Goal: Task Accomplishment & Management: Manage account settings

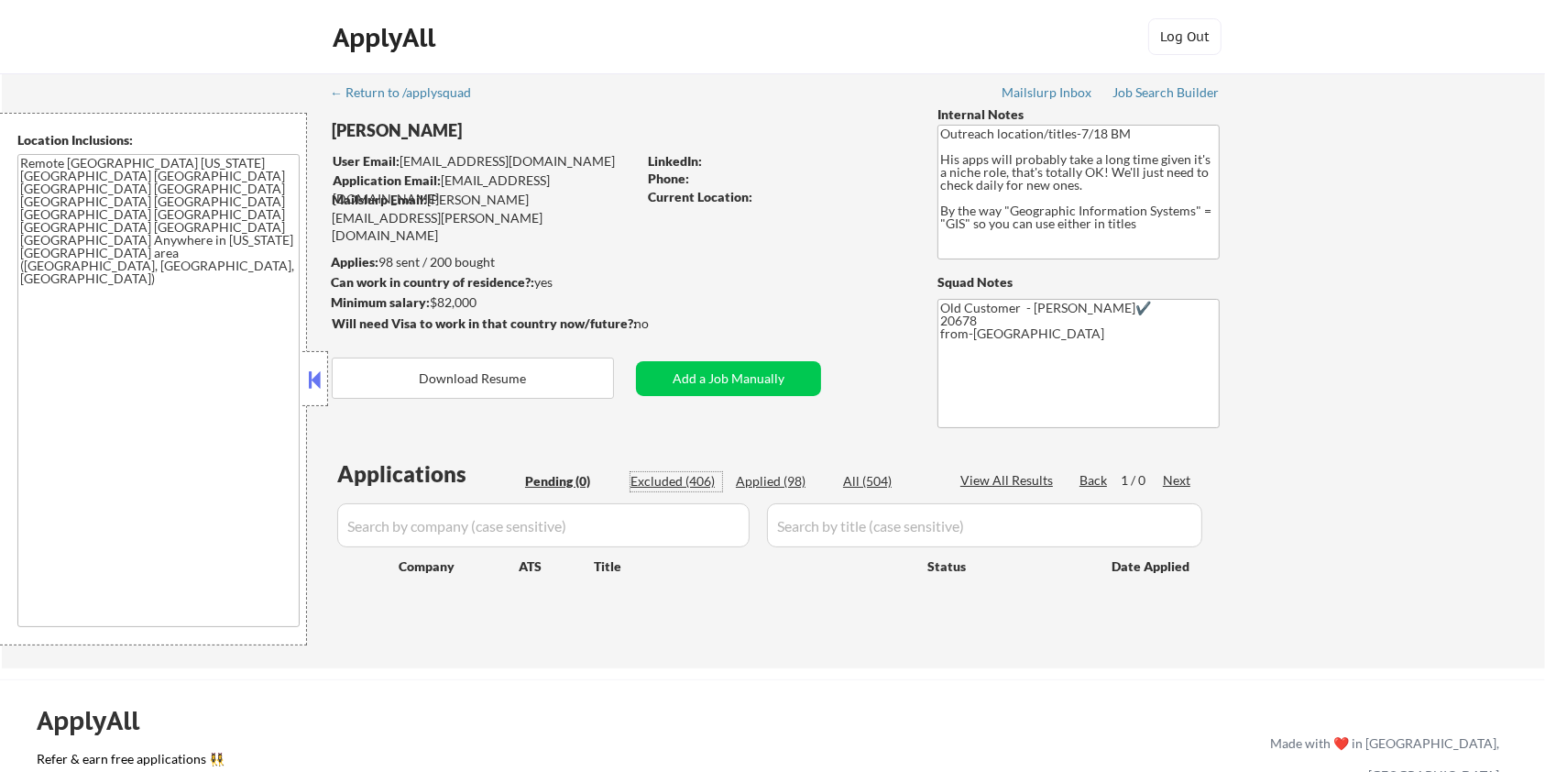
click at [677, 476] on div "Excluded (406)" at bounding box center [676, 481] width 92 height 18
select select ""excluded__bad_match_""
select select ""excluded__expired_""
select select ""excluded""
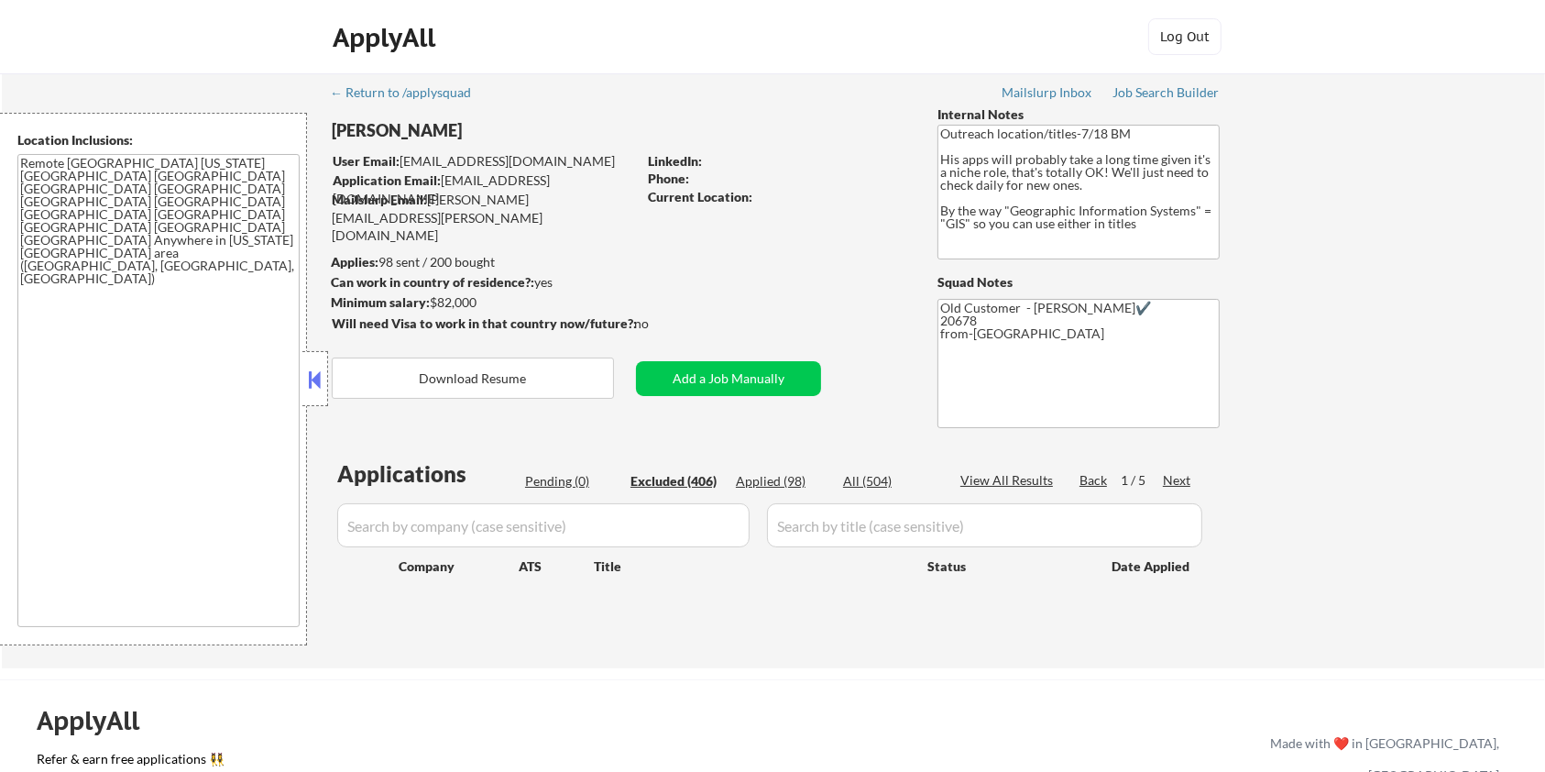
select select ""excluded__bad_match_""
select select ""excluded__salary_""
select select ""excluded""
select select ""excluded__expired_""
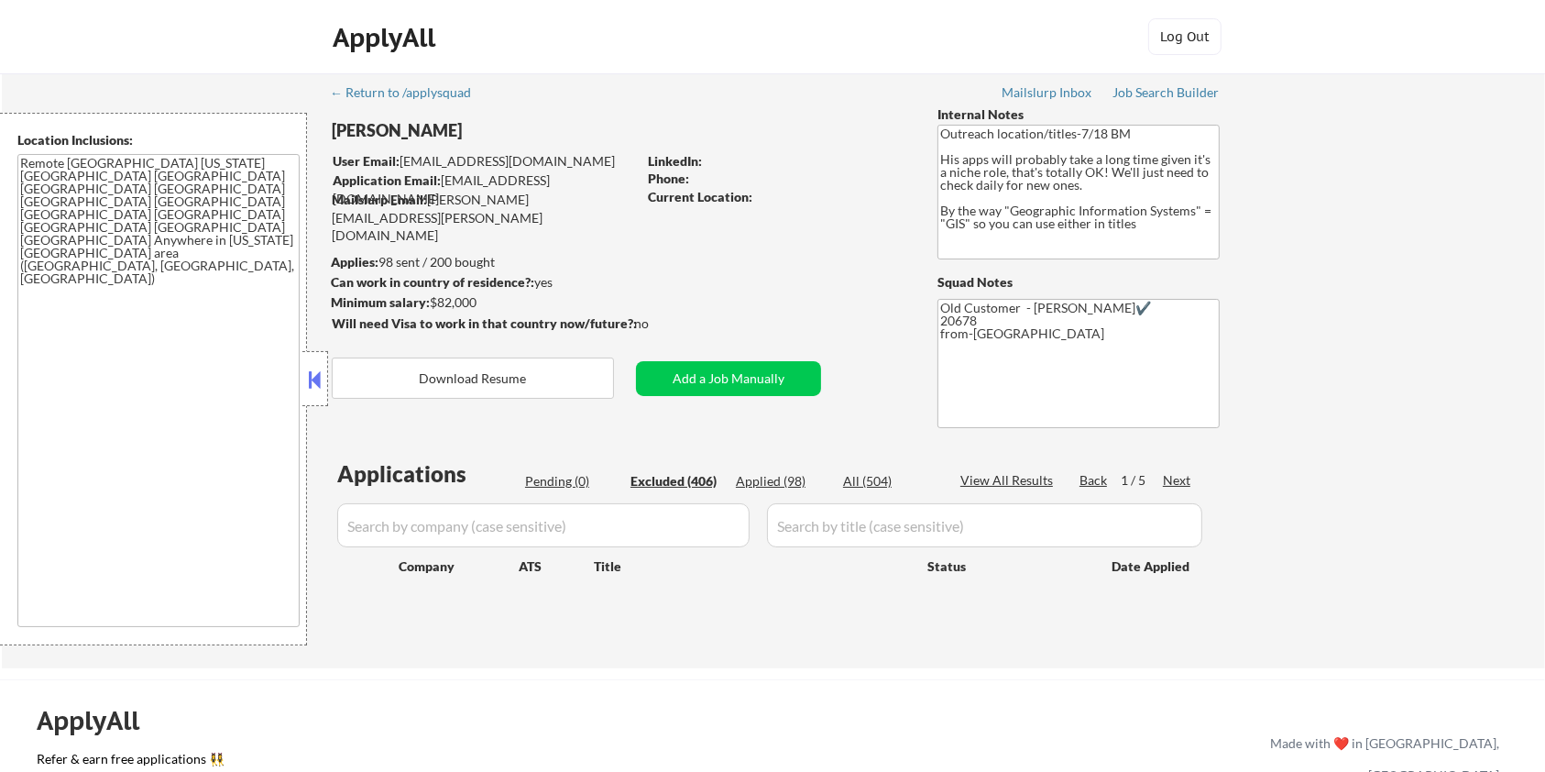
select select ""excluded__salary_""
select select ""excluded""
select select ""excluded__expired_""
select select ""excluded__salary_""
select select ""excluded__location_""
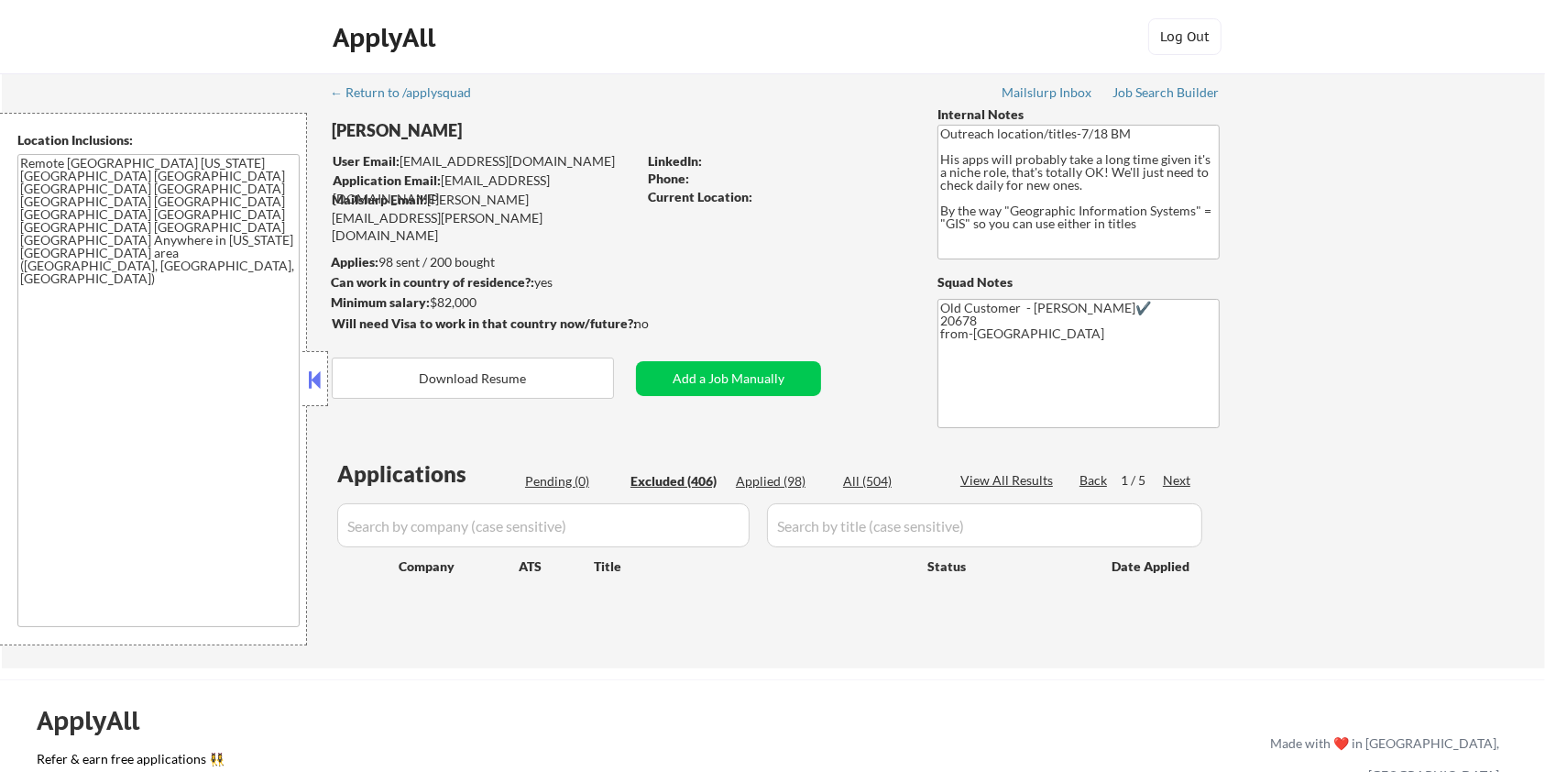
select select ""excluded__location_""
select select ""excluded__salary_""
select select ""excluded""
select select ""excluded__location_""
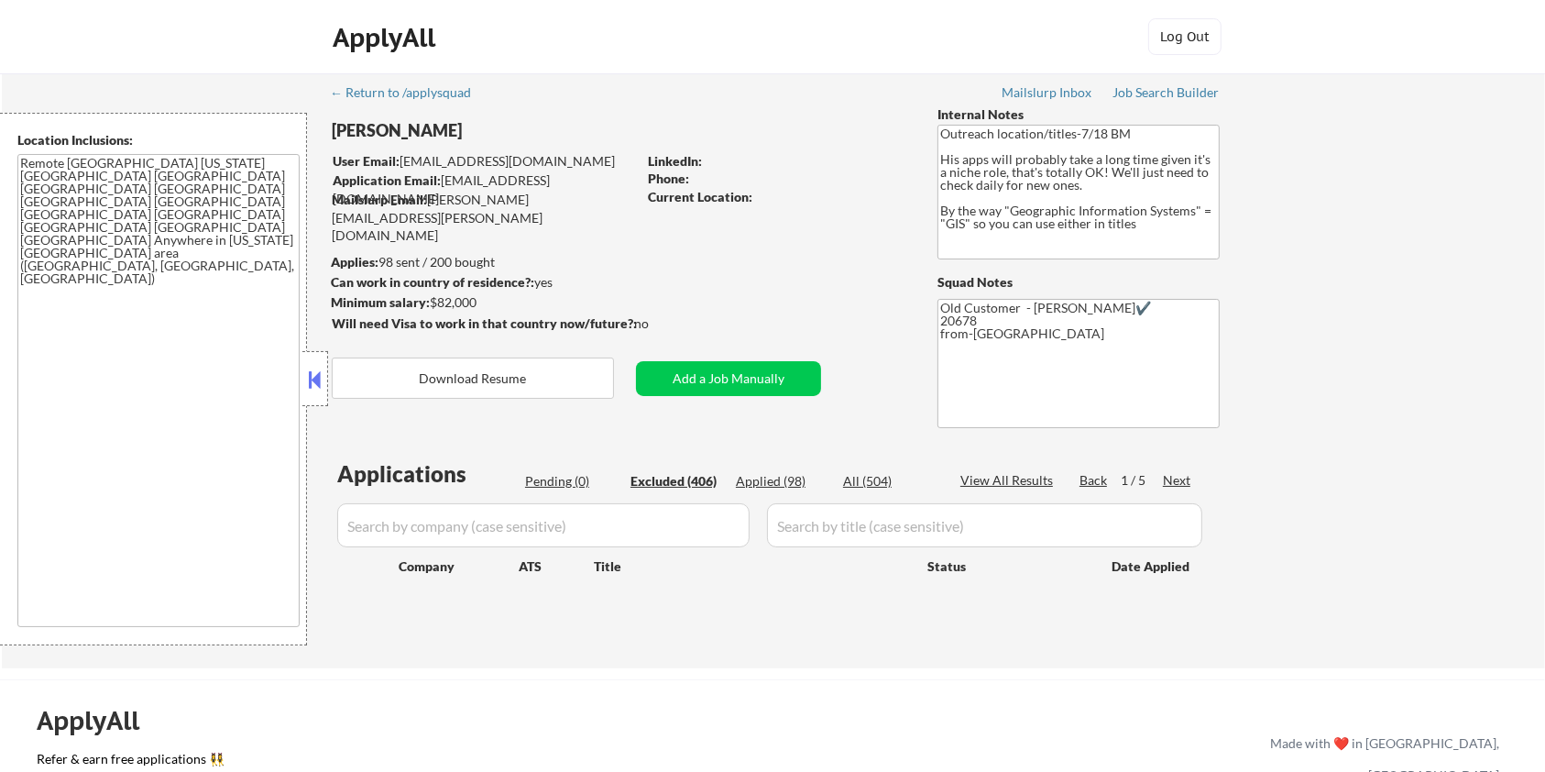
select select ""excluded__expired_""
select select ""excluded__location_""
select select ""excluded__expired_""
select select ""excluded__location_""
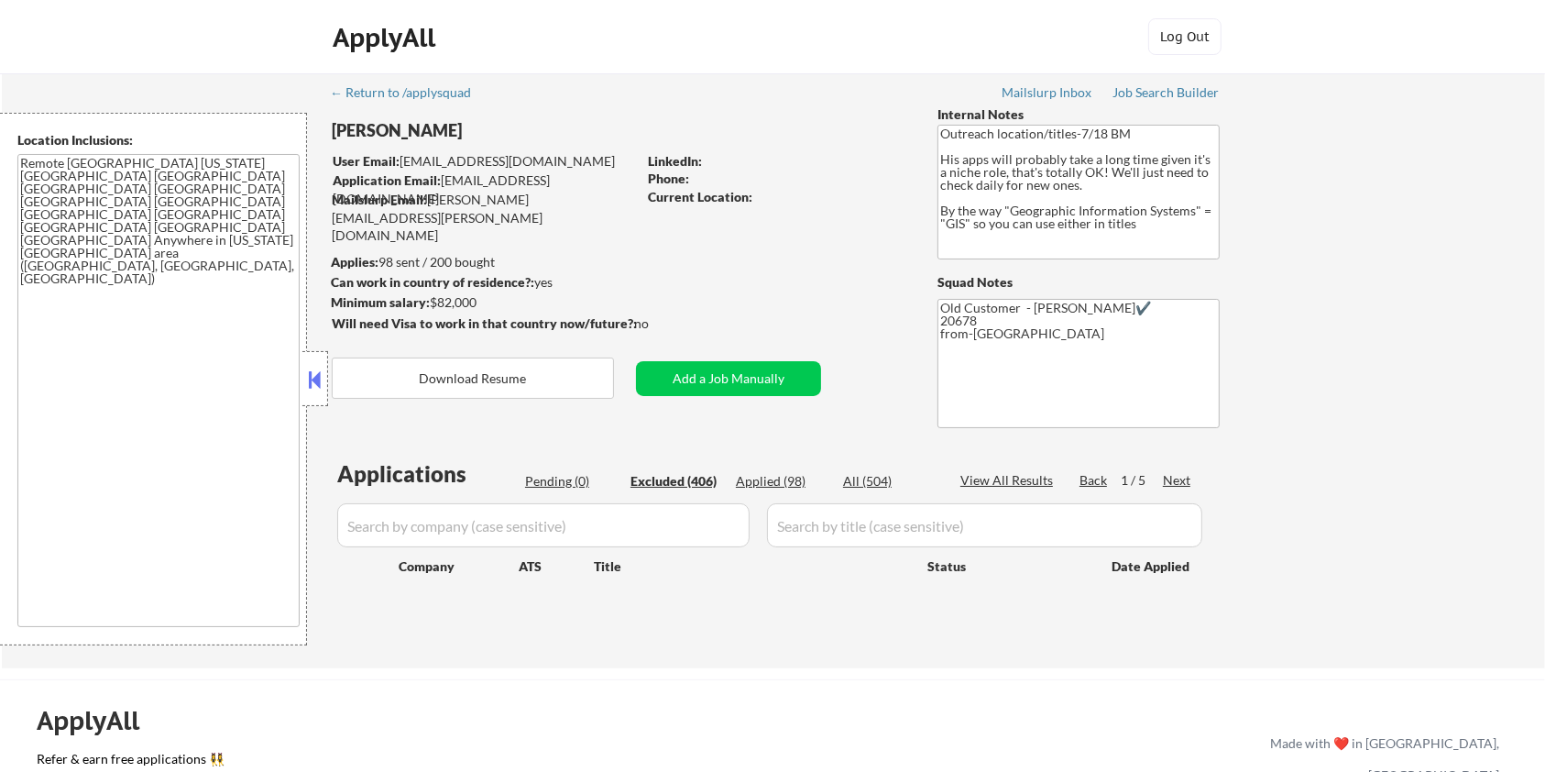
select select ""excluded""
select select ""excluded__expired_""
select select ""excluded__location_""
select select ""excluded__expired_""
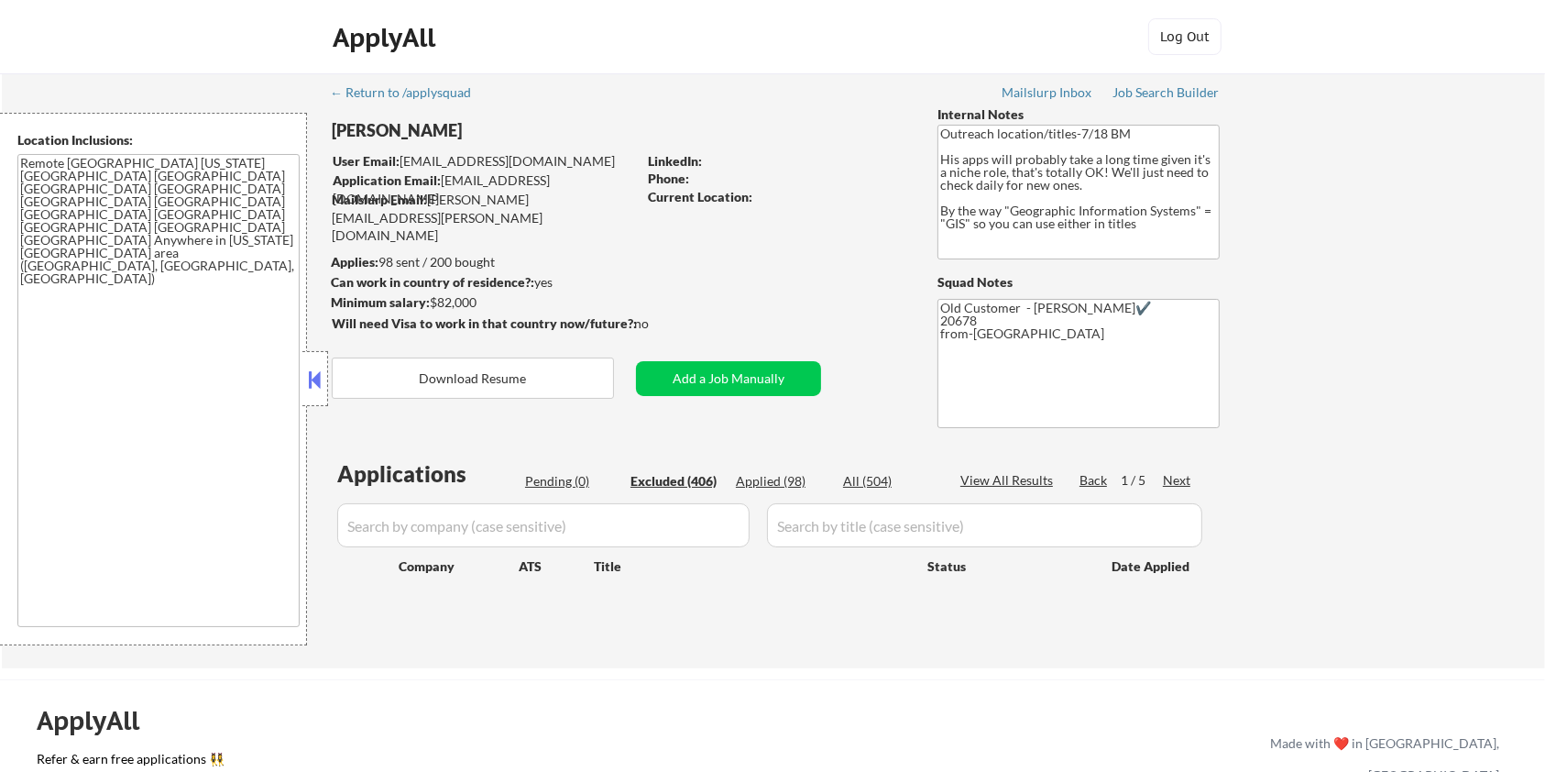
select select ""excluded__location_""
select select ""excluded__expired_""
select select ""excluded__location_""
select select ""excluded__bad_match_""
select select ""excluded__expired_""
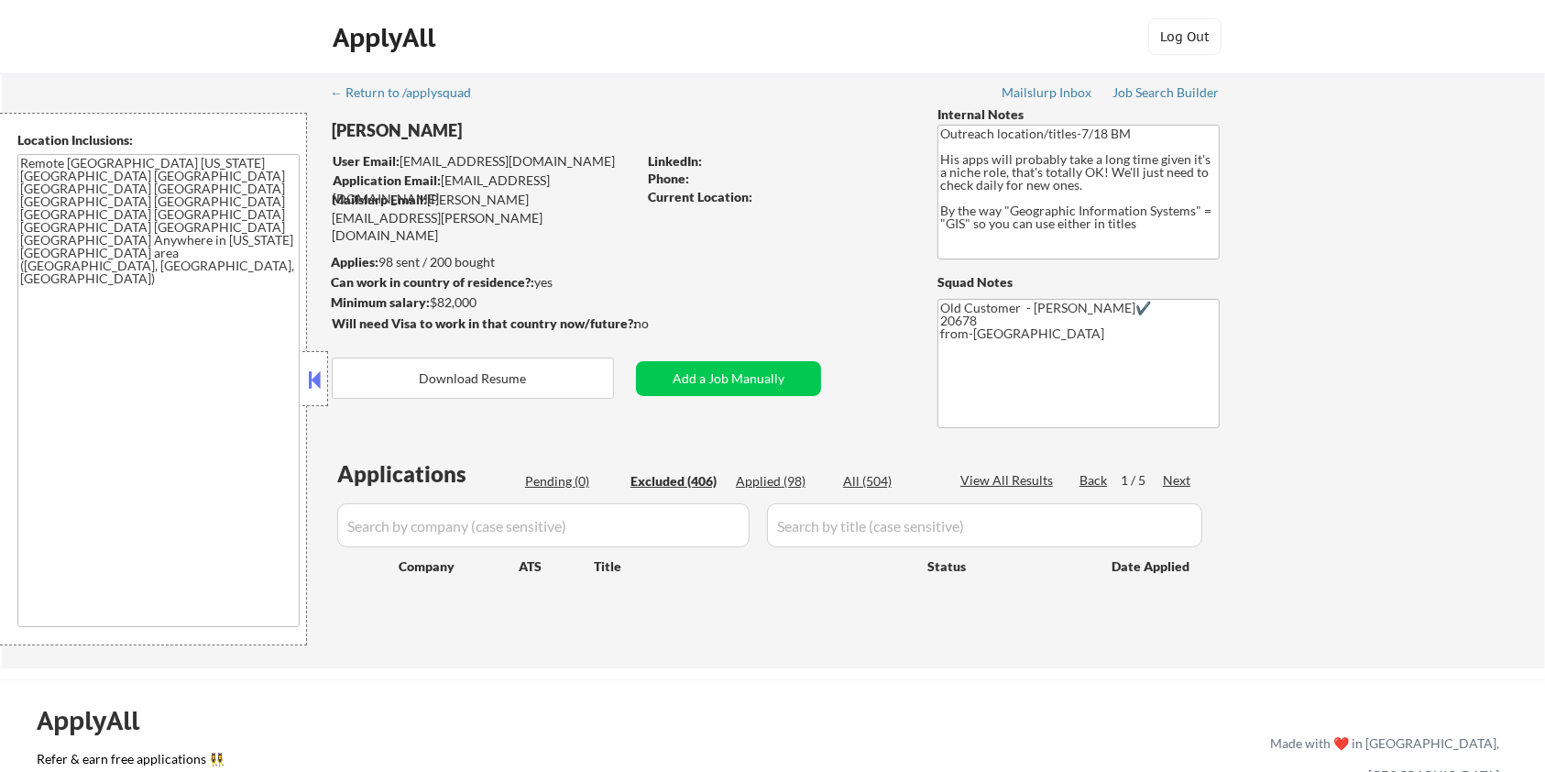
select select ""excluded__bad_match_""
select select ""excluded""
select select ""excluded__location_""
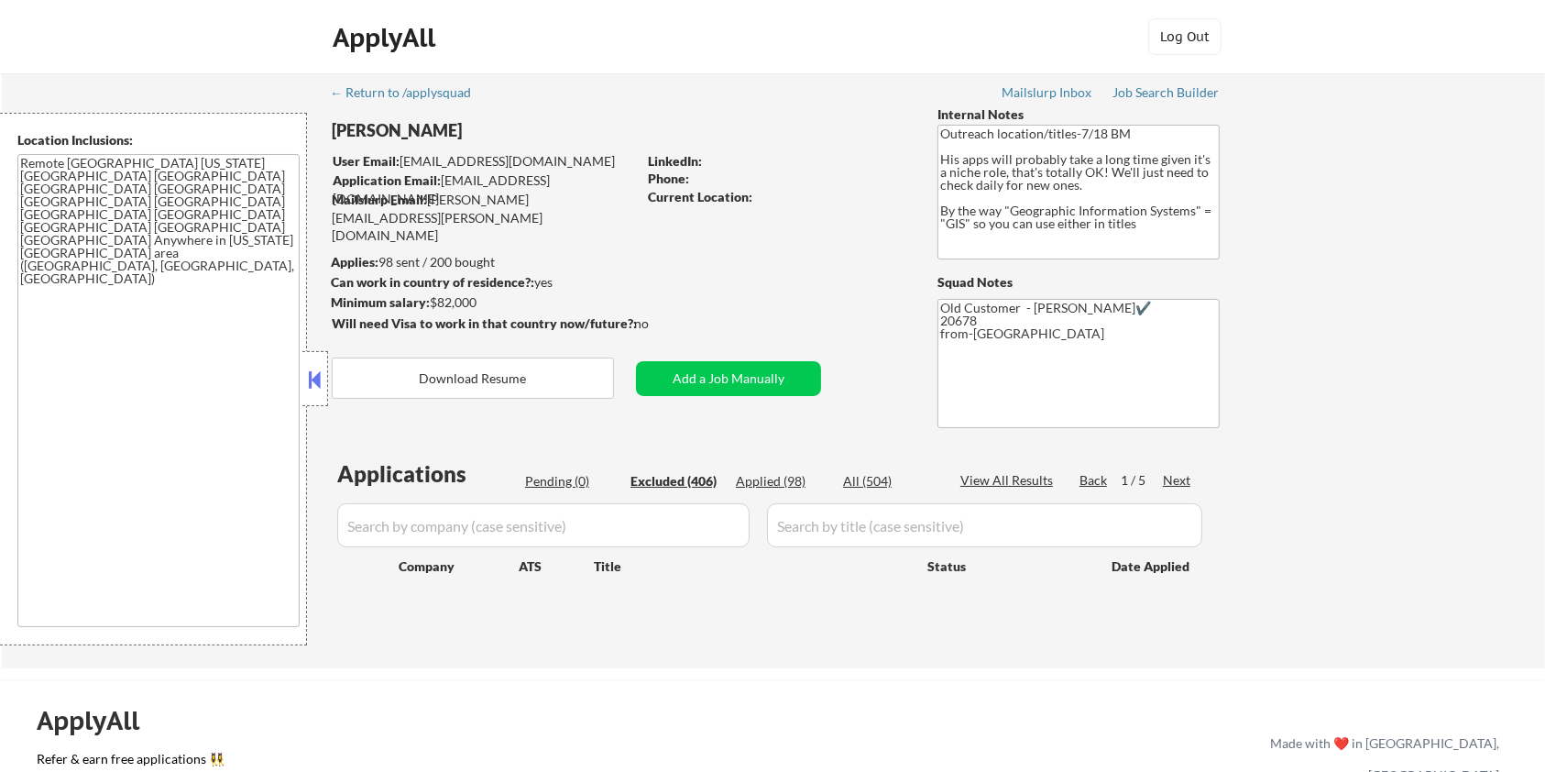
select select ""excluded__expired_""
select select ""excluded""
select select ""excluded__expired_""
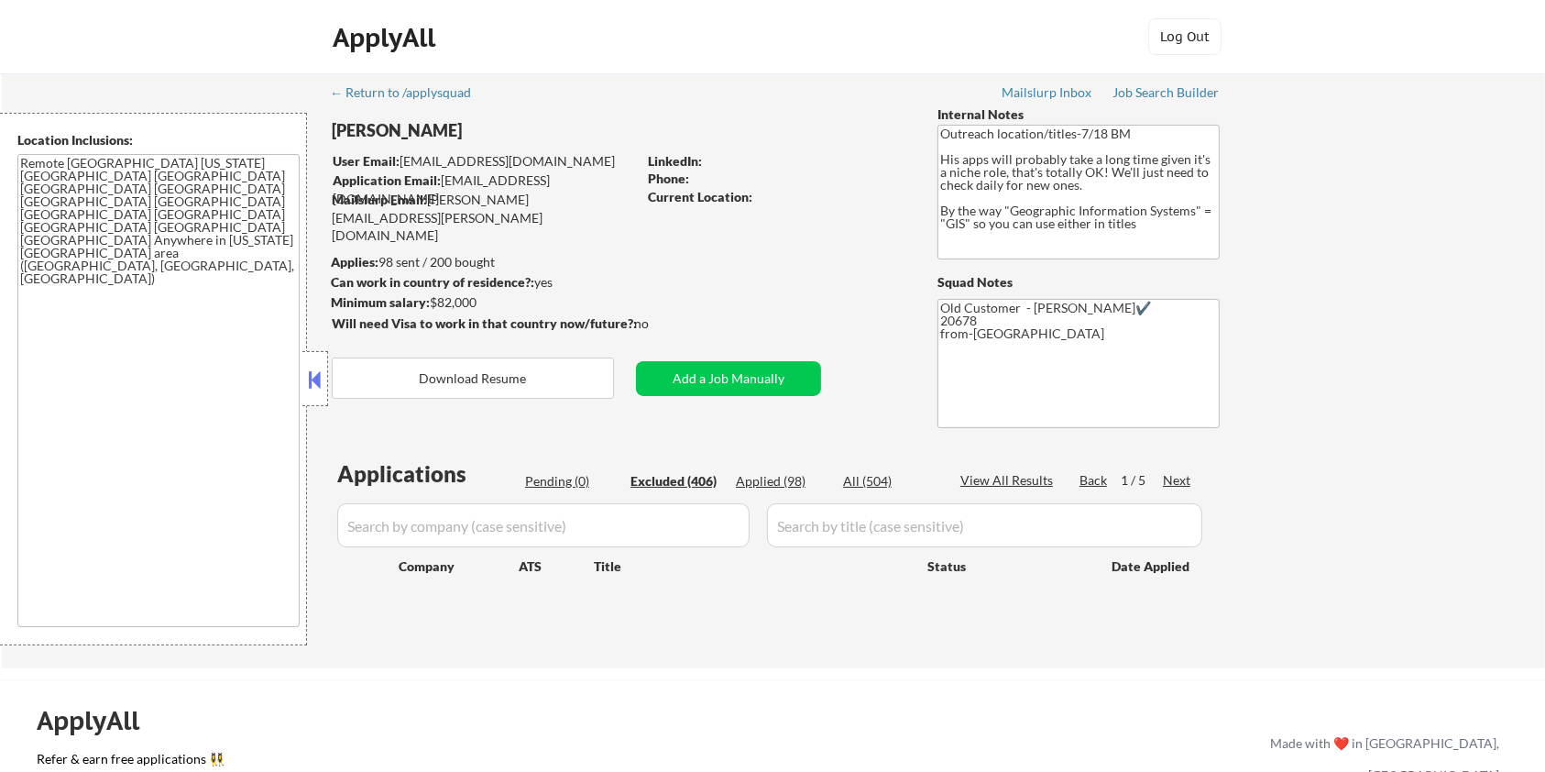
select select ""excluded__location_""
select select ""excluded""
select select ""excluded__expired_""
select select ""excluded__location_""
select select ""excluded__other_""
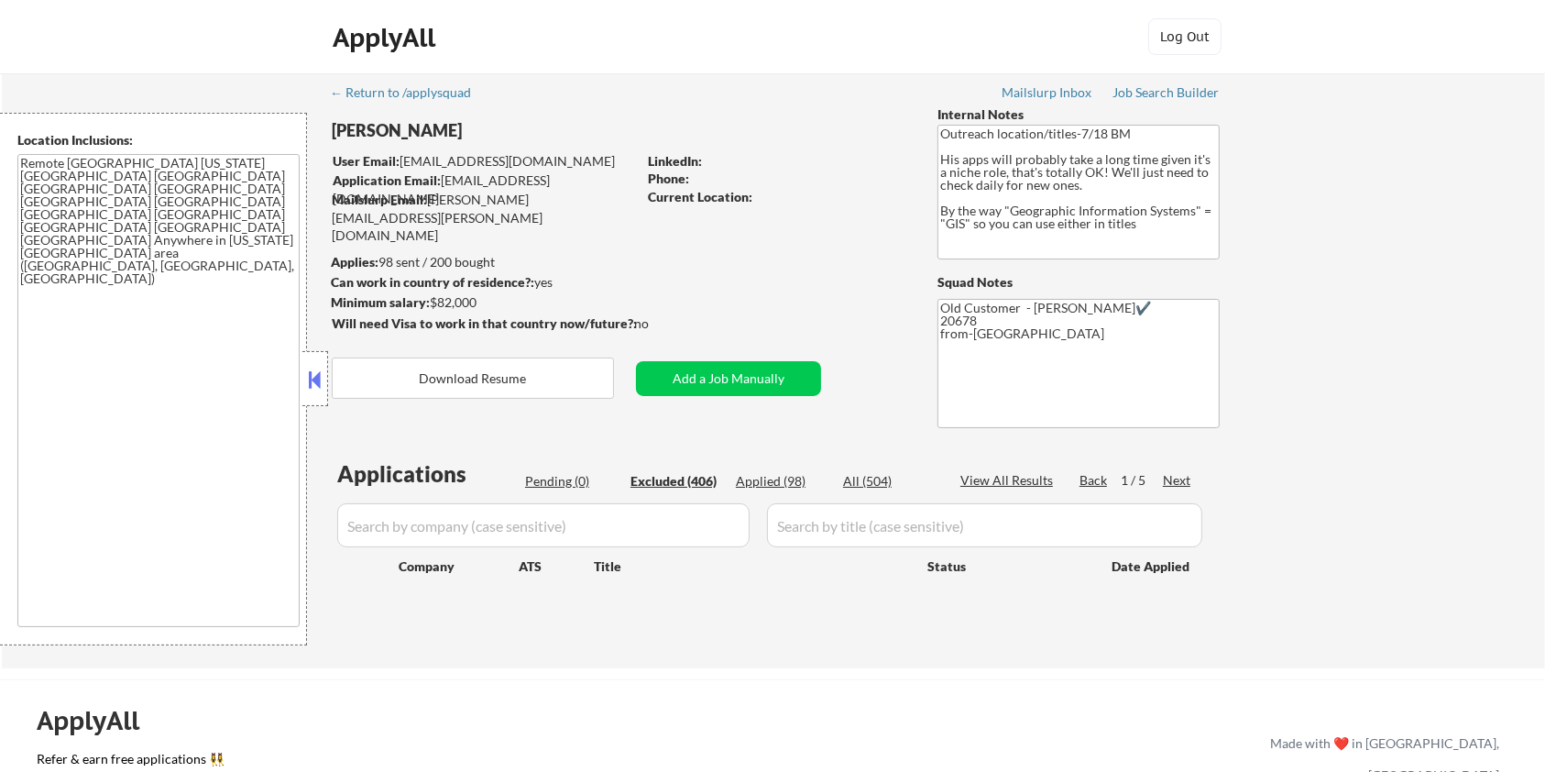
select select ""excluded__other_""
select select ""excluded__salary_""
select select ""excluded__expired_""
select select ""excluded""
select select ""excluded__expired_""
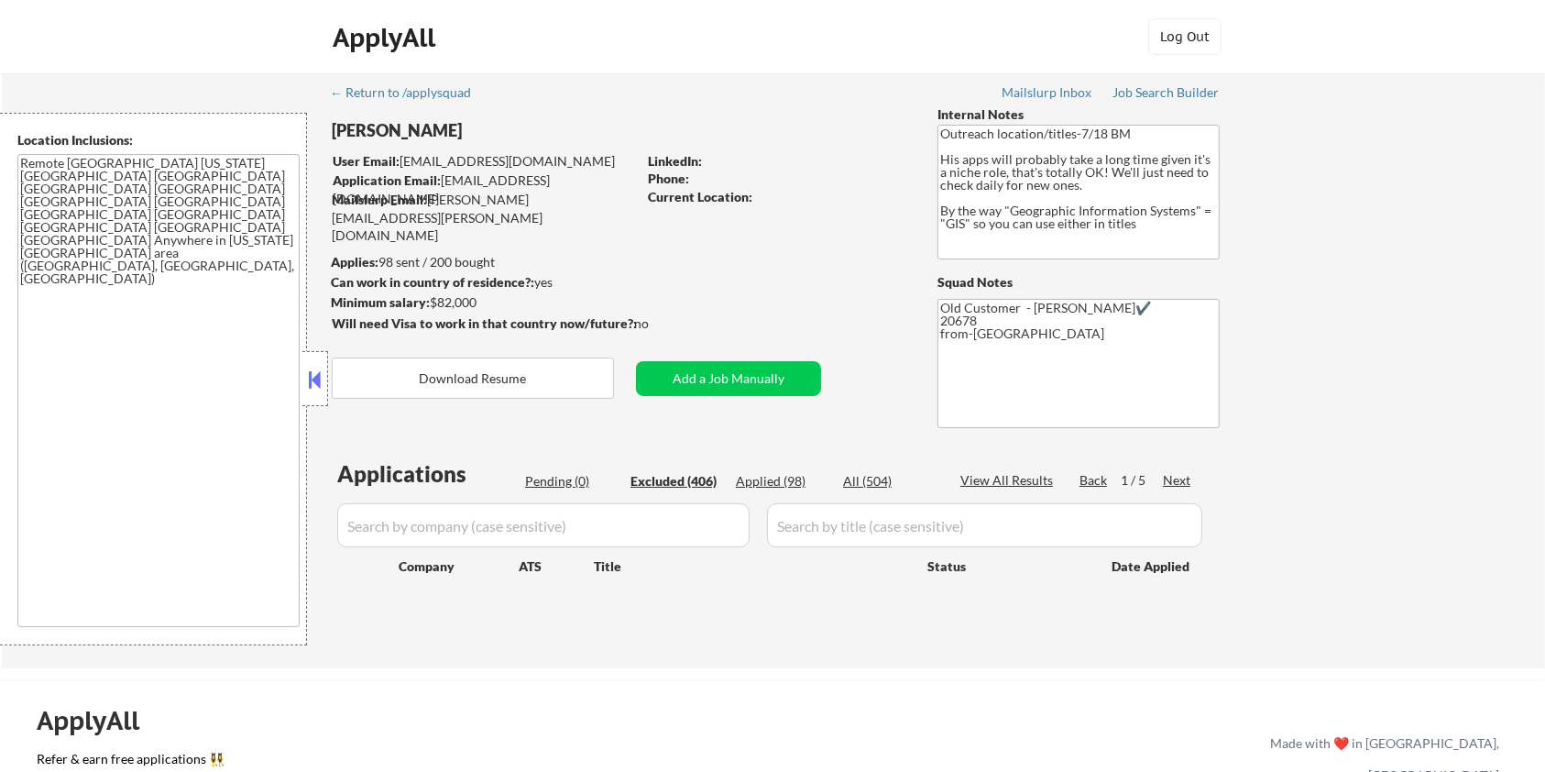
select select ""excluded__other_""
select select ""excluded__bad_match_""
select select ""excluded__other_""
select select ""excluded__bad_match_""
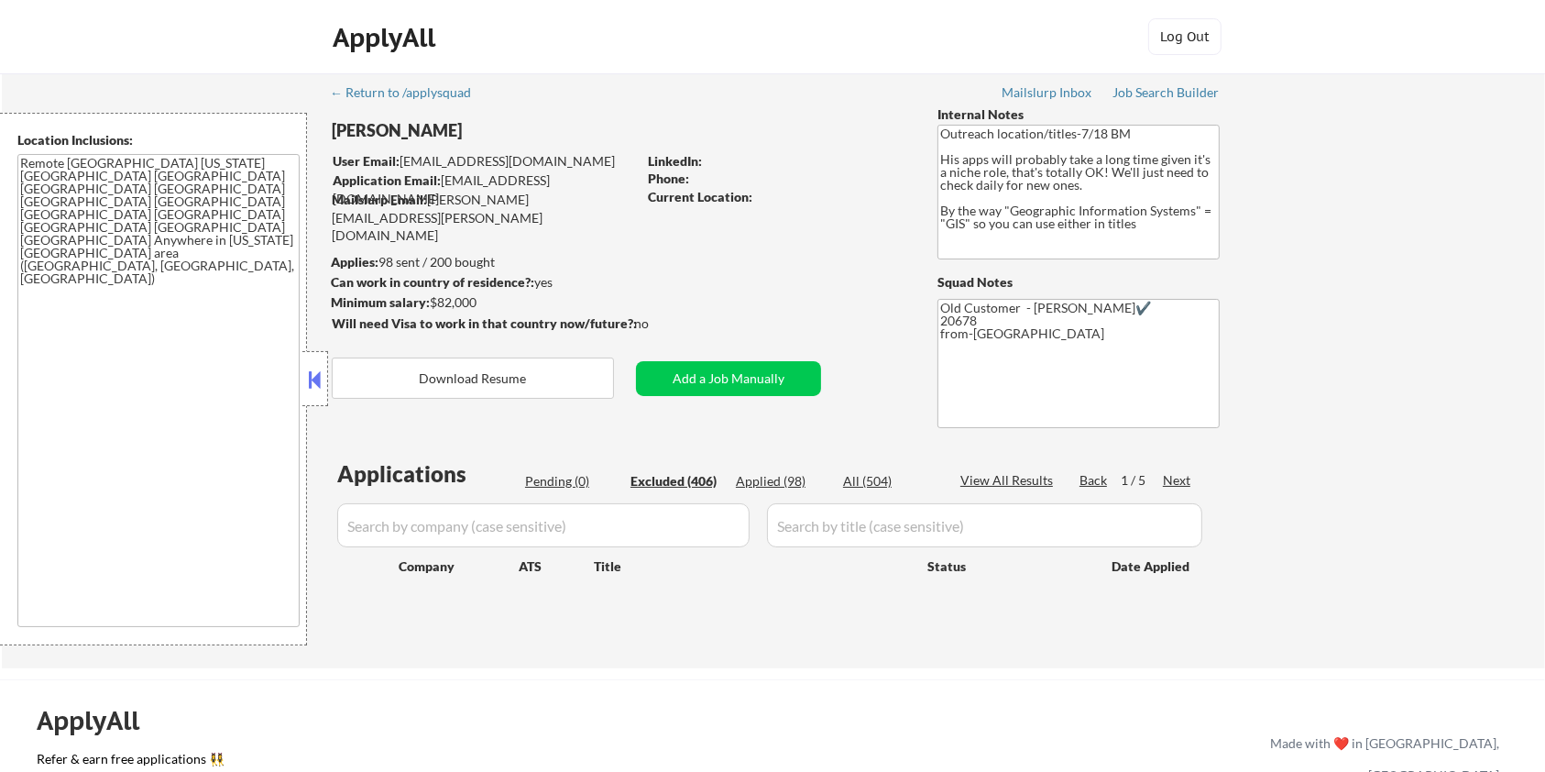
select select ""excluded__location_""
select select ""excluded__bad_match_""
select select ""excluded__location_""
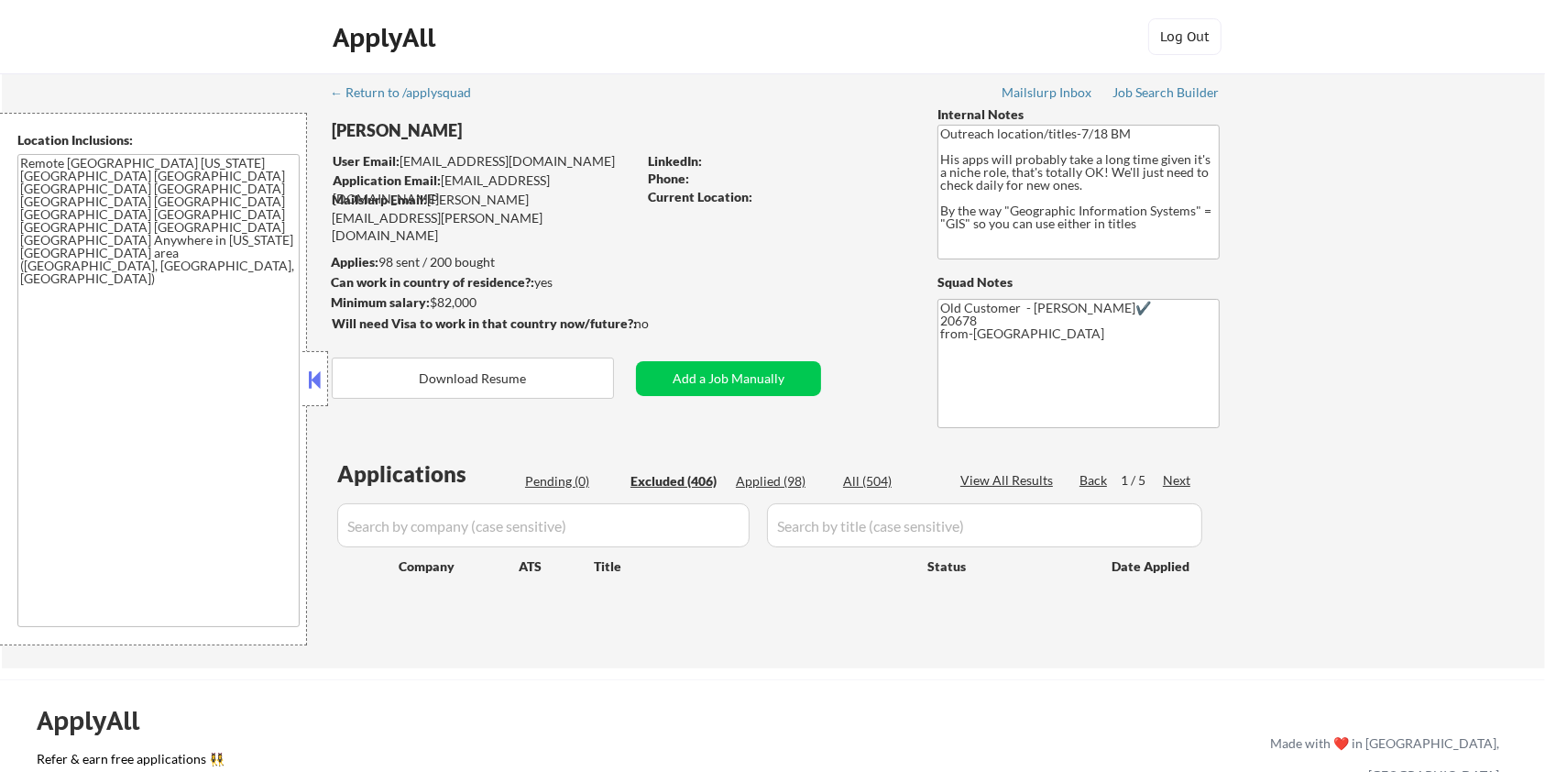
select select ""excluded__bad_match_""
select select ""excluded__expired_""
select select ""excluded__bad_match_""
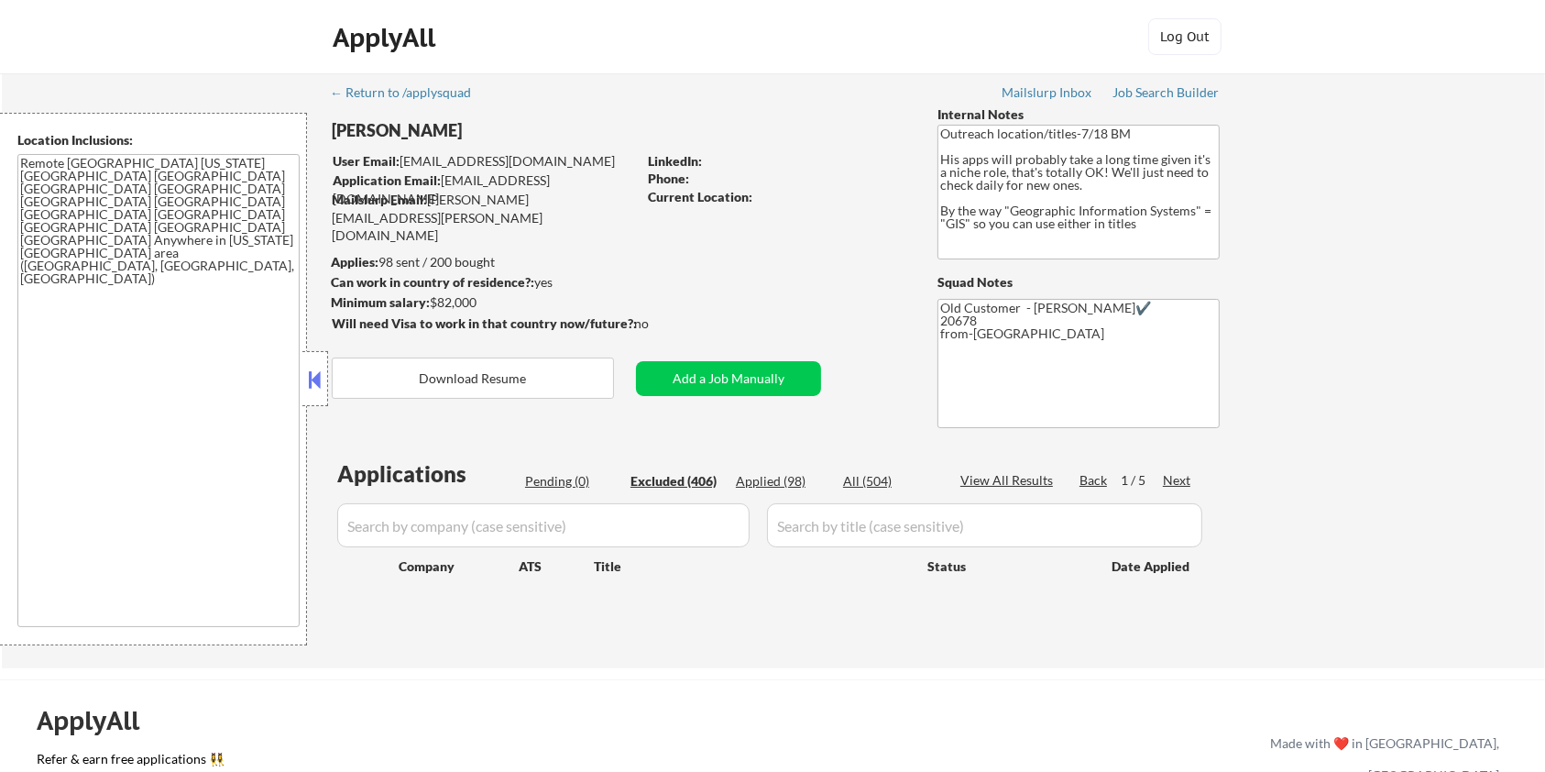
select select ""excluded__bad_match_""
select select ""excluded""
select select ""excluded__salary_""
select select ""excluded__bad_match_""
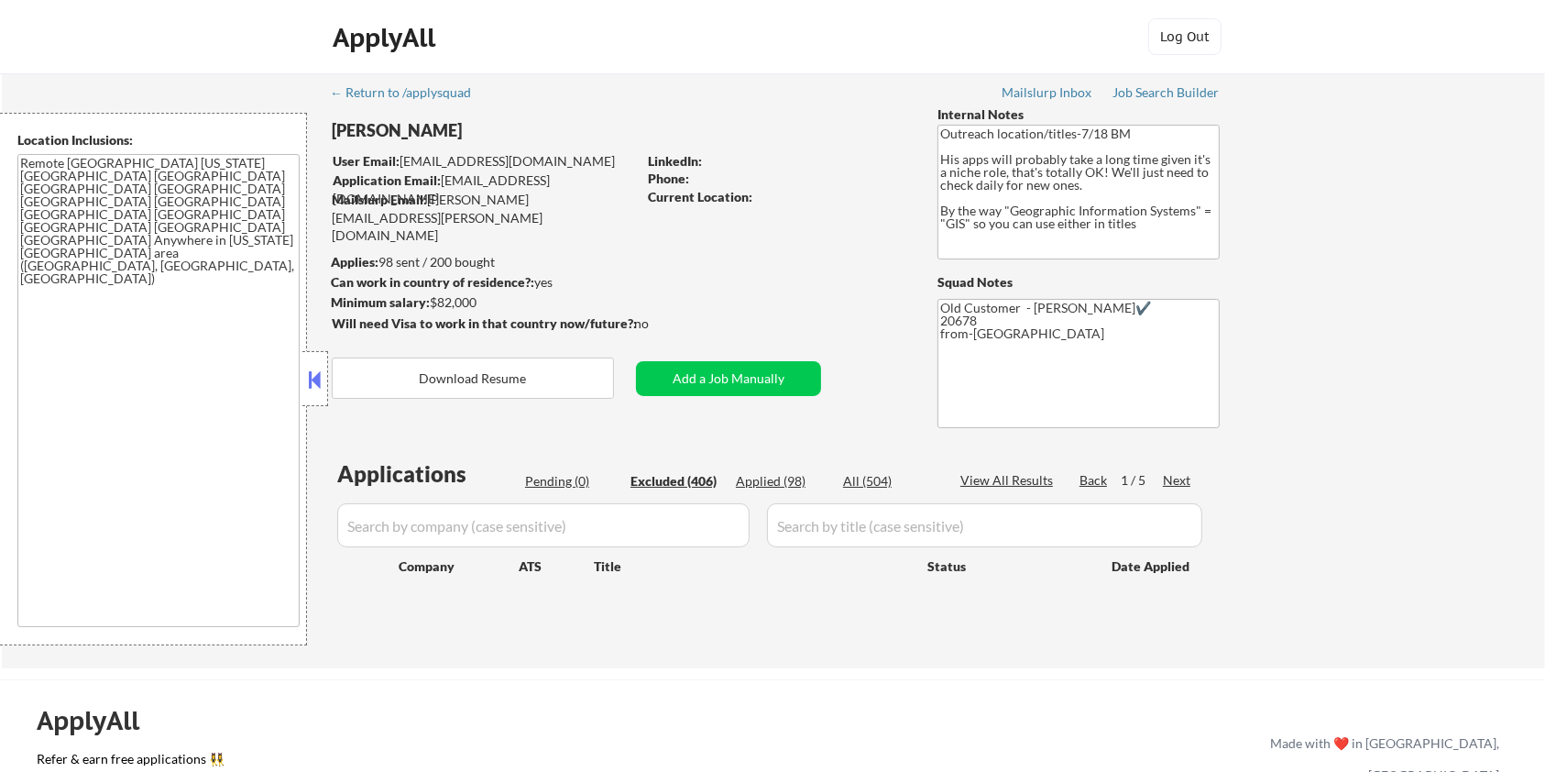
select select ""excluded__other_""
select select ""excluded__bad_match_""
select select ""excluded__other_""
select select ""excluded__salary_""
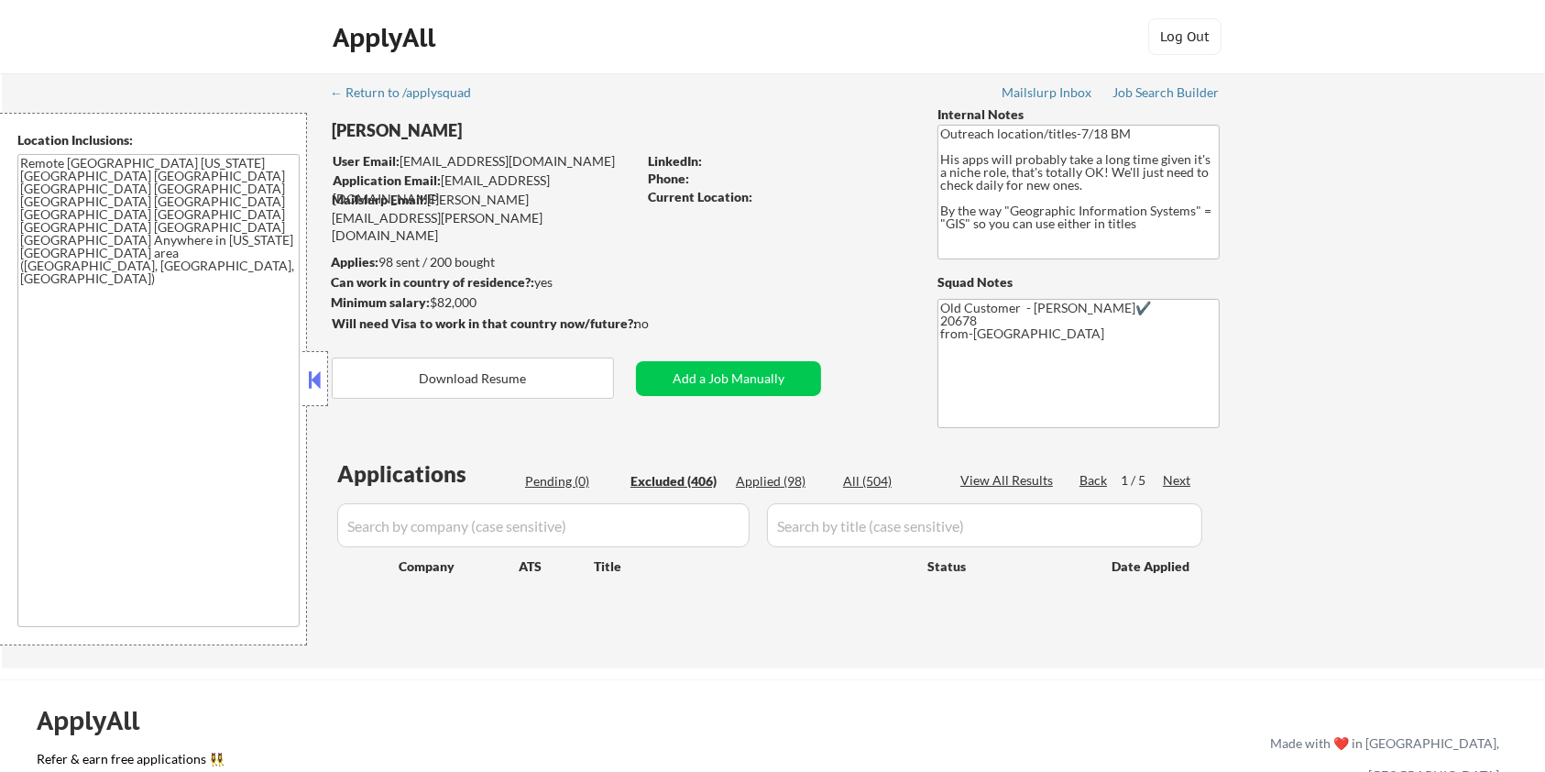
select select ""excluded__expired_""
select select ""excluded__bad_match_""
select select ""excluded__other_""
select select ""excluded__bad_match_""
select select ""excluded__expired_""
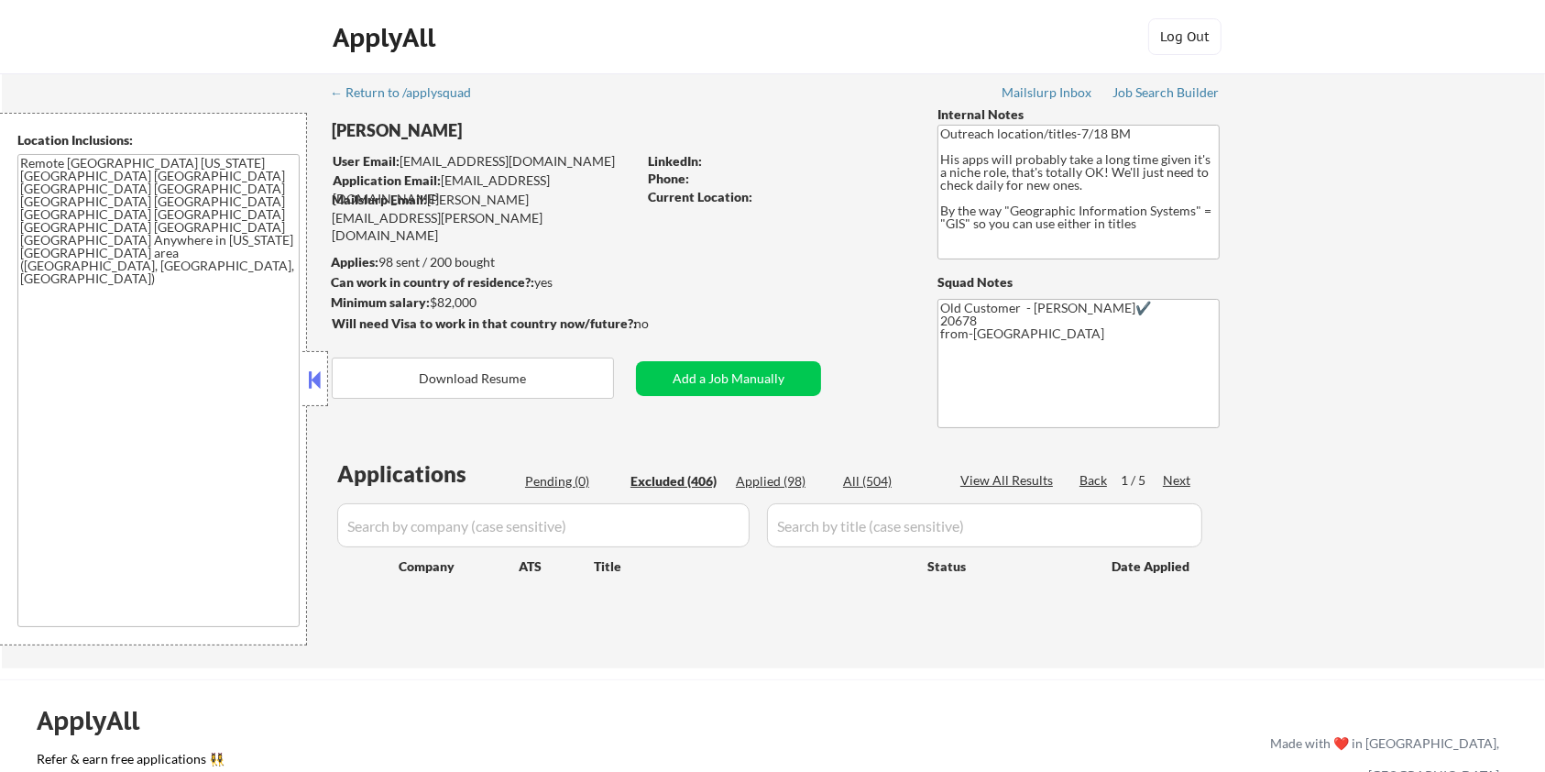
select select ""excluded__other_""
select select ""excluded__expired_""
select select ""excluded__bad_match_""
select select ""excluded__salary_""
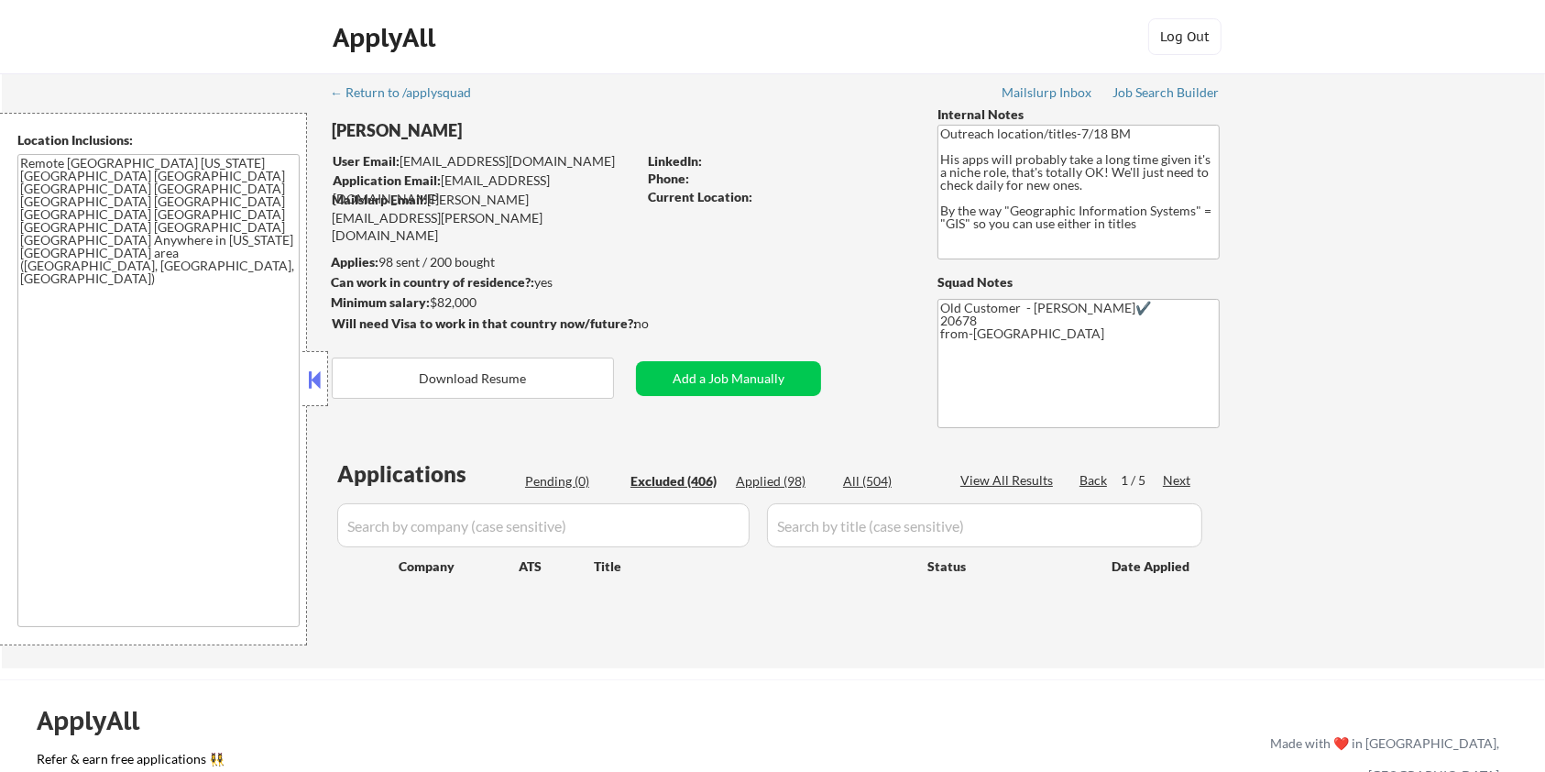
select select ""excluded__location_""
select select ""excluded__expired_""
select select ""excluded__bad_match_""
select select ""excluded__other_""
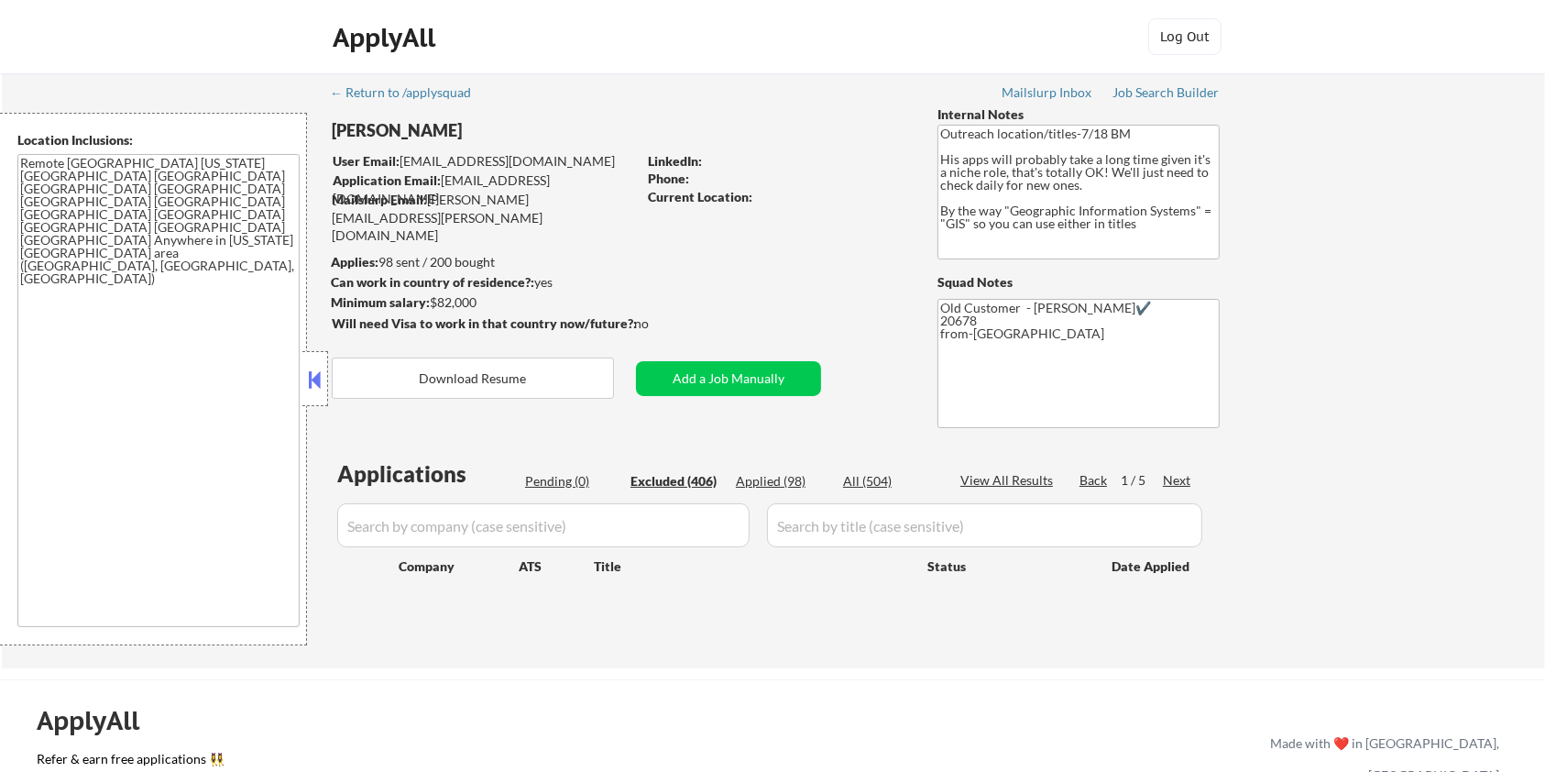
select select ""excluded__bad_match_""
select select ""excluded__other_""
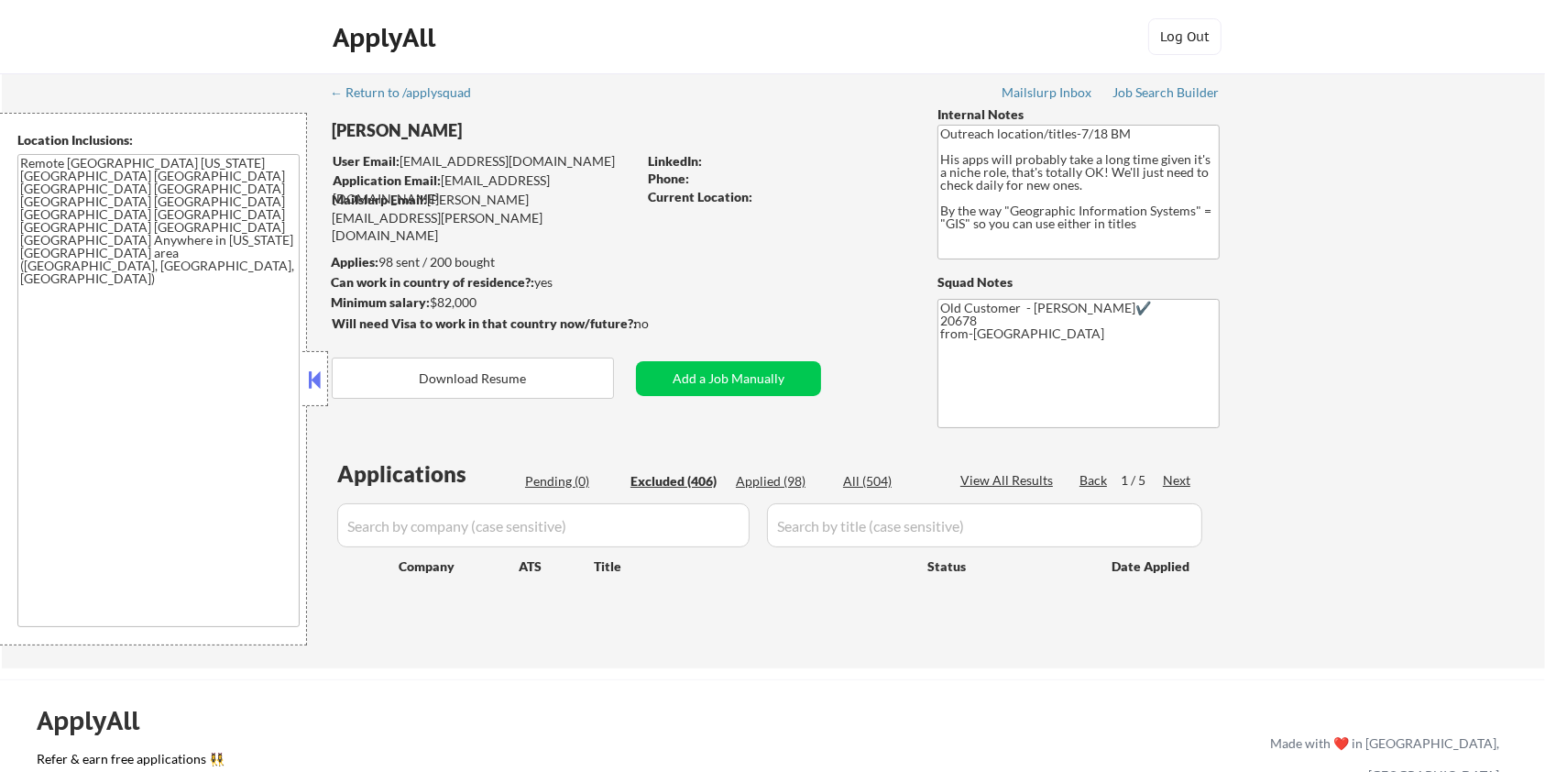
select select ""excluded__bad_match_""
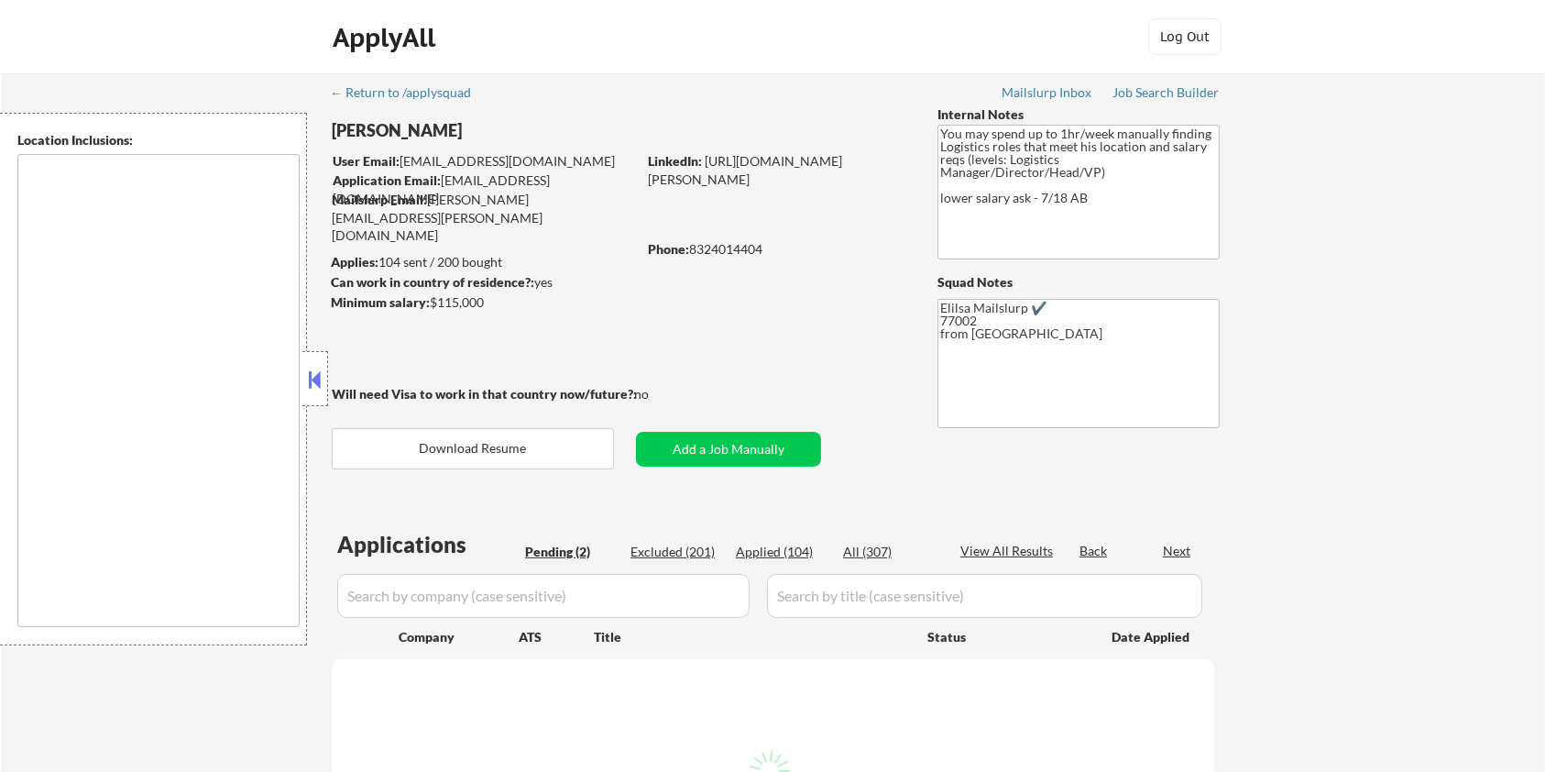
select select ""pending""
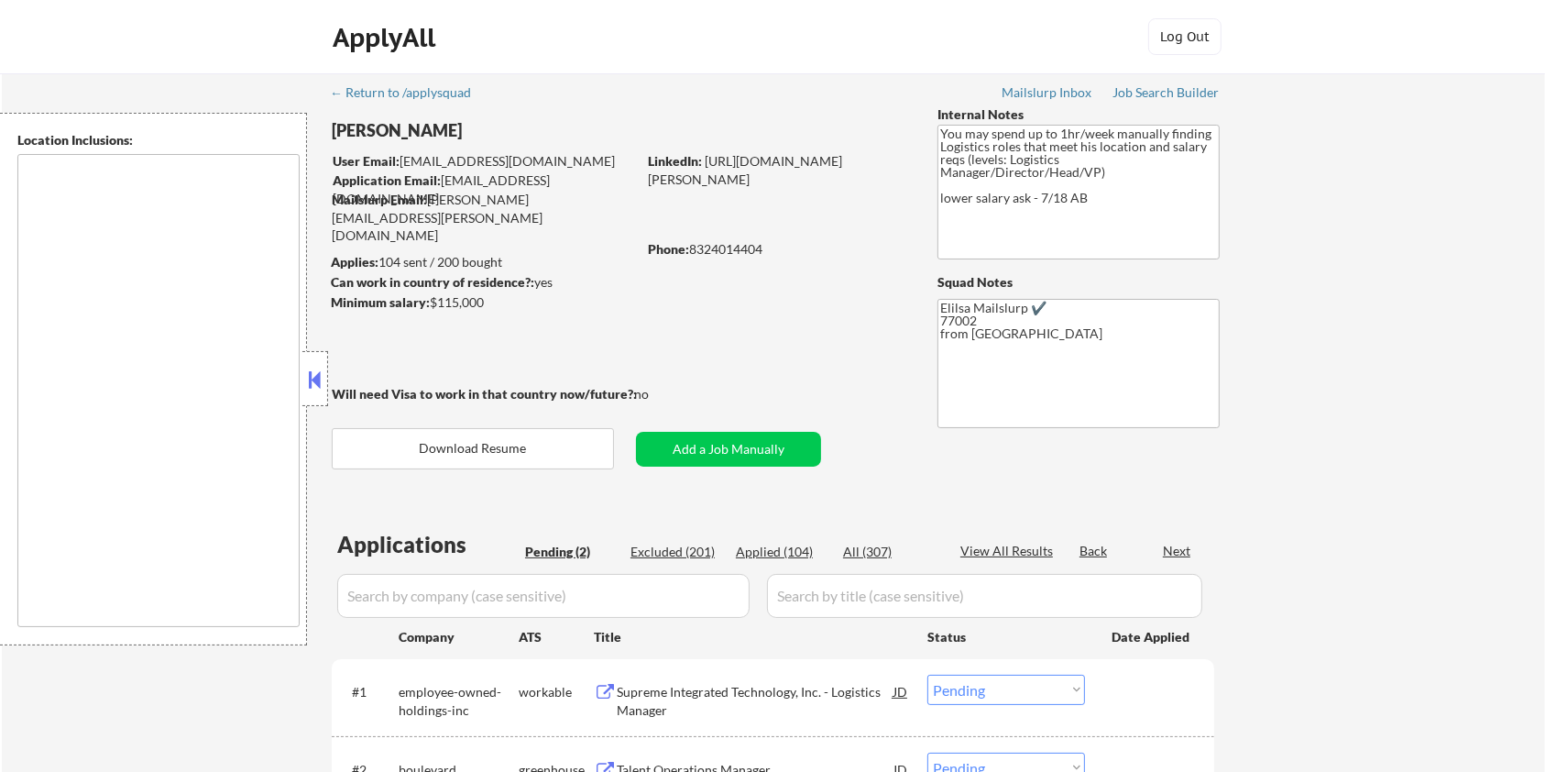
type textarea "[GEOGRAPHIC_DATA], [GEOGRAPHIC_DATA] [GEOGRAPHIC_DATA], [GEOGRAPHIC_DATA] [GEOG…"
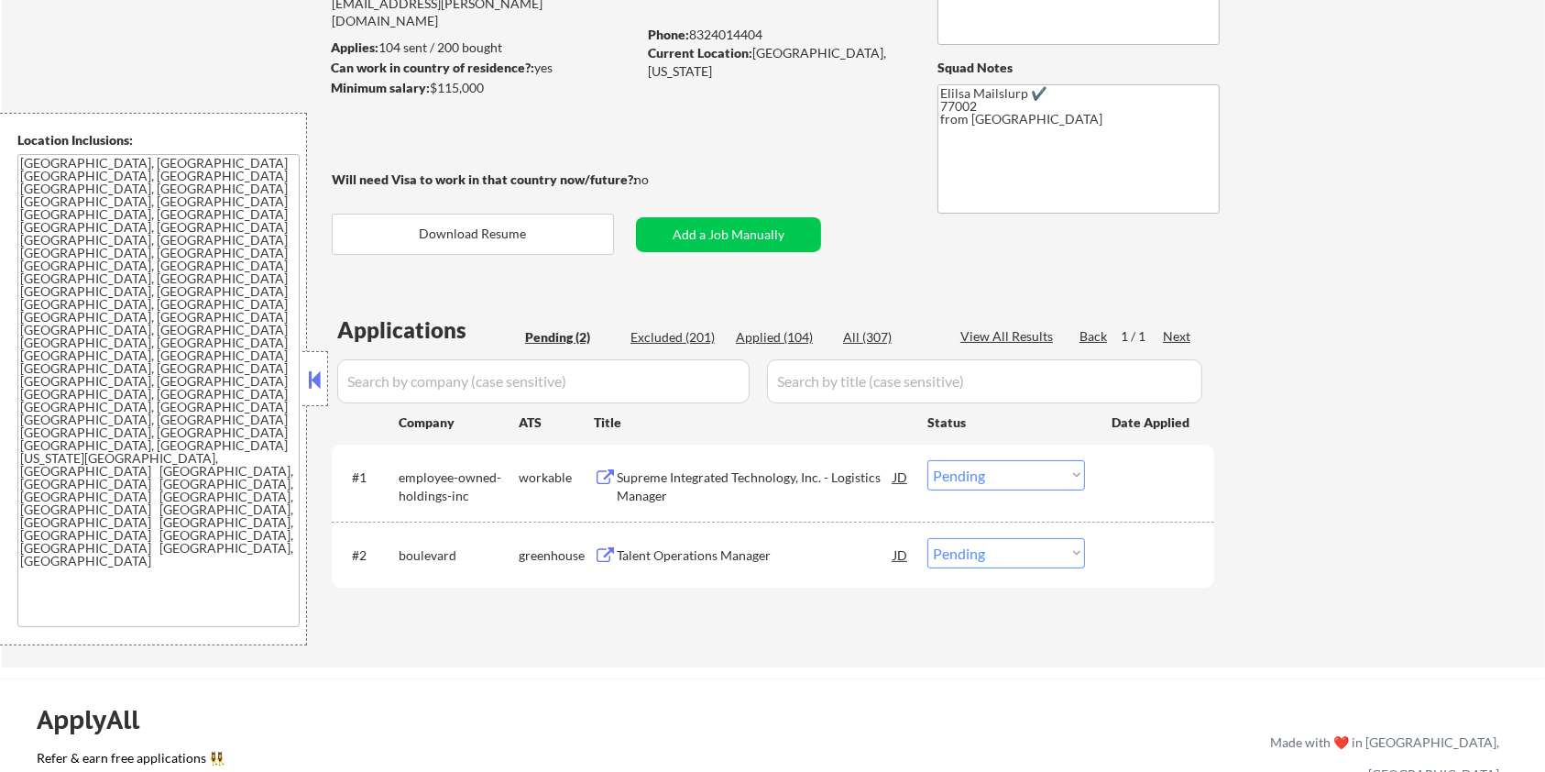
scroll to position [244, 0]
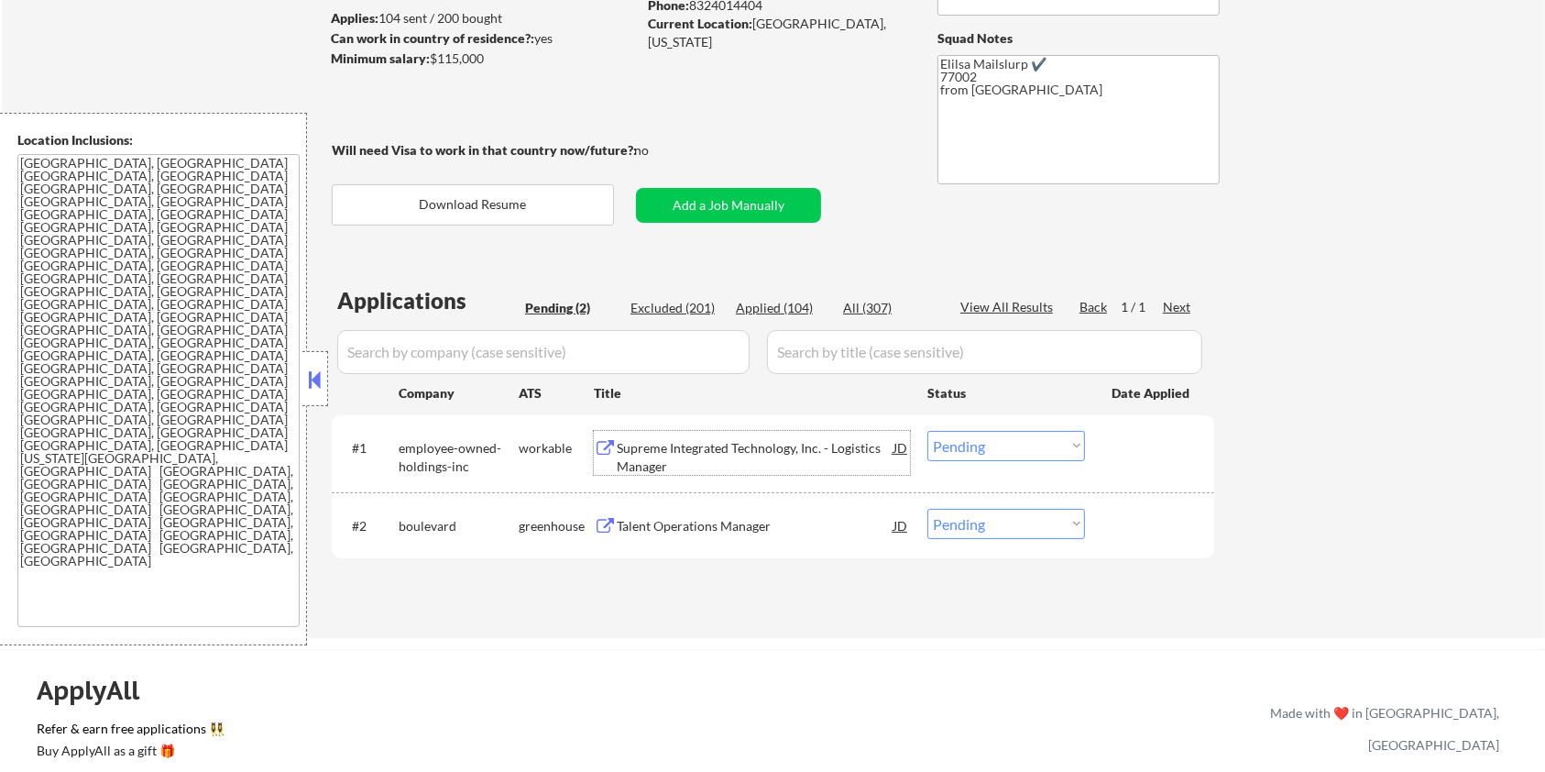
click at [706, 449] on div "Supreme Integrated Technology, Inc. - Logistics Manager" at bounding box center [755, 457] width 277 height 36
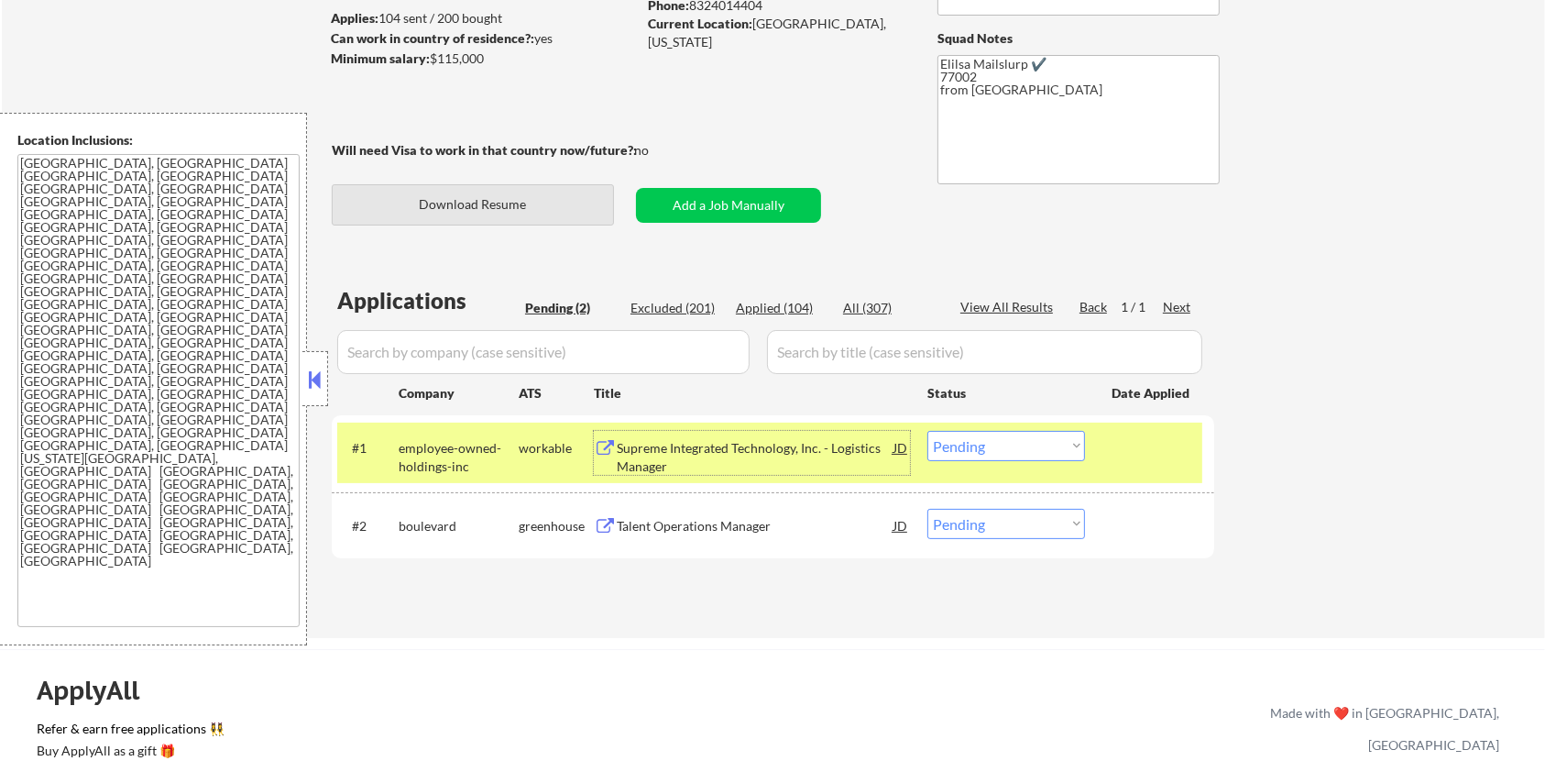
click at [497, 204] on button "Download Resume" at bounding box center [473, 204] width 282 height 41
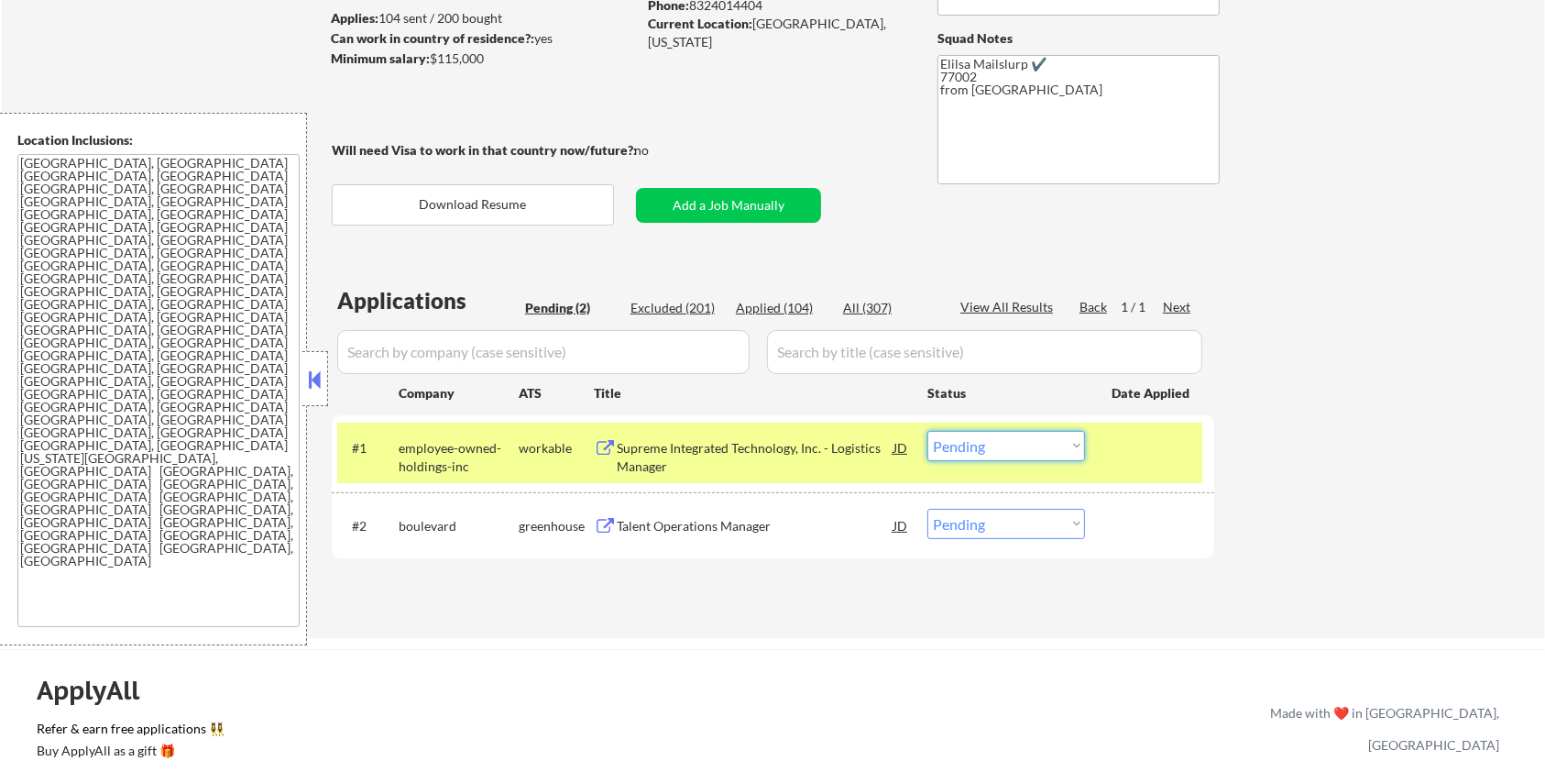
click at [1057, 453] on select "Choose an option... Pending Applied Excluded (Questions) Excluded (Expired) Exc…" at bounding box center [1006, 446] width 158 height 30
click at [927, 431] on select "Choose an option... Pending Applied Excluded (Questions) Excluded (Expired) Exc…" at bounding box center [1006, 446] width 158 height 30
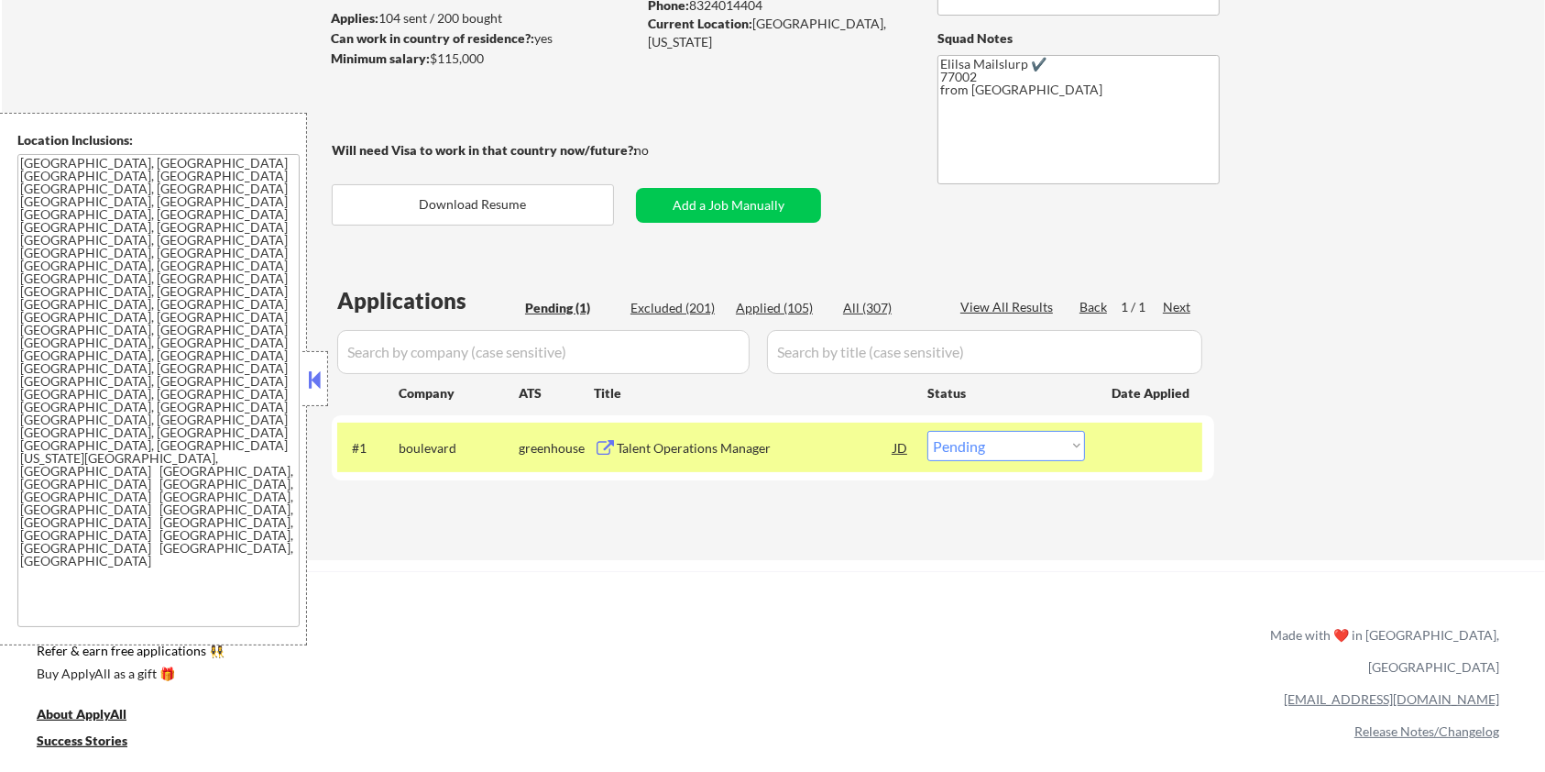
click at [712, 446] on div "Talent Operations Manager" at bounding box center [755, 448] width 277 height 18
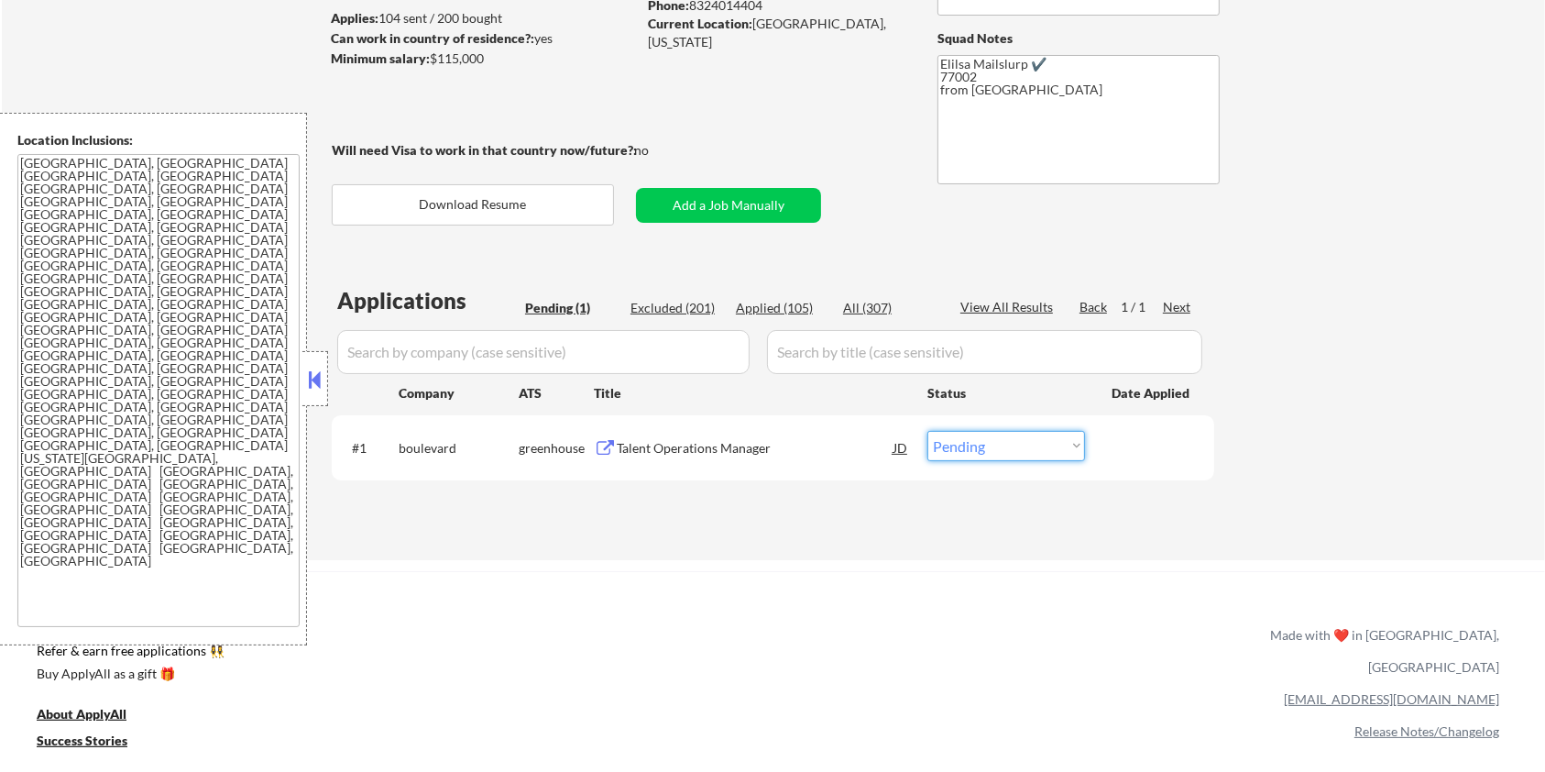
click at [980, 443] on select "Choose an option... Pending Applied Excluded (Questions) Excluded (Expired) Exc…" at bounding box center [1006, 446] width 158 height 30
select select ""excluded__bad_match_""
click at [927, 431] on select "Choose an option... Pending Applied Excluded (Questions) Excluded (Expired) Exc…" at bounding box center [1006, 446] width 158 height 30
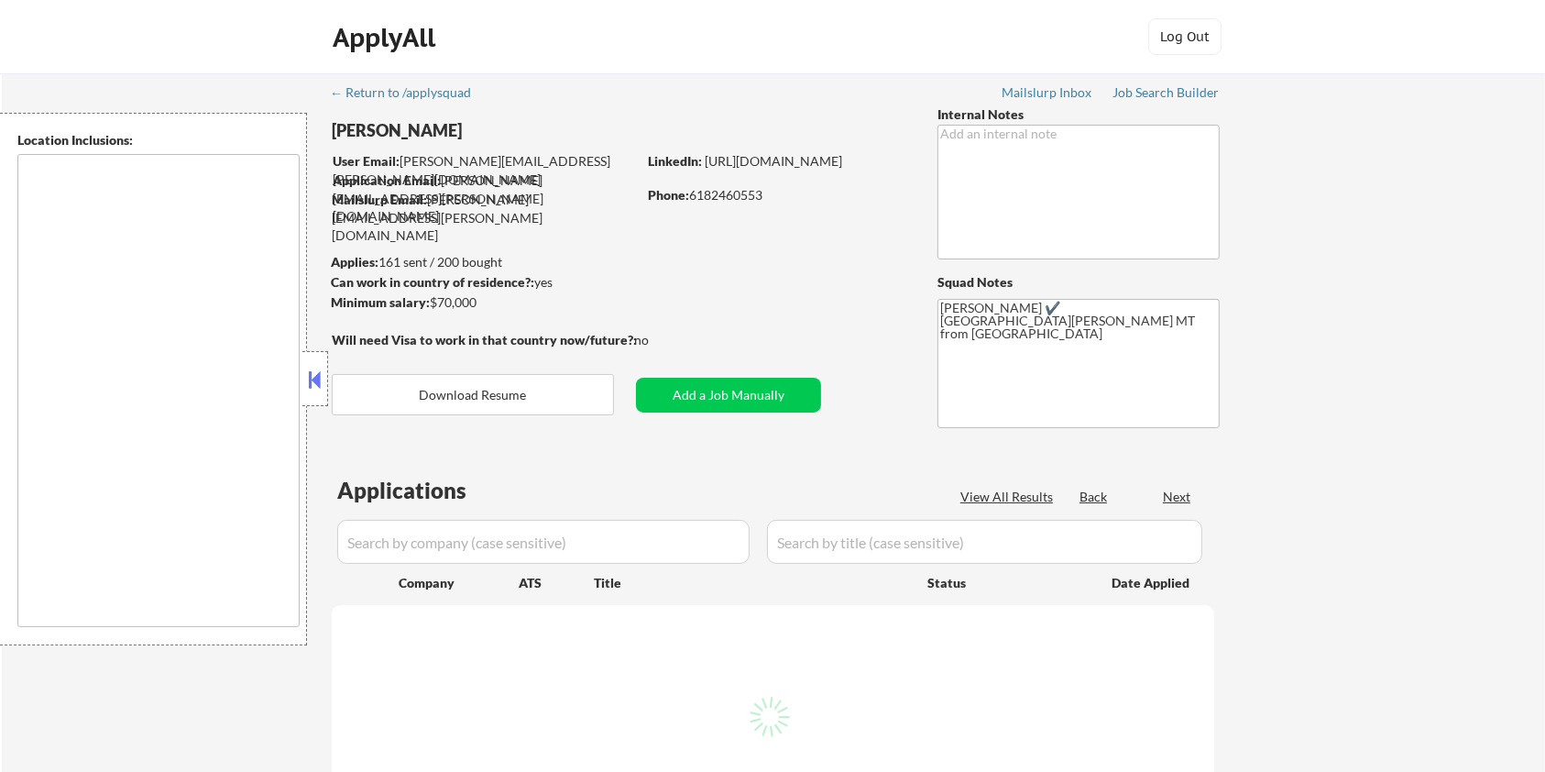
select select ""pending""
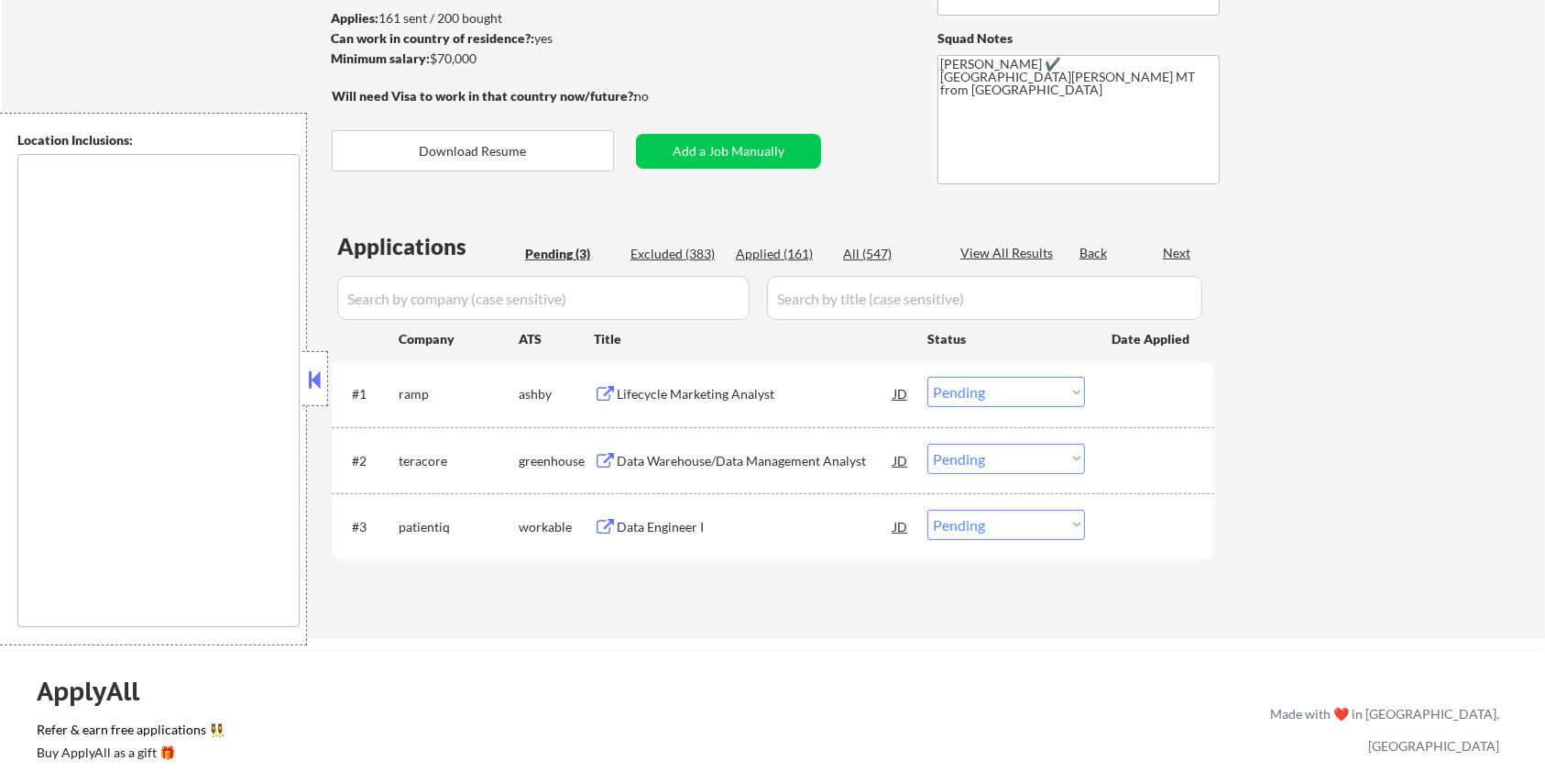
type textarea "Fort Collins, CO Laporte, CO Wellington, CO Timnath, CO Windsor, CO Loveland, C…"
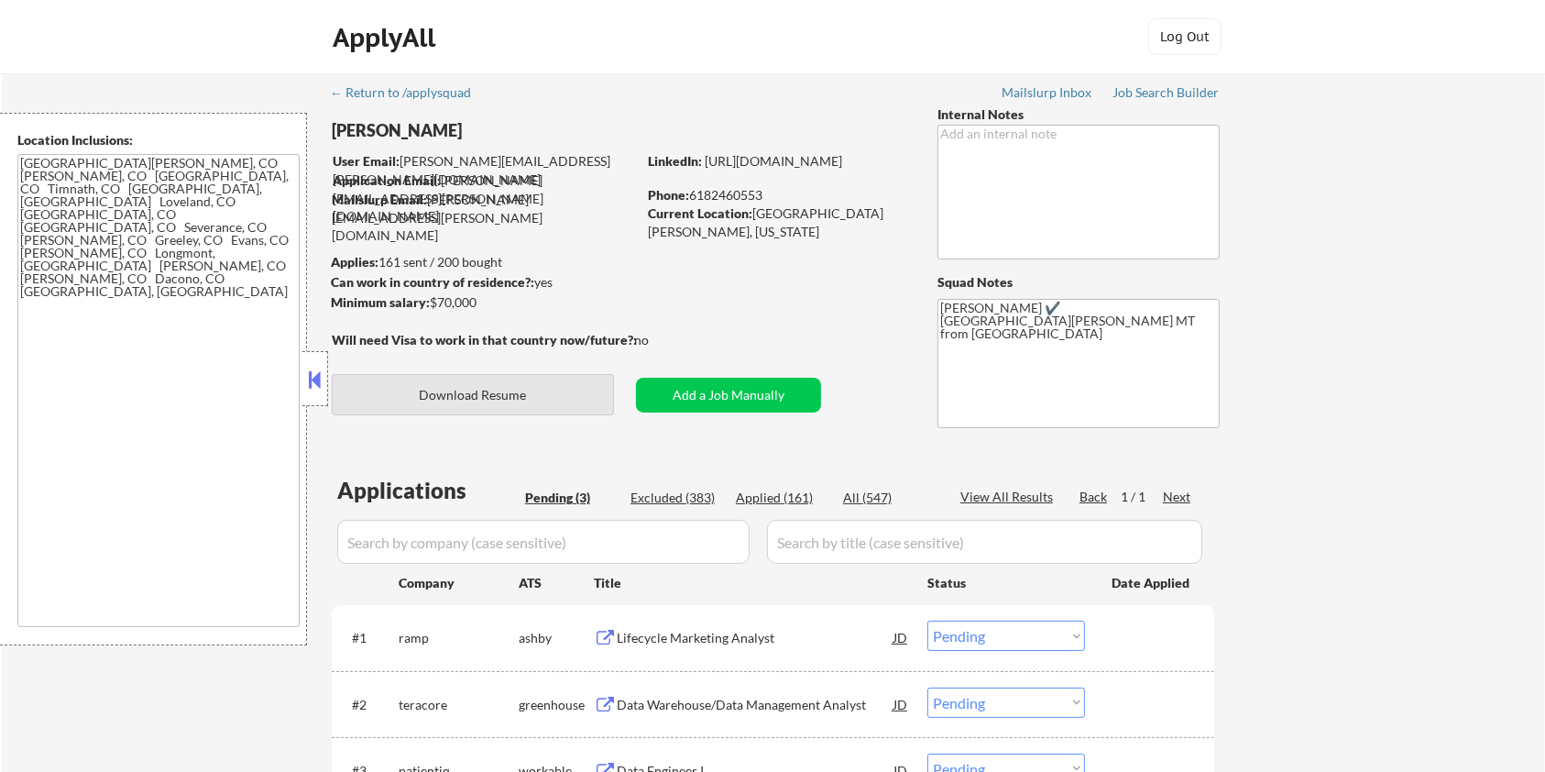
click at [503, 398] on button "Download Resume" at bounding box center [473, 394] width 282 height 41
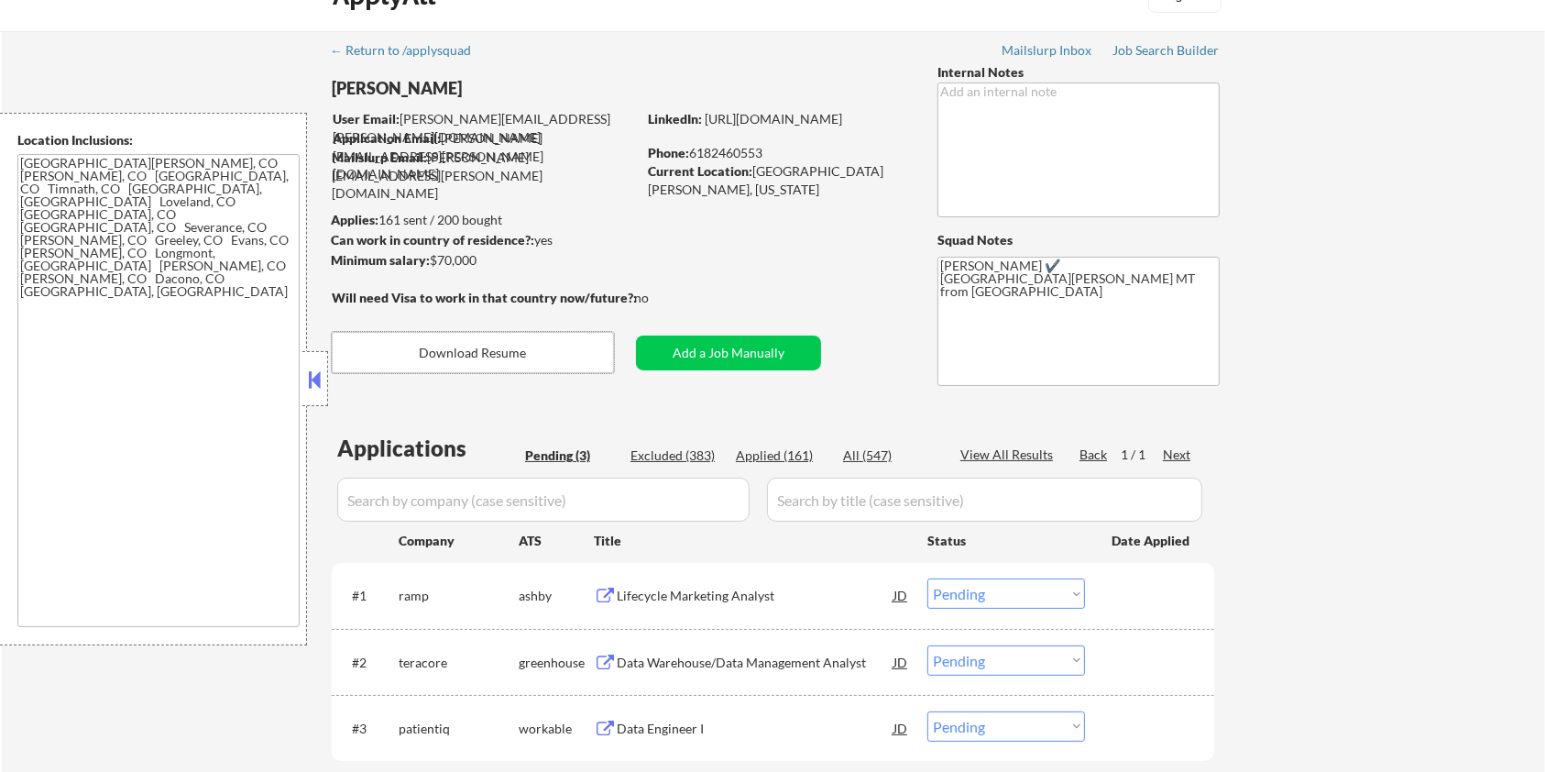
scroll to position [122, 0]
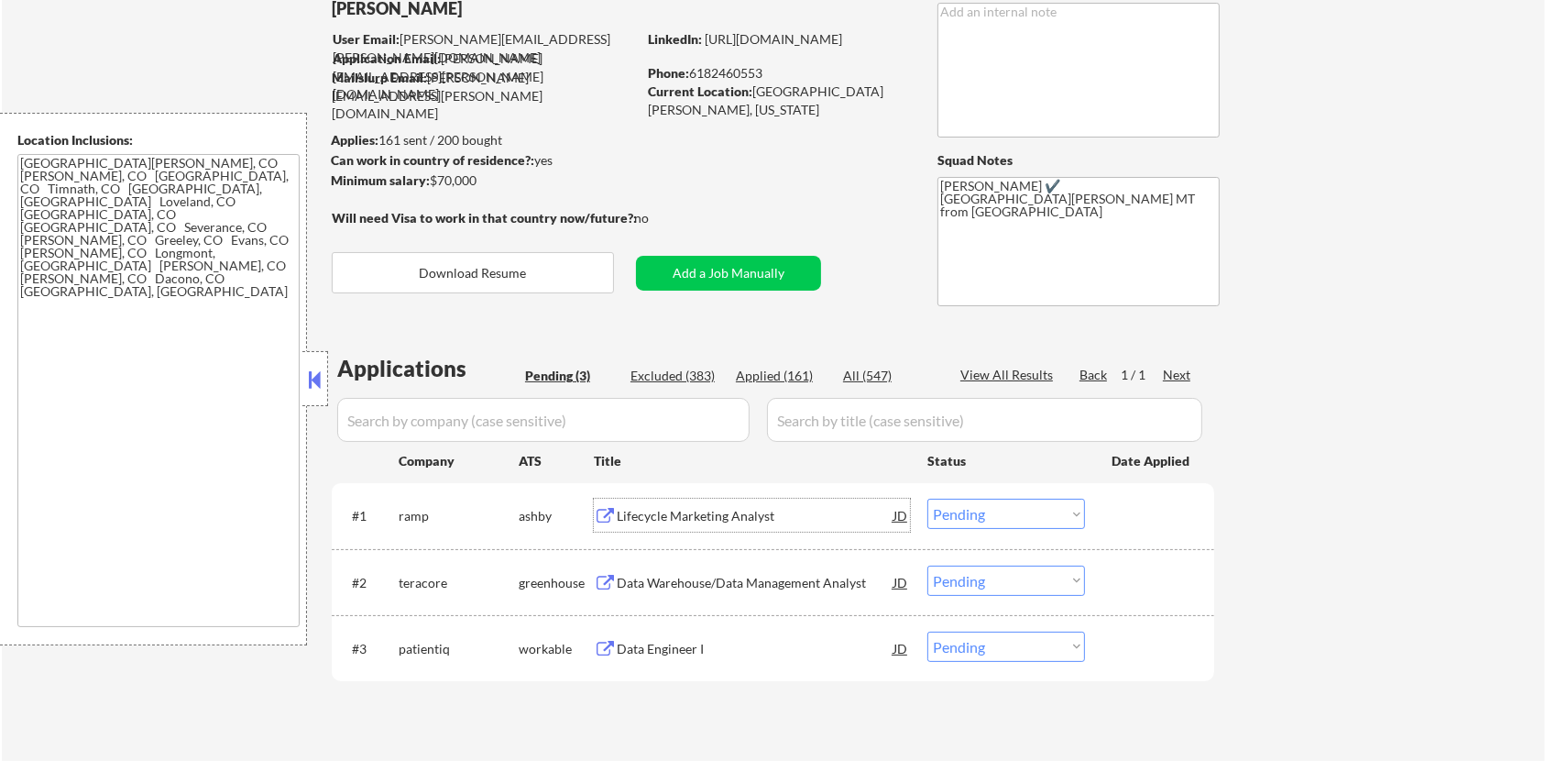
click at [728, 517] on div "Lifecycle Marketing Analyst" at bounding box center [755, 516] width 277 height 18
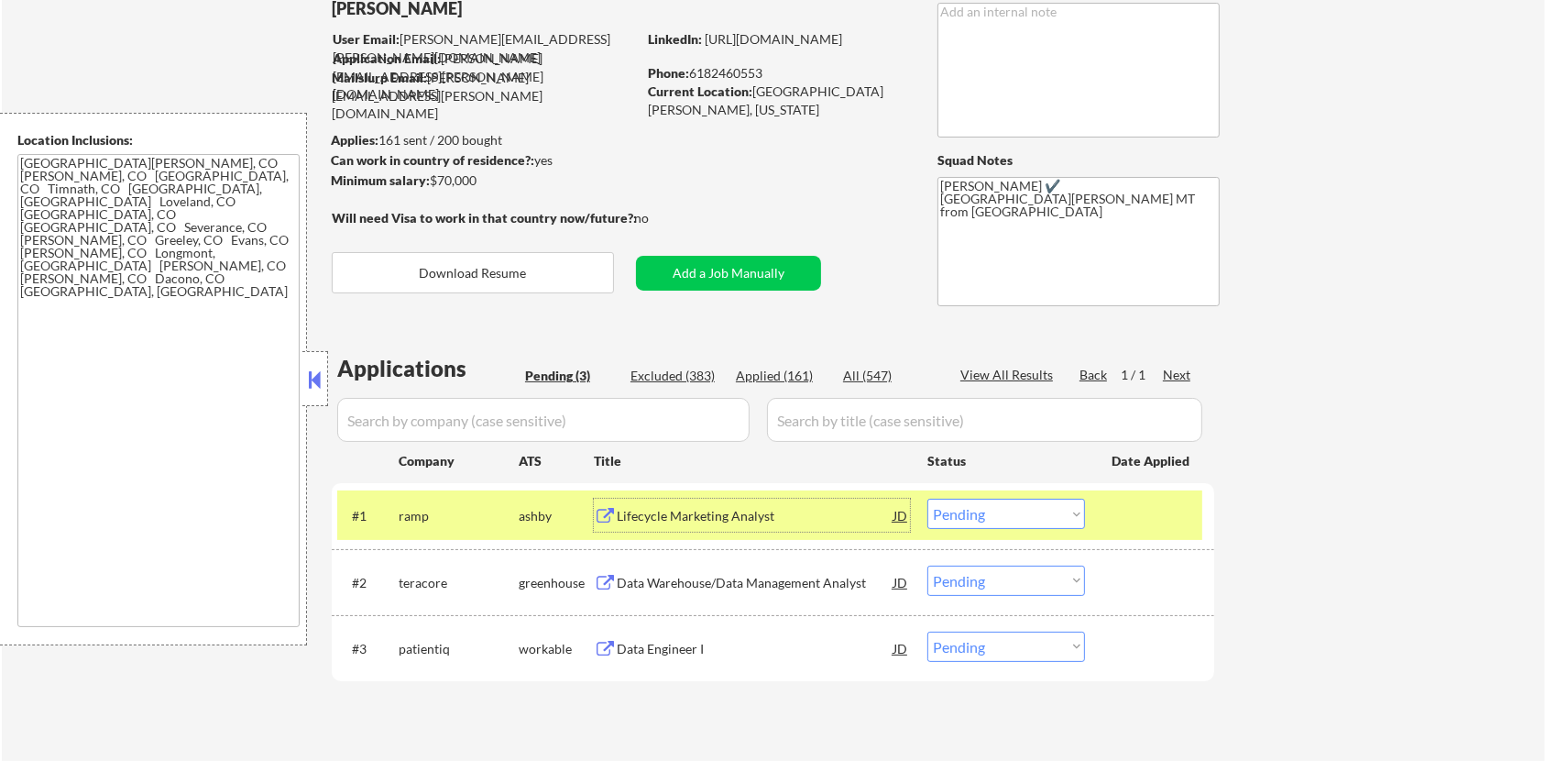
click at [1003, 517] on select "Choose an option... Pending Applied Excluded (Questions) Excluded (Expired) Exc…" at bounding box center [1006, 513] width 158 height 30
click at [927, 498] on select "Choose an option... Pending Applied Excluded (Questions) Excluded (Expired) Exc…" at bounding box center [1006, 513] width 158 height 30
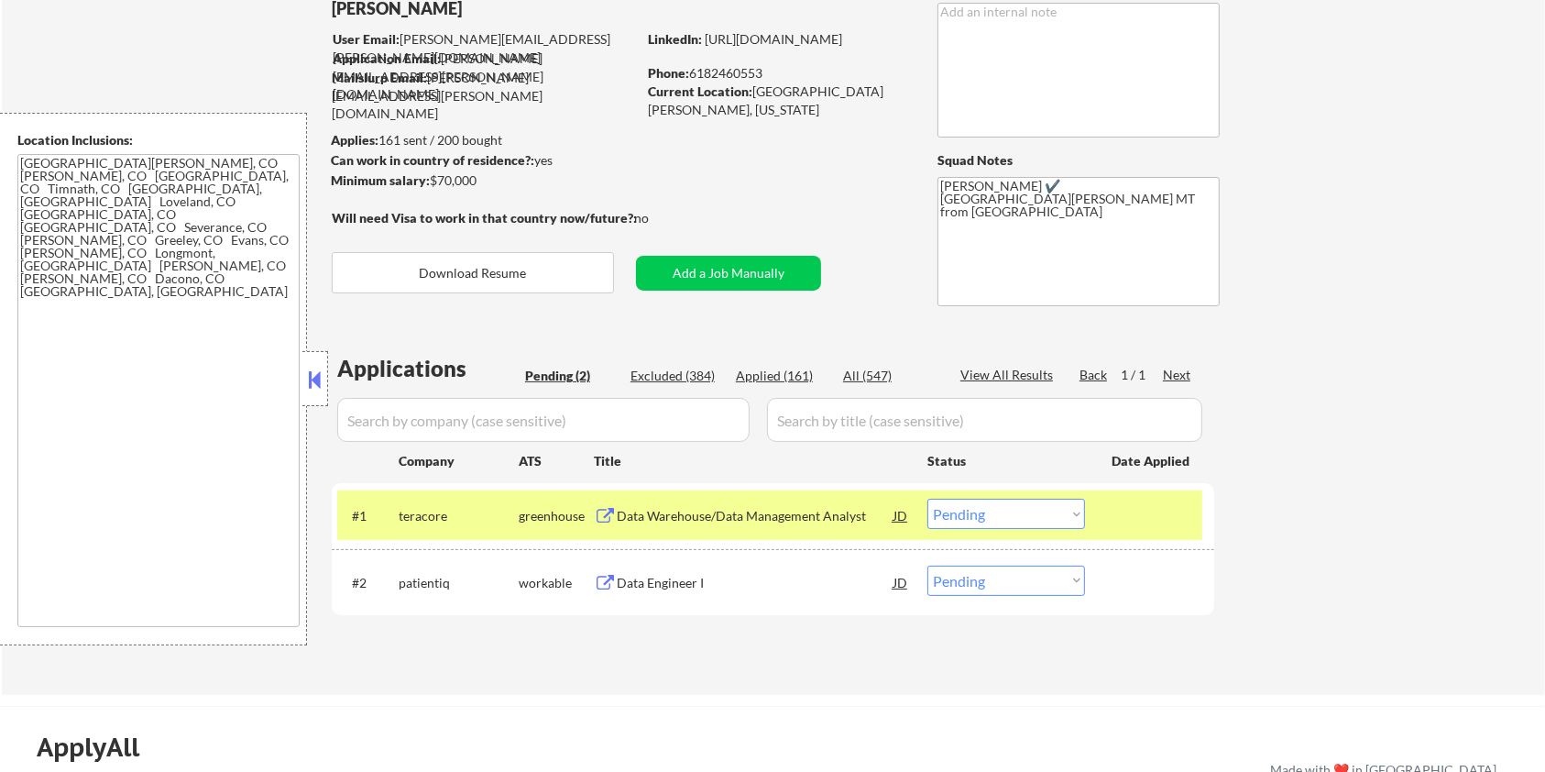
click at [711, 512] on div "Data Warehouse/Data Management Analyst" at bounding box center [755, 516] width 277 height 18
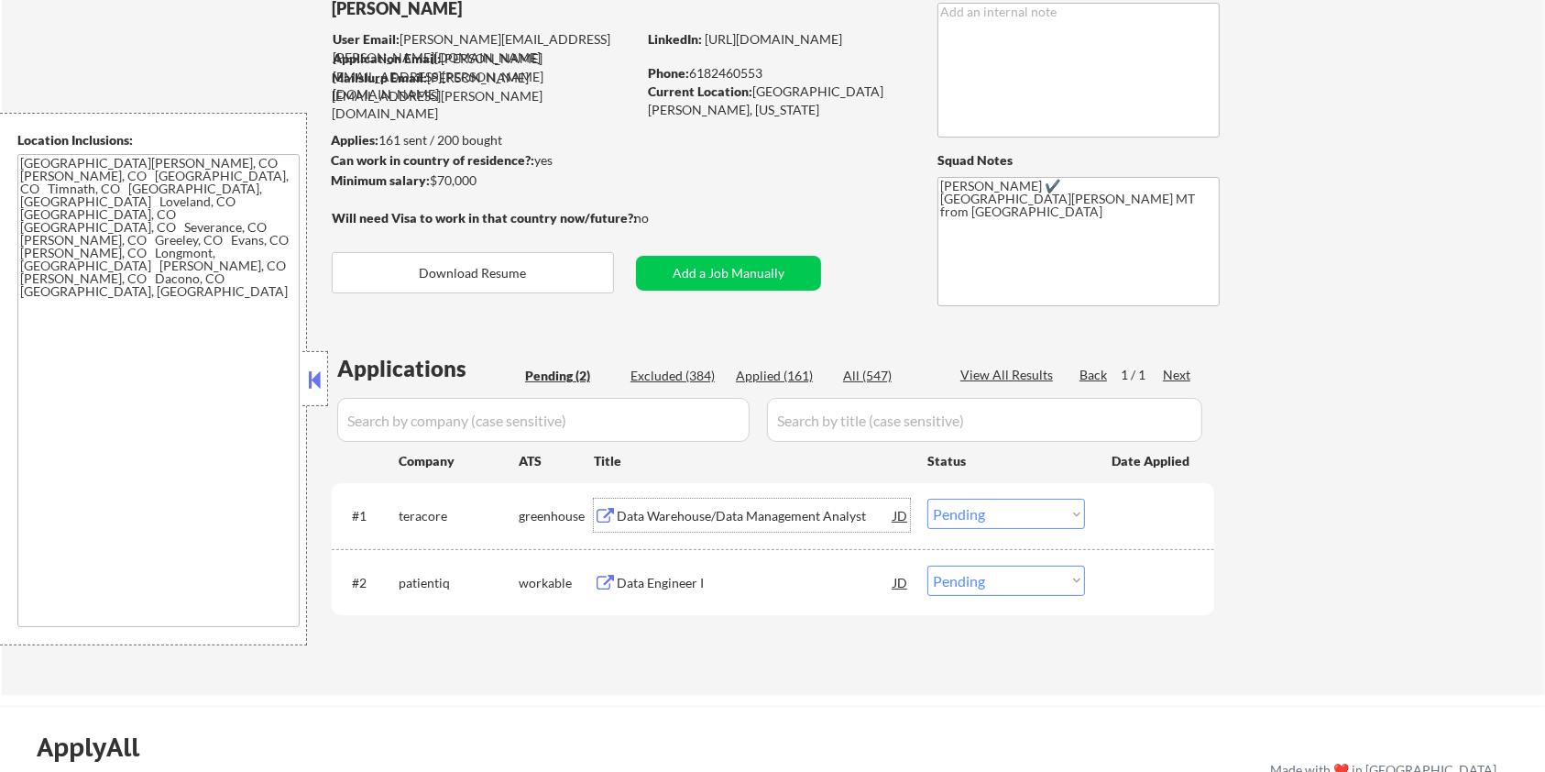
click at [1004, 509] on select "Choose an option... Pending Applied Excluded (Questions) Excluded (Expired) Exc…" at bounding box center [1006, 513] width 158 height 30
click at [927, 498] on select "Choose an option... Pending Applied Excluded (Questions) Excluded (Expired) Exc…" at bounding box center [1006, 513] width 158 height 30
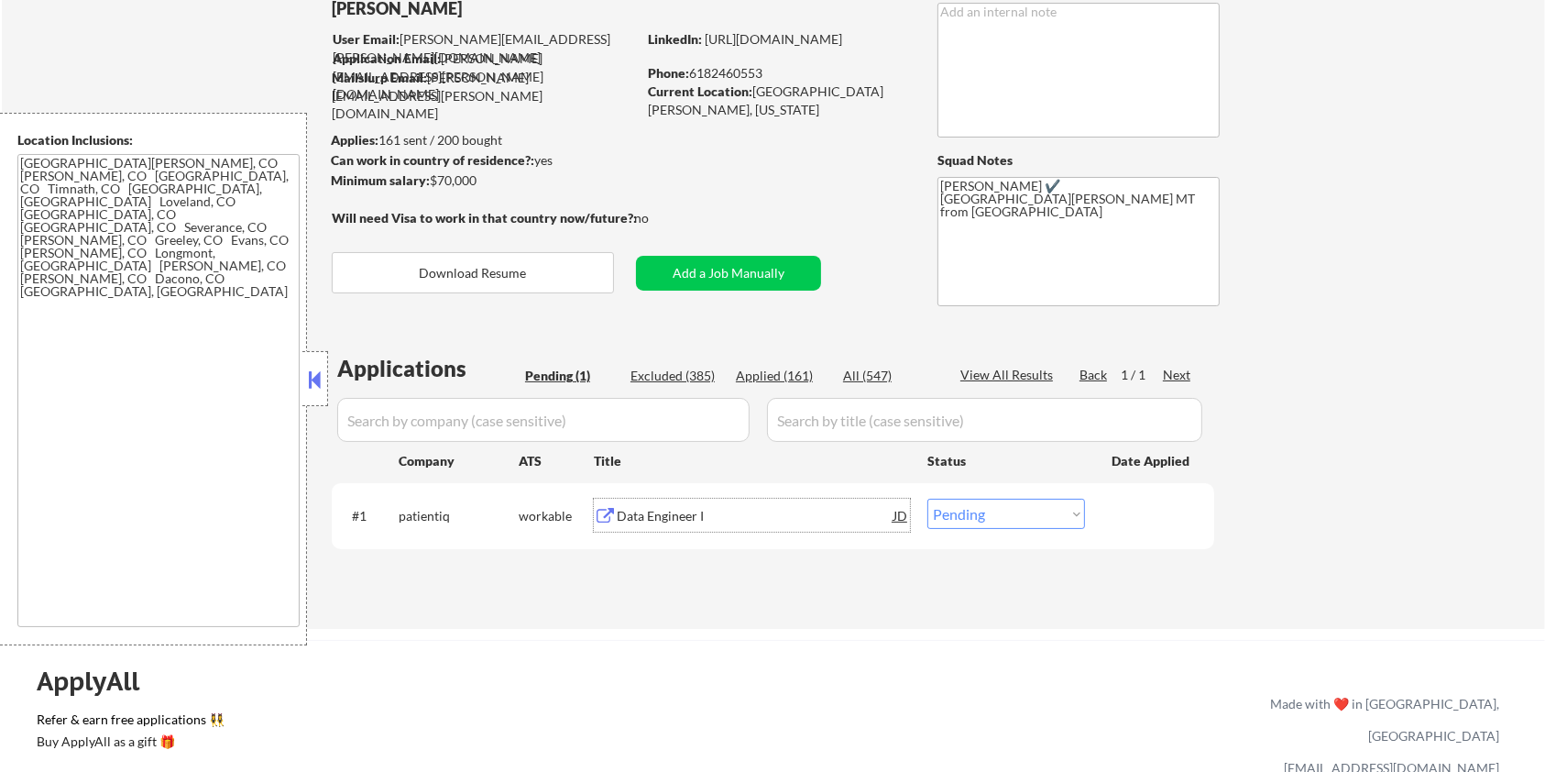
click at [678, 520] on div "Data Engineer I" at bounding box center [755, 516] width 277 height 18
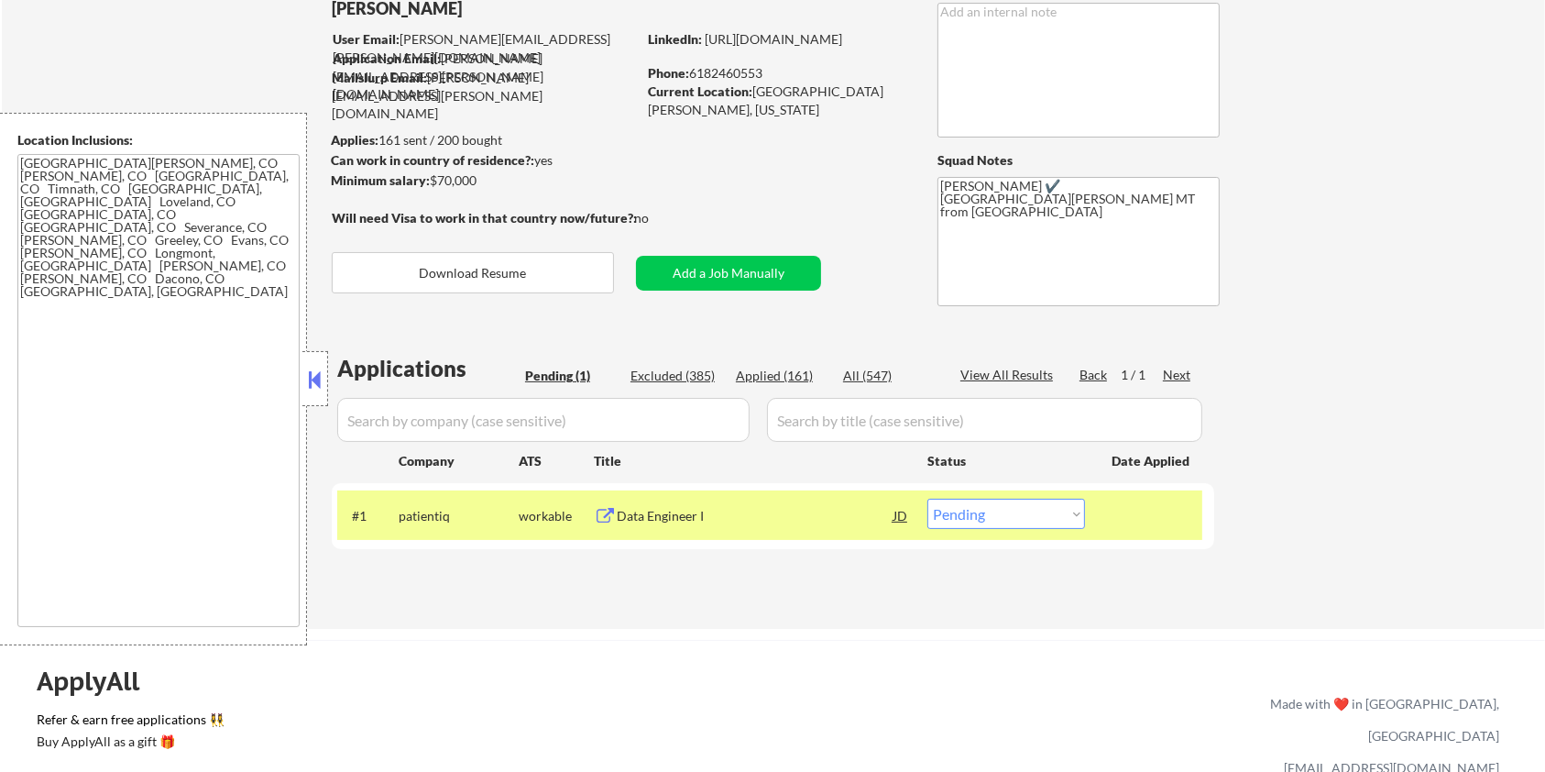
drag, startPoint x: 643, startPoint y: 58, endPoint x: 878, endPoint y: 57, distance: 234.6
click at [878, 57] on div "← Return to /applysquad Mailslurp Inbox Job Search Builder Quinn Krug User Emai…" at bounding box center [773, 282] width 914 height 663
drag, startPoint x: 610, startPoint y: 150, endPoint x: 630, endPoint y: 143, distance: 21.5
click at [610, 151] on div "Can work in country of residence?: yes" at bounding box center [481, 160] width 300 height 18
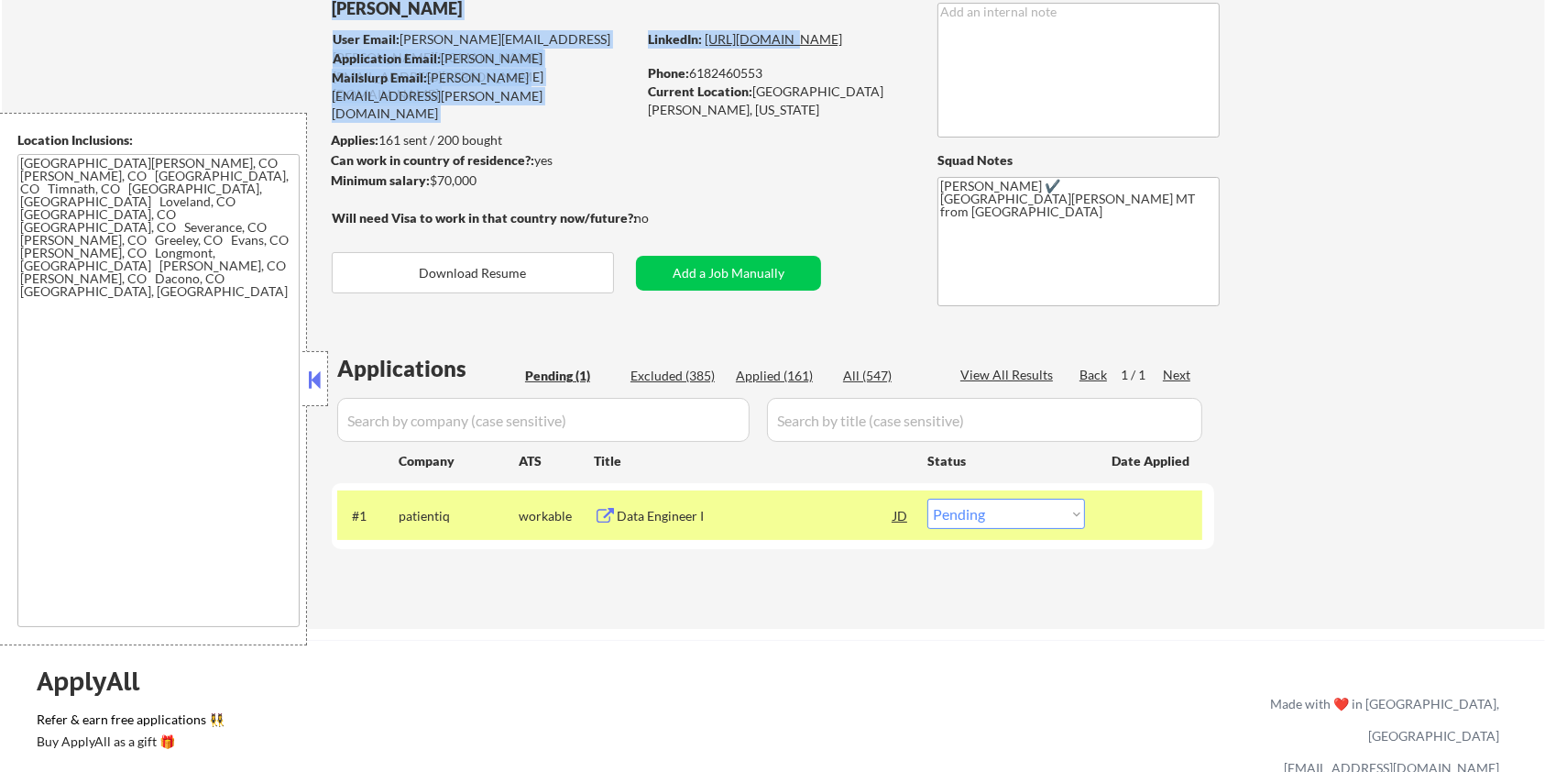
drag, startPoint x: 642, startPoint y: 54, endPoint x: 725, endPoint y: 55, distance: 82.5
click at [725, 55] on div "← Return to /applysquad Mailslurp Inbox Job Search Builder Quinn Krug User Emai…" at bounding box center [773, 282] width 914 height 663
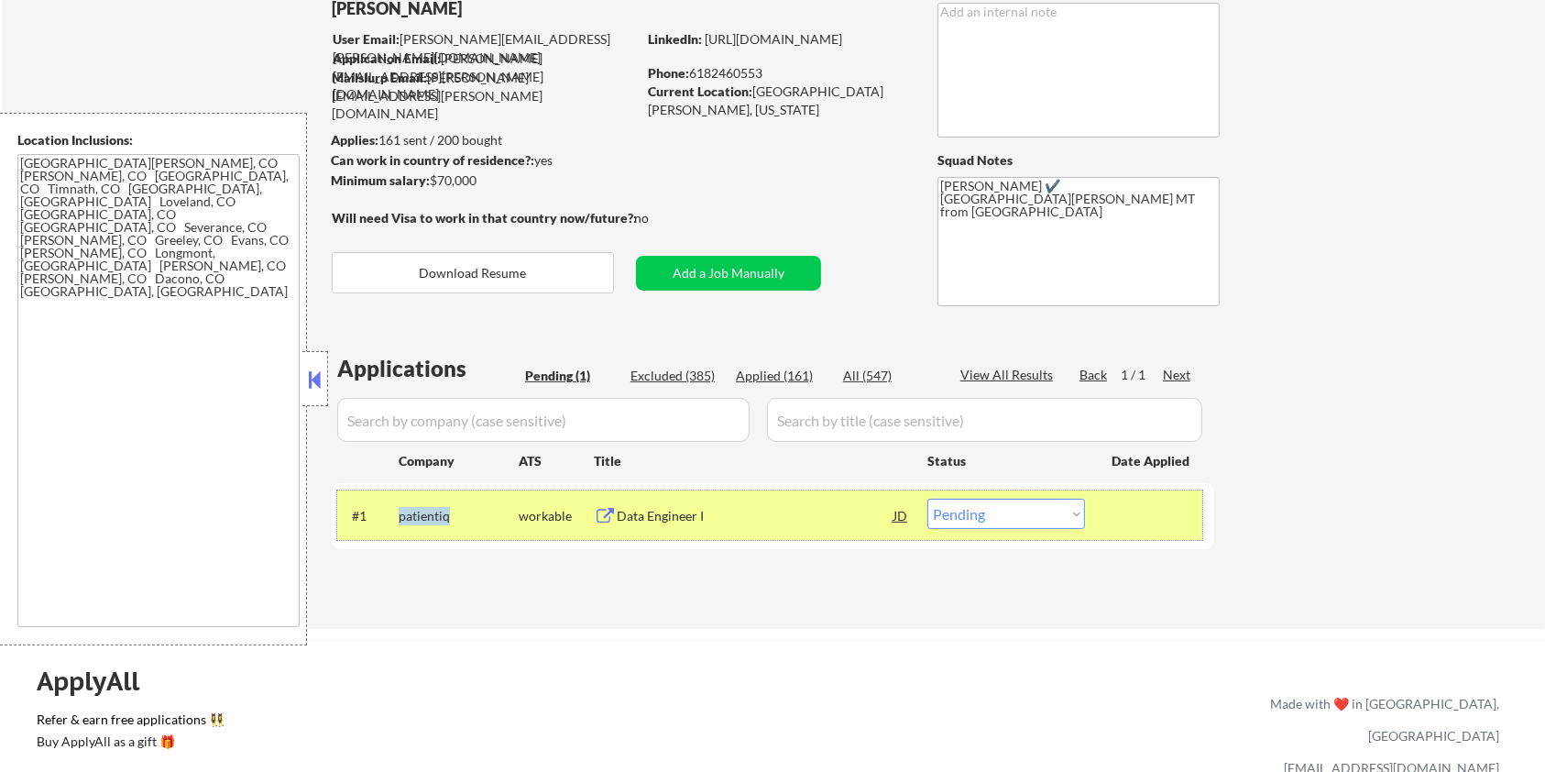
drag, startPoint x: 457, startPoint y: 515, endPoint x: 403, endPoint y: 509, distance: 54.3
click at [400, 508] on div "patientiq" at bounding box center [459, 516] width 120 height 18
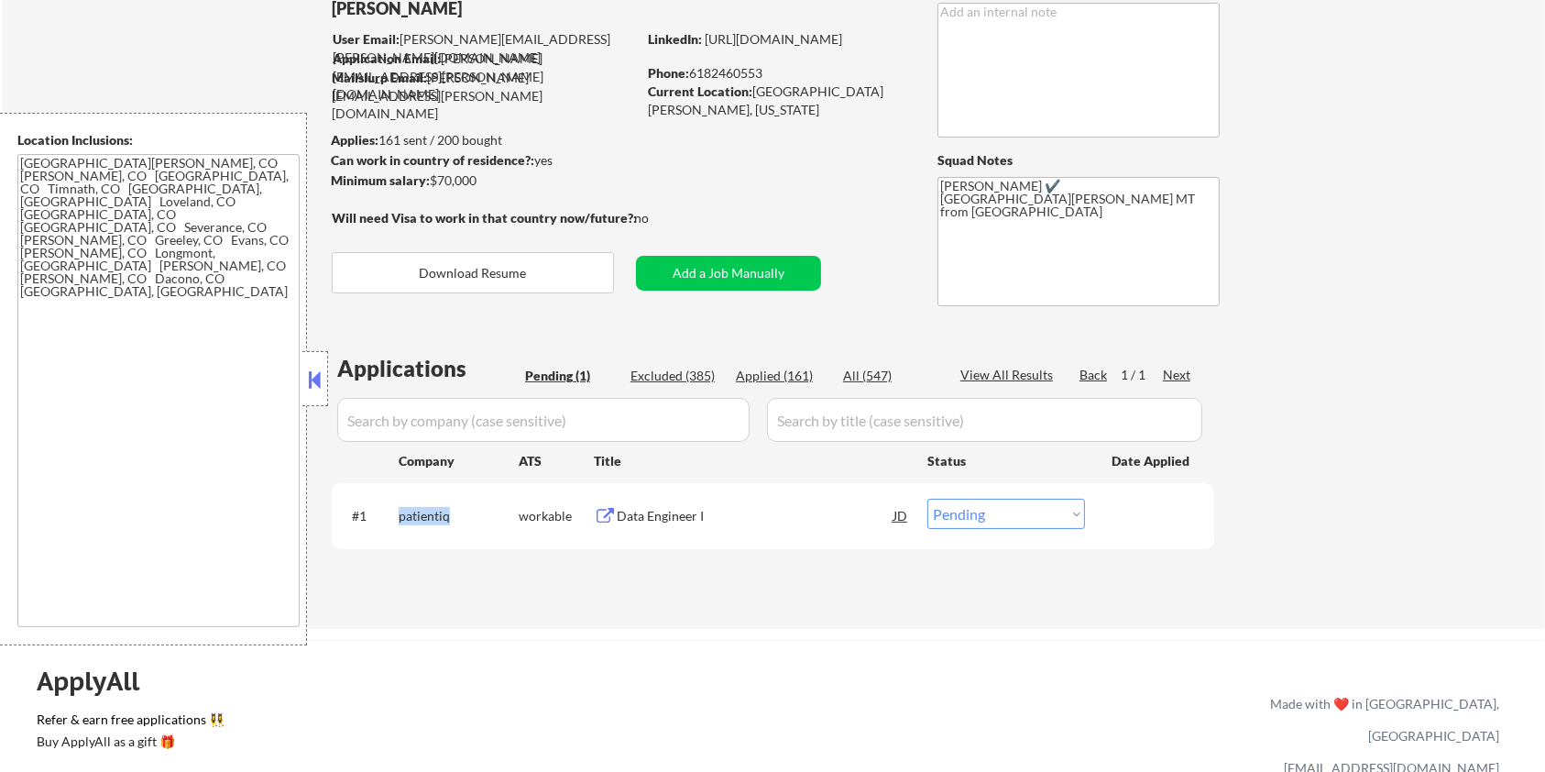
copy div "patientiq"
click at [1067, 515] on select "Choose an option... Pending Applied Excluded (Questions) Excluded (Expired) Exc…" at bounding box center [1006, 513] width 158 height 30
select select ""applied""
click at [927, 498] on select "Choose an option... Pending Applied Excluded (Questions) Excluded (Expired) Exc…" at bounding box center [1006, 513] width 158 height 30
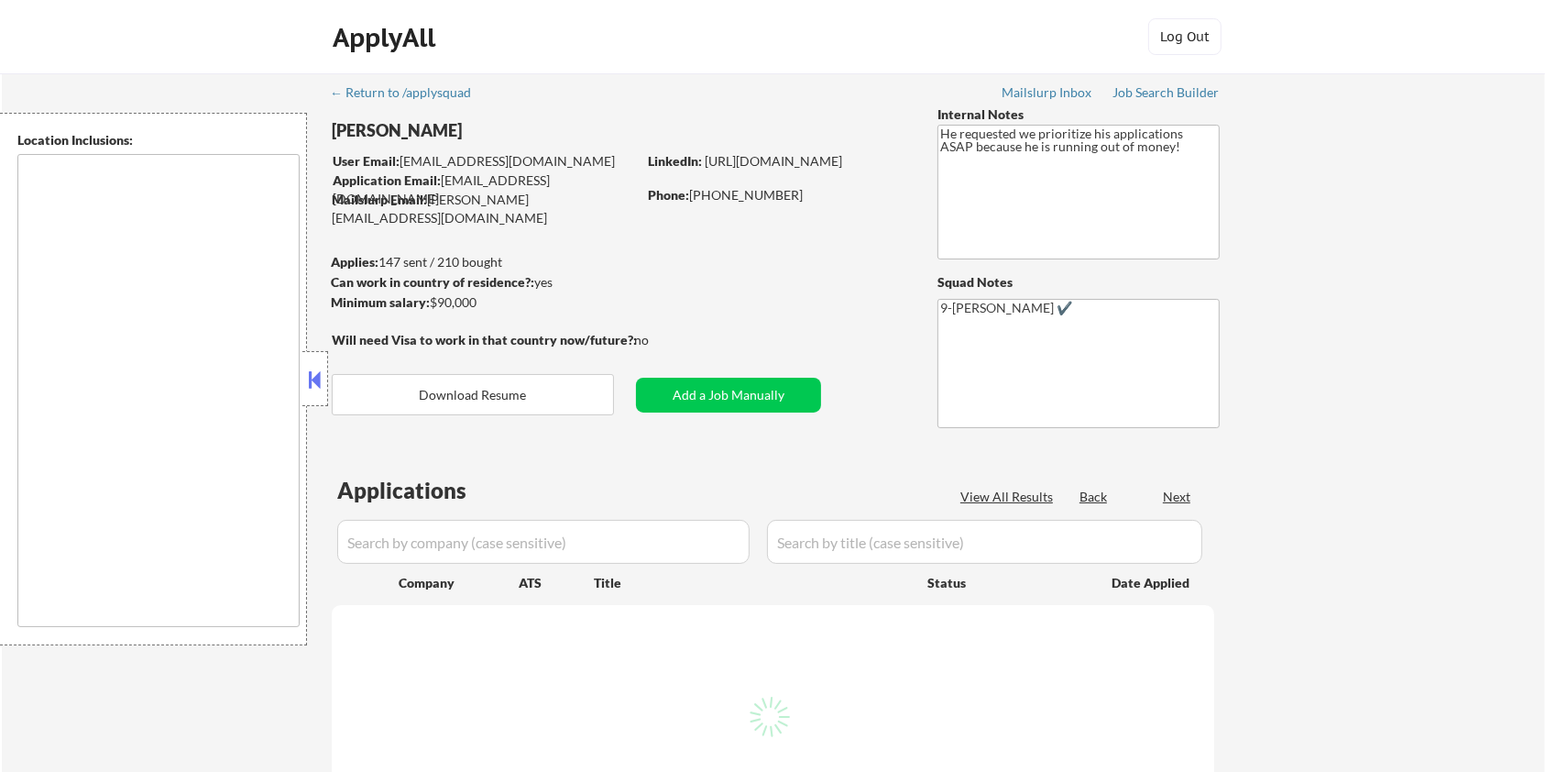
select select ""pending""
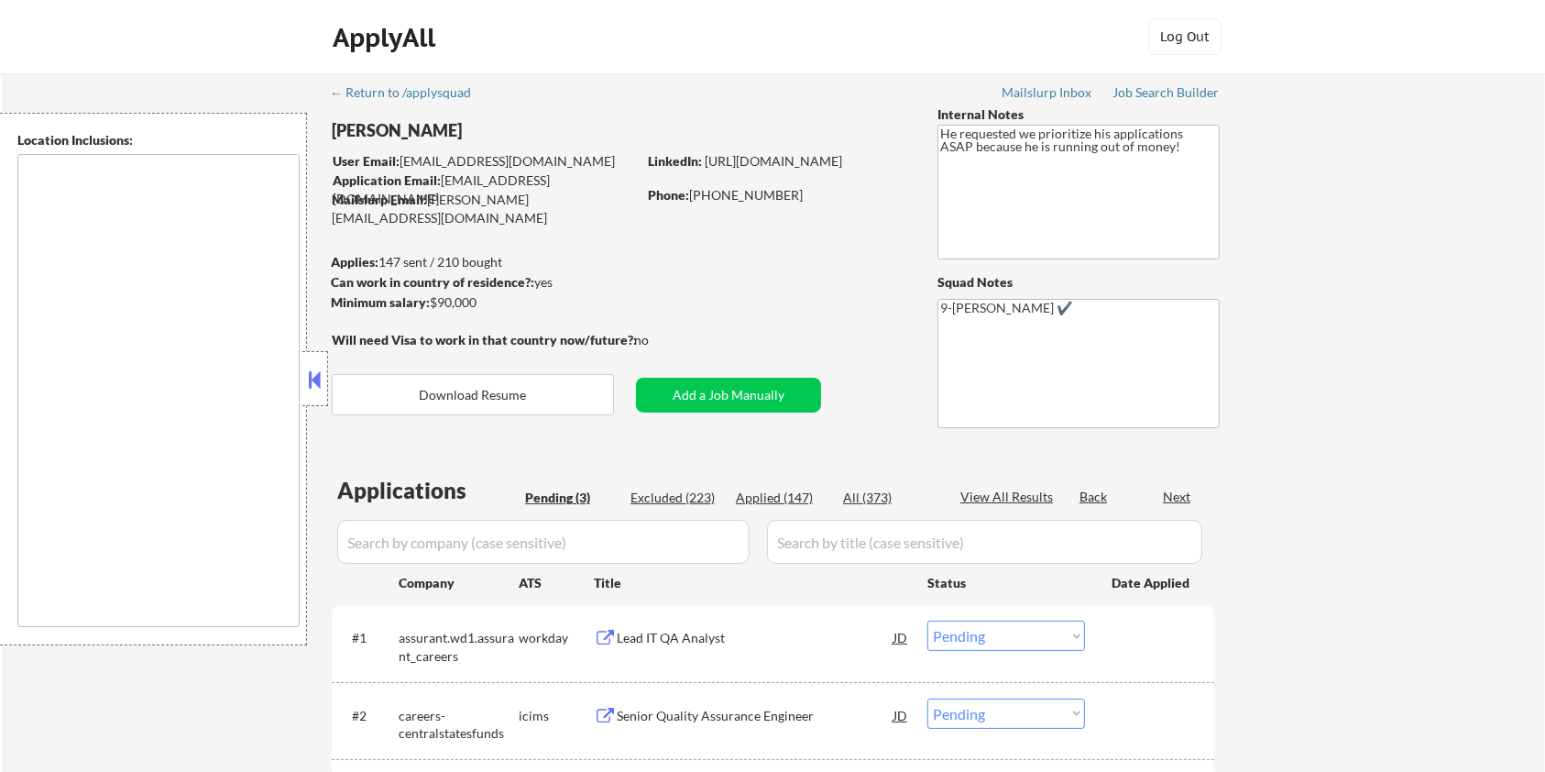
type textarea "Bellevue, WA Medina, WA Clyde Hill, WA Yarrow Point, WA Hunts Point, WA Kirklan…"
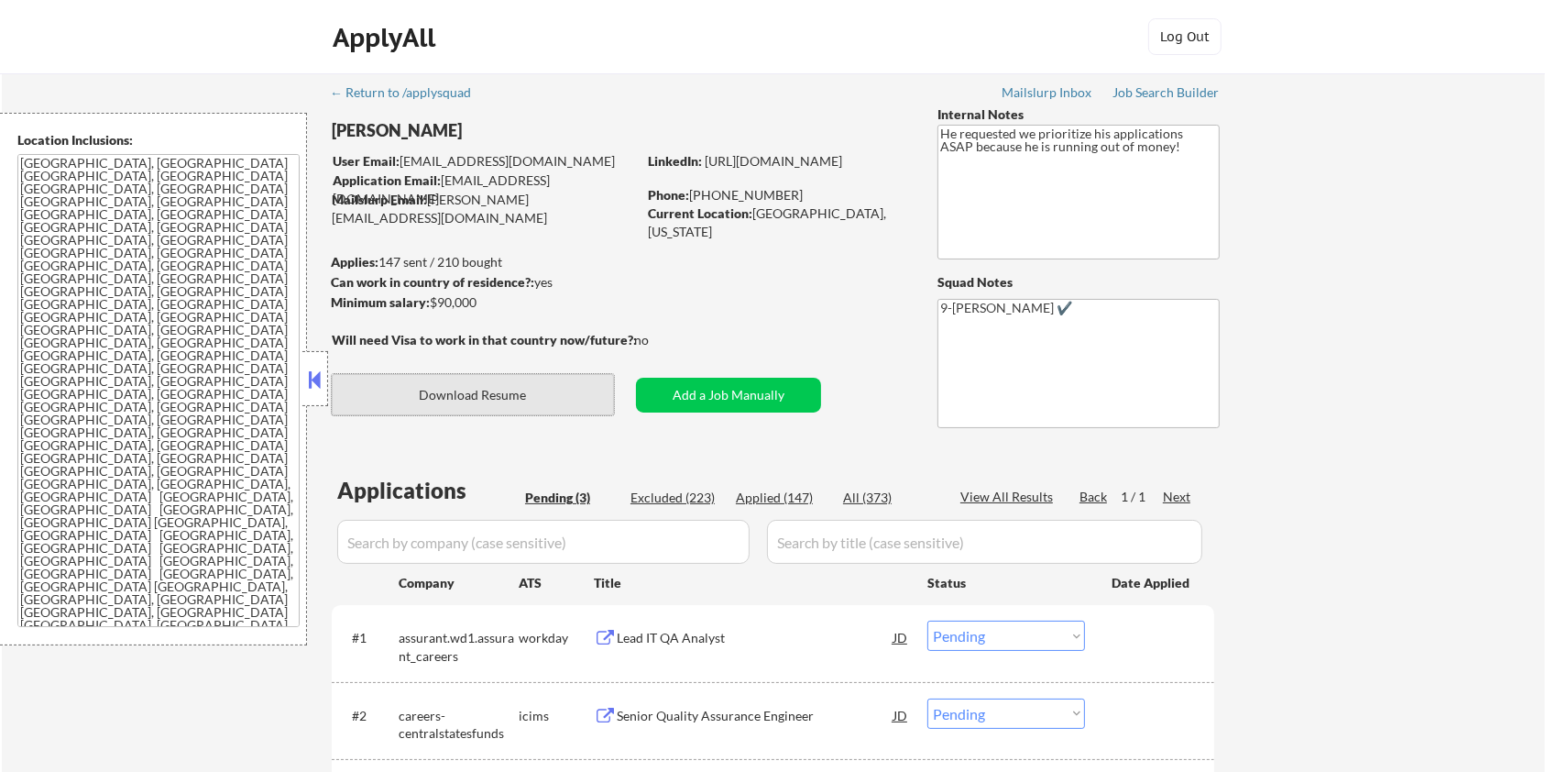
click at [508, 396] on button "Download Resume" at bounding box center [473, 394] width 282 height 41
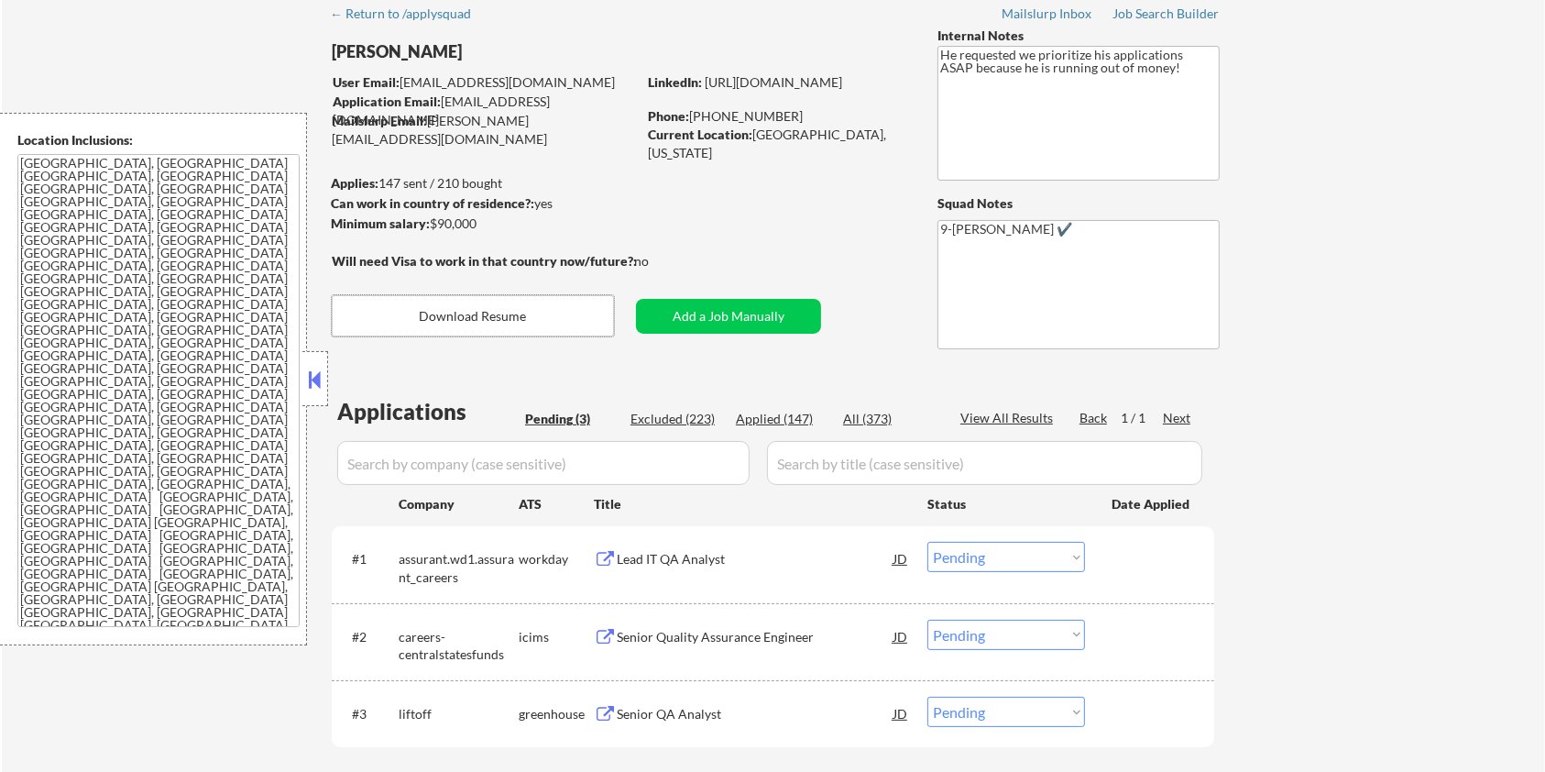
scroll to position [122, 0]
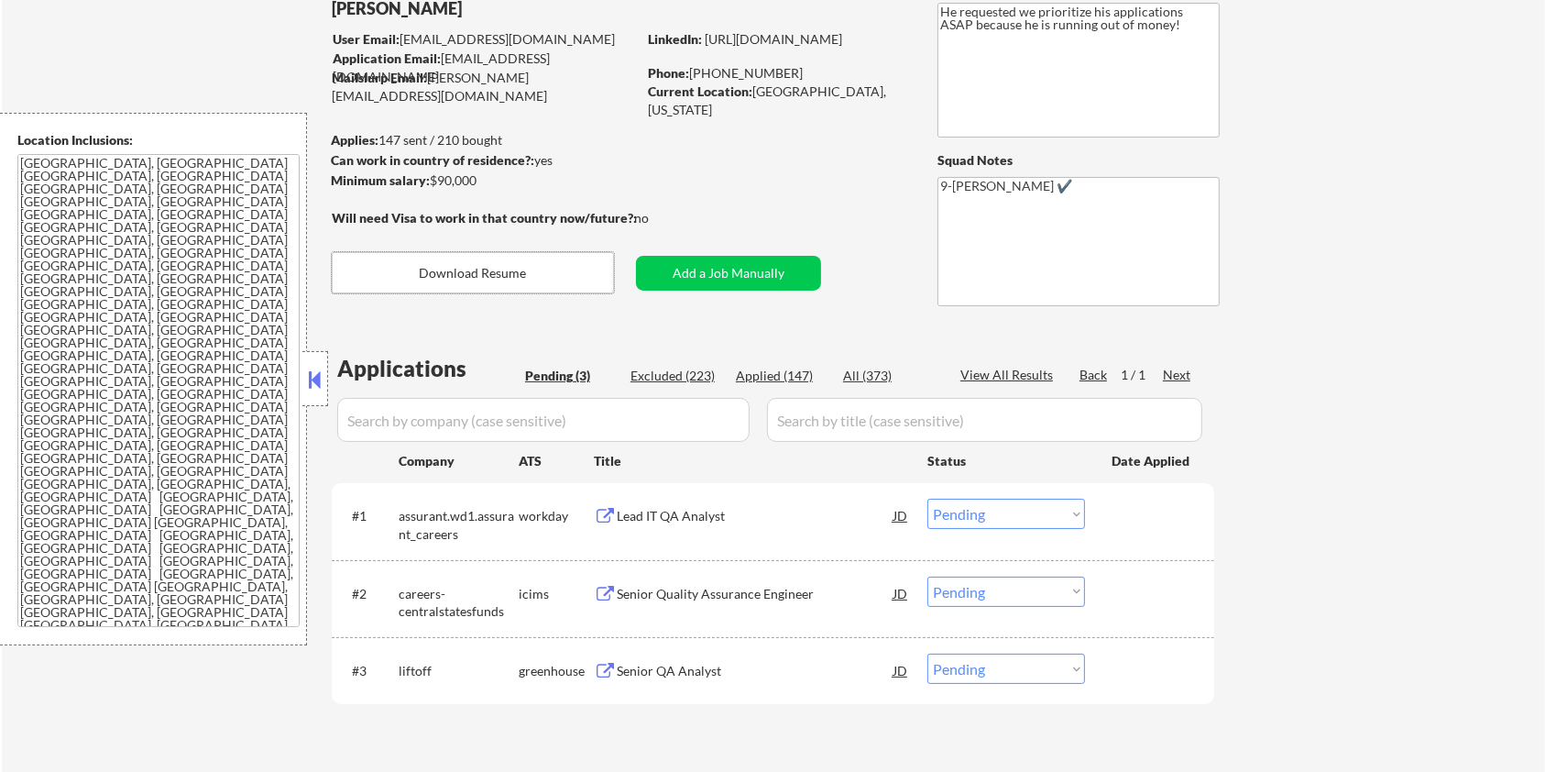
click at [624, 515] on div "Lead IT QA Analyst" at bounding box center [755, 516] width 277 height 18
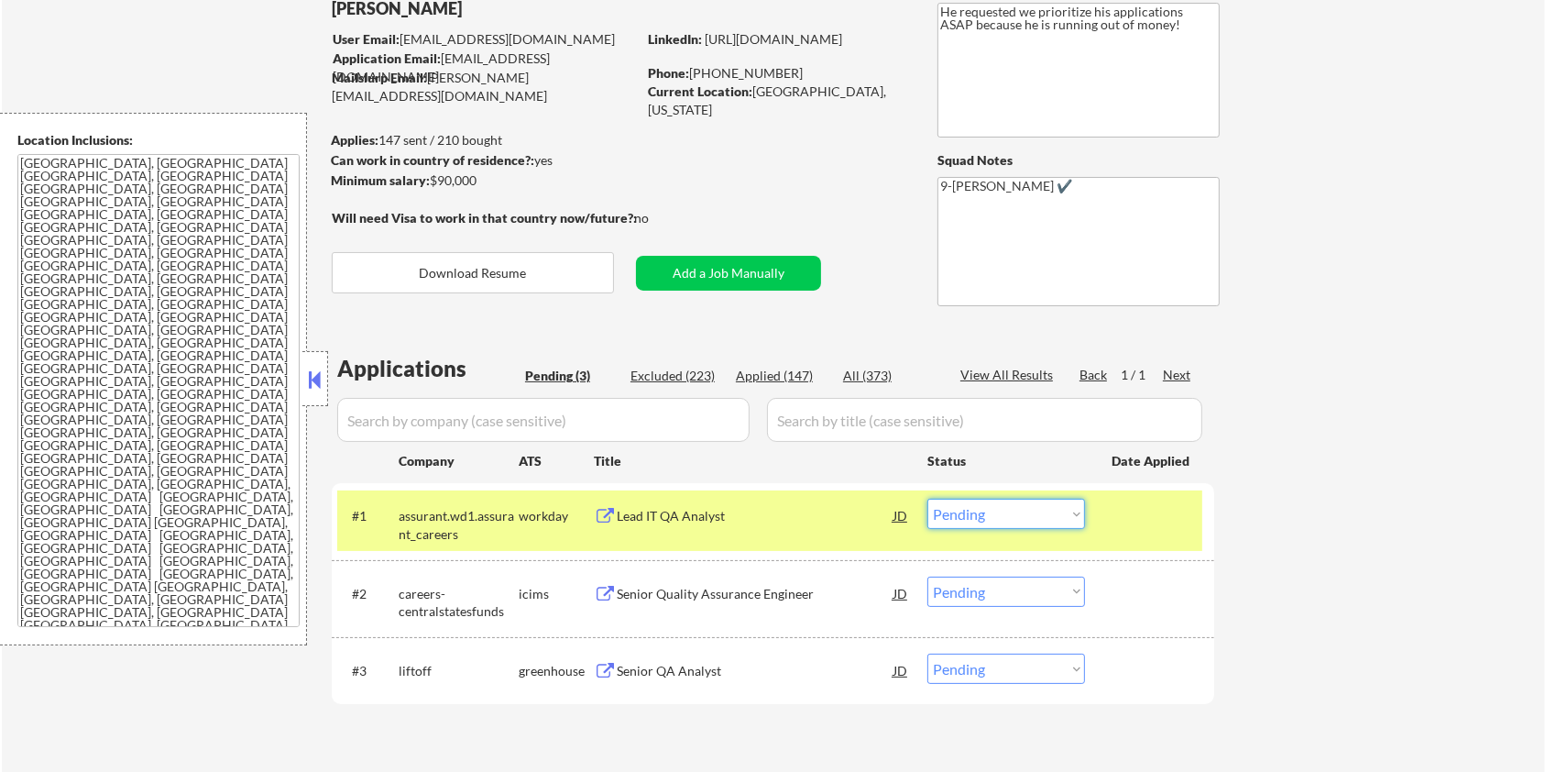
click at [992, 519] on select "Choose an option... Pending Applied Excluded (Questions) Excluded (Expired) Exc…" at bounding box center [1006, 513] width 158 height 30
click at [927, 498] on select "Choose an option... Pending Applied Excluded (Questions) Excluded (Expired) Exc…" at bounding box center [1006, 513] width 158 height 30
select select ""pending""
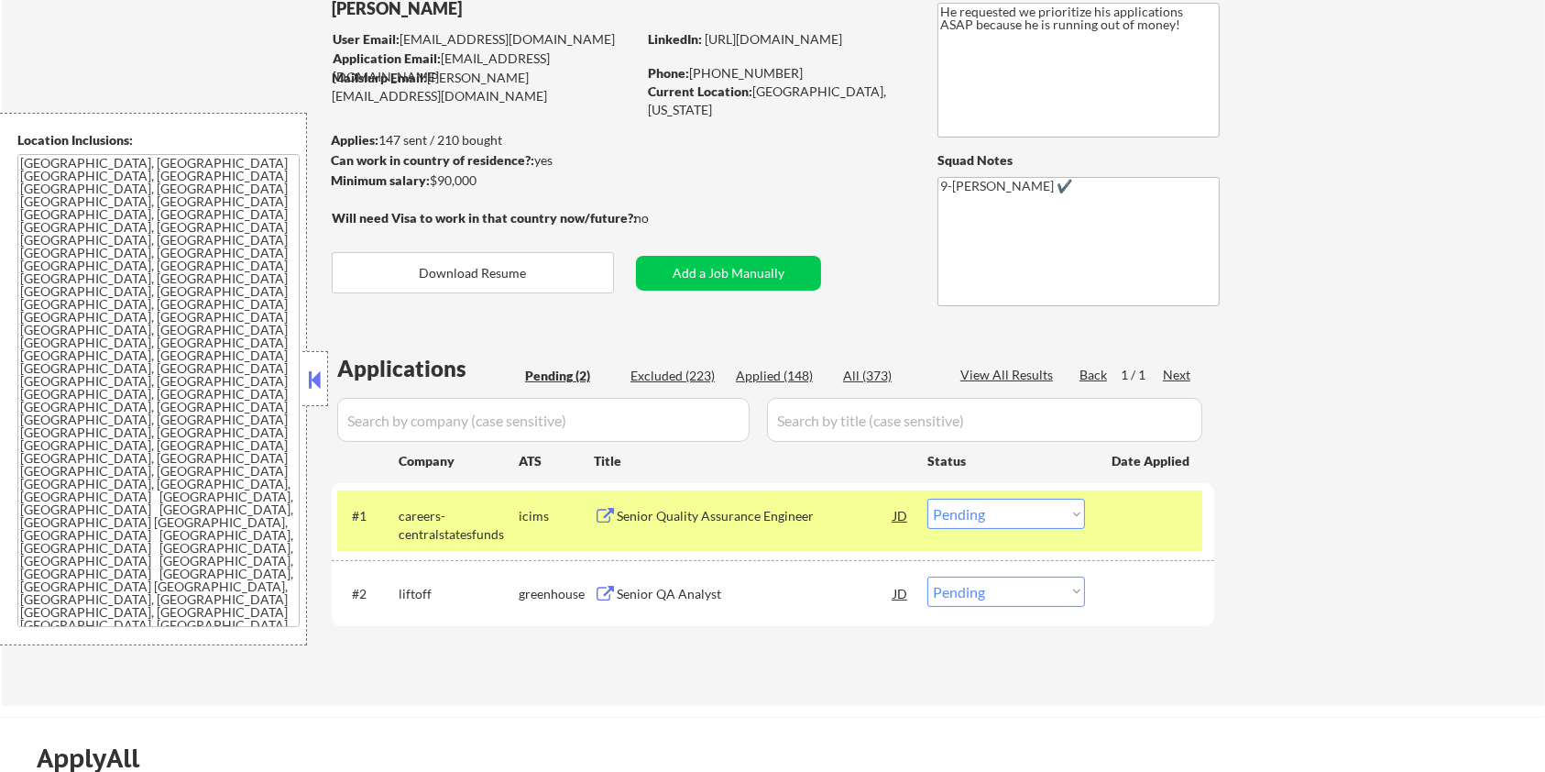
click at [685, 587] on div "Senior QA Analyst" at bounding box center [755, 594] width 277 height 18
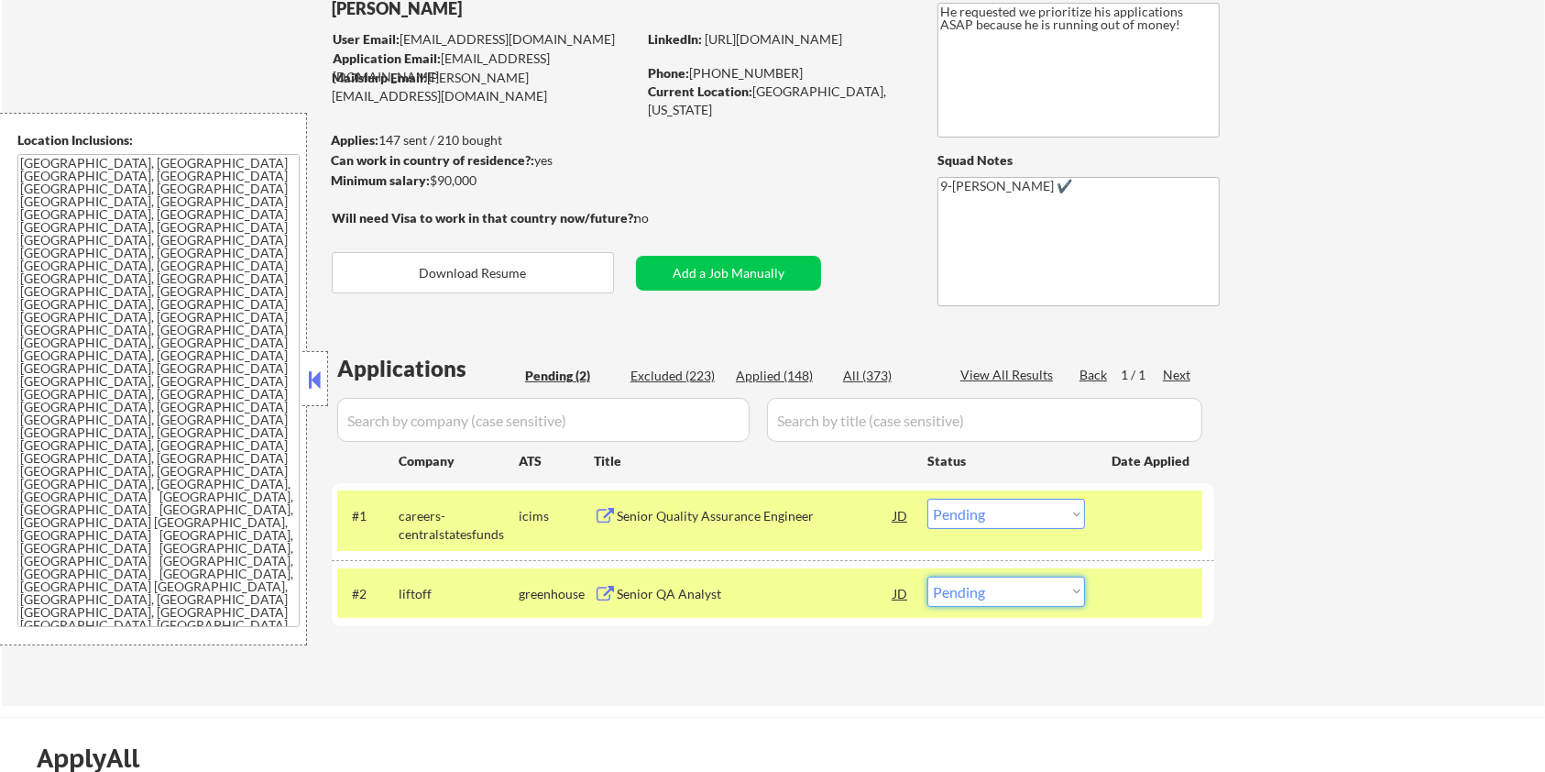
click at [993, 588] on select "Choose an option... Pending Applied Excluded (Questions) Excluded (Expired) Exc…" at bounding box center [1006, 591] width 158 height 30
select select ""applied""
click at [927, 576] on select "Choose an option... Pending Applied Excluded (Questions) Excluded (Expired) Exc…" at bounding box center [1006, 591] width 158 height 30
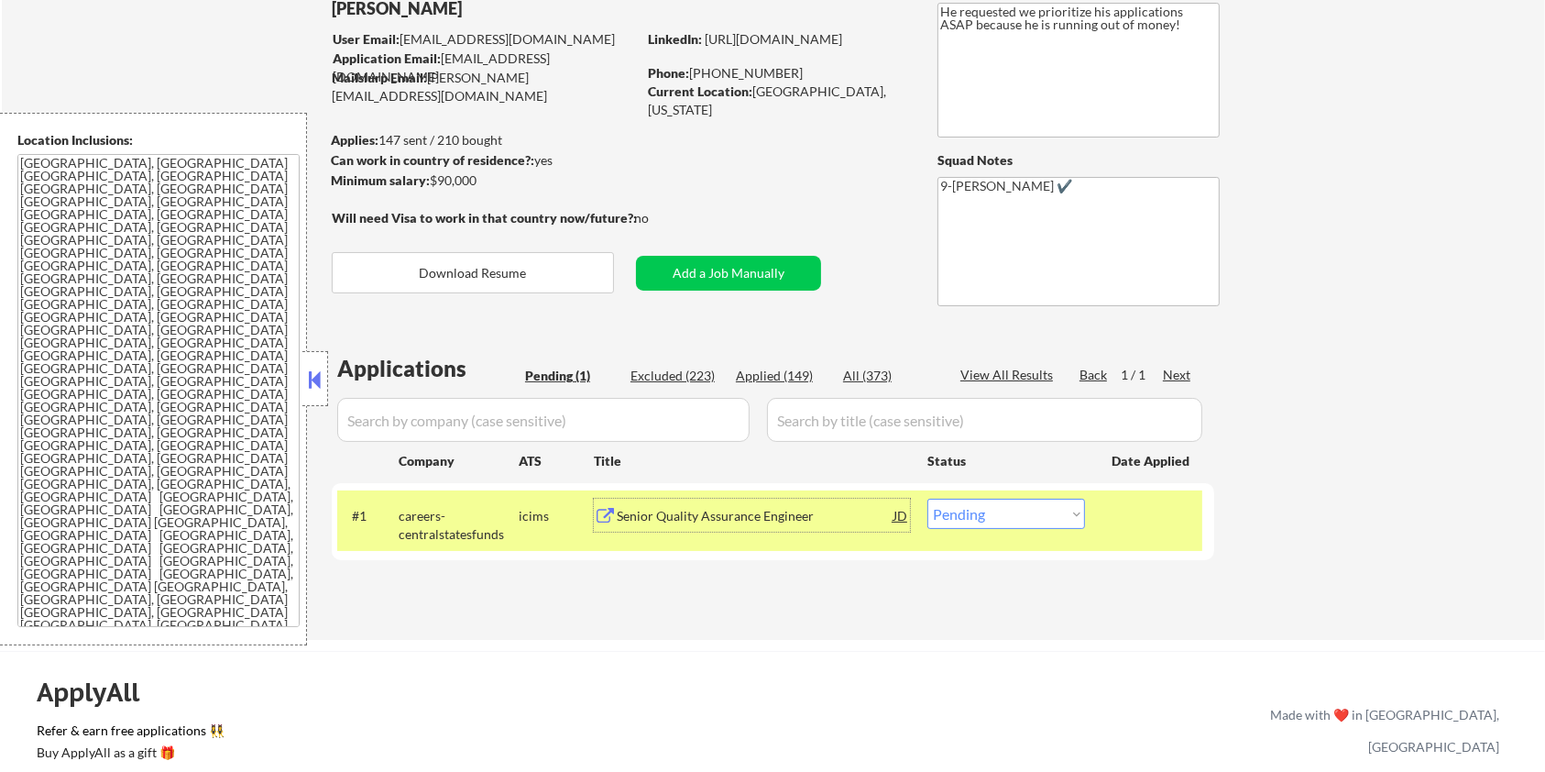
click at [690, 509] on div "Senior Quality Assurance Engineer" at bounding box center [755, 516] width 277 height 18
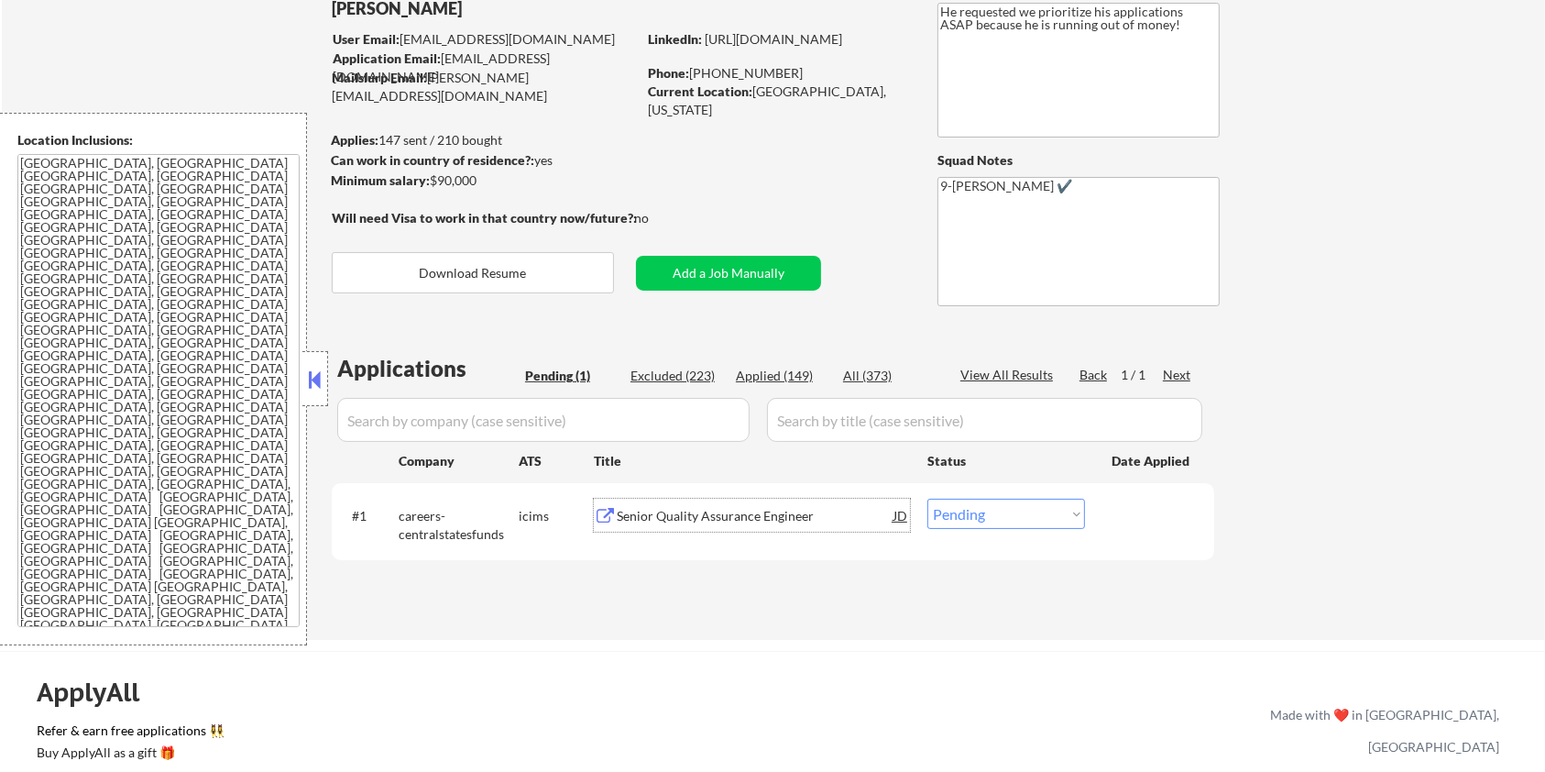
click at [1005, 515] on select "Choose an option... Pending Applied Excluded (Questions) Excluded (Expired) Exc…" at bounding box center [1006, 513] width 158 height 30
select select ""excluded__bad_match_""
click at [927, 498] on select "Choose an option... Pending Applied Excluded (Questions) Excluded (Expired) Exc…" at bounding box center [1006, 513] width 158 height 30
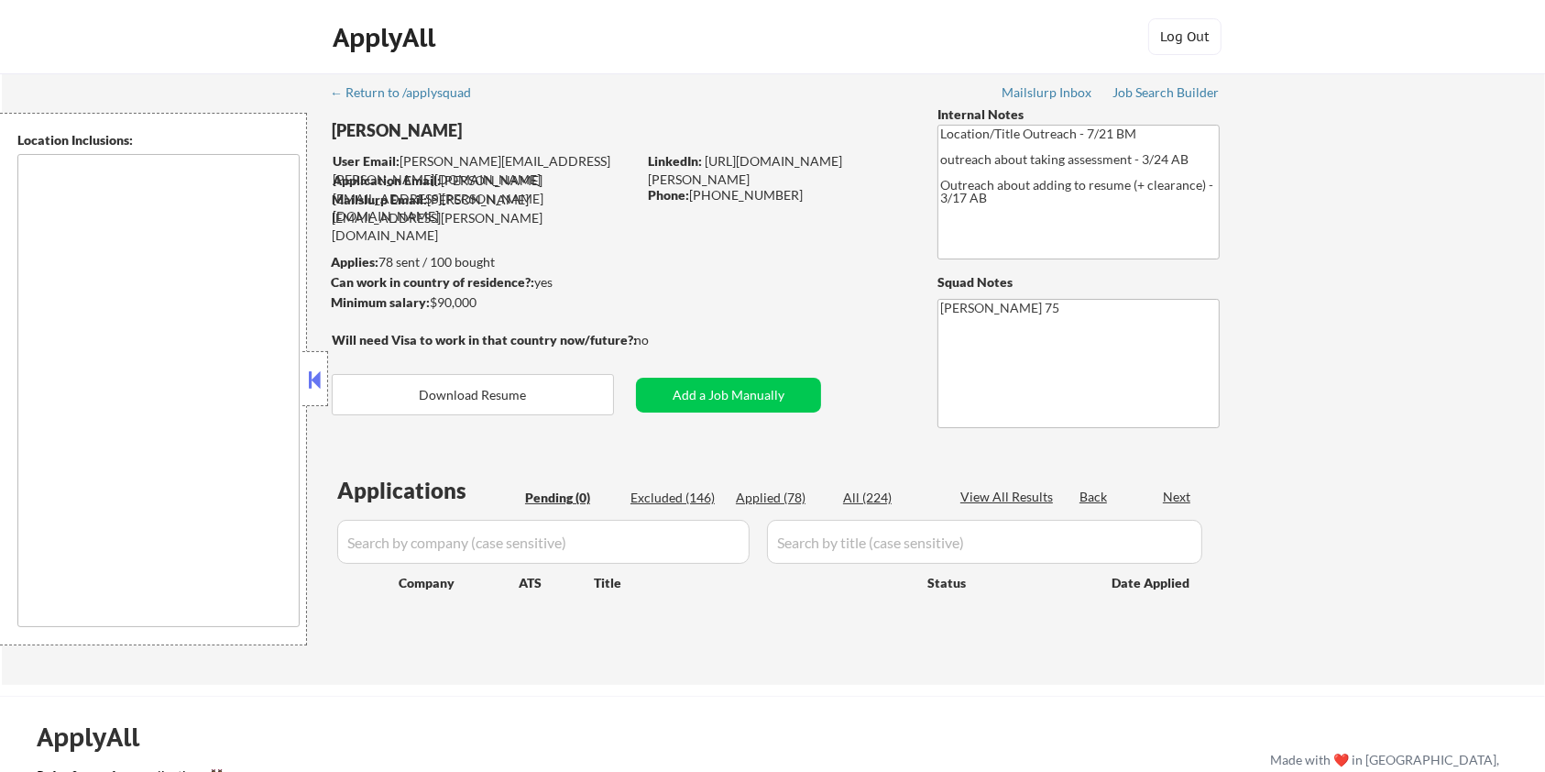
type textarea "remote"
click at [657, 495] on div "Excluded (146)" at bounding box center [676, 497] width 92 height 18
click at [672, 489] on div "Excluded (146)" at bounding box center [676, 497] width 92 height 18
select select ""excluded__bad_match_""
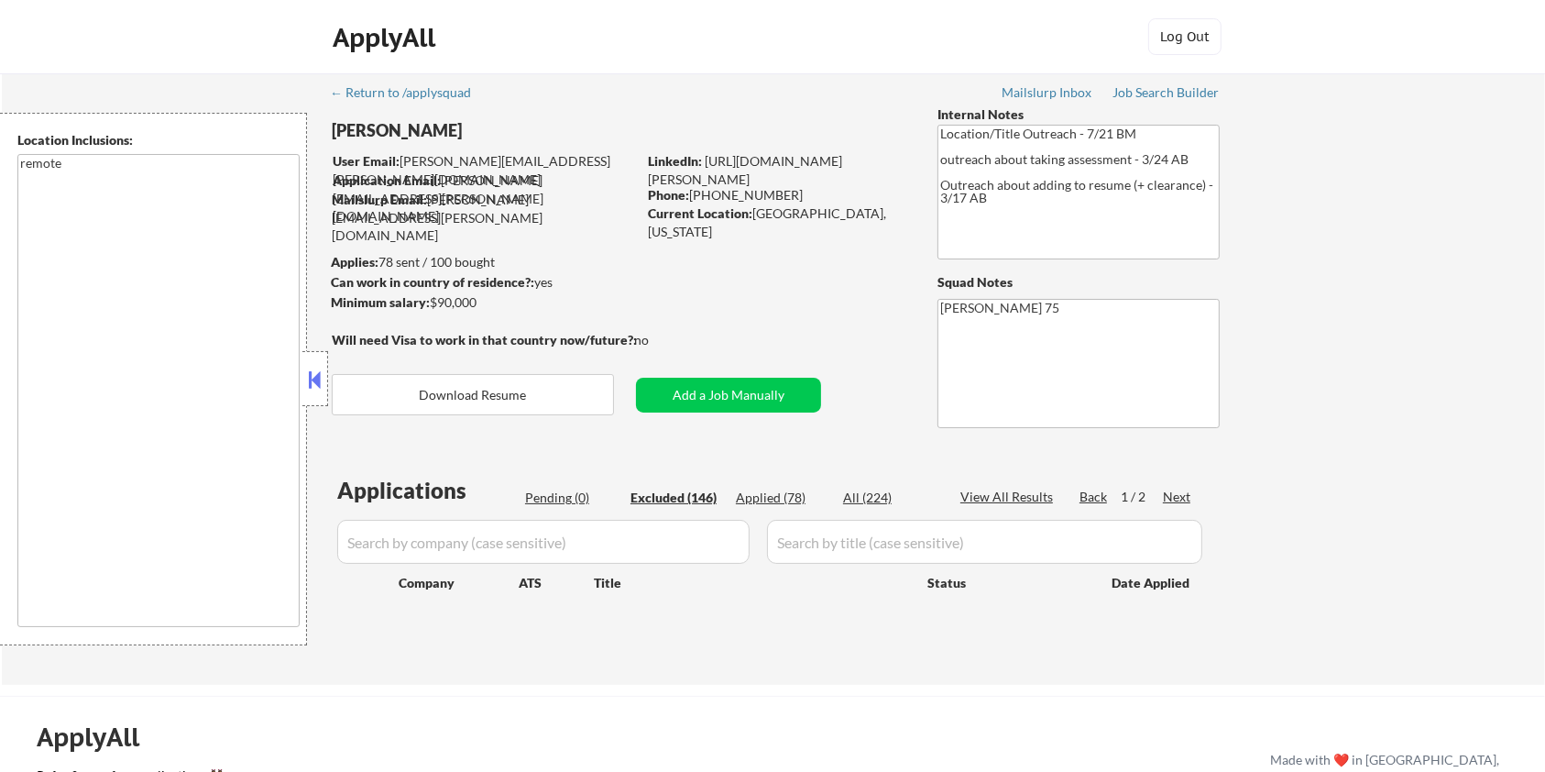
select select ""excluded__bad_match_""
select select ""excluded__expired_""
select select ""excluded__location_""
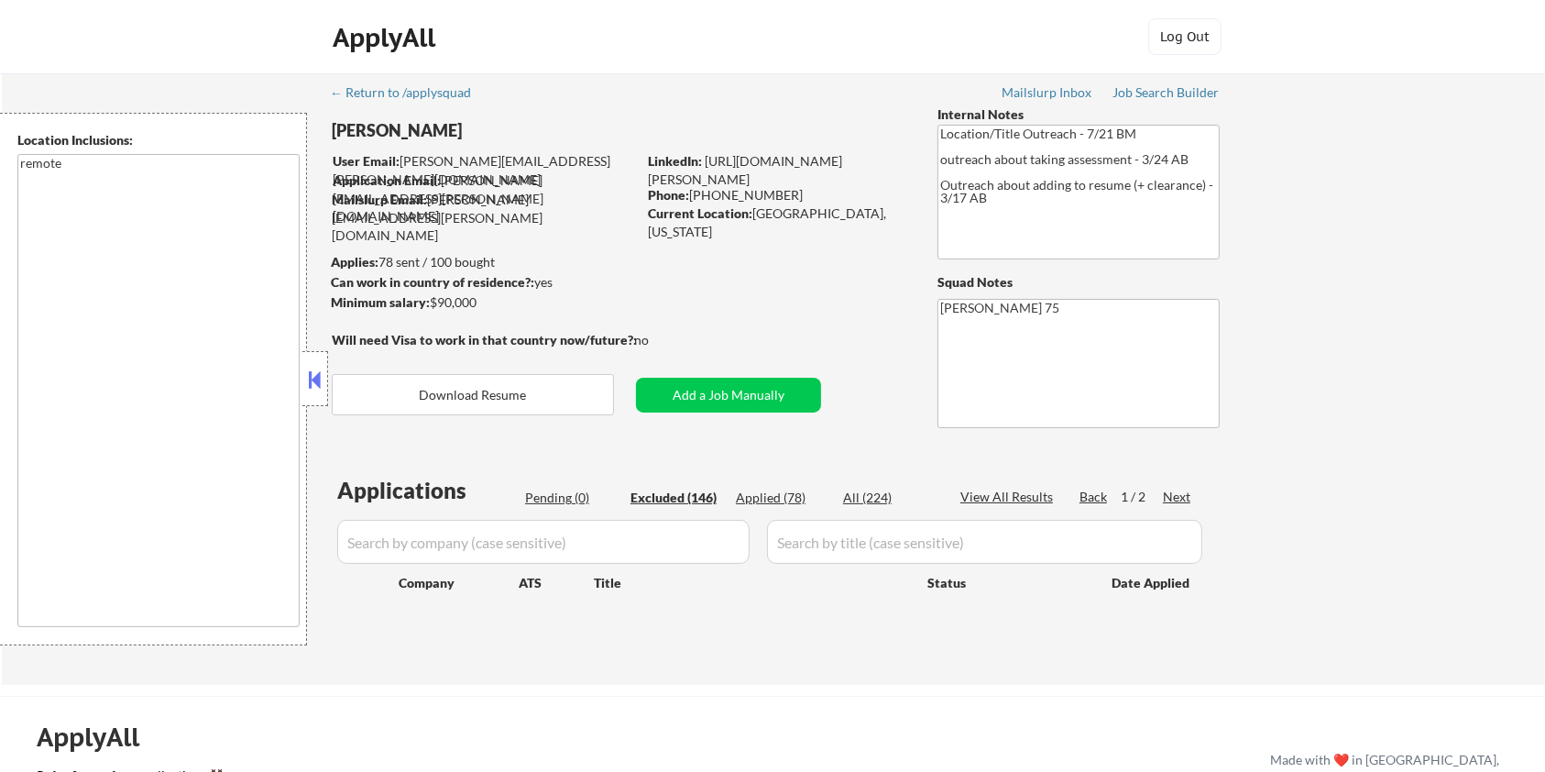
select select ""excluded""
select select ""excluded__expired_""
select select ""excluded__location_""
select select ""excluded__expired_""
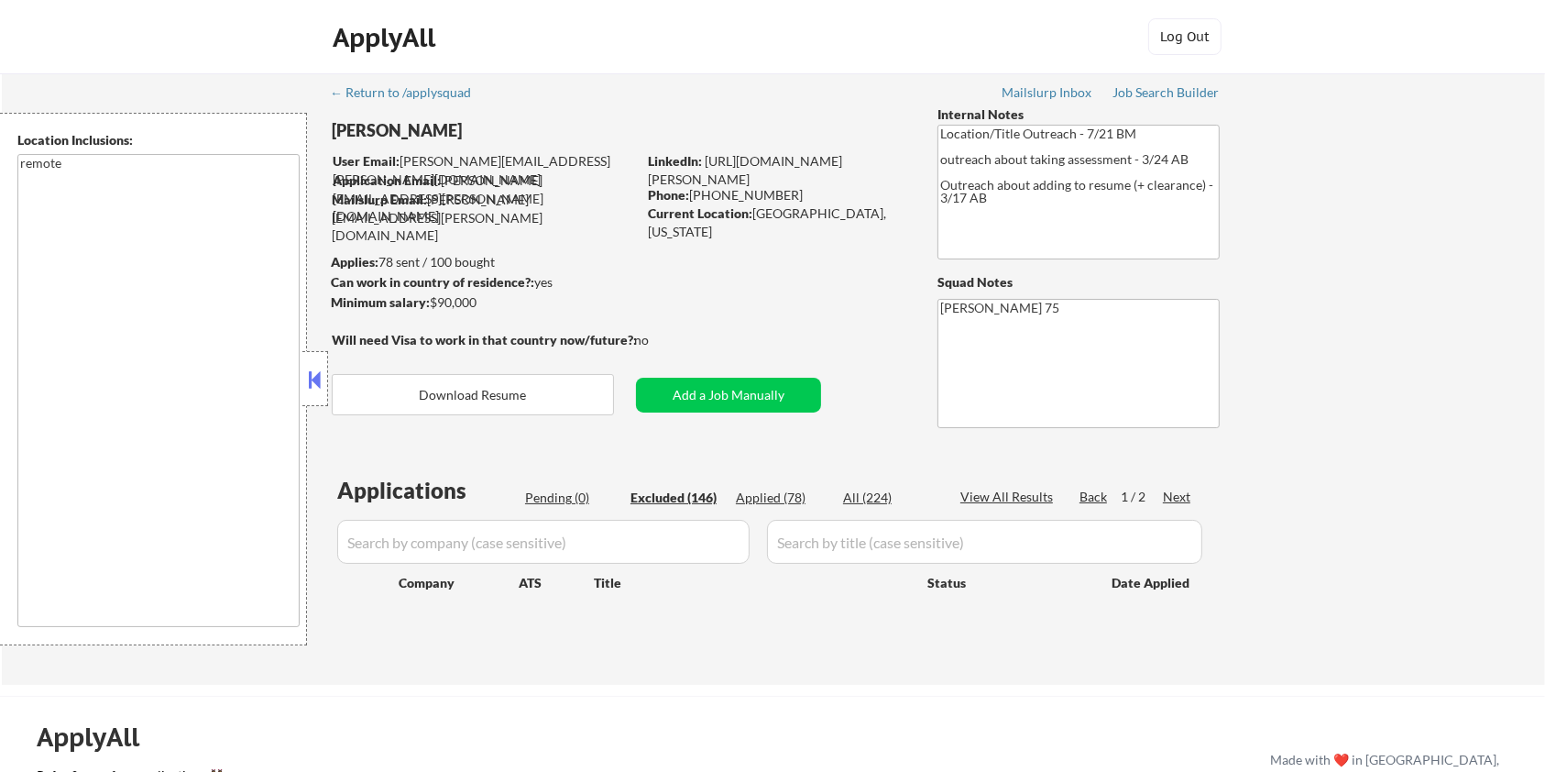
select select ""excluded""
select select ""excluded__expired_""
select select ""excluded__location_""
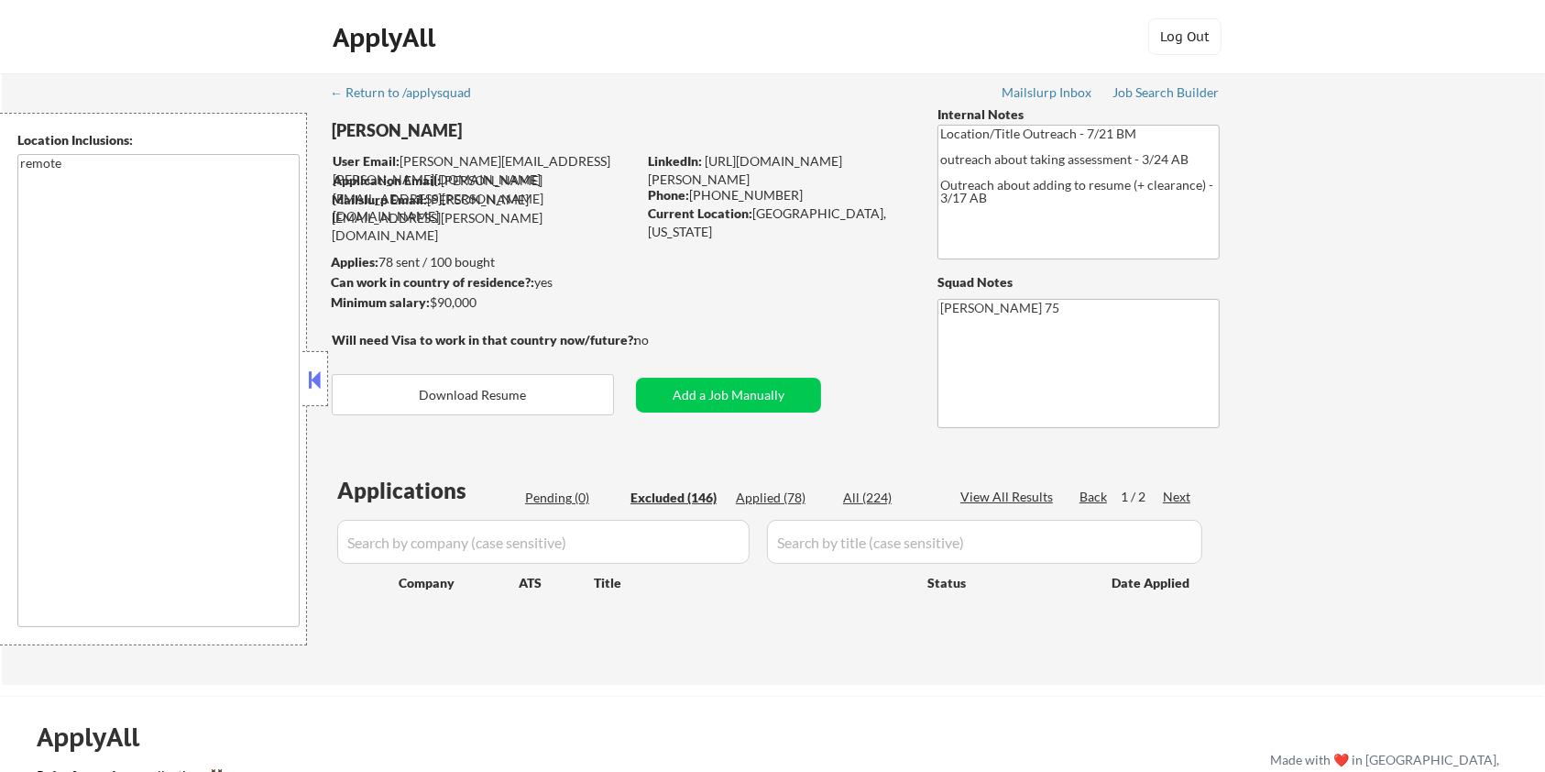
select select ""excluded""
select select ""excluded__bad_match_""
select select ""excluded__location_""
select select ""excluded__bad_match_""
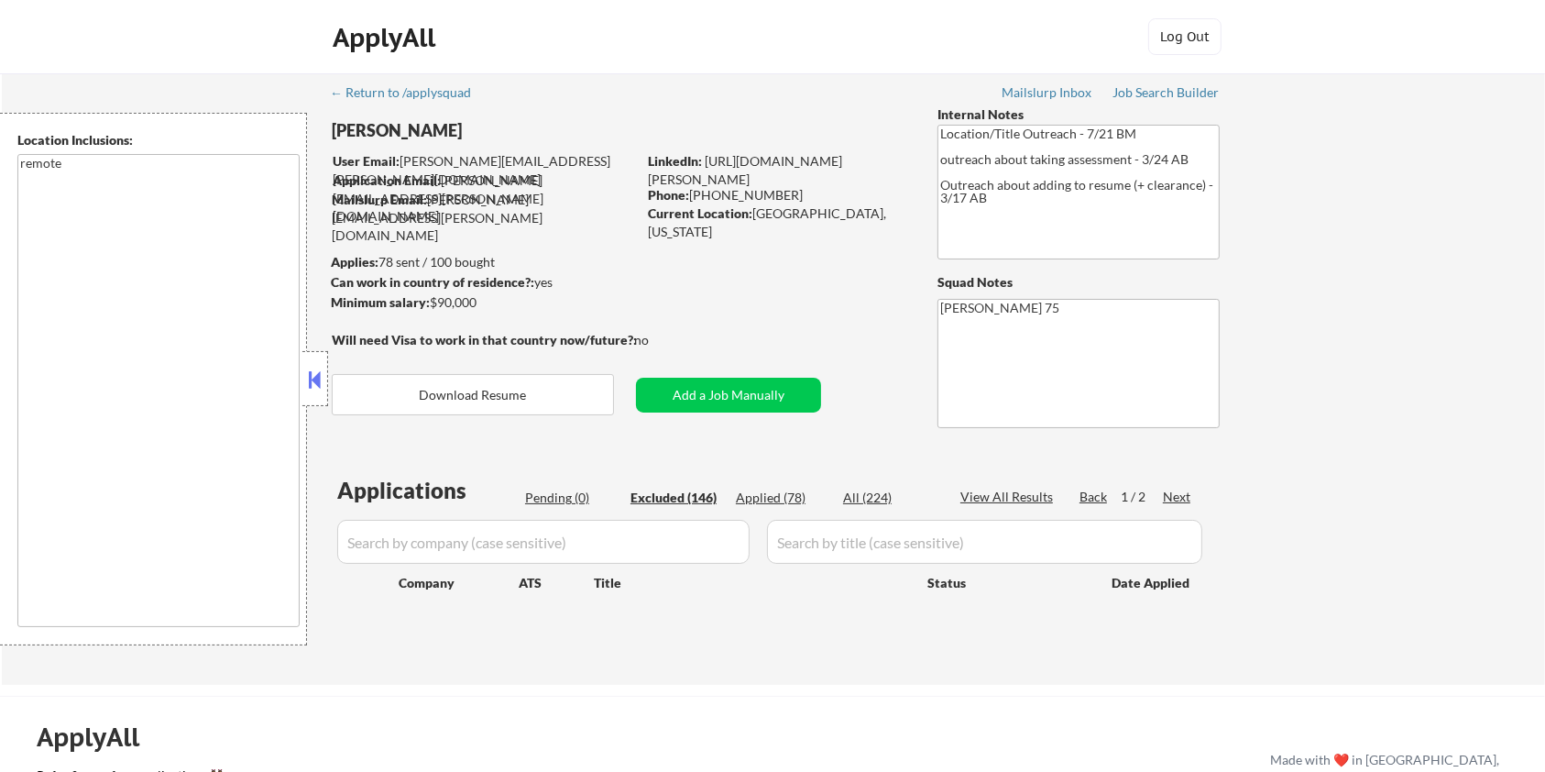
select select ""excluded__bad_match_""
select select ""excluded__expired_""
select select ""excluded__location_""
select select ""excluded__expired_""
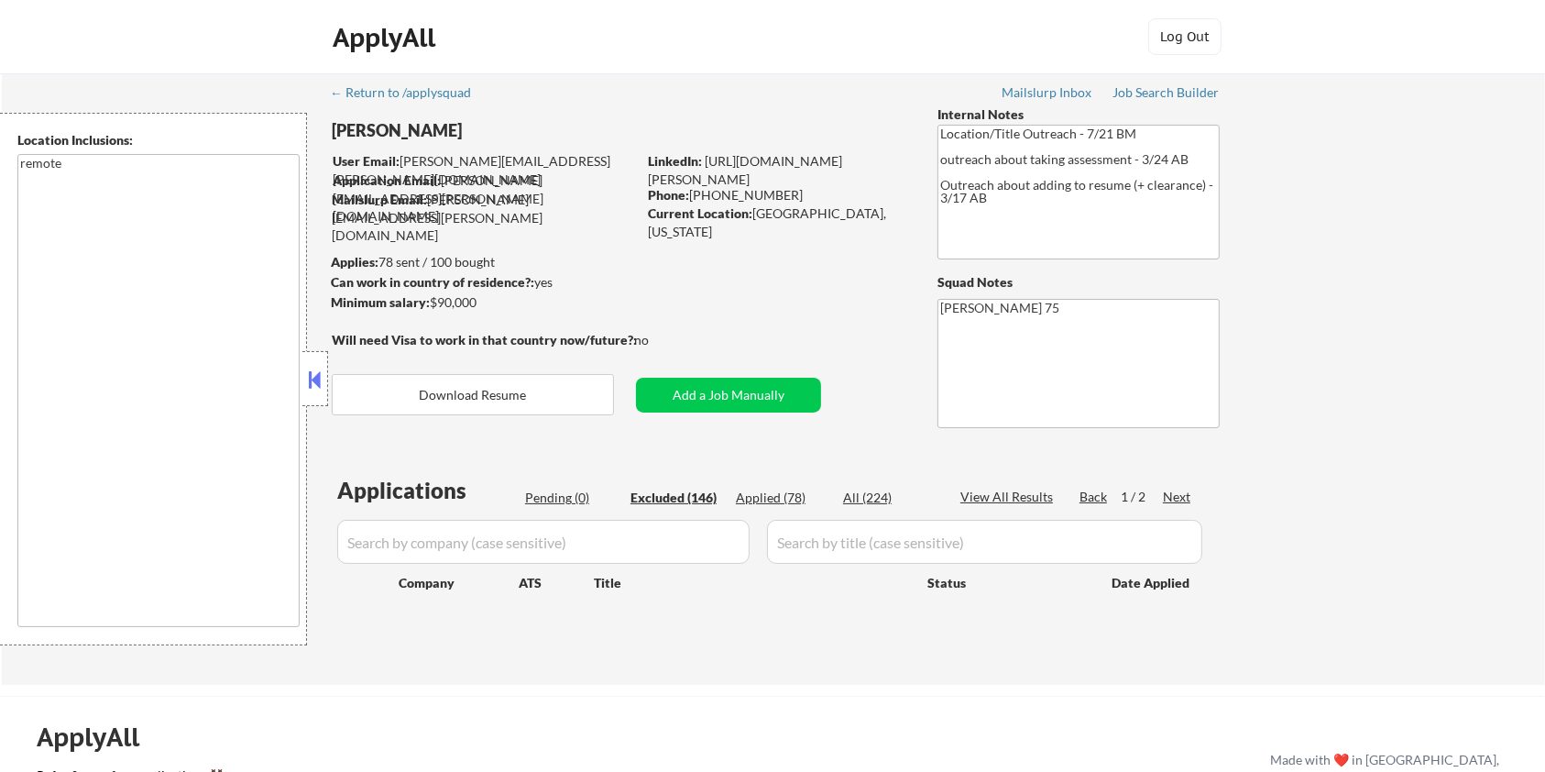
select select ""excluded""
select select ""excluded__expired_""
select select ""excluded__location_""
select select ""excluded__bad_match_""
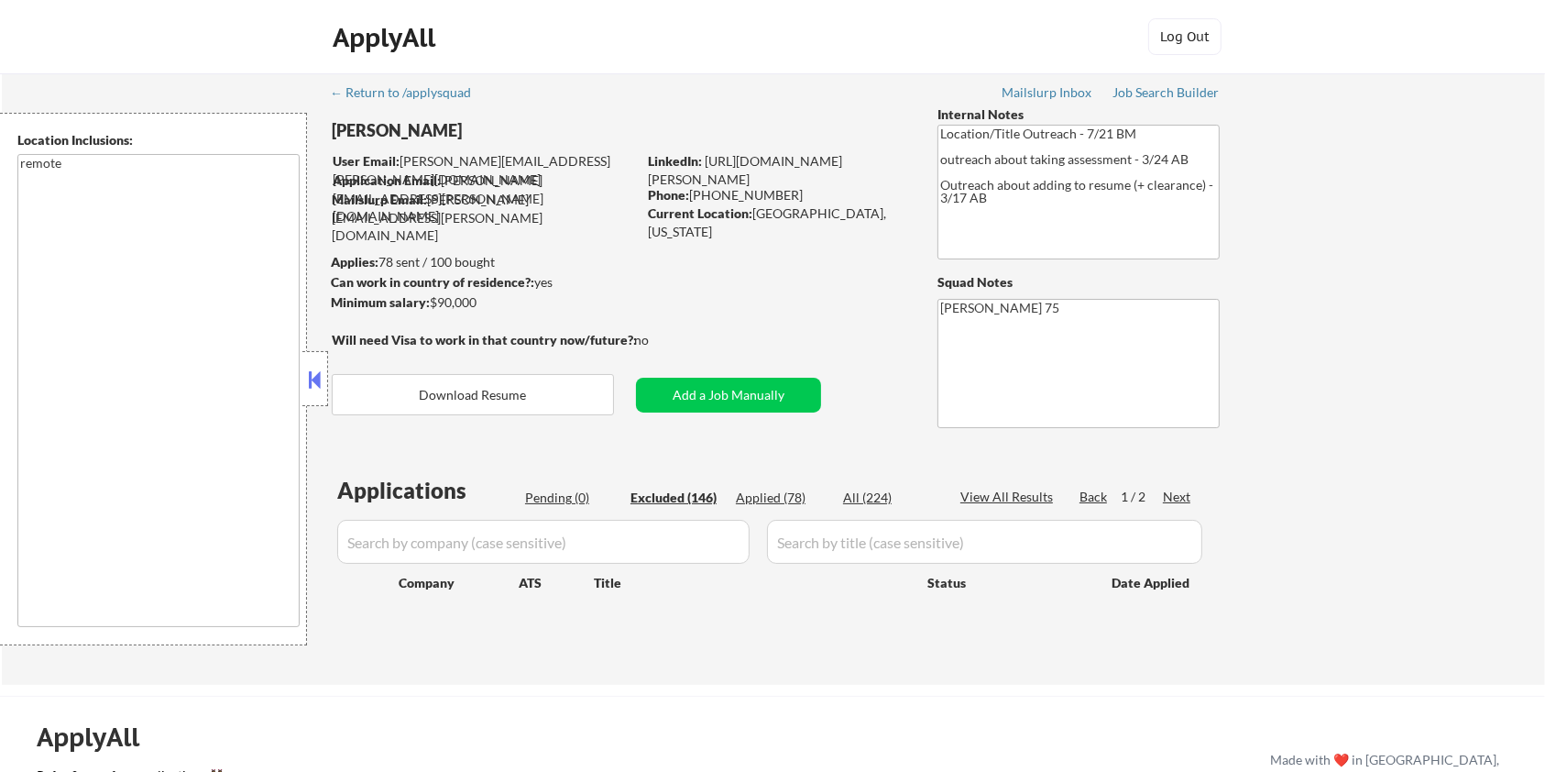
select select ""excluded__expired_""
select select ""excluded__bad_match_""
select select ""excluded__location_""
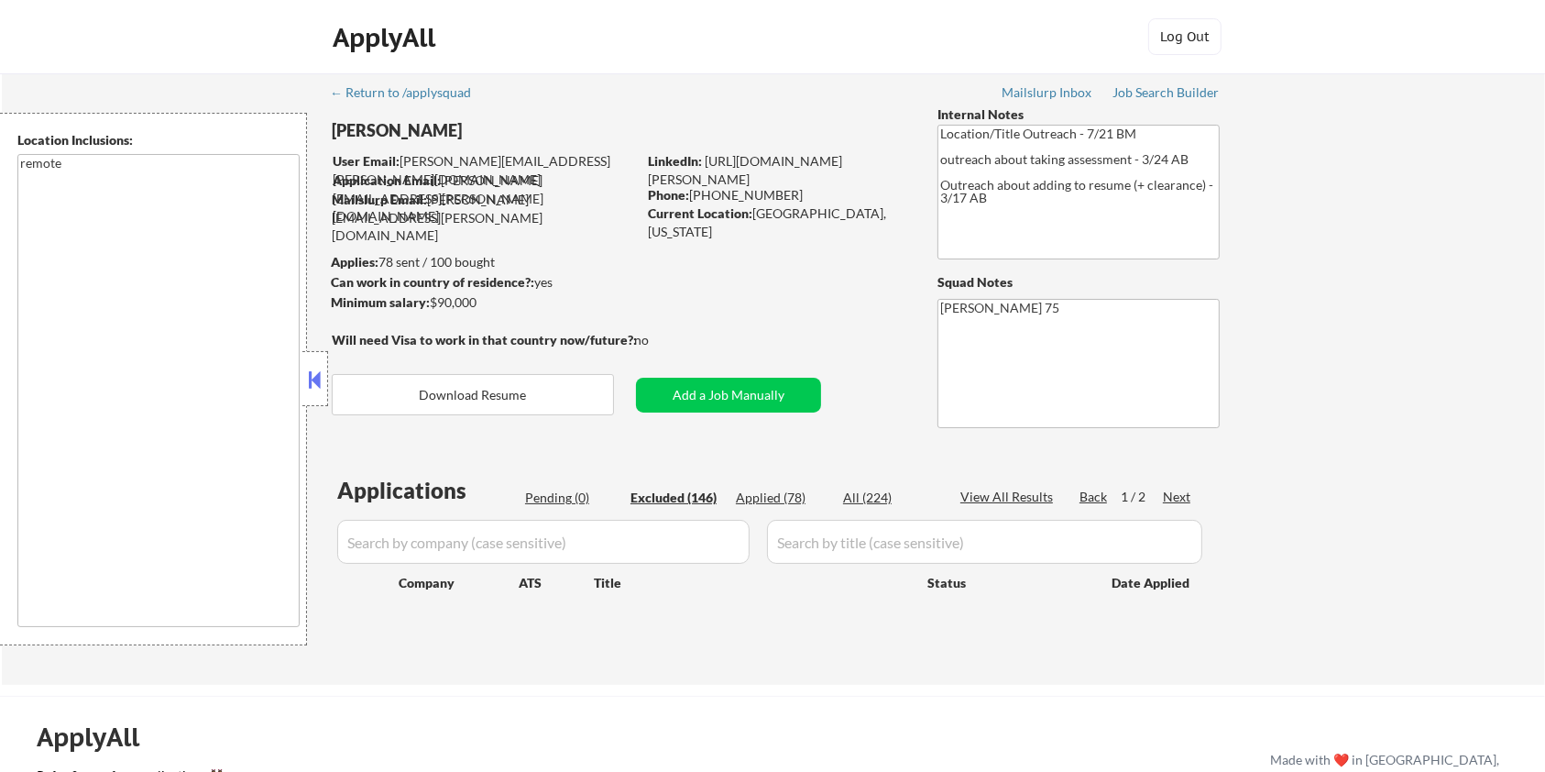
select select ""excluded__location_""
select select ""excluded__expired_""
select select ""excluded__bad_match_""
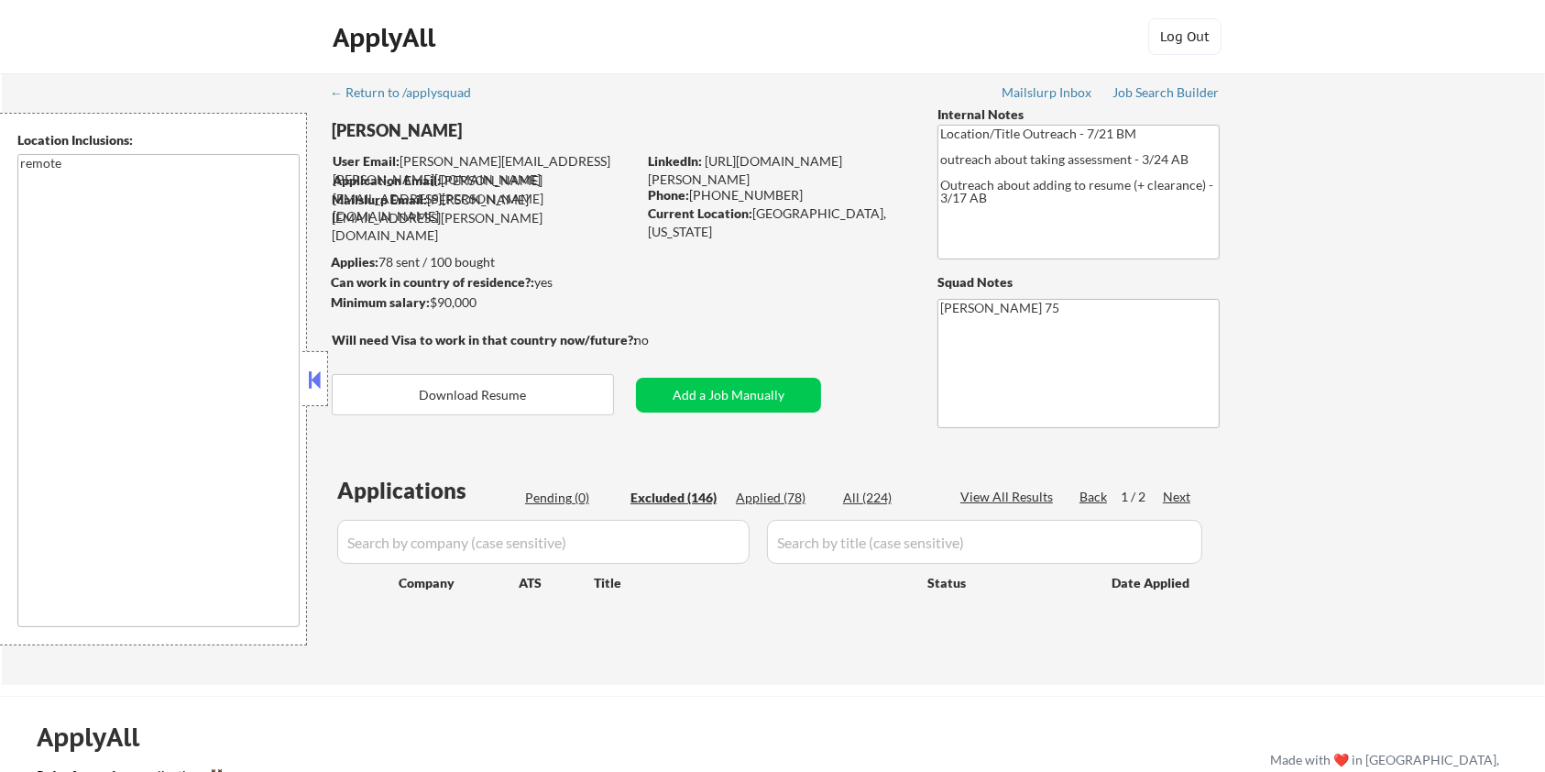
select select ""excluded__bad_match_""
select select ""excluded""
select select ""excluded__expired_""
select select ""excluded__bad_match_""
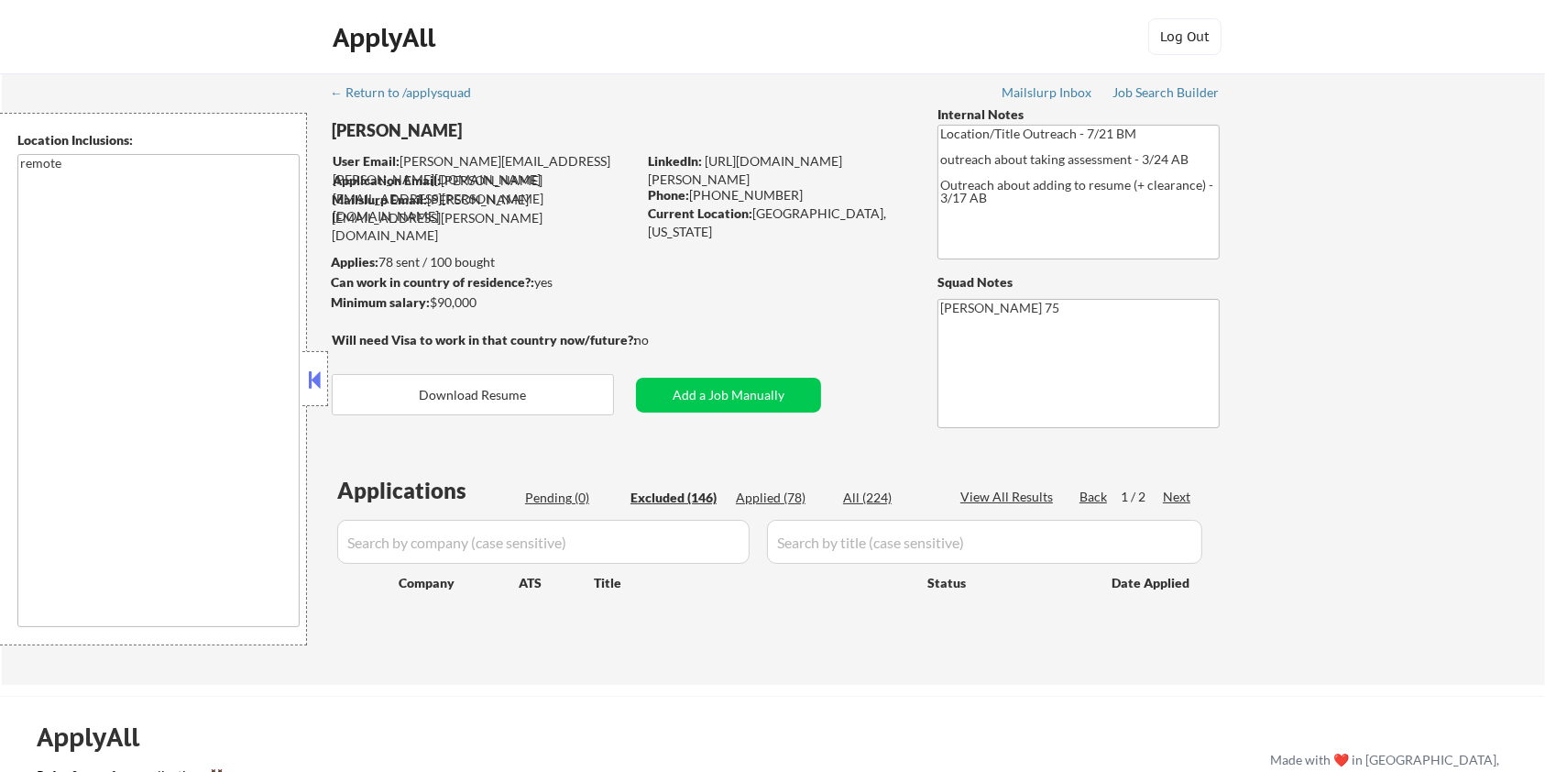
select select ""excluded__bad_match_""
select select ""excluded__expired_""
select select ""excluded__location_""
select select ""excluded""
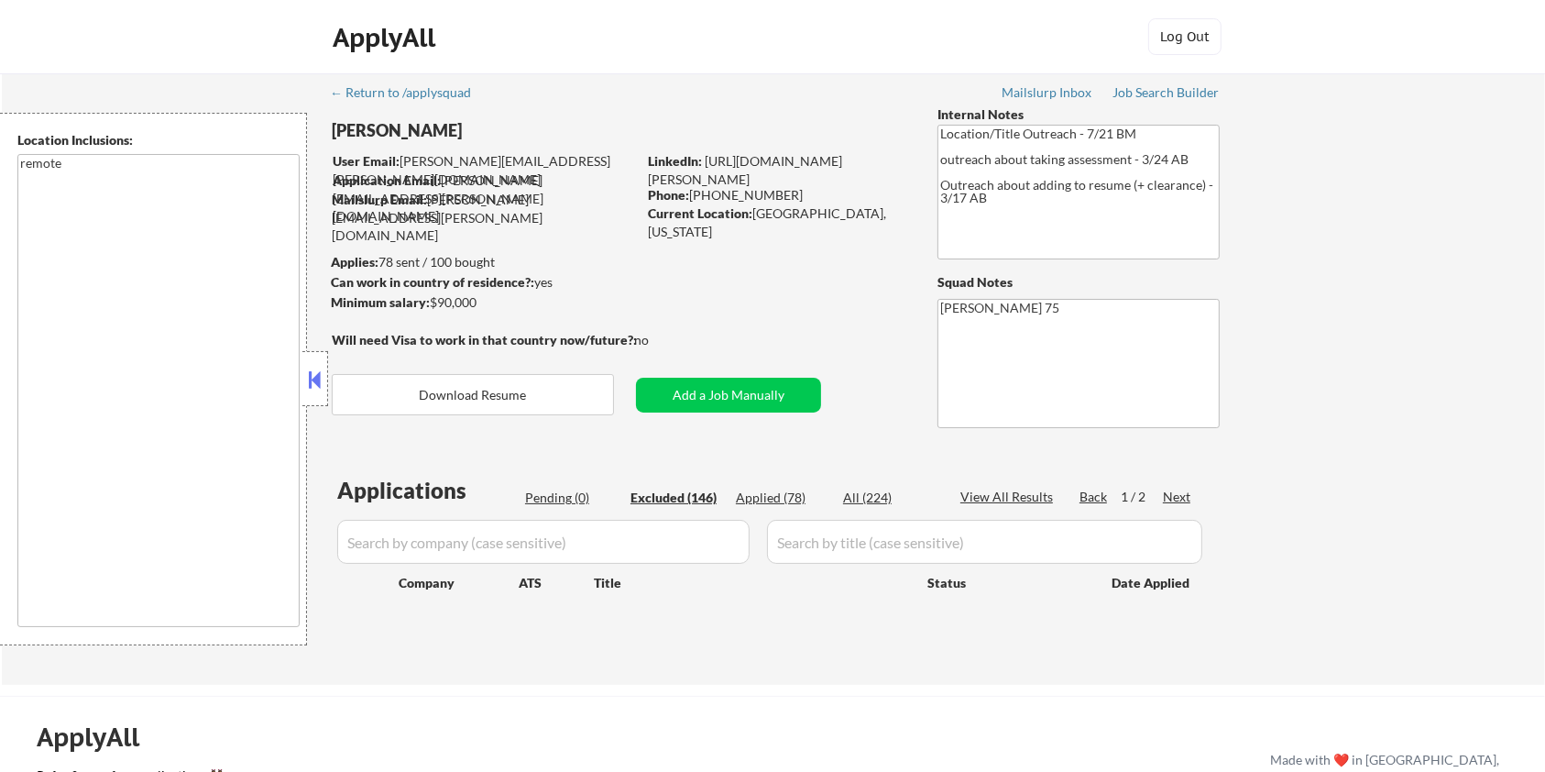
select select ""excluded__location_""
select select ""excluded__expired_""
select select ""excluded""
select select ""excluded__expired_""
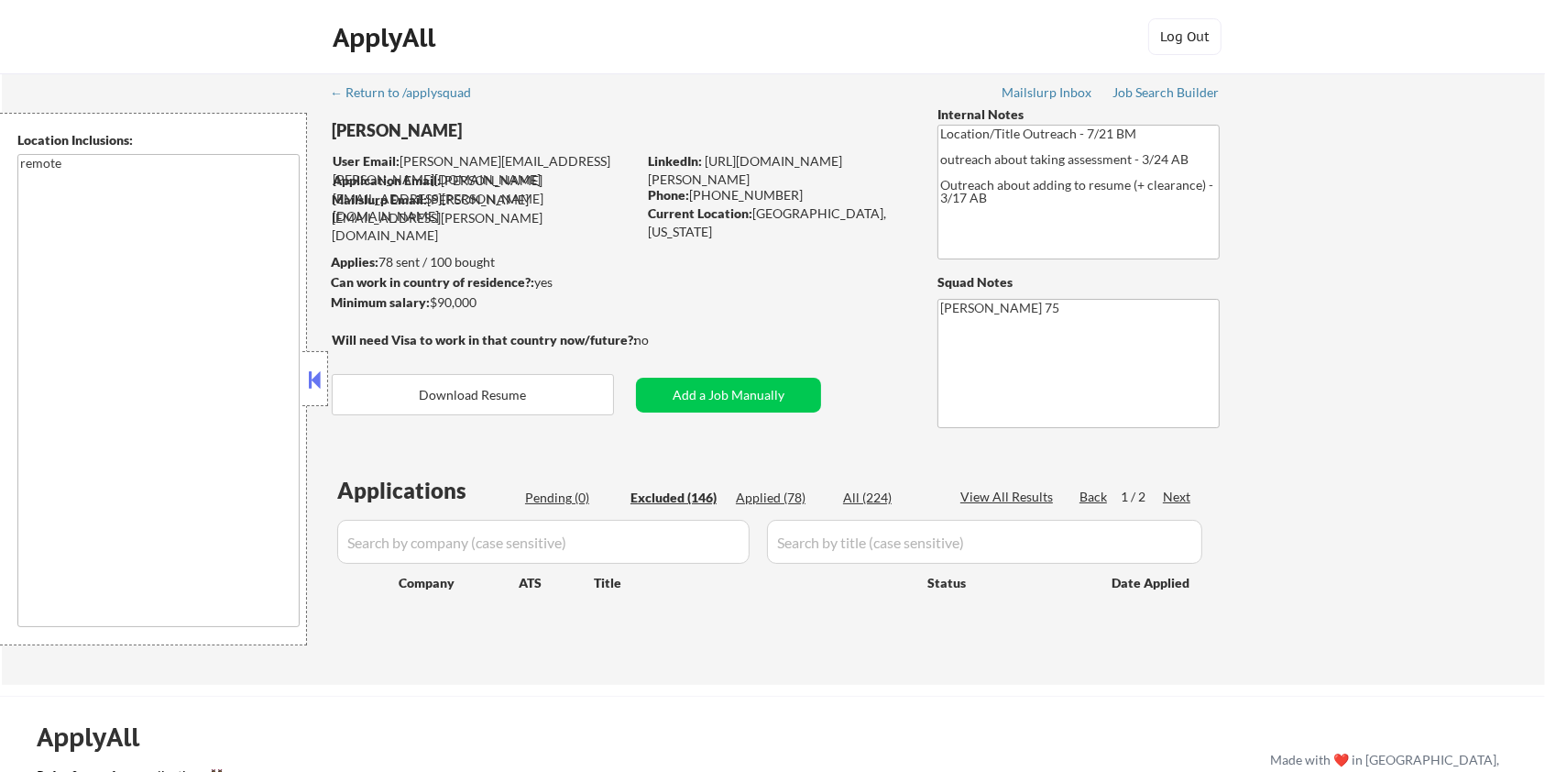
select select ""excluded__bad_match_""
select select ""excluded__salary_""
select select ""excluded""
select select ""excluded__expired_""
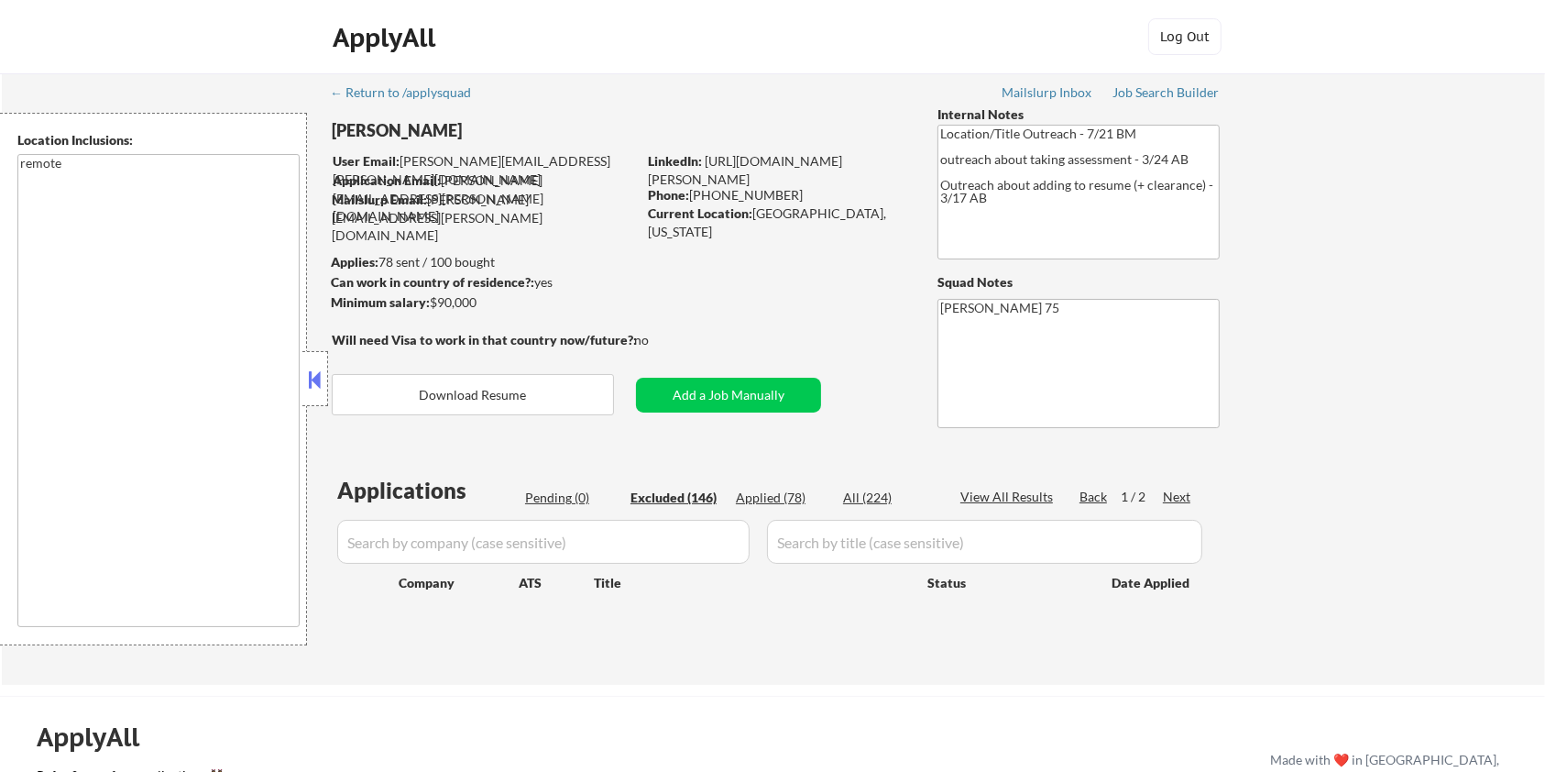
select select ""excluded__bad_match_""
select select ""excluded""
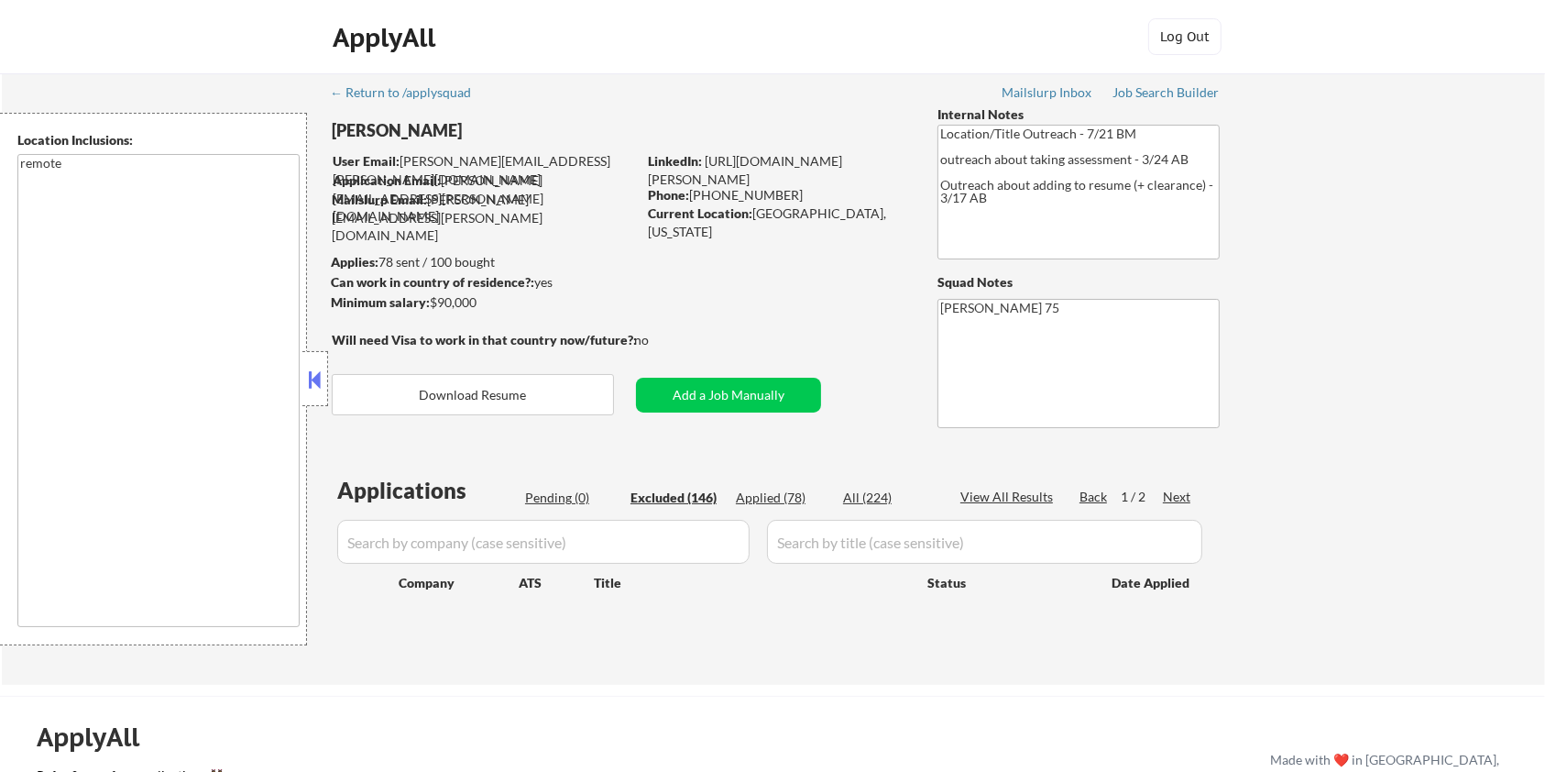
select select ""excluded__location_""
select select ""excluded__bad_match_""
select select ""excluded""
select select ""excluded__other_""
select select ""excluded__bad_match_""
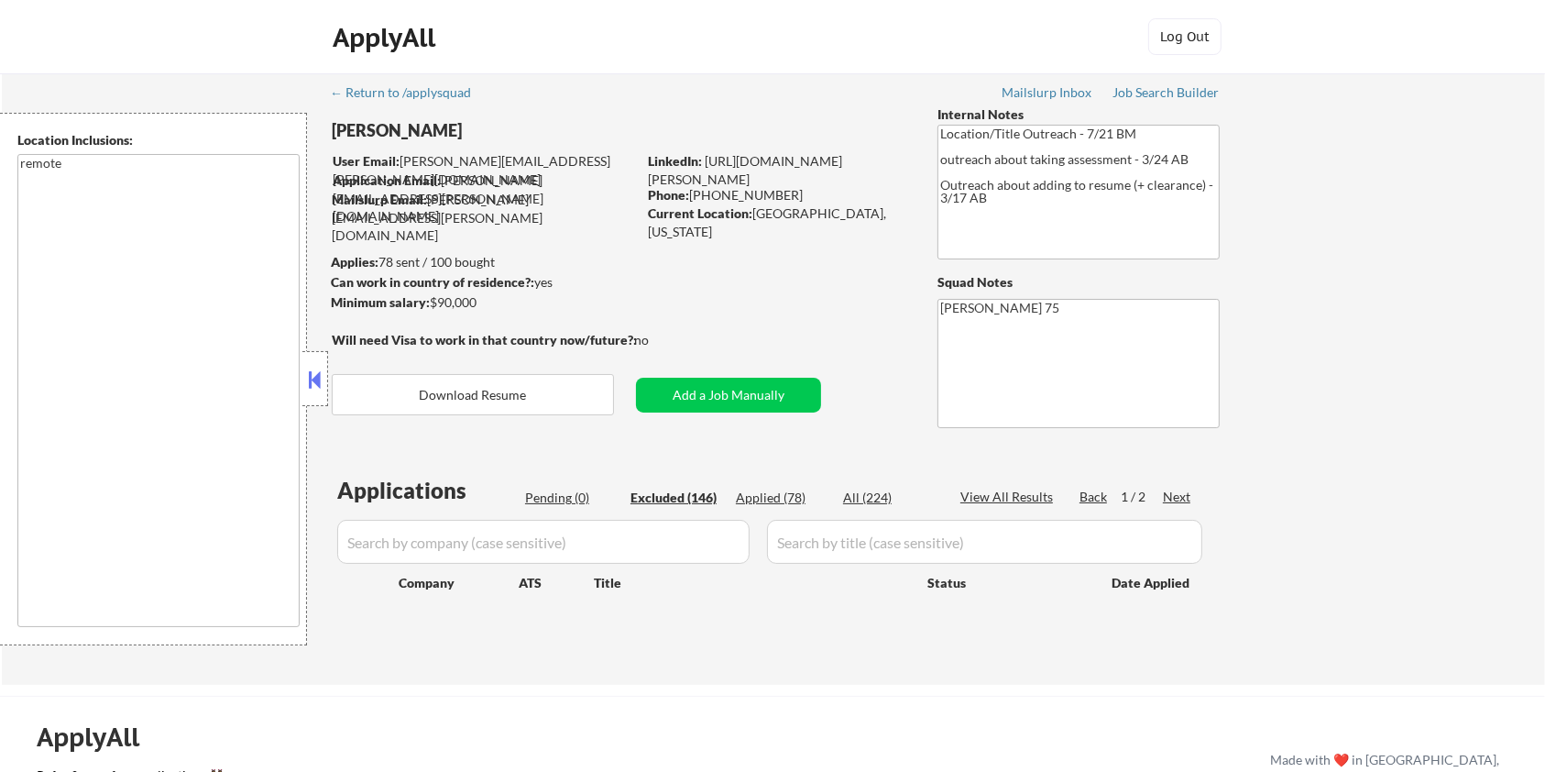
select select ""excluded__bad_match_""
select select ""excluded__expired_""
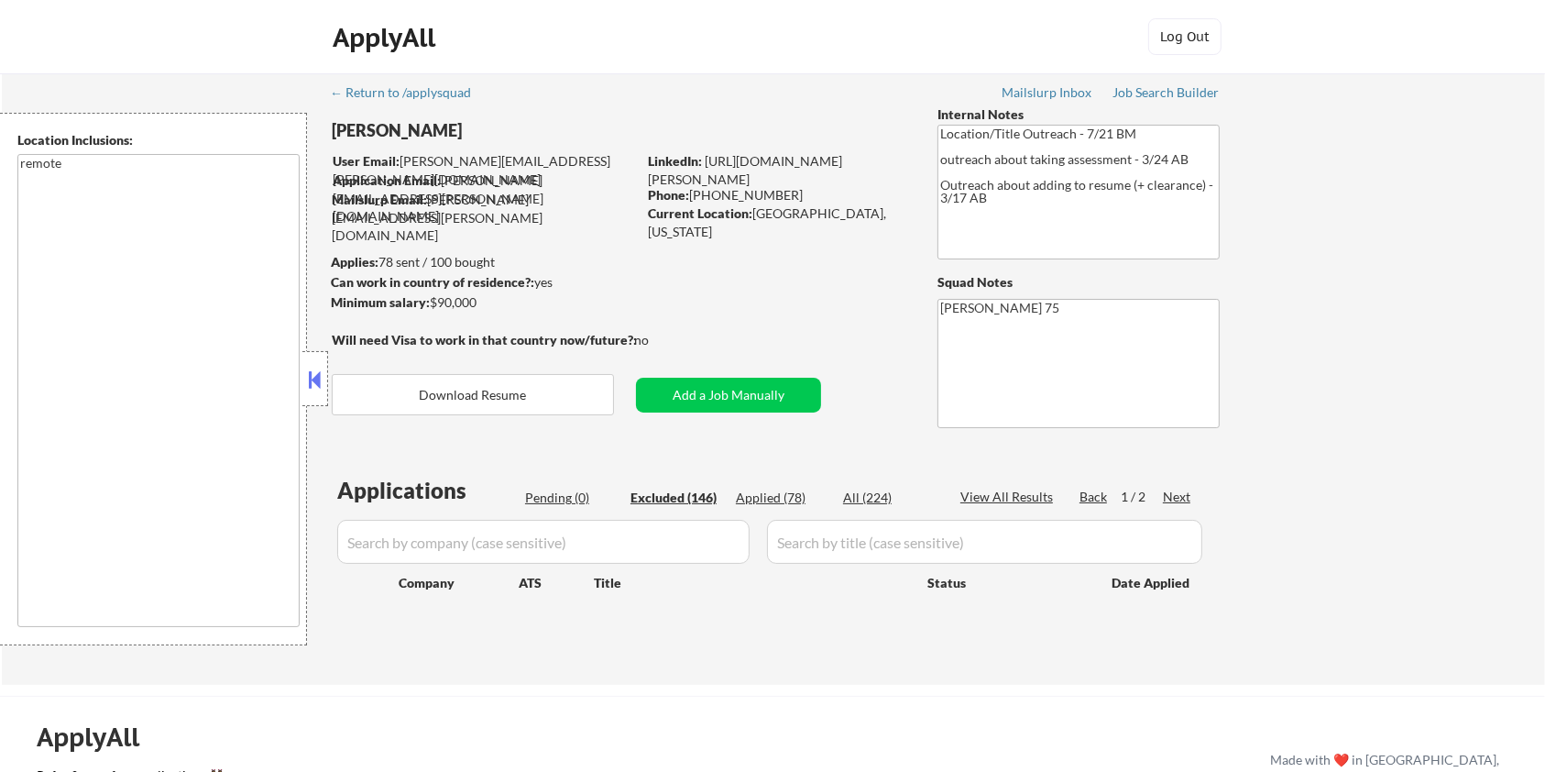
select select ""excluded""
select select ""excluded__location_""
select select ""excluded__bad_match_""
select select ""excluded__expired_""
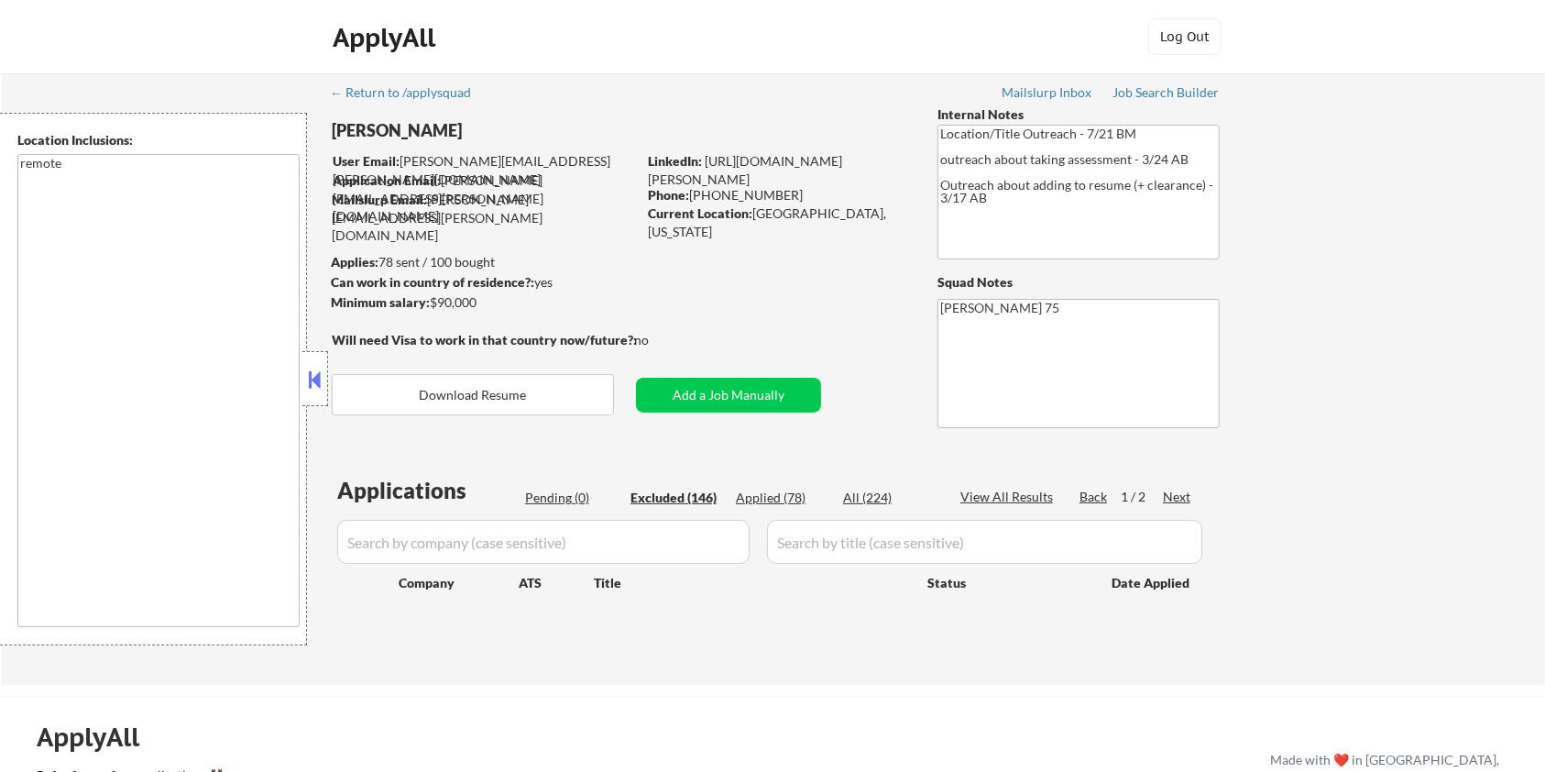
select select ""excluded""
select select ""excluded__expired_""
select select ""excluded__bad_match_""
select select ""excluded__location_""
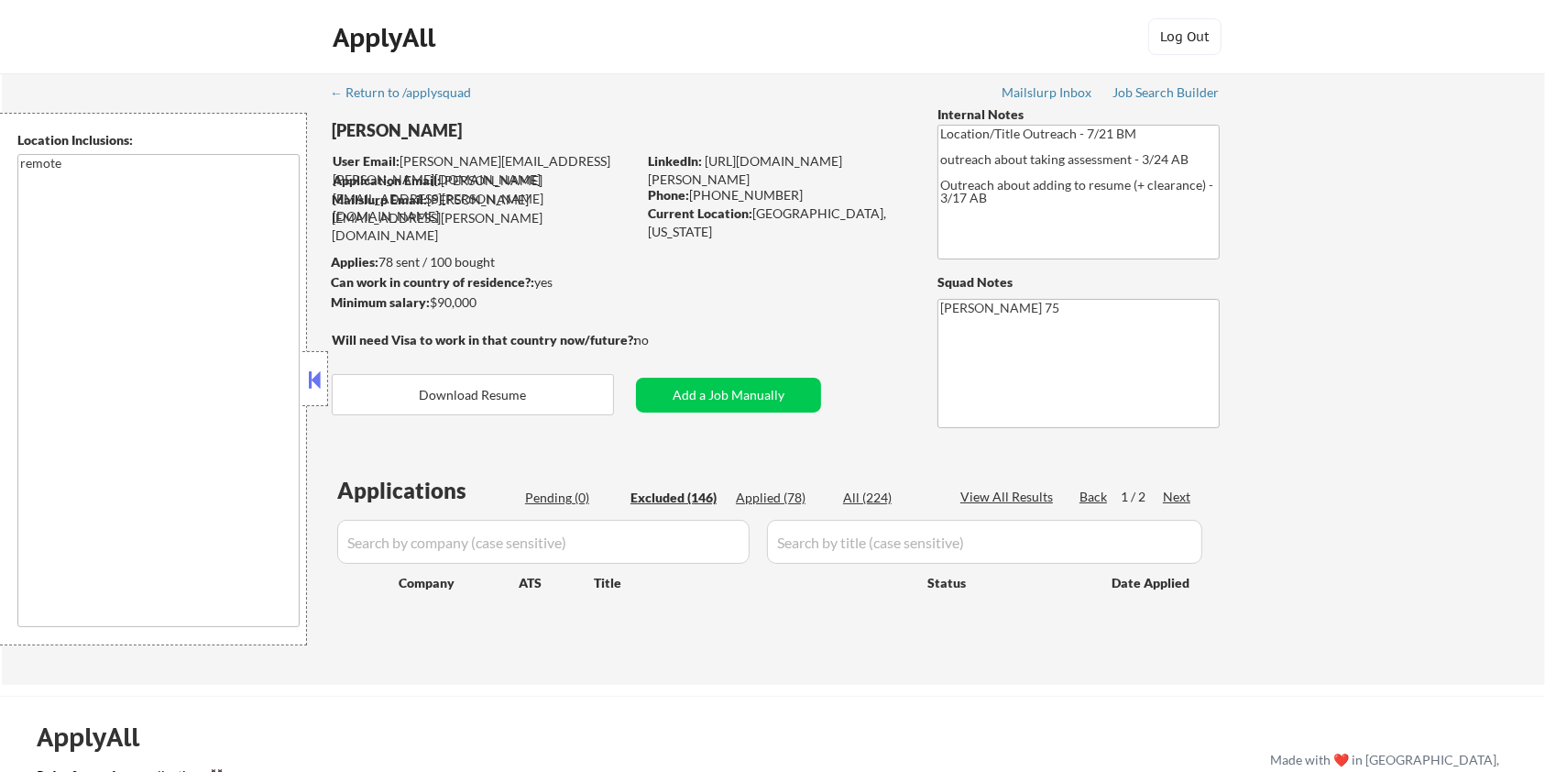
select select ""excluded__bad_match_""
select select ""excluded__location_""
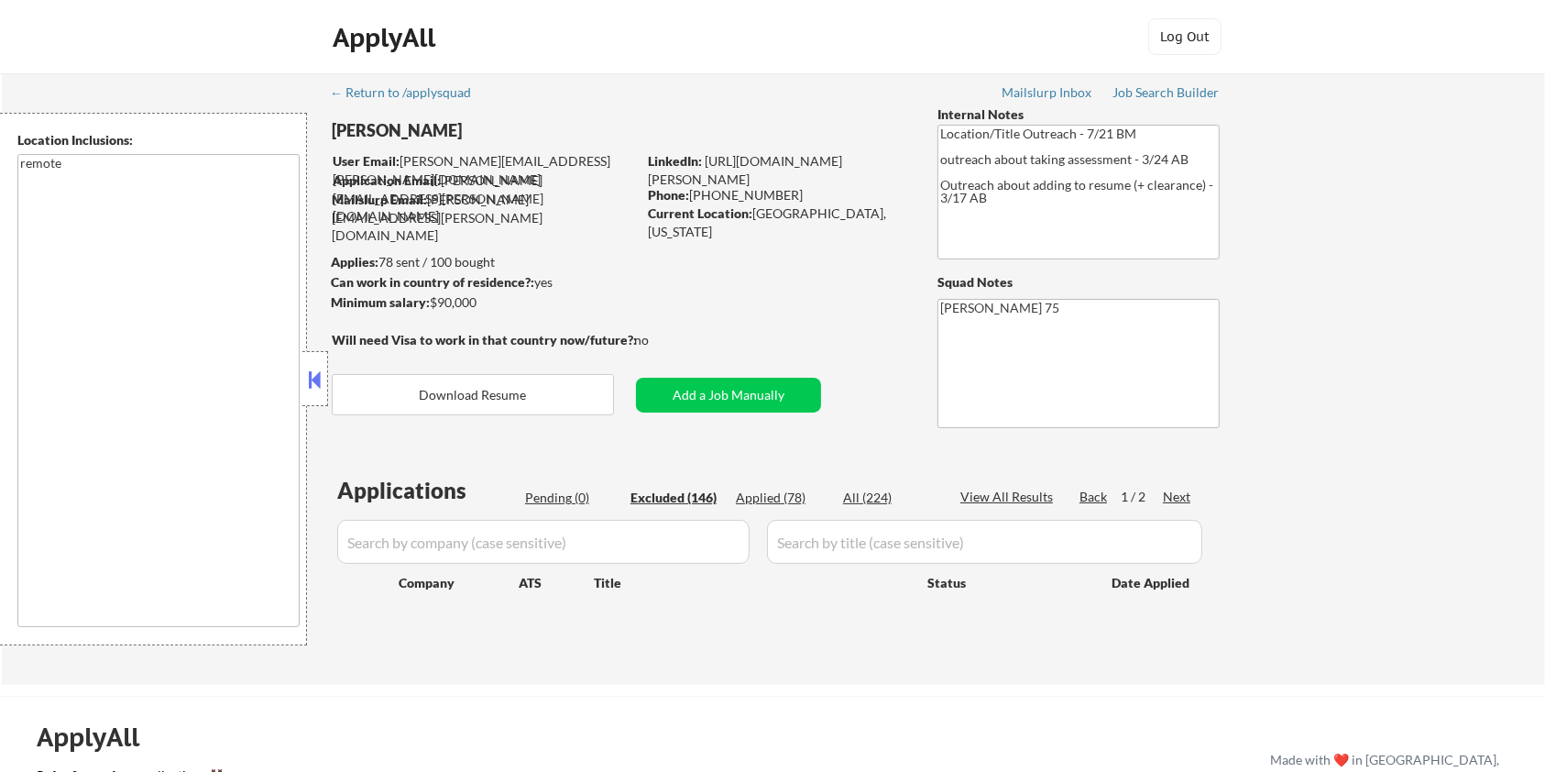
select select ""excluded__bad_match_""
select select ""excluded""
select select ""excluded__location_""
select select ""excluded__expired_""
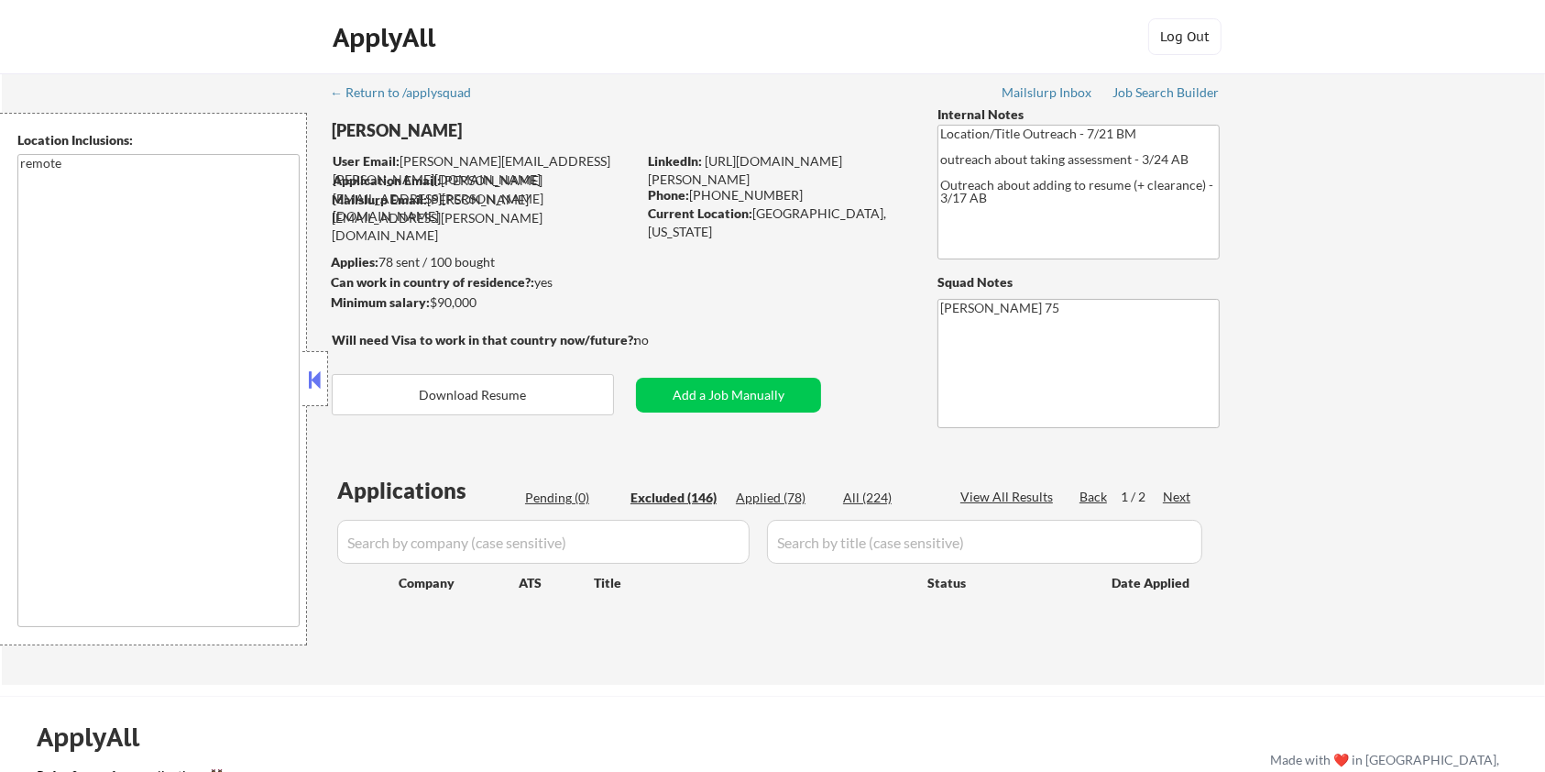
select select ""excluded__expired_""
select select ""excluded__bad_match_""
select select ""excluded__other_""
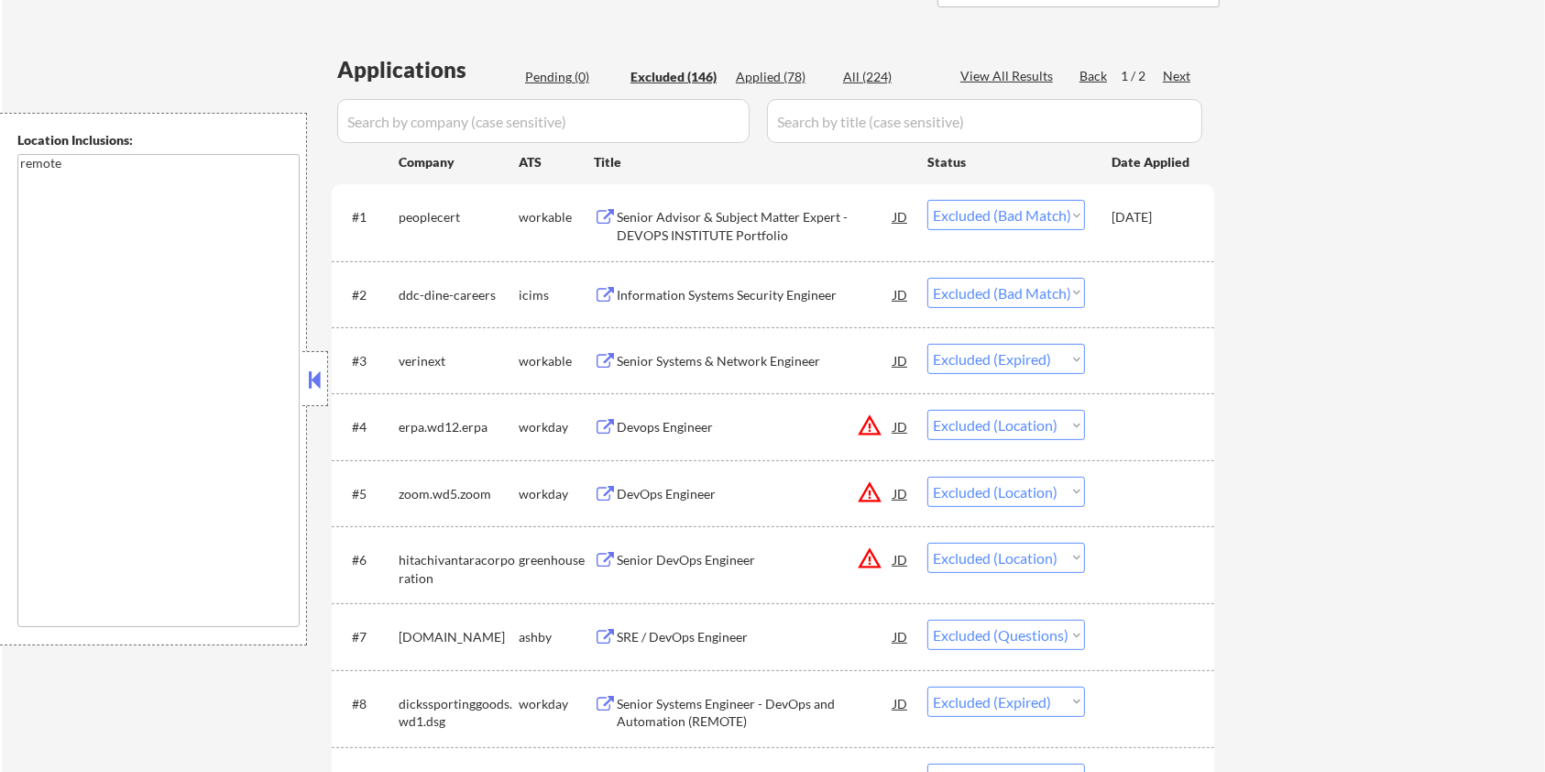
scroll to position [367, 0]
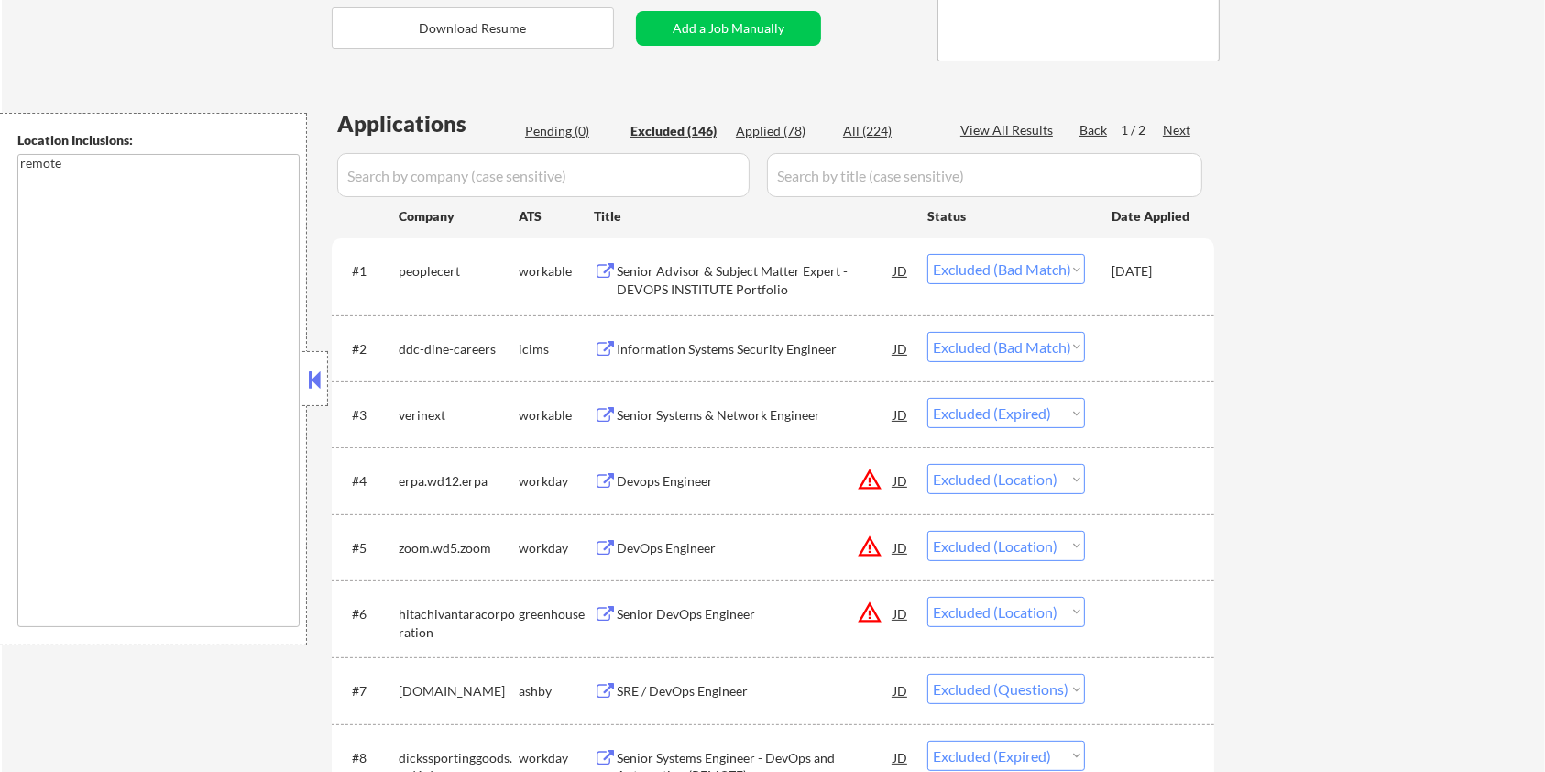
click at [1175, 129] on div "Next" at bounding box center [1177, 130] width 29 height 18
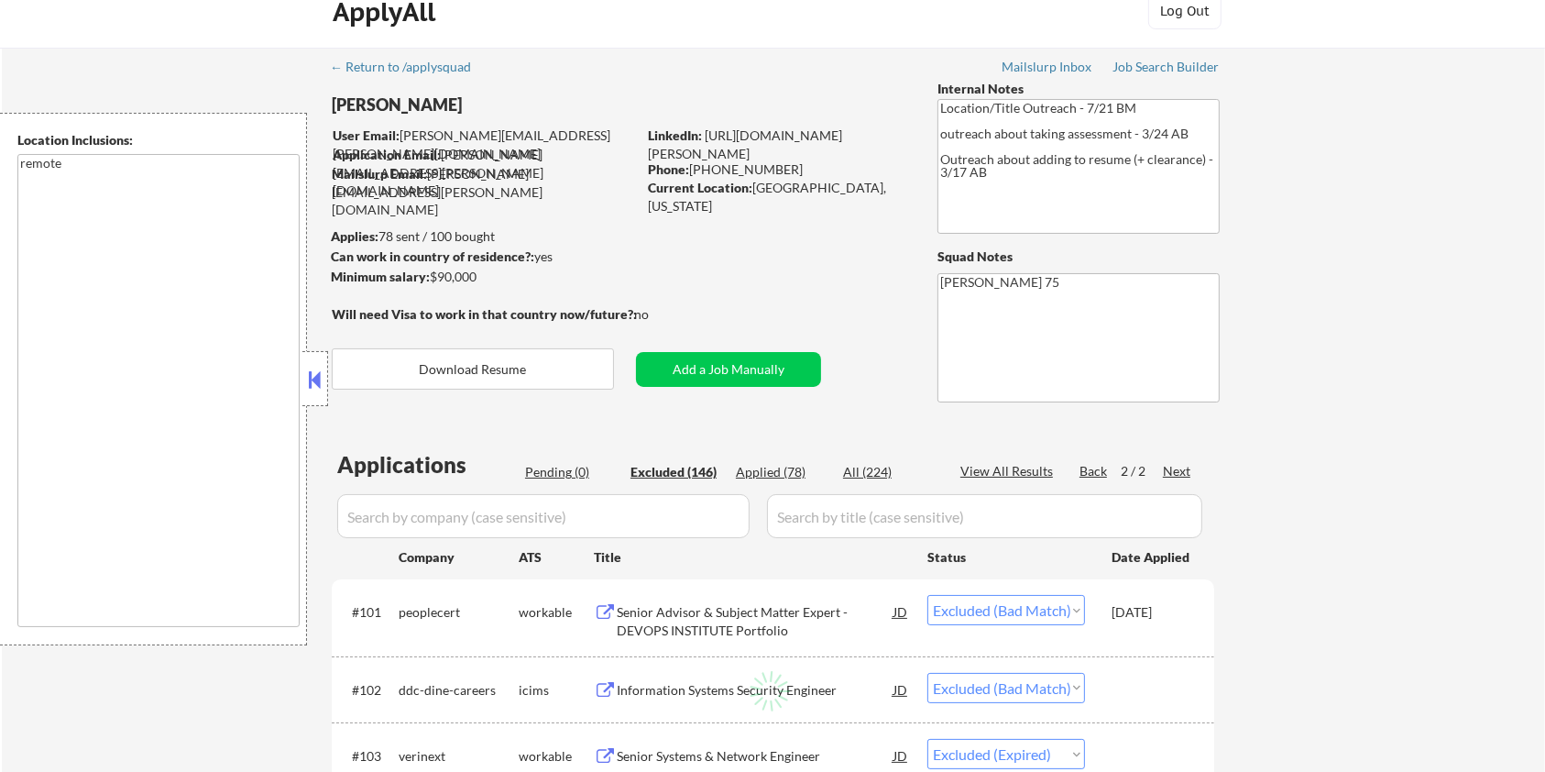
scroll to position [0, 0]
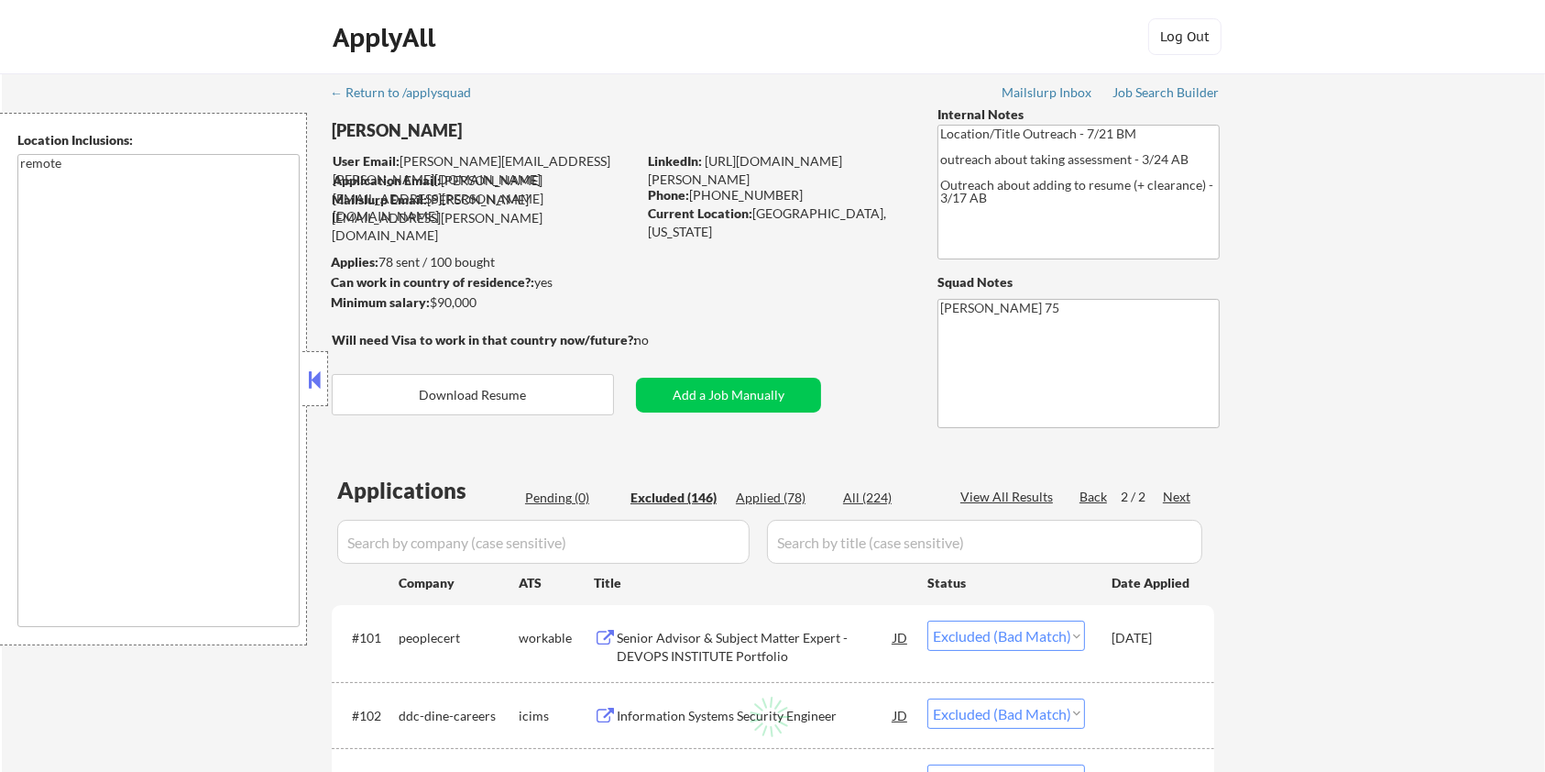
select select ""excluded__bad_match_""
select select ""excluded__expired_""
select select ""excluded""
select select ""excluded__expired_""
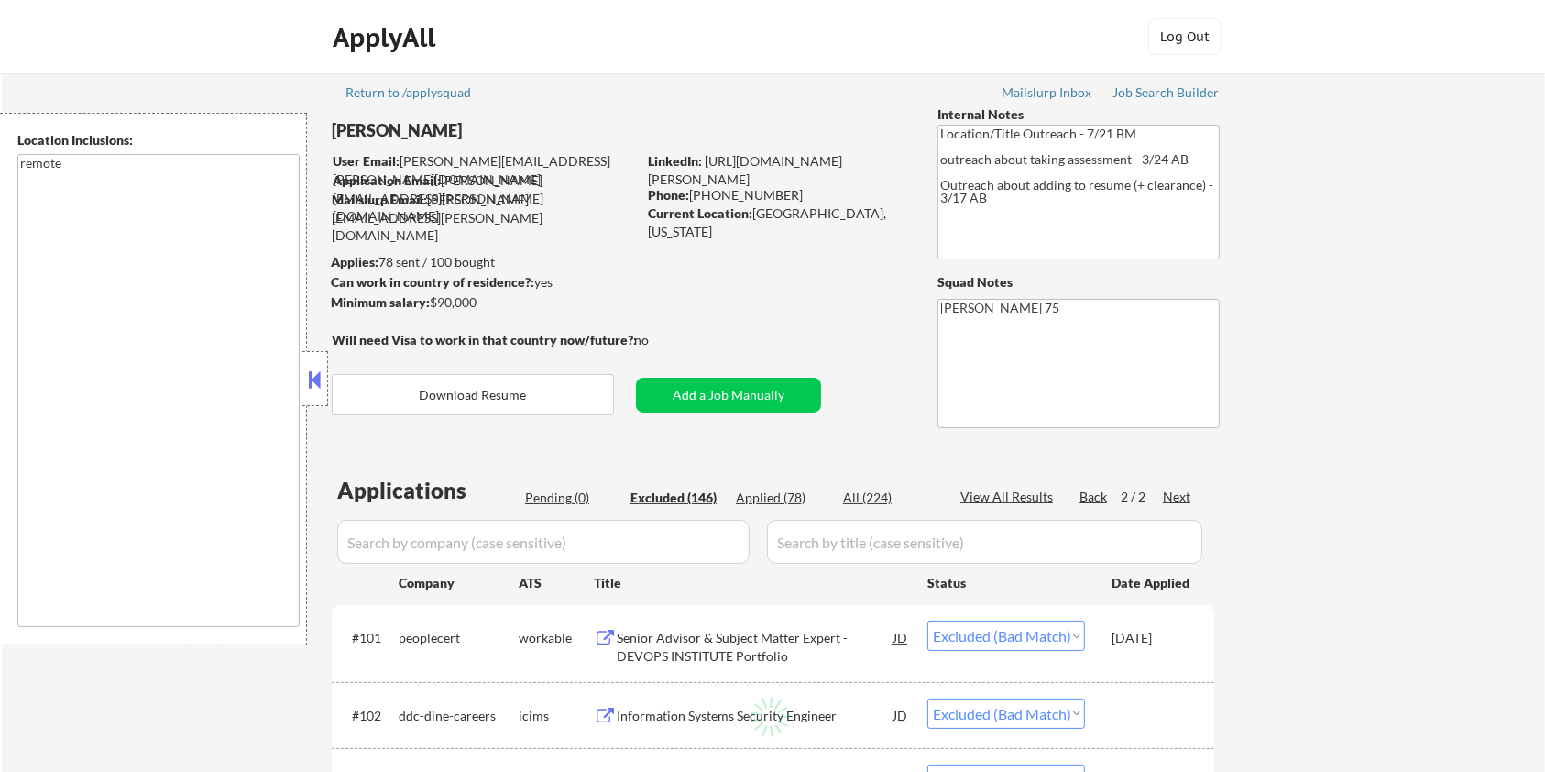
select select ""excluded__bad_match_""
select select ""excluded__expired_""
select select ""excluded__location_""
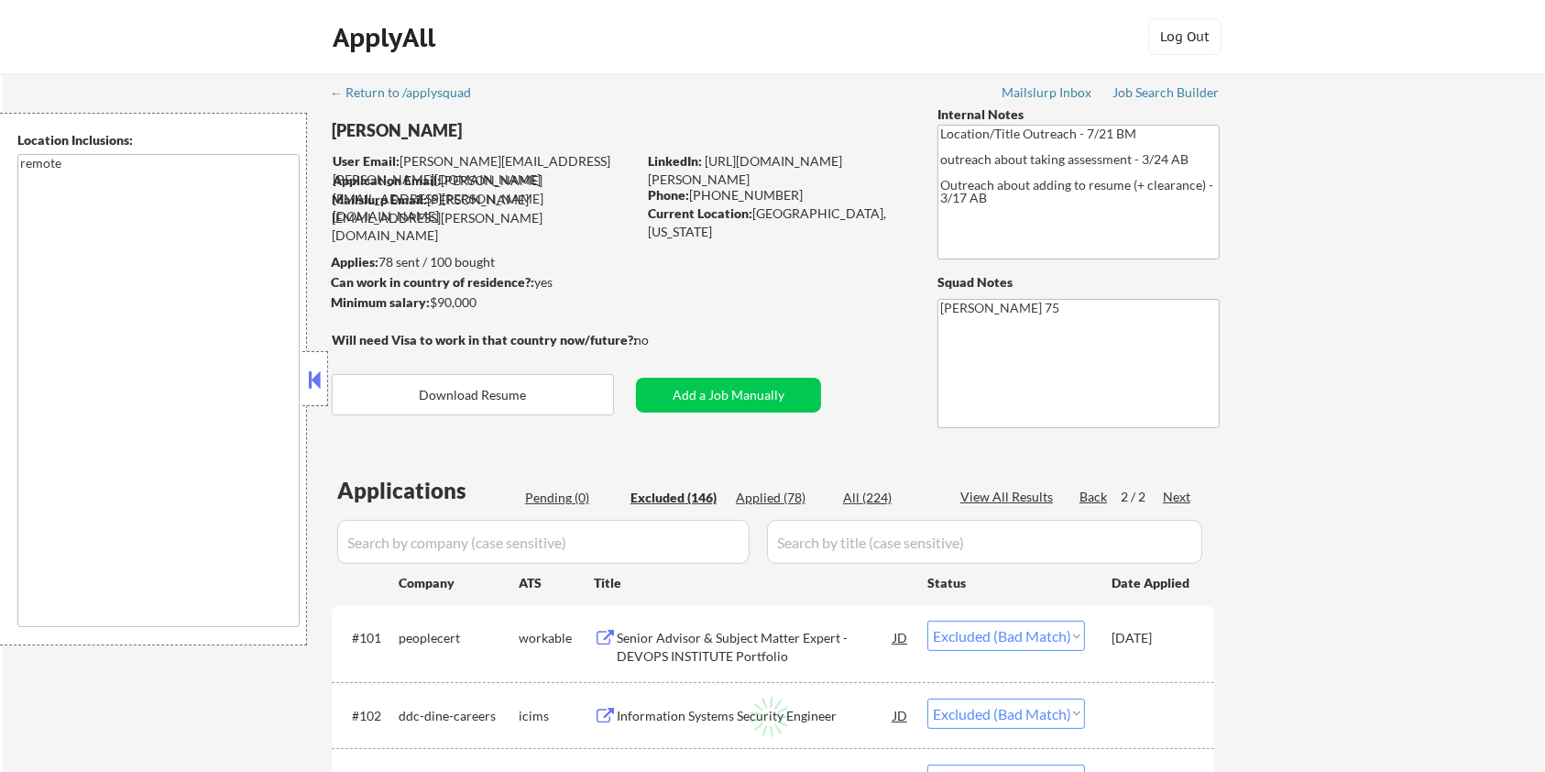
select select ""excluded__bad_match_""
select select ""excluded__expired_""
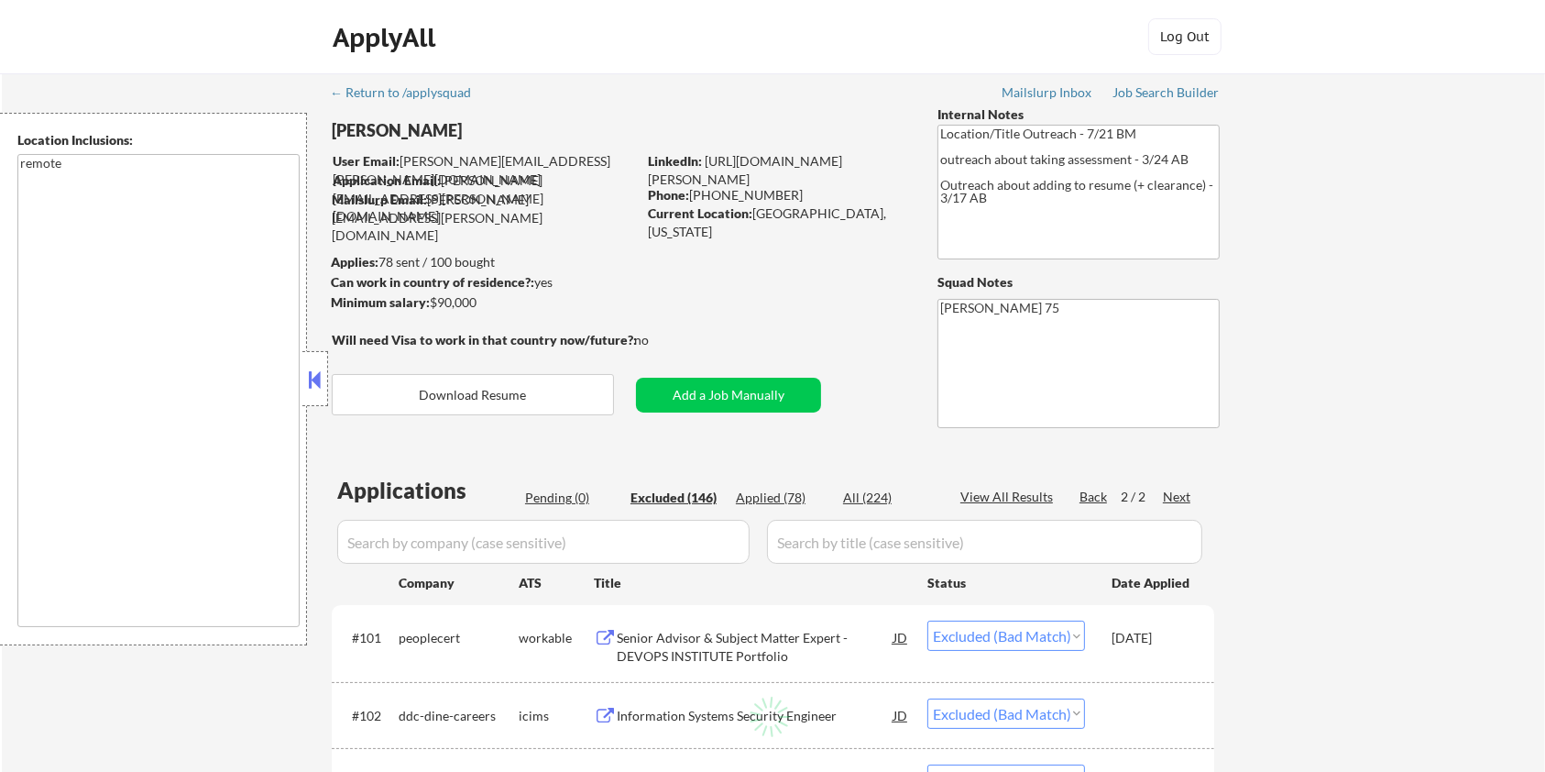
select select ""excluded__salary_""
select select ""excluded__bad_match_""
select select ""excluded""
select select ""excluded__expired_""
select select ""excluded__bad_match_""
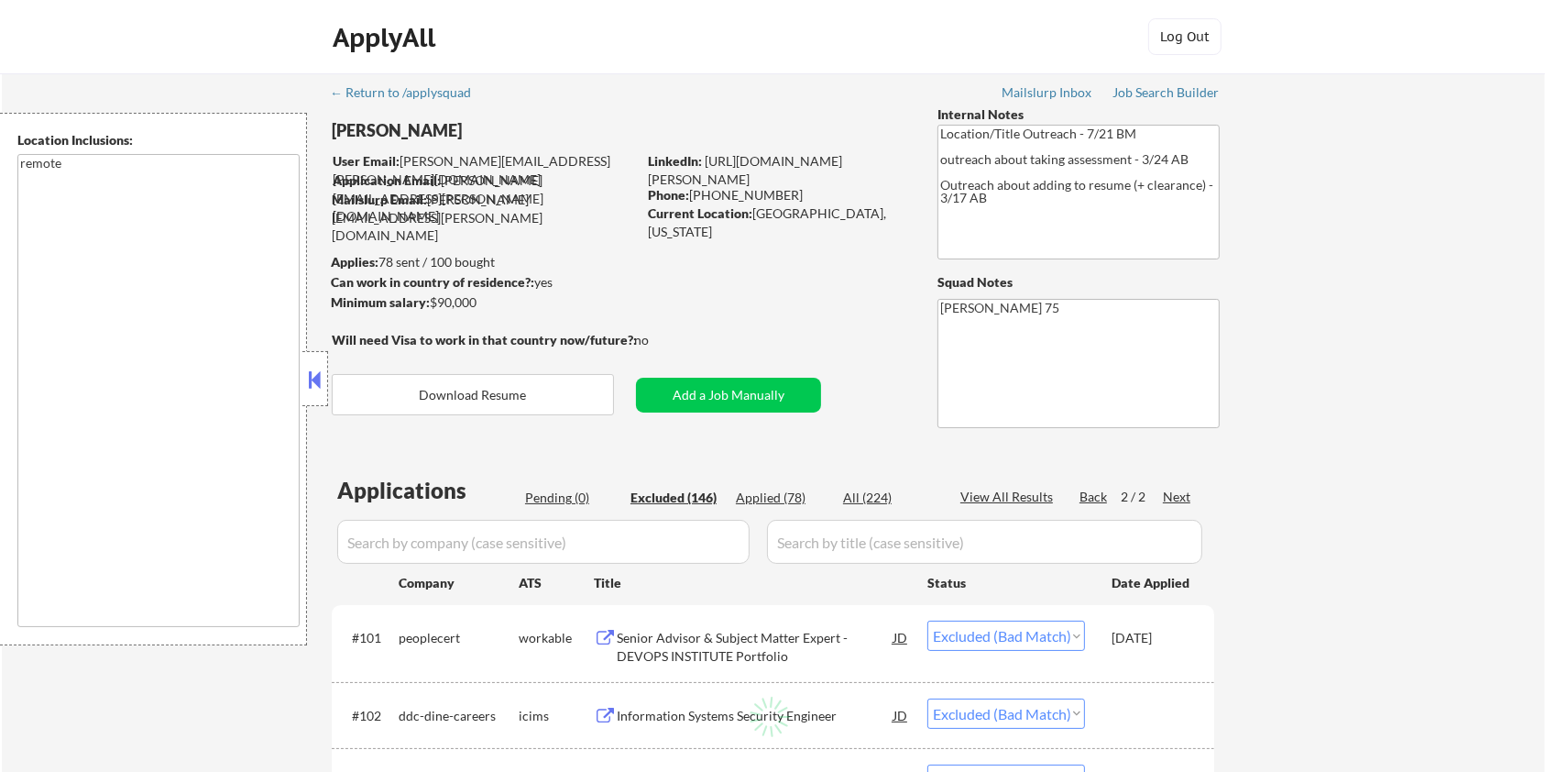
select select ""excluded__location_""
select select ""excluded""
select select ""excluded__expired_""
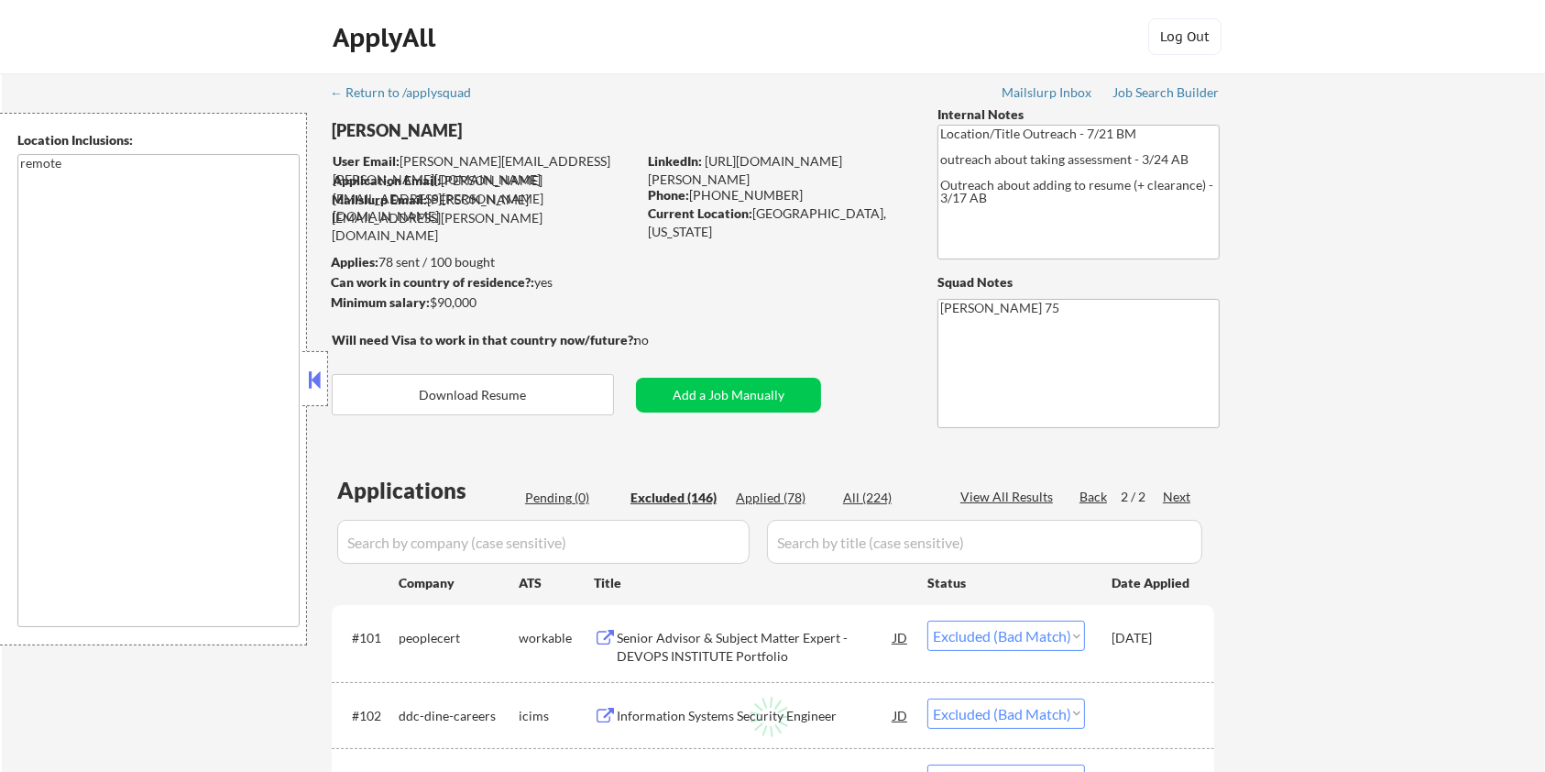
select select ""excluded__expired_""
select select ""excluded__bad_match_""
select select ""excluded__location_""
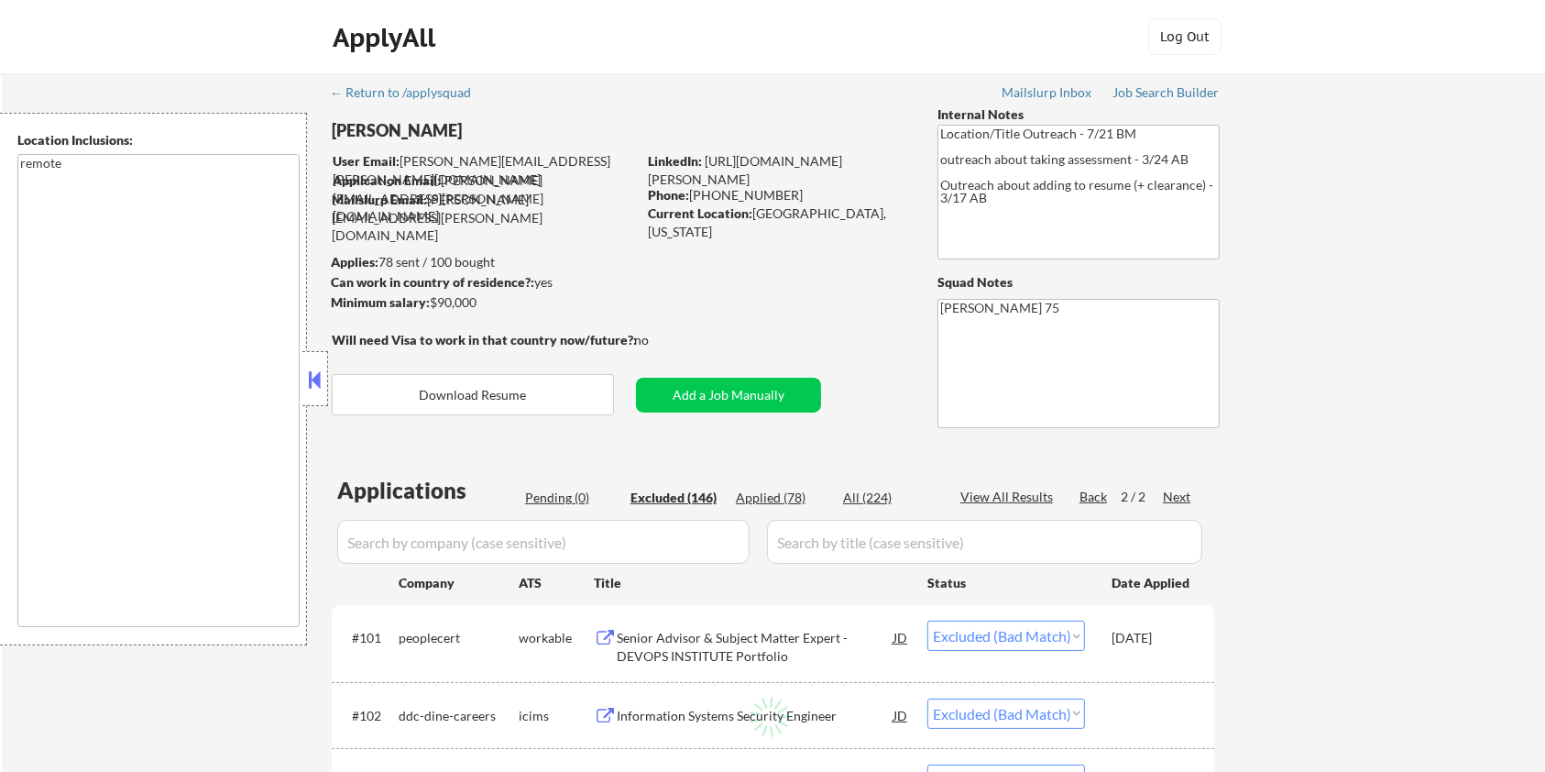
select select ""excluded__bad_match_""
select select ""excluded__location_""
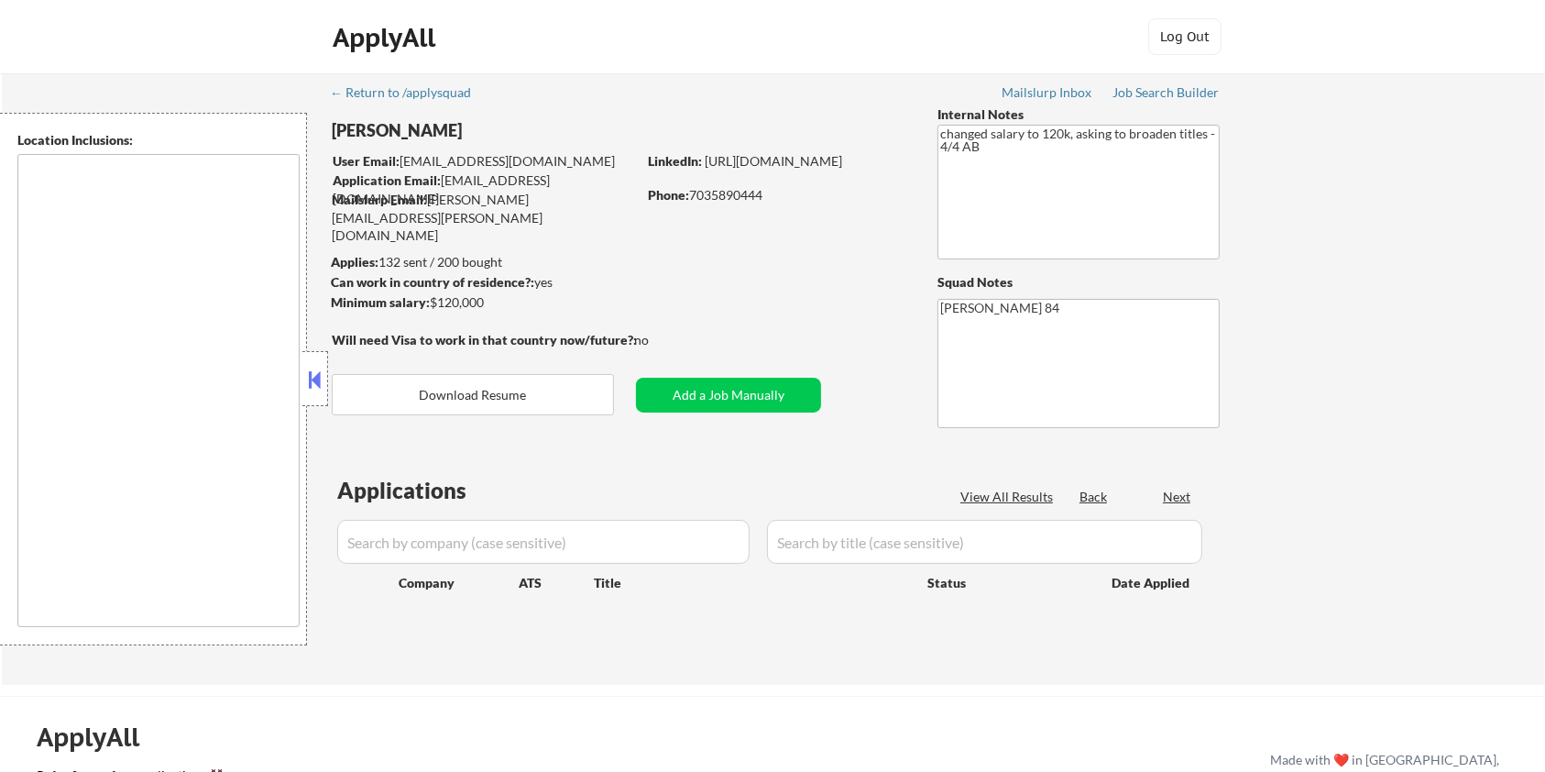
type textarea "Lorem Ipsumd, SI Ametco Adip, EL Seddoei Tempo, IN Utla Etdolorem, AL Enimadmin…"
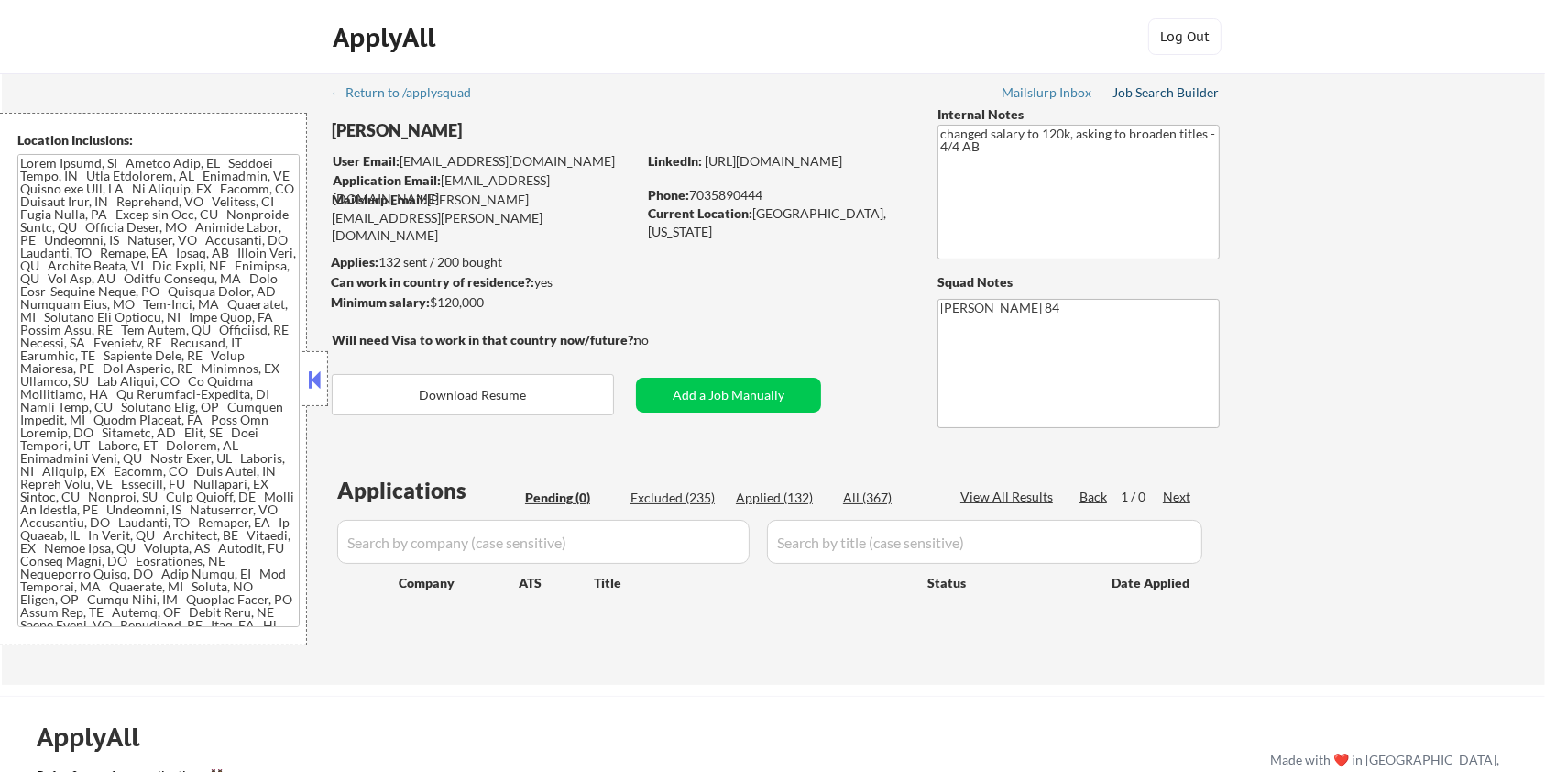
click at [1177, 92] on div "Job Search Builder" at bounding box center [1165, 92] width 107 height 13
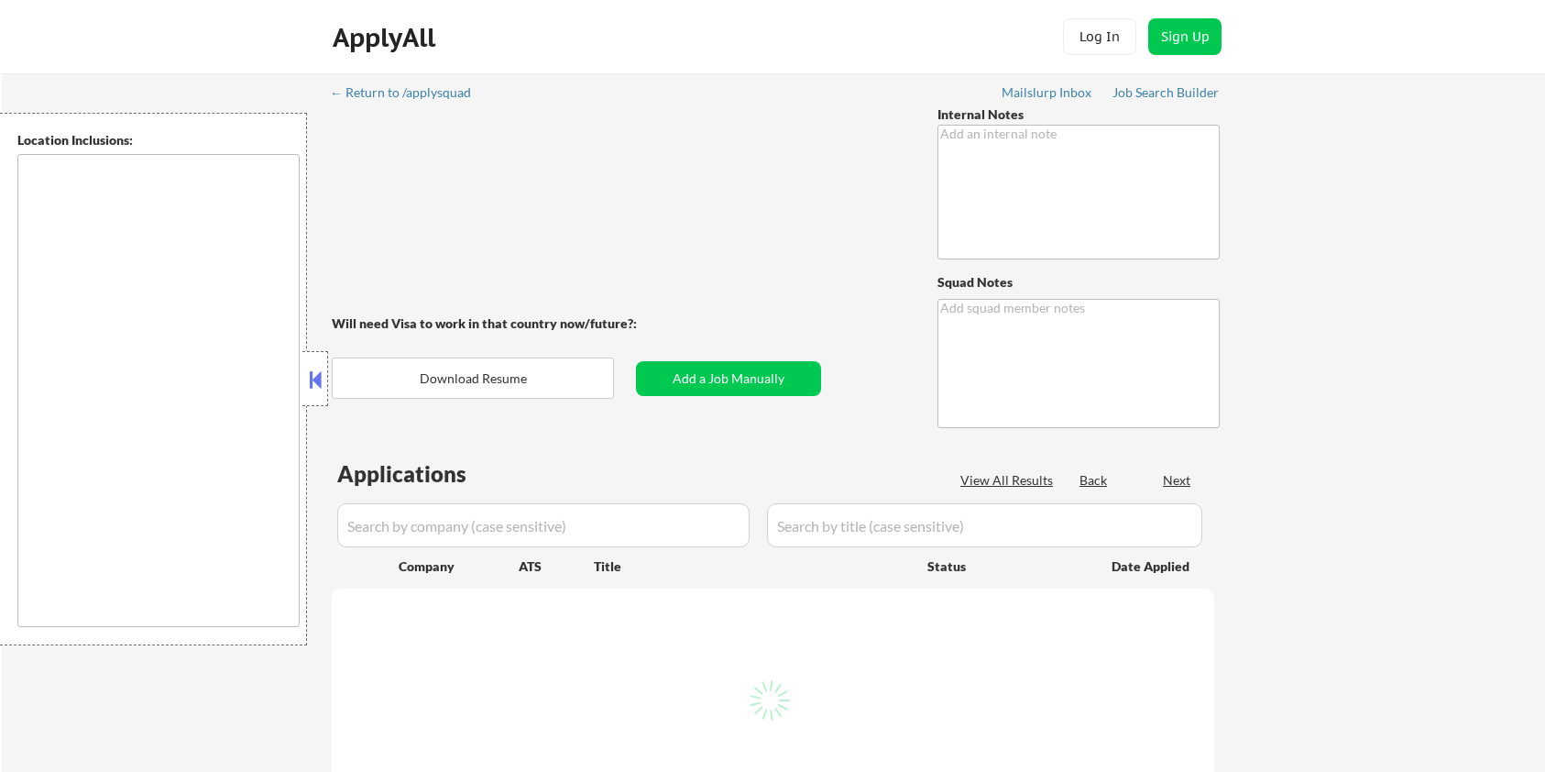
type textarea "Remember, this is a Noah customer, so we CAN use AI answers for them. Please go…"
type textarea "[PERSON_NAME]"
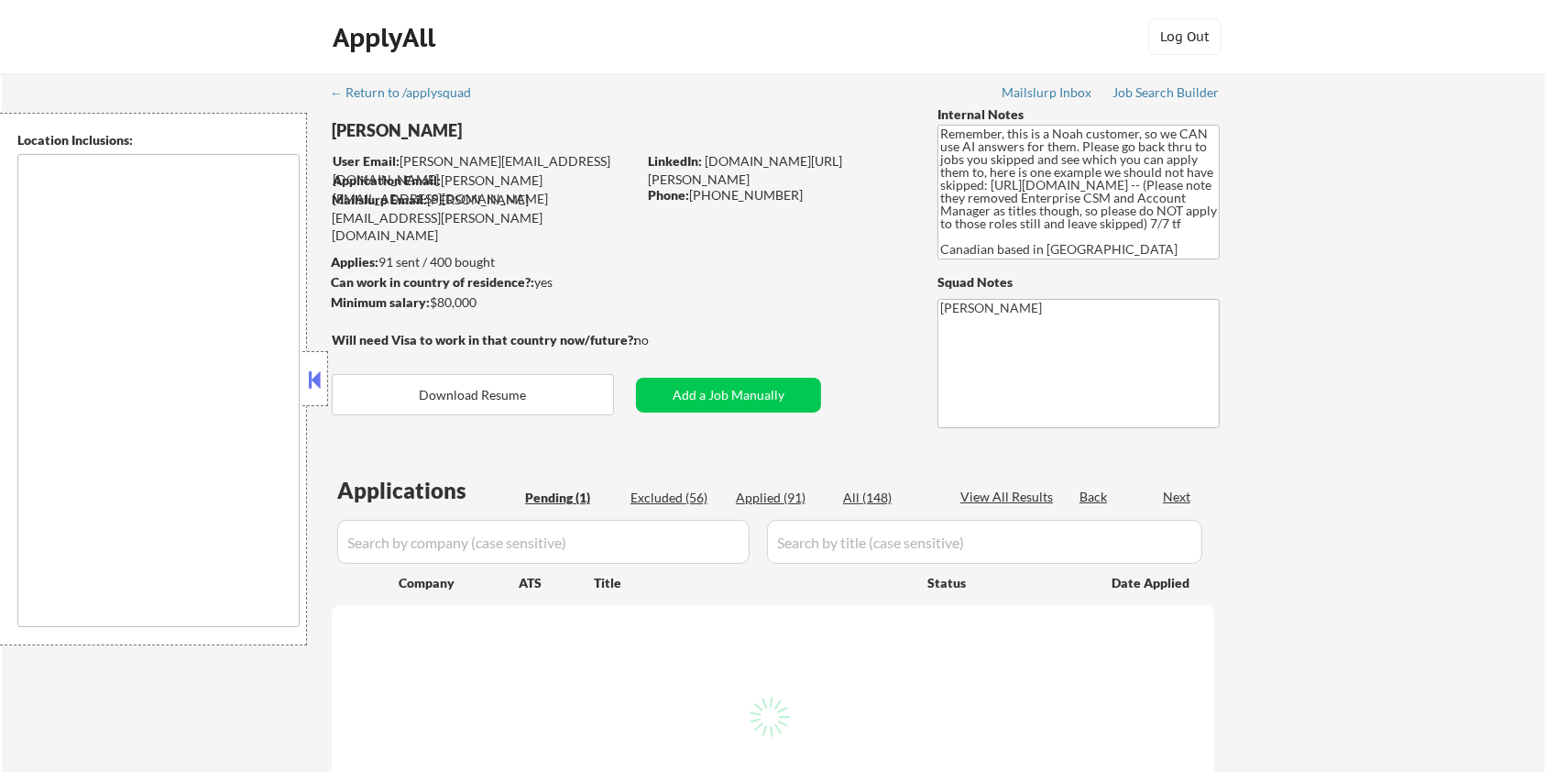
type textarea "[GEOGRAPHIC_DATA], ON [GEOGRAPHIC_DATA], ON [GEOGRAPHIC_DATA], ON [GEOGRAPHIC_D…"
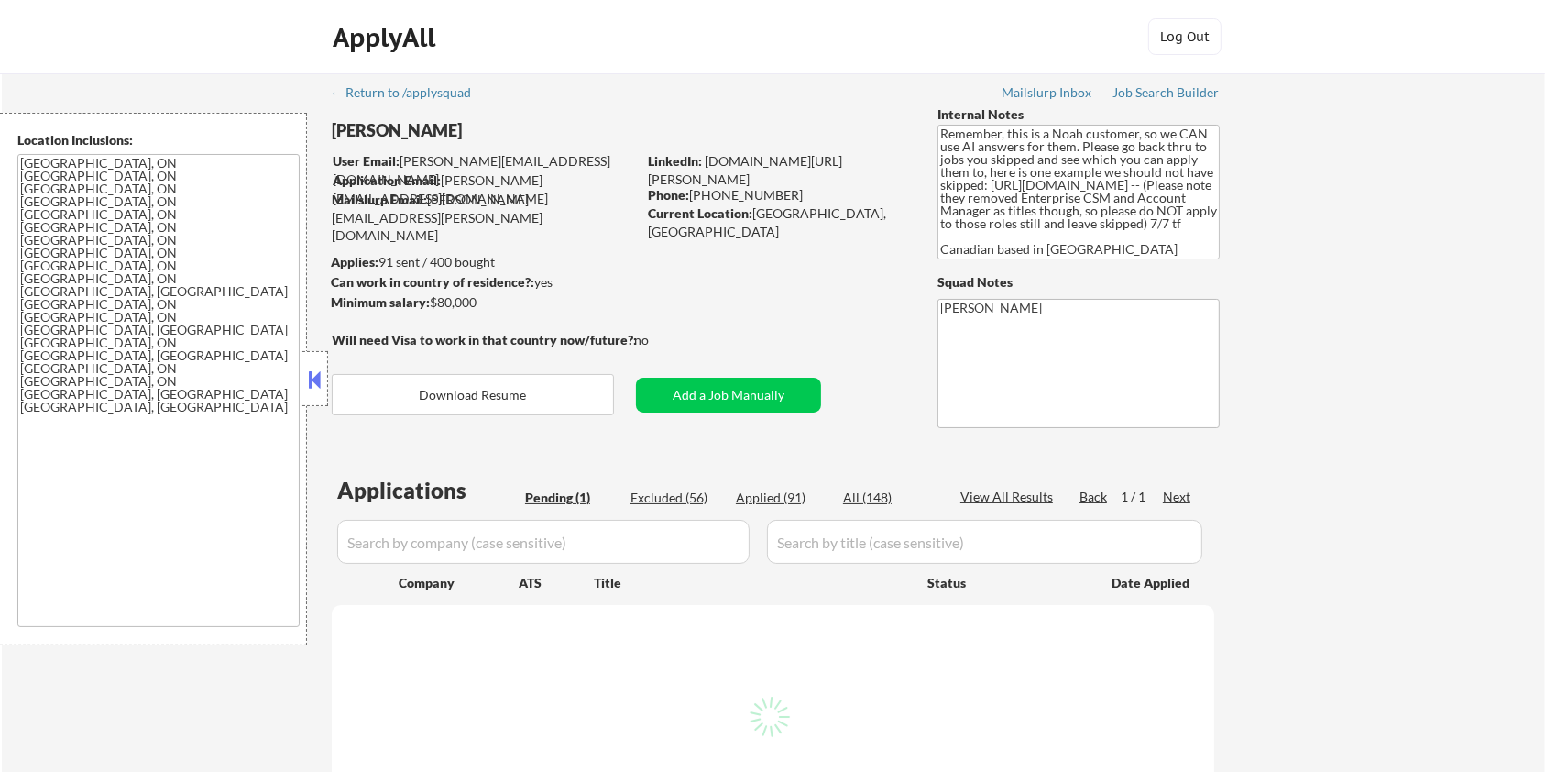
select select ""pending""
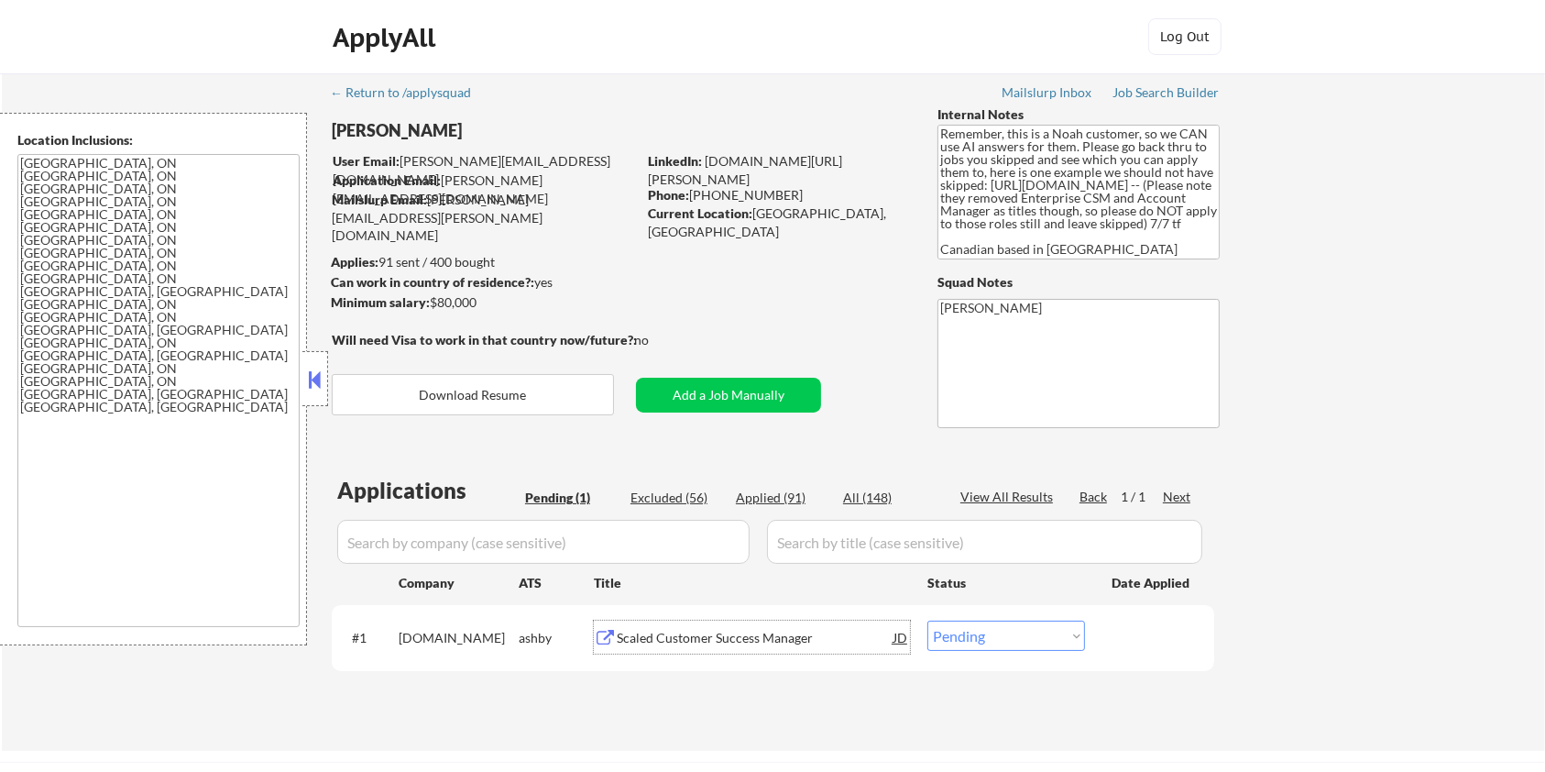
click at [699, 636] on div "Scaled Customer Success Manager" at bounding box center [755, 638] width 277 height 18
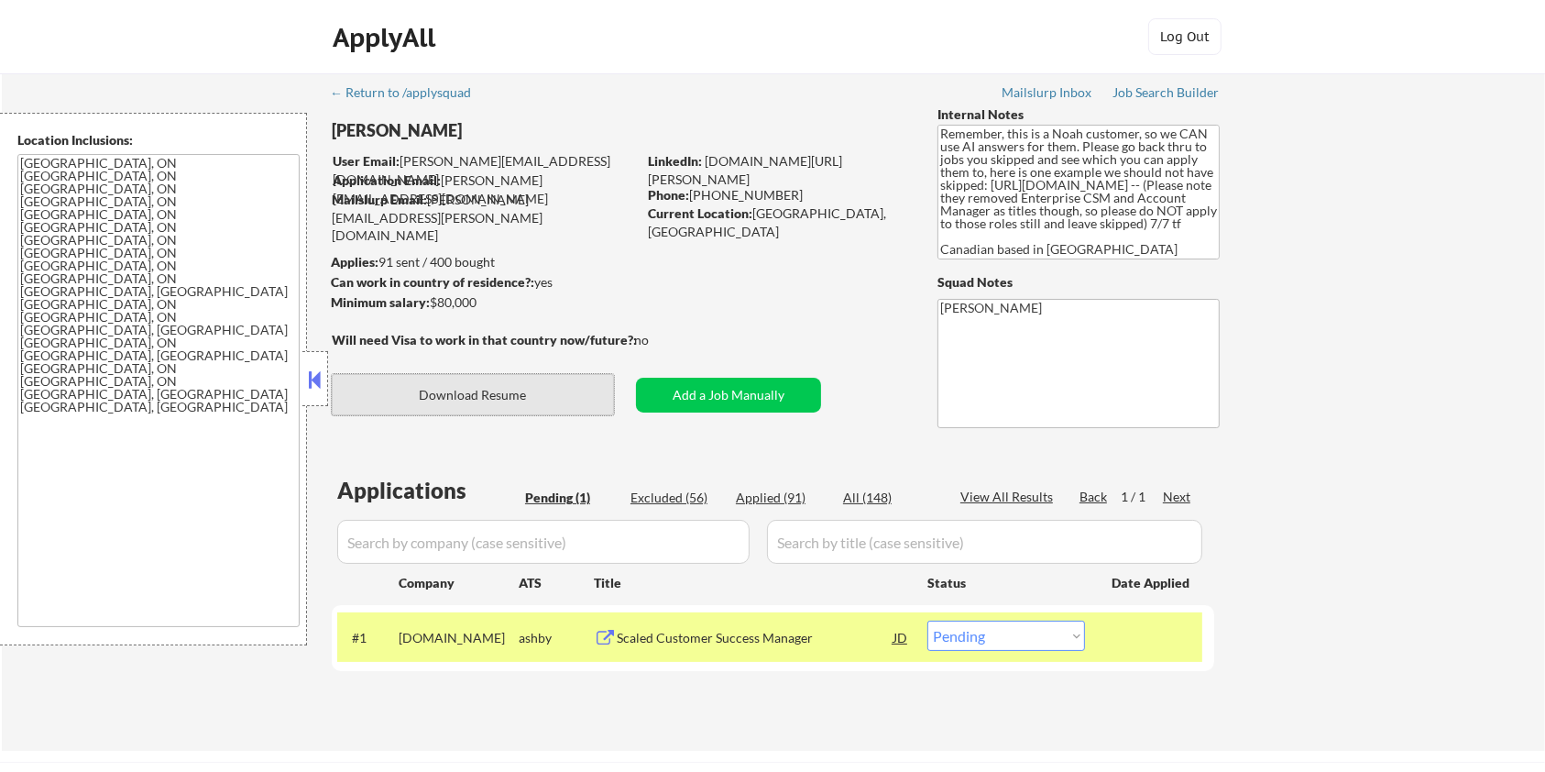
click at [454, 387] on button "Download Resume" at bounding box center [473, 394] width 282 height 41
click at [639, 634] on div "Scaled Customer Success Manager" at bounding box center [755, 638] width 277 height 18
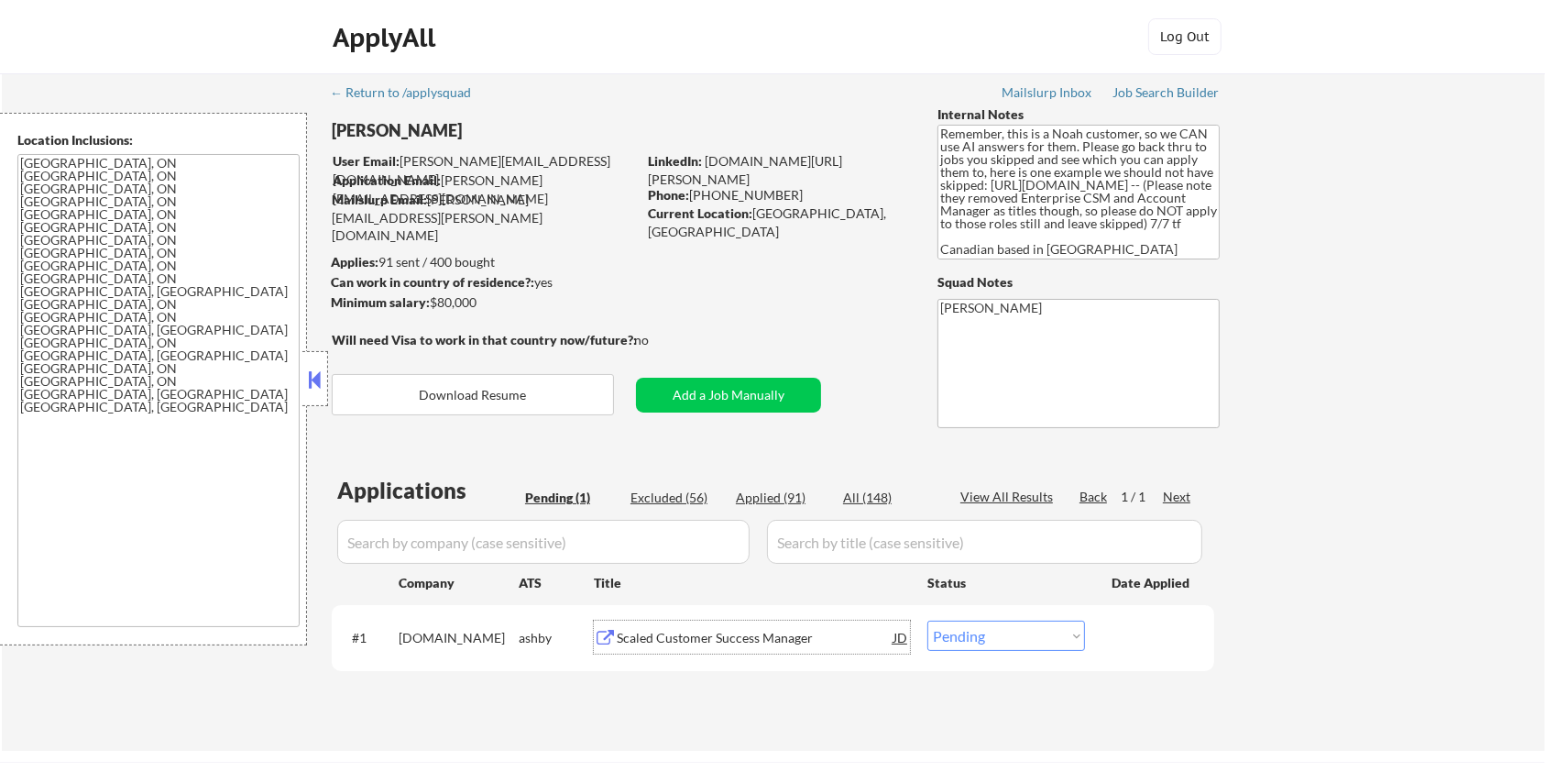
click at [689, 638] on div "Scaled Customer Success Manager" at bounding box center [755, 638] width 277 height 18
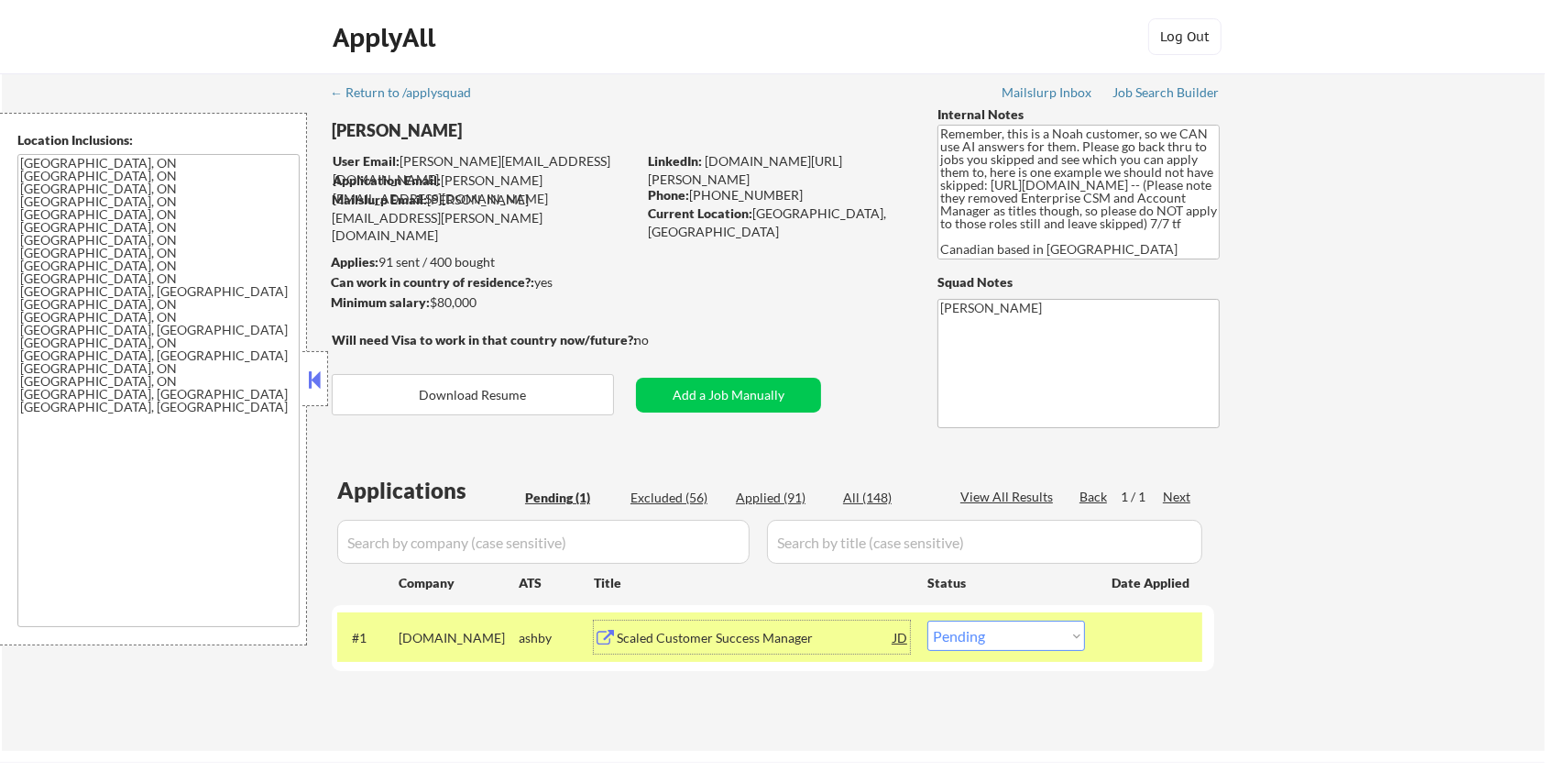
click at [722, 634] on div "Scaled Customer Success Manager" at bounding box center [755, 638] width 277 height 18
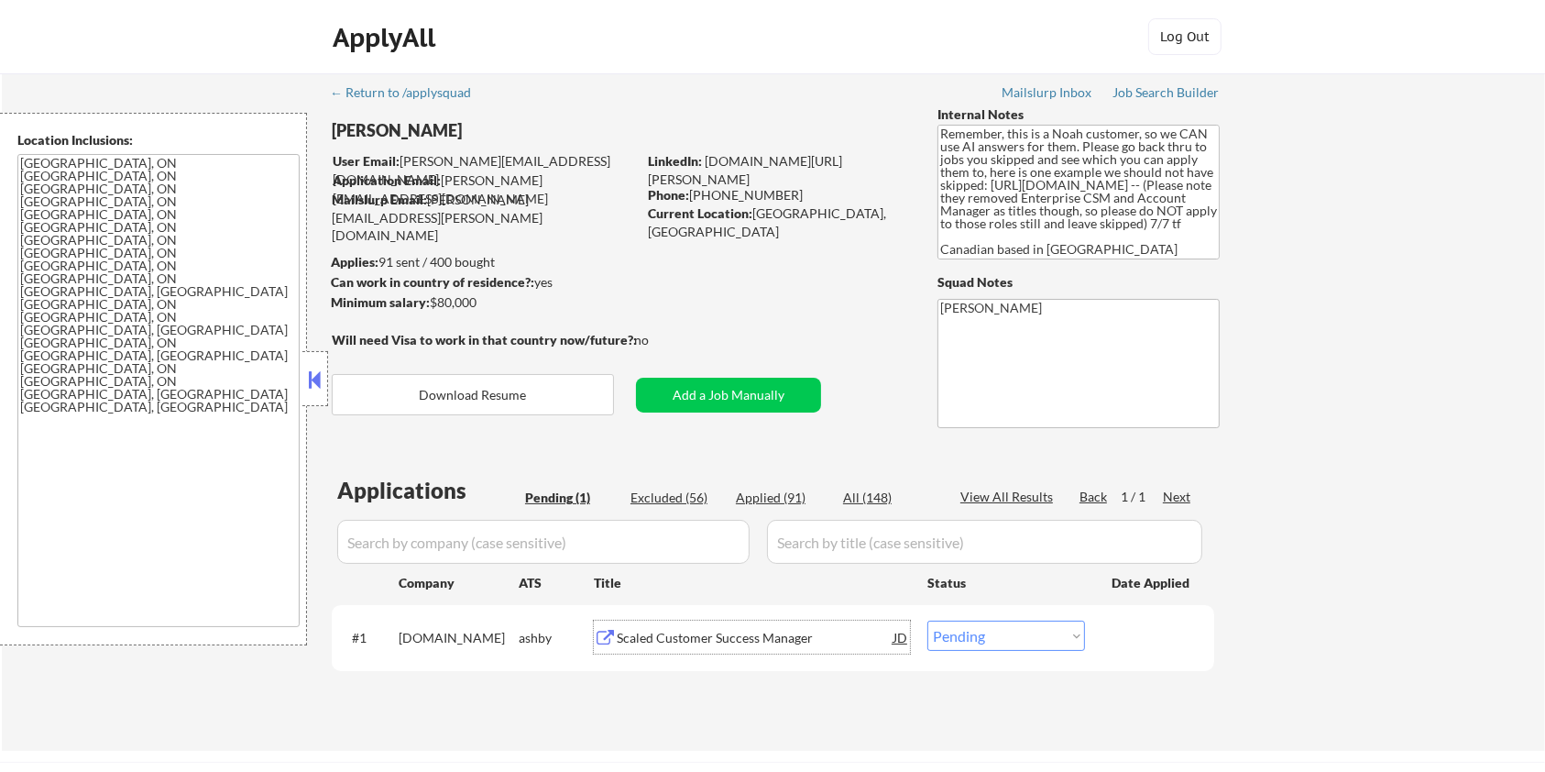
click at [765, 641] on div "Scaled Customer Success Manager" at bounding box center [755, 638] width 277 height 18
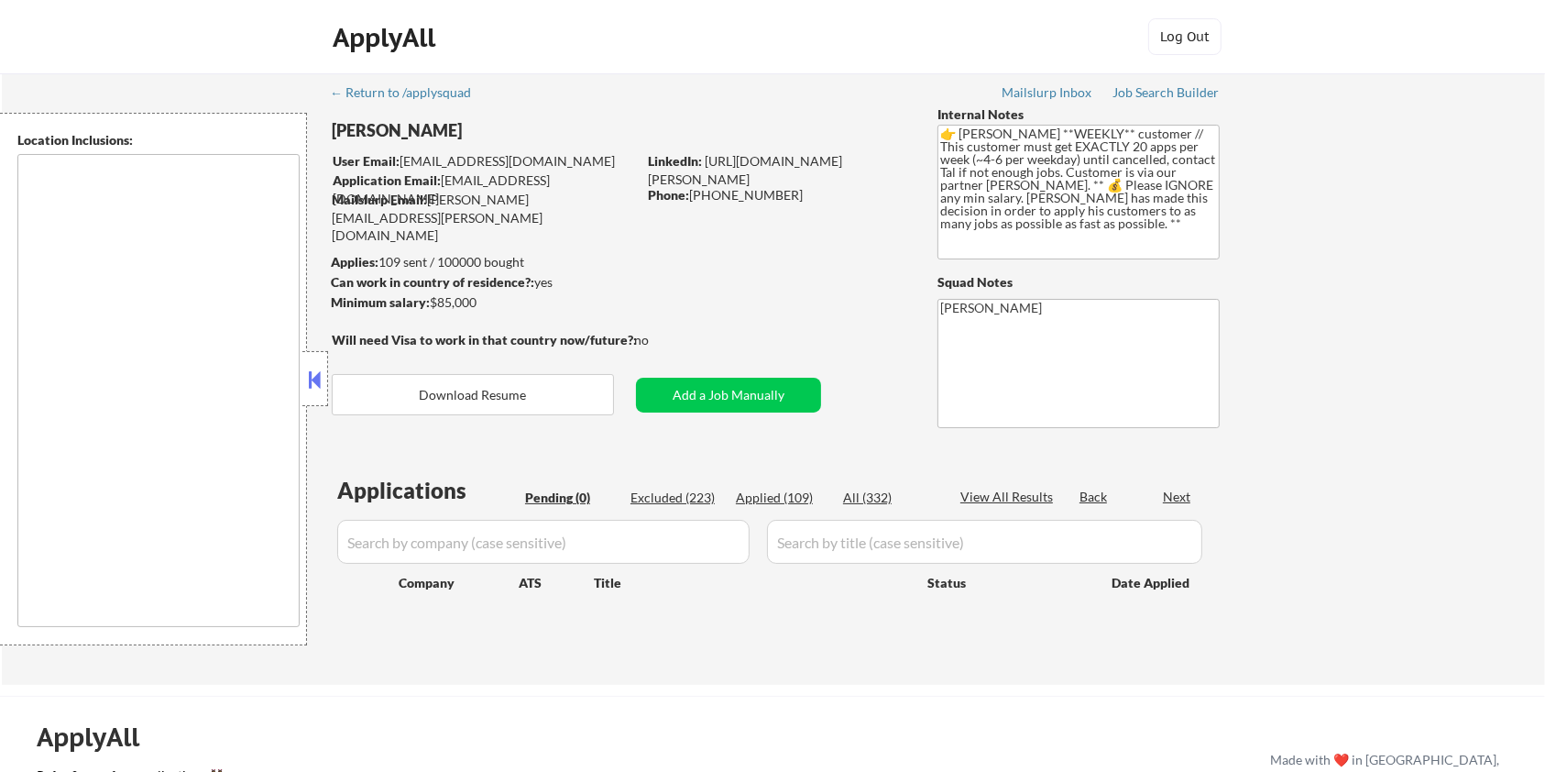
type textarea "Chicago, IL Evanston, IL Oak Park, IL Cicero, IL Berwyn, IL Forest Park, IL Oak…"
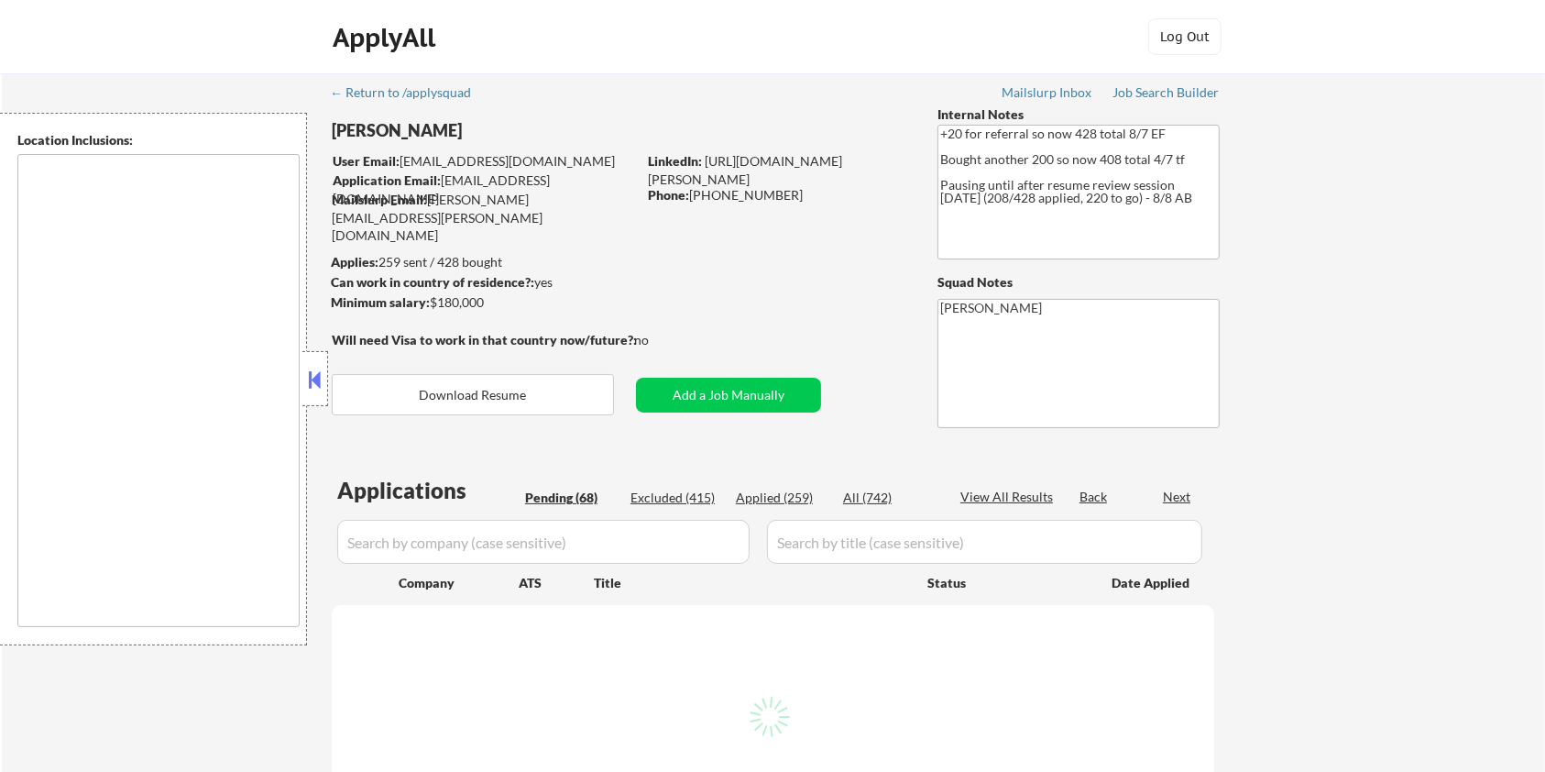
type textarea "remote"
select select ""pending""
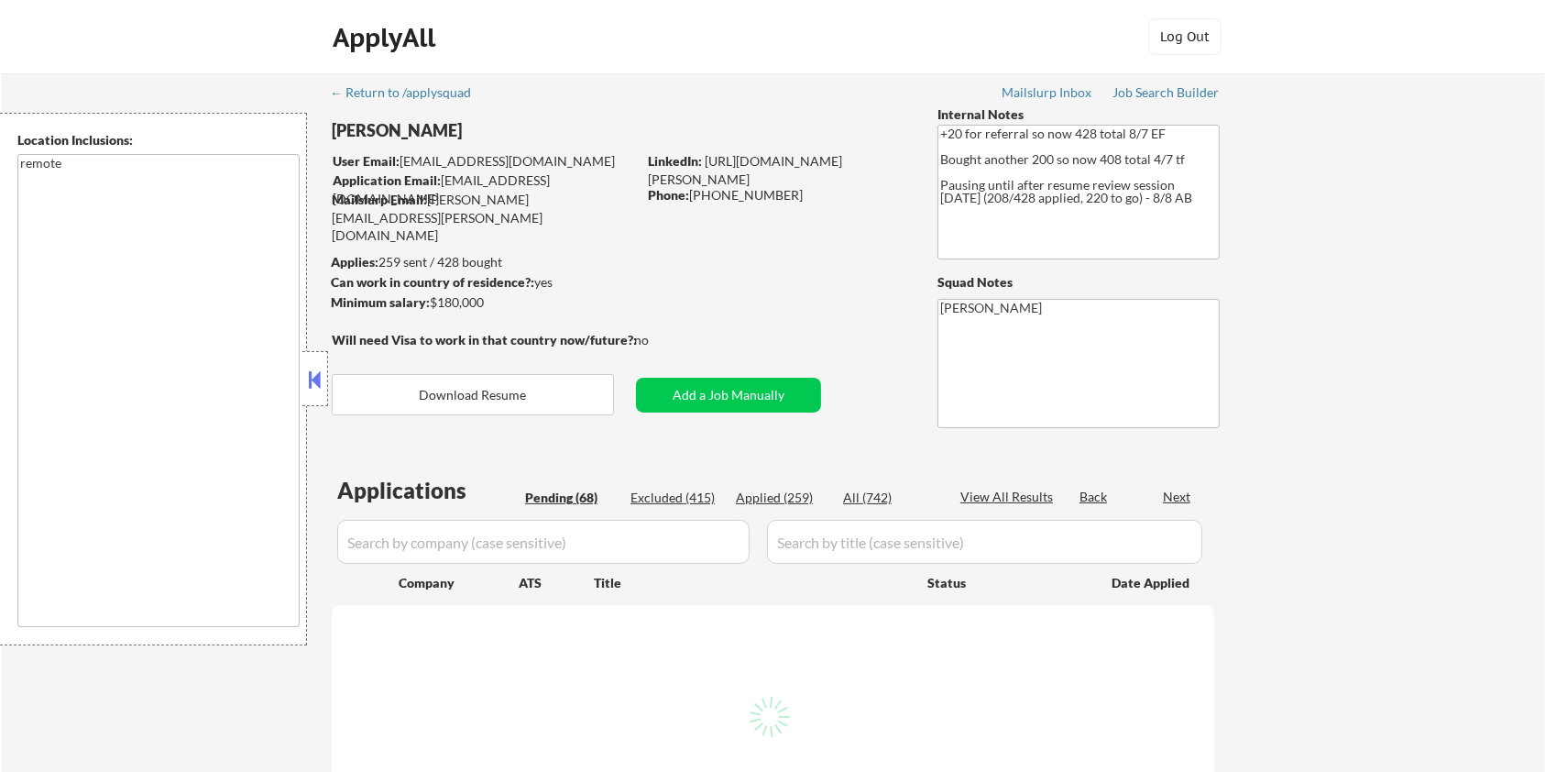
select select ""pending""
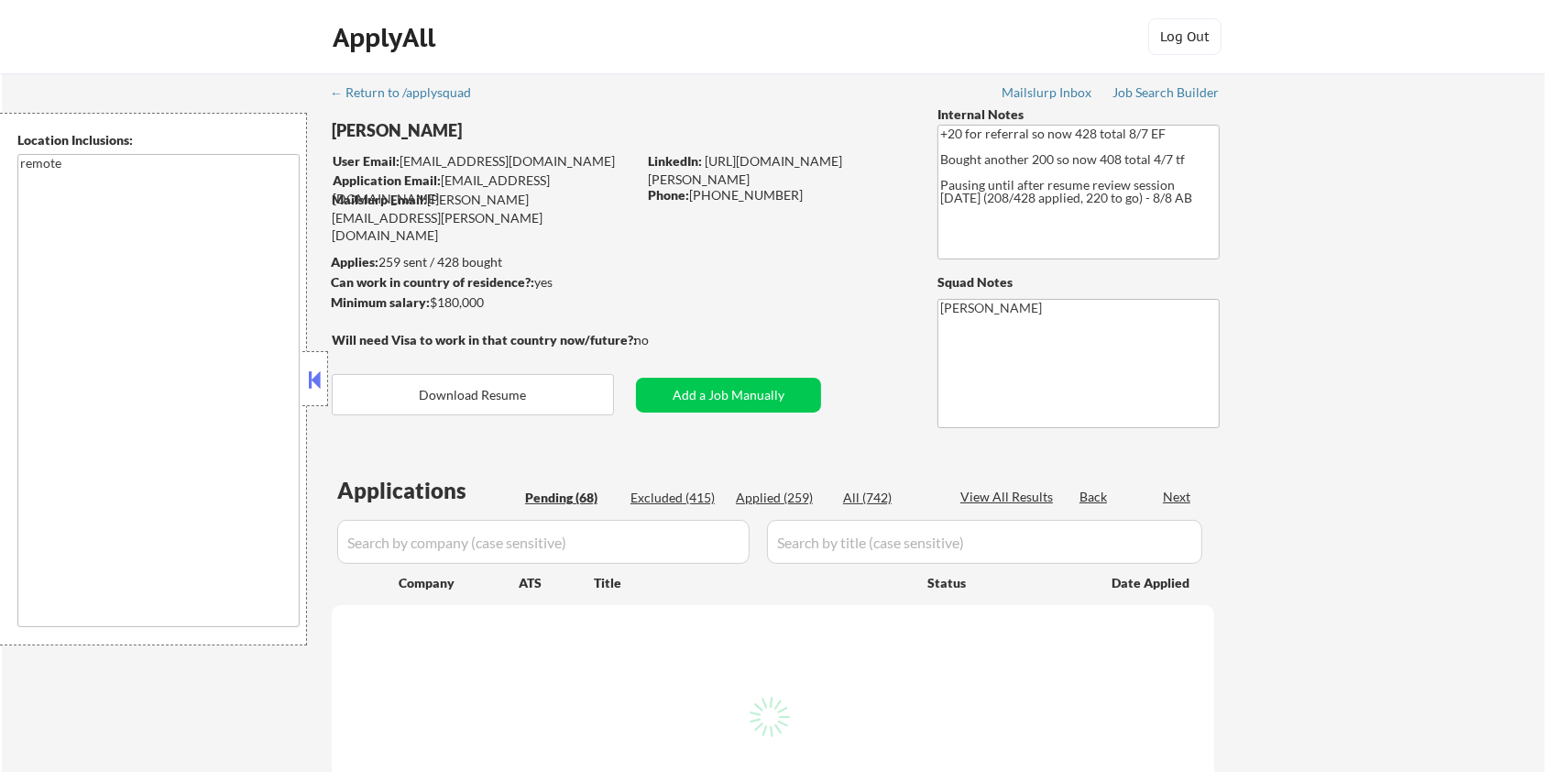
select select ""pending""
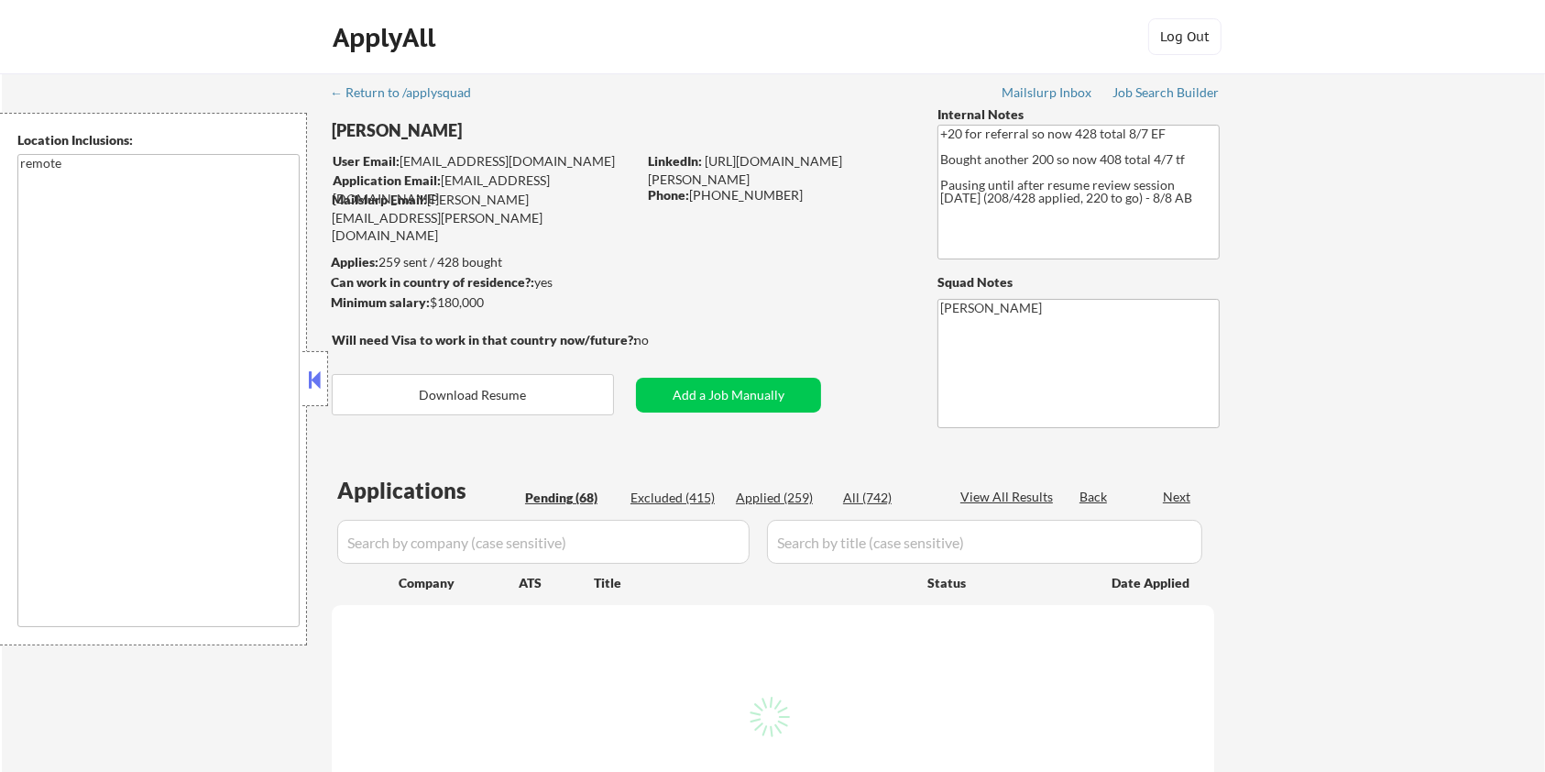
select select ""pending""
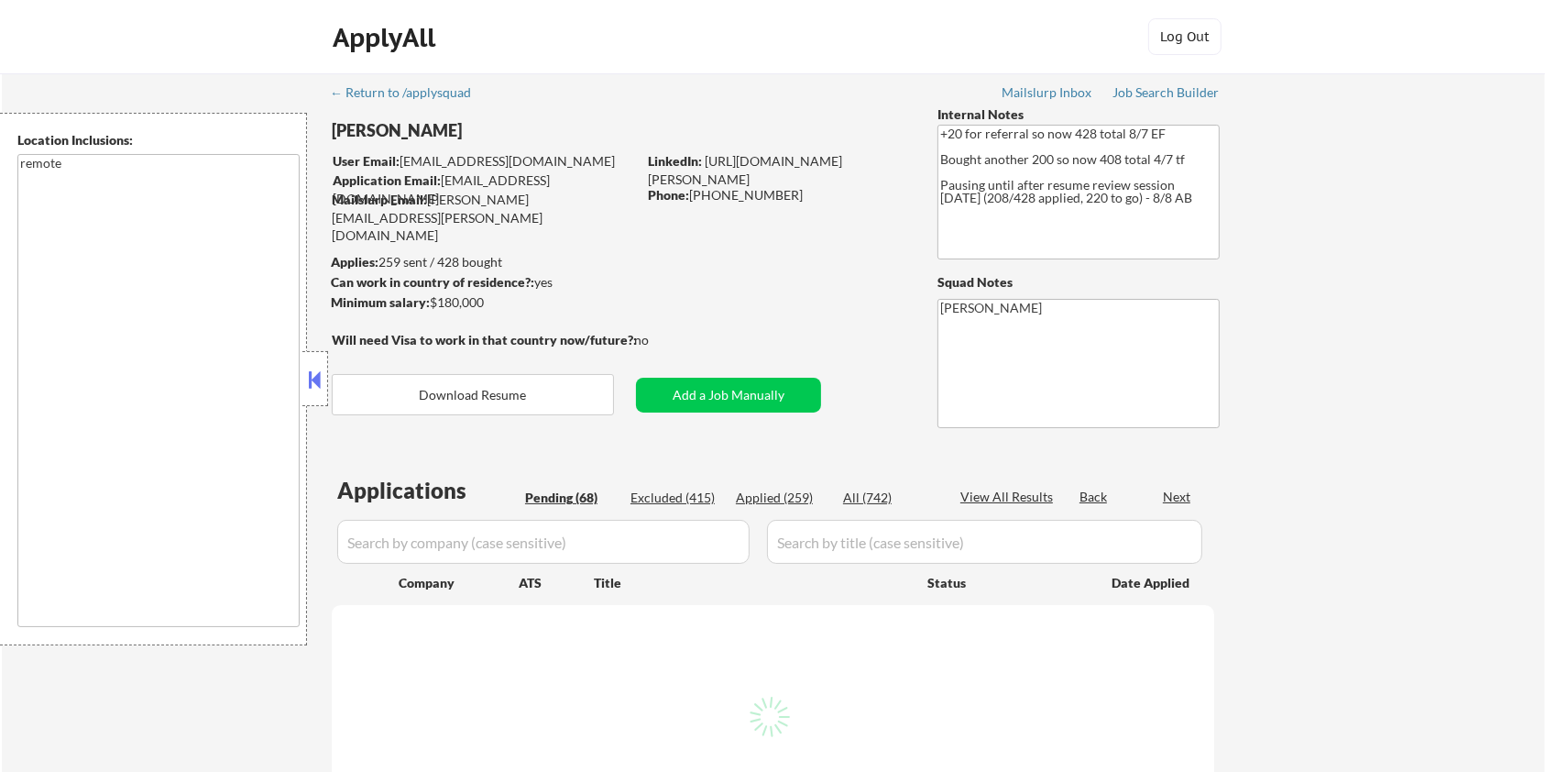
select select ""pending""
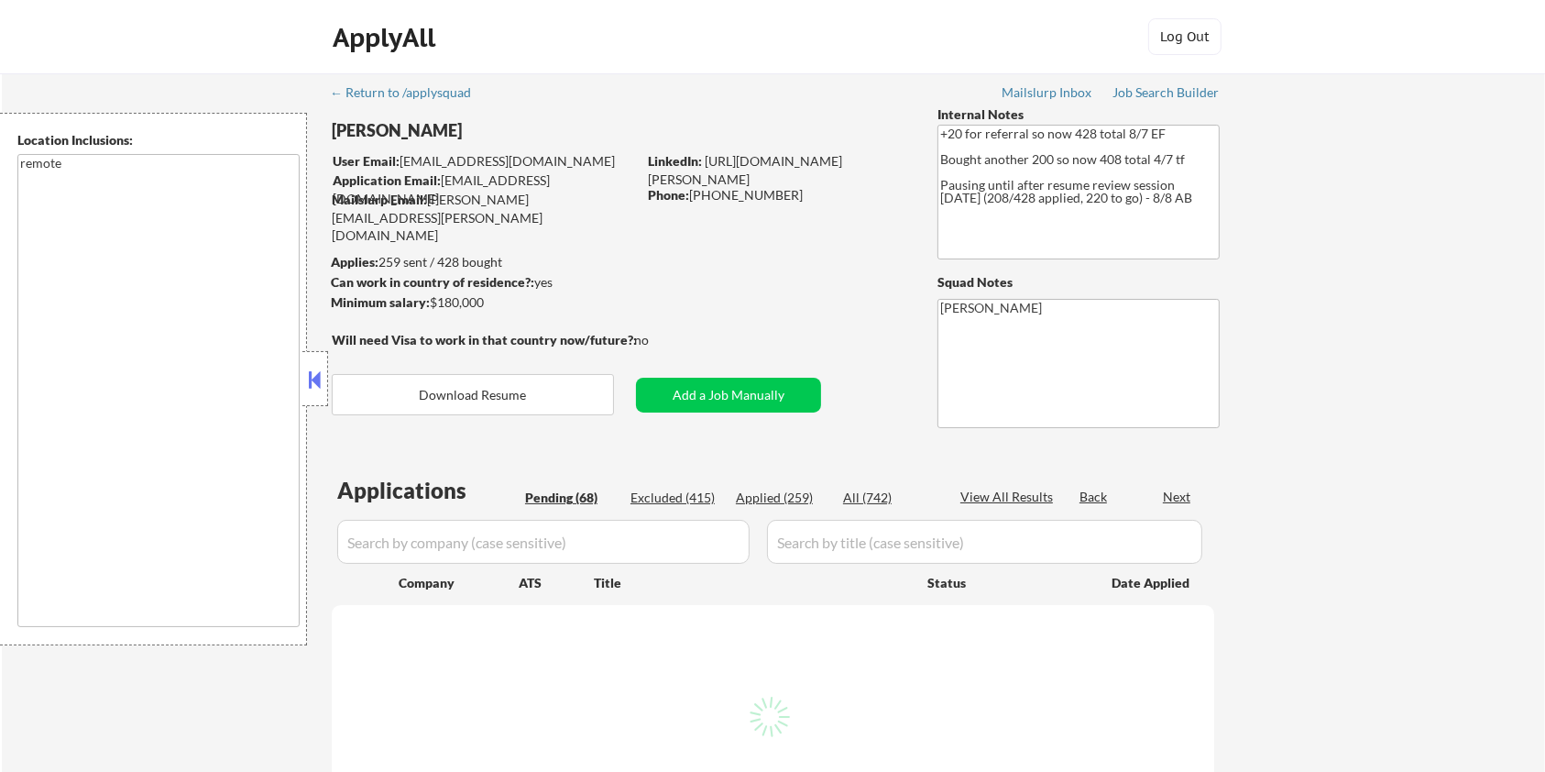
select select ""pending""
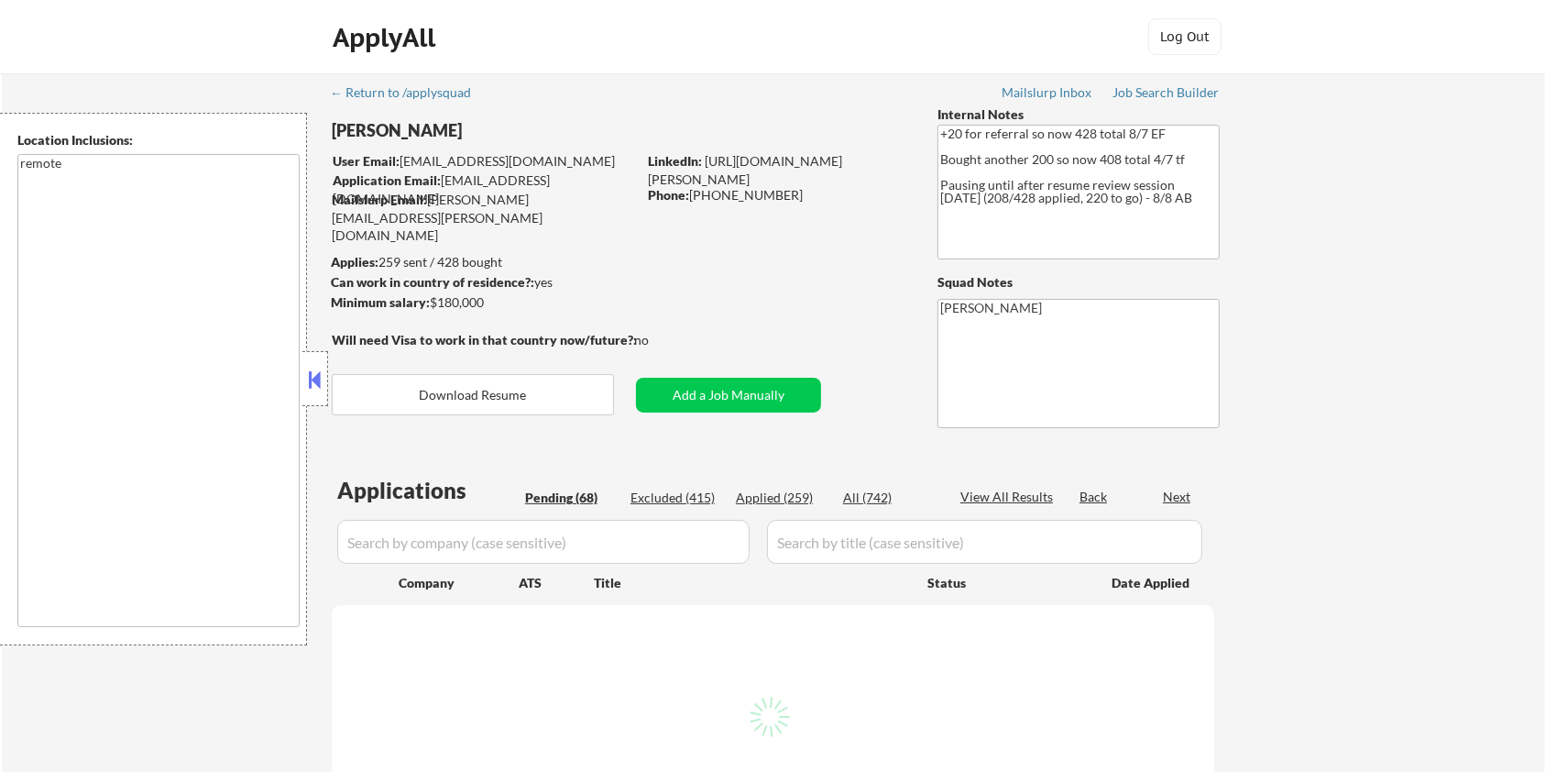
select select ""pending""
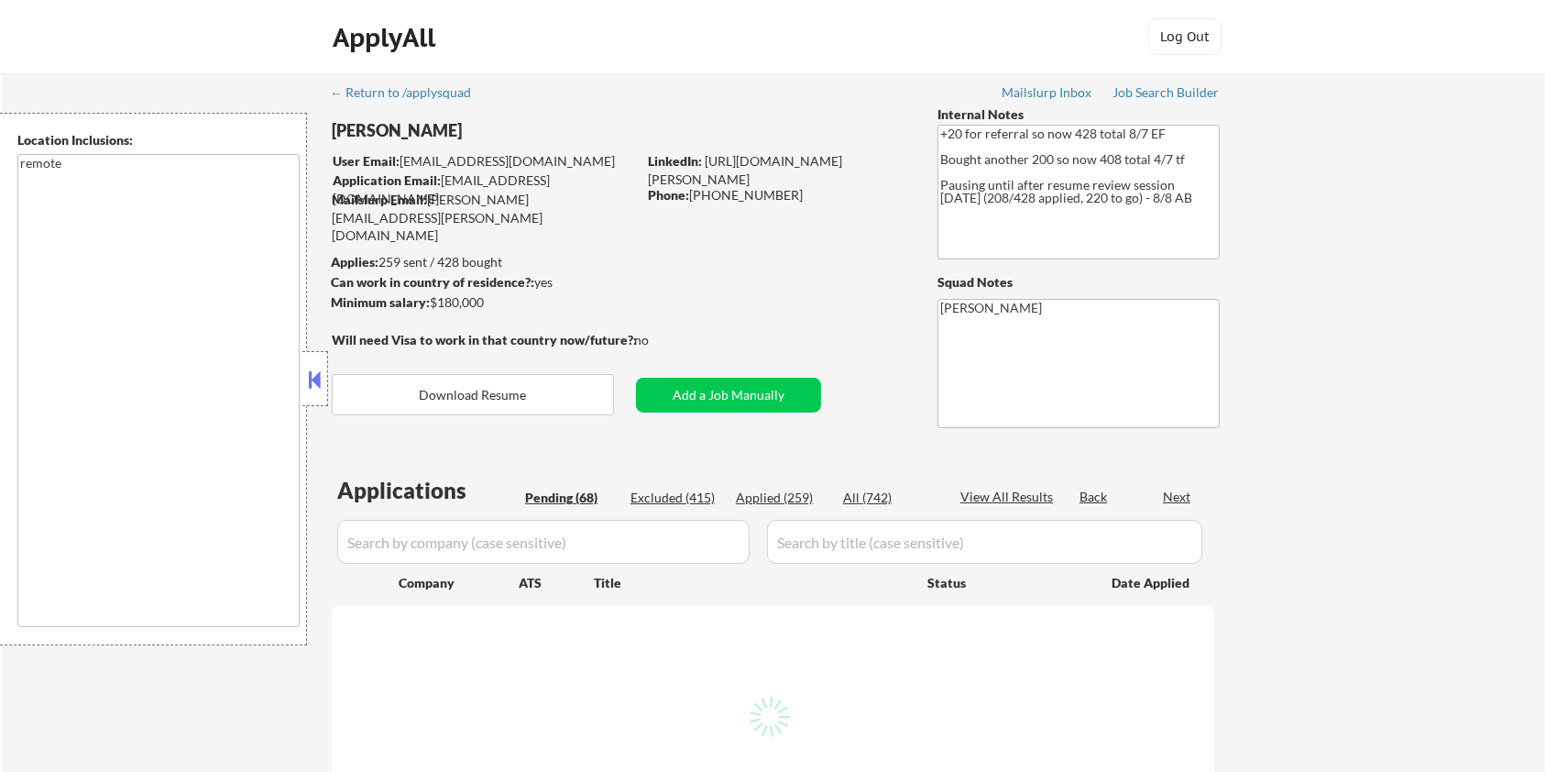
select select ""pending""
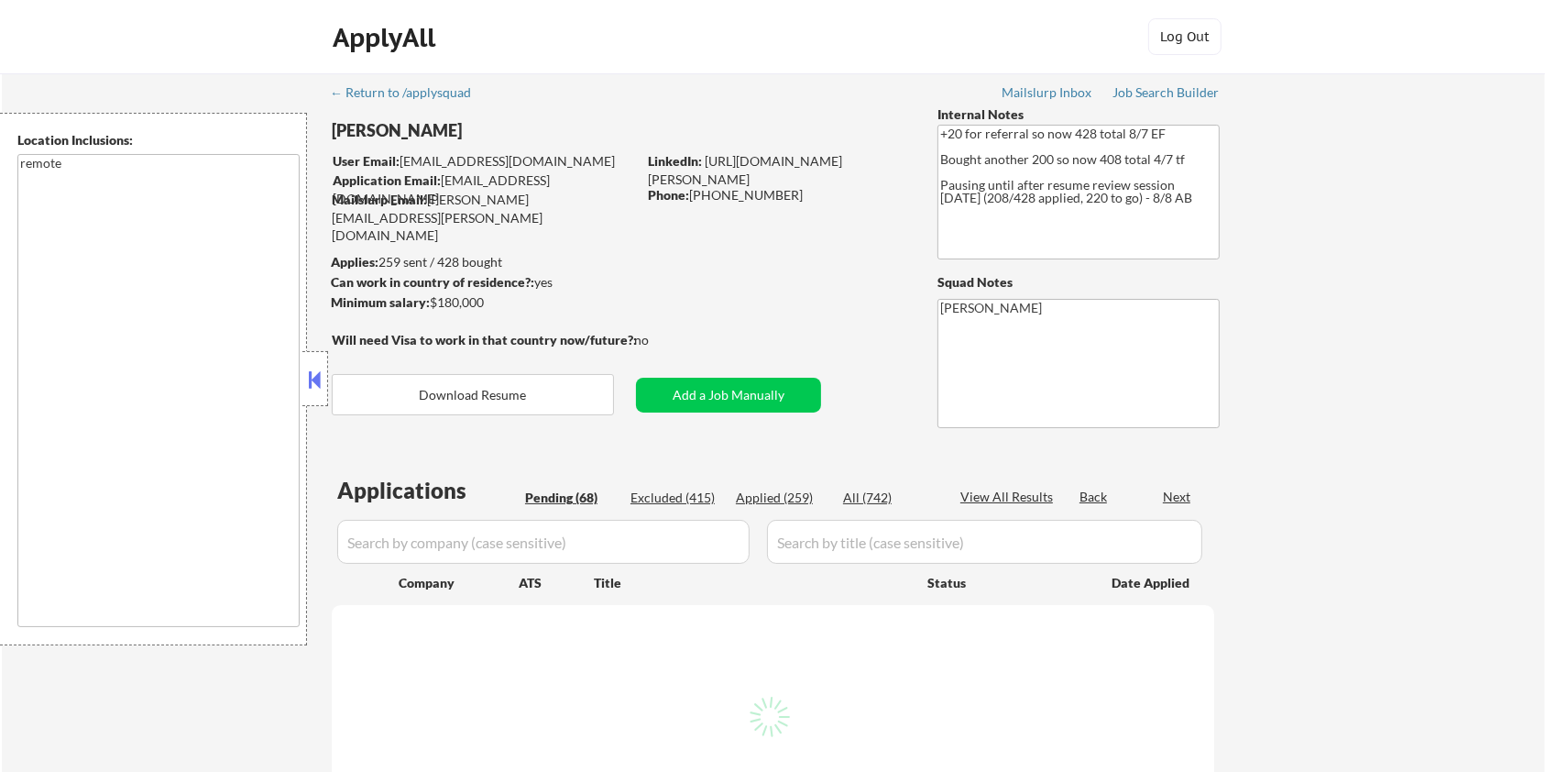
select select ""pending""
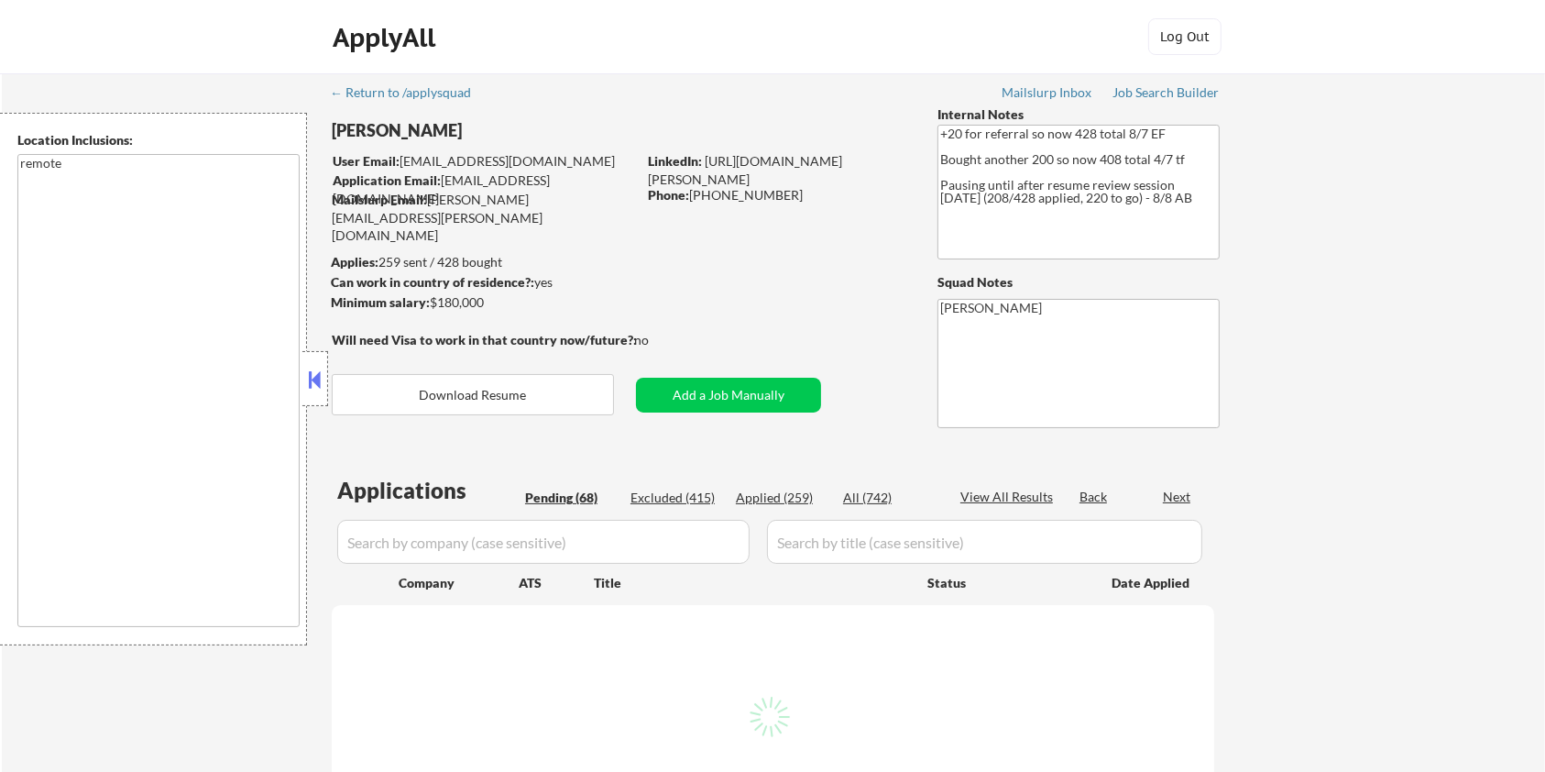
select select ""pending""
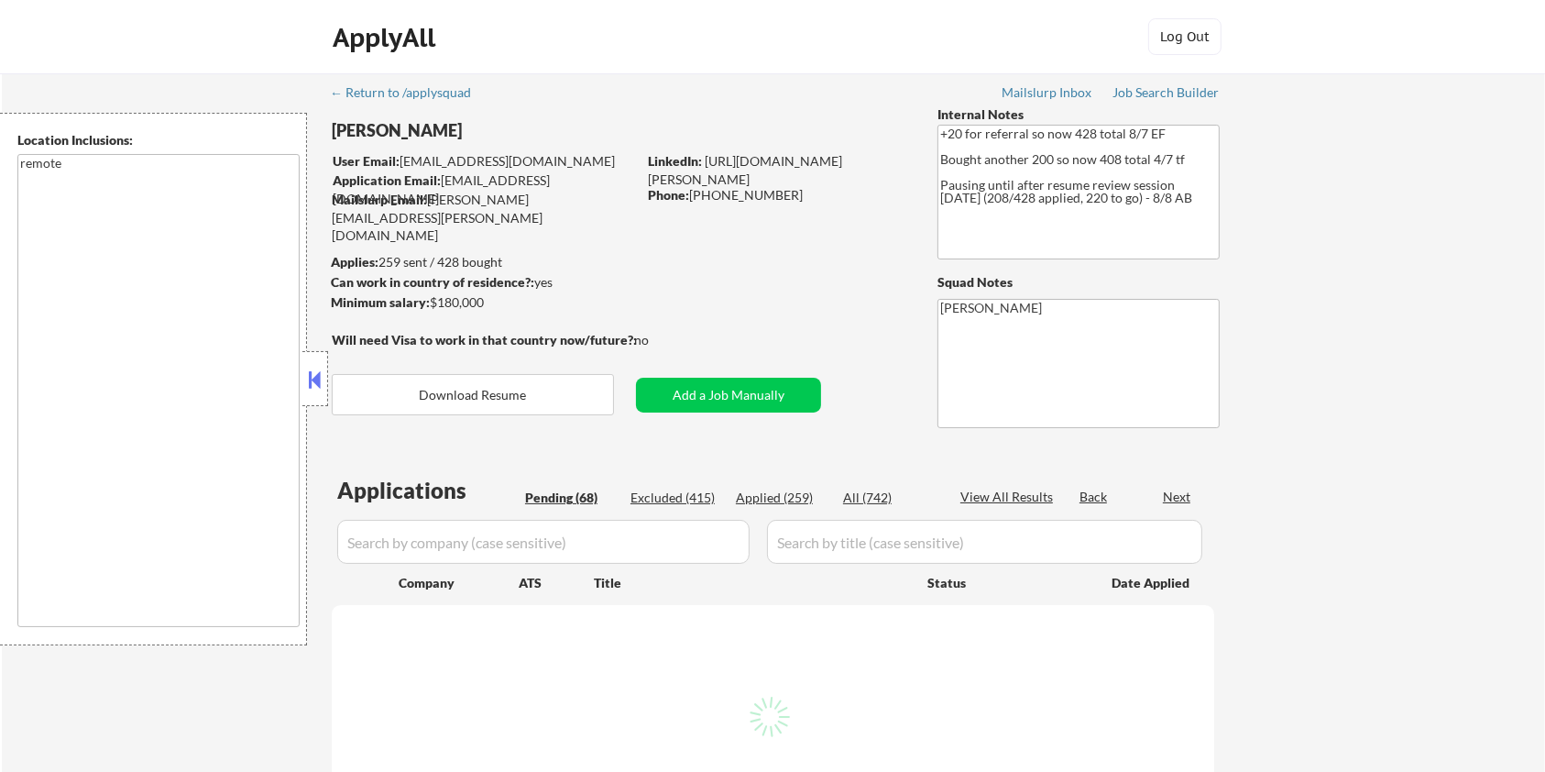
select select ""pending""
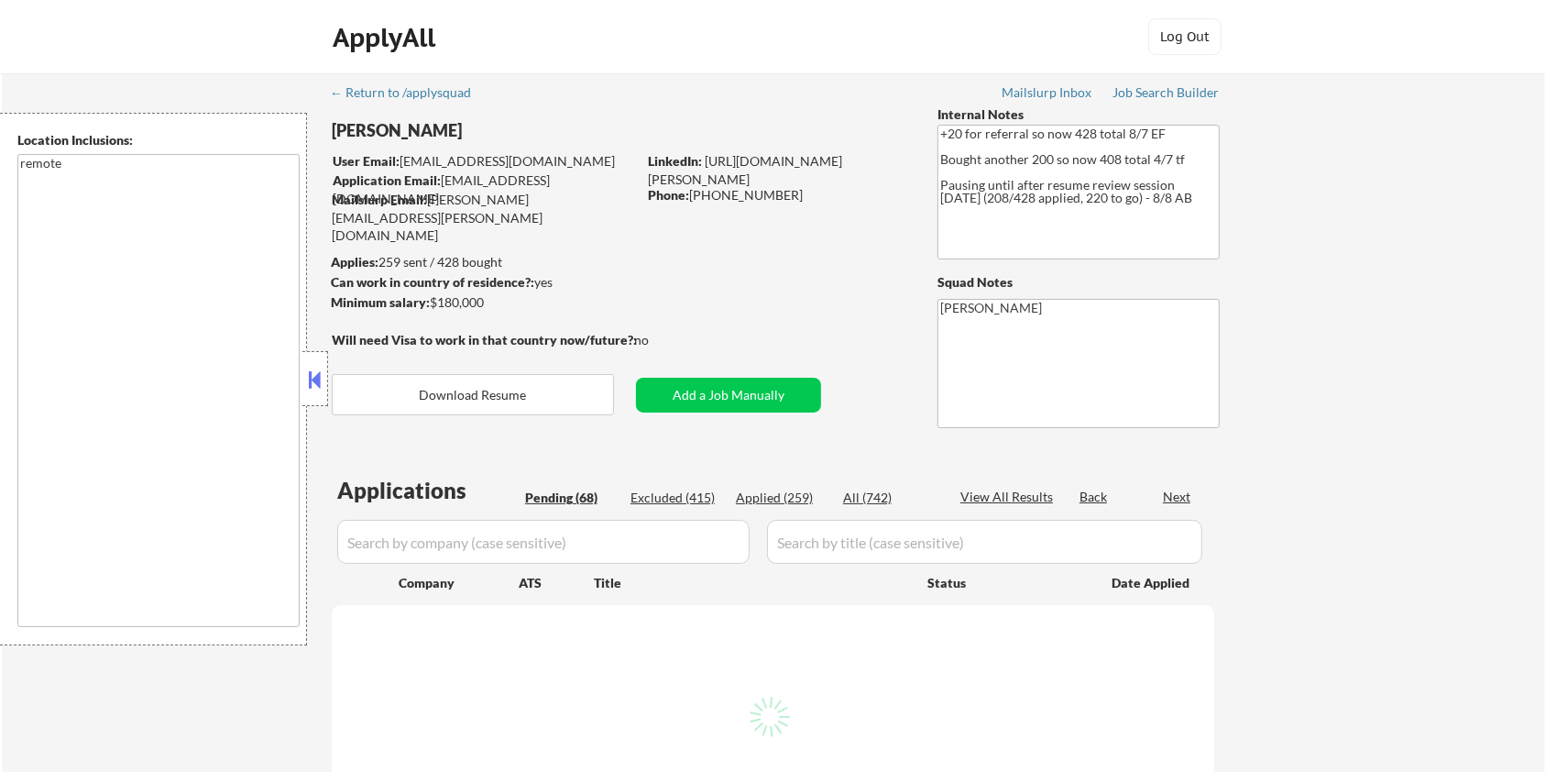
select select ""pending""
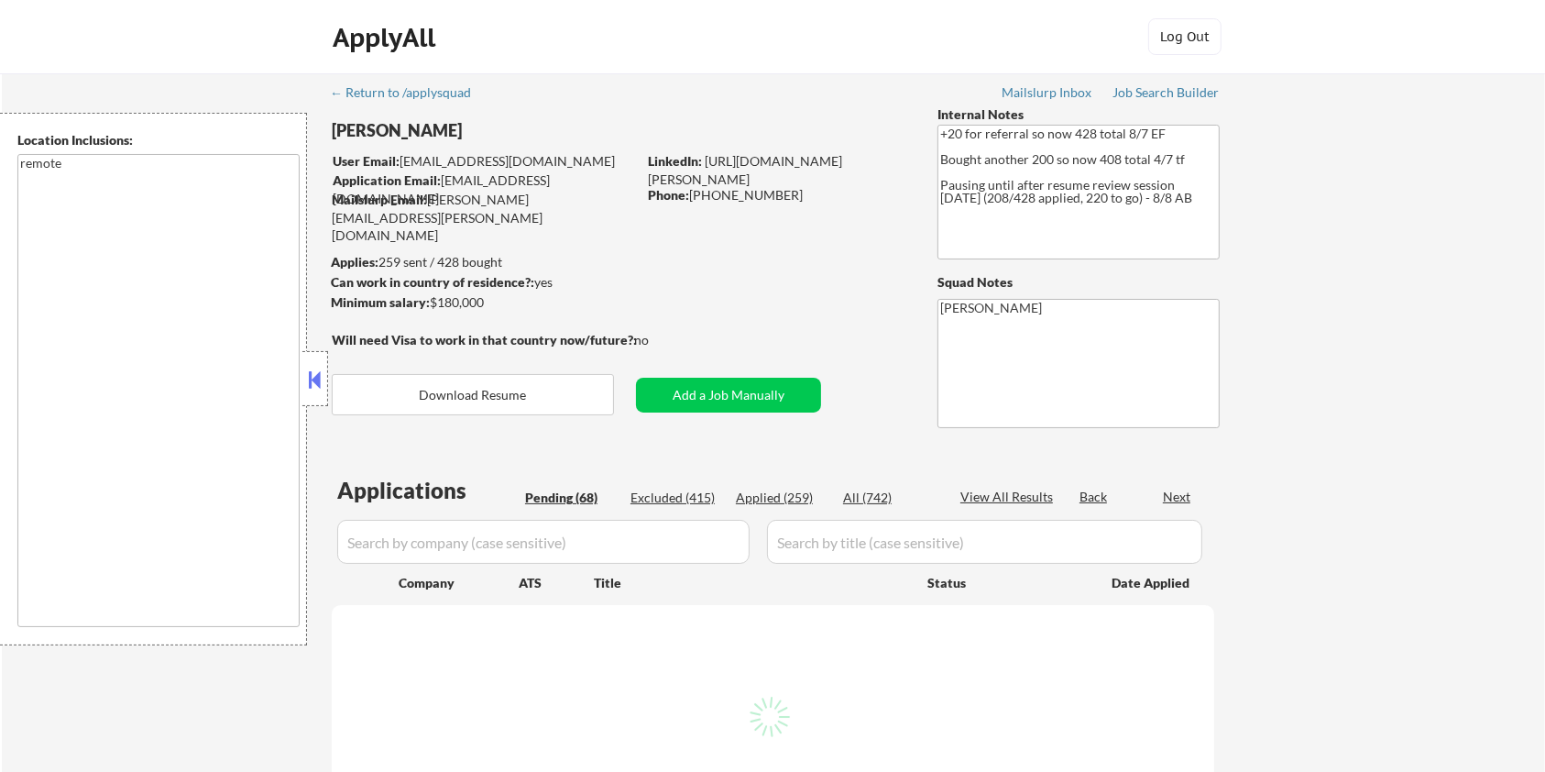
select select ""pending""
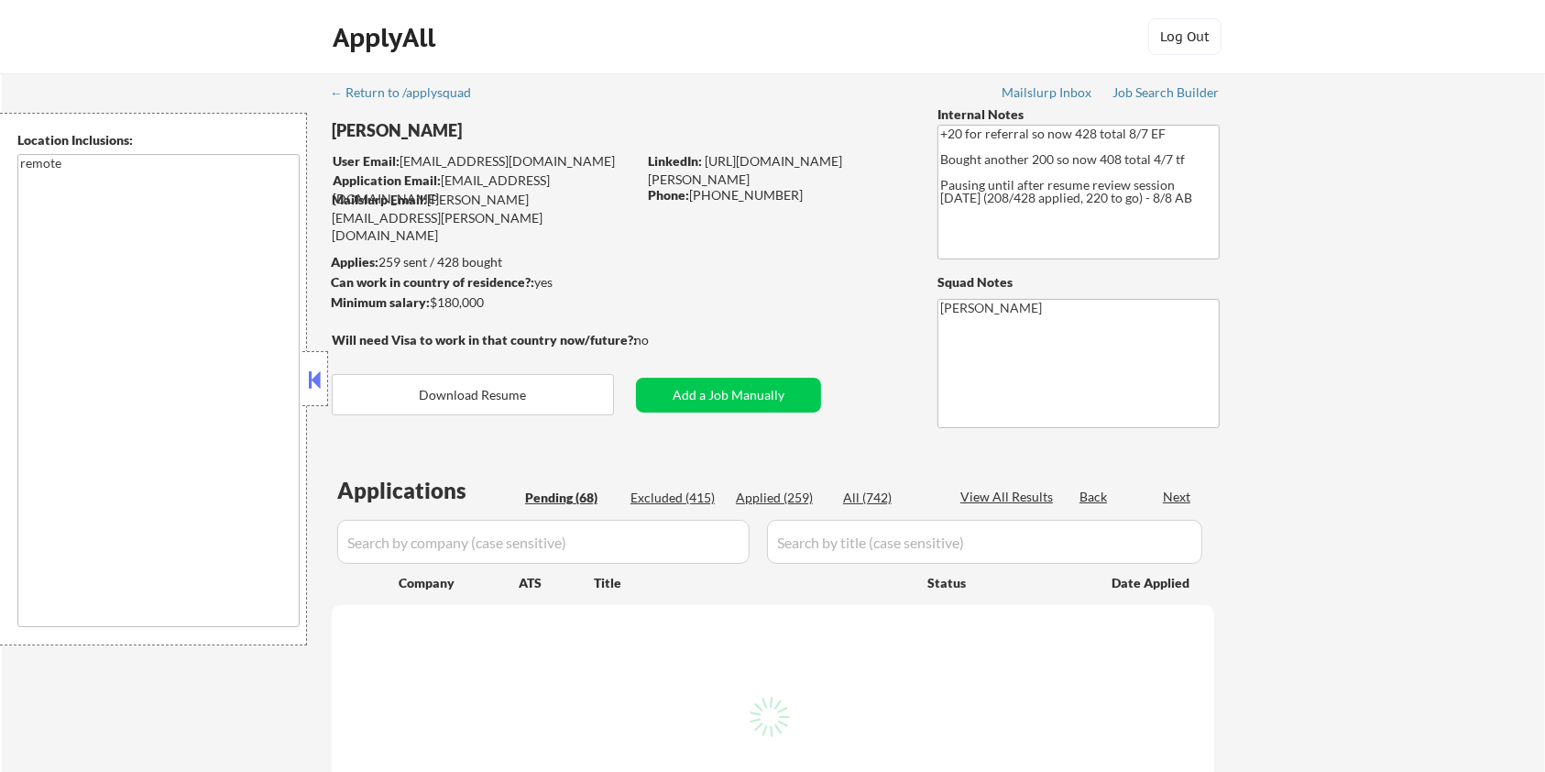
select select ""pending""
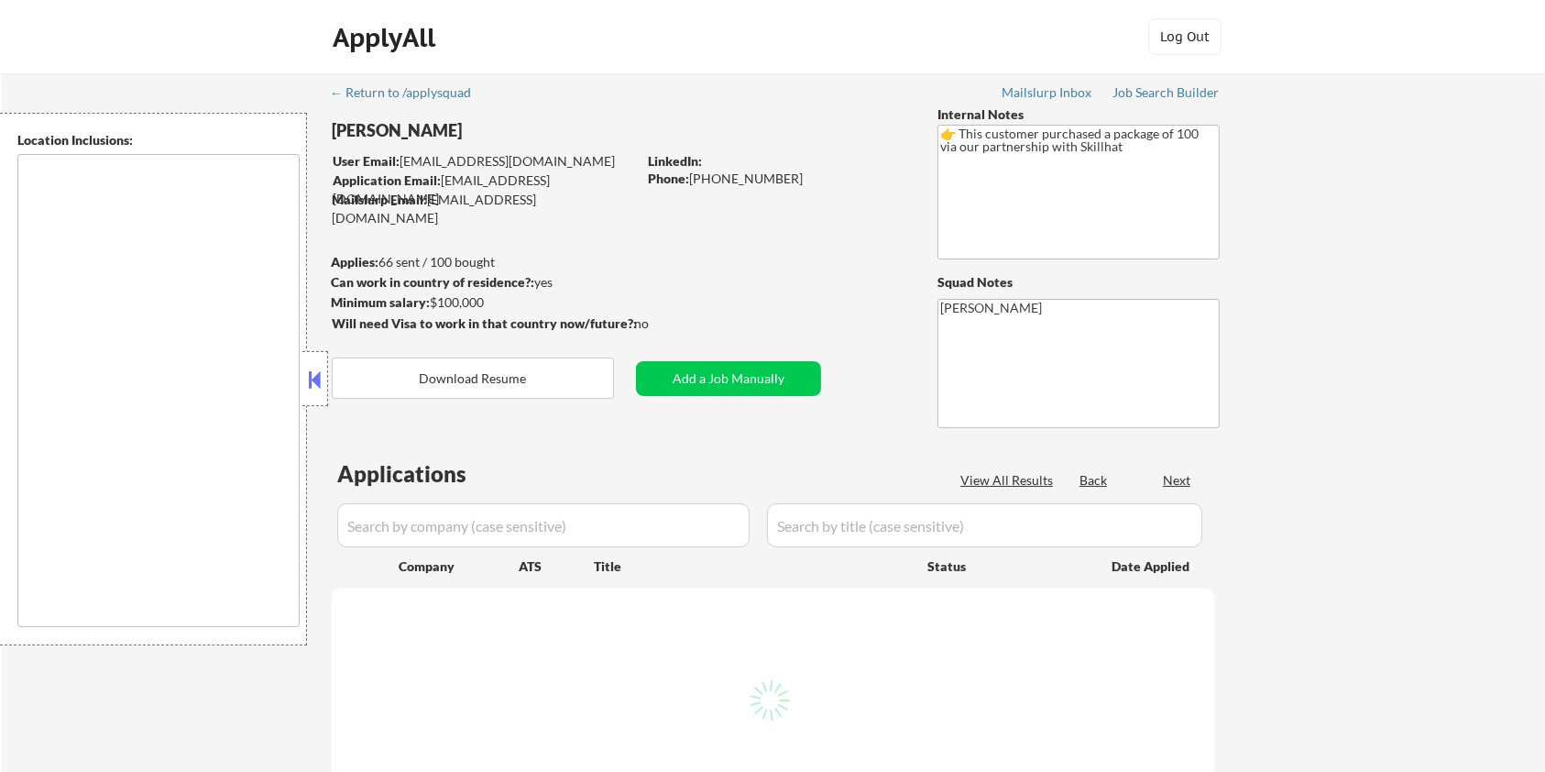
select select ""pending""
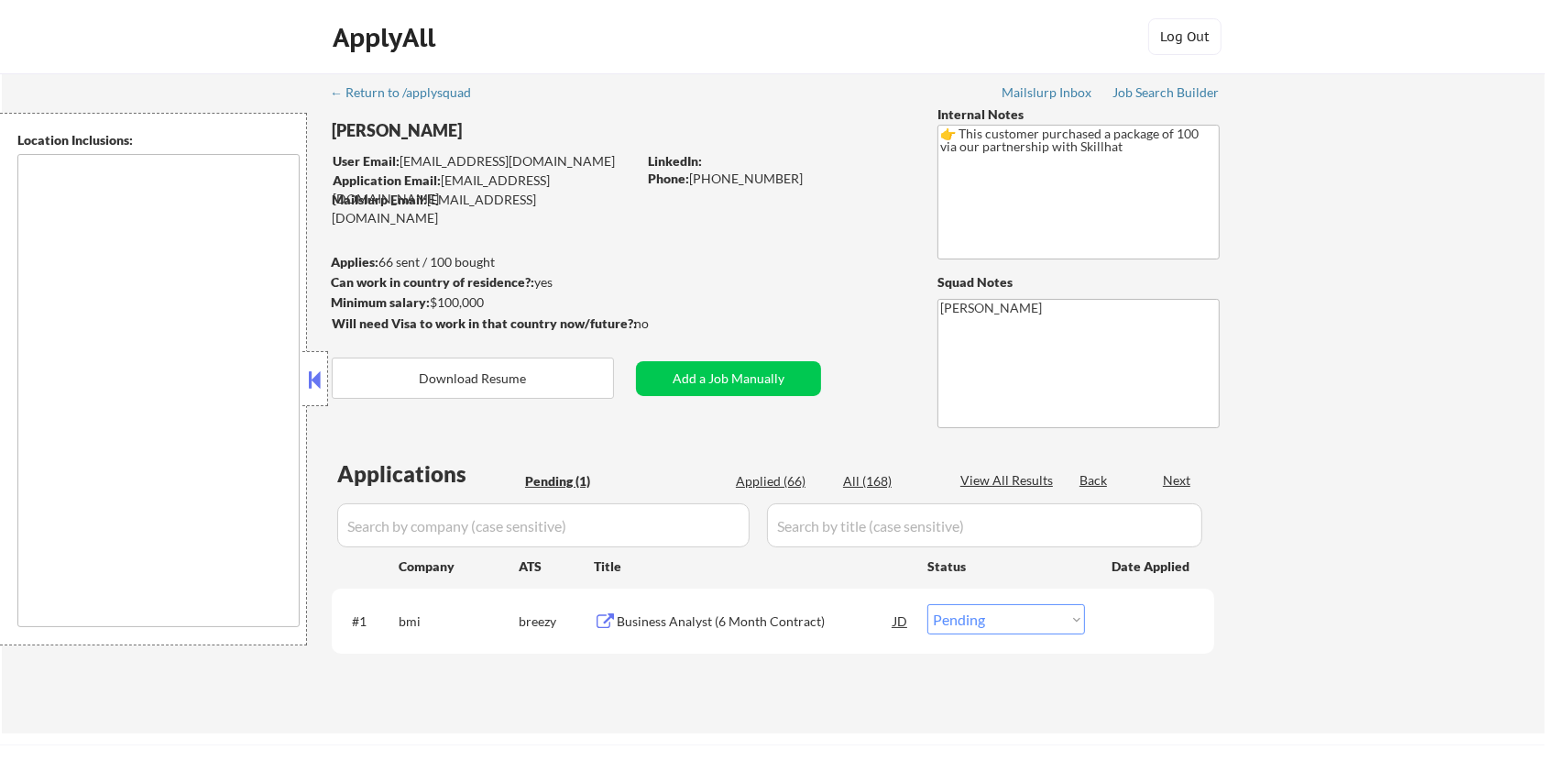
type textarea "Toronto, ON Mississauga, ON Brampton, ON Markham, ON Vaughan, ON Richmond Hill,…"
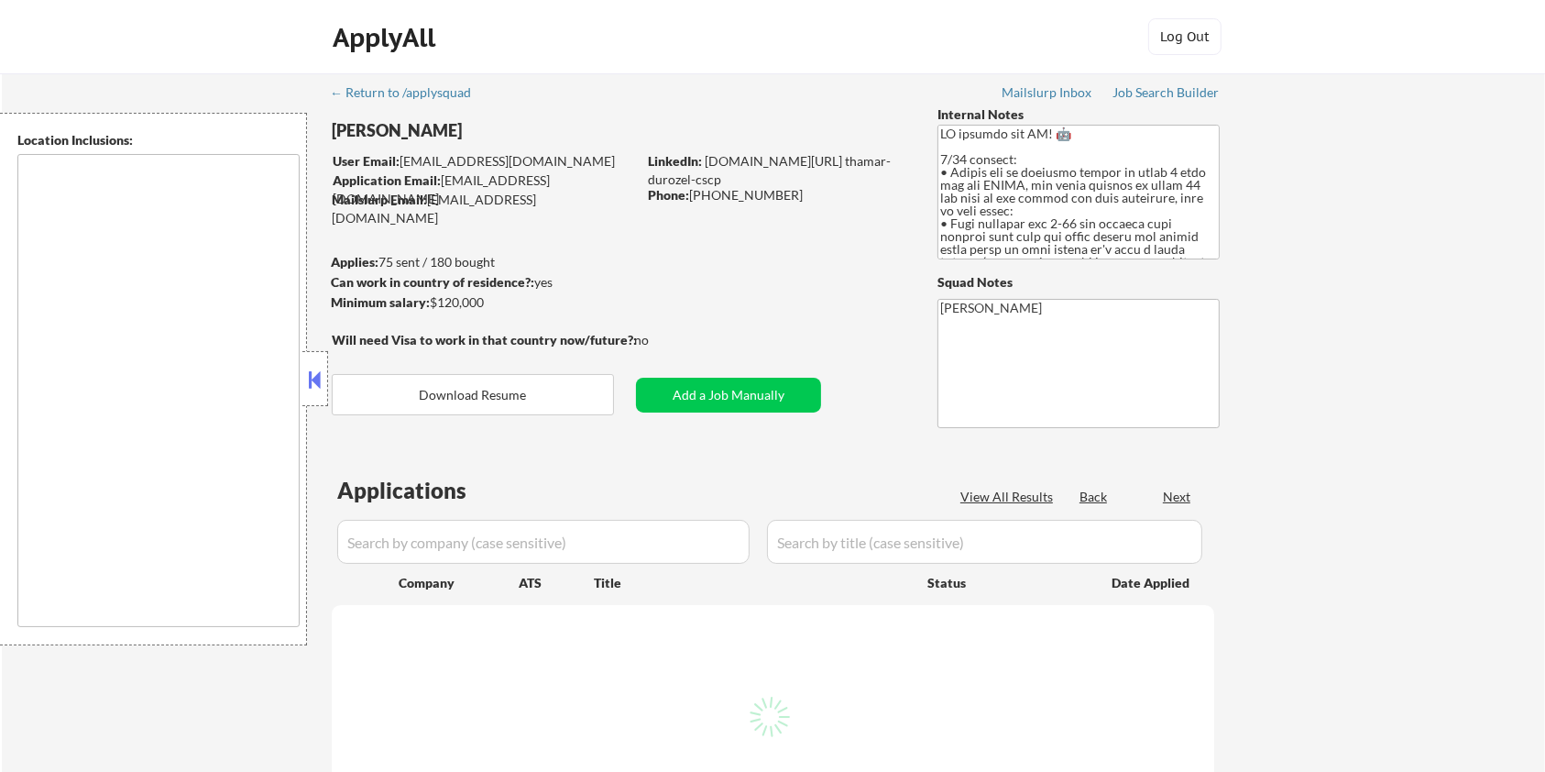
select select ""pending""
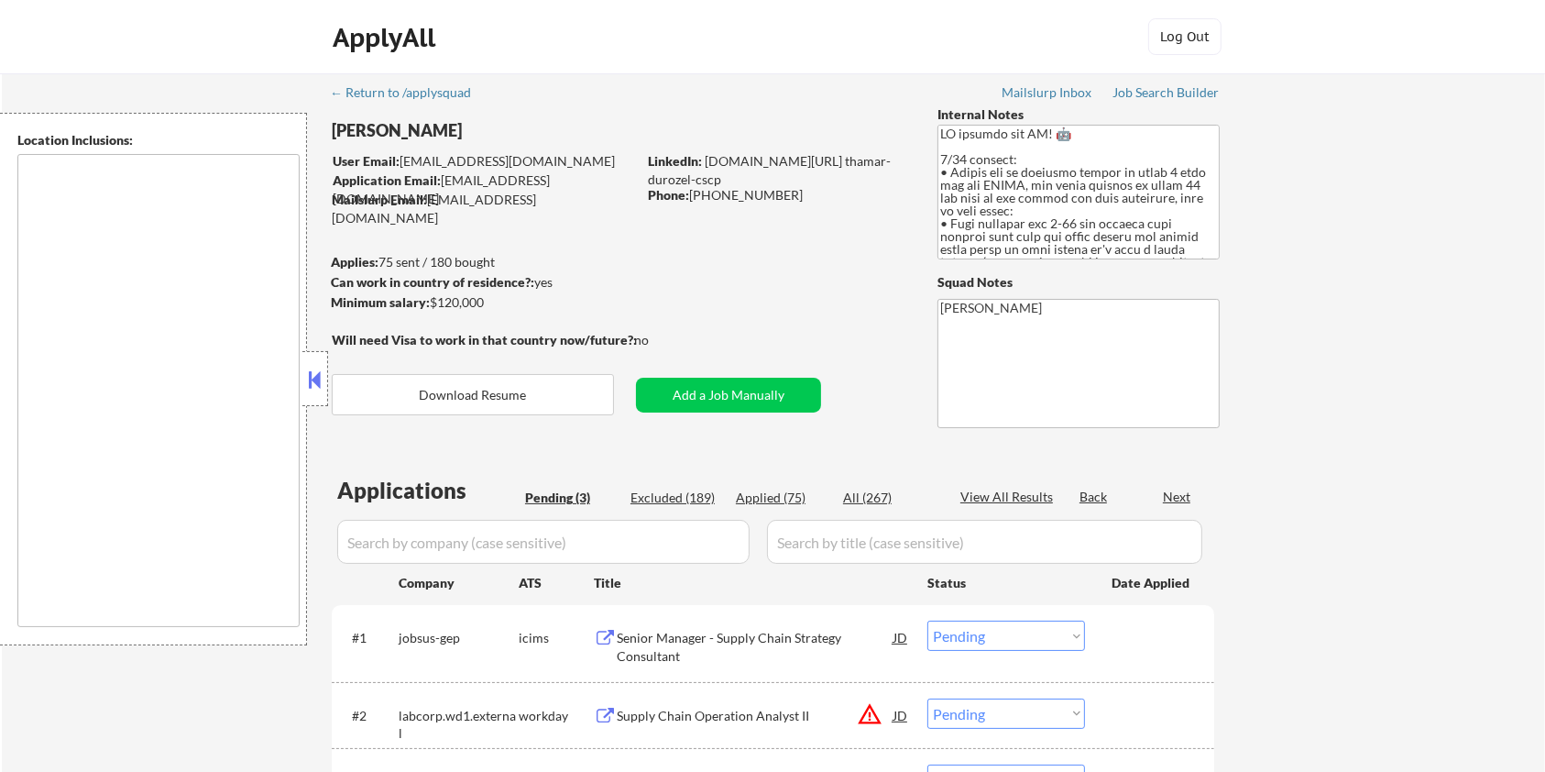
type textarea "[GEOGRAPHIC_DATA], [GEOGRAPHIC_DATA] [GEOGRAPHIC_DATA], [GEOGRAPHIC_DATA] [GEOG…"
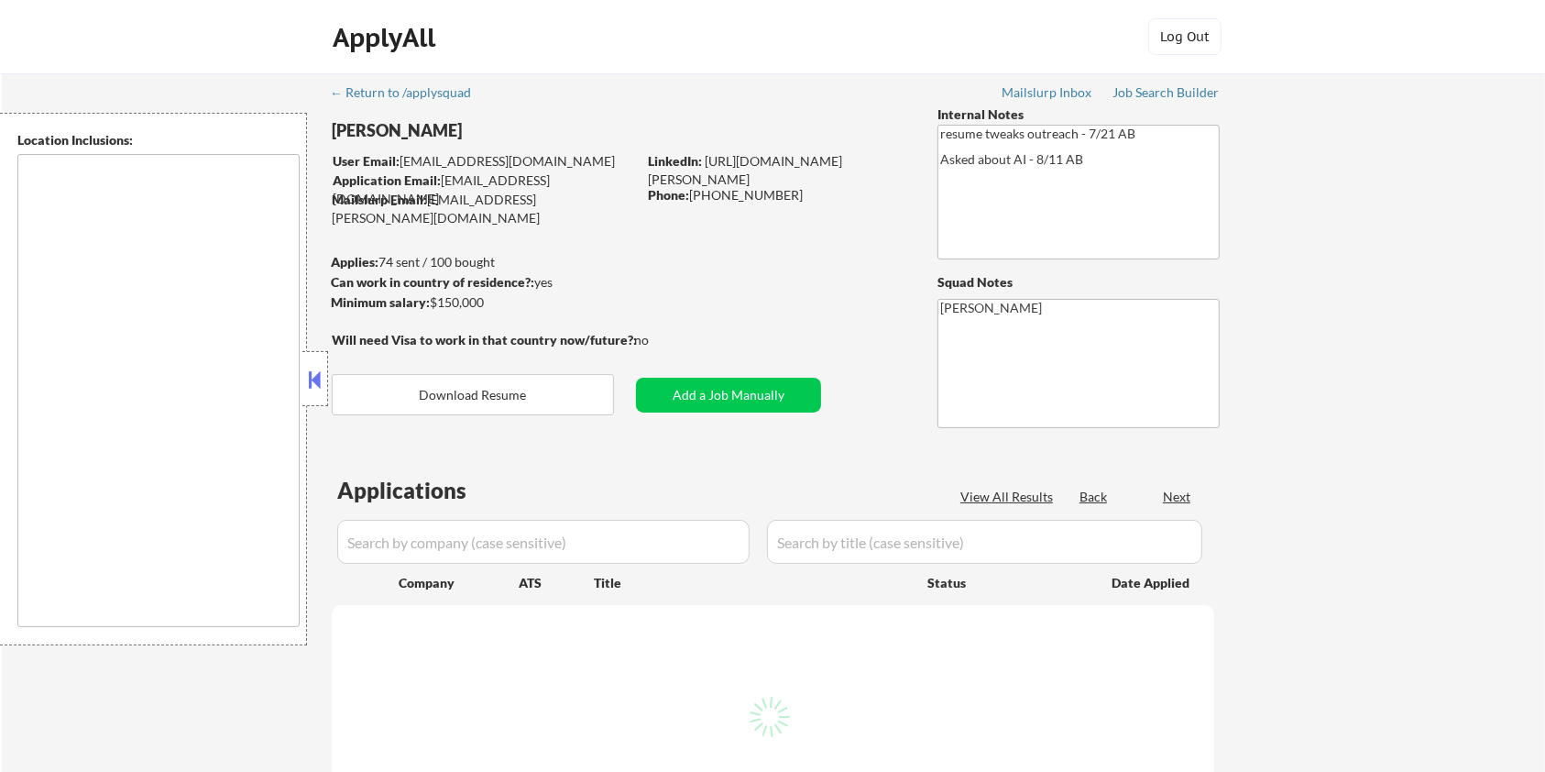
select select ""pending""
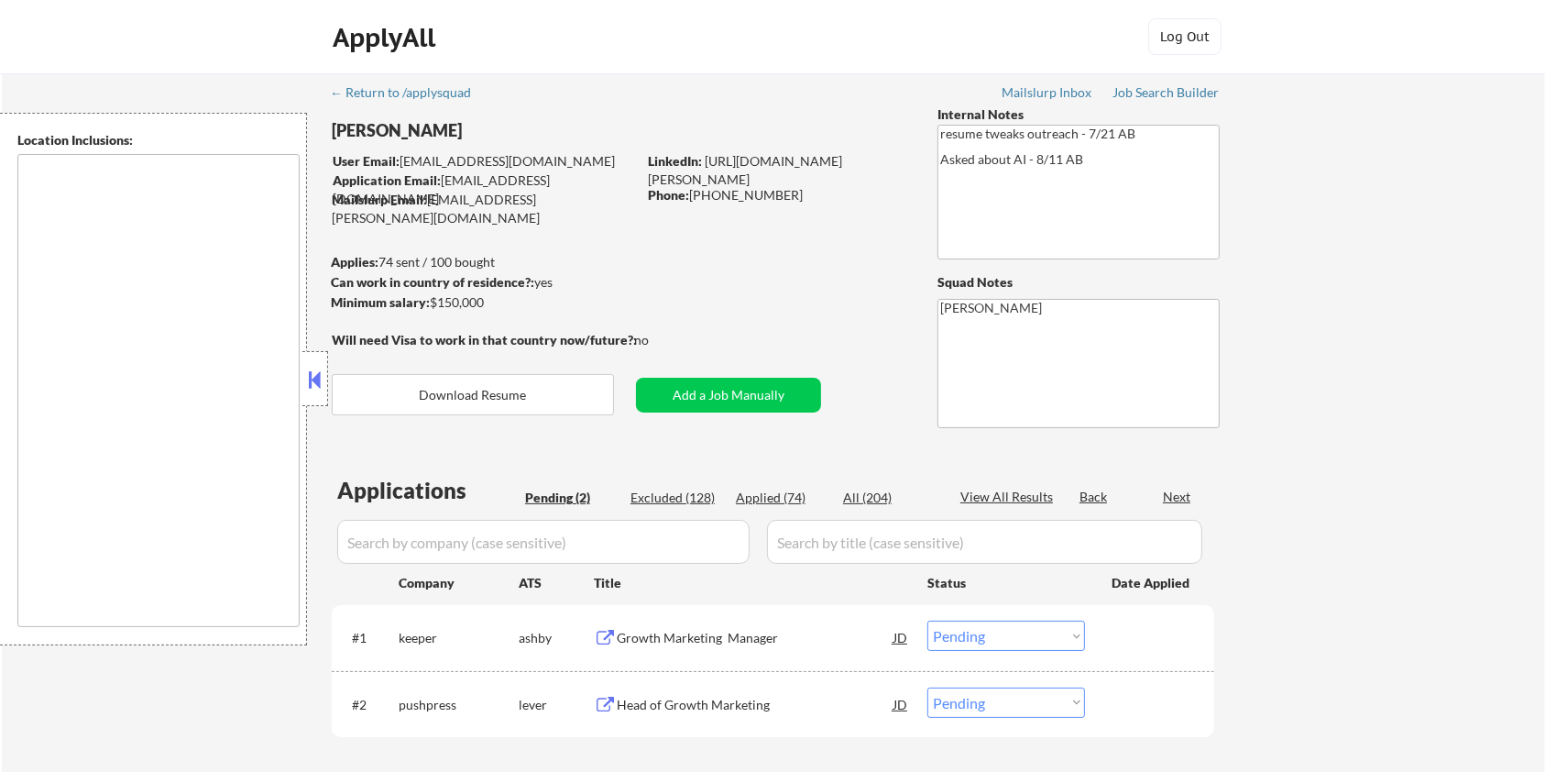
type textarea "remote"
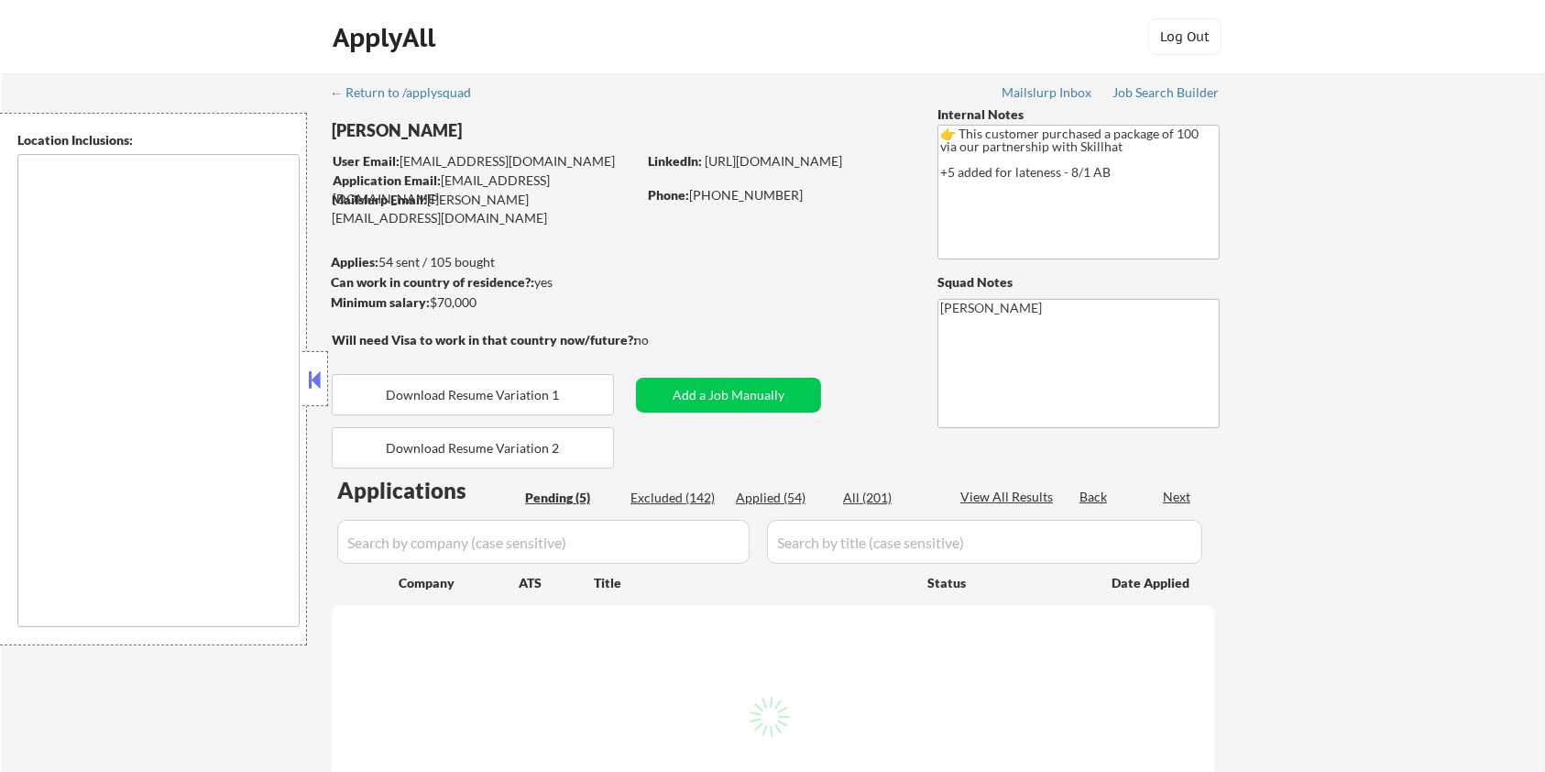
select select ""pending""
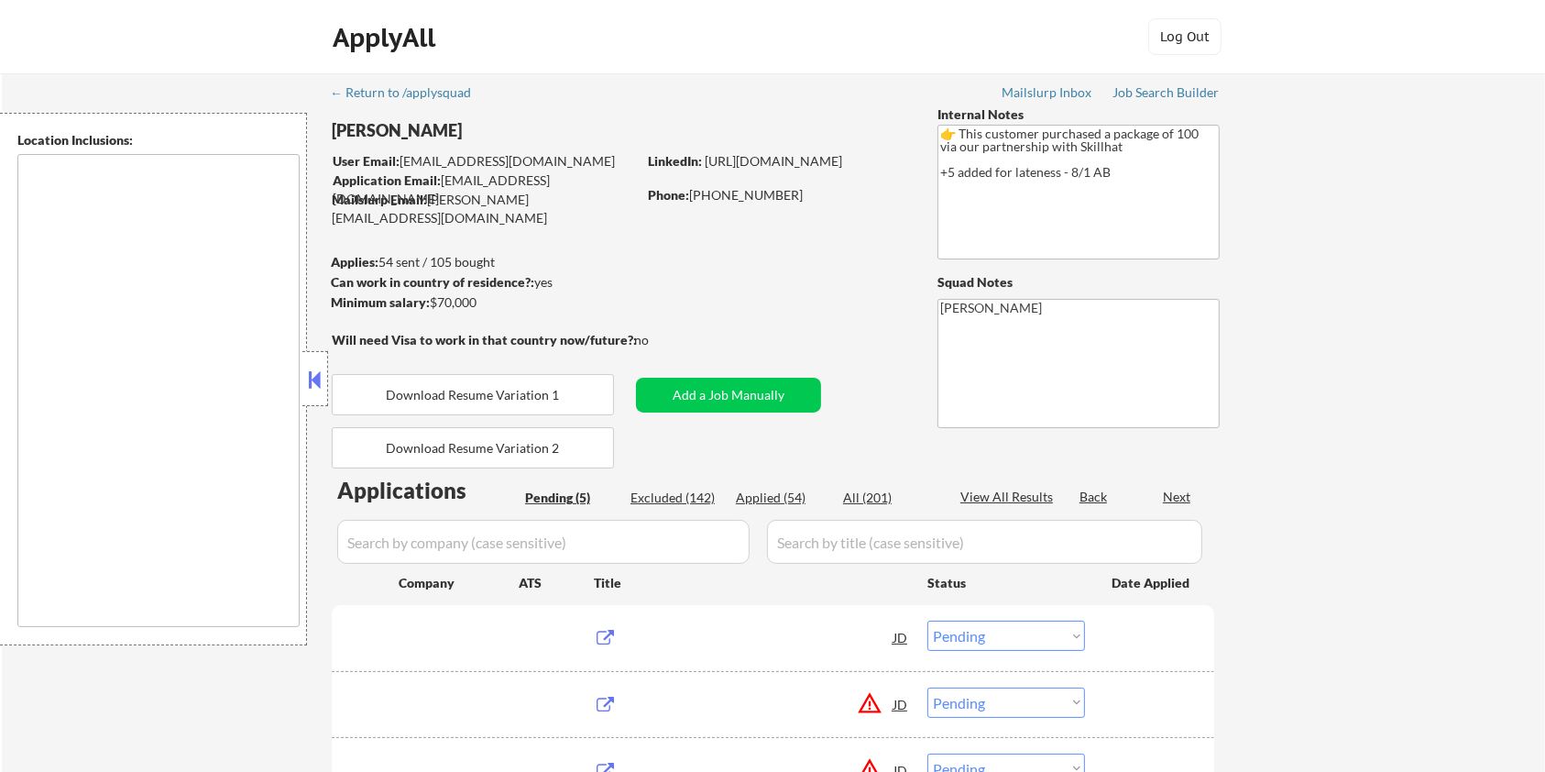
type textarea "country:CA"
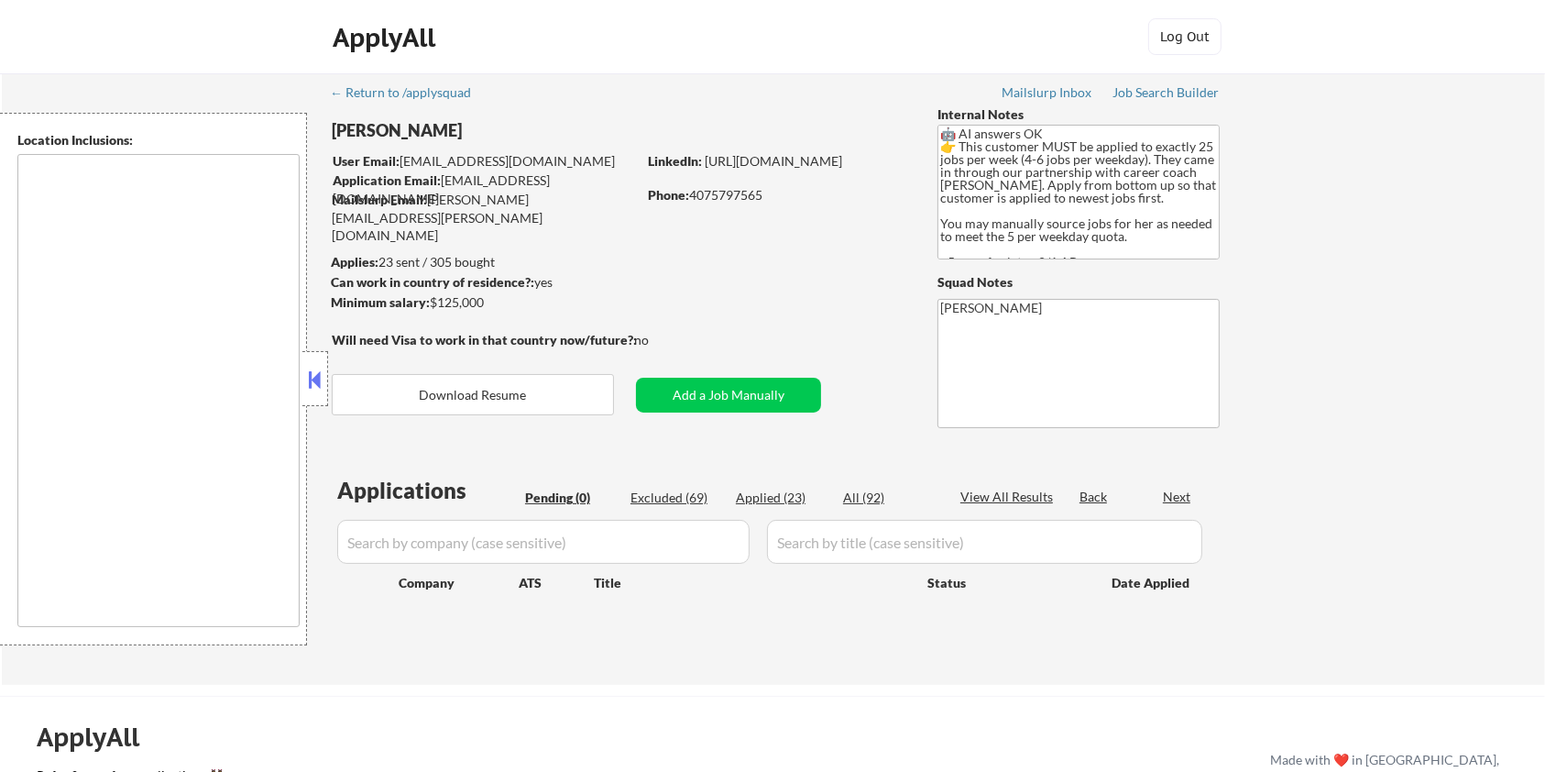
type textarea "Seattle, WA Mercer Island, WA Shoreline, WA Tukwila, WA Burien, WA SeaTac, WA W…"
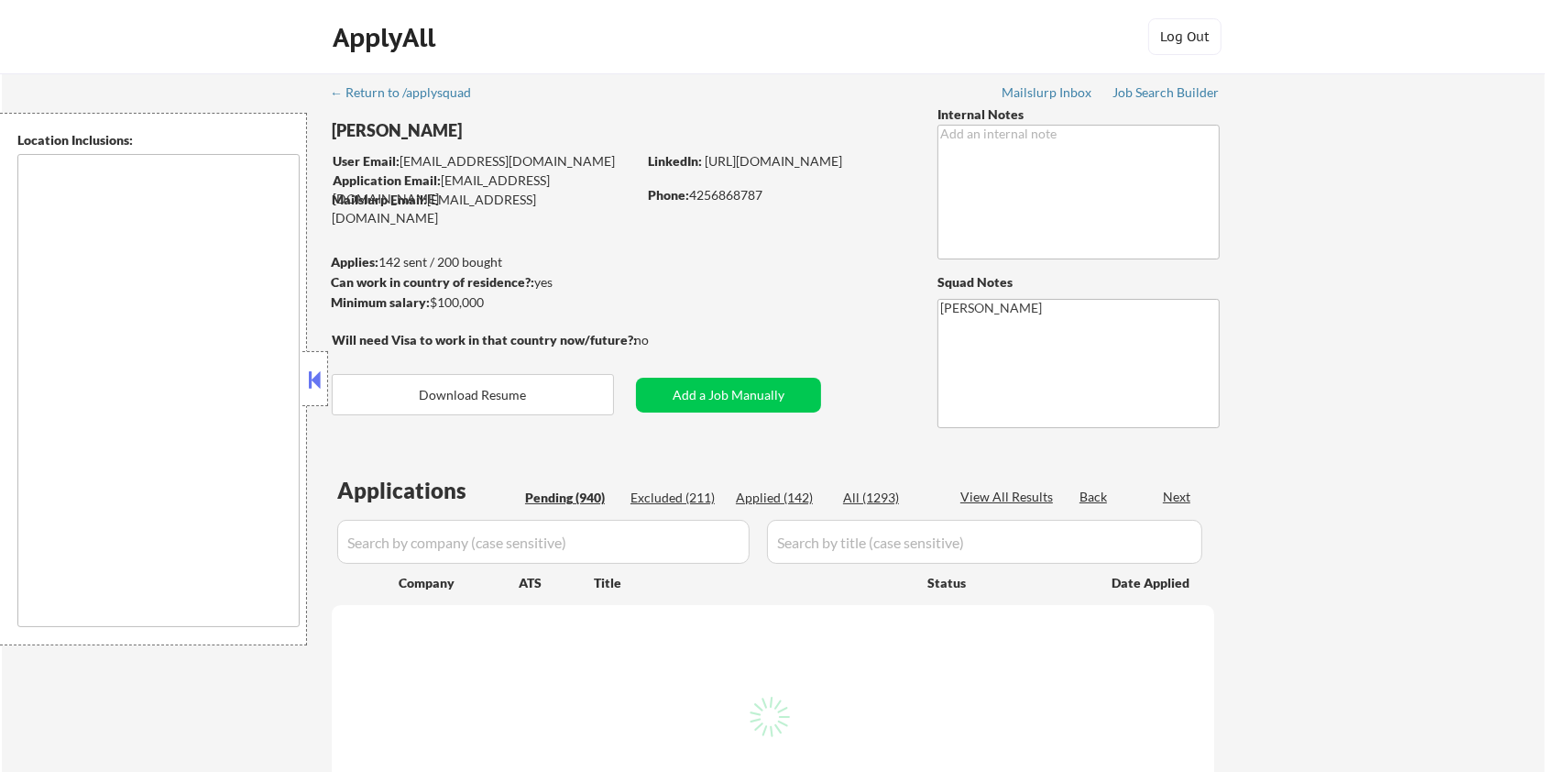
type textarea "[GEOGRAPHIC_DATA], [GEOGRAPHIC_DATA] [GEOGRAPHIC_DATA], [GEOGRAPHIC_DATA] [GEOG…"
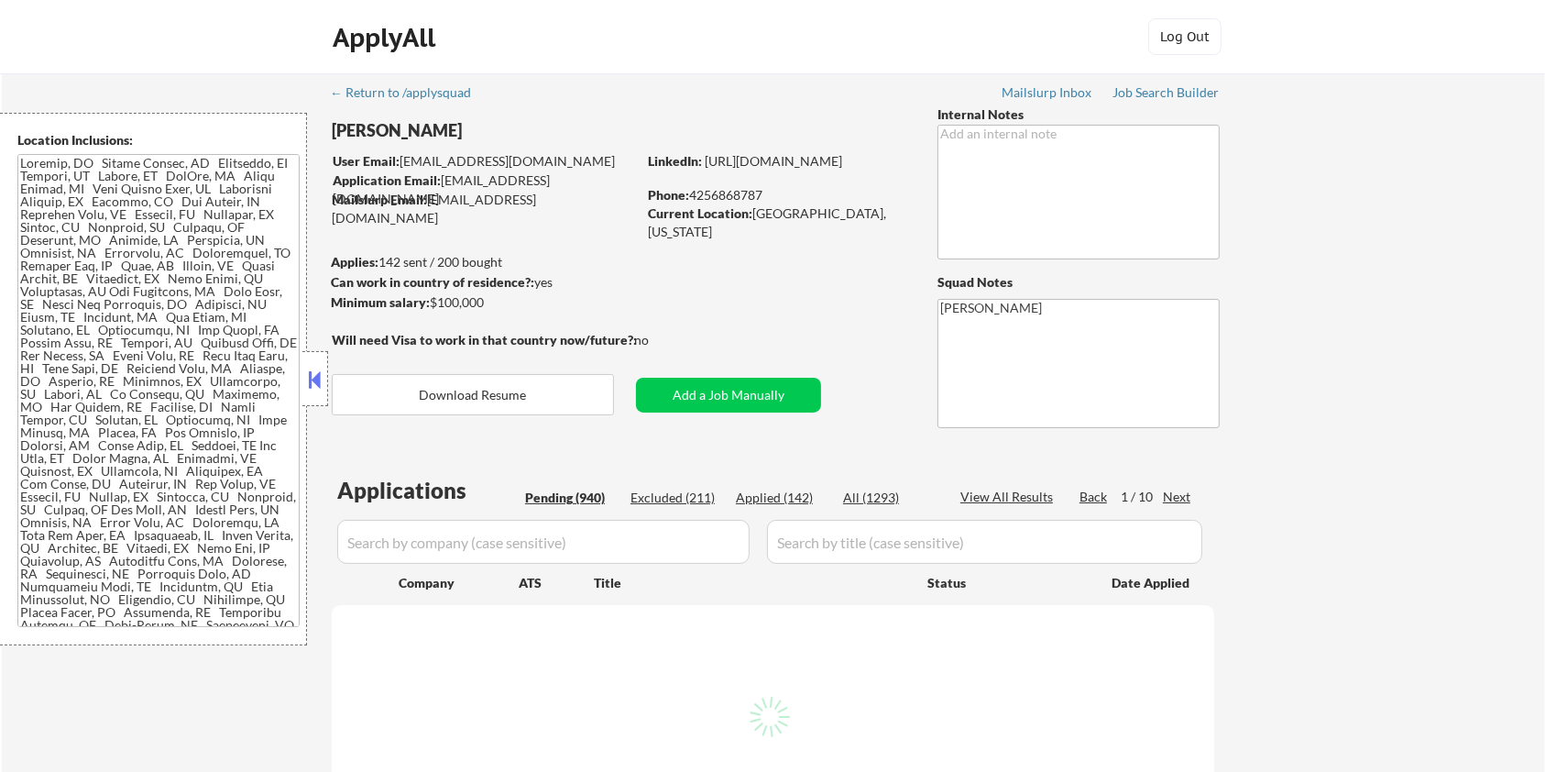
select select ""pending""
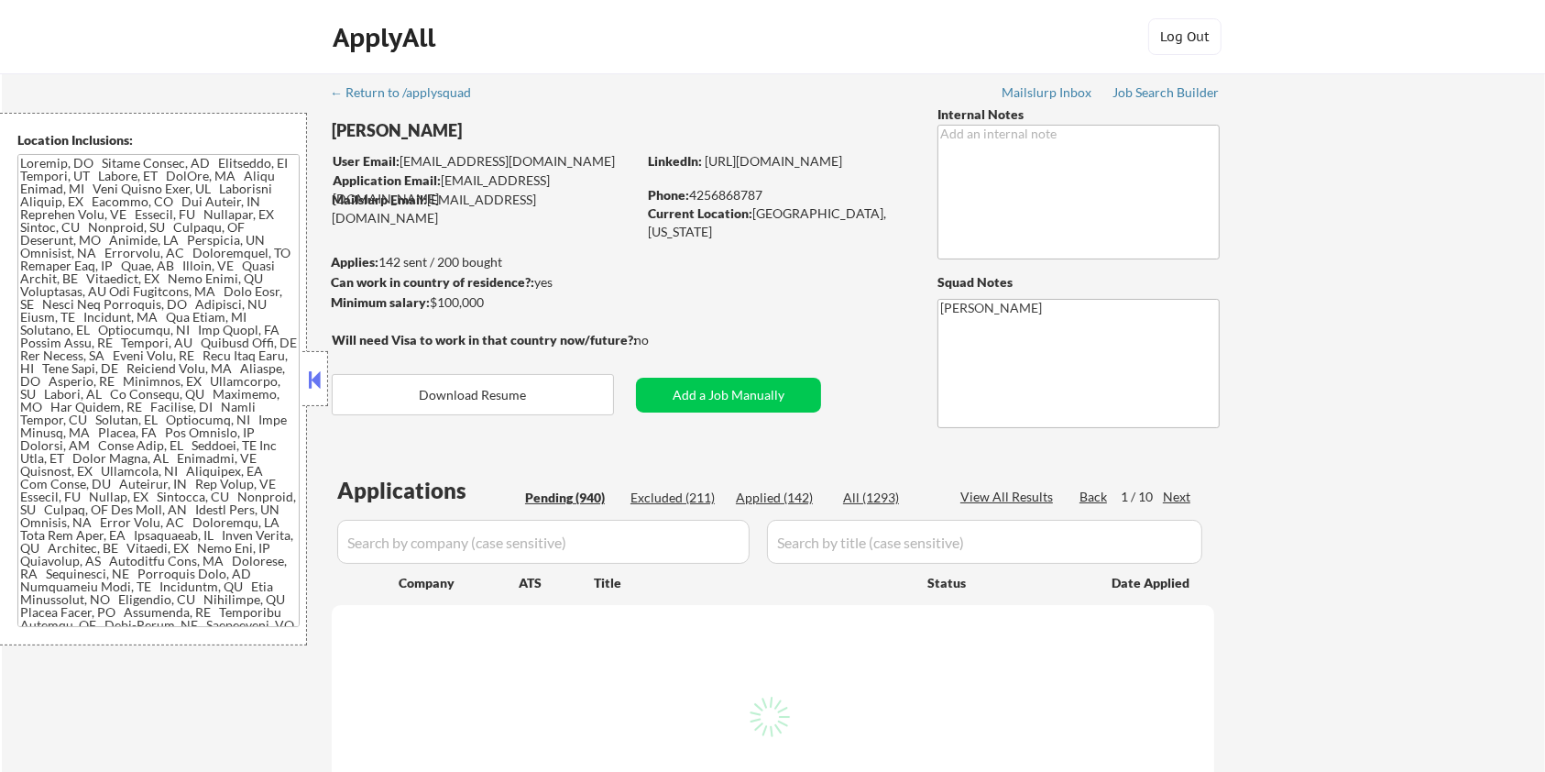
select select ""pending""
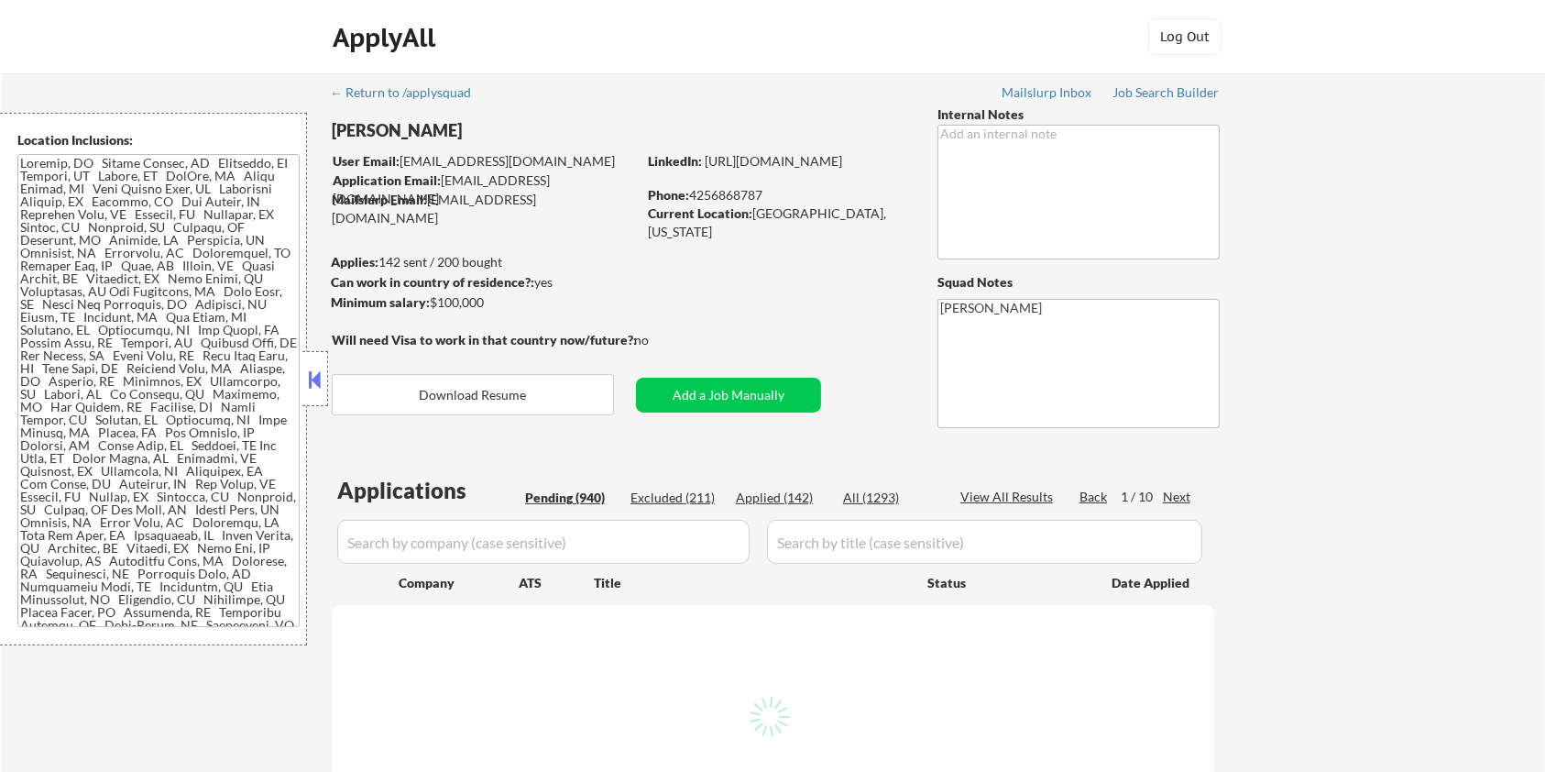
select select ""pending""
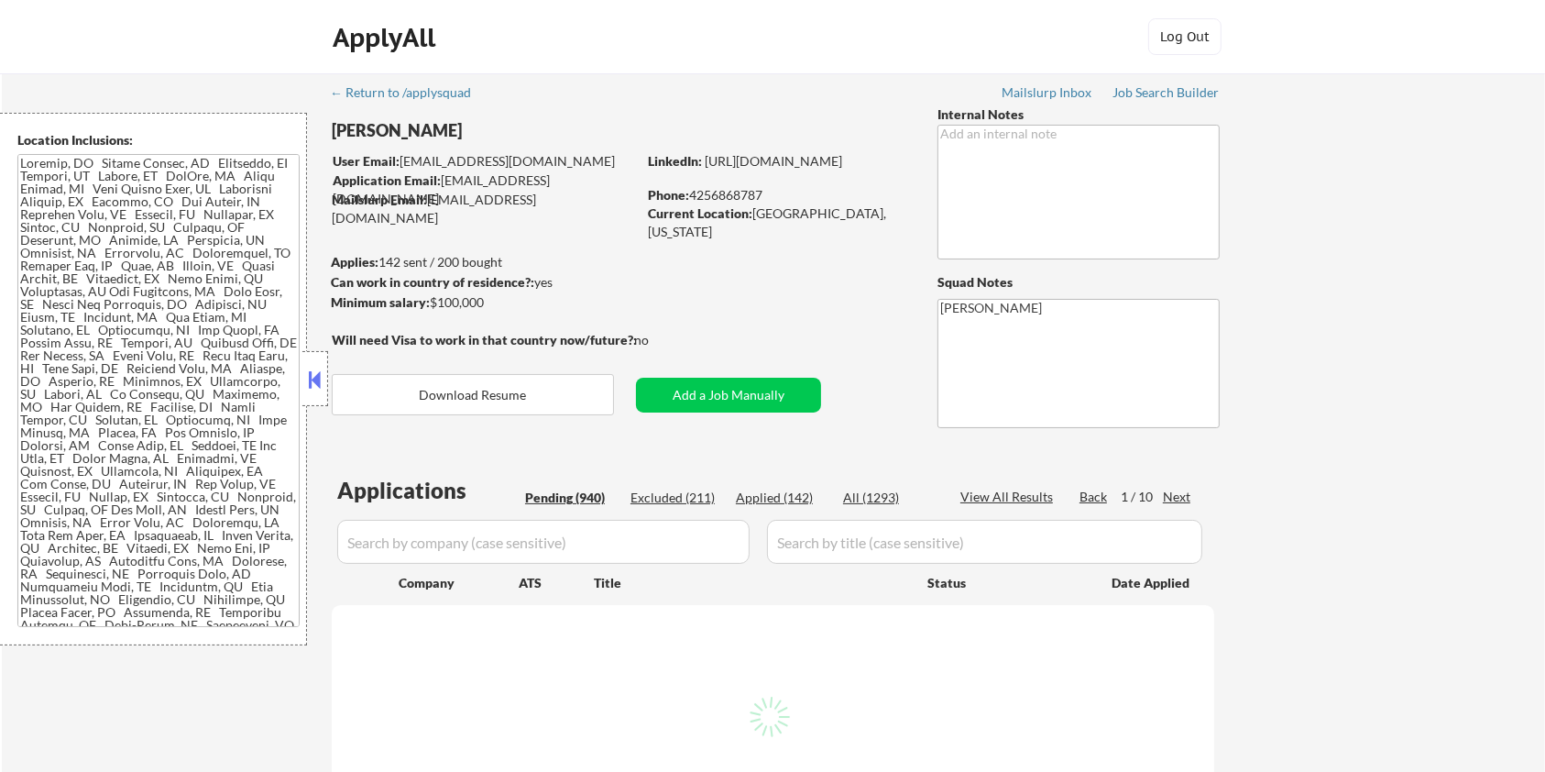
select select ""pending""
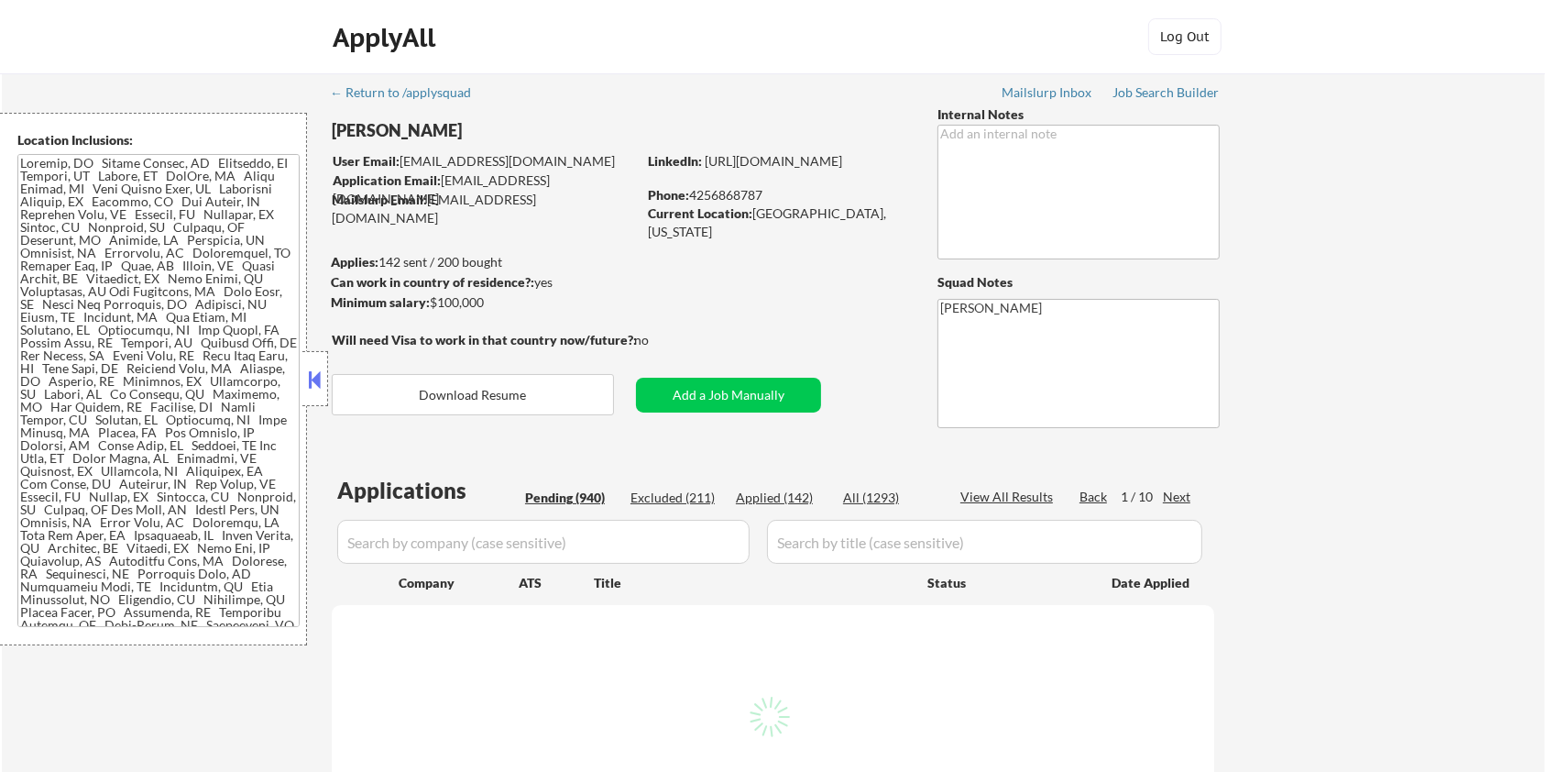
select select ""pending""
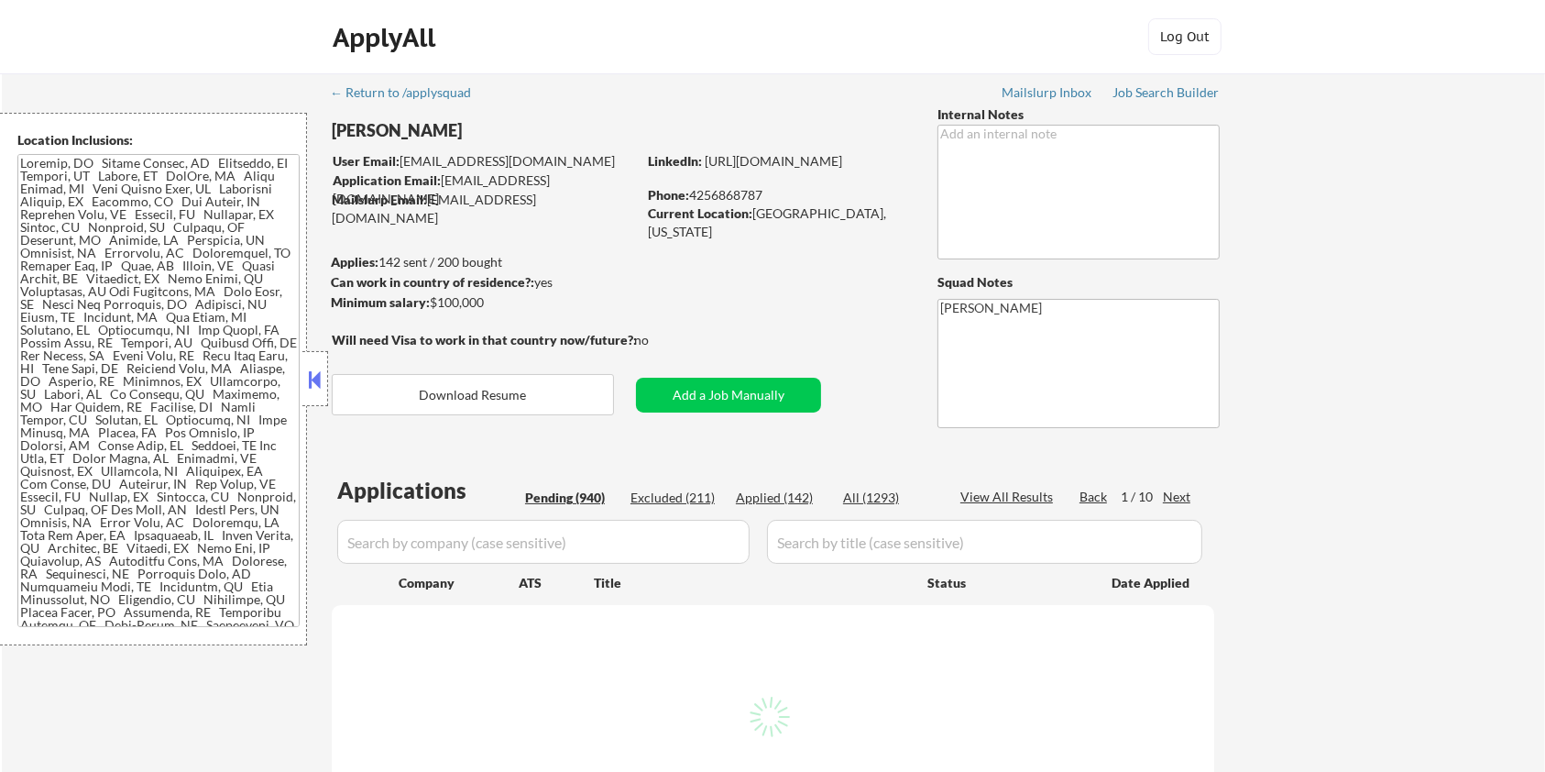
select select ""pending""
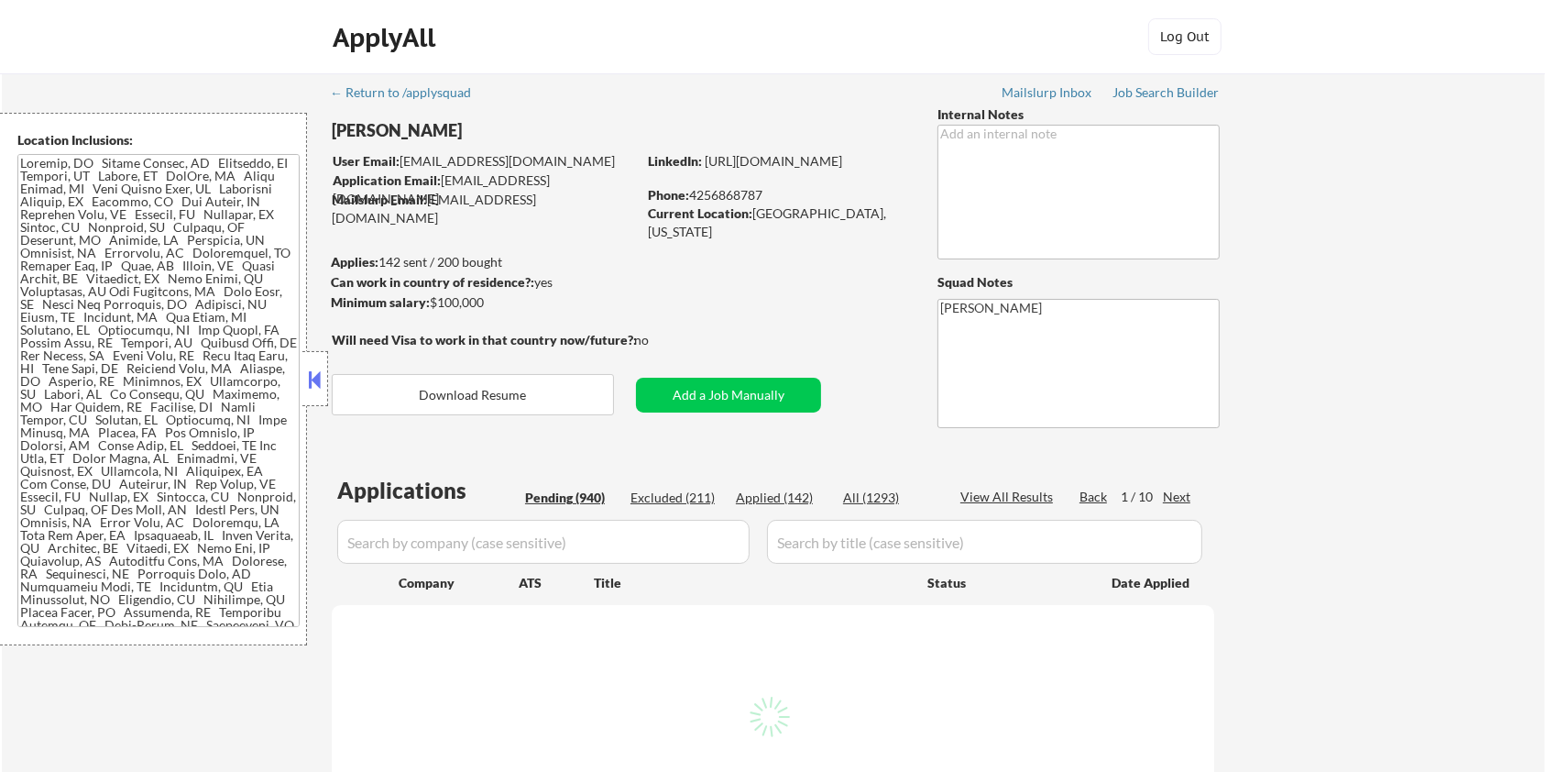
select select ""pending""
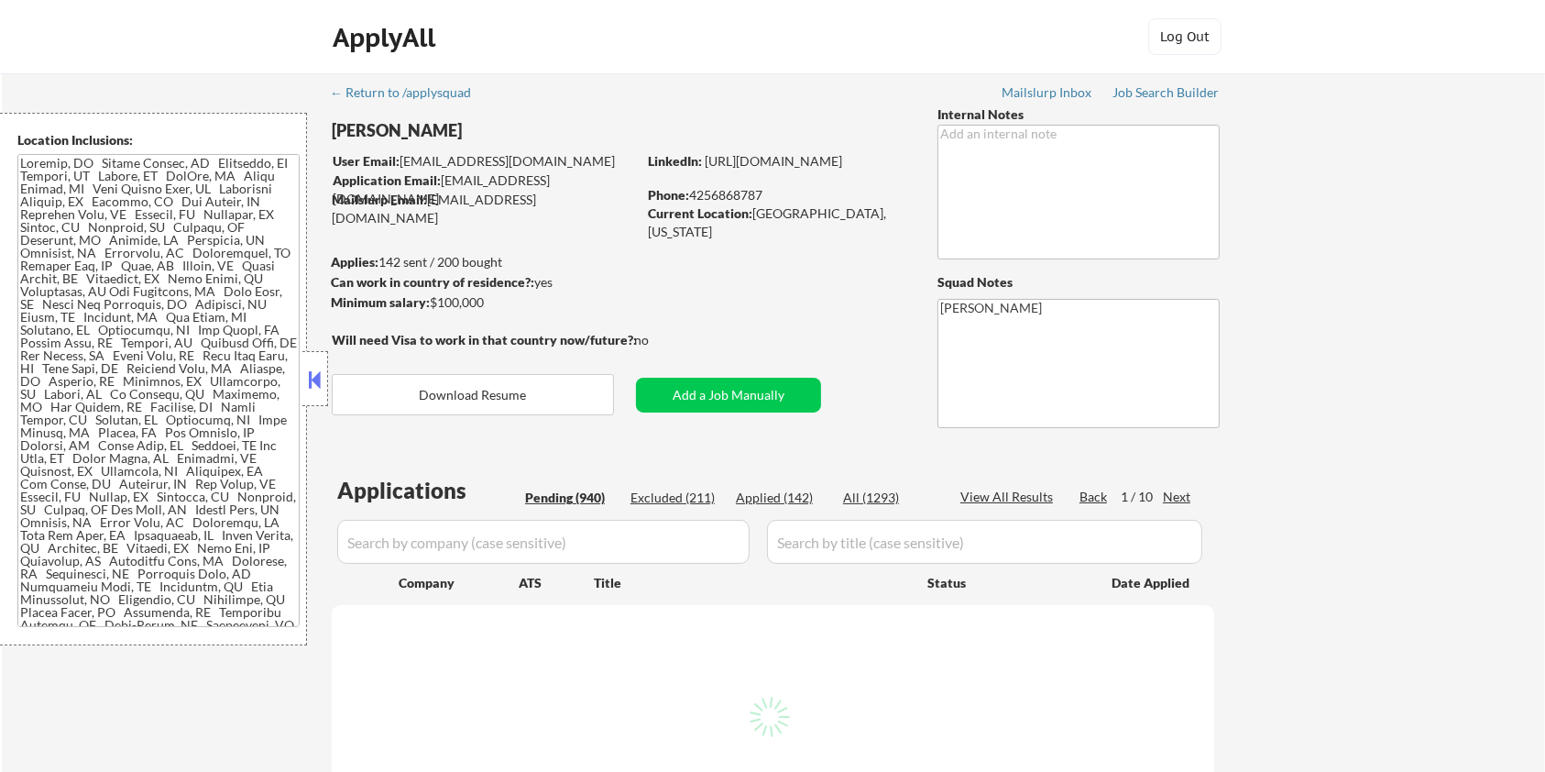
select select ""pending""
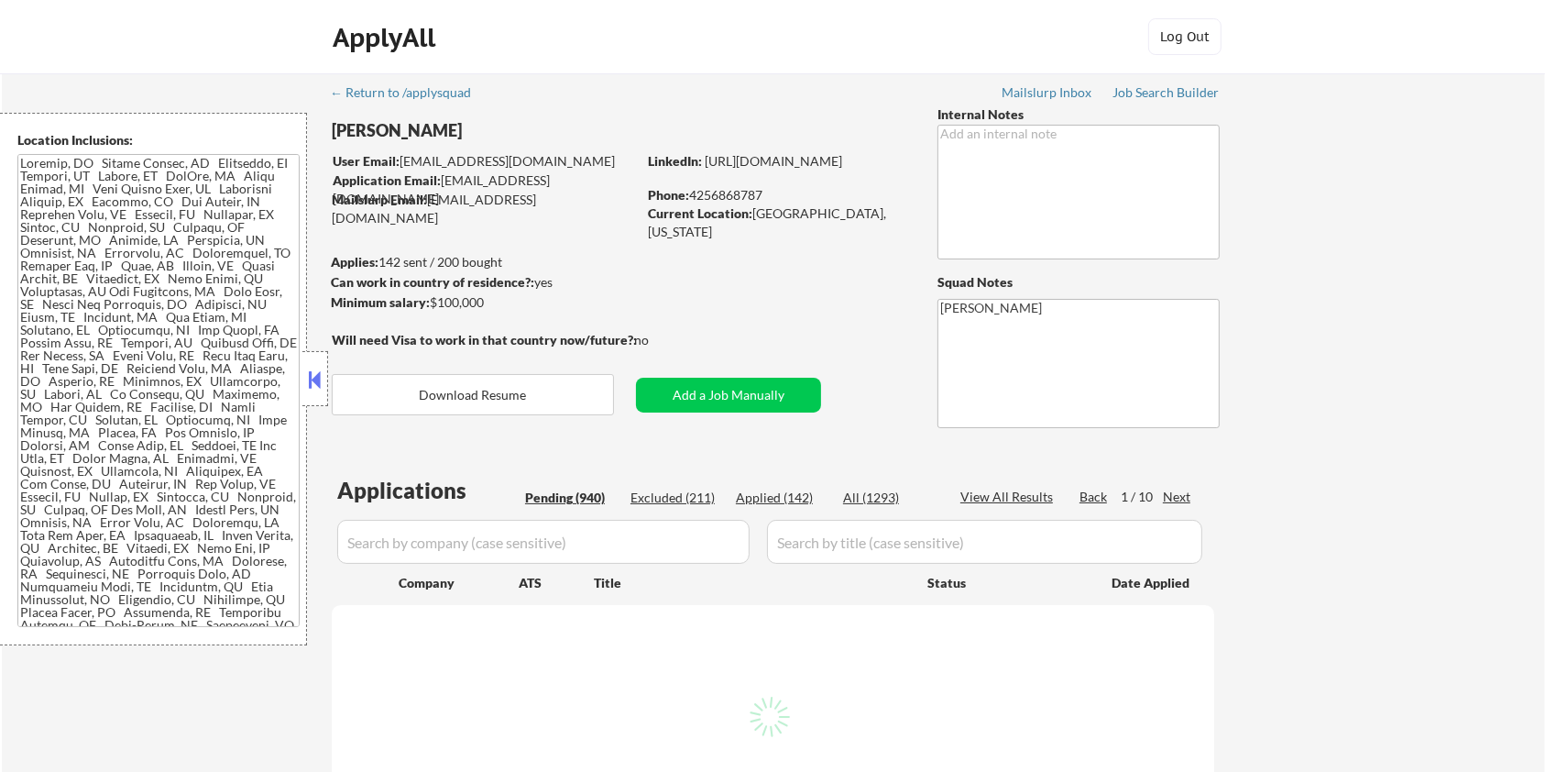
select select ""pending""
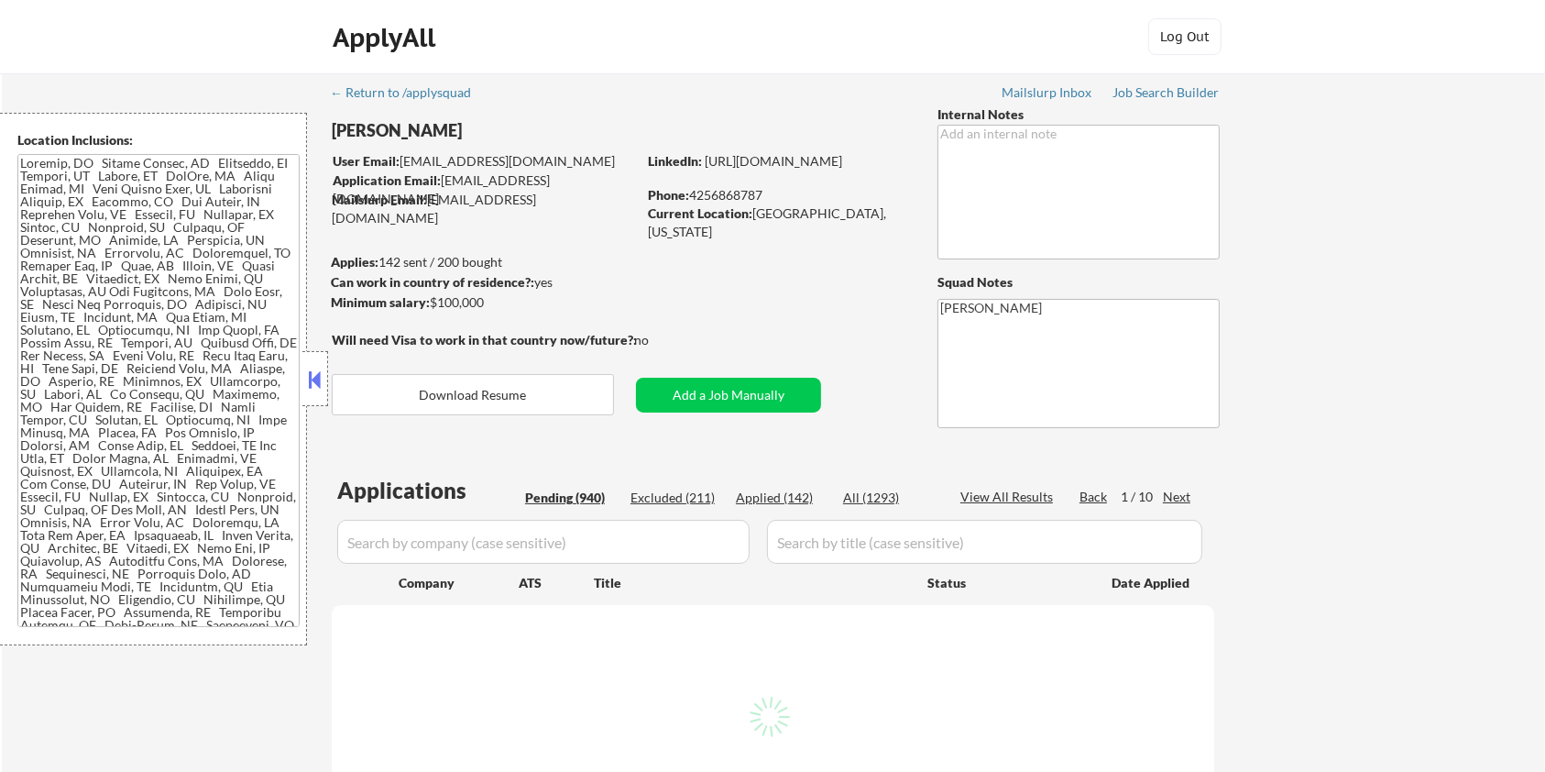
select select ""pending""
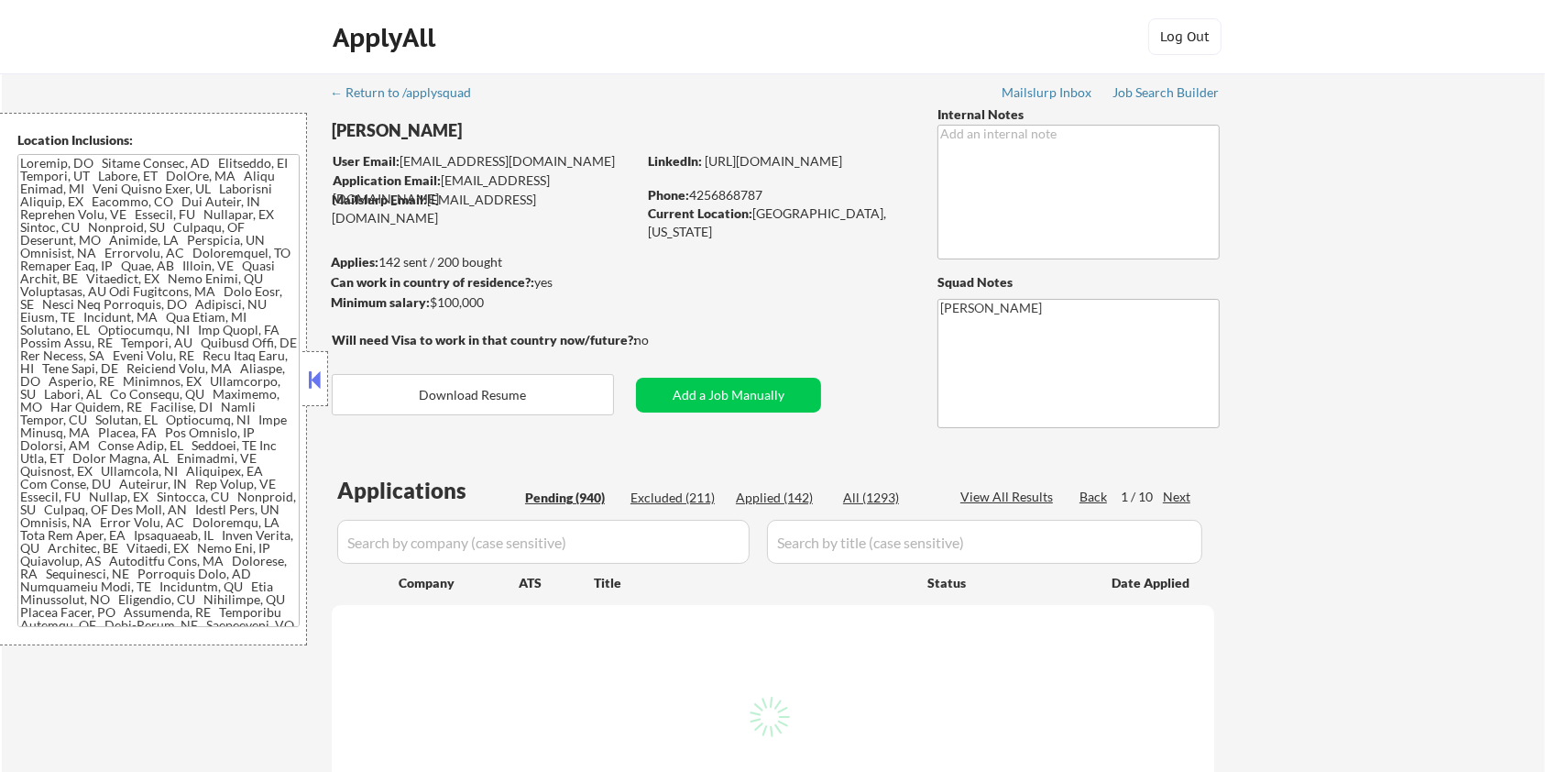
select select ""pending""
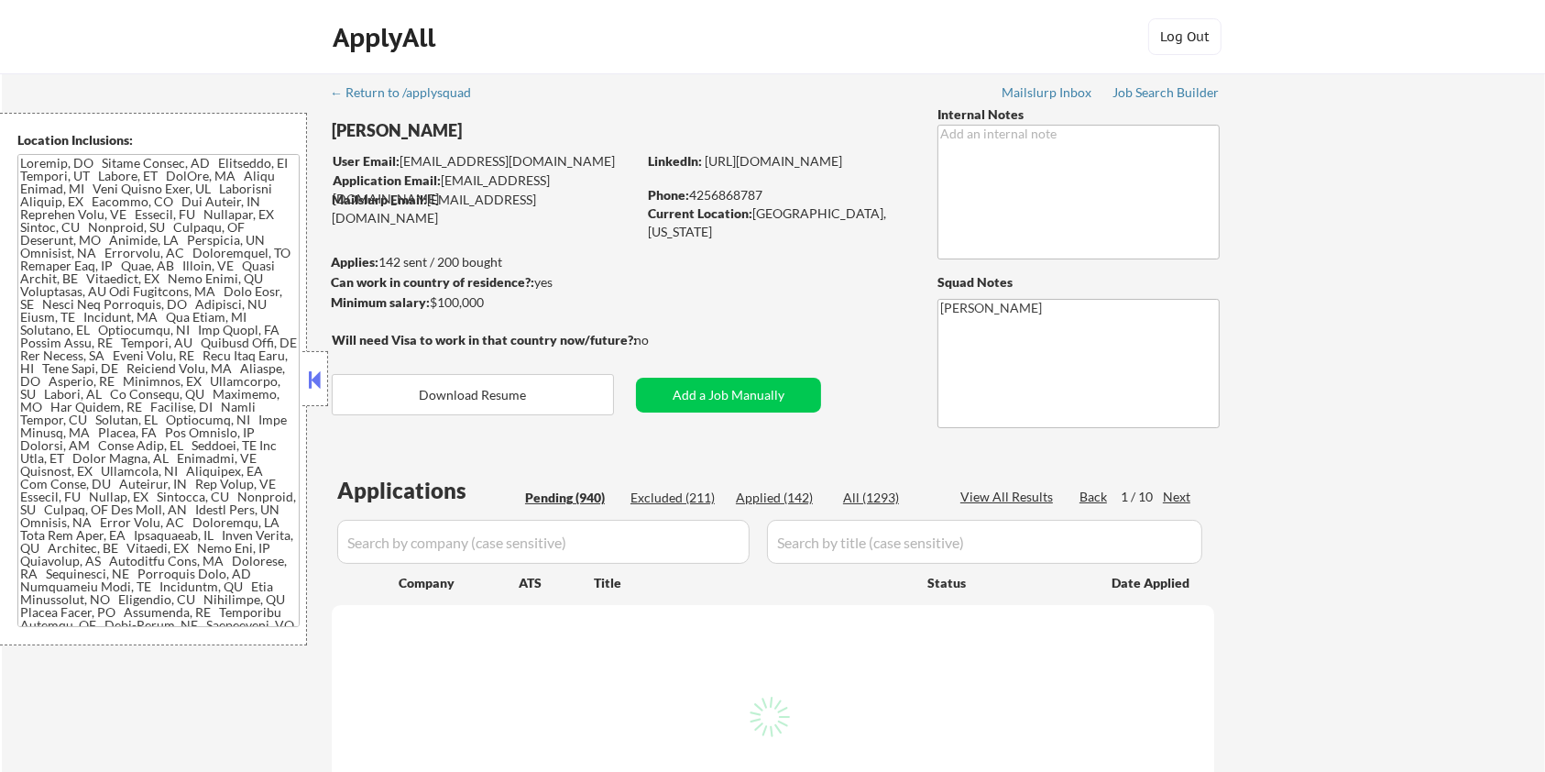
select select ""pending""
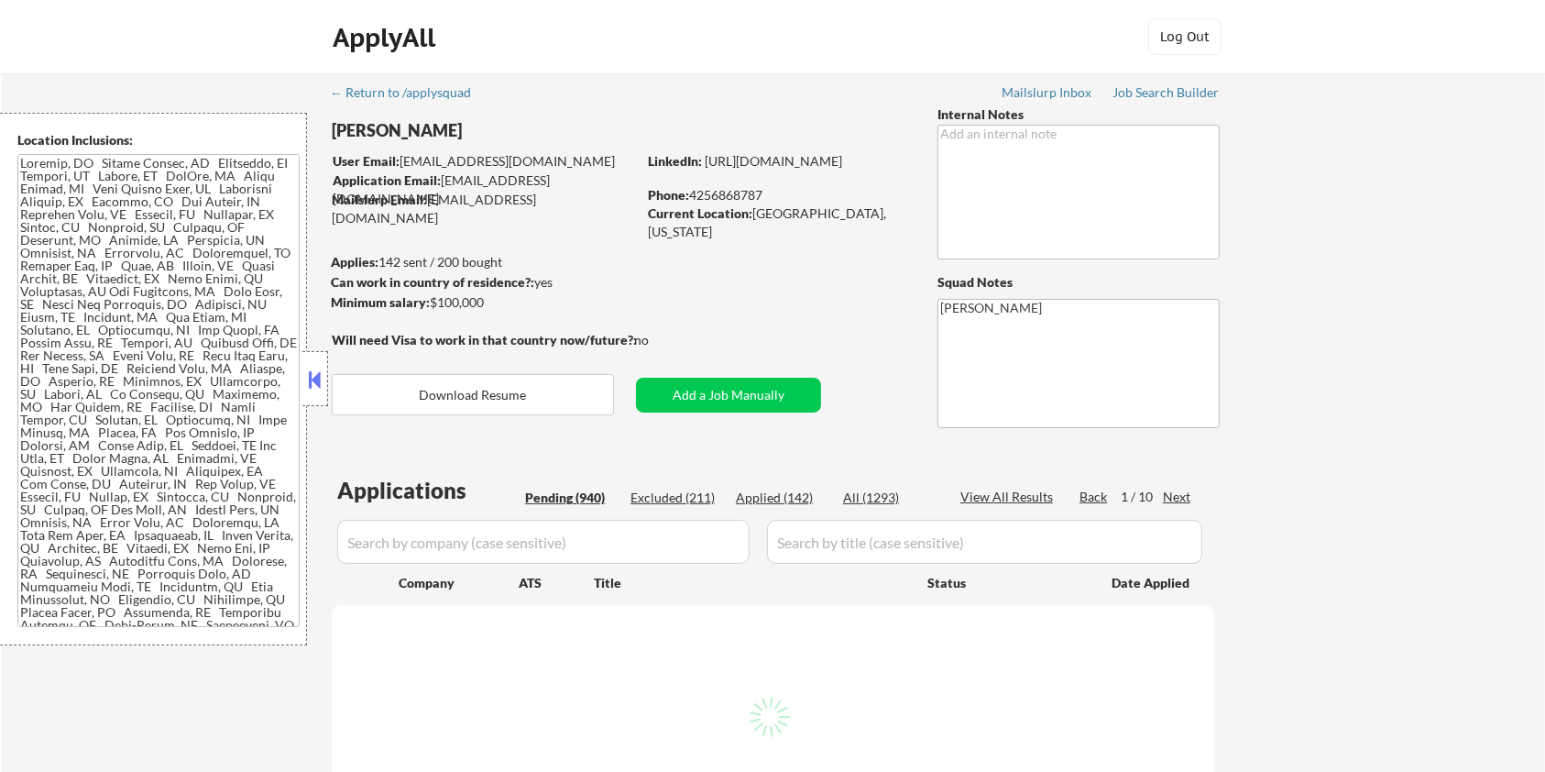
select select ""pending""
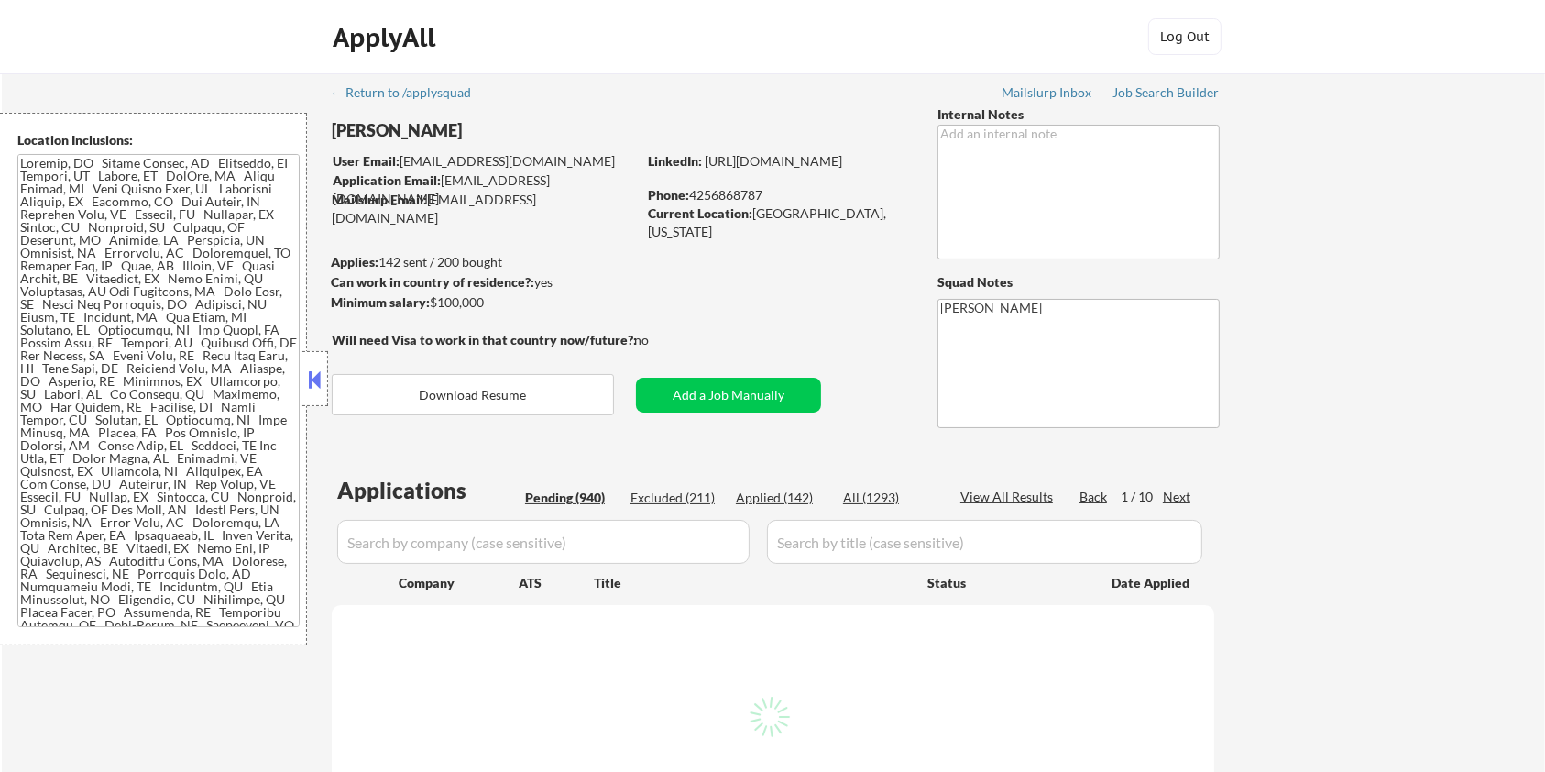
select select ""pending""
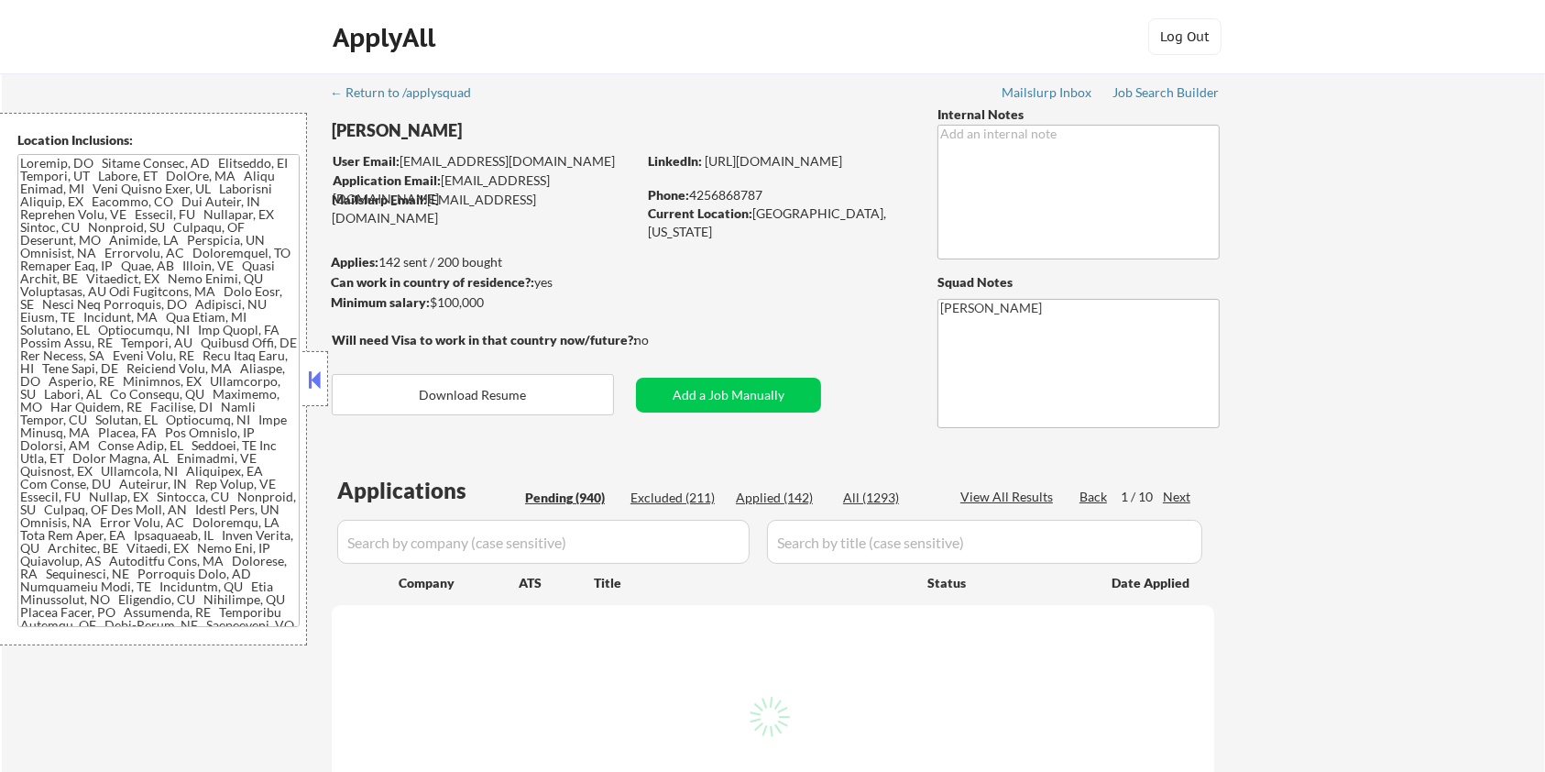
select select ""pending""
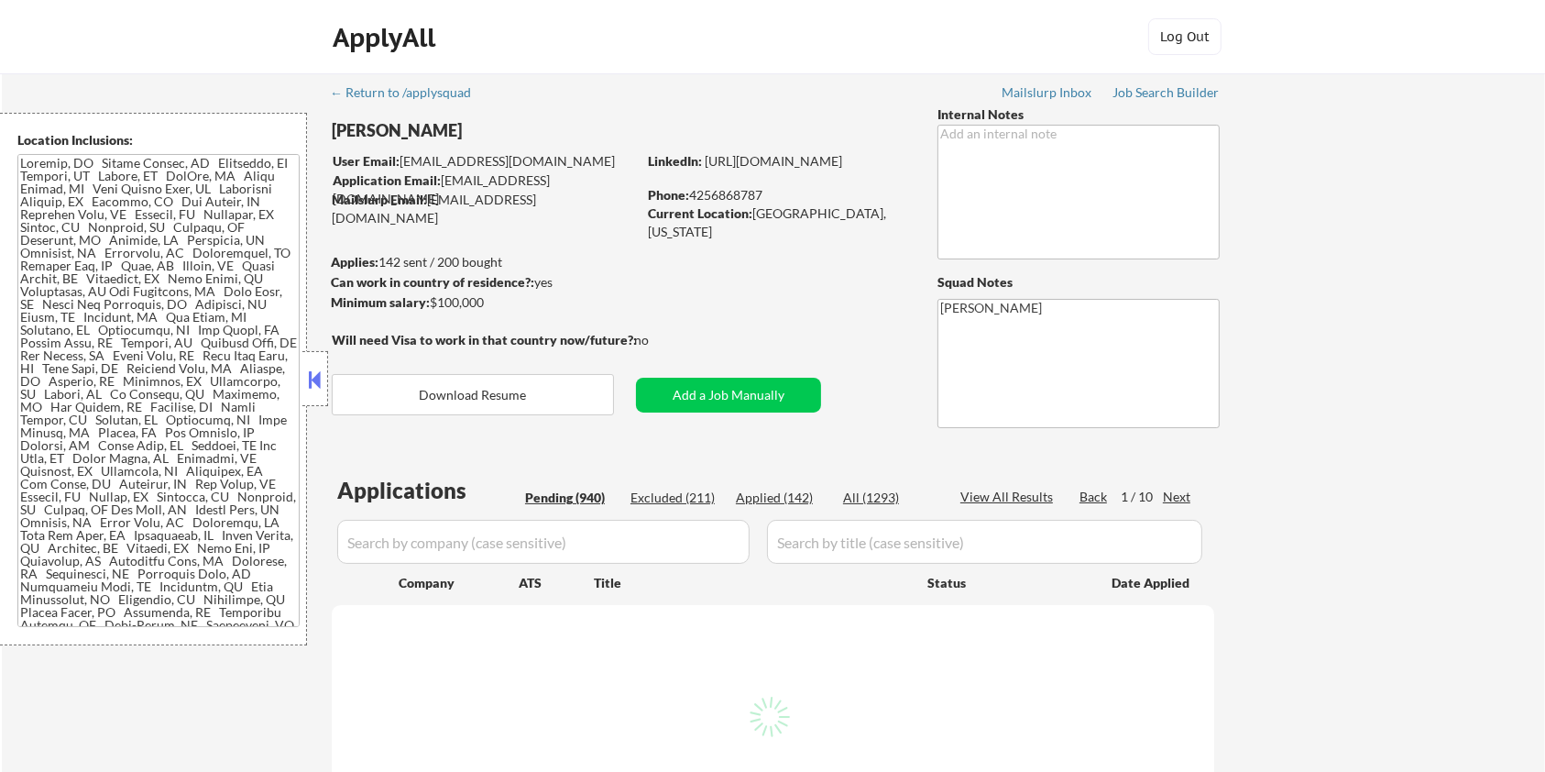
select select ""pending""
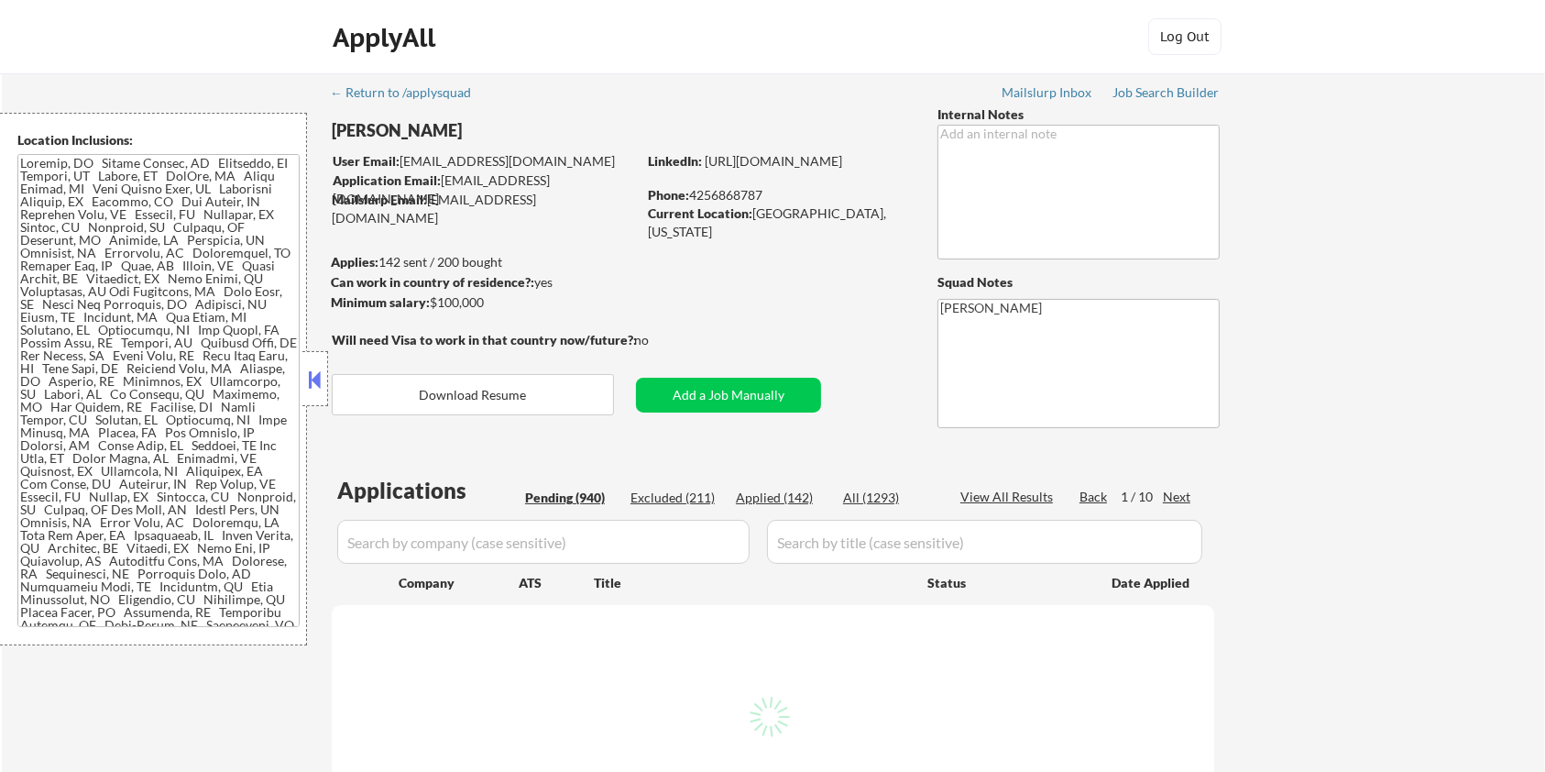
select select ""pending""
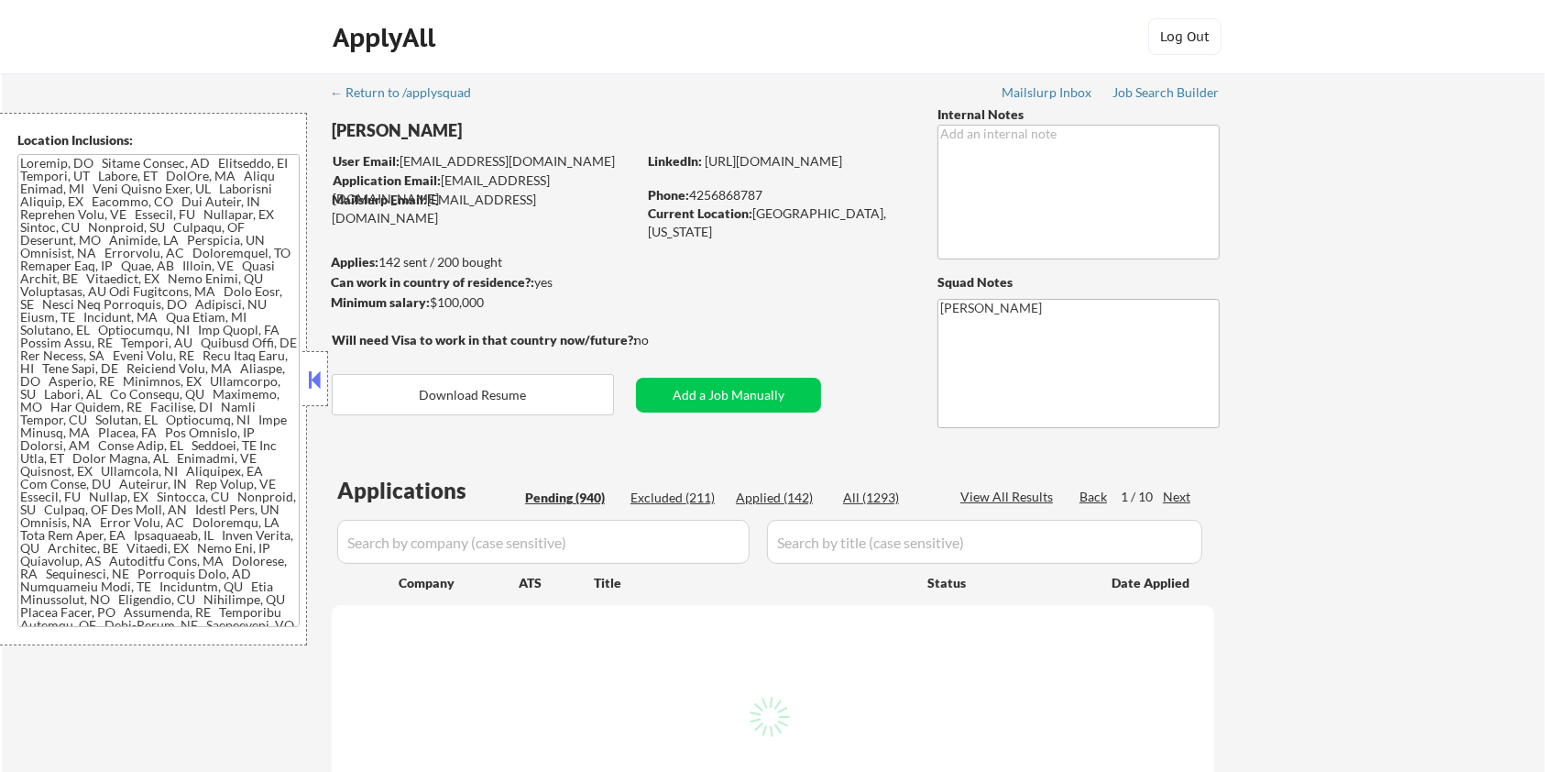
select select ""pending""
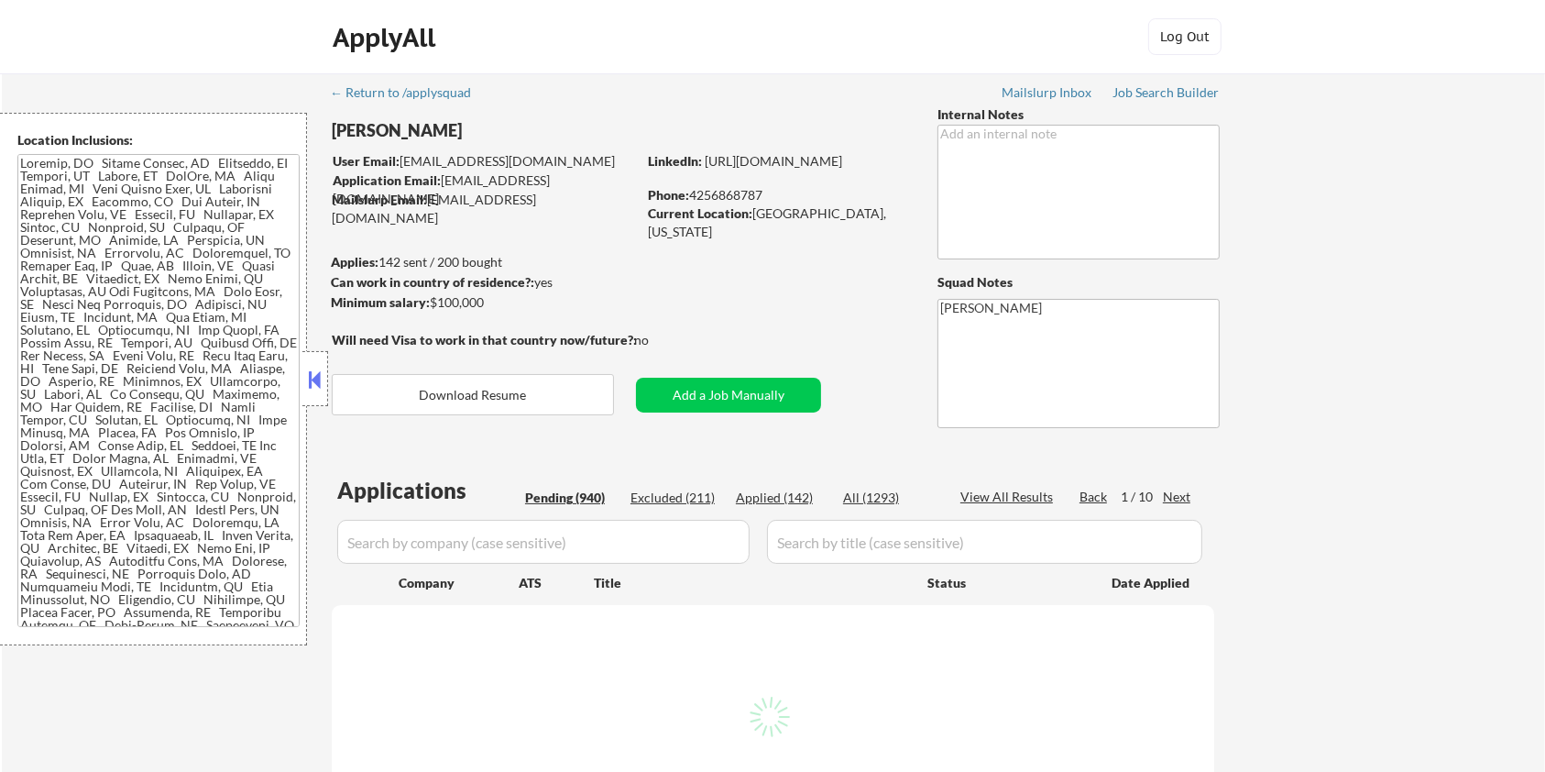
select select ""pending""
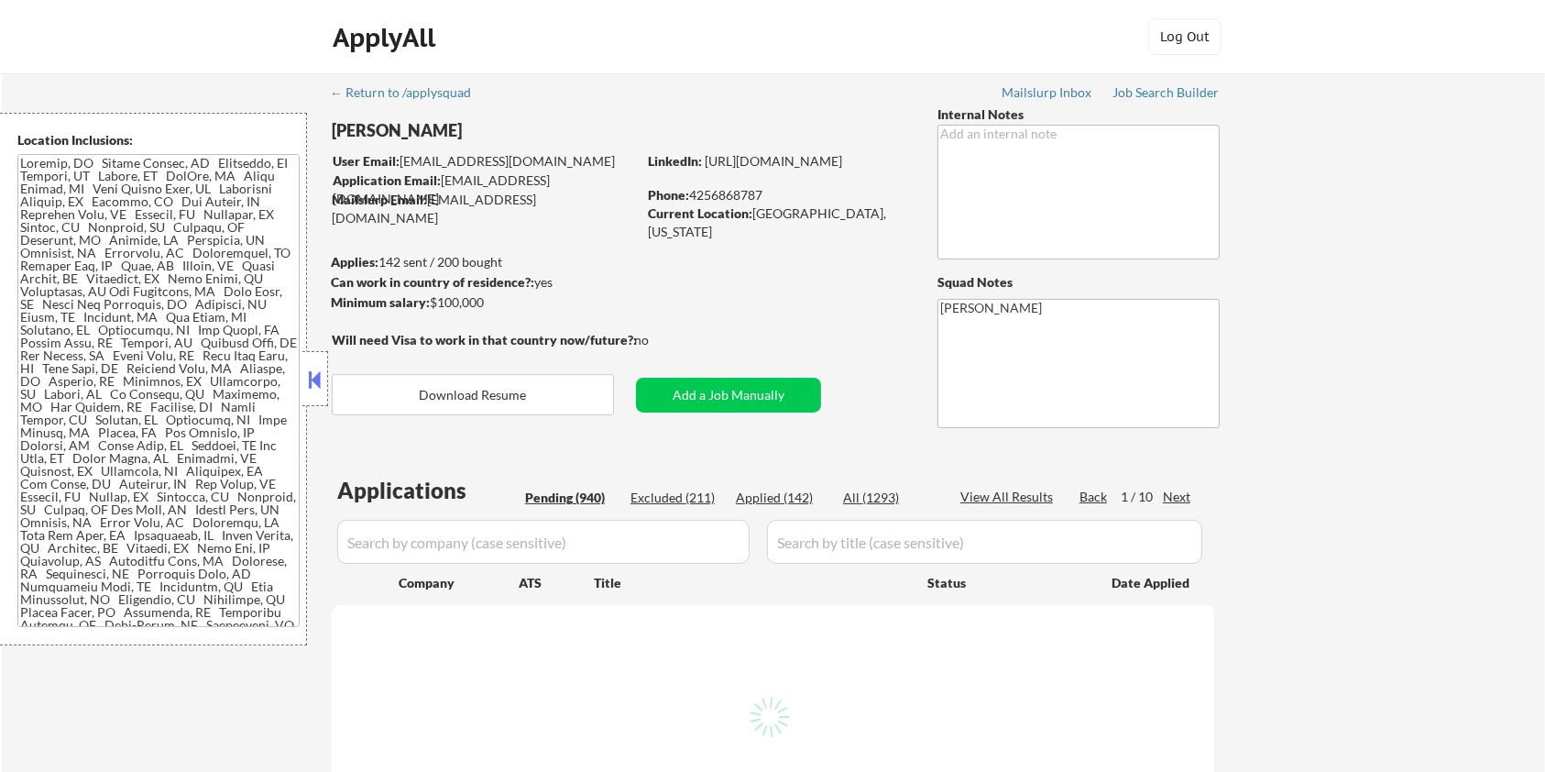
select select ""pending""
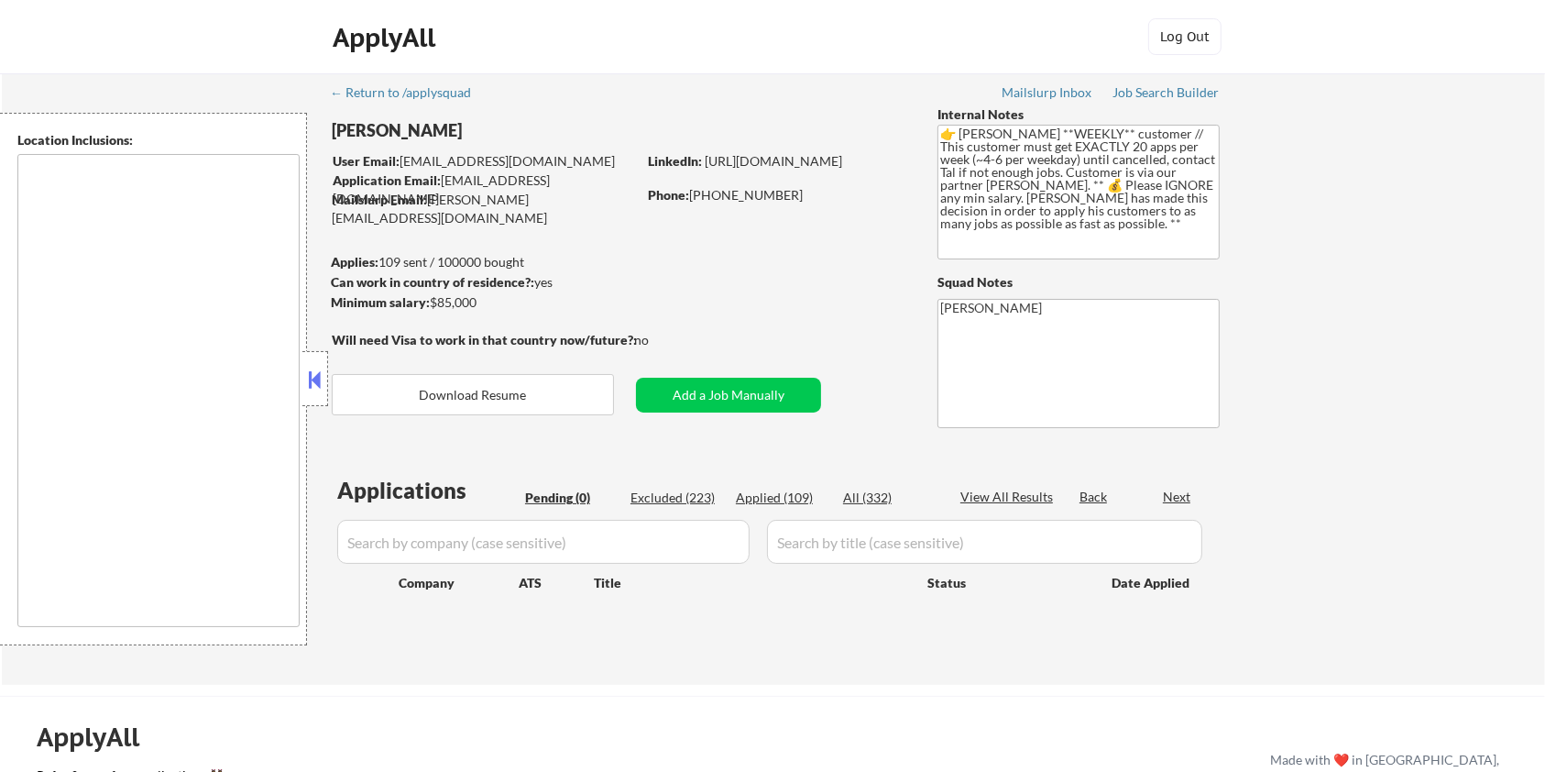
type textarea "[GEOGRAPHIC_DATA], [GEOGRAPHIC_DATA] [GEOGRAPHIC_DATA], [GEOGRAPHIC_DATA], [GEO…"
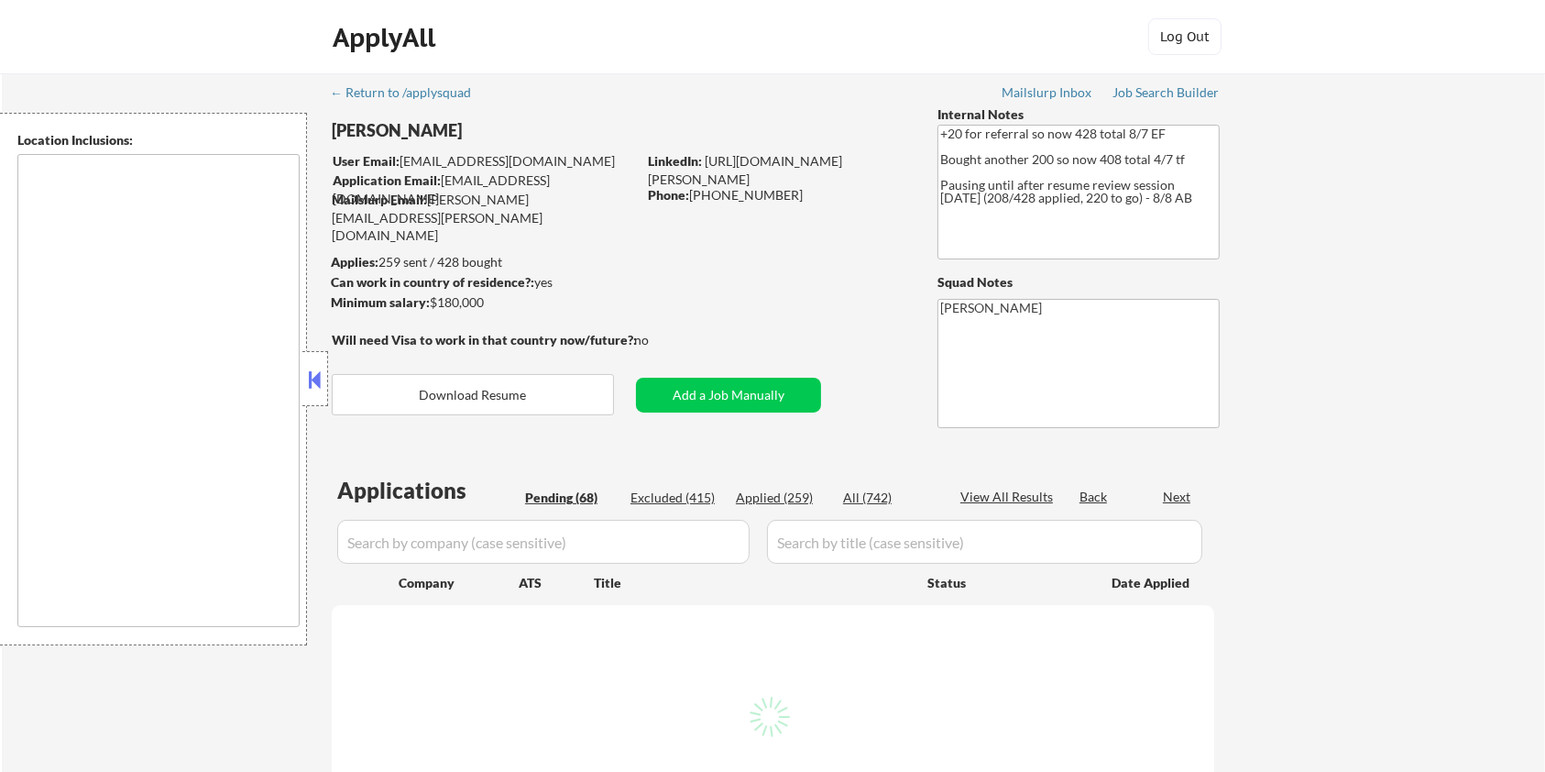
type textarea "remote"
select select ""pending""
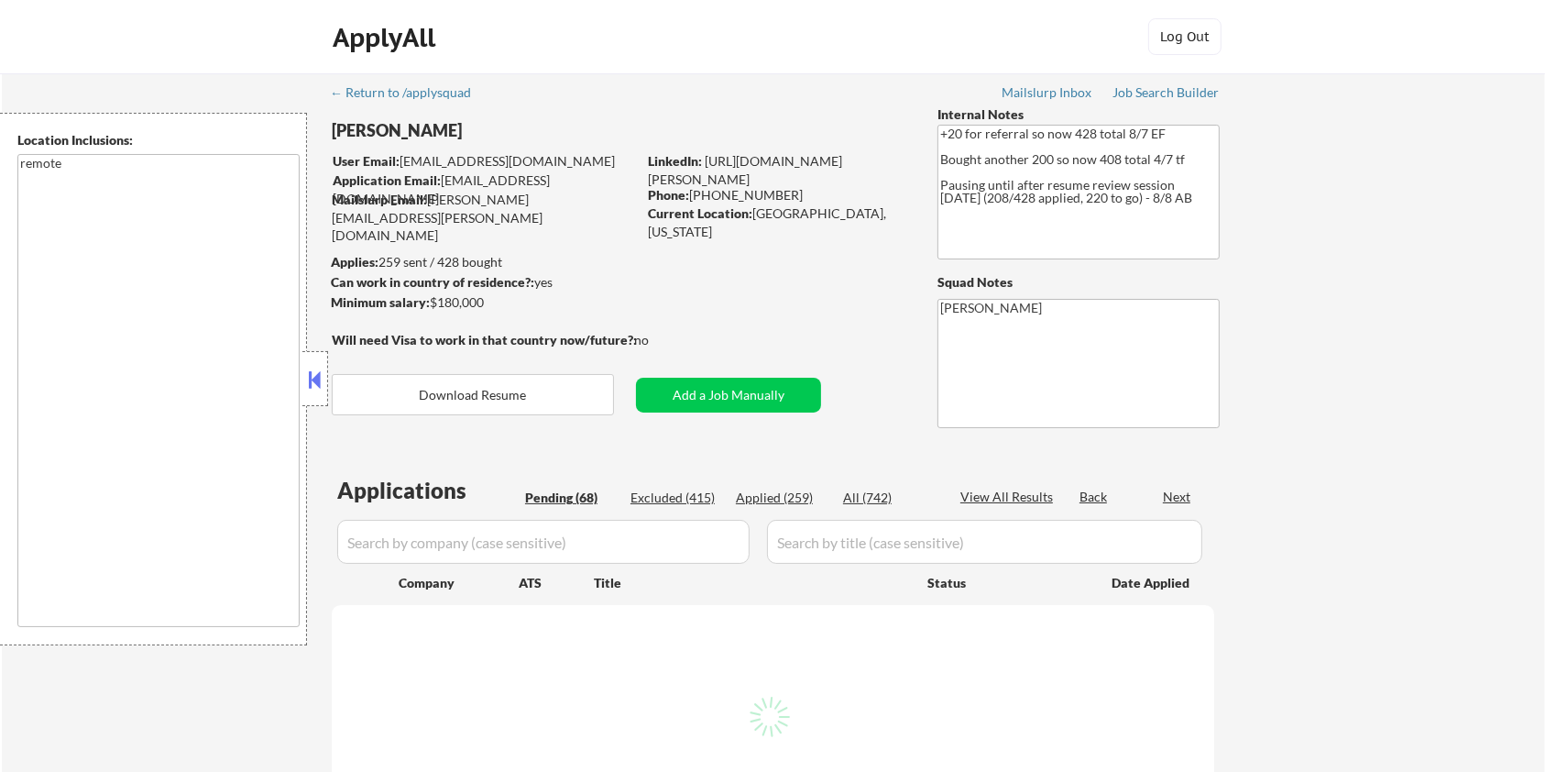
select select ""pending""
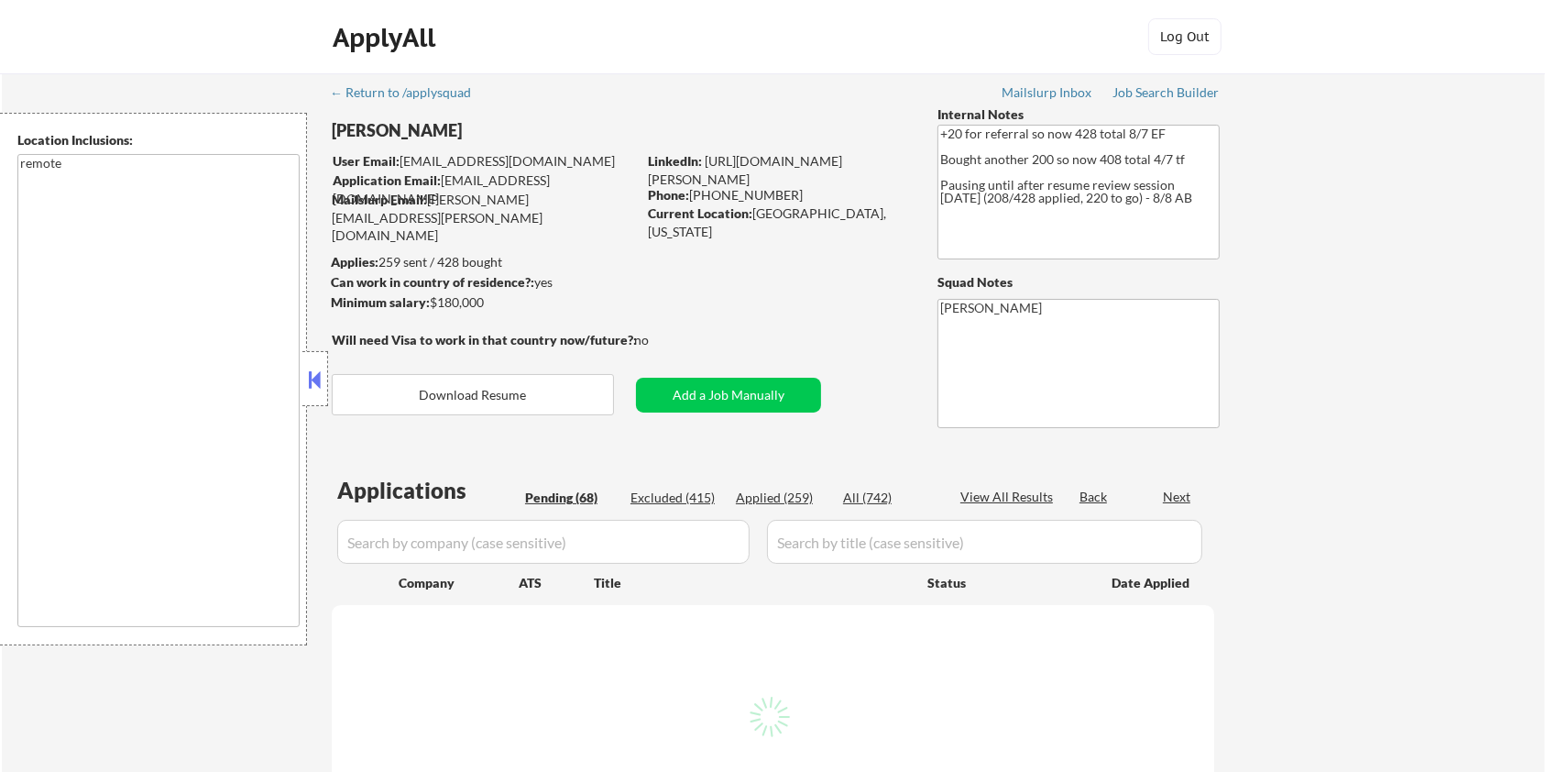
select select ""pending""
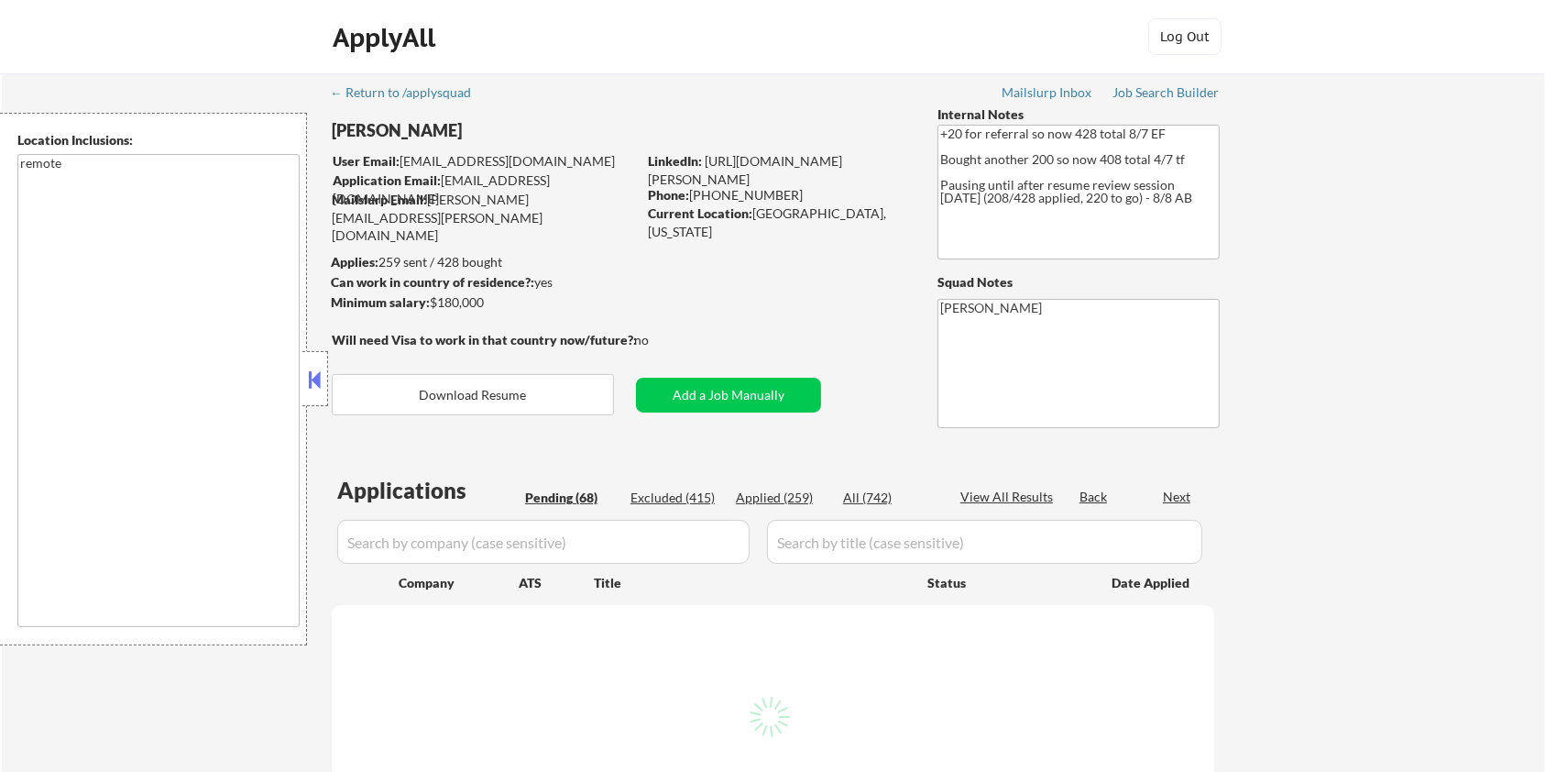
select select ""pending""
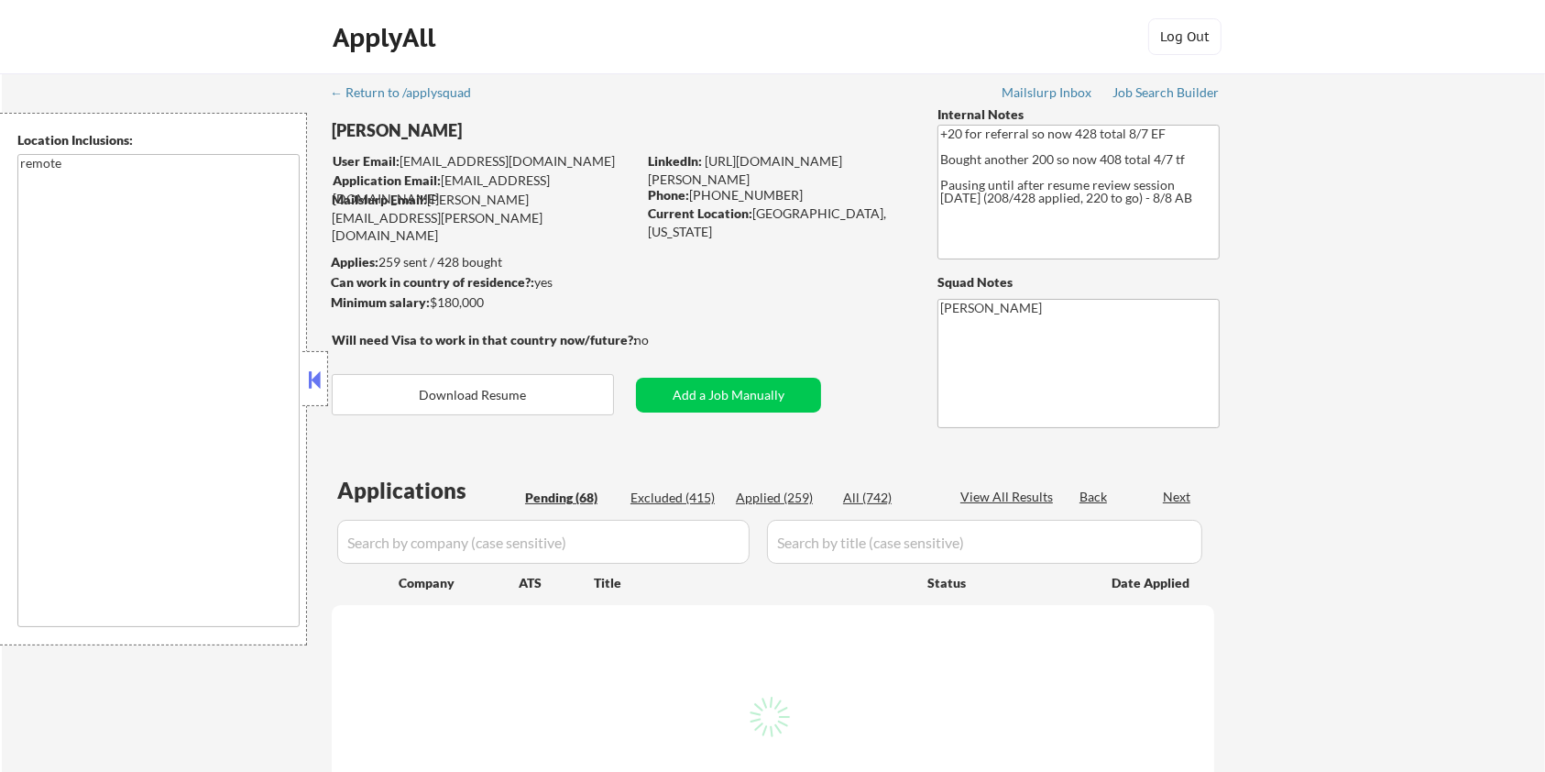
select select ""pending""
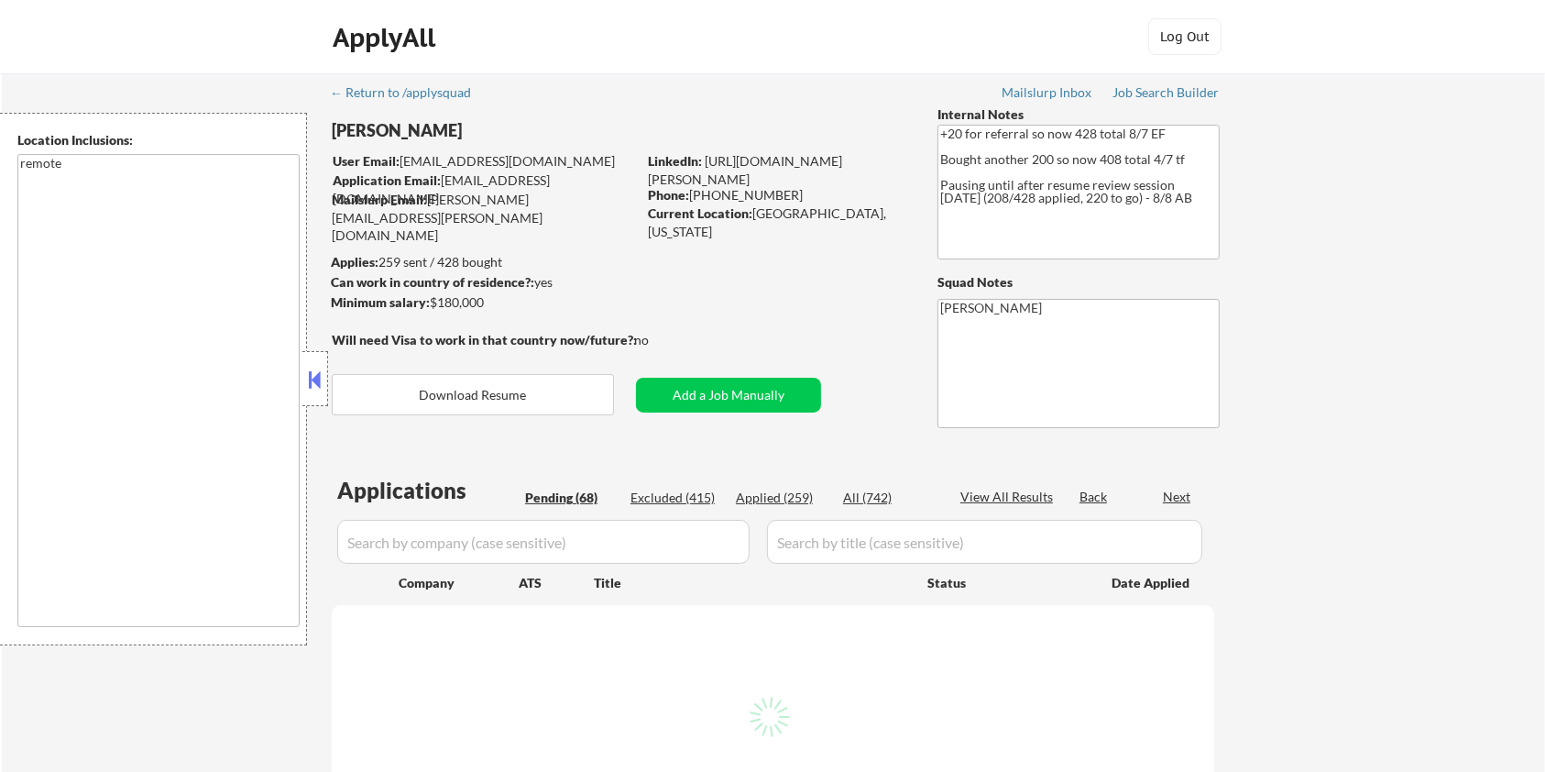
select select ""pending""
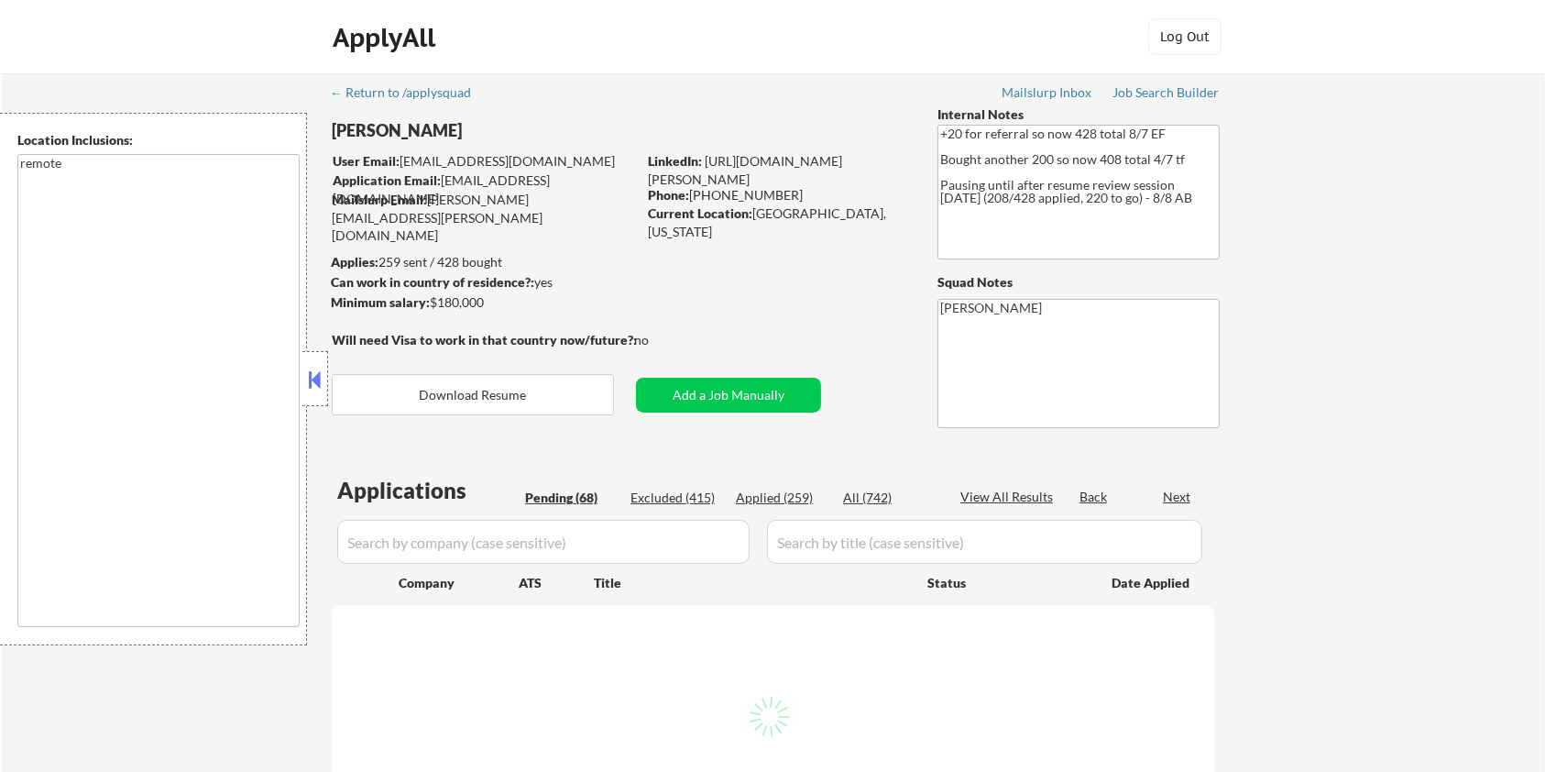
select select ""pending""
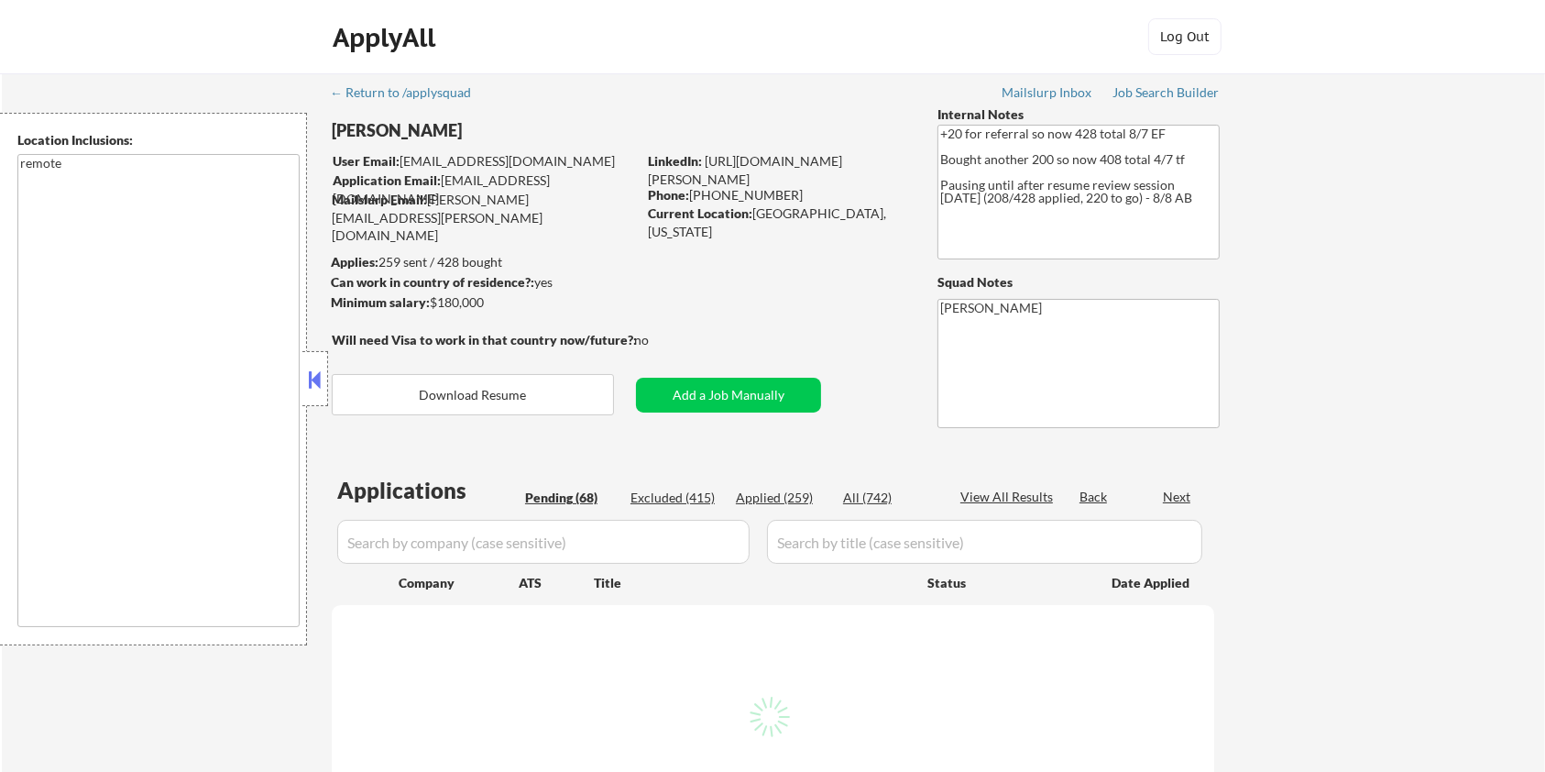
select select ""pending""
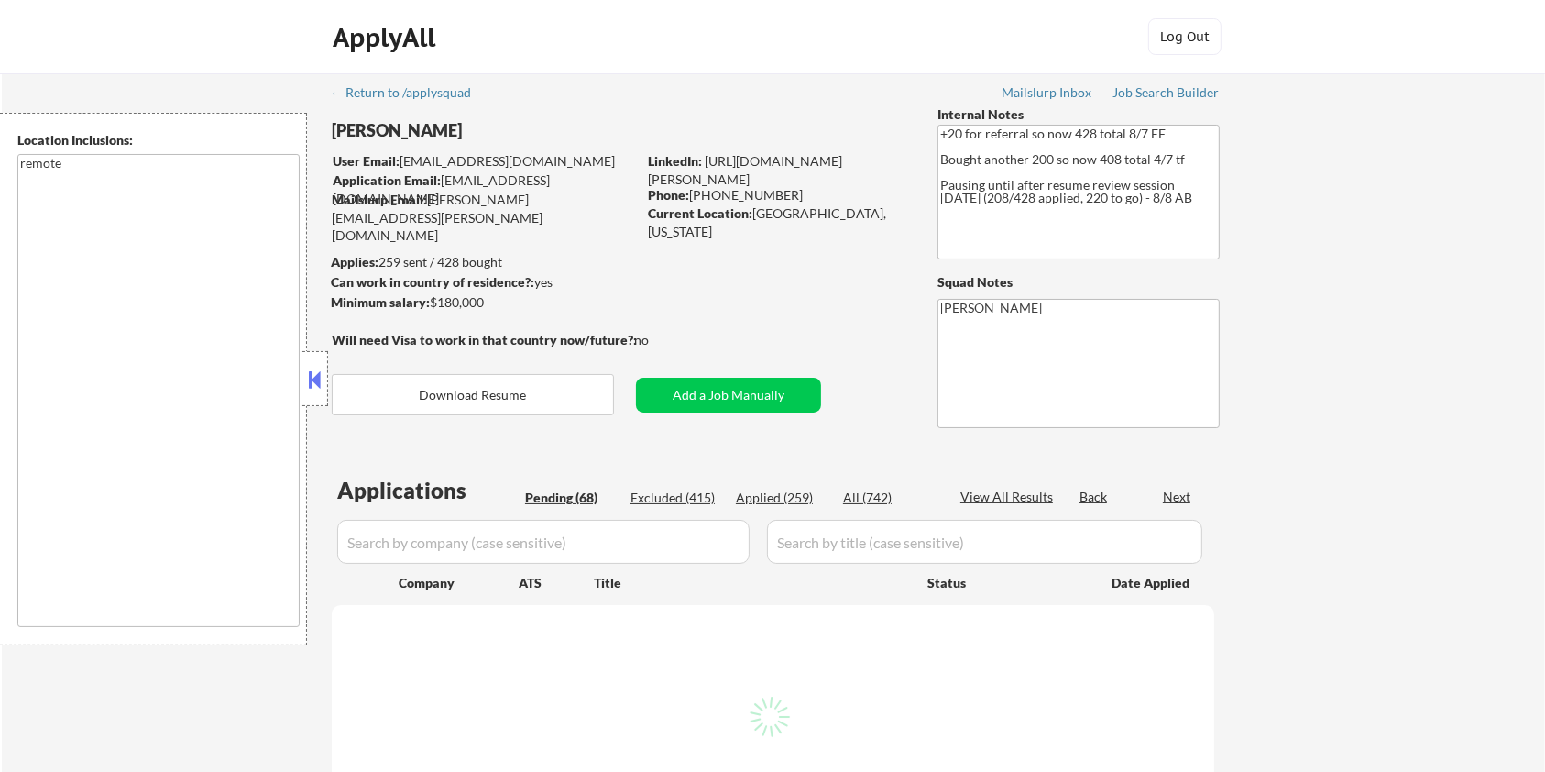
select select ""pending""
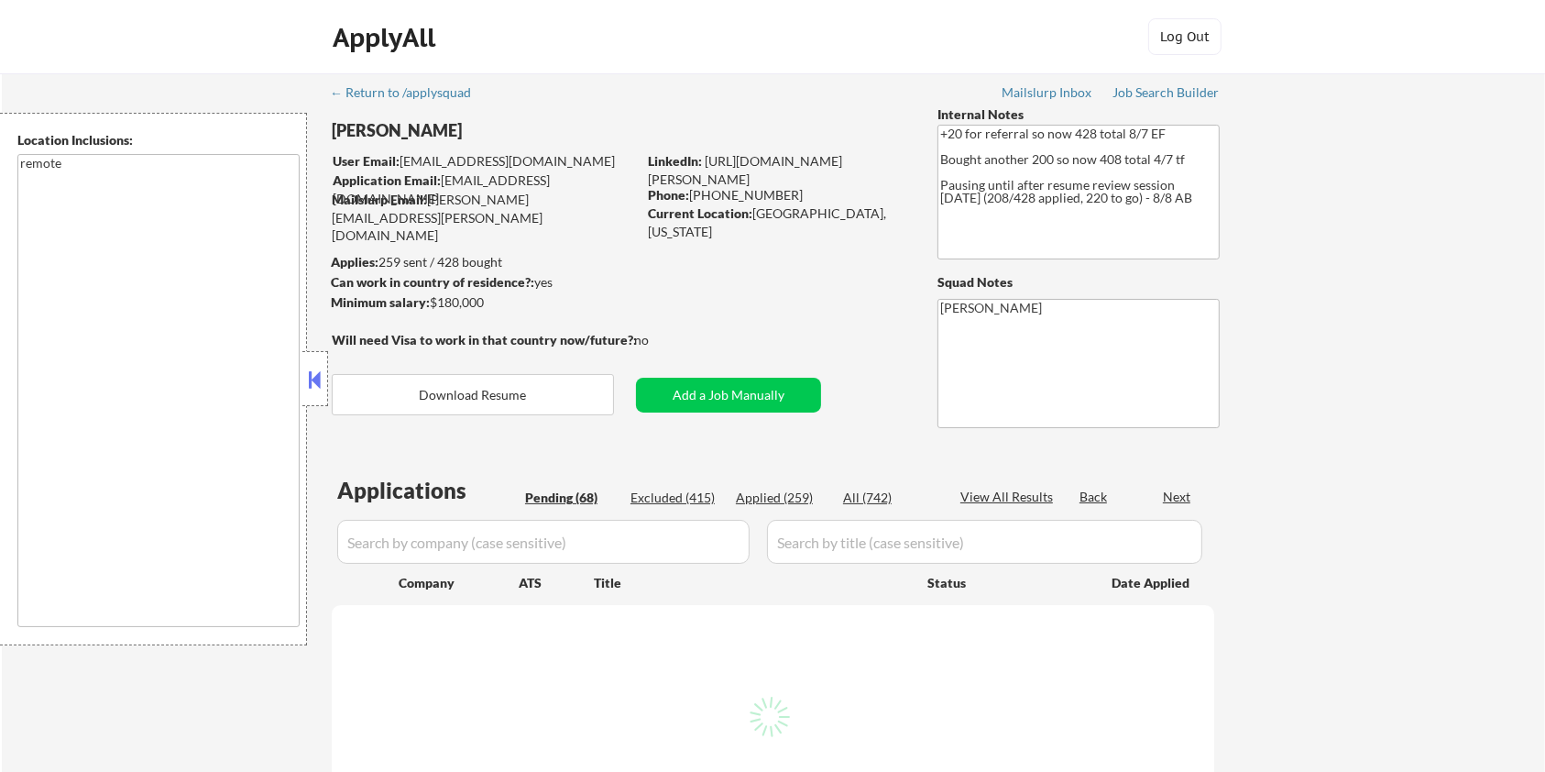
select select ""pending""
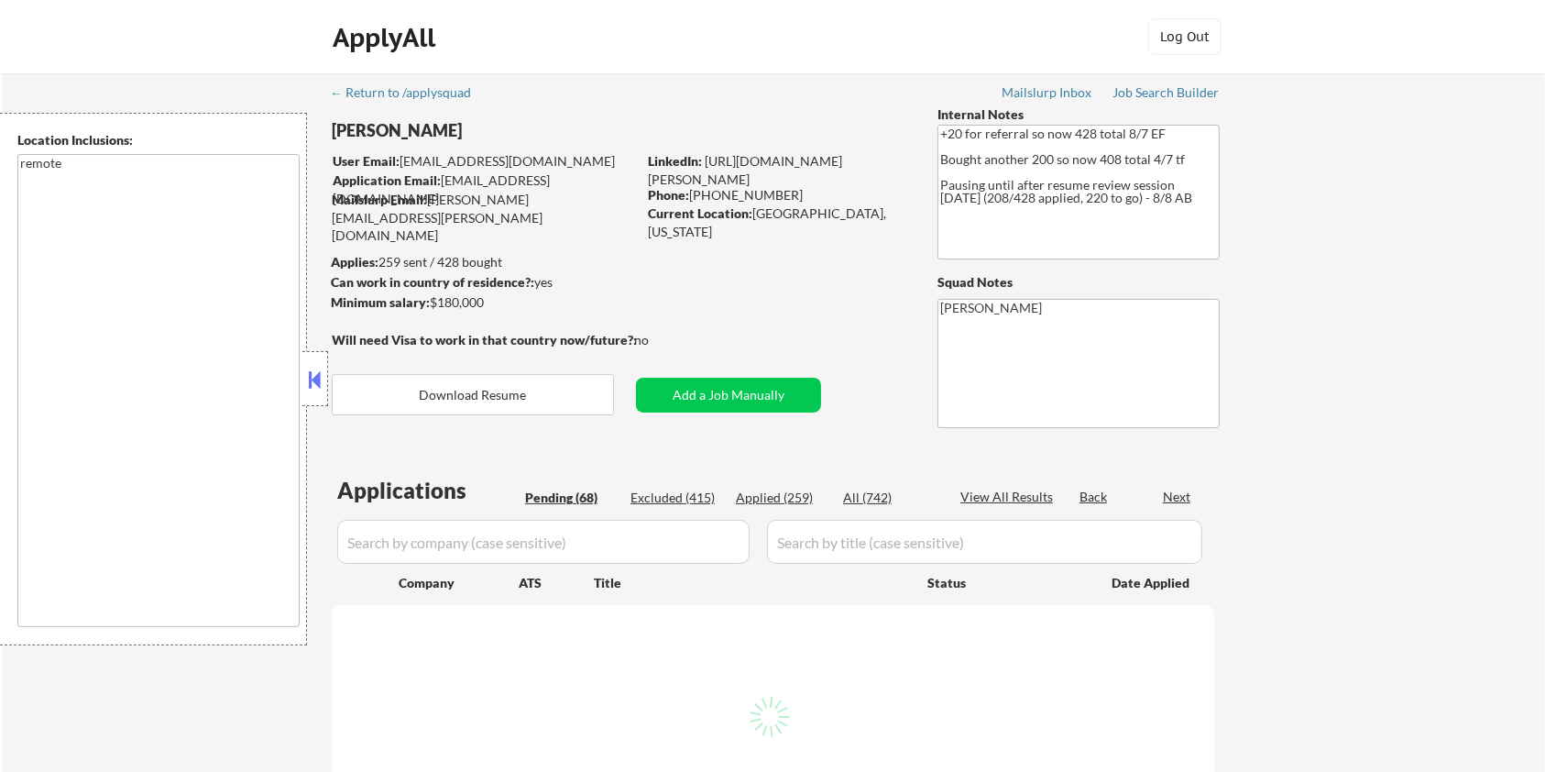
select select ""pending""
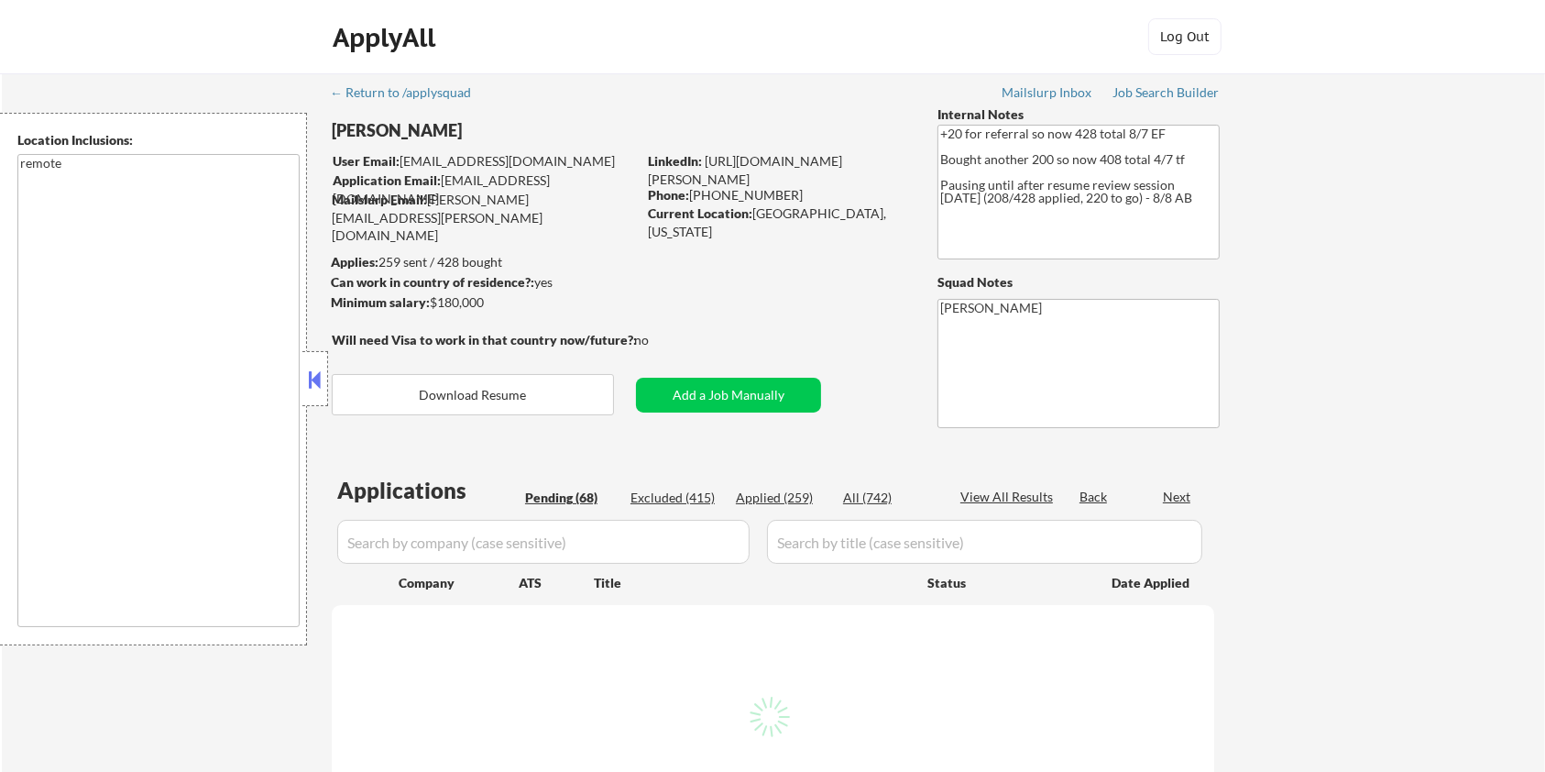
select select ""pending""
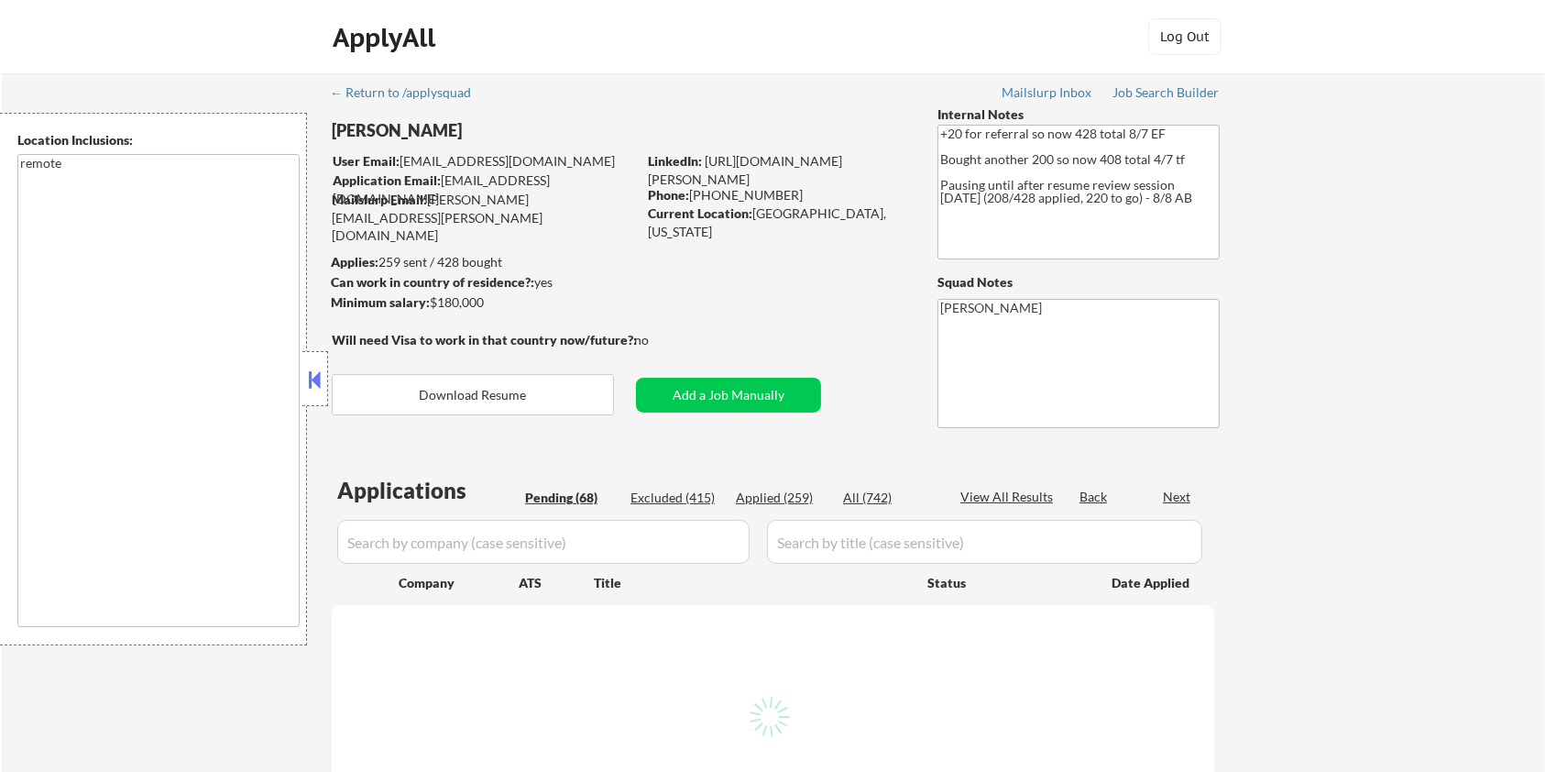
select select ""pending""
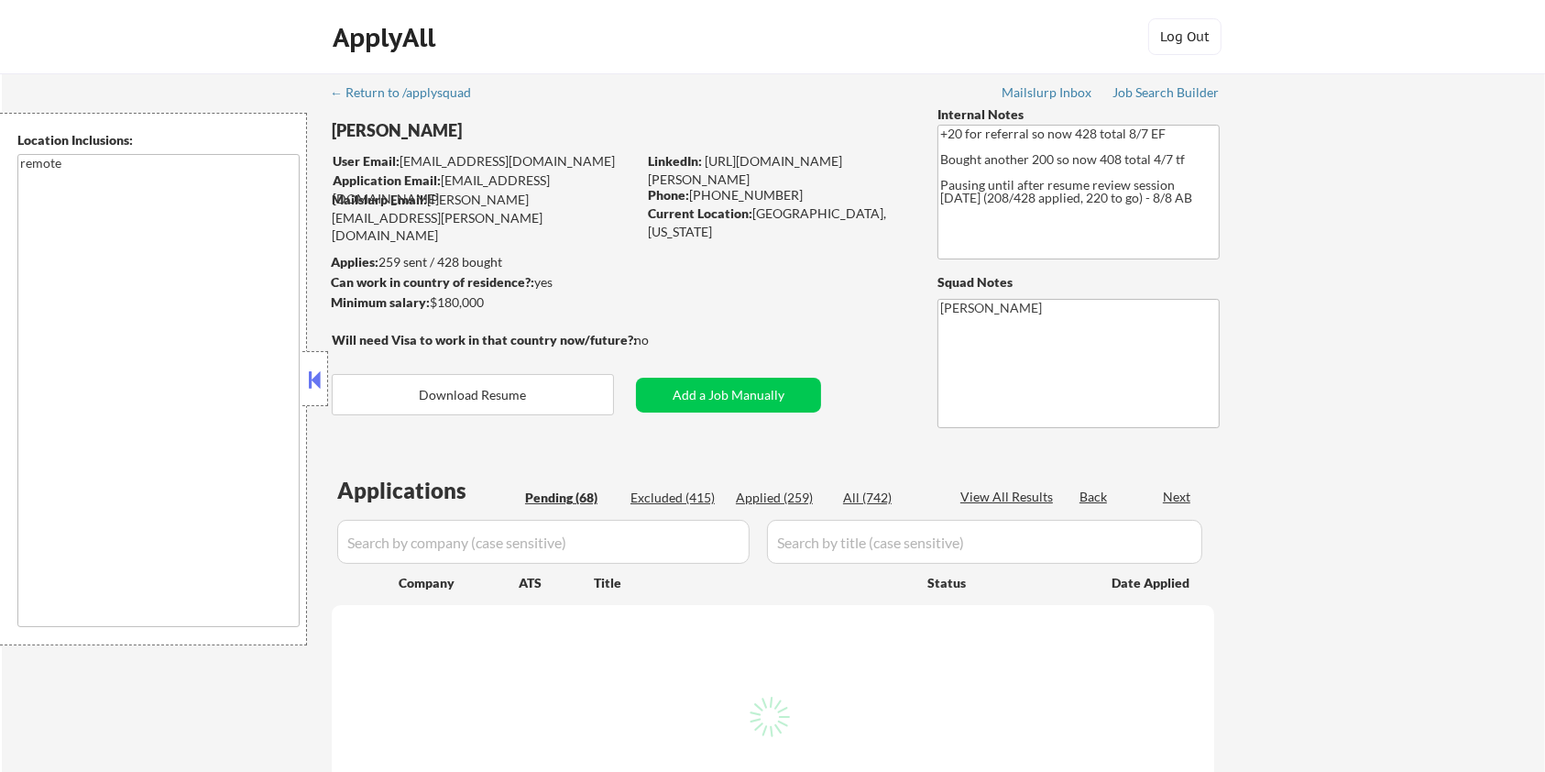
select select ""pending""
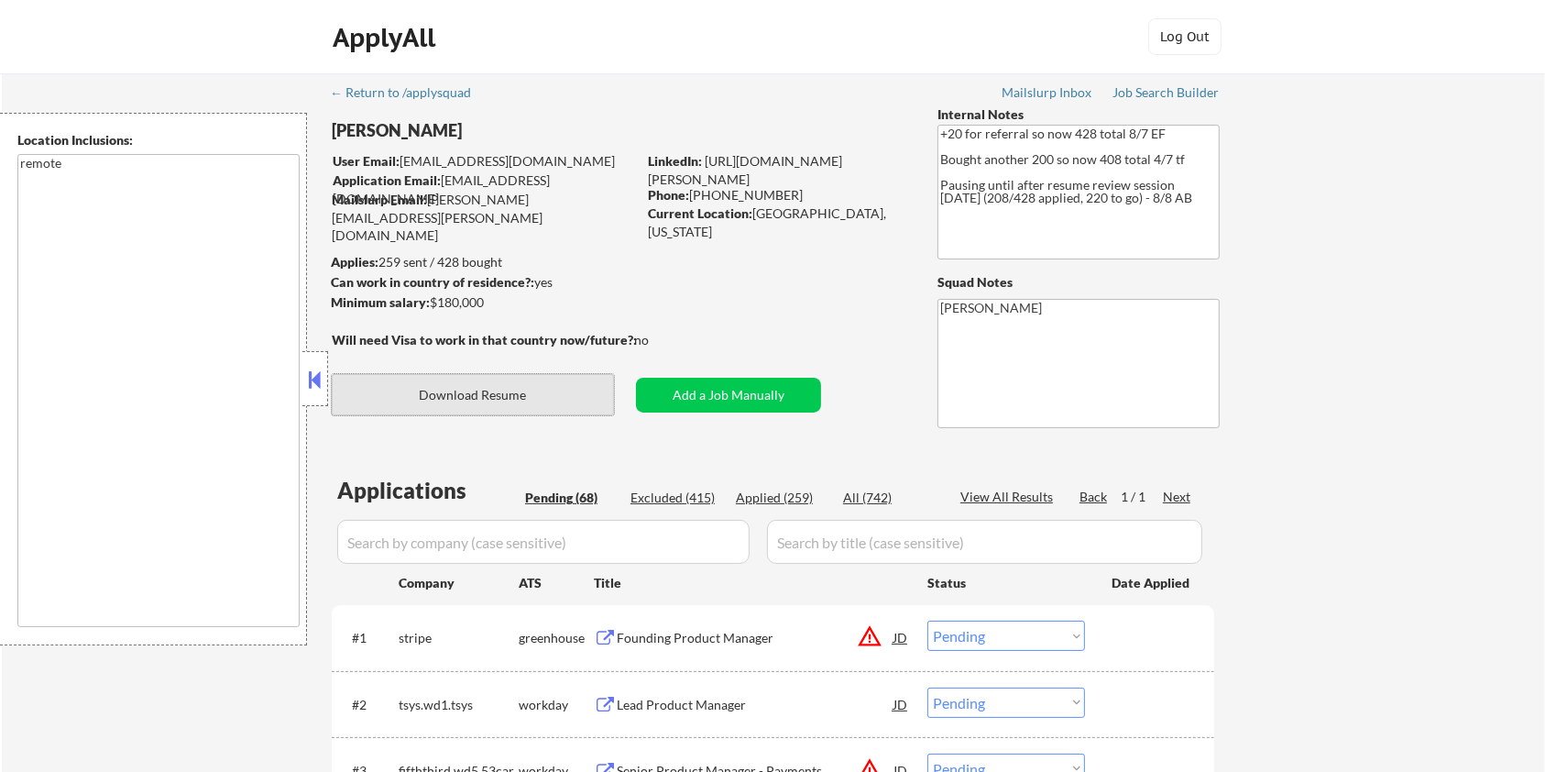
click at [506, 398] on button "Download Resume" at bounding box center [473, 394] width 282 height 41
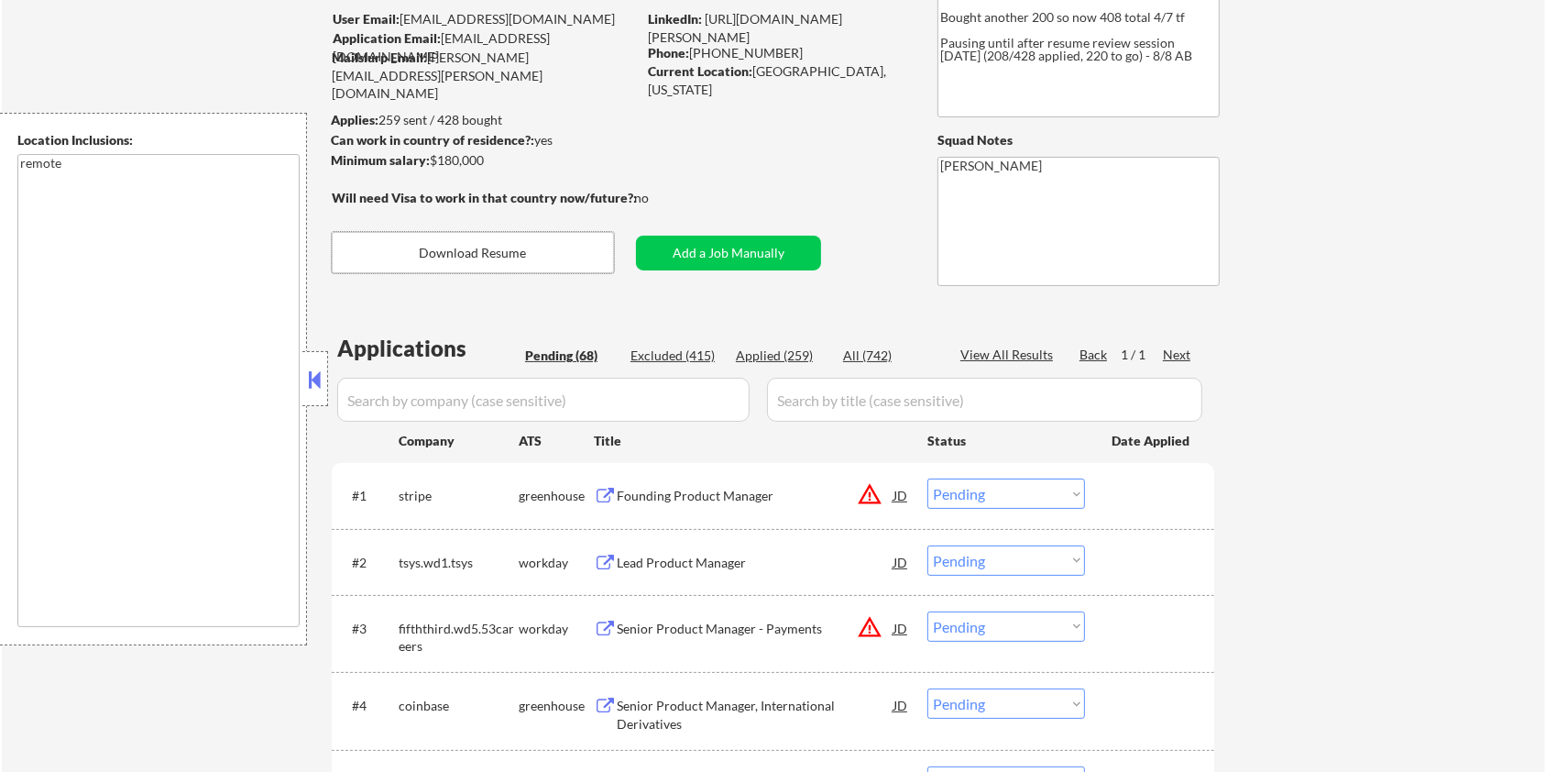
scroll to position [244, 0]
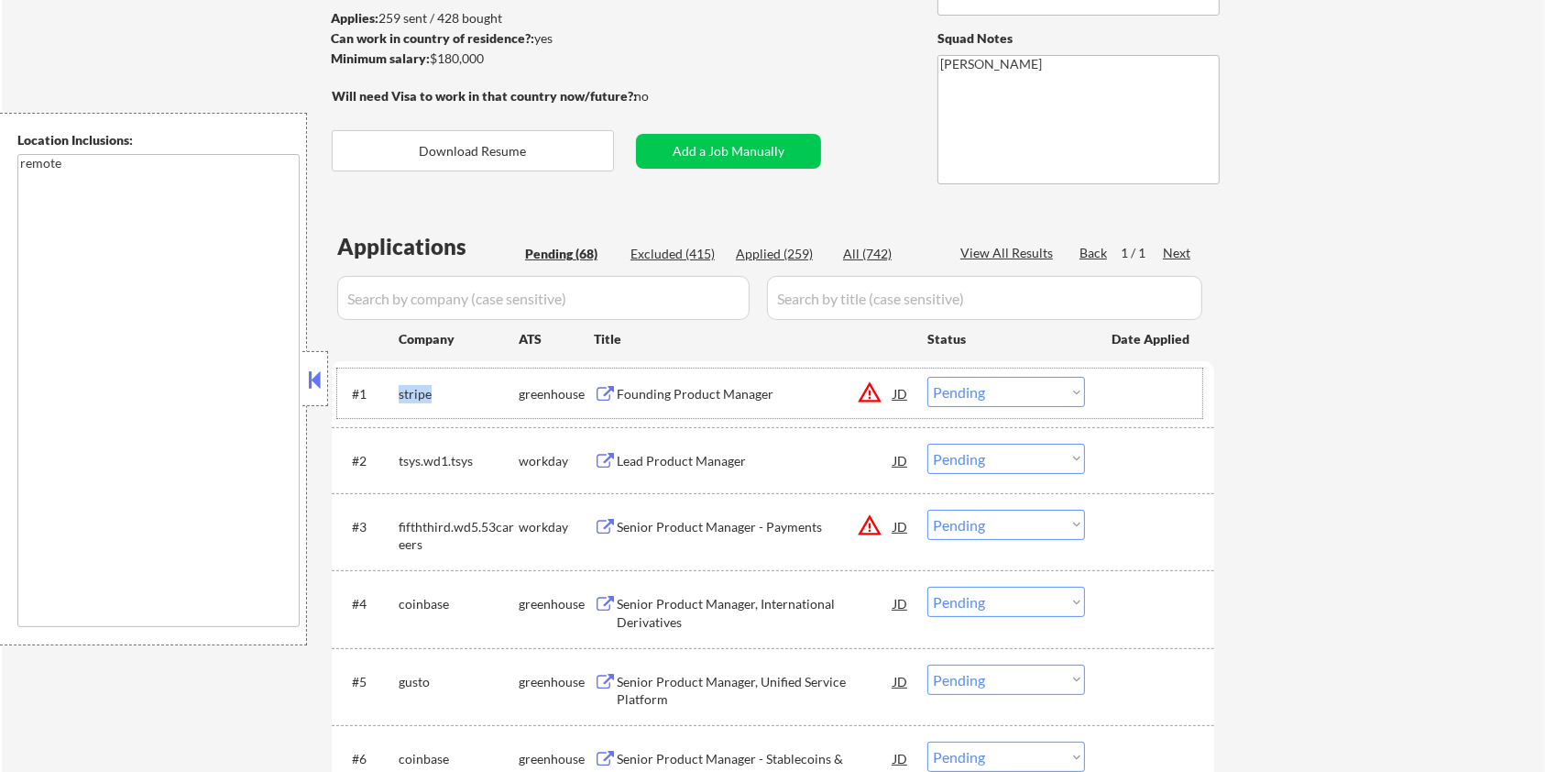
drag, startPoint x: 455, startPoint y: 379, endPoint x: 395, endPoint y: 394, distance: 62.2
click at [395, 394] on div "#1 stripe greenhouse Founding Product Manager JD warning_amber Choose an option…" at bounding box center [769, 392] width 865 height 49
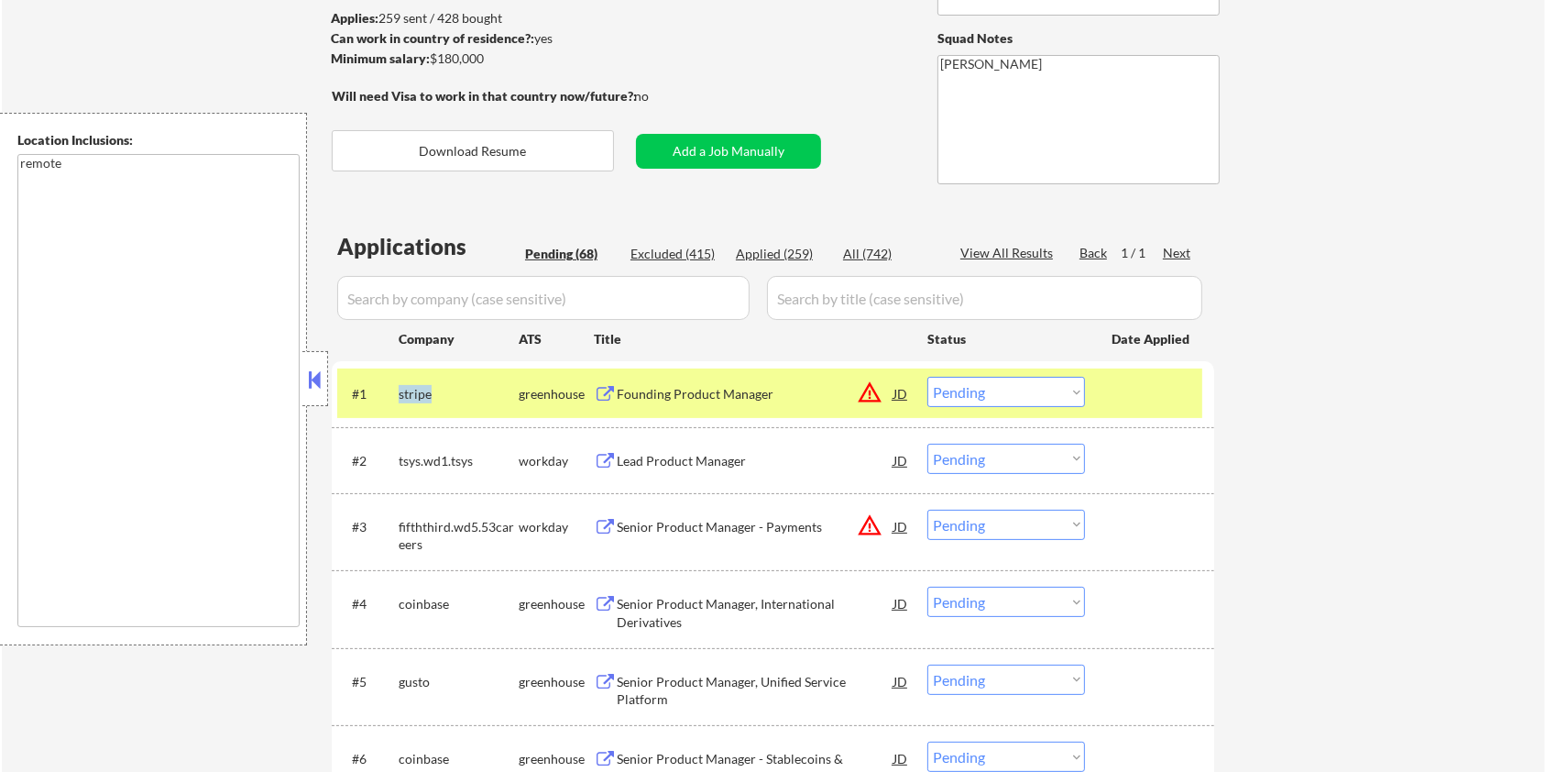
copy div "stripe"
click at [462, 297] on input "input" at bounding box center [543, 298] width 412 height 44
paste input "stripe"
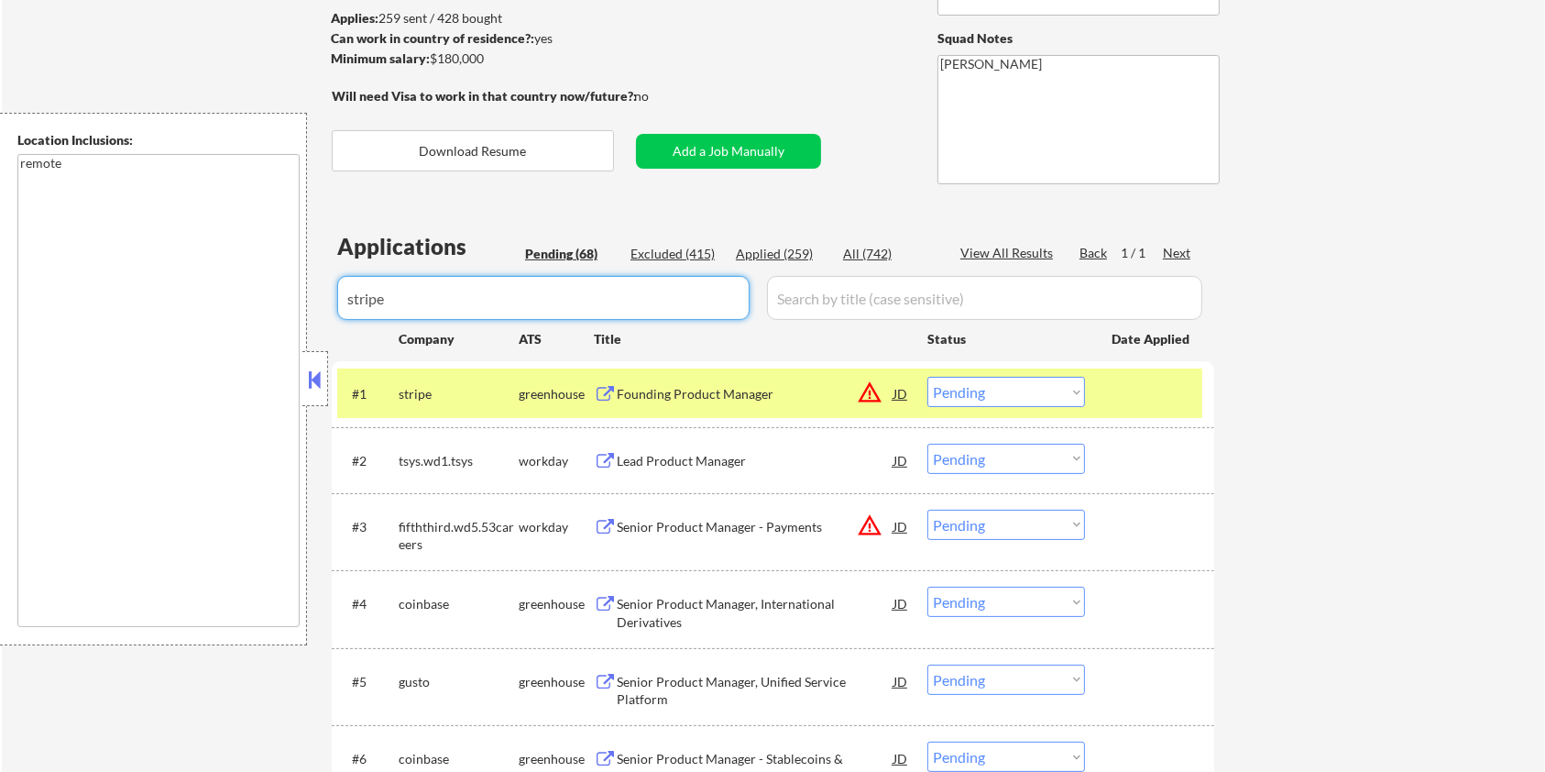
type input "stripe"
click at [812, 304] on input "input" at bounding box center [984, 298] width 435 height 44
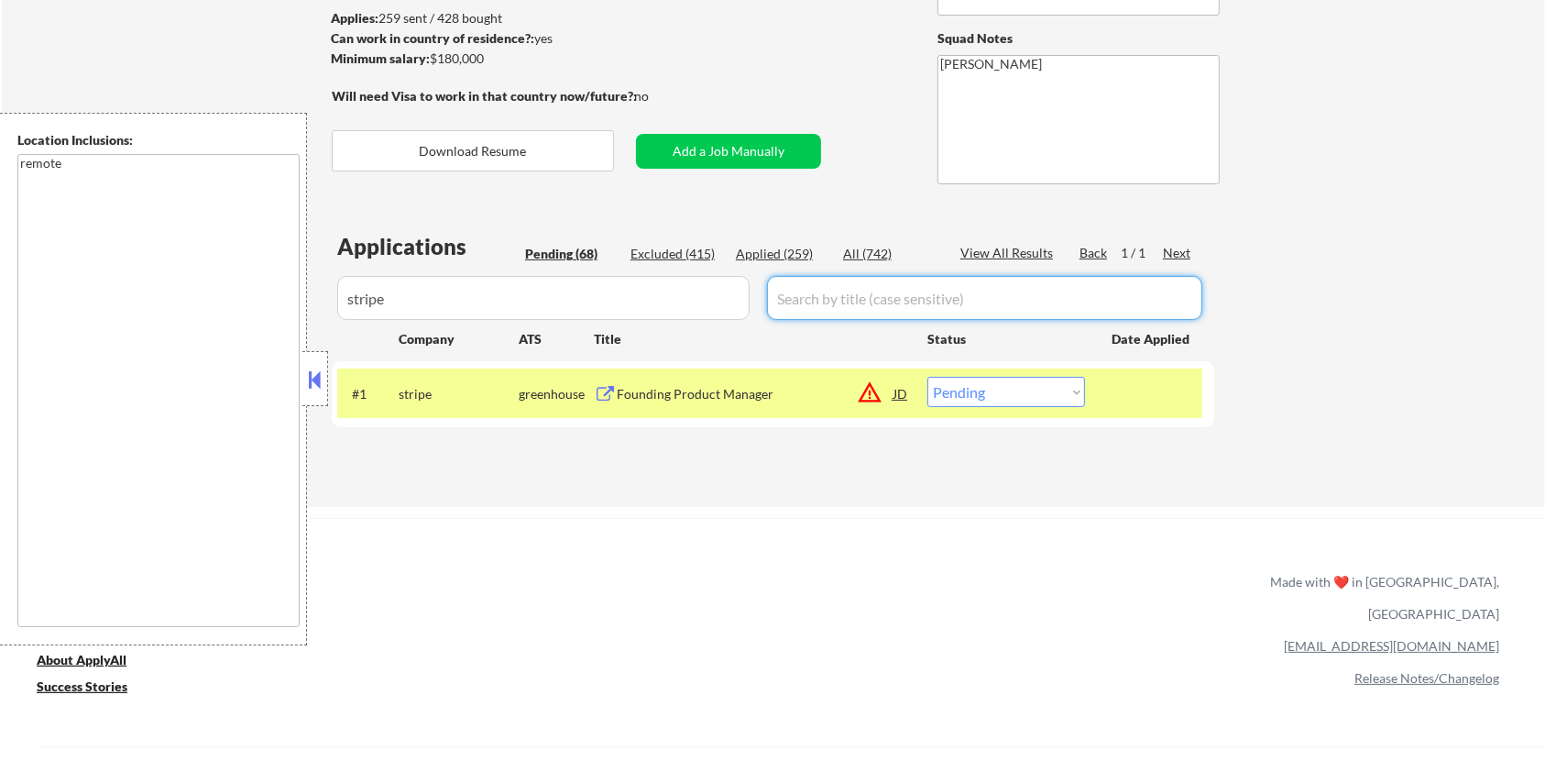
click at [894, 252] on div "All (742)" at bounding box center [889, 254] width 92 height 18
select select ""applied""
select select ""excluded__expired_""
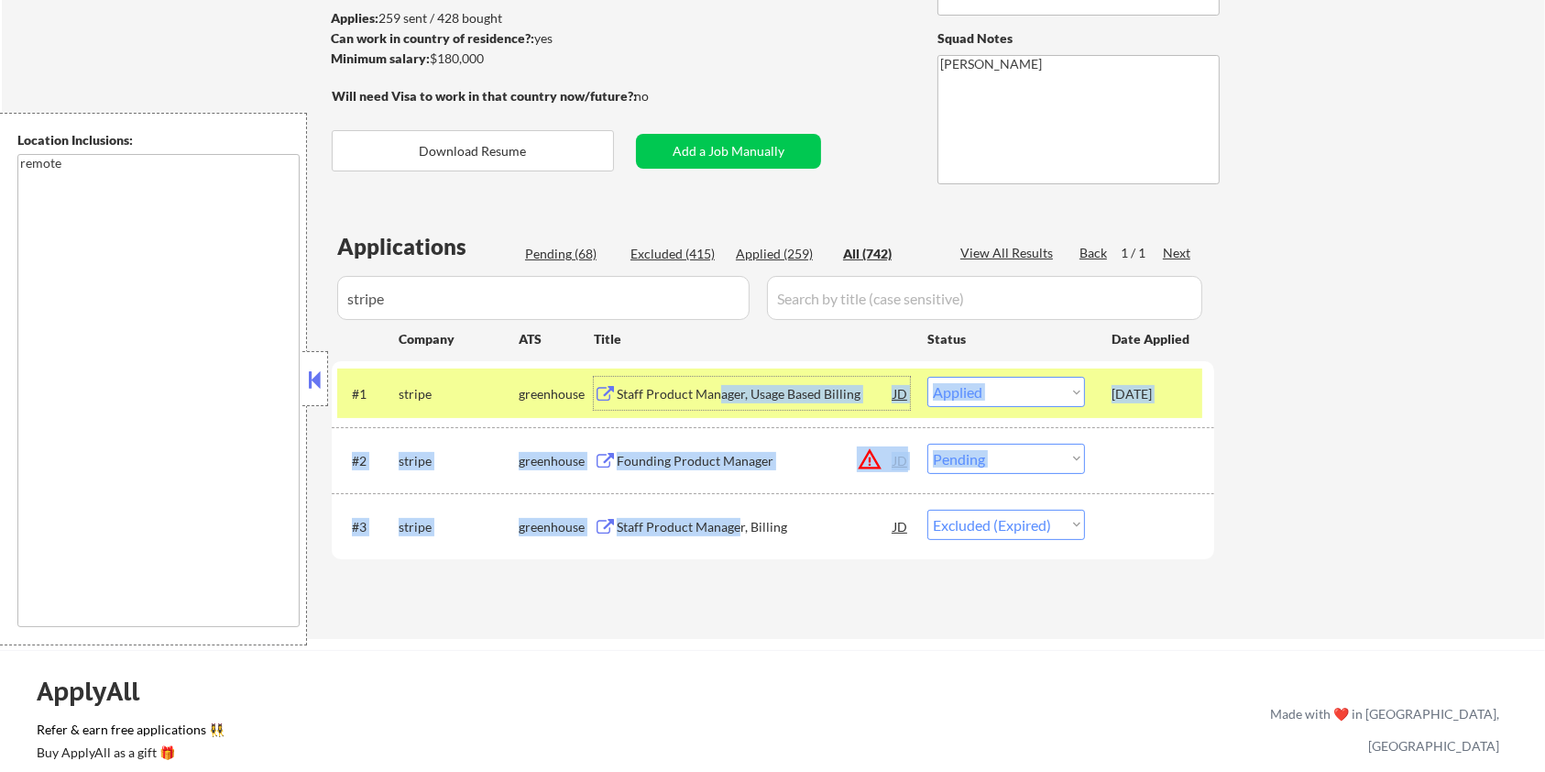
drag, startPoint x: 718, startPoint y: 398, endPoint x: 734, endPoint y: 541, distance: 143.8
click at [734, 541] on div "#1 stripe greenhouse Staff Product Manager, Usage Based Billing JD warning_ambe…" at bounding box center [773, 460] width 882 height 198
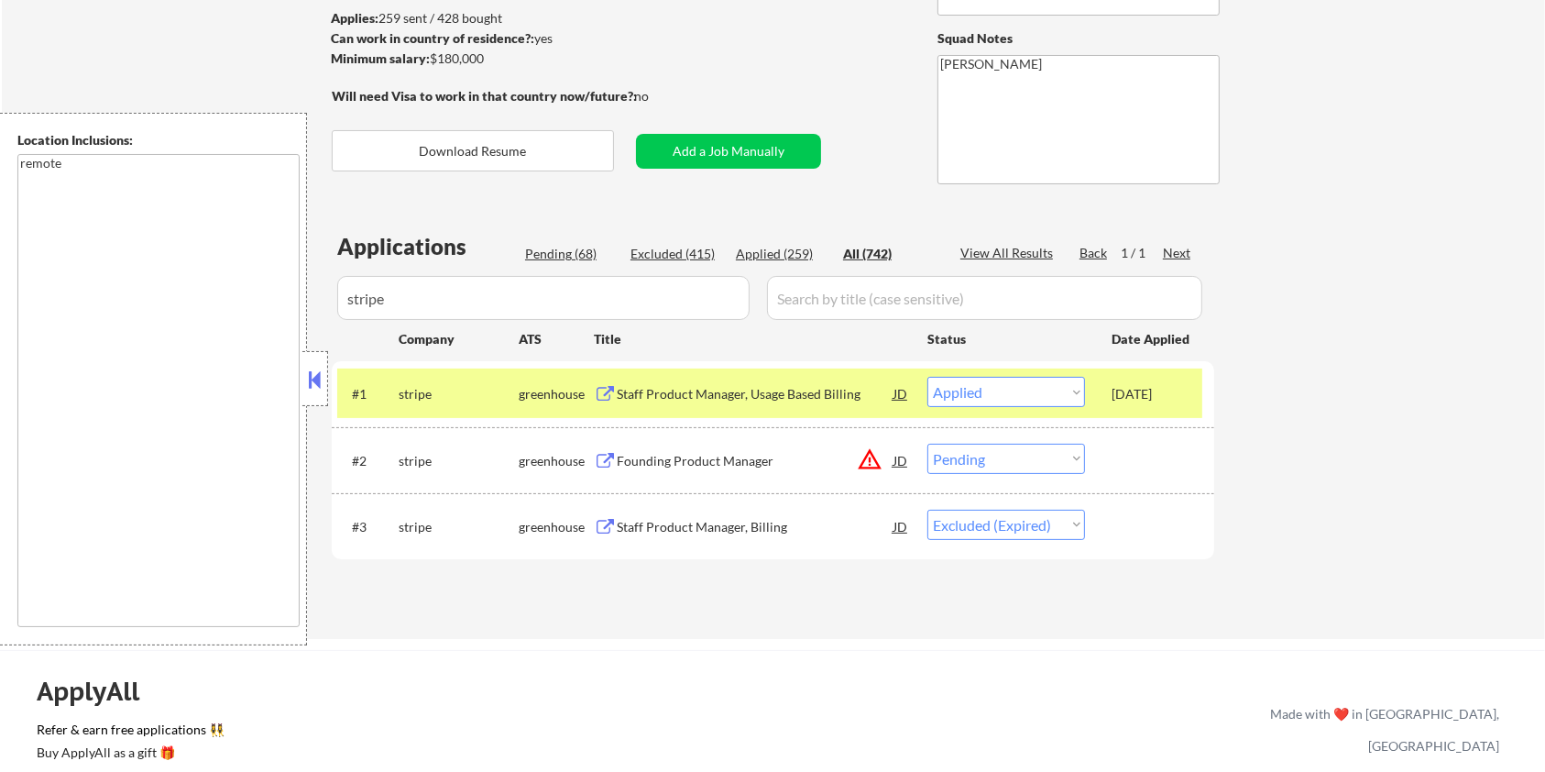
click at [747, 622] on div "← Return to /applysquad Mailslurp Inbox Job Search Builder Jane Mareth User Ema…" at bounding box center [773, 227] width 914 height 794
click at [691, 456] on div "Founding Product Manager" at bounding box center [755, 461] width 277 height 18
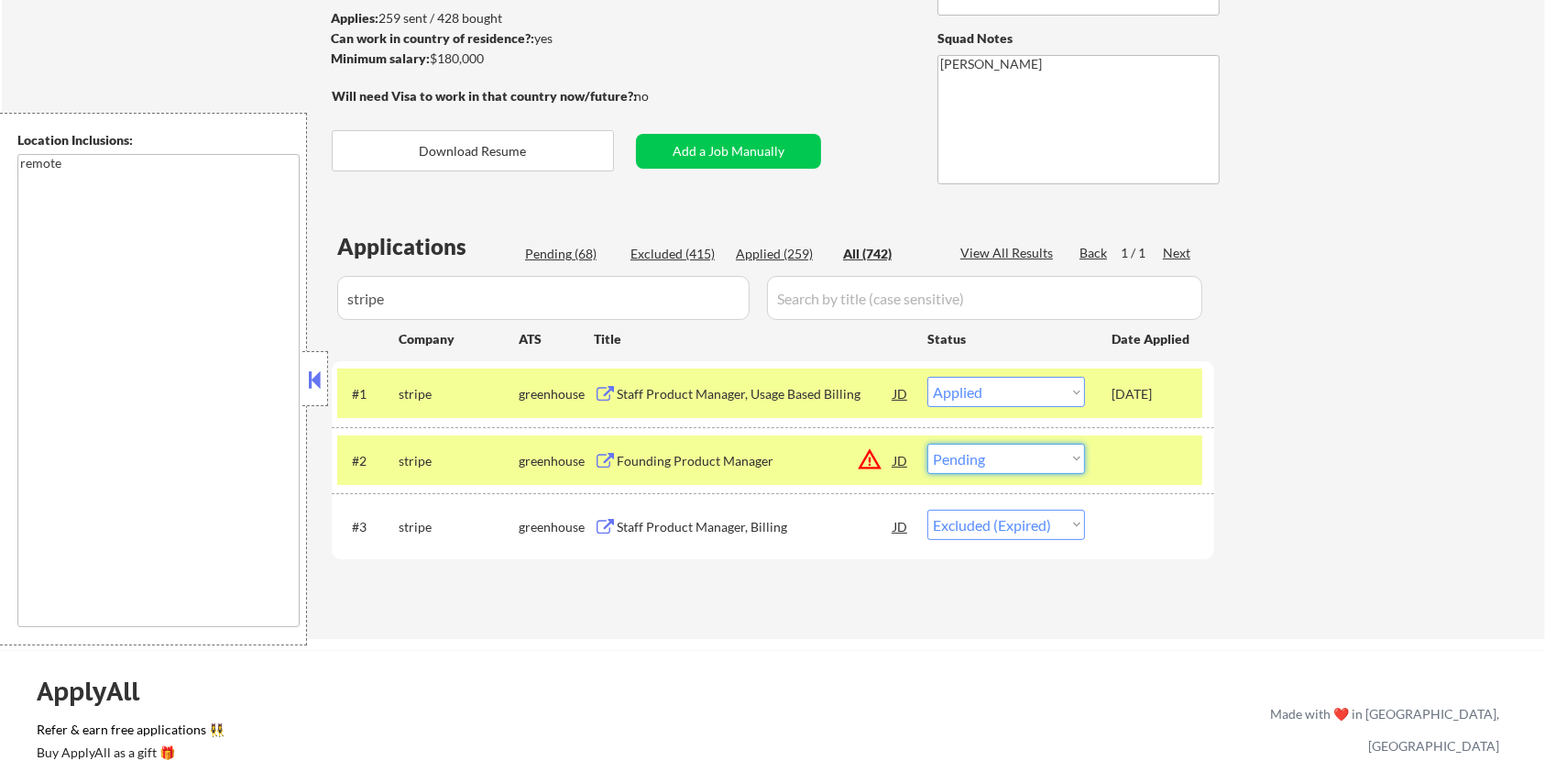
click at [1058, 458] on select "Choose an option... Pending Applied Excluded (Questions) Excluded (Expired) Exc…" at bounding box center [1006, 459] width 158 height 30
select select ""excluded__location_""
click at [927, 444] on select "Choose an option... Pending Applied Excluded (Questions) Excluded (Expired) Exc…" at bounding box center [1006, 459] width 158 height 30
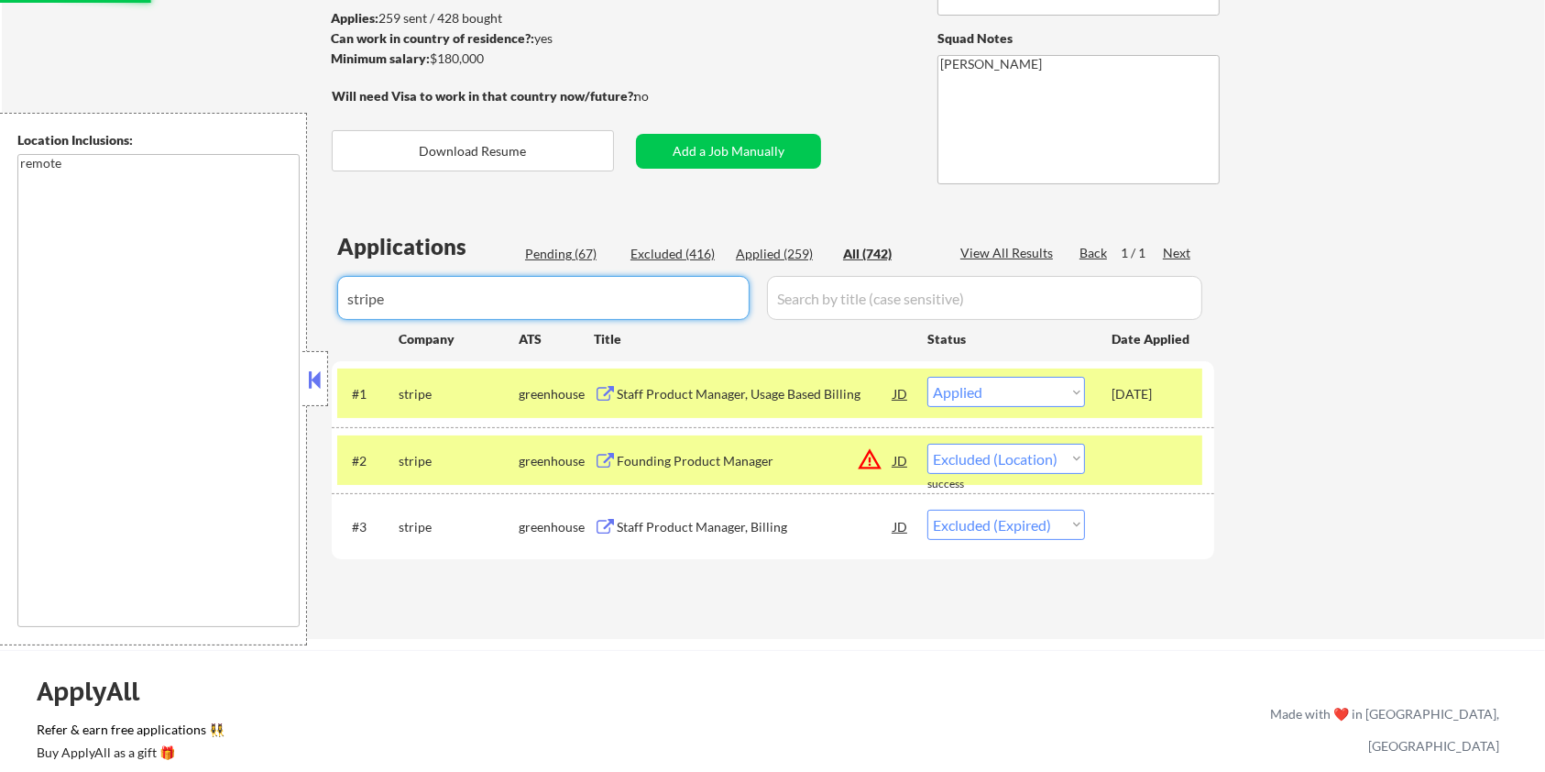
drag, startPoint x: 433, startPoint y: 292, endPoint x: 279, endPoint y: 304, distance: 155.3
click at [279, 304] on body "← Return to /applysquad Mailslurp Inbox Job Search Builder Jane Mareth User Ema…" at bounding box center [772, 142] width 1545 height 772
select select ""applied""
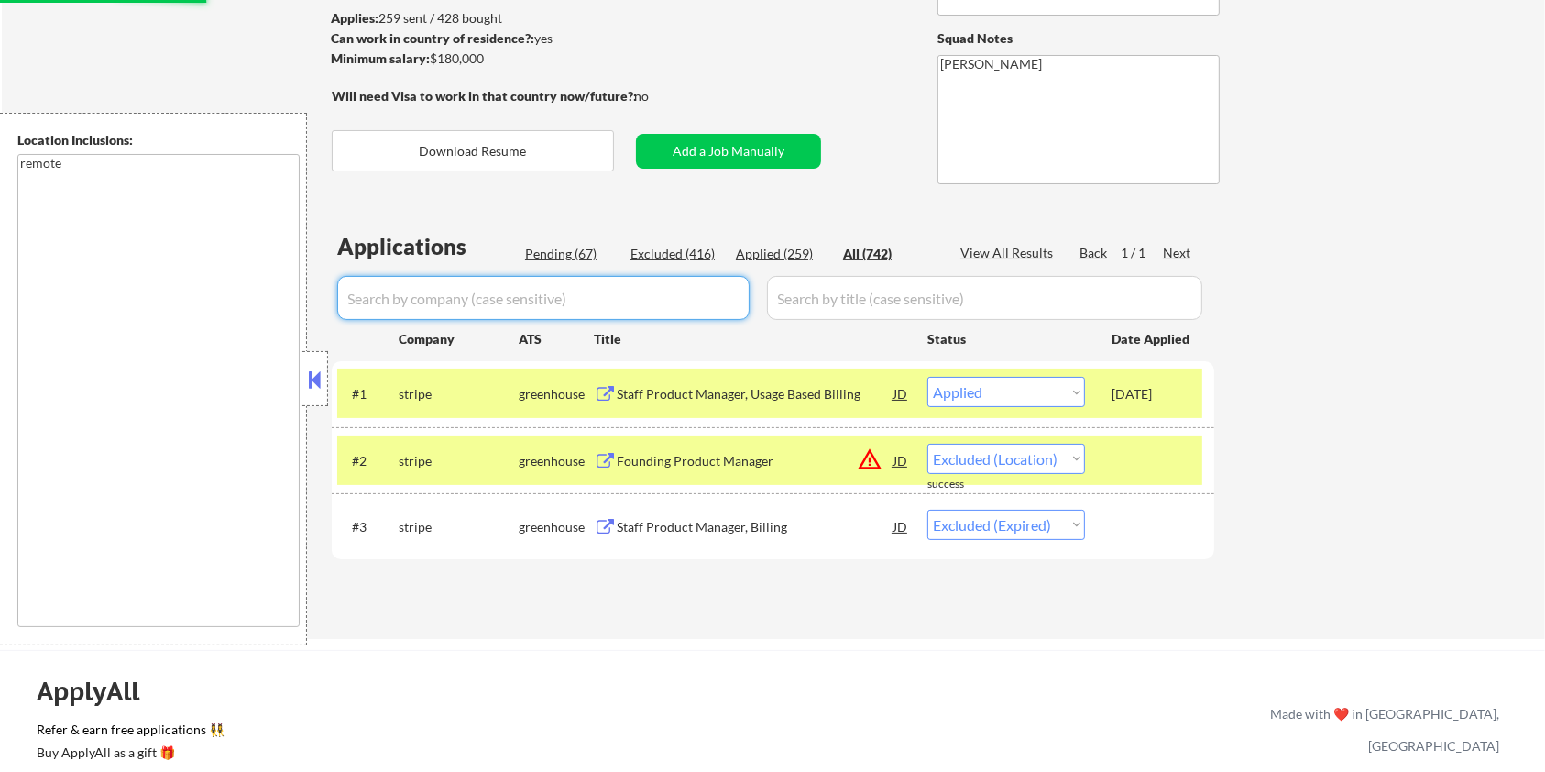
select select ""applied""
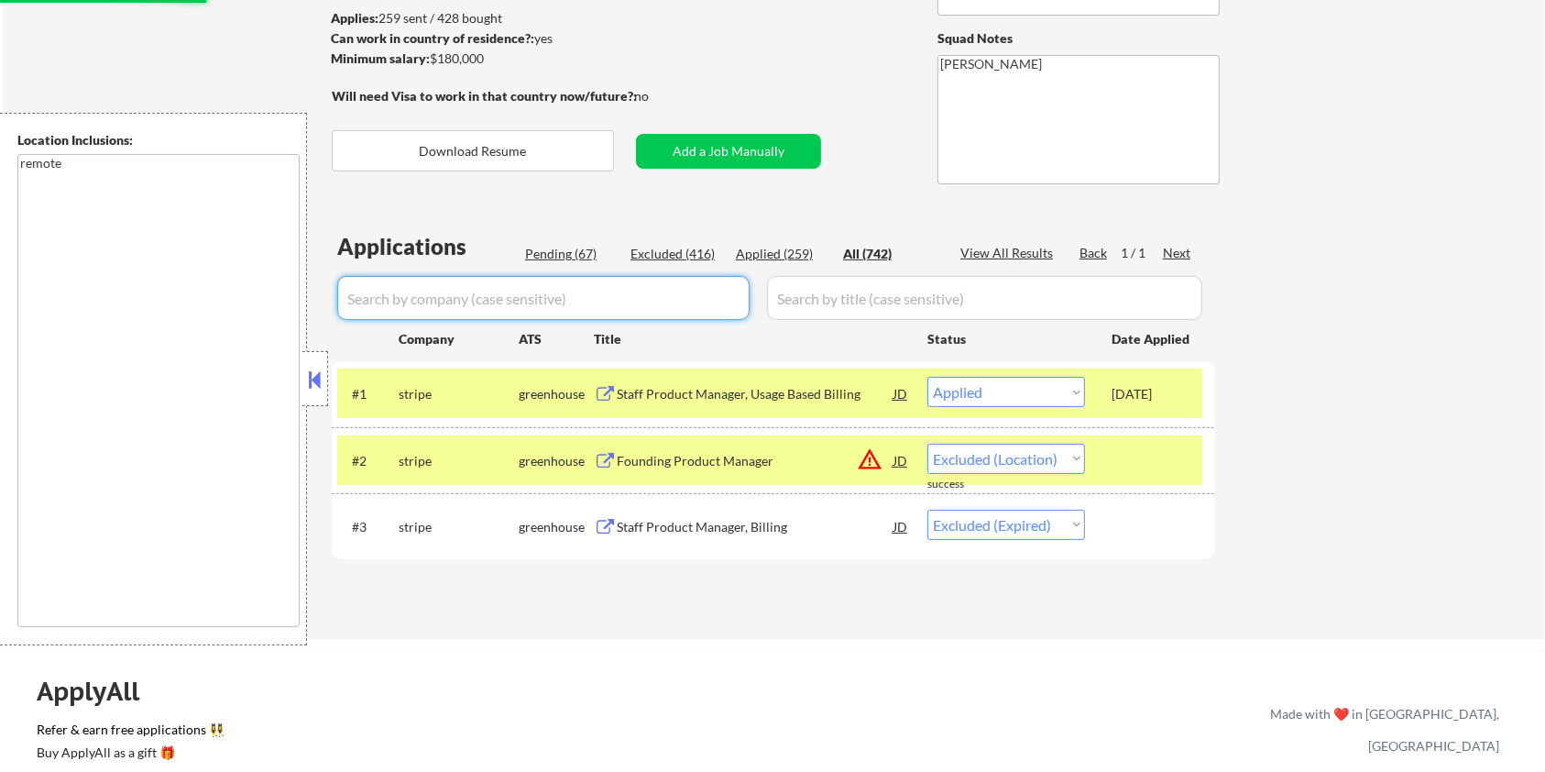
select select ""applied""
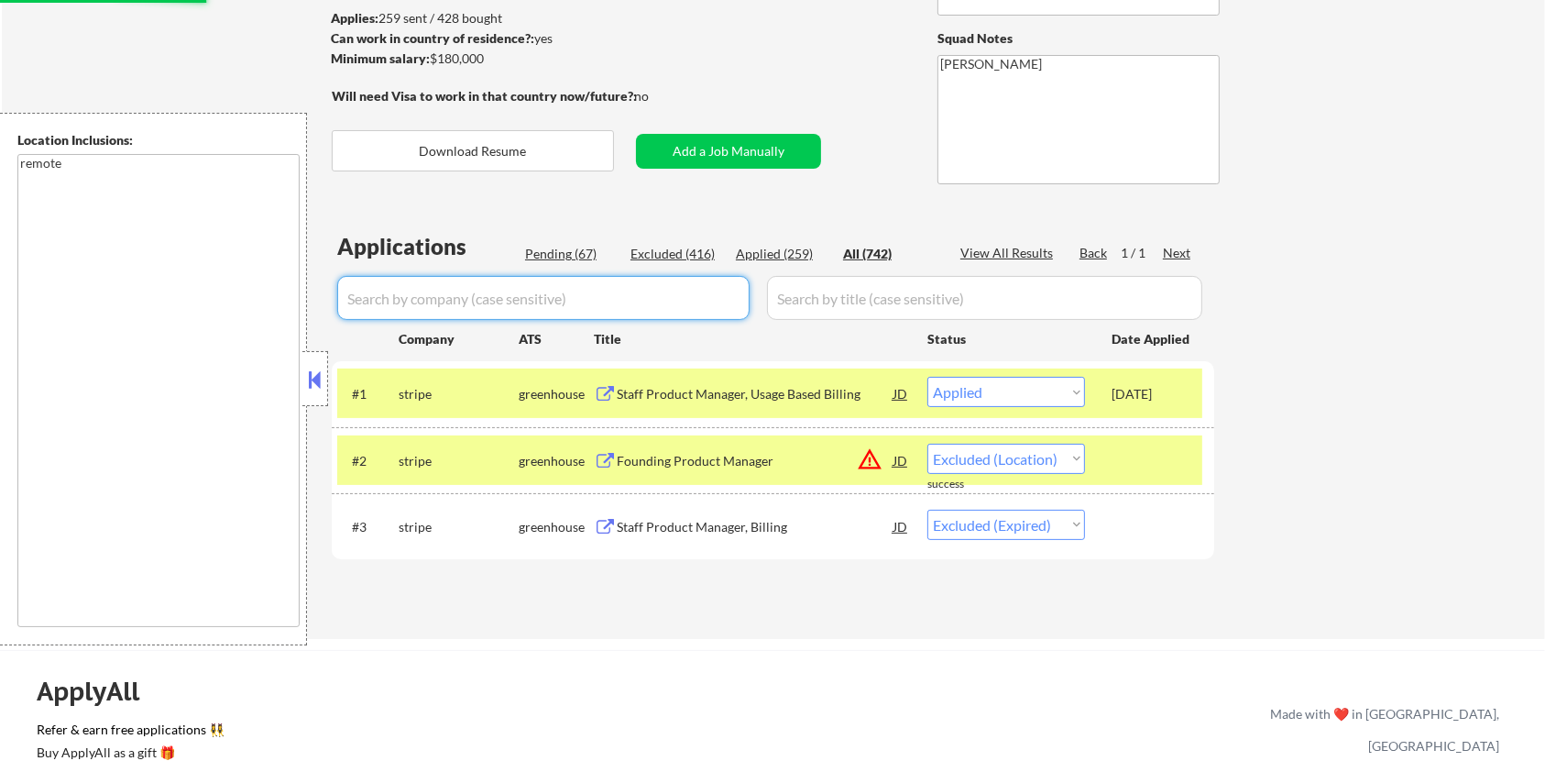
select select ""applied""
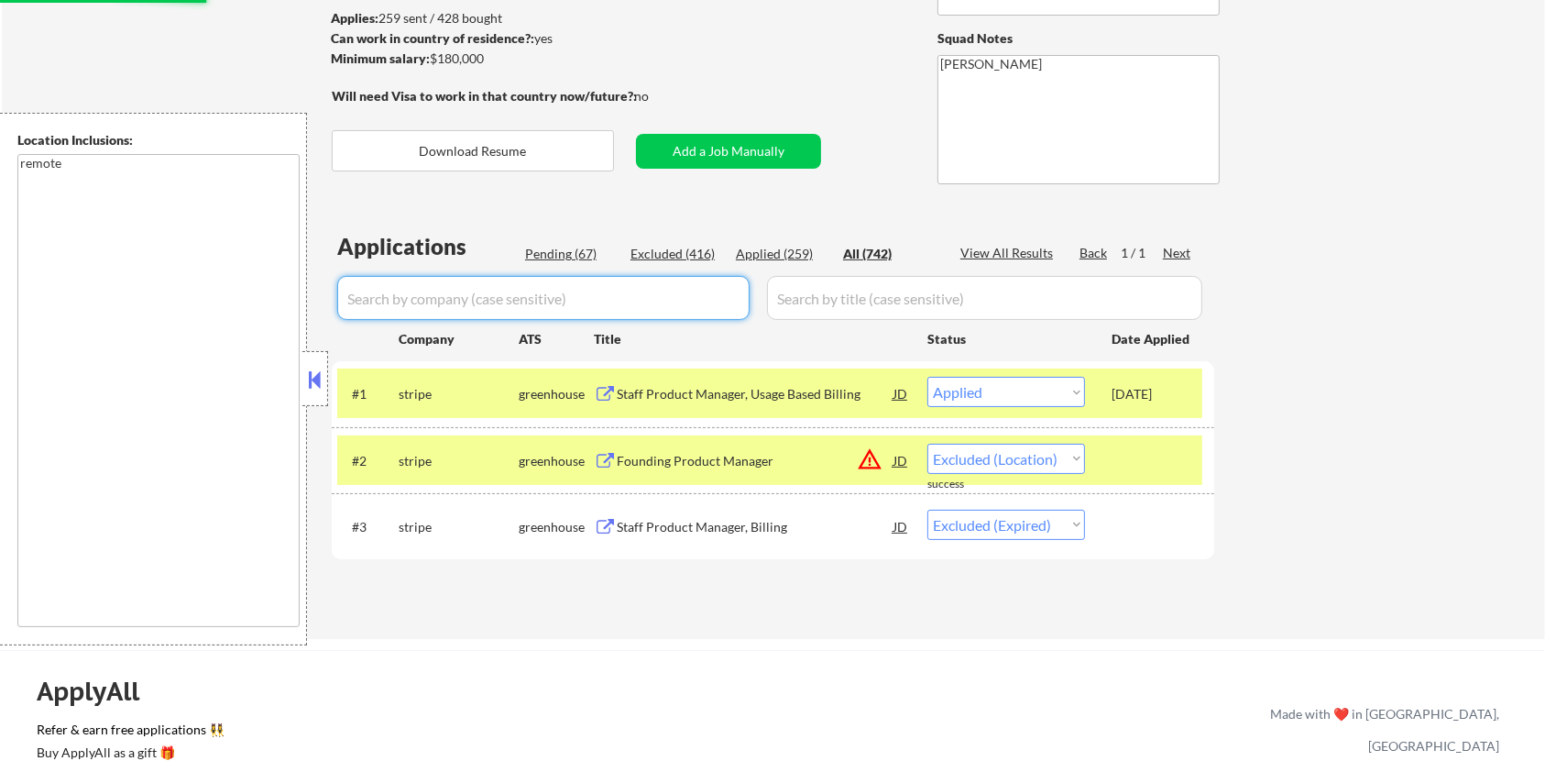
select select ""applied""
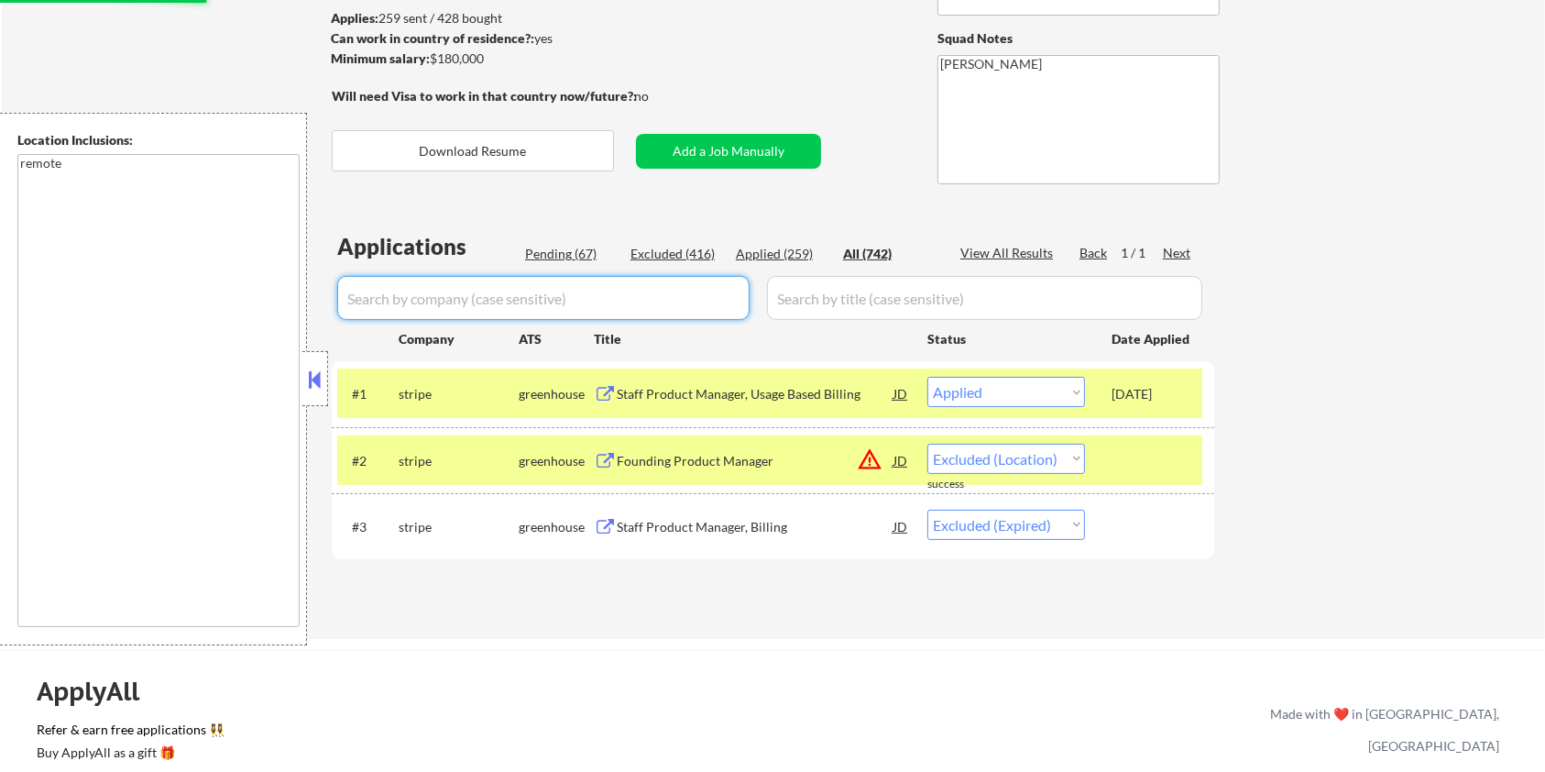
select select ""applied""
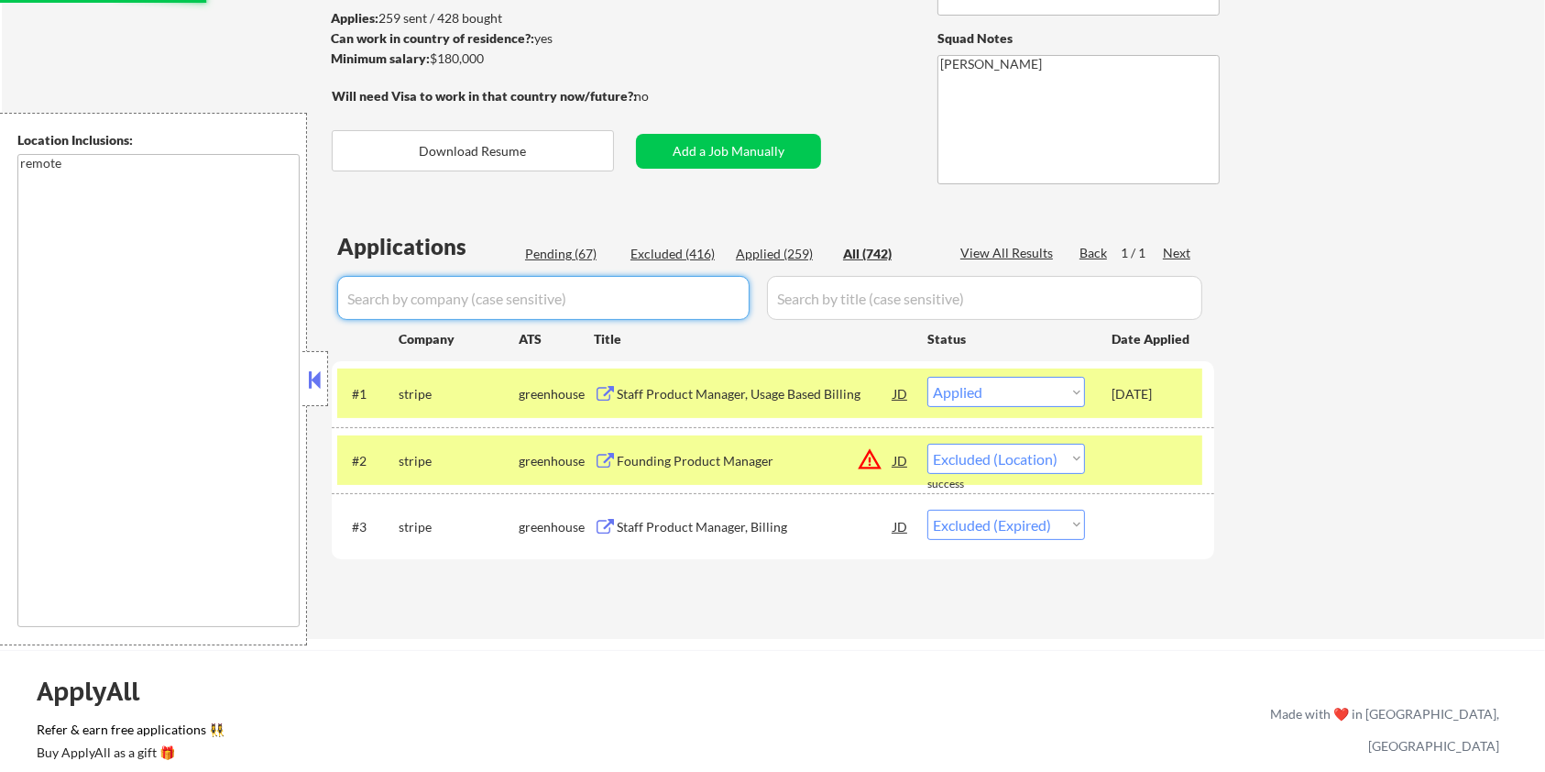
select select ""applied""
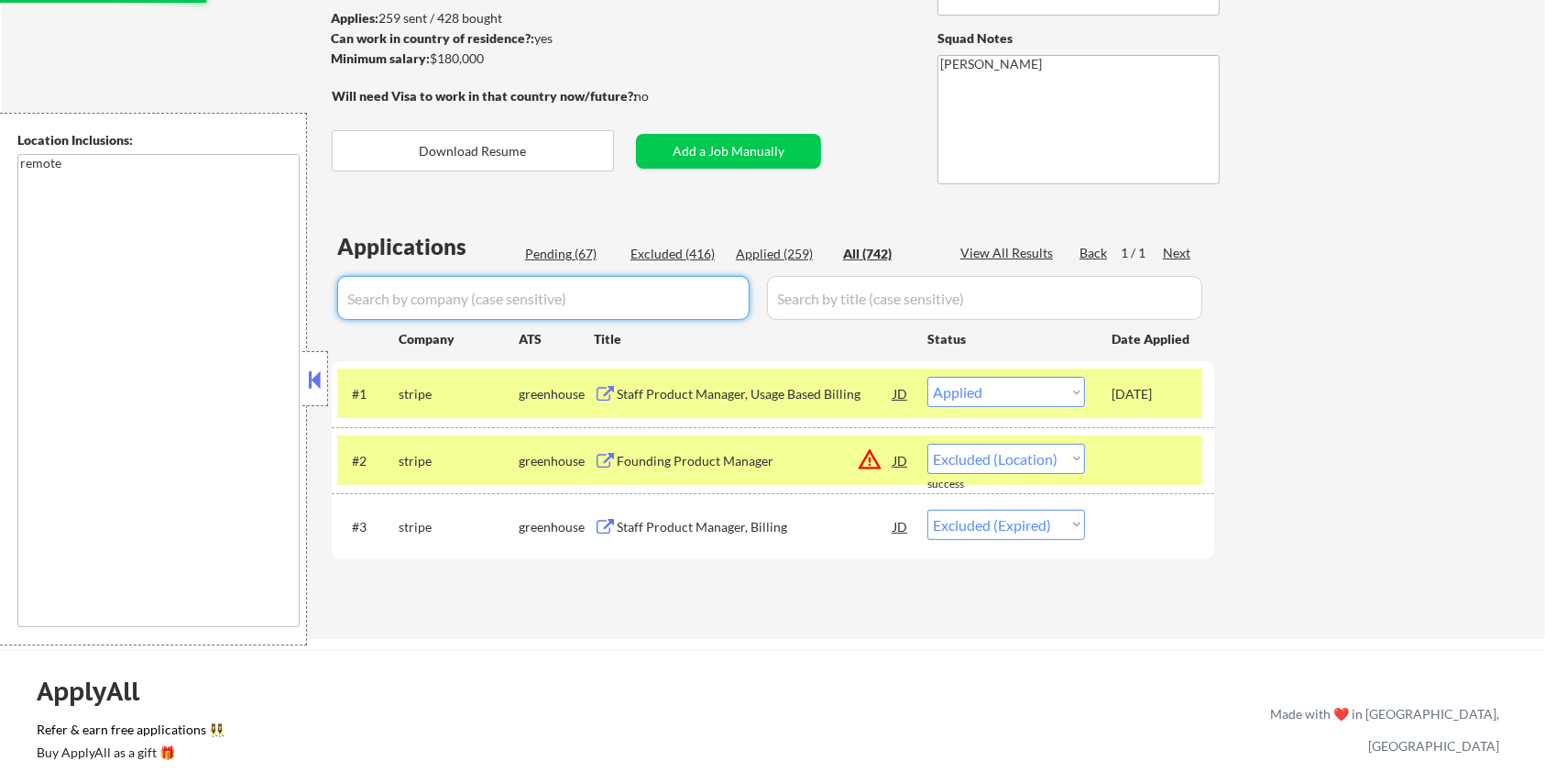
select select ""applied""
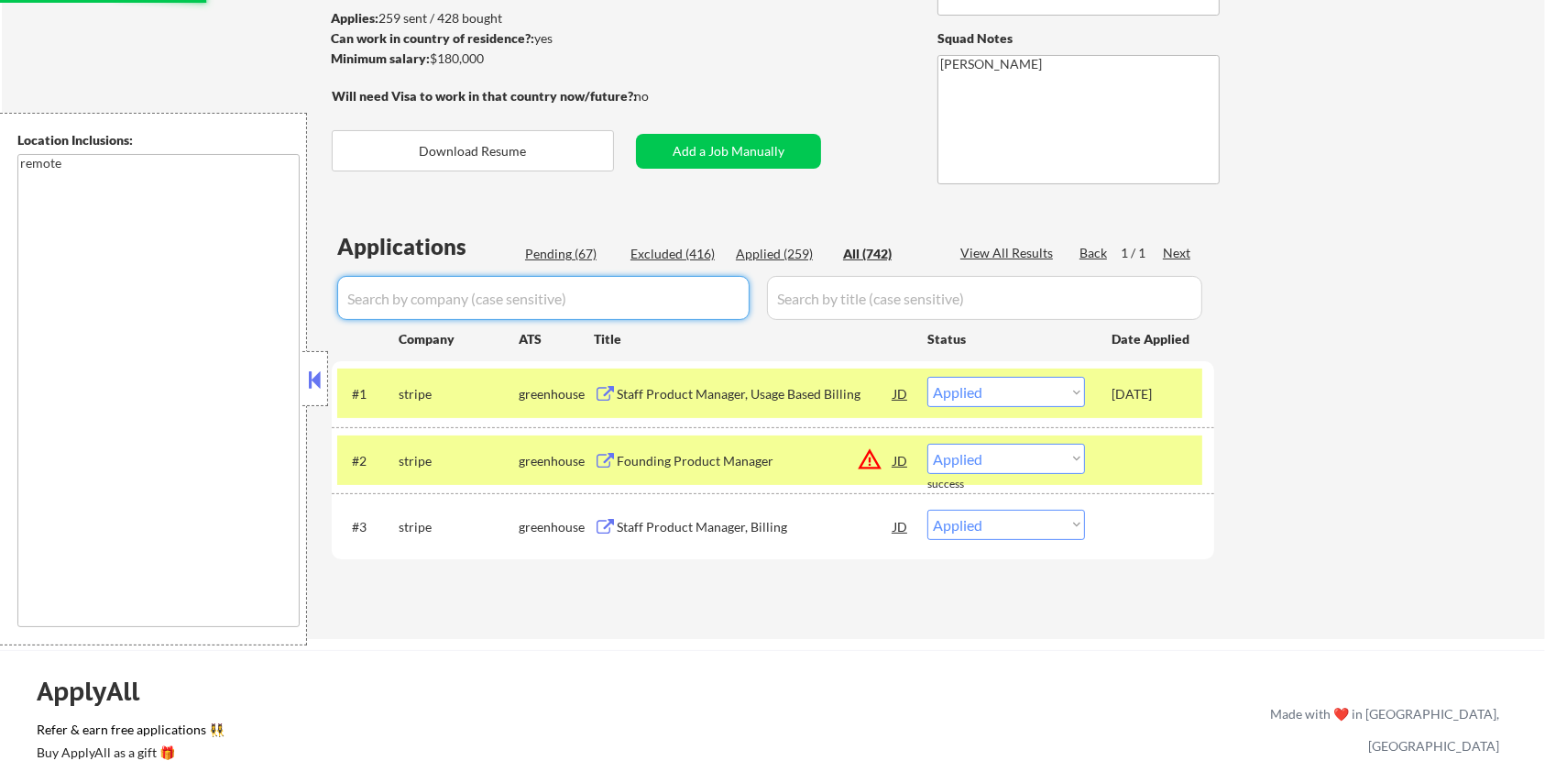
select select ""applied""
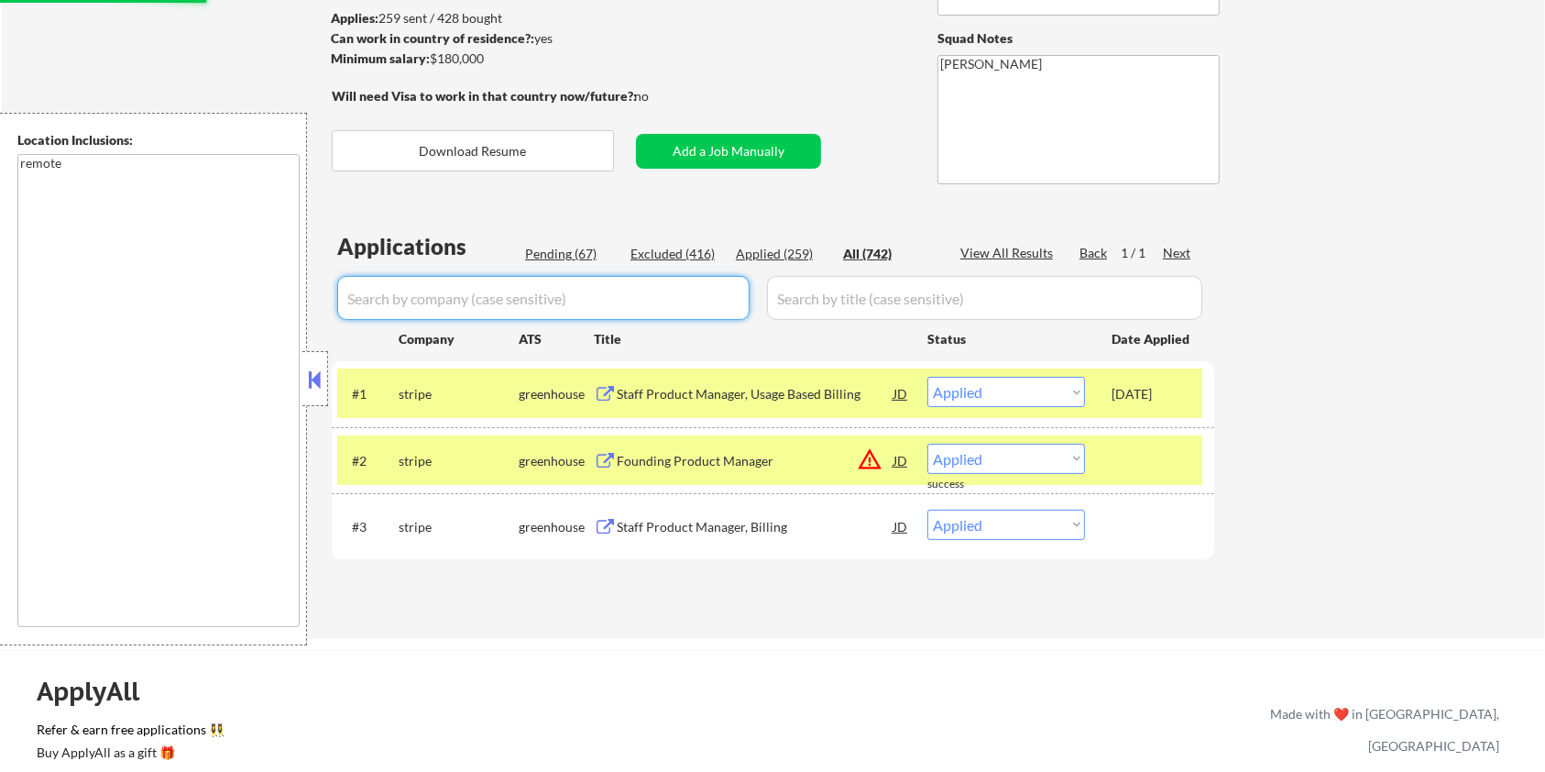
select select ""applied""
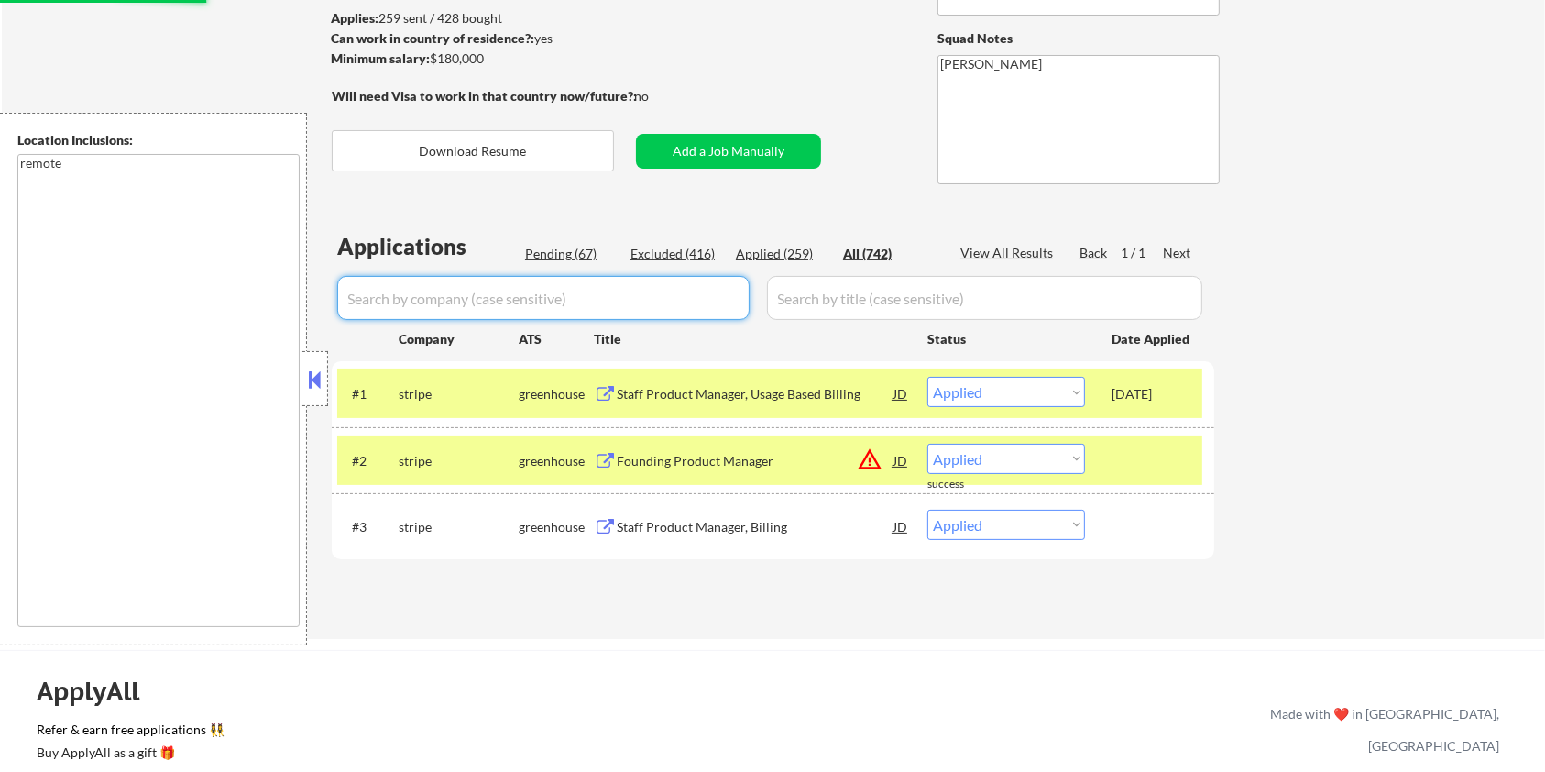
select select ""applied""
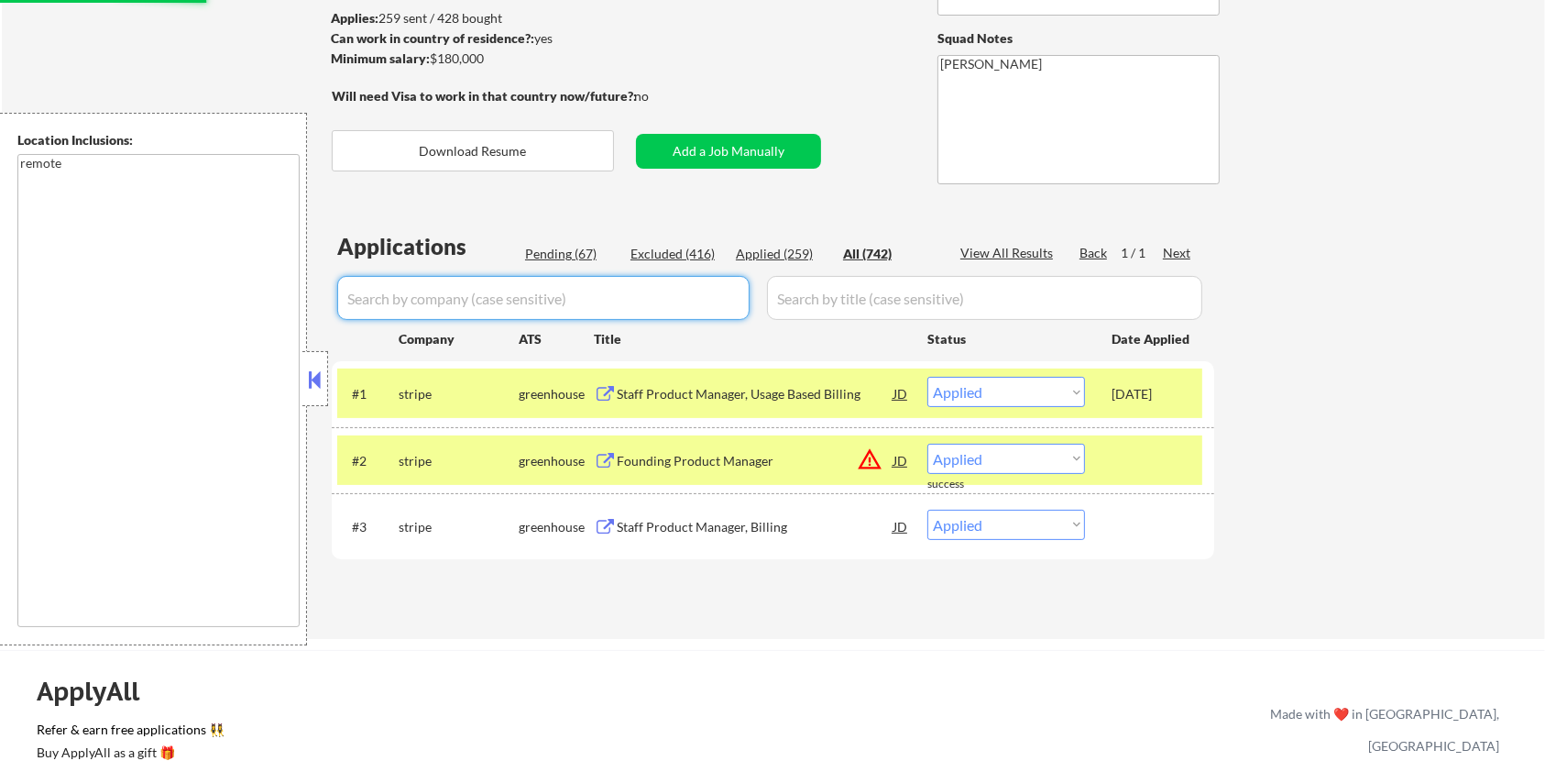
select select ""applied""
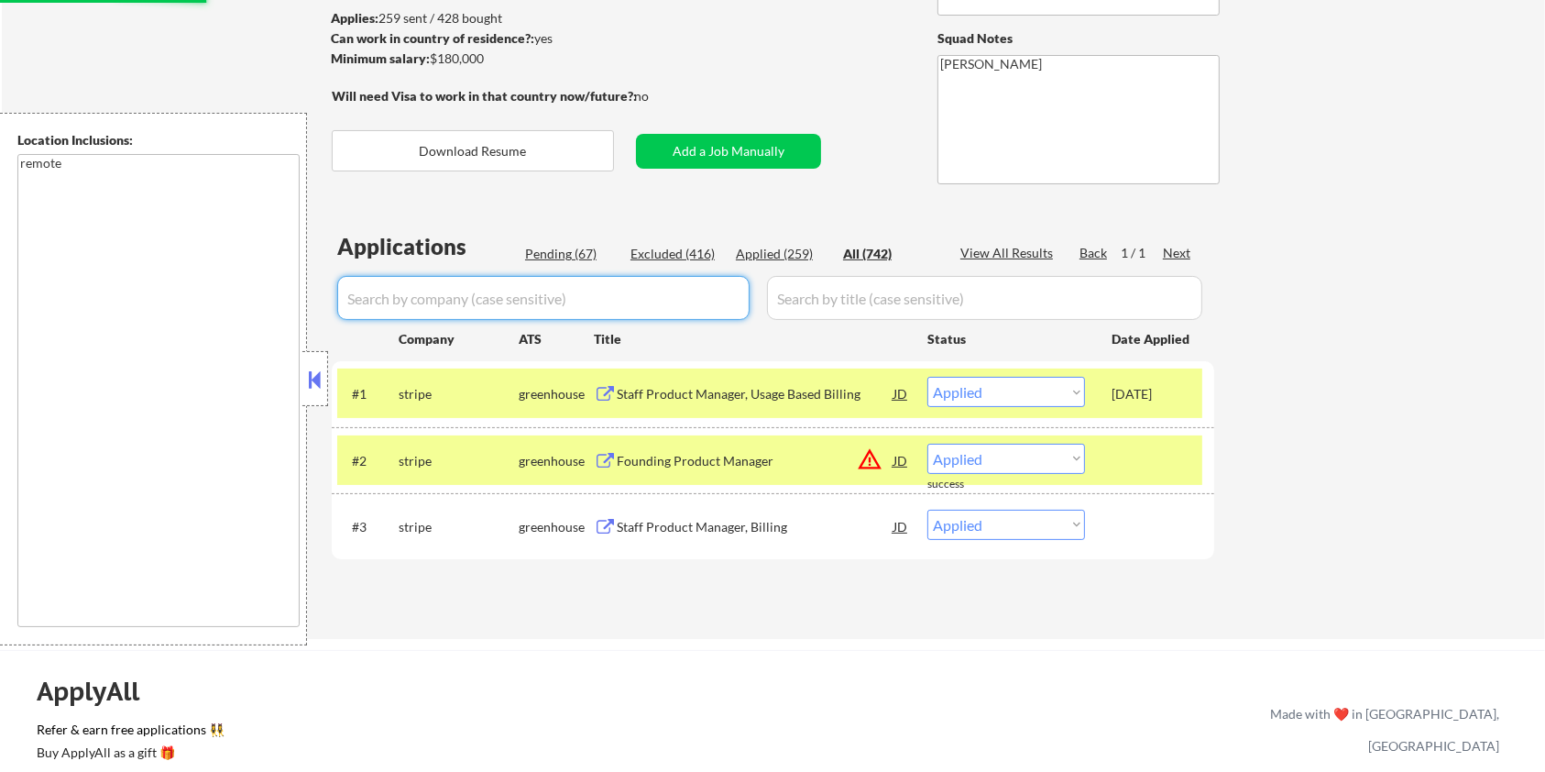
select select ""applied""
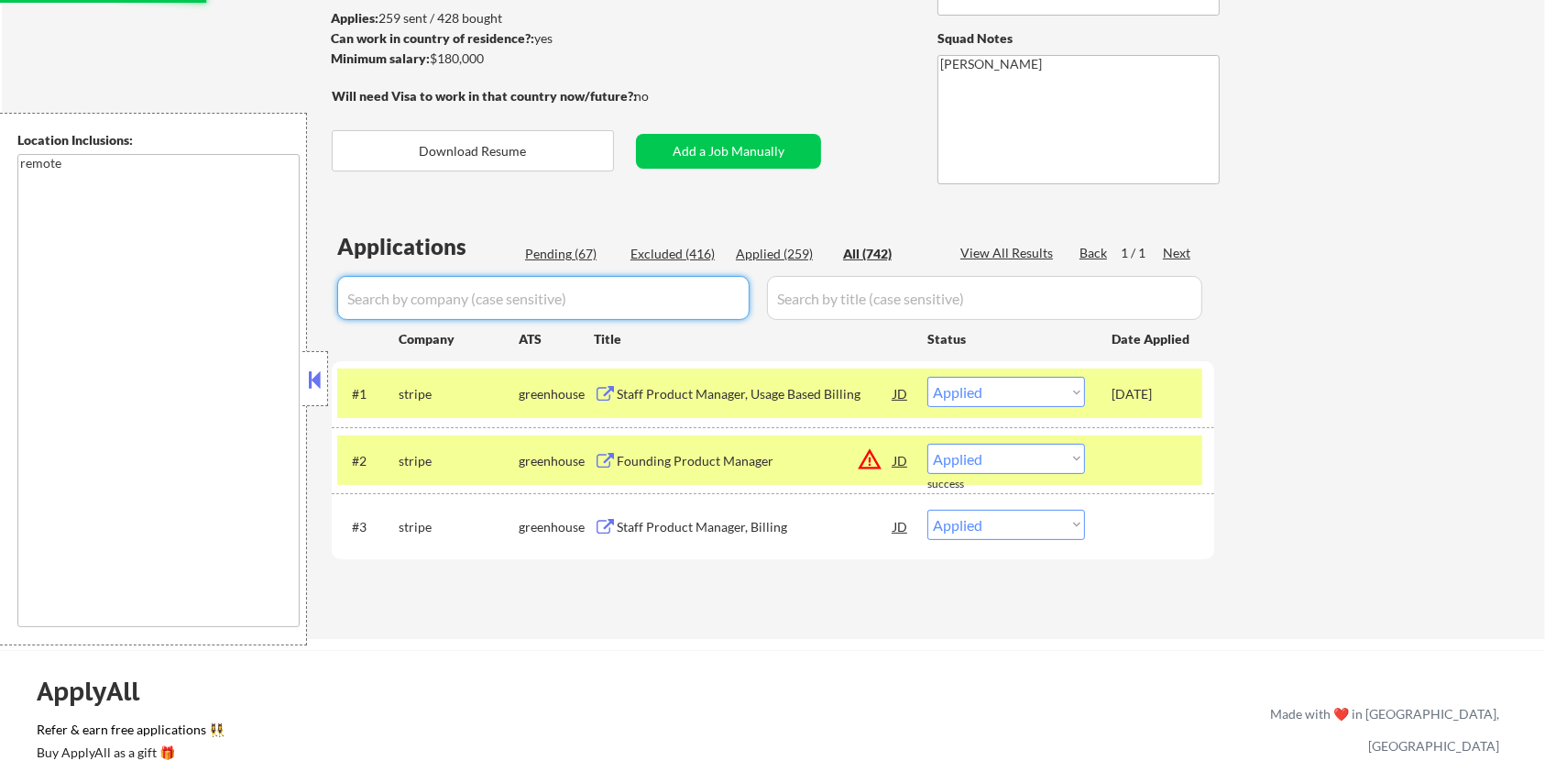
select select ""applied""
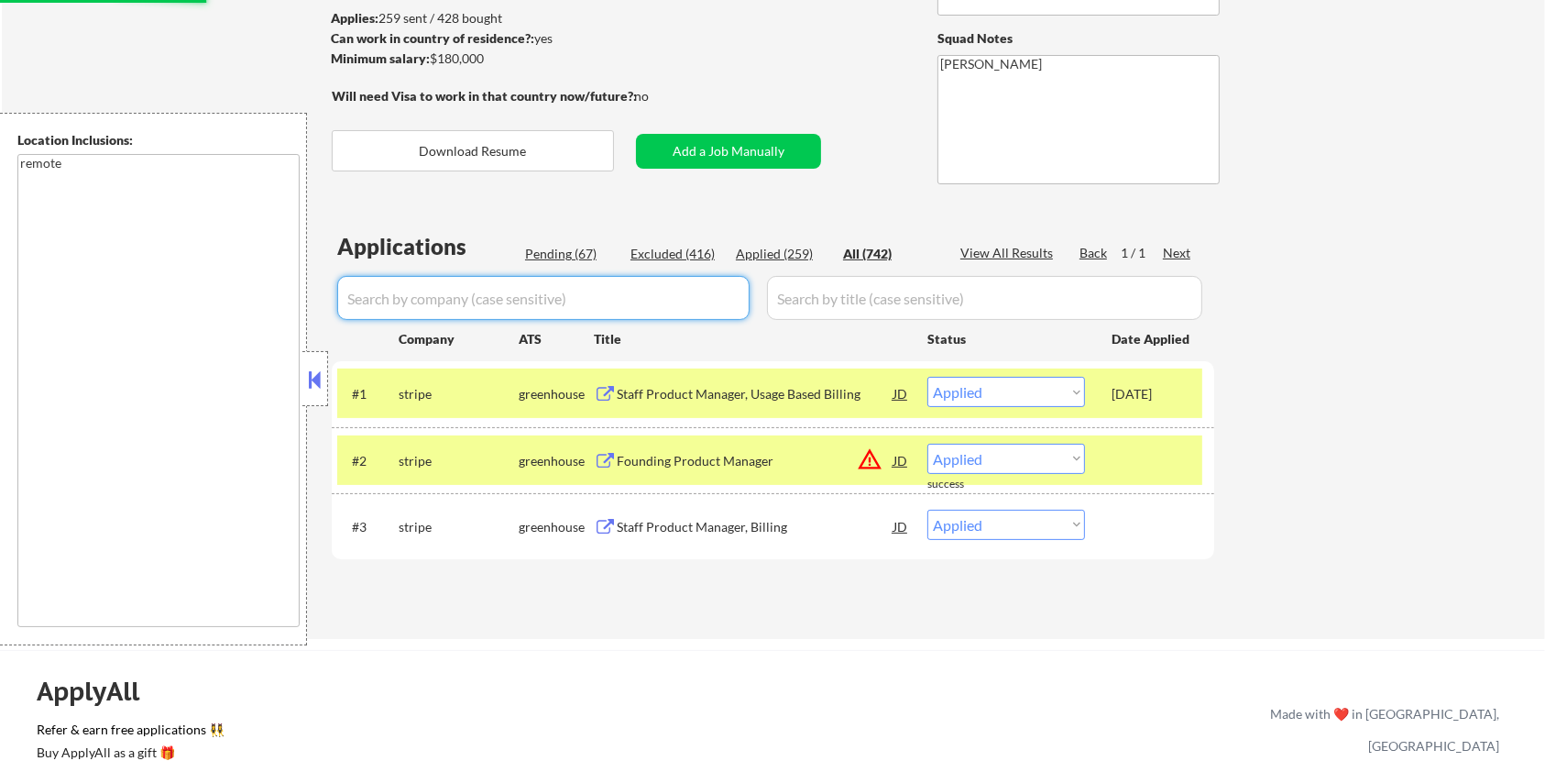
select select ""applied""
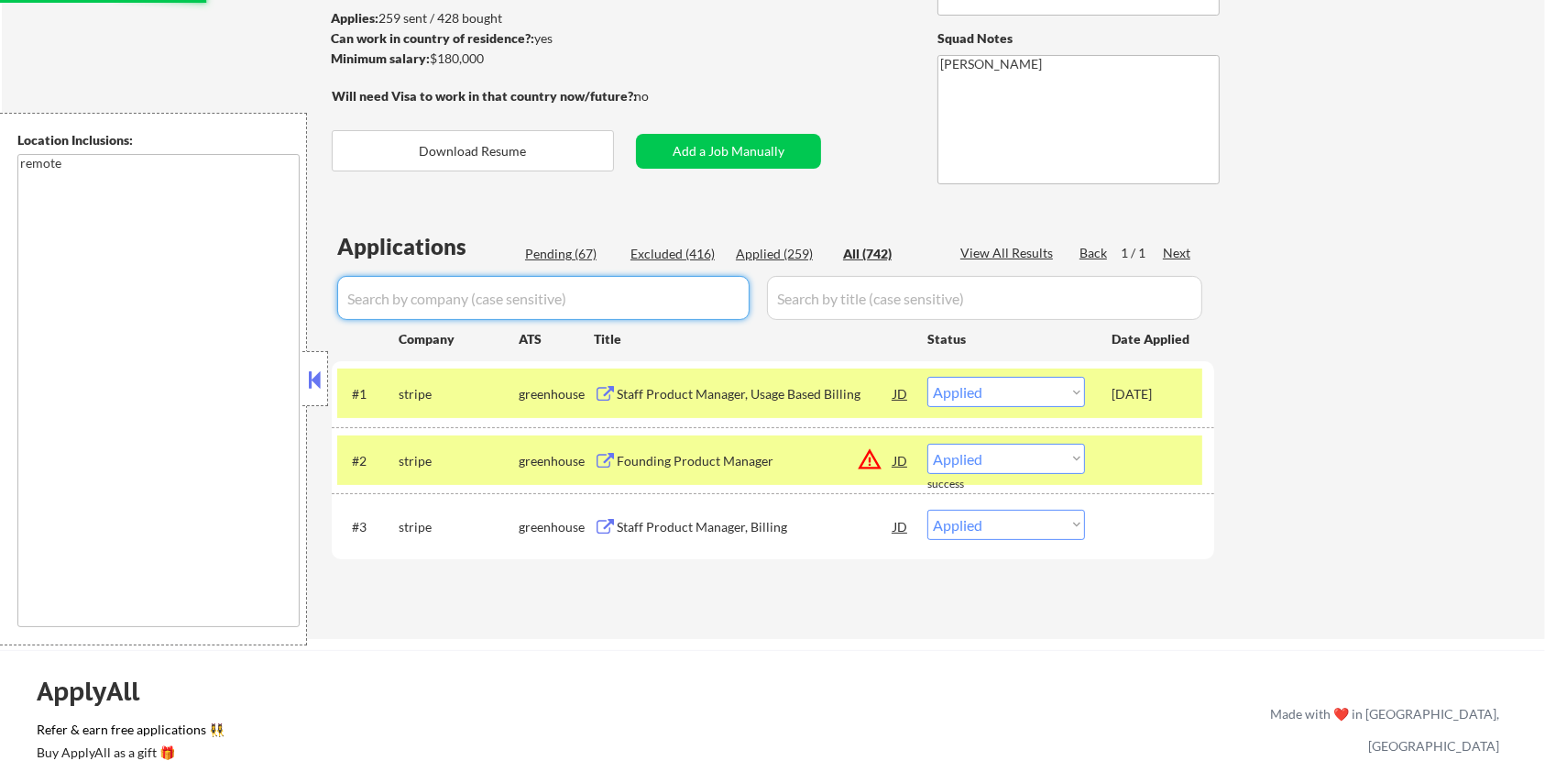
select select ""applied""
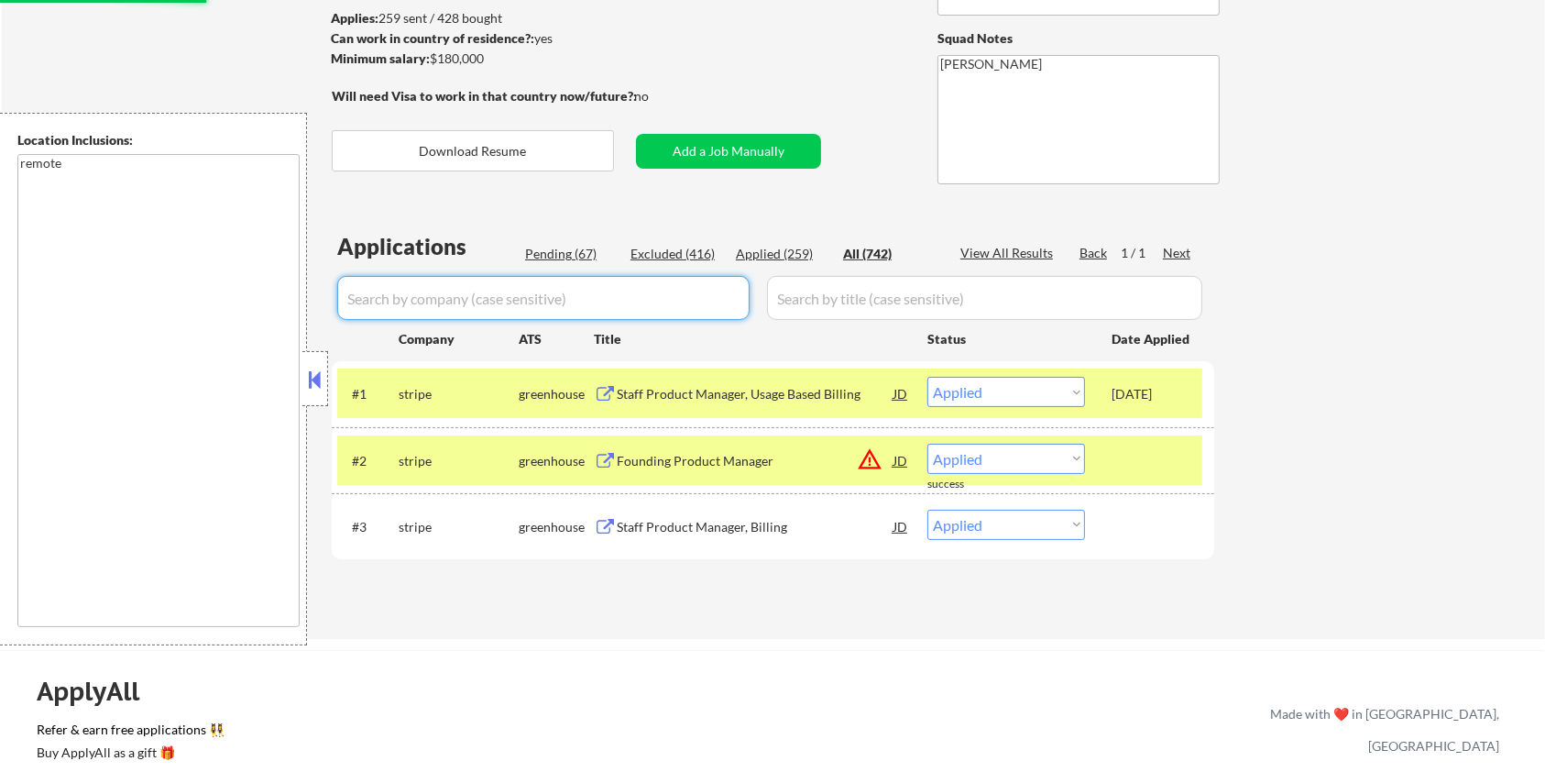
select select ""applied""
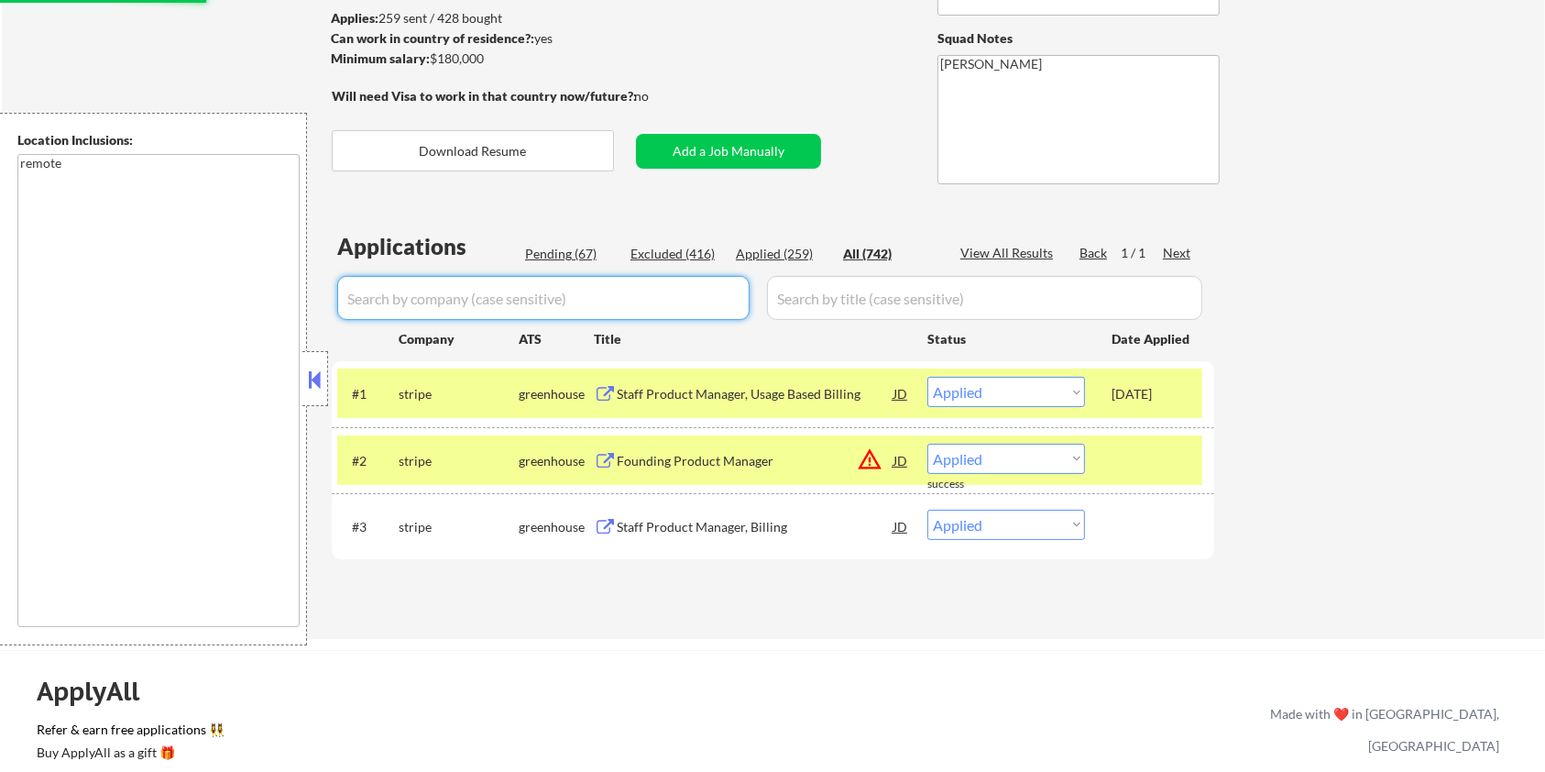
select select ""applied""
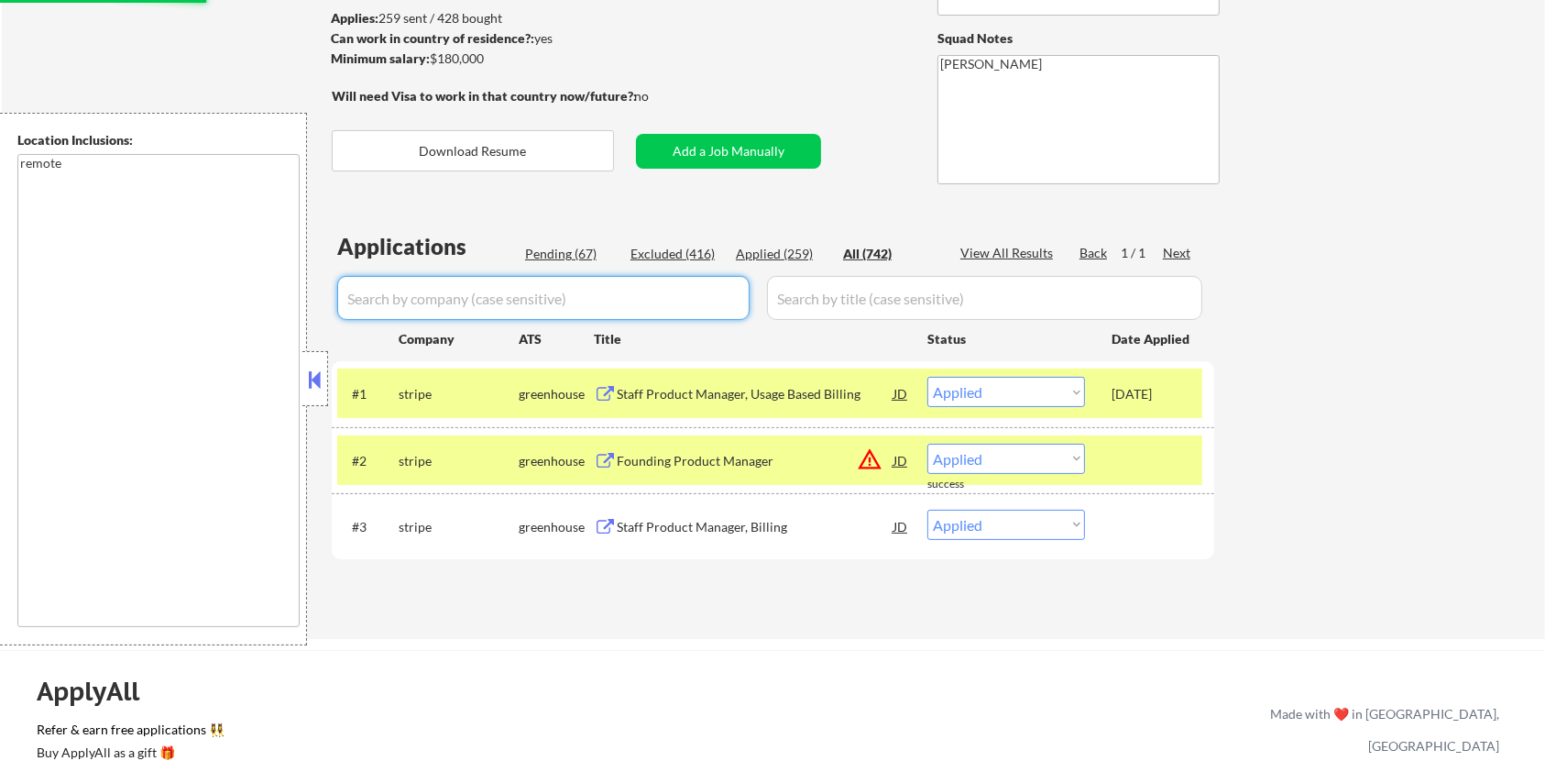
select select ""applied""
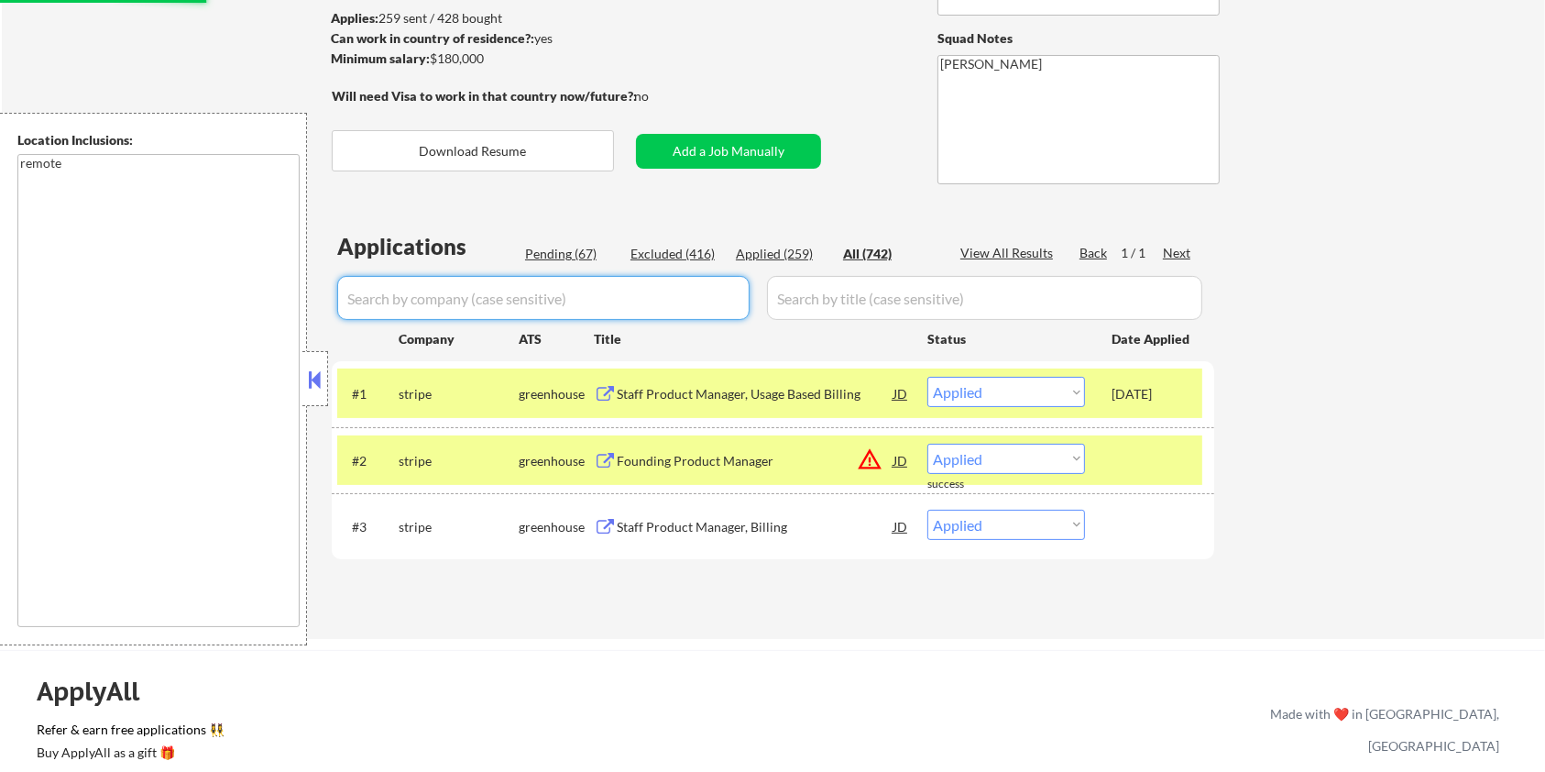
select select ""applied""
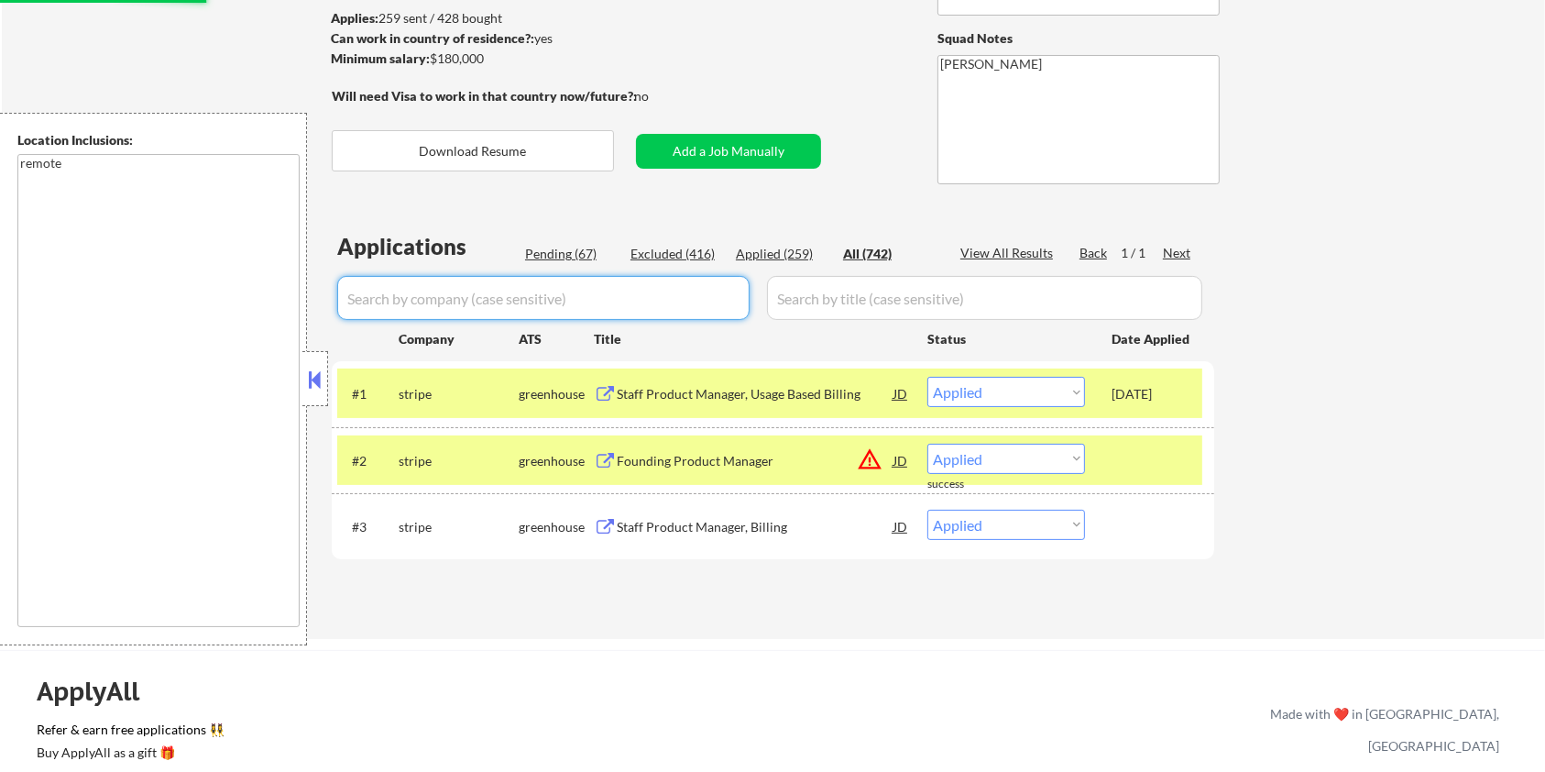
select select ""applied""
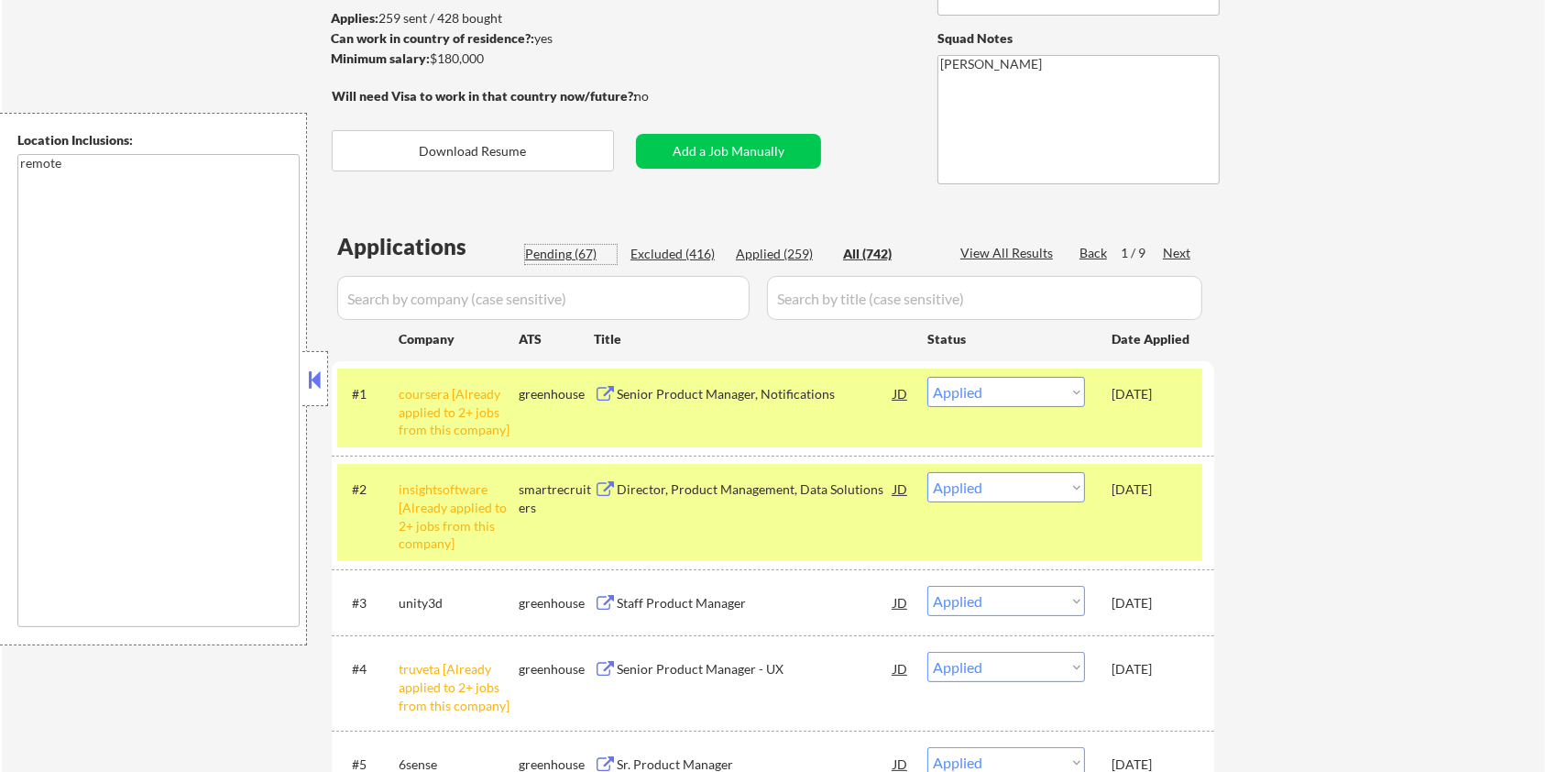
click at [559, 252] on div "Pending (67)" at bounding box center [571, 254] width 92 height 18
select select ""pending""
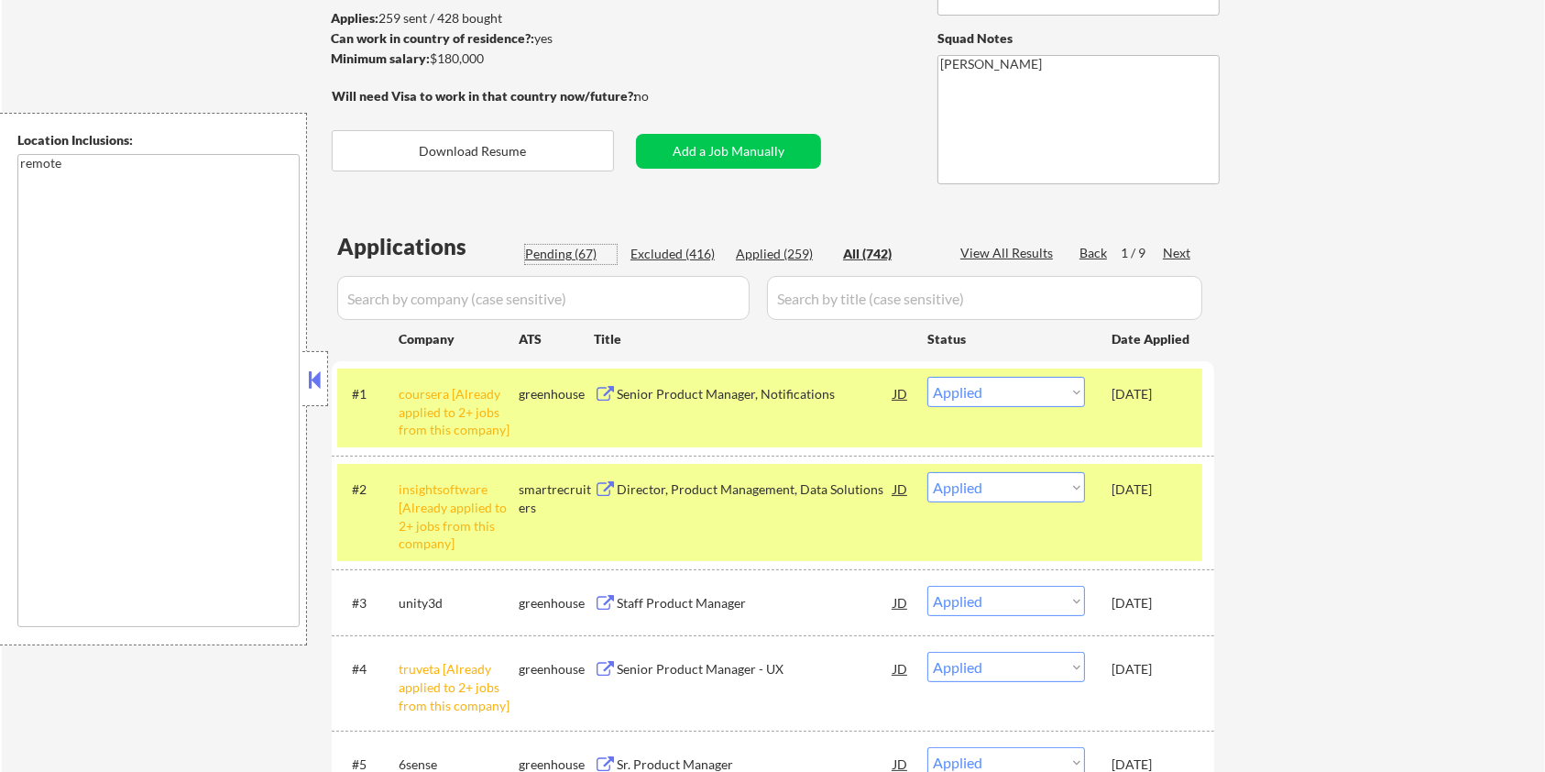
select select ""pending""
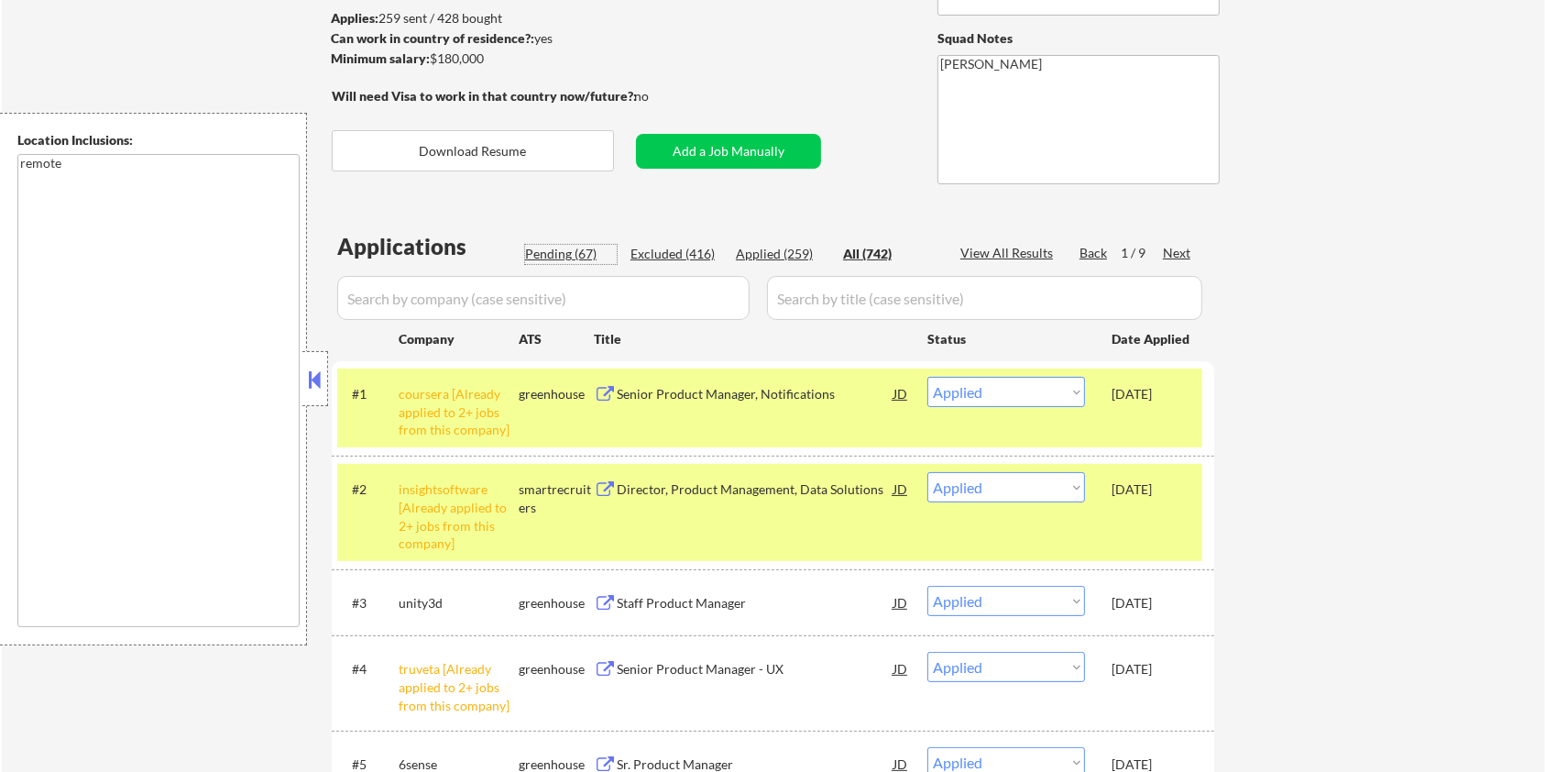
select select ""pending""
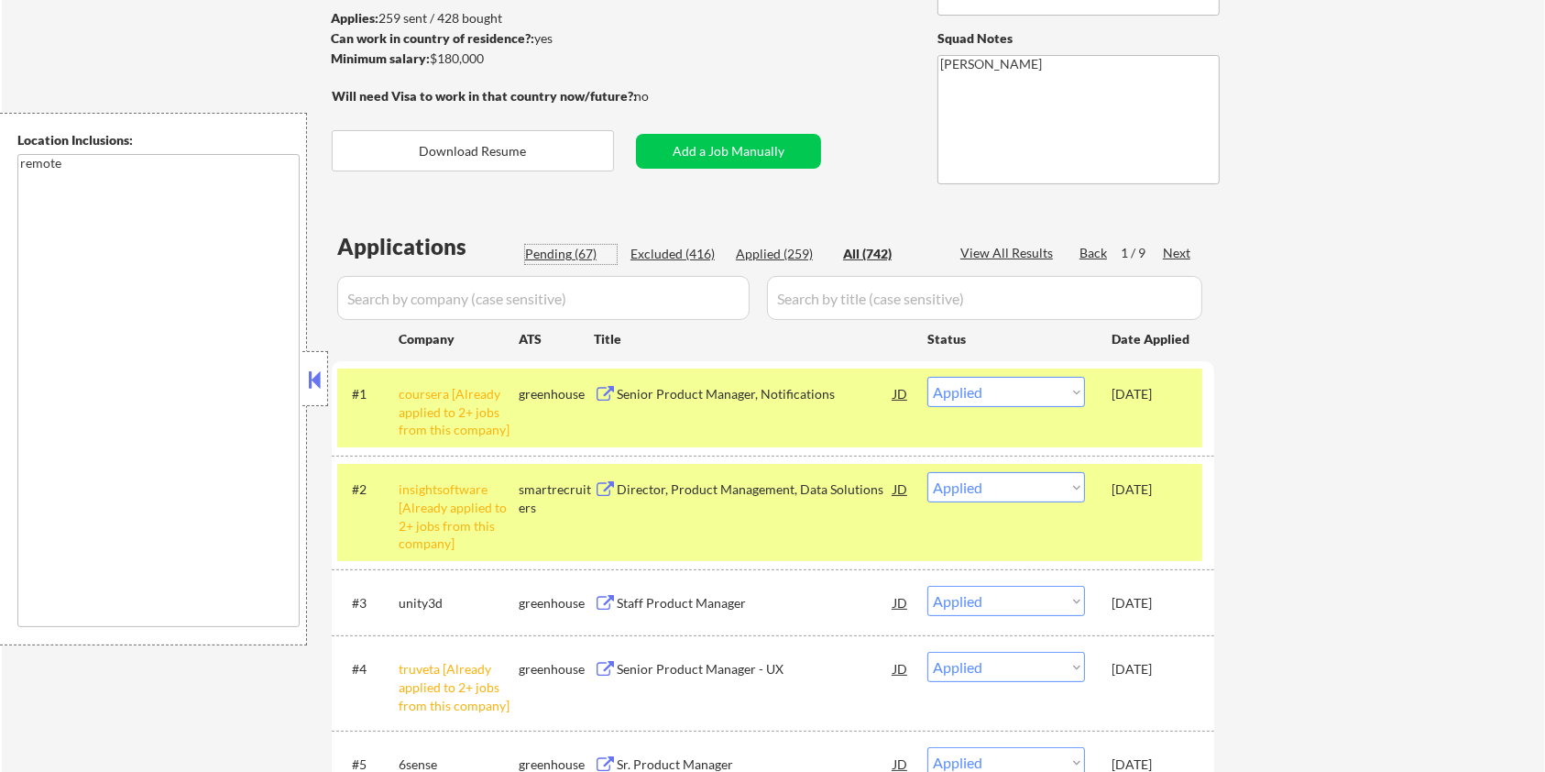
select select ""pending""
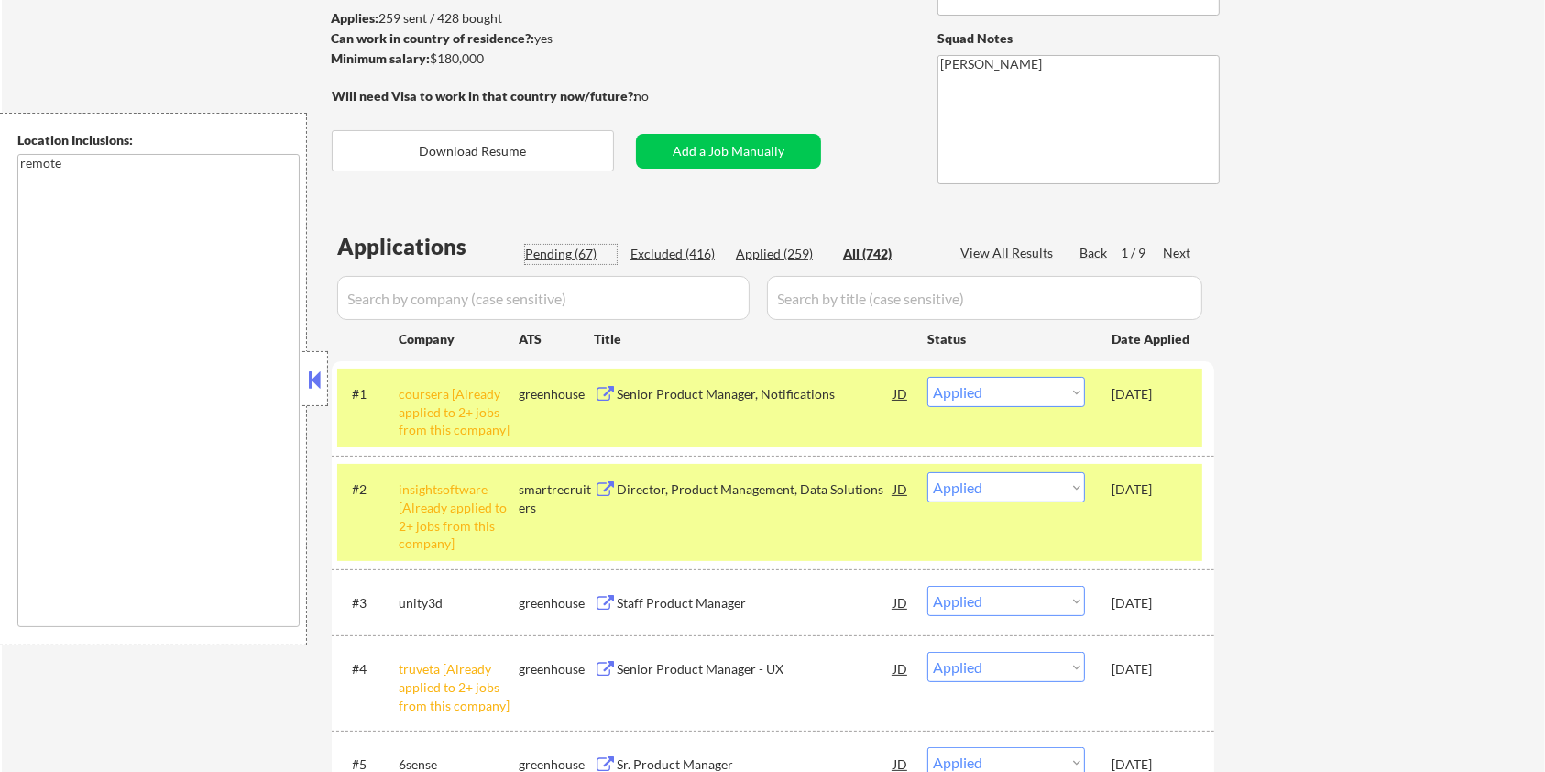
select select ""pending""
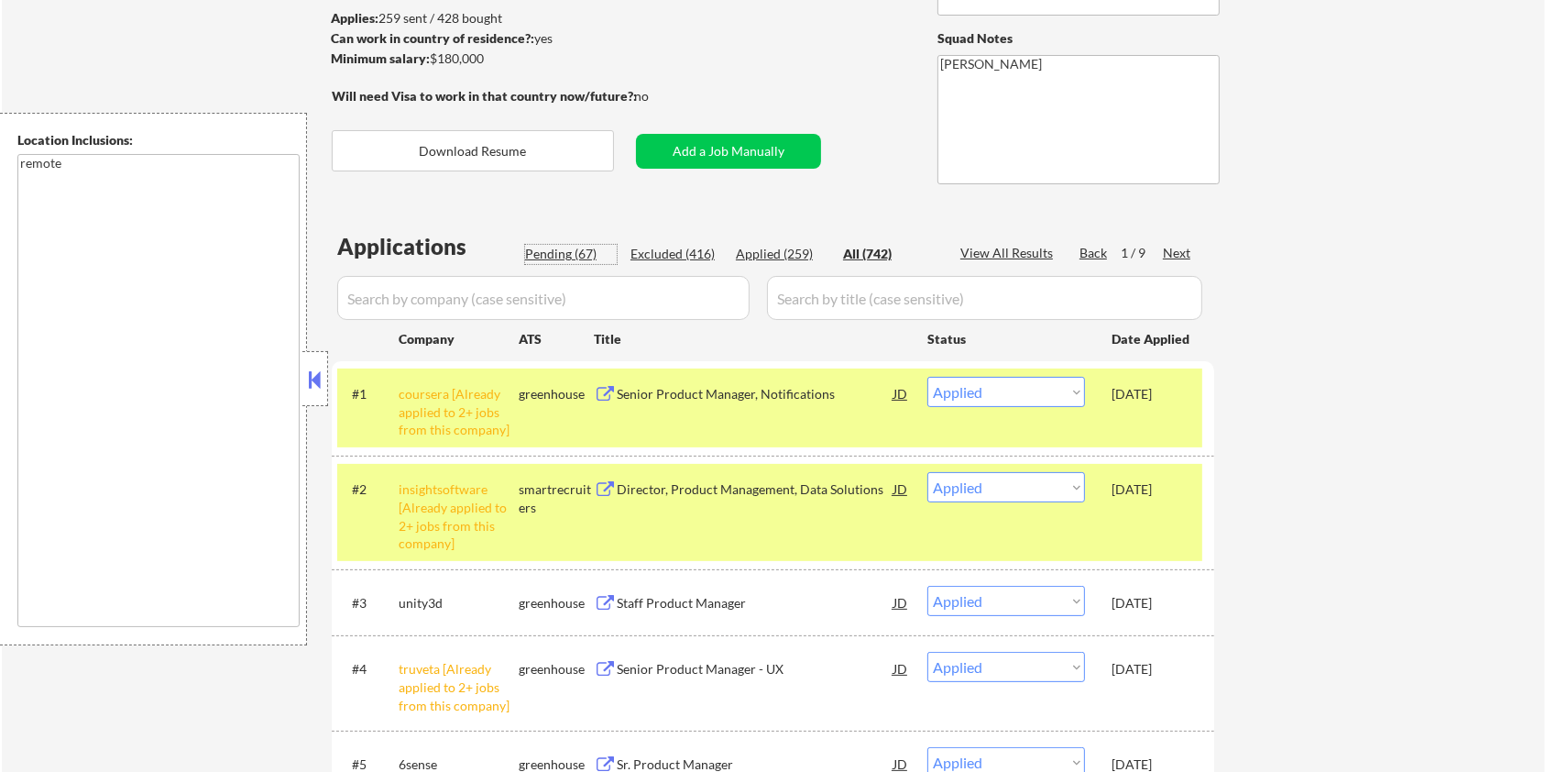
select select ""pending""
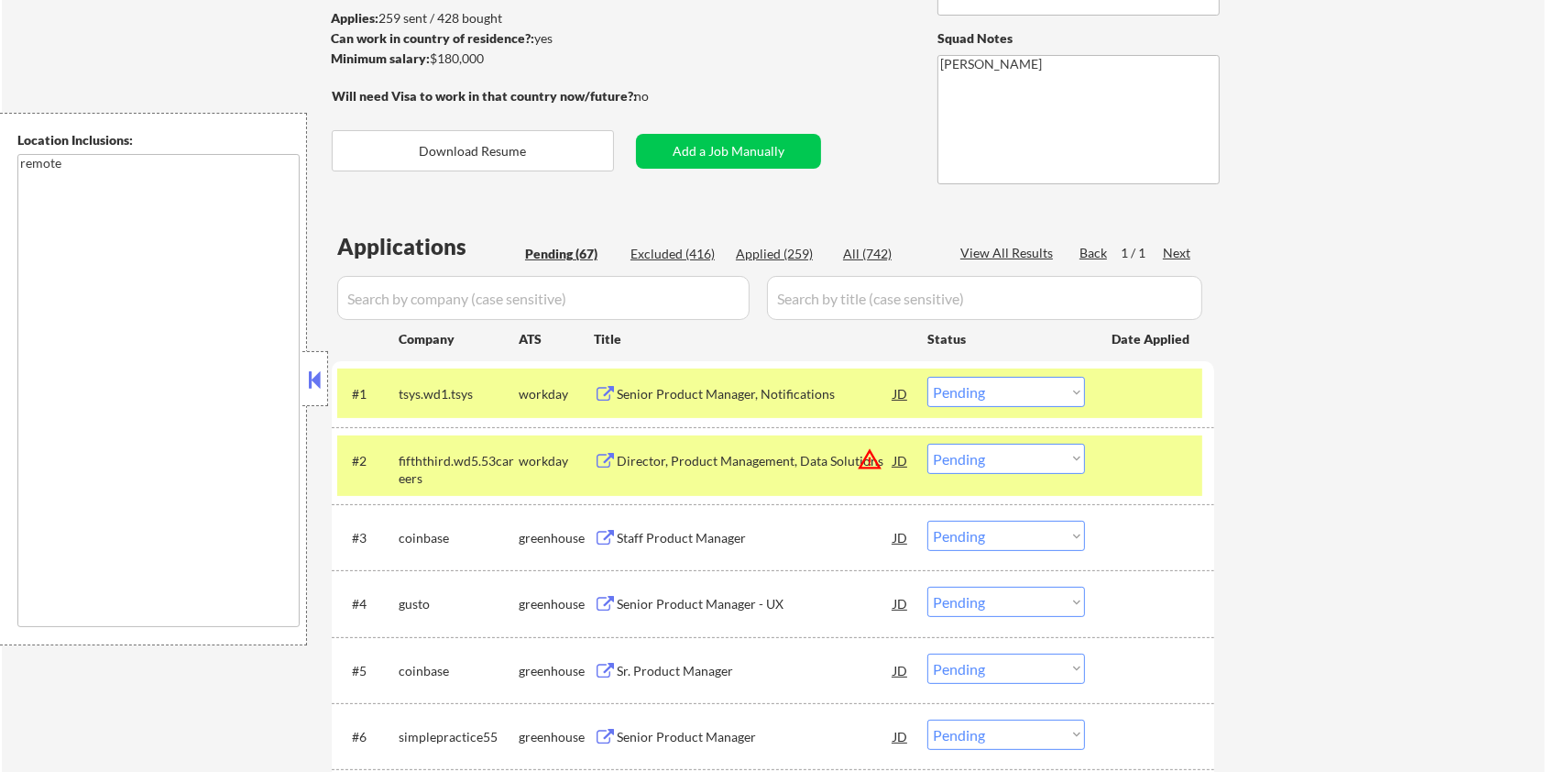
click at [540, 285] on input "input" at bounding box center [543, 298] width 412 height 44
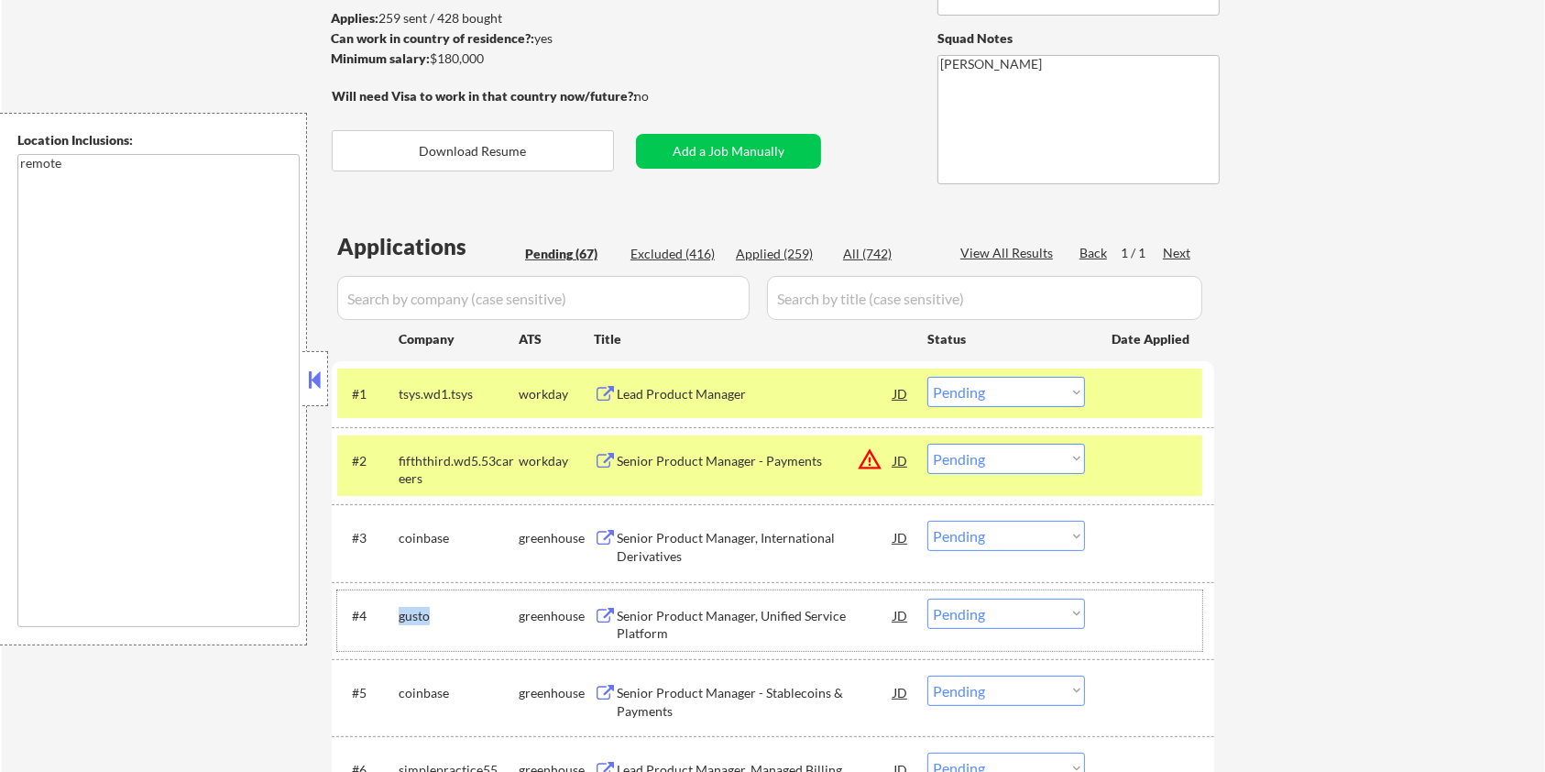
drag, startPoint x: 440, startPoint y: 613, endPoint x: 395, endPoint y: 612, distance: 44.9
click at [395, 612] on div "#4 gusto greenhouse Senior Product Manager, Unified Service Platform JD Choose …" at bounding box center [769, 620] width 865 height 60
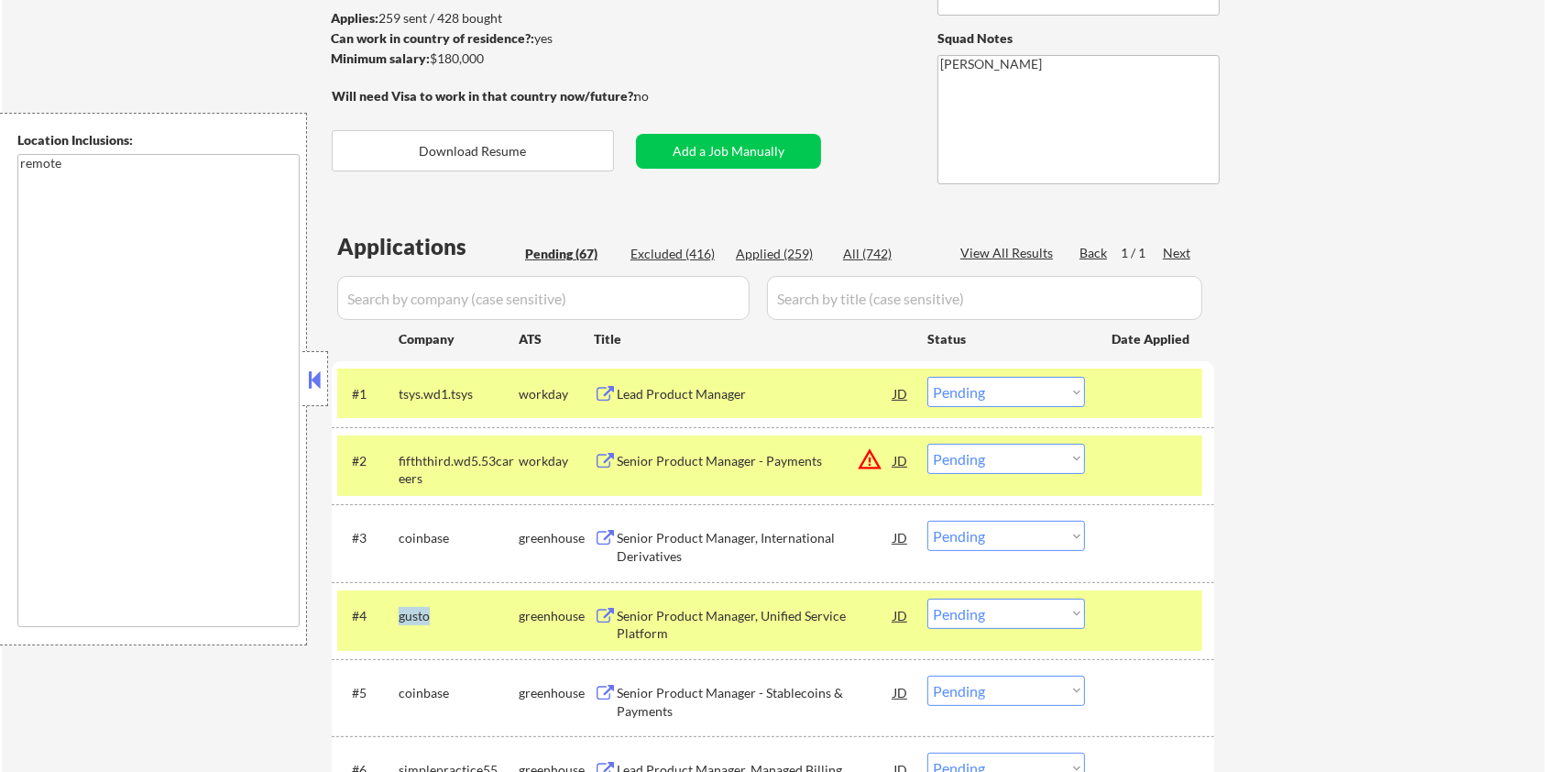
copy div "gusto"
click at [414, 303] on input "input" at bounding box center [543, 298] width 412 height 44
paste input "gusto"
click at [805, 291] on input "input" at bounding box center [984, 298] width 435 height 44
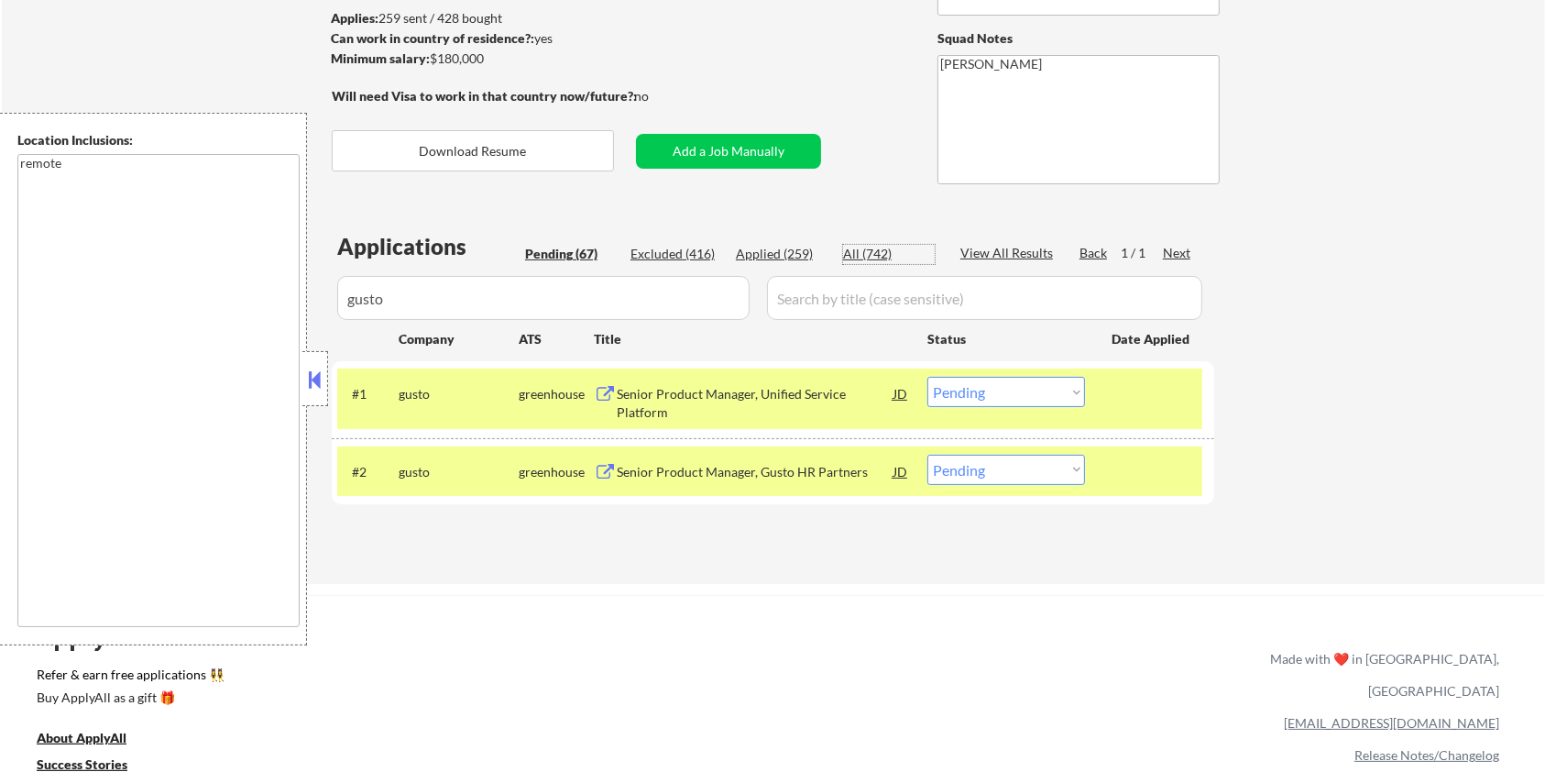
click at [874, 252] on div "All (742)" at bounding box center [889, 254] width 92 height 18
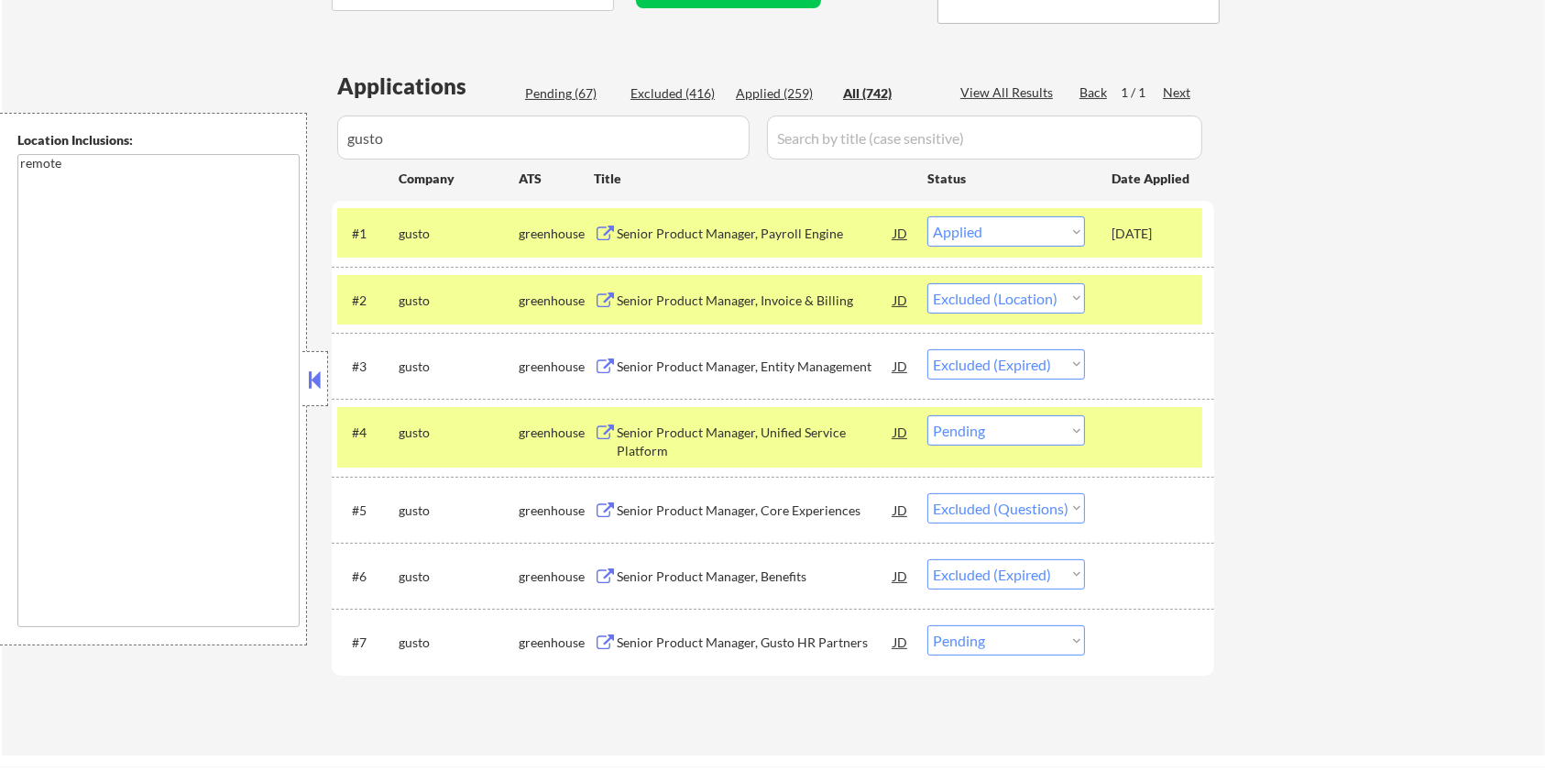
scroll to position [488, 0]
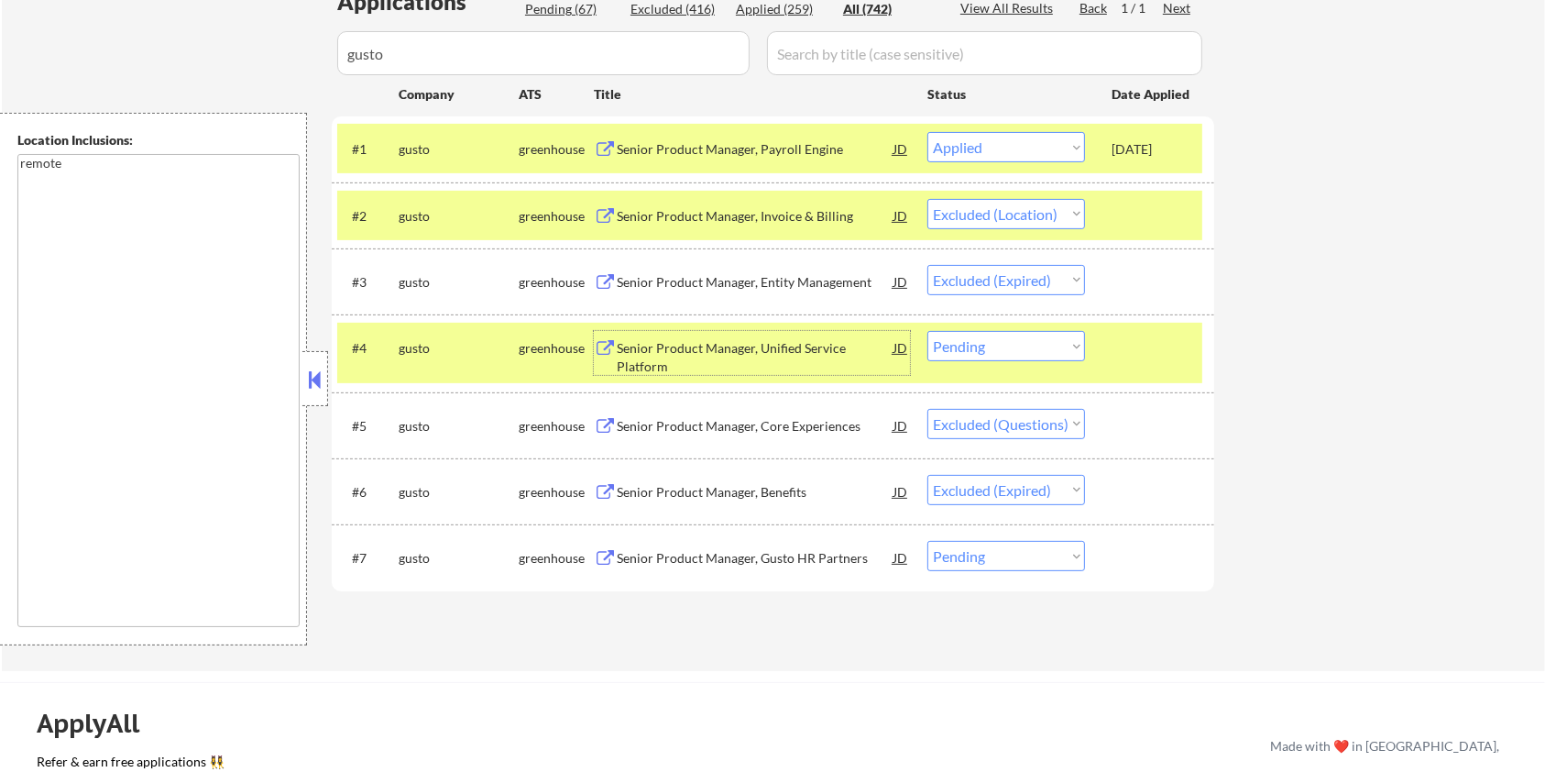
click at [633, 348] on div "Senior Product Manager, Unified Service Platform" at bounding box center [755, 357] width 277 height 36
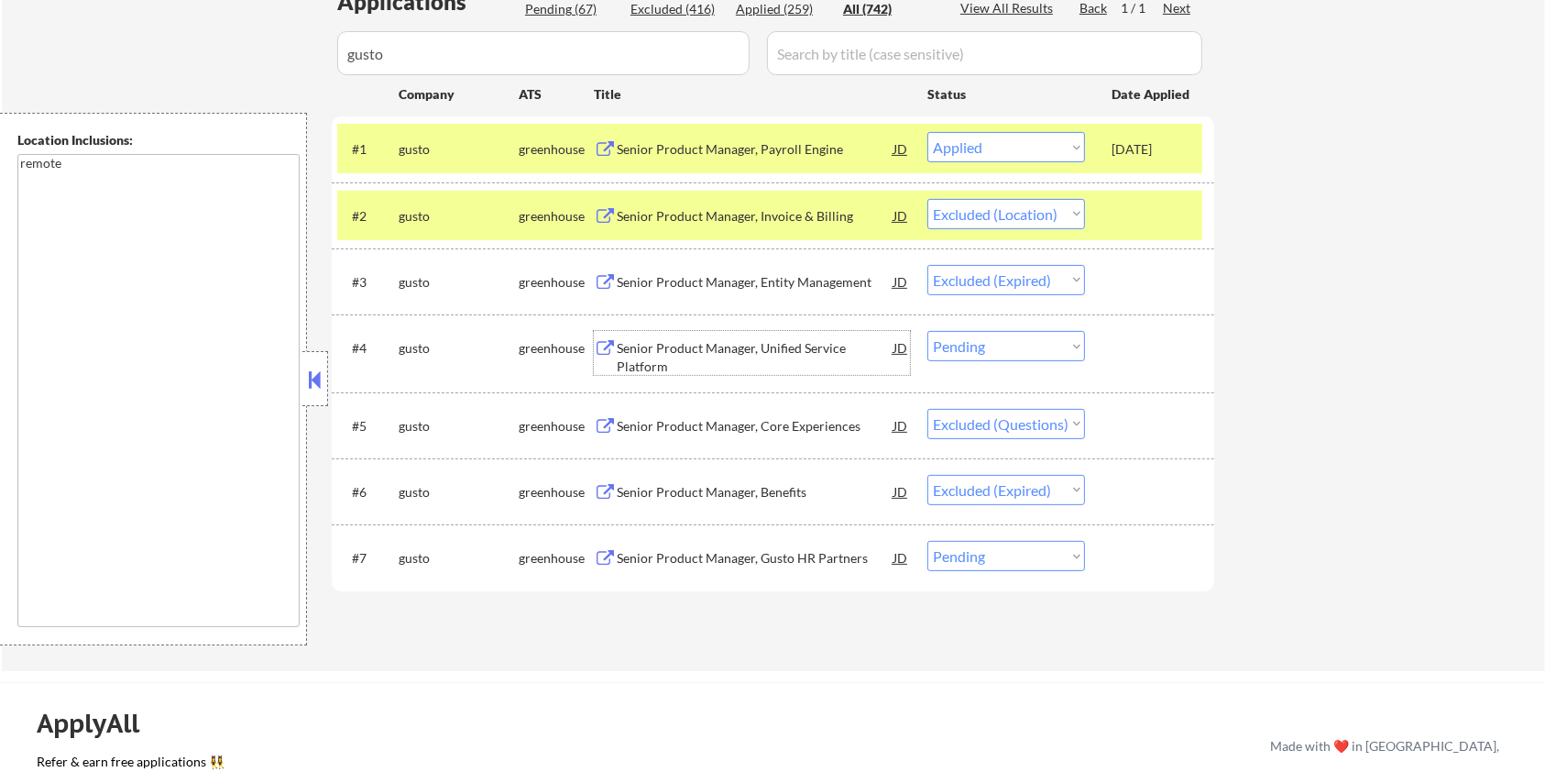
click at [1007, 346] on select "Choose an option... Pending Applied Excluded (Questions) Excluded (Expired) Exc…" at bounding box center [1006, 346] width 158 height 30
click at [927, 331] on select "Choose an option... Pending Applied Excluded (Questions) Excluded (Expired) Exc…" at bounding box center [1006, 346] width 158 height 30
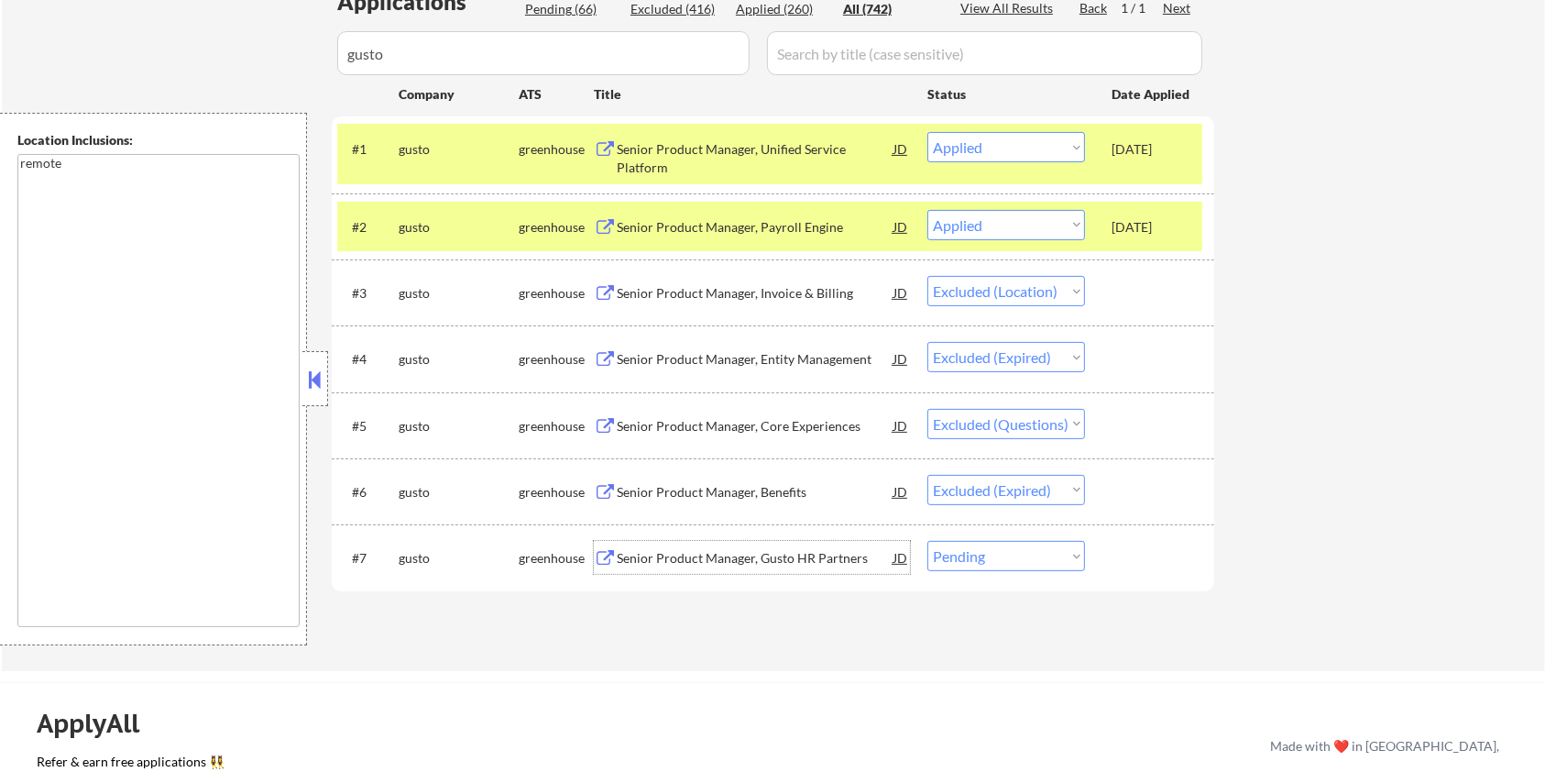
click at [713, 553] on div "Senior Product Manager, Gusto HR Partners" at bounding box center [755, 558] width 277 height 18
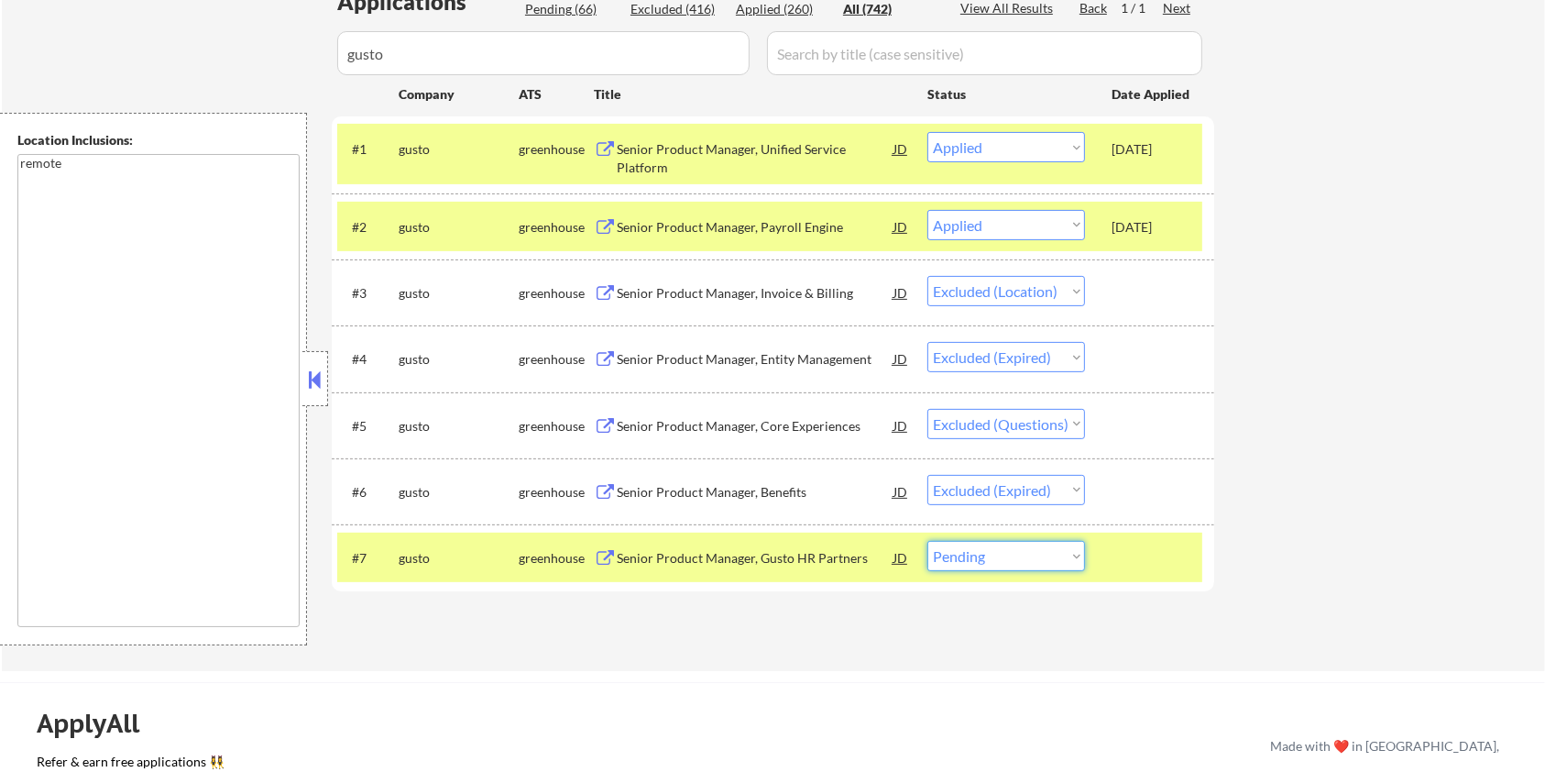
click at [1045, 561] on select "Choose an option... Pending Applied Excluded (Questions) Excluded (Expired) Exc…" at bounding box center [1006, 556] width 158 height 30
click at [927, 541] on select "Choose an option... Pending Applied Excluded (Questions) Excluded (Expired) Exc…" at bounding box center [1006, 556] width 158 height 30
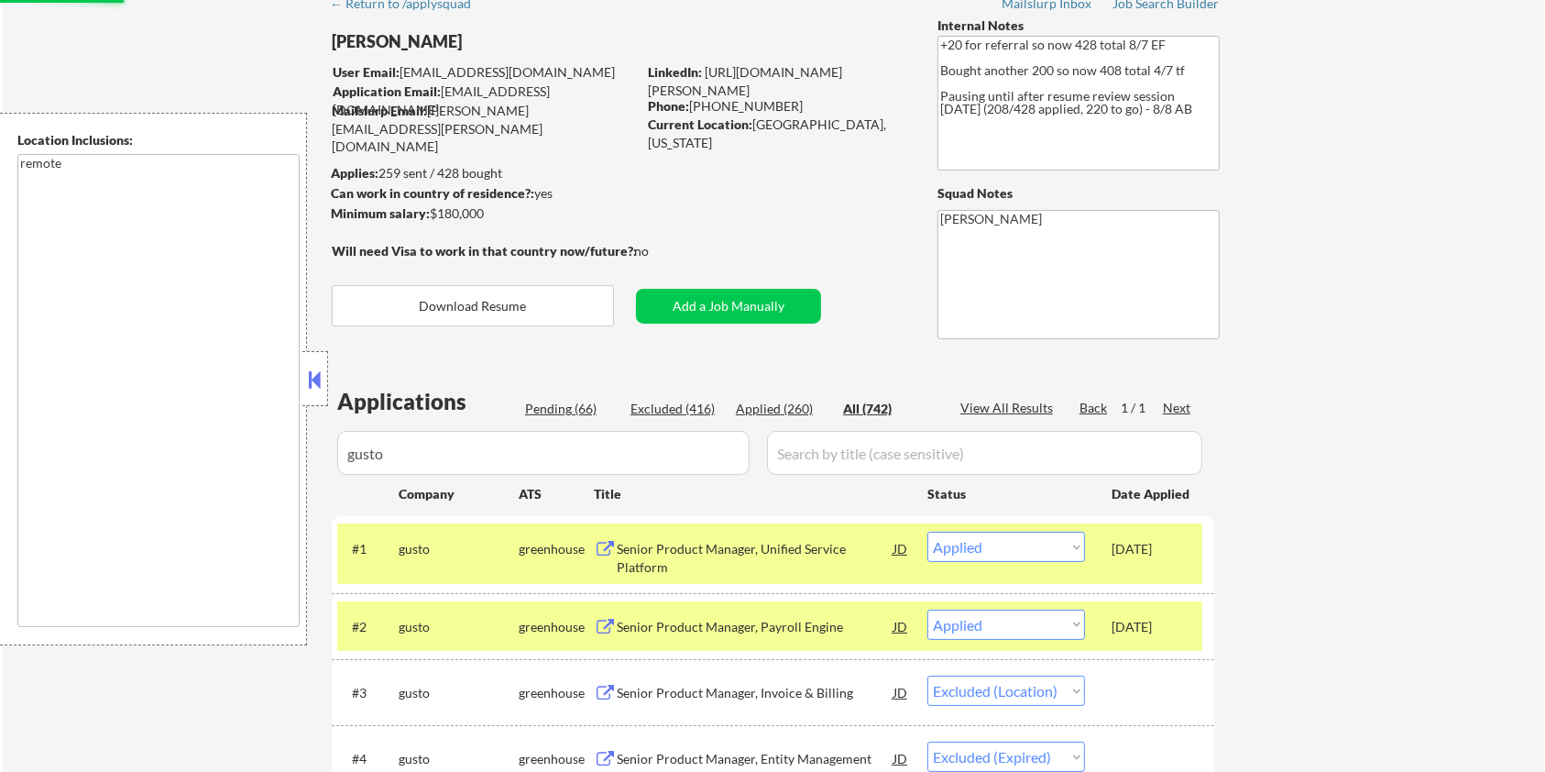
scroll to position [0, 0]
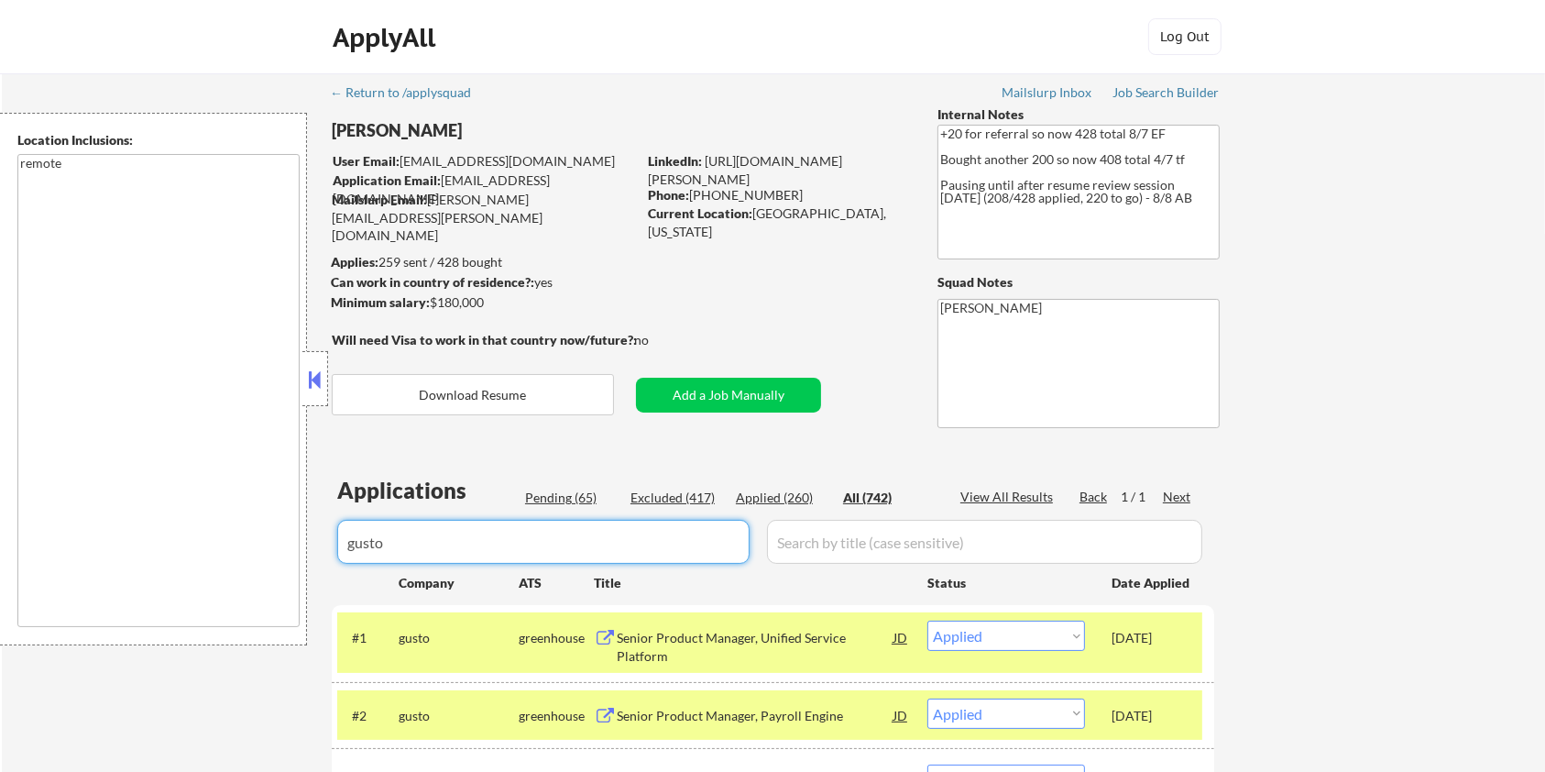
drag, startPoint x: 424, startPoint y: 545, endPoint x: 178, endPoint y: 546, distance: 246.5
click at [178, 545] on body "← Return to /applysquad Mailslurp Inbox Job Search Builder Jane Mareth User Ema…" at bounding box center [772, 386] width 1545 height 772
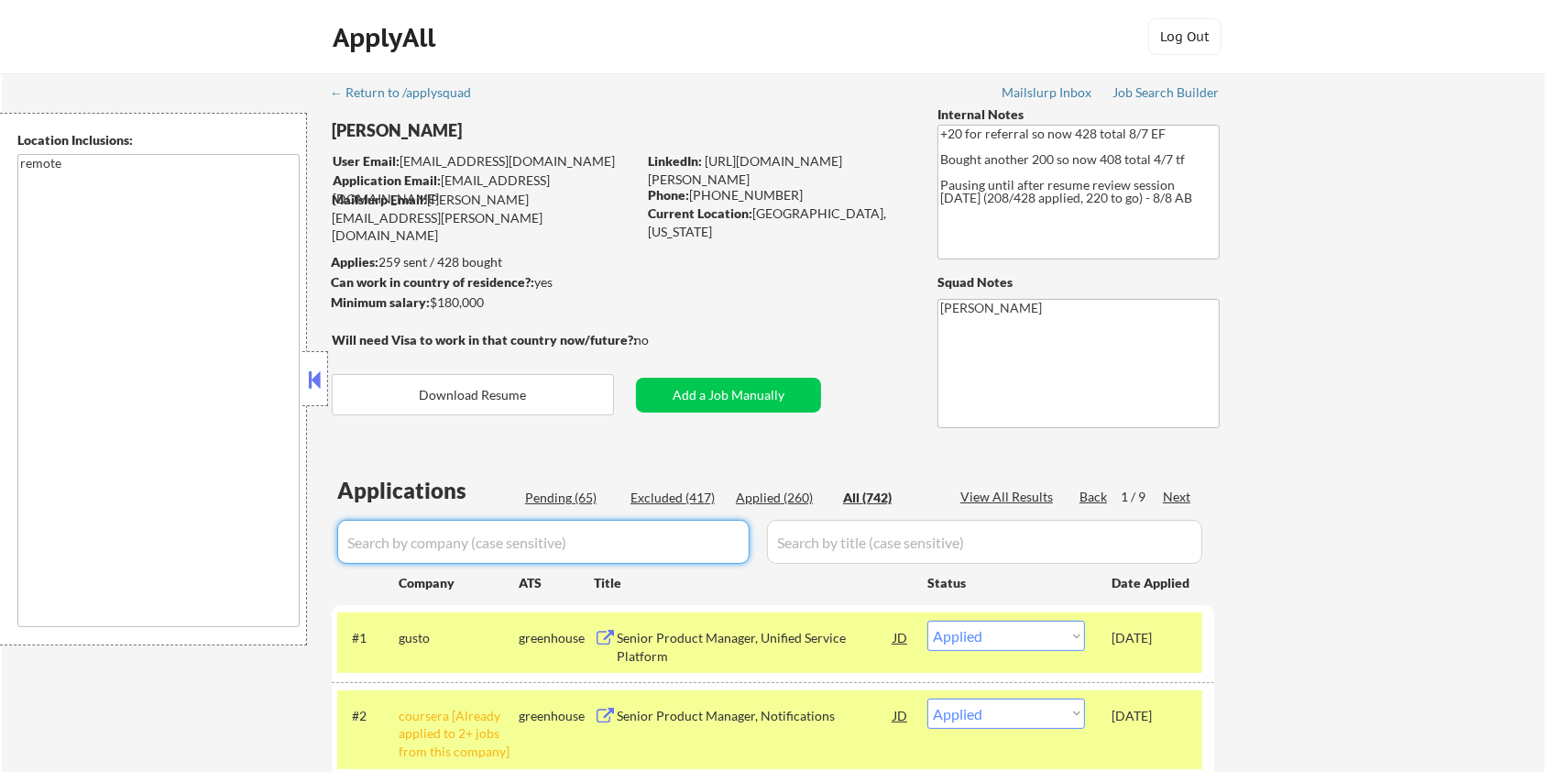
click at [623, 549] on input "input" at bounding box center [543, 542] width 412 height 44
click at [557, 498] on div "Pending (65)" at bounding box center [571, 497] width 92 height 18
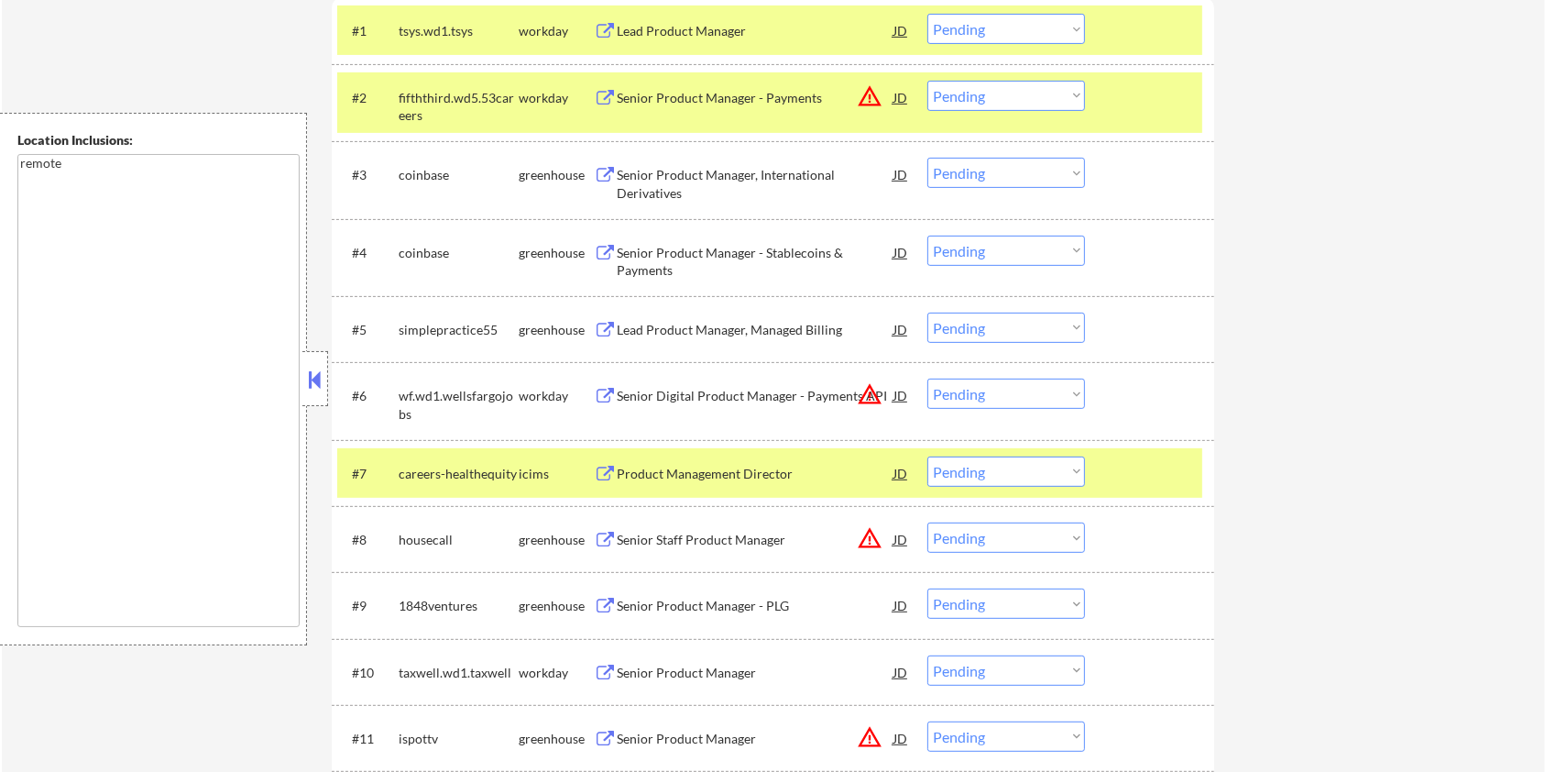
scroll to position [610, 0]
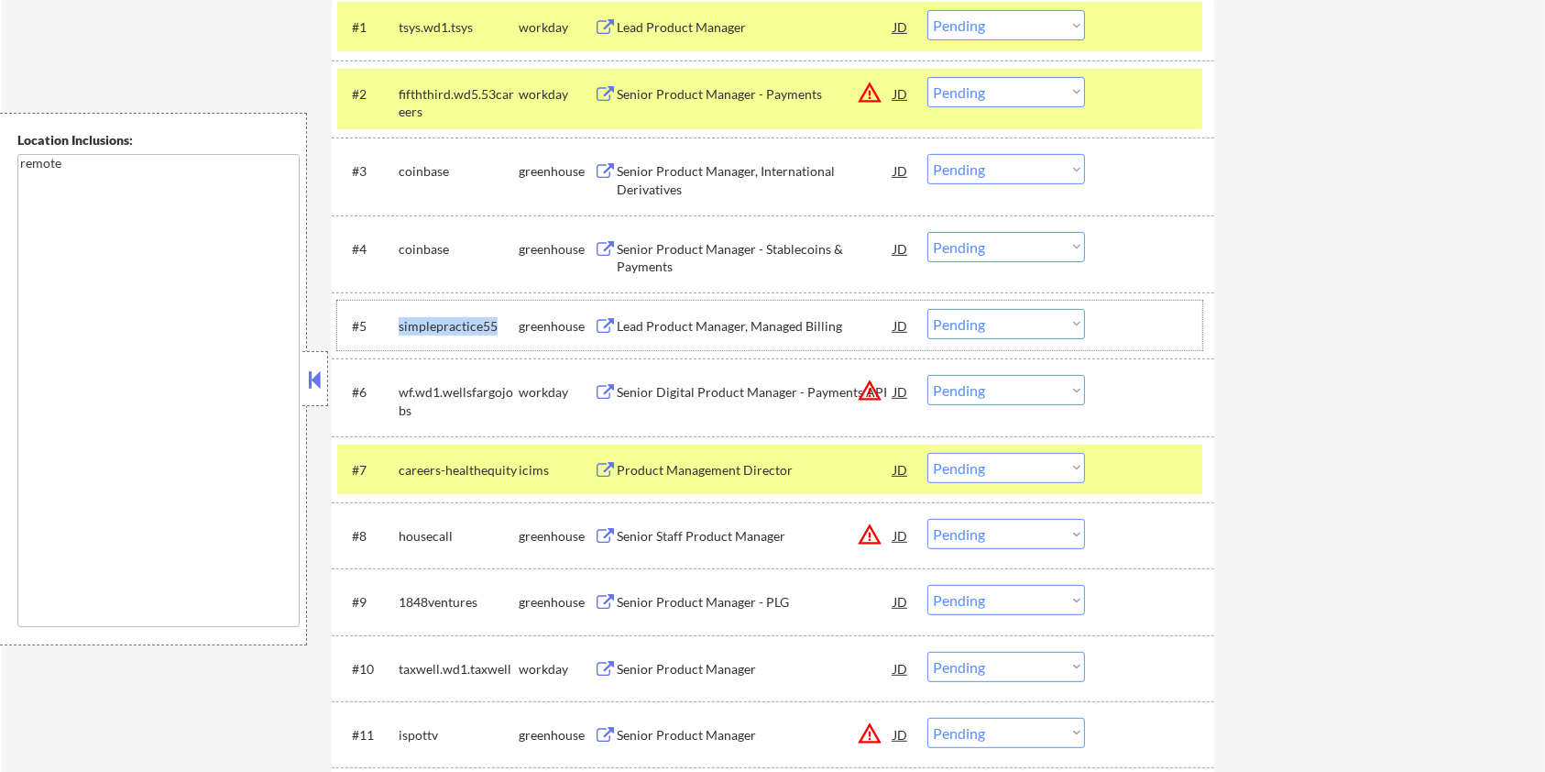
drag, startPoint x: 513, startPoint y: 318, endPoint x: 372, endPoint y: 329, distance: 141.5
click at [372, 329] on div "#5 simplepractice55 greenhouse Lead Product Manager, Managed Billing JD Choose …" at bounding box center [769, 325] width 865 height 33
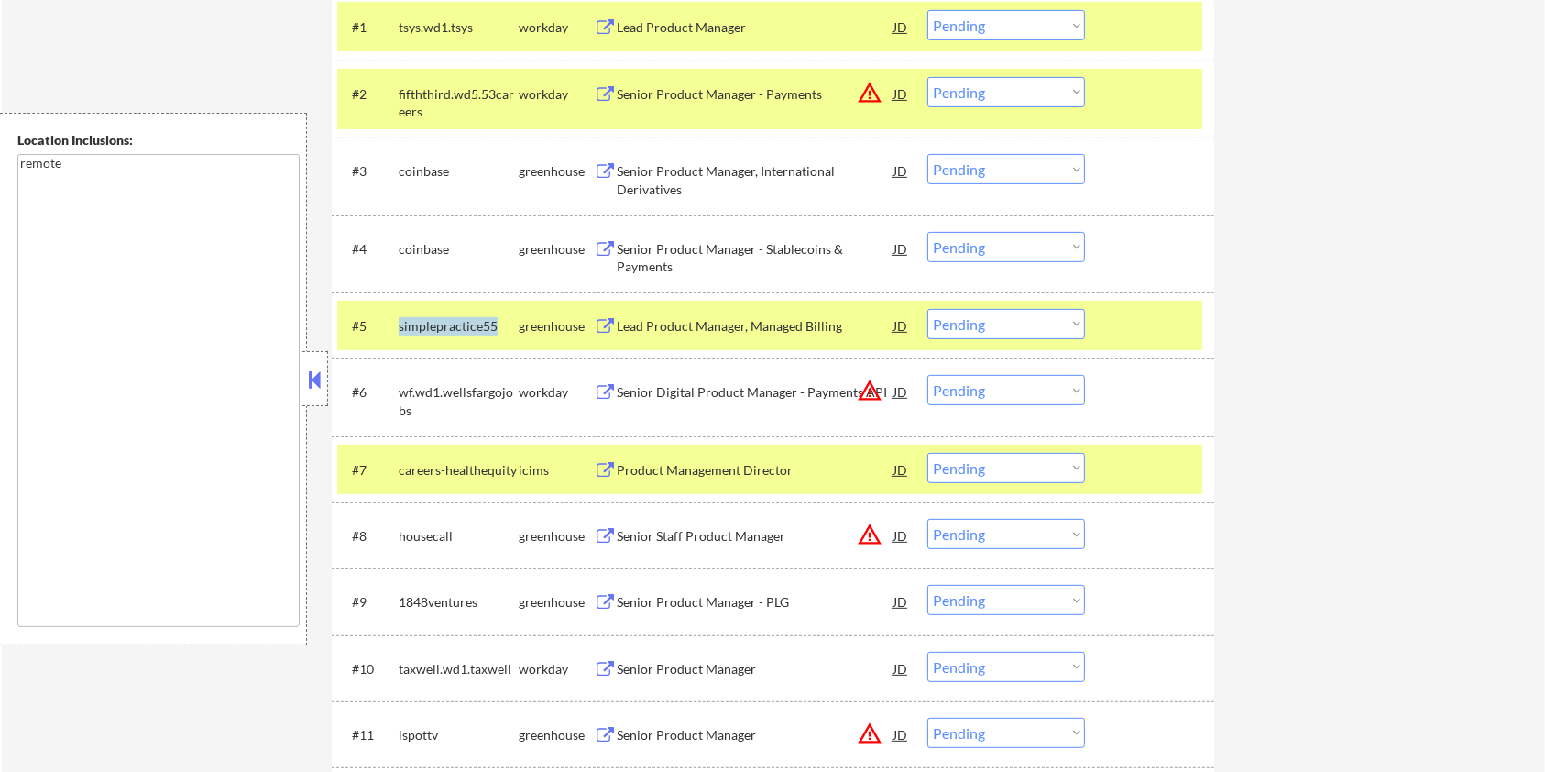
copy div "simplepractice55"
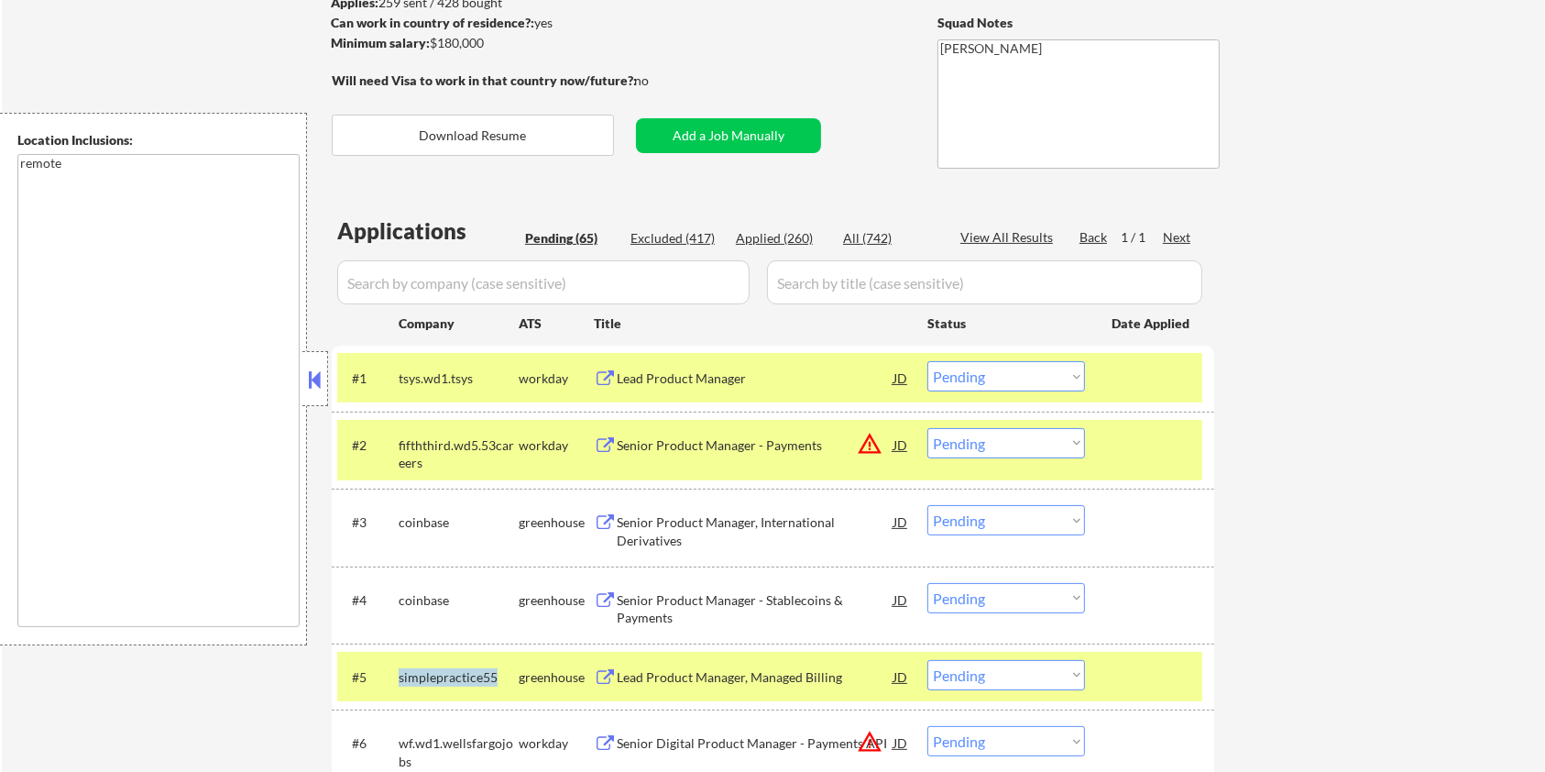
scroll to position [122, 0]
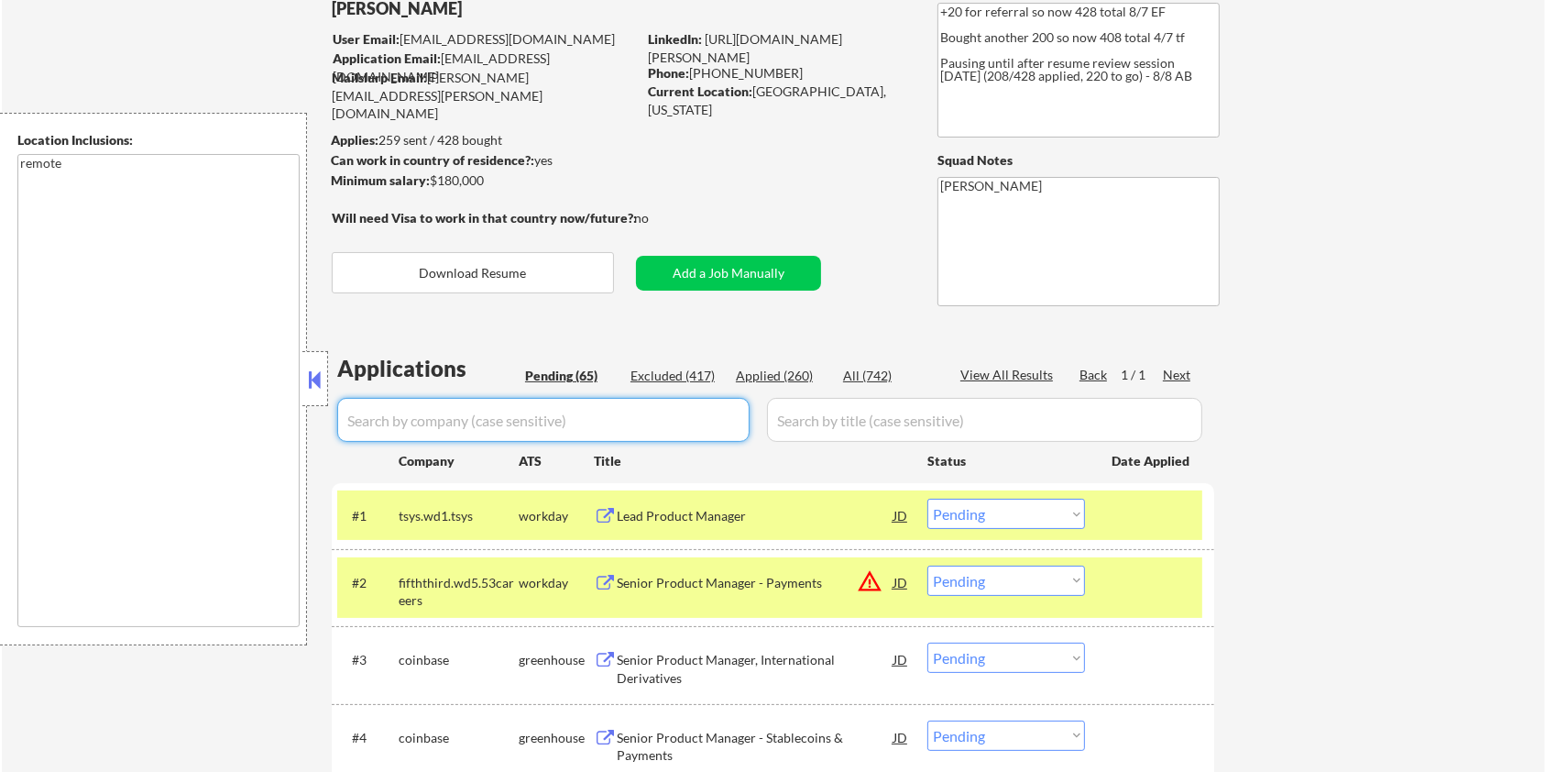
click at [368, 408] on input "input" at bounding box center [543, 420] width 412 height 44
paste input "simplepractice55"
click at [804, 417] on input "input" at bounding box center [984, 420] width 435 height 44
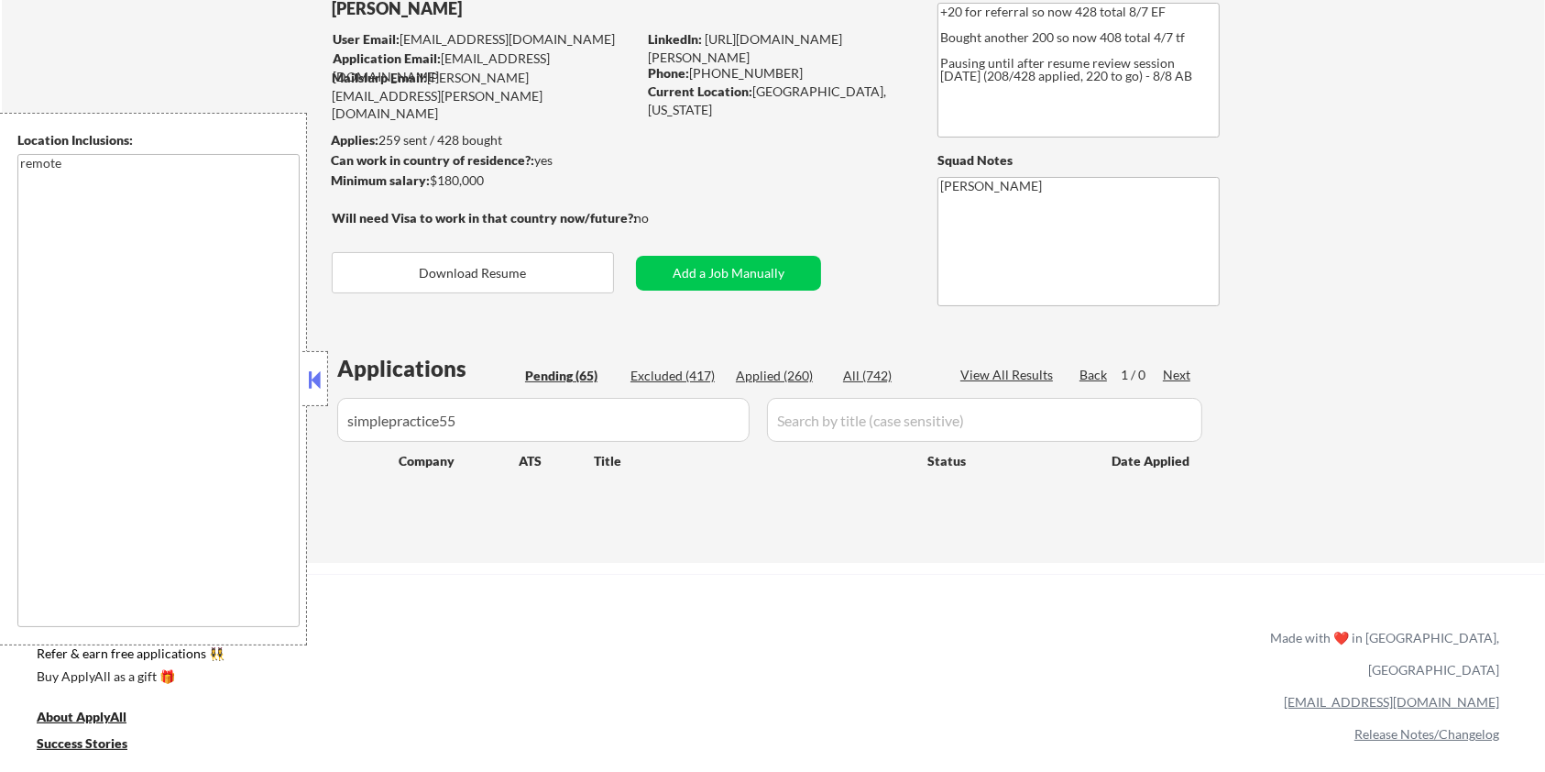
click at [847, 408] on input "input" at bounding box center [984, 420] width 435 height 44
click at [860, 378] on div "All (742)" at bounding box center [889, 376] width 92 height 18
click at [826, 433] on input "input" at bounding box center [984, 420] width 435 height 44
drag, startPoint x: 481, startPoint y: 432, endPoint x: 242, endPoint y: 429, distance: 239.2
click at [242, 429] on body "← Return to /applysquad Mailslurp Inbox Job Search Builder Jane Mareth User Ema…" at bounding box center [772, 264] width 1545 height 772
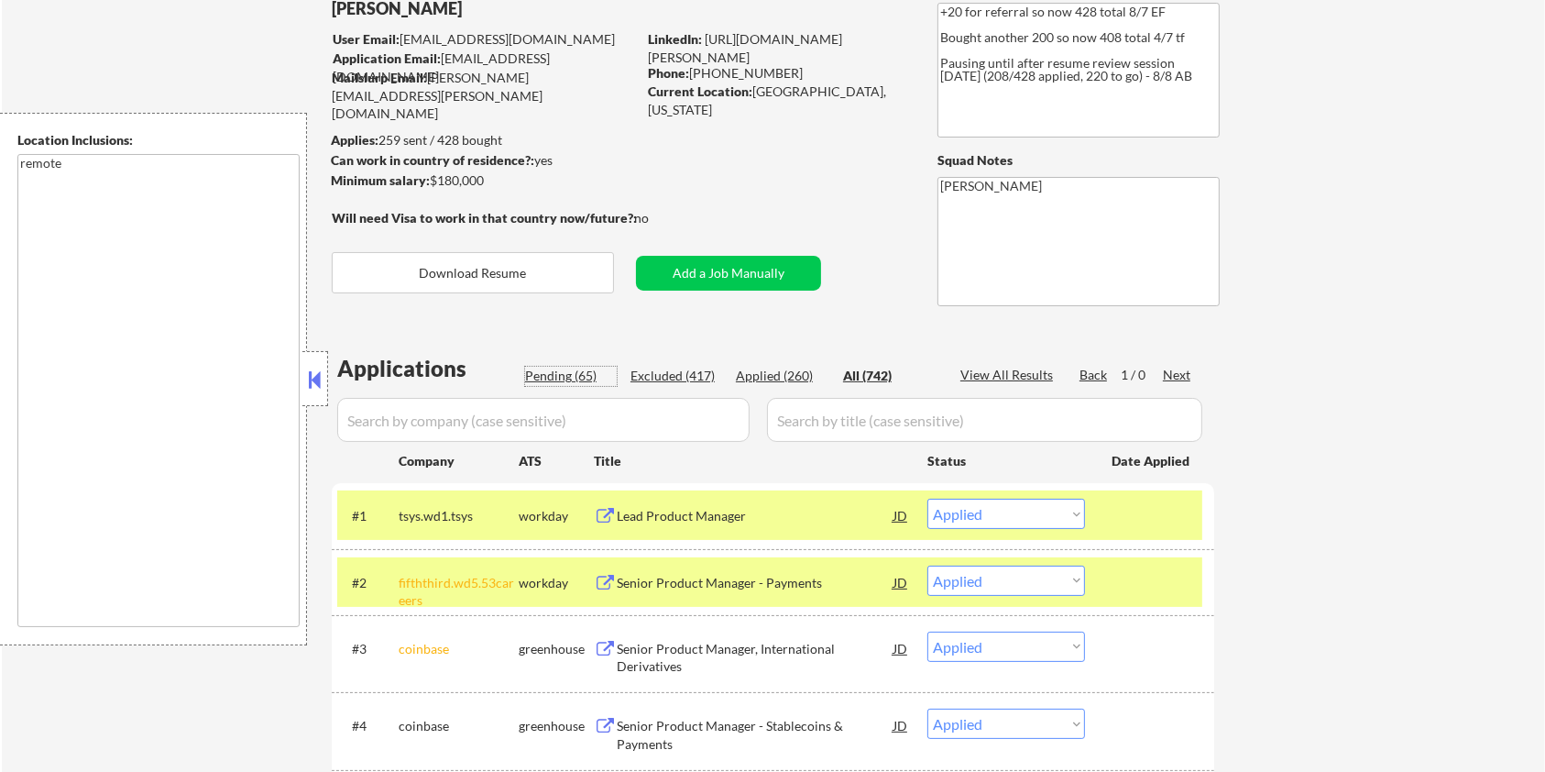
click at [573, 378] on div "Pending (65)" at bounding box center [571, 376] width 92 height 18
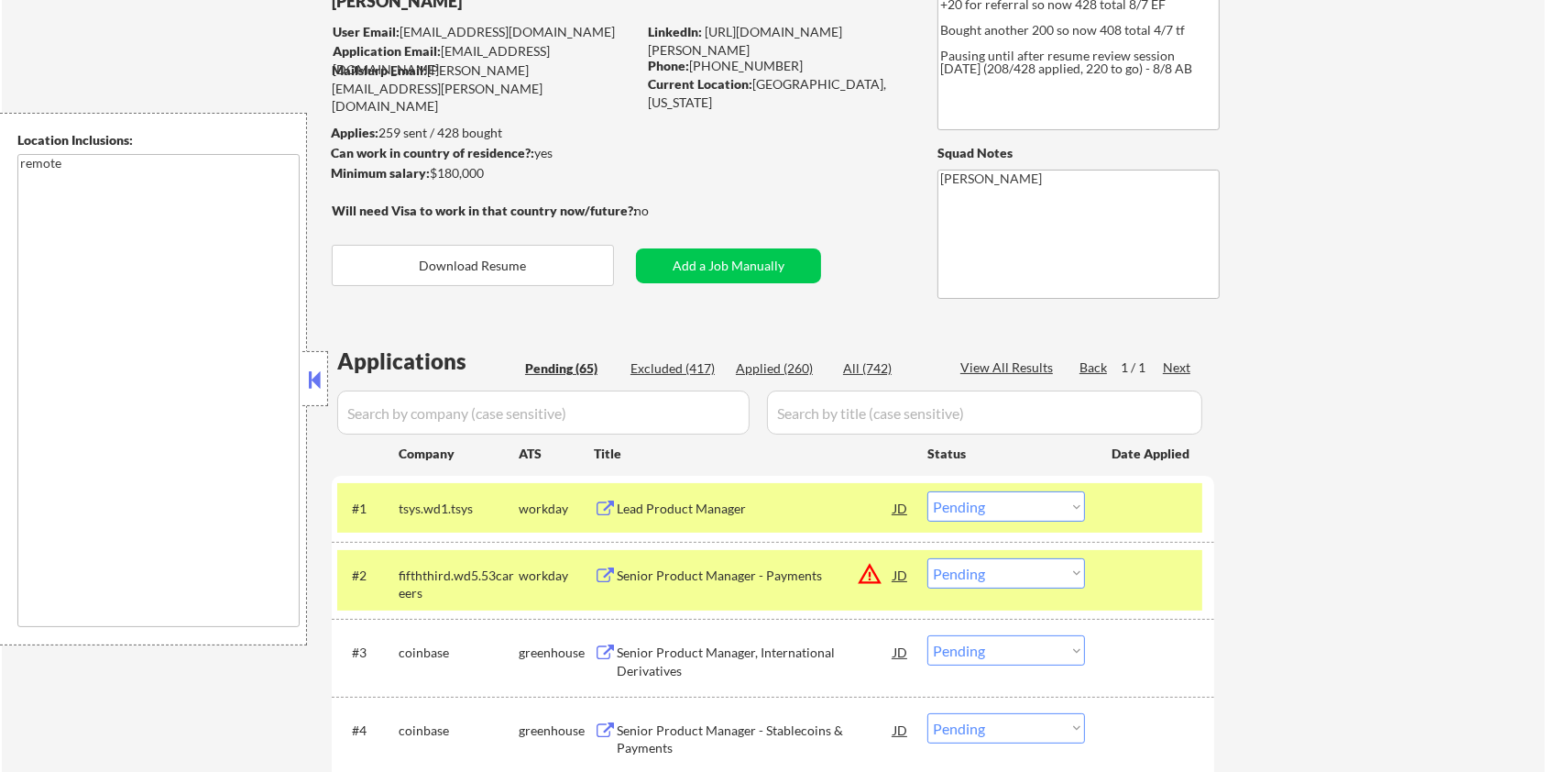
scroll to position [488, 0]
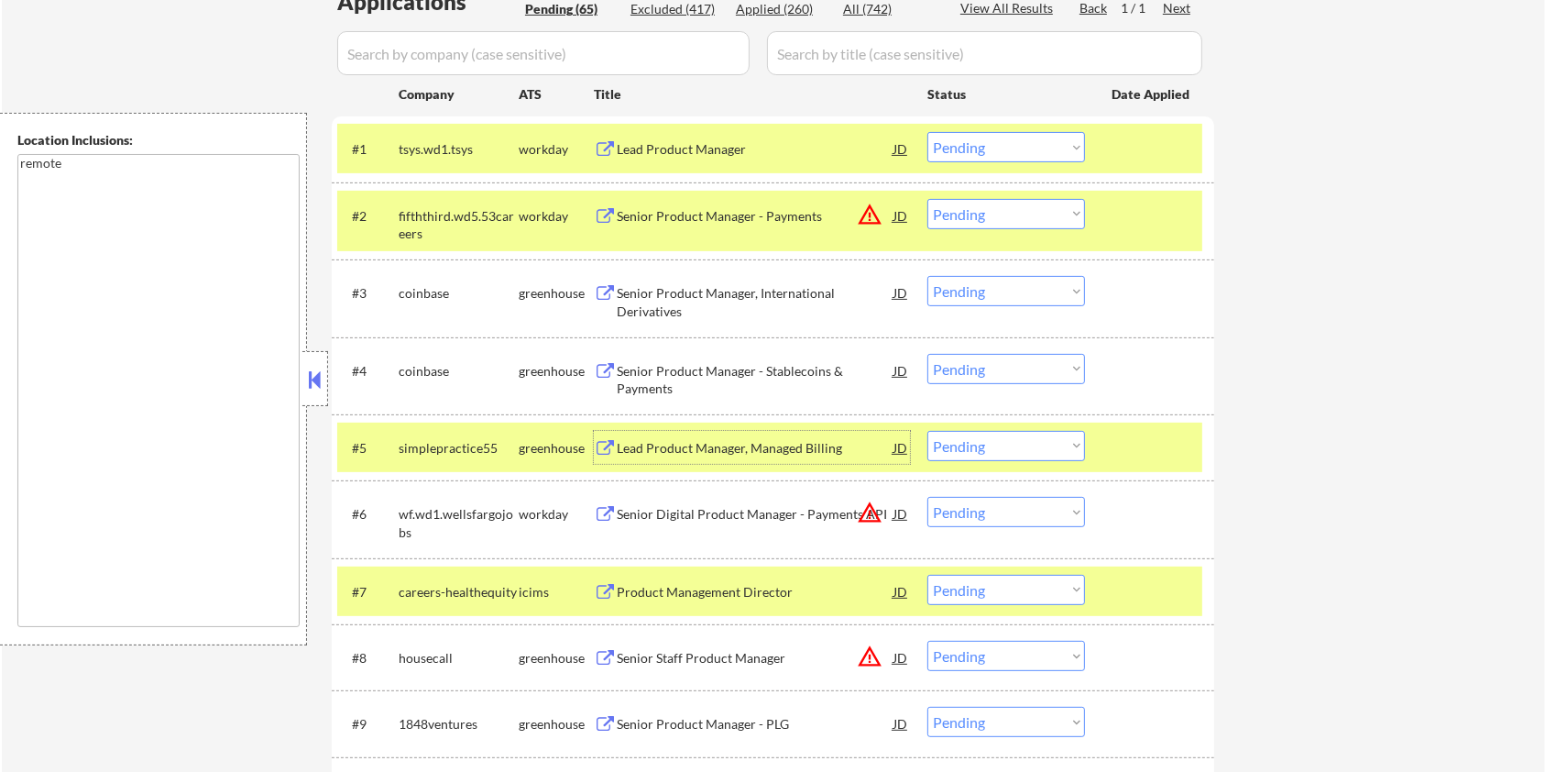
click at [675, 448] on div "Lead Product Manager, Managed Billing" at bounding box center [755, 448] width 277 height 18
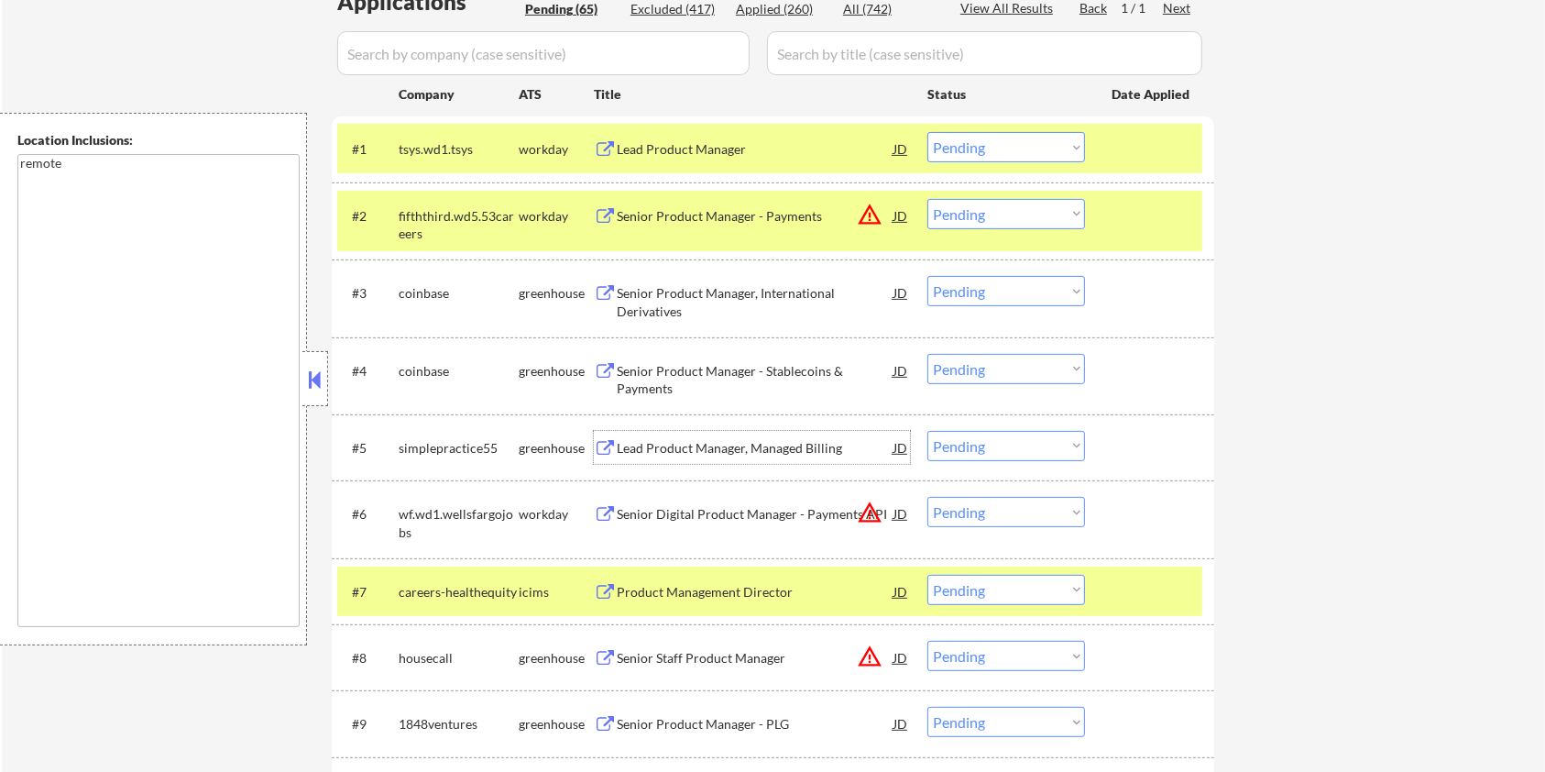
click at [1018, 444] on select "Choose an option... Pending Applied Excluded (Questions) Excluded (Expired) Exc…" at bounding box center [1006, 446] width 158 height 30
click at [927, 431] on select "Choose an option... Pending Applied Excluded (Questions) Excluded (Expired) Exc…" at bounding box center [1006, 446] width 158 height 30
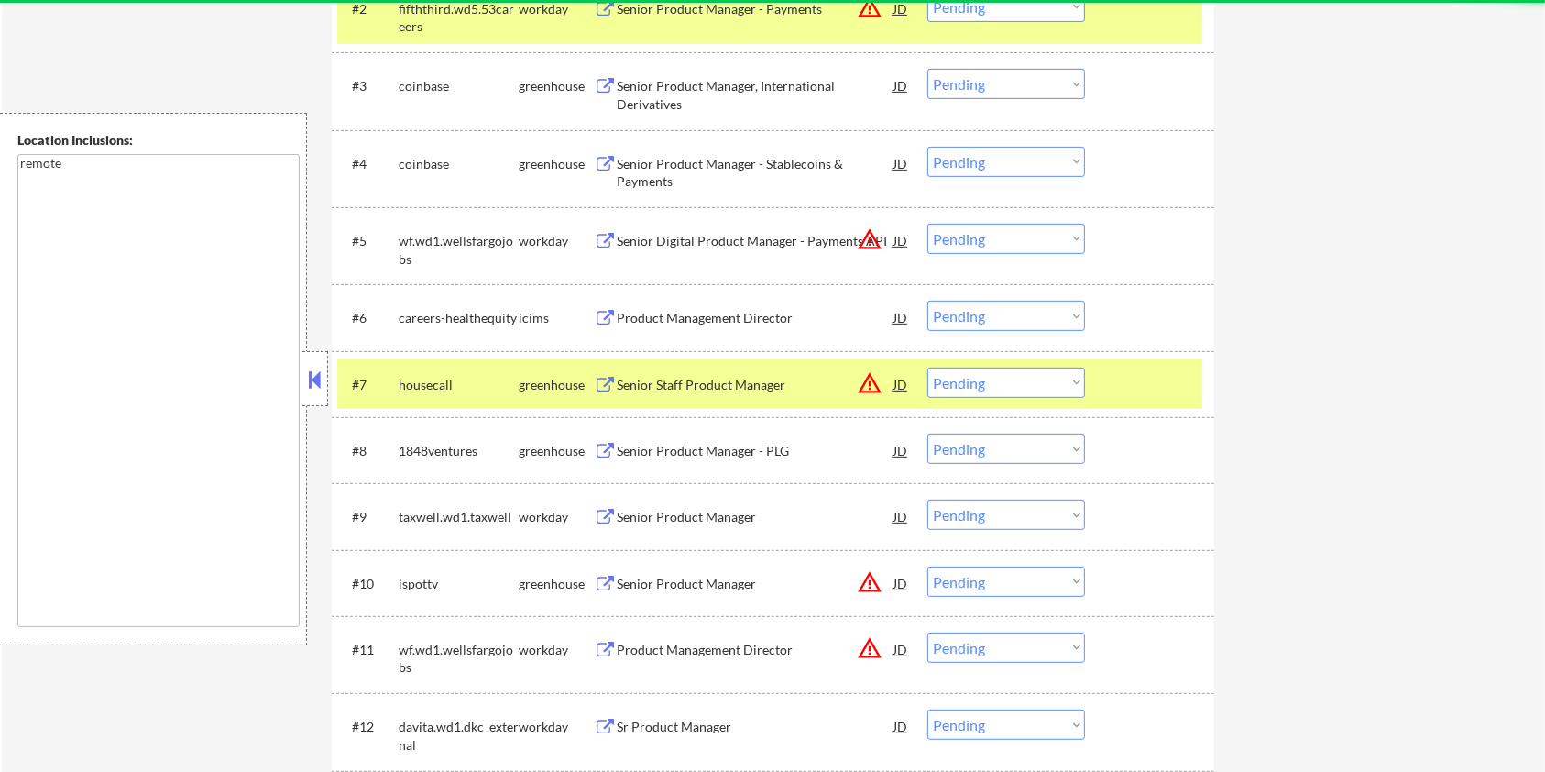
scroll to position [733, 0]
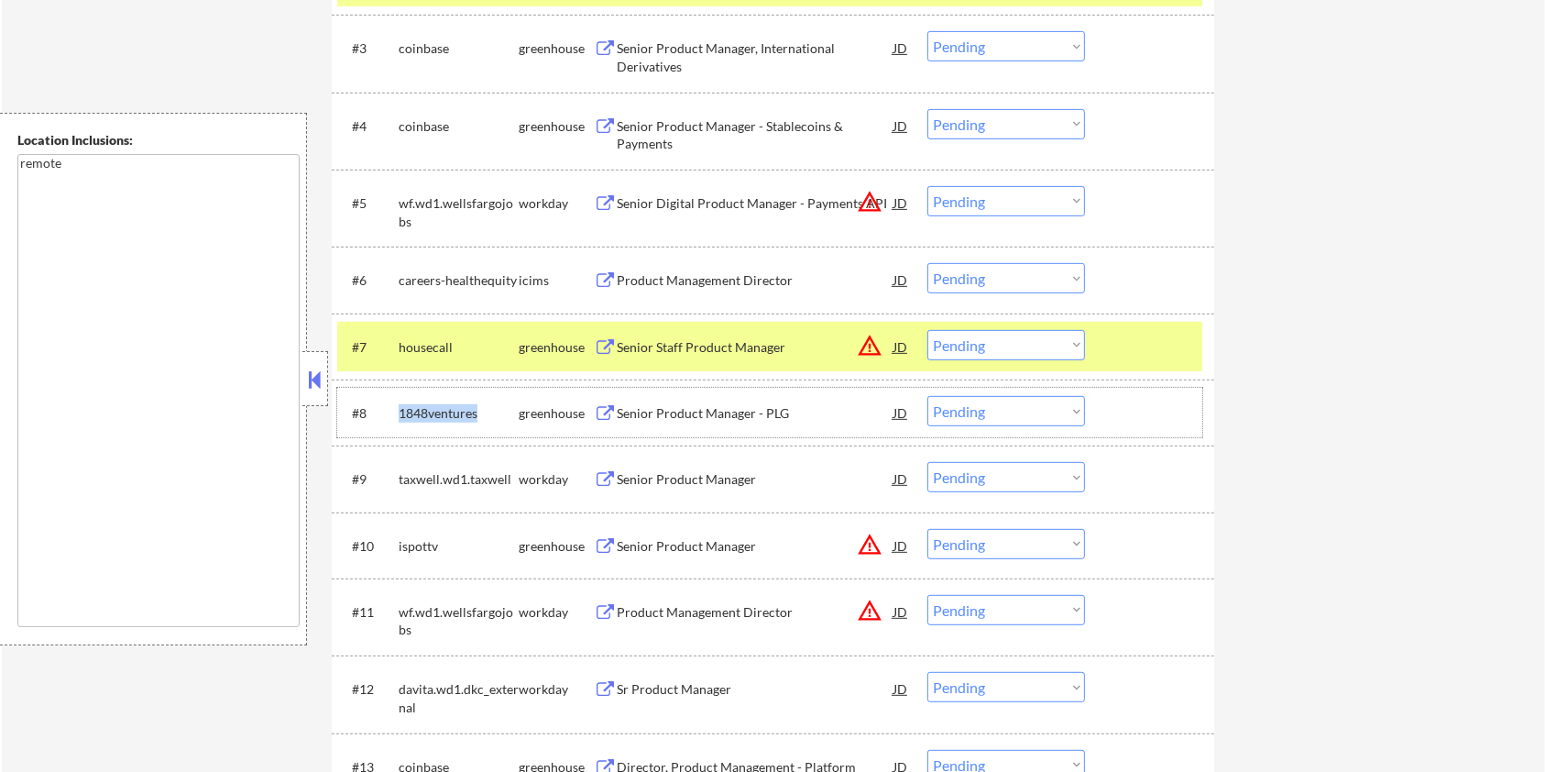
drag, startPoint x: 491, startPoint y: 408, endPoint x: 398, endPoint y: 400, distance: 93.8
click at [399, 400] on div "1848ventures" at bounding box center [459, 412] width 120 height 33
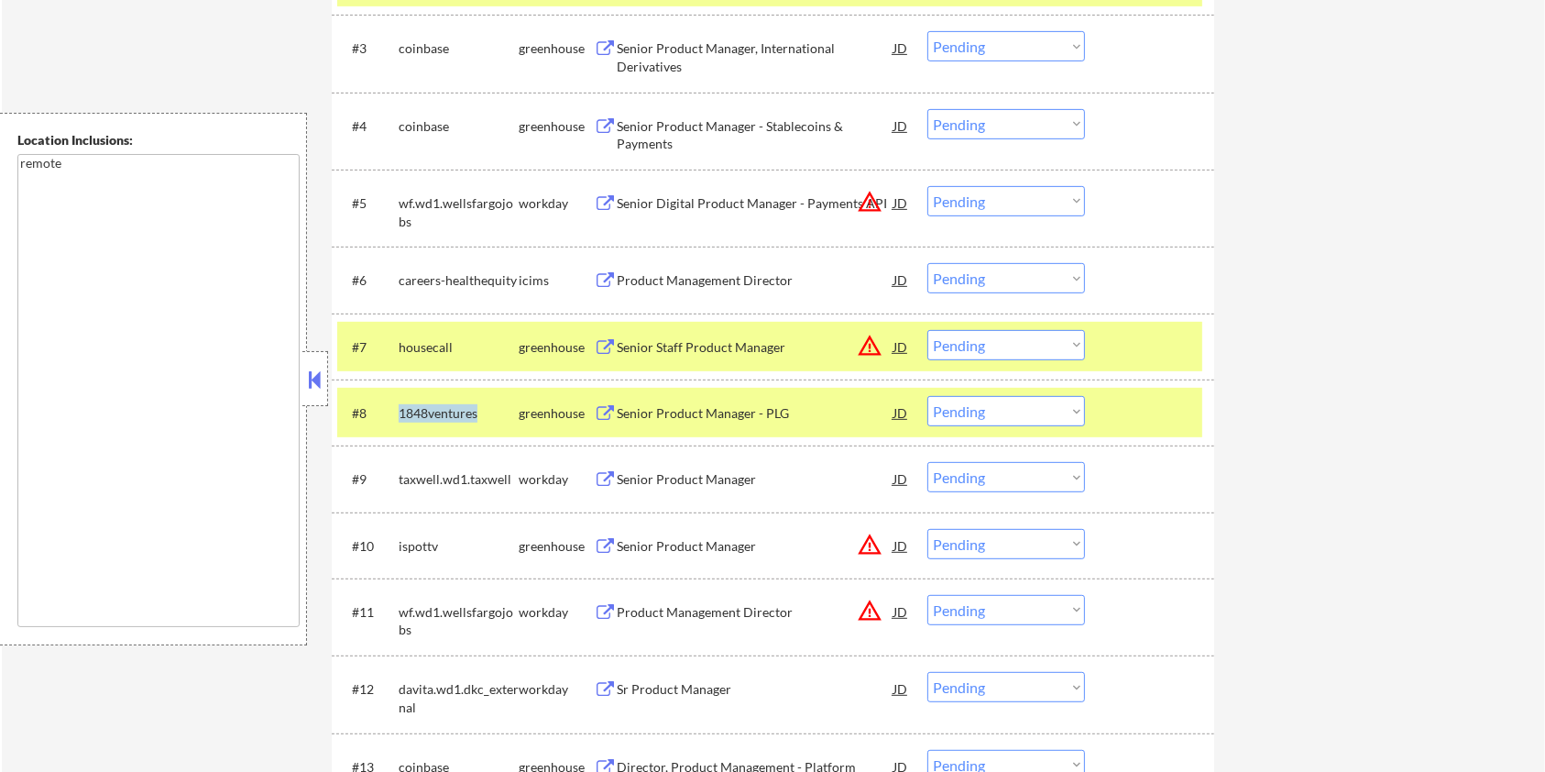
copy div "1848ventures"
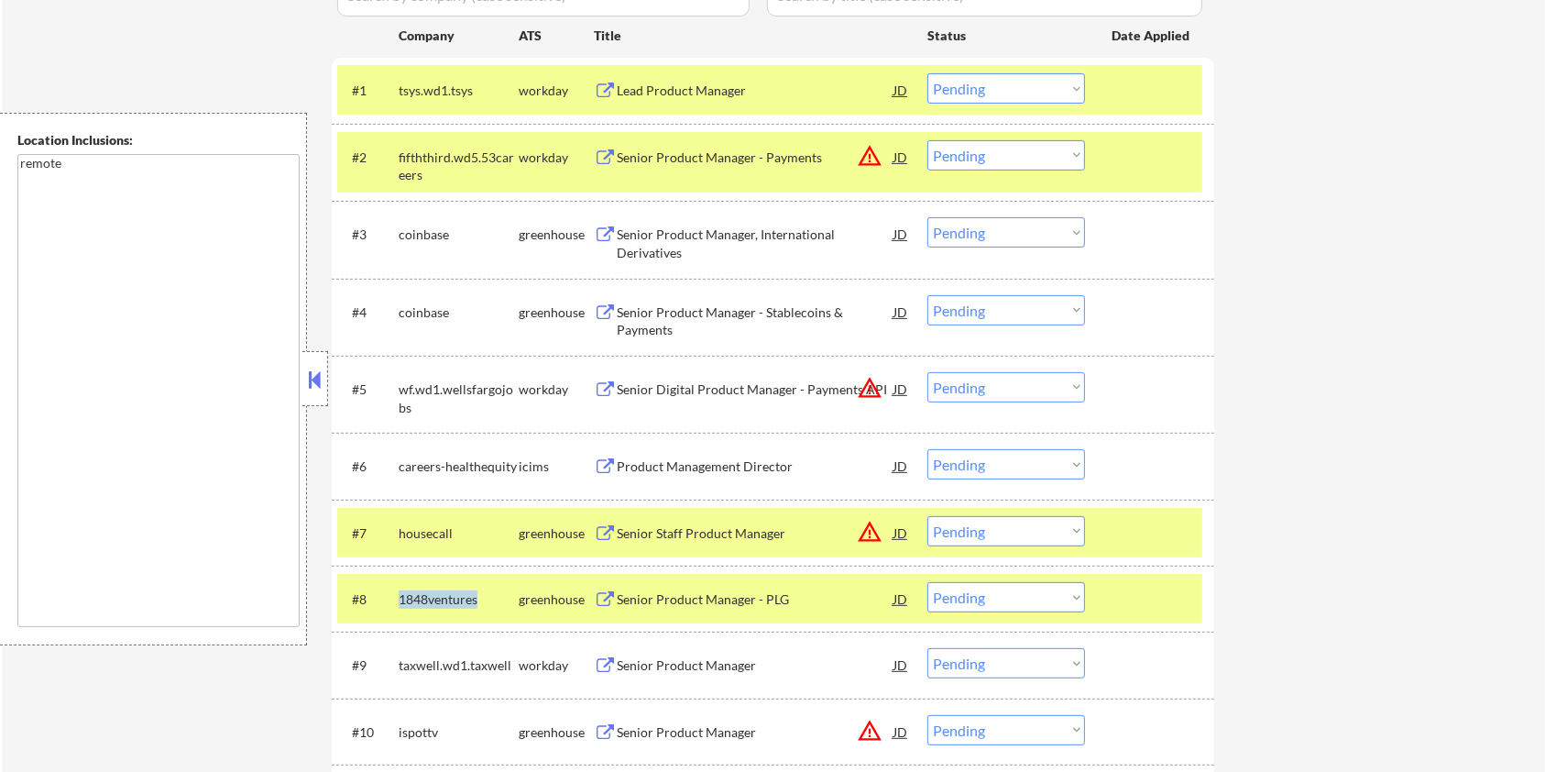
scroll to position [367, 0]
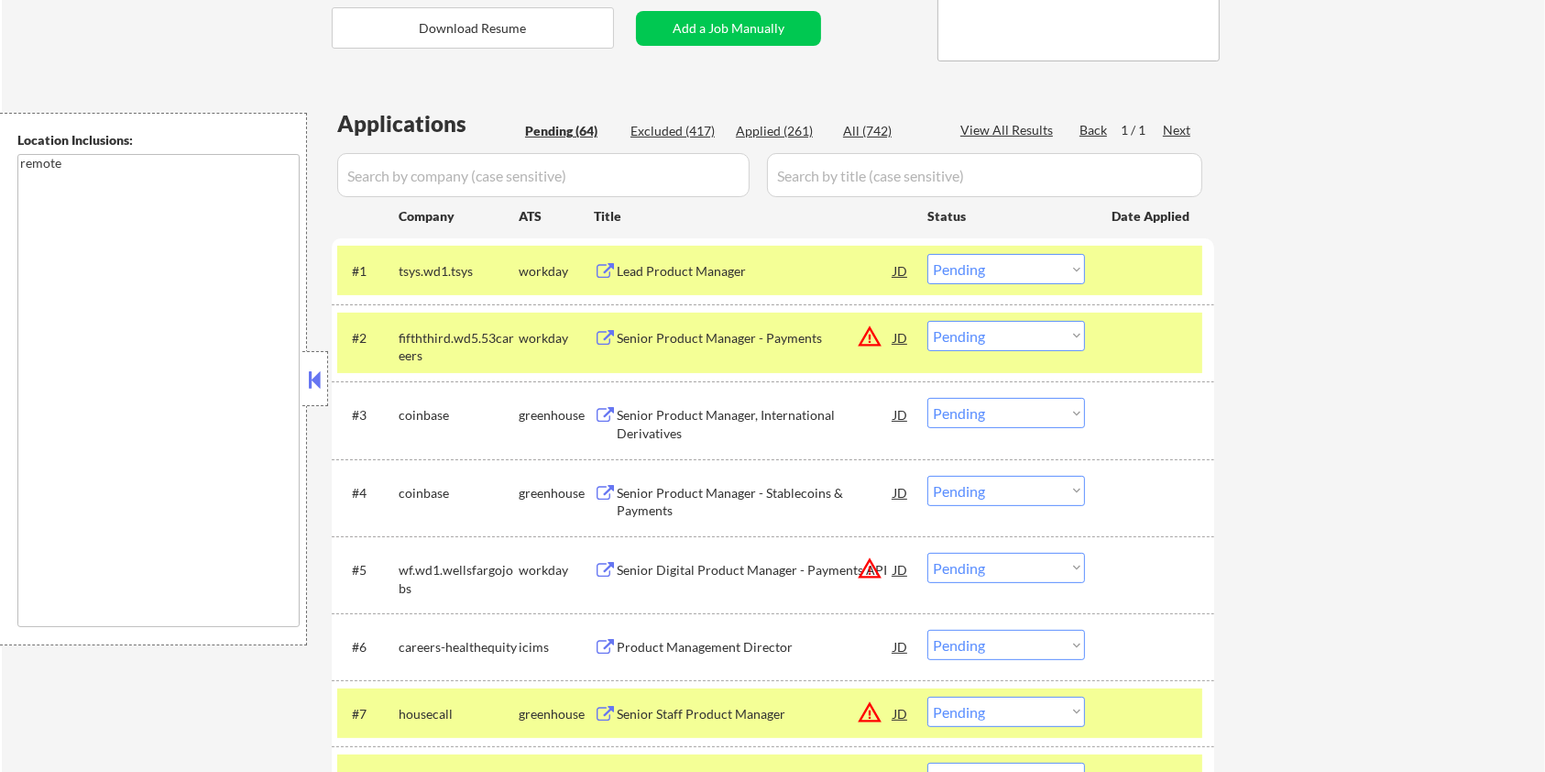
click at [426, 180] on input "input" at bounding box center [543, 175] width 412 height 44
paste input "1848ventures"
click at [831, 181] on input "input" at bounding box center [984, 175] width 435 height 44
click at [870, 127] on div "All (742)" at bounding box center [889, 131] width 92 height 18
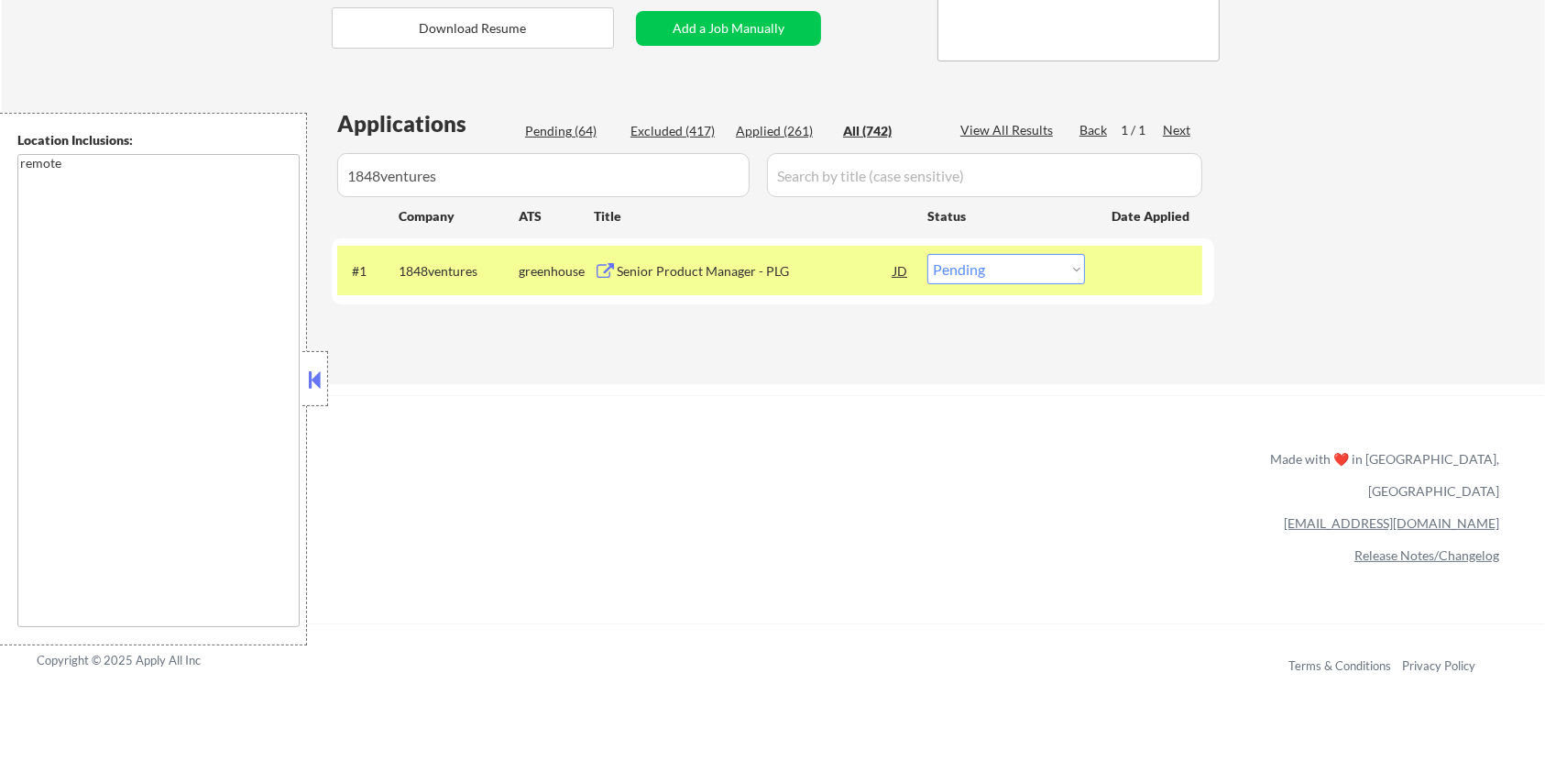
click at [752, 267] on div "Senior Product Manager - PLG" at bounding box center [755, 271] width 277 height 18
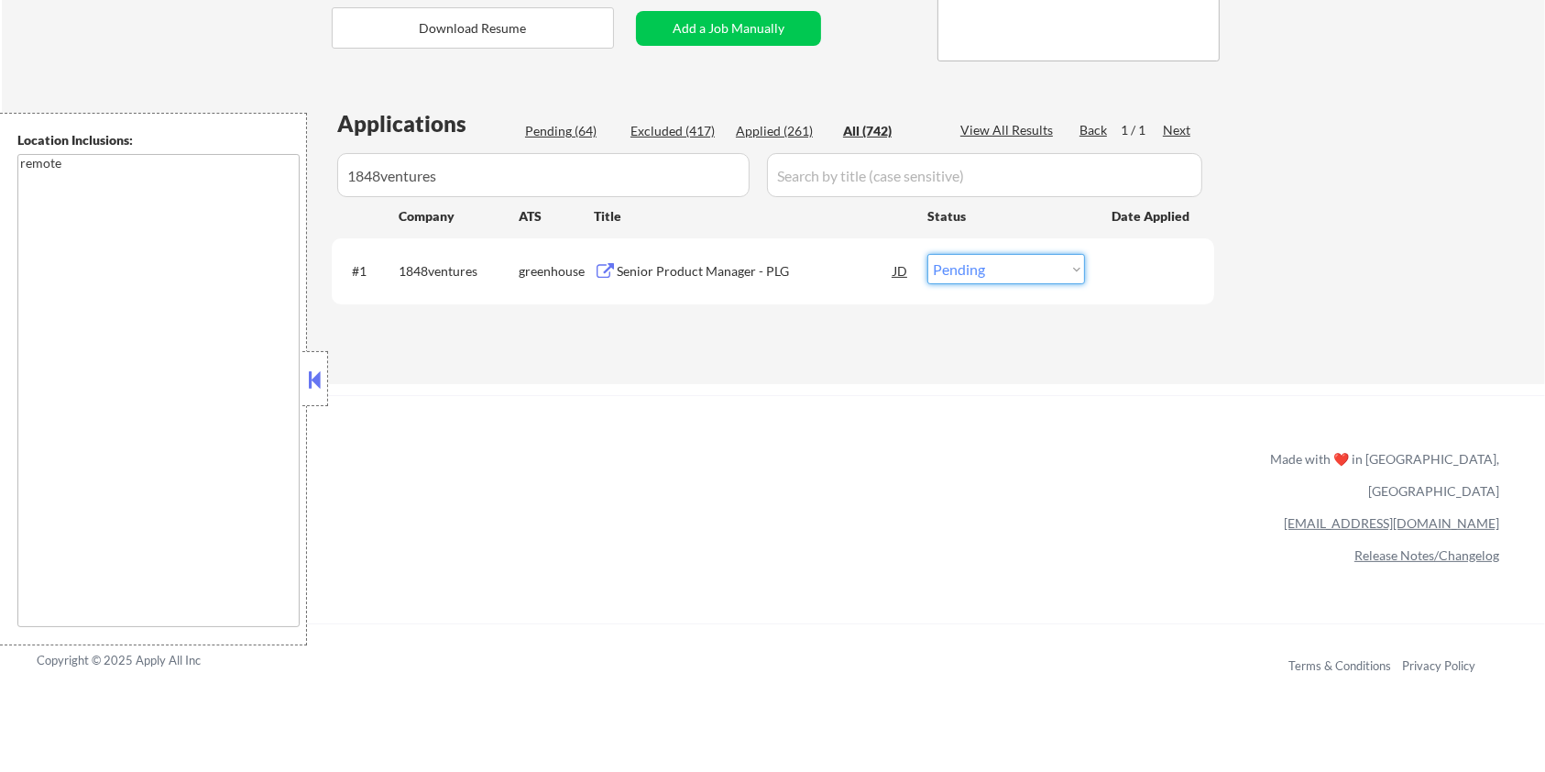
click at [1003, 266] on select "Choose an option... Pending Applied Excluded (Questions) Excluded (Expired) Exc…" at bounding box center [1006, 269] width 158 height 30
click at [927, 254] on select "Choose an option... Pending Applied Excluded (Questions) Excluded (Expired) Exc…" at bounding box center [1006, 269] width 158 height 30
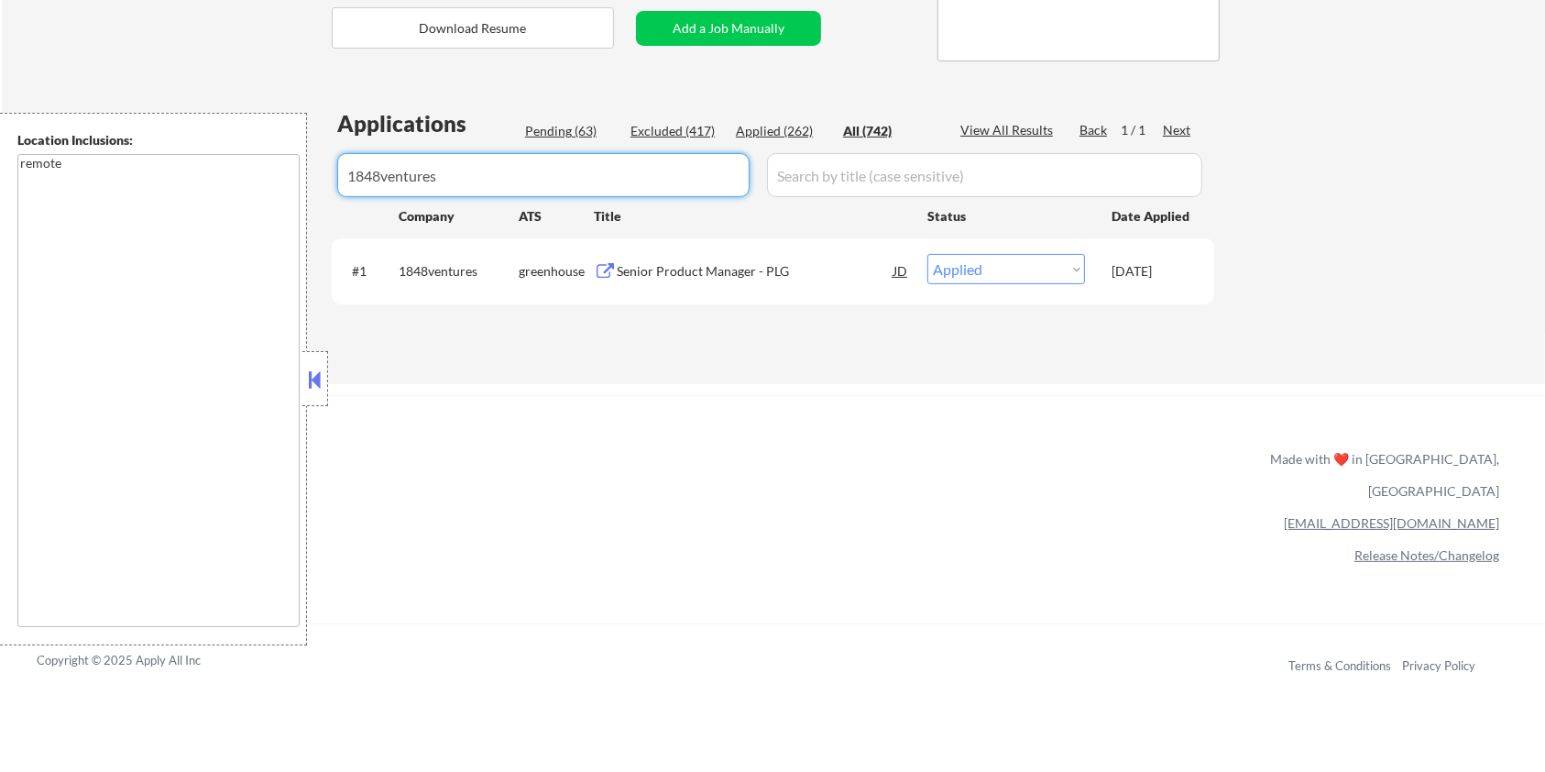
drag, startPoint x: 462, startPoint y: 176, endPoint x: 268, endPoint y: 176, distance: 193.3
click at [268, 176] on body "← Return to /applysquad Mailslurp Inbox Job Search Builder Jane Mareth User Ema…" at bounding box center [772, 19] width 1545 height 772
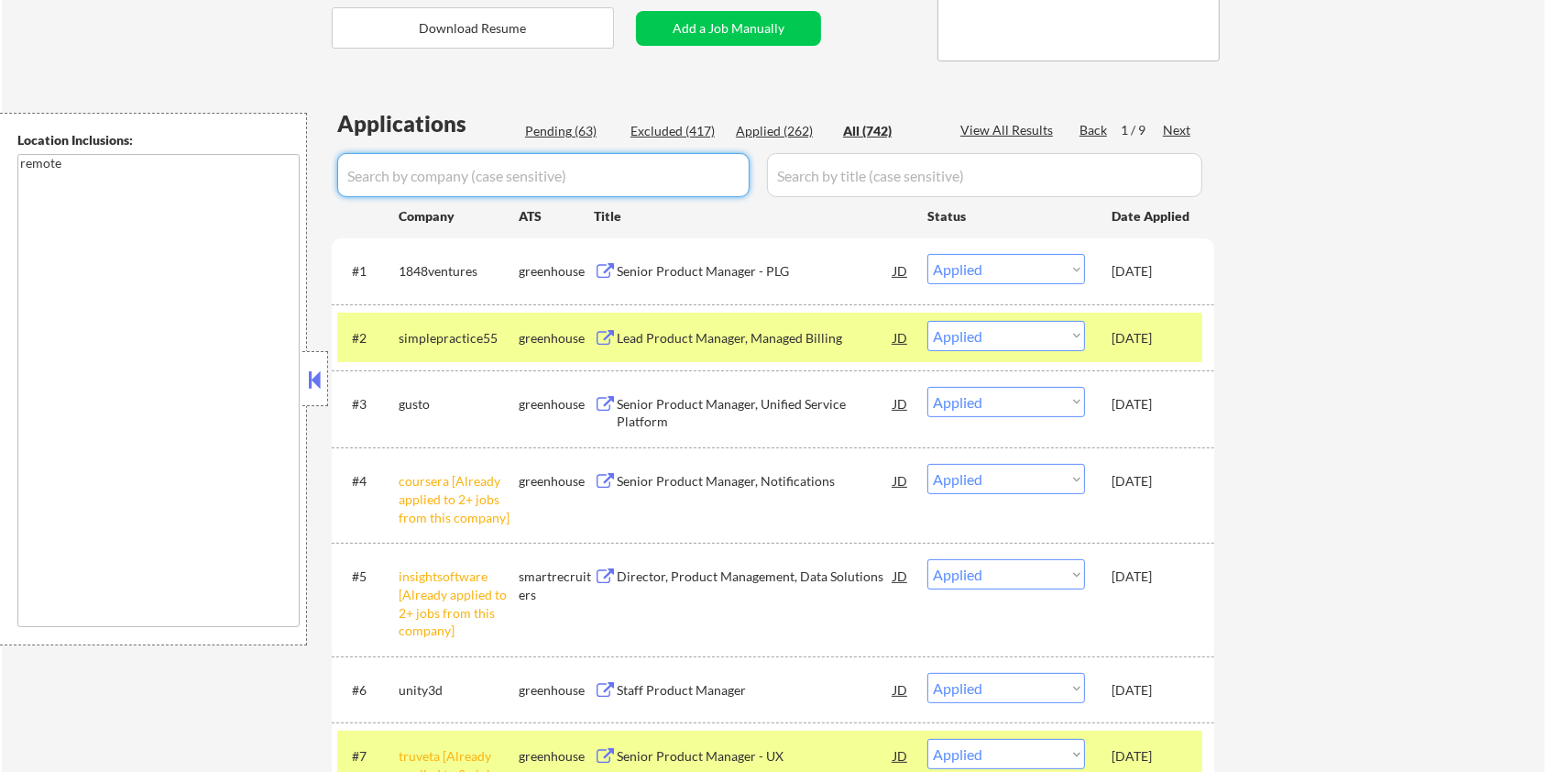
click at [548, 125] on div "Pending (63)" at bounding box center [571, 131] width 92 height 18
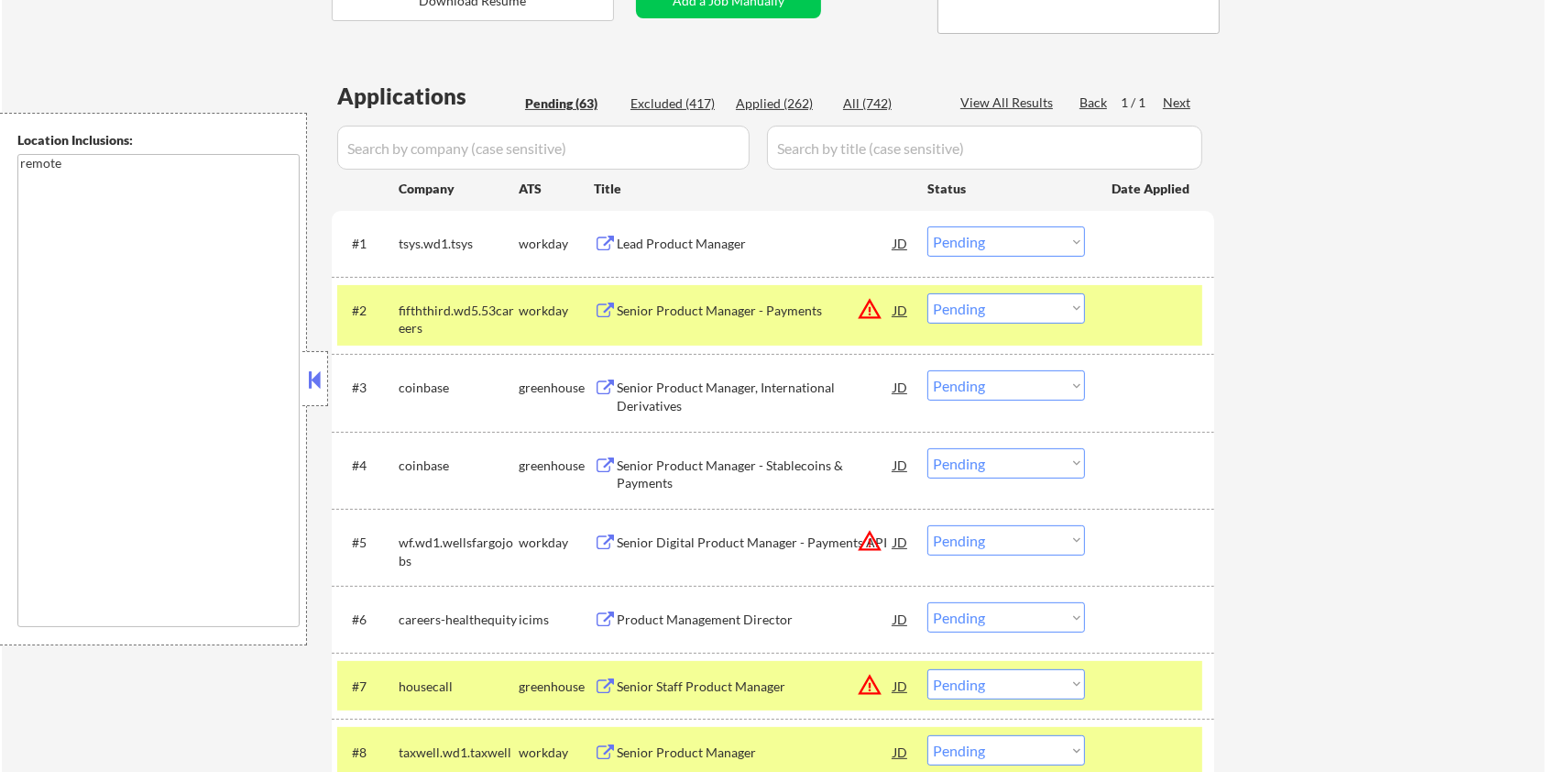
scroll to position [488, 0]
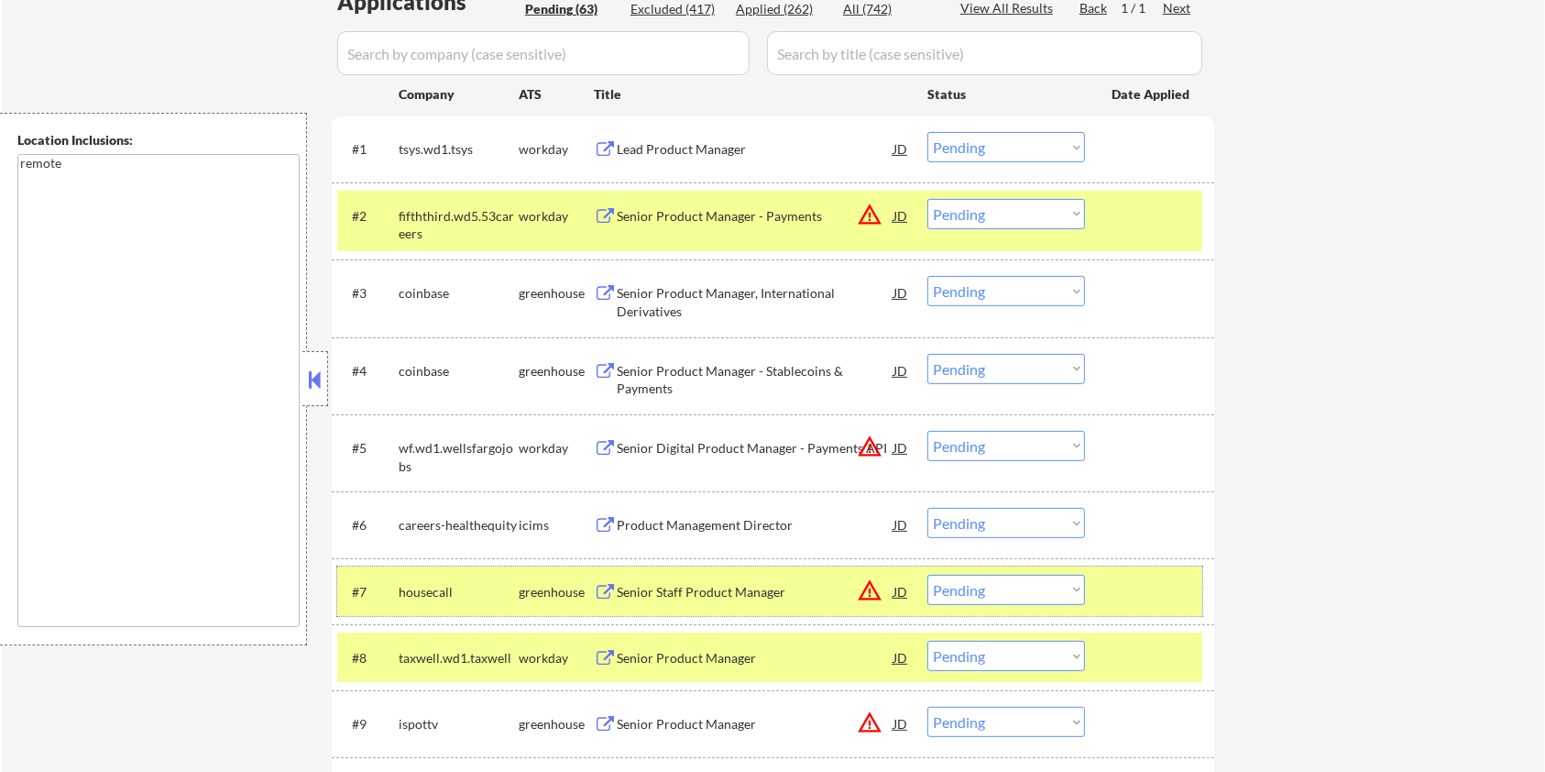
click at [1178, 597] on div at bounding box center [1152, 591] width 81 height 33
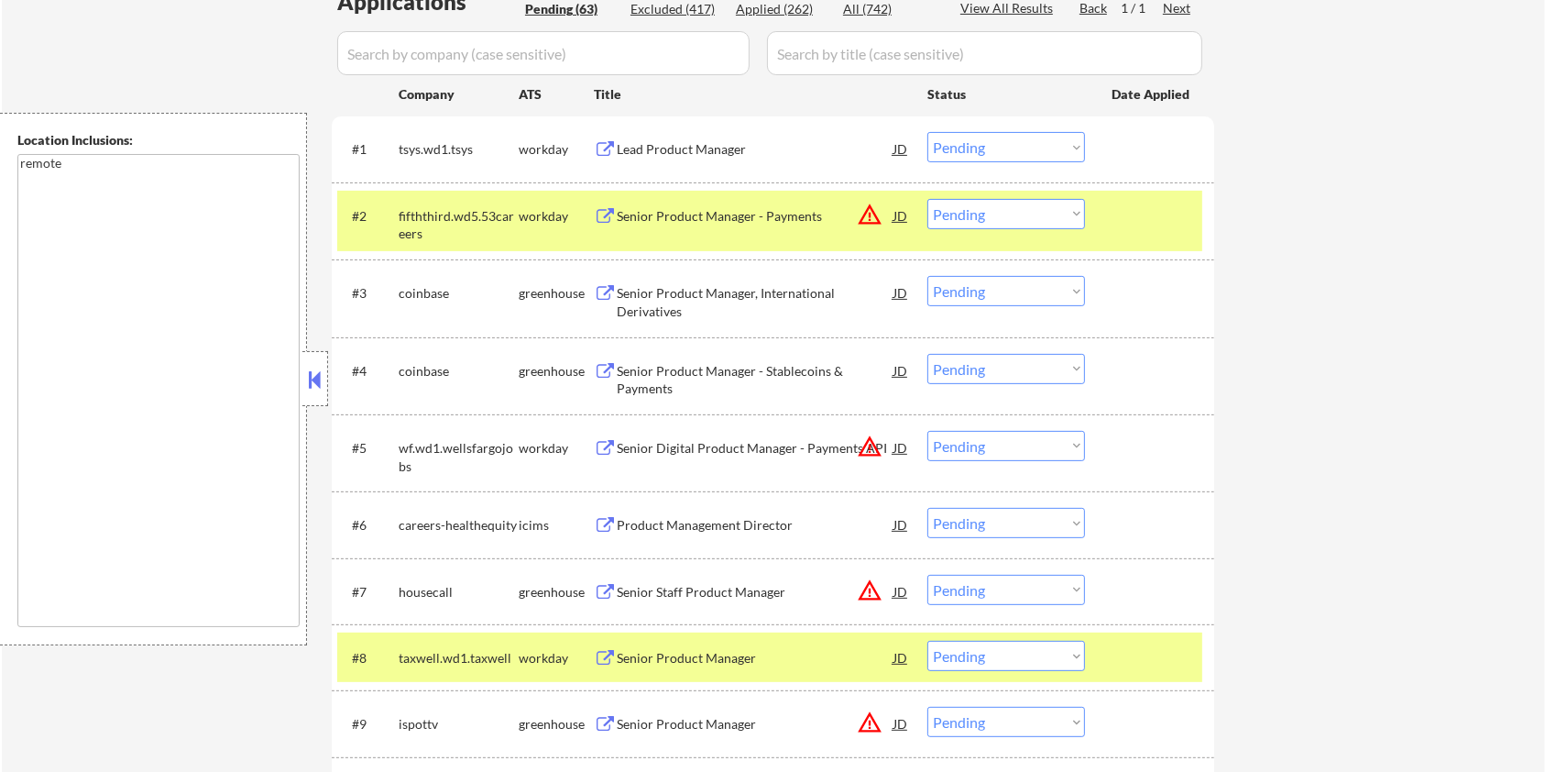
click at [1138, 221] on div at bounding box center [1152, 215] width 81 height 33
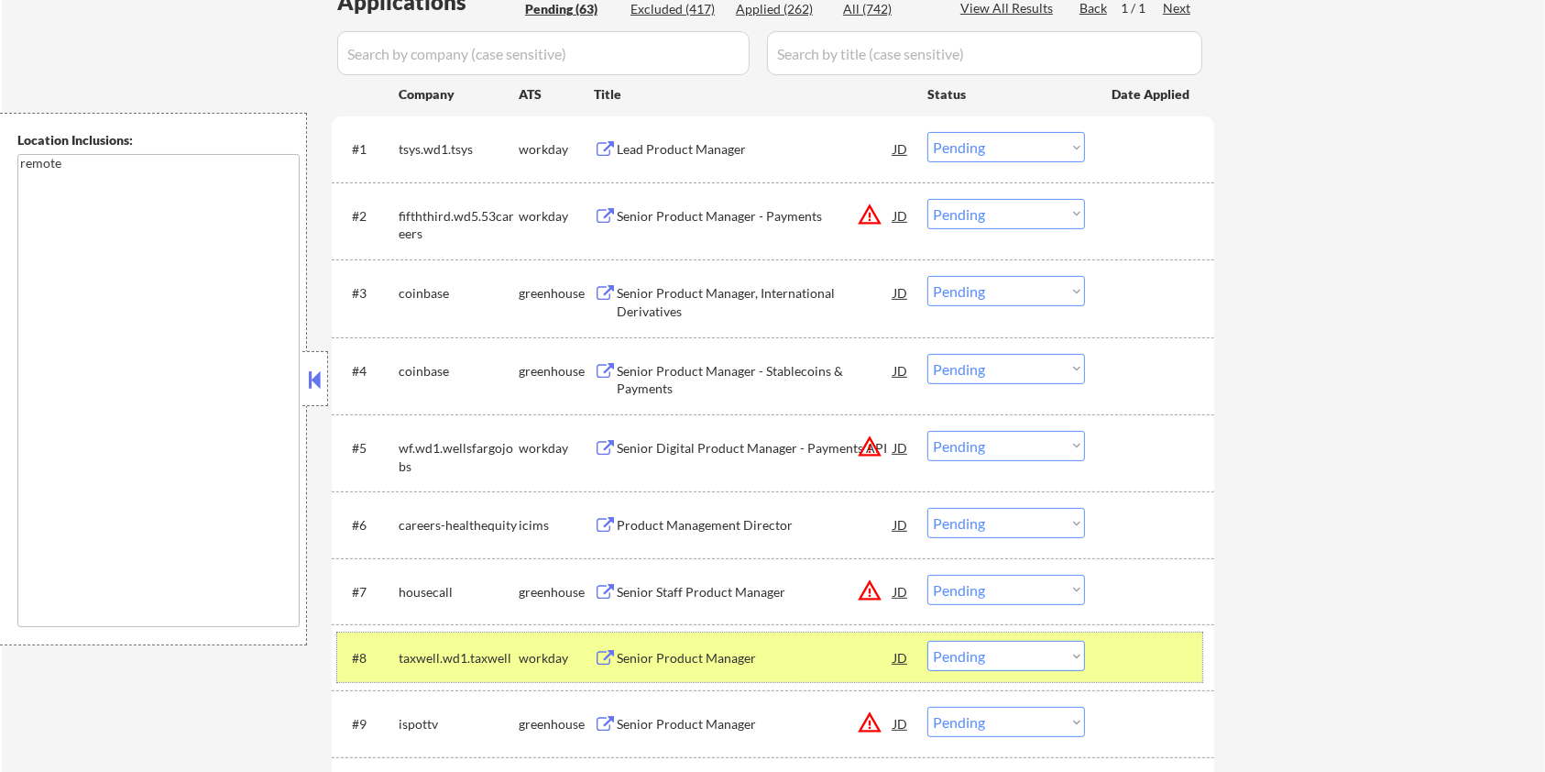
click at [1145, 651] on div at bounding box center [1152, 657] width 81 height 33
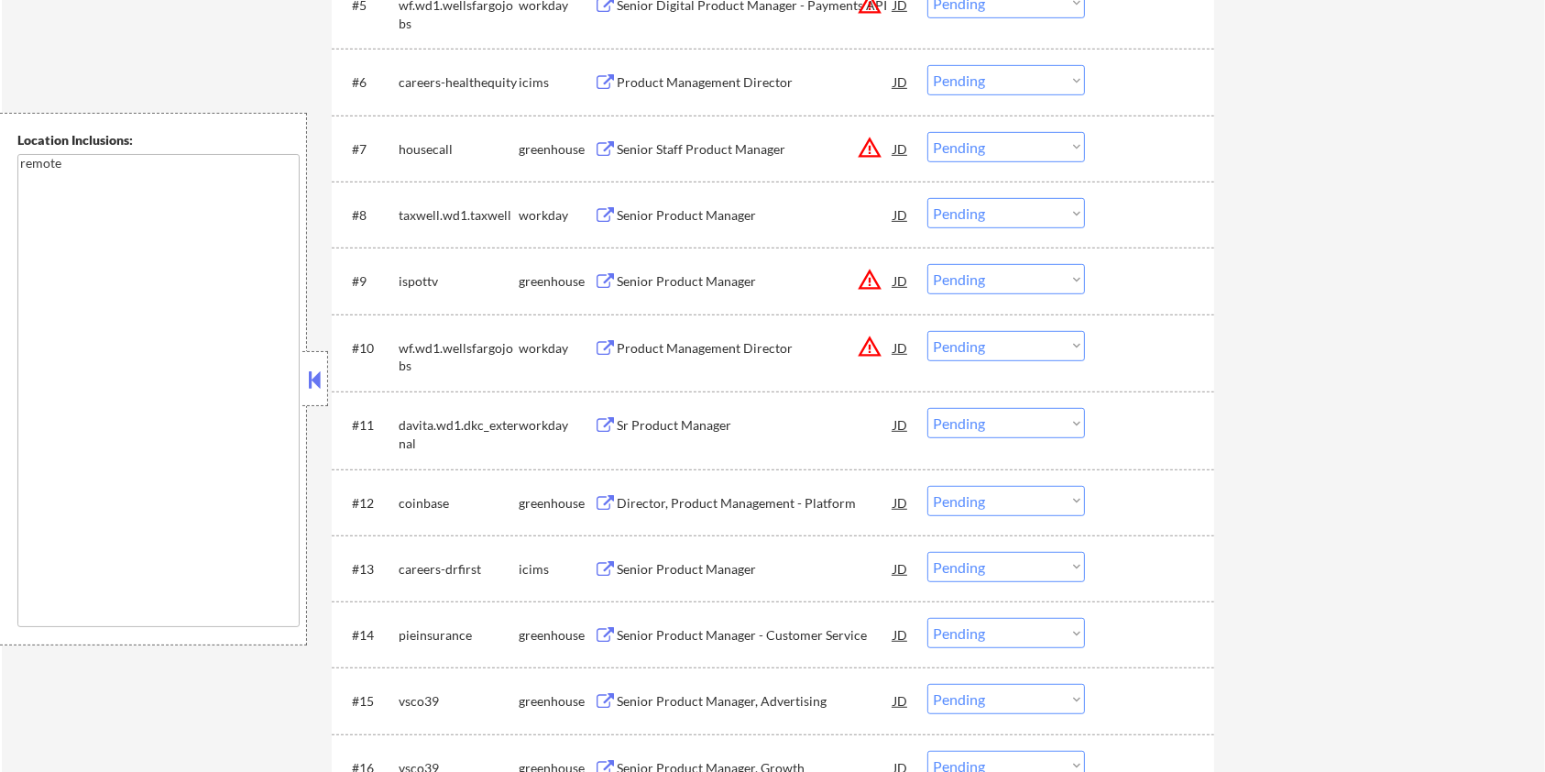
scroll to position [1100, 0]
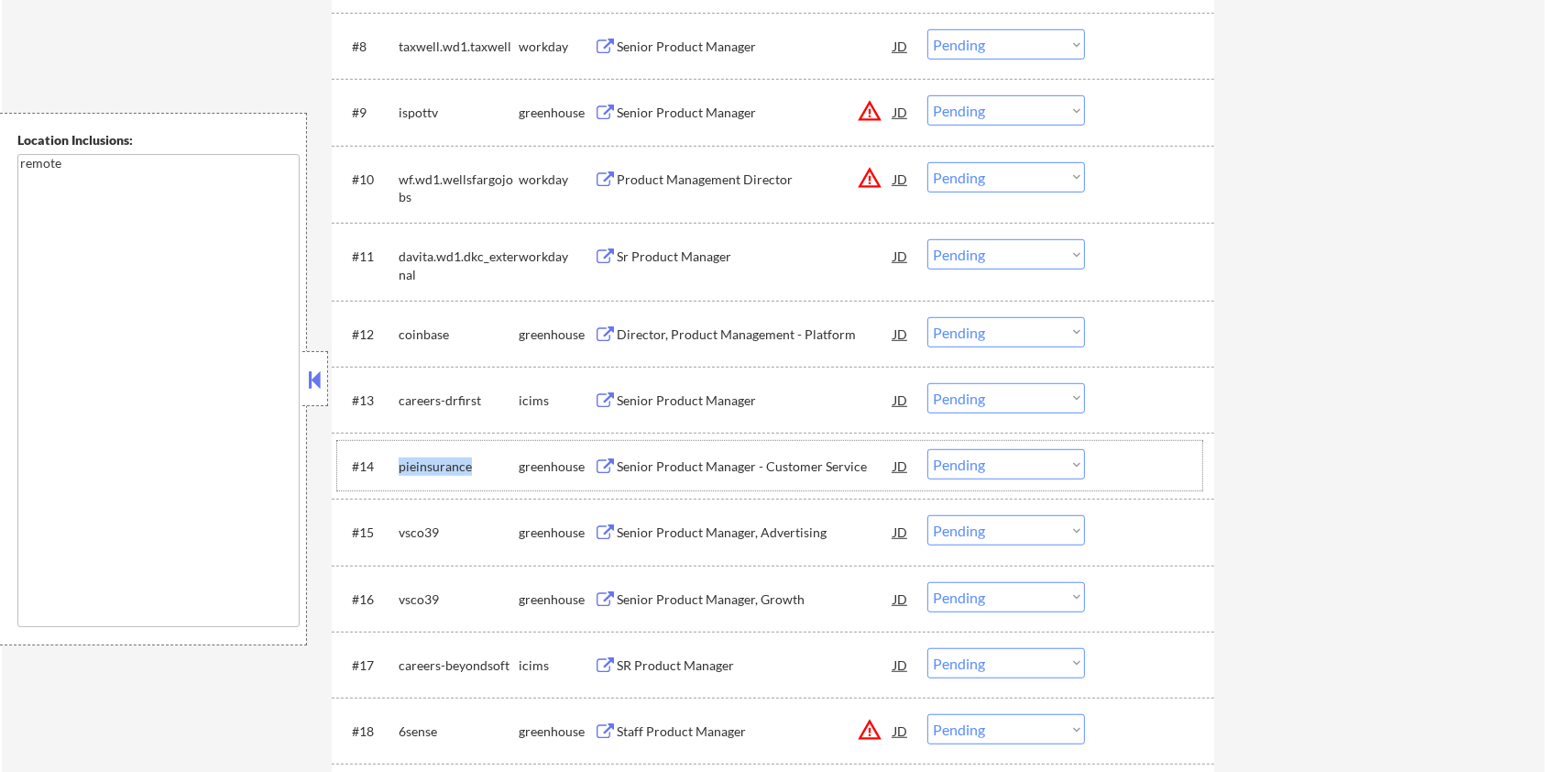
drag, startPoint x: 475, startPoint y: 461, endPoint x: 395, endPoint y: 458, distance: 79.8
click at [395, 458] on div "#14 pieinsurance greenhouse Senior Product Manager - Customer Service JD warnin…" at bounding box center [769, 465] width 865 height 49
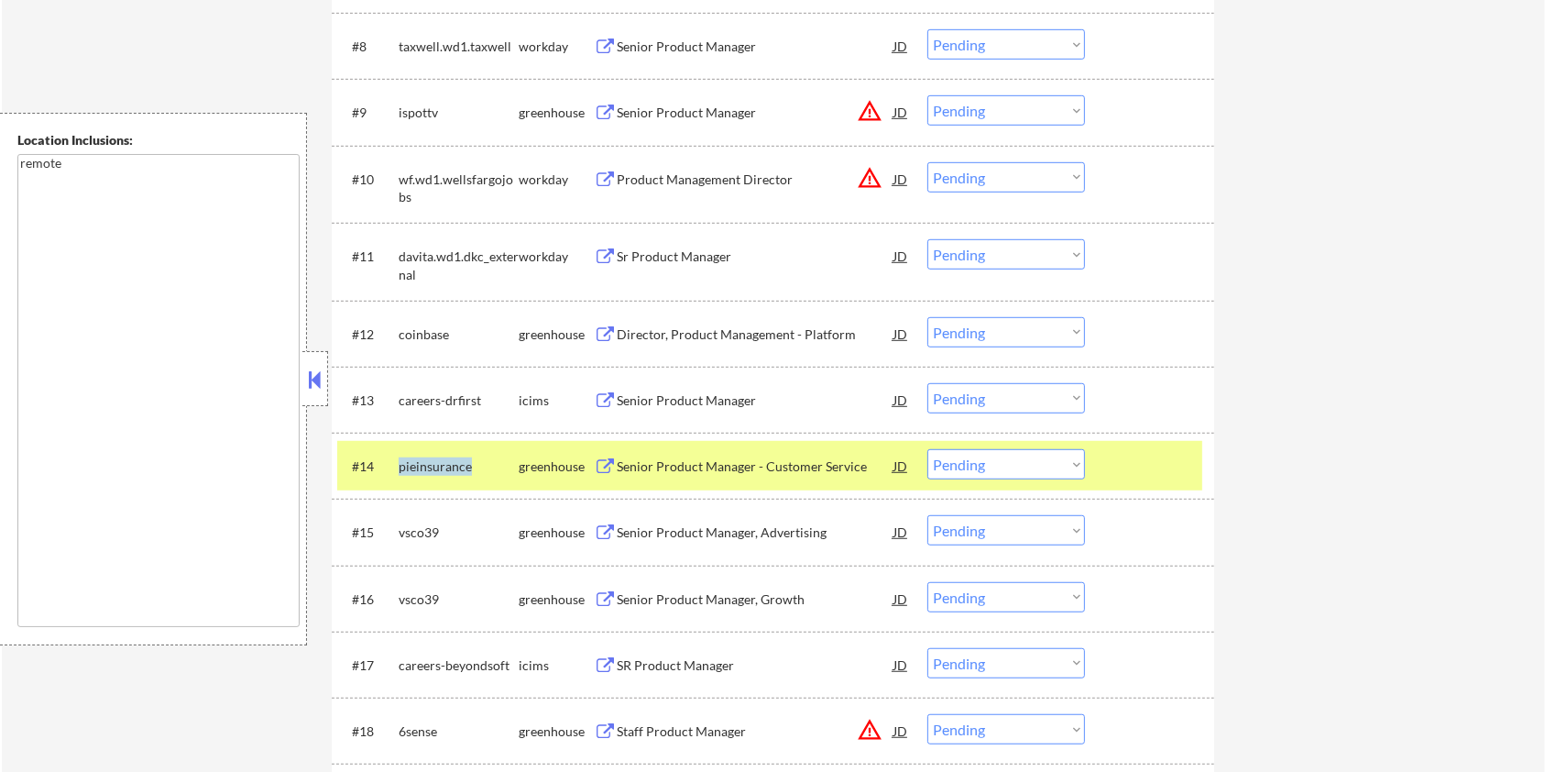
copy div "pieinsurance"
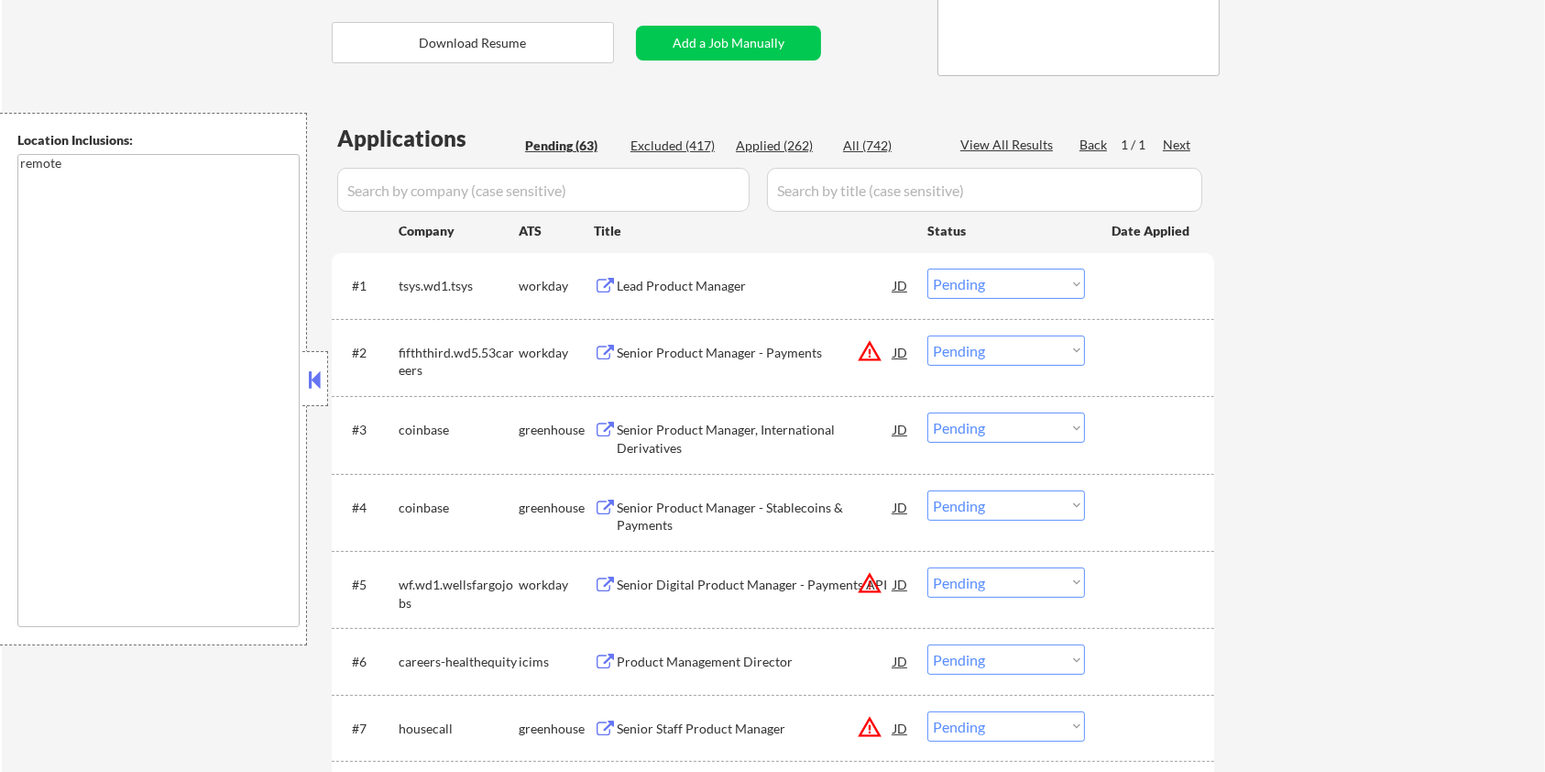
scroll to position [122, 0]
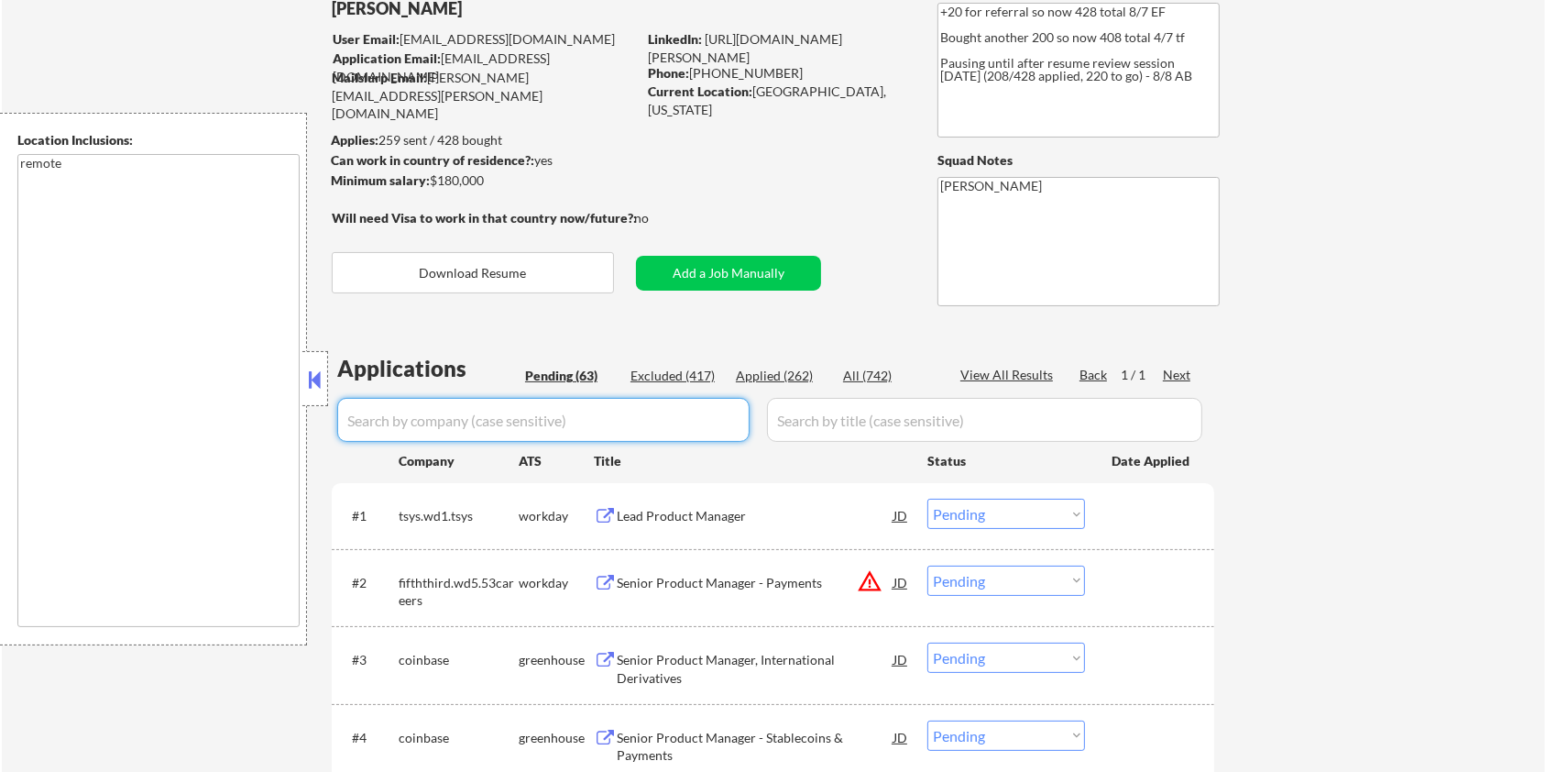
click at [425, 429] on input "input" at bounding box center [543, 420] width 412 height 44
paste input "pieinsurance"
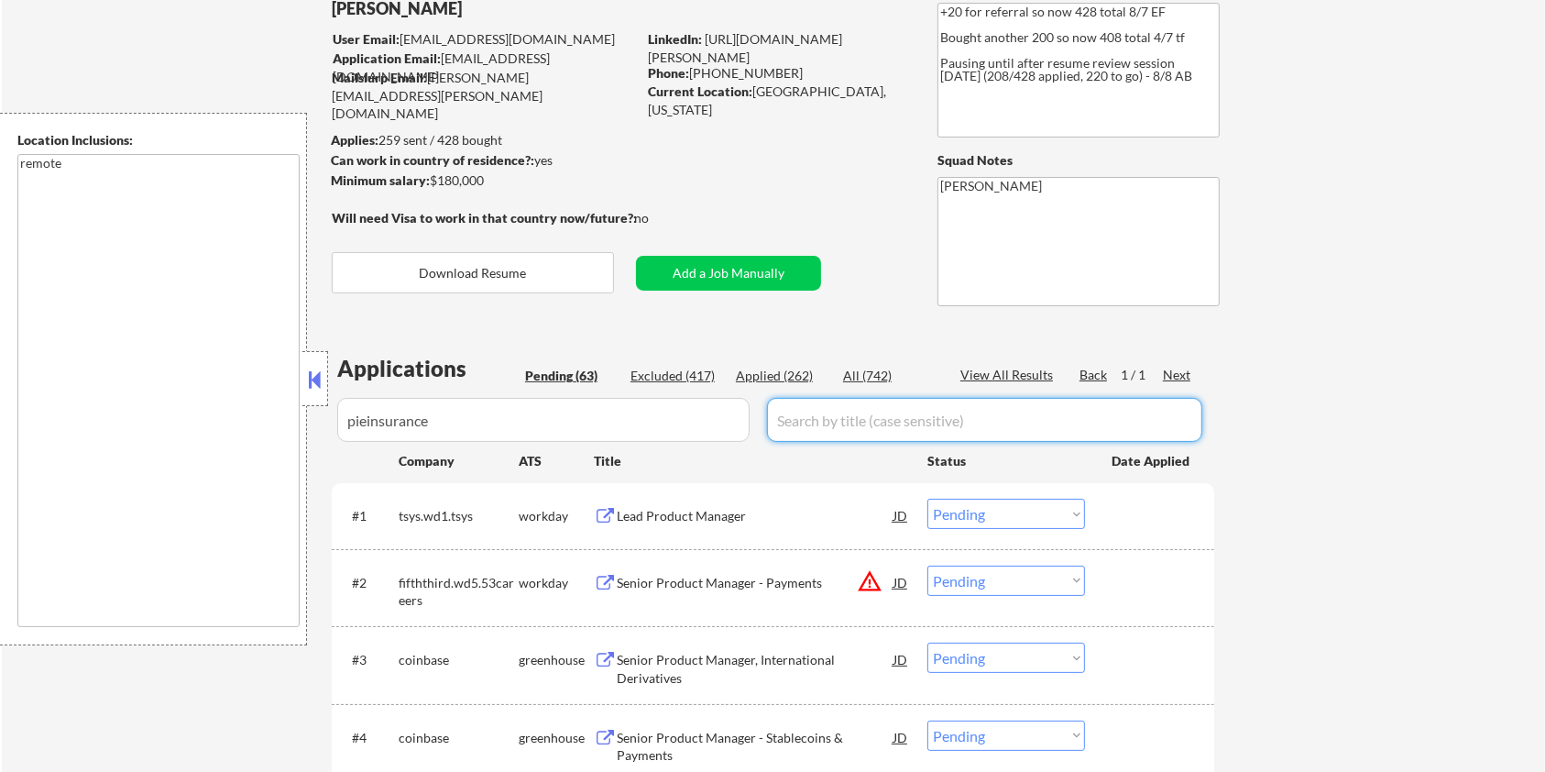
drag, startPoint x: 811, startPoint y: 420, endPoint x: 830, endPoint y: 413, distance: 20.3
click at [812, 419] on input "input" at bounding box center [984, 420] width 435 height 44
click at [862, 376] on div "All (742)" at bounding box center [889, 376] width 92 height 18
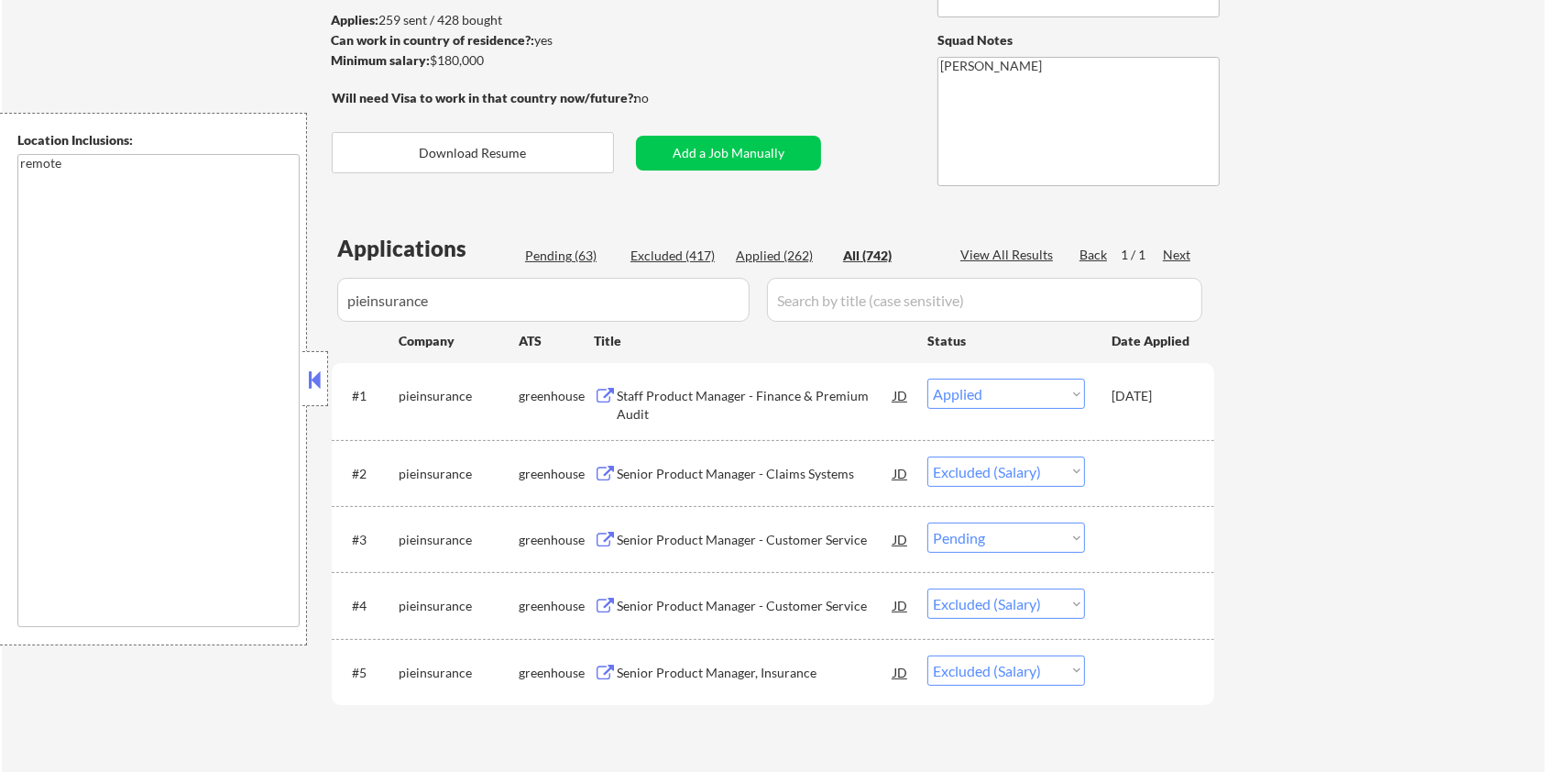
scroll to position [244, 0]
click at [670, 529] on div "Senior Product Manager - Customer Service" at bounding box center [755, 538] width 277 height 18
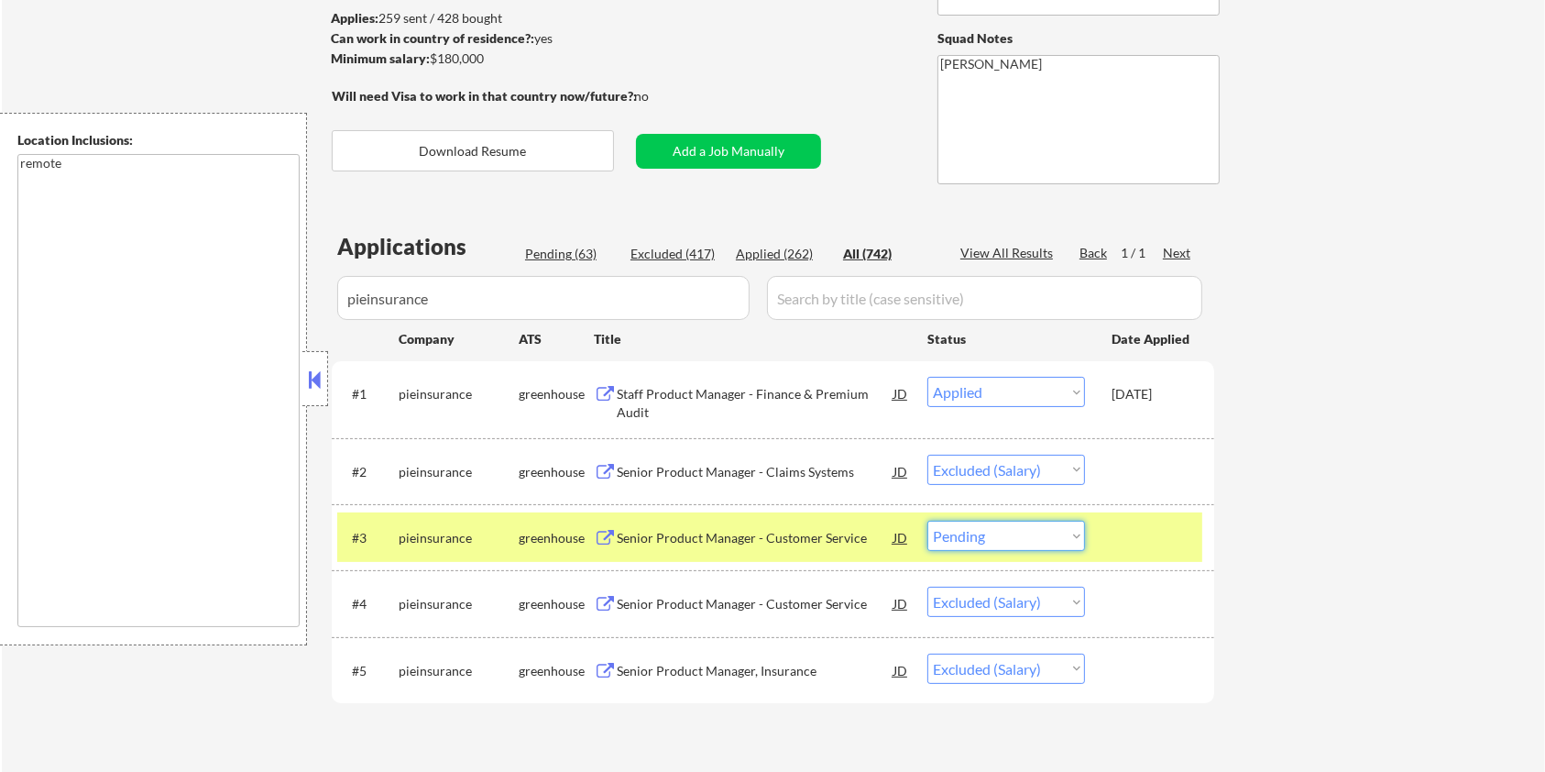
click at [1014, 535] on select "Choose an option... Pending Applied Excluded (Questions) Excluded (Expired) Exc…" at bounding box center [1006, 535] width 158 height 30
click at [927, 520] on select "Choose an option... Pending Applied Excluded (Questions) Excluded (Expired) Exc…" at bounding box center [1006, 535] width 158 height 30
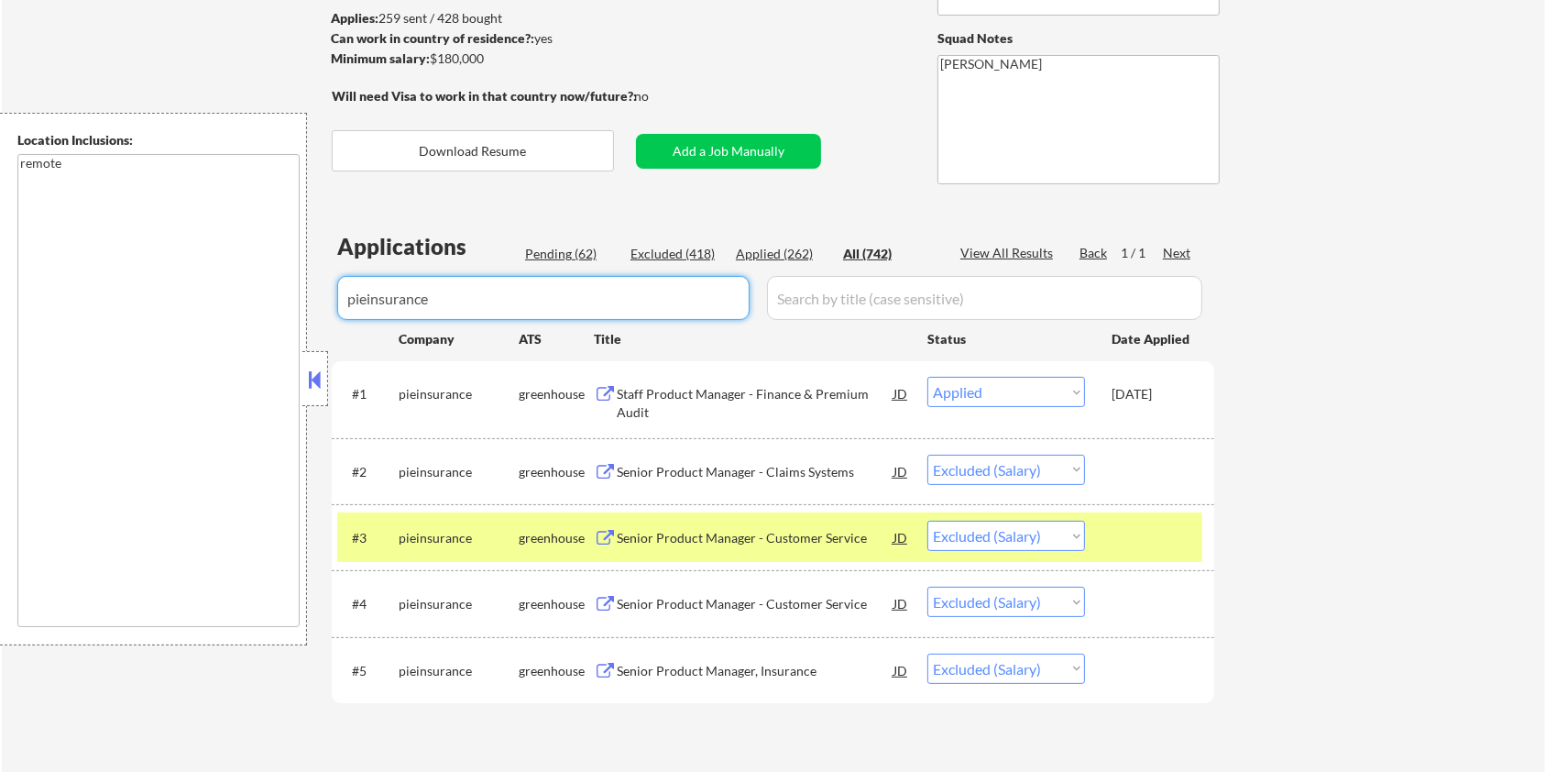
drag, startPoint x: 465, startPoint y: 297, endPoint x: 279, endPoint y: 312, distance: 186.6
click at [279, 312] on body "← Return to /applysquad Mailslurp Inbox Job Search Builder Jane Mareth User Ema…" at bounding box center [772, 142] width 1545 height 772
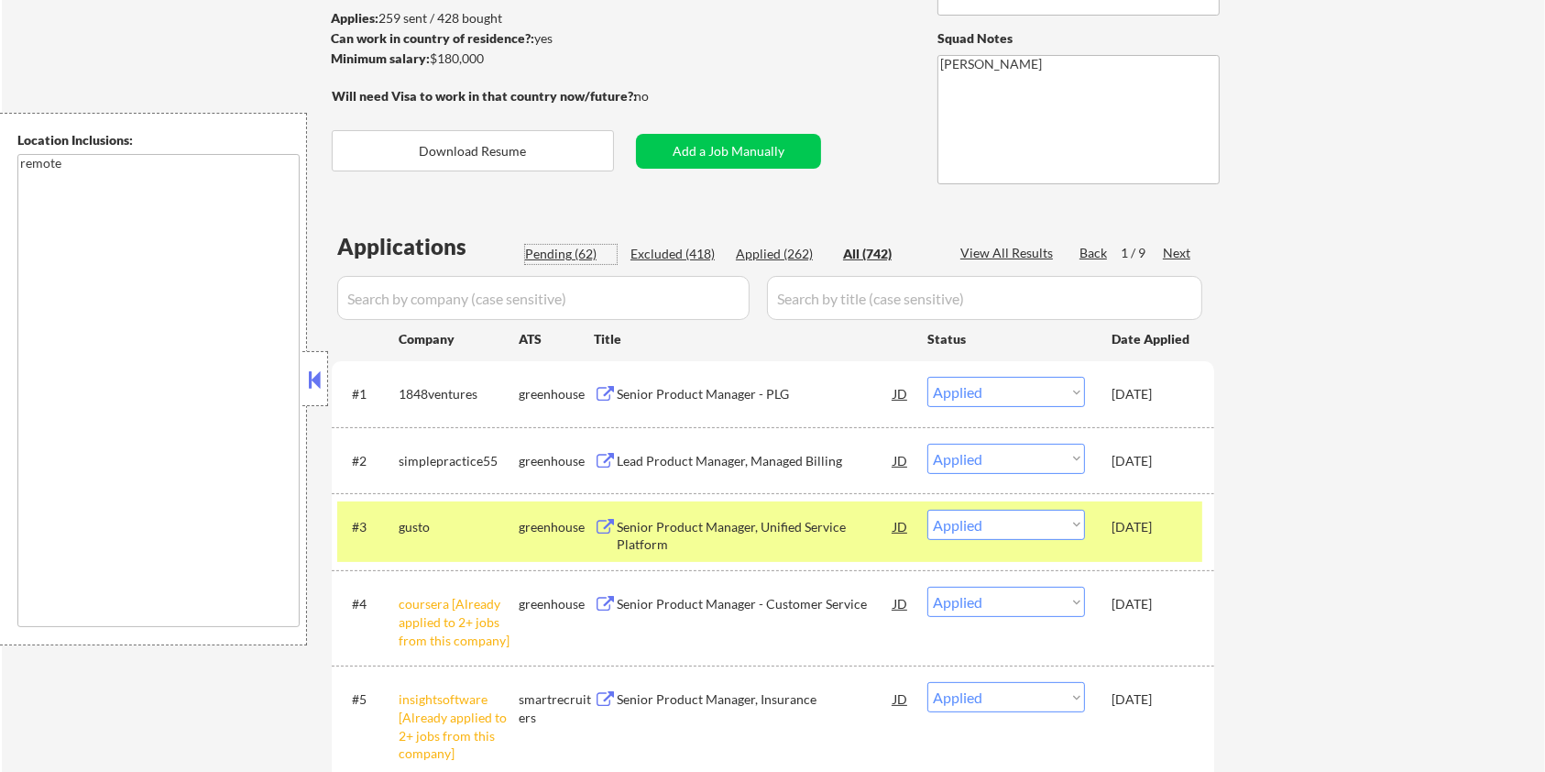
click at [535, 253] on div "Pending (62)" at bounding box center [571, 254] width 92 height 18
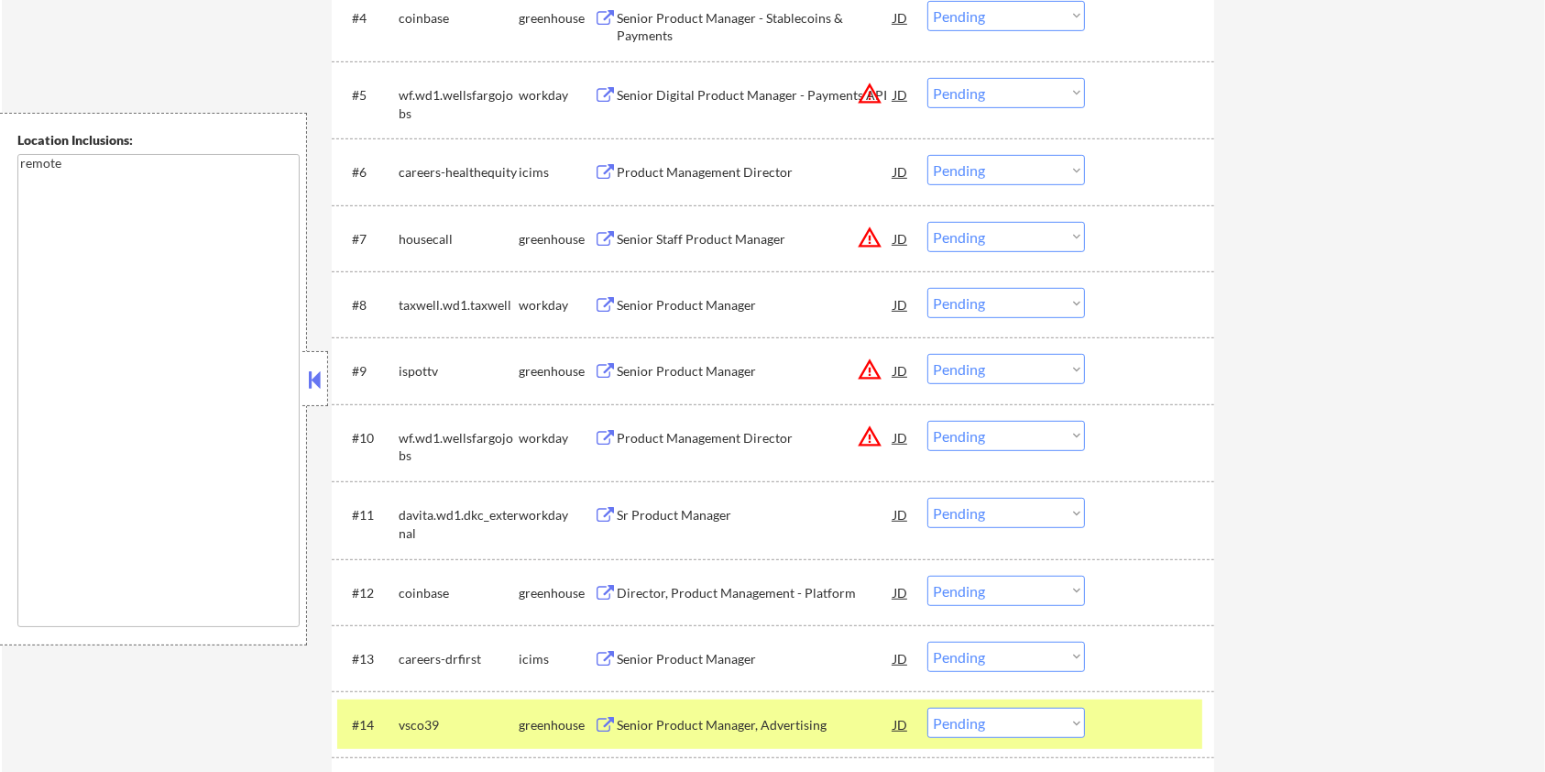
scroll to position [855, 0]
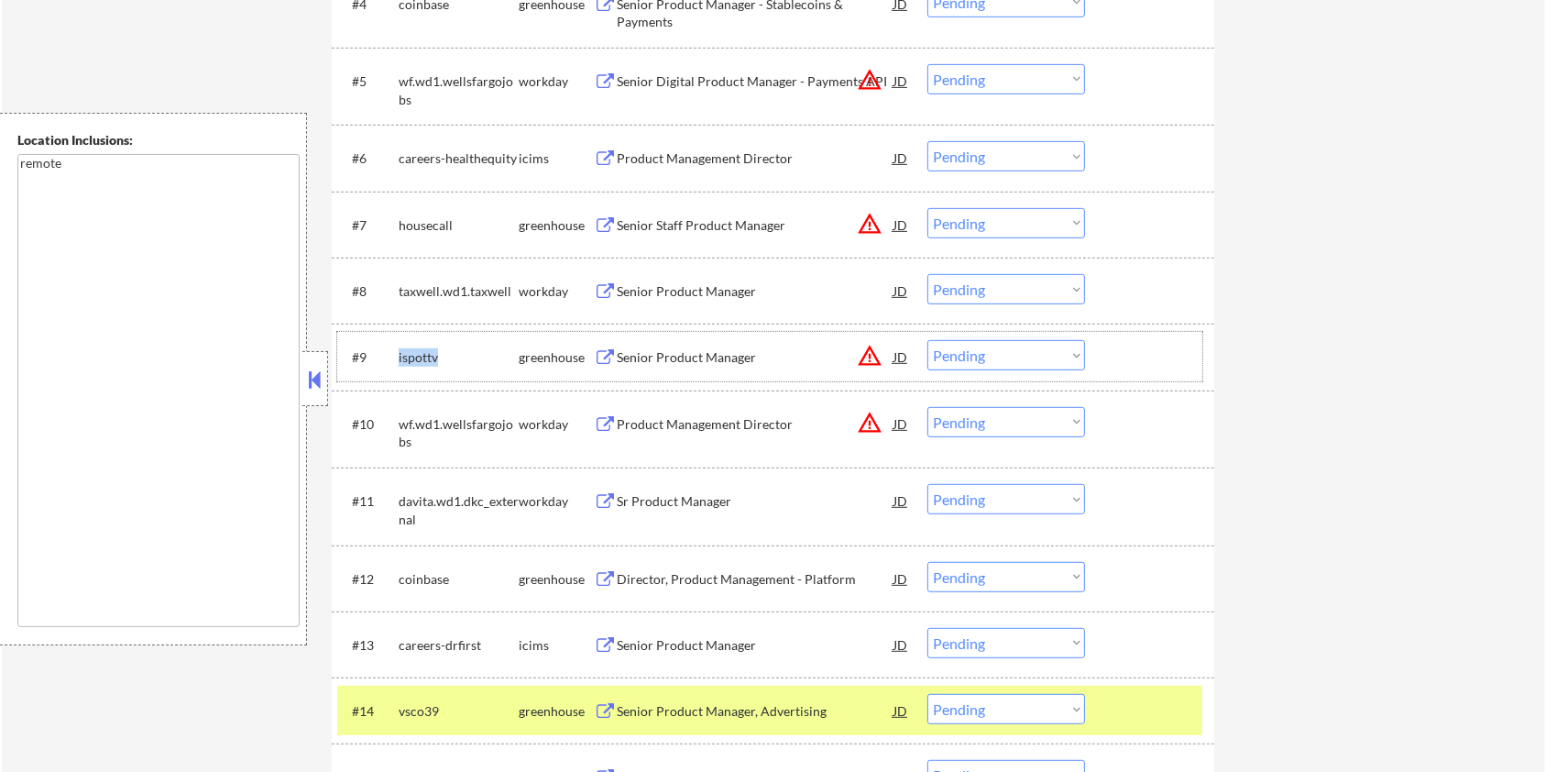
drag, startPoint x: 441, startPoint y: 350, endPoint x: 395, endPoint y: 355, distance: 46.0
click at [395, 355] on div "#9 ispottv greenhouse Senior Product Manager JD warning_amber Choose an option.…" at bounding box center [769, 356] width 865 height 49
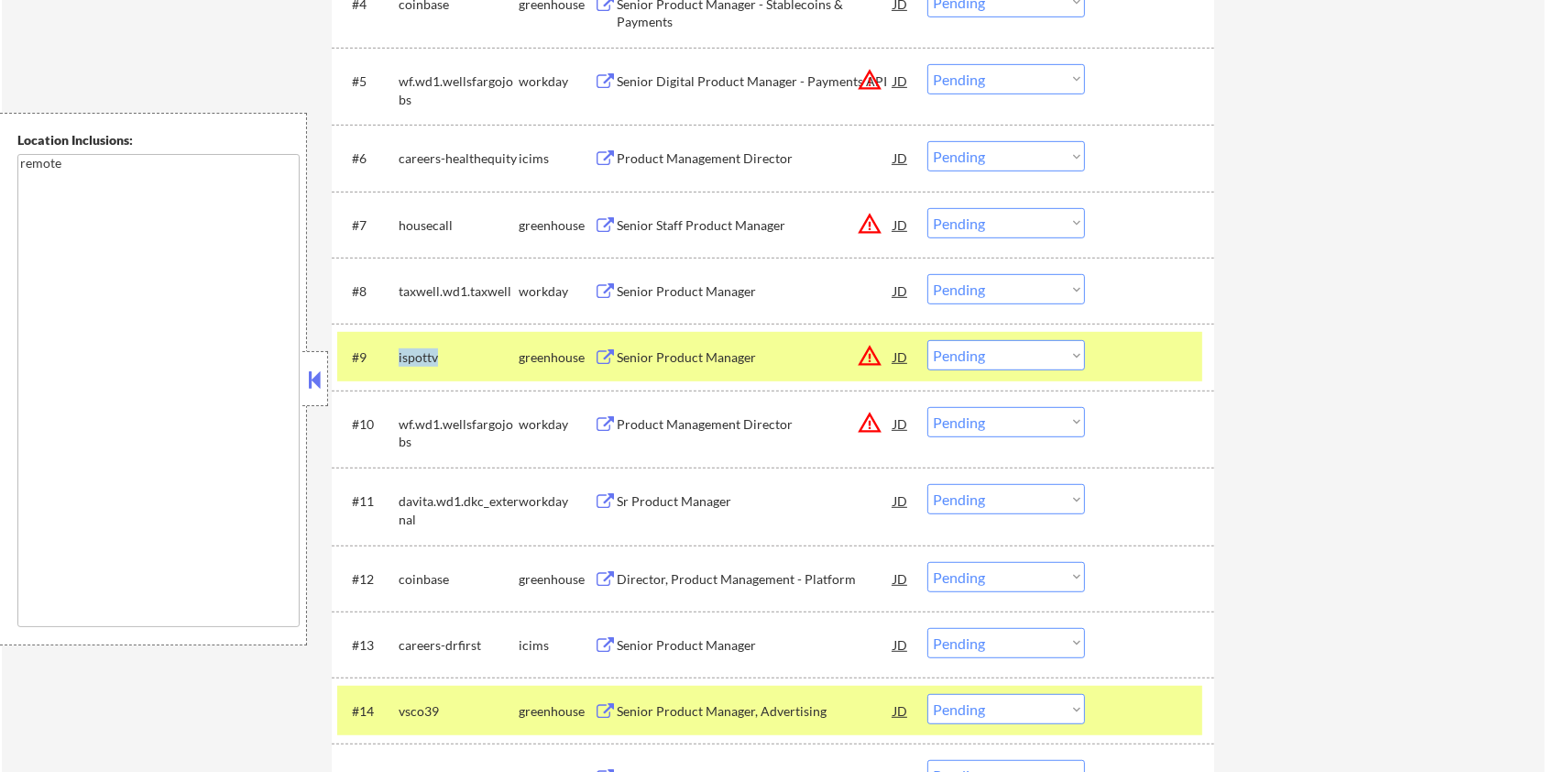
copy div "ispottv"
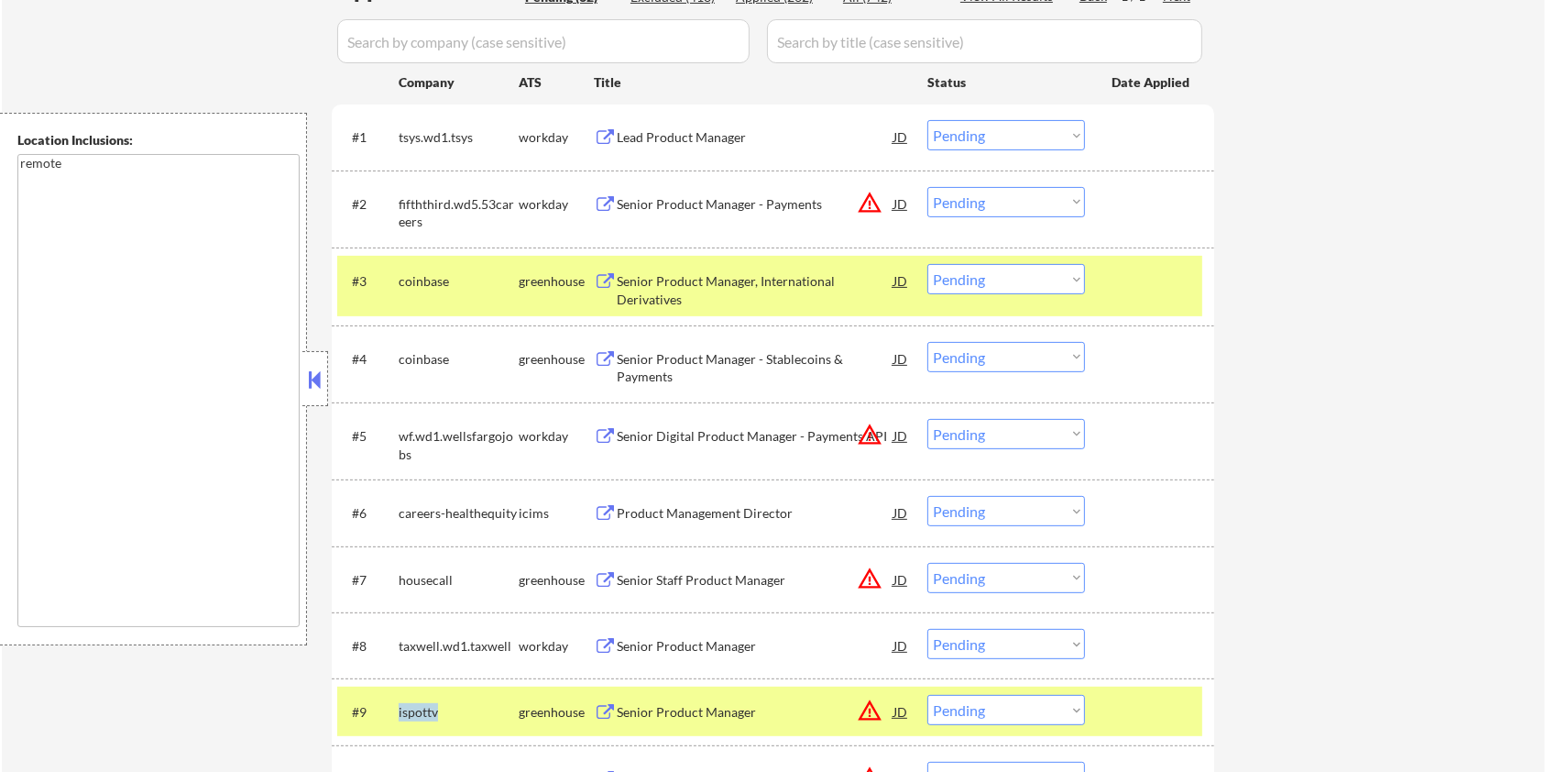
scroll to position [367, 0]
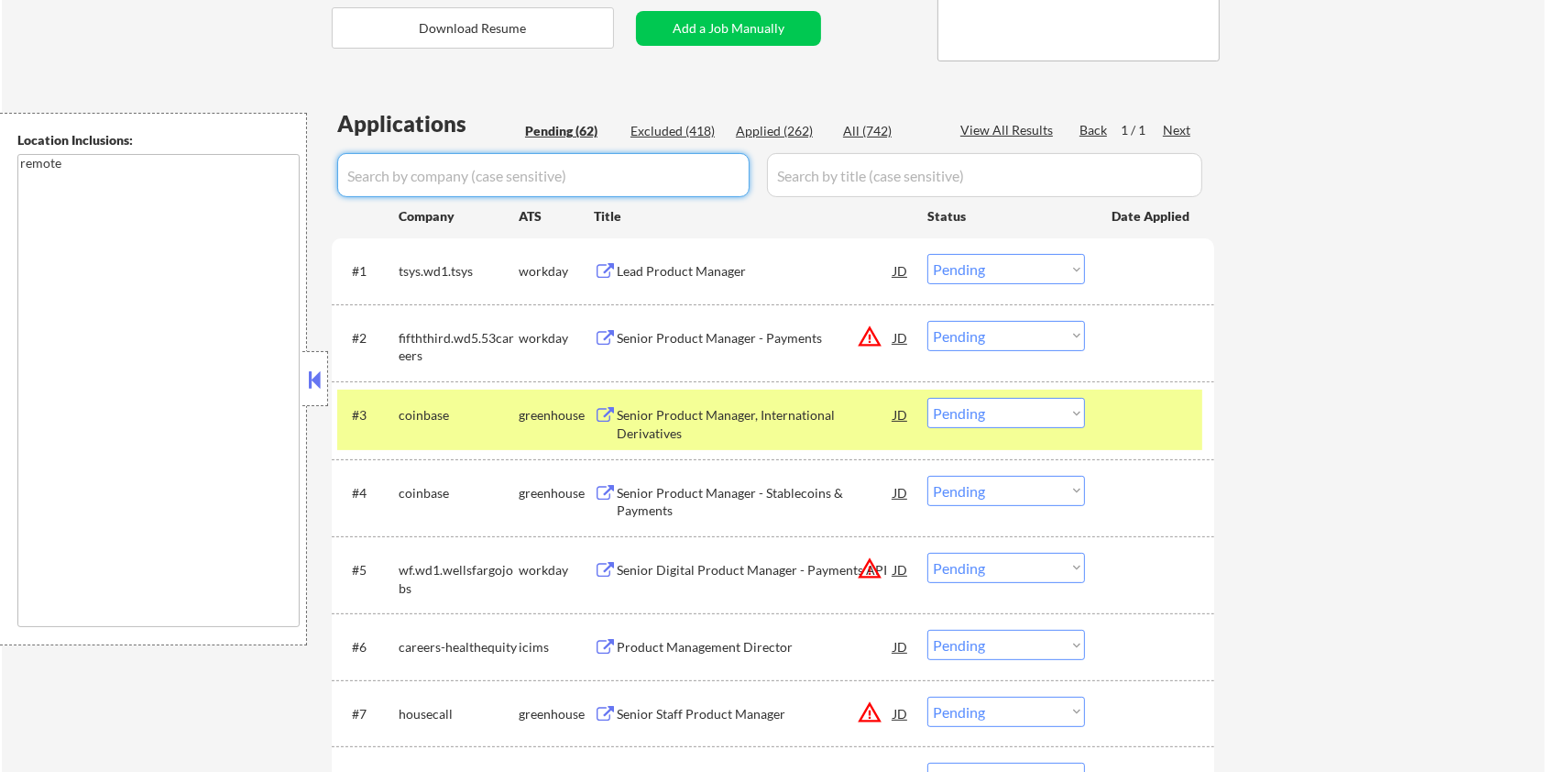
click at [404, 172] on input "input" at bounding box center [543, 175] width 412 height 44
paste input "ispottv"
click at [815, 175] on input "input" at bounding box center [984, 175] width 435 height 44
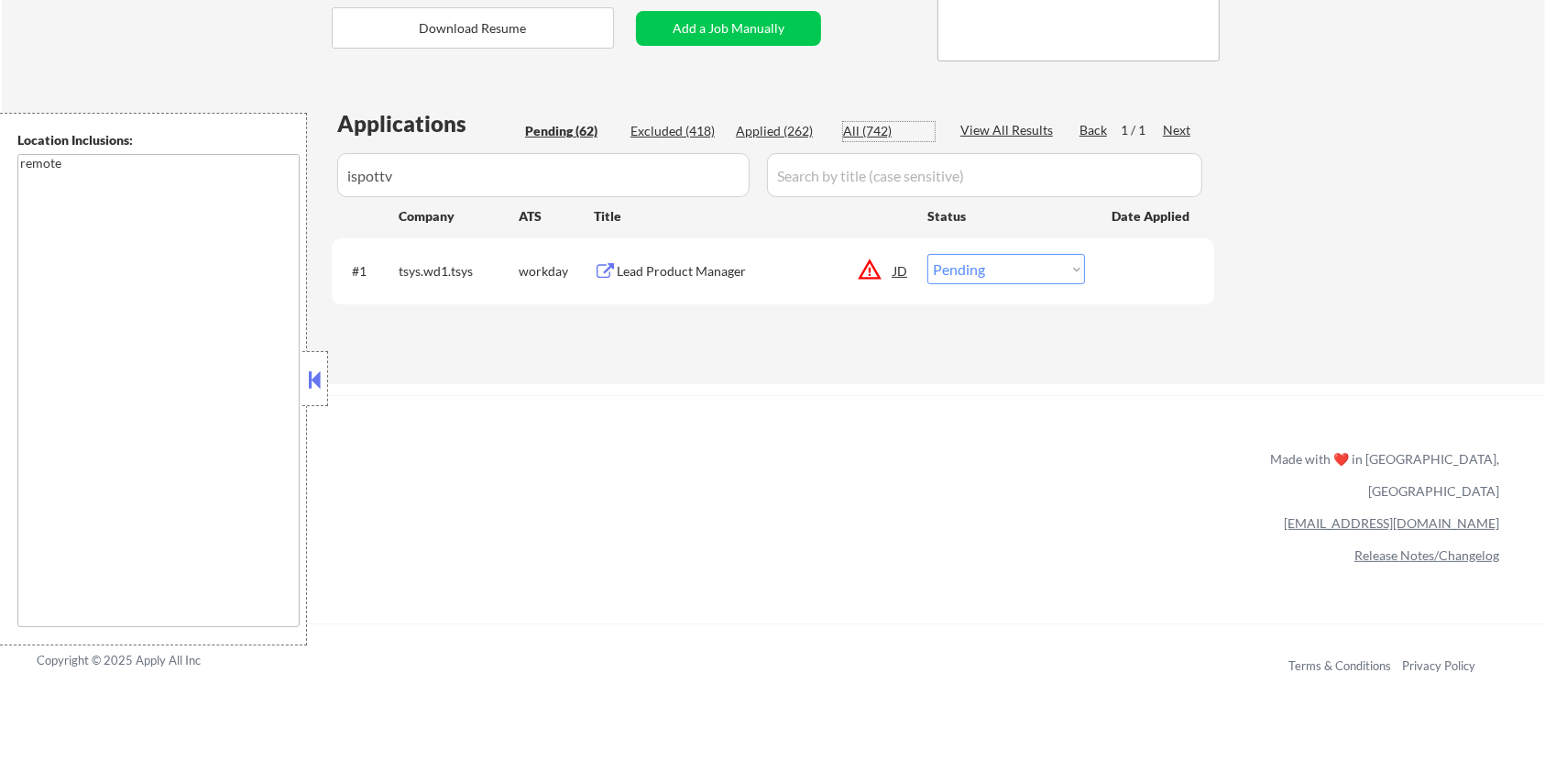
click at [864, 126] on div "All (742)" at bounding box center [889, 131] width 92 height 18
click at [655, 269] on div "Senior Product Manager" at bounding box center [755, 271] width 277 height 18
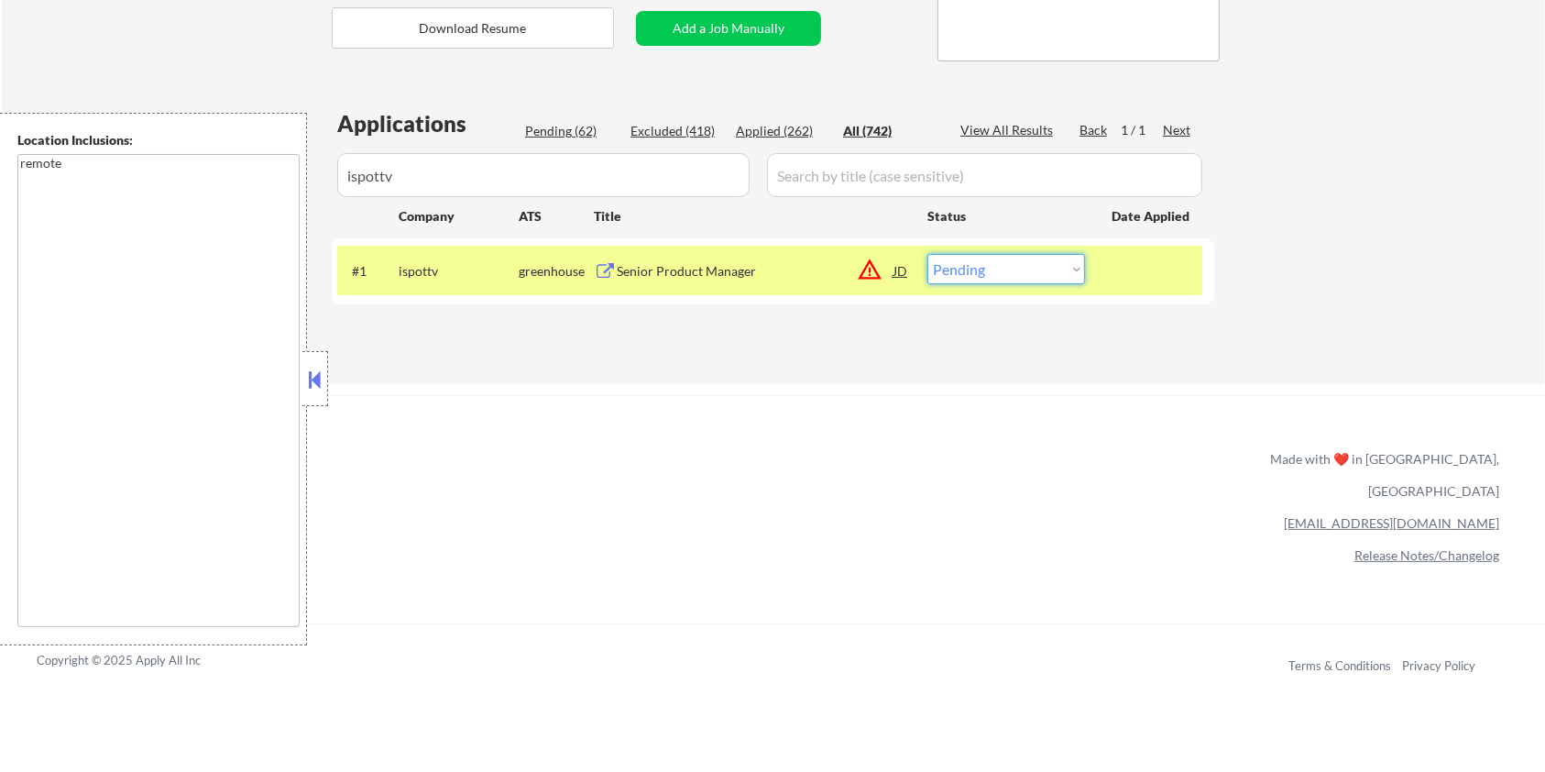
click at [988, 268] on select "Choose an option... Pending Applied Excluded (Questions) Excluded (Expired) Exc…" at bounding box center [1006, 269] width 158 height 30
click at [927, 254] on select "Choose an option... Pending Applied Excluded (Questions) Excluded (Expired) Exc…" at bounding box center [1006, 269] width 158 height 30
drag, startPoint x: 283, startPoint y: 183, endPoint x: 244, endPoint y: 183, distance: 39.4
click at [244, 183] on body "← Return to /applysquad Mailslurp Inbox Job Search Builder Jane Mareth User Ema…" at bounding box center [772, 19] width 1545 height 772
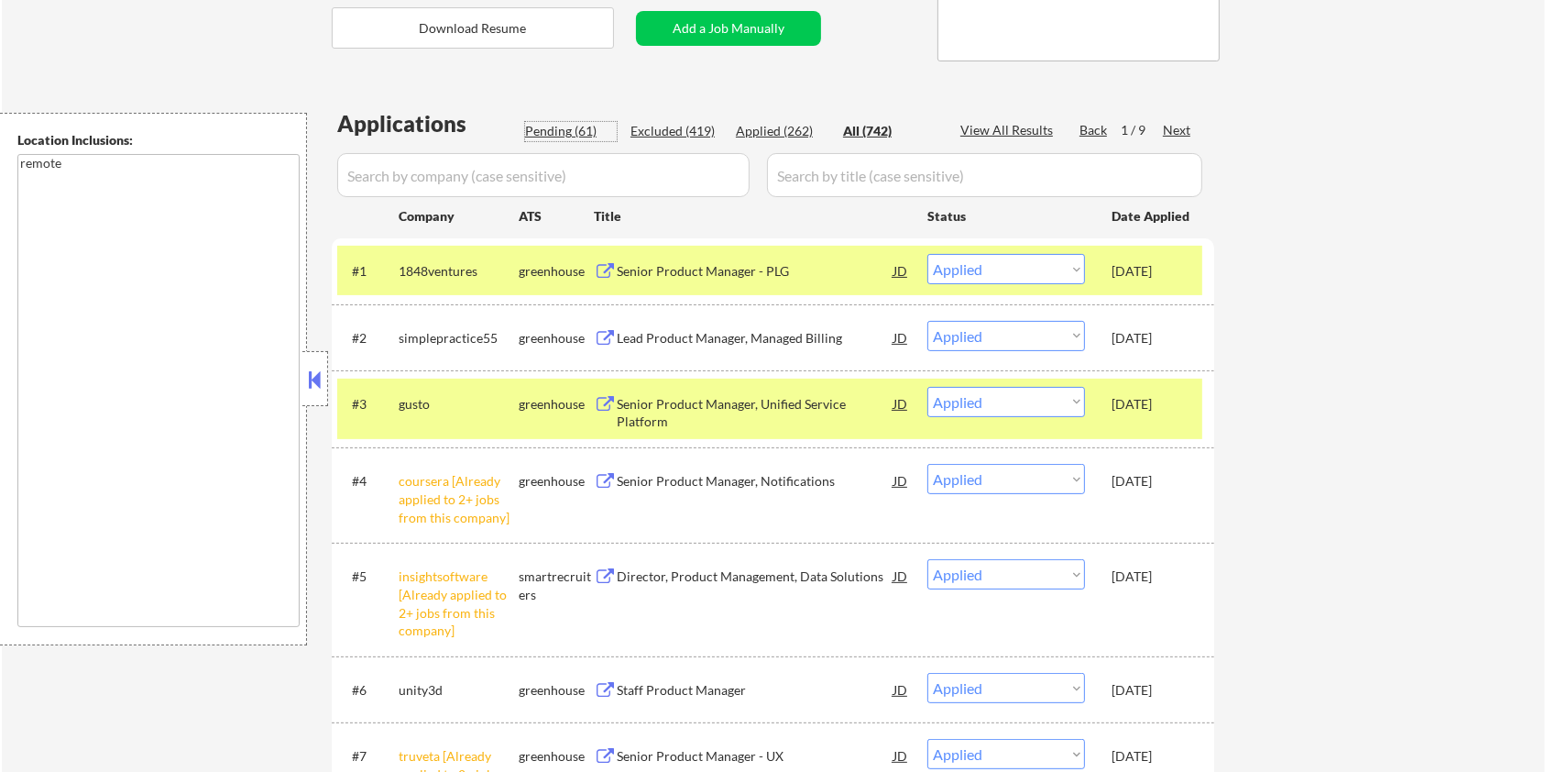
click at [548, 128] on div "Pending (61)" at bounding box center [571, 131] width 92 height 18
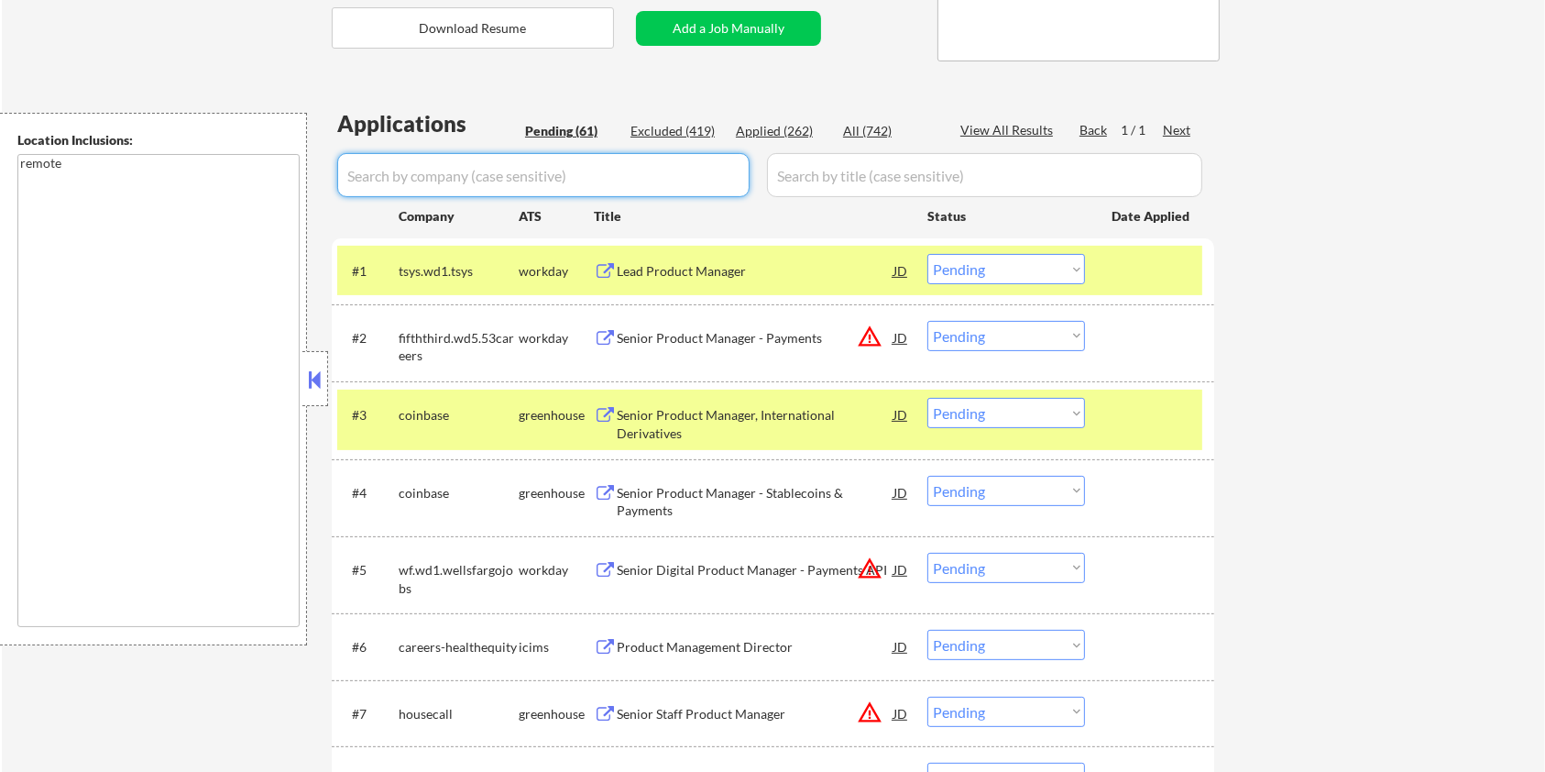
click at [503, 171] on input "input" at bounding box center [543, 175] width 412 height 44
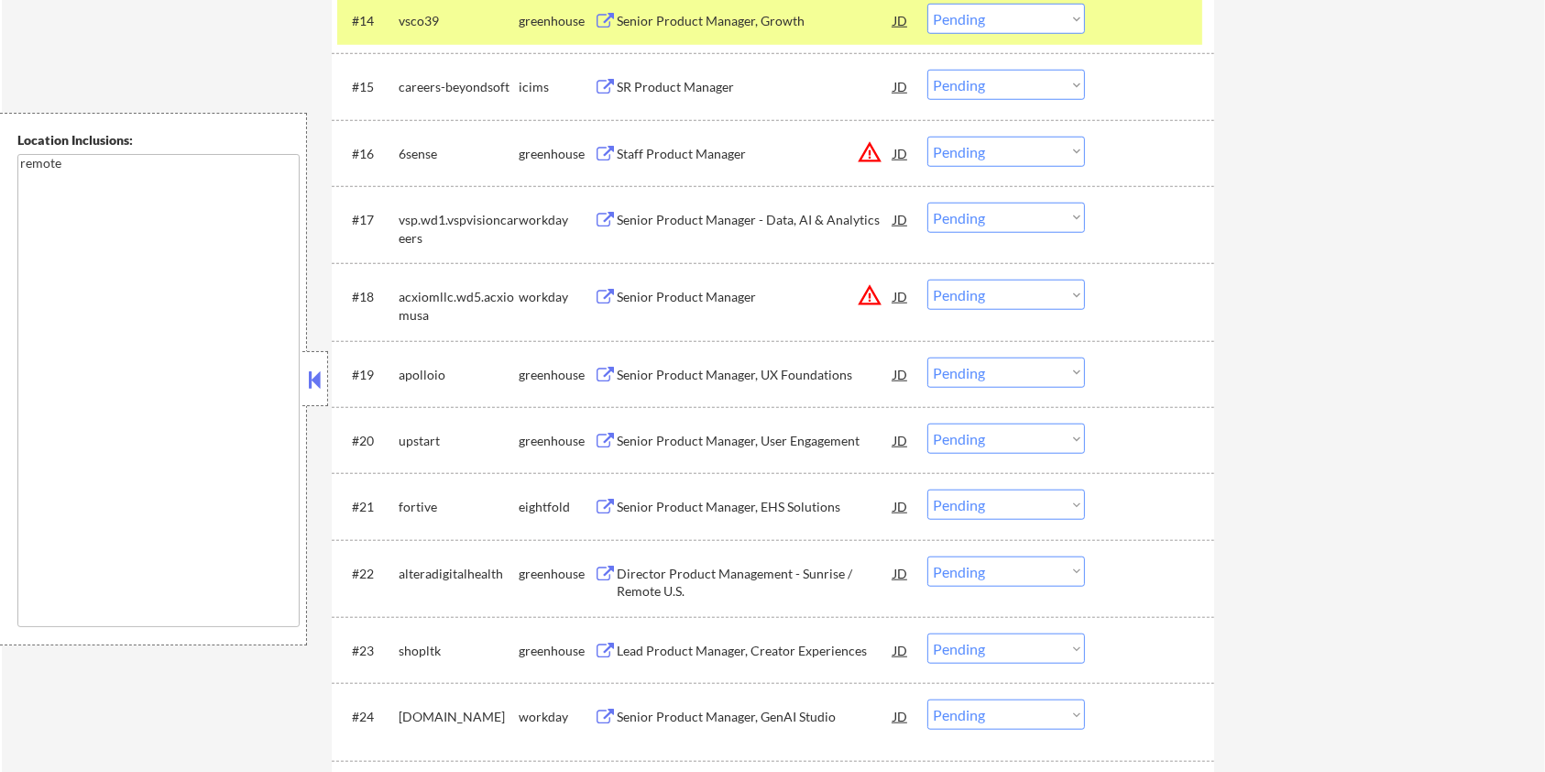
scroll to position [1710, 0]
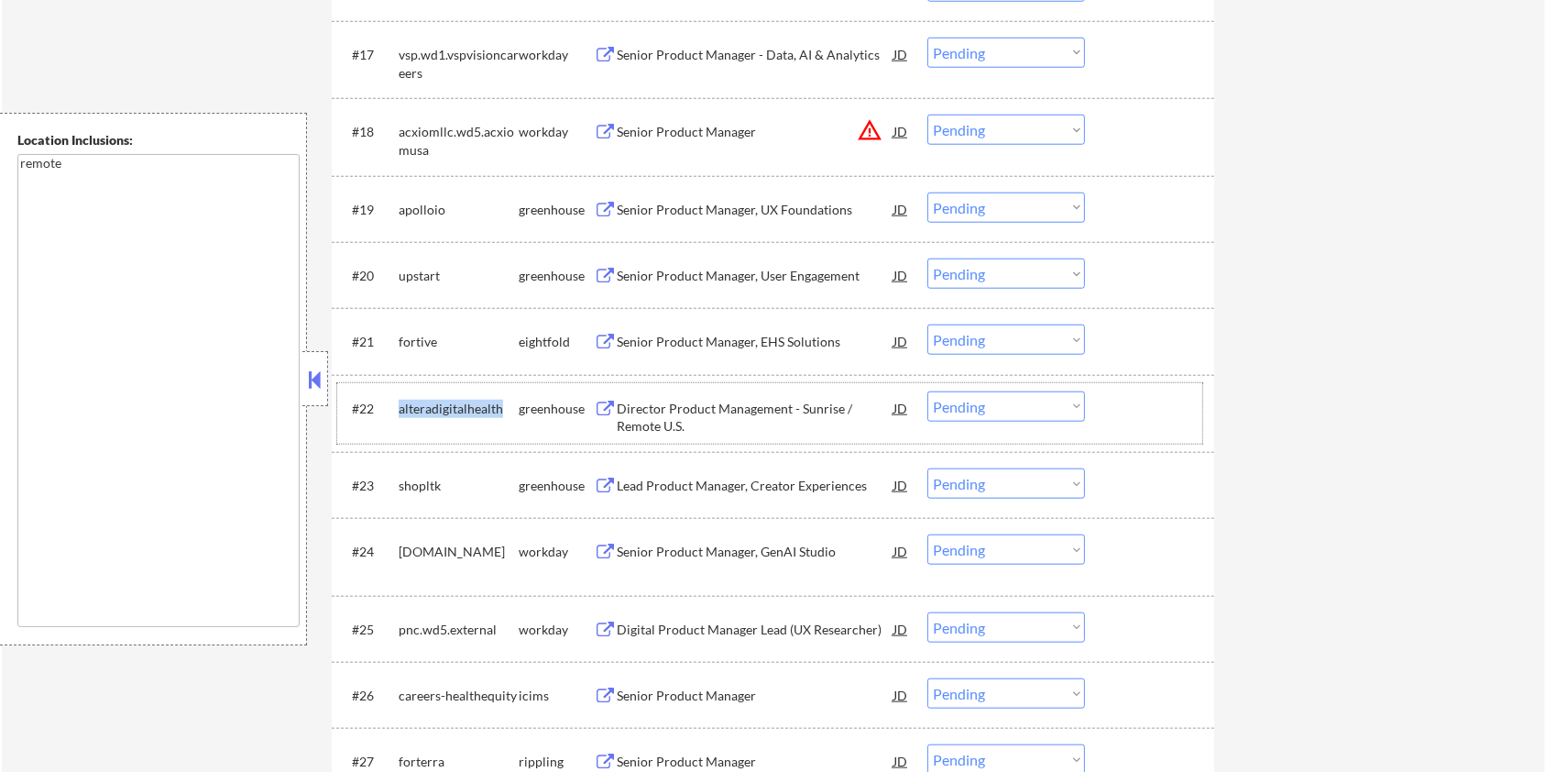
drag, startPoint x: 500, startPoint y: 405, endPoint x: 398, endPoint y: 408, distance: 102.7
click at [399, 408] on div "alteradigitalhealth" at bounding box center [459, 409] width 120 height 18
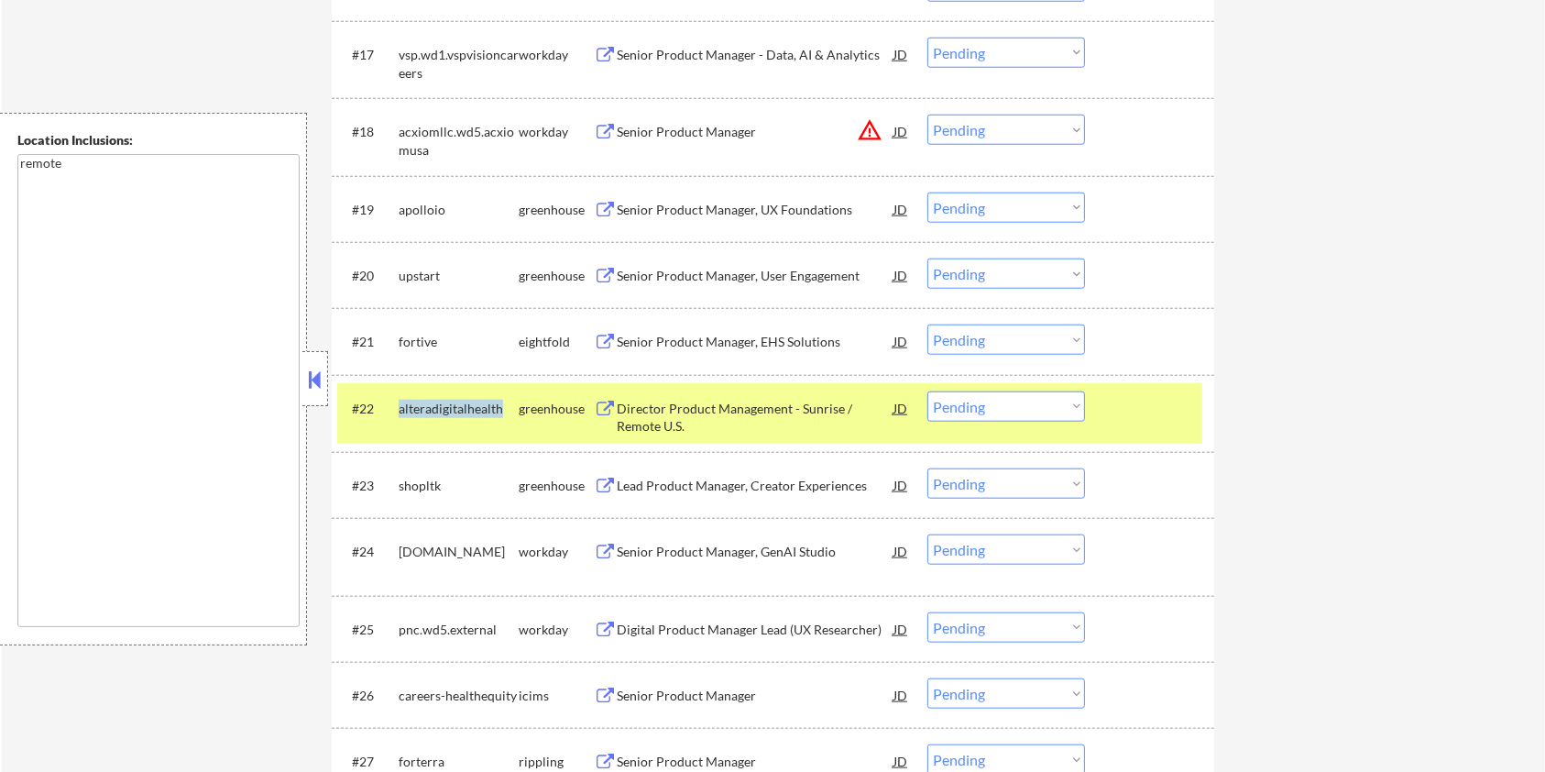
copy div "alteradigitalhealth"
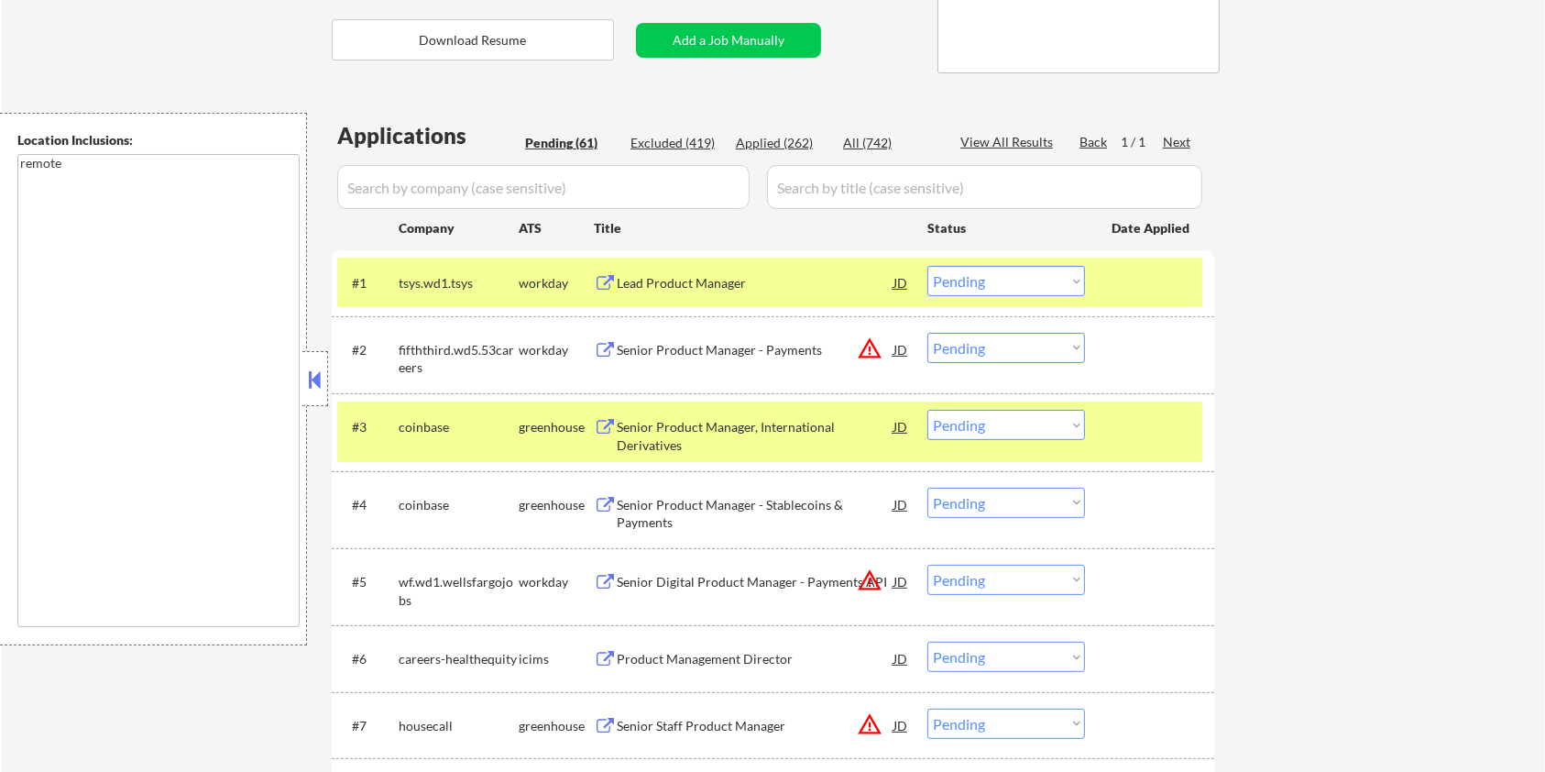
scroll to position [244, 0]
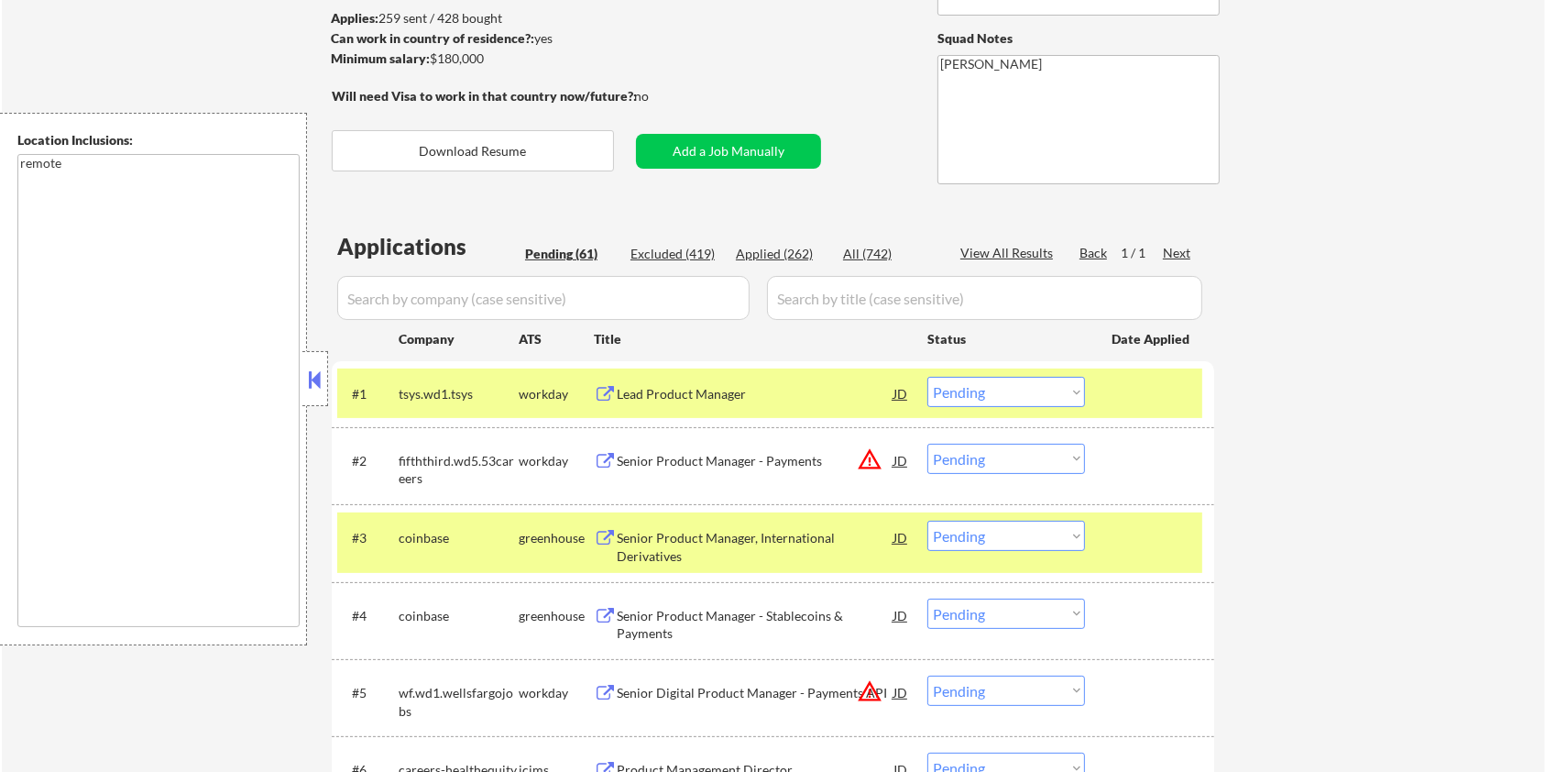
click at [471, 296] on input "input" at bounding box center [543, 298] width 412 height 44
paste input "alteradigitalhealth"
click at [867, 248] on div "All (742)" at bounding box center [889, 254] width 92 height 18
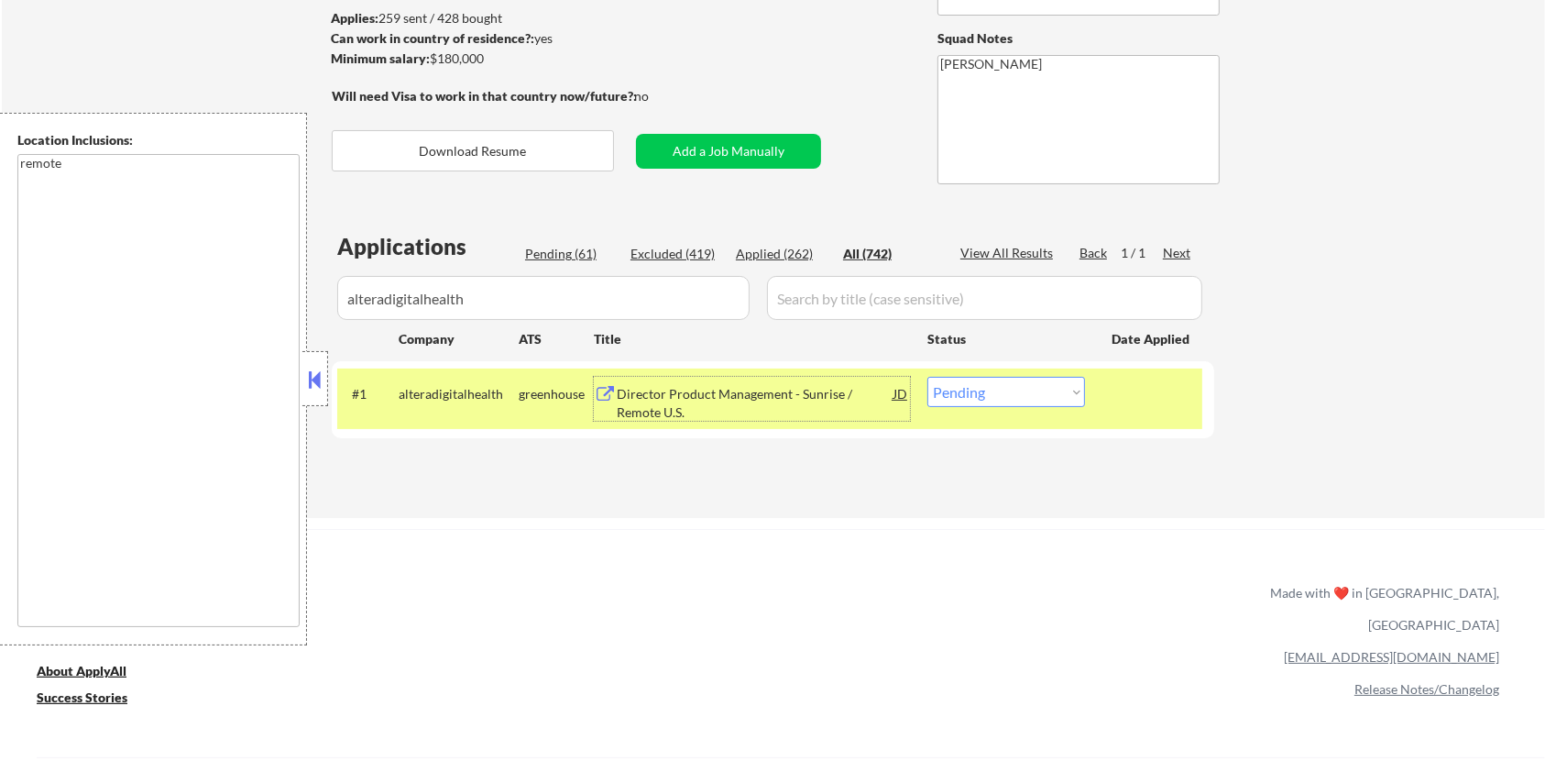
click at [648, 398] on div "Director Product Management - Sunrise / Remote U.S." at bounding box center [755, 403] width 277 height 36
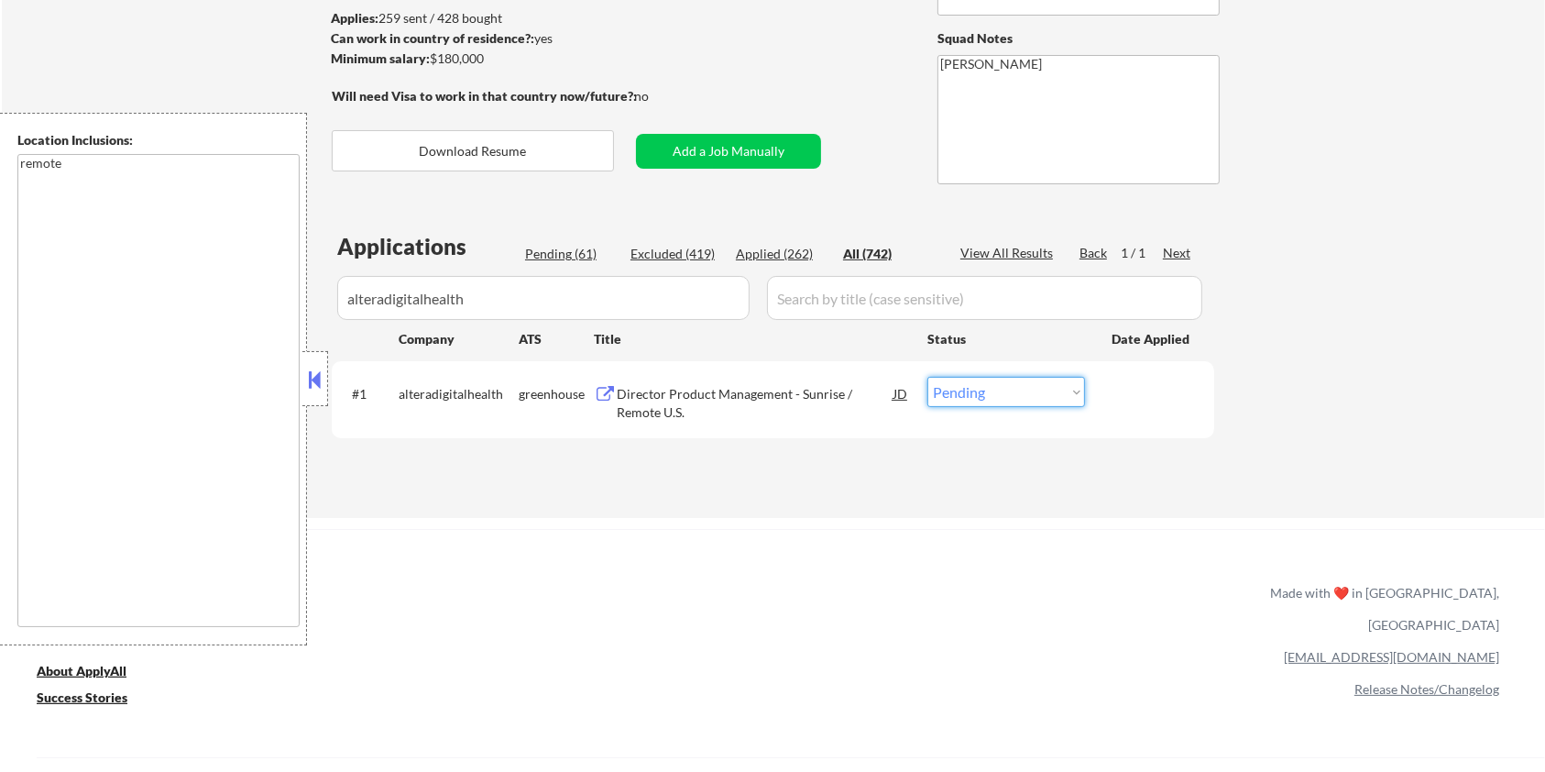
click at [997, 390] on select "Choose an option... Pending Applied Excluded (Questions) Excluded (Expired) Exc…" at bounding box center [1006, 392] width 158 height 30
click at [927, 377] on select "Choose an option... Pending Applied Excluded (Questions) Excluded (Expired) Exc…" at bounding box center [1006, 392] width 158 height 30
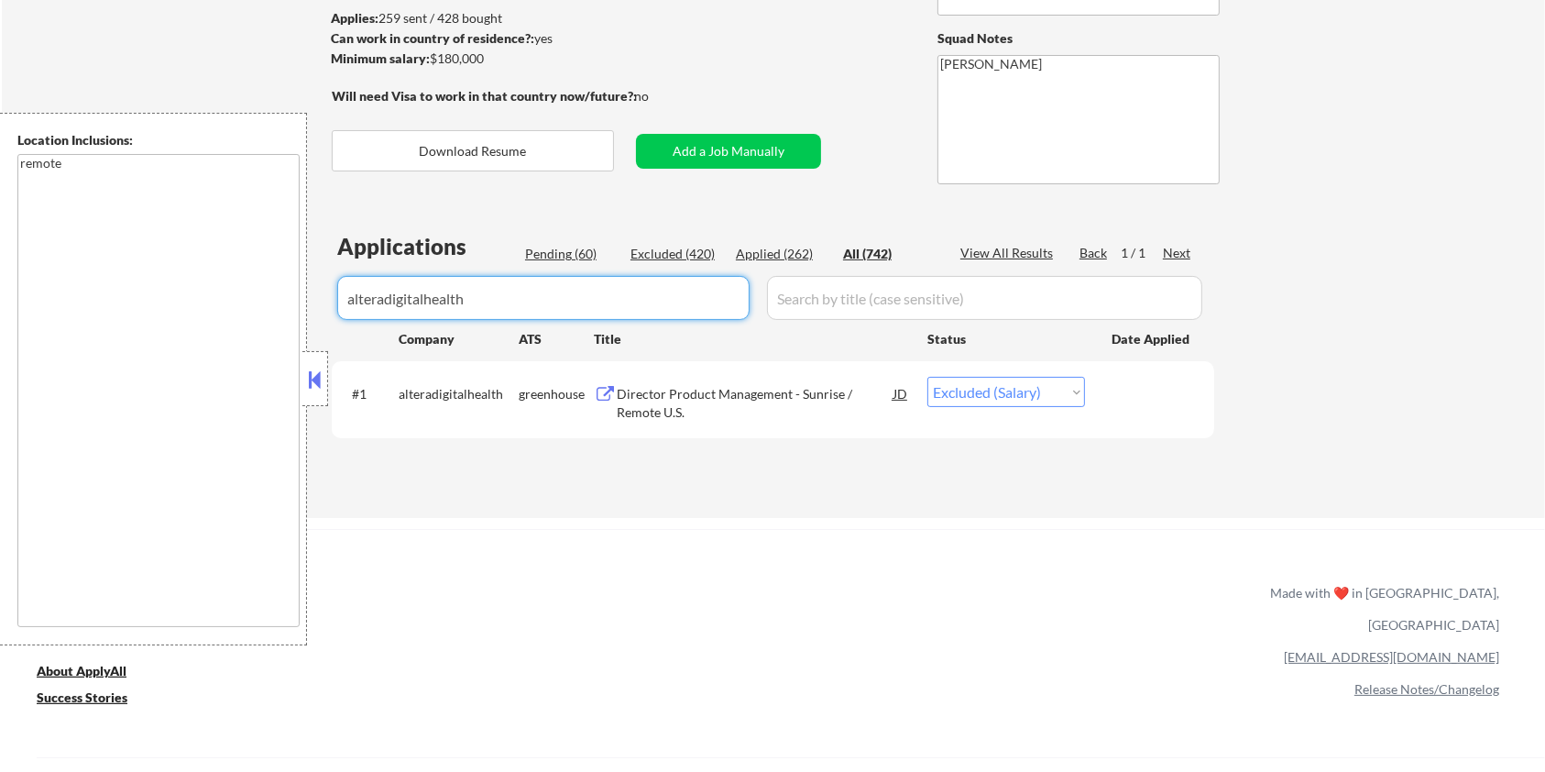
drag, startPoint x: 519, startPoint y: 307, endPoint x: 174, endPoint y: 334, distance: 345.6
click at [174, 334] on body "← Return to /applysquad Mailslurp Inbox Job Search Builder Jane Mareth User Ema…" at bounding box center [772, 142] width 1545 height 772
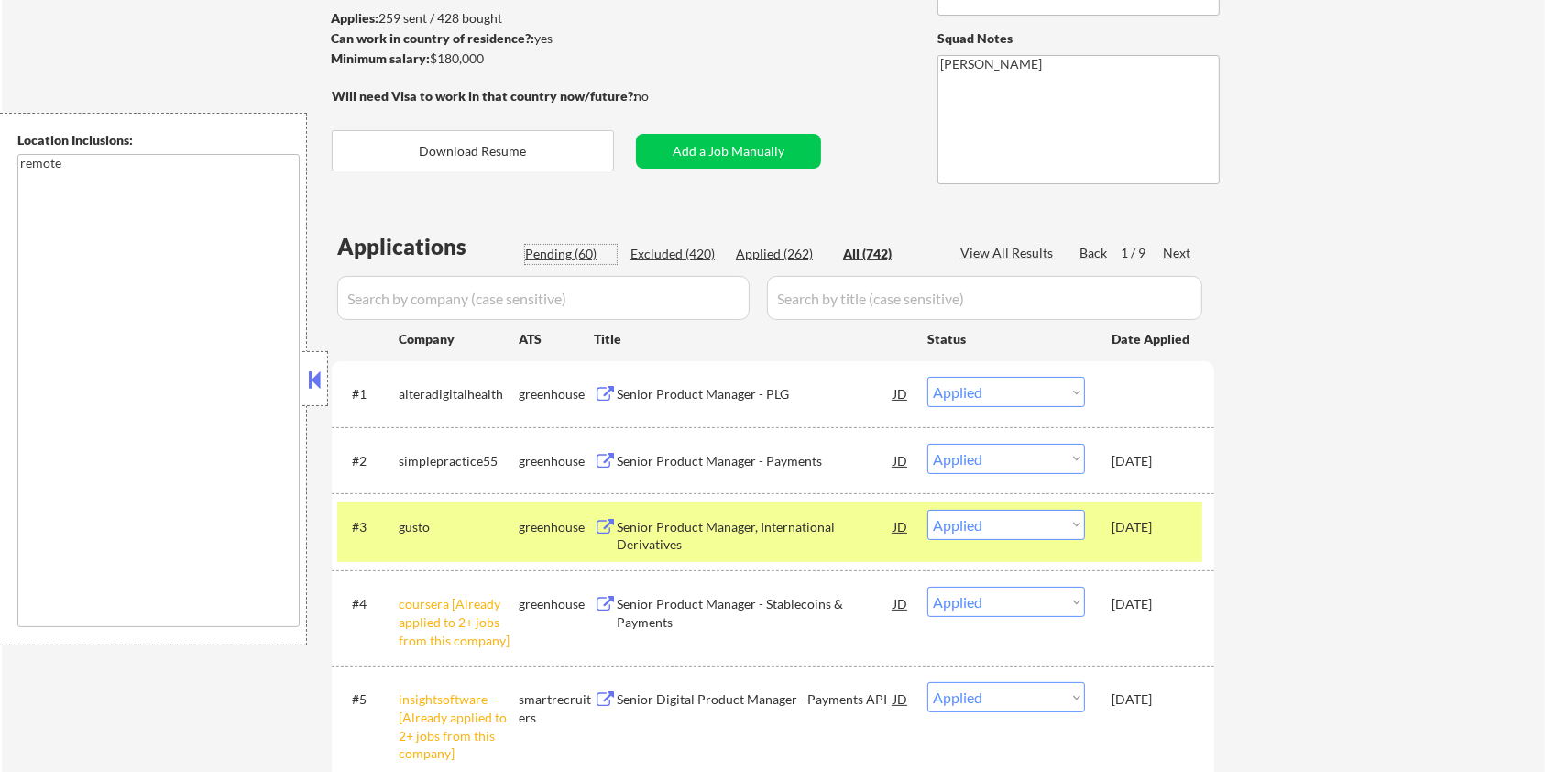
click at [537, 254] on div "Pending (60)" at bounding box center [571, 254] width 92 height 18
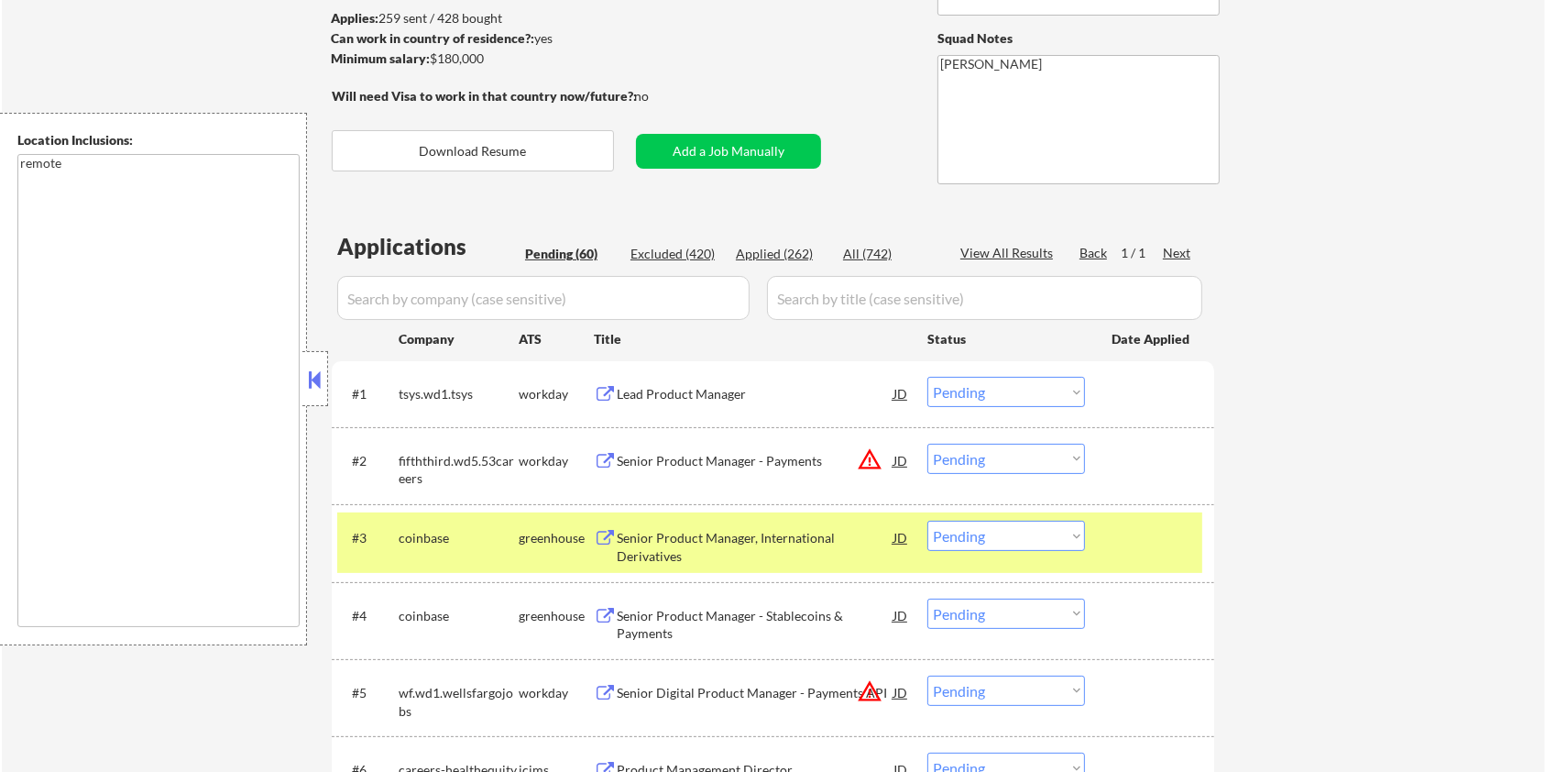
scroll to position [488, 0]
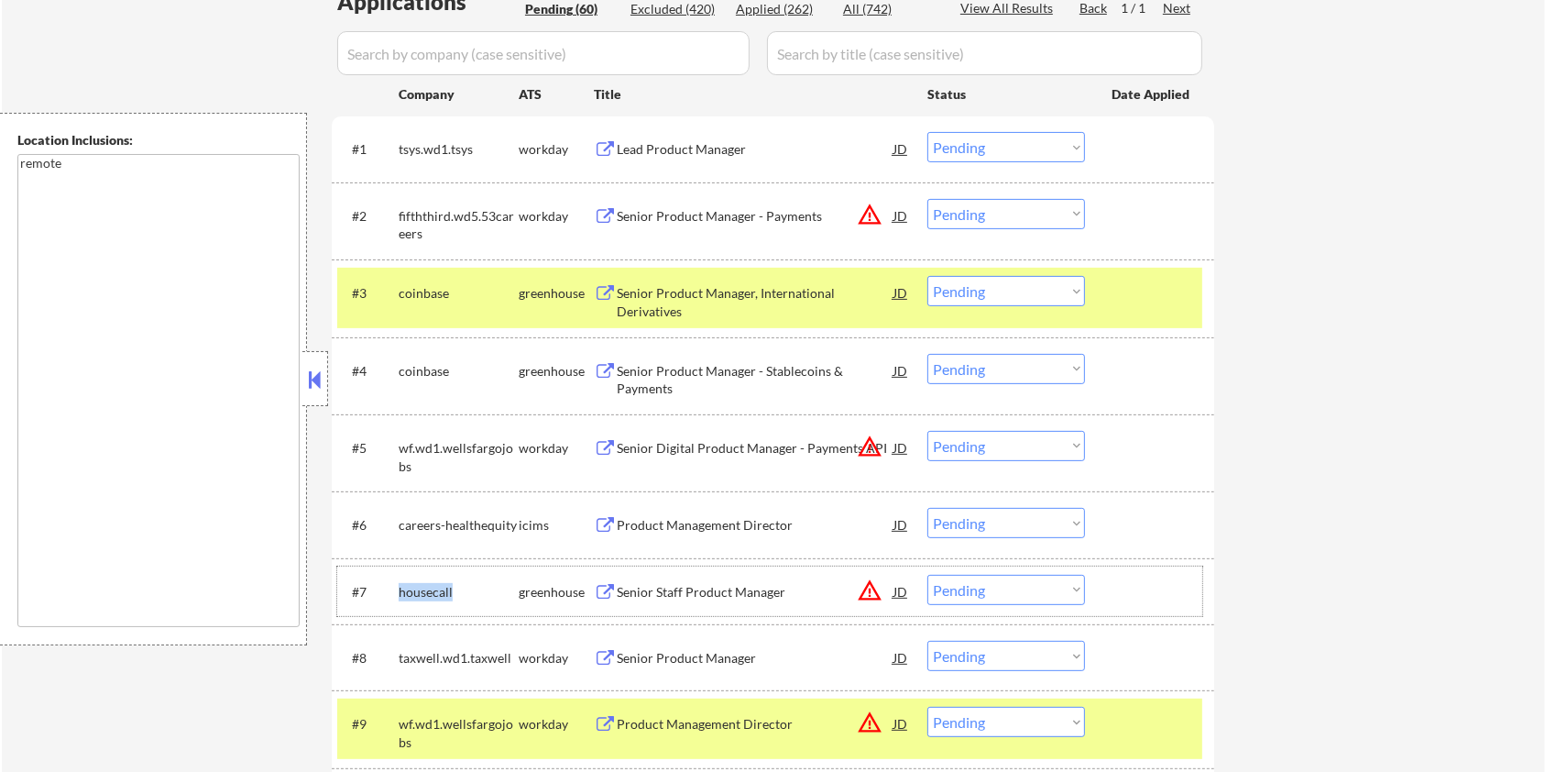
drag, startPoint x: 455, startPoint y: 590, endPoint x: 396, endPoint y: 590, distance: 59.6
click at [396, 590] on div "#7 housecall greenhouse Senior Staff Product Manager JD warning_amber Choose an…" at bounding box center [769, 590] width 865 height 49
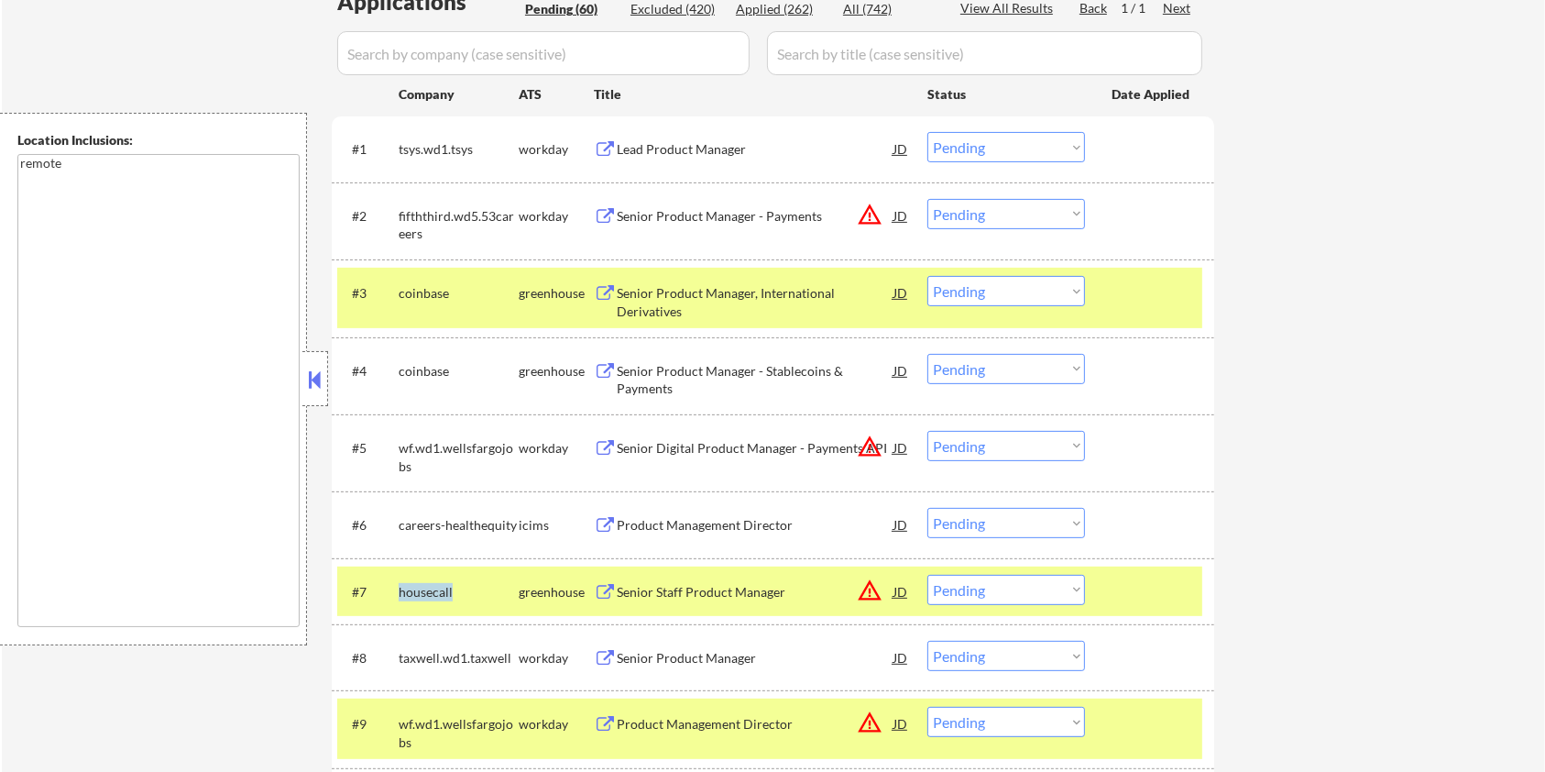
copy div "housecall"
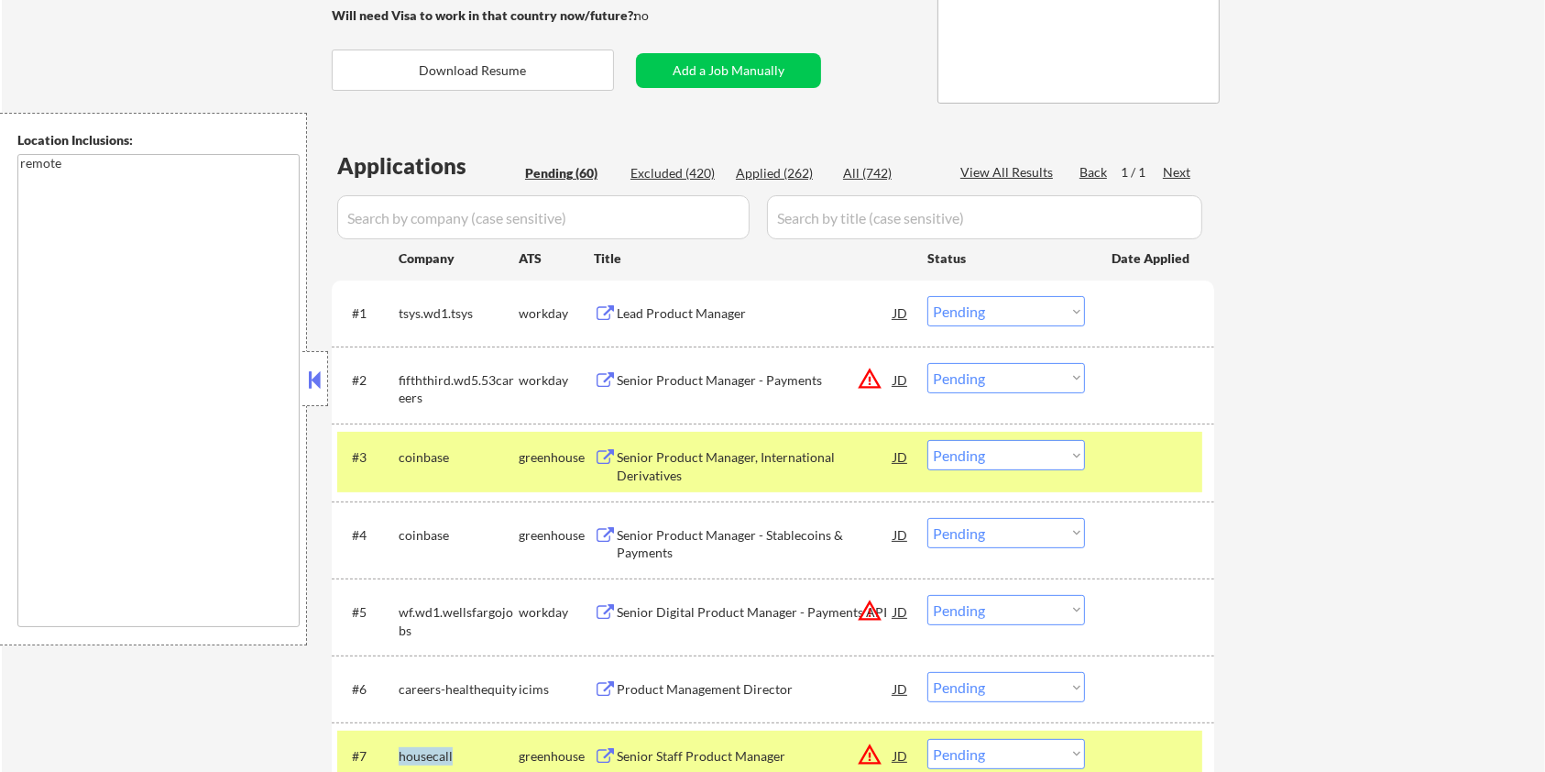
scroll to position [244, 0]
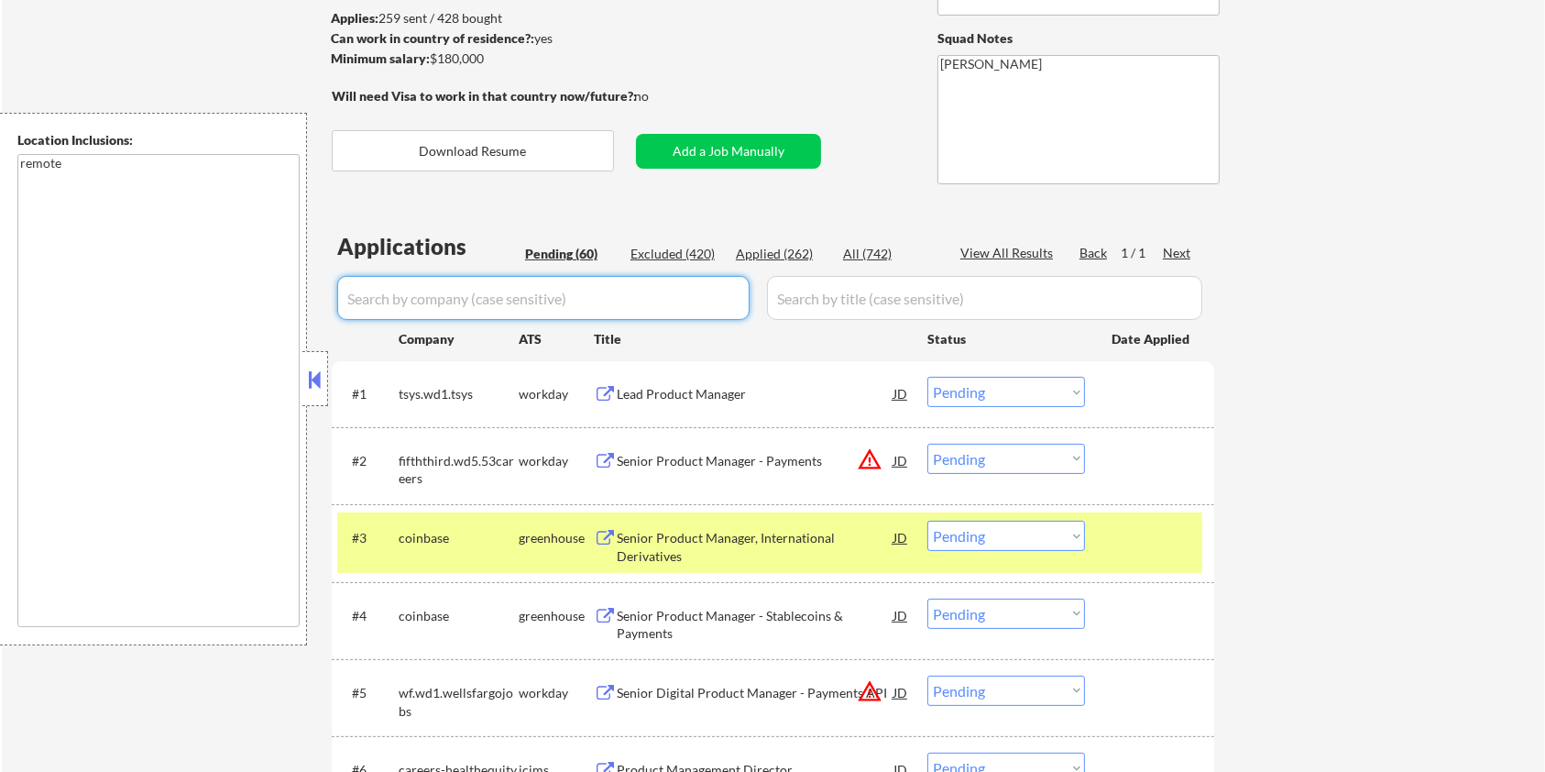
click at [469, 292] on input "input" at bounding box center [543, 298] width 412 height 44
paste input "housecall"
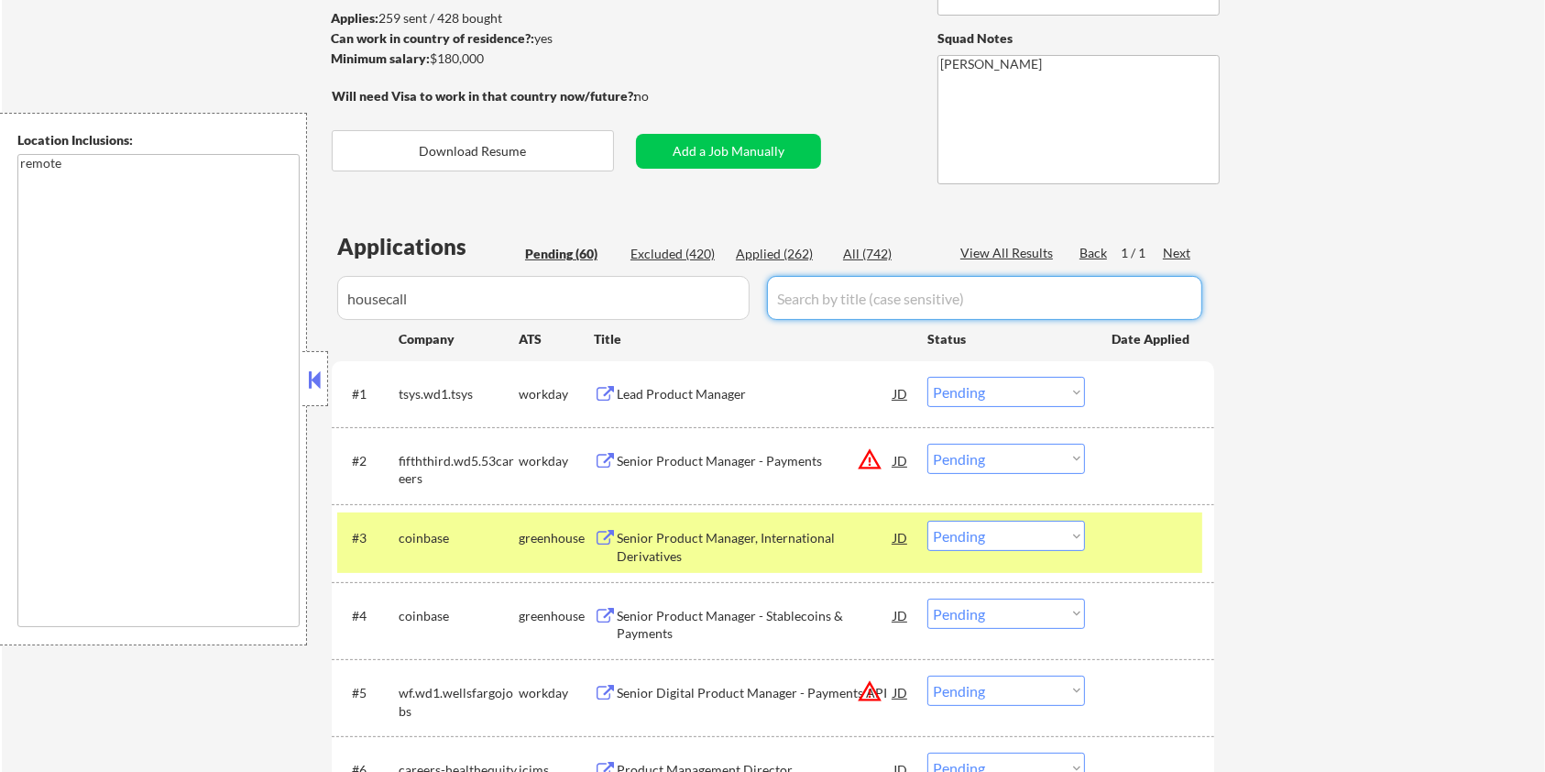
click at [822, 291] on input "input" at bounding box center [984, 298] width 435 height 44
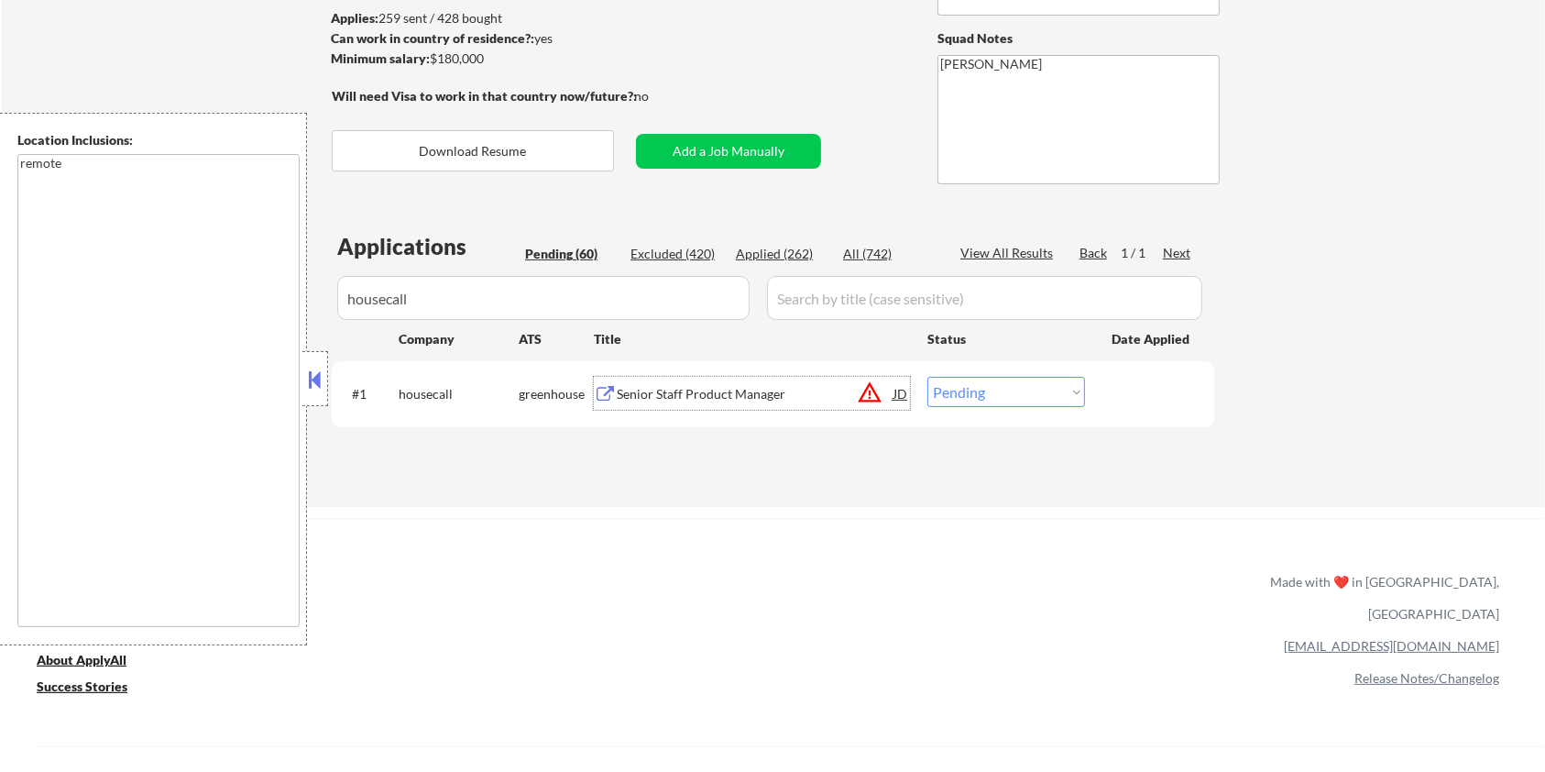
click at [724, 392] on div "Senior Staff Product Manager" at bounding box center [755, 394] width 277 height 18
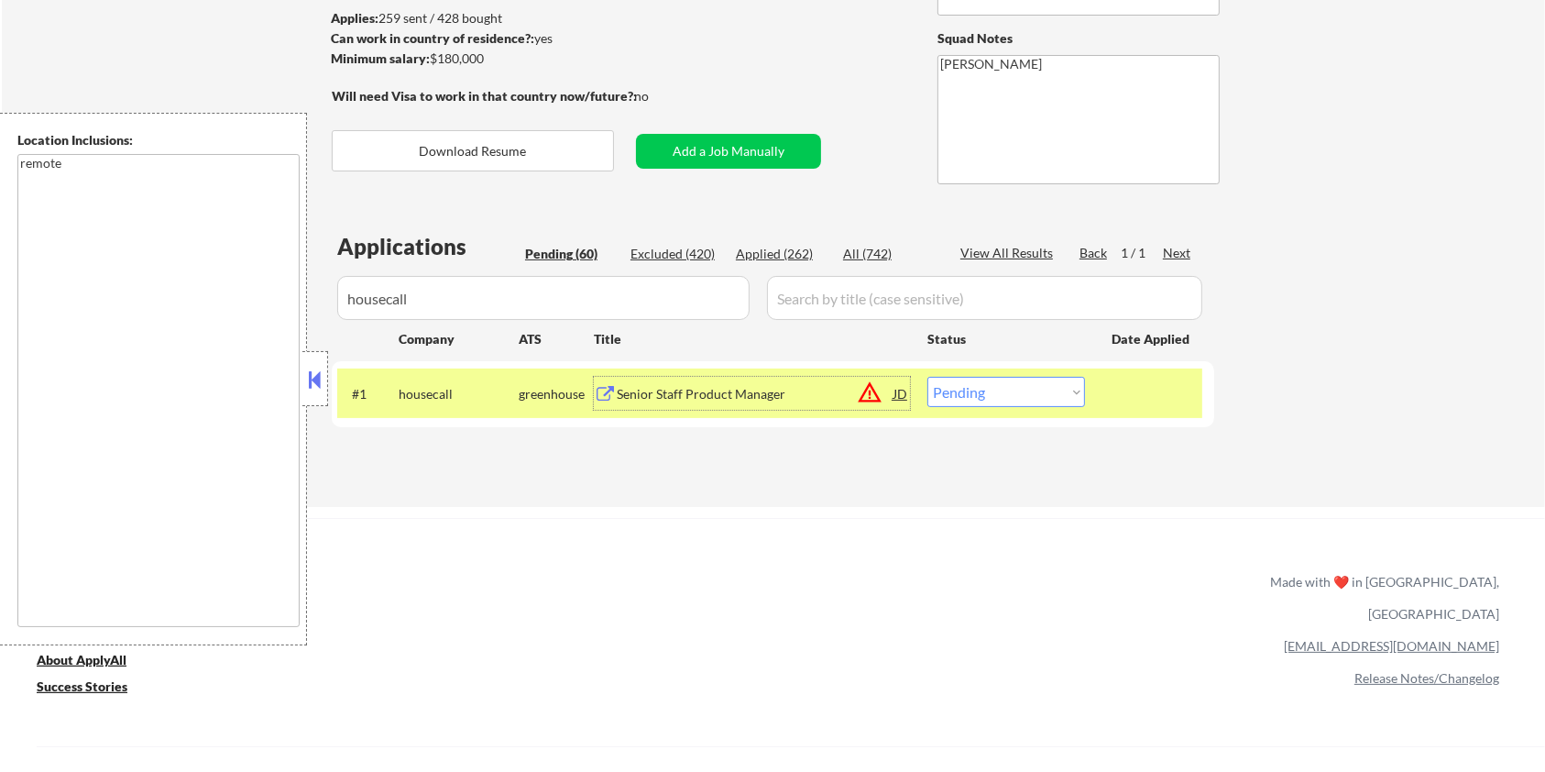
click at [986, 398] on select "Choose an option... Pending Applied Excluded (Questions) Excluded (Expired) Exc…" at bounding box center [1006, 392] width 158 height 30
click at [927, 377] on select "Choose an option... Pending Applied Excluded (Questions) Excluded (Expired) Exc…" at bounding box center [1006, 392] width 158 height 30
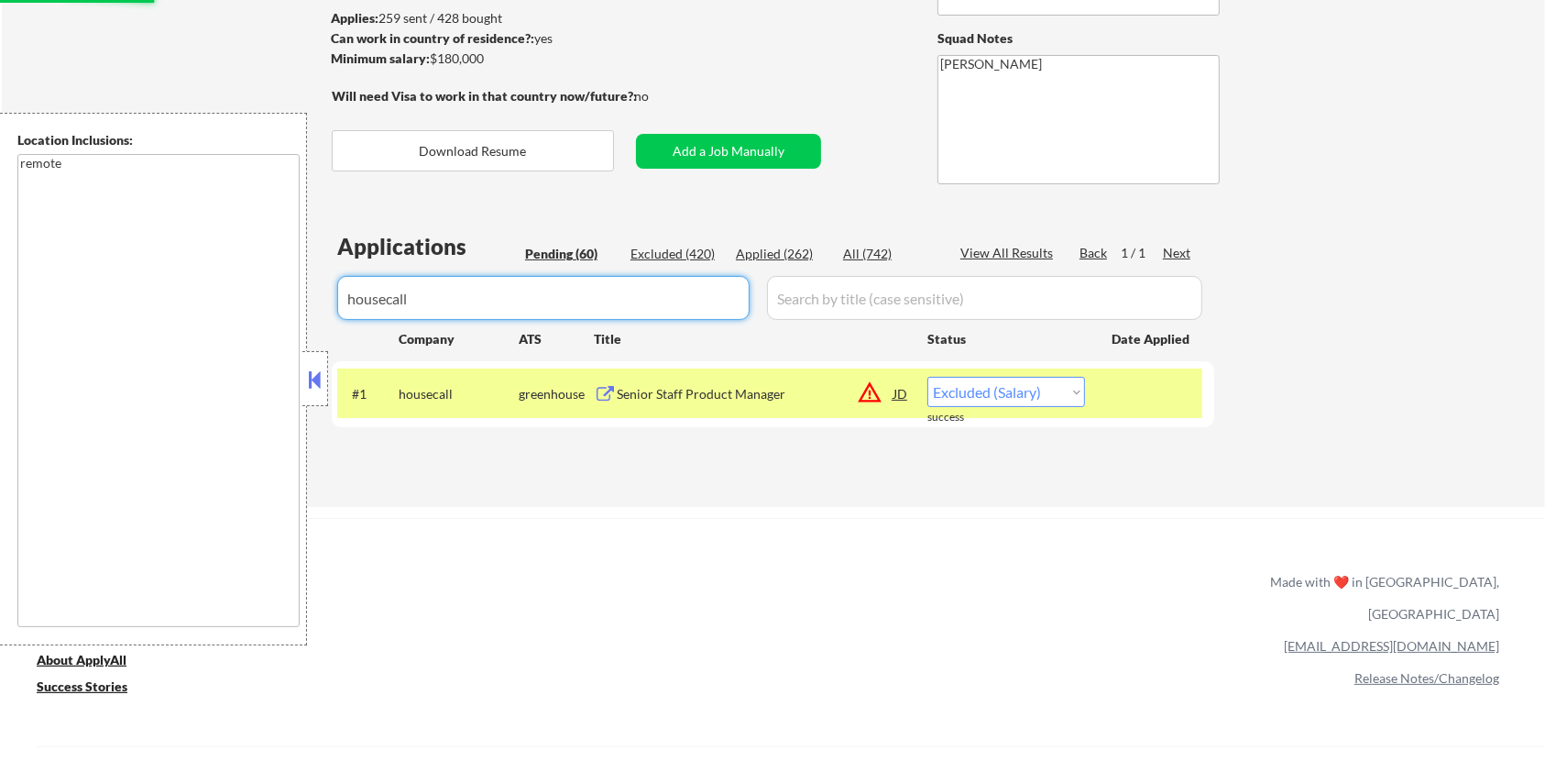
drag, startPoint x: 492, startPoint y: 300, endPoint x: 294, endPoint y: 319, distance: 198.9
click at [294, 319] on body "← Return to /applysquad Mailslurp Inbox Job Search Builder Jane Mareth User Ema…" at bounding box center [772, 142] width 1545 height 772
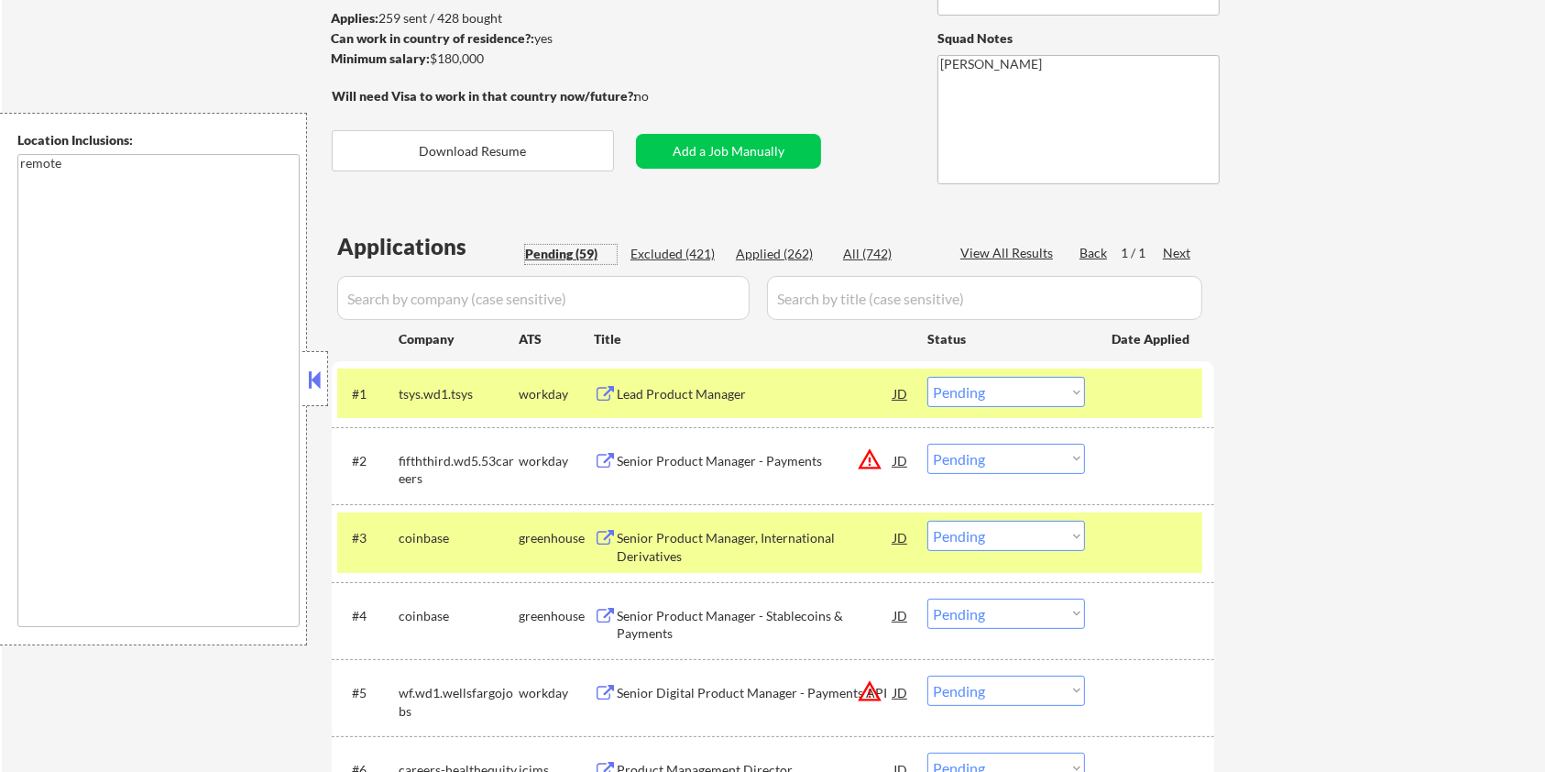
click at [542, 251] on div "Pending (59)" at bounding box center [571, 254] width 92 height 18
click at [1131, 531] on div at bounding box center [1152, 536] width 81 height 33
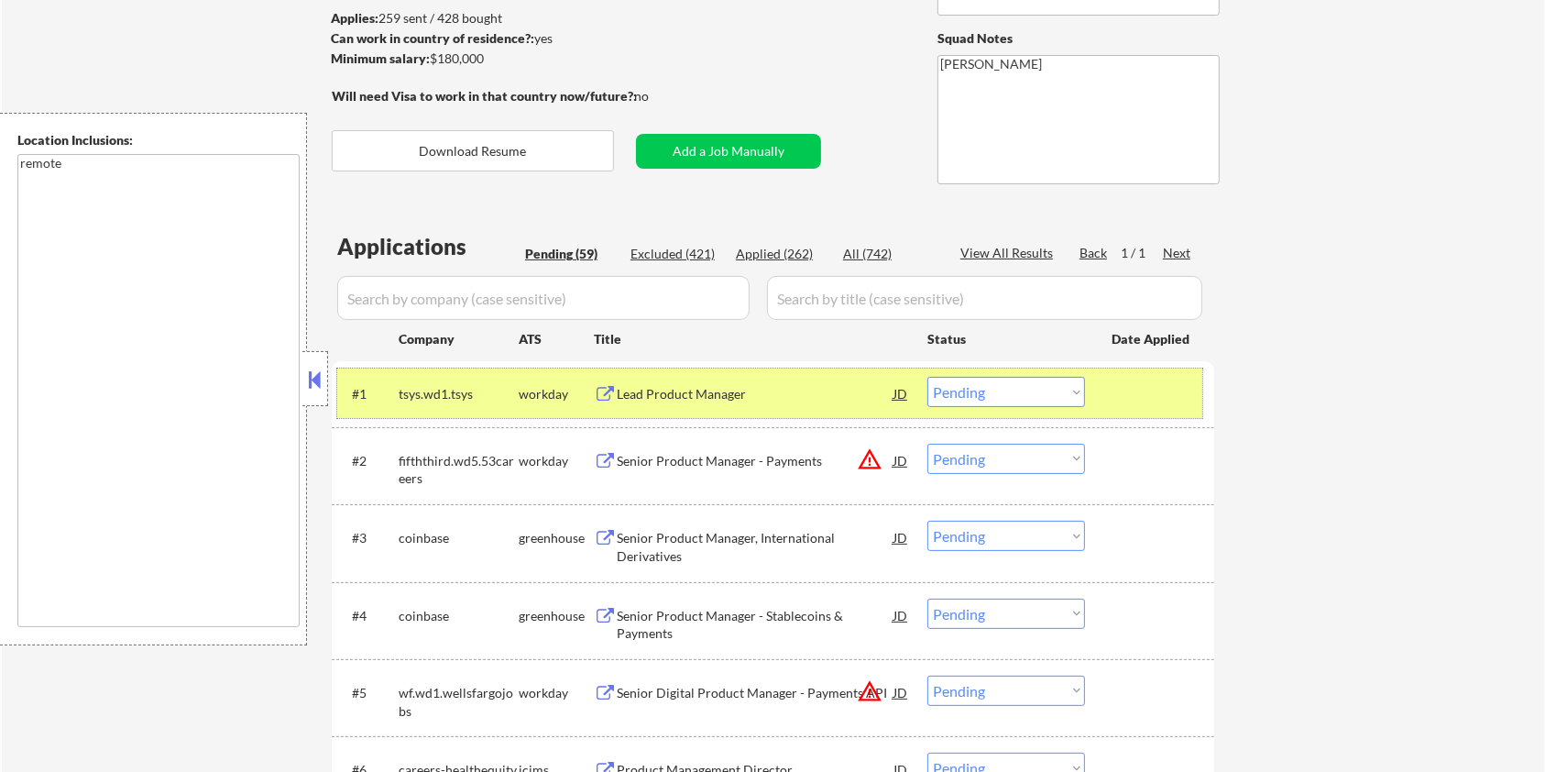
click at [1169, 382] on div at bounding box center [1152, 393] width 81 height 33
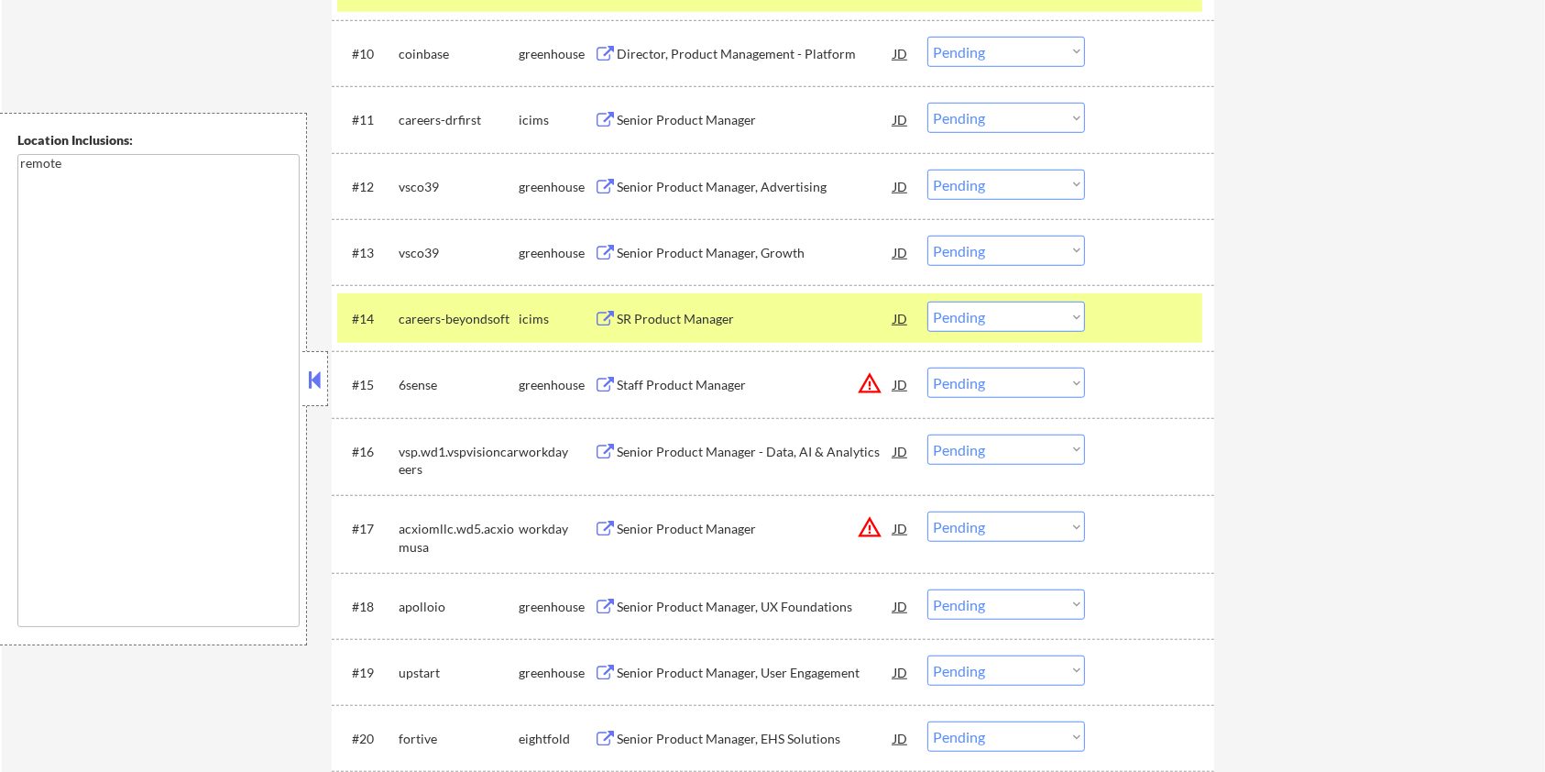
scroll to position [1343, 0]
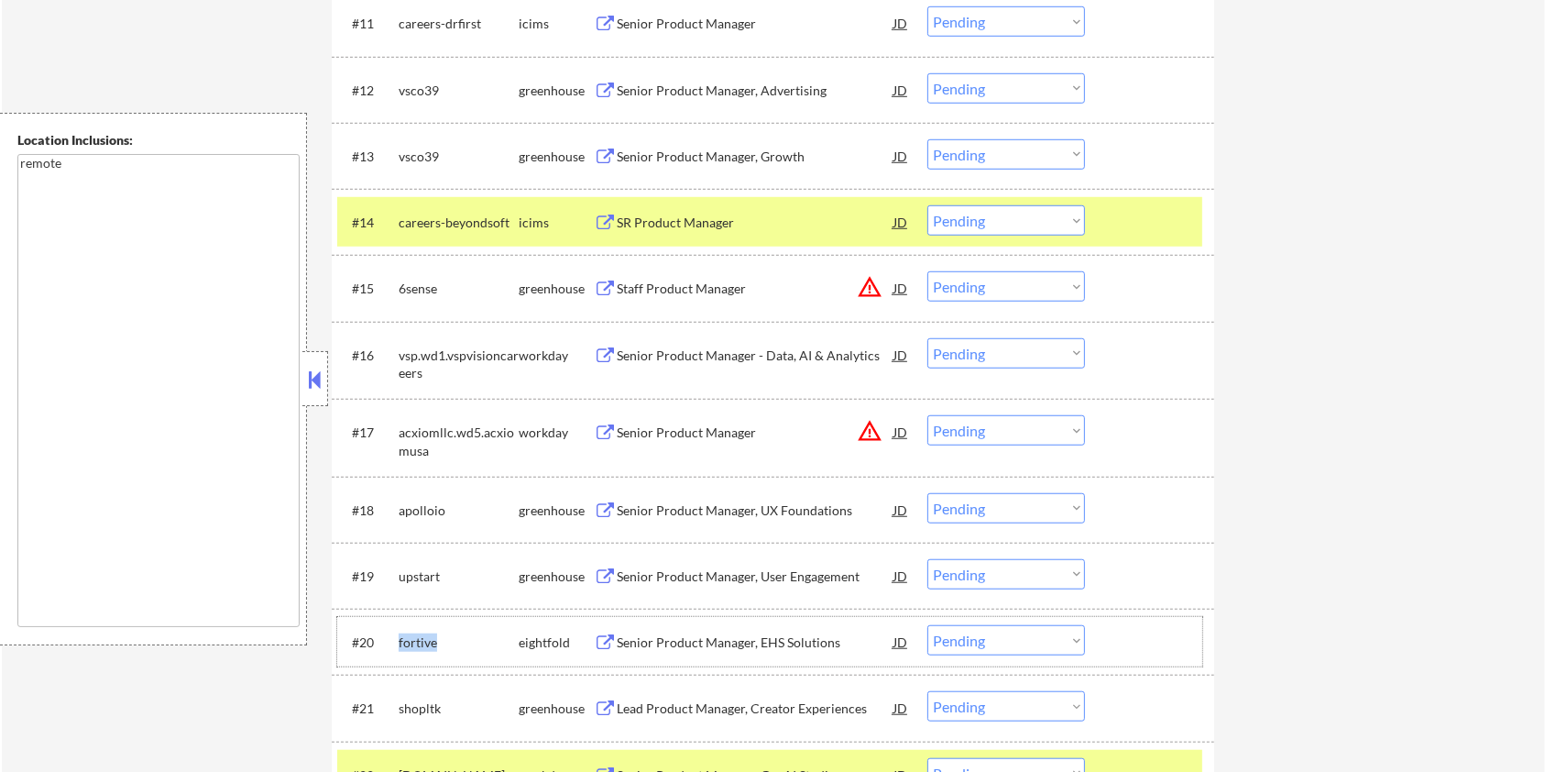
drag, startPoint x: 440, startPoint y: 637, endPoint x: 397, endPoint y: 634, distance: 43.2
click at [397, 634] on div "#20 fortive eightfold Senior Product Manager, EHS Solutions JD warning_amber Ch…" at bounding box center [769, 641] width 865 height 49
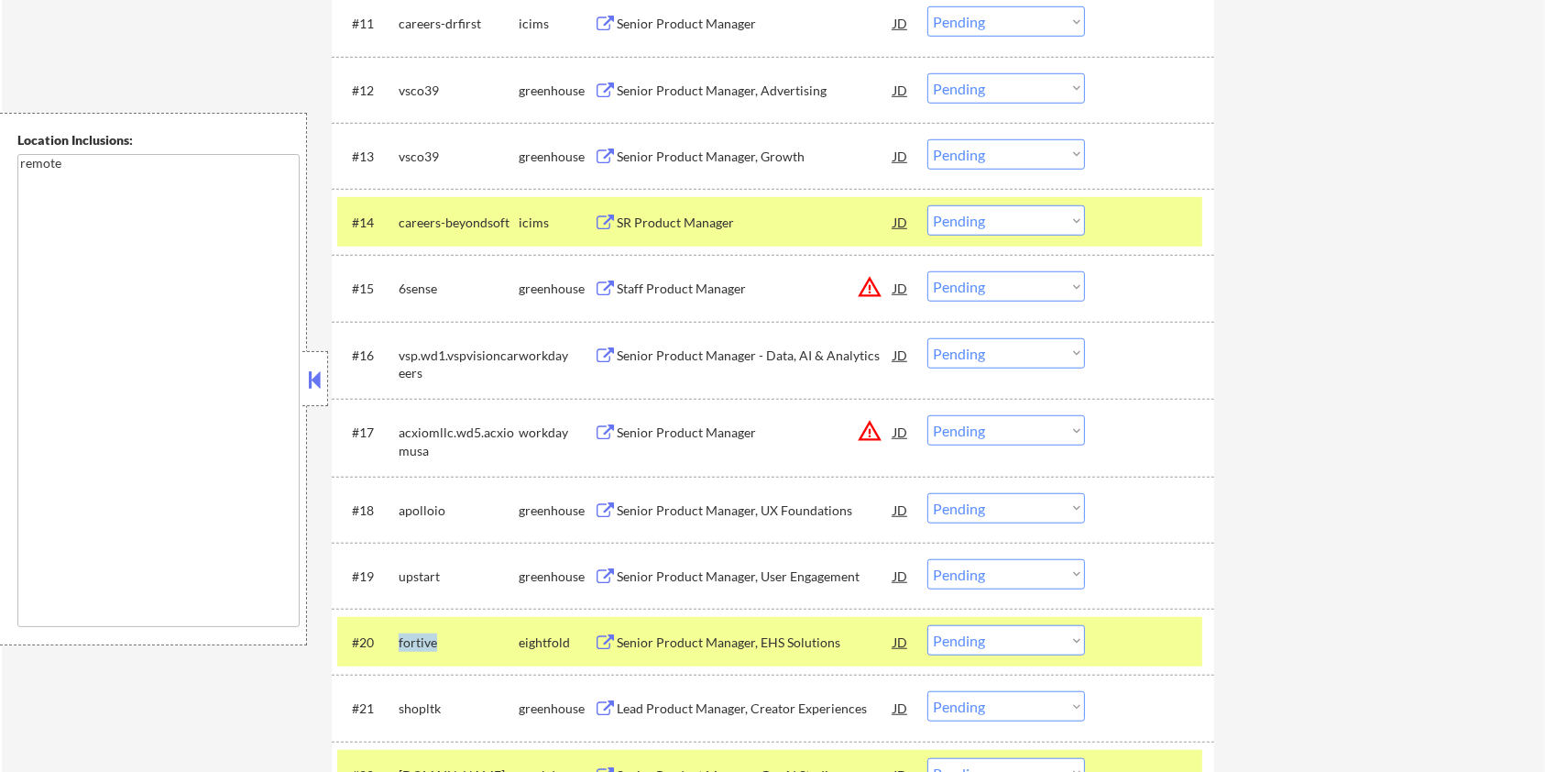
copy div "fortive"
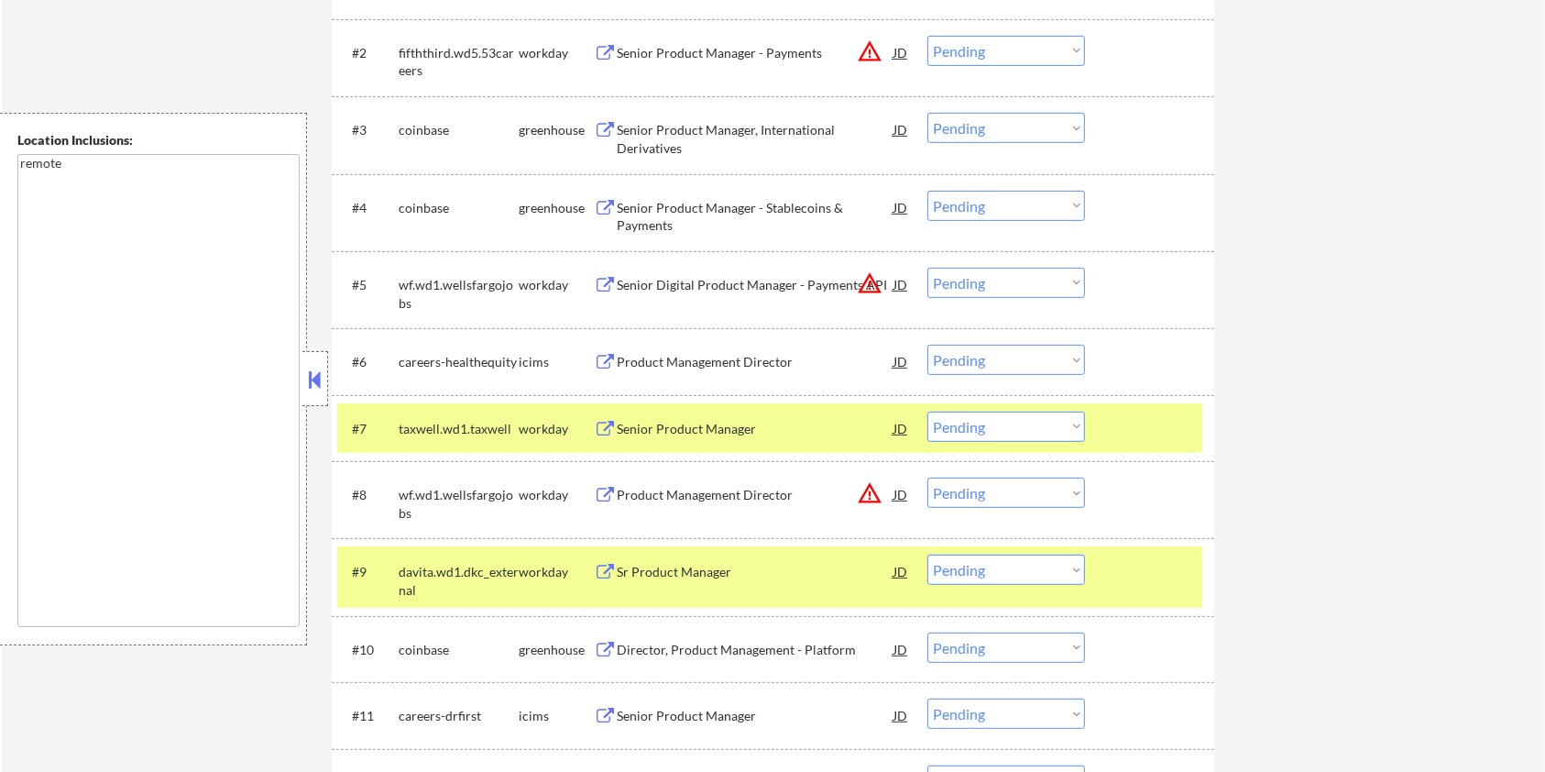
scroll to position [488, 0]
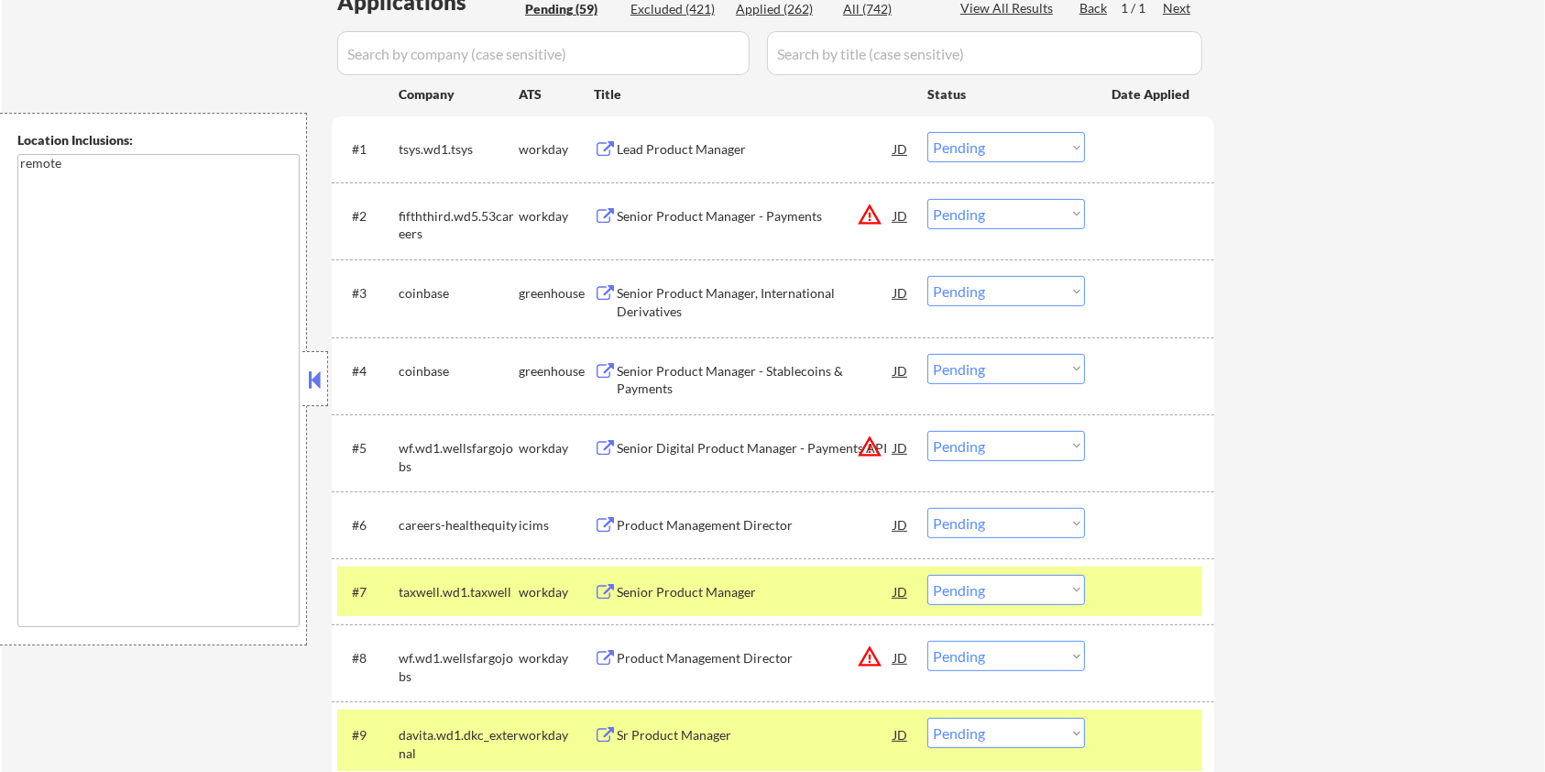
click at [423, 55] on input "input" at bounding box center [543, 53] width 412 height 44
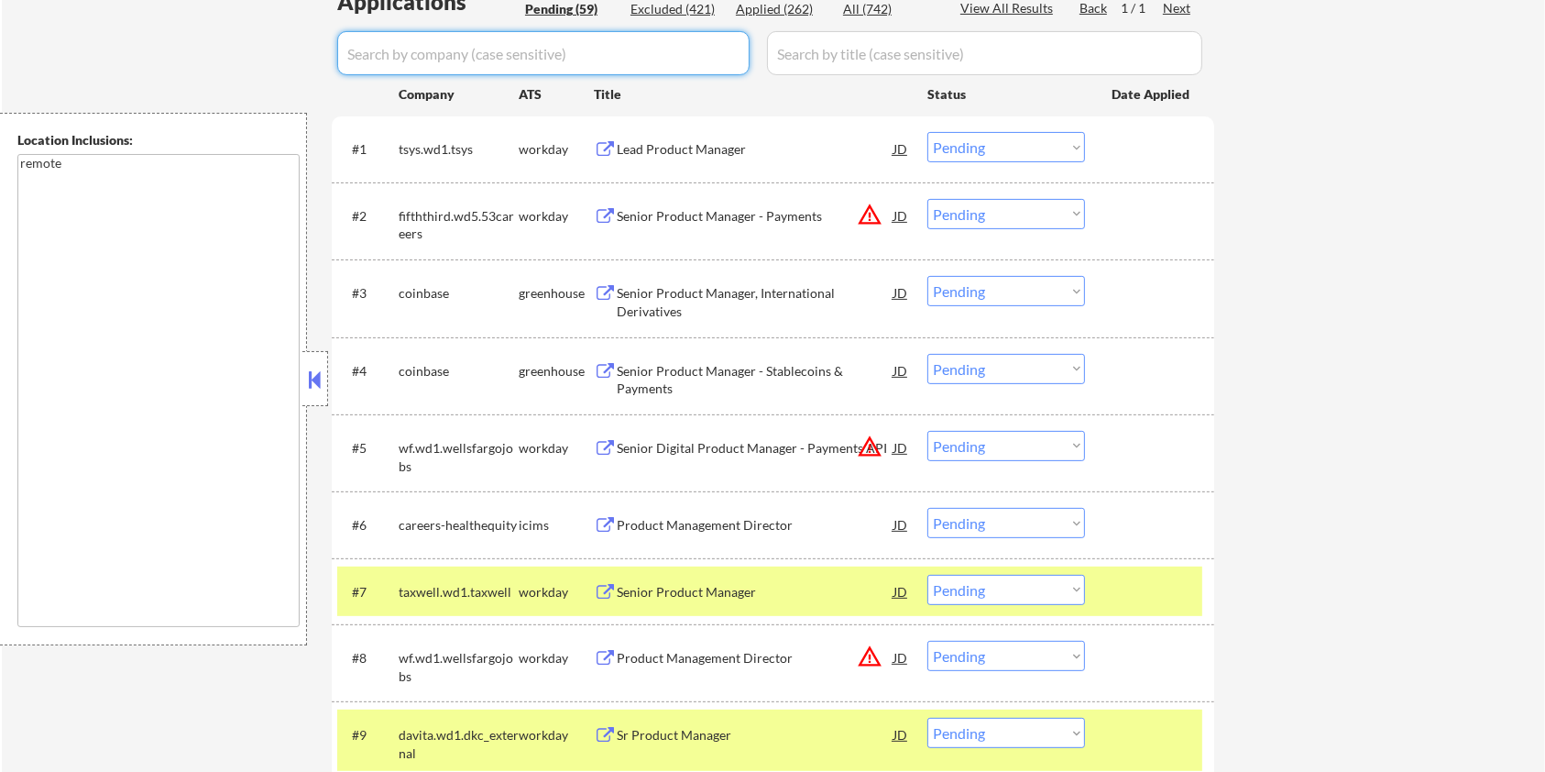
paste input "fortive"
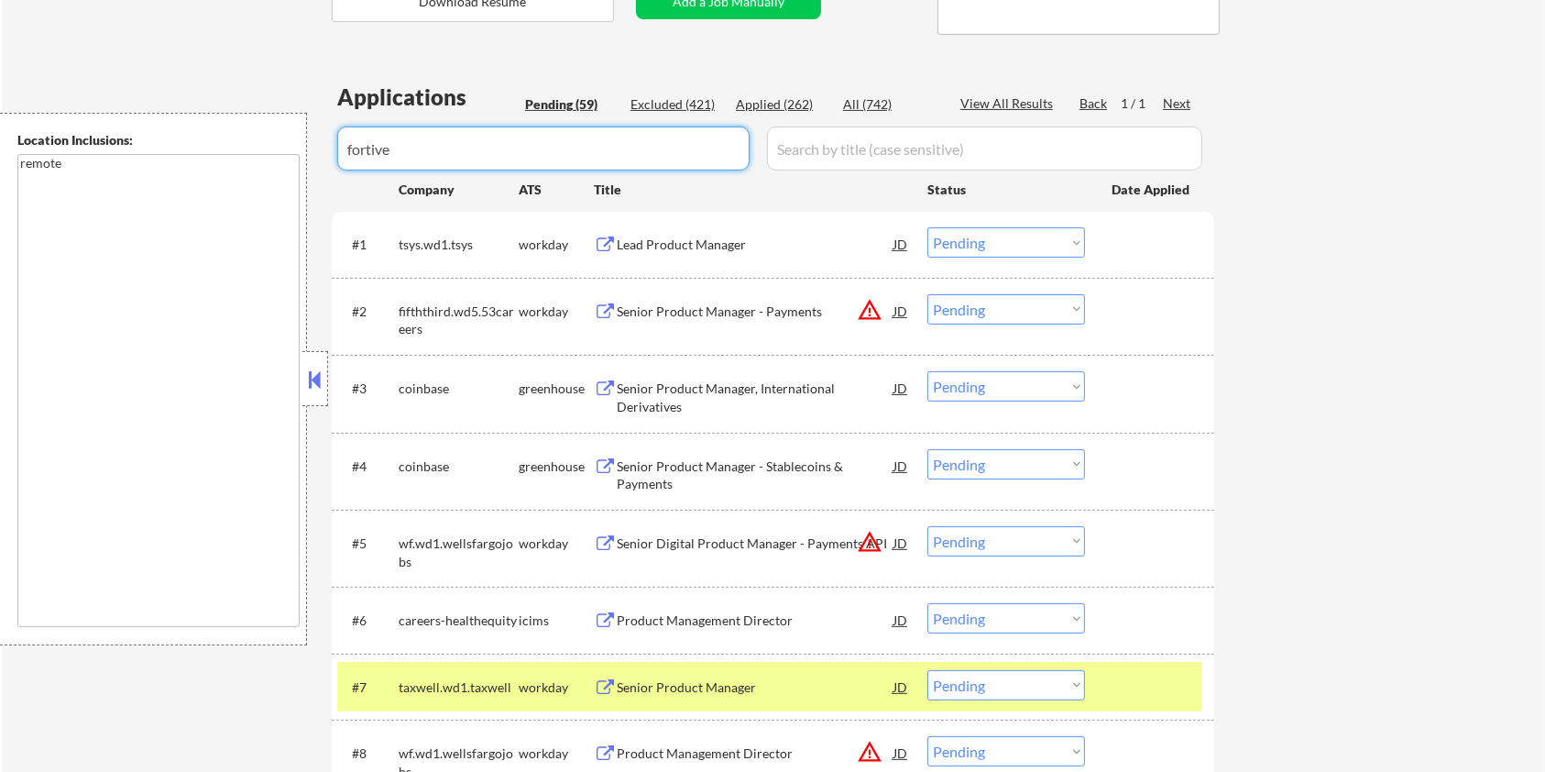
scroll to position [367, 0]
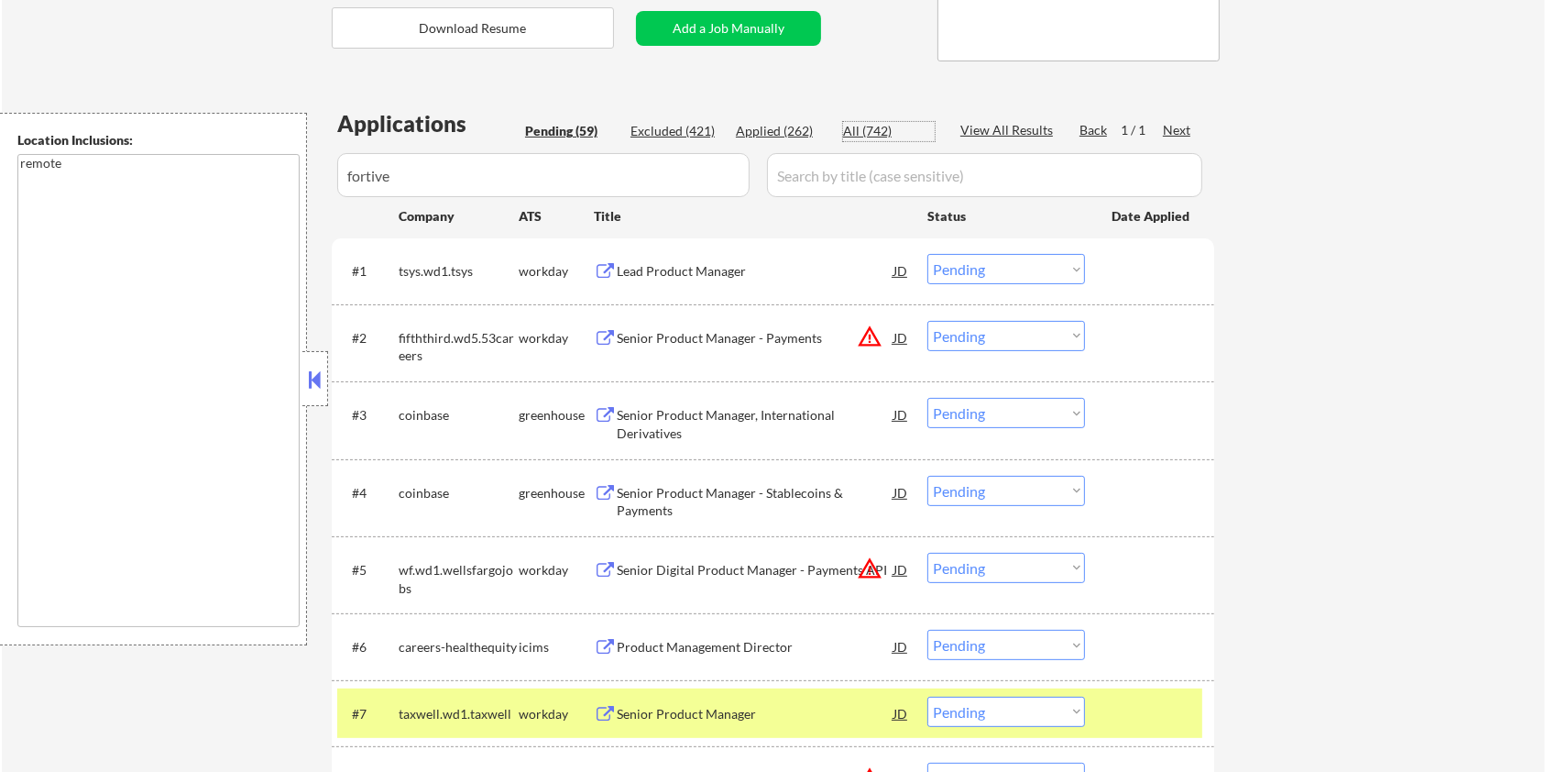
click at [869, 130] on div "All (742)" at bounding box center [889, 131] width 92 height 18
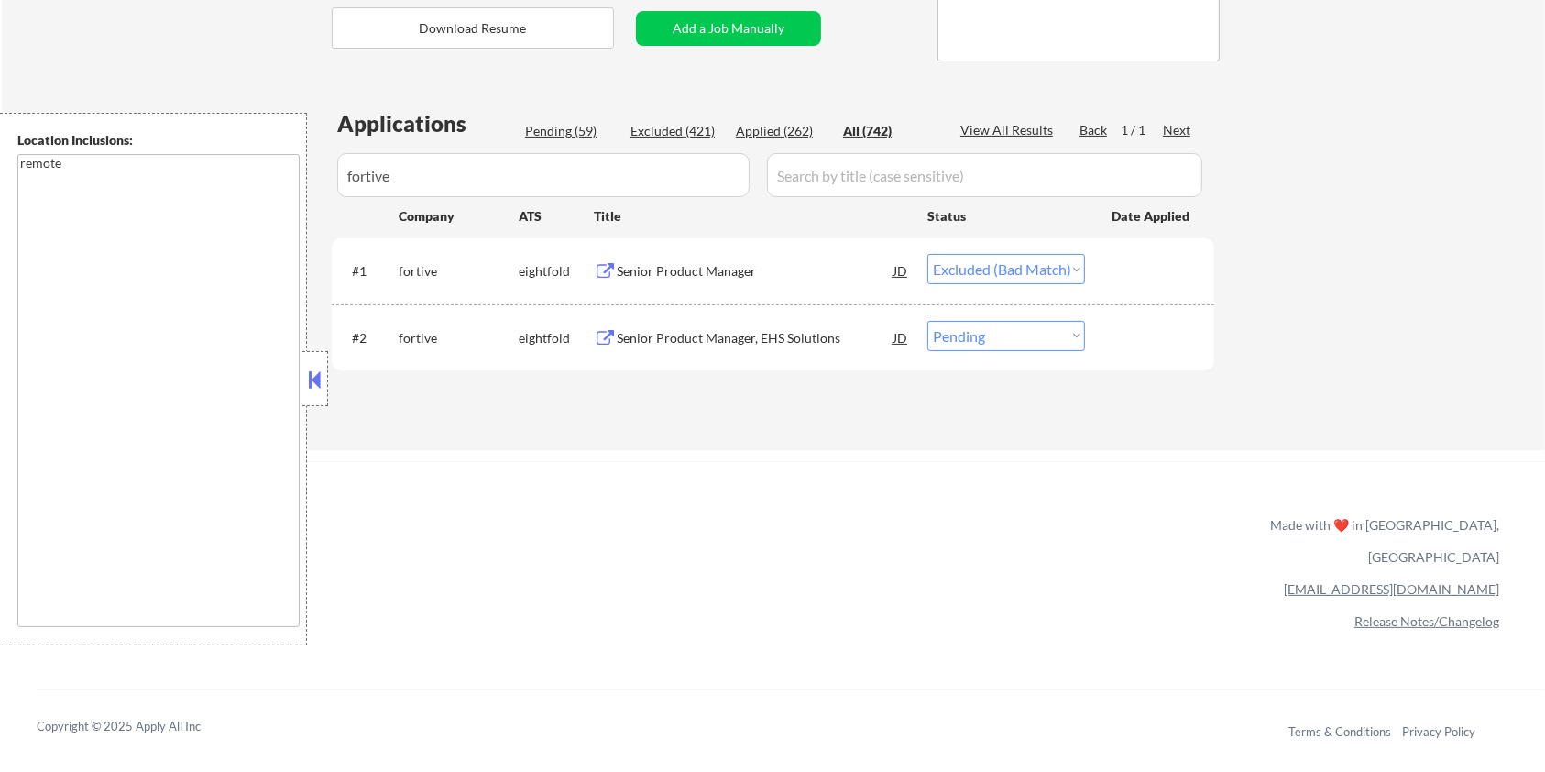
click at [710, 334] on div "Senior Product Manager, EHS Solutions" at bounding box center [755, 338] width 277 height 18
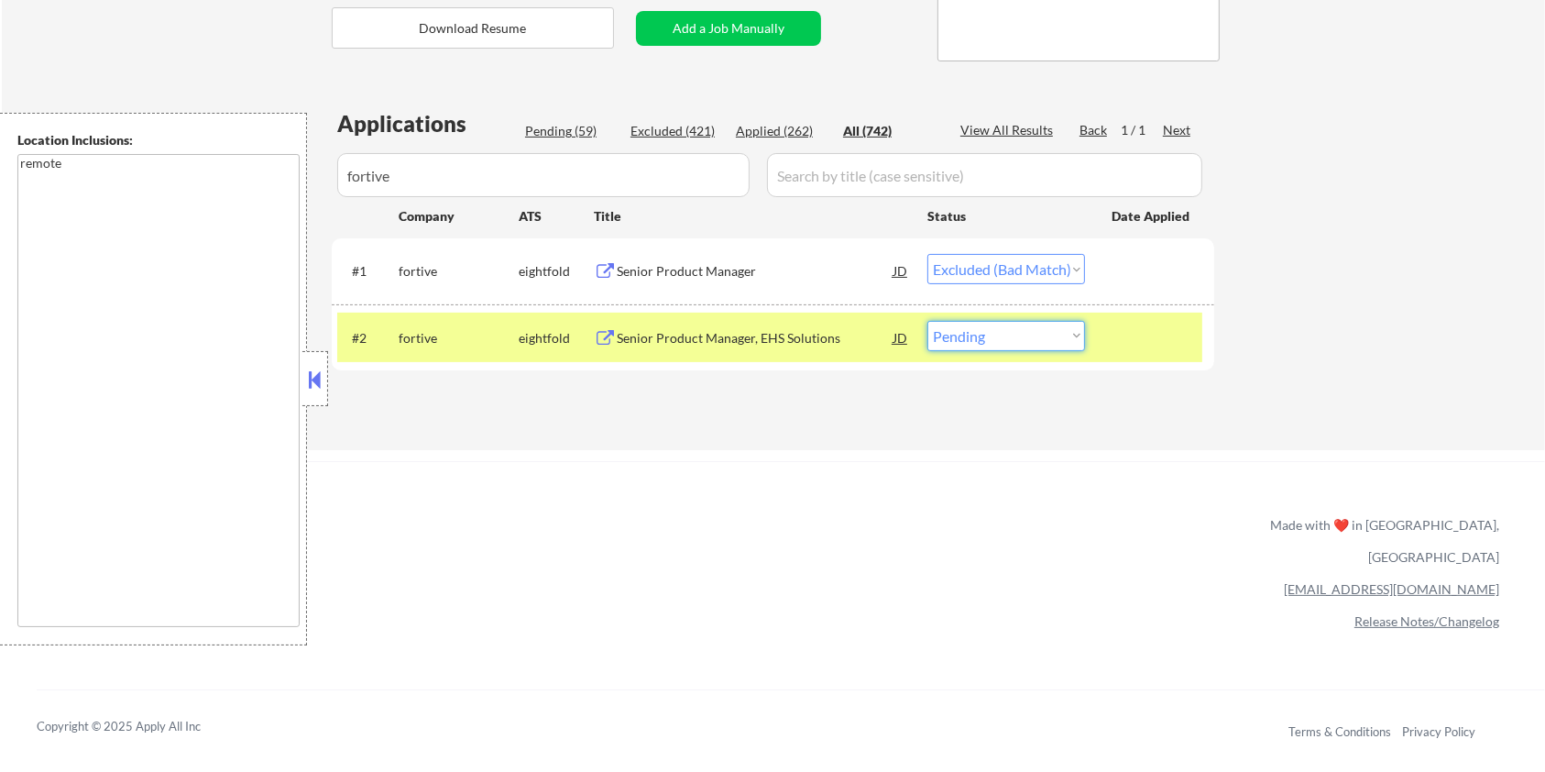
click at [1024, 341] on select "Choose an option... Pending Applied Excluded (Questions) Excluded (Expired) Exc…" at bounding box center [1006, 336] width 158 height 30
click at [927, 321] on select "Choose an option... Pending Applied Excluded (Questions) Excluded (Expired) Exc…" at bounding box center [1006, 336] width 158 height 30
drag, startPoint x: 454, startPoint y: 175, endPoint x: 289, endPoint y: 181, distance: 165.9
click at [289, 181] on body "← Return to /applysquad Mailslurp Inbox Job Search Builder Jane Mareth User Ema…" at bounding box center [772, 19] width 1545 height 772
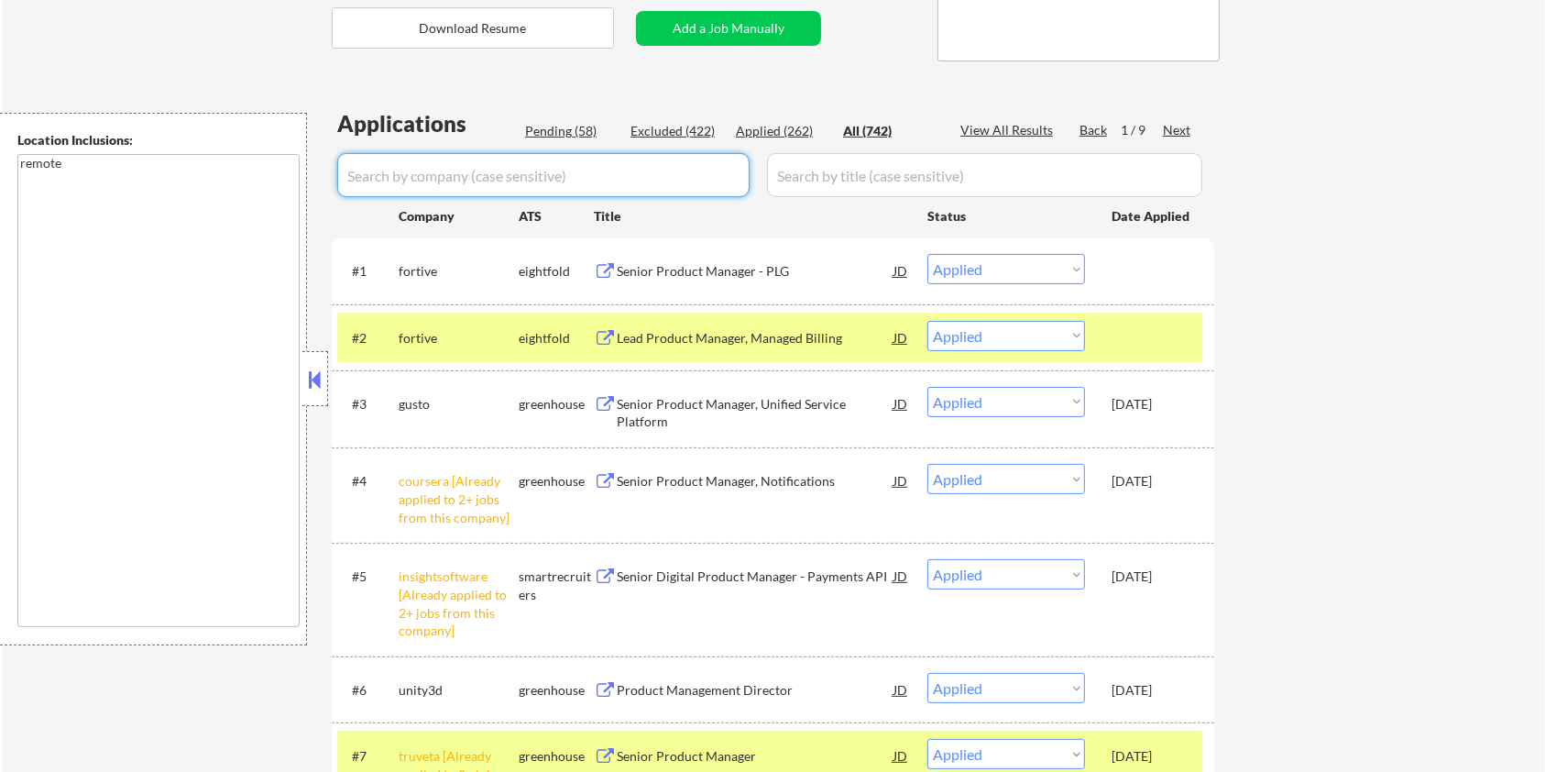
click at [536, 124] on div "Pending (58)" at bounding box center [571, 131] width 92 height 18
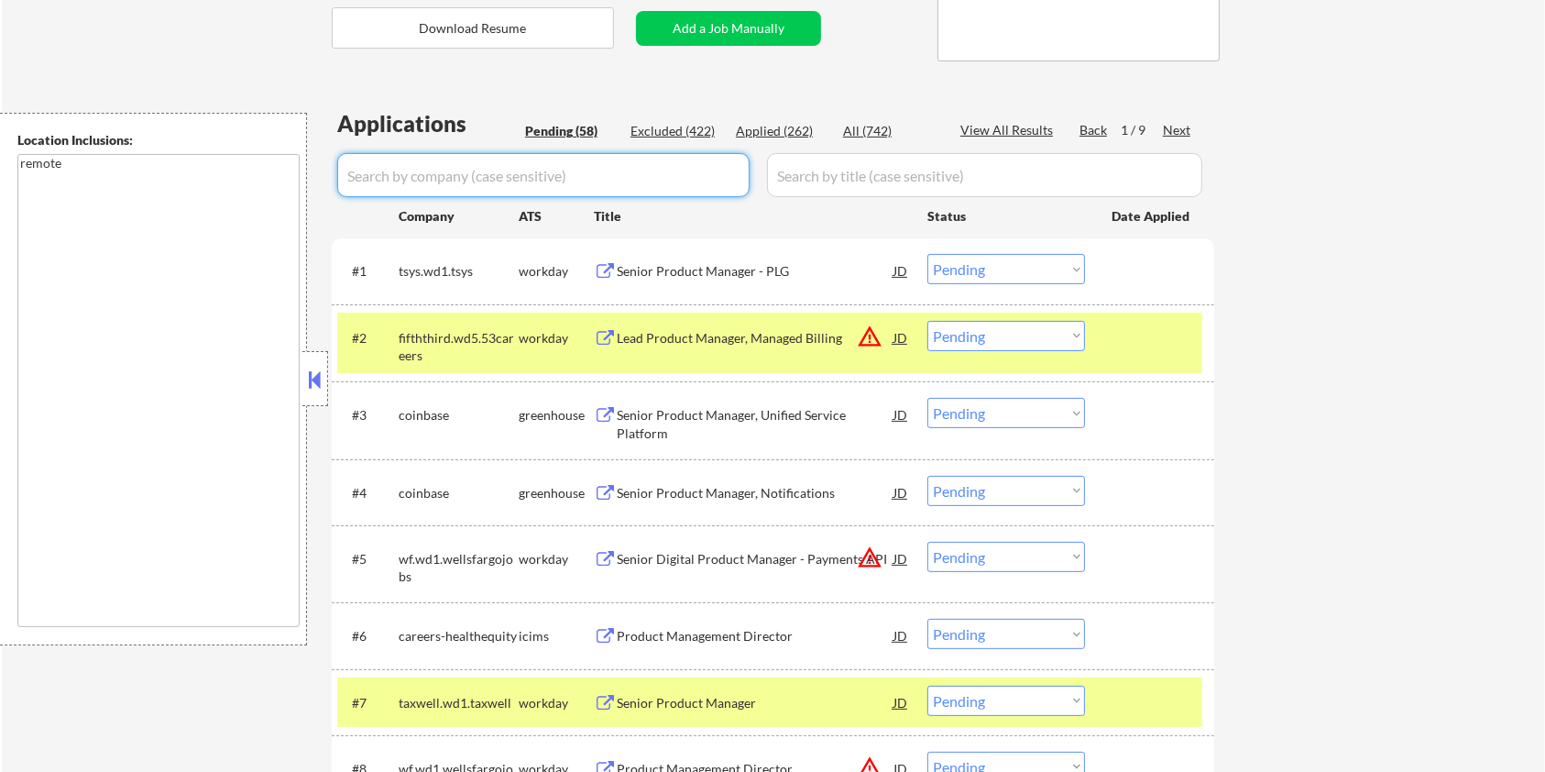
click at [496, 187] on input "input" at bounding box center [543, 175] width 412 height 44
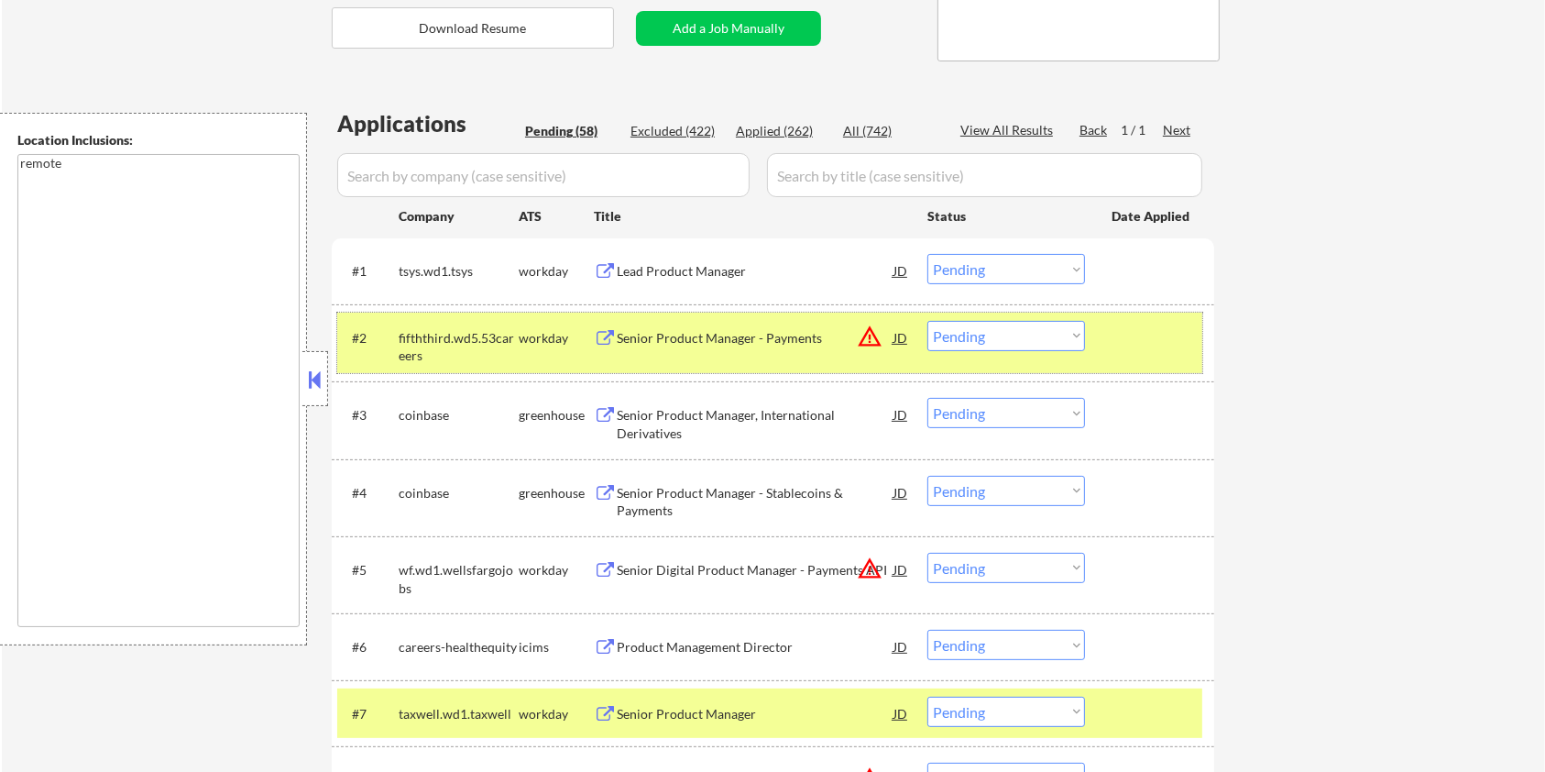
click at [1166, 348] on div at bounding box center [1152, 337] width 81 height 33
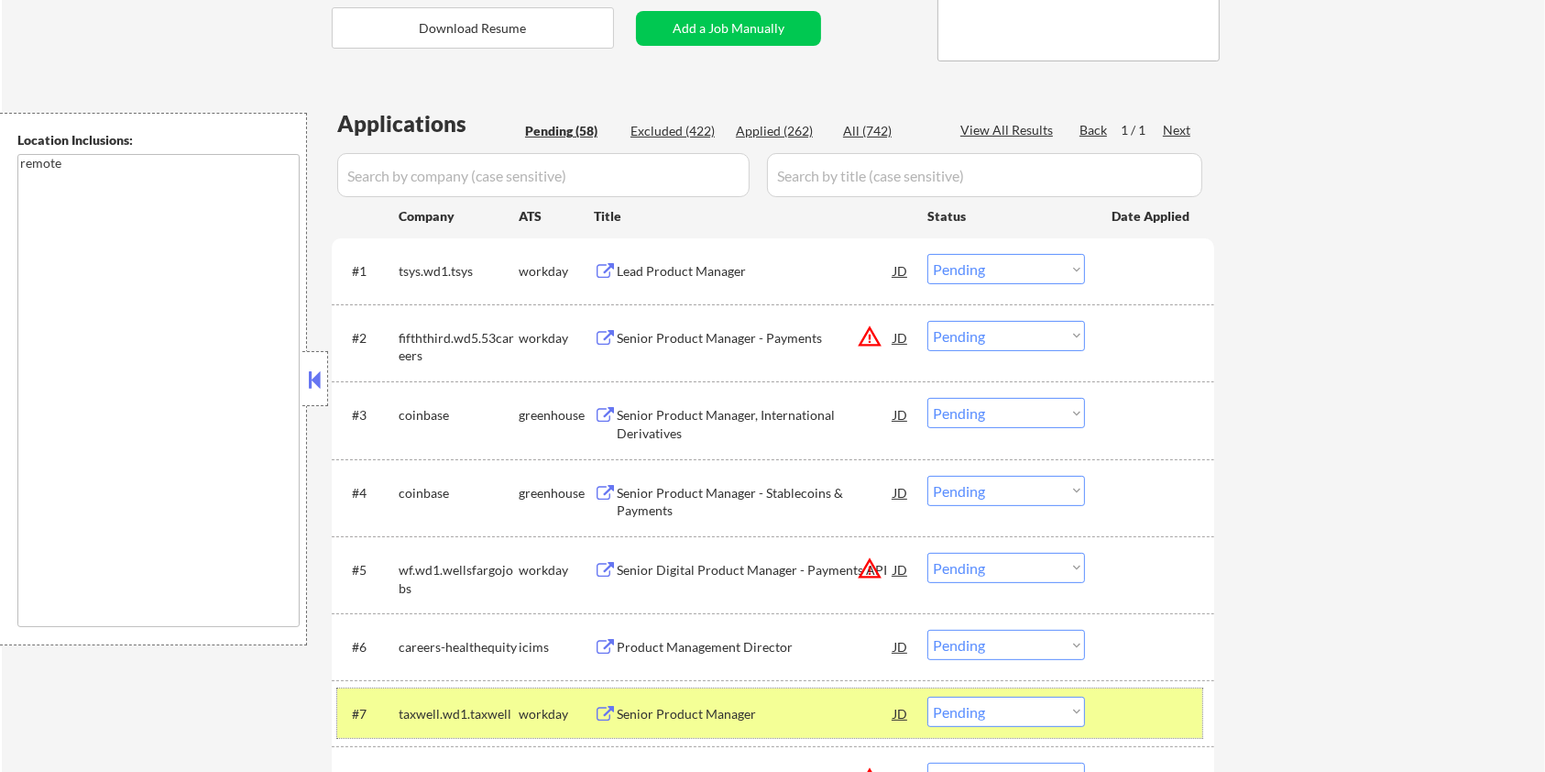
click at [1165, 708] on div at bounding box center [1152, 712] width 81 height 33
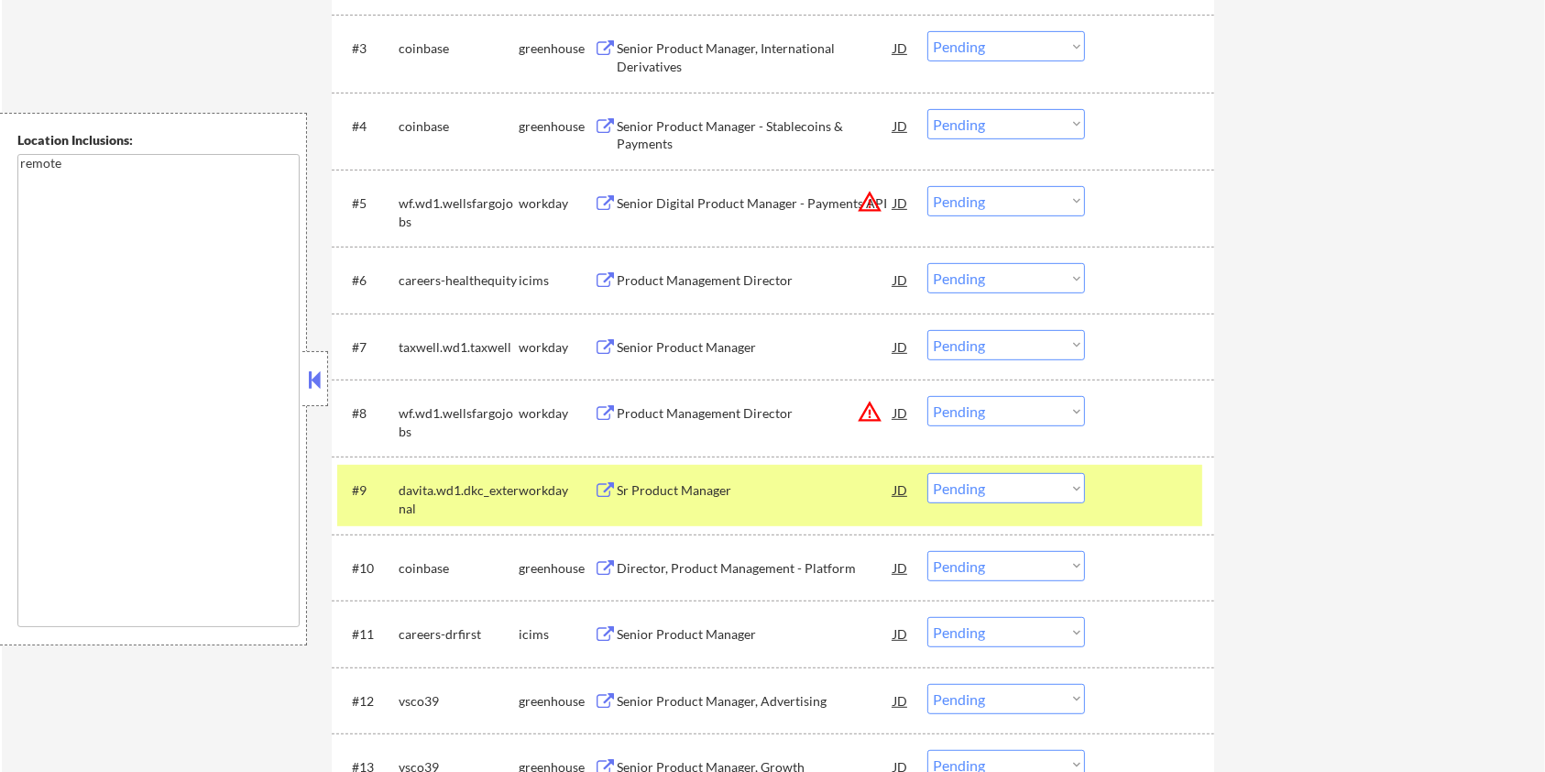
scroll to position [855, 0]
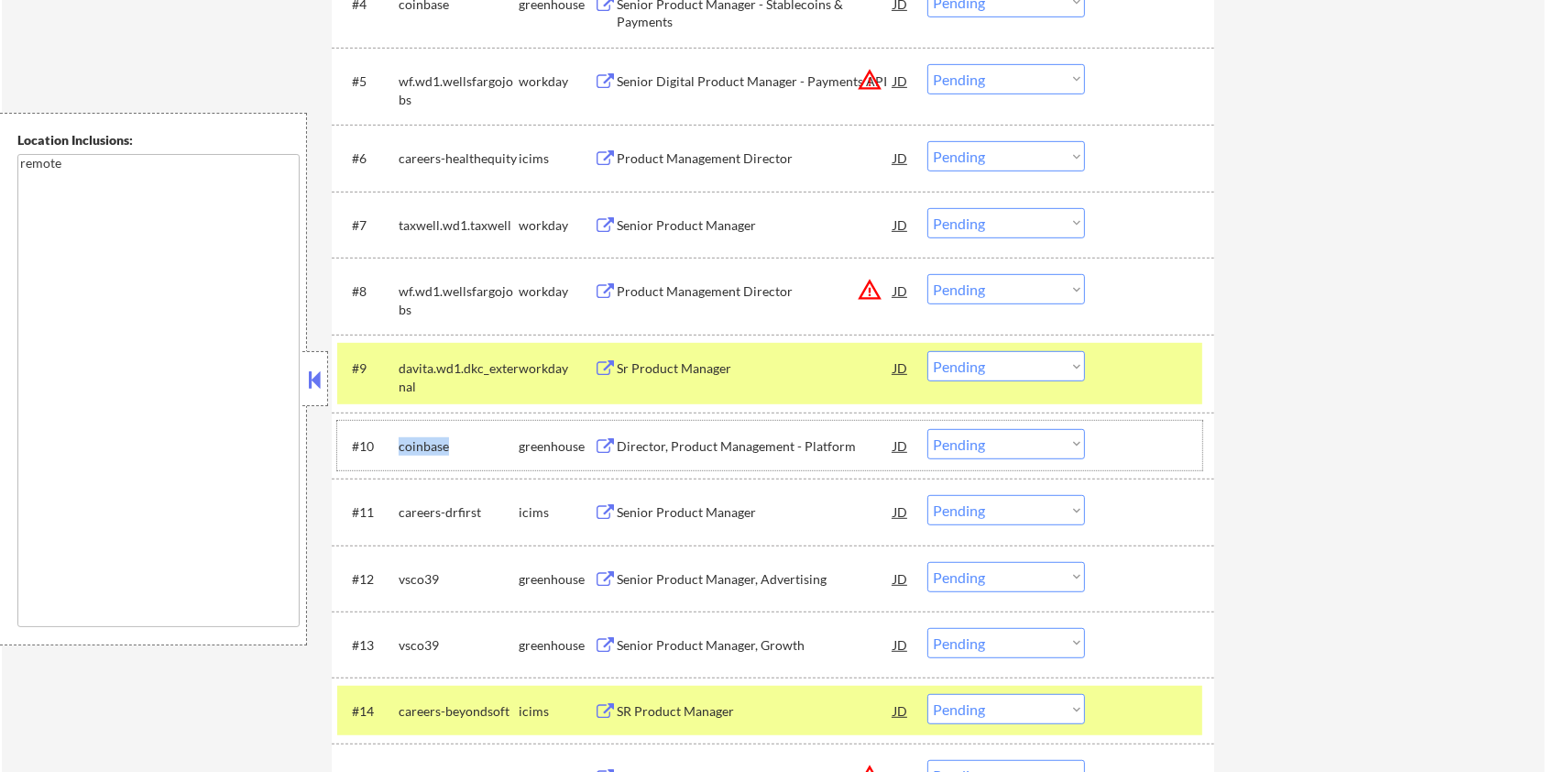
drag, startPoint x: 452, startPoint y: 444, endPoint x: 399, endPoint y: 442, distance: 53.2
click at [399, 442] on div "coinbase" at bounding box center [459, 446] width 120 height 18
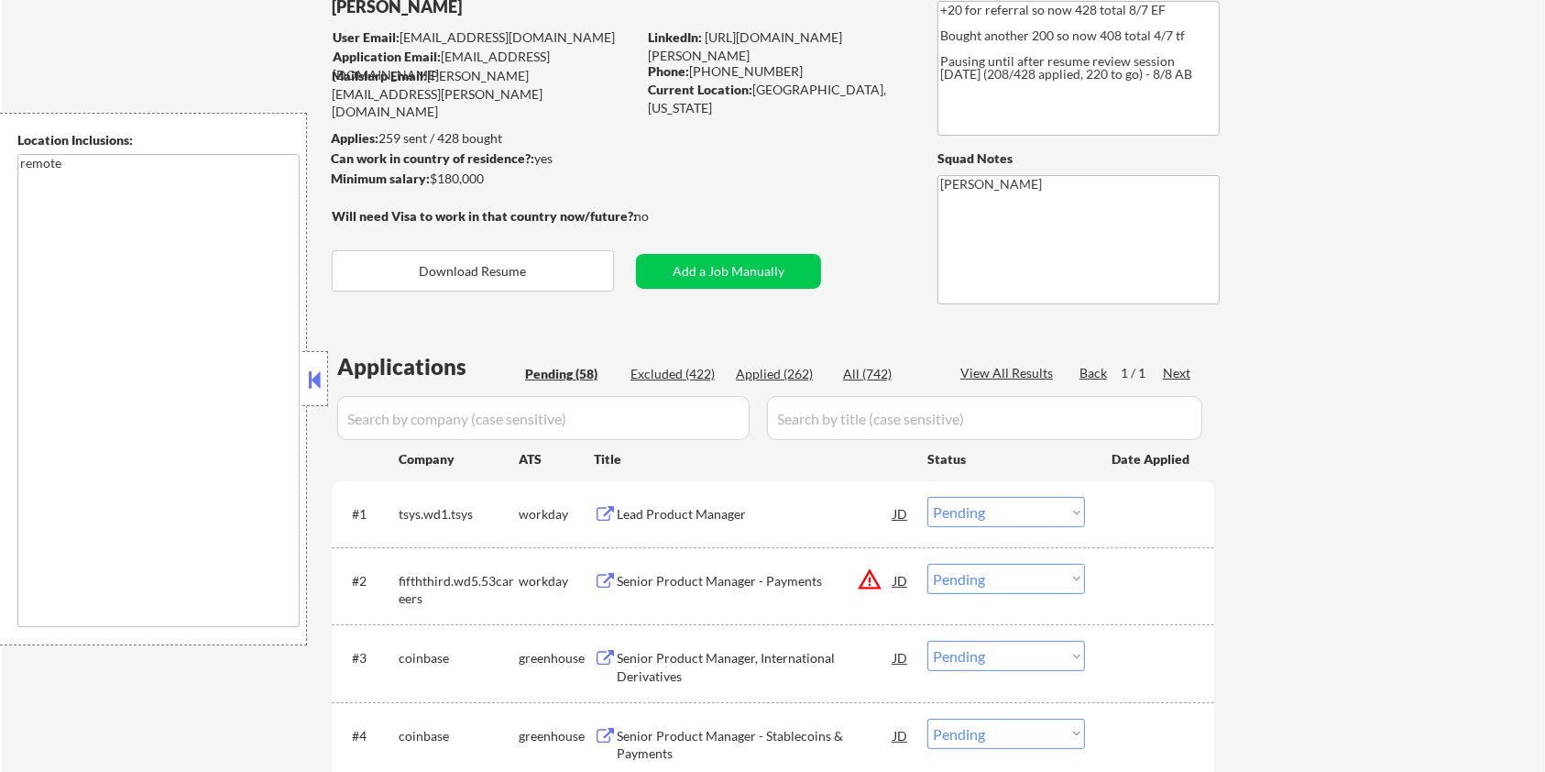
scroll to position [122, 0]
click at [392, 416] on input "input" at bounding box center [543, 420] width 412 height 44
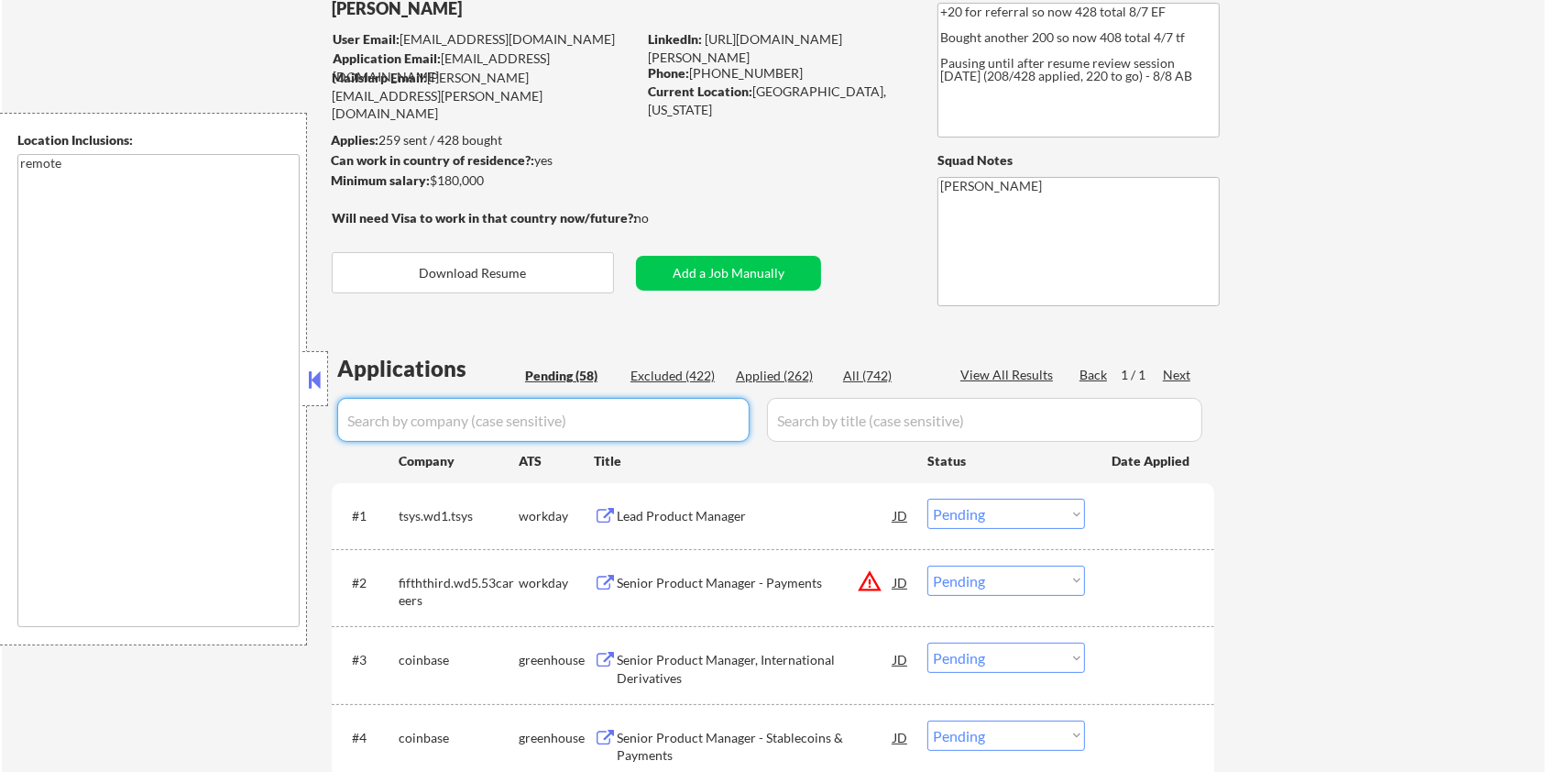
paste input "coinbase"
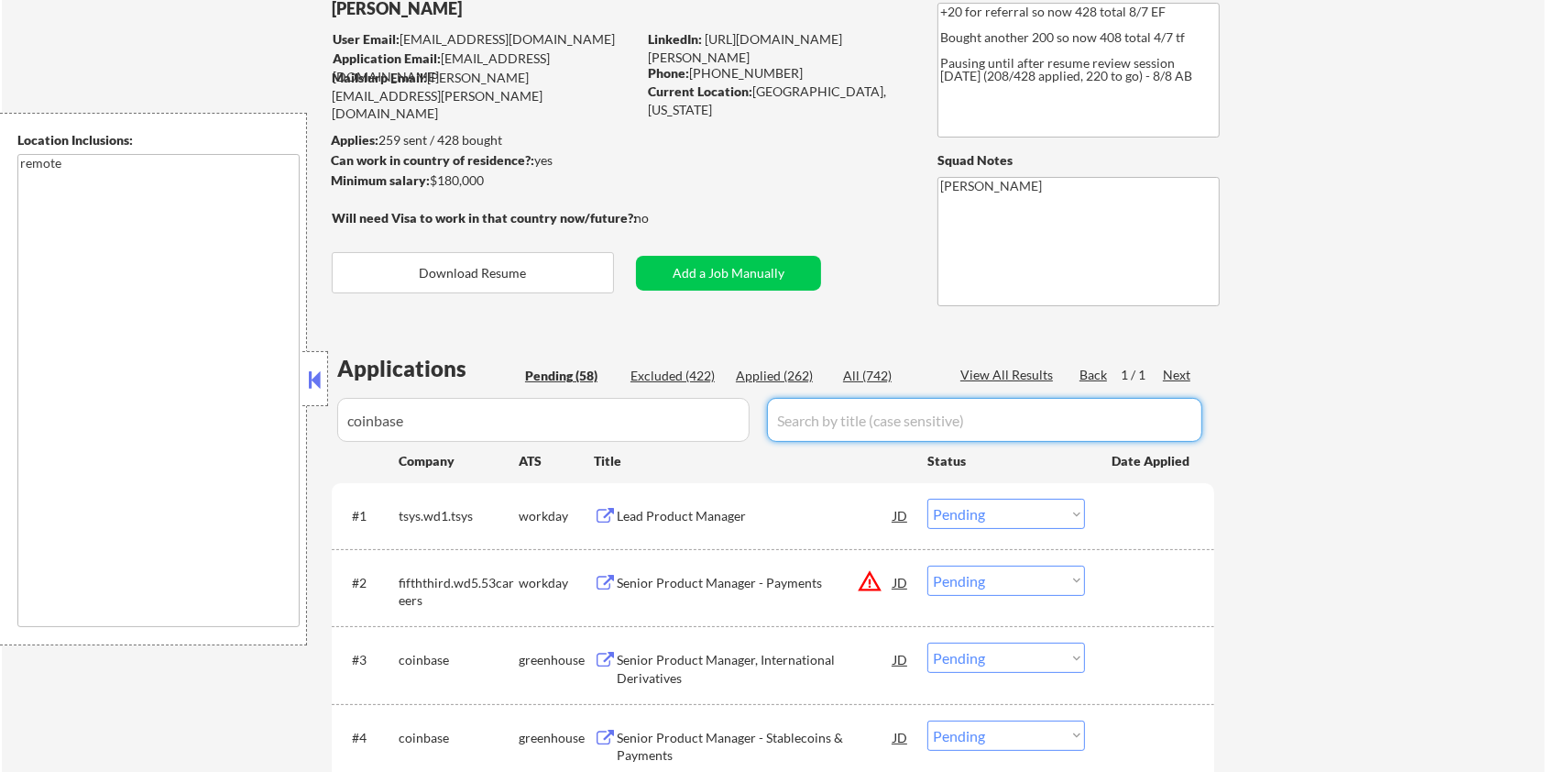
click at [867, 407] on input "input" at bounding box center [984, 420] width 435 height 44
click at [873, 369] on div "All (742)" at bounding box center [889, 376] width 92 height 18
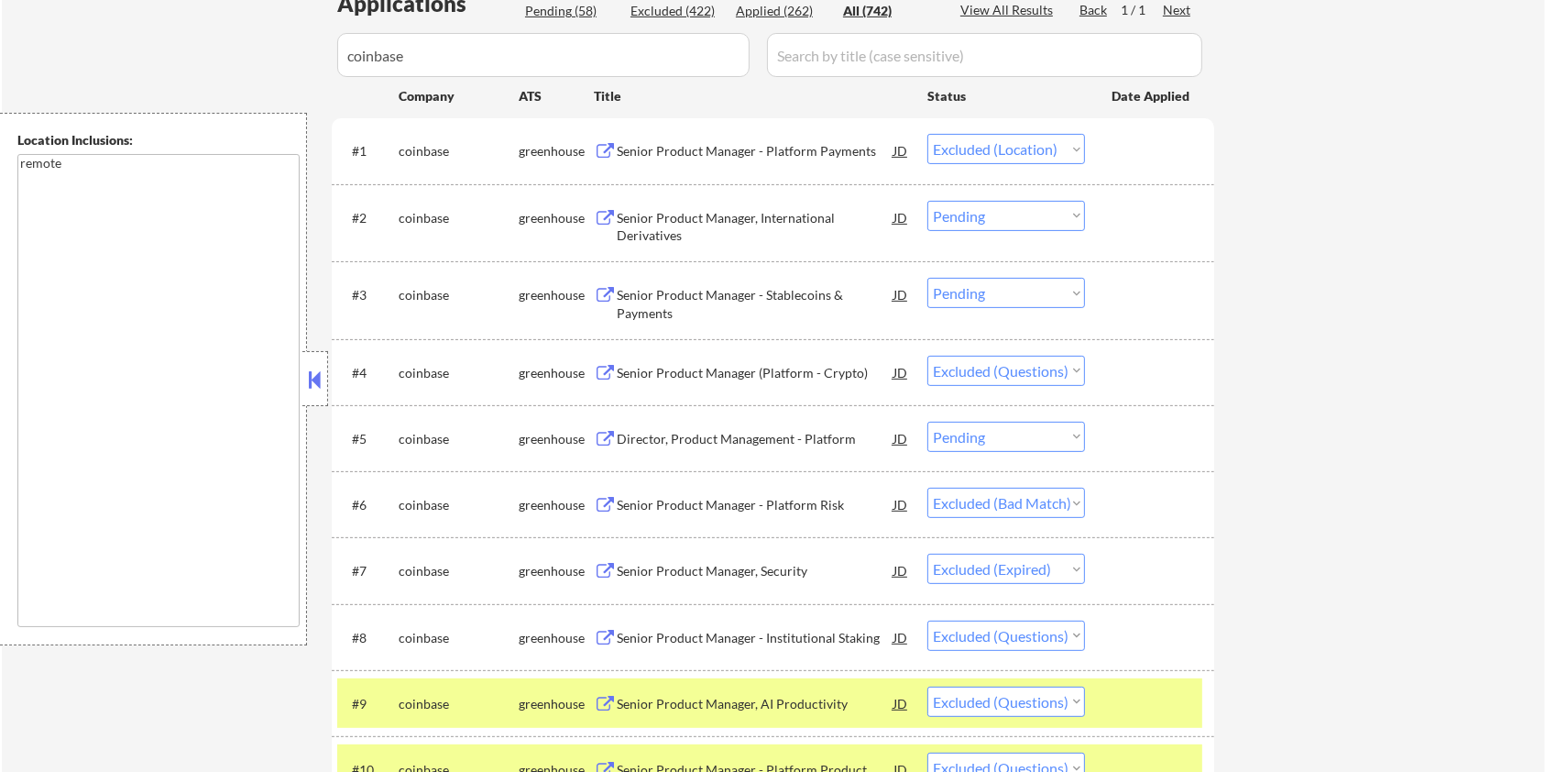
scroll to position [367, 0]
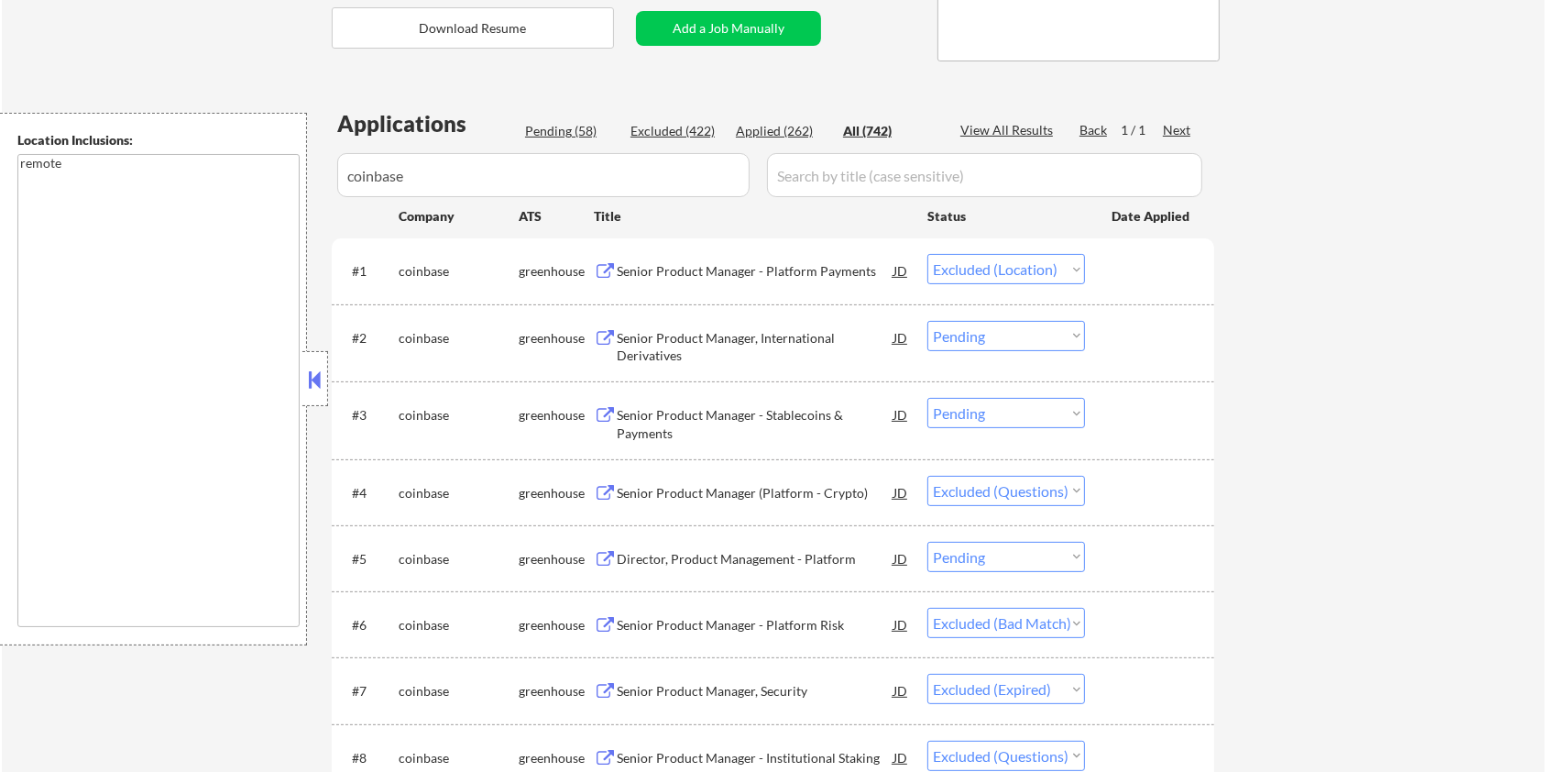
click at [704, 335] on div "Senior Product Manager, International Derivatives" at bounding box center [755, 347] width 277 height 36
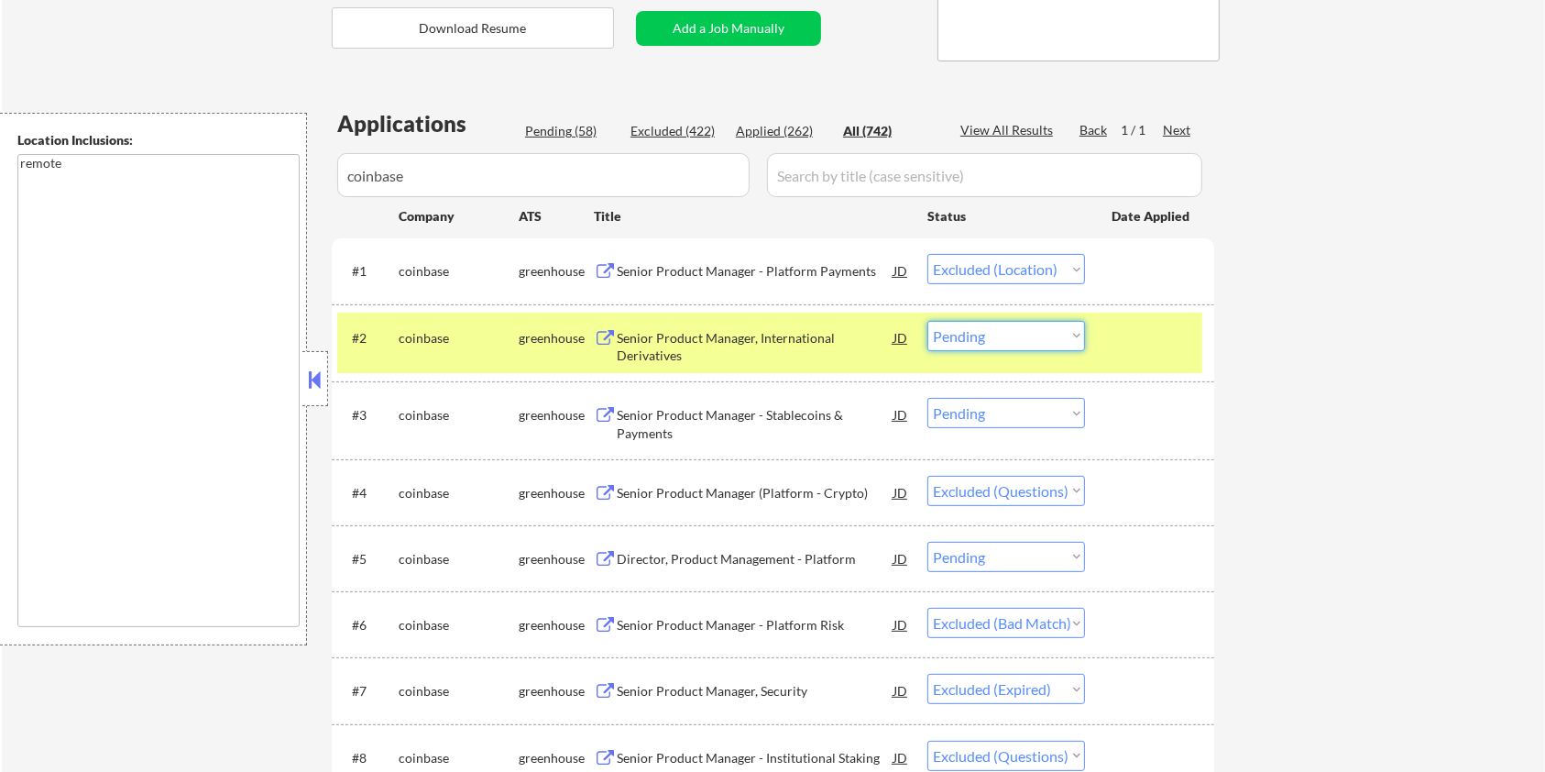
click at [1026, 340] on select "Choose an option... Pending Applied Excluded (Questions) Excluded (Expired) Exc…" at bounding box center [1006, 336] width 158 height 30
click at [927, 321] on select "Choose an option... Pending Applied Excluded (Questions) Excluded (Expired) Exc…" at bounding box center [1006, 336] width 158 height 30
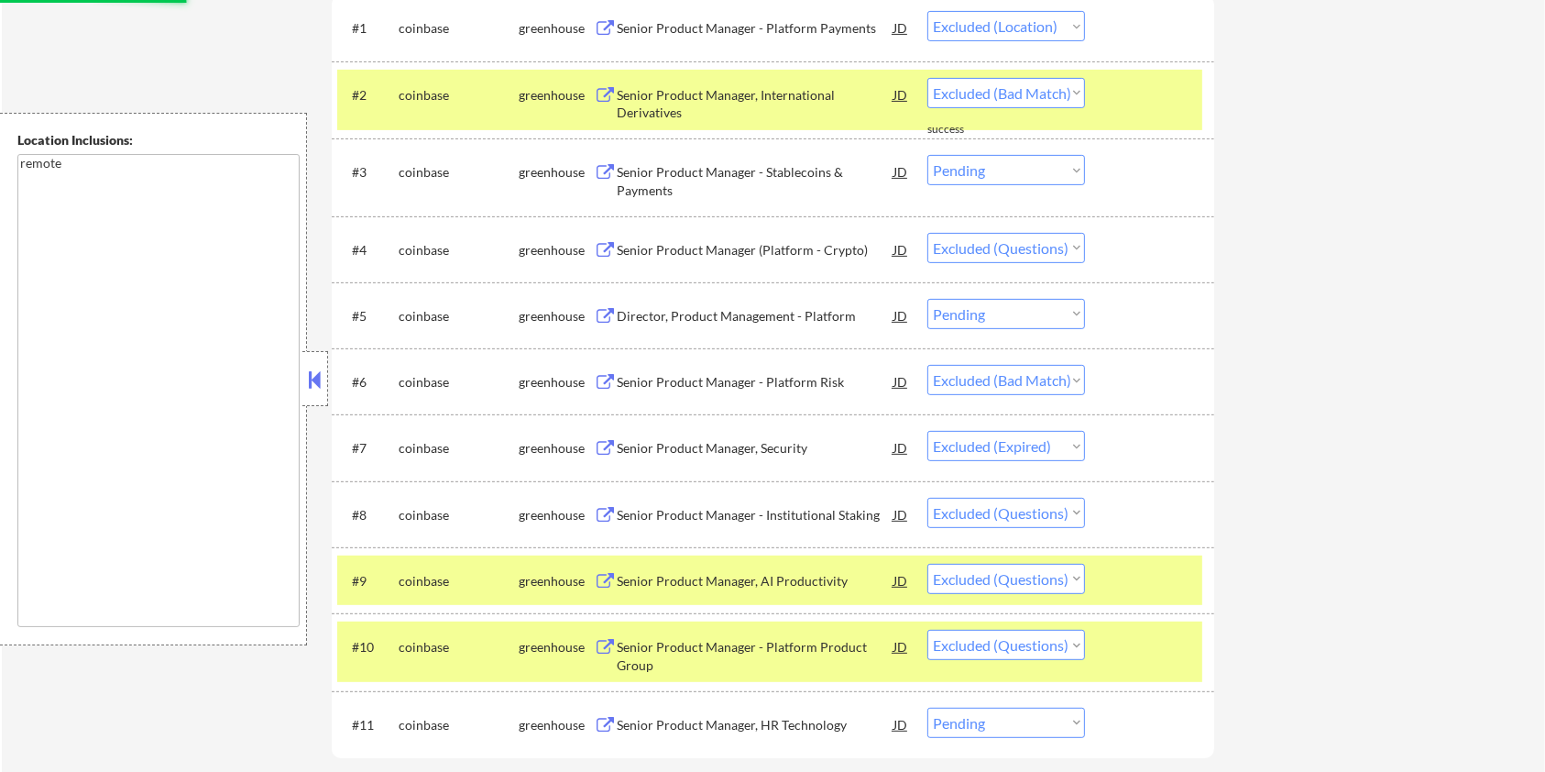
scroll to position [610, 0]
click at [749, 168] on div "Senior Product Manager - Stablecoins & Payments" at bounding box center [755, 180] width 277 height 36
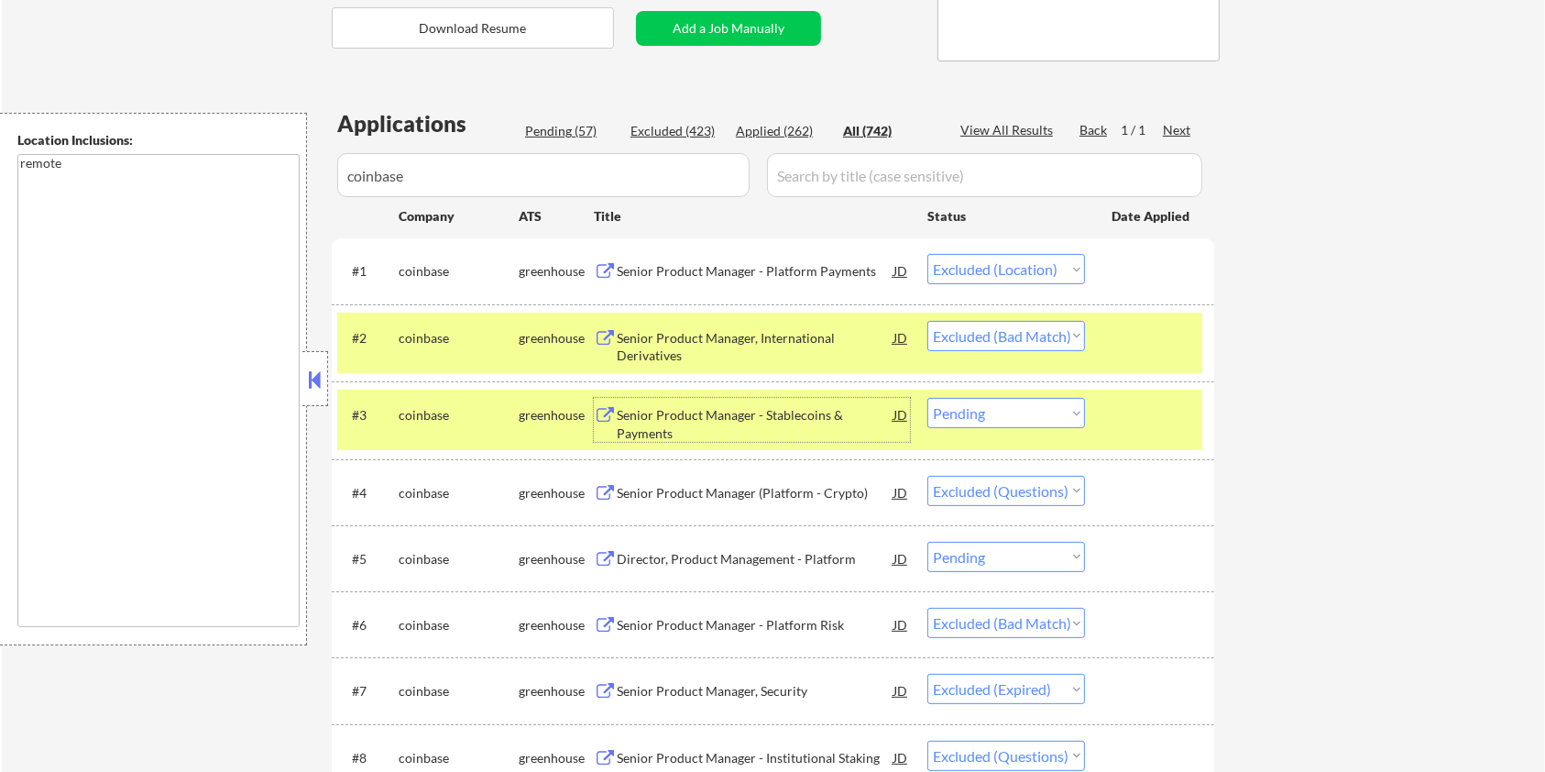
scroll to position [244, 0]
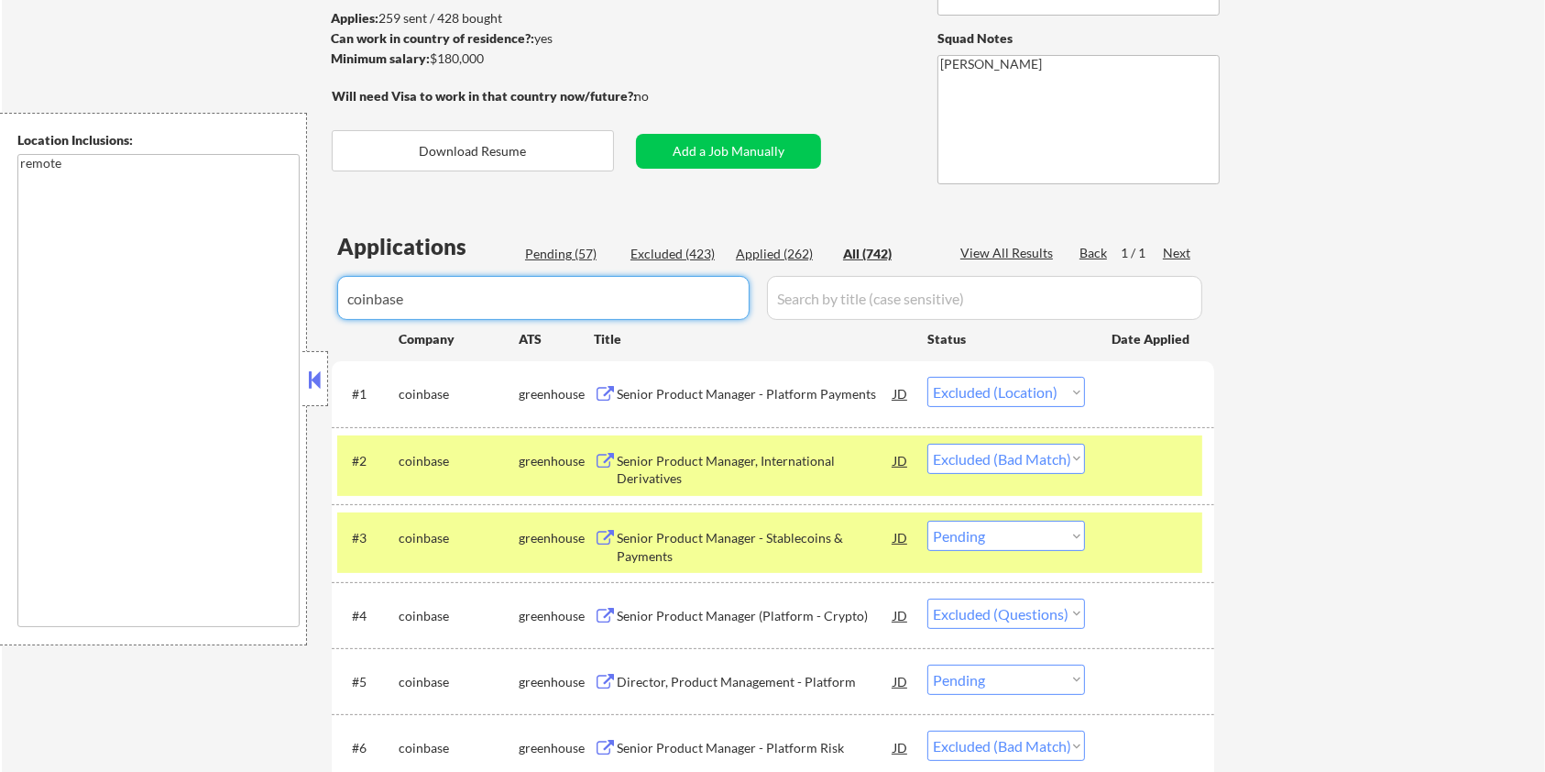
drag, startPoint x: 476, startPoint y: 291, endPoint x: 322, endPoint y: 301, distance: 155.1
click at [322, 301] on body "← Return to /applysquad Mailslurp Inbox Job Search Builder Jane Mareth User Ema…" at bounding box center [772, 142] width 1545 height 772
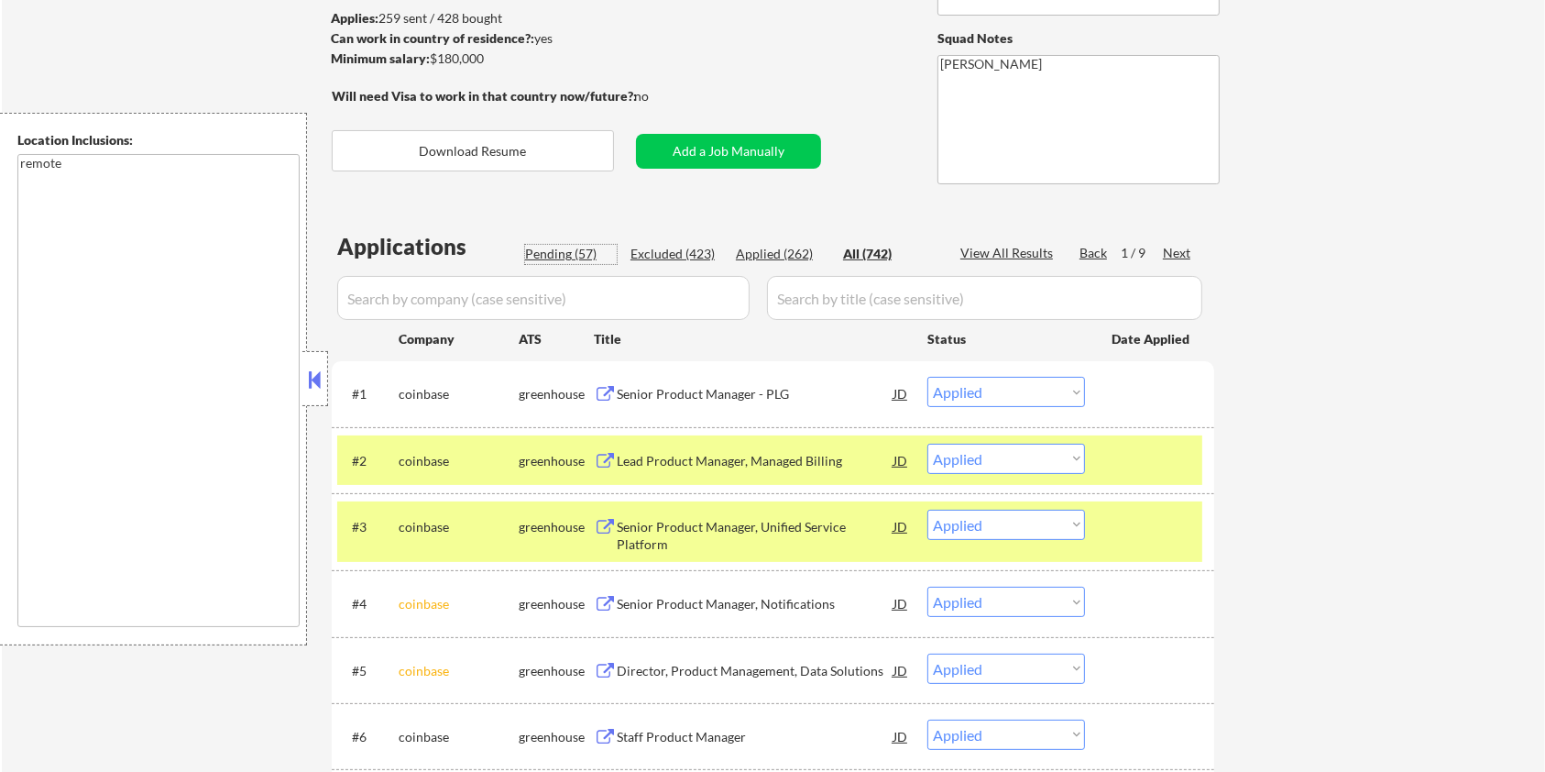
click at [578, 252] on div "Pending (57)" at bounding box center [571, 254] width 92 height 18
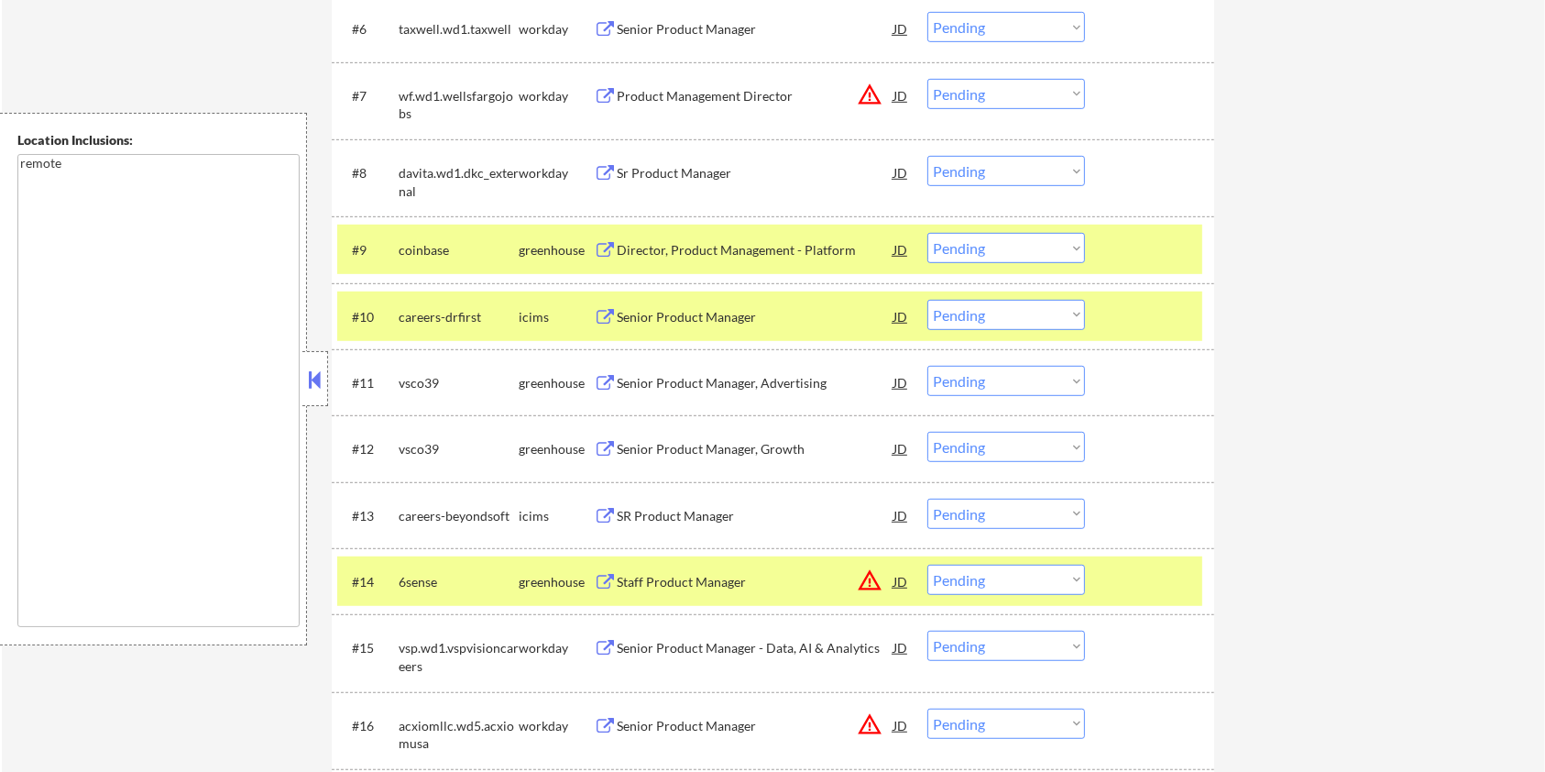
scroll to position [977, 0]
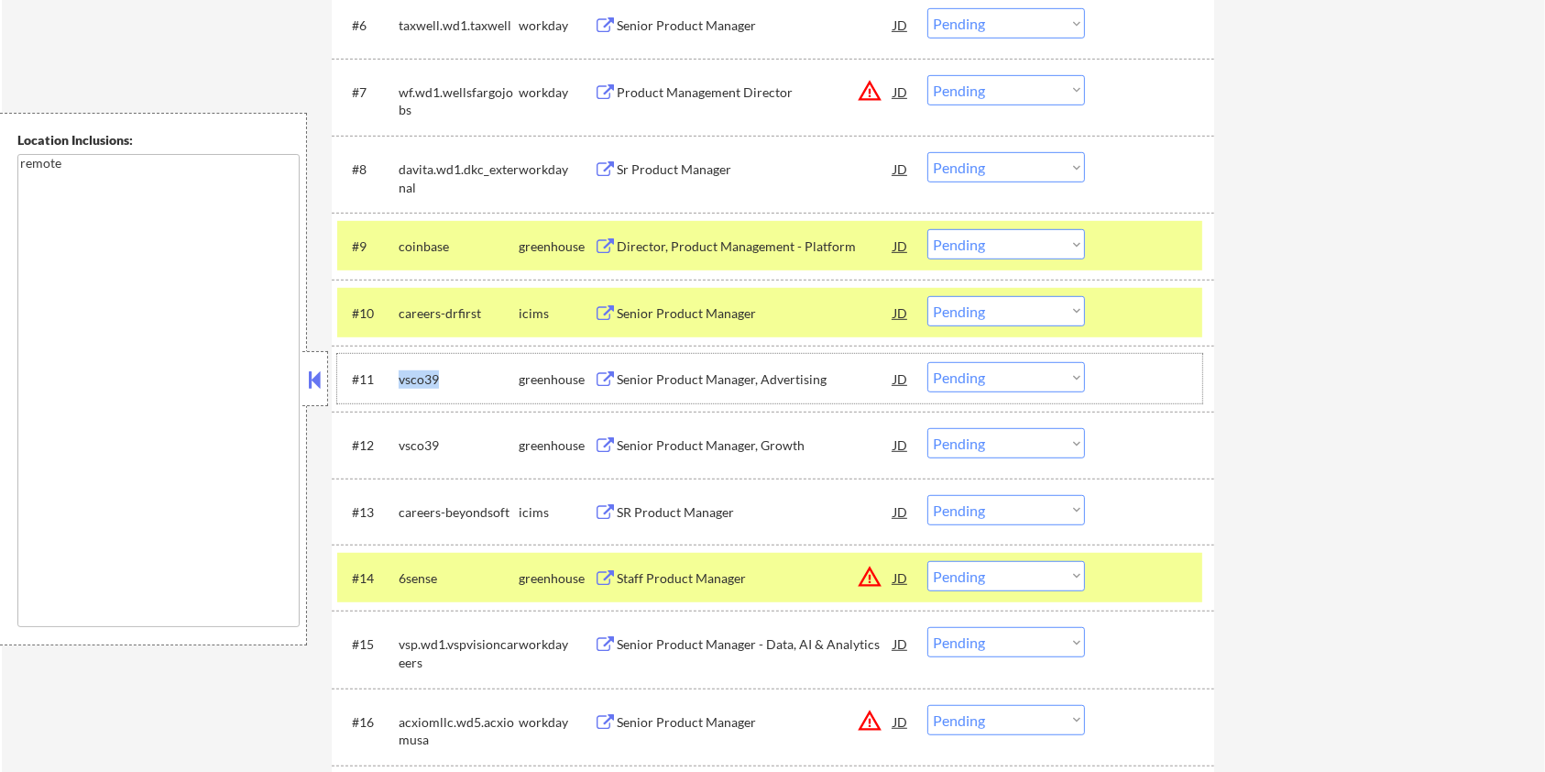
drag, startPoint x: 440, startPoint y: 374, endPoint x: 397, endPoint y: 378, distance: 43.2
click at [397, 378] on div "#11 vsco39 greenhouse Senior Product Manager, Advertising JD warning_amber Choo…" at bounding box center [769, 378] width 865 height 49
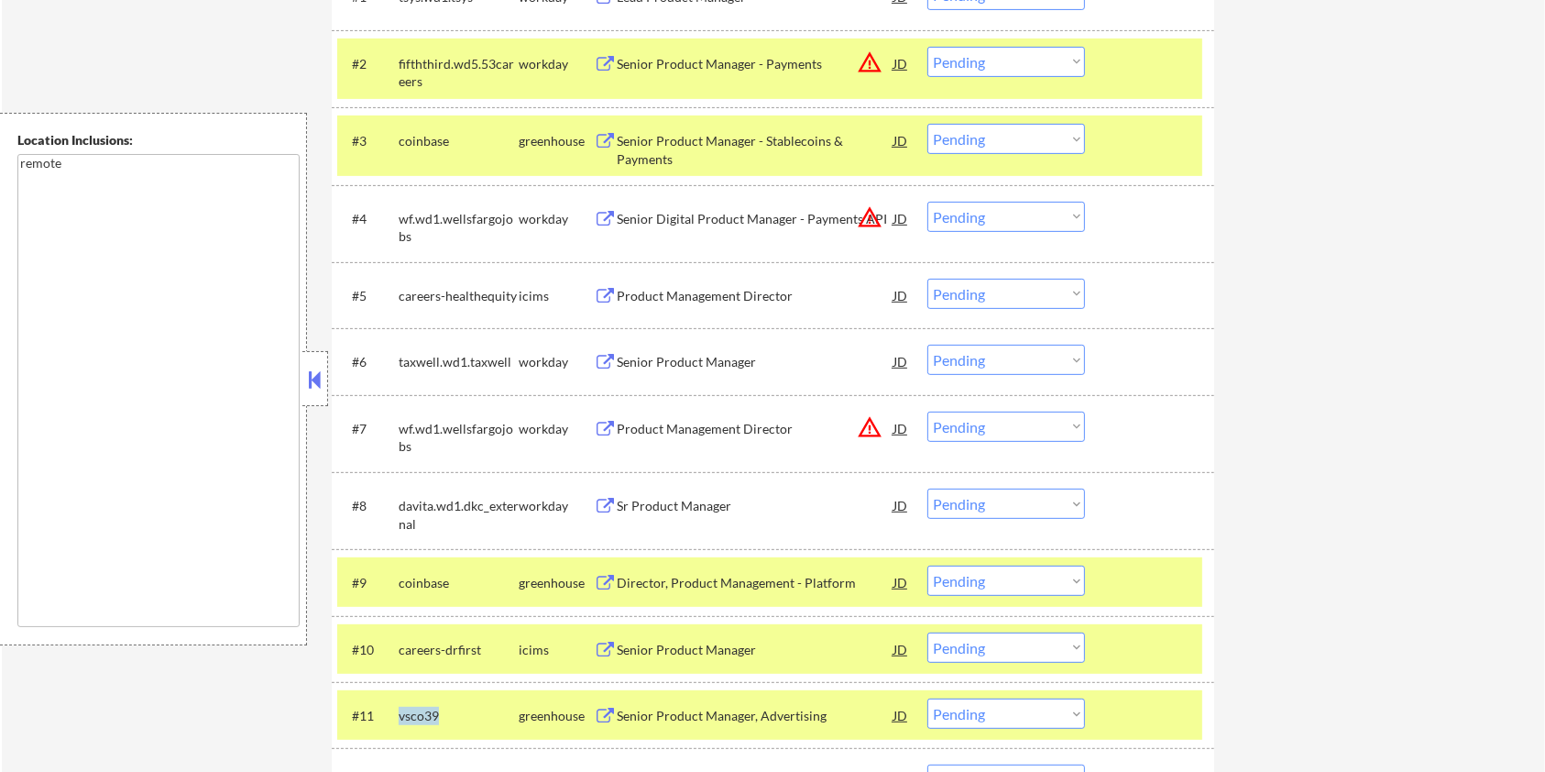
scroll to position [488, 0]
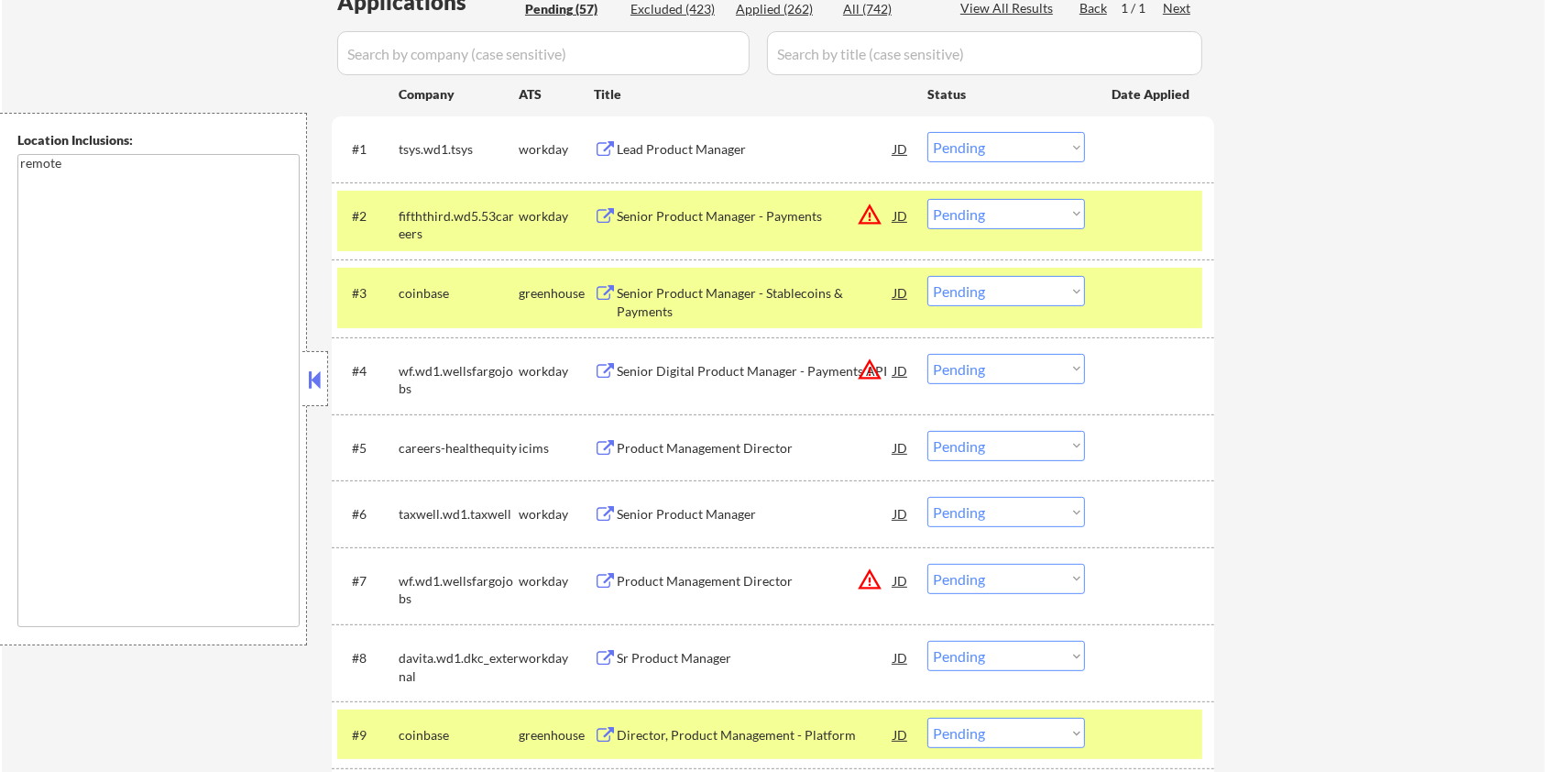
click at [404, 60] on input "input" at bounding box center [543, 53] width 412 height 44
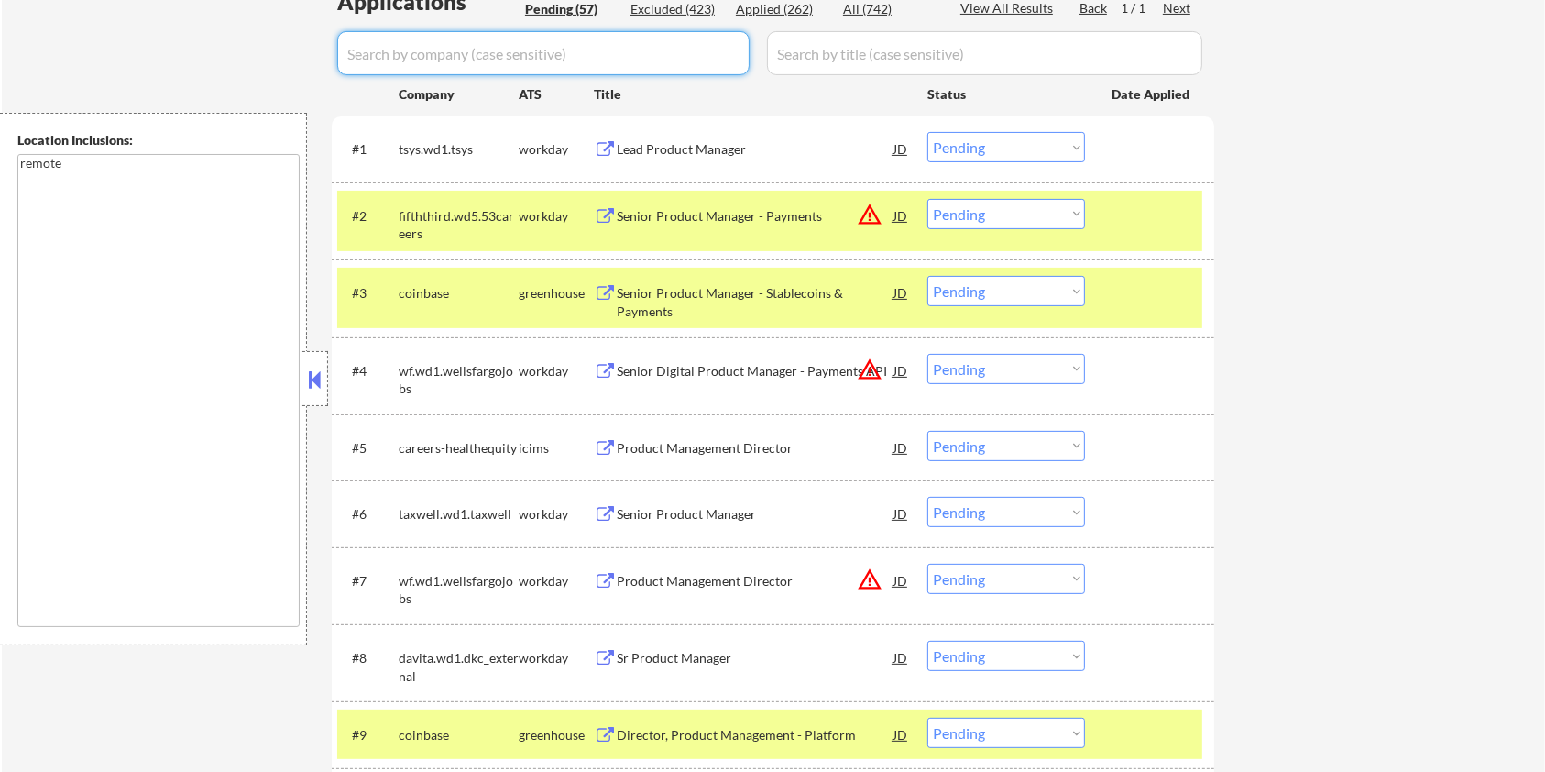
paste input "vsco39"
click at [839, 53] on input "input" at bounding box center [984, 53] width 435 height 44
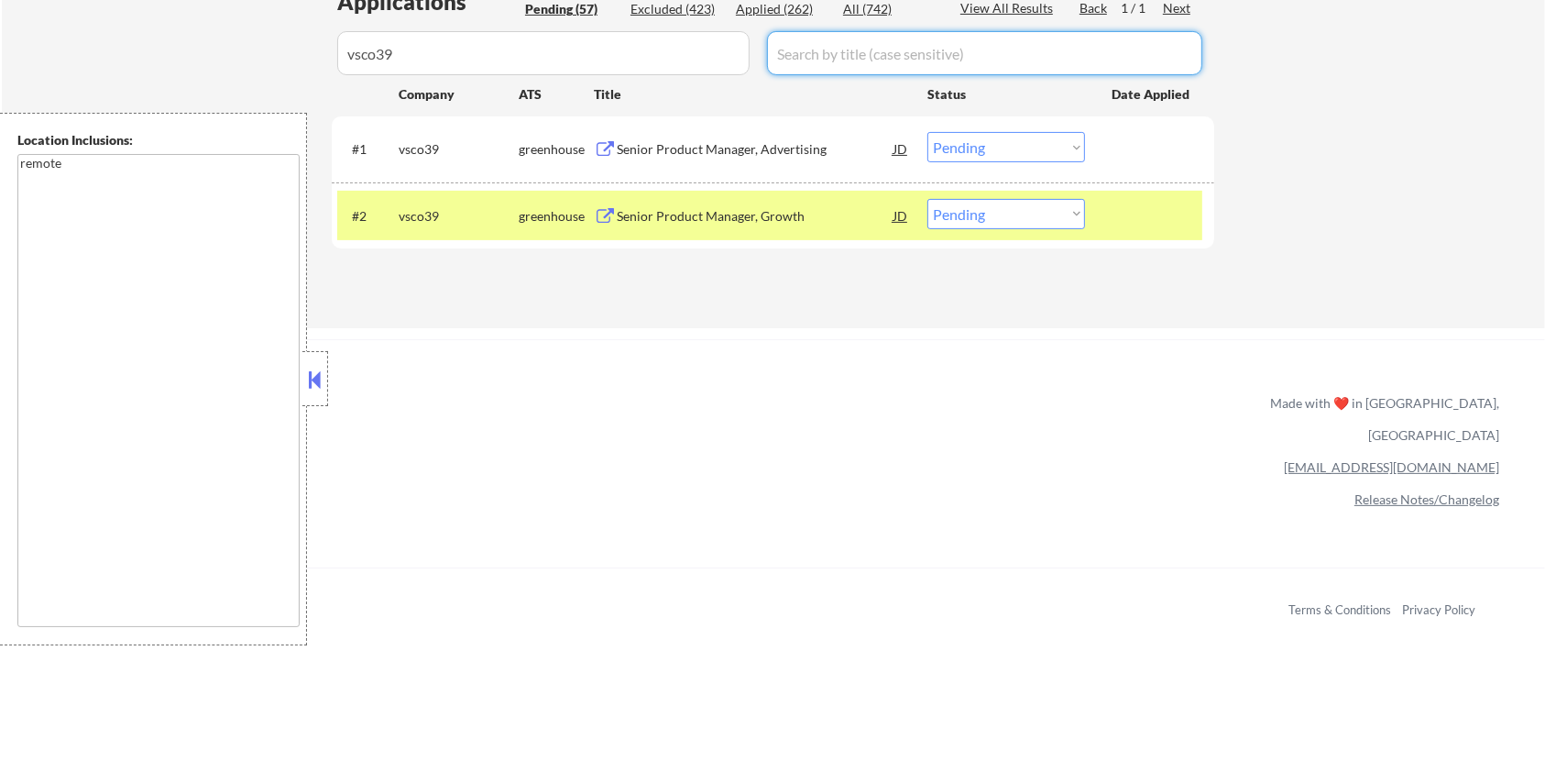
click at [690, 149] on div "Senior Product Manager, Advertising" at bounding box center [755, 149] width 277 height 18
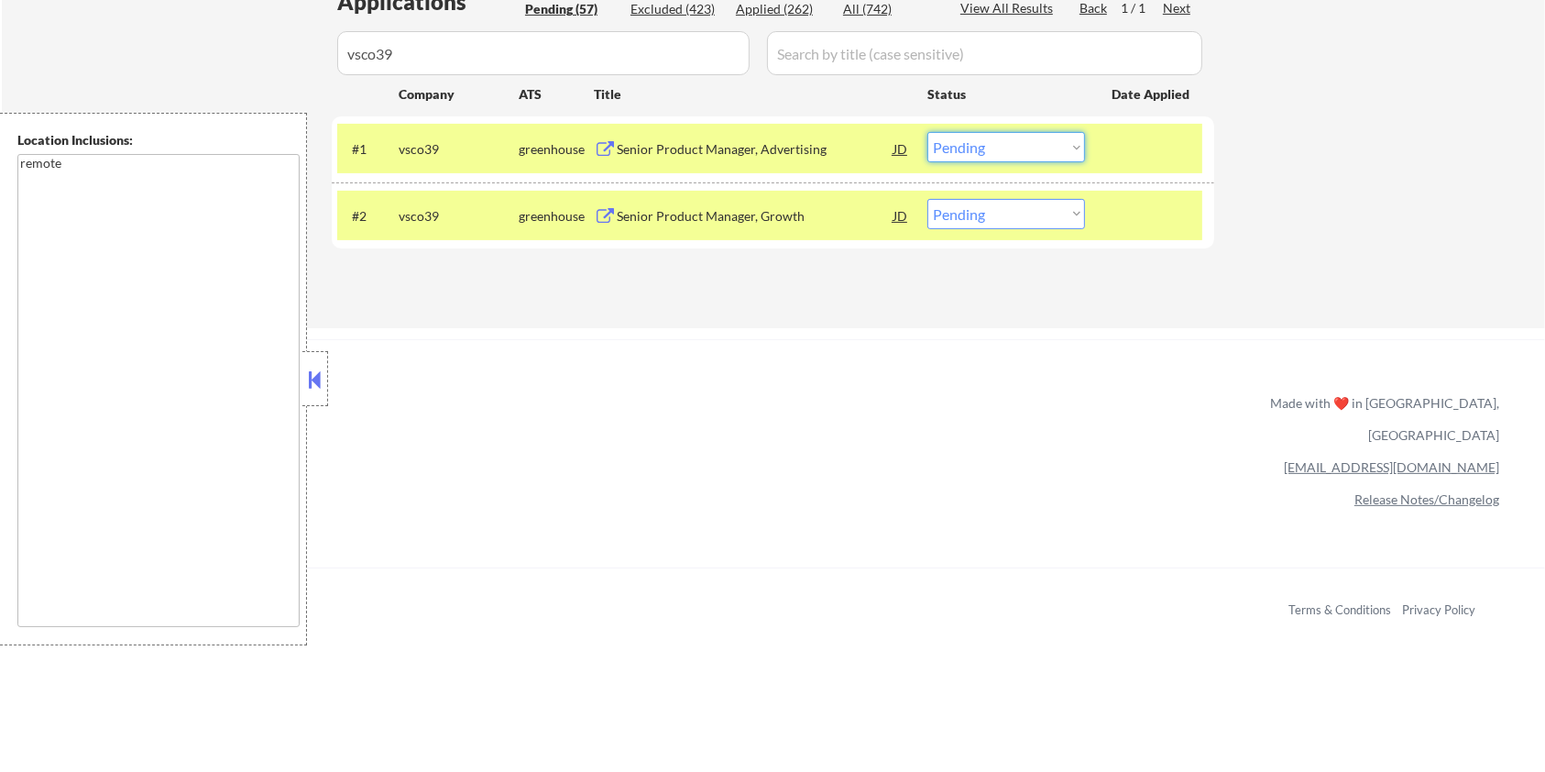
click at [1039, 143] on select "Choose an option... Pending Applied Excluded (Questions) Excluded (Expired) Exc…" at bounding box center [1006, 147] width 158 height 30
click at [927, 132] on select "Choose an option... Pending Applied Excluded (Questions) Excluded (Expired) Exc…" at bounding box center [1006, 147] width 158 height 30
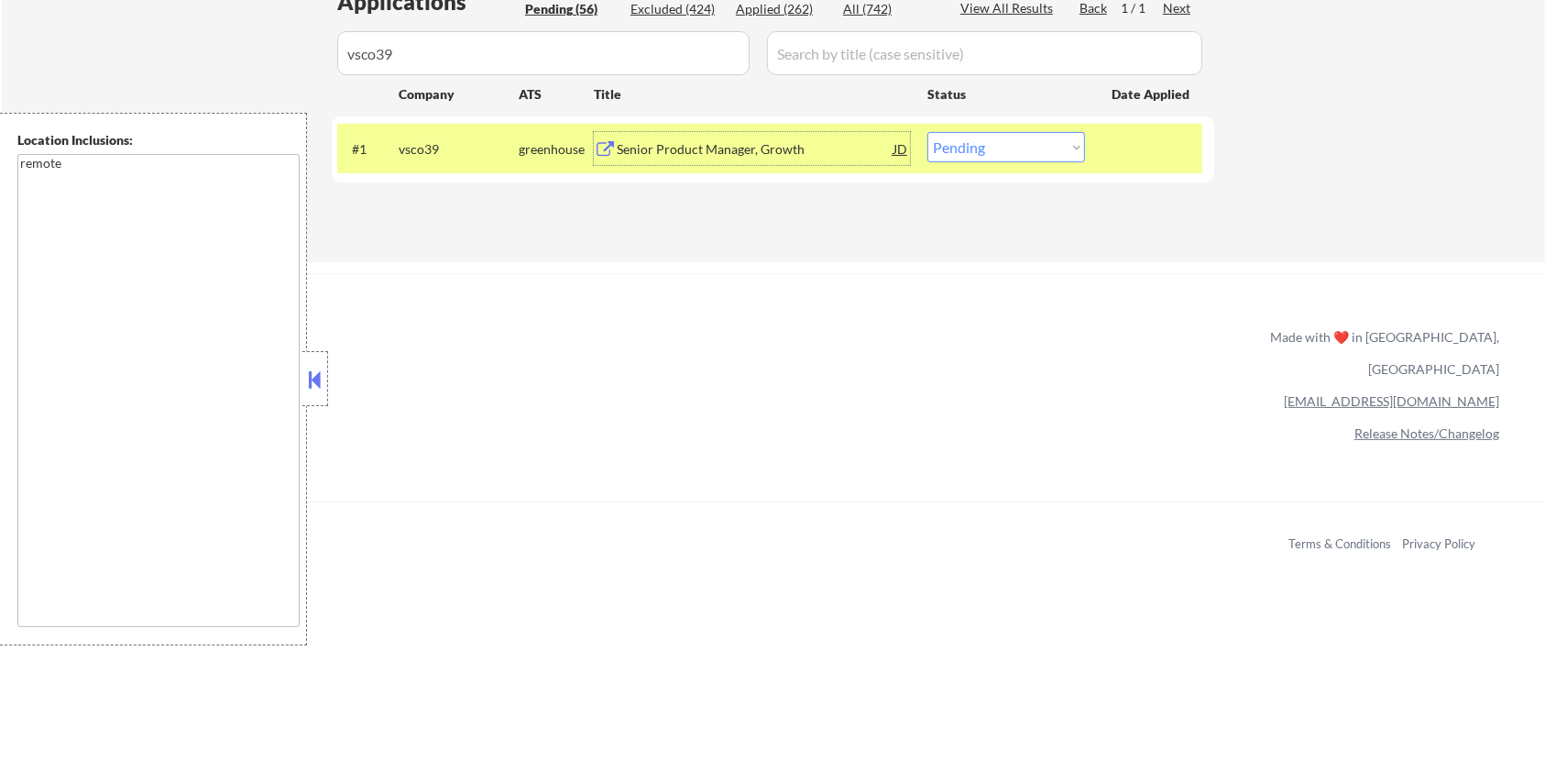
click at [714, 147] on div "Senior Product Manager, Growth" at bounding box center [755, 149] width 277 height 18
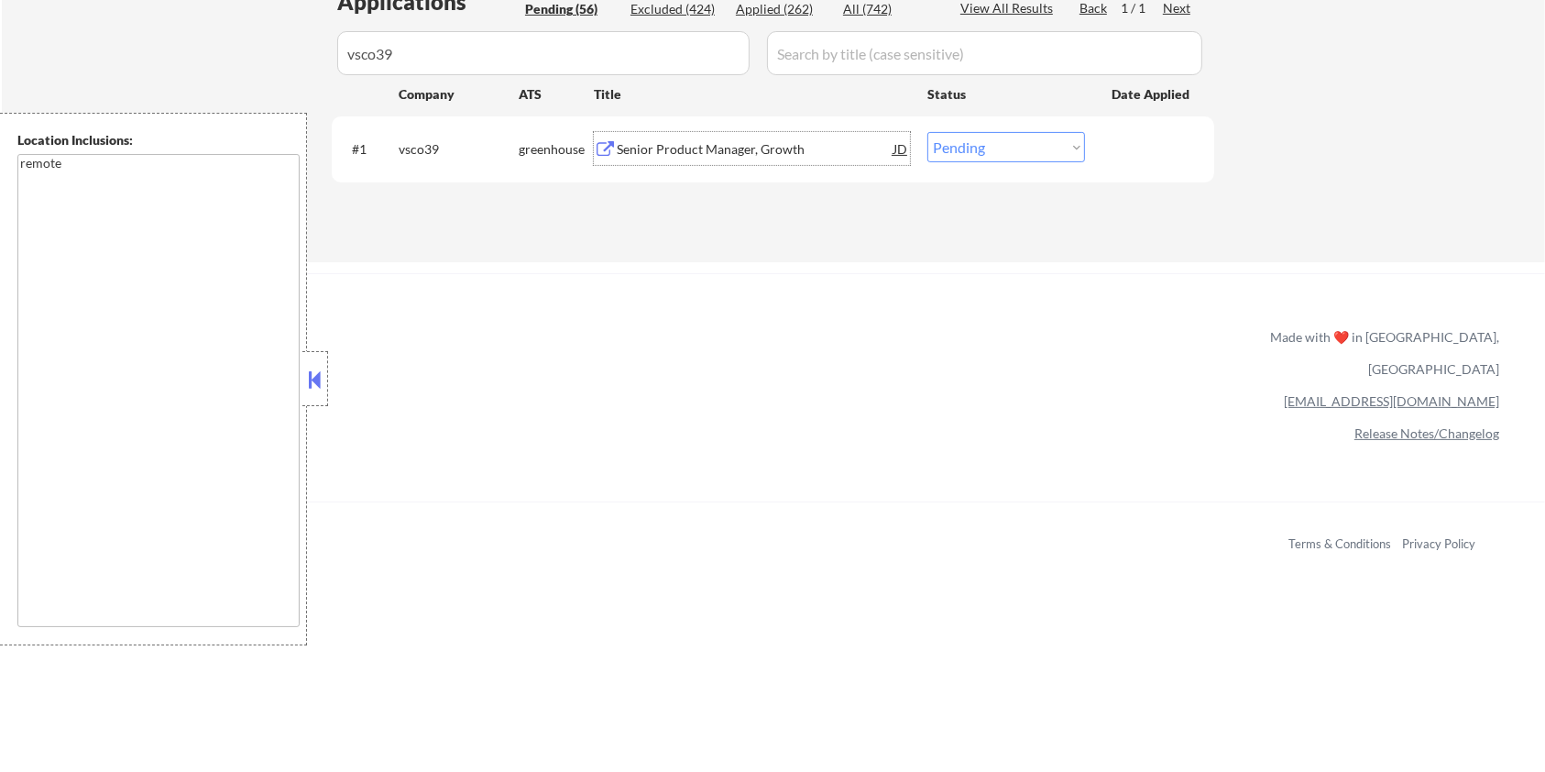
click at [981, 144] on select "Choose an option... Pending Applied Excluded (Questions) Excluded (Expired) Exc…" at bounding box center [1006, 147] width 158 height 30
click at [927, 132] on select "Choose an option... Pending Applied Excluded (Questions) Excluded (Expired) Exc…" at bounding box center [1006, 147] width 158 height 30
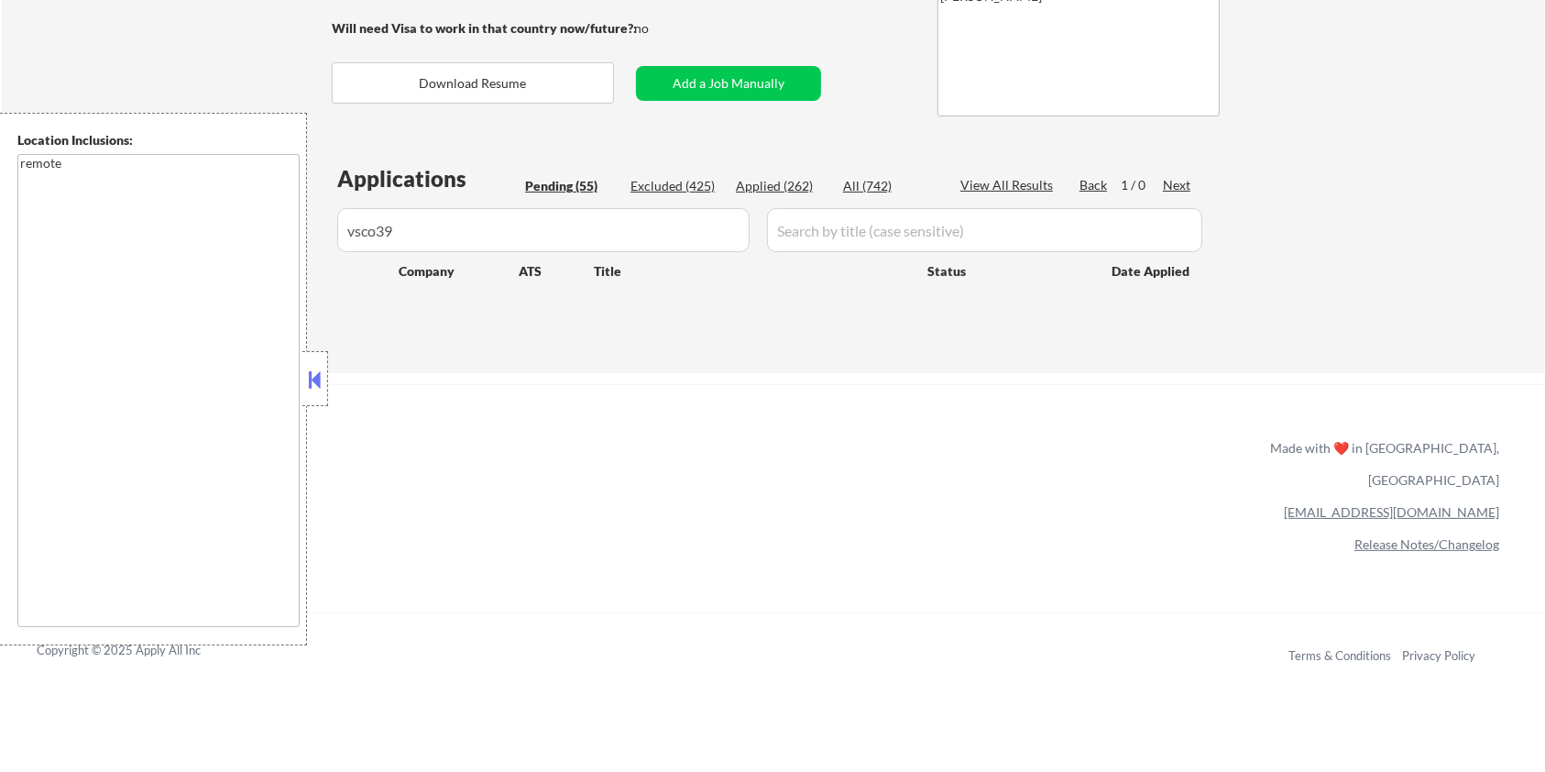
scroll to position [244, 0]
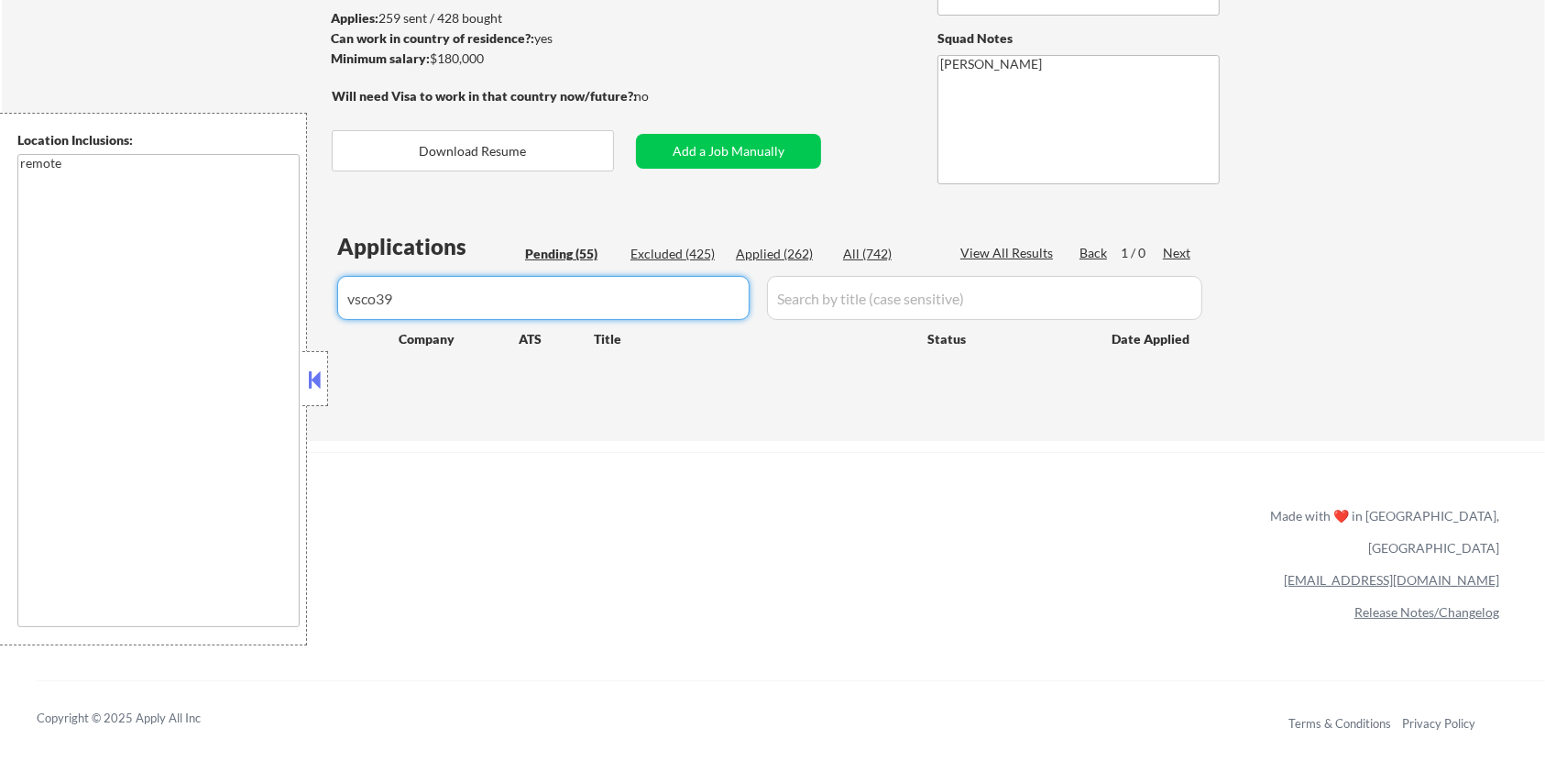
drag, startPoint x: 406, startPoint y: 292, endPoint x: 106, endPoint y: 306, distance: 300.0
click at [106, 305] on body "← Return to /applysquad Mailslurp Inbox Job Search Builder Jane Mareth User Ema…" at bounding box center [772, 142] width 1545 height 772
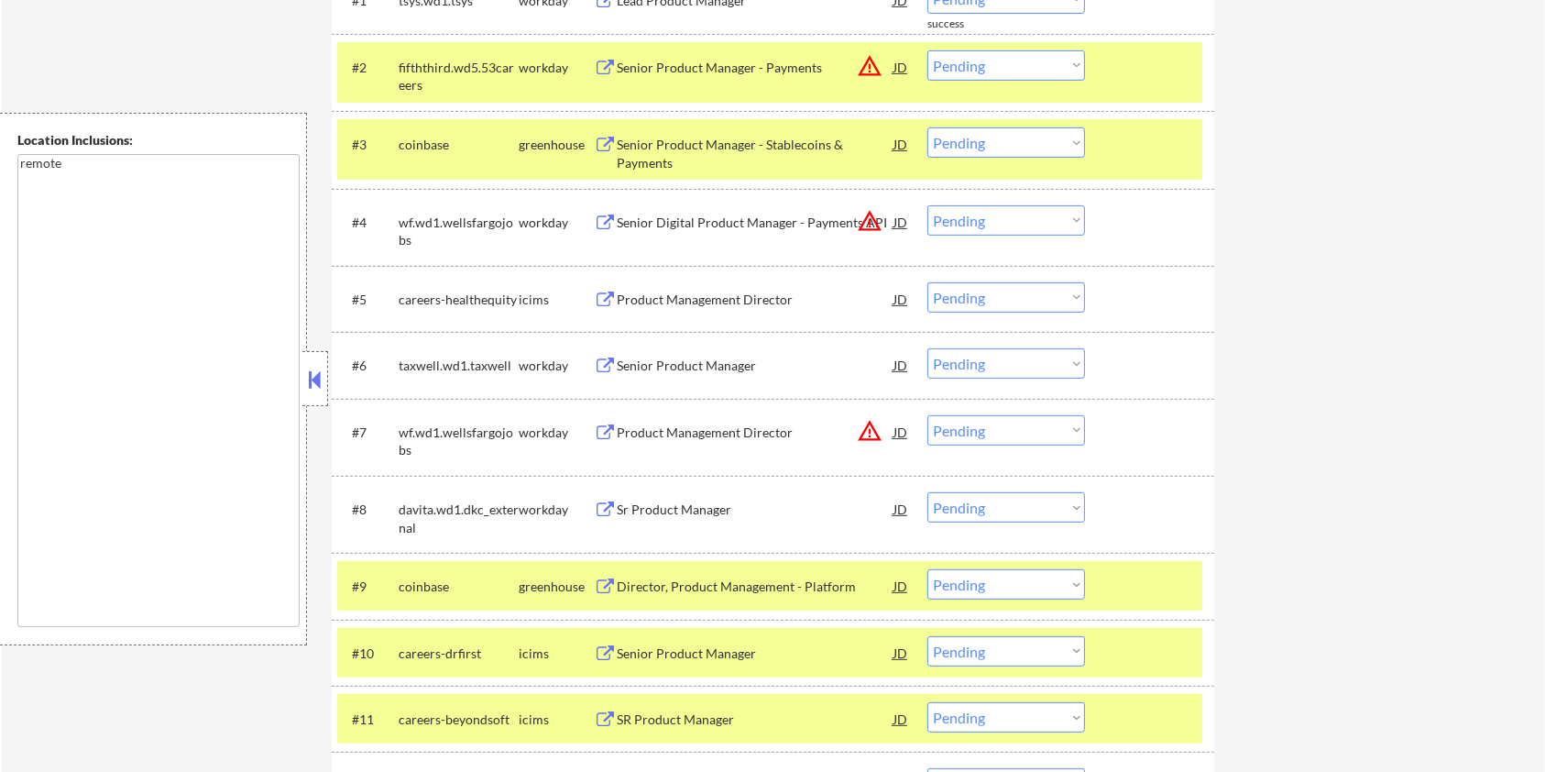
scroll to position [855, 0]
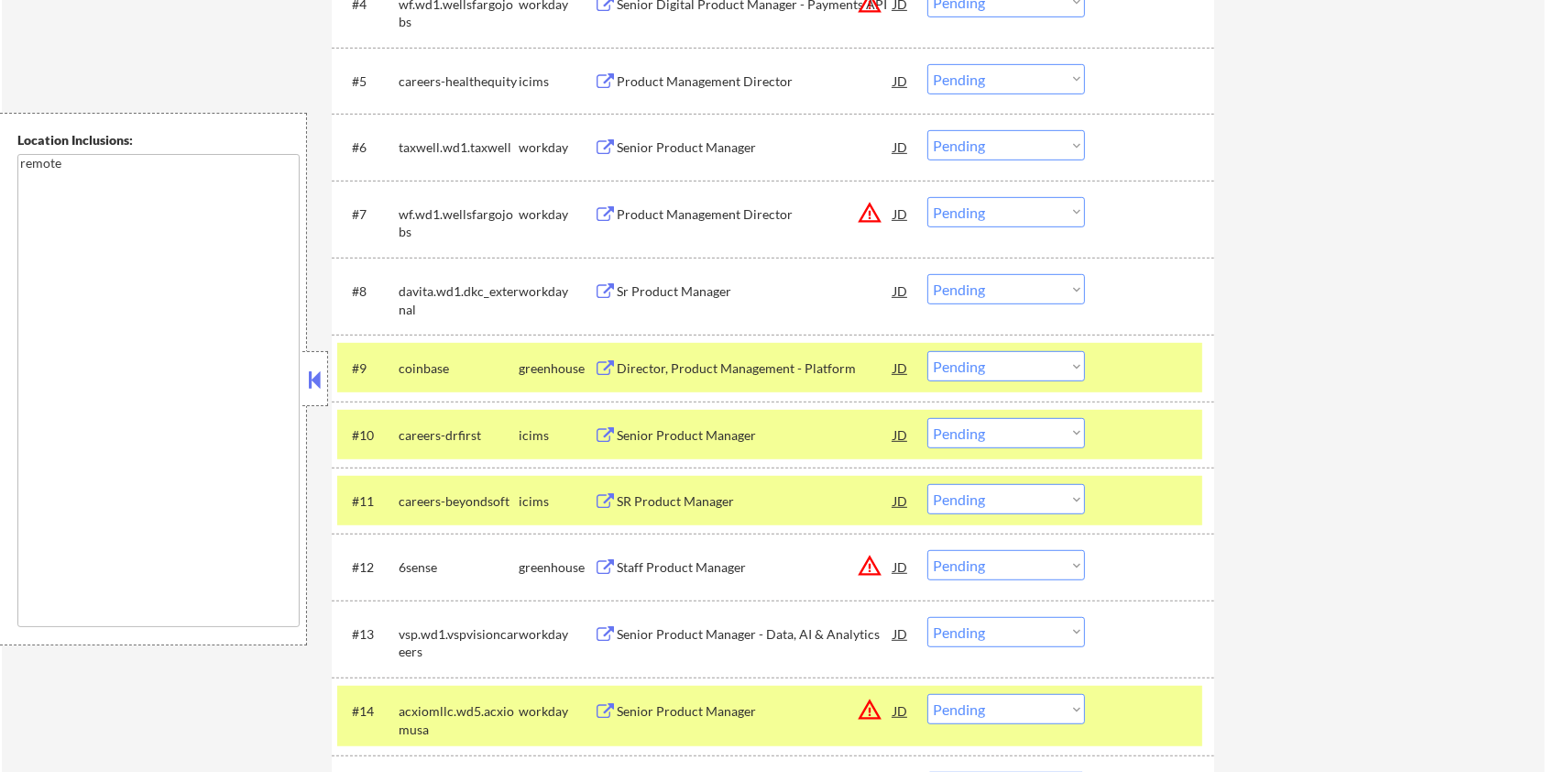
click at [1141, 370] on div at bounding box center [1152, 367] width 81 height 33
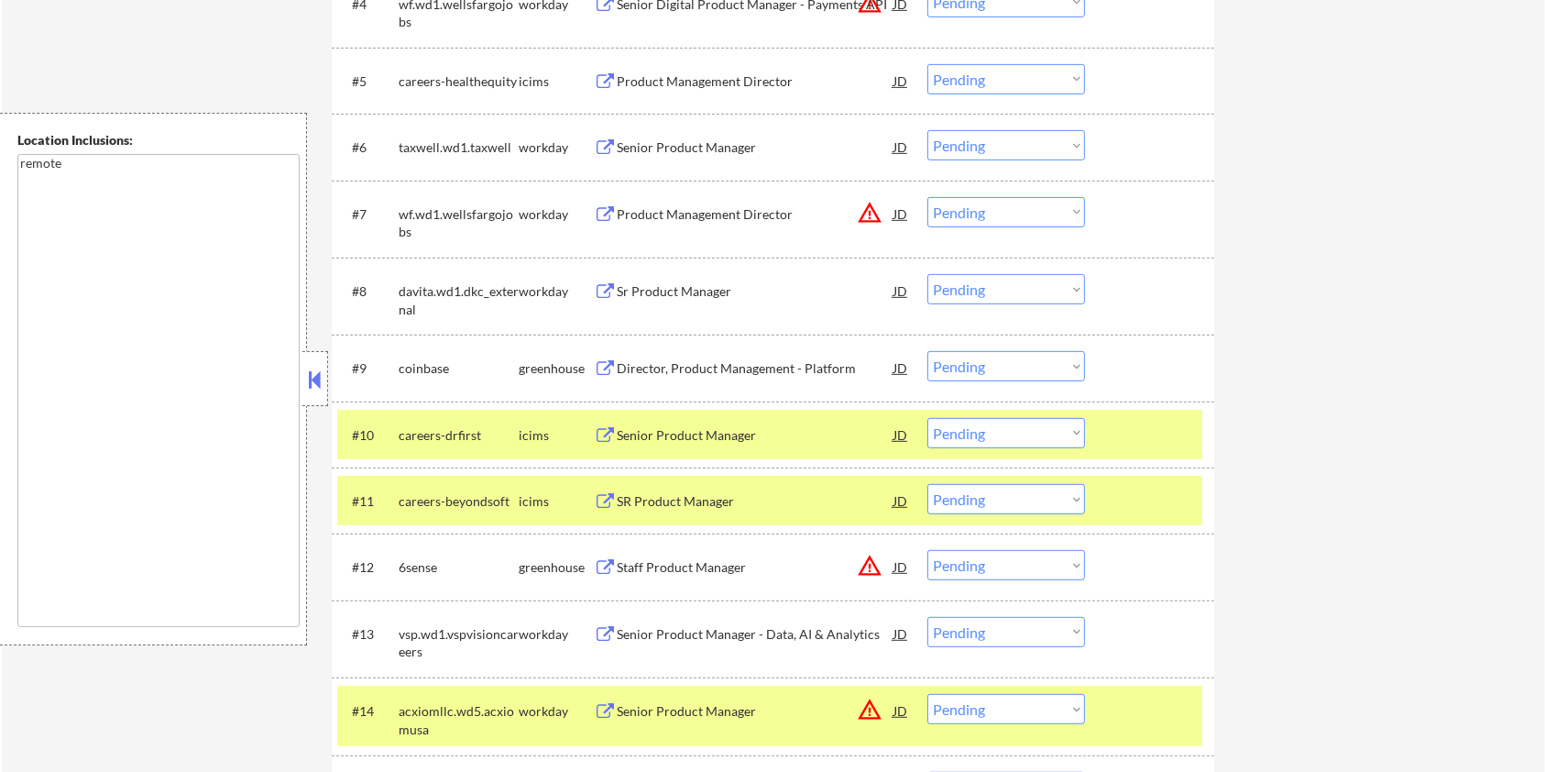
click at [1129, 424] on div at bounding box center [1152, 434] width 81 height 33
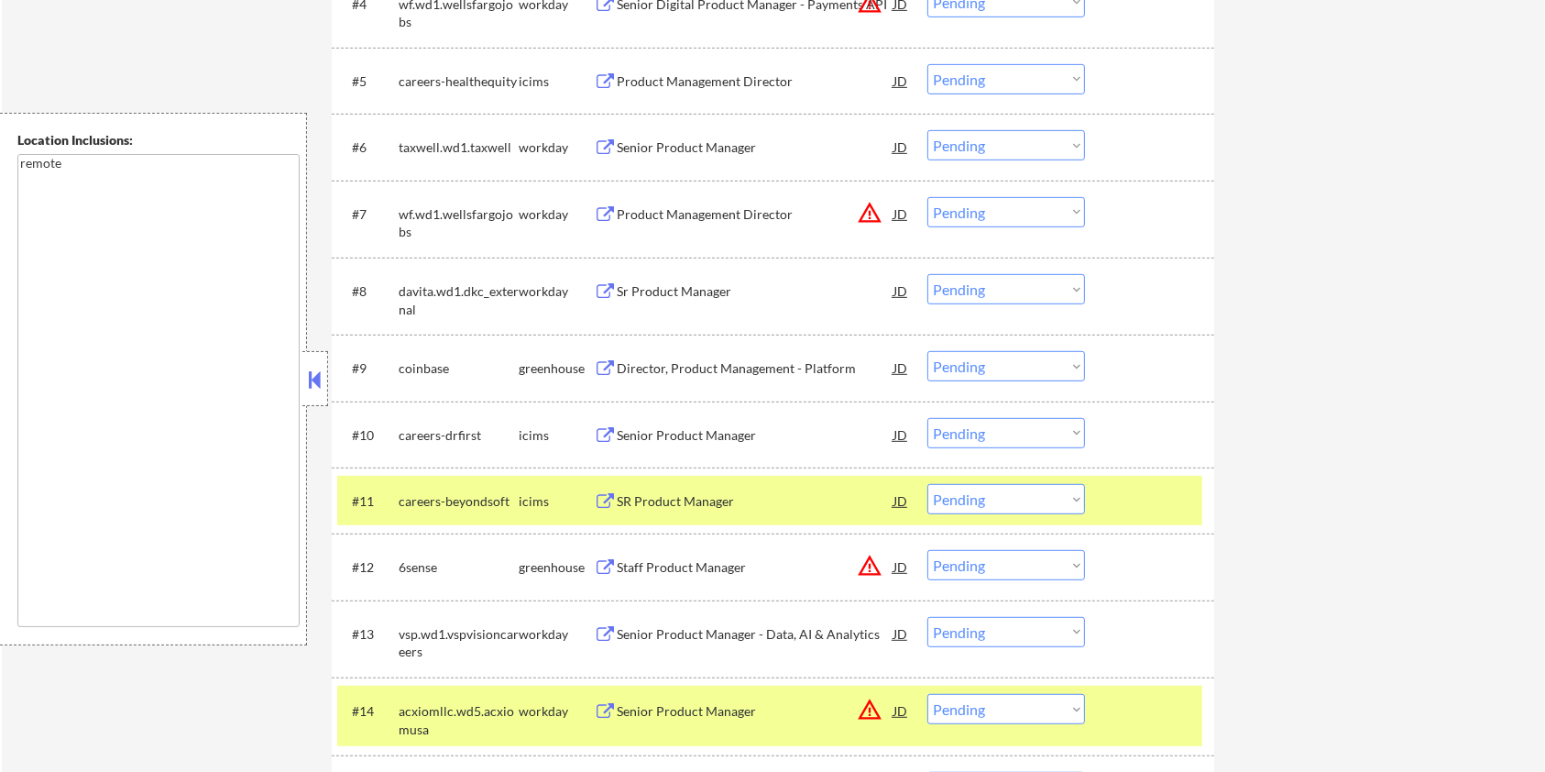
click at [1144, 509] on div at bounding box center [1152, 500] width 81 height 33
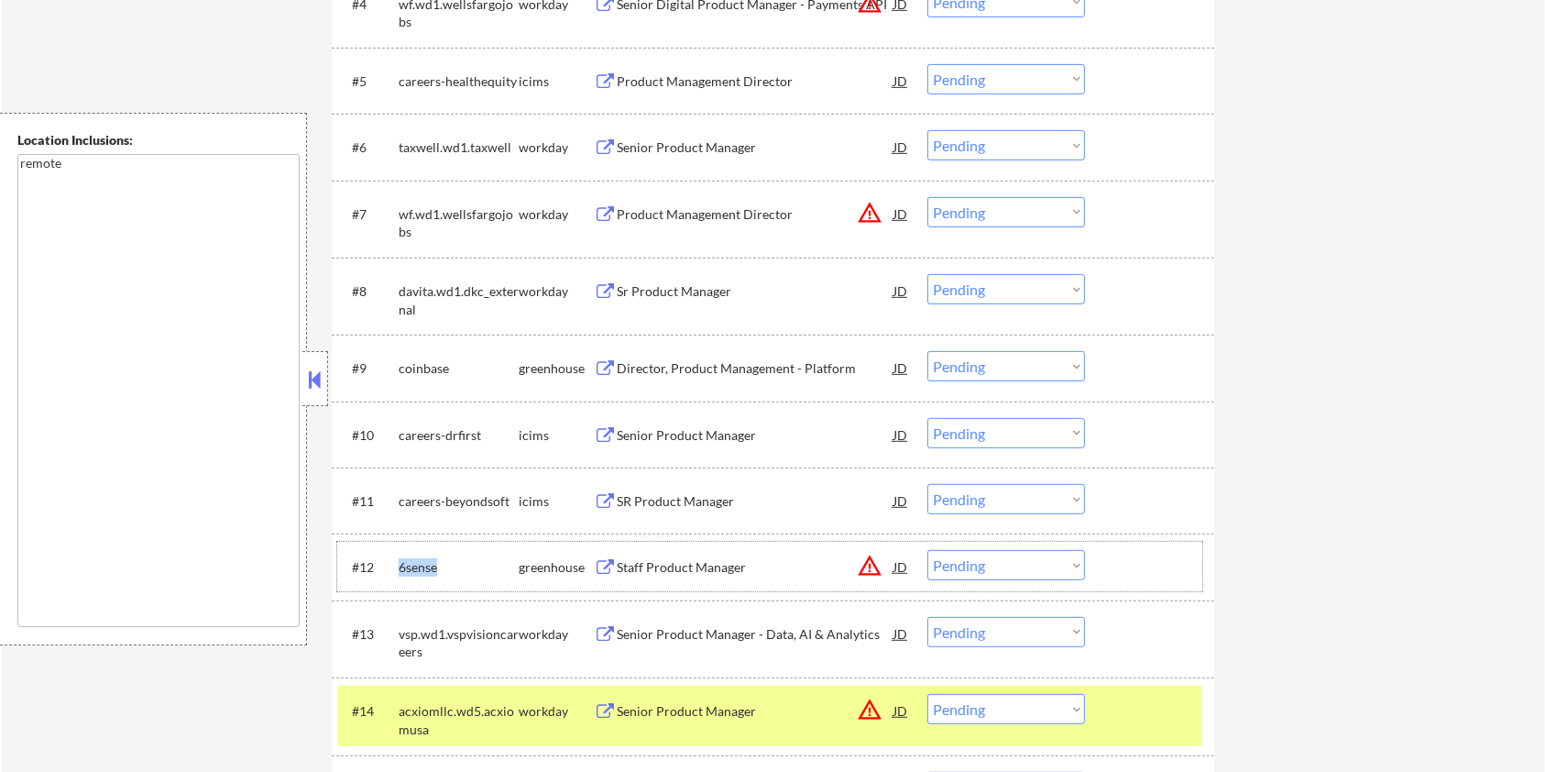
drag, startPoint x: 450, startPoint y: 561, endPoint x: 397, endPoint y: 561, distance: 53.1
click at [397, 561] on div "#12 6sense greenhouse Staff Product Manager JD warning_amber Choose an option..…" at bounding box center [769, 566] width 865 height 49
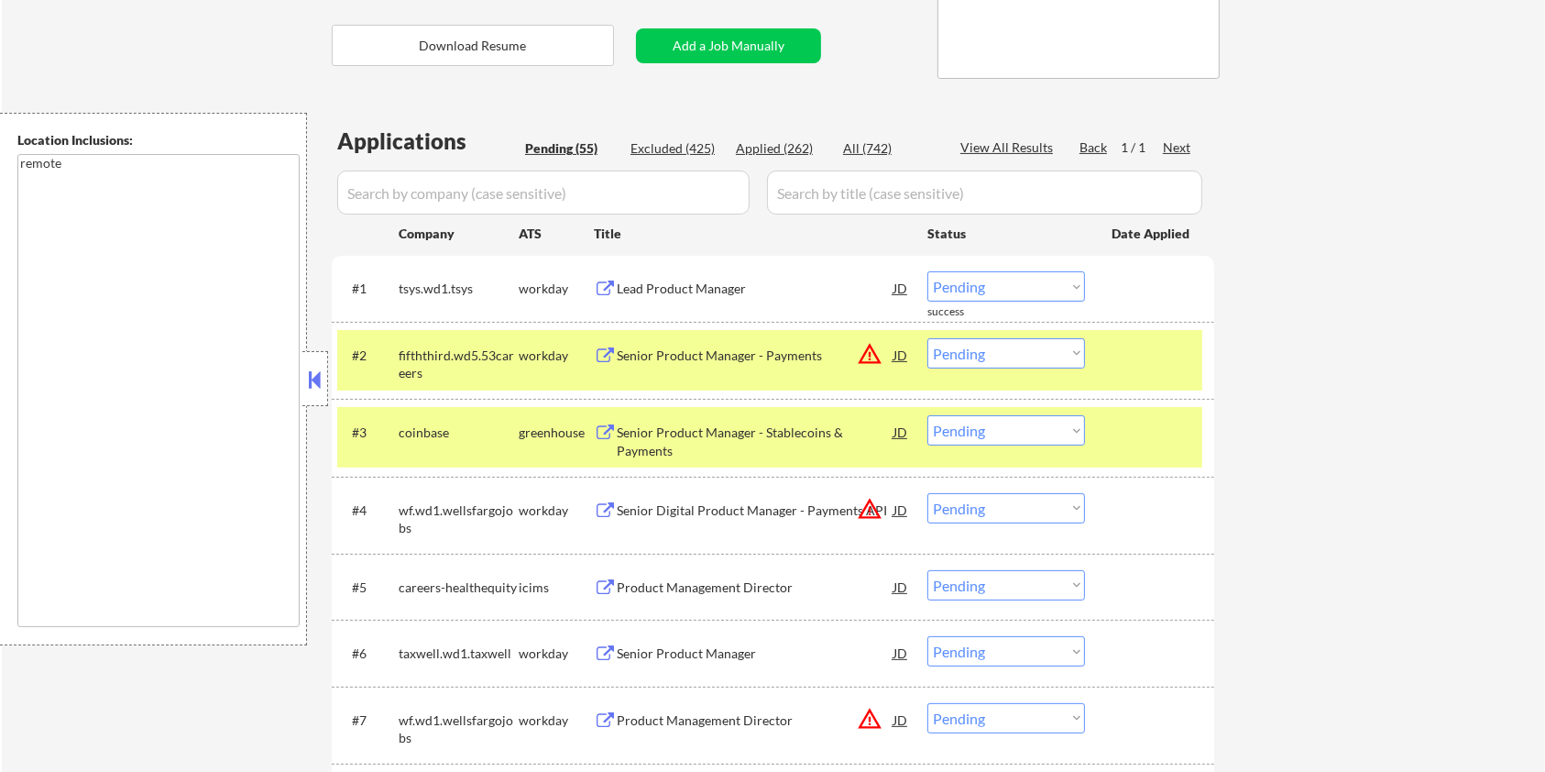
scroll to position [122, 0]
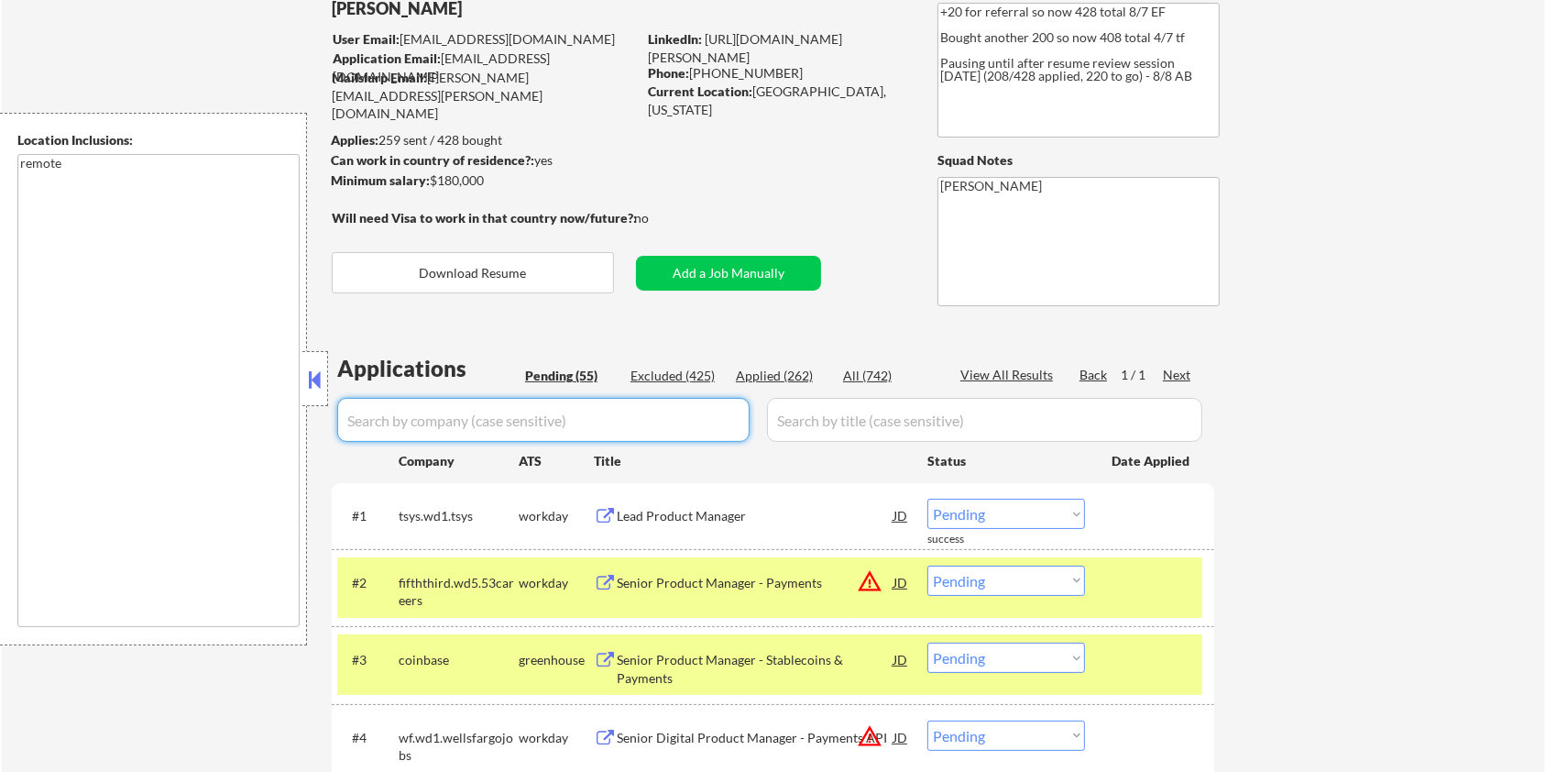
click at [426, 418] on input "input" at bounding box center [543, 420] width 412 height 44
paste input "6sense"
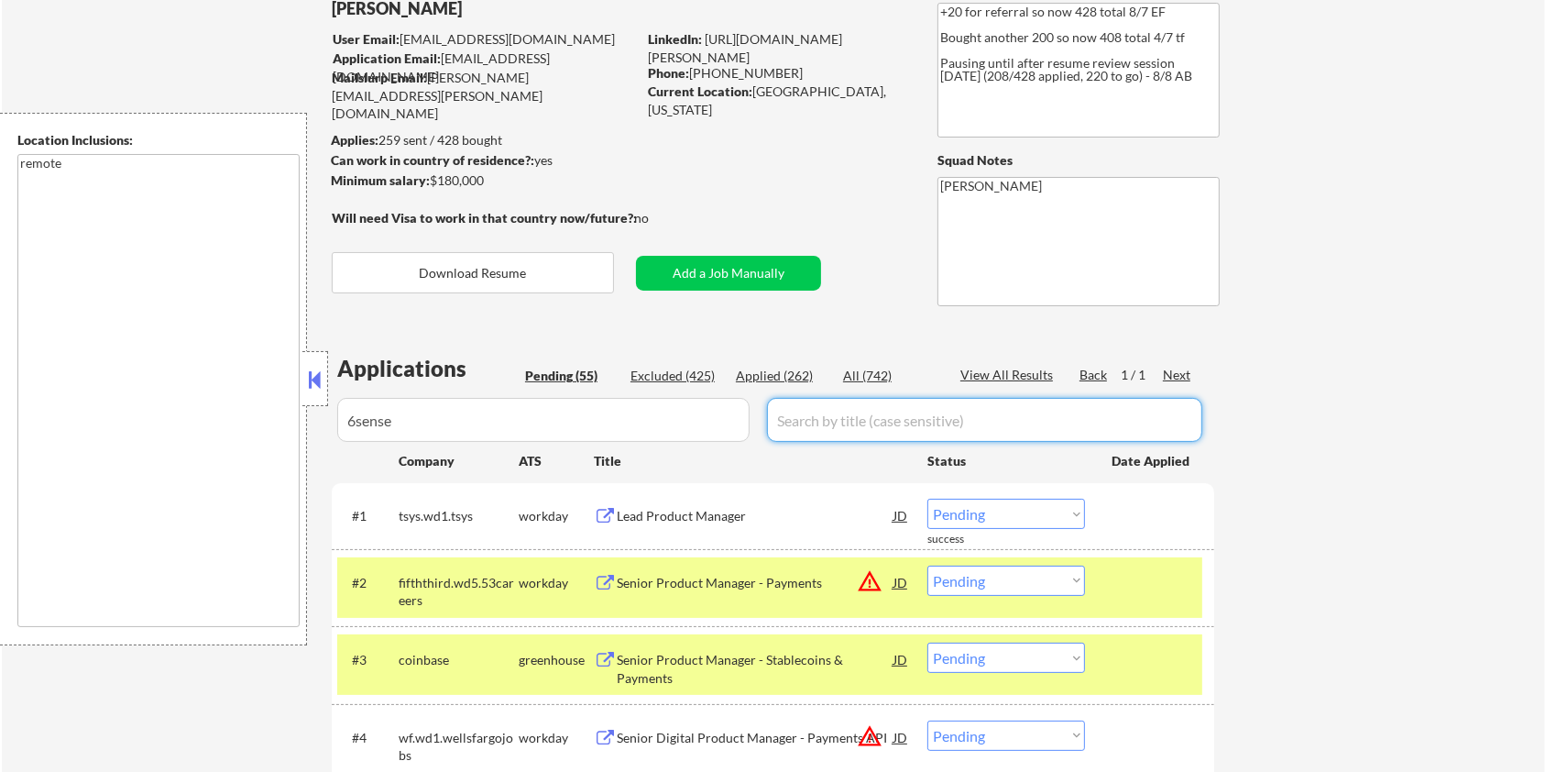
click at [865, 414] on input "input" at bounding box center [984, 420] width 435 height 44
click at [865, 370] on div "All (742)" at bounding box center [889, 376] width 92 height 18
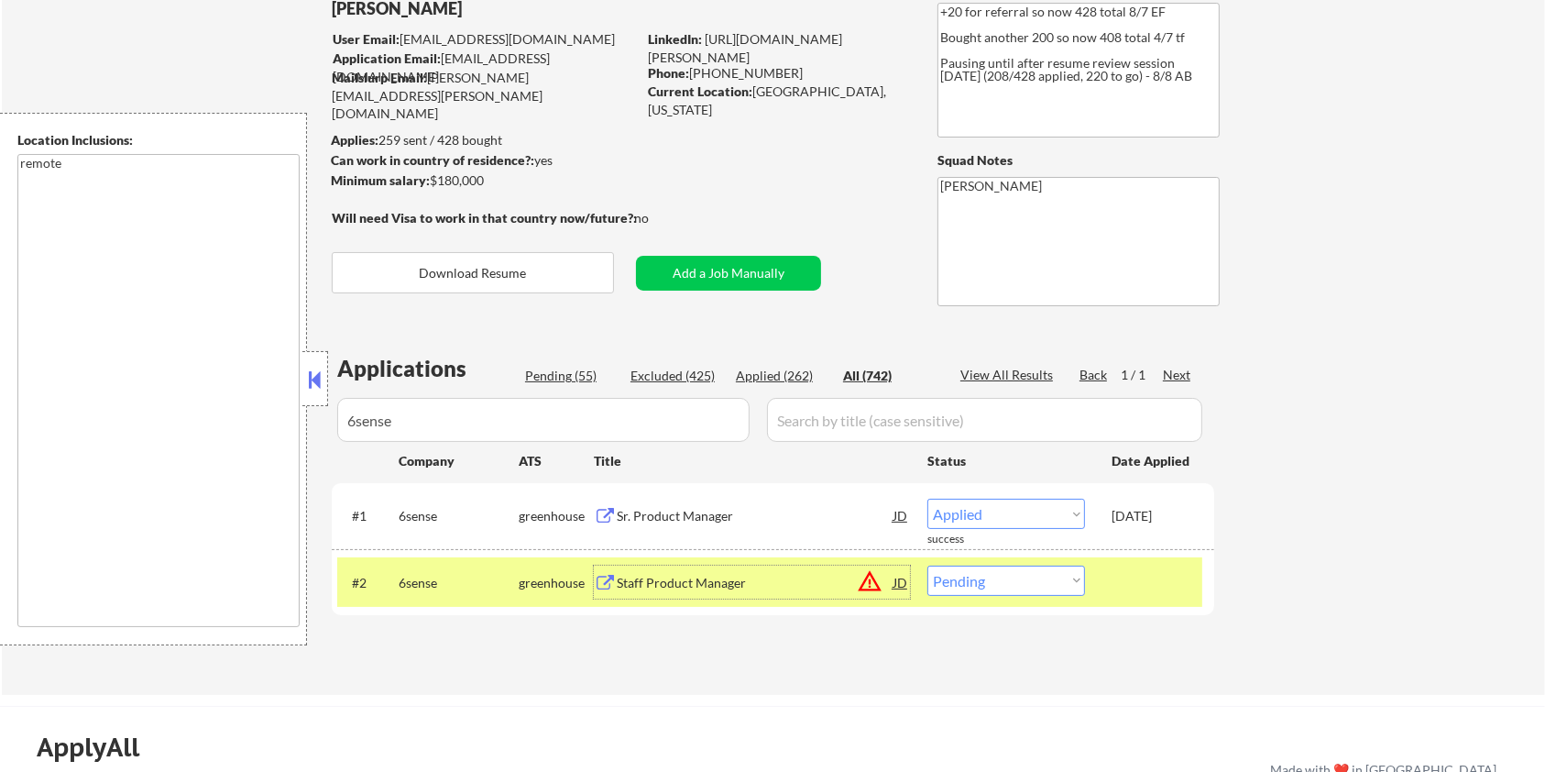
click at [667, 579] on div "Staff Product Manager" at bounding box center [755, 583] width 277 height 18
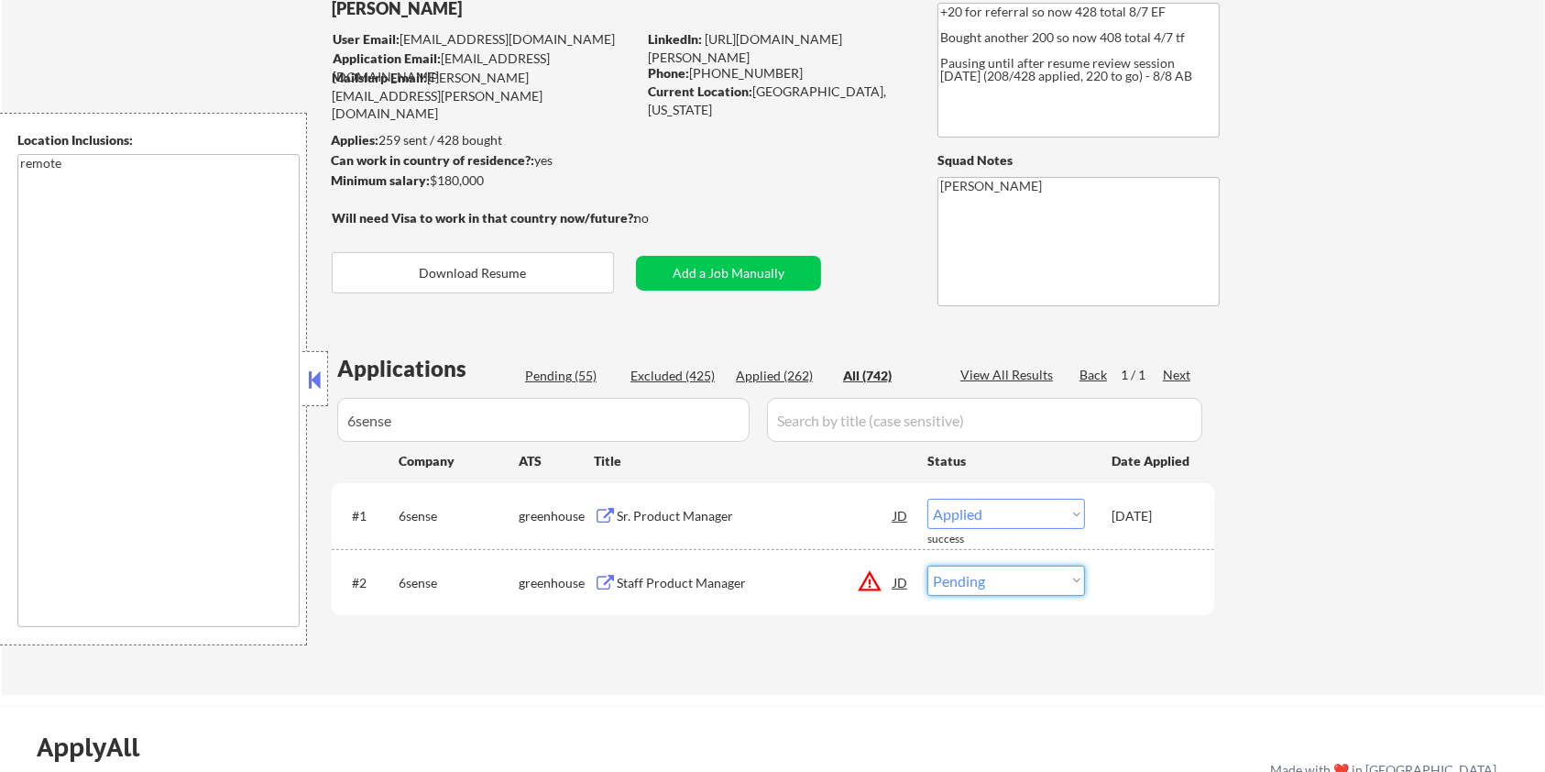
click at [1001, 575] on select "Choose an option... Pending Applied Excluded (Questions) Excluded (Expired) Exc…" at bounding box center [1006, 580] width 158 height 30
click at [927, 565] on select "Choose an option... Pending Applied Excluded (Questions) Excluded (Expired) Exc…" at bounding box center [1006, 580] width 158 height 30
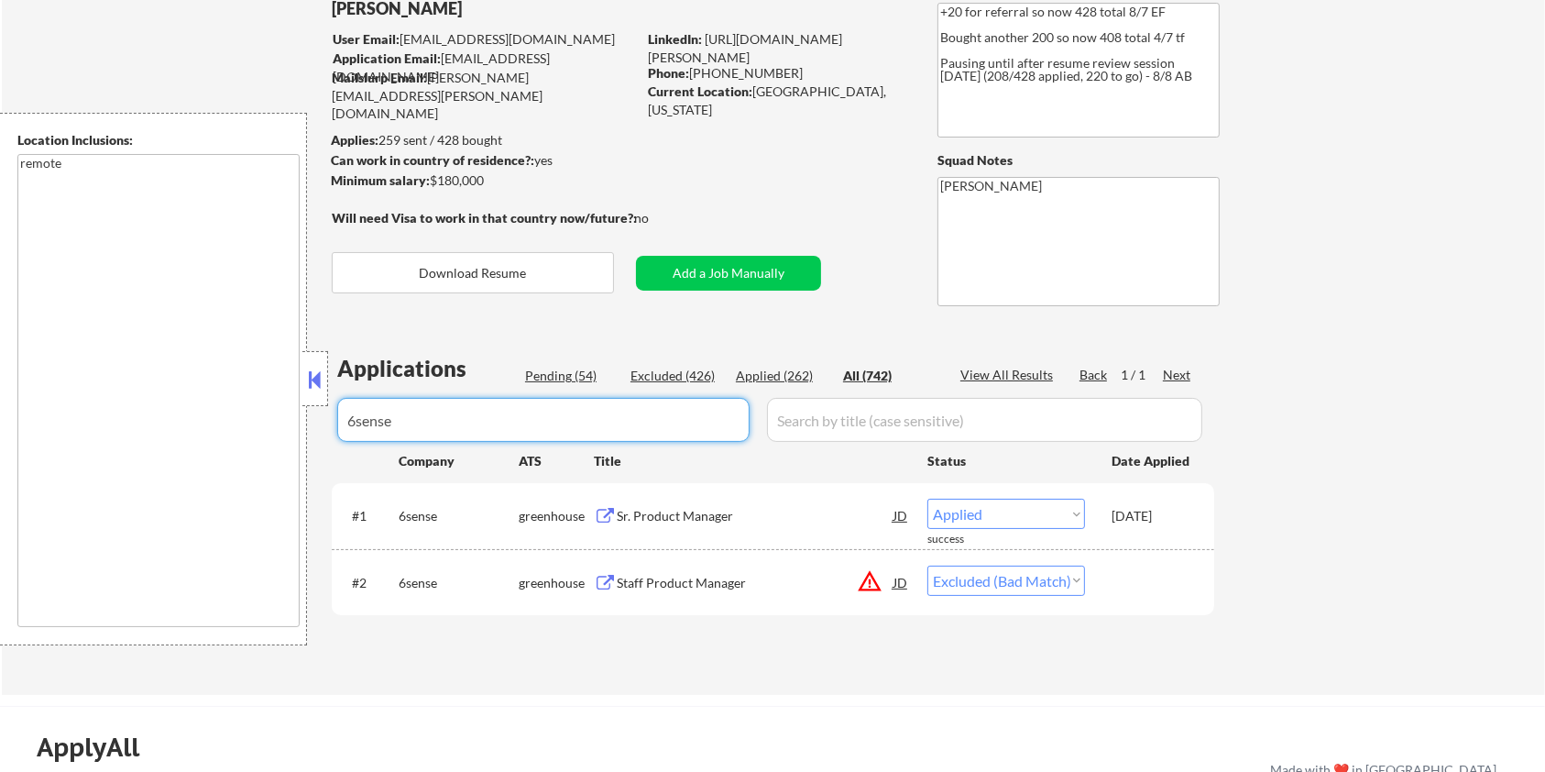
drag, startPoint x: 498, startPoint y: 436, endPoint x: 234, endPoint y: 438, distance: 263.9
click at [234, 438] on body "← Return to /applysquad Mailslurp Inbox Job Search Builder Jane Mareth User Ema…" at bounding box center [772, 264] width 1545 height 772
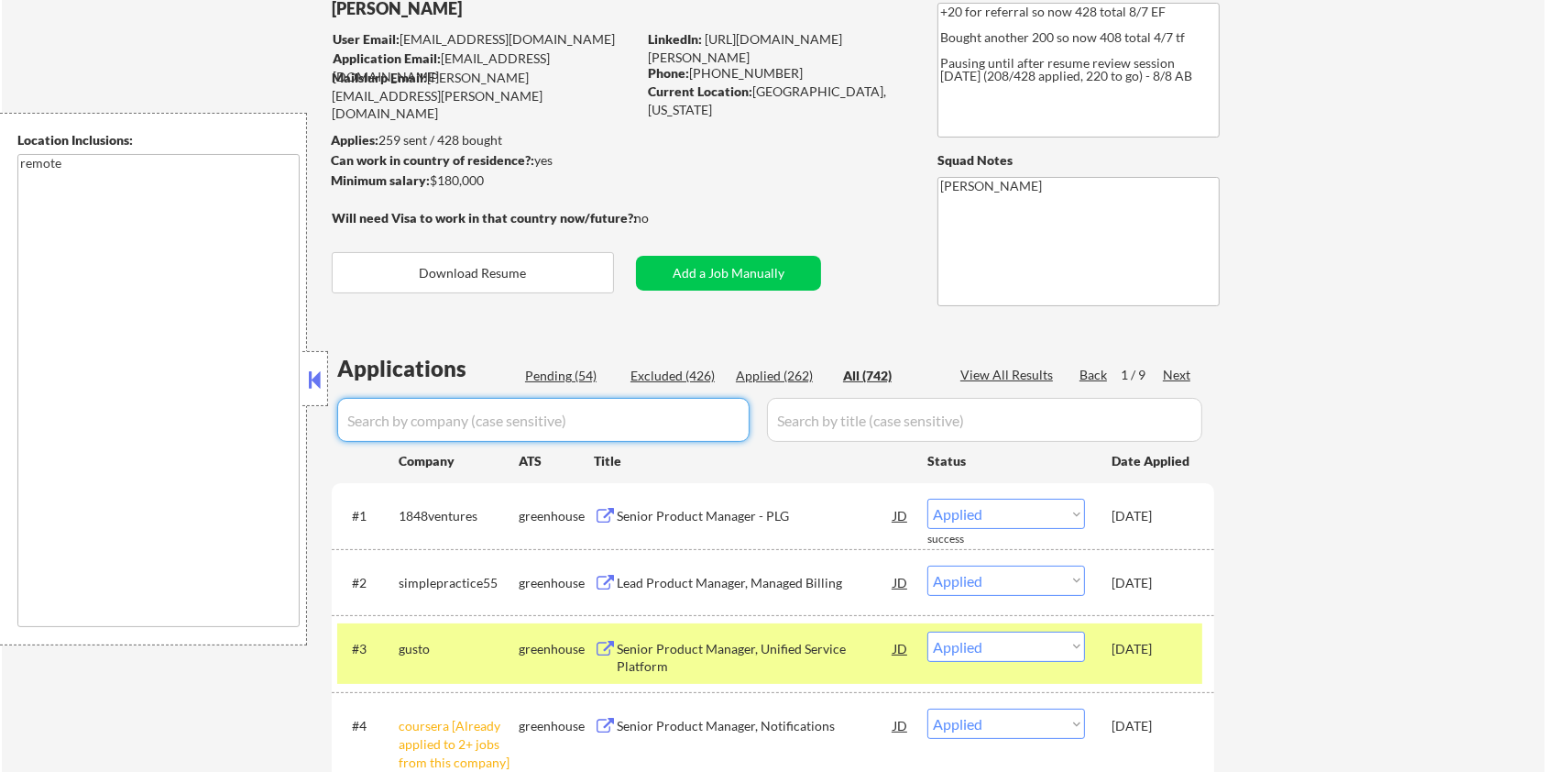
click at [554, 373] on div "Pending (54)" at bounding box center [571, 376] width 92 height 18
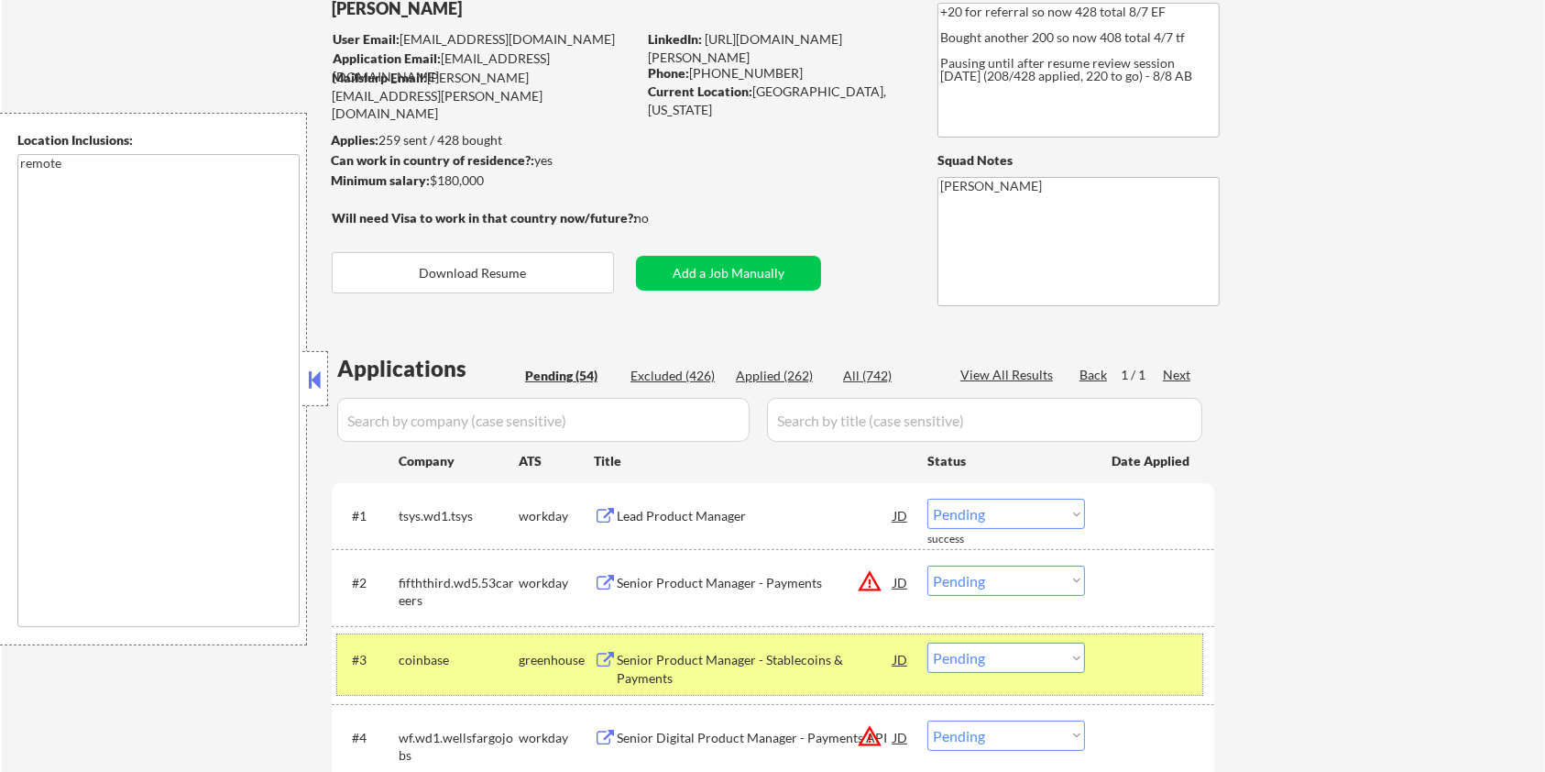
click at [1136, 668] on div at bounding box center [1152, 658] width 81 height 33
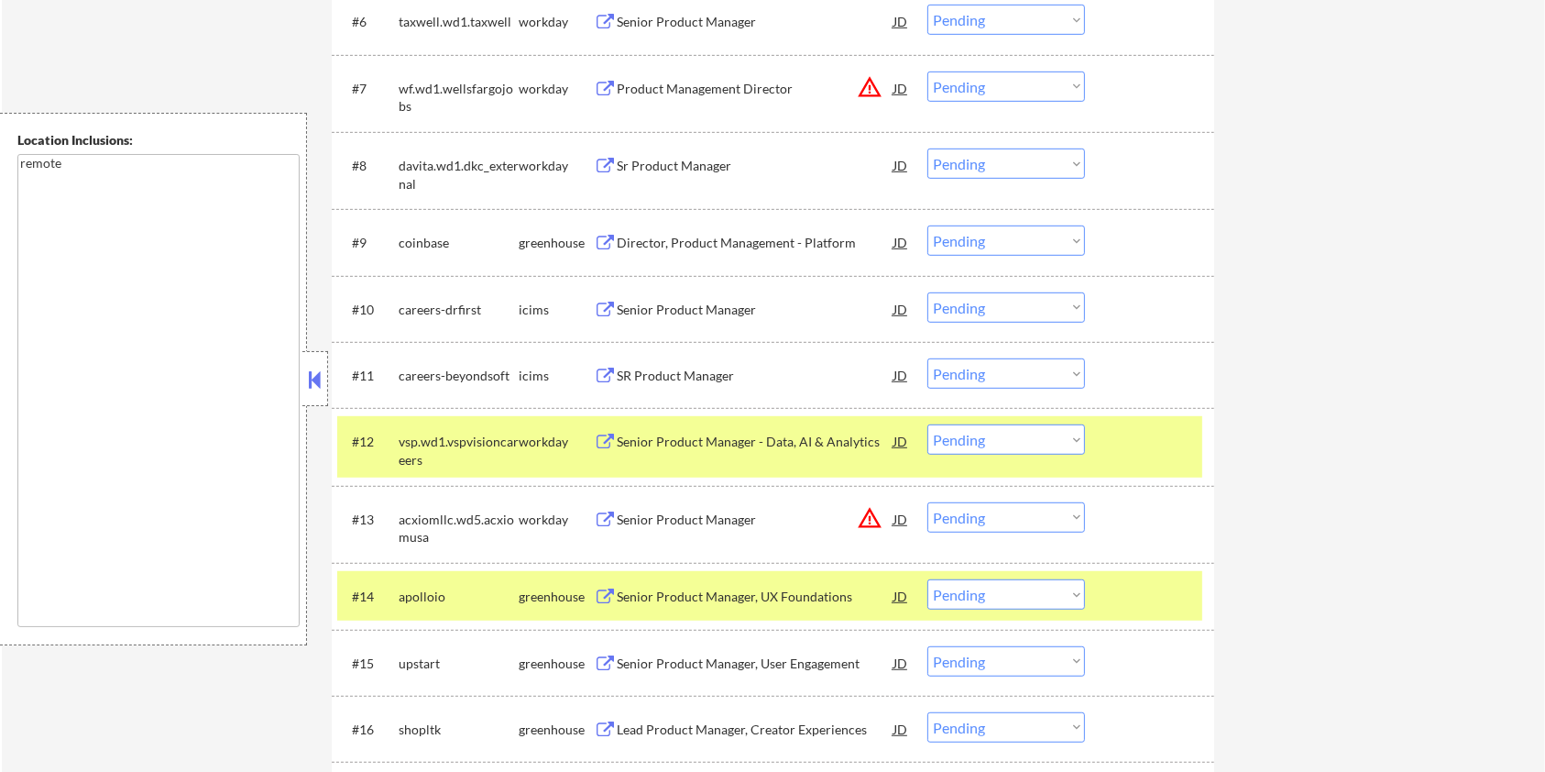
scroll to position [1100, 0]
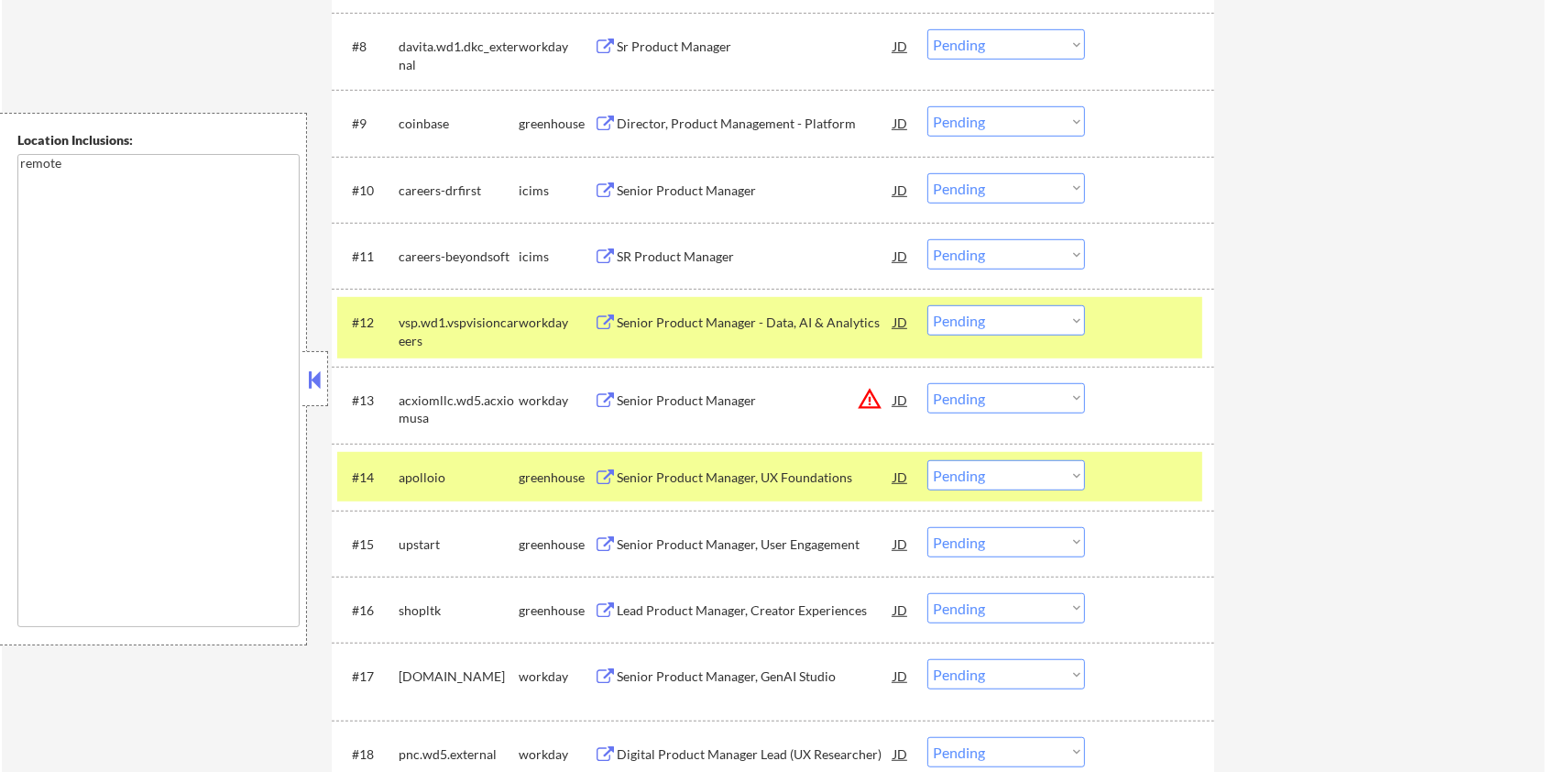
click at [1166, 334] on div at bounding box center [1152, 321] width 81 height 33
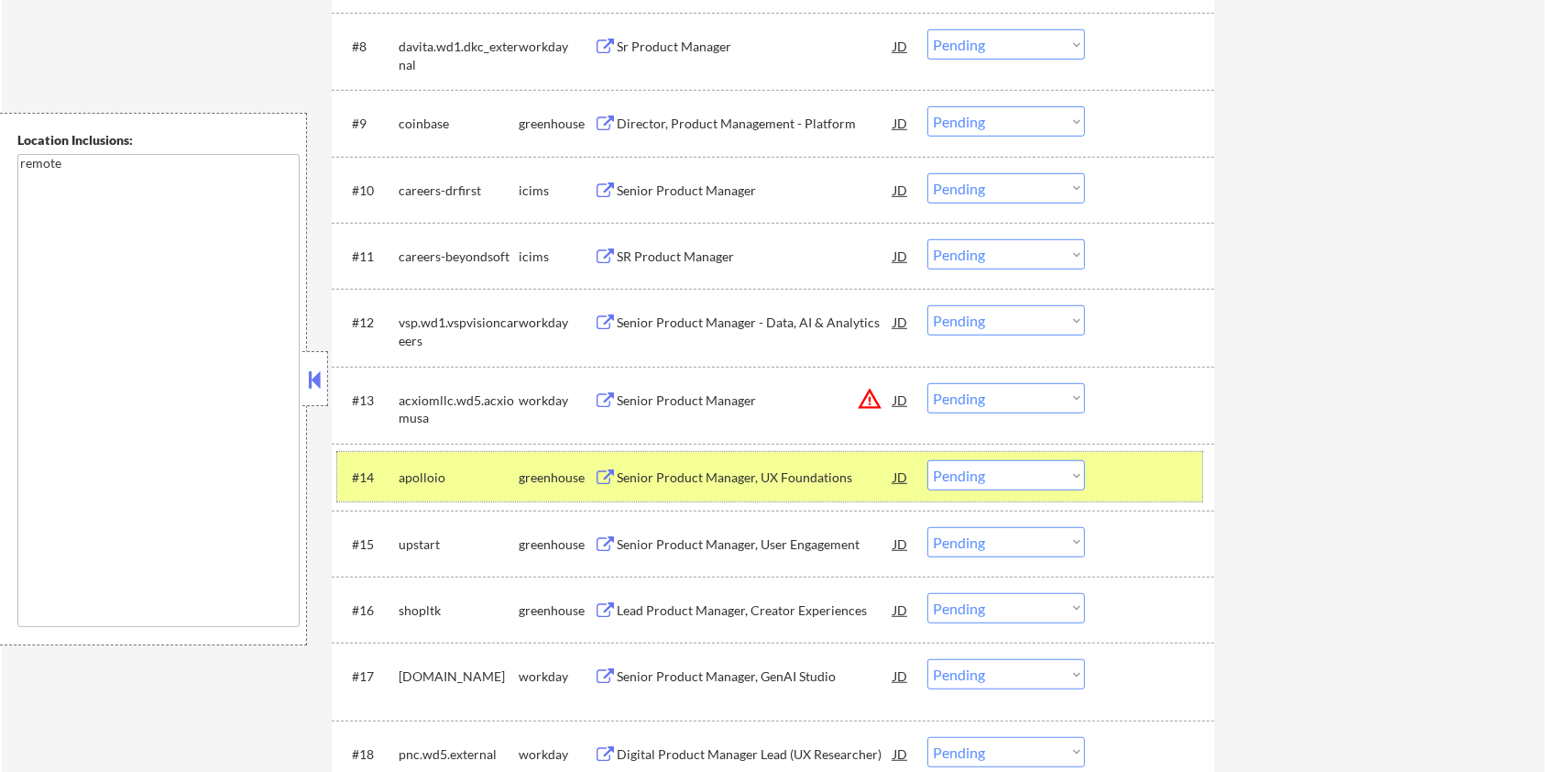
click at [1173, 494] on div "#14 apolloio greenhouse Senior Product Manager, UX Foundations JD warning_amber…" at bounding box center [769, 476] width 865 height 49
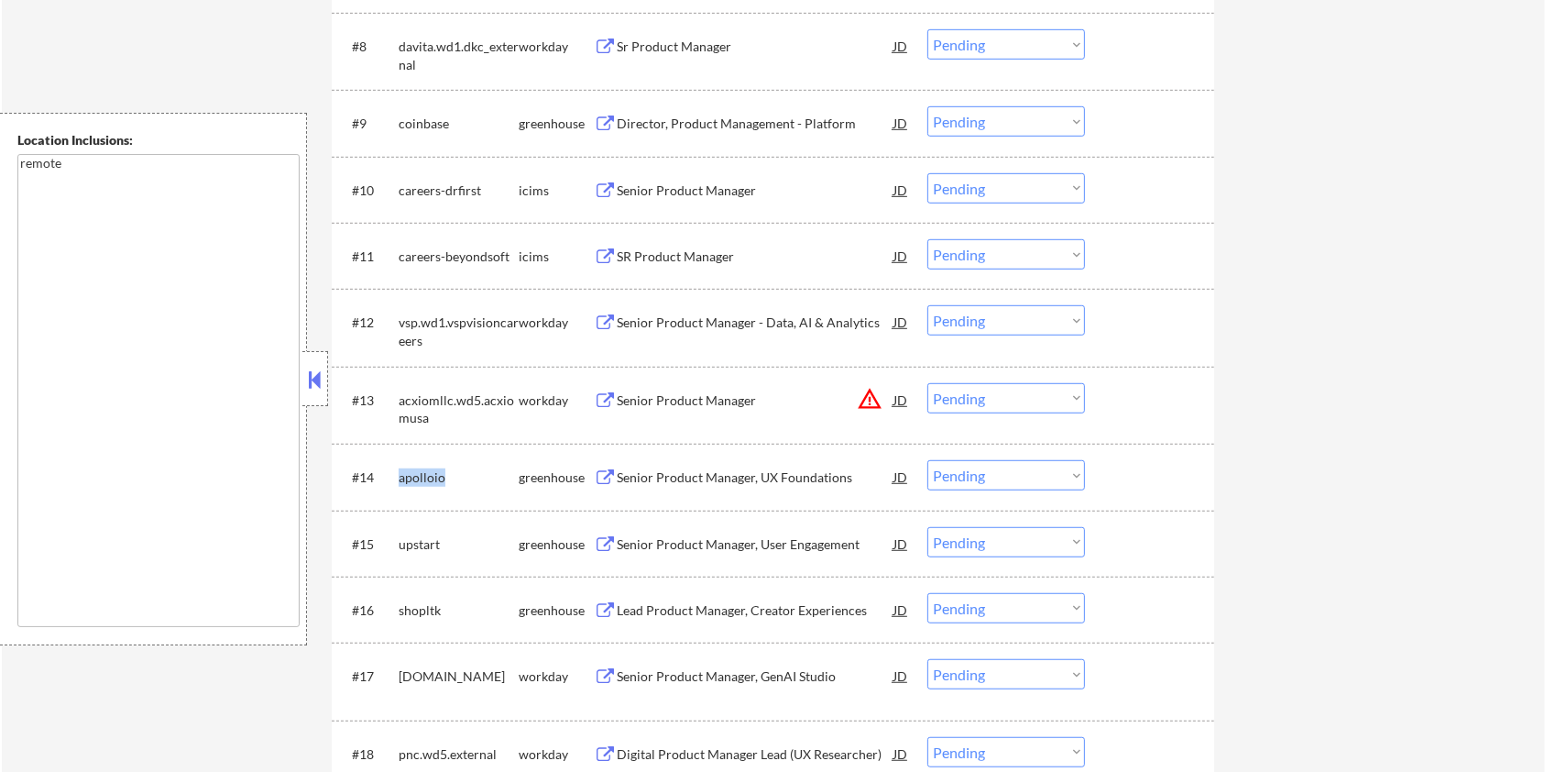
drag, startPoint x: 449, startPoint y: 480, endPoint x: 396, endPoint y: 466, distance: 54.9
click at [396, 466] on div "#14 apolloio greenhouse Senior Product Manager, UX Foundations JD warning_amber…" at bounding box center [769, 476] width 865 height 49
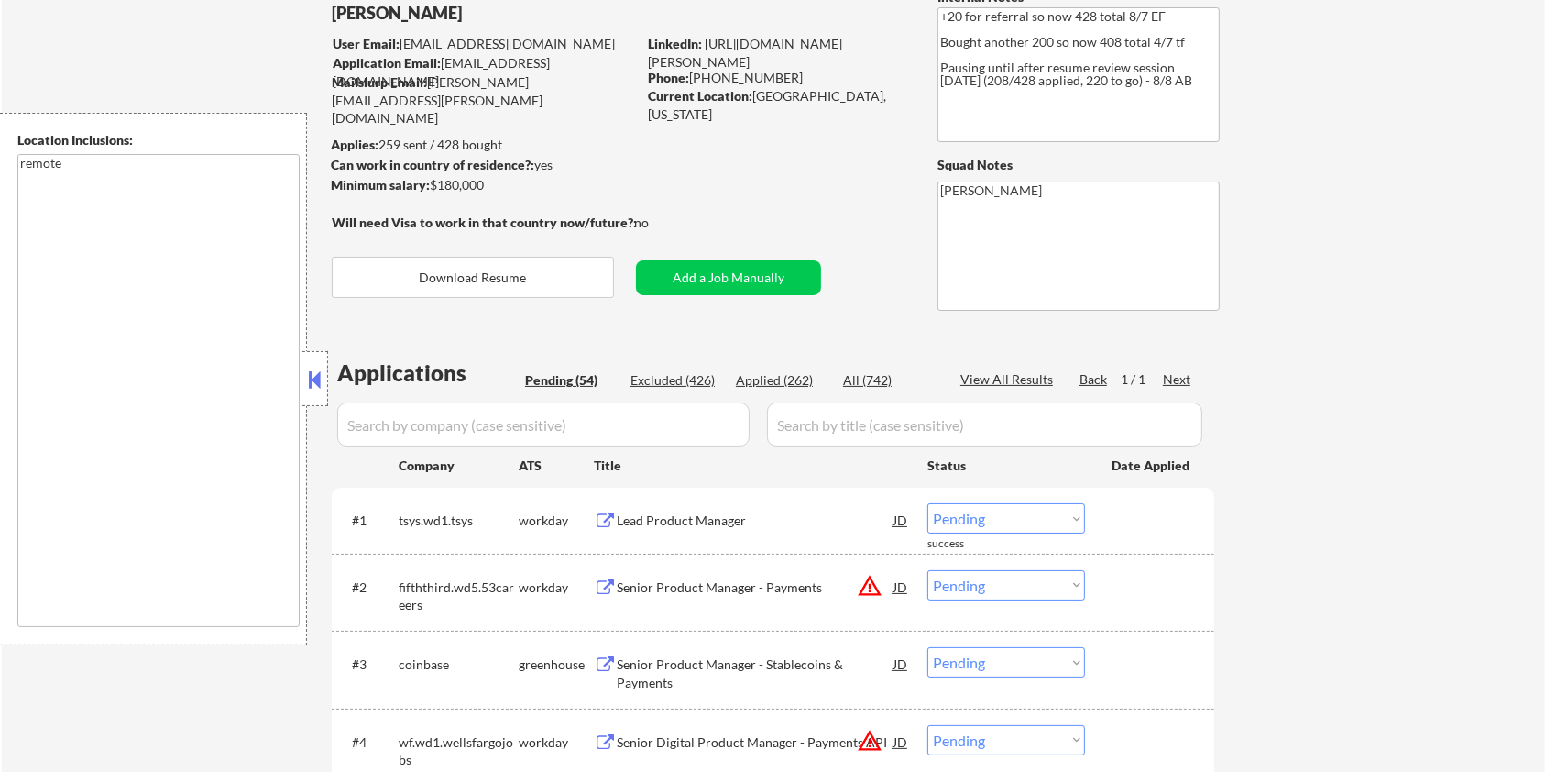
scroll to position [0, 0]
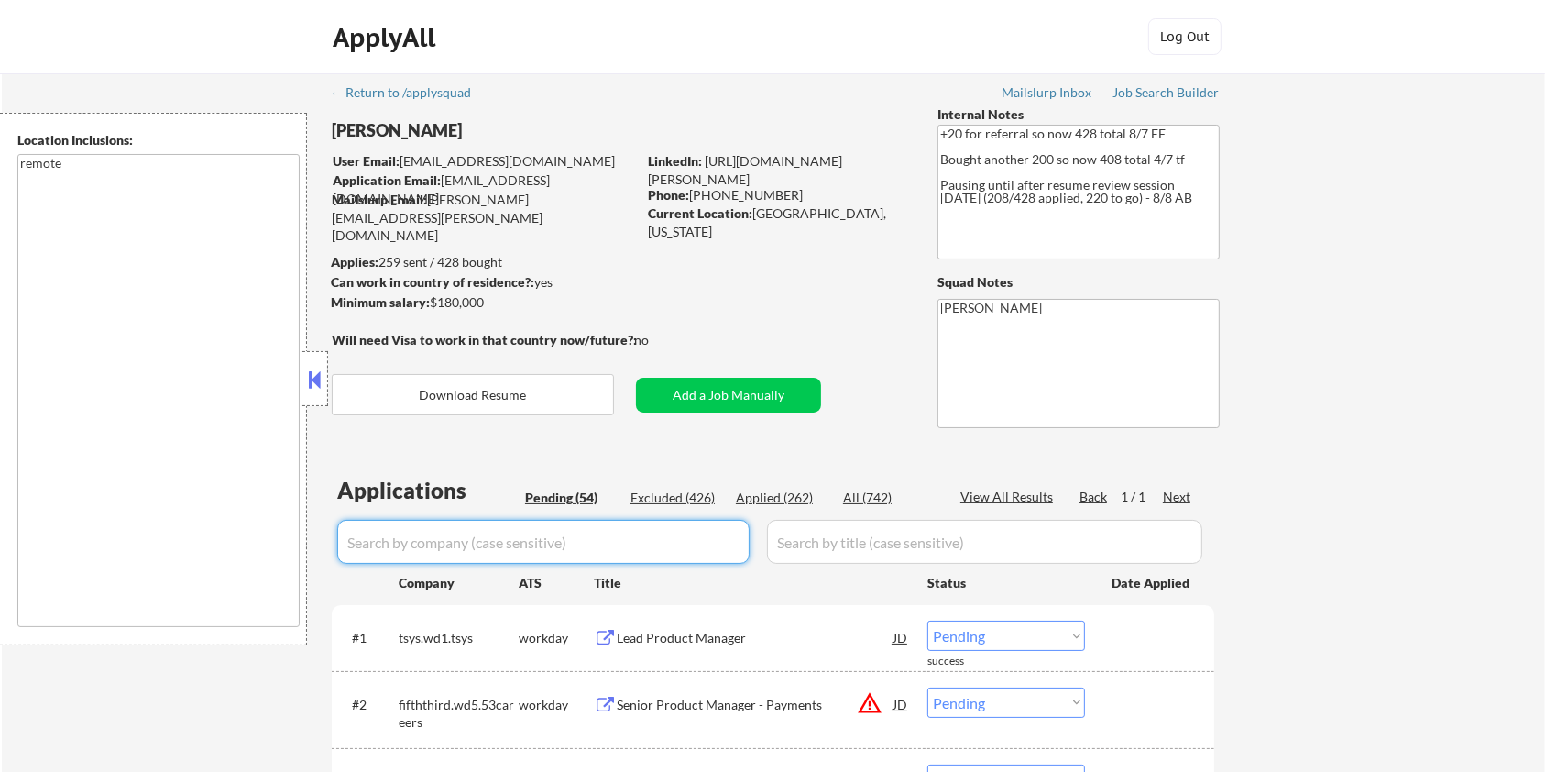
click at [503, 539] on input "input" at bounding box center [543, 542] width 412 height 44
paste input "apolloio"
click at [811, 538] on input "input" at bounding box center [984, 542] width 435 height 44
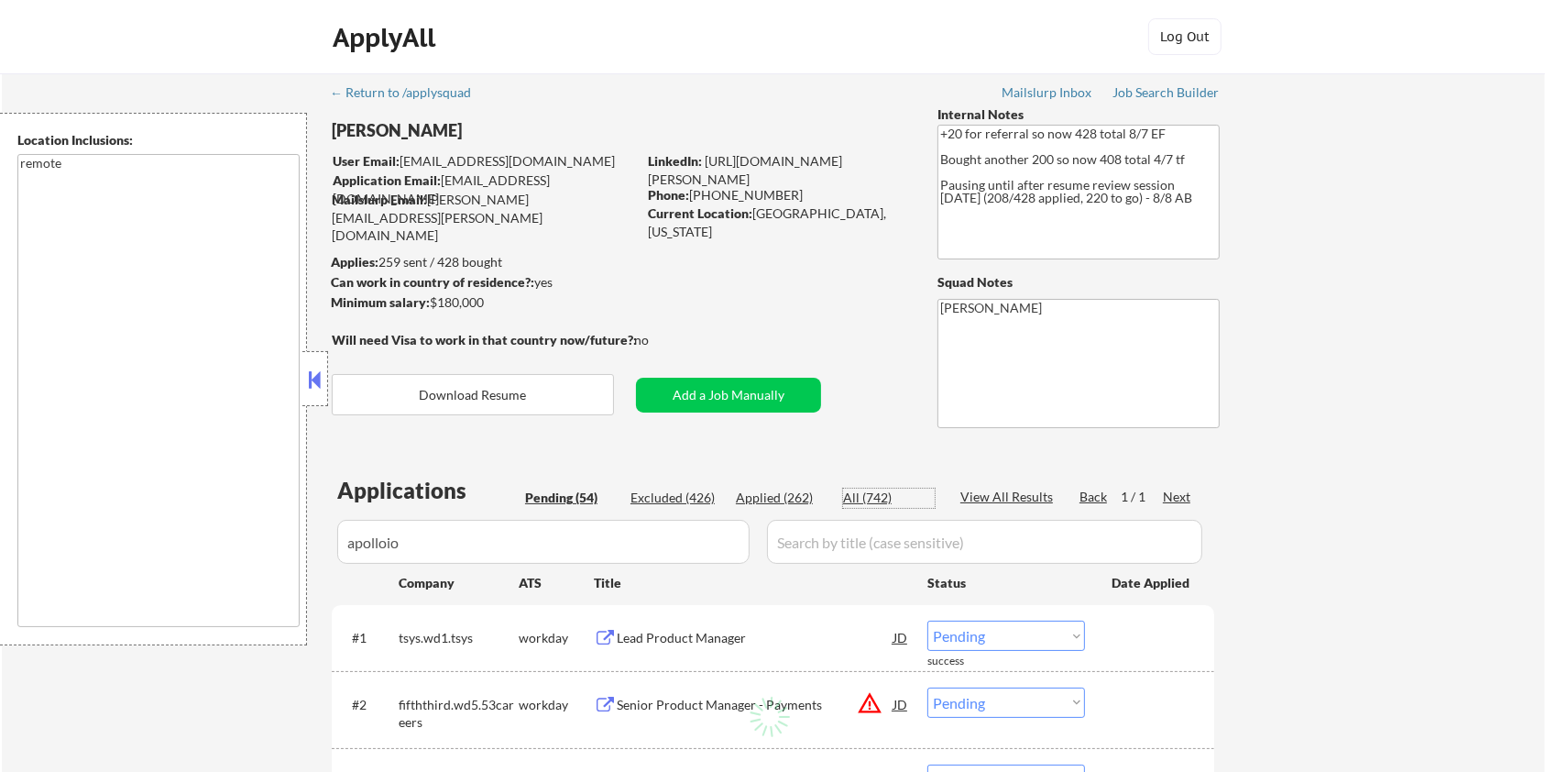
click at [858, 494] on div "All (742)" at bounding box center [889, 497] width 92 height 18
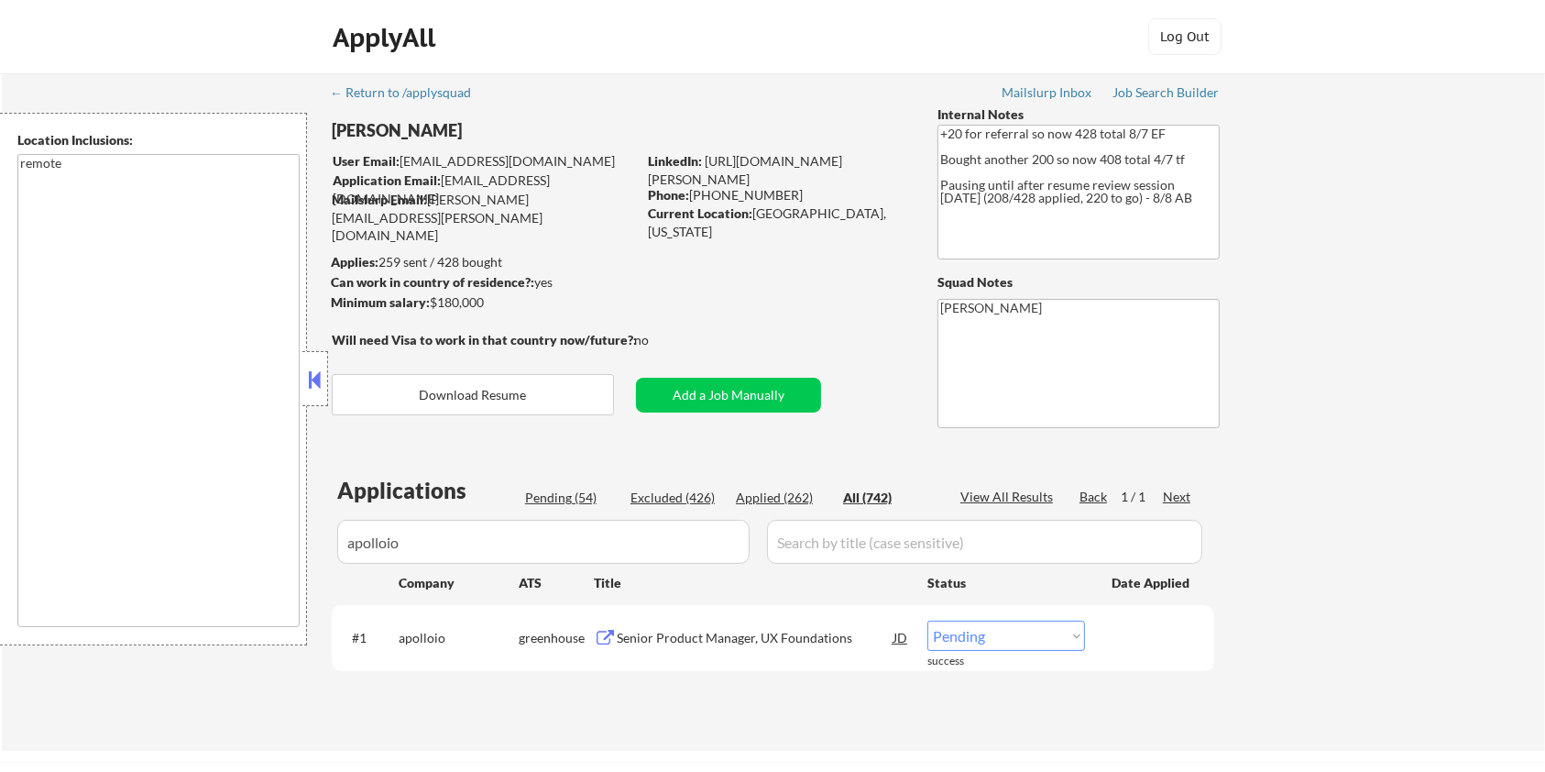
click at [666, 632] on div "Senior Product Manager, UX Foundations" at bounding box center [755, 638] width 277 height 18
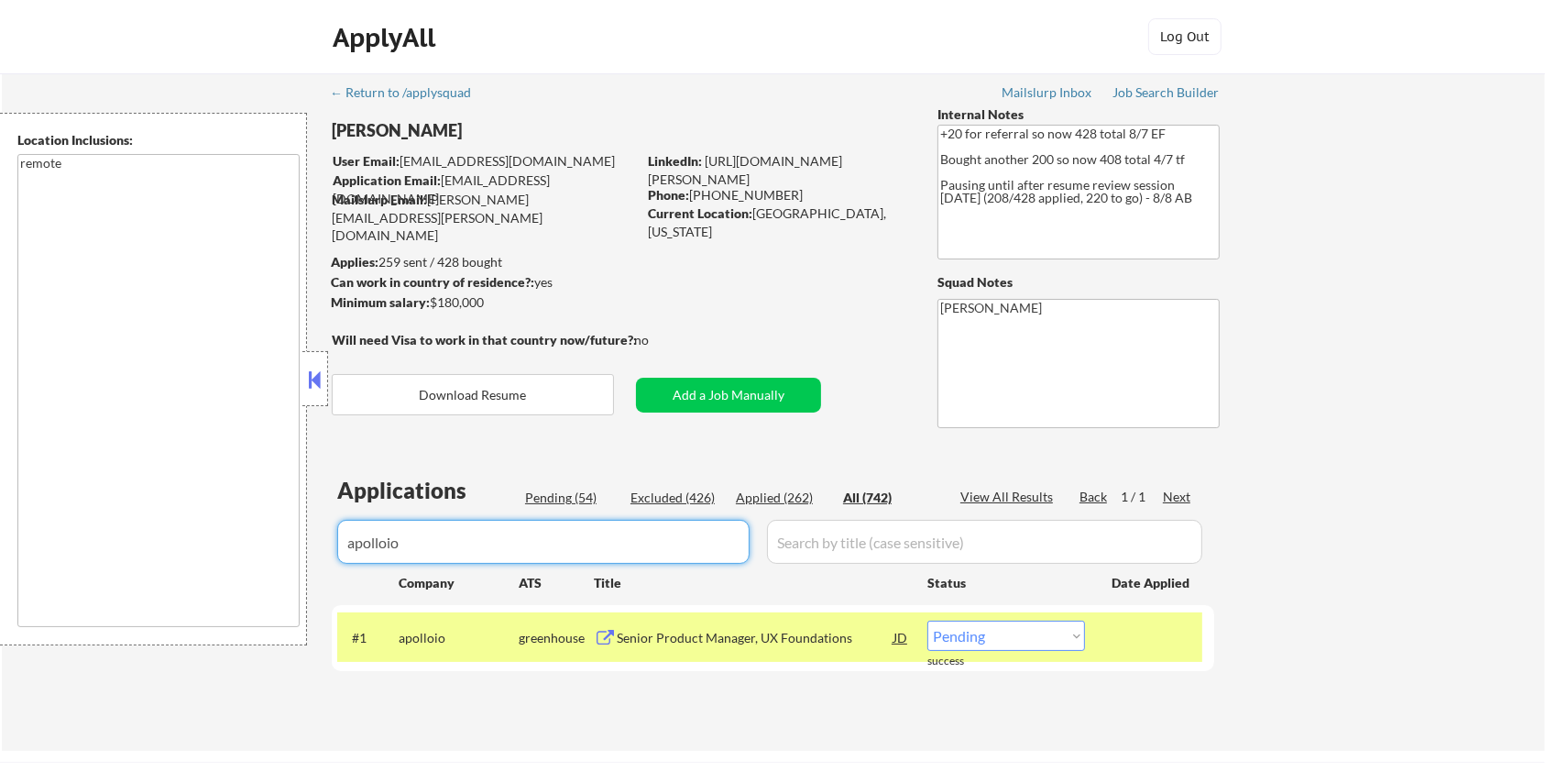
drag, startPoint x: 461, startPoint y: 542, endPoint x: 231, endPoint y: 558, distance: 230.5
click at [231, 558] on body "← Return to /applysquad Mailslurp Inbox Job Search Builder Jane Mareth User Ema…" at bounding box center [772, 386] width 1545 height 772
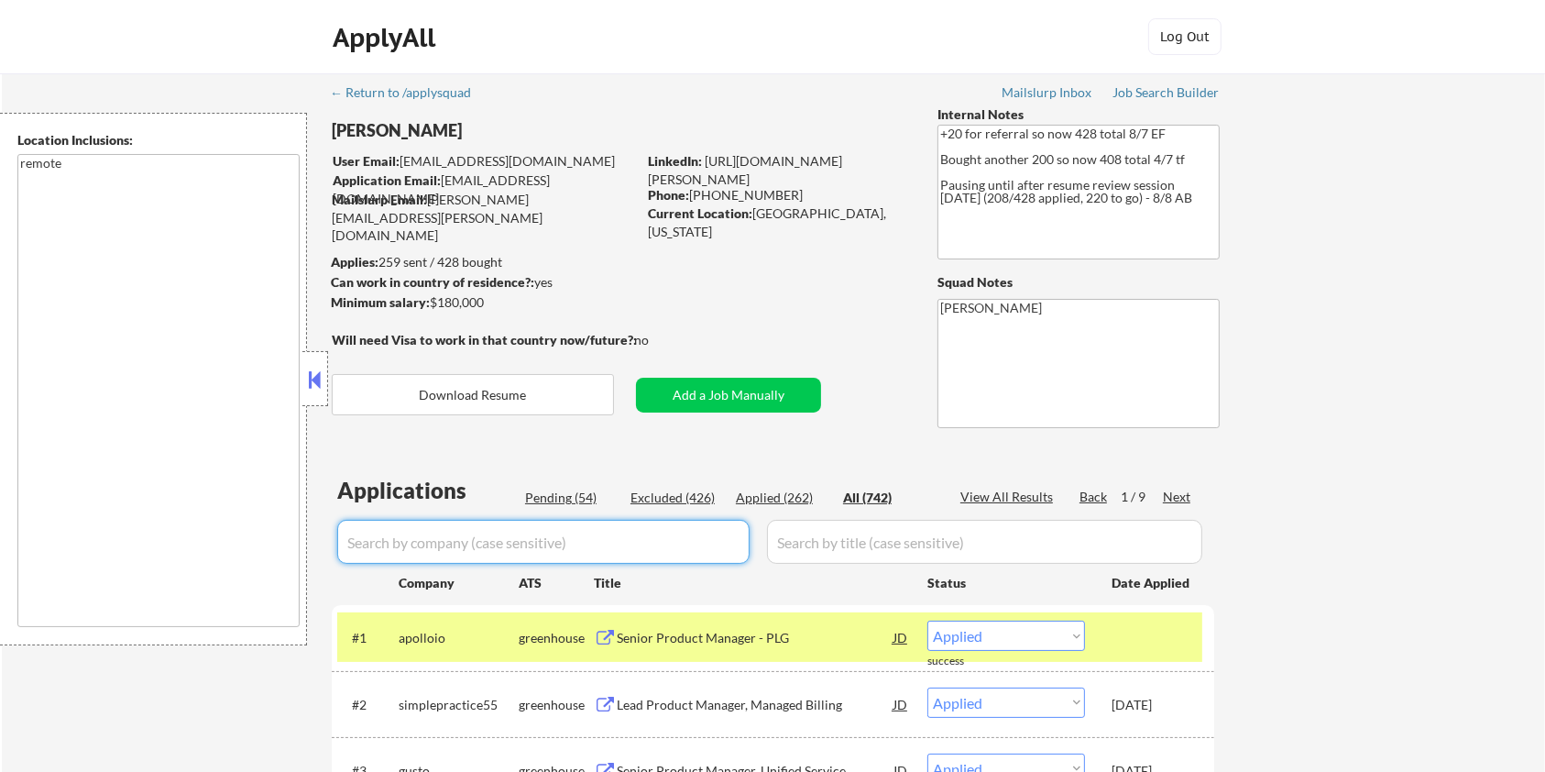
click at [487, 550] on input "input" at bounding box center [543, 542] width 412 height 44
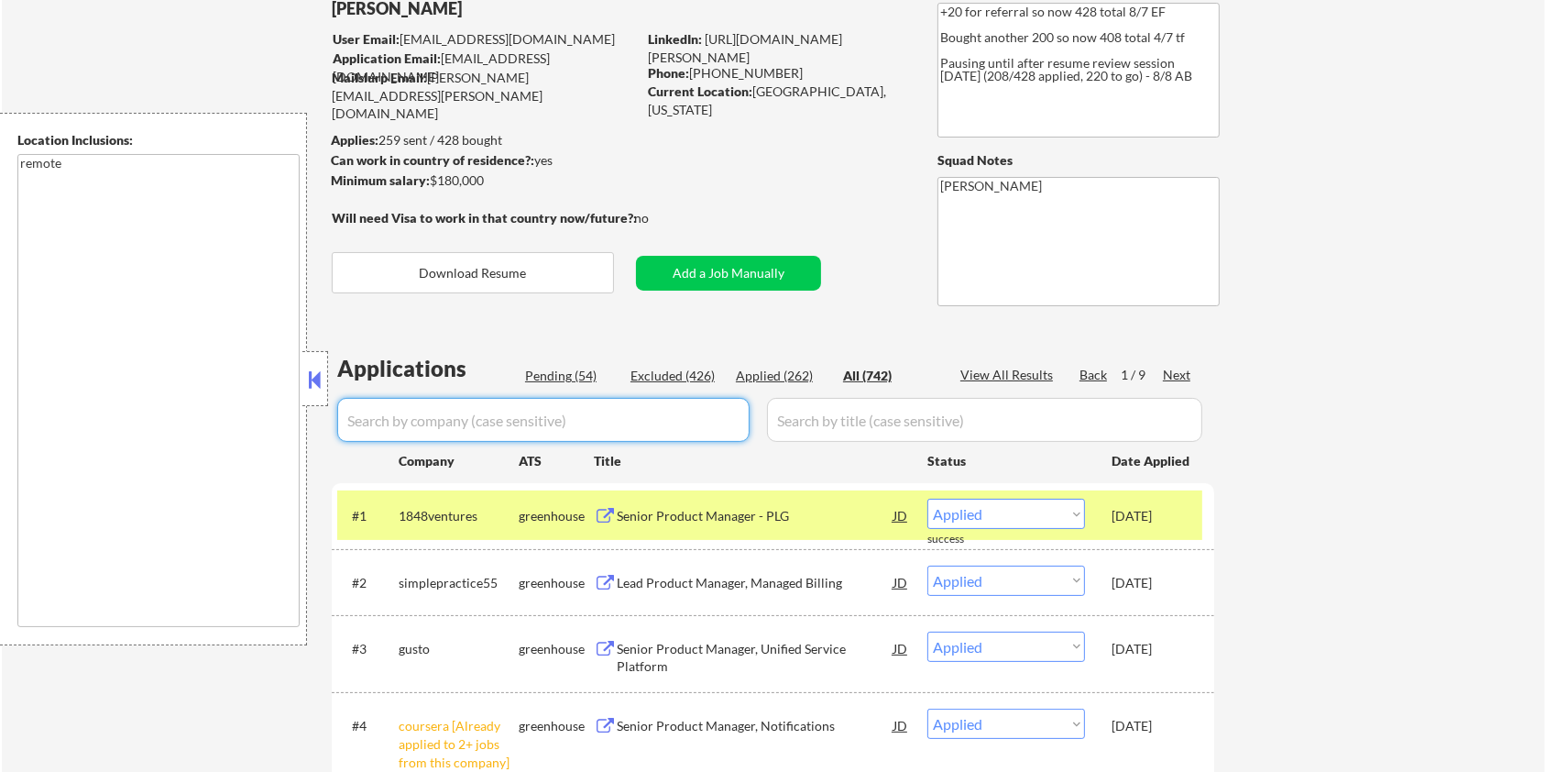
scroll to position [244, 0]
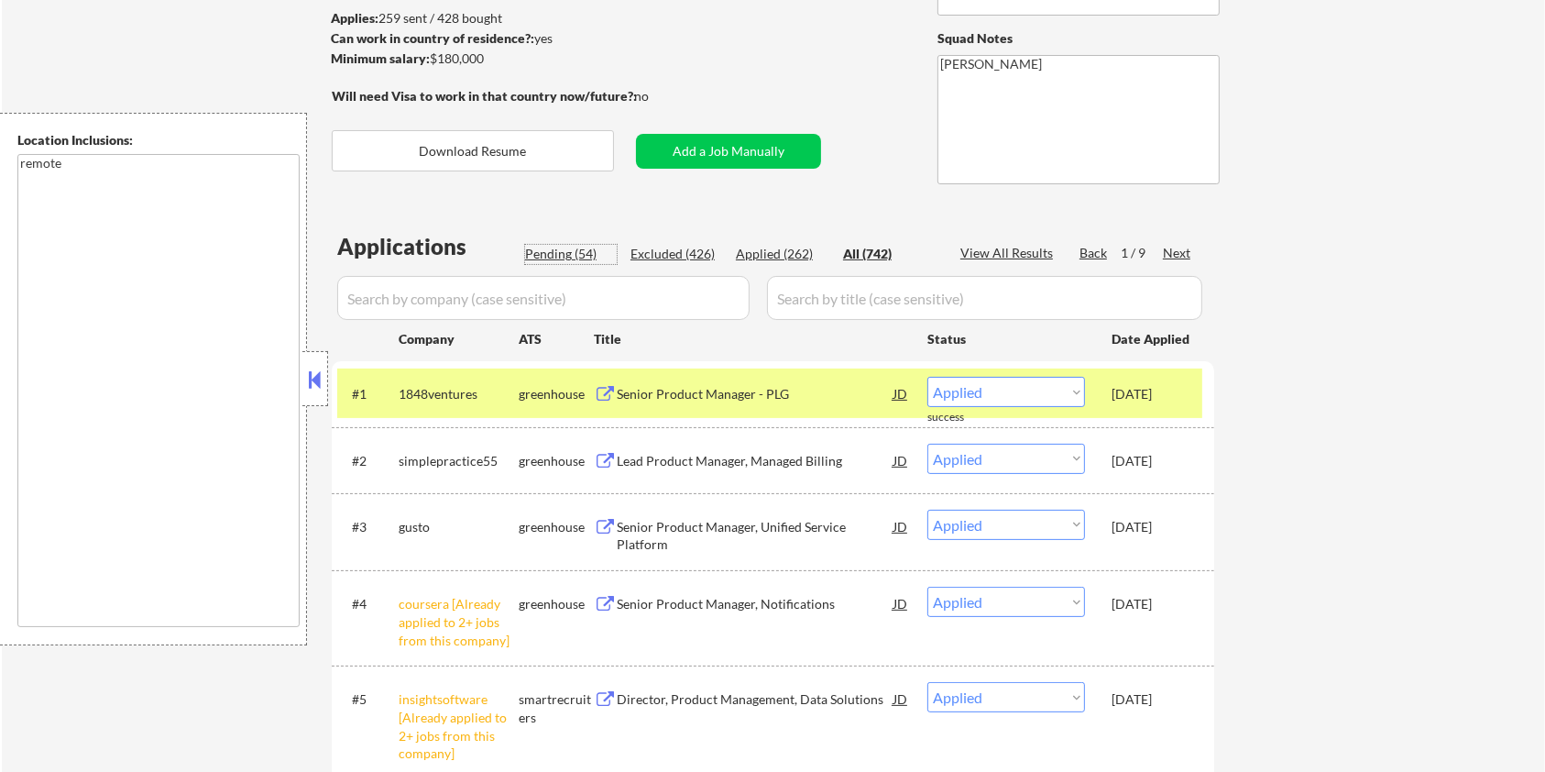
click at [552, 246] on div "Pending (54)" at bounding box center [571, 254] width 92 height 18
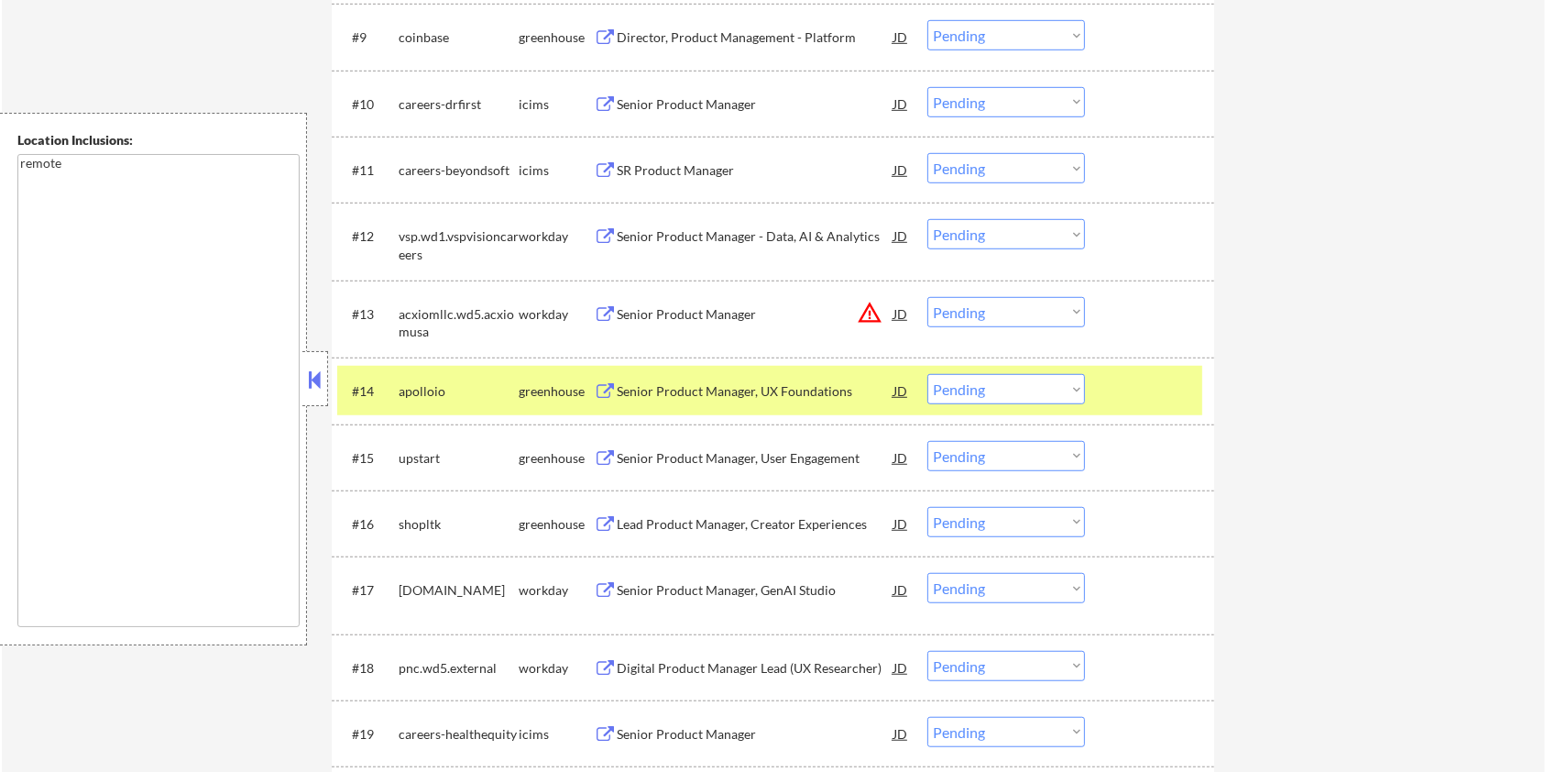
scroll to position [1221, 0]
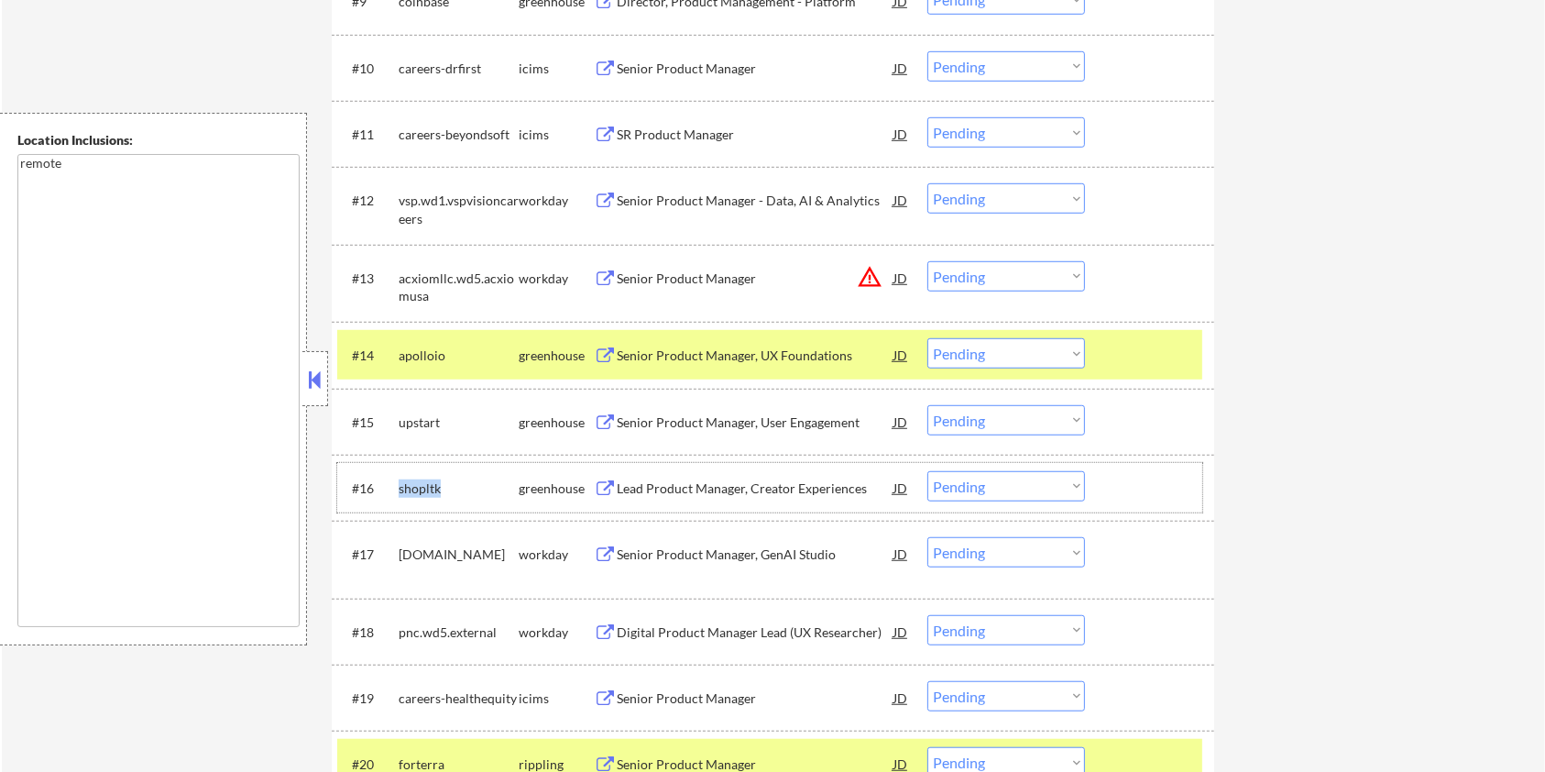
drag, startPoint x: 439, startPoint y: 486, endPoint x: 392, endPoint y: 487, distance: 46.8
click at [392, 487] on div "#16 shopltk greenhouse Lead Product Manager, Creator Experiences JD warning_amb…" at bounding box center [769, 487] width 865 height 49
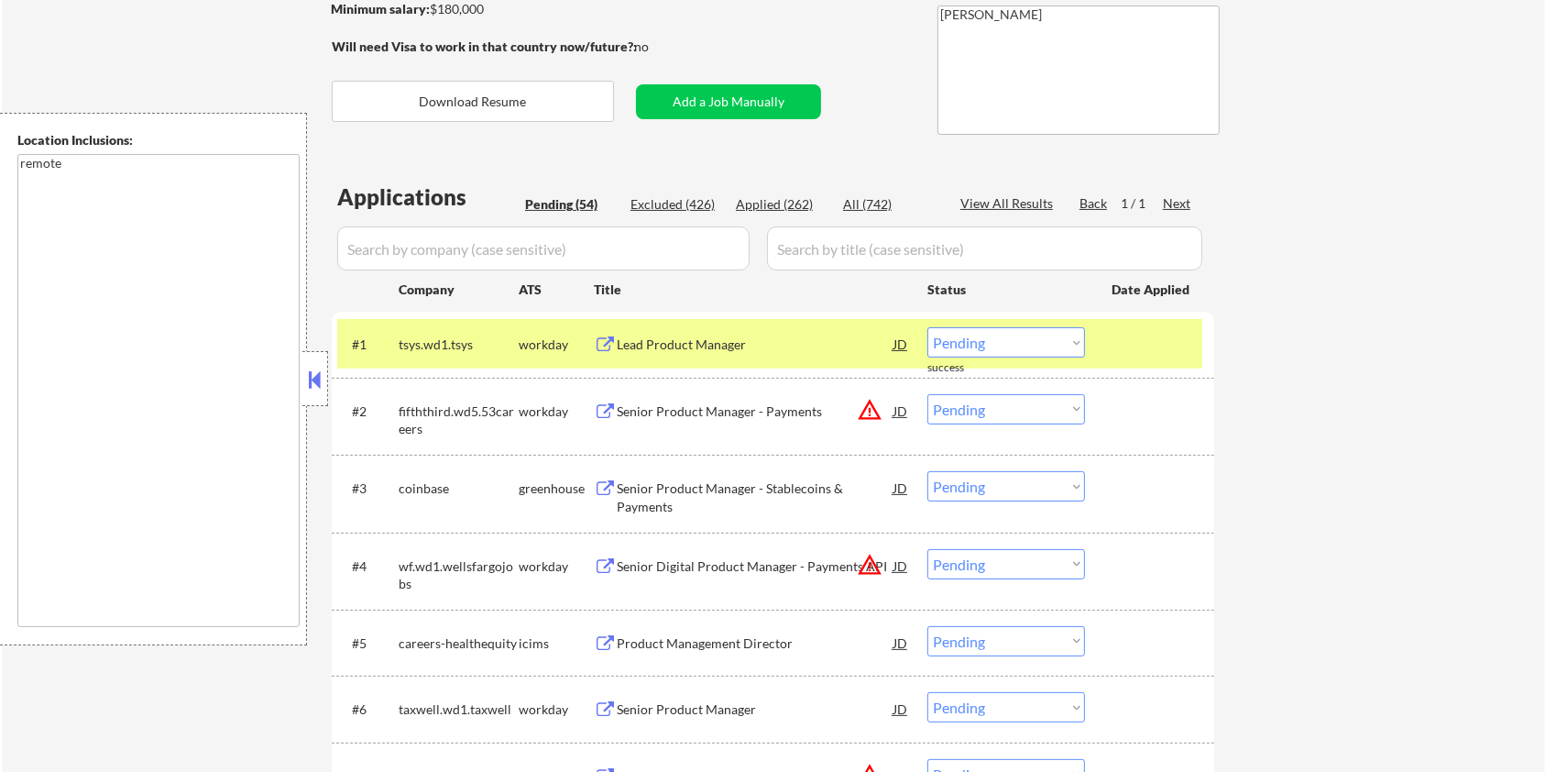
scroll to position [244, 0]
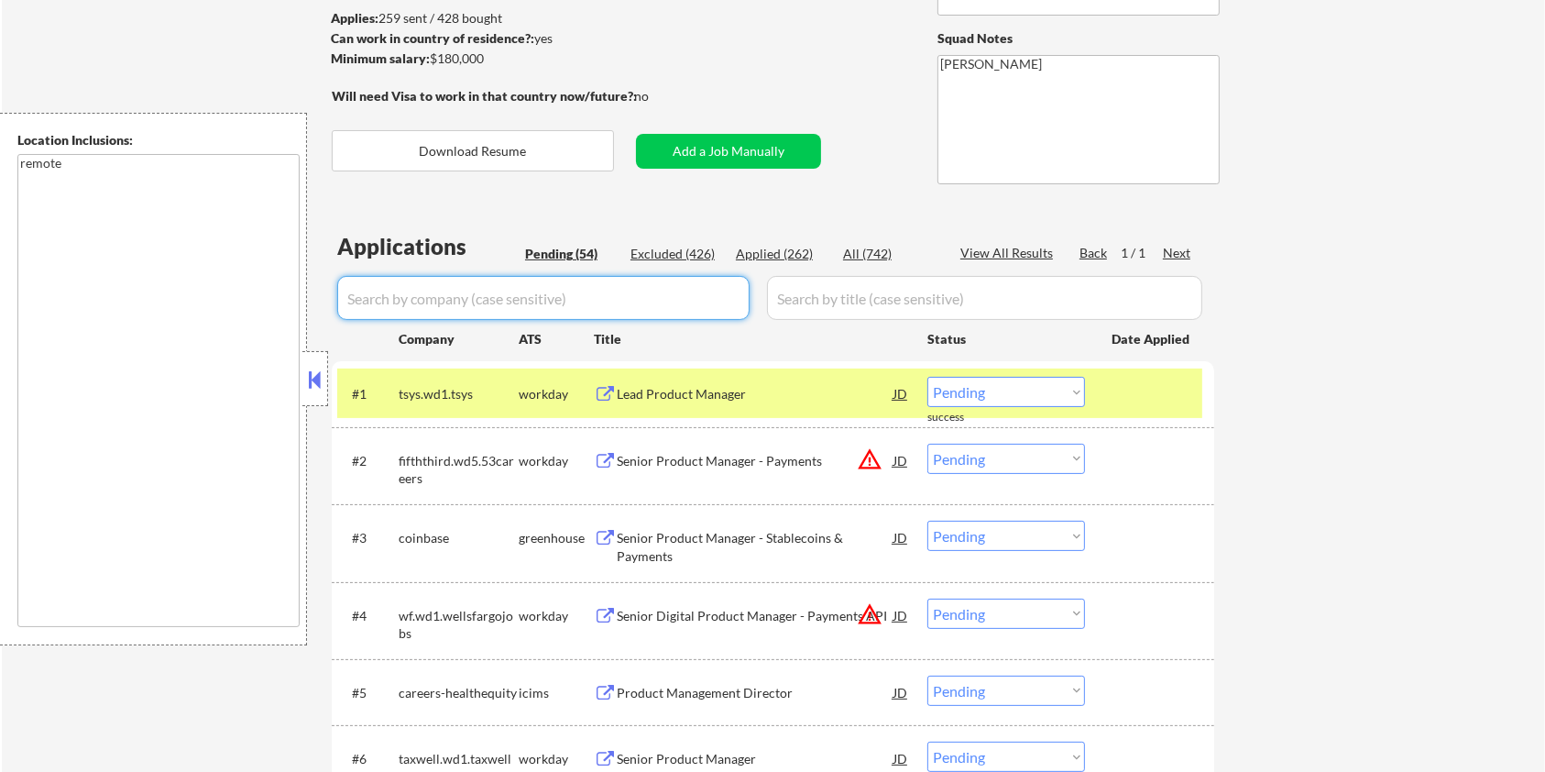
click at [482, 295] on input "input" at bounding box center [543, 298] width 412 height 44
paste input "shopltk"
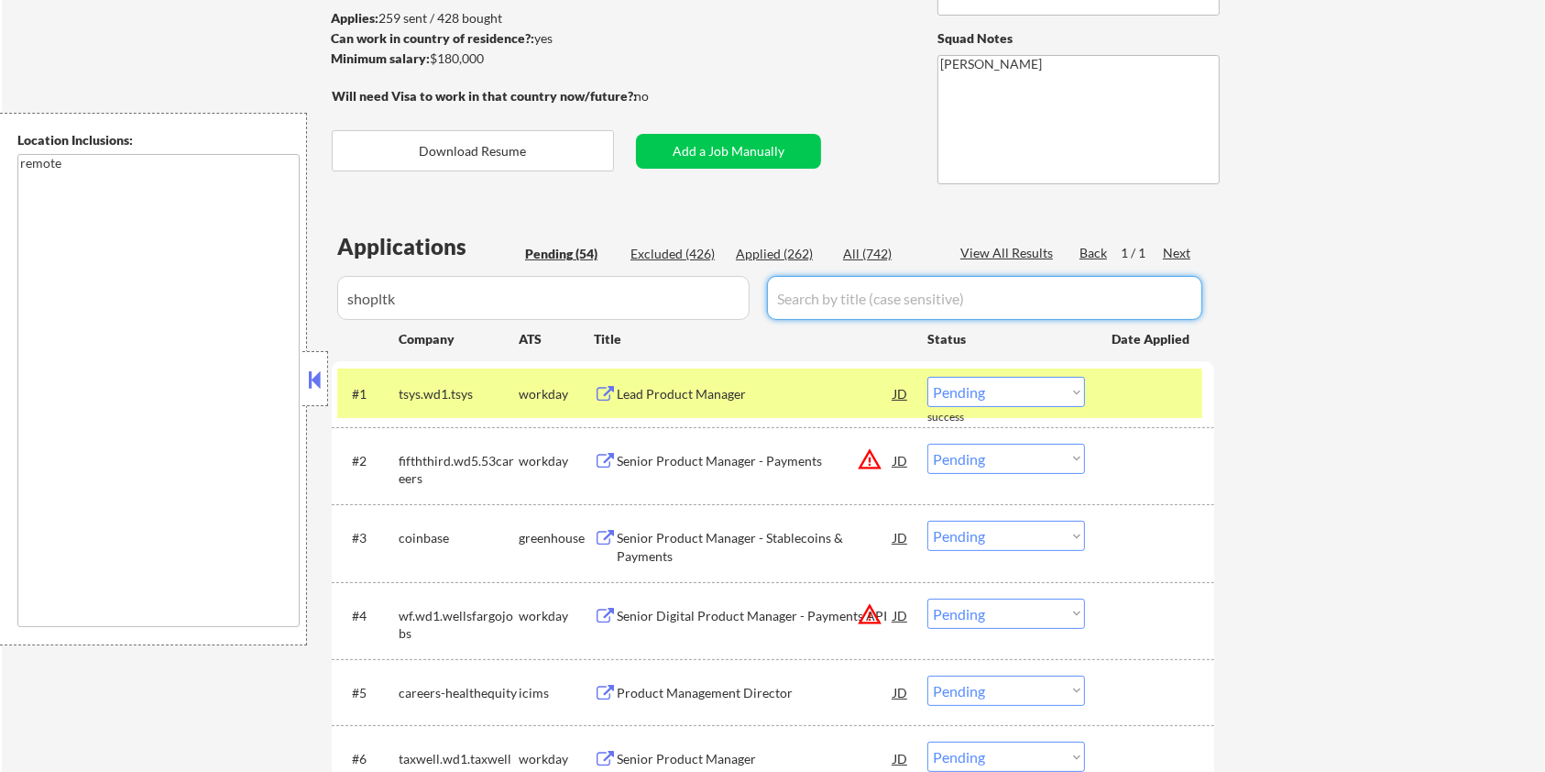
click at [852, 292] on input "input" at bounding box center [984, 298] width 435 height 44
click at [873, 246] on div "All (742)" at bounding box center [889, 254] width 92 height 18
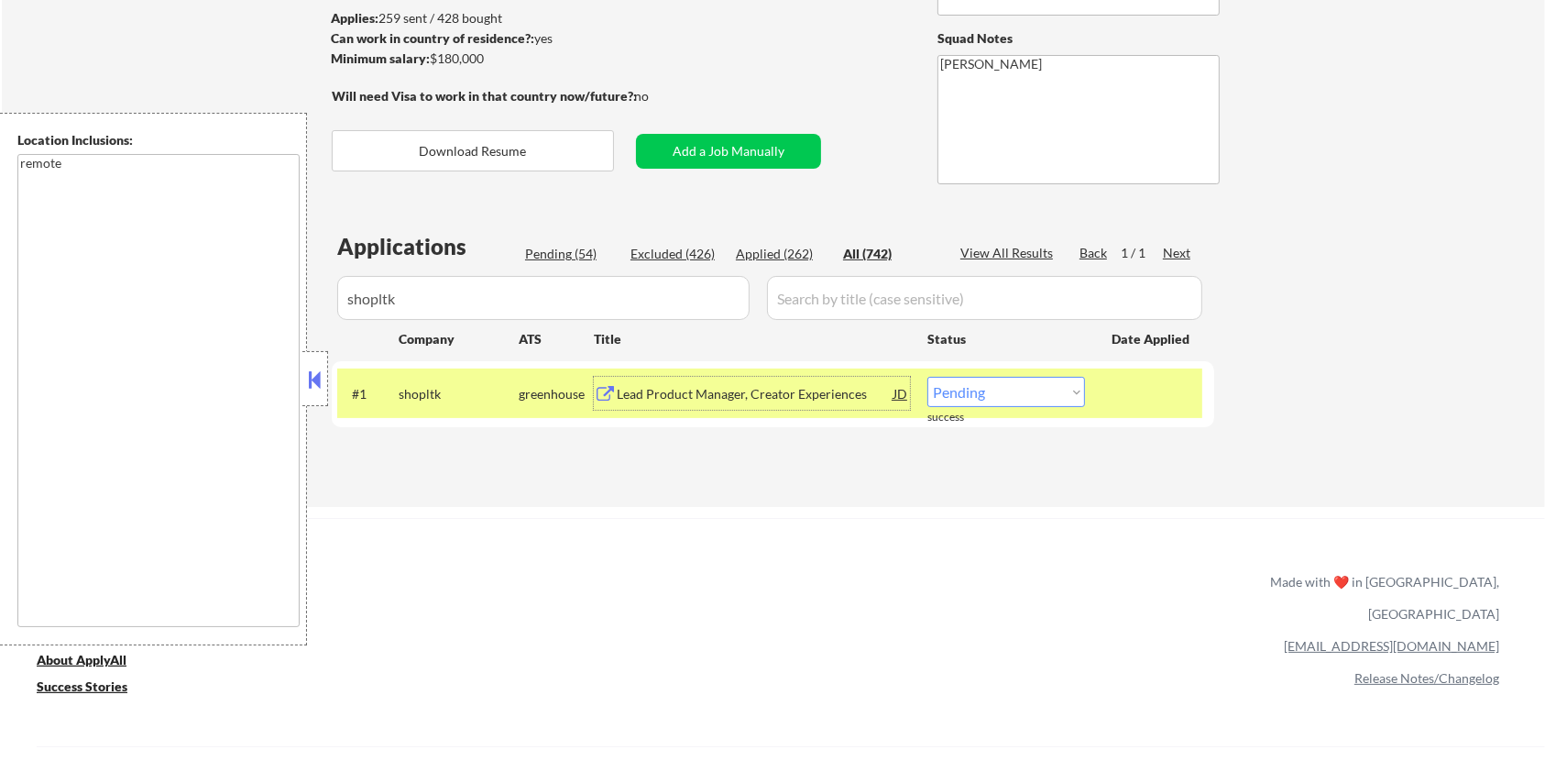
click at [806, 398] on div "Lead Product Manager, Creator Experiences" at bounding box center [755, 394] width 277 height 18
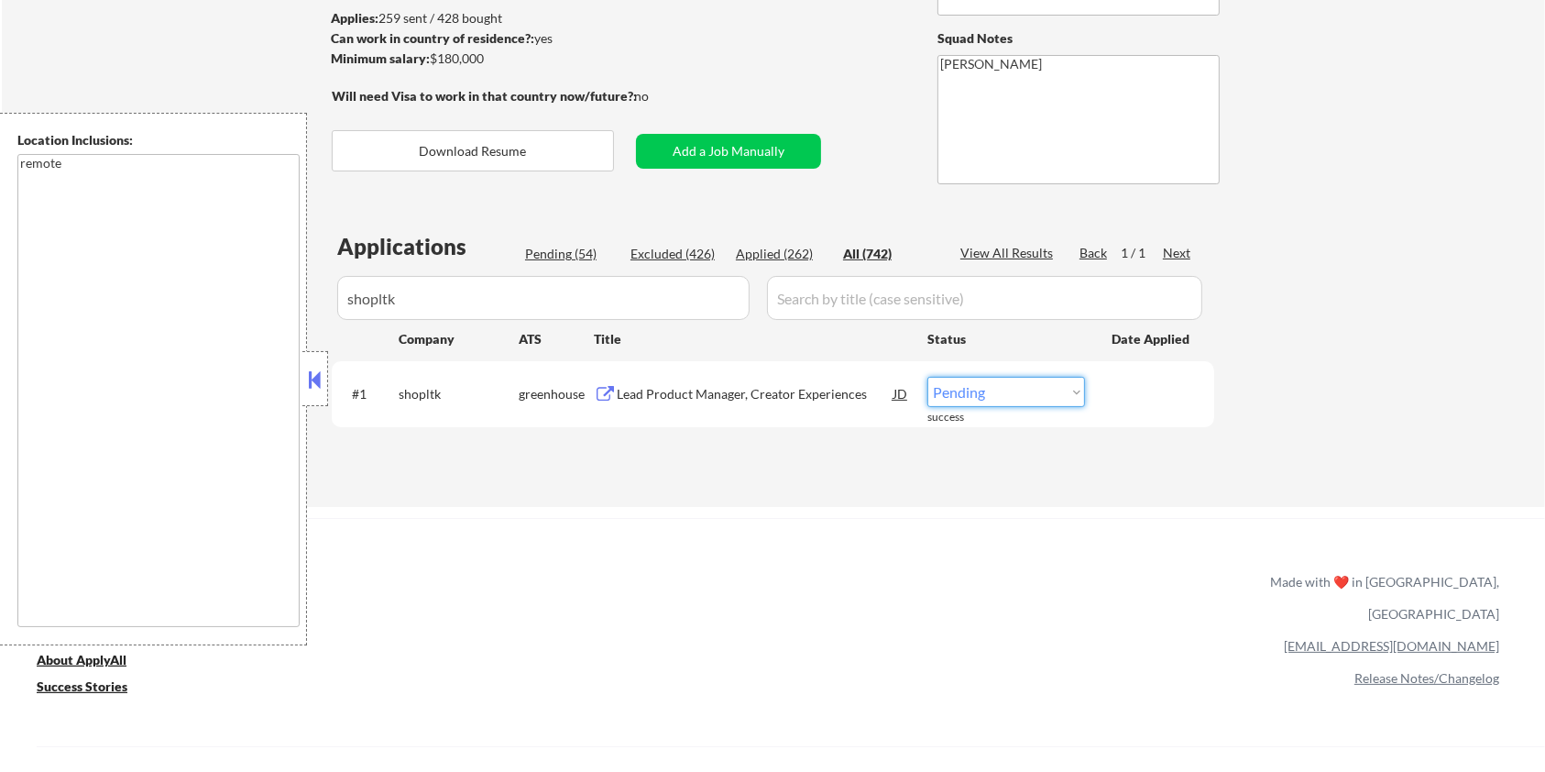
click at [1022, 389] on select "Choose an option... Pending Applied Excluded (Questions) Excluded (Expired) Exc…" at bounding box center [1006, 392] width 158 height 30
click at [927, 377] on select "Choose an option... Pending Applied Excluded (Questions) Excluded (Expired) Exc…" at bounding box center [1006, 392] width 158 height 30
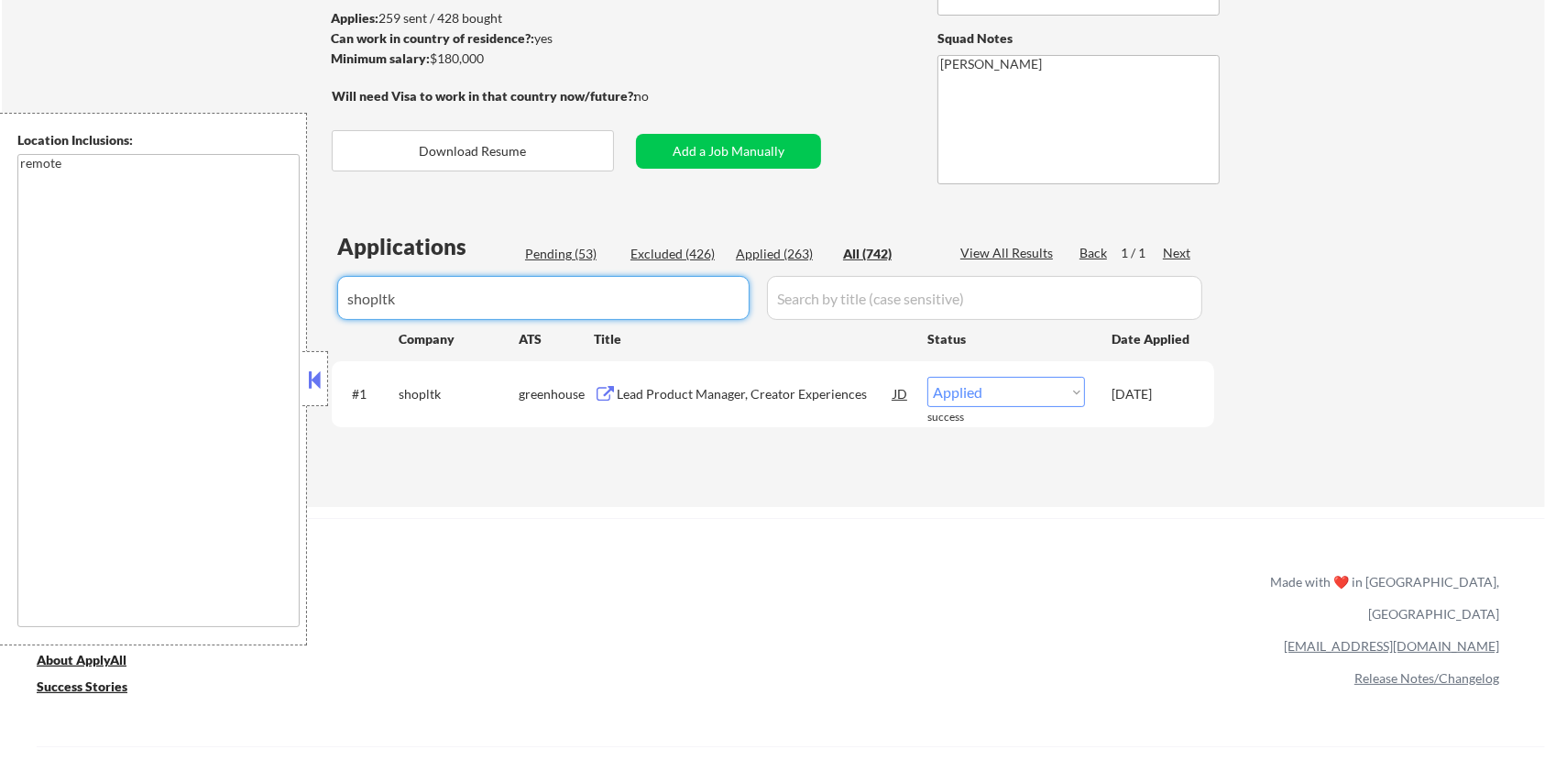
drag, startPoint x: 408, startPoint y: 298, endPoint x: 269, endPoint y: 323, distance: 140.7
click at [269, 323] on body "← Return to /applysquad Mailslurp Inbox Job Search Builder Jane Mareth User Ema…" at bounding box center [772, 142] width 1545 height 772
click at [436, 304] on input "input" at bounding box center [543, 298] width 412 height 44
click at [556, 251] on div "Pending (53)" at bounding box center [571, 254] width 92 height 18
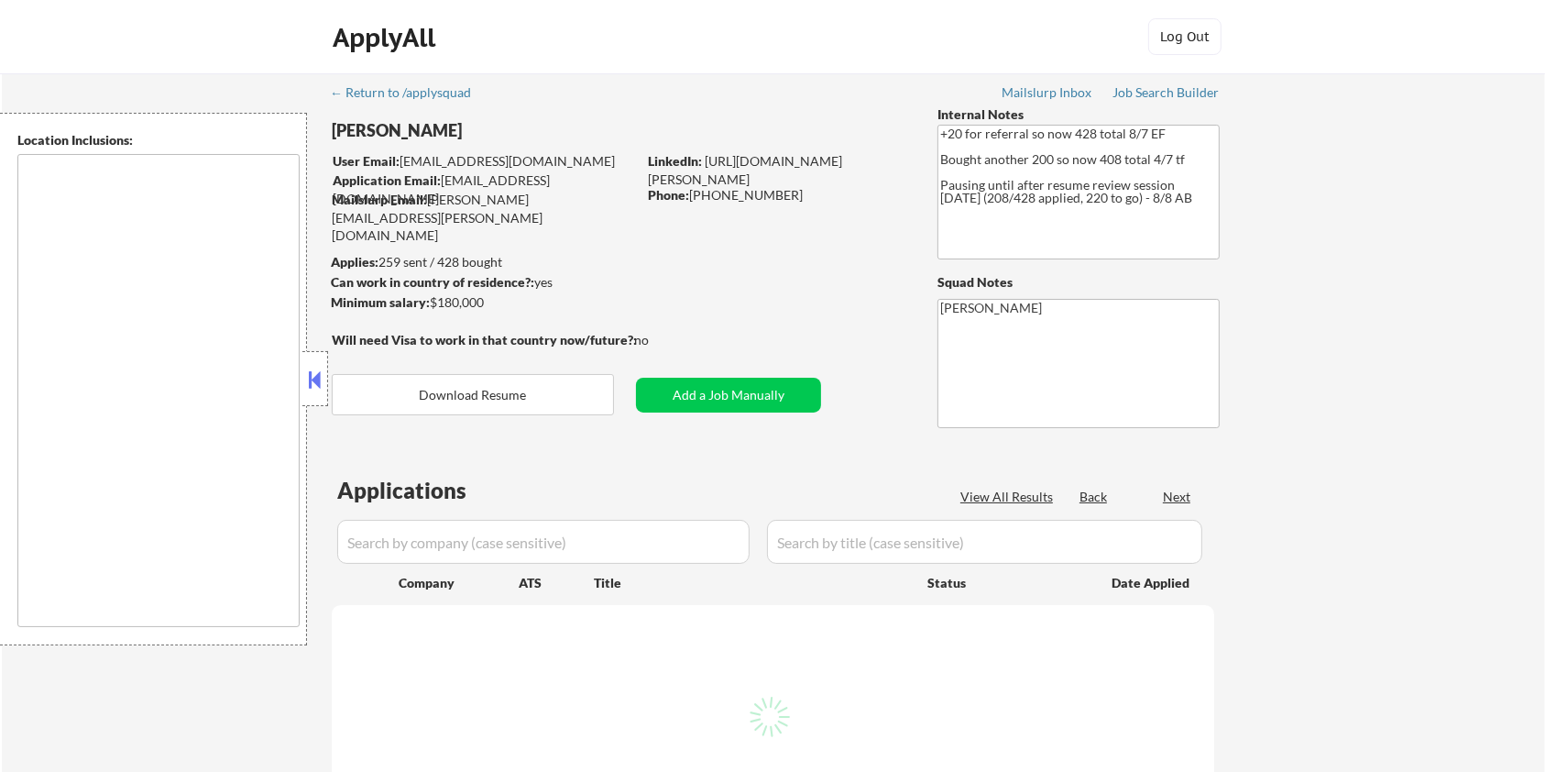
type textarea "remote"
select select ""pending""
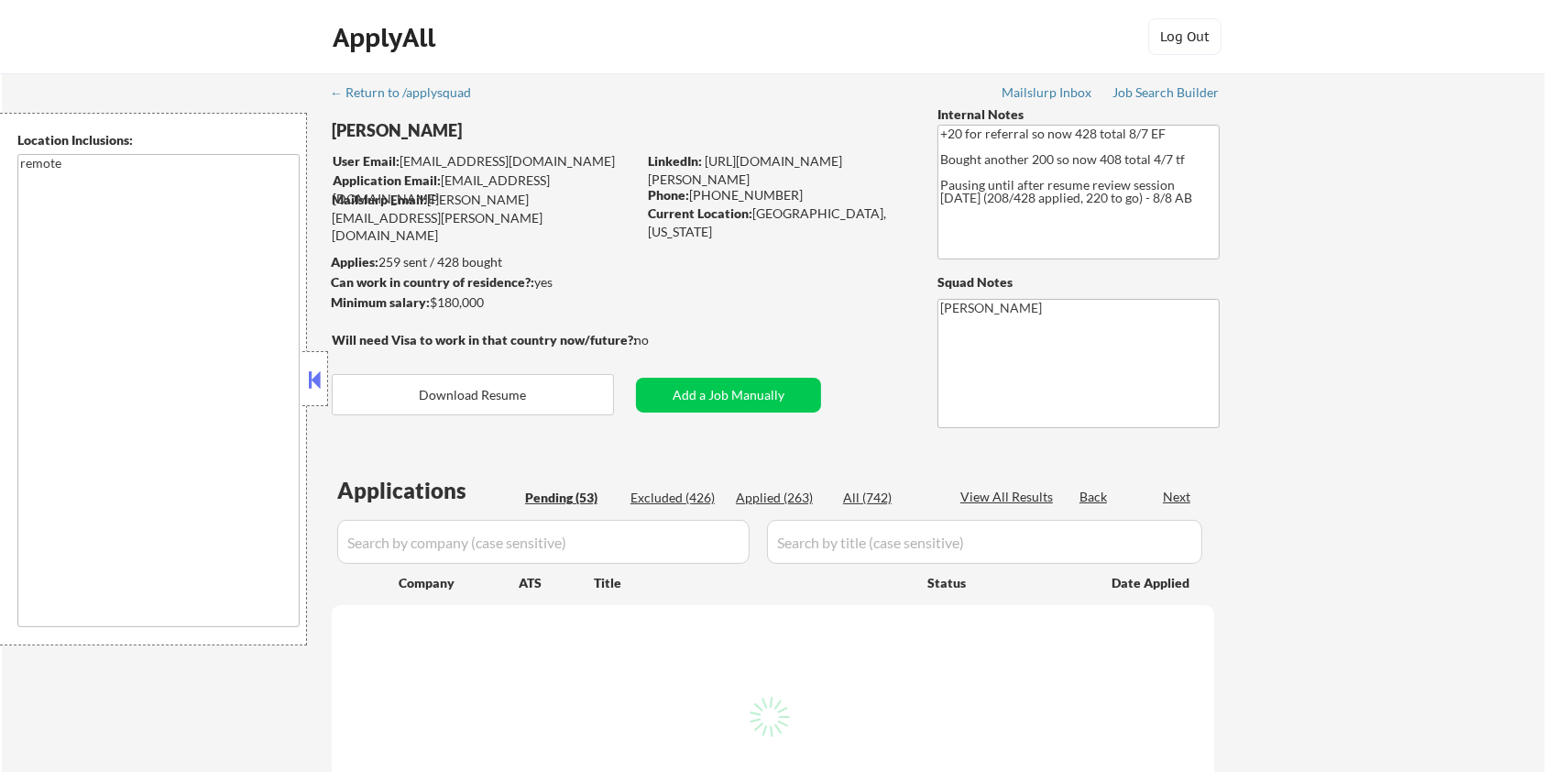
select select ""pending""
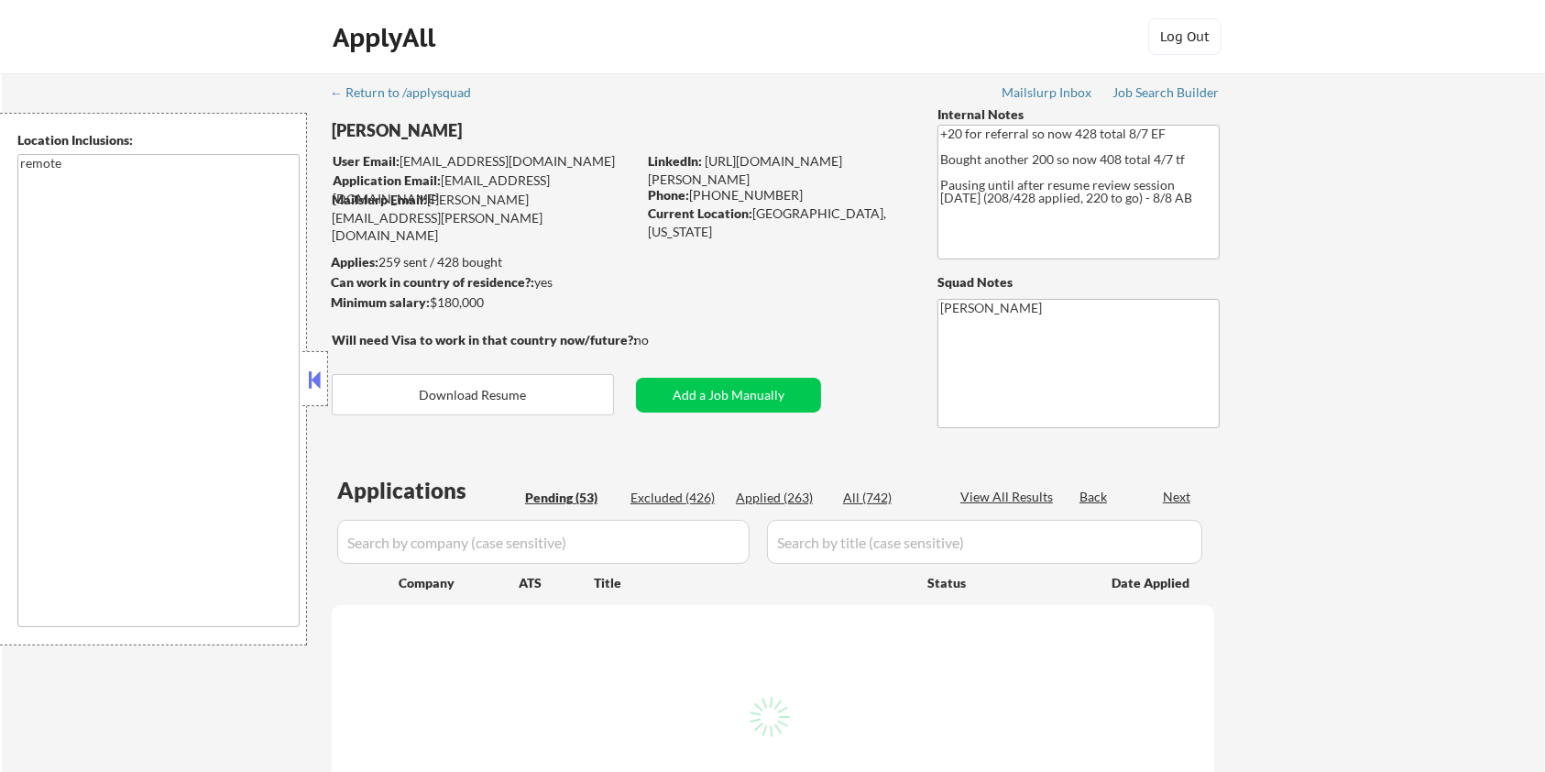
select select ""pending""
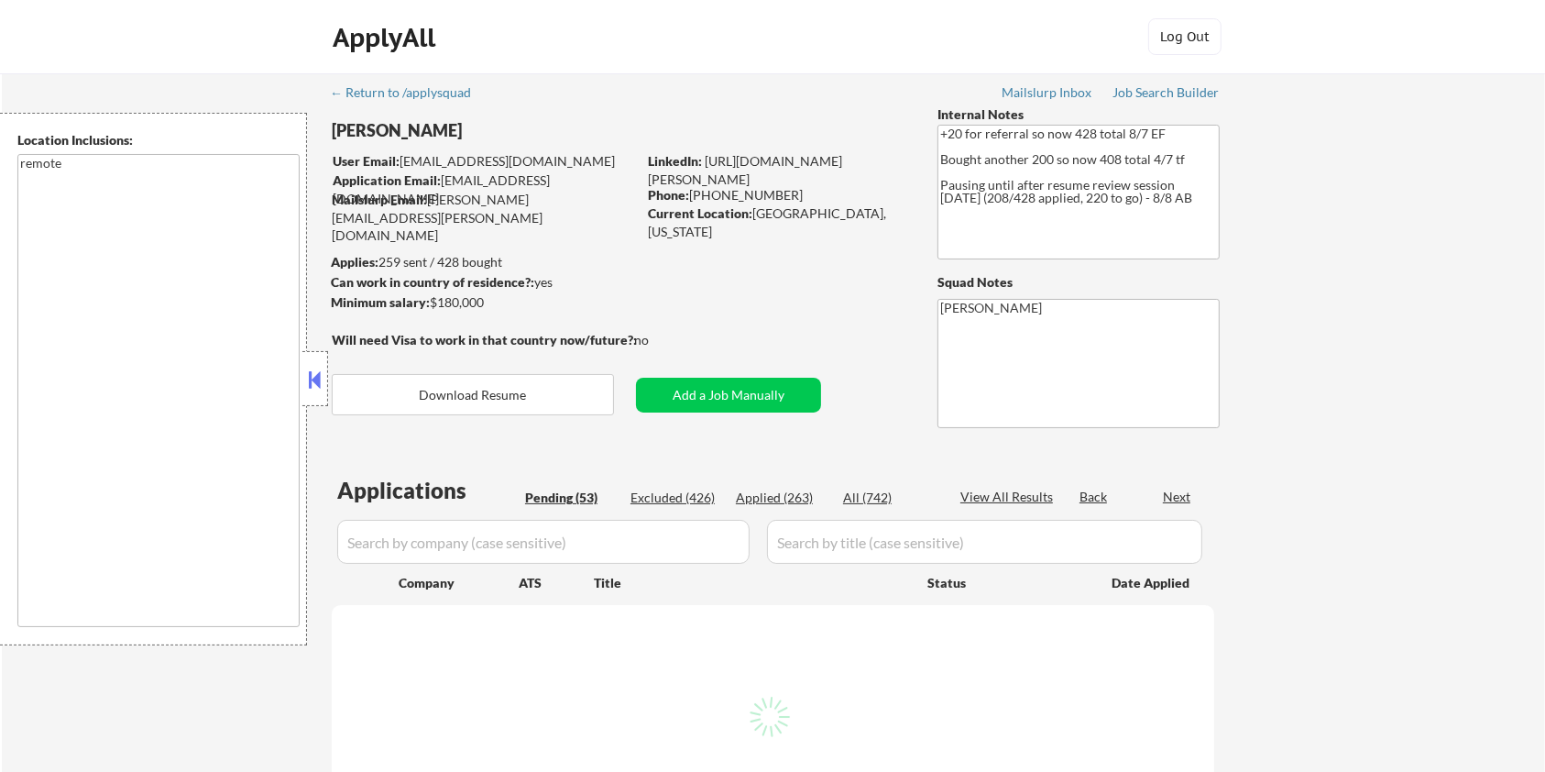
select select ""pending""
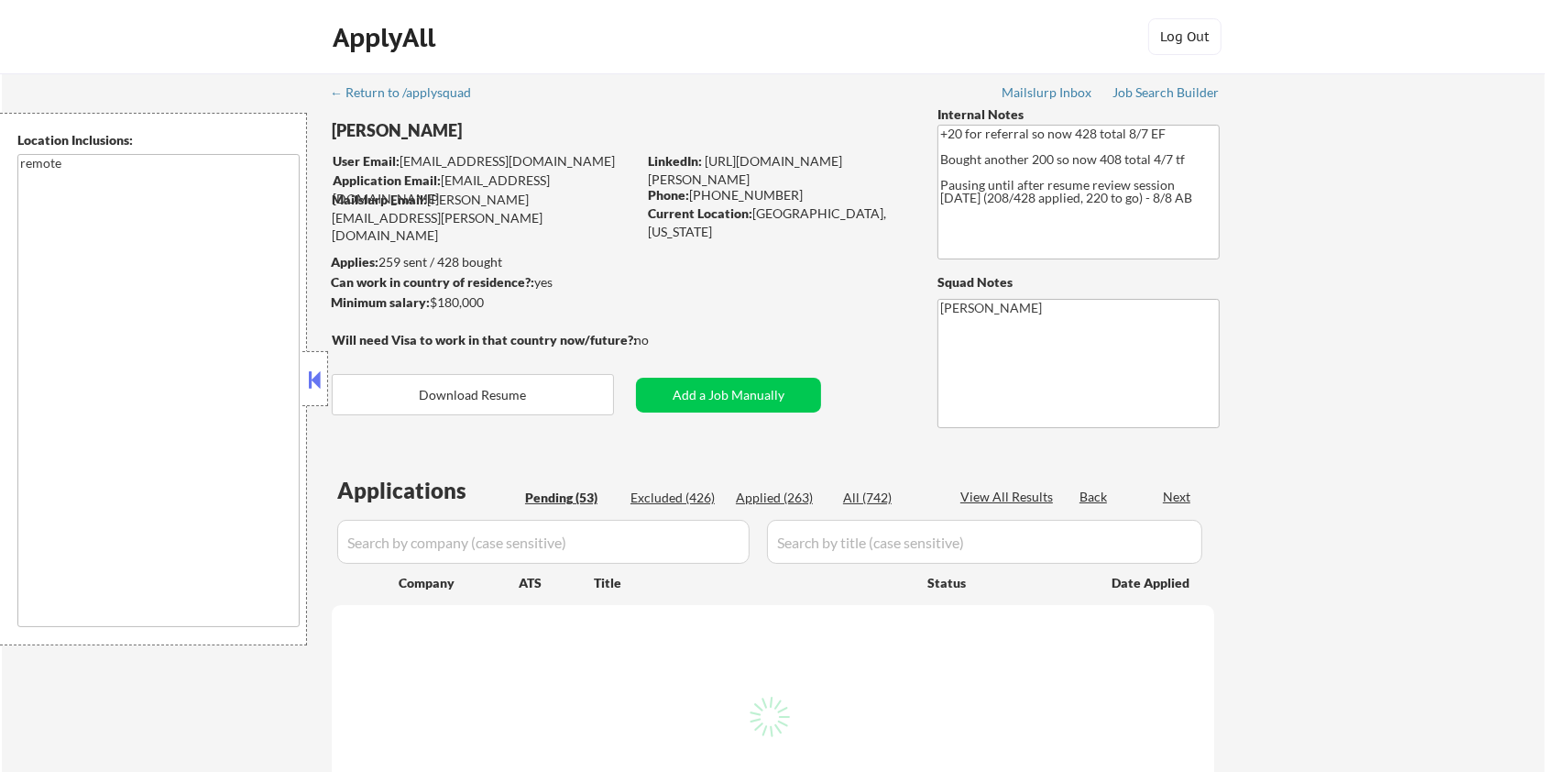
select select ""pending""
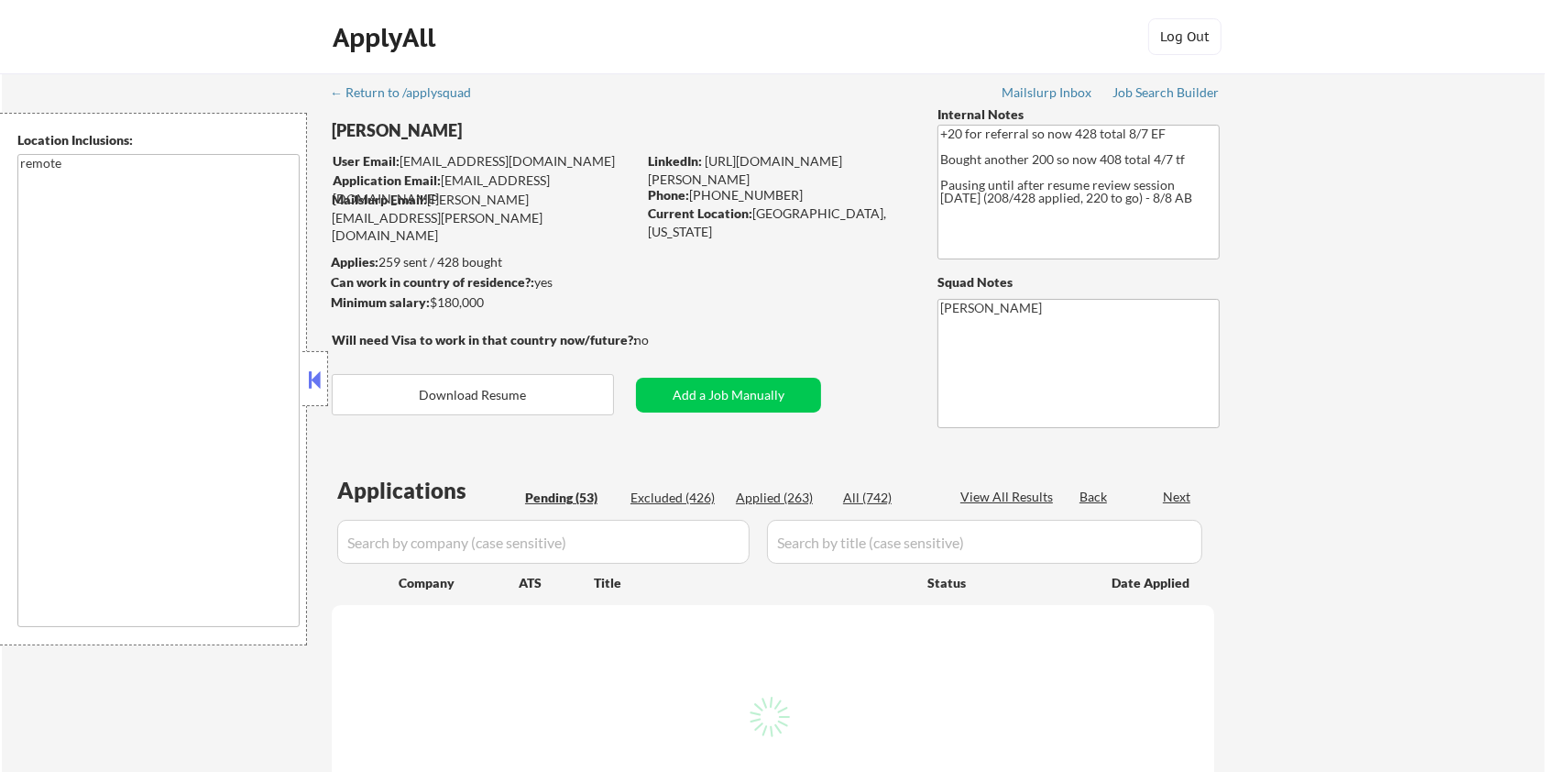
select select ""pending""
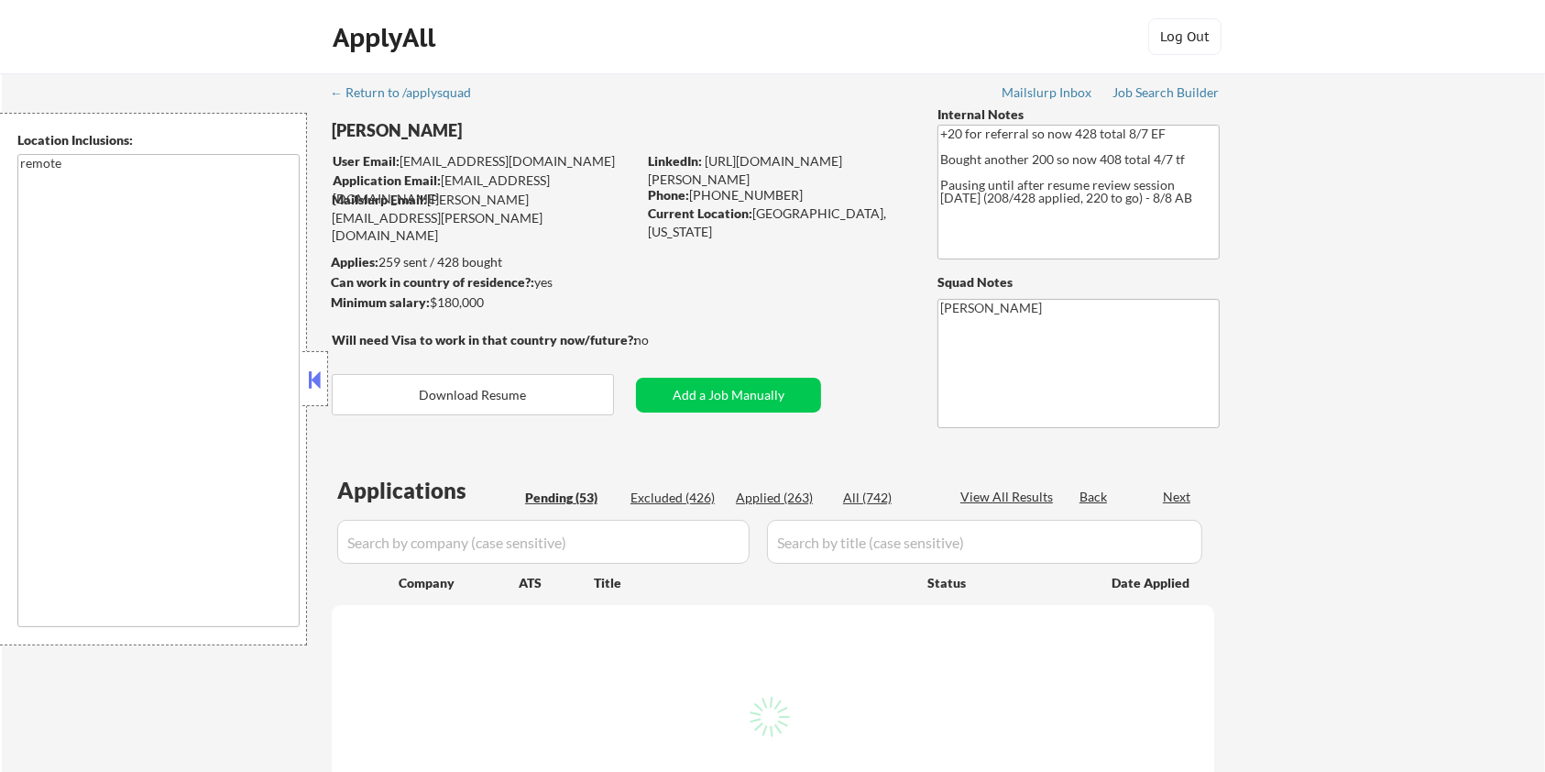
select select ""pending""
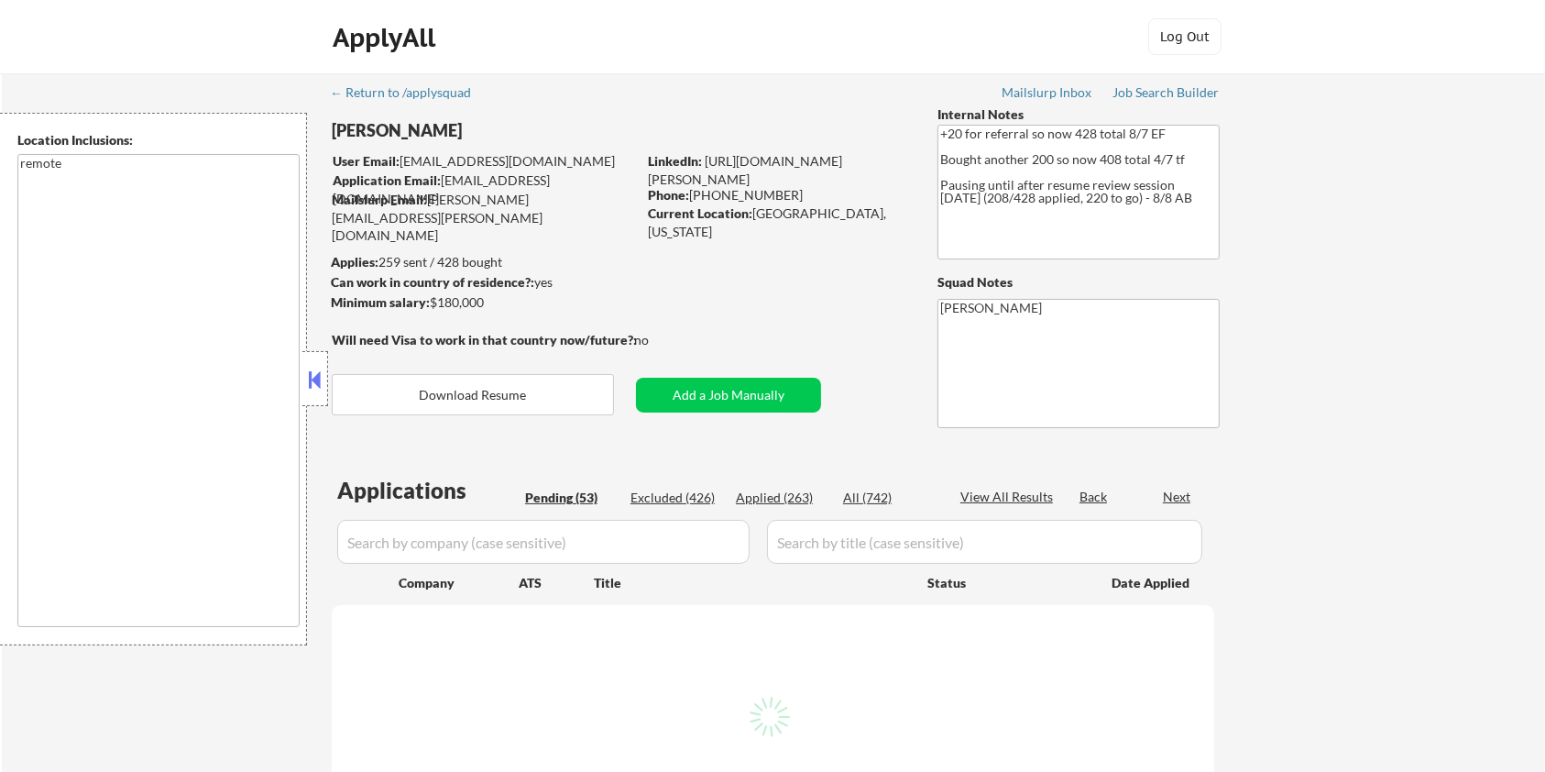
select select ""pending""
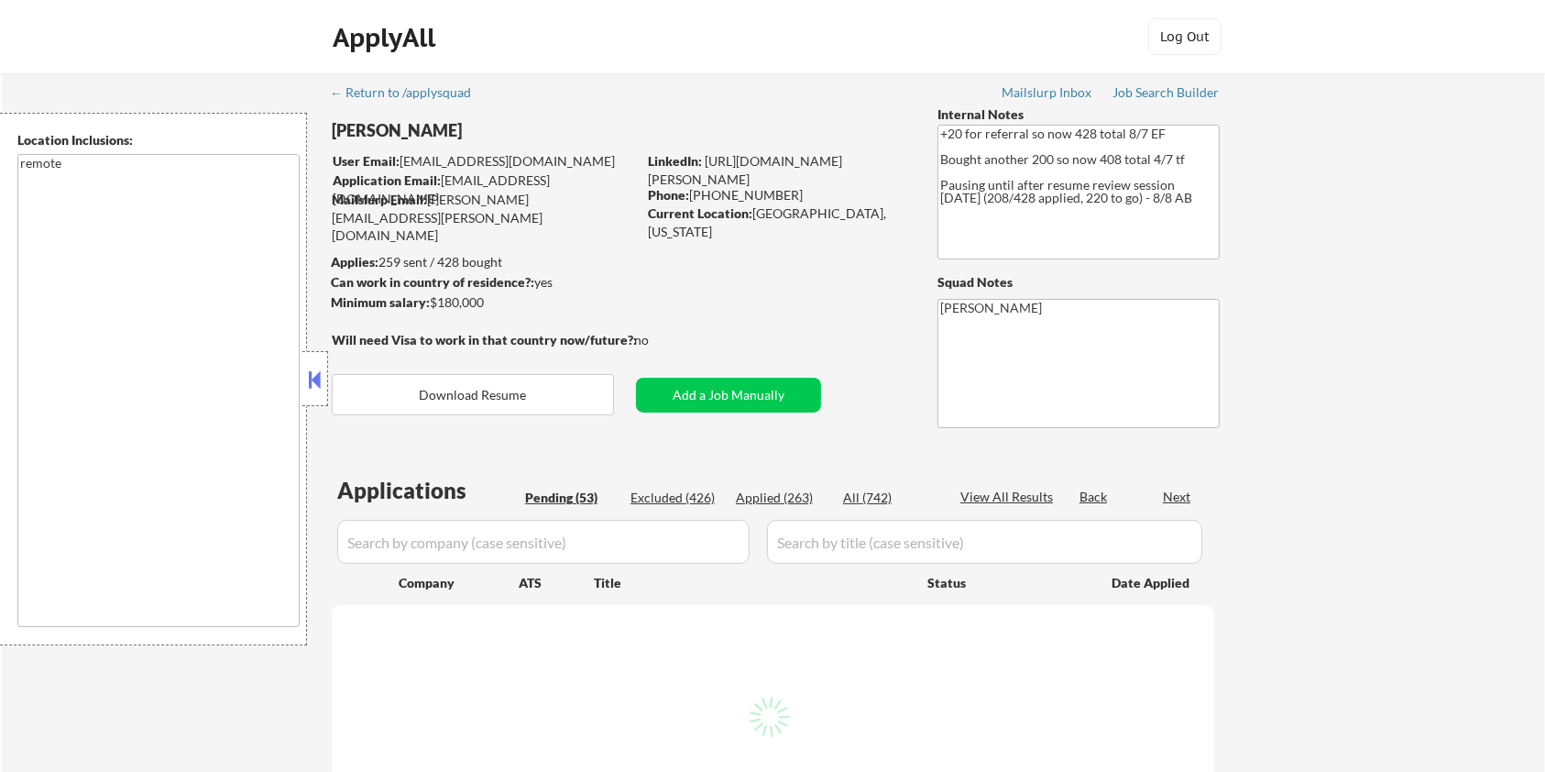
select select ""pending""
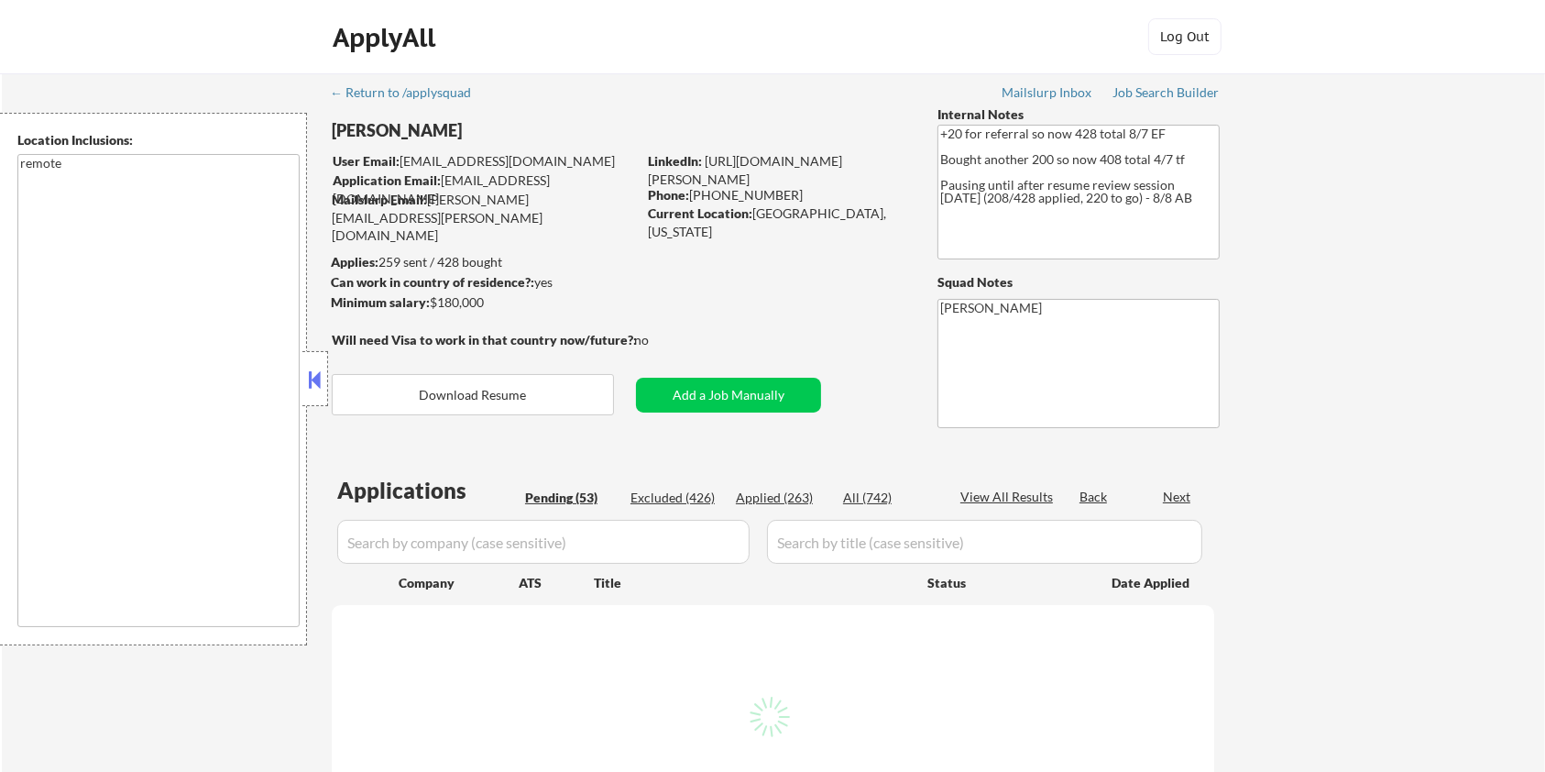
select select ""pending""
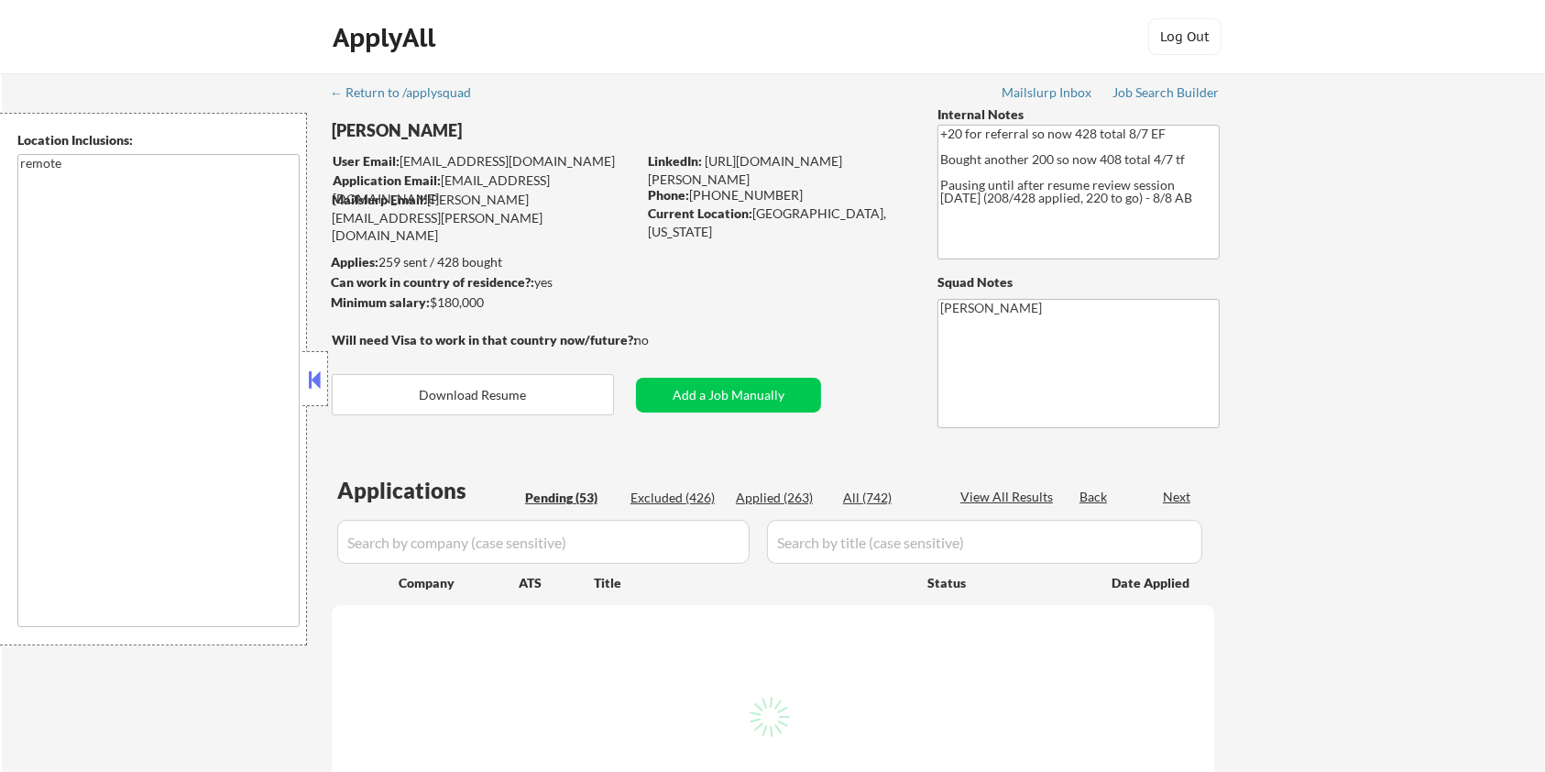
select select ""pending""
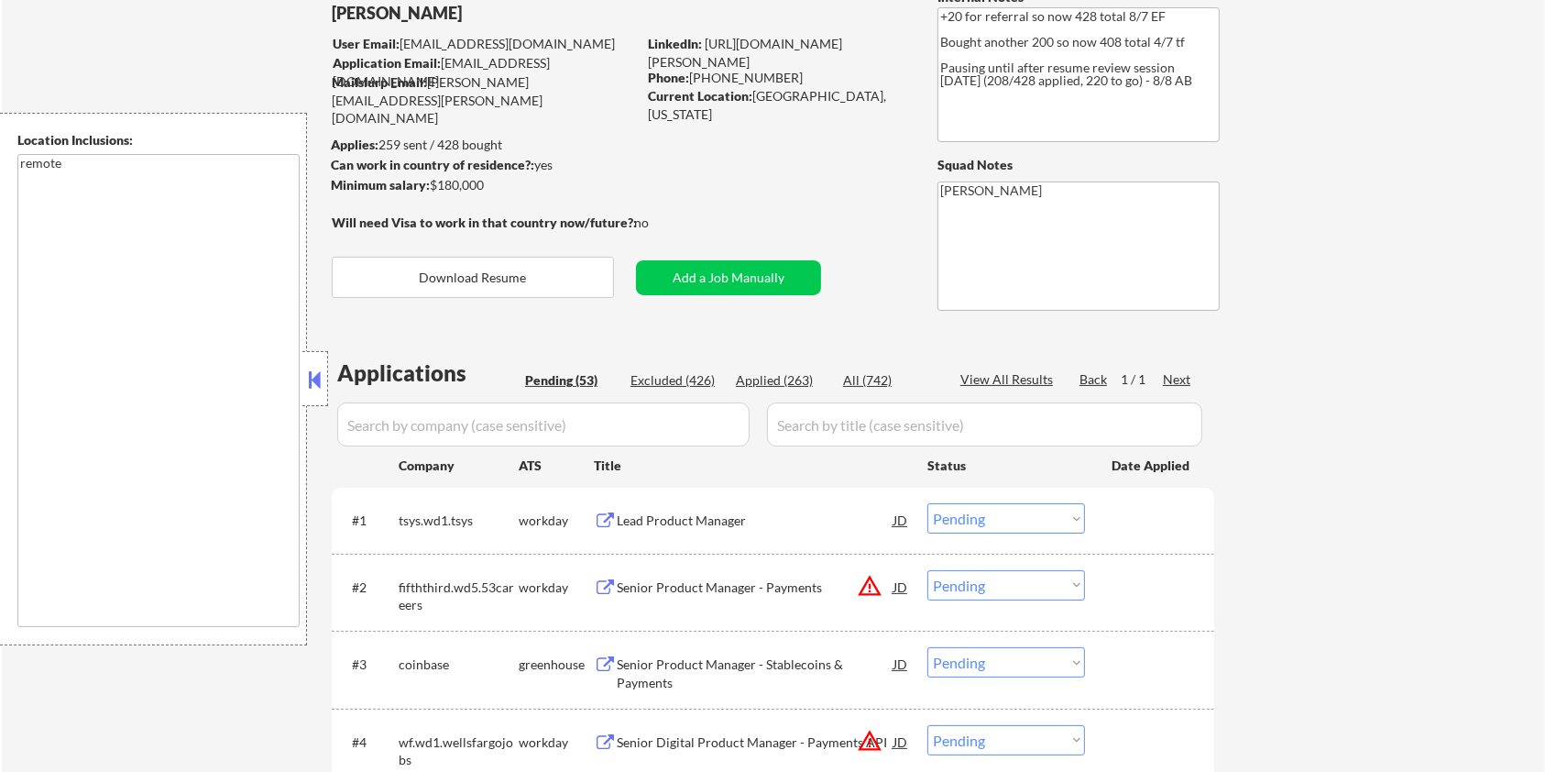
scroll to position [122, 0]
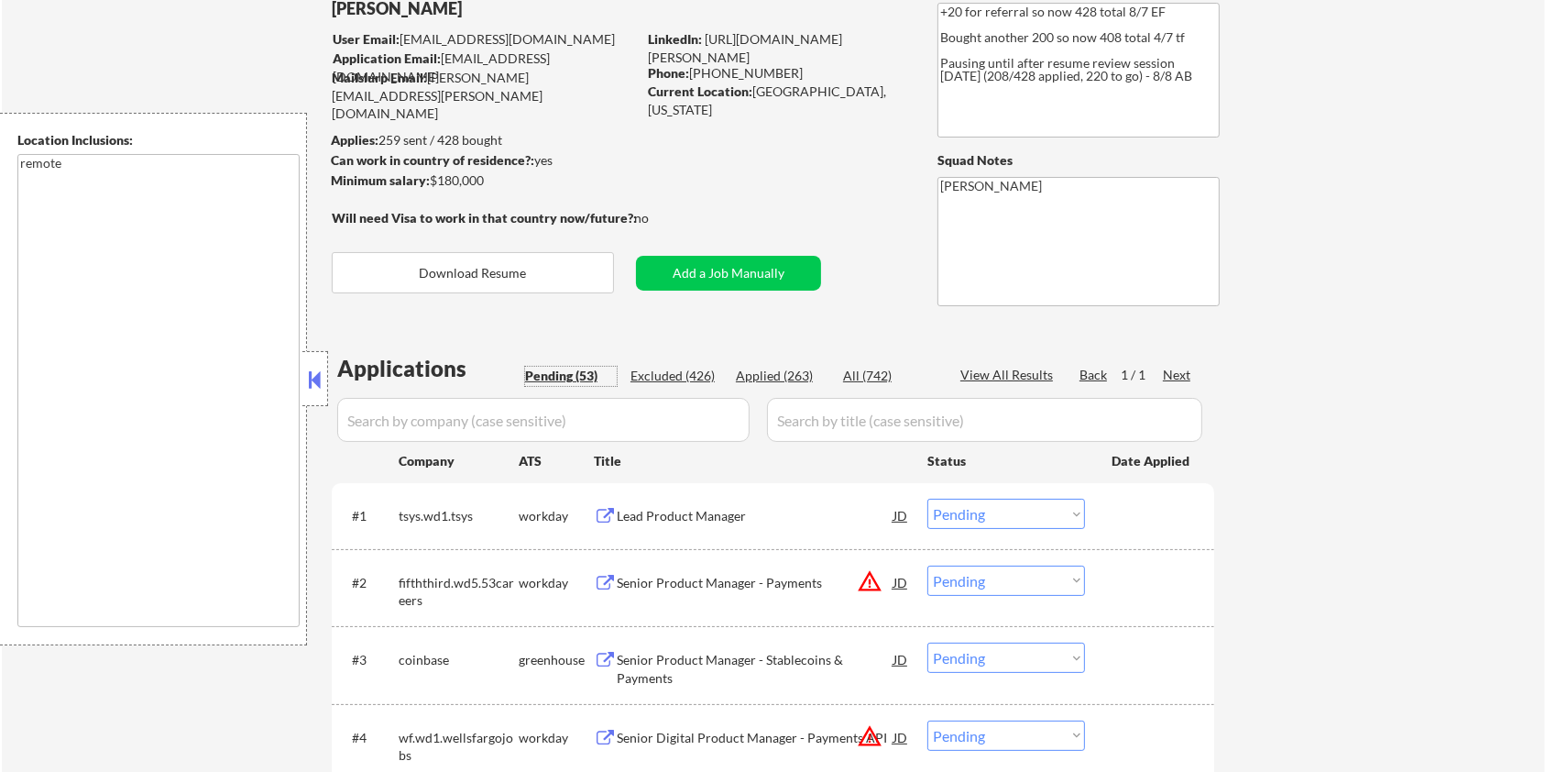
click at [552, 375] on div "Pending (53)" at bounding box center [571, 376] width 92 height 18
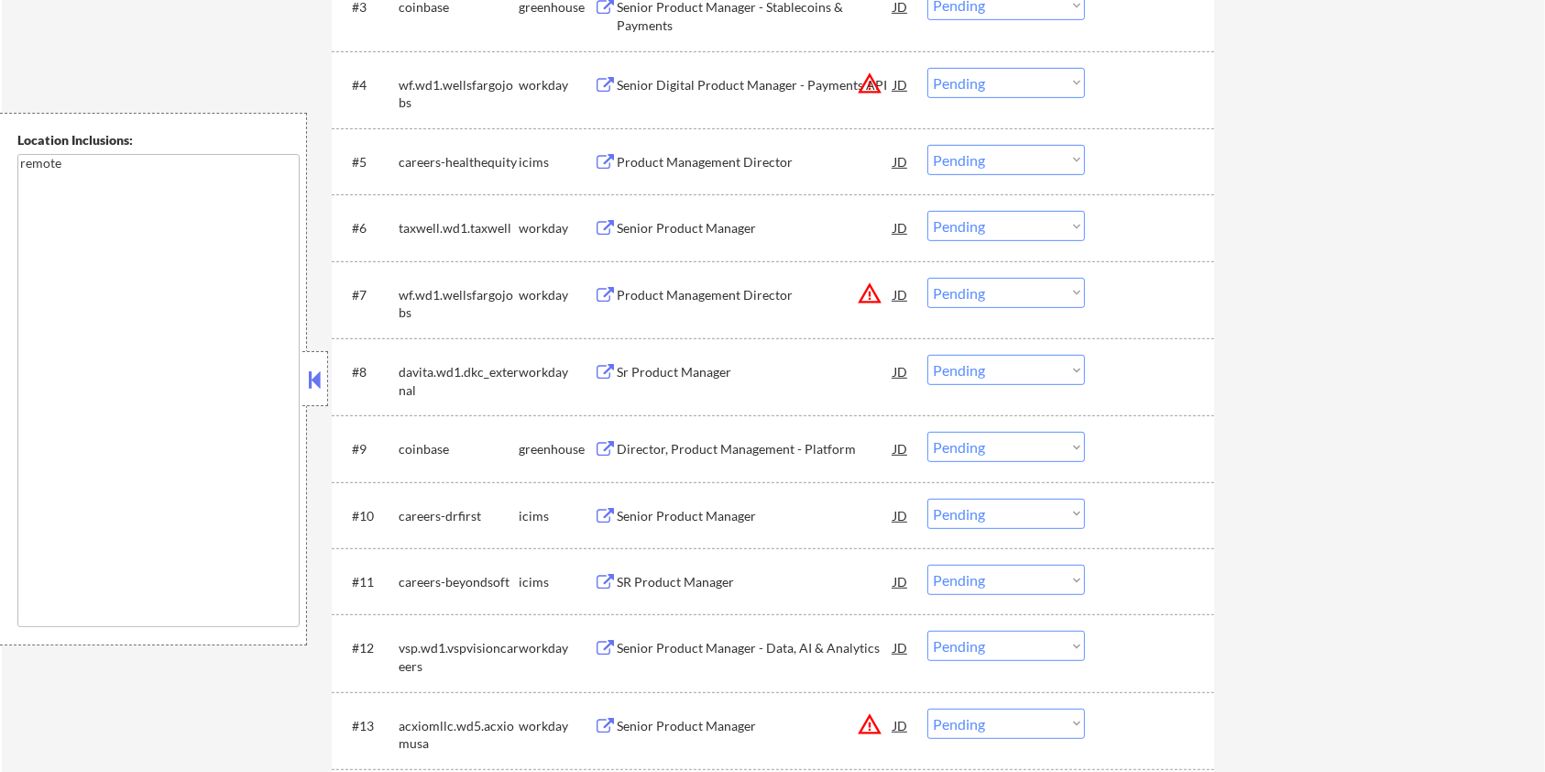
scroll to position [977, 0]
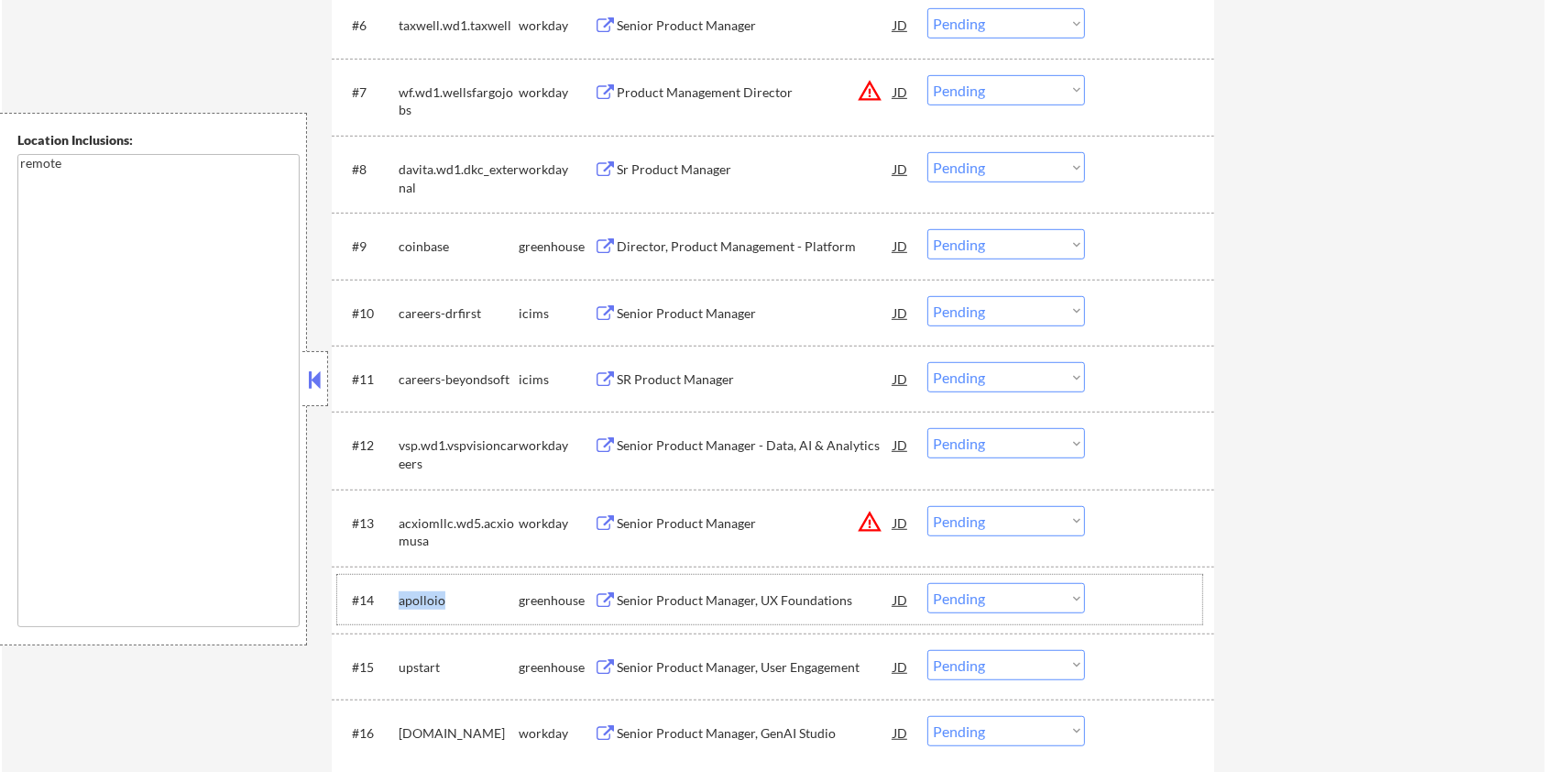
drag, startPoint x: 457, startPoint y: 597, endPoint x: 400, endPoint y: 597, distance: 57.7
click at [400, 597] on div "apolloio" at bounding box center [459, 600] width 120 height 18
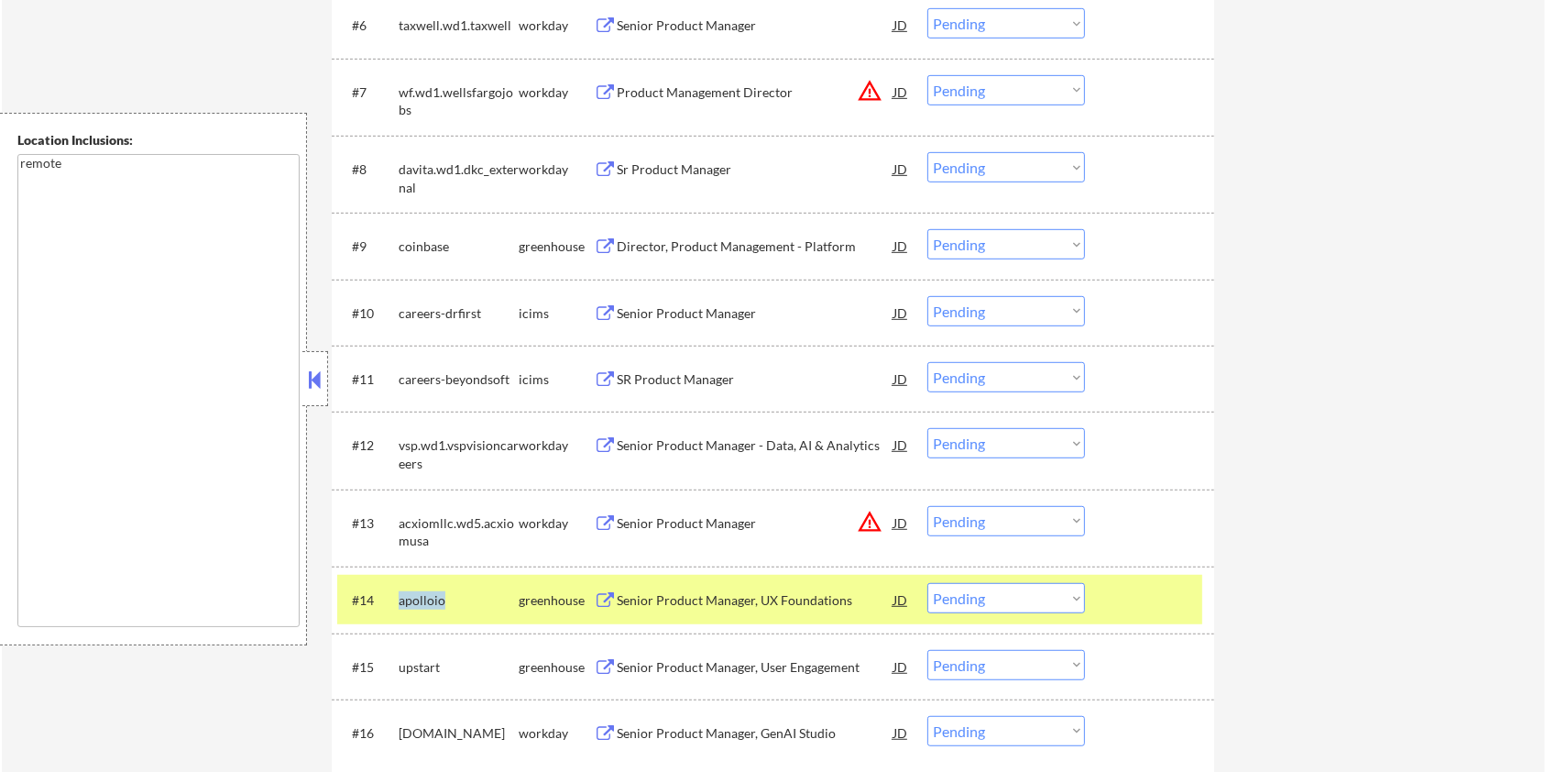
copy div "apolloio"
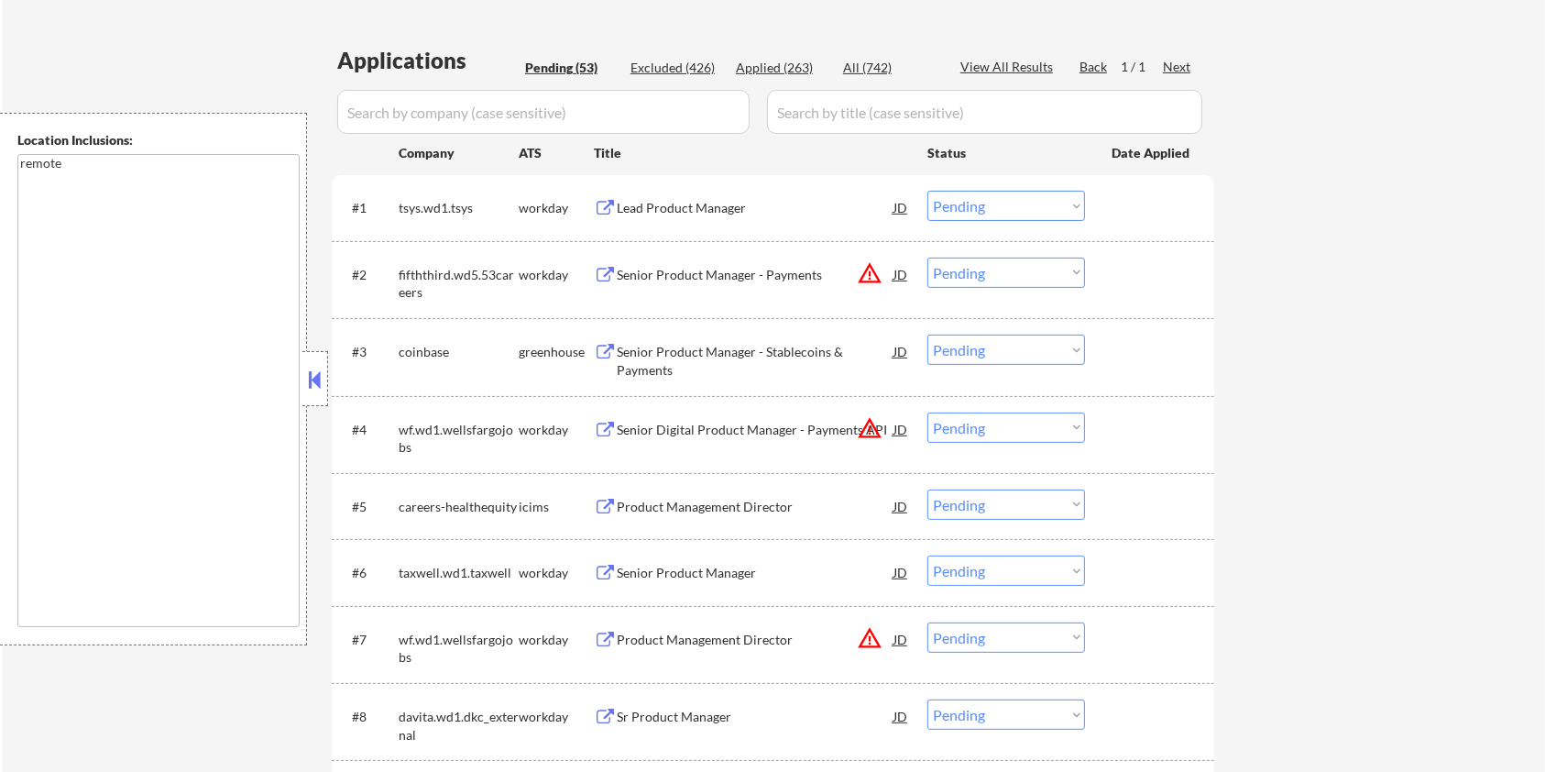
scroll to position [244, 0]
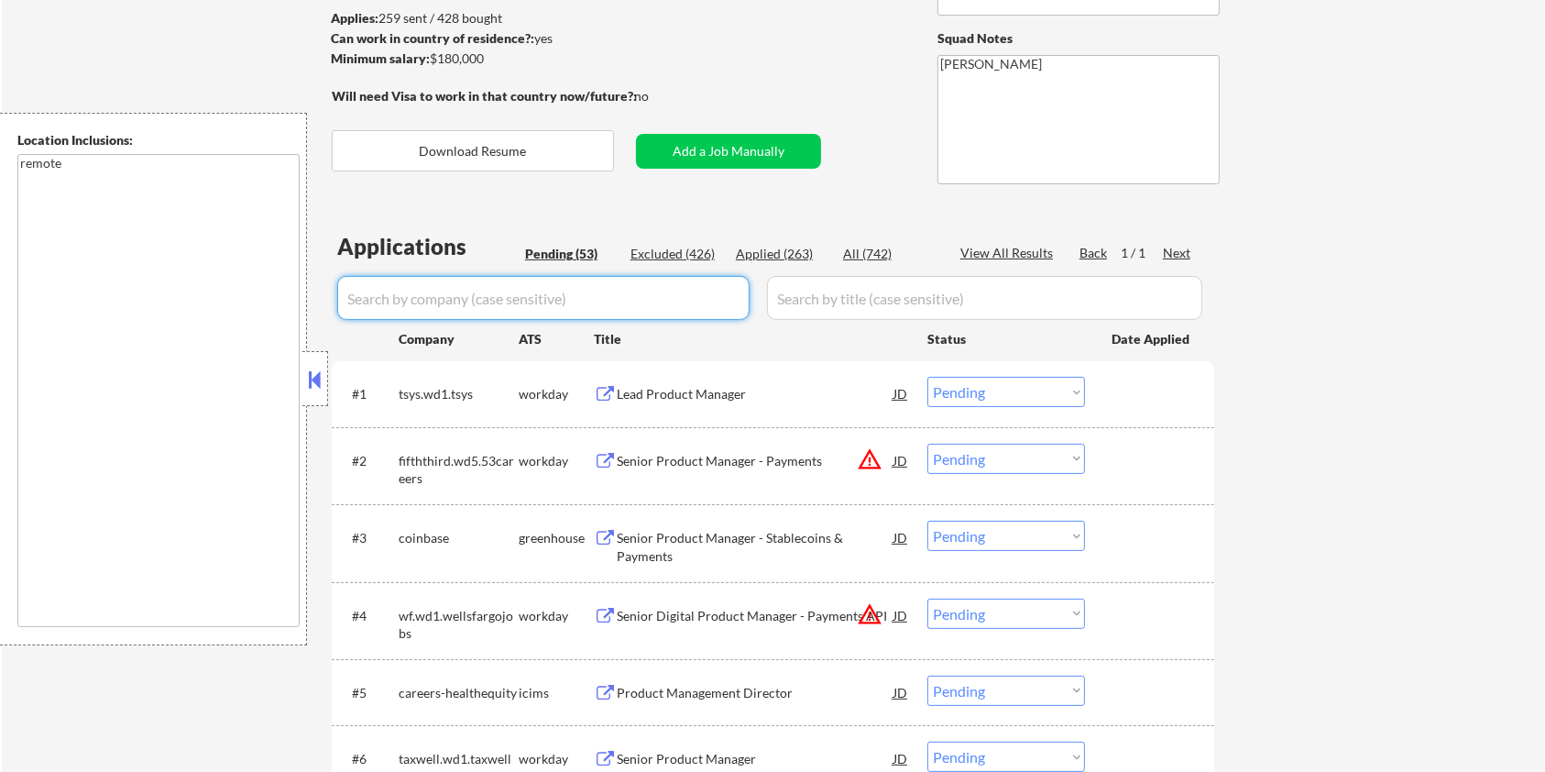
click at [422, 307] on input "input" at bounding box center [543, 298] width 412 height 44
paste input "apolloio"
type input "apolloio"
drag, startPoint x: 824, startPoint y: 301, endPoint x: 838, endPoint y: 290, distance: 17.8
click at [824, 301] on input "input" at bounding box center [984, 298] width 435 height 44
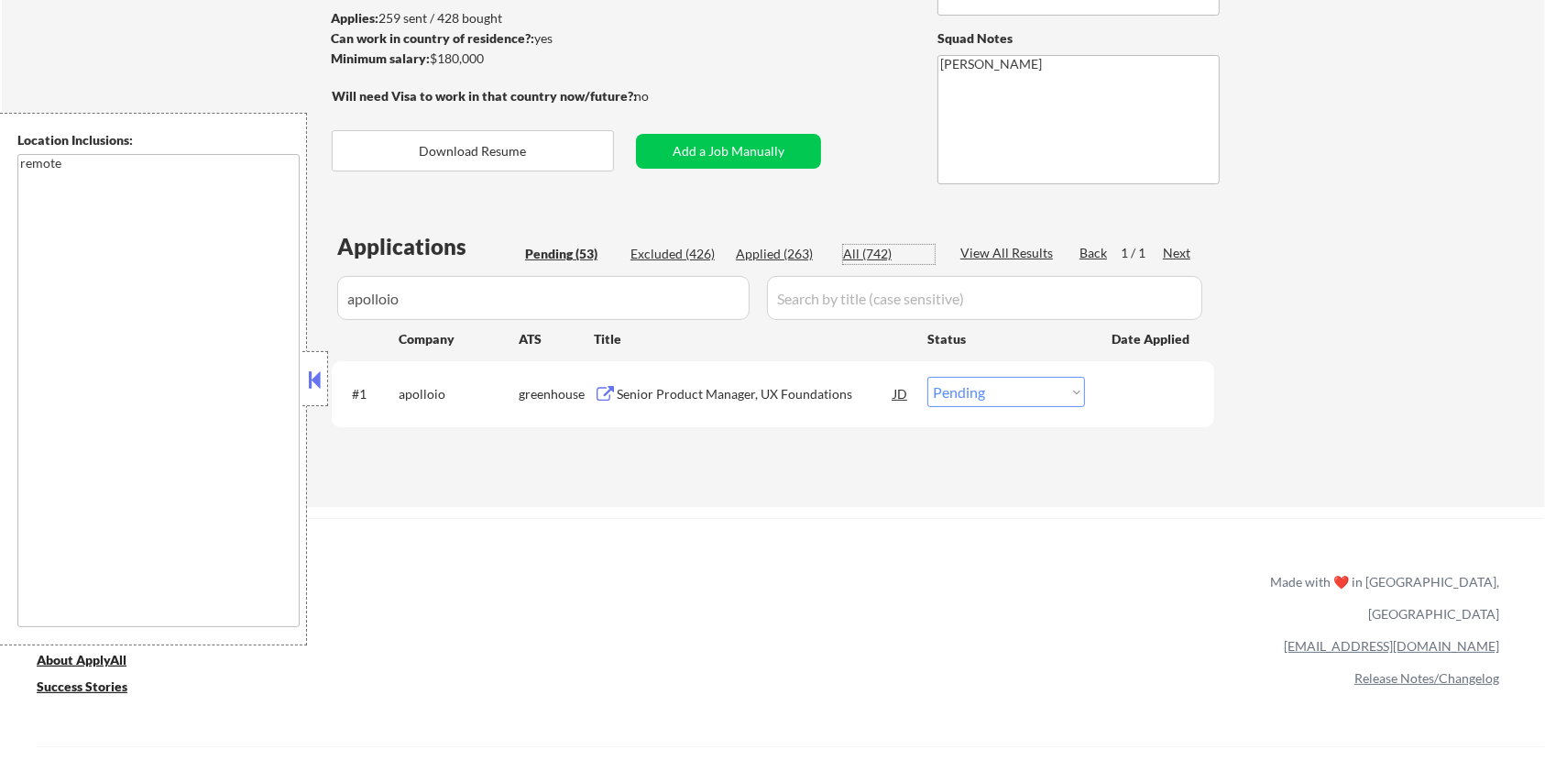
click at [867, 251] on div "All (742)" at bounding box center [889, 254] width 92 height 18
click at [675, 393] on div "Senior Product Manager, UX Foundations" at bounding box center [755, 394] width 277 height 18
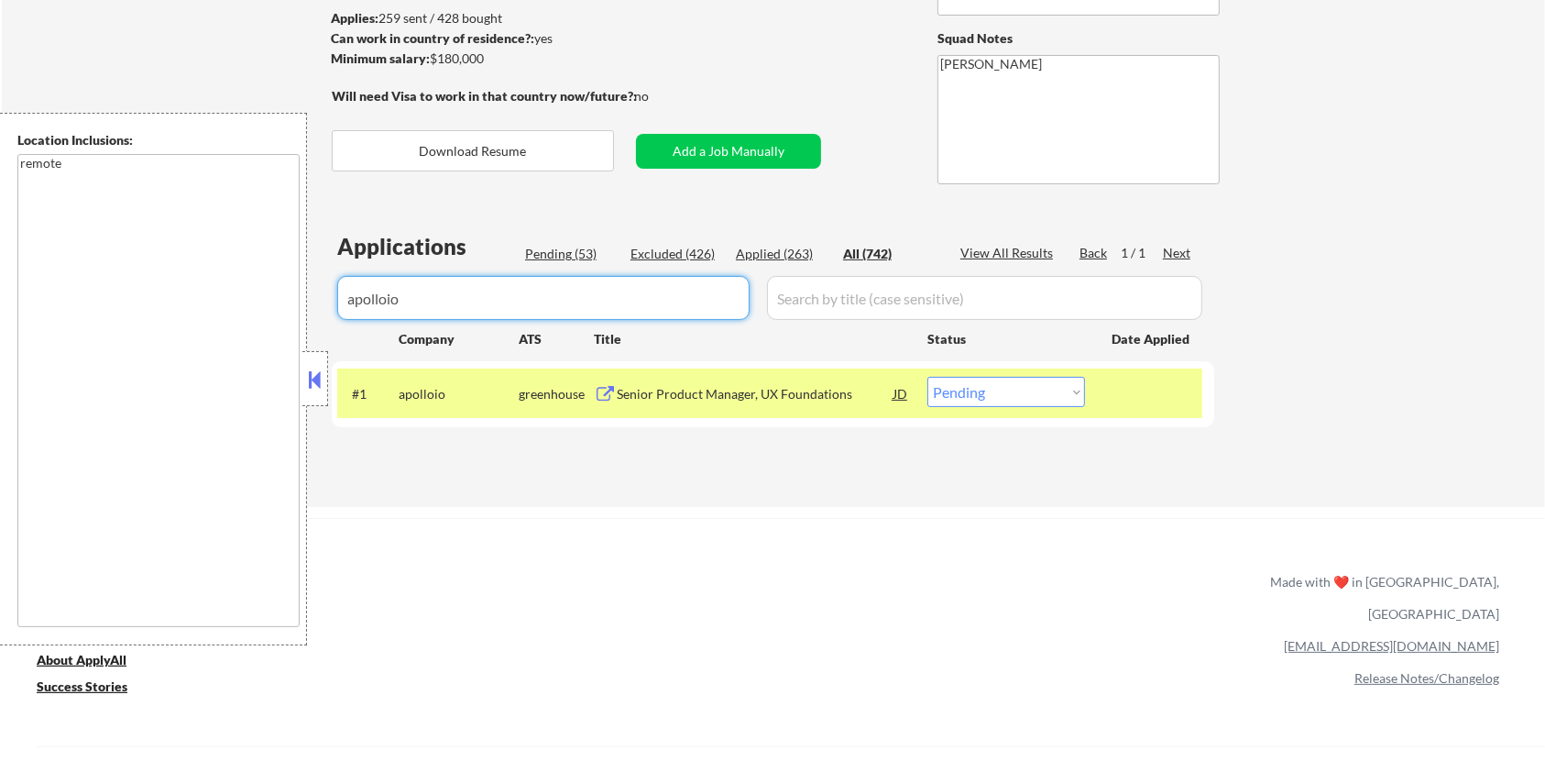
drag, startPoint x: 437, startPoint y: 306, endPoint x: 315, endPoint y: 301, distance: 122.0
click at [315, 301] on body "← Return to /applysquad Mailslurp Inbox Job Search Builder [PERSON_NAME] User E…" at bounding box center [772, 142] width 1545 height 772
click at [562, 249] on div "Pending (53)" at bounding box center [571, 254] width 92 height 18
select select ""applied""
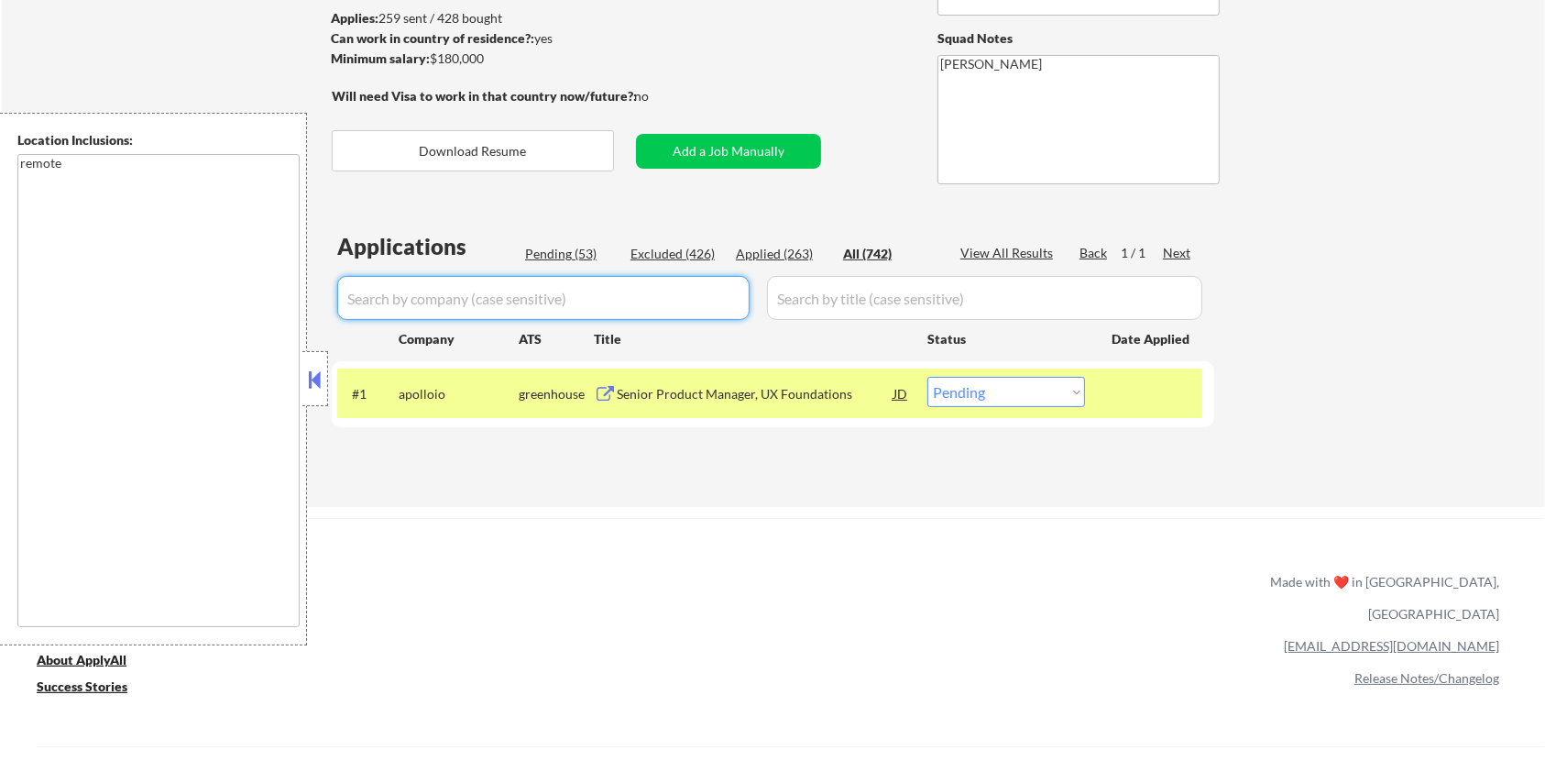
select select ""applied""
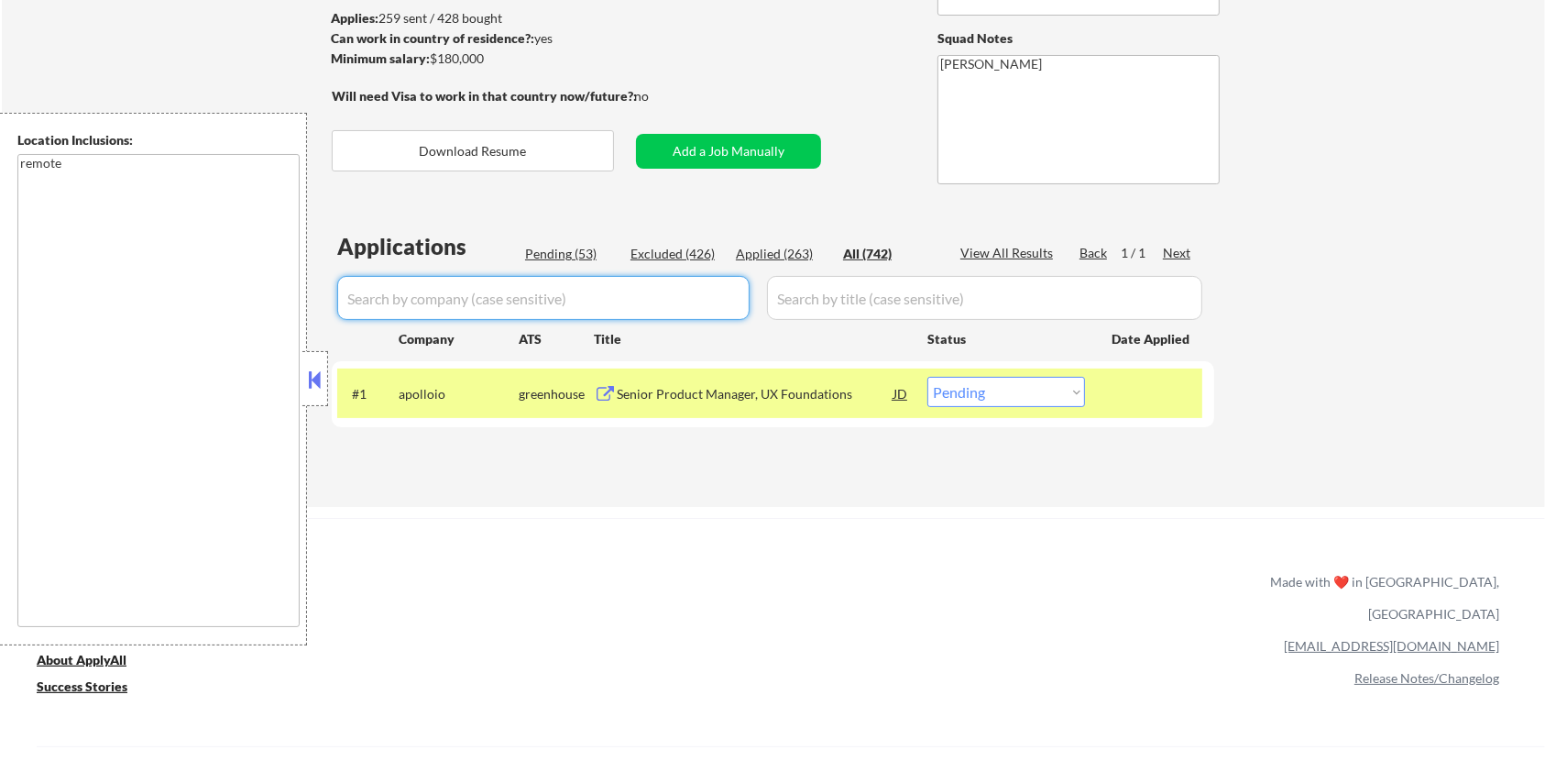
select select ""applied""
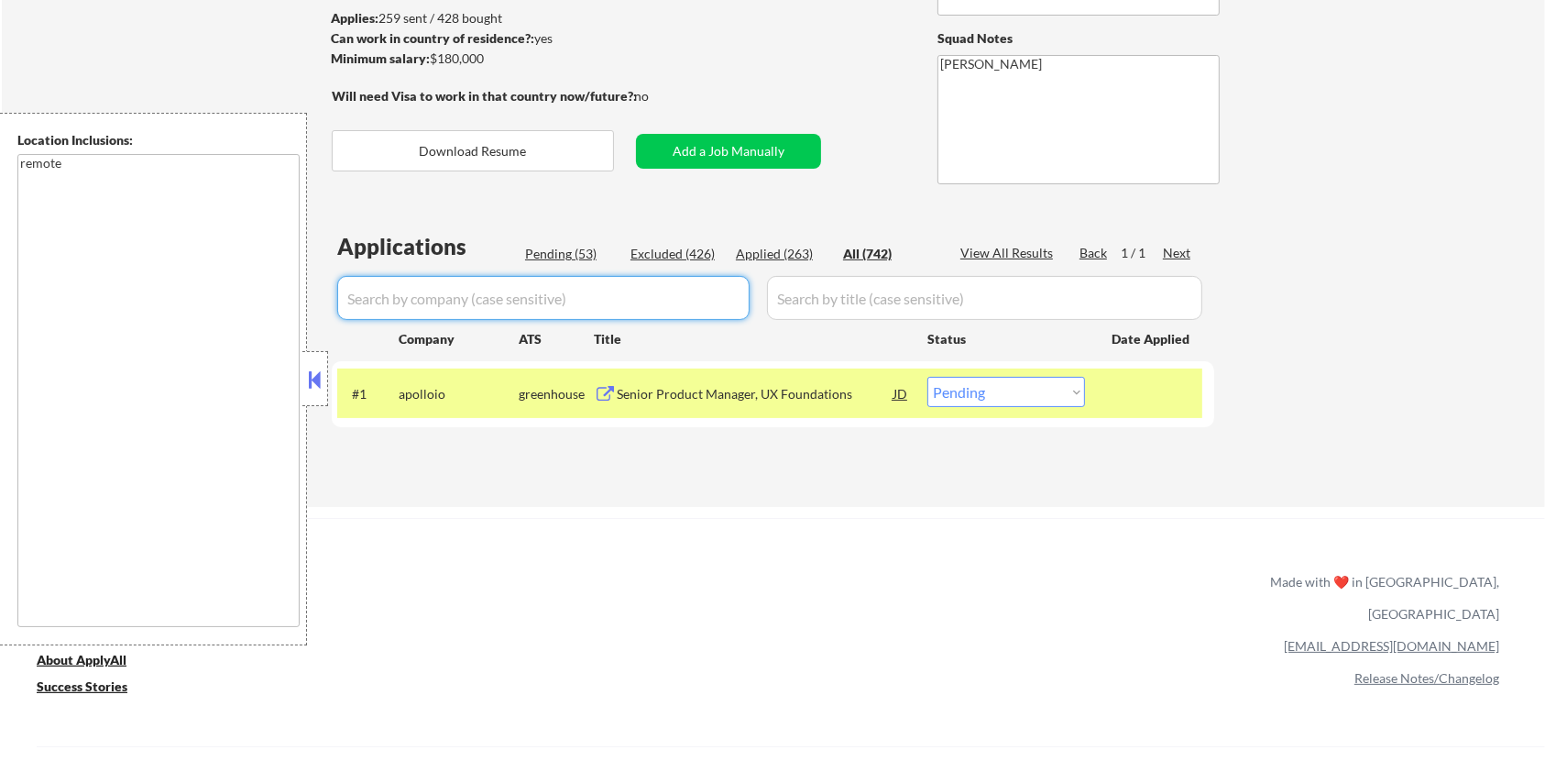
select select ""applied""
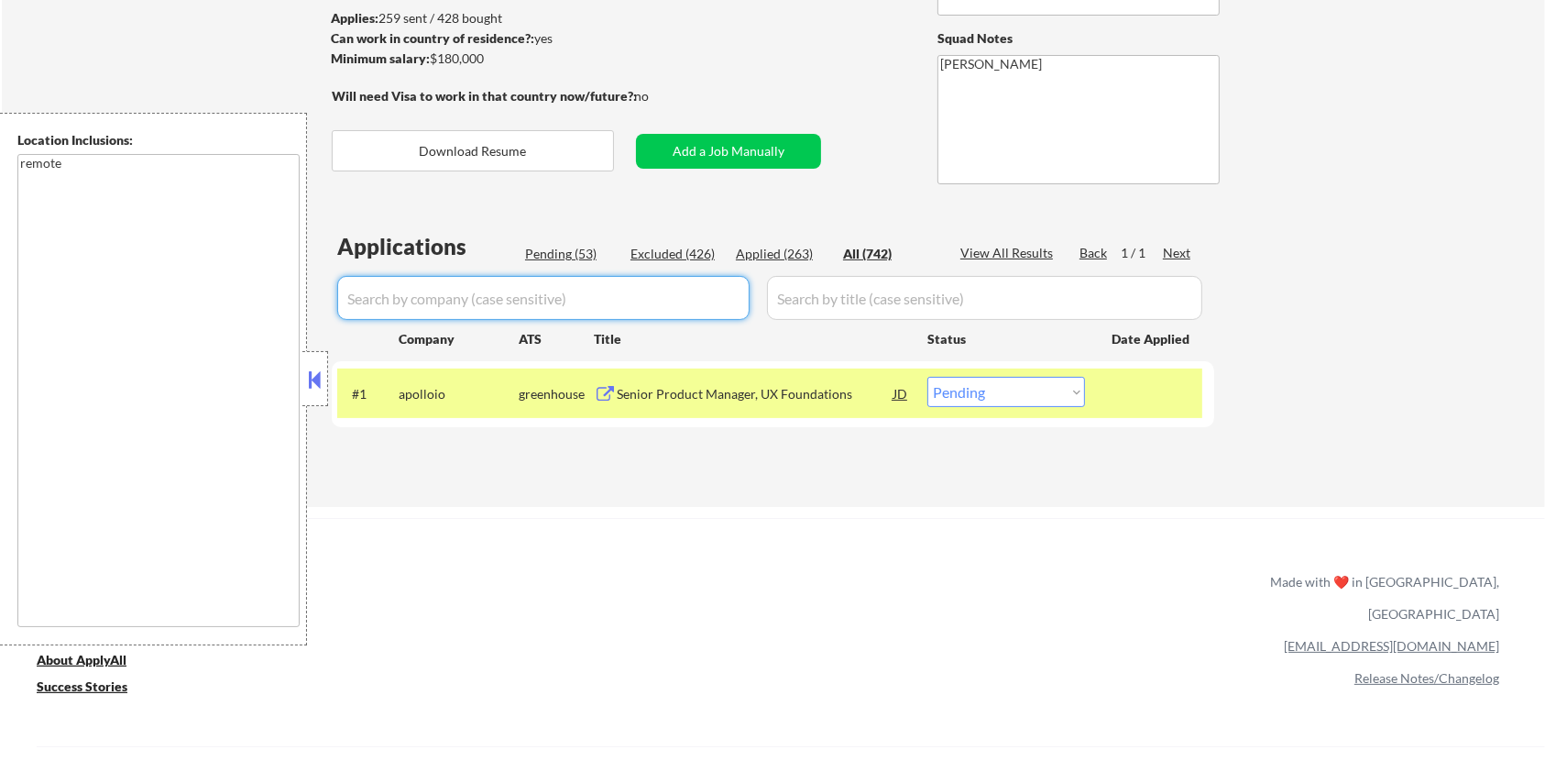
select select ""applied""
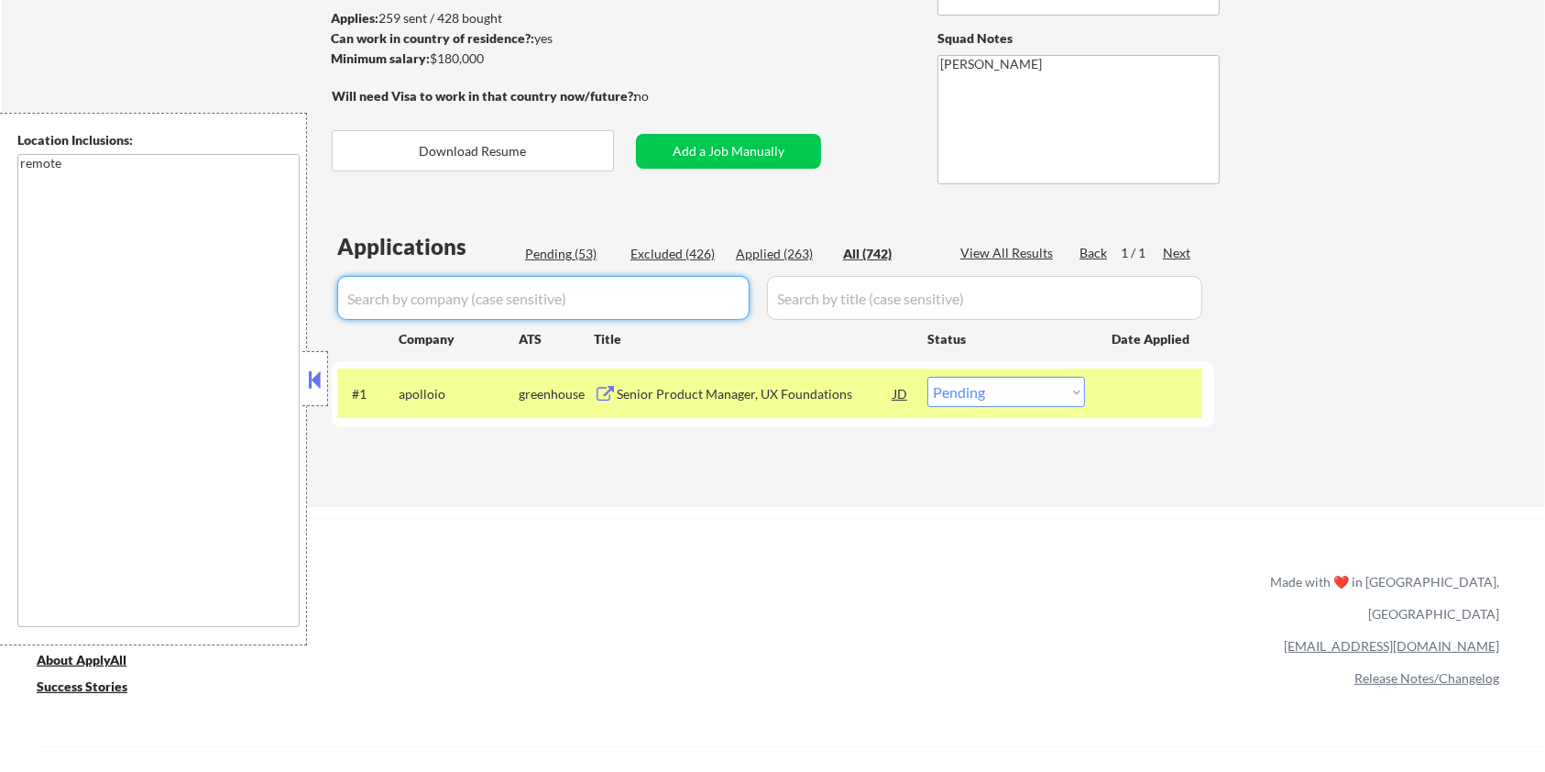
select select ""applied""
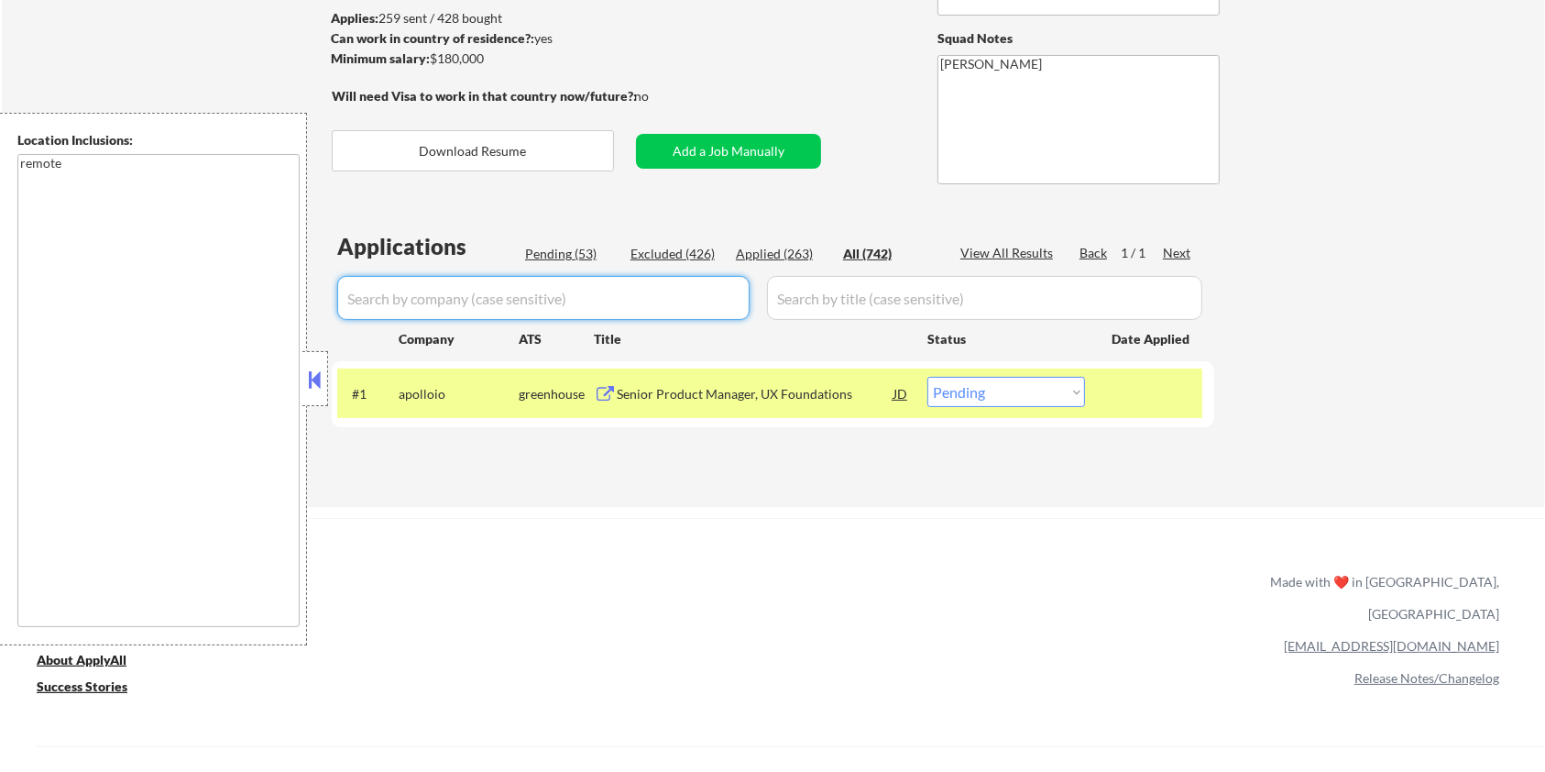
select select ""applied""
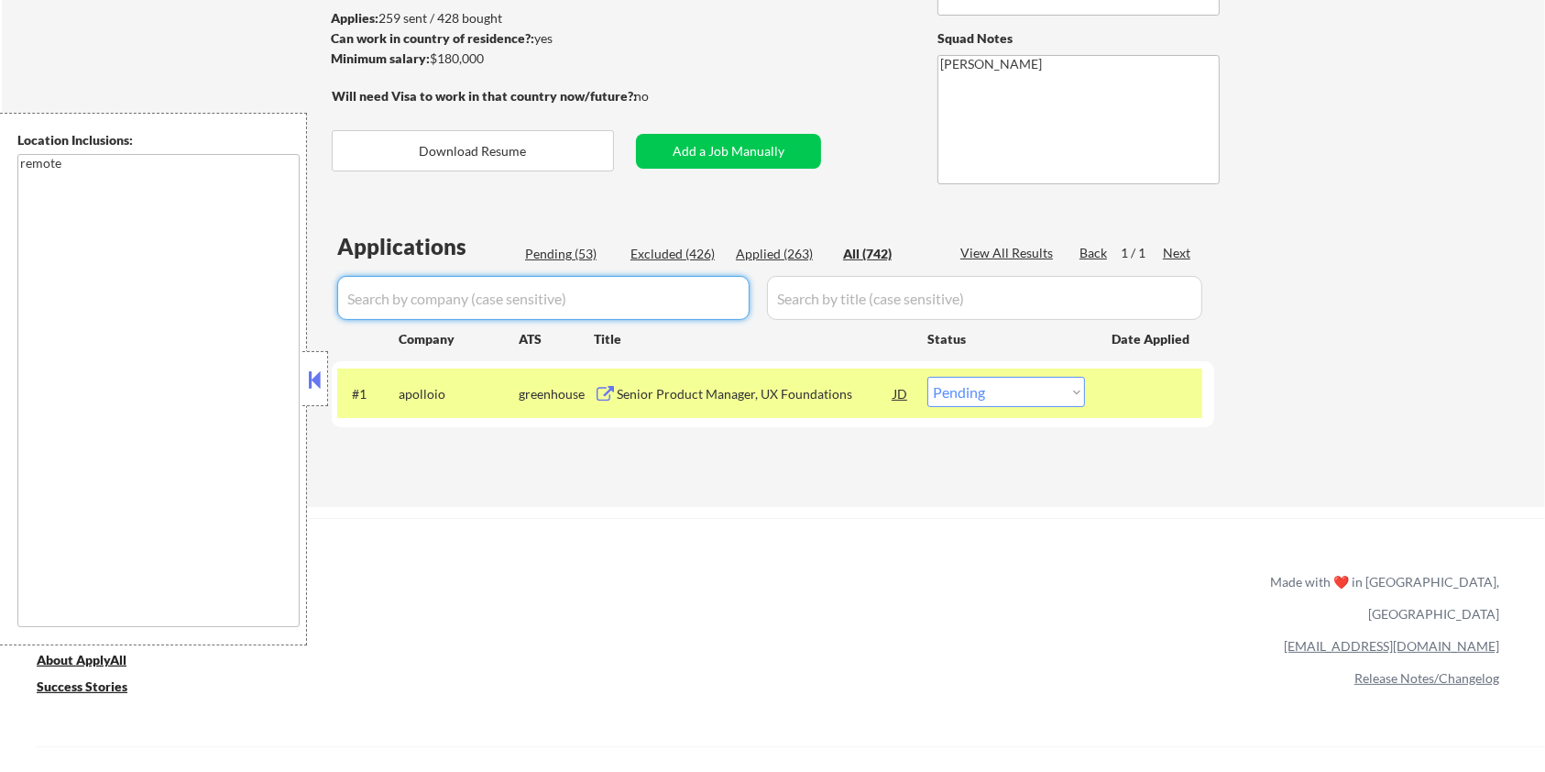
select select ""applied""
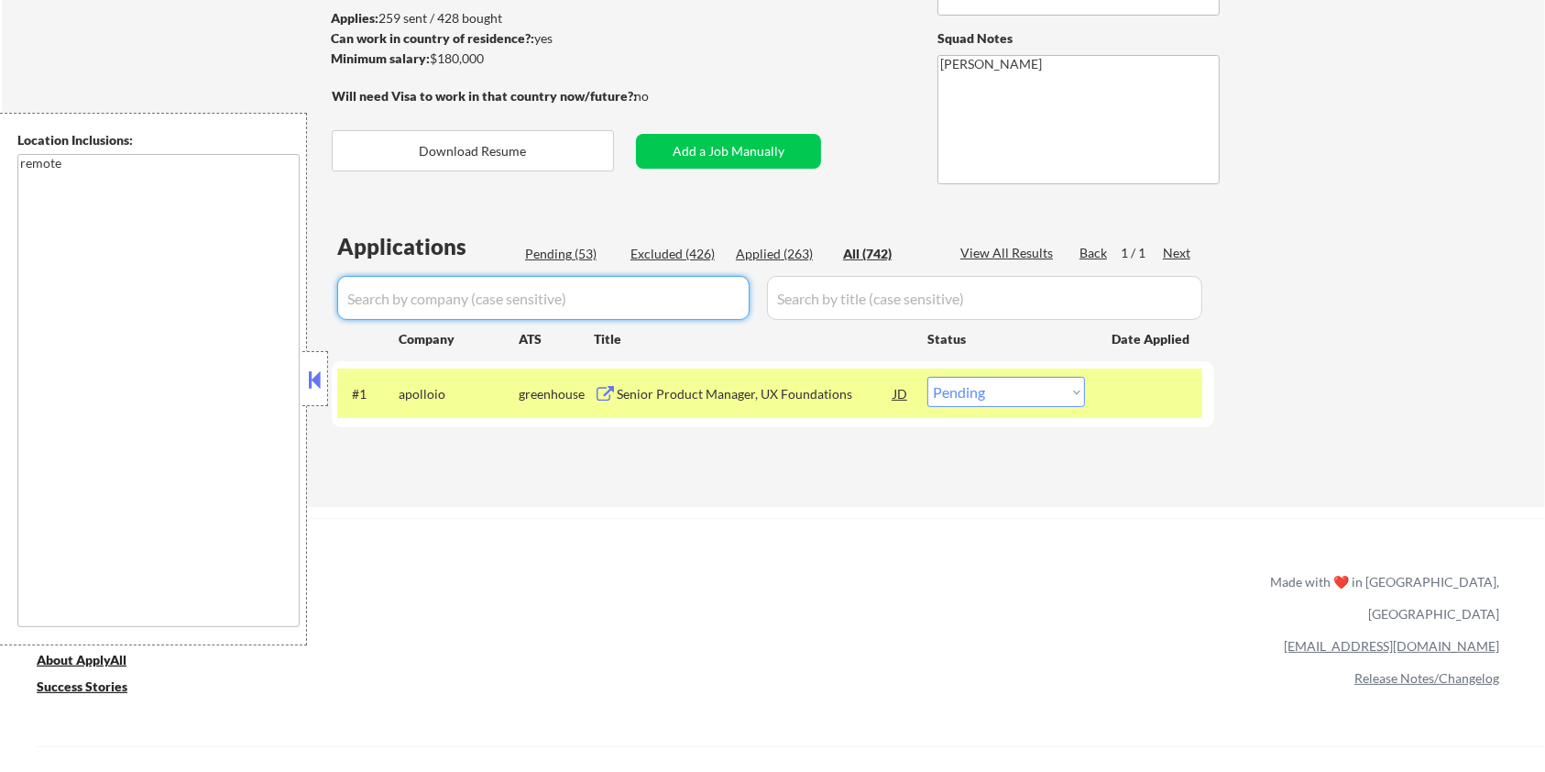
select select ""applied""
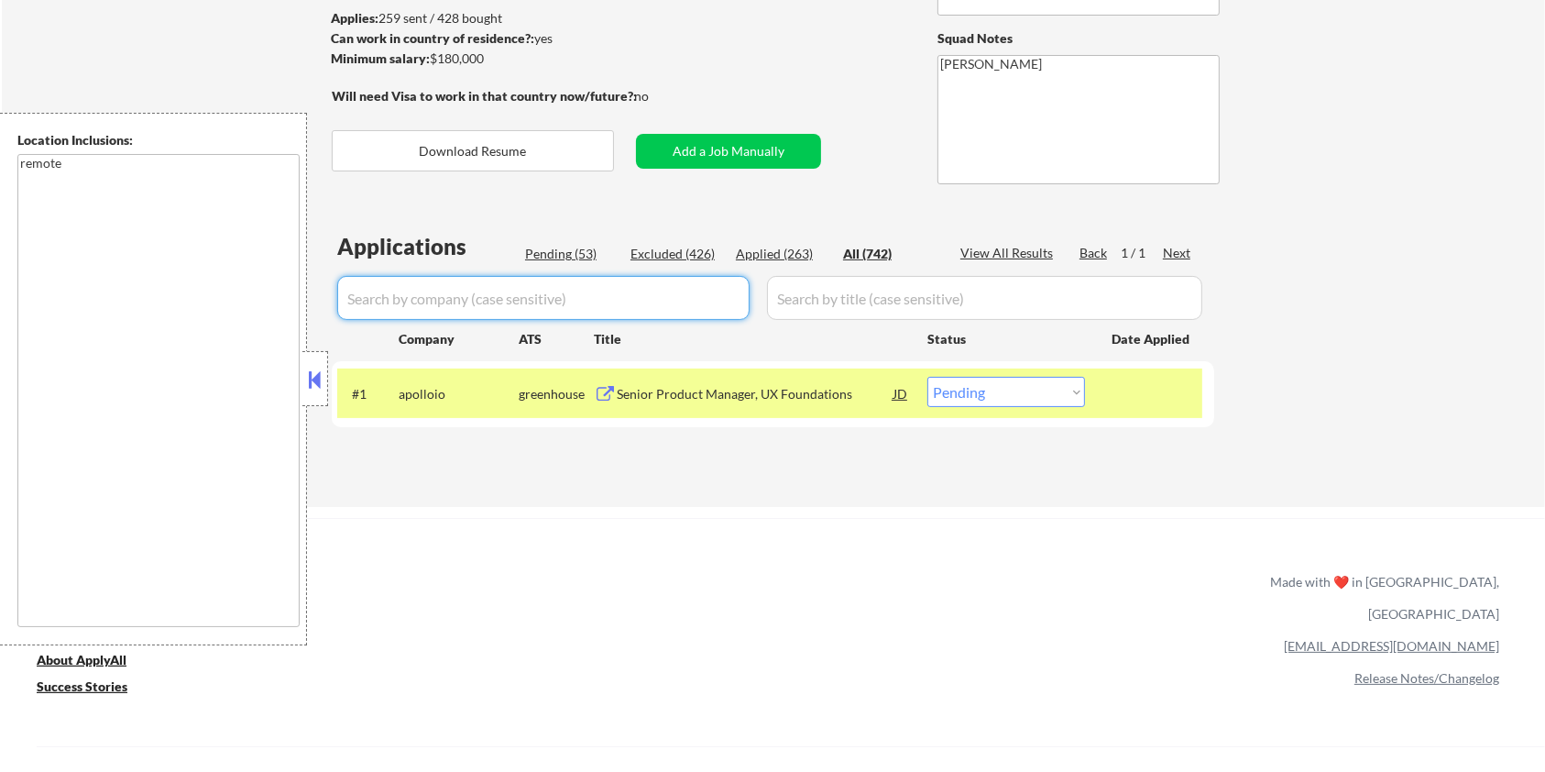
select select ""applied""
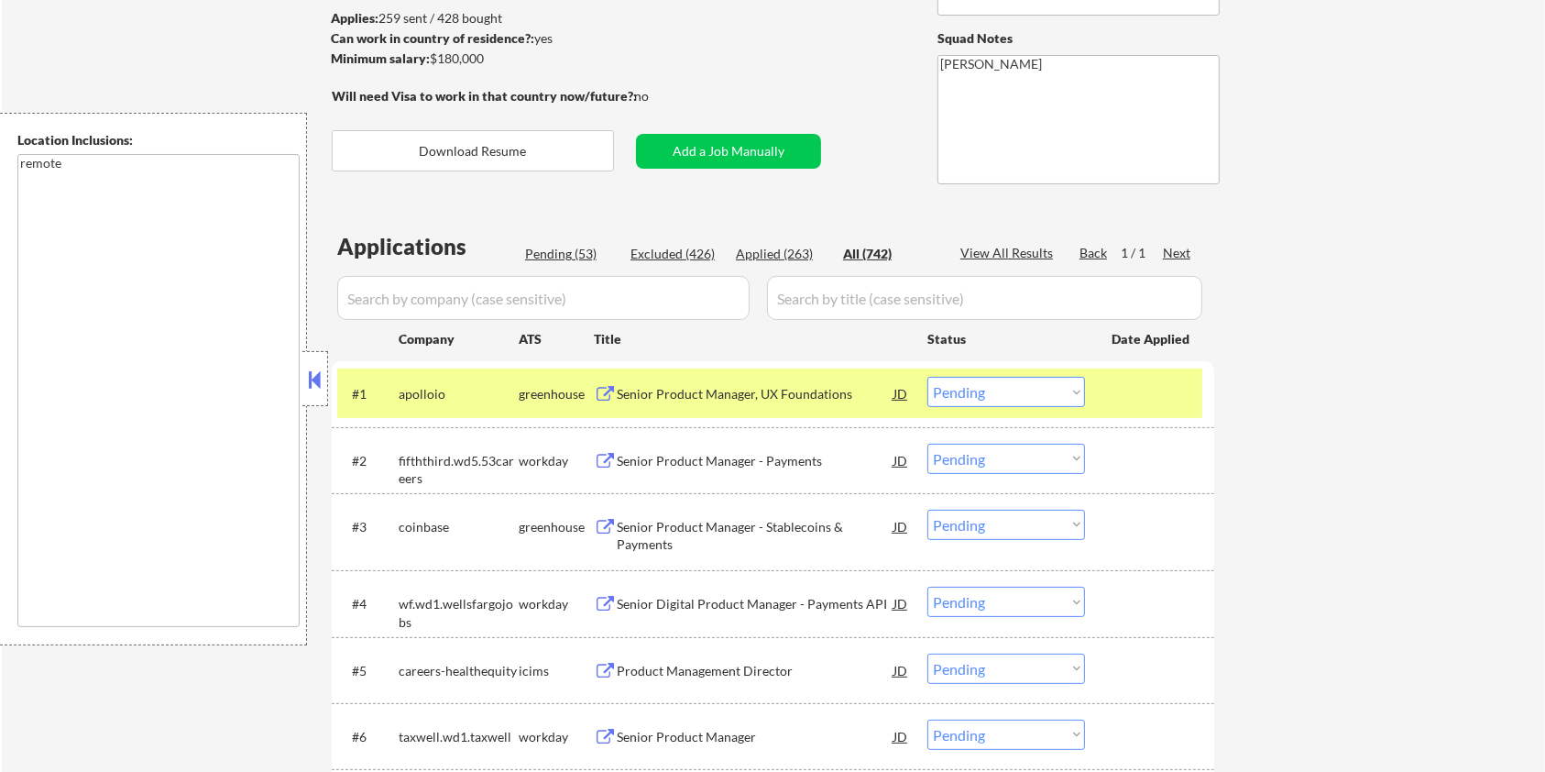
select select ""applied""
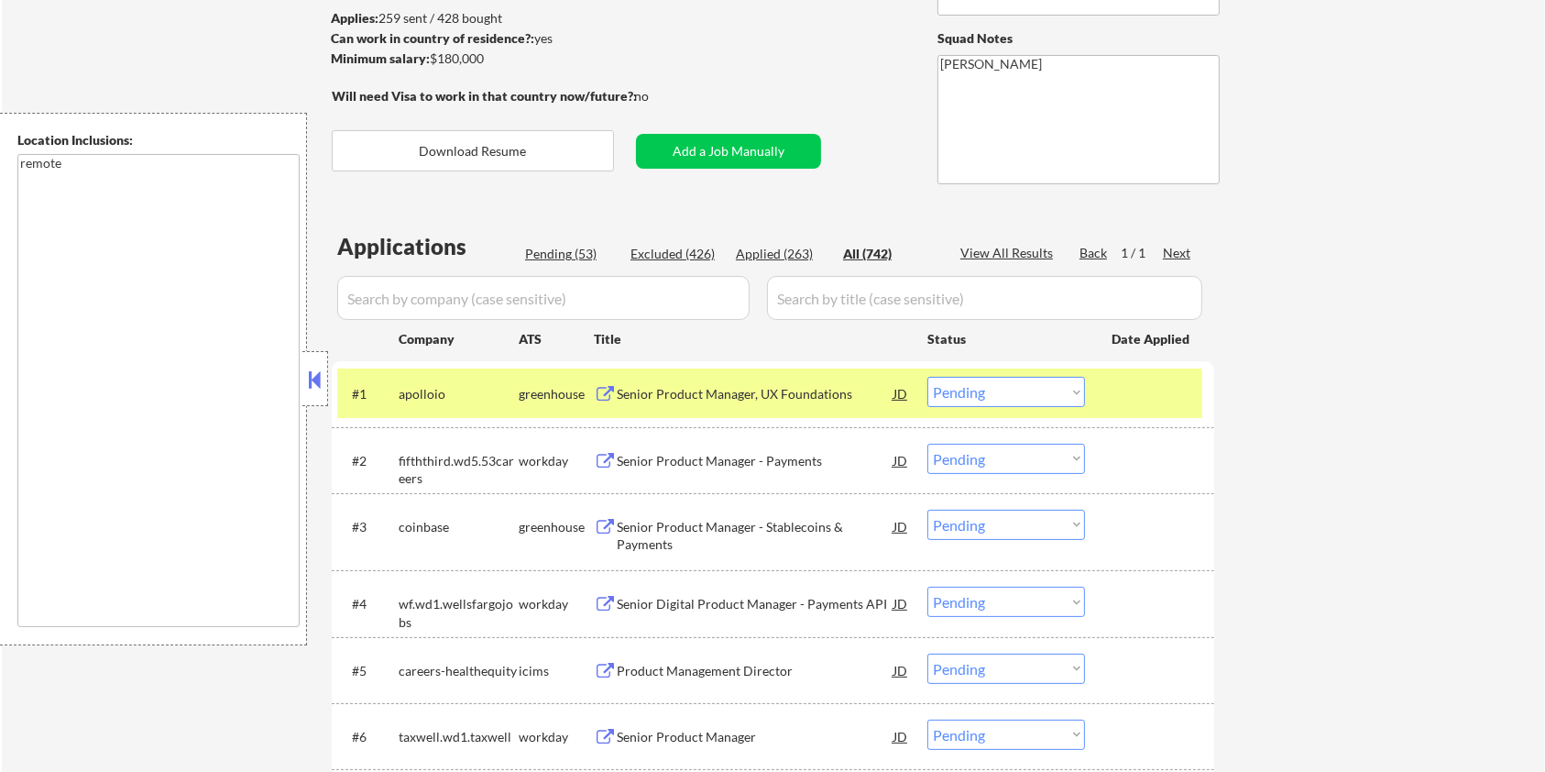
select select ""applied""
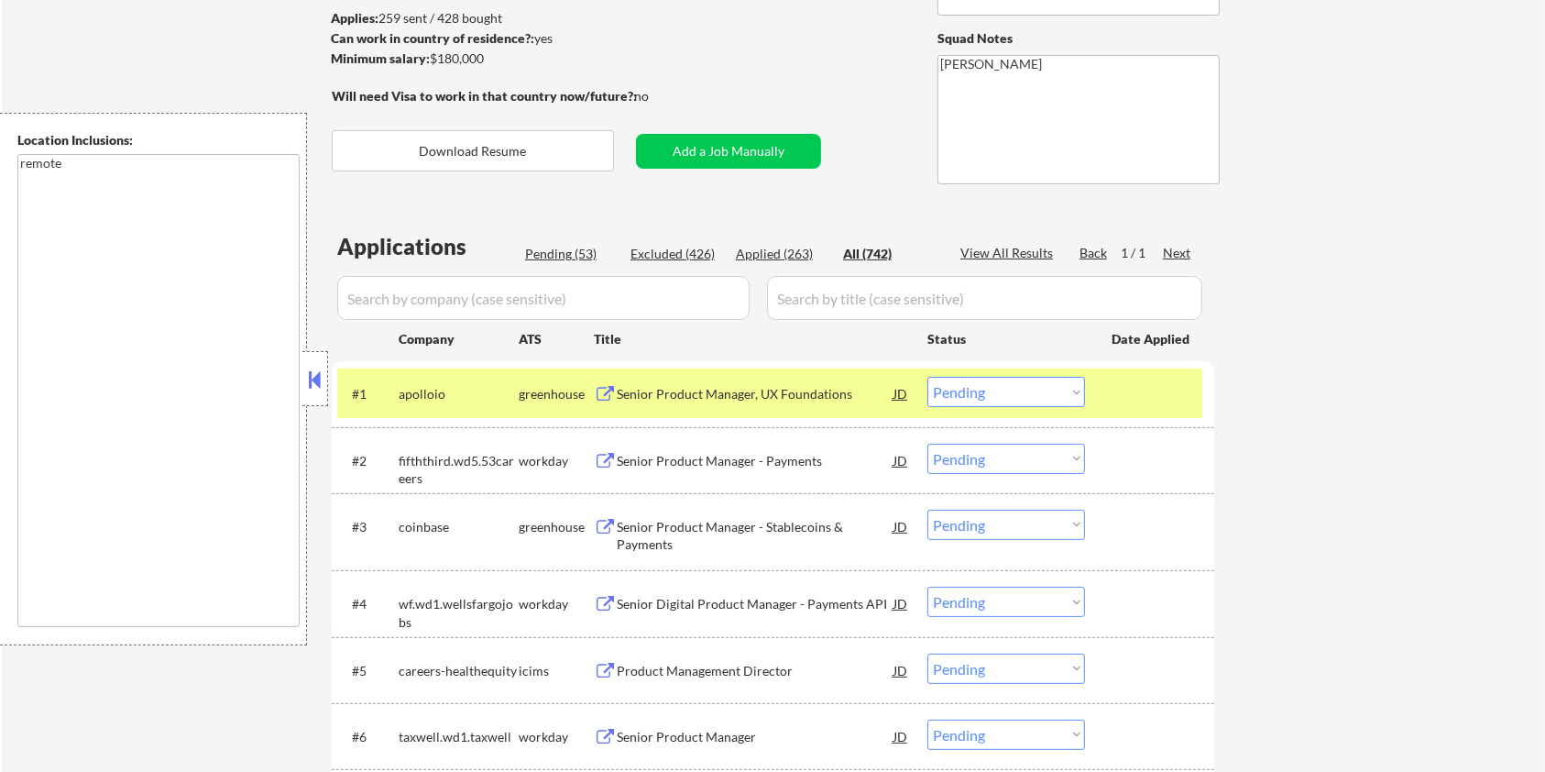
select select ""applied""
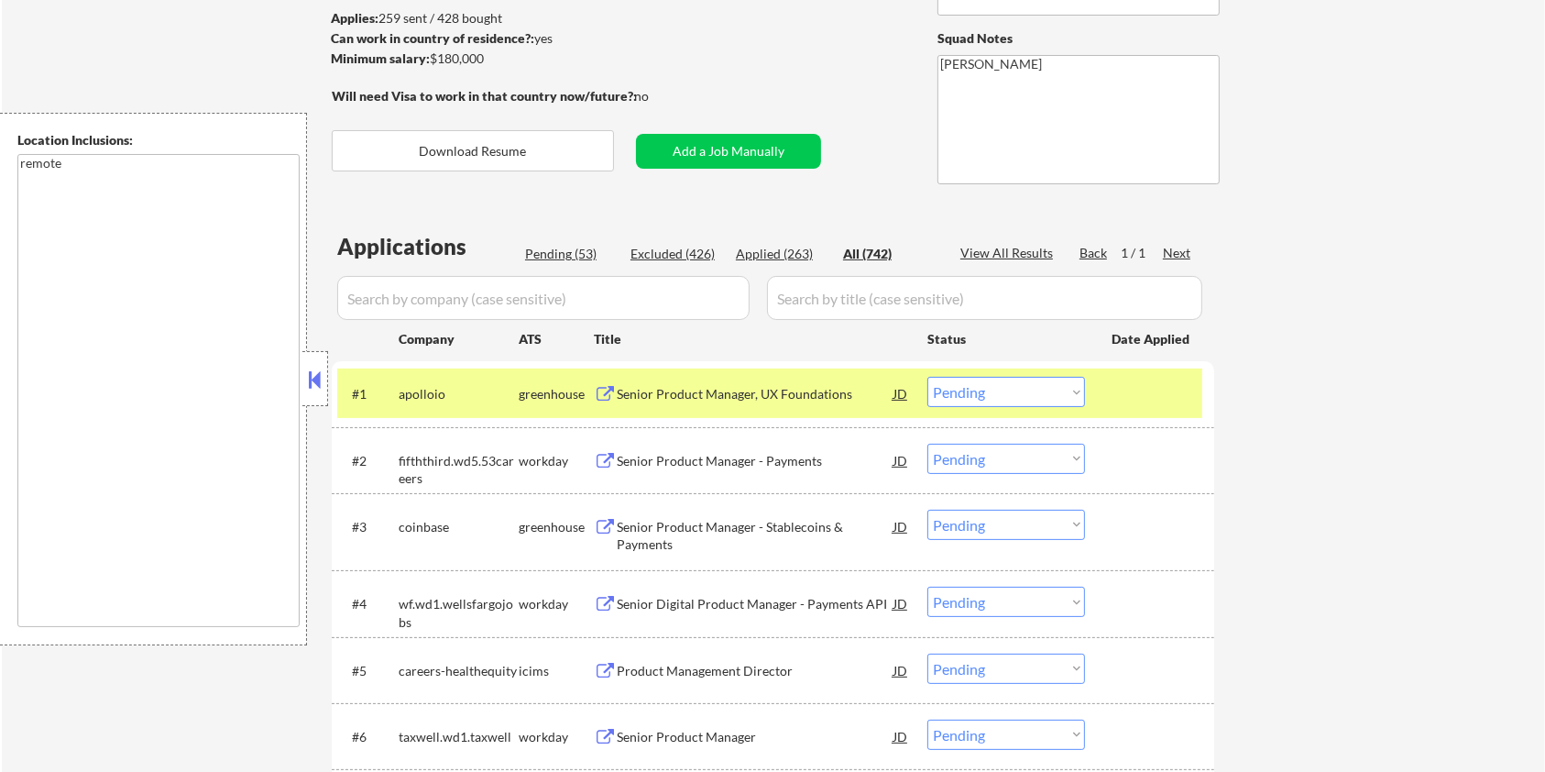
select select ""applied""
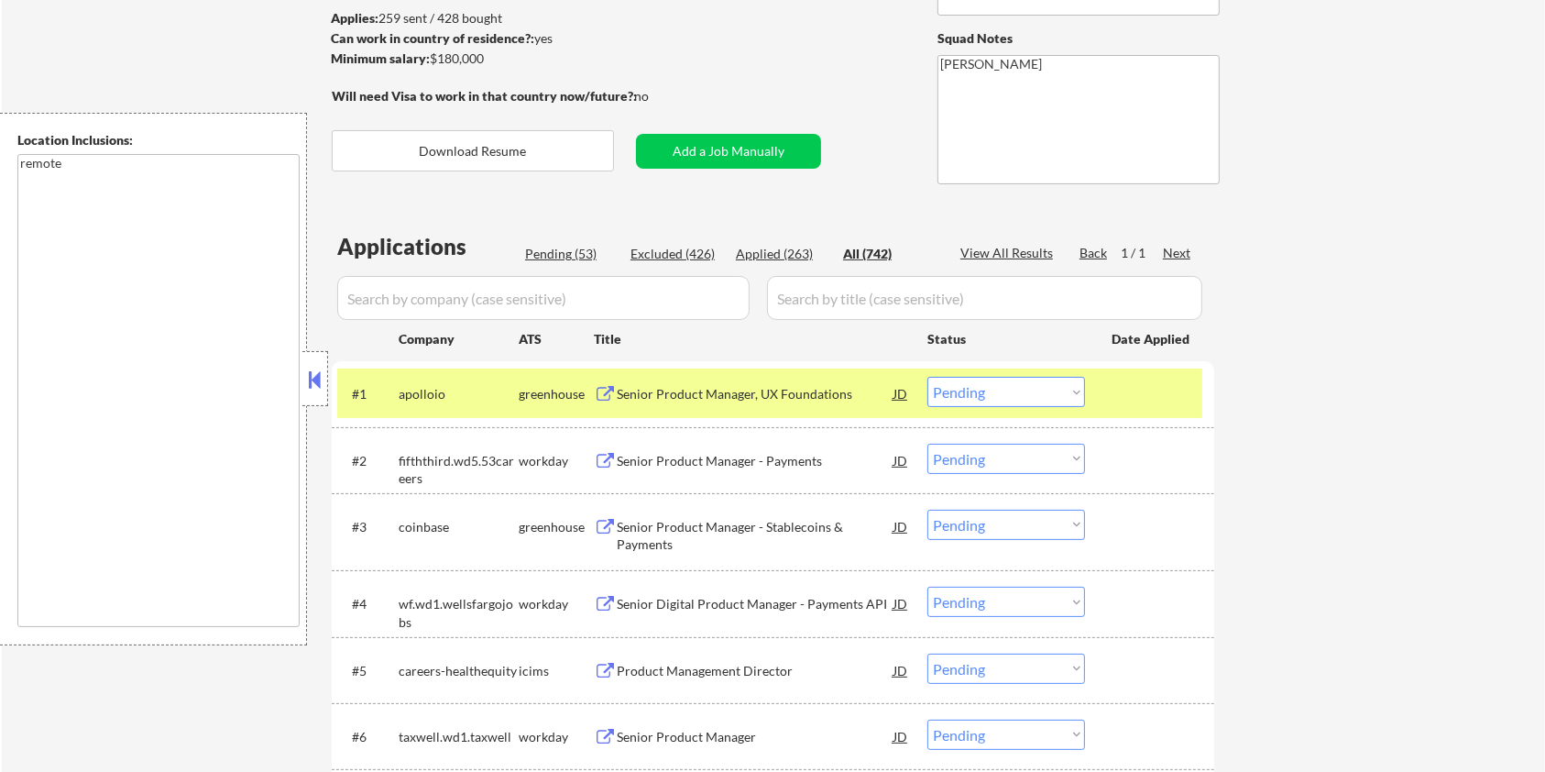
select select ""applied""
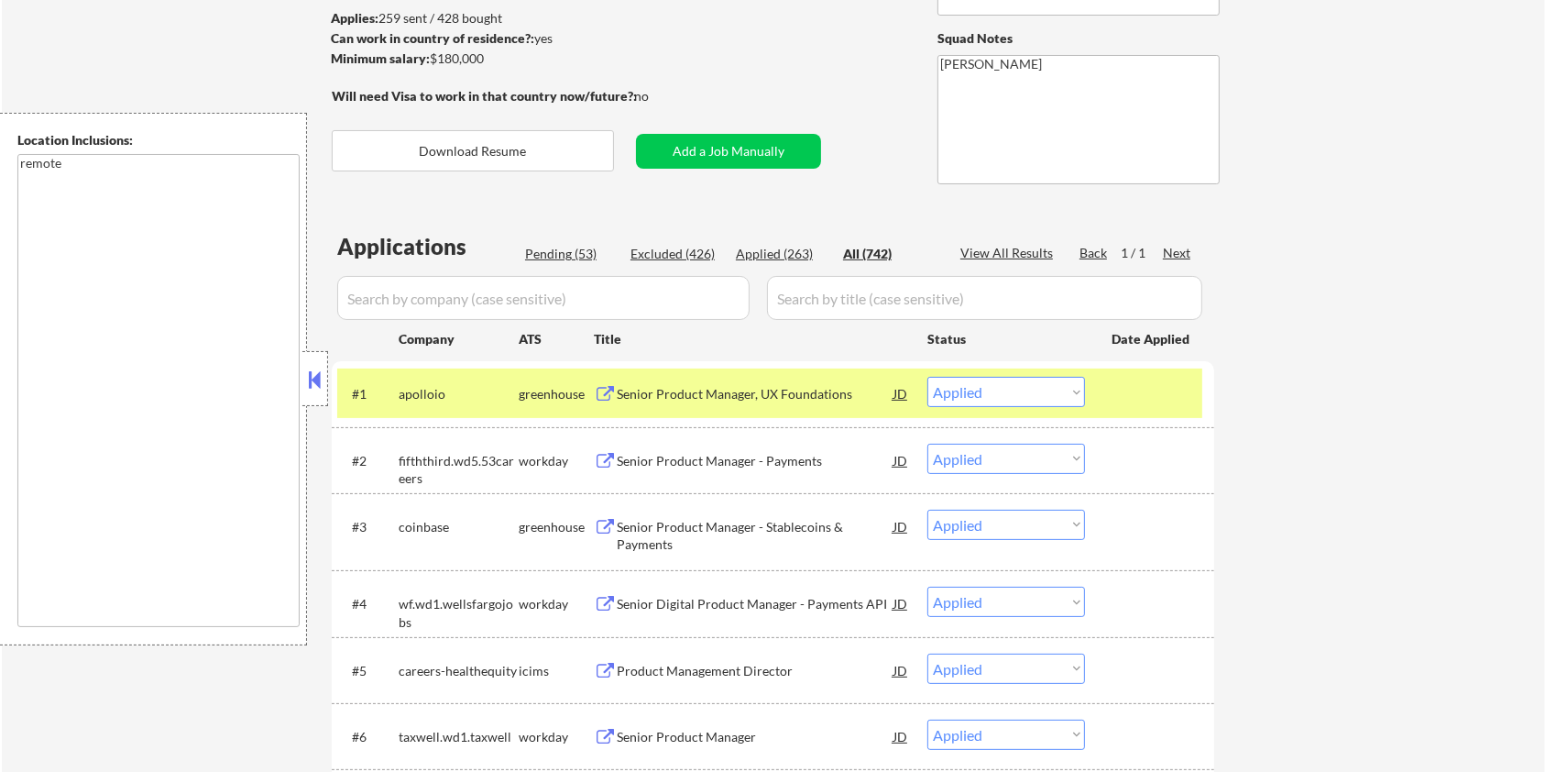
select select ""applied""
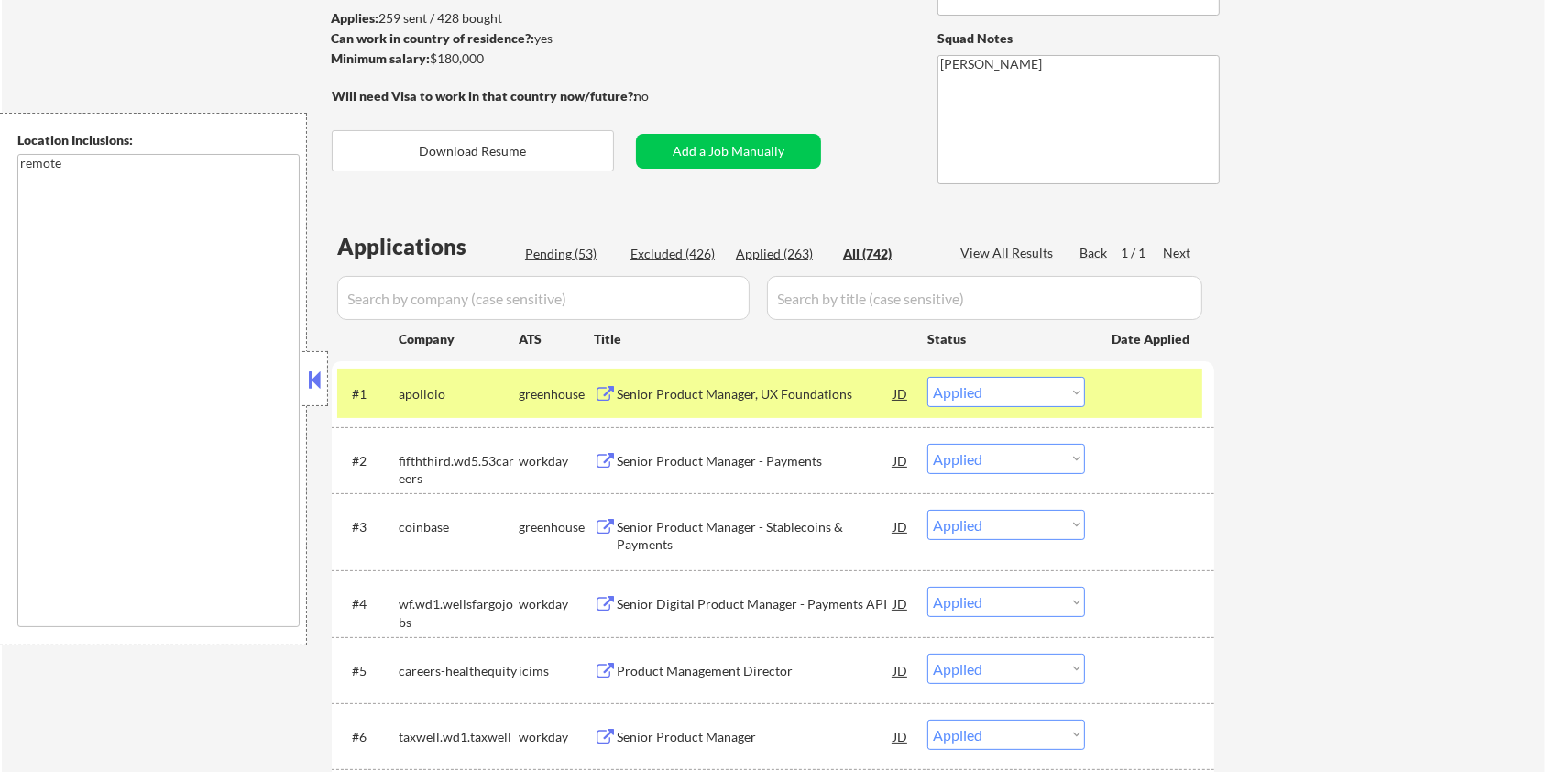
select select ""applied""
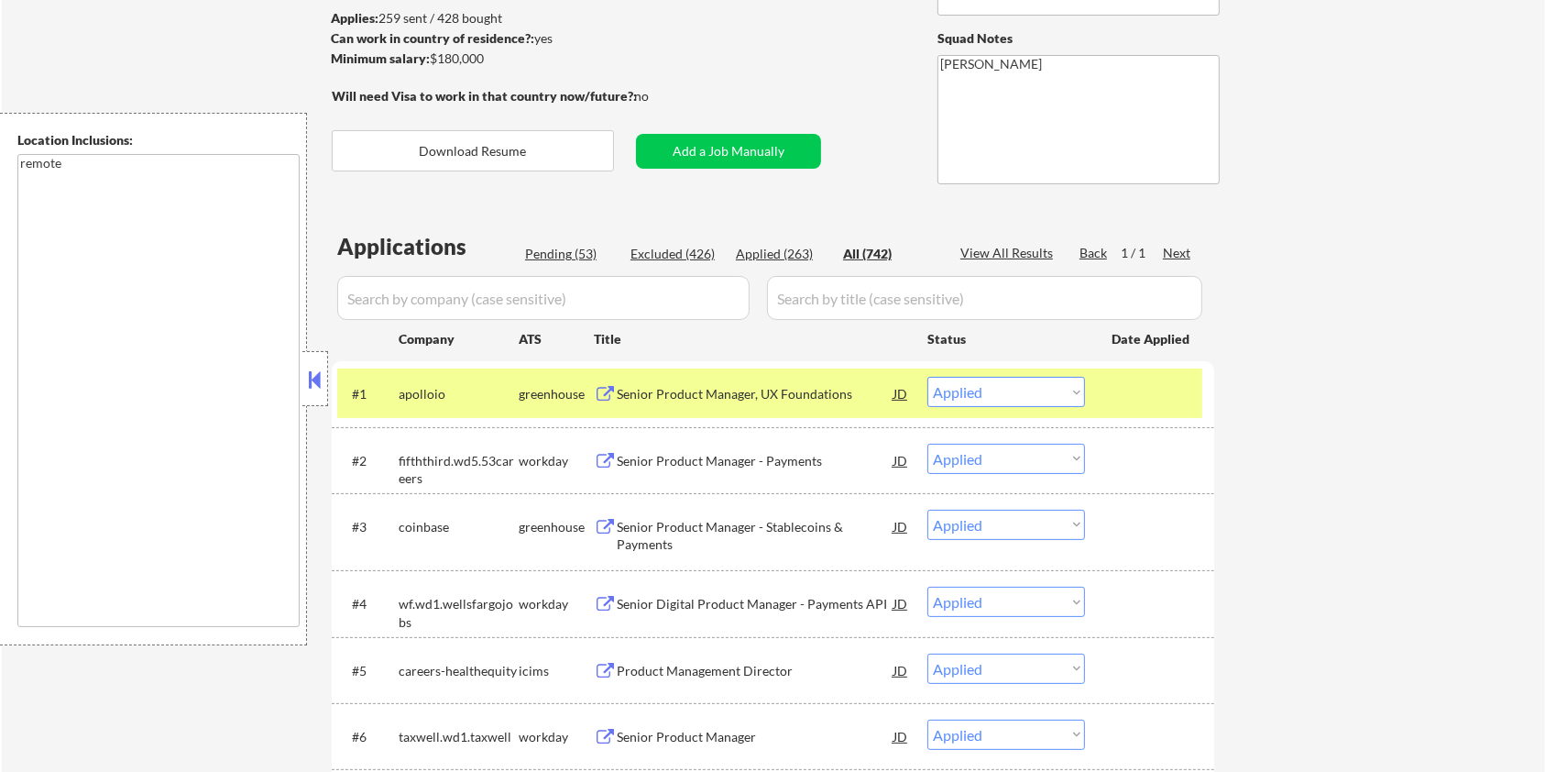
select select ""applied""
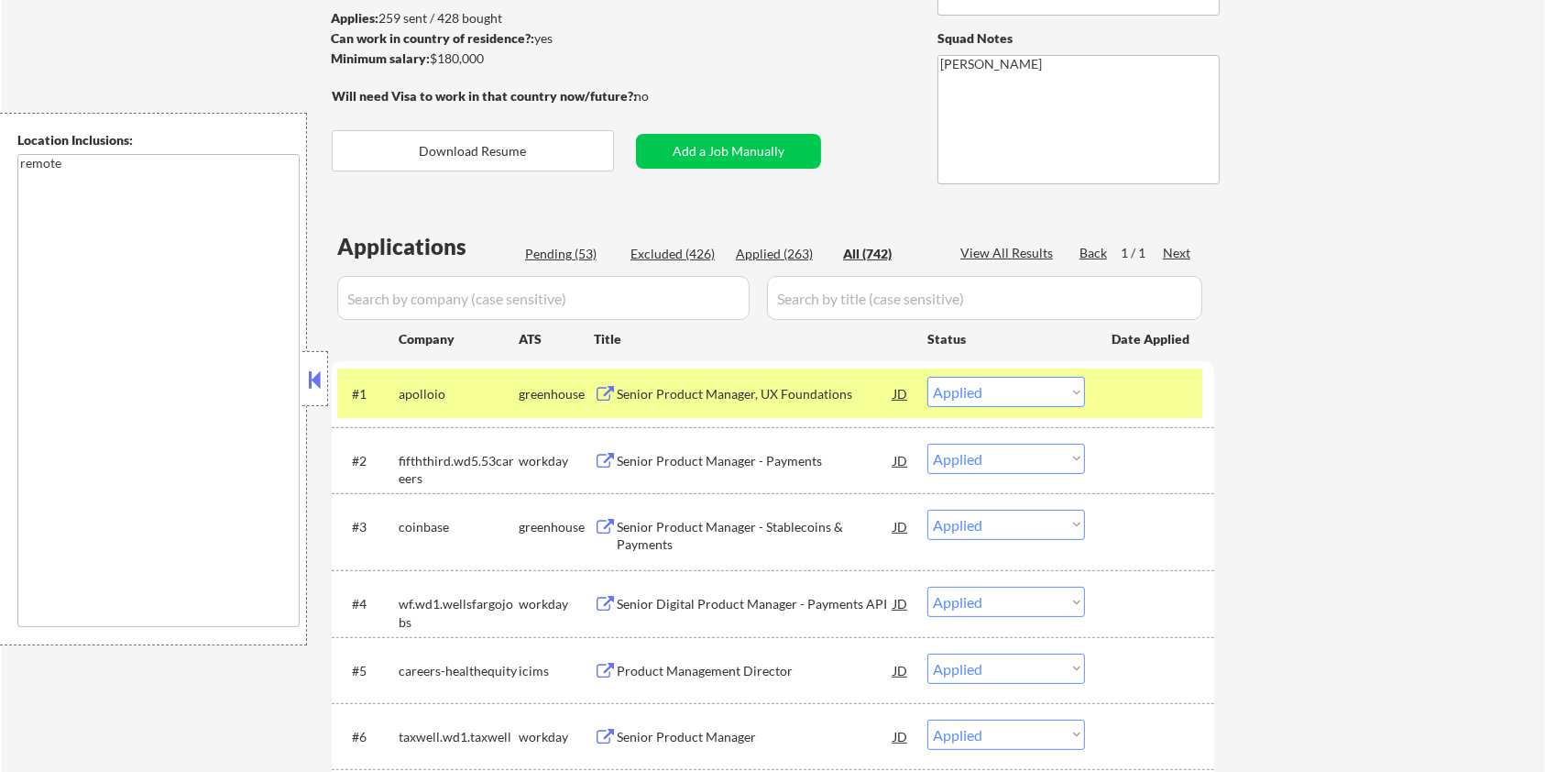
select select ""applied""
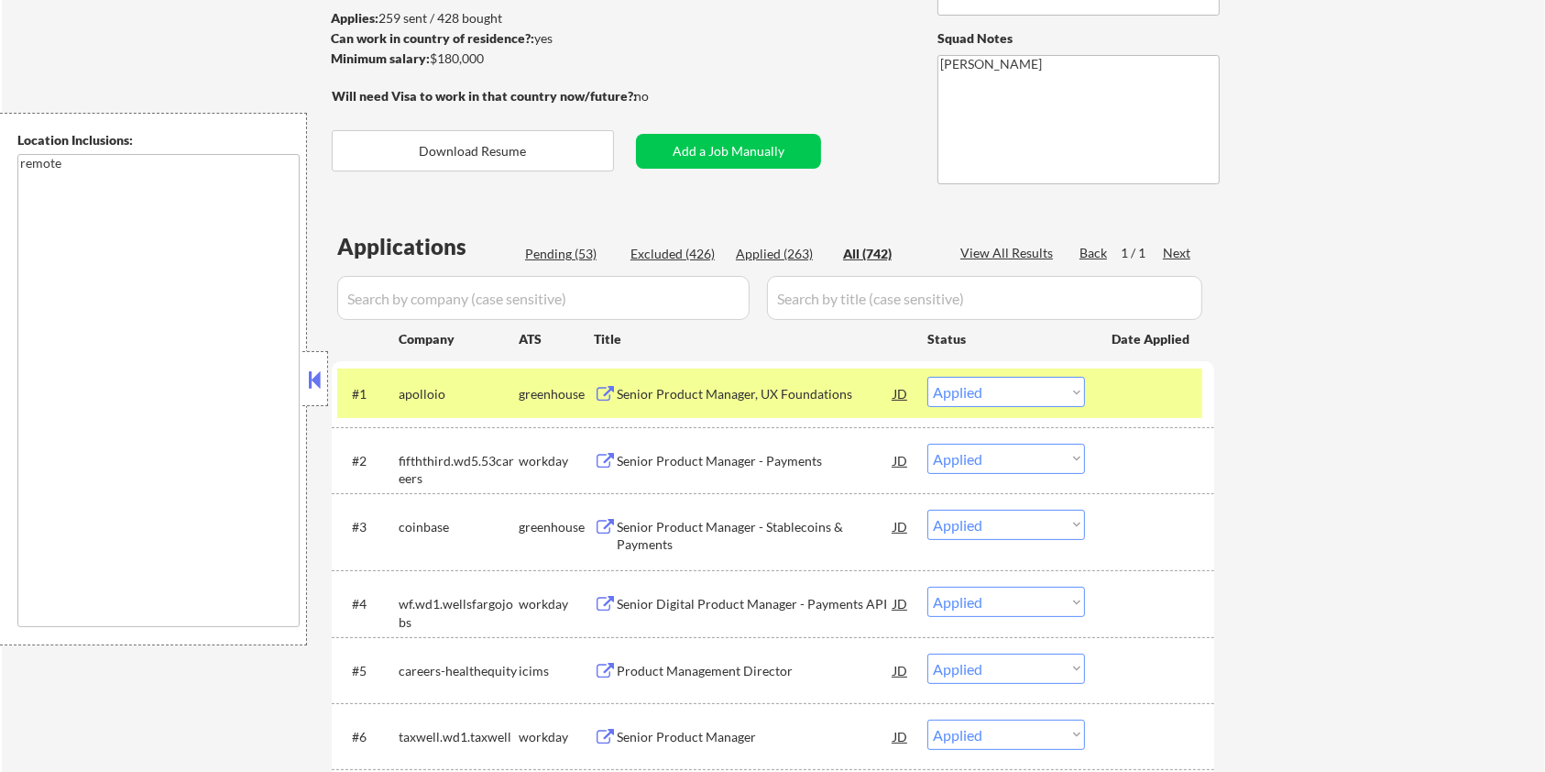
select select ""applied""
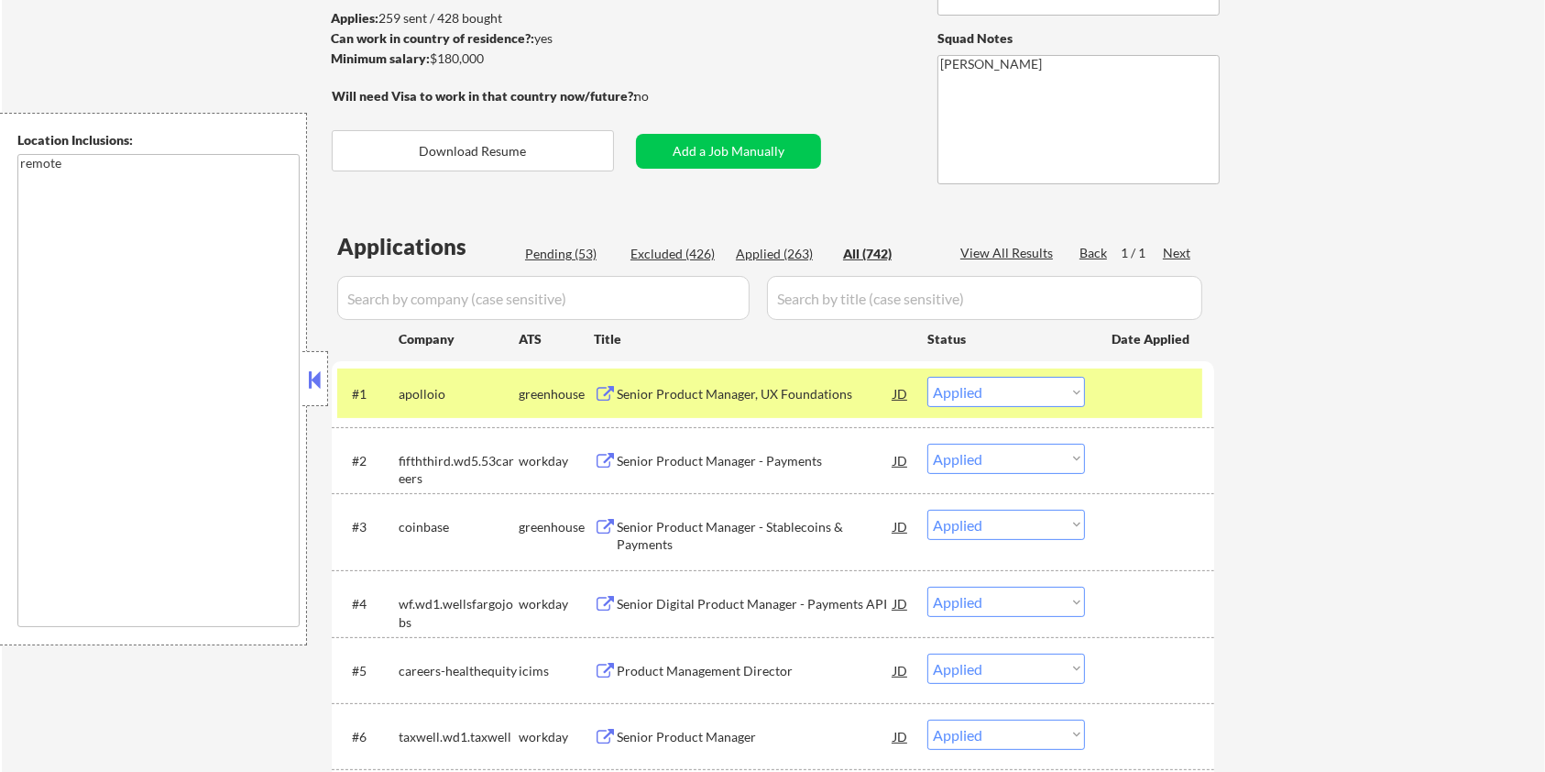
select select ""applied""
select select ""pending""
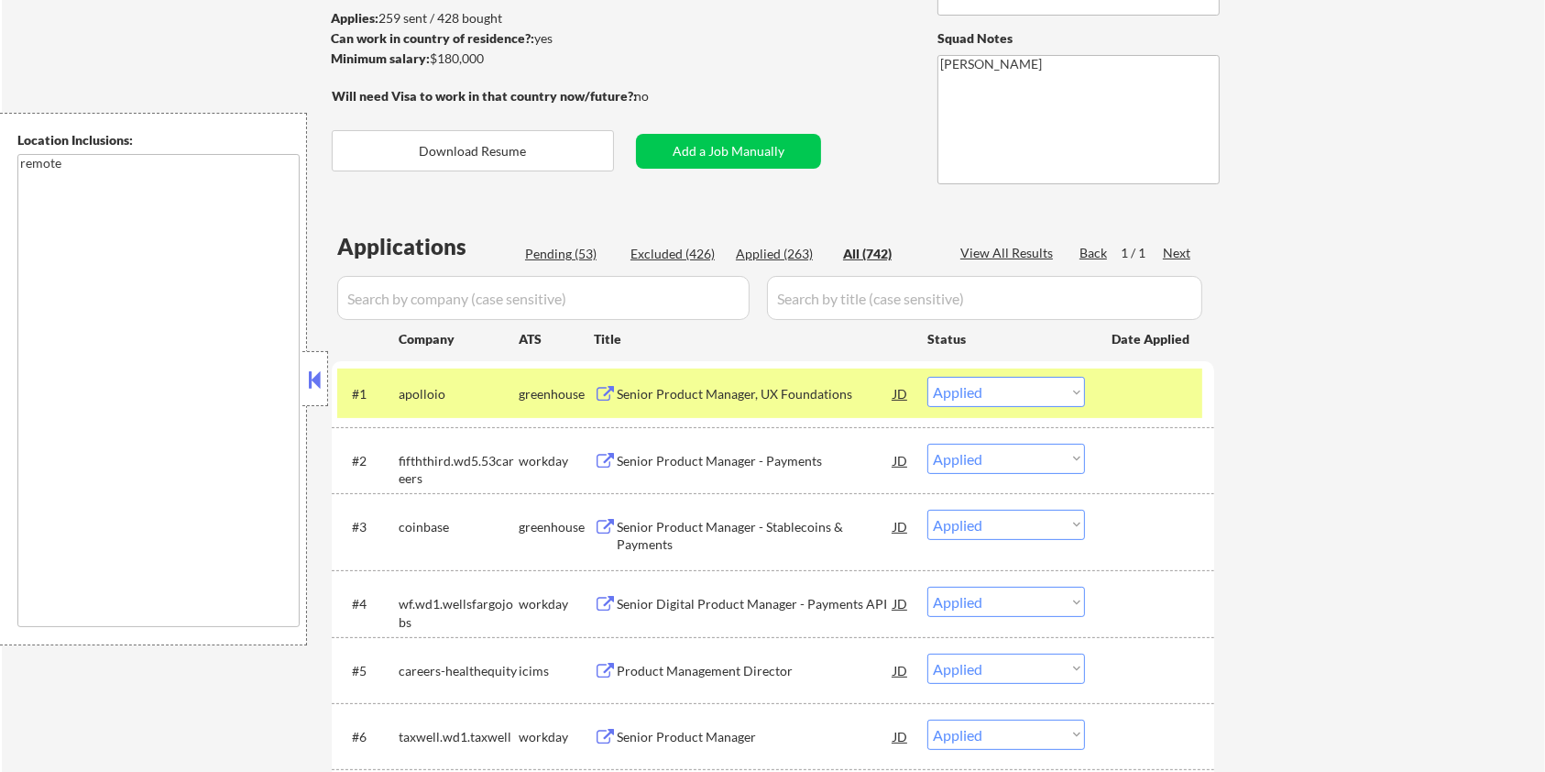
select select ""pending""
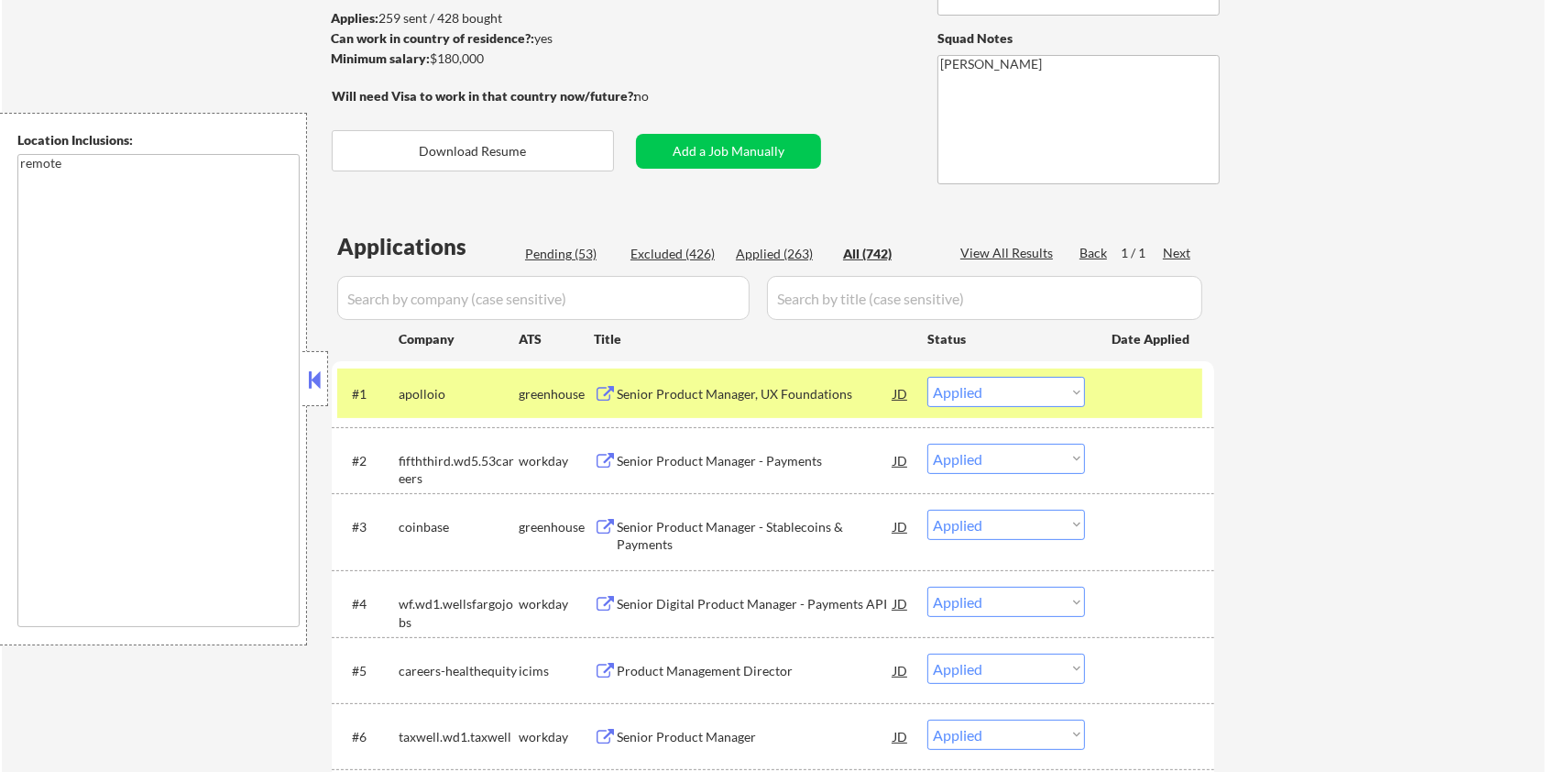
select select ""pending""
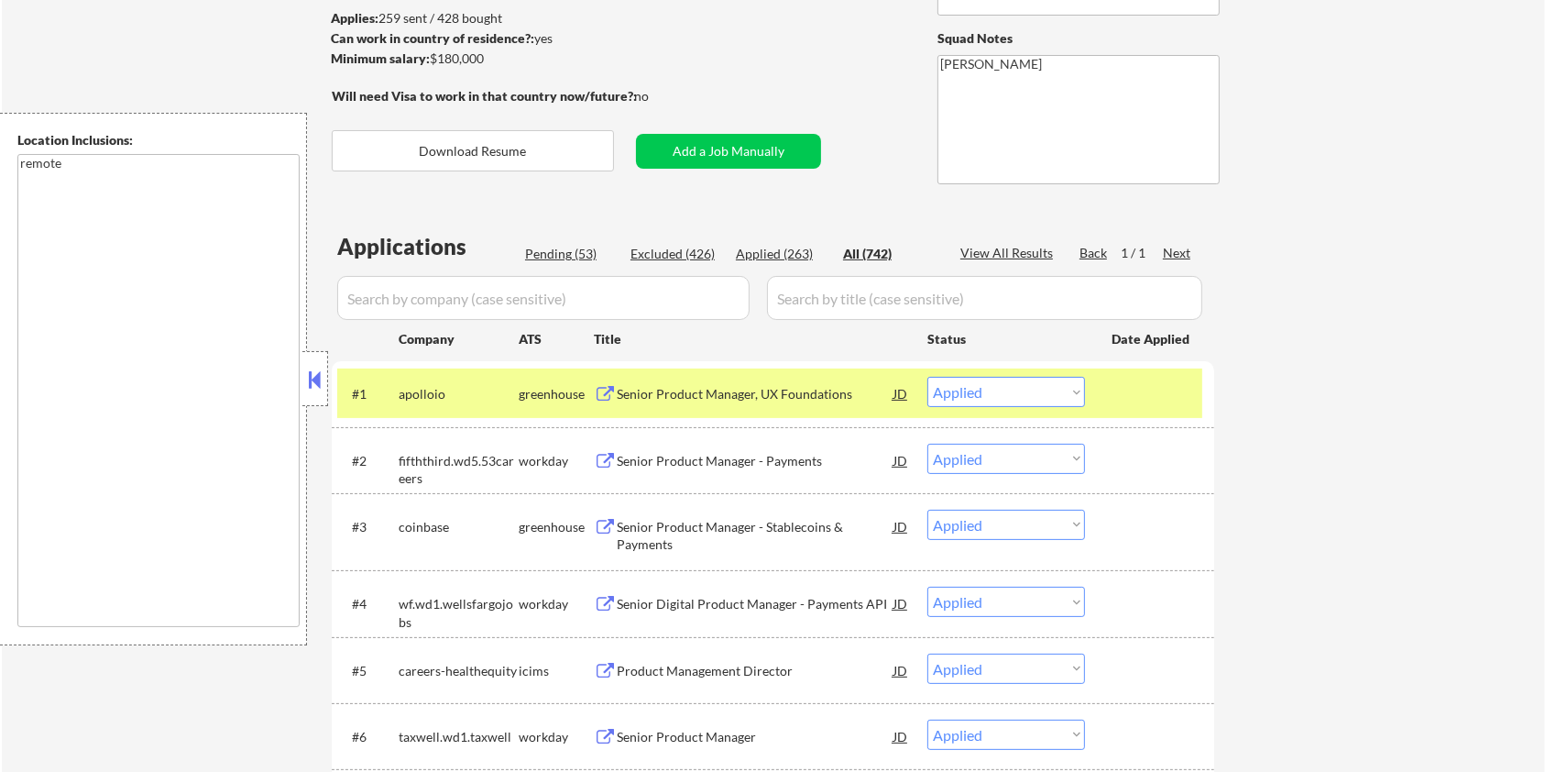
select select ""pending""
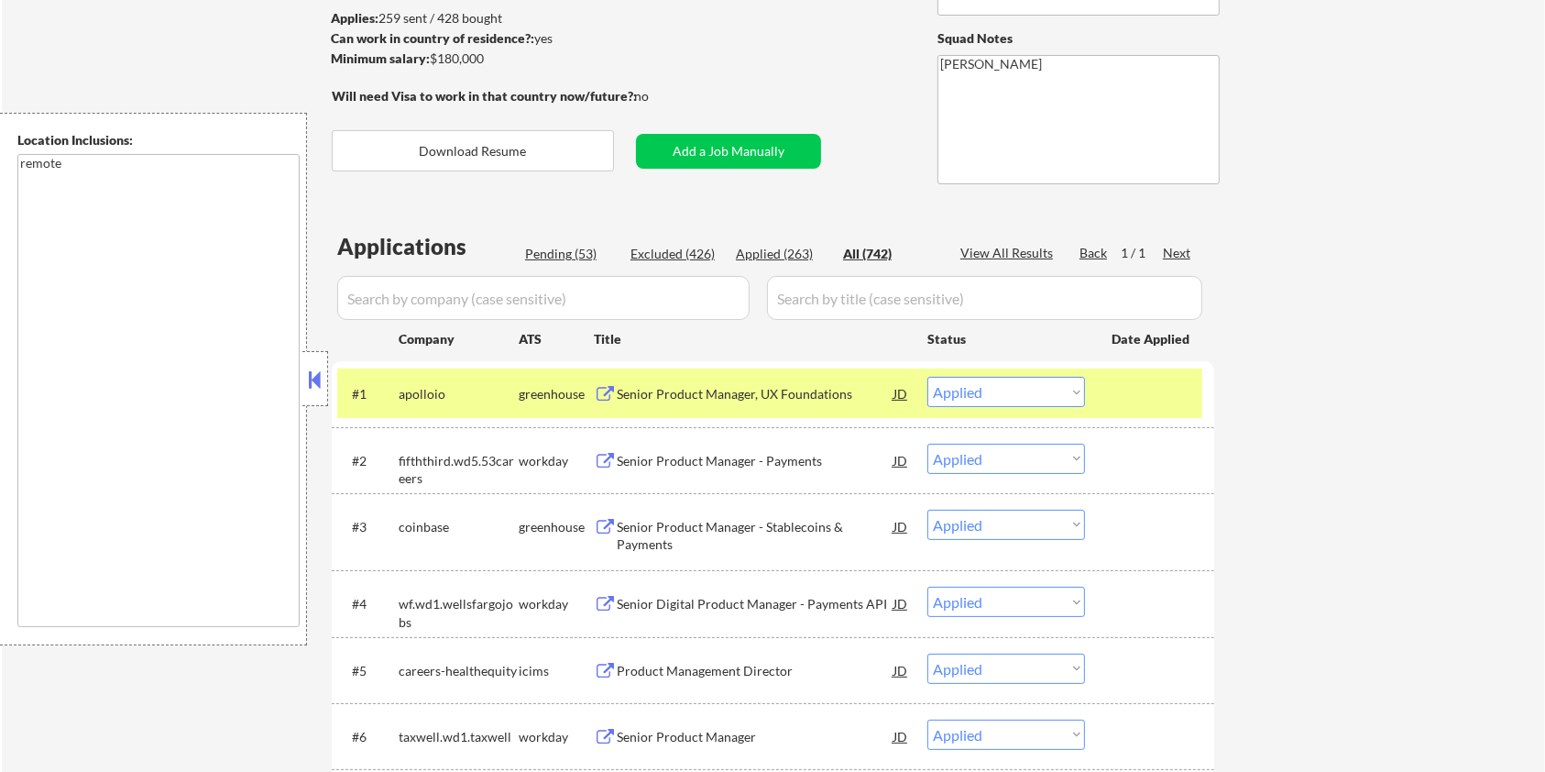
select select ""pending""
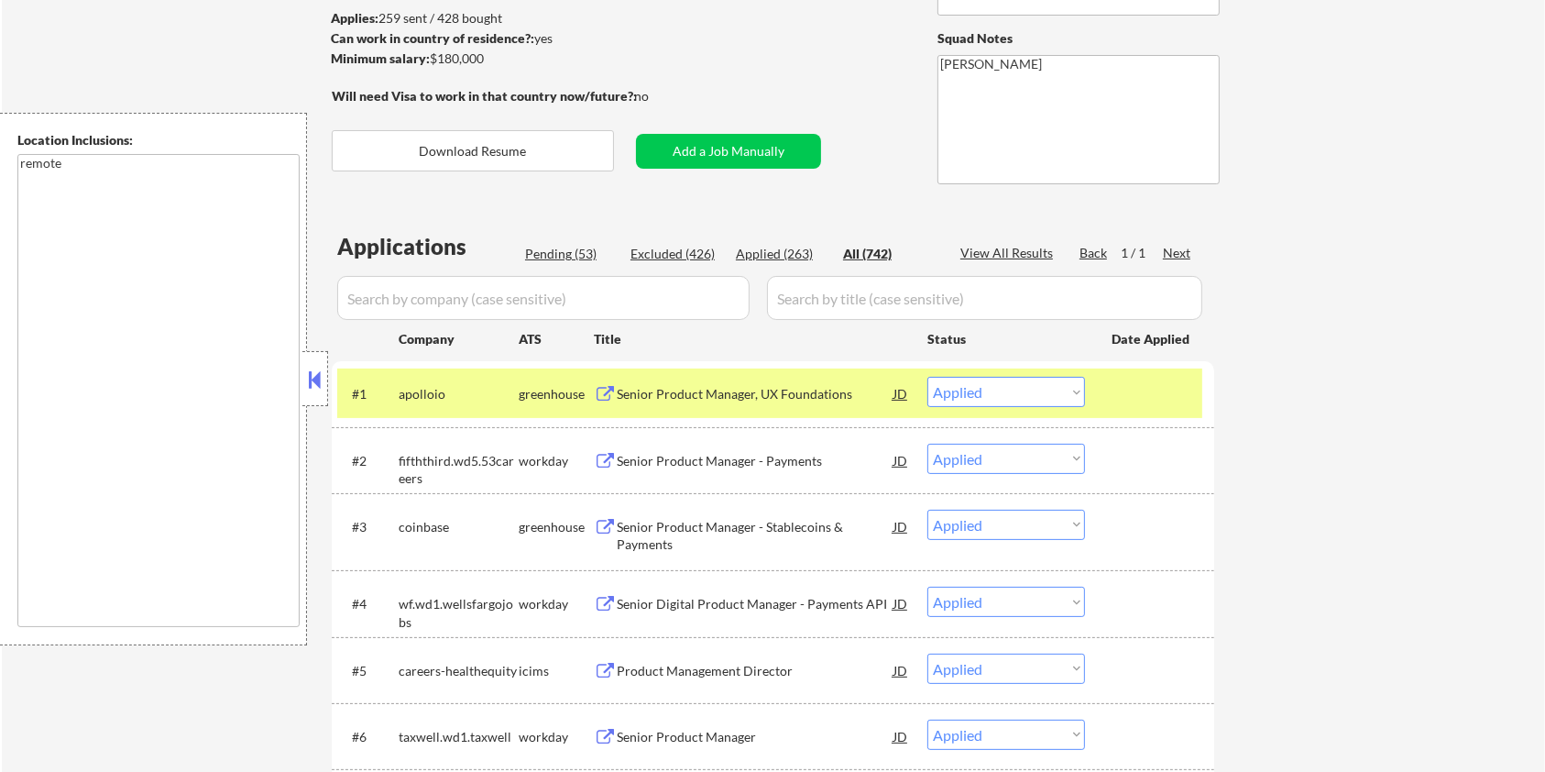
select select ""pending""
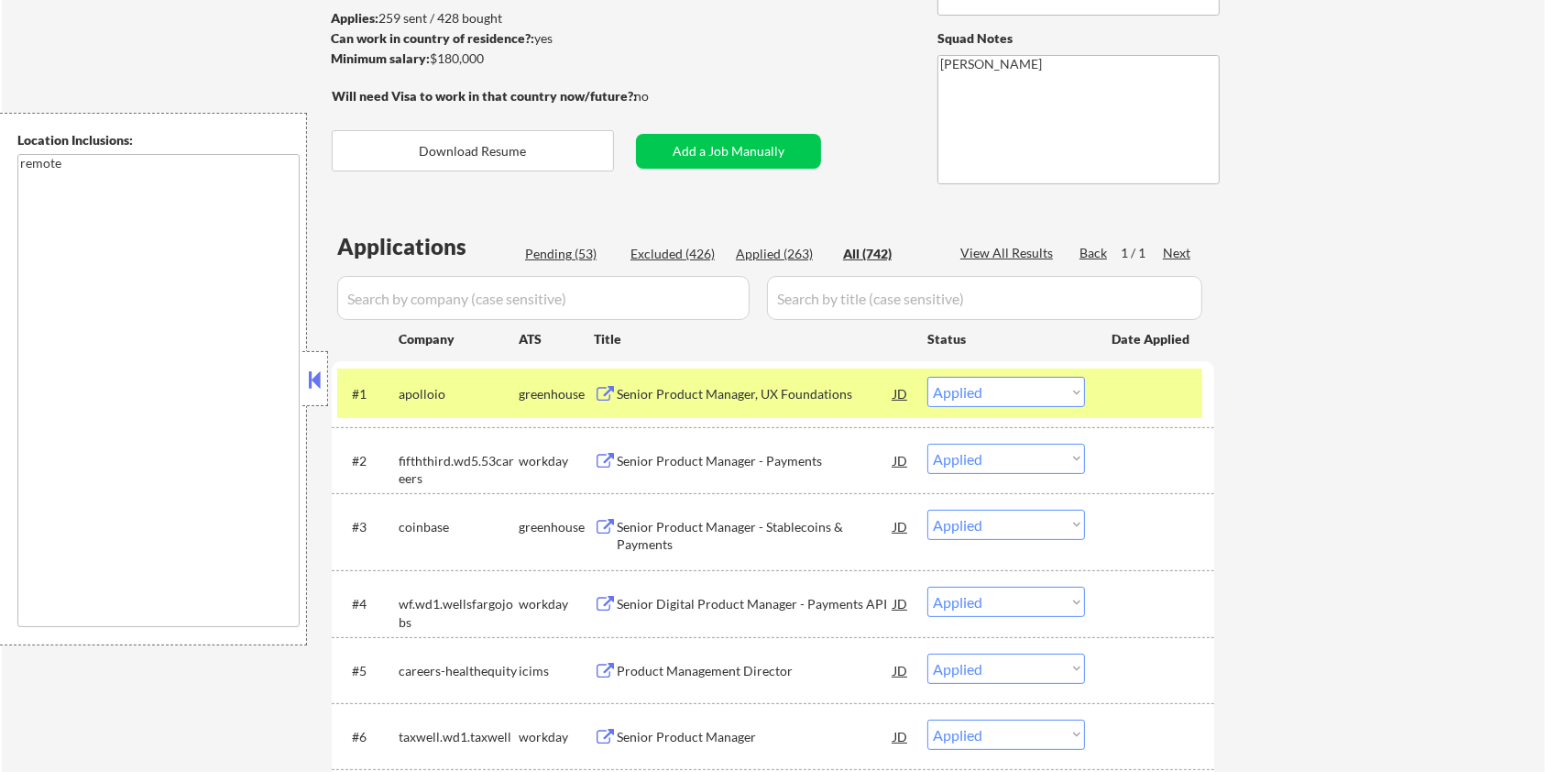
select select ""pending""
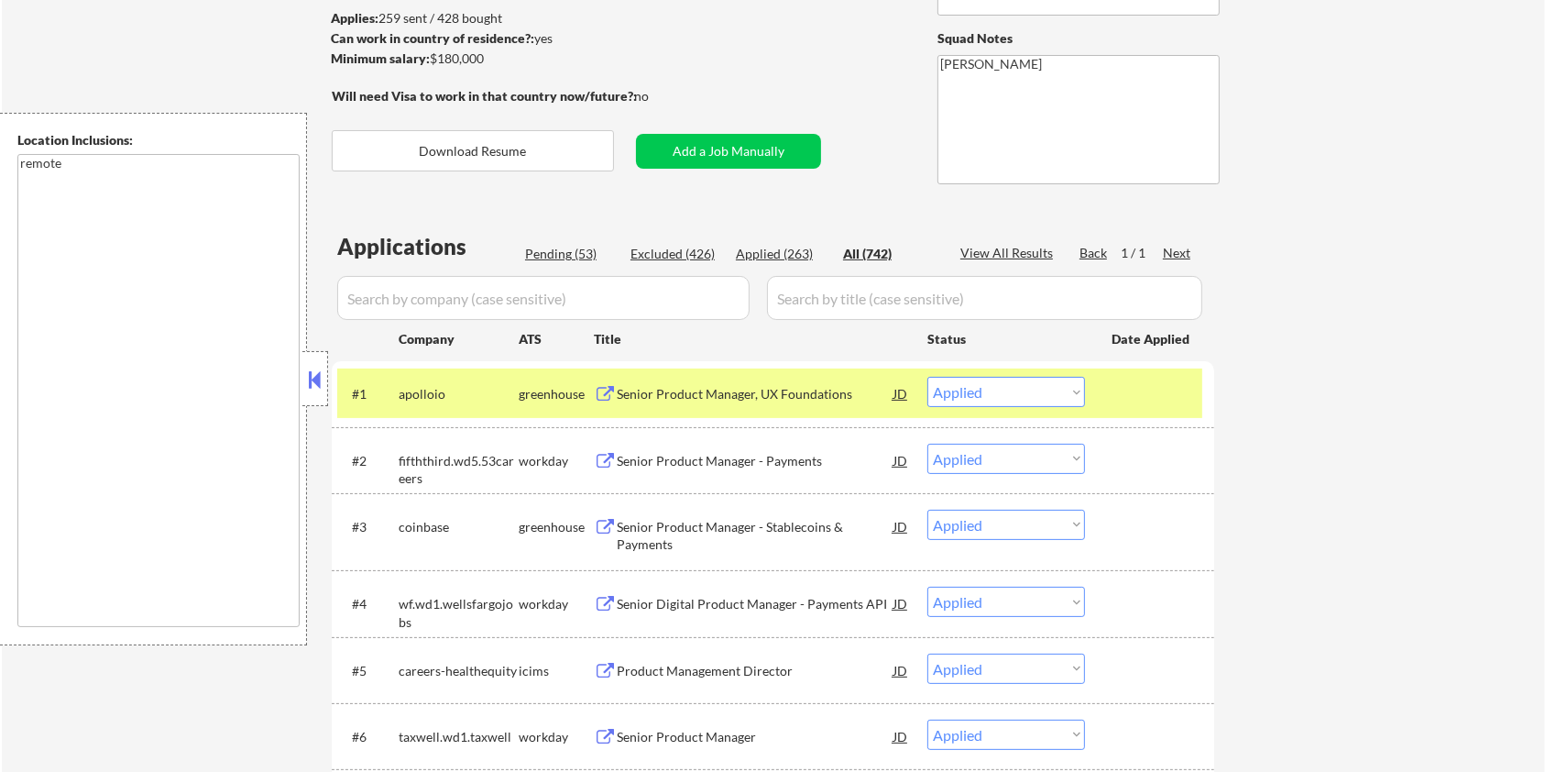
select select ""pending""
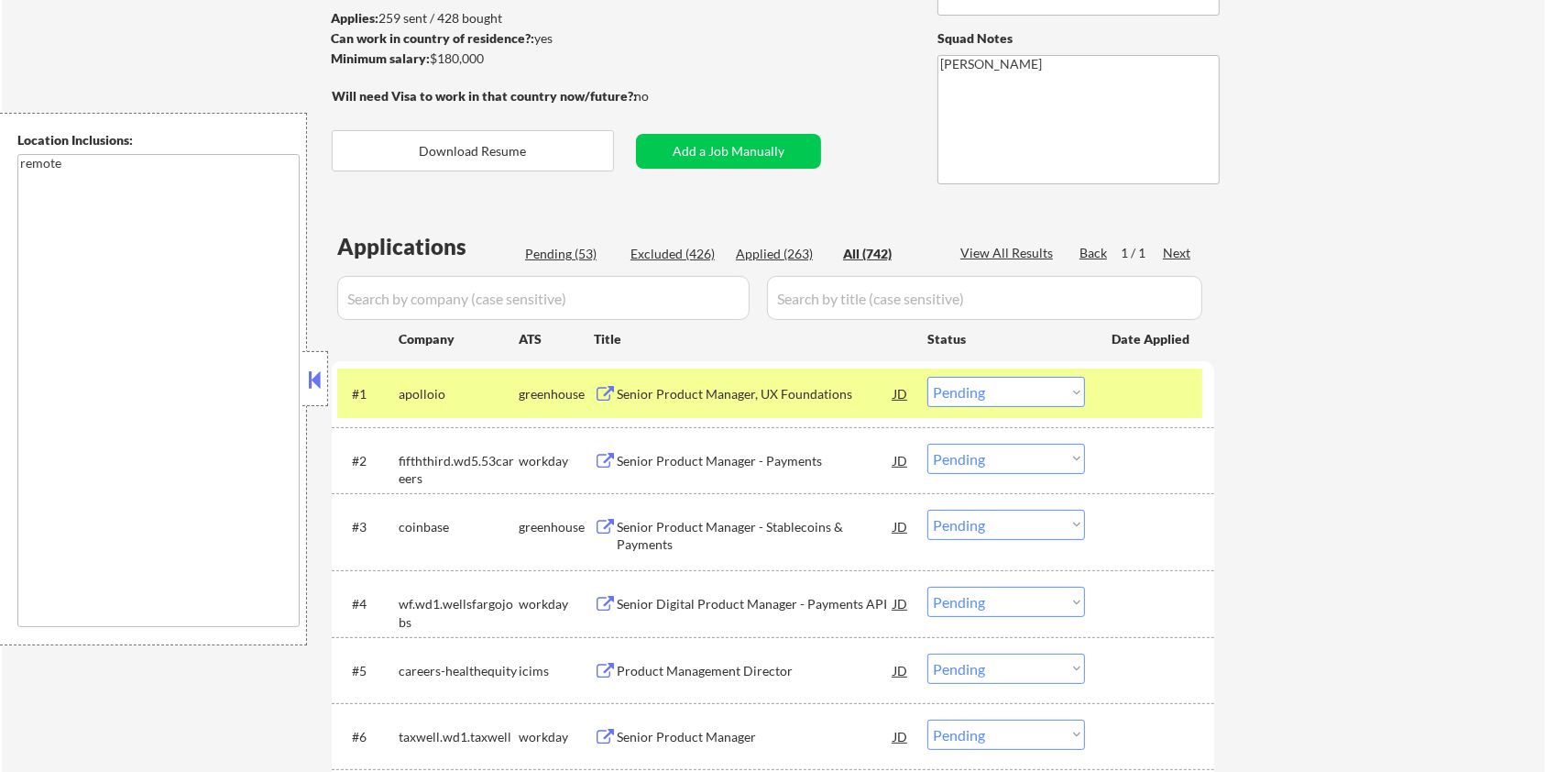
select select ""pending""
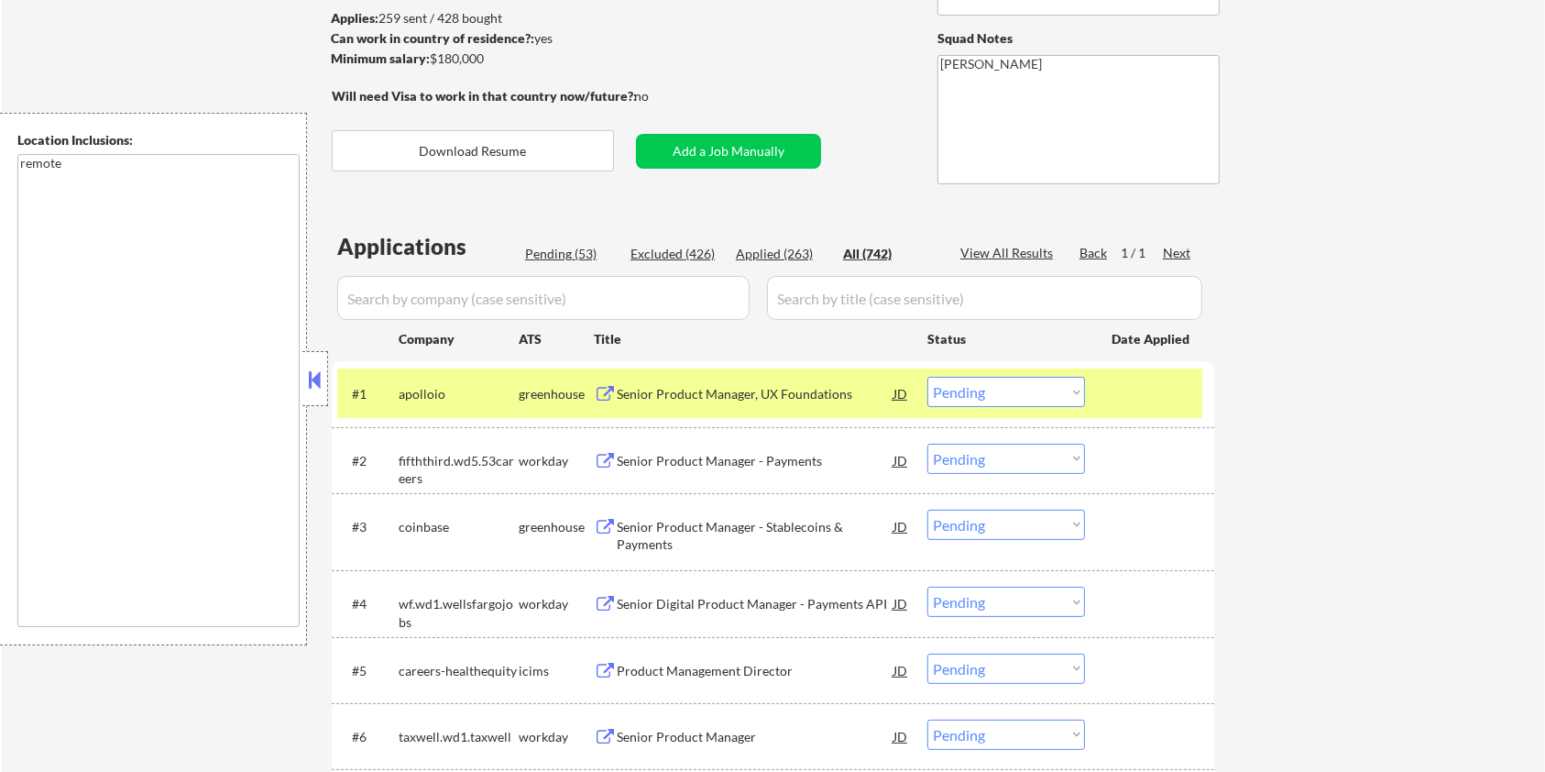
select select ""pending""
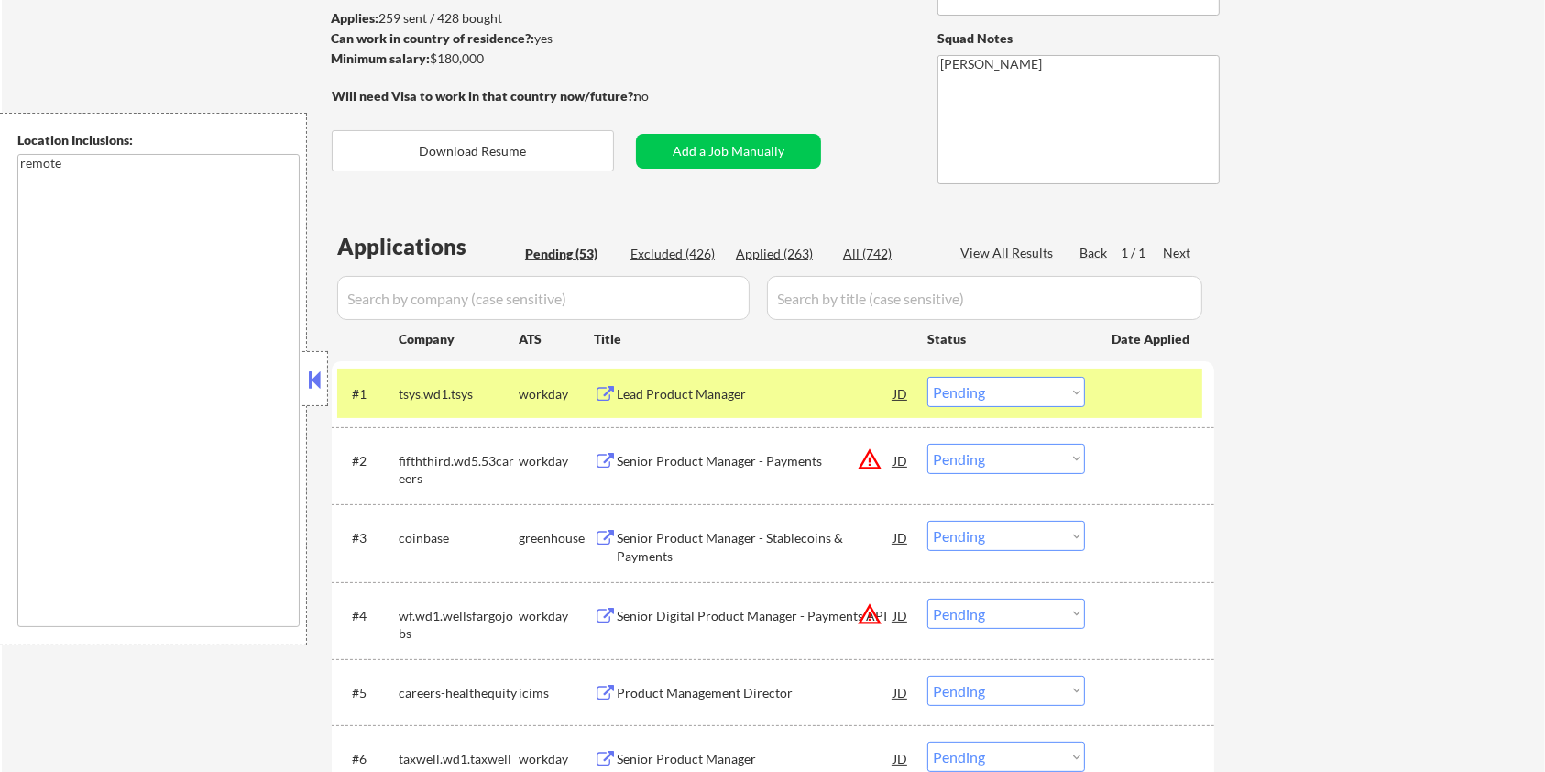
click at [1151, 384] on div at bounding box center [1152, 393] width 81 height 33
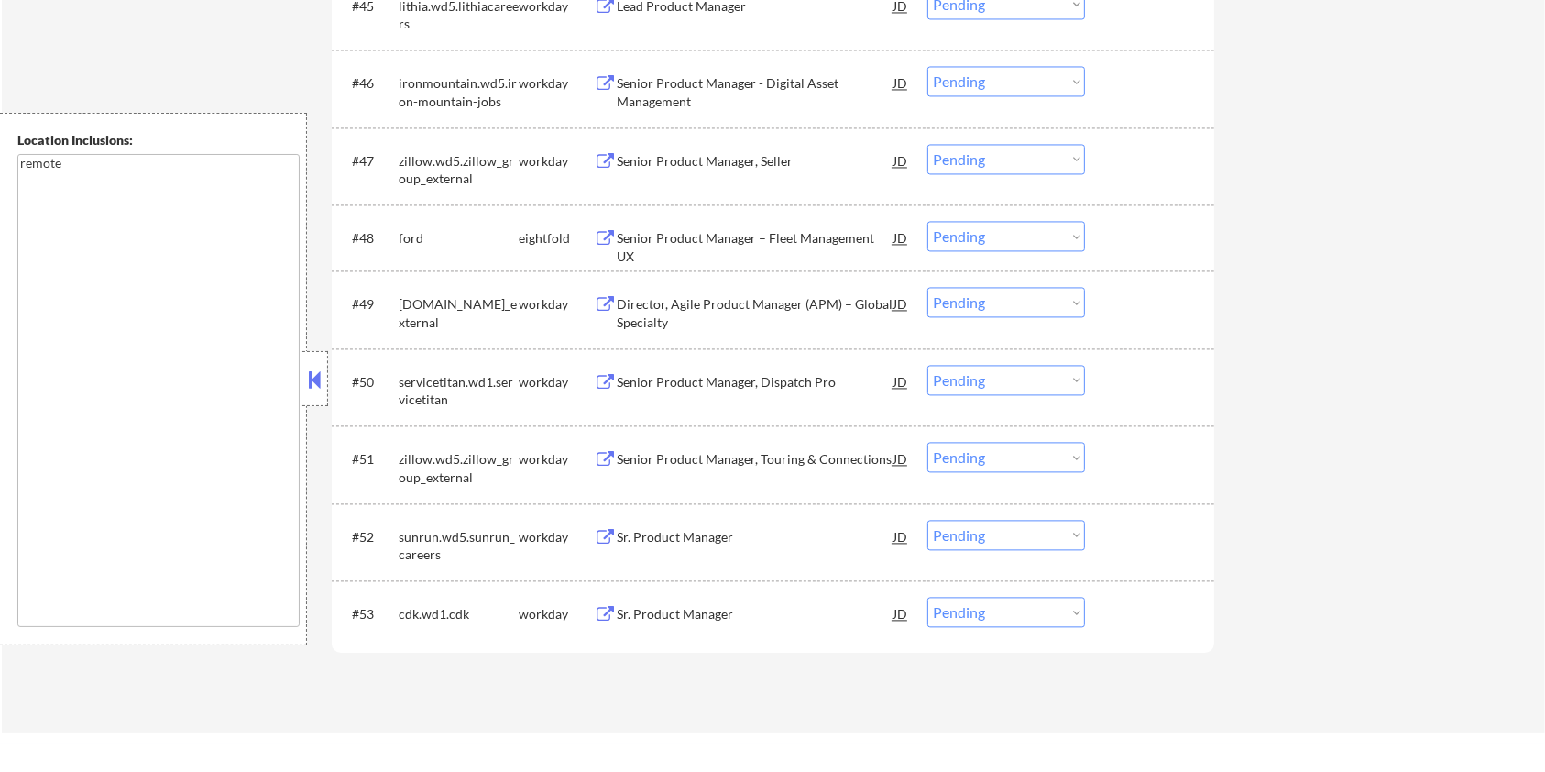
scroll to position [3787, 0]
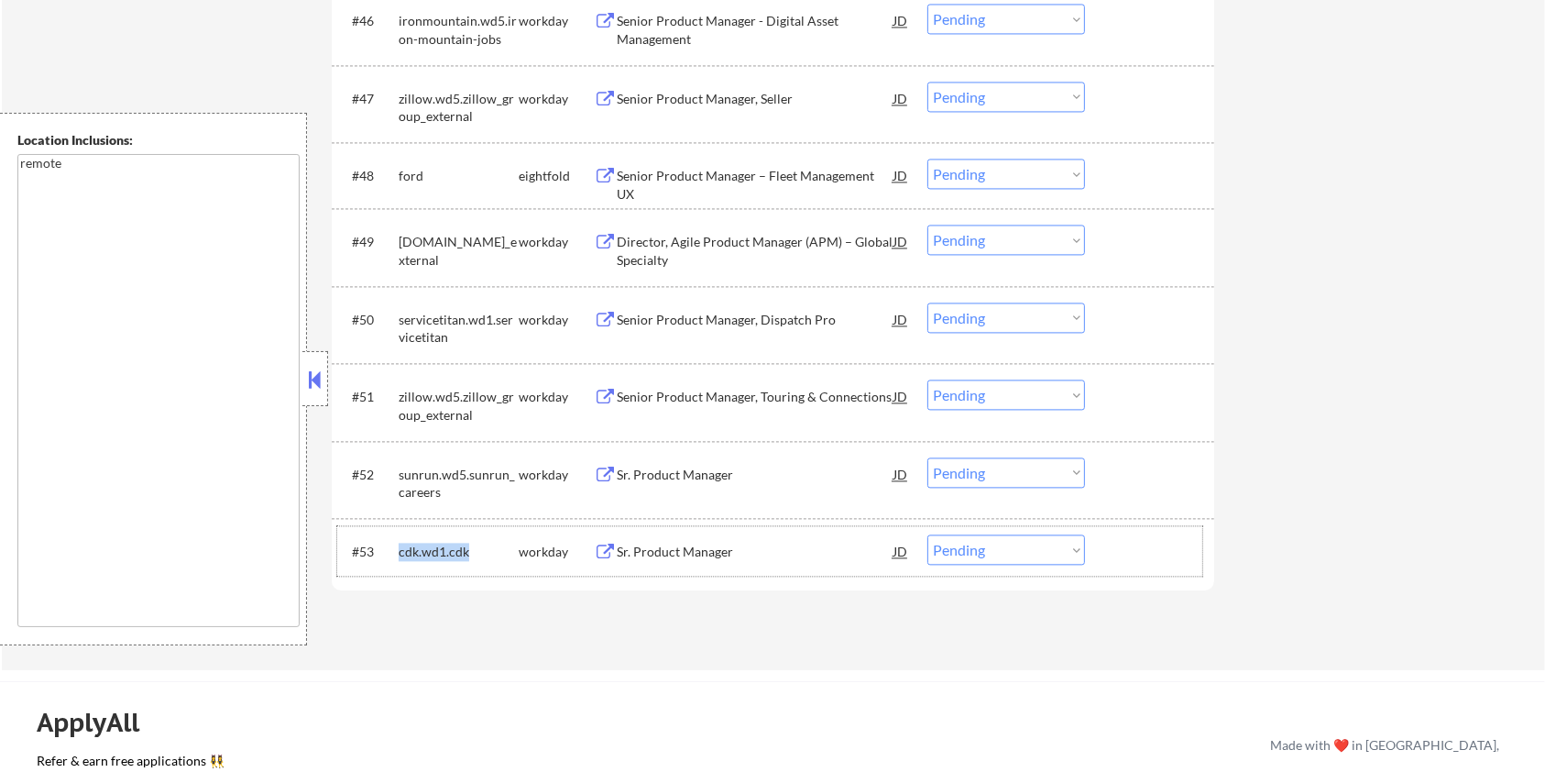
drag, startPoint x: 464, startPoint y: 553, endPoint x: 397, endPoint y: 546, distance: 67.3
click at [397, 546] on div "#53 cdk.wd1.cdk workday Sr. Product Manager JD warning_amber Choose an option..…" at bounding box center [769, 550] width 865 height 49
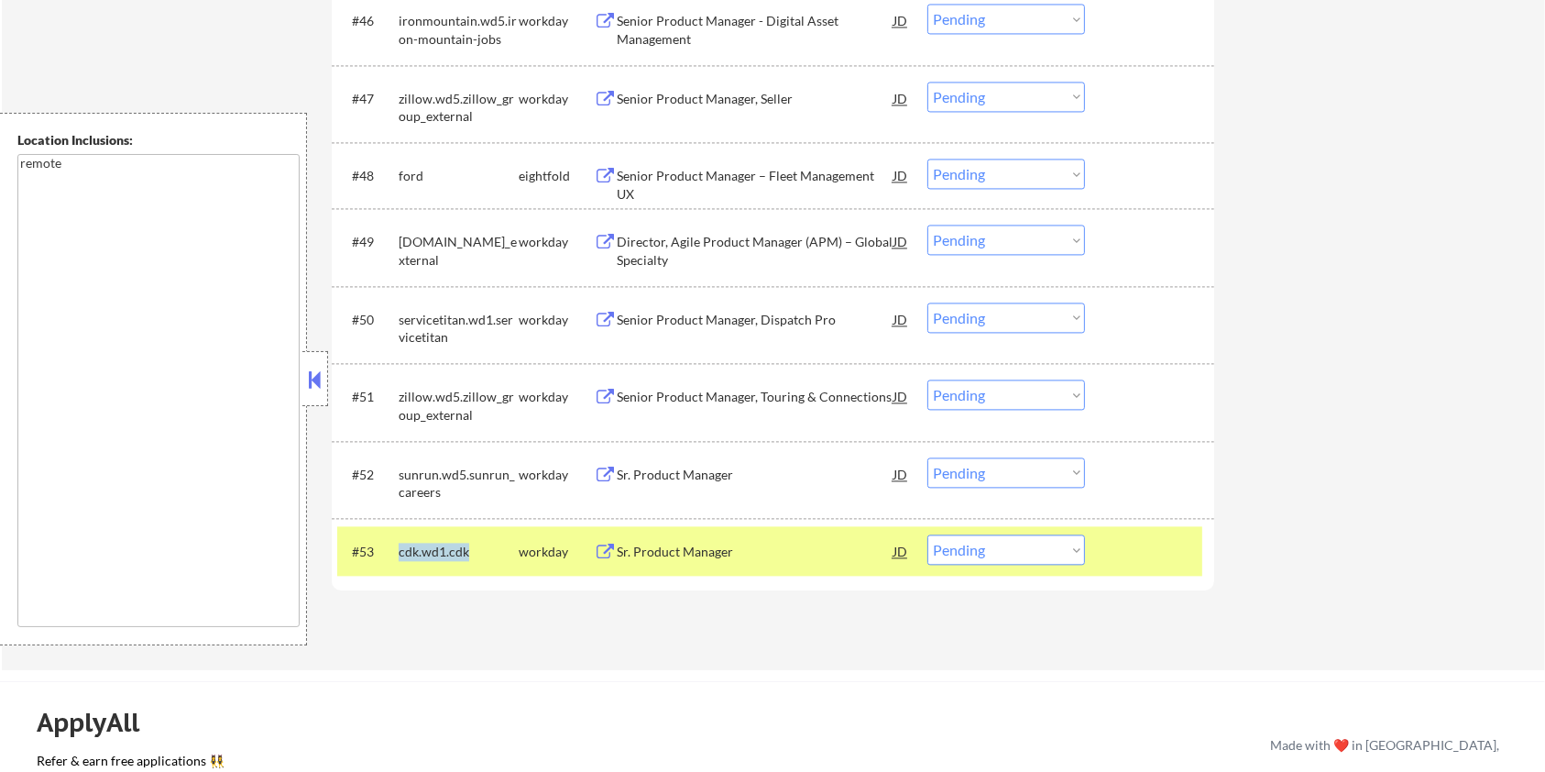
copy div "cdk.wd1.cdk"
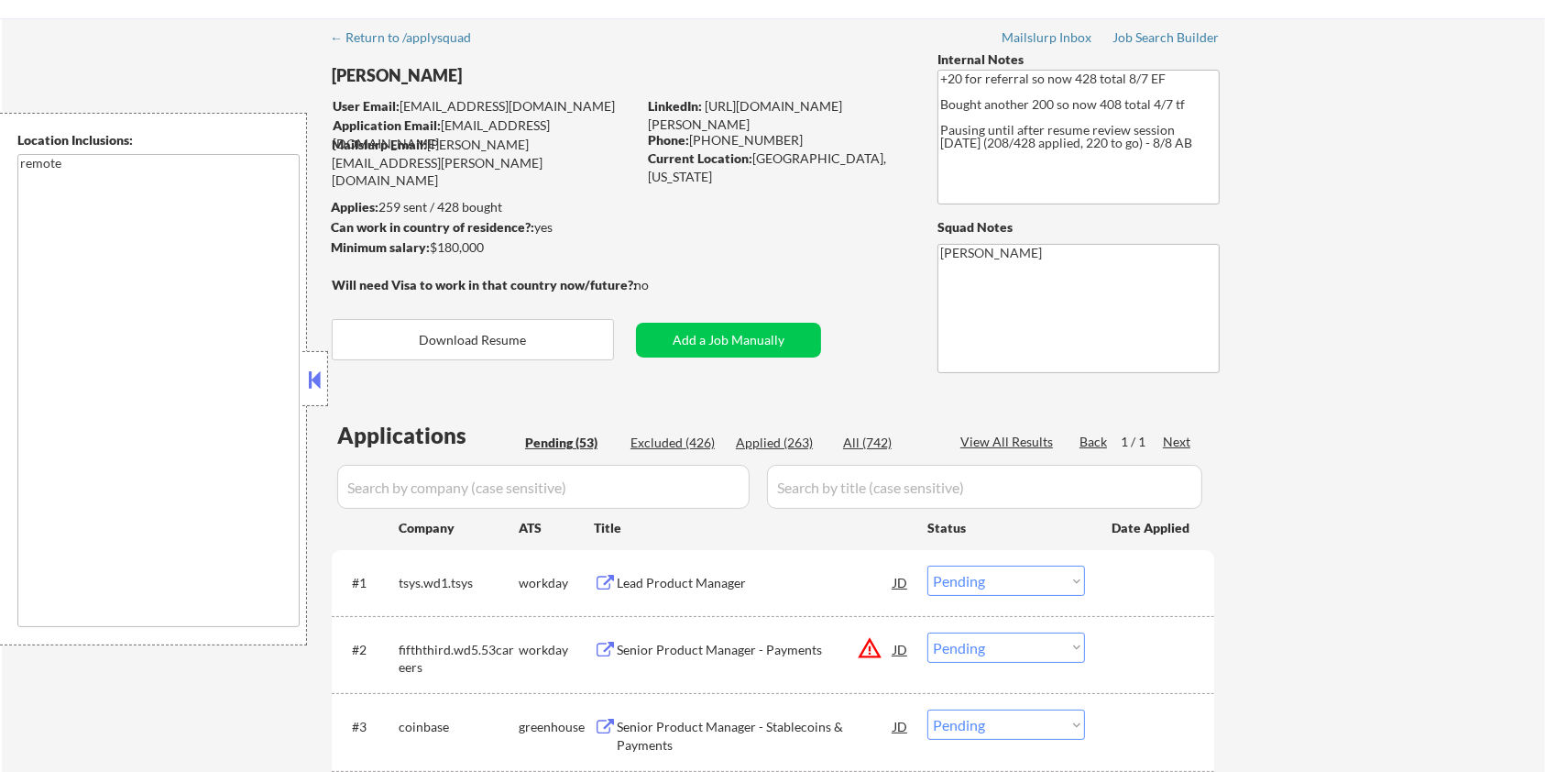
scroll to position [25, 0]
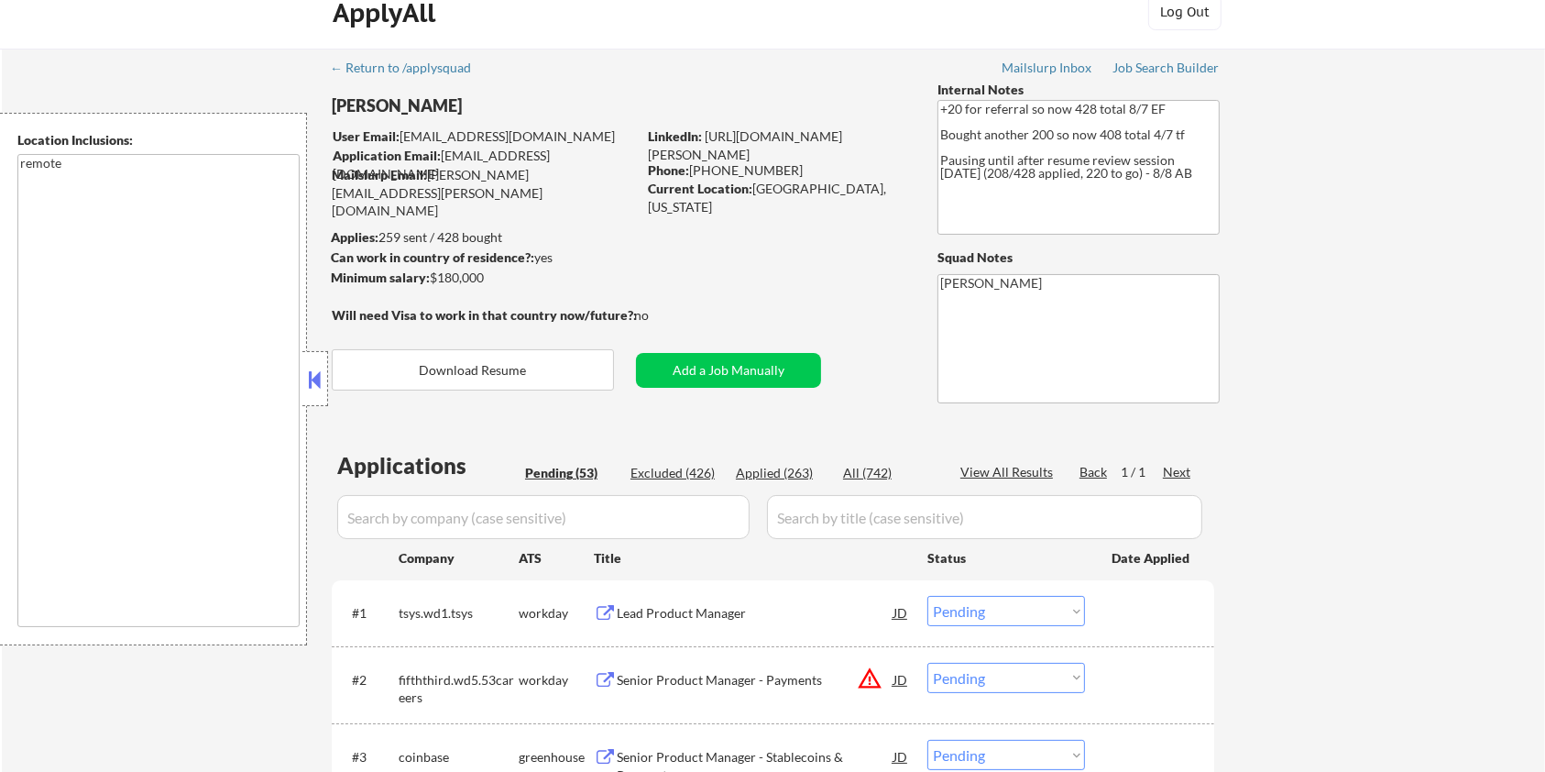
click at [410, 506] on input "input" at bounding box center [543, 517] width 412 height 44
paste input "cdk.wd1.cdk"
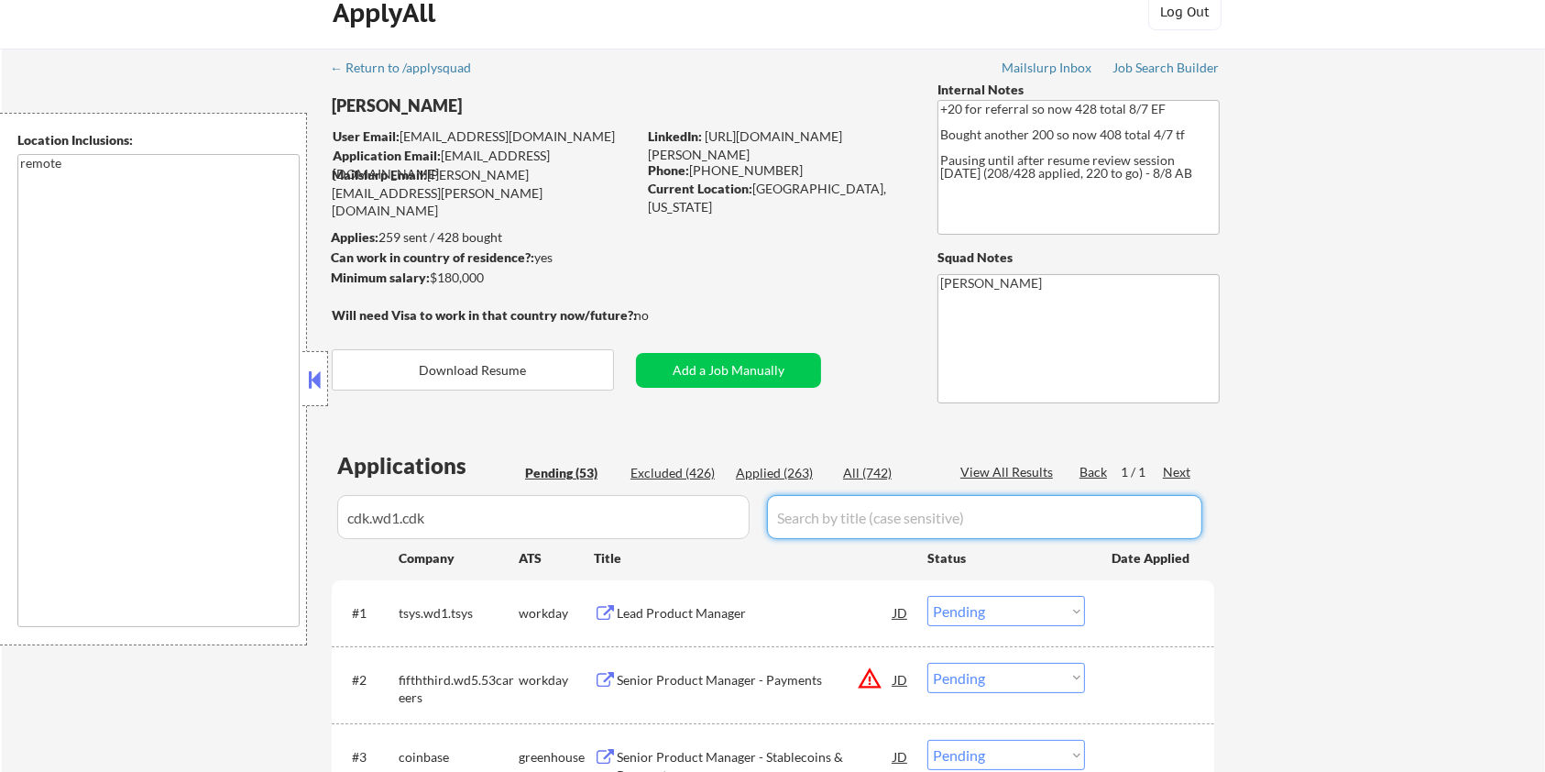
click at [832, 527] on input "input" at bounding box center [984, 517] width 435 height 44
click at [874, 467] on div "All (742)" at bounding box center [889, 473] width 92 height 18
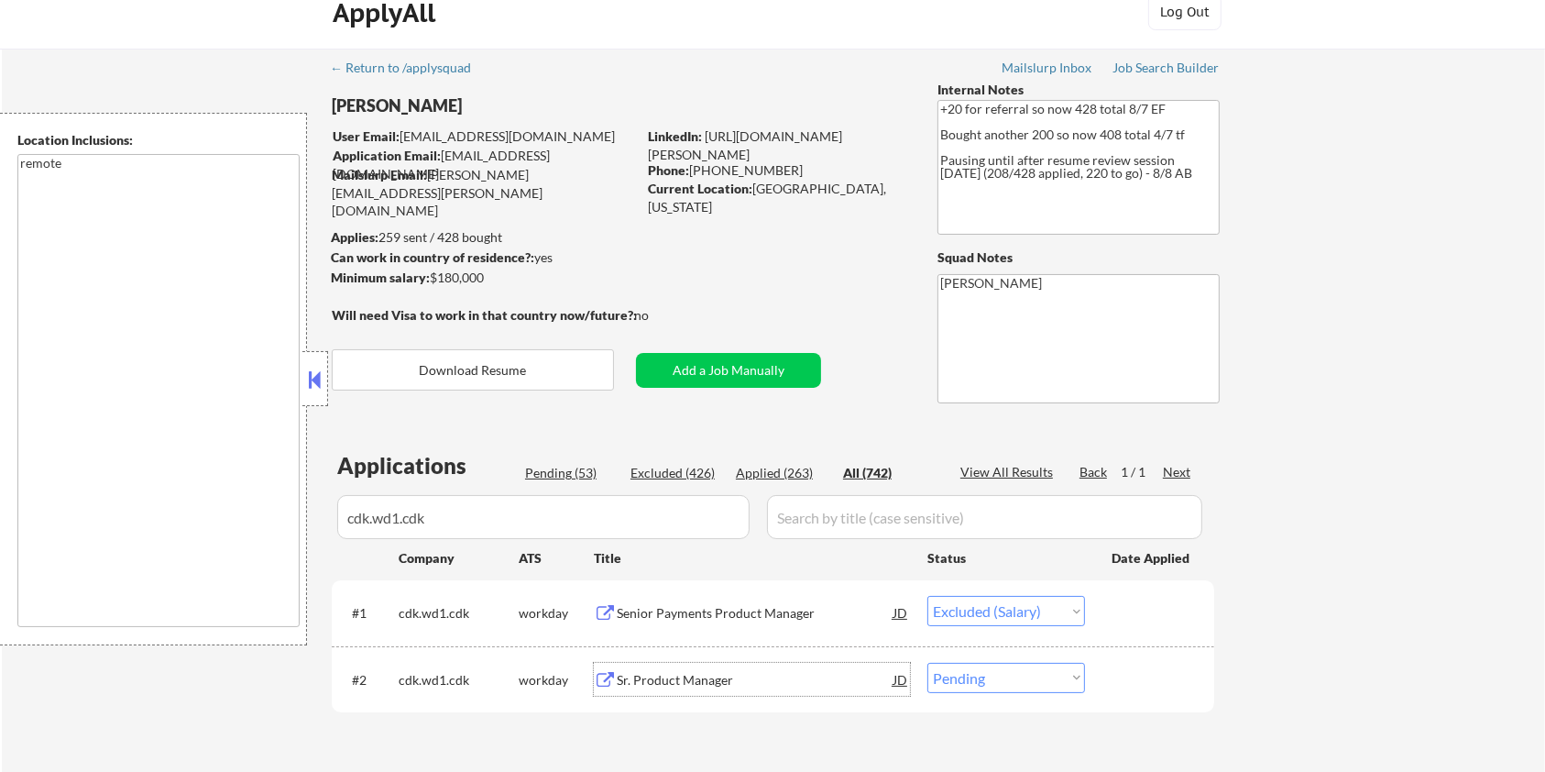
click at [696, 675] on div "Sr. Product Manager" at bounding box center [755, 680] width 277 height 18
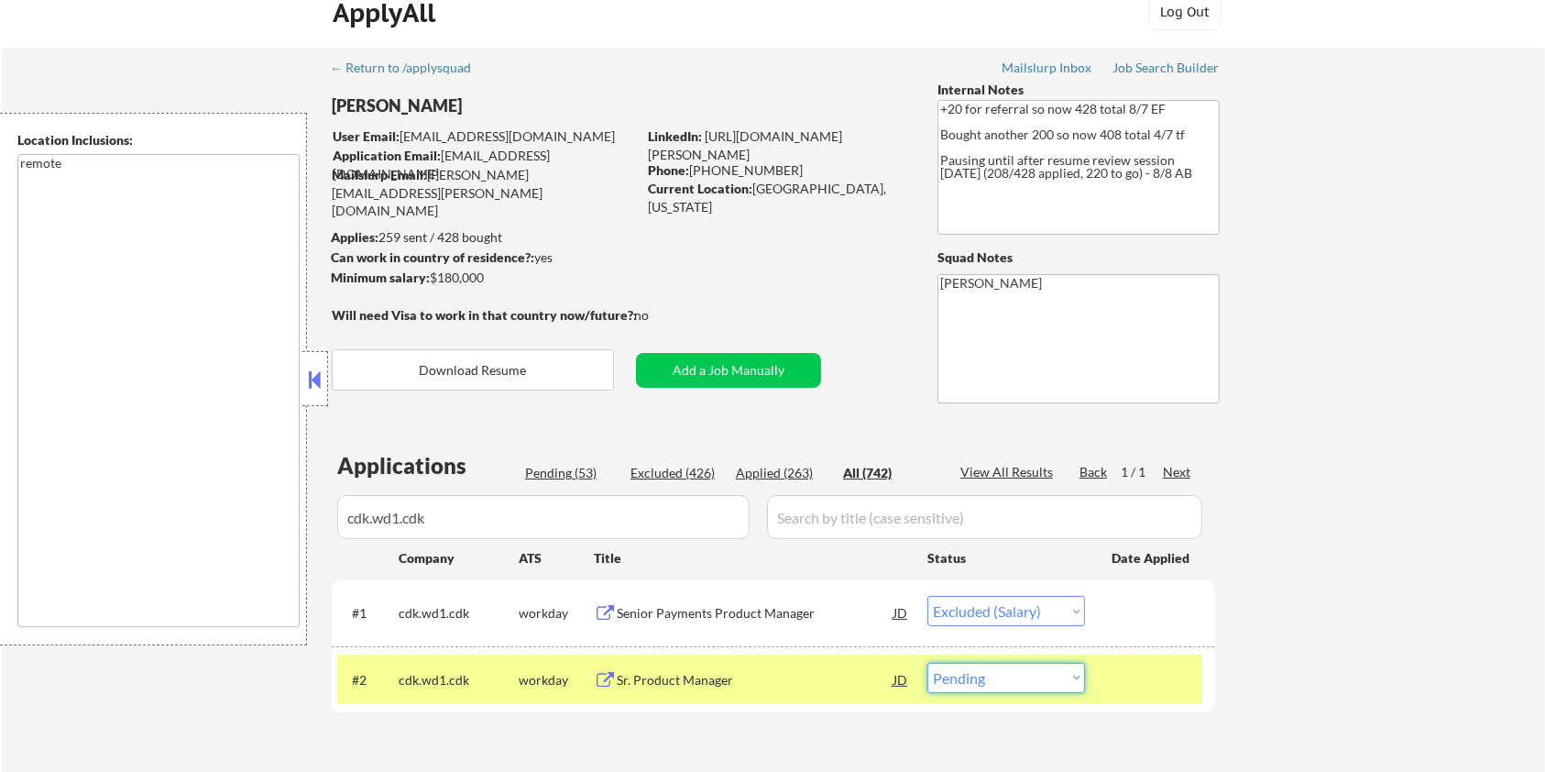
click at [1020, 680] on select "Choose an option... Pending Applied Excluded (Questions) Excluded (Expired) Exc…" at bounding box center [1006, 678] width 158 height 30
click at [927, 663] on select "Choose an option... Pending Applied Excluded (Questions) Excluded (Expired) Exc…" at bounding box center [1006, 678] width 158 height 30
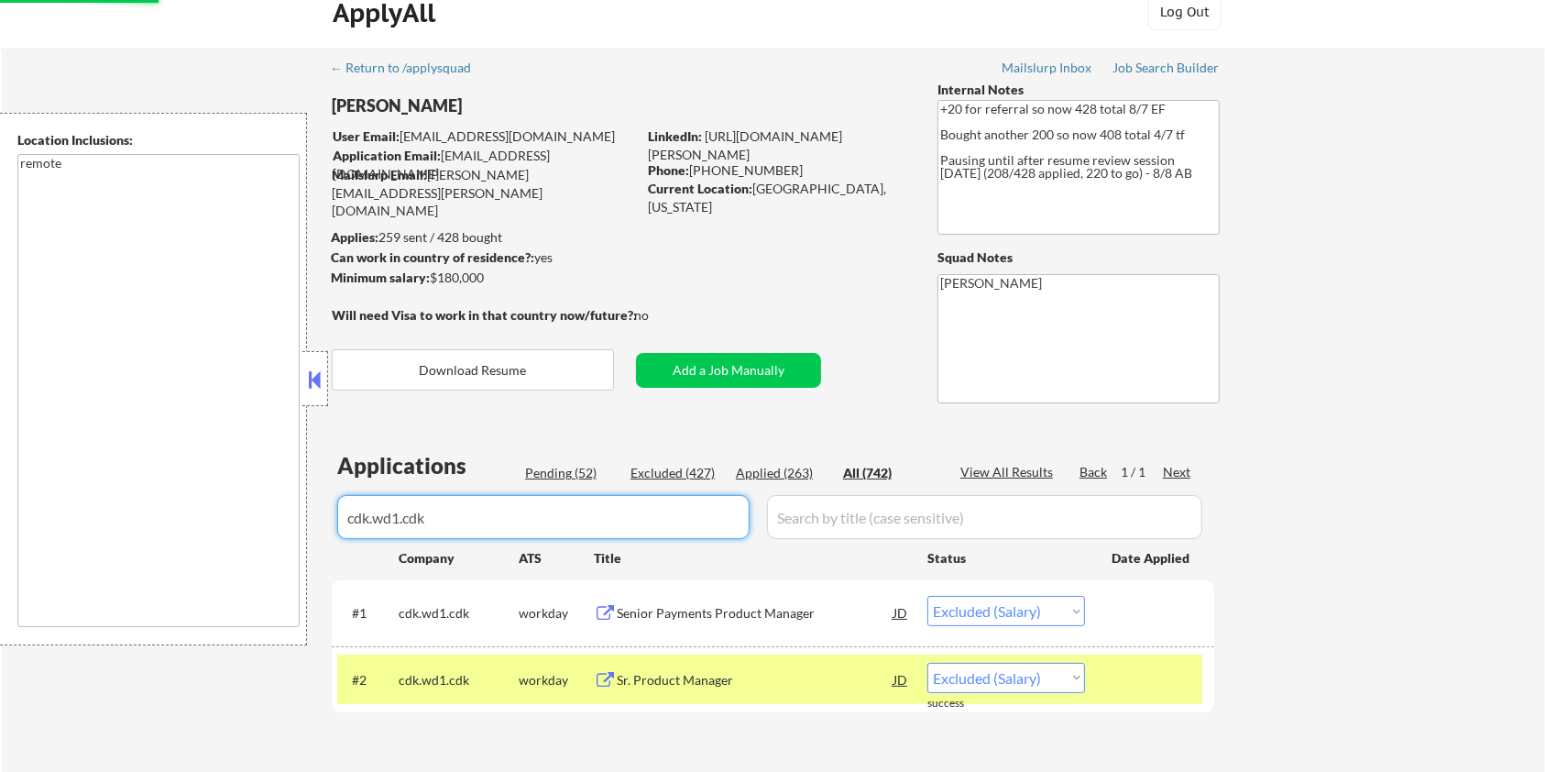
drag, startPoint x: 526, startPoint y: 520, endPoint x: 337, endPoint y: 528, distance: 188.9
click at [337, 528] on input "input" at bounding box center [543, 517] width 412 height 44
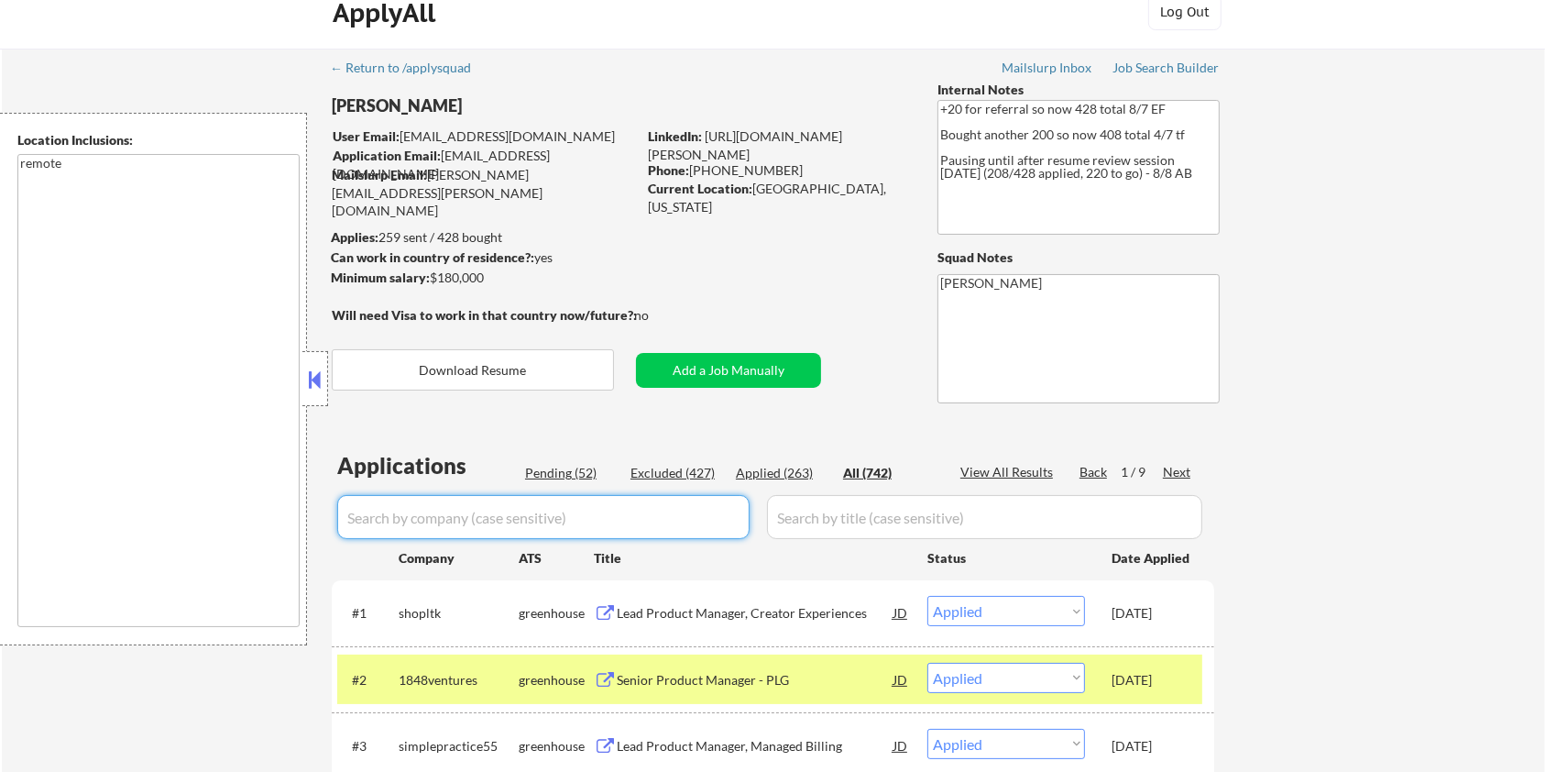
click at [556, 474] on div "Pending (52)" at bounding box center [571, 473] width 92 height 18
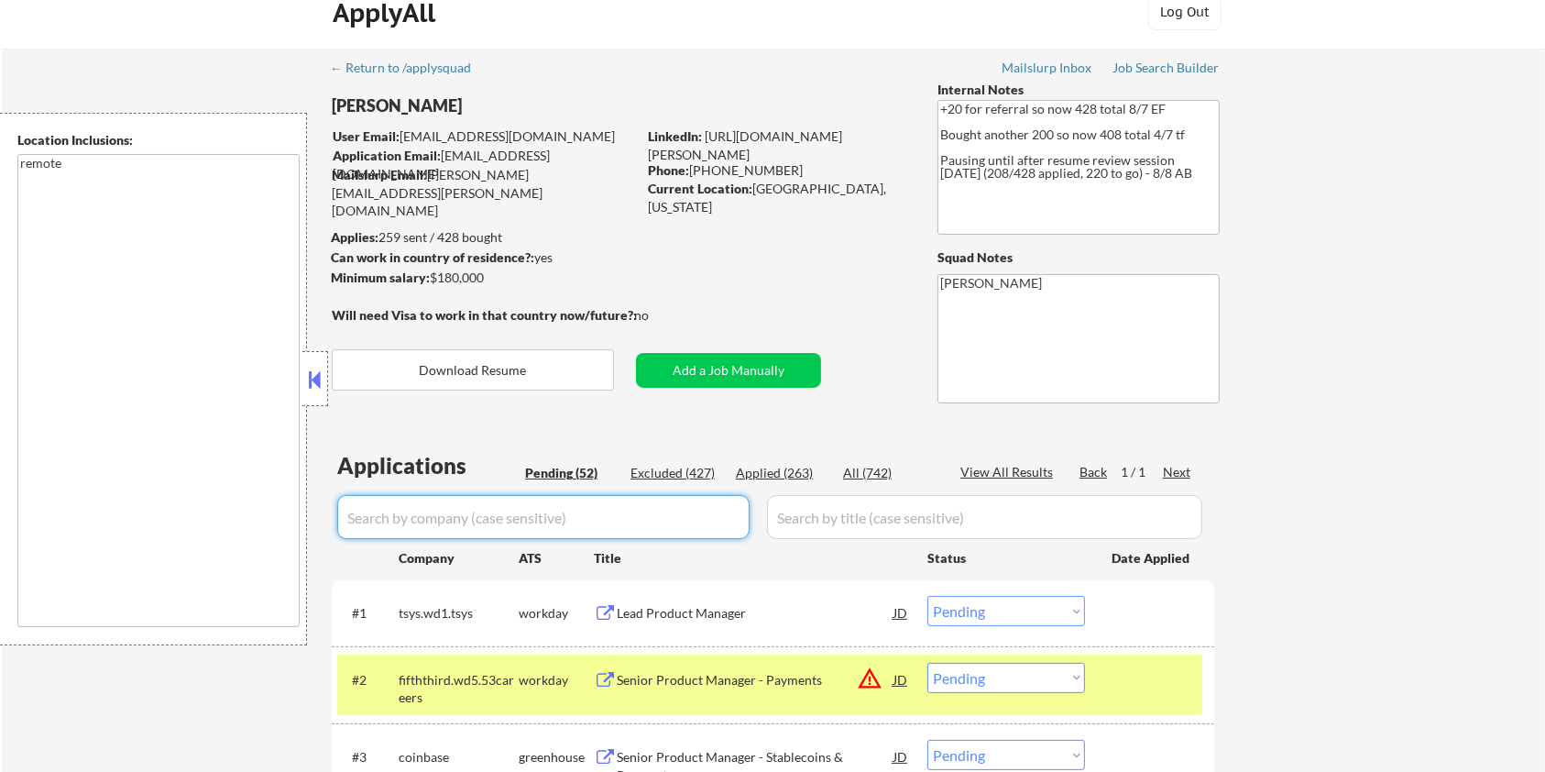
click at [556, 509] on input "input" at bounding box center [543, 517] width 412 height 44
drag, startPoint x: 487, startPoint y: 612, endPoint x: 401, endPoint y: 614, distance: 85.2
click at [401, 614] on div "tsys.wd1.tsys" at bounding box center [459, 613] width 120 height 18
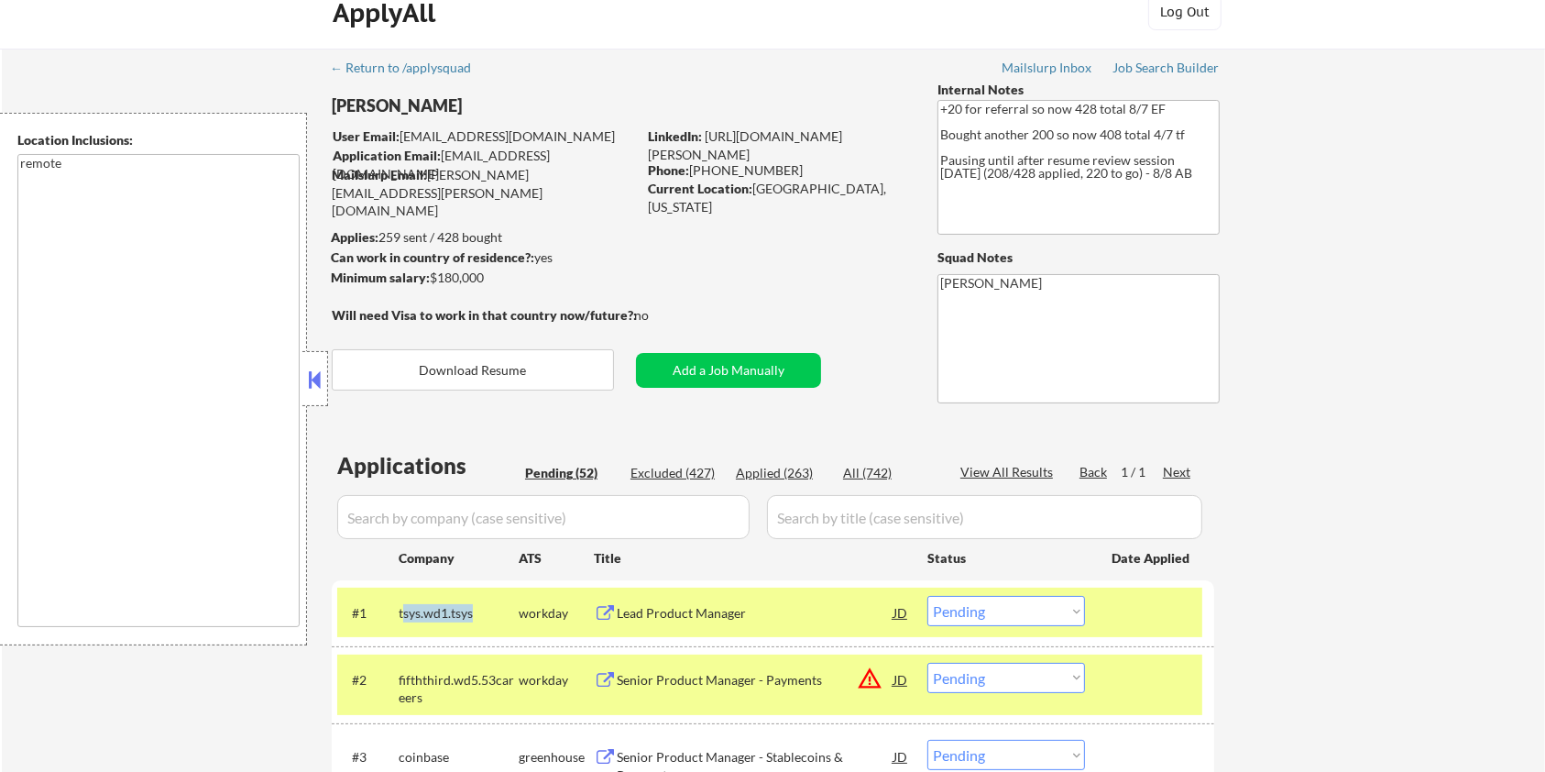
click at [460, 625] on div "tsys.wd1.tsys" at bounding box center [459, 612] width 120 height 33
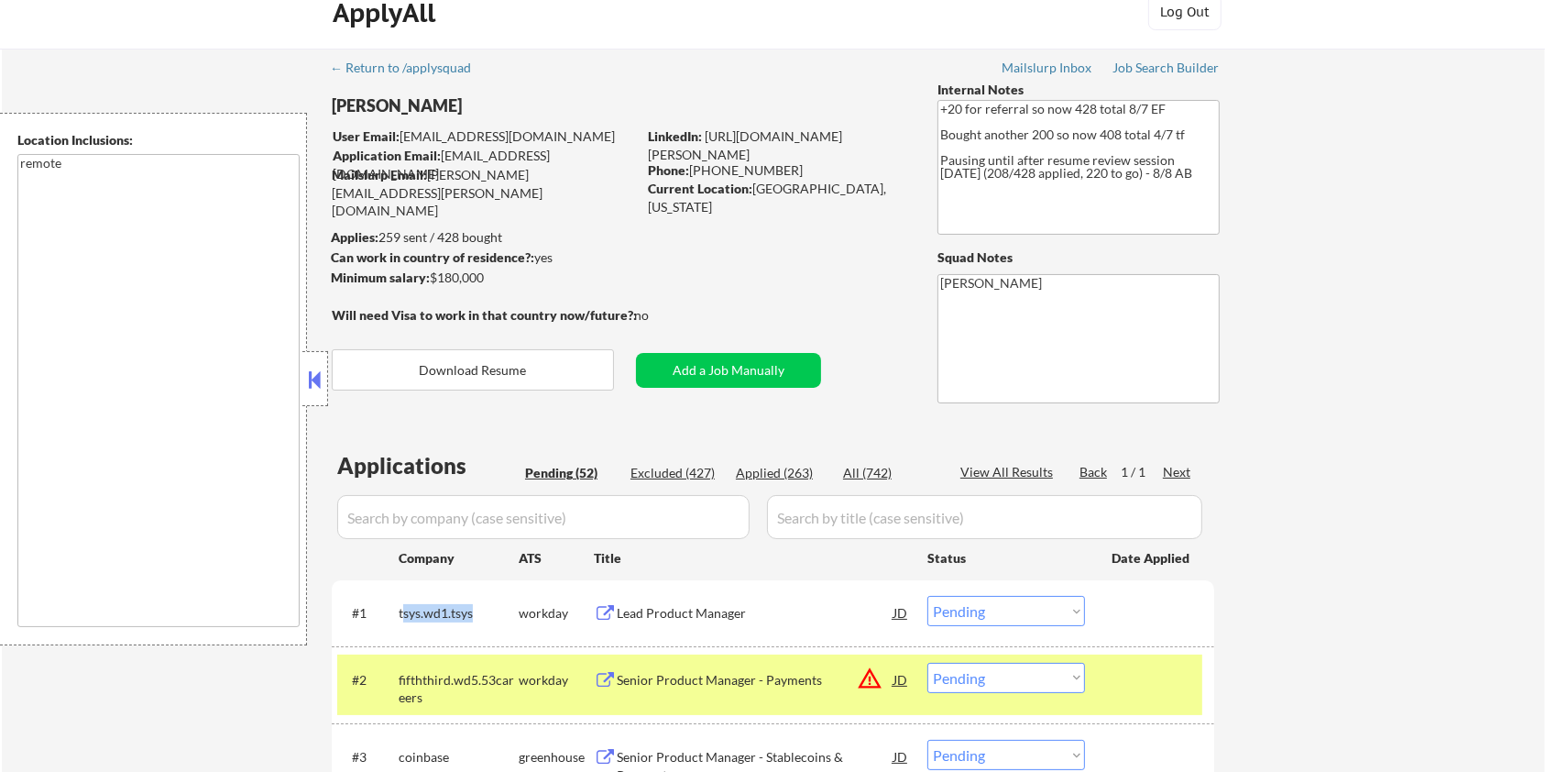
click at [483, 607] on div "tsys.wd1.tsys" at bounding box center [459, 613] width 120 height 18
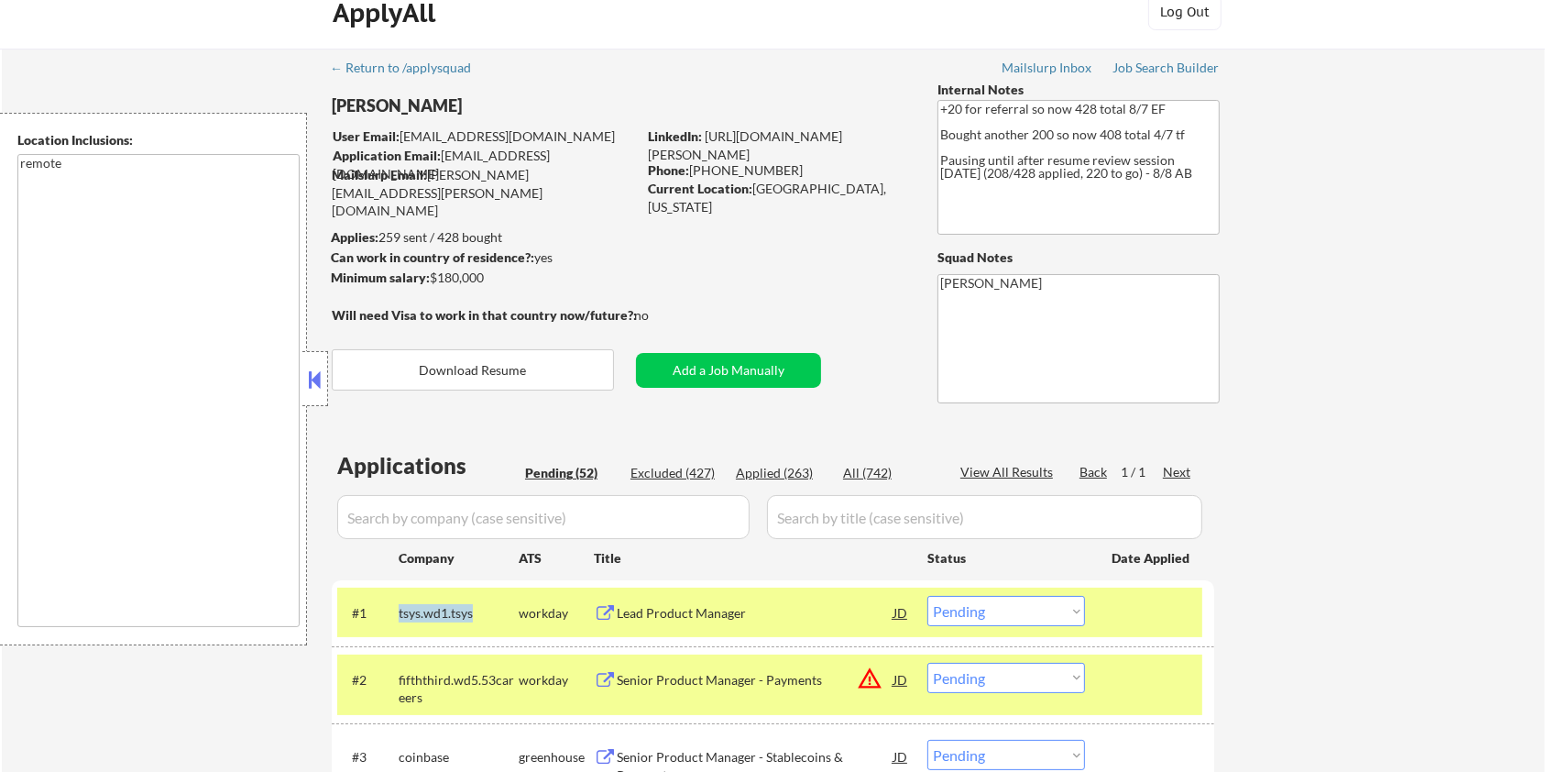
drag, startPoint x: 483, startPoint y: 609, endPoint x: 392, endPoint y: 604, distance: 90.9
click at [392, 604] on div "#1 tsys.wd1.tsys workday Lead Product Manager JD Choose an option... Pending Ap…" at bounding box center [769, 611] width 865 height 49
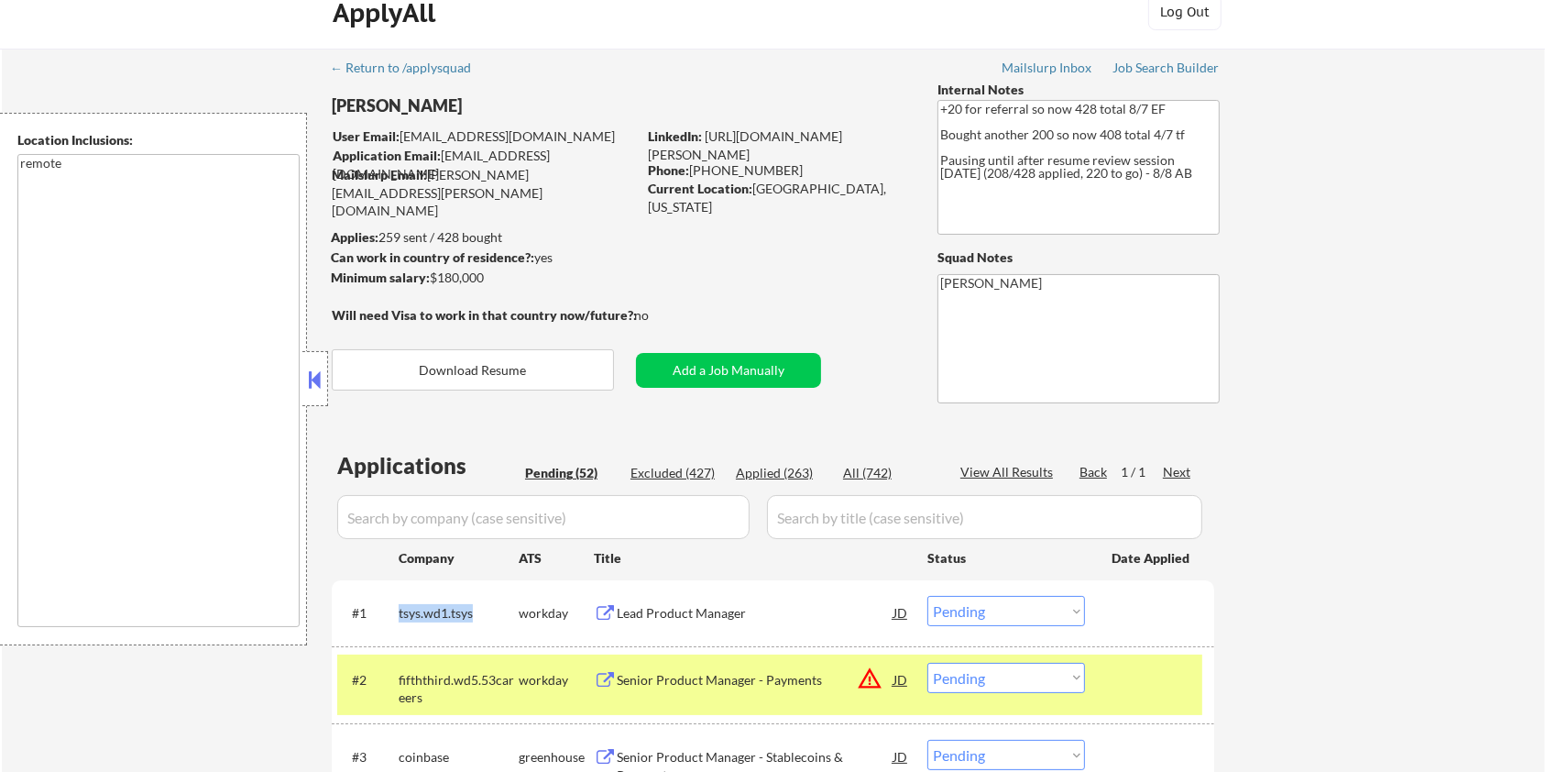
copy div "tsys.wd1.tsys"
click at [412, 516] on input "input" at bounding box center [543, 517] width 412 height 44
paste input "tsys.wd1.tsys"
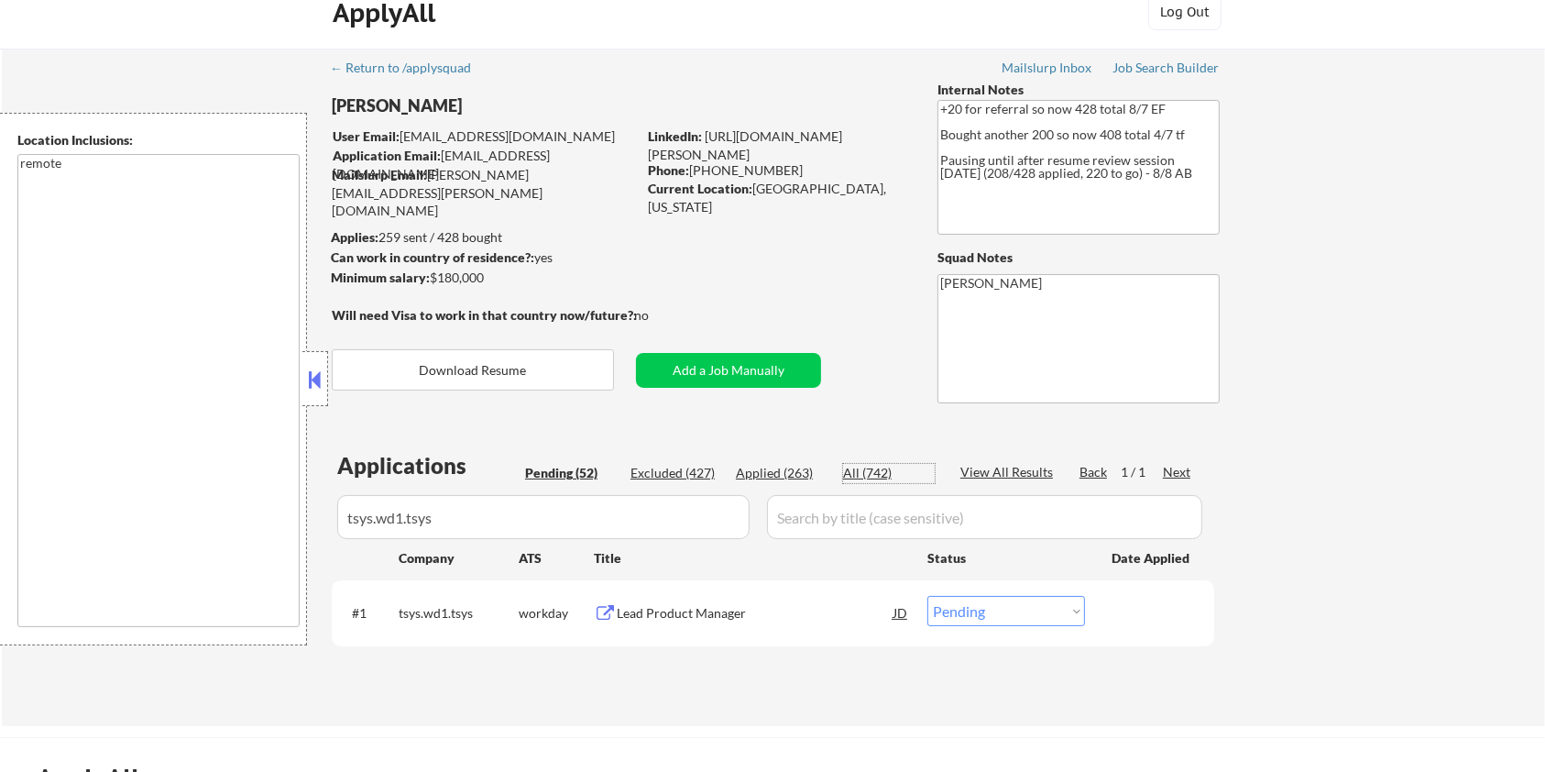
click at [865, 470] on div "All (742)" at bounding box center [889, 473] width 92 height 18
click at [854, 509] on input "input" at bounding box center [984, 517] width 435 height 44
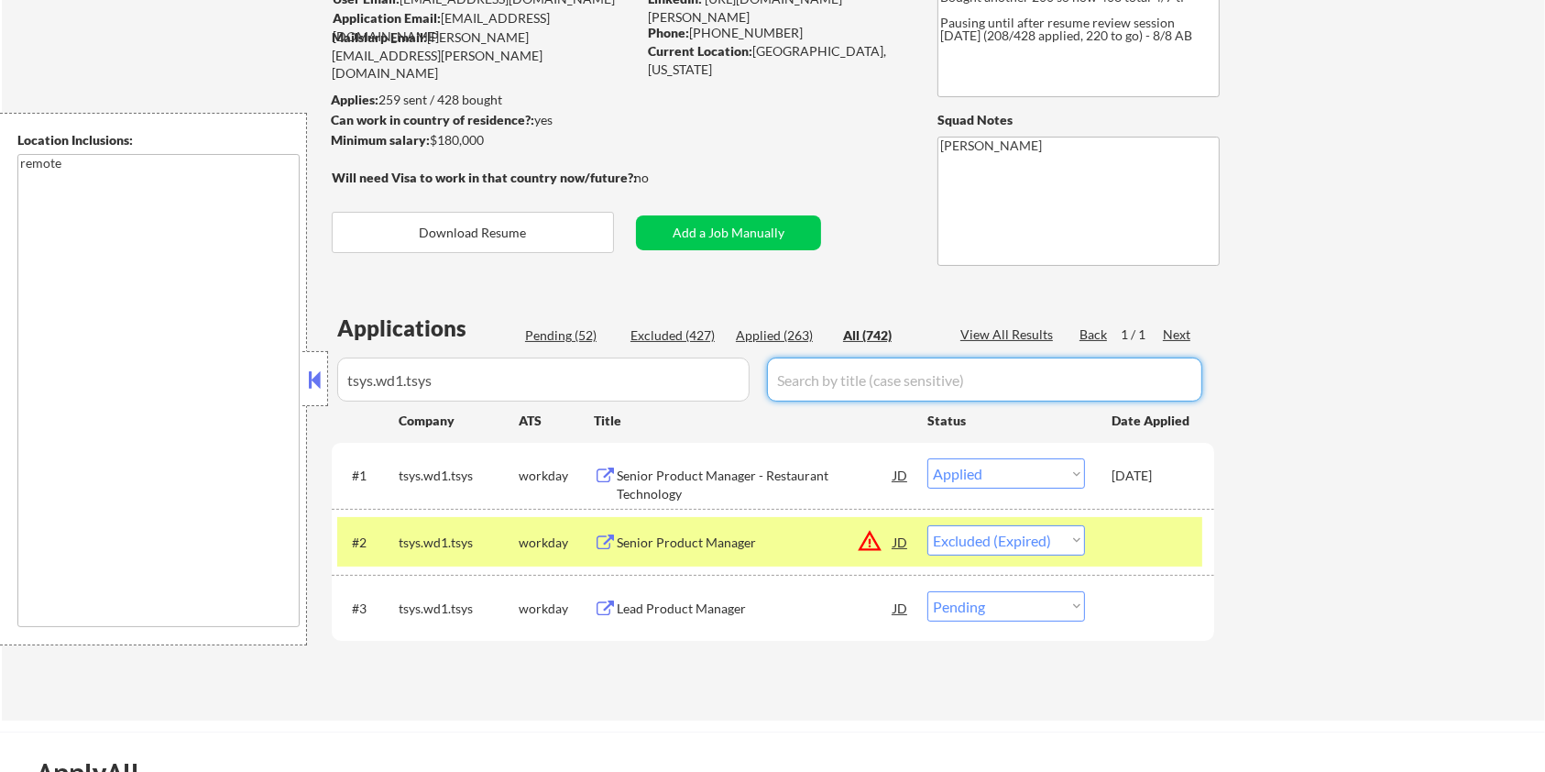
scroll to position [269, 0]
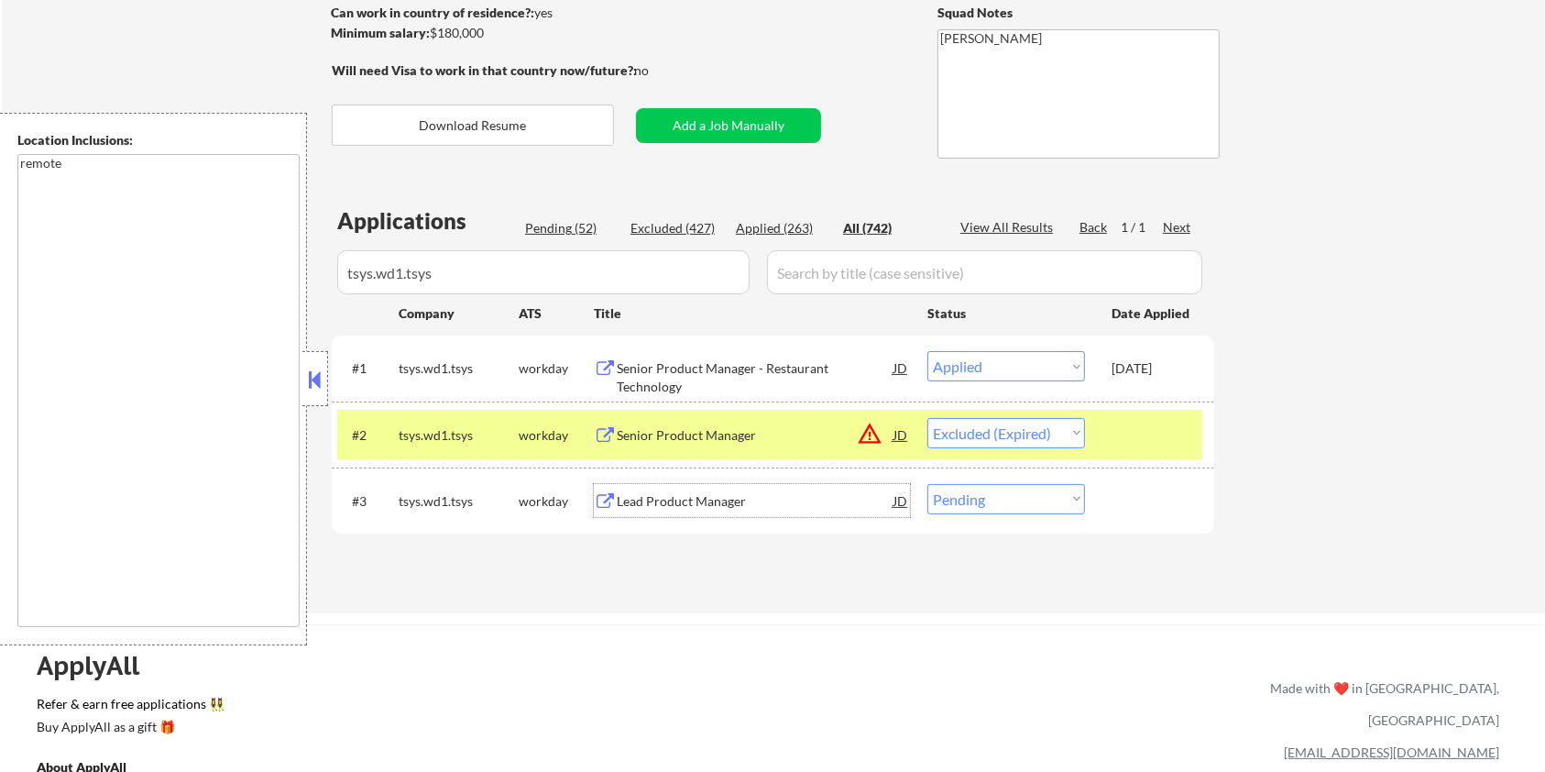
click at [682, 505] on div "Lead Product Manager" at bounding box center [755, 501] width 277 height 18
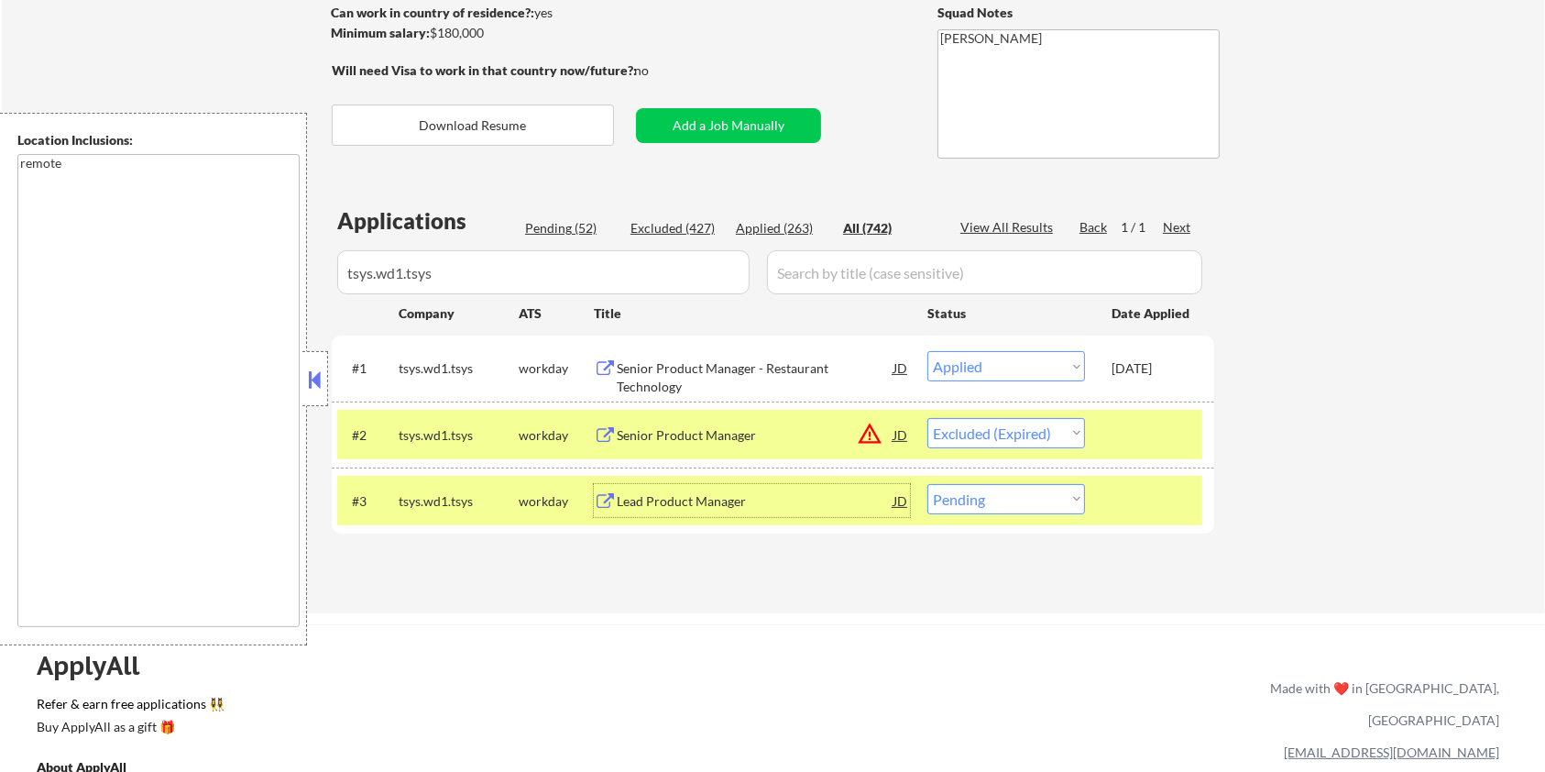
click at [1068, 496] on select "Choose an option... Pending Applied Excluded (Questions) Excluded (Expired) Exc…" at bounding box center [1006, 499] width 158 height 30
click at [927, 484] on select "Choose an option... Pending Applied Excluded (Questions) Excluded (Expired) Exc…" at bounding box center [1006, 499] width 158 height 30
drag, startPoint x: 486, startPoint y: 275, endPoint x: 272, endPoint y: 282, distance: 213.6
click at [272, 282] on body "← Return to /applysquad Mailslurp Inbox Job Search Builder [PERSON_NAME] User E…" at bounding box center [772, 117] width 1545 height 772
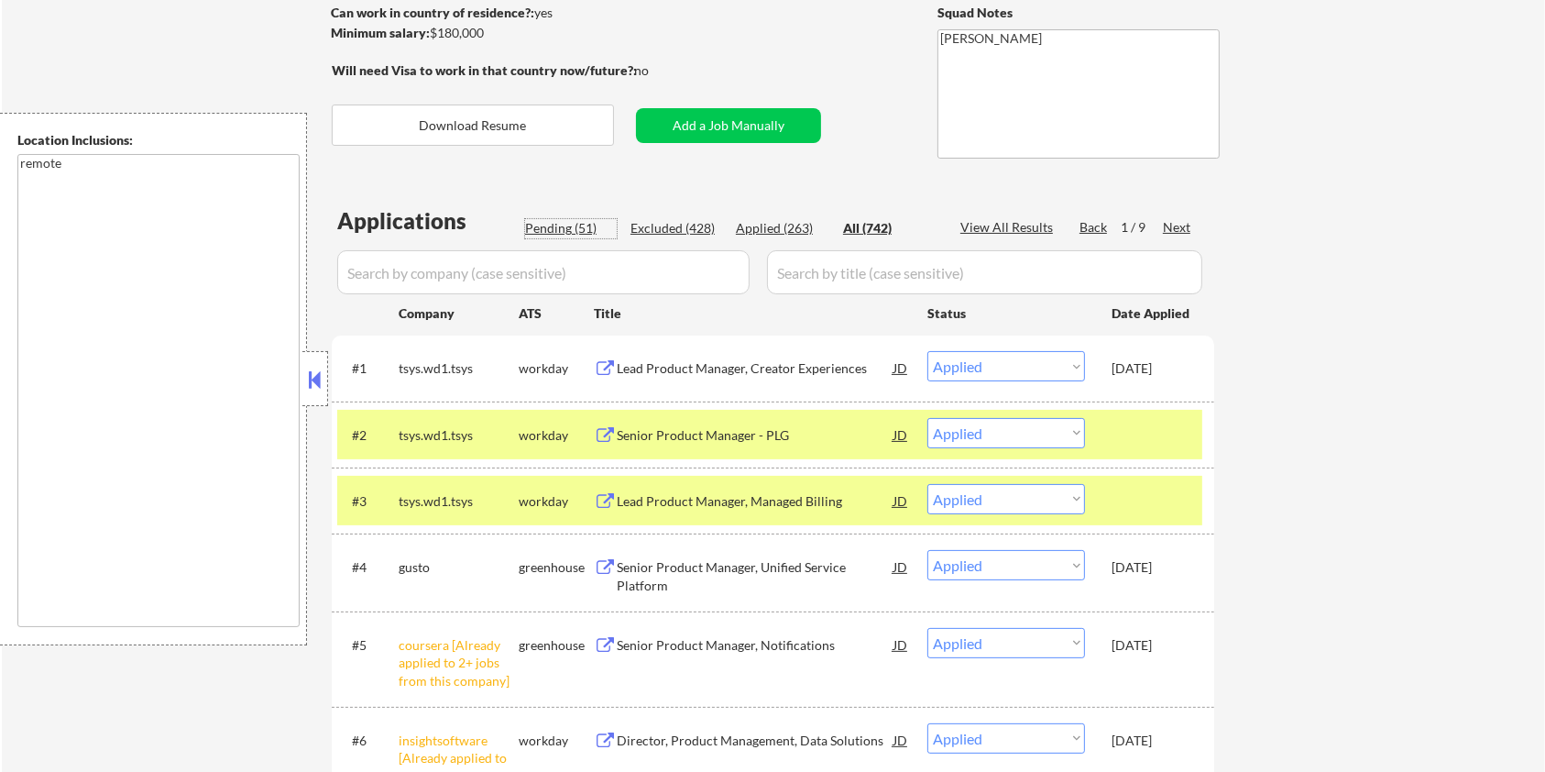
click at [547, 230] on div "Pending (51)" at bounding box center [571, 228] width 92 height 18
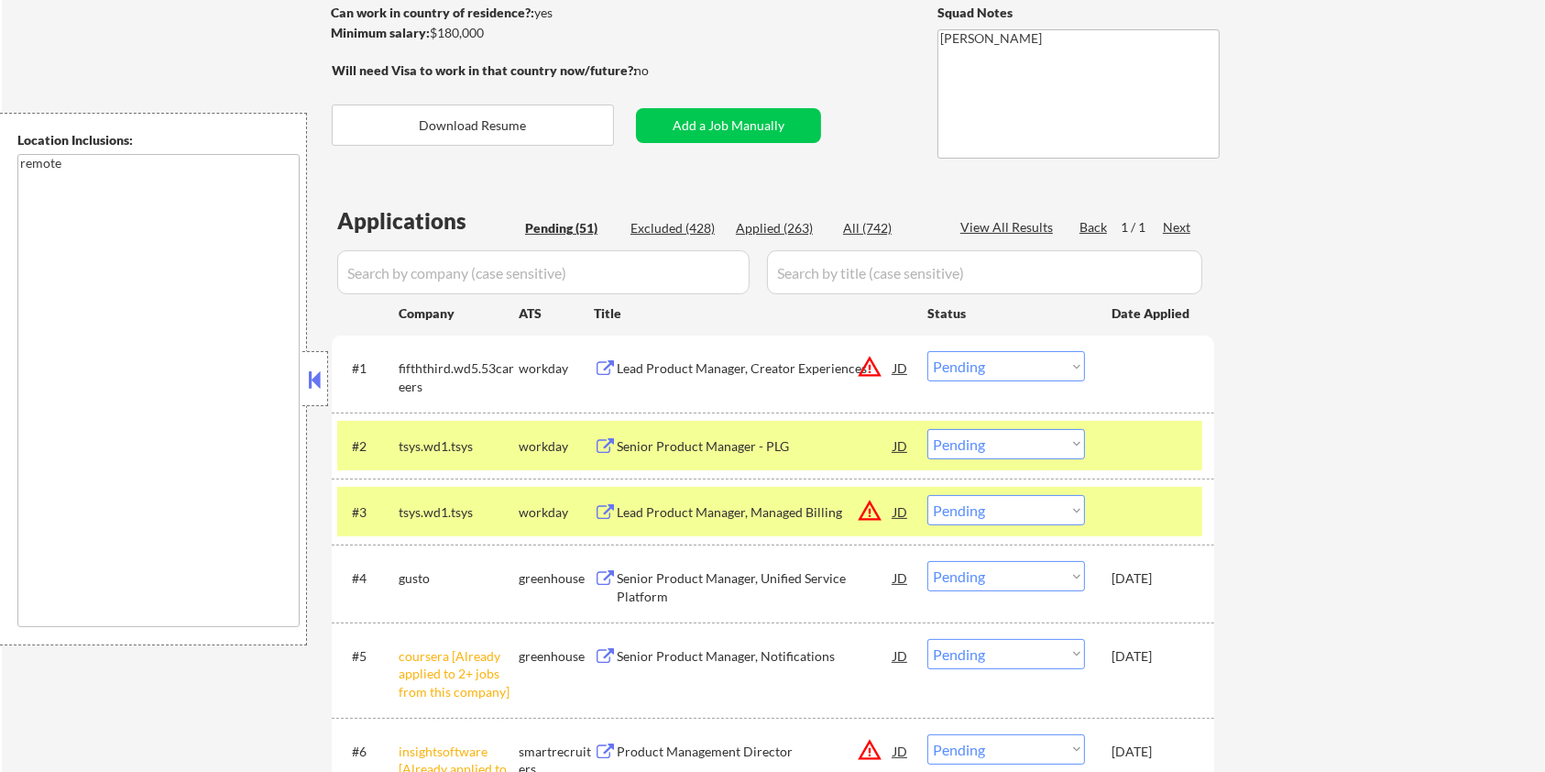
click at [564, 268] on input "input" at bounding box center [543, 272] width 412 height 44
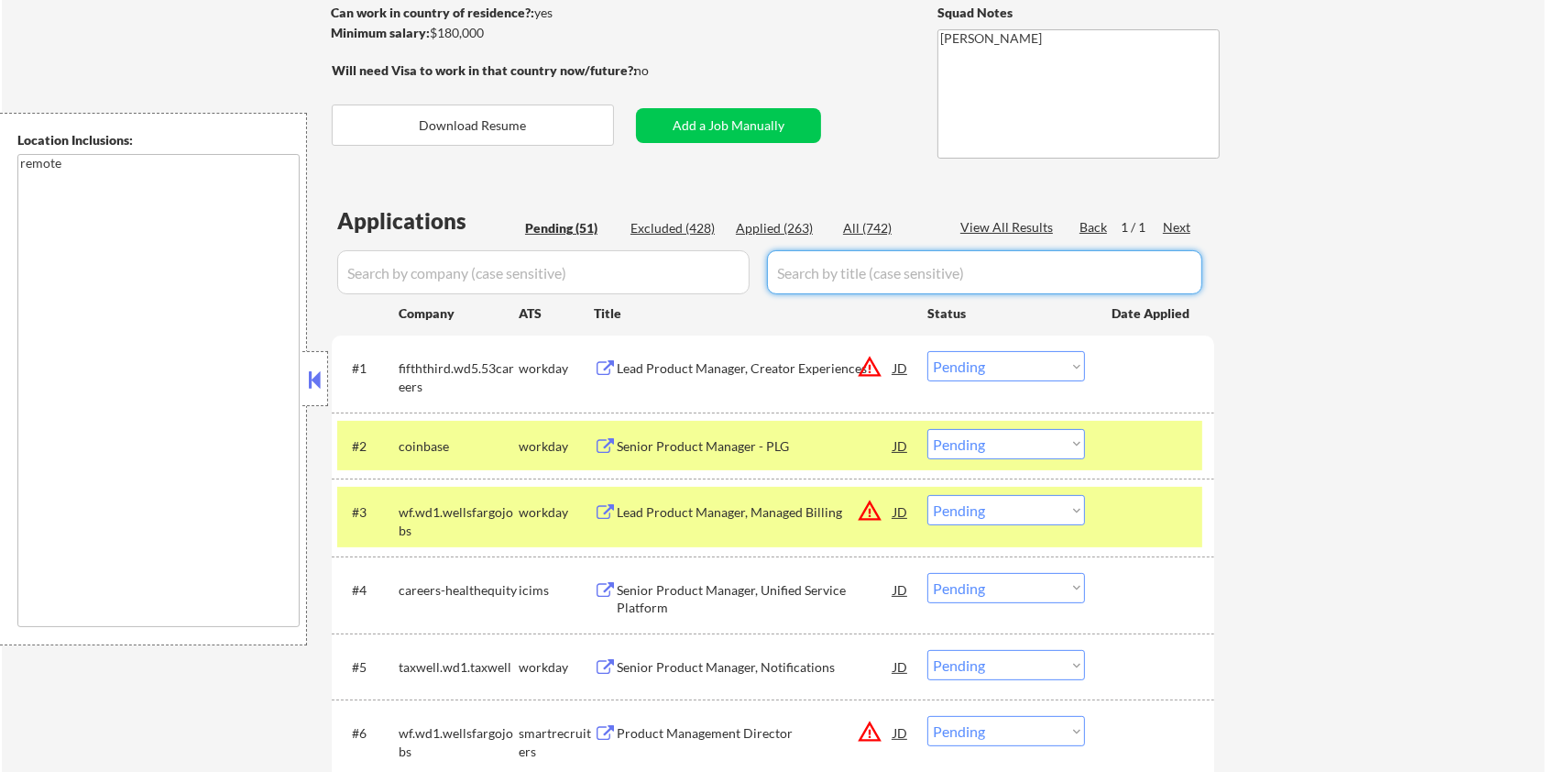
click at [843, 268] on input "input" at bounding box center [984, 272] width 435 height 44
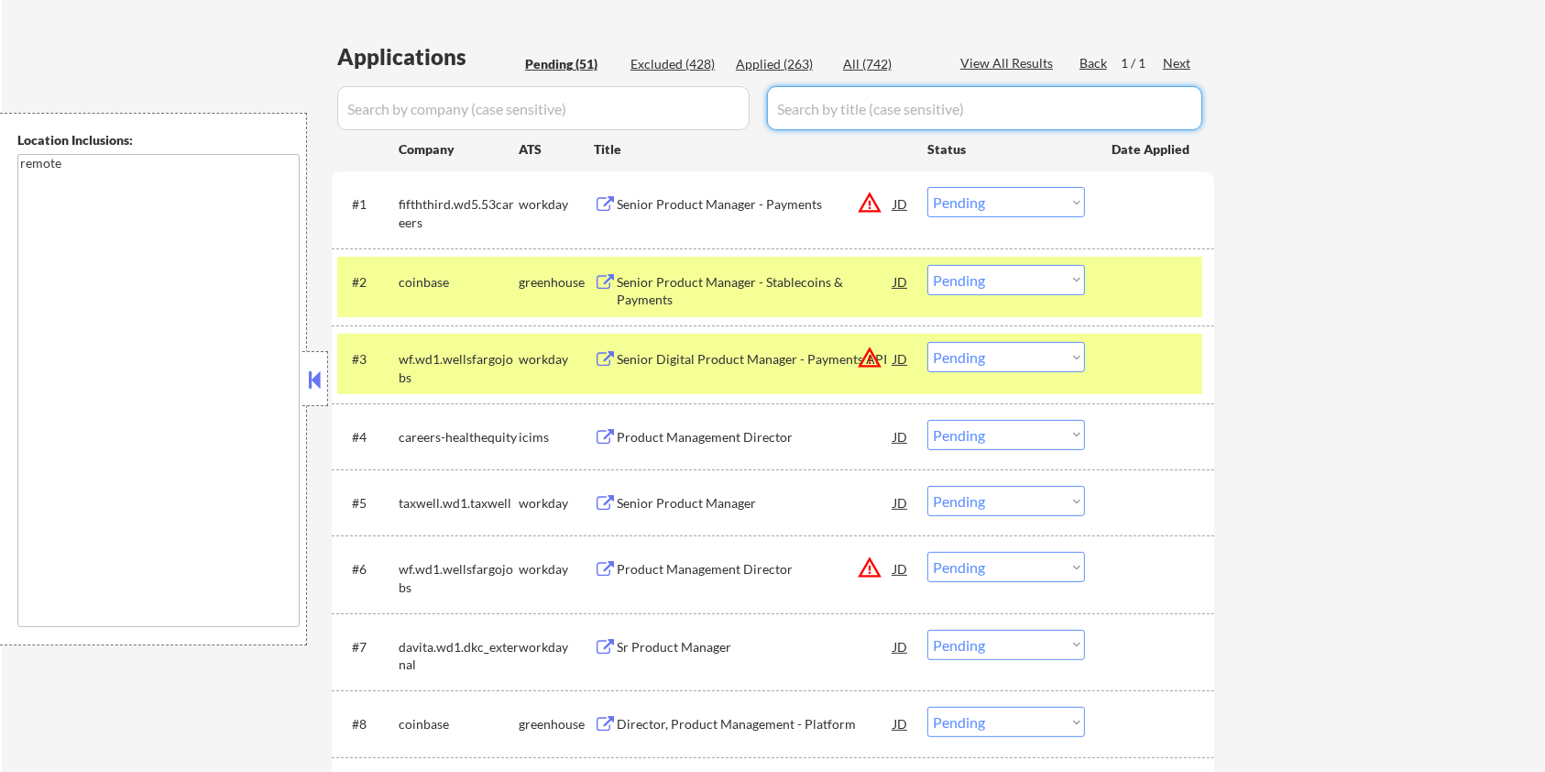
scroll to position [513, 0]
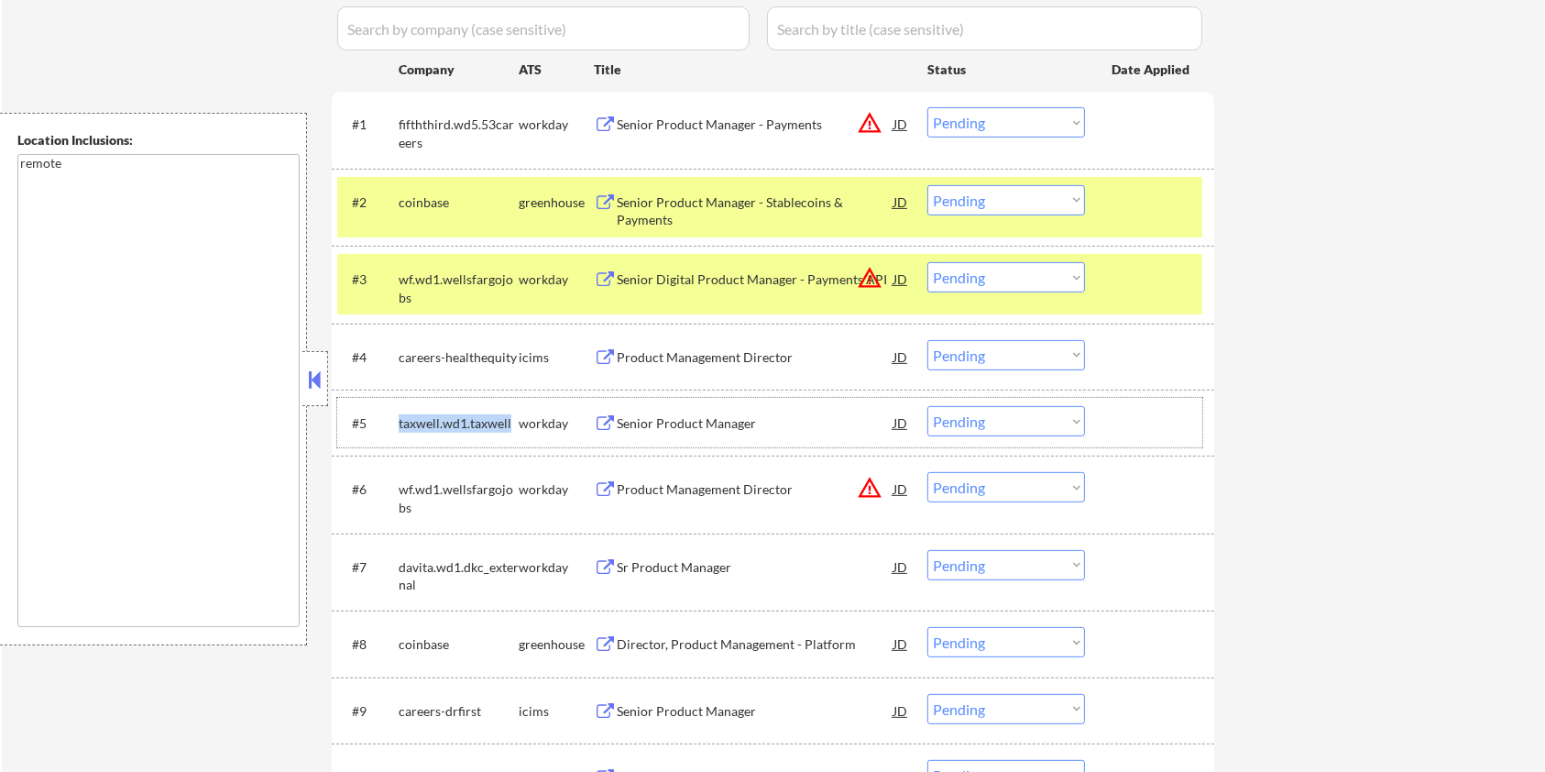
drag, startPoint x: 515, startPoint y: 416, endPoint x: 390, endPoint y: 414, distance: 124.6
click at [390, 414] on div "#5 taxwell.wd1.taxwell workday Senior Product Manager JD Choose an option... Pe…" at bounding box center [769, 422] width 865 height 49
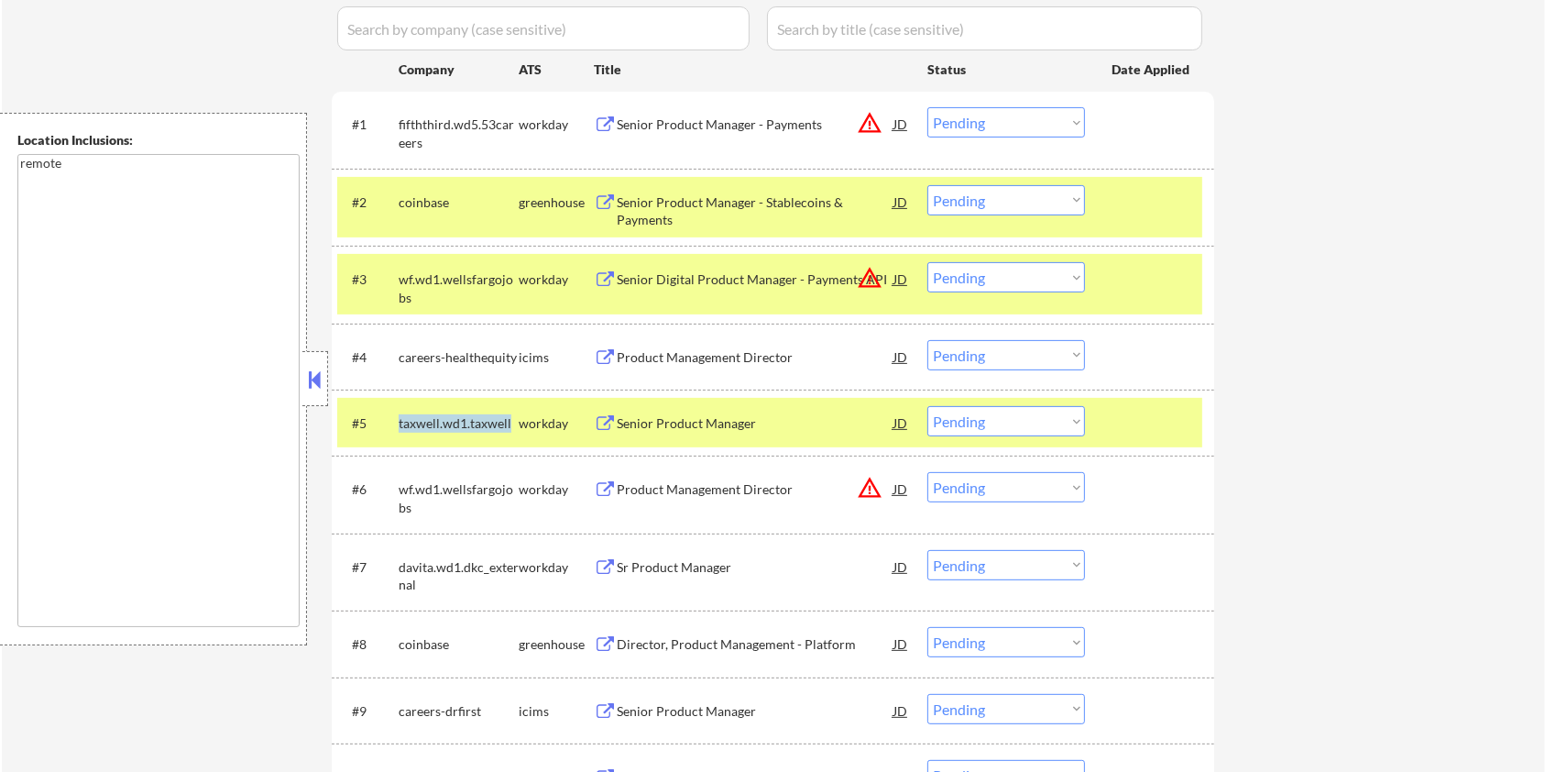
copy div "taxwell.wd1.taxwell"
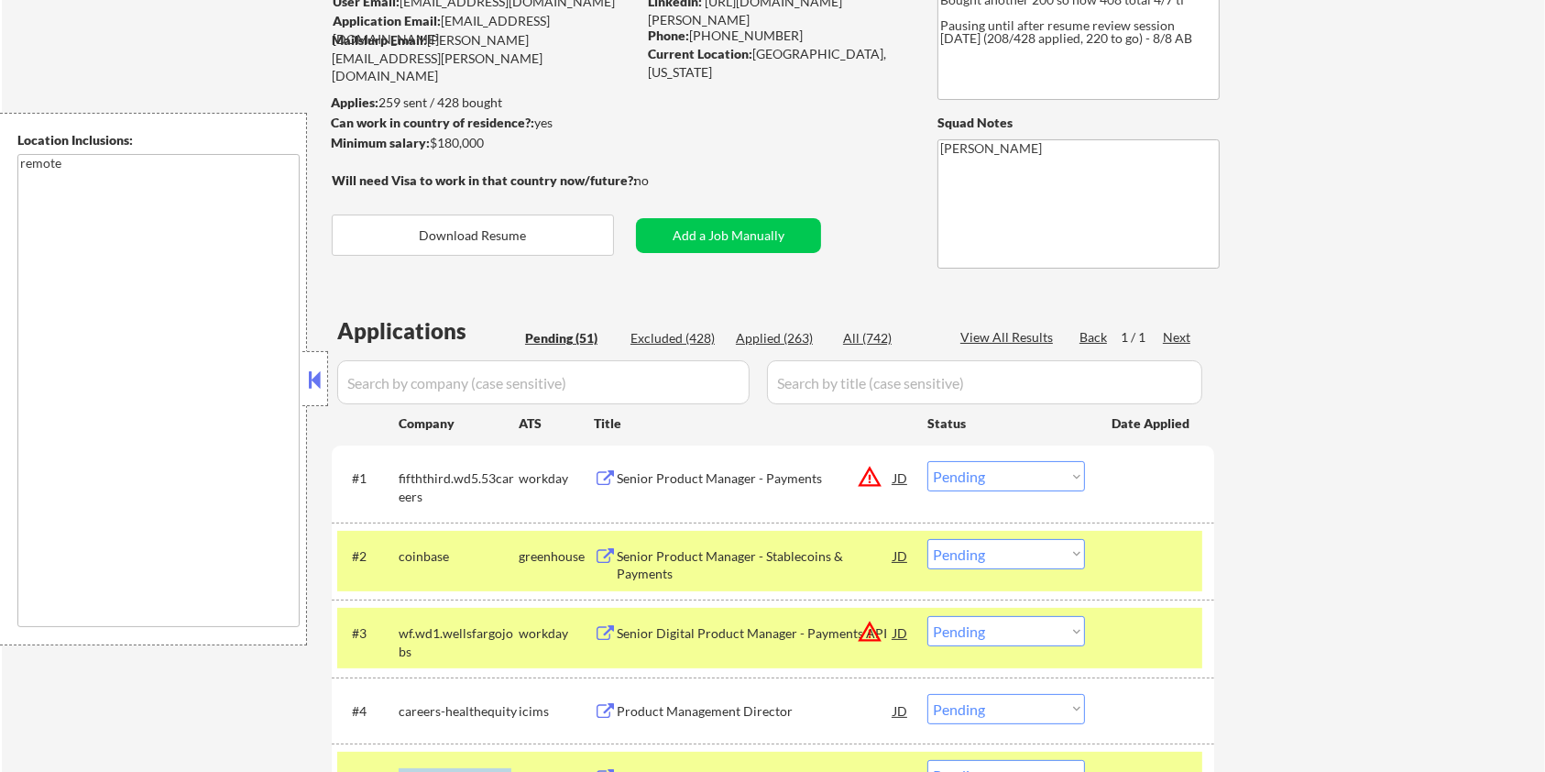
scroll to position [147, 0]
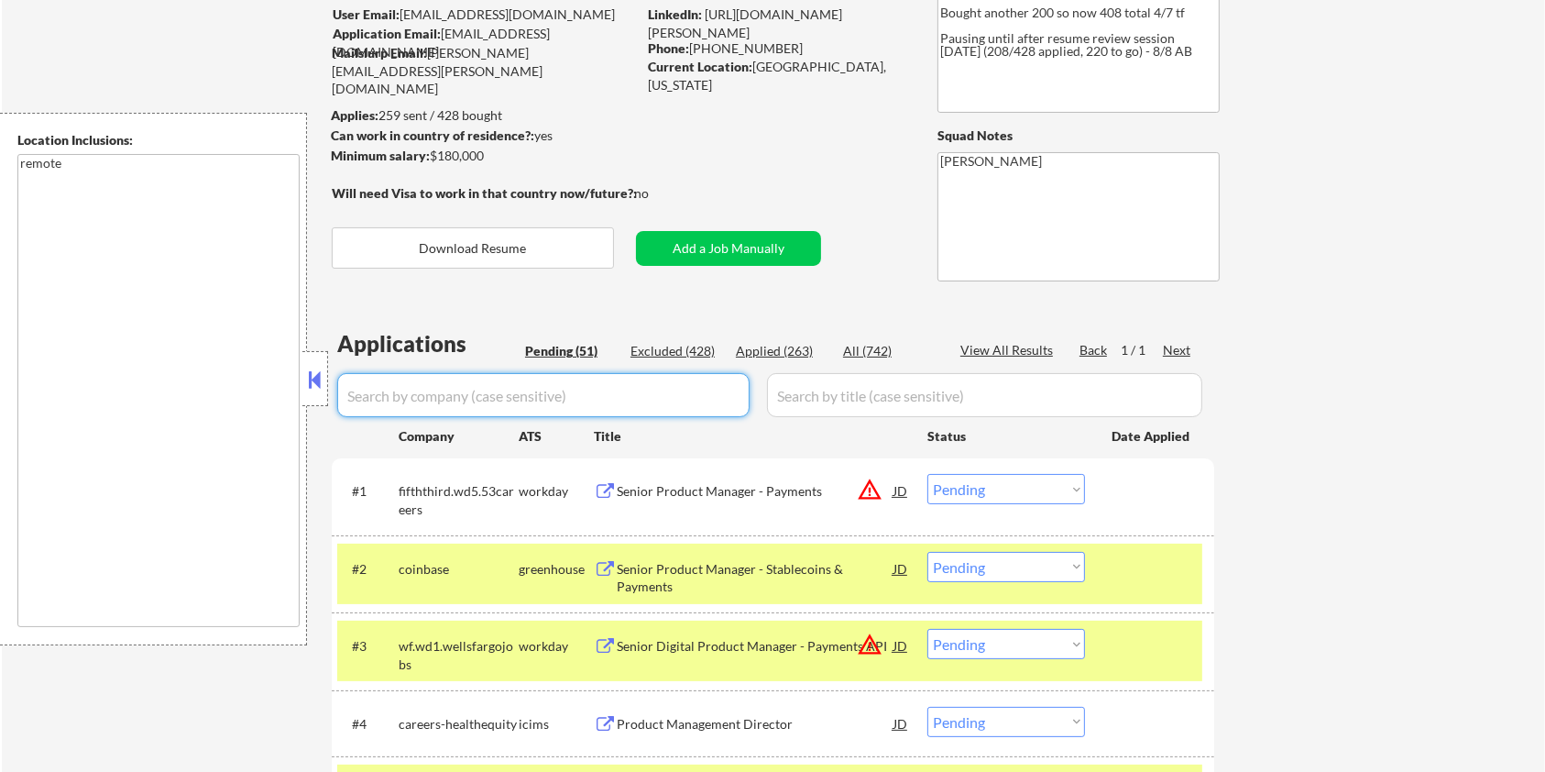
click at [398, 400] on input "input" at bounding box center [543, 395] width 412 height 44
paste input "taxwell.wd1.taxwell"
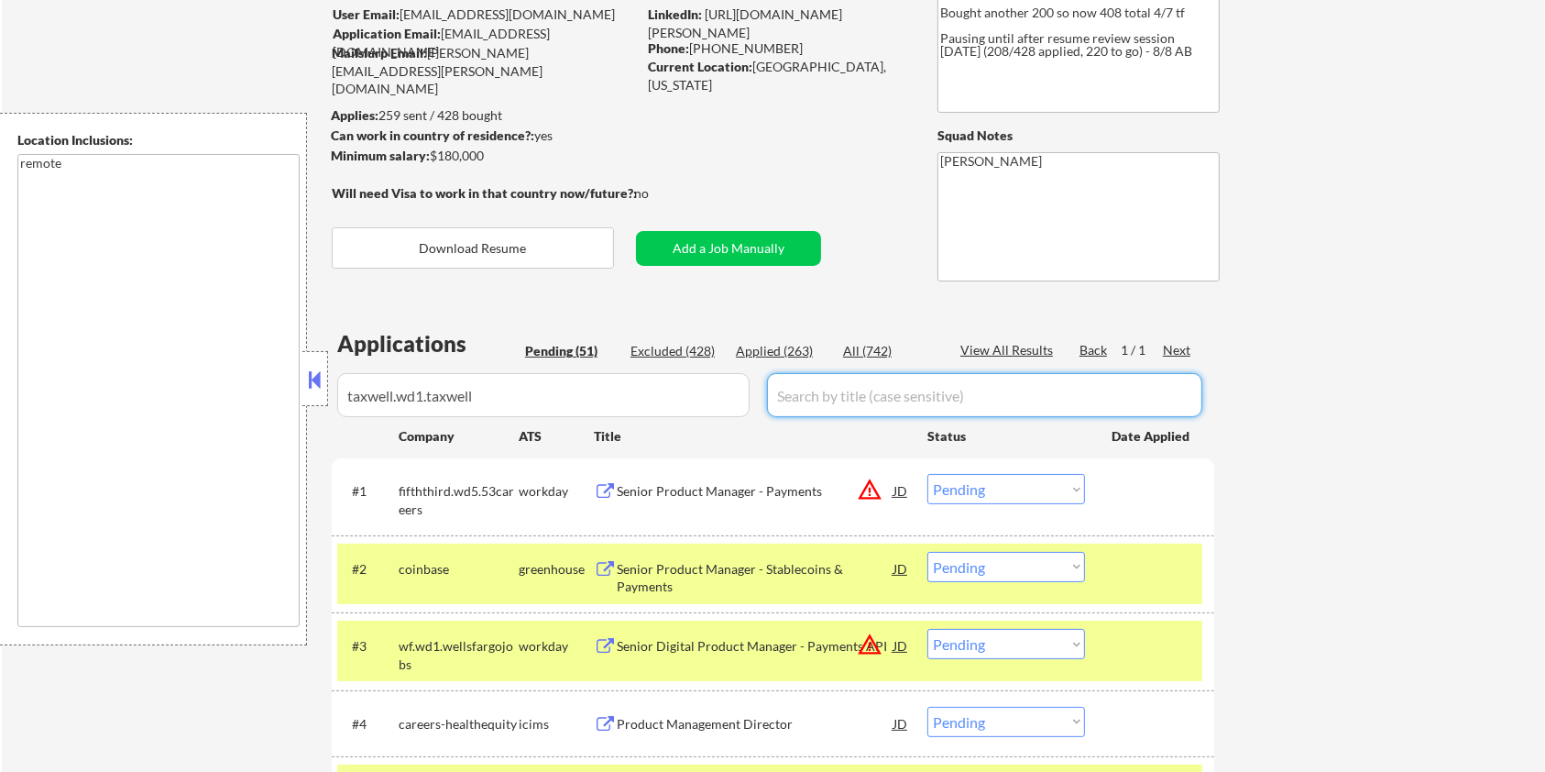
click at [884, 387] on input "input" at bounding box center [984, 395] width 435 height 44
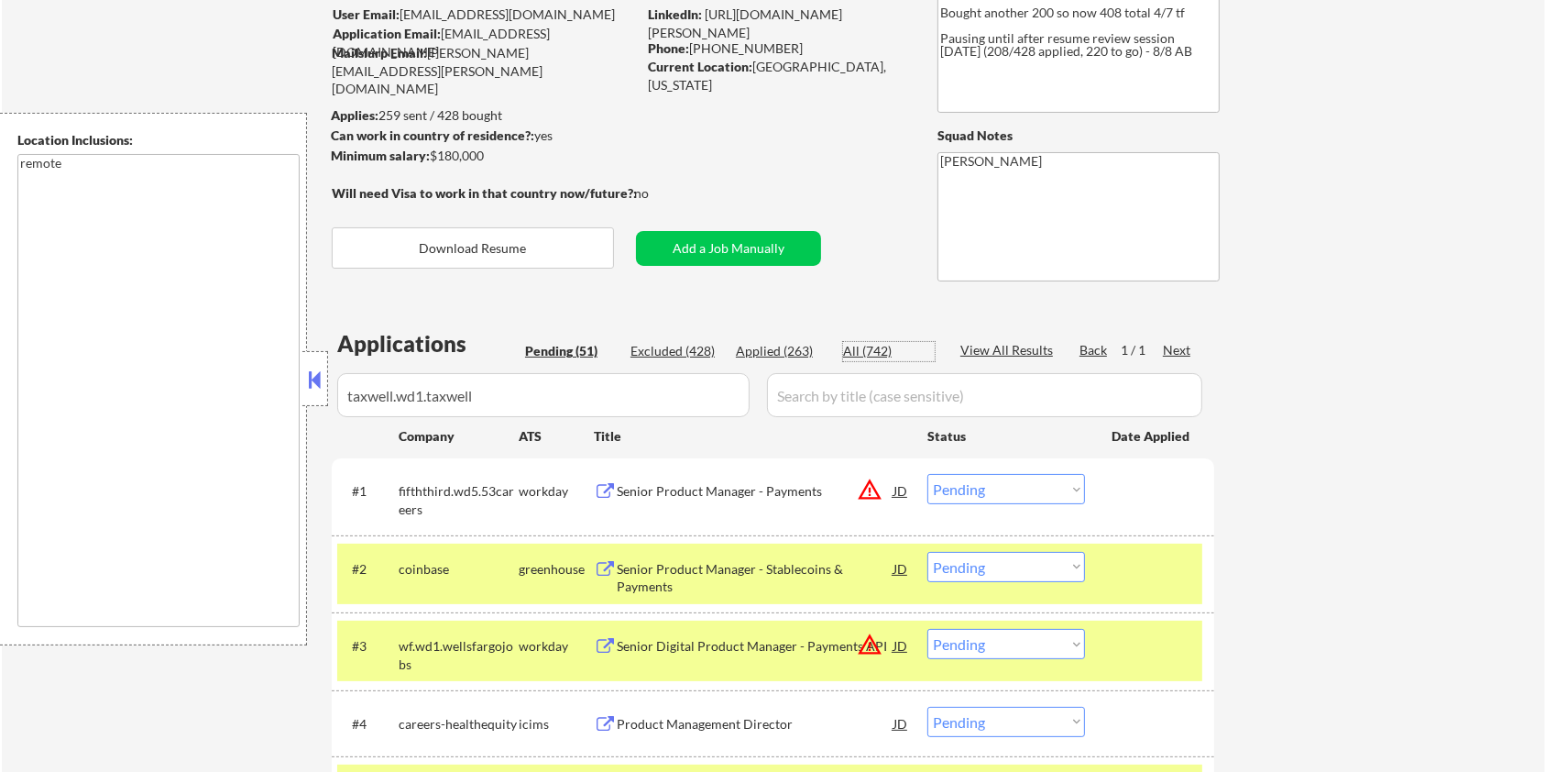
click at [879, 347] on div "All (742)" at bounding box center [889, 351] width 92 height 18
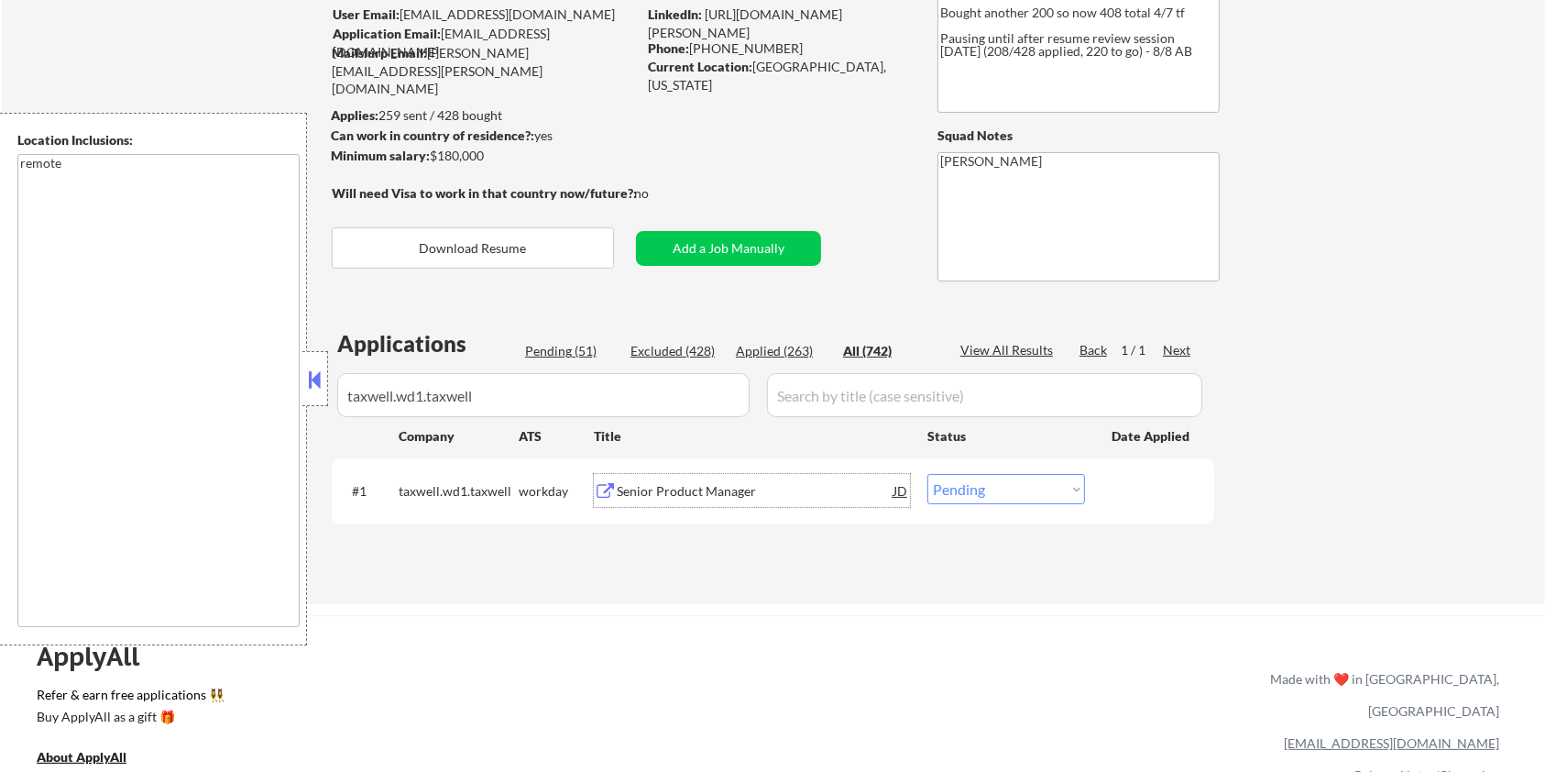
click at [695, 489] on div "Senior Product Manager" at bounding box center [755, 491] width 277 height 18
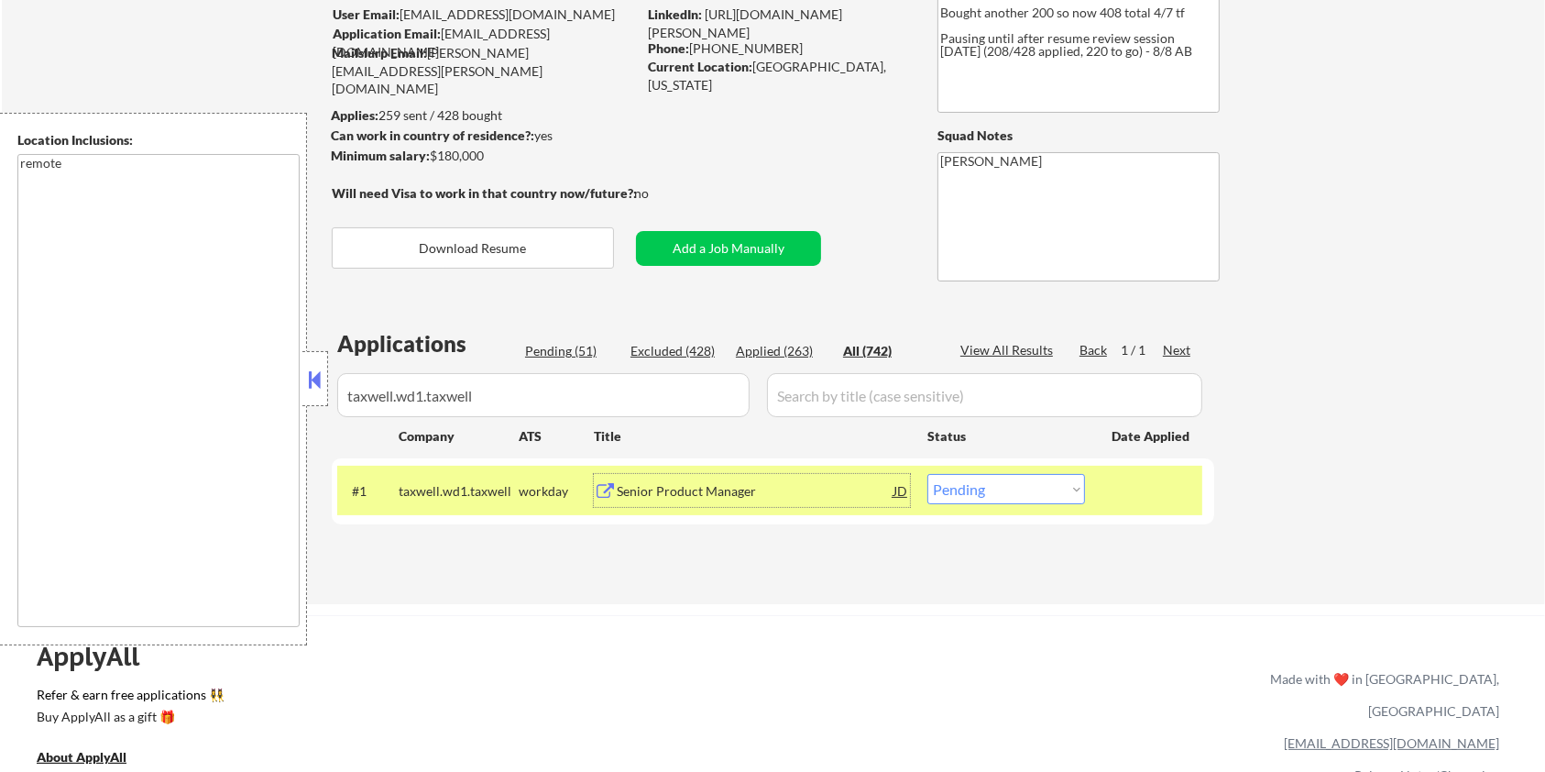
click at [1058, 487] on select "Choose an option... Pending Applied Excluded (Questions) Excluded (Expired) Exc…" at bounding box center [1006, 489] width 158 height 30
click at [927, 474] on select "Choose an option... Pending Applied Excluded (Questions) Excluded (Expired) Exc…" at bounding box center [1006, 489] width 158 height 30
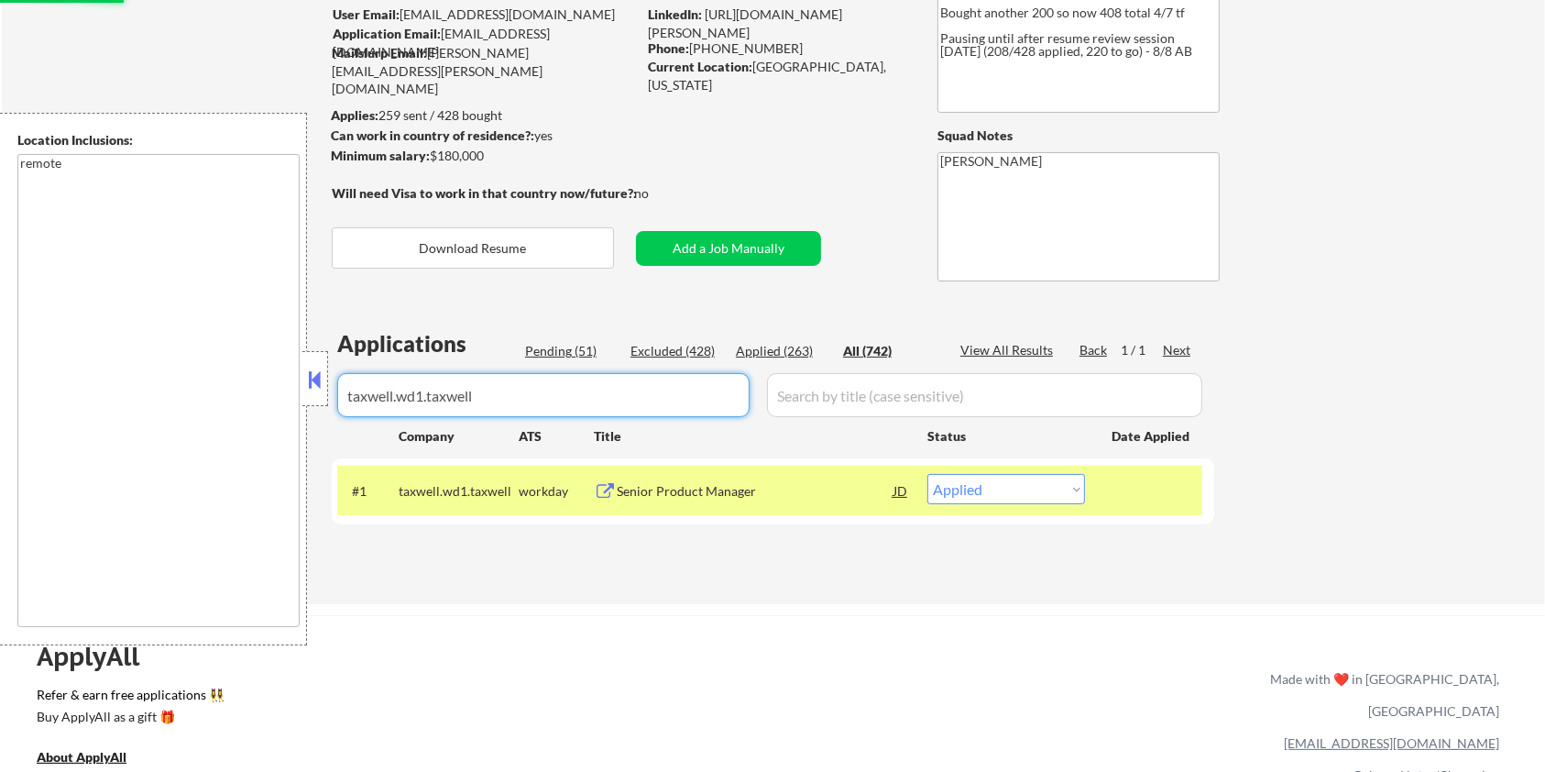
drag, startPoint x: 525, startPoint y: 407, endPoint x: 310, endPoint y: 406, distance: 215.3
click at [310, 406] on body "← Return to /applysquad Mailslurp Inbox Job Search Builder [PERSON_NAME] User E…" at bounding box center [772, 239] width 1545 height 772
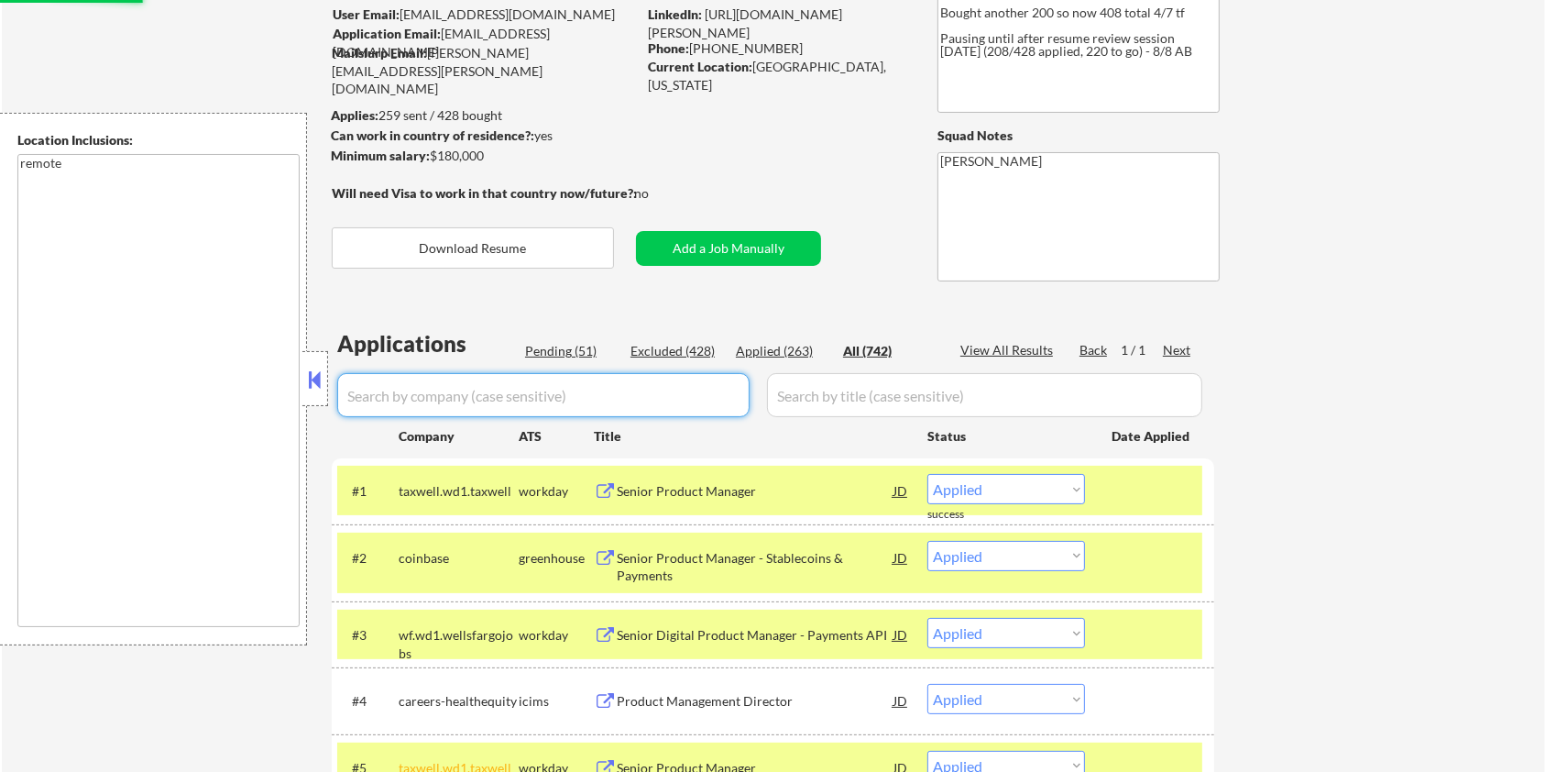
click at [557, 348] on div "Pending (51)" at bounding box center [571, 351] width 92 height 18
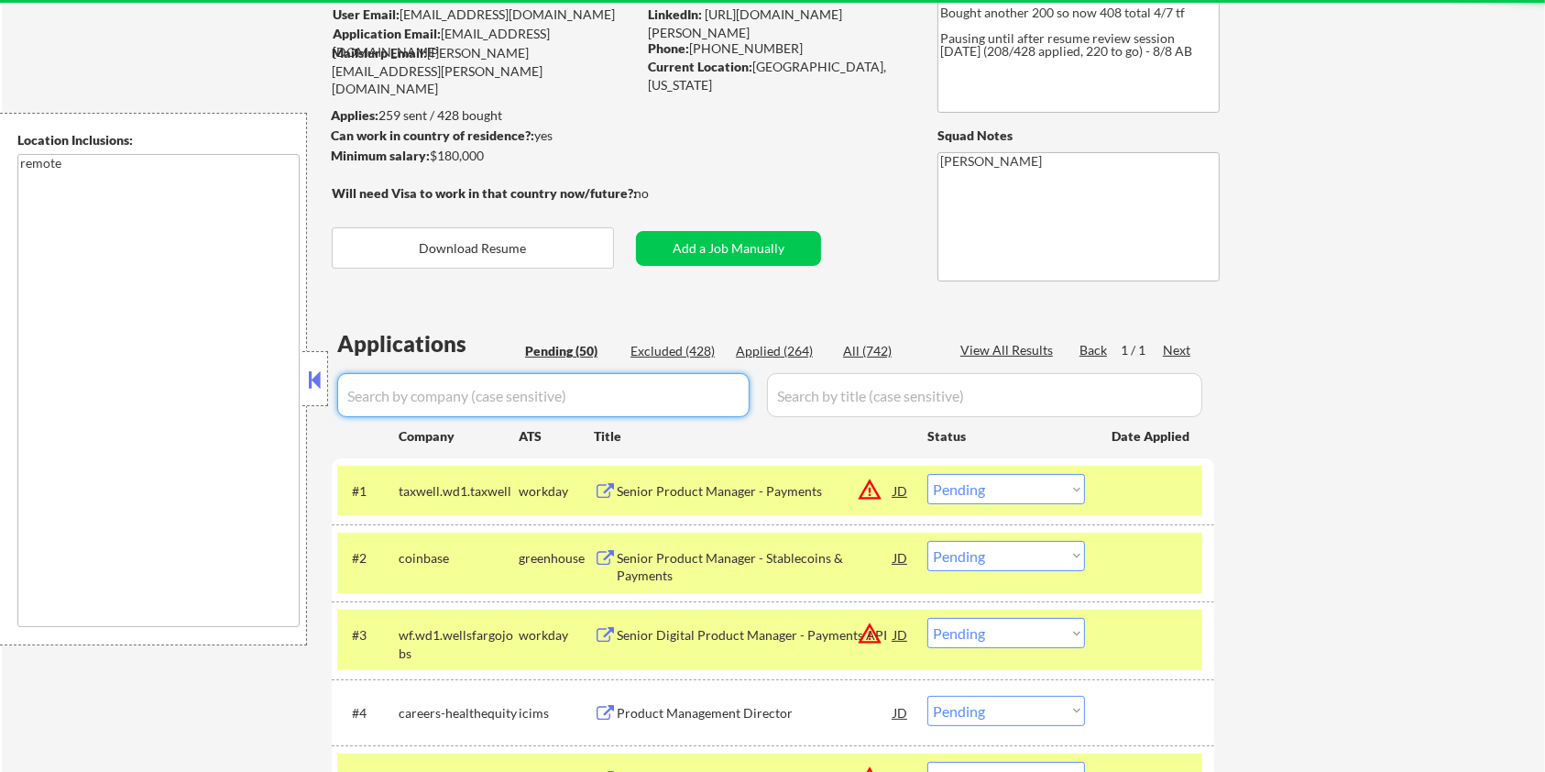
click at [504, 394] on input "input" at bounding box center [543, 395] width 412 height 44
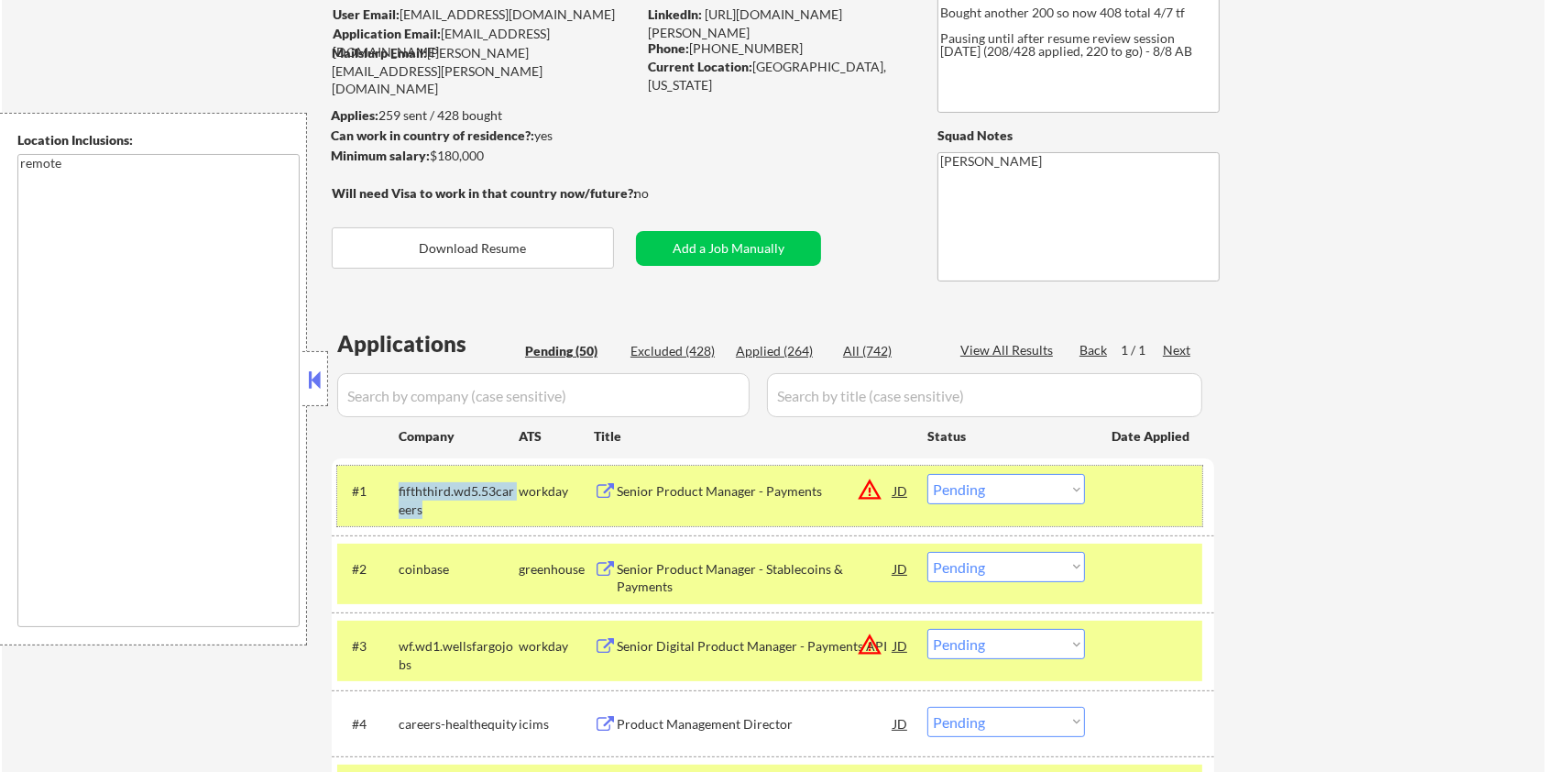
drag, startPoint x: 453, startPoint y: 509, endPoint x: 393, endPoint y: 501, distance: 60.0
click at [393, 501] on div "#1 fifththird.wd5.53careers workday Senior Product Manager - Payments JD warnin…" at bounding box center [769, 495] width 865 height 60
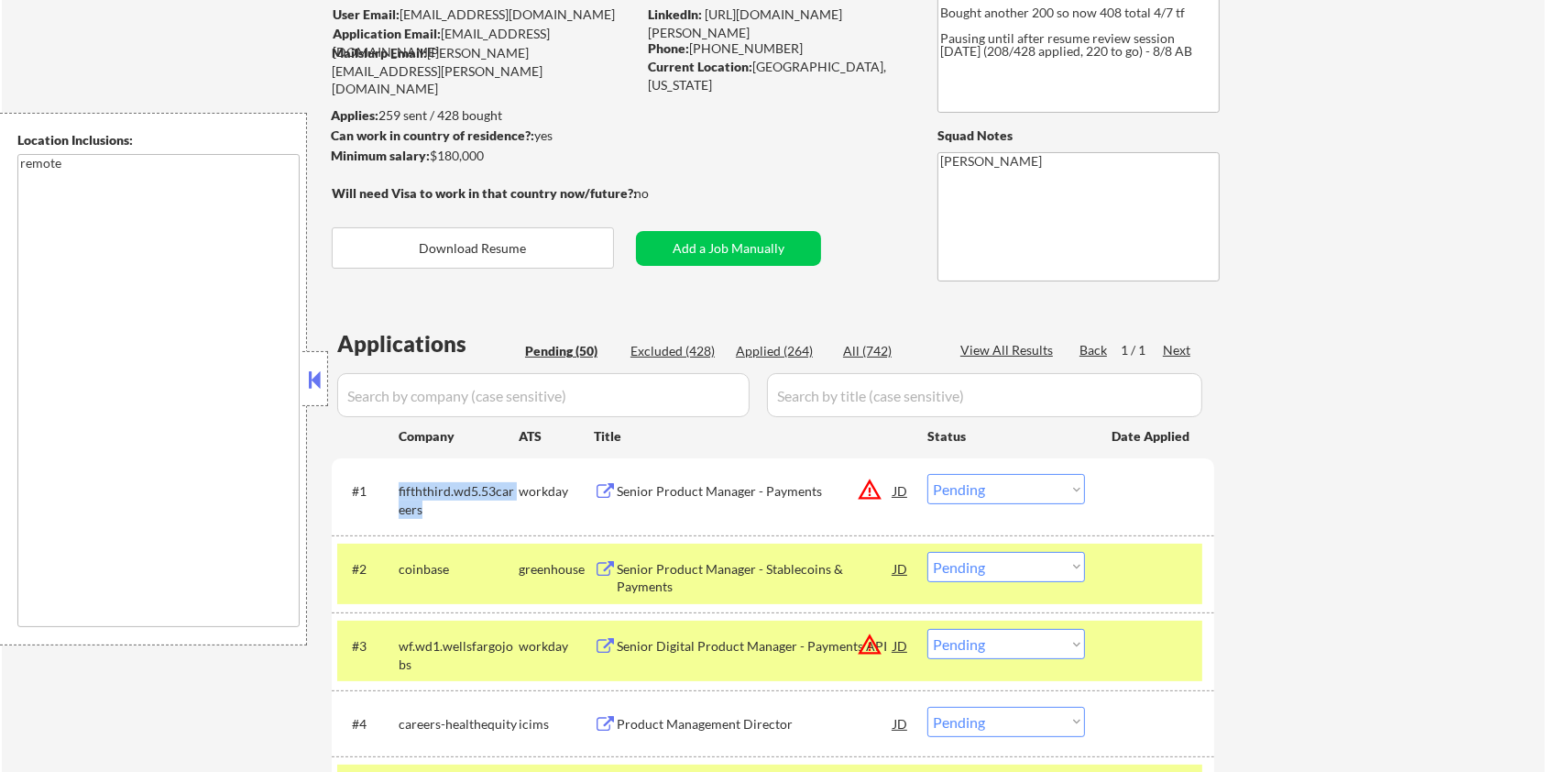
copy div "fifththird.wd5.53careers"
click at [454, 400] on input "input" at bounding box center [543, 395] width 412 height 44
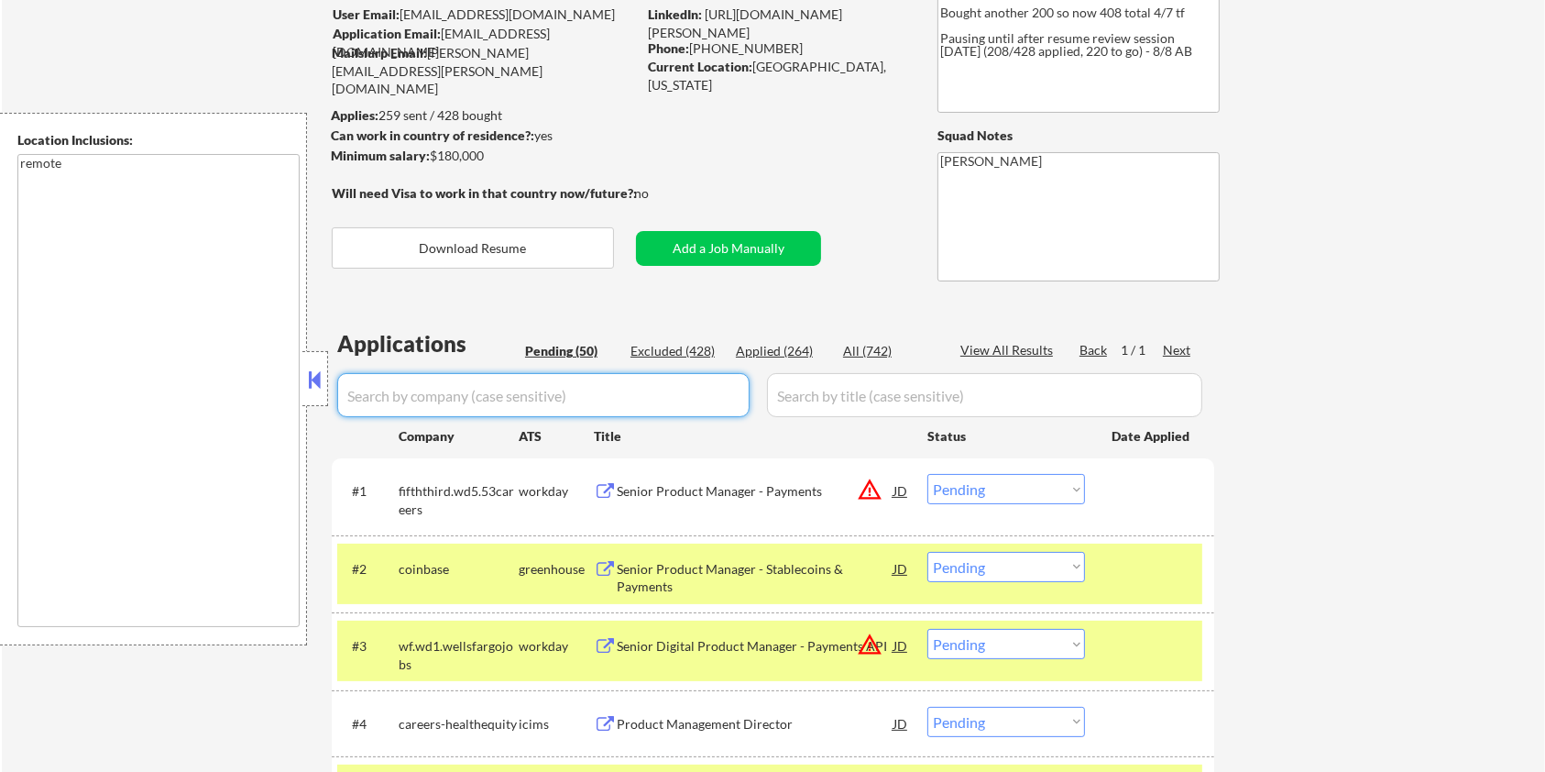
paste input "fifththird.wd5.53careers"
click at [823, 399] on input "input" at bounding box center [984, 395] width 435 height 44
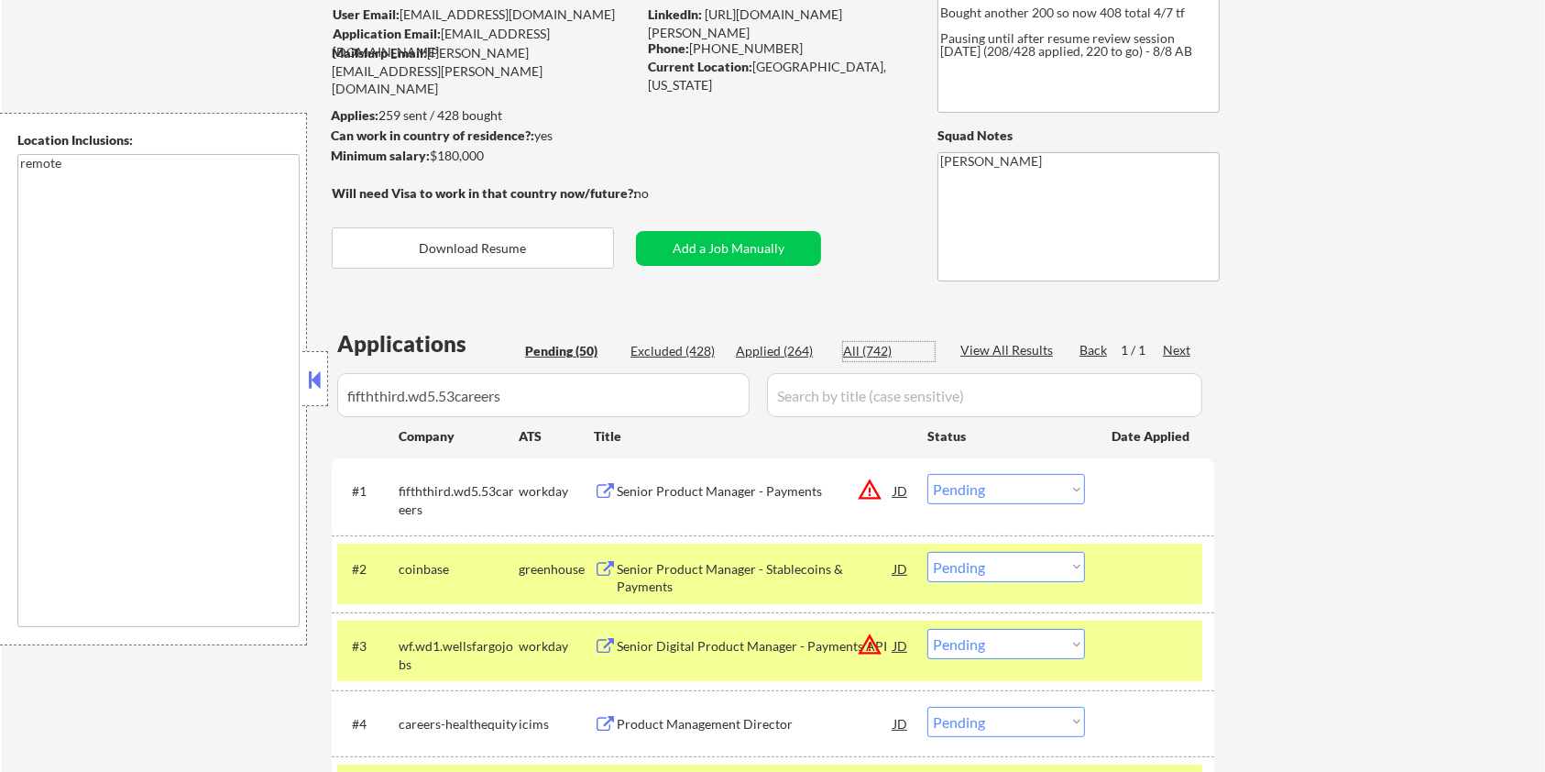
click at [871, 345] on div "All (742)" at bounding box center [889, 351] width 92 height 18
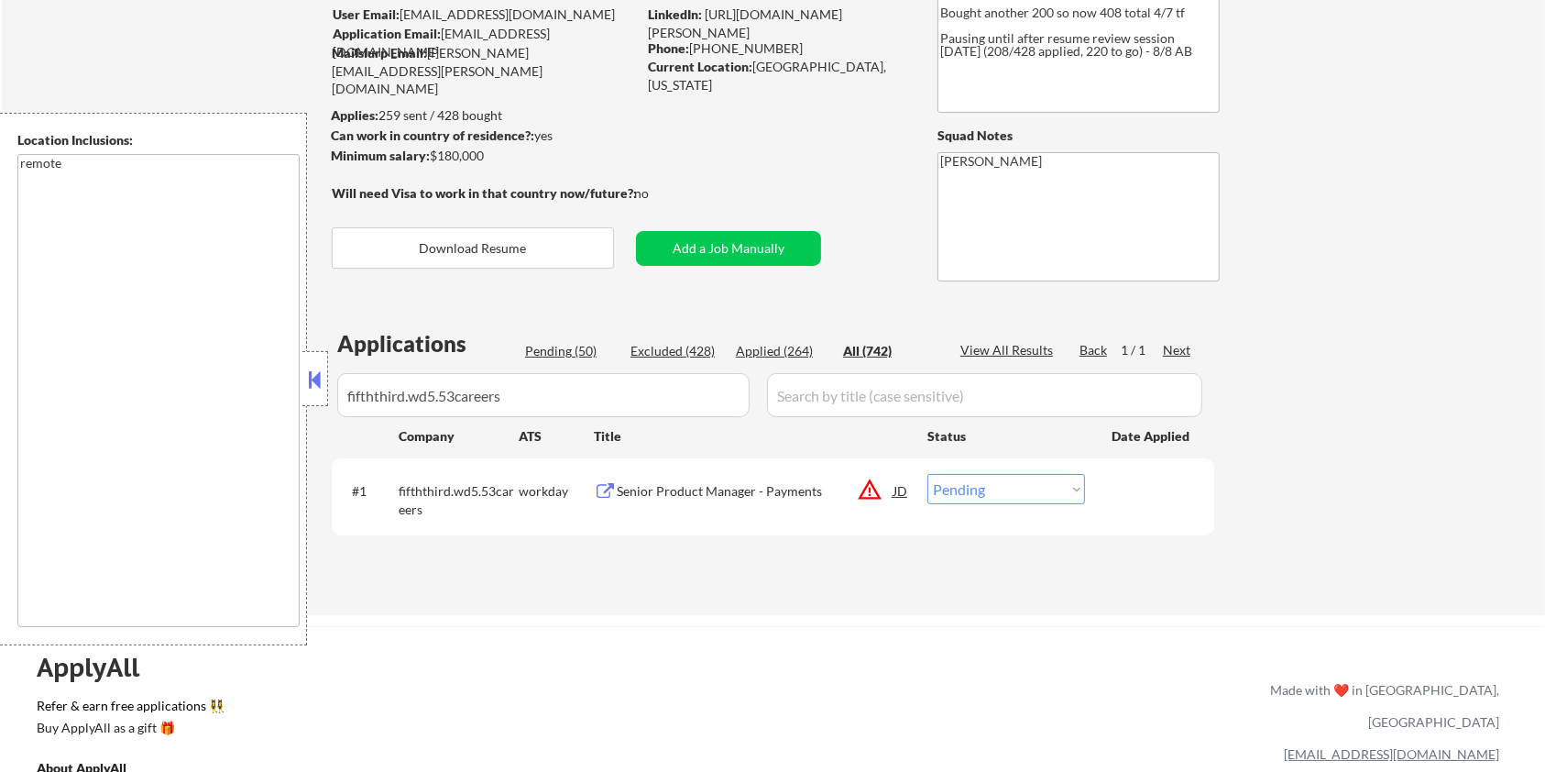
click at [743, 488] on div "Senior Product Manager - Payments" at bounding box center [755, 491] width 277 height 18
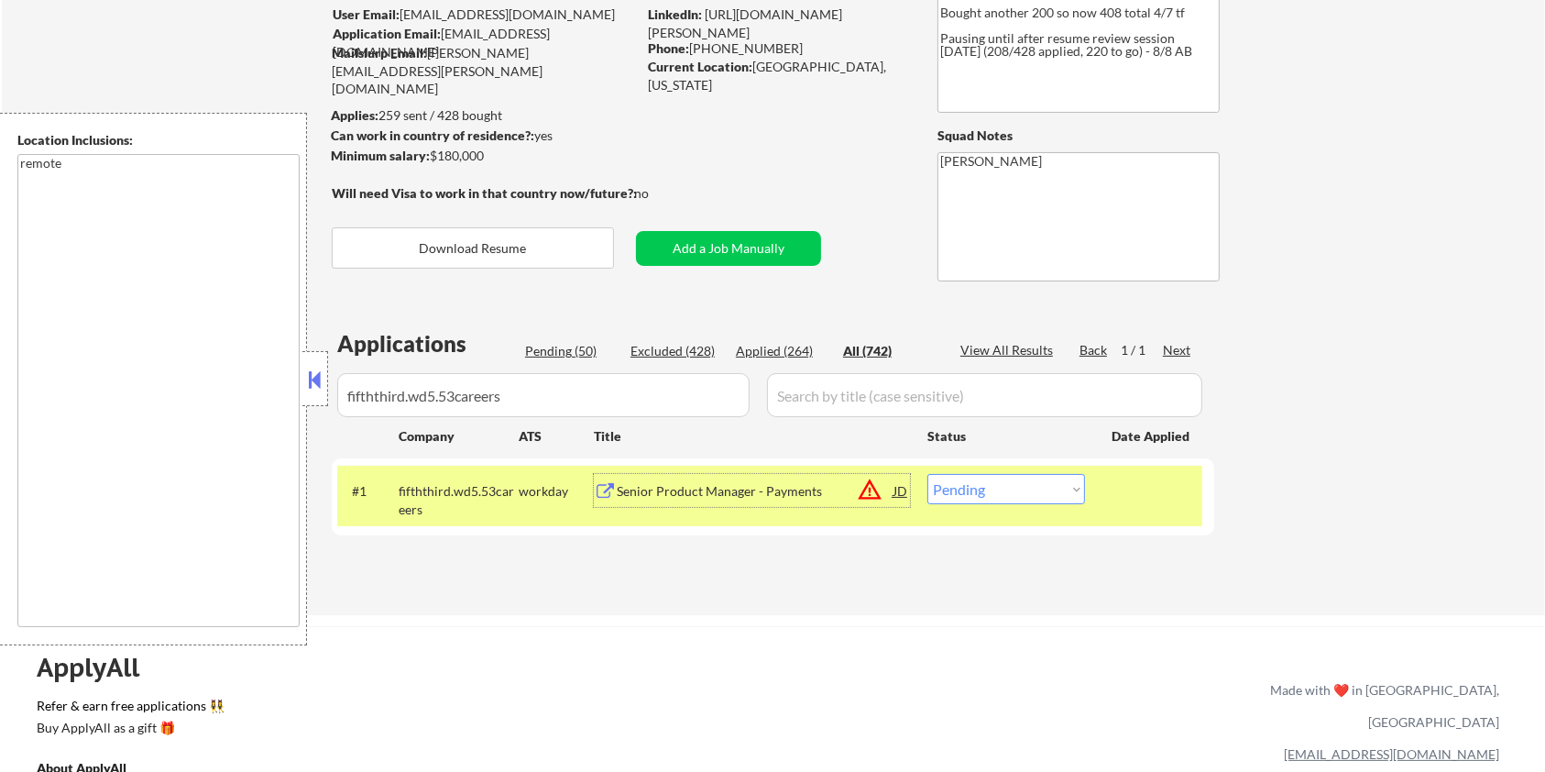
click at [995, 486] on select "Choose an option... Pending Applied Excluded (Questions) Excluded (Expired) Exc…" at bounding box center [1006, 489] width 158 height 30
click at [927, 474] on select "Choose an option... Pending Applied Excluded (Questions) Excluded (Expired) Exc…" at bounding box center [1006, 489] width 158 height 30
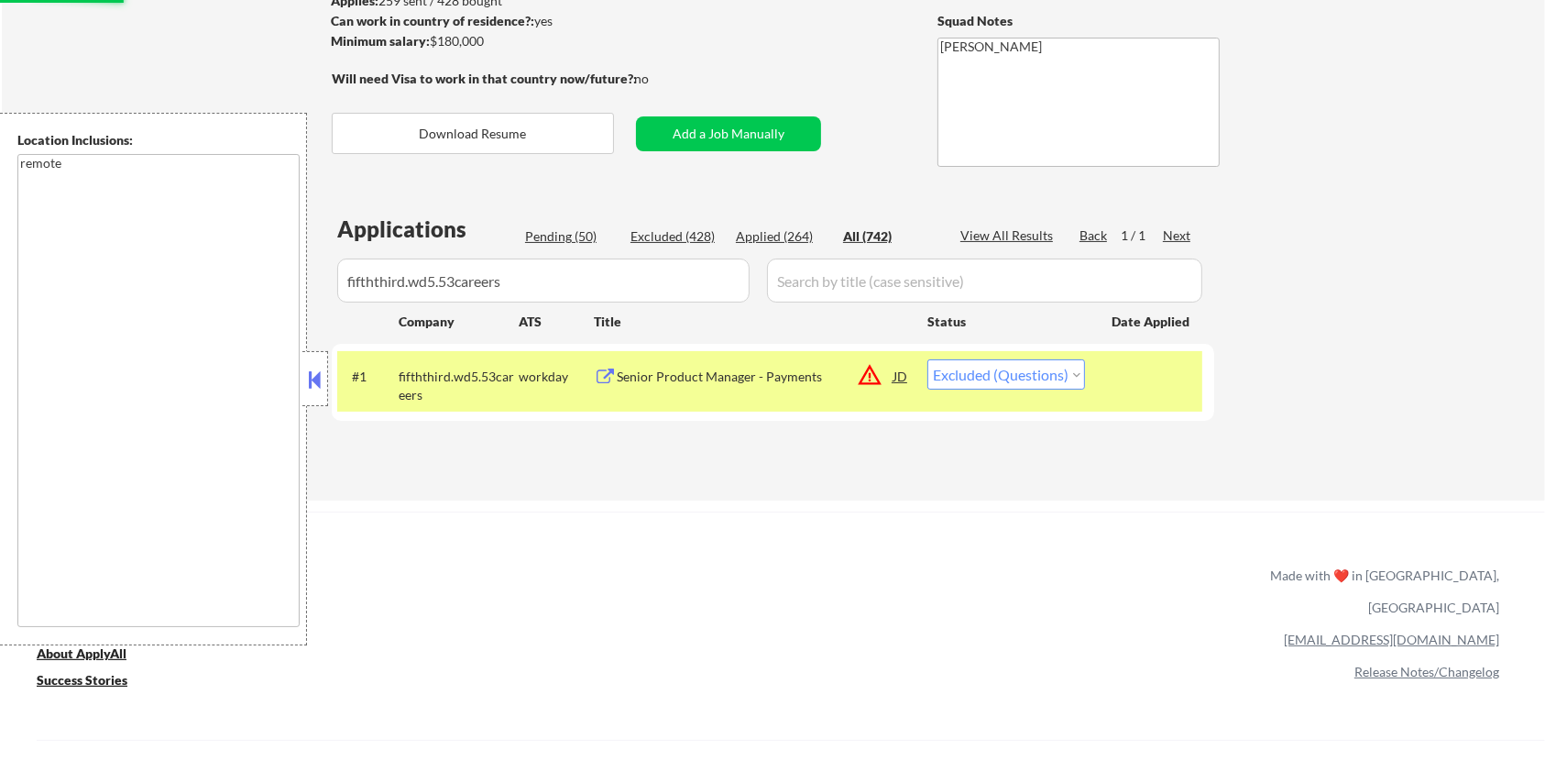
scroll to position [269, 0]
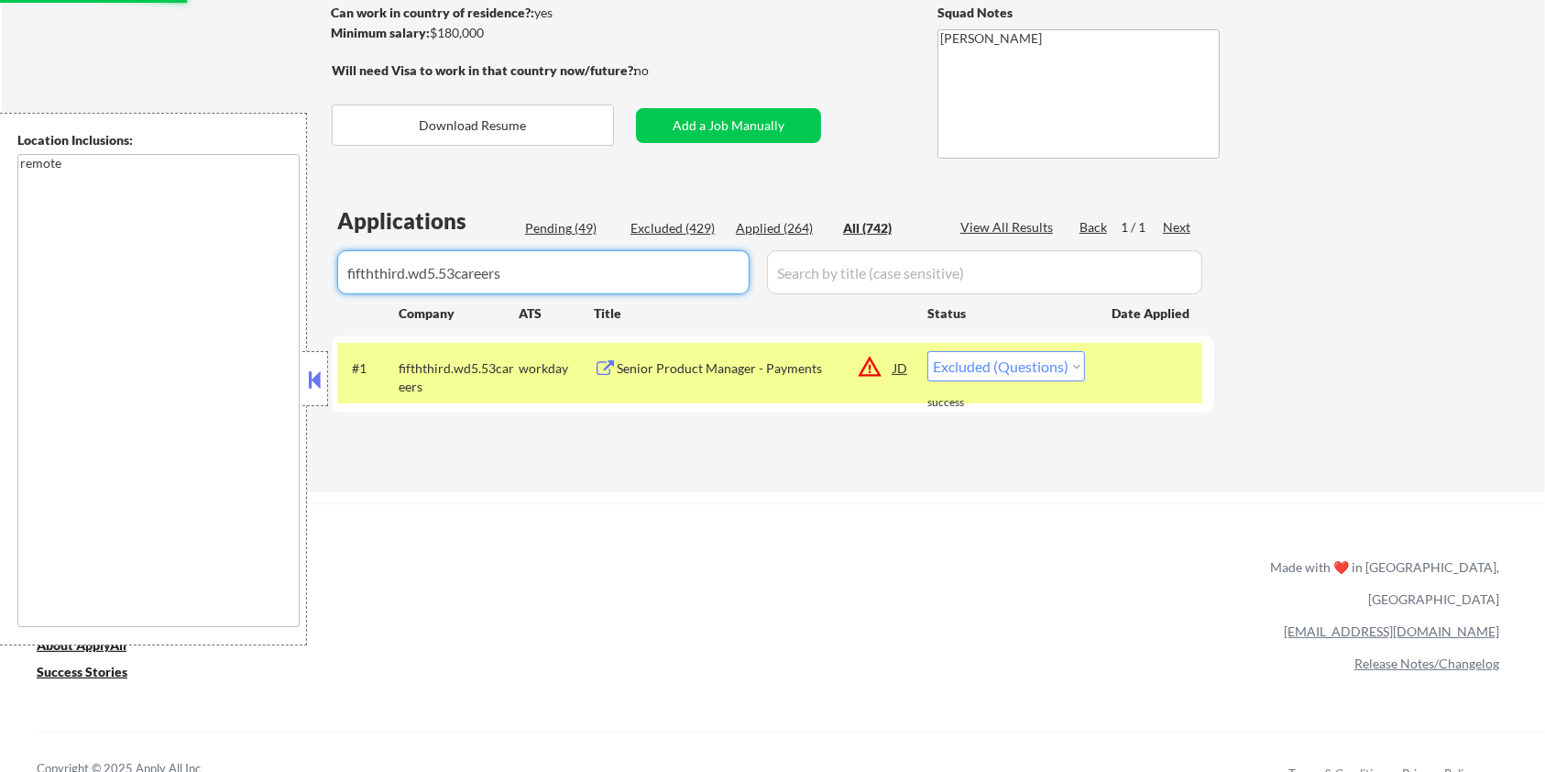
drag, startPoint x: 542, startPoint y: 272, endPoint x: 248, endPoint y: 281, distance: 294.3
click at [248, 281] on body "← Return to /applysquad Mailslurp Inbox Job Search Builder [PERSON_NAME] User E…" at bounding box center [772, 117] width 1545 height 772
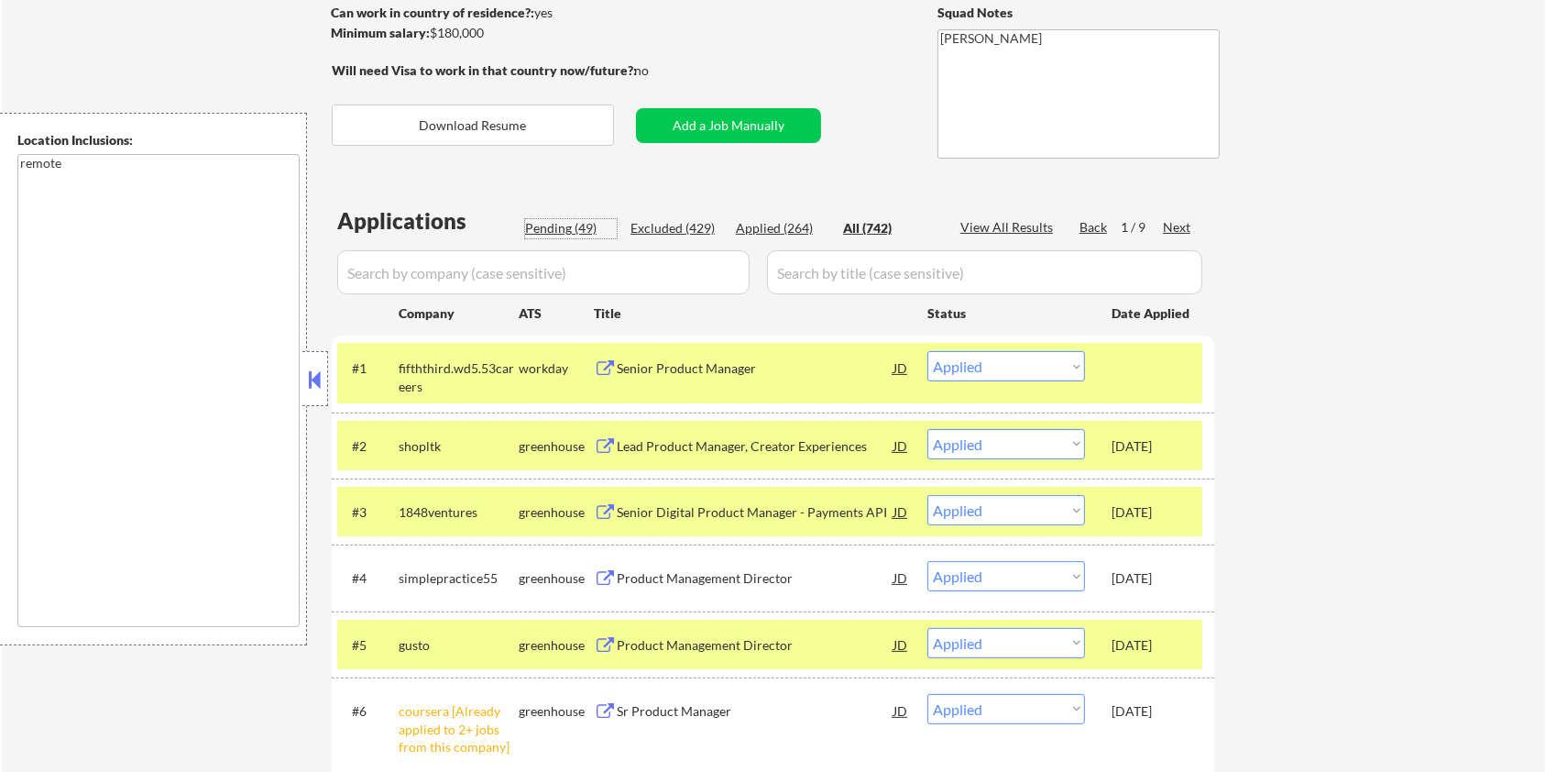
click at [567, 225] on div "Pending (49)" at bounding box center [571, 228] width 92 height 18
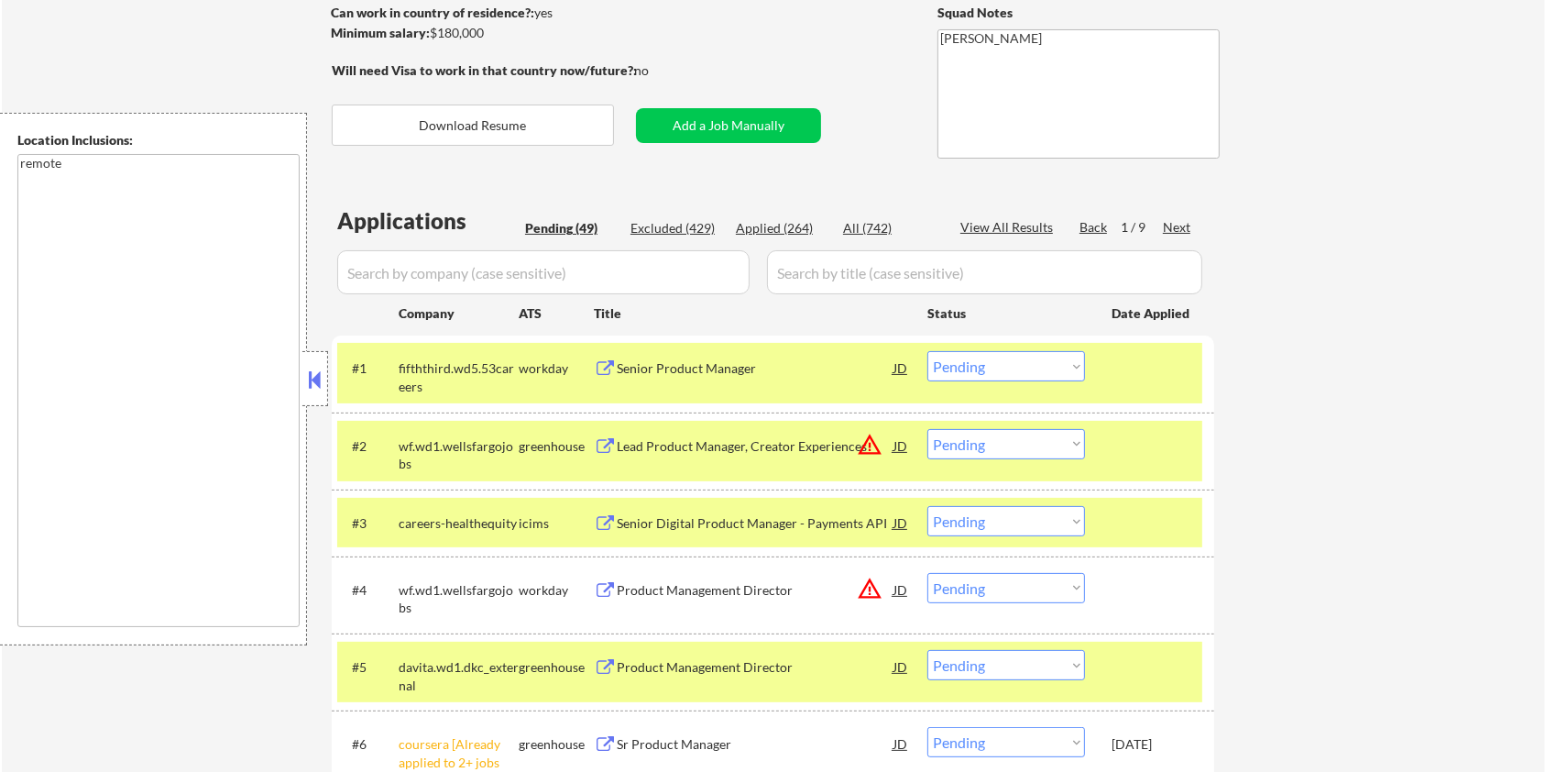
click at [565, 271] on input "input" at bounding box center [543, 272] width 412 height 44
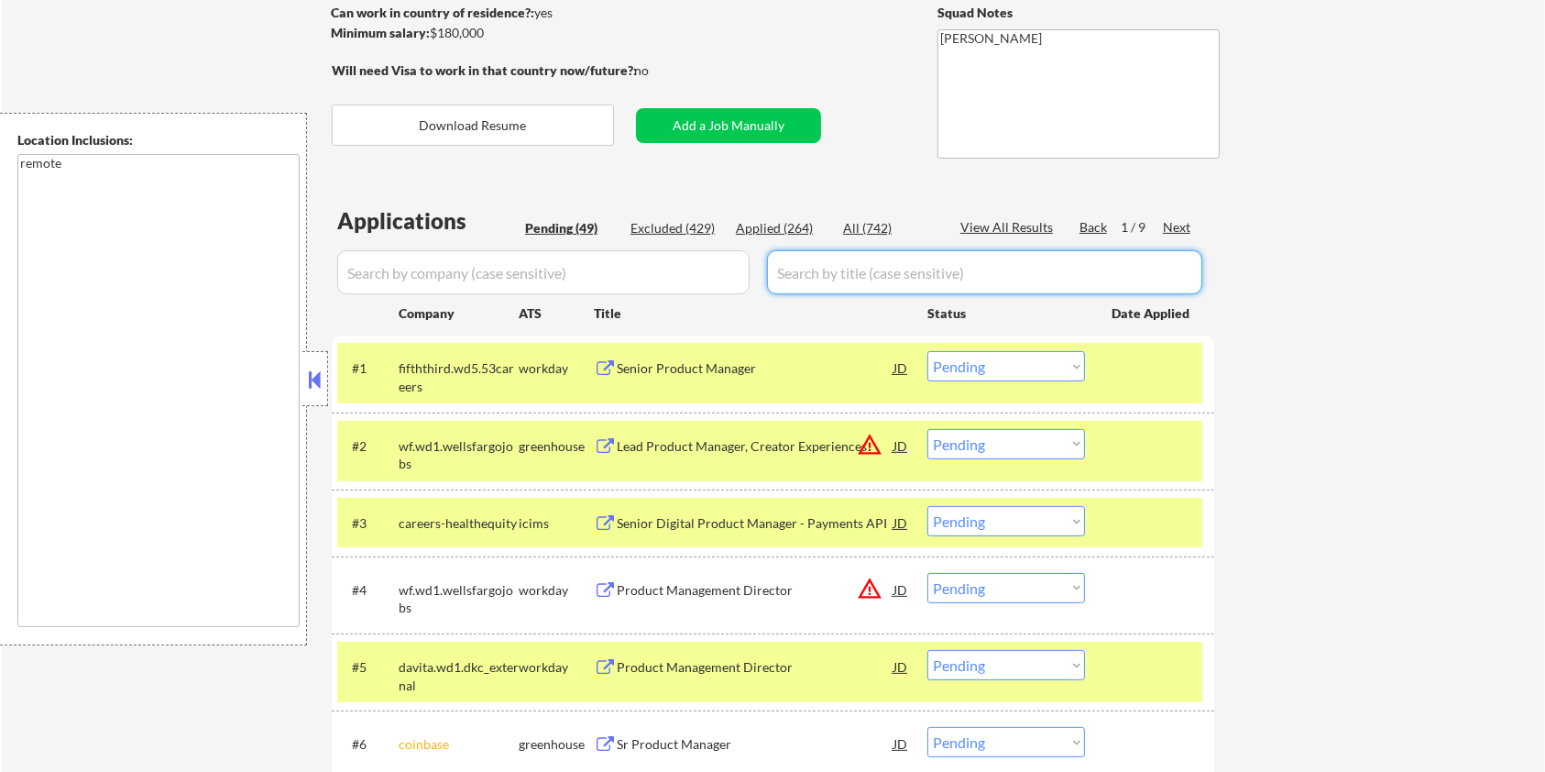
click at [860, 275] on input "input" at bounding box center [984, 272] width 435 height 44
click at [1157, 378] on div at bounding box center [1152, 367] width 81 height 33
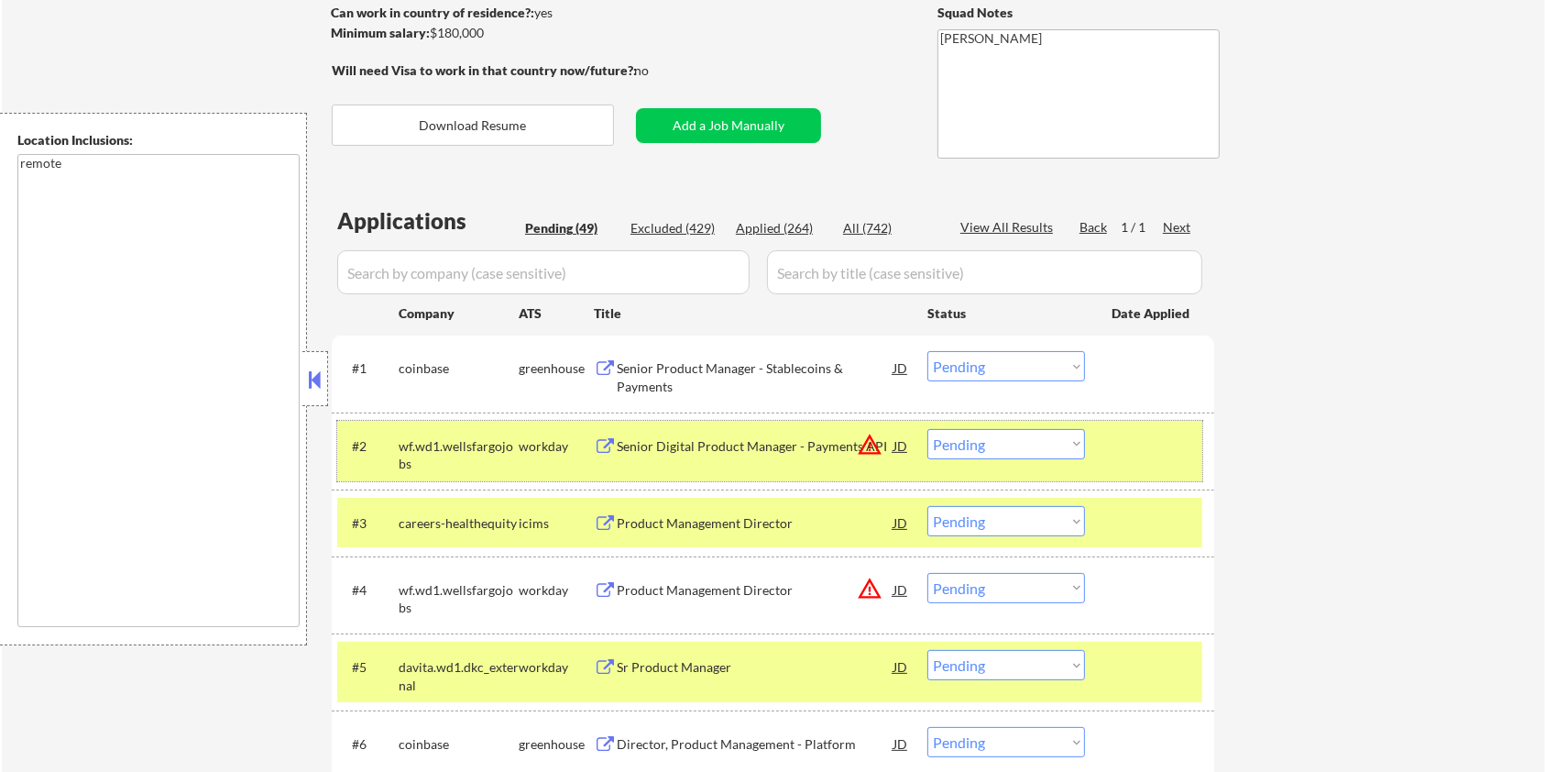
click at [1120, 461] on div "#2 wf.wd1.wellsfargojobs workday Senior Digital Product Manager - Payments API …" at bounding box center [769, 451] width 865 height 60
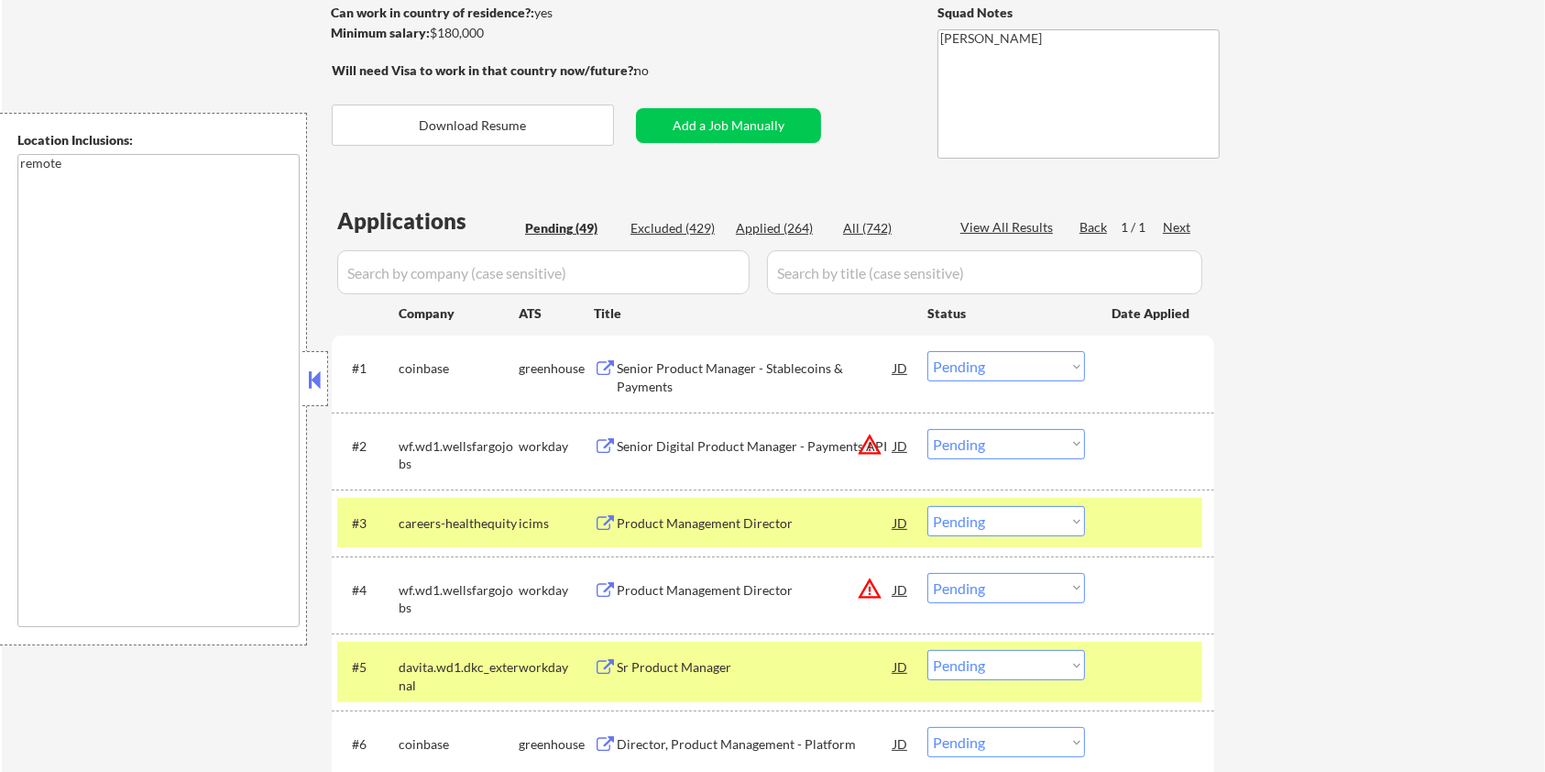
click at [1132, 511] on div at bounding box center [1152, 522] width 81 height 33
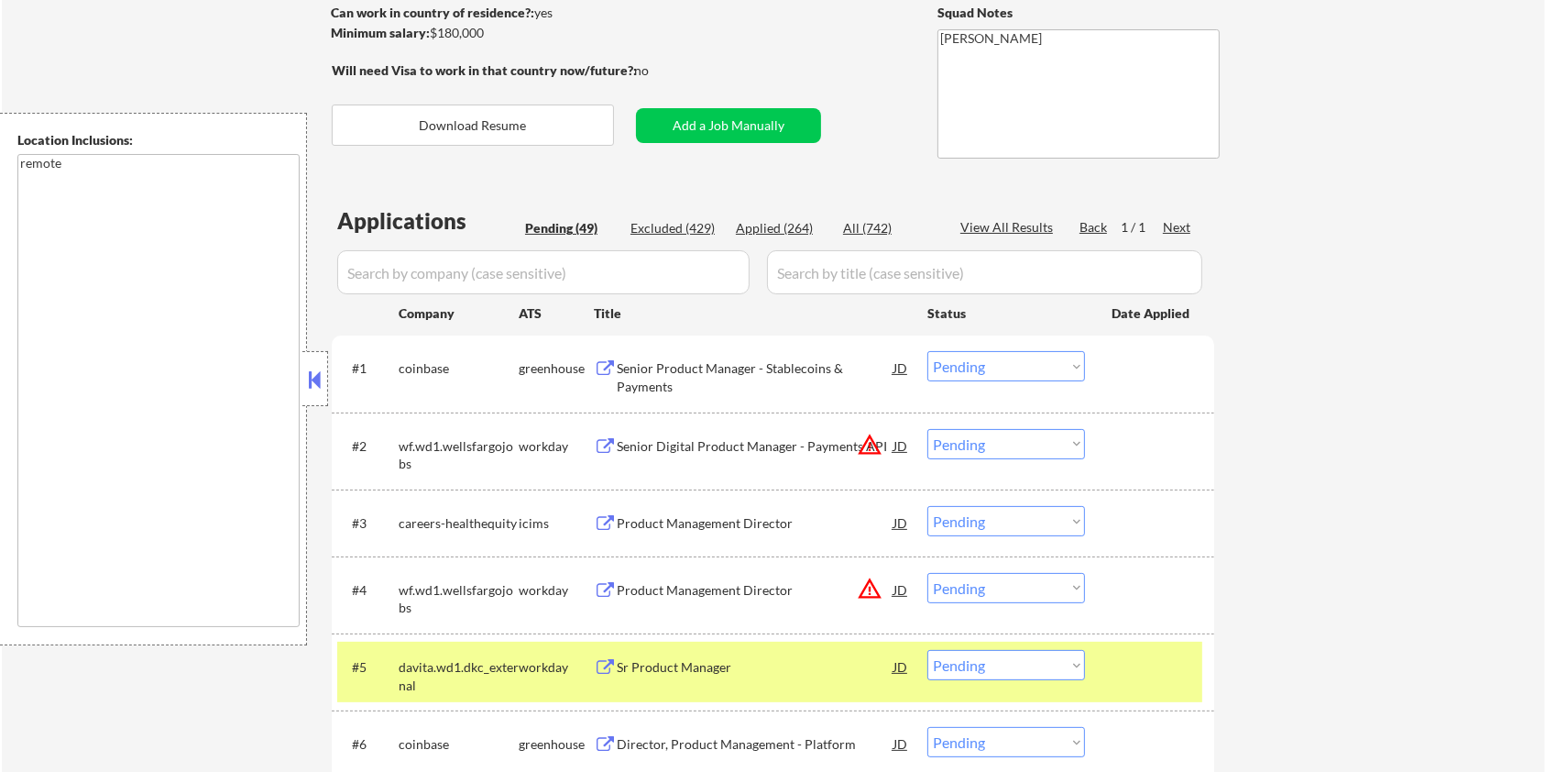
click at [1166, 661] on div at bounding box center [1152, 666] width 81 height 33
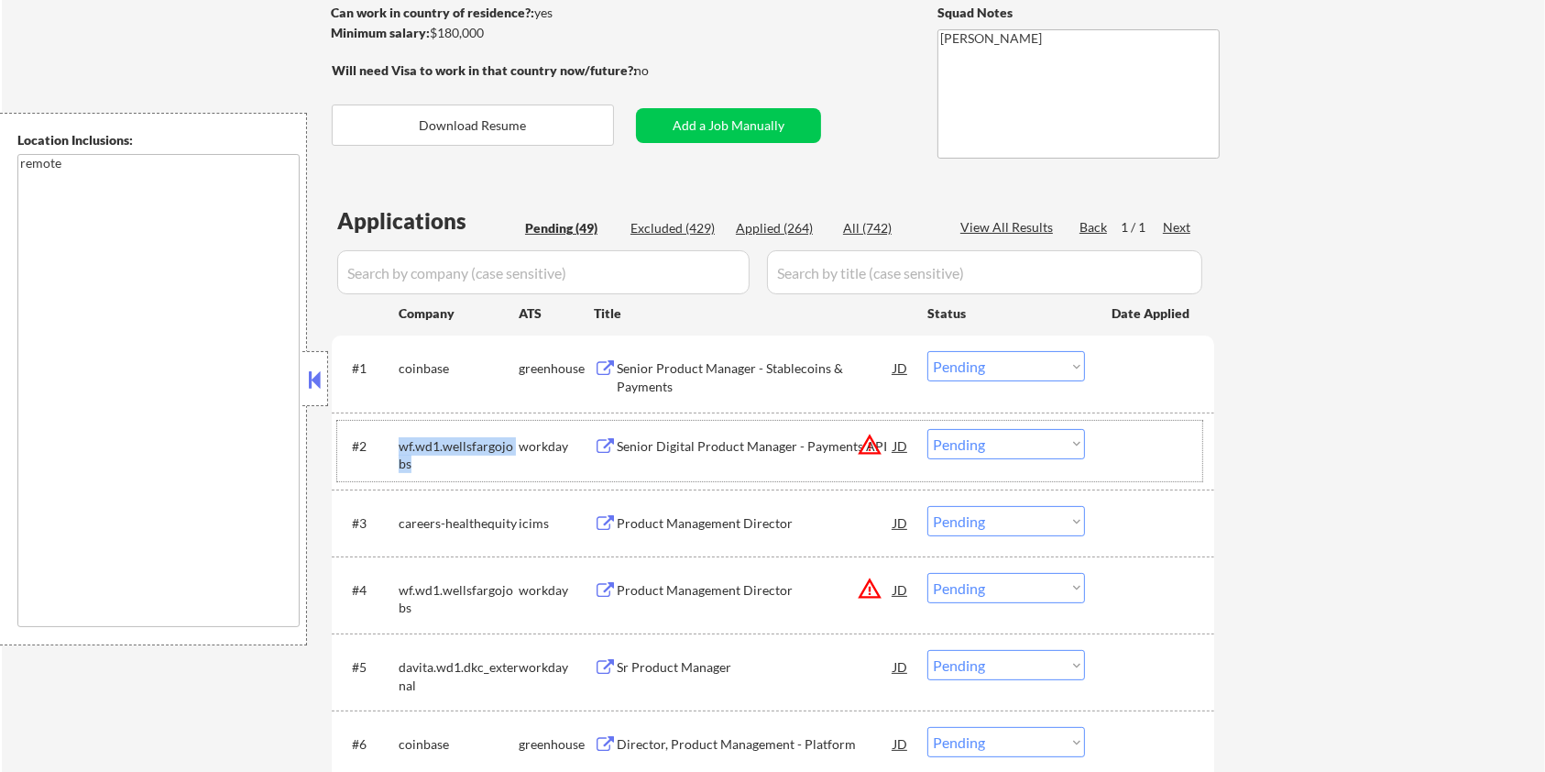
drag, startPoint x: 436, startPoint y: 458, endPoint x: 397, endPoint y: 455, distance: 39.5
click at [397, 455] on div "#2 wf.wd1.wellsfargojobs workday Senior Digital Product Manager - Payments API …" at bounding box center [769, 451] width 865 height 60
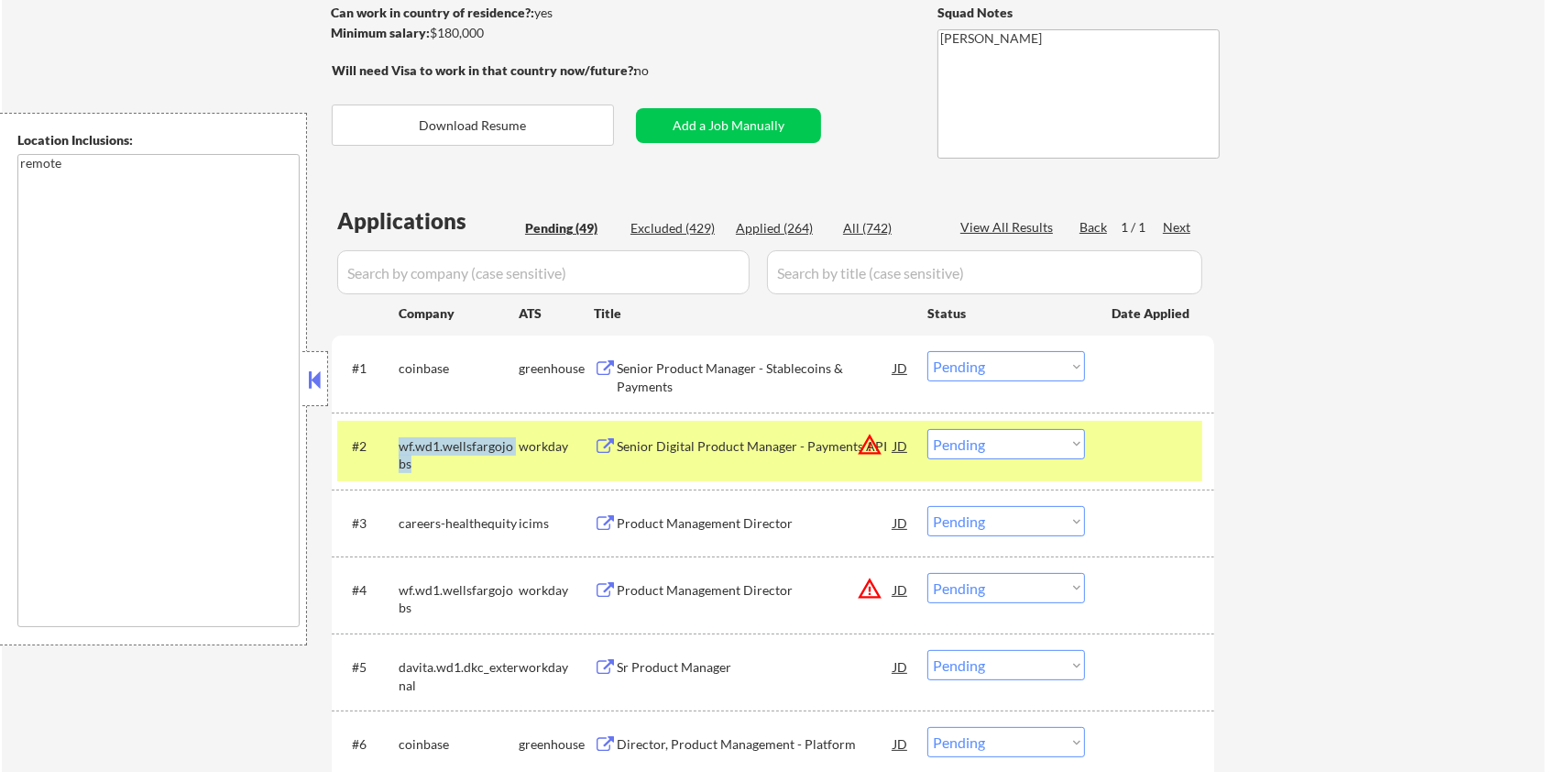
copy div "wf.wd1.wellsfargojobs"
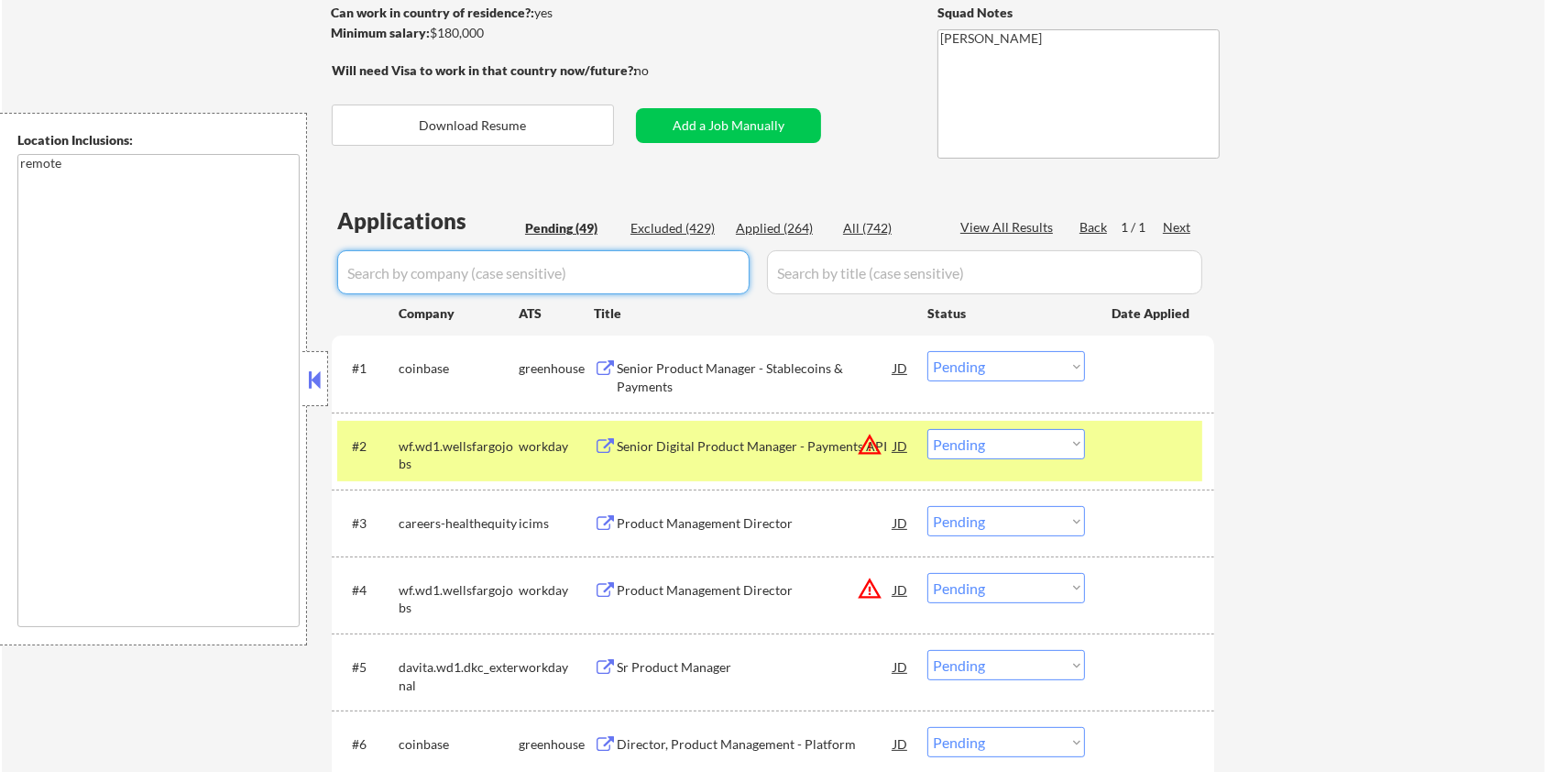
click at [542, 263] on input "input" at bounding box center [543, 272] width 412 height 44
paste input "wf.wd1.wellsfargojobs"
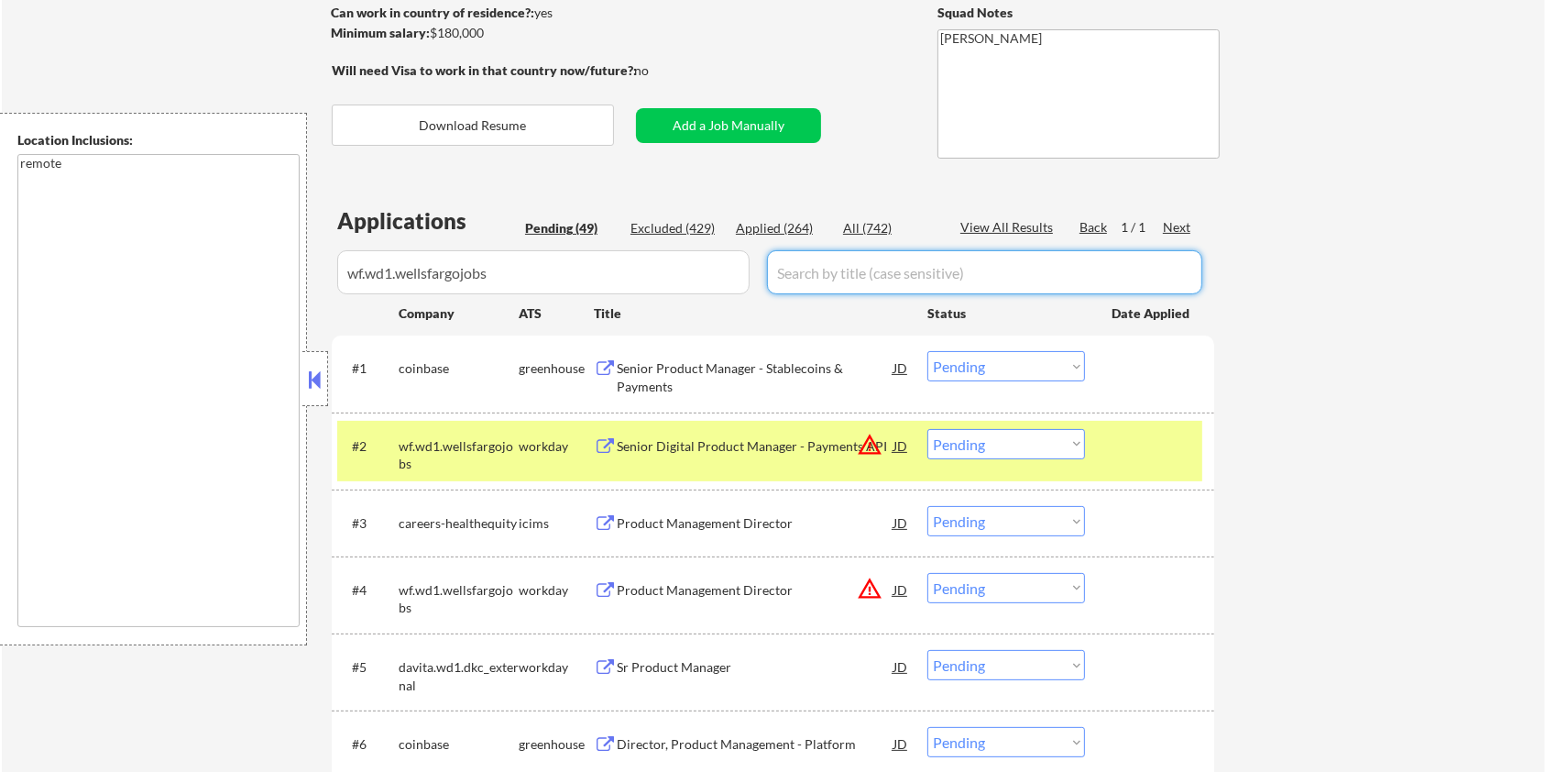
click at [844, 270] on input "input" at bounding box center [984, 272] width 435 height 44
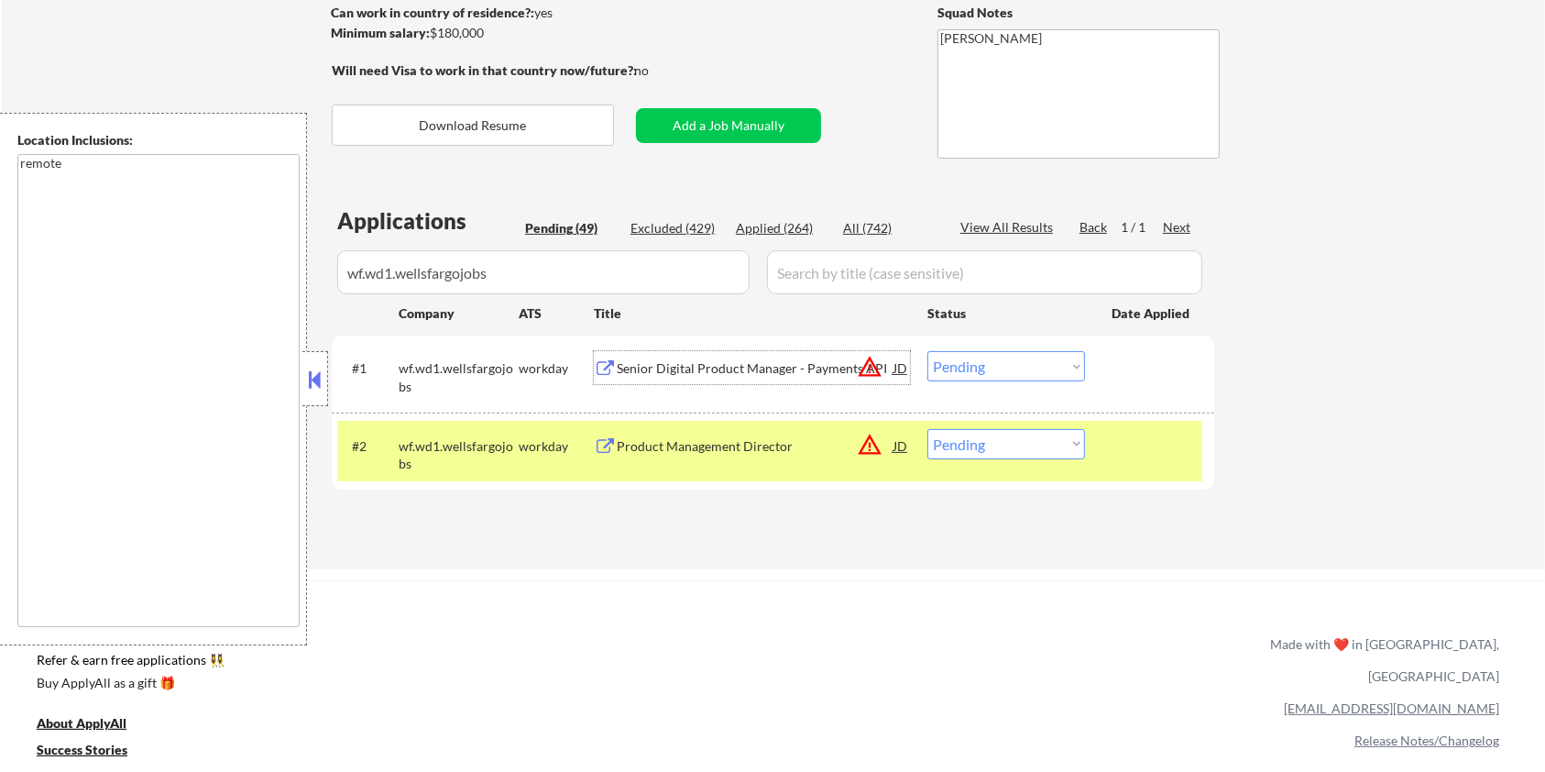
click at [700, 366] on div "Senior Digital Product Manager - Payments API" at bounding box center [755, 368] width 277 height 18
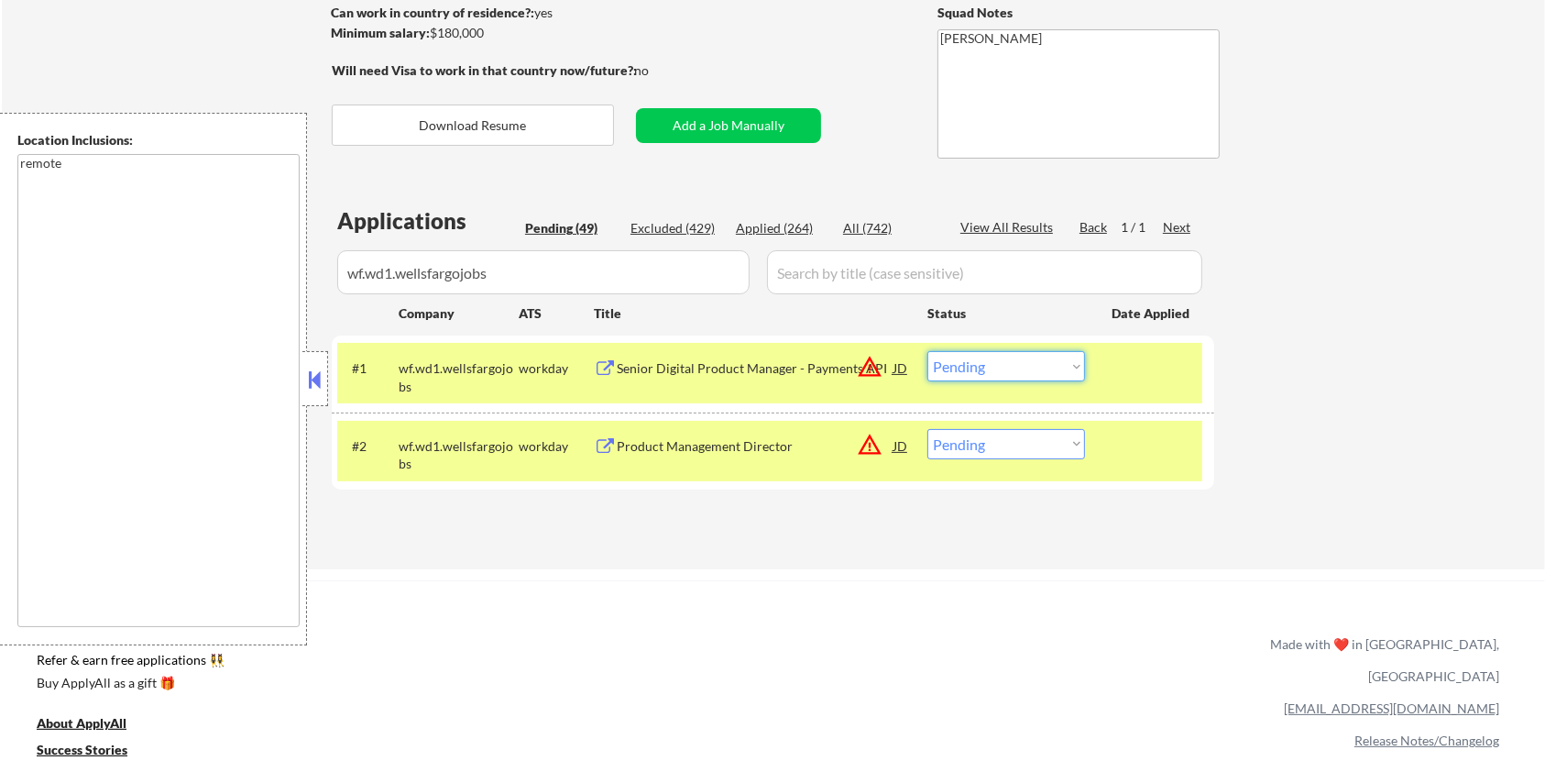
click at [1078, 365] on select "Choose an option... Pending Applied Excluded (Questions) Excluded (Expired) Exc…" at bounding box center [1006, 366] width 158 height 30
click at [927, 351] on select "Choose an option... Pending Applied Excluded (Questions) Excluded (Expired) Exc…" at bounding box center [1006, 366] width 158 height 30
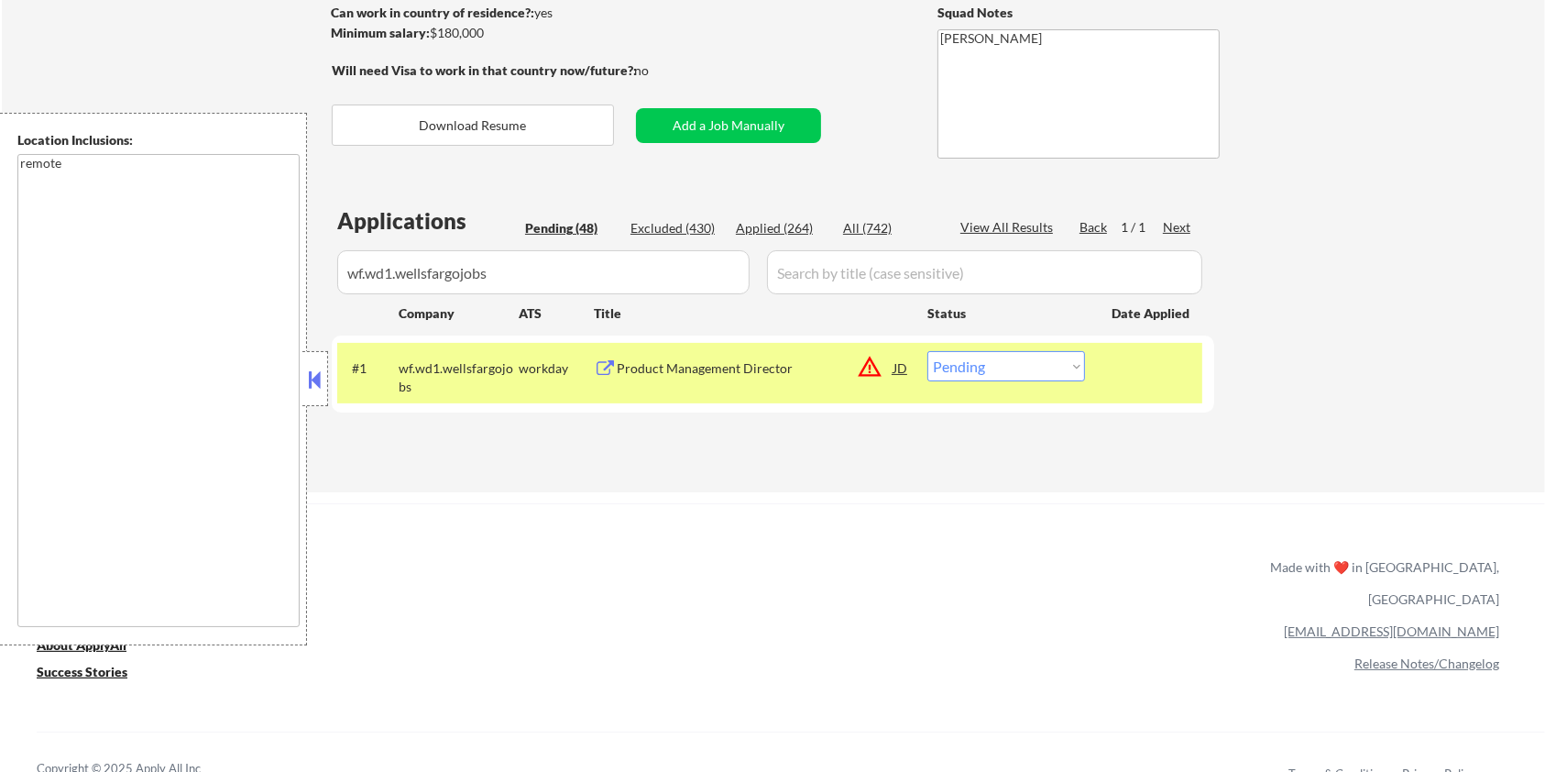
click at [750, 378] on div "Product Management Director" at bounding box center [755, 367] width 277 height 33
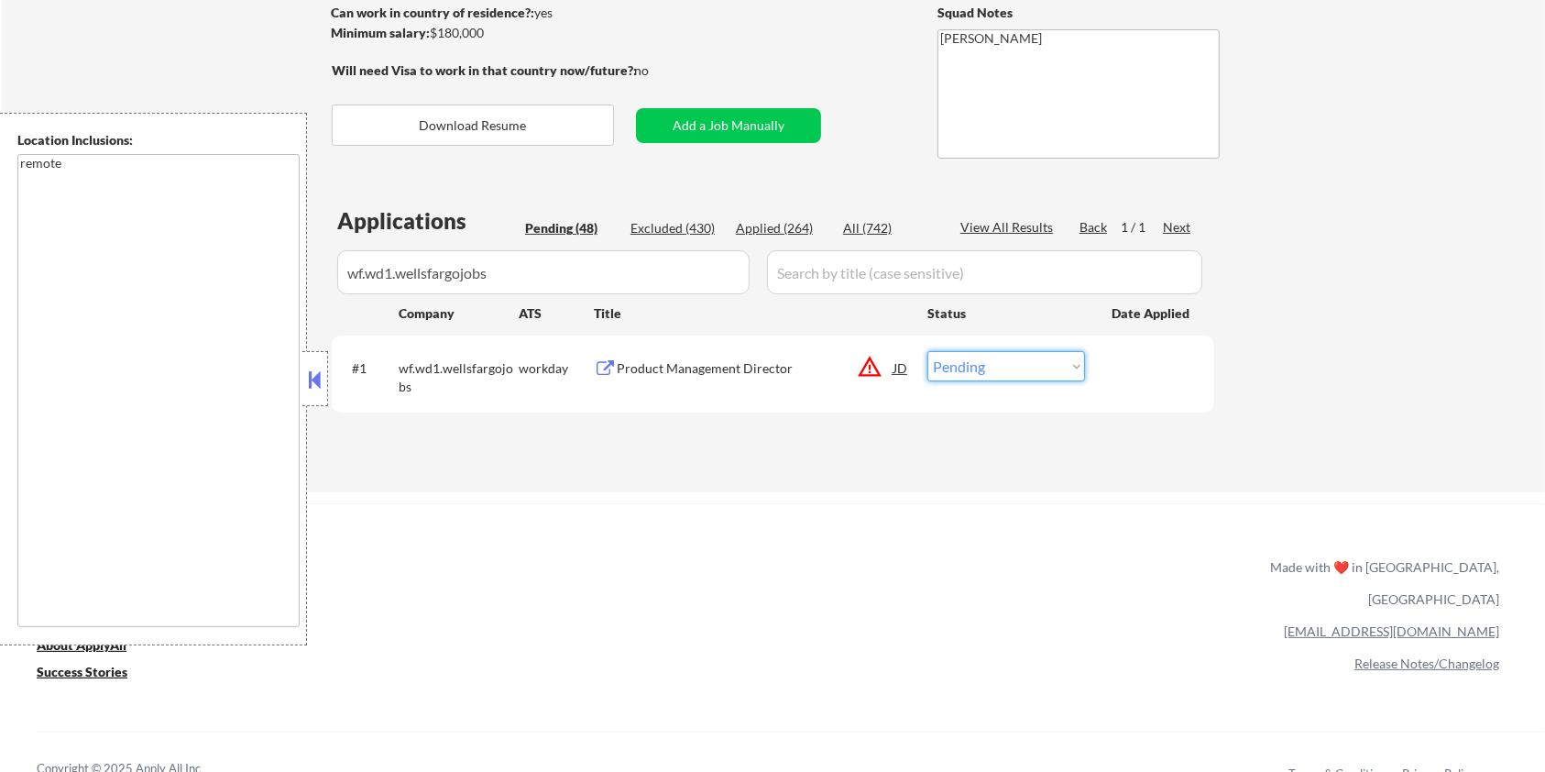
click at [996, 362] on select "Choose an option... Pending Applied Excluded (Questions) Excluded (Expired) Exc…" at bounding box center [1006, 366] width 158 height 30
click at [927, 351] on select "Choose an option... Pending Applied Excluded (Questions) Excluded (Expired) Exc…" at bounding box center [1006, 366] width 158 height 30
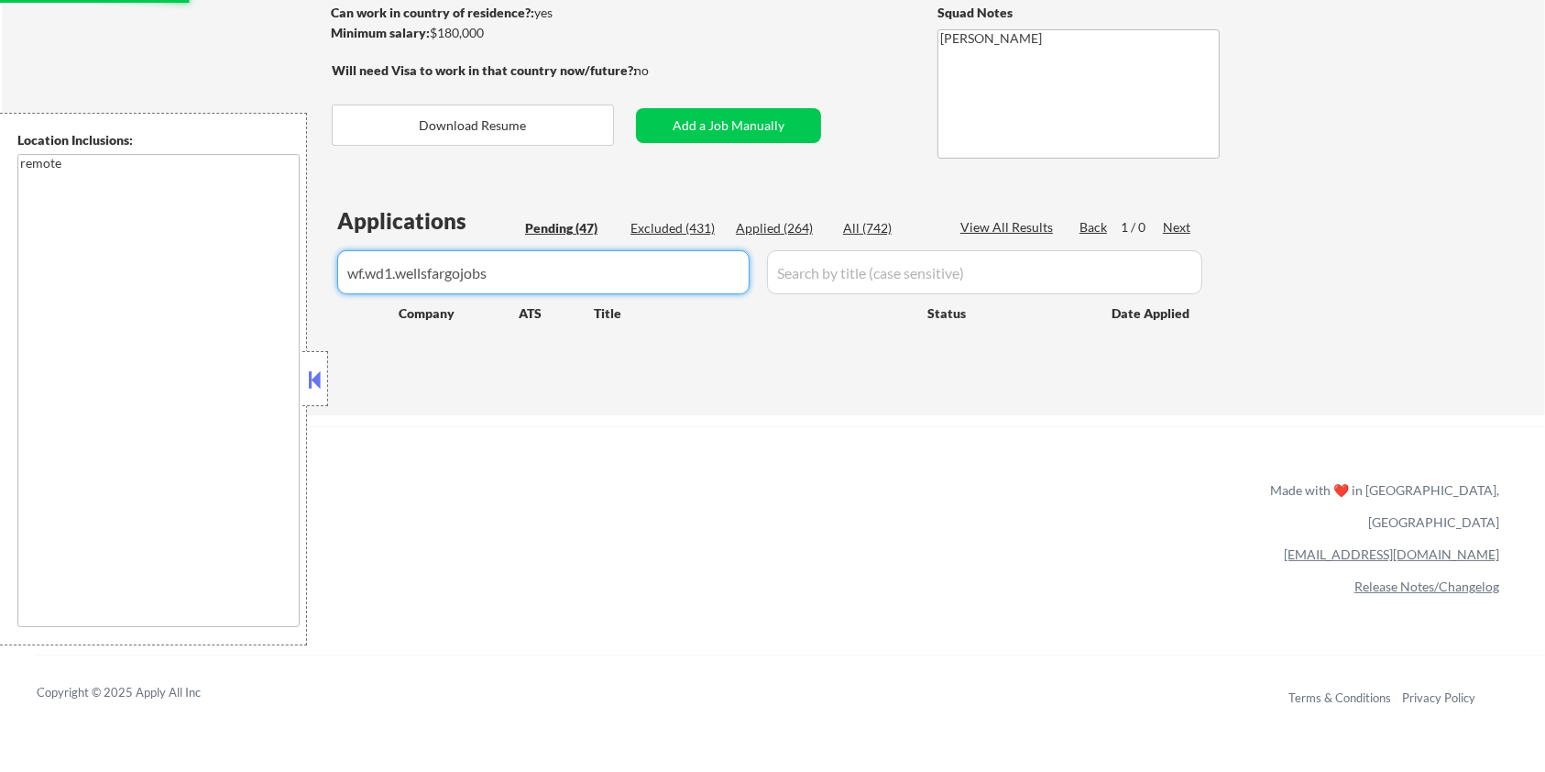
drag, startPoint x: 586, startPoint y: 285, endPoint x: 345, endPoint y: 295, distance: 242.1
click at [345, 295] on div "Applications Pending (47) Excluded (431) Applied (264) All (742) View All Resul…" at bounding box center [773, 292] width 882 height 175
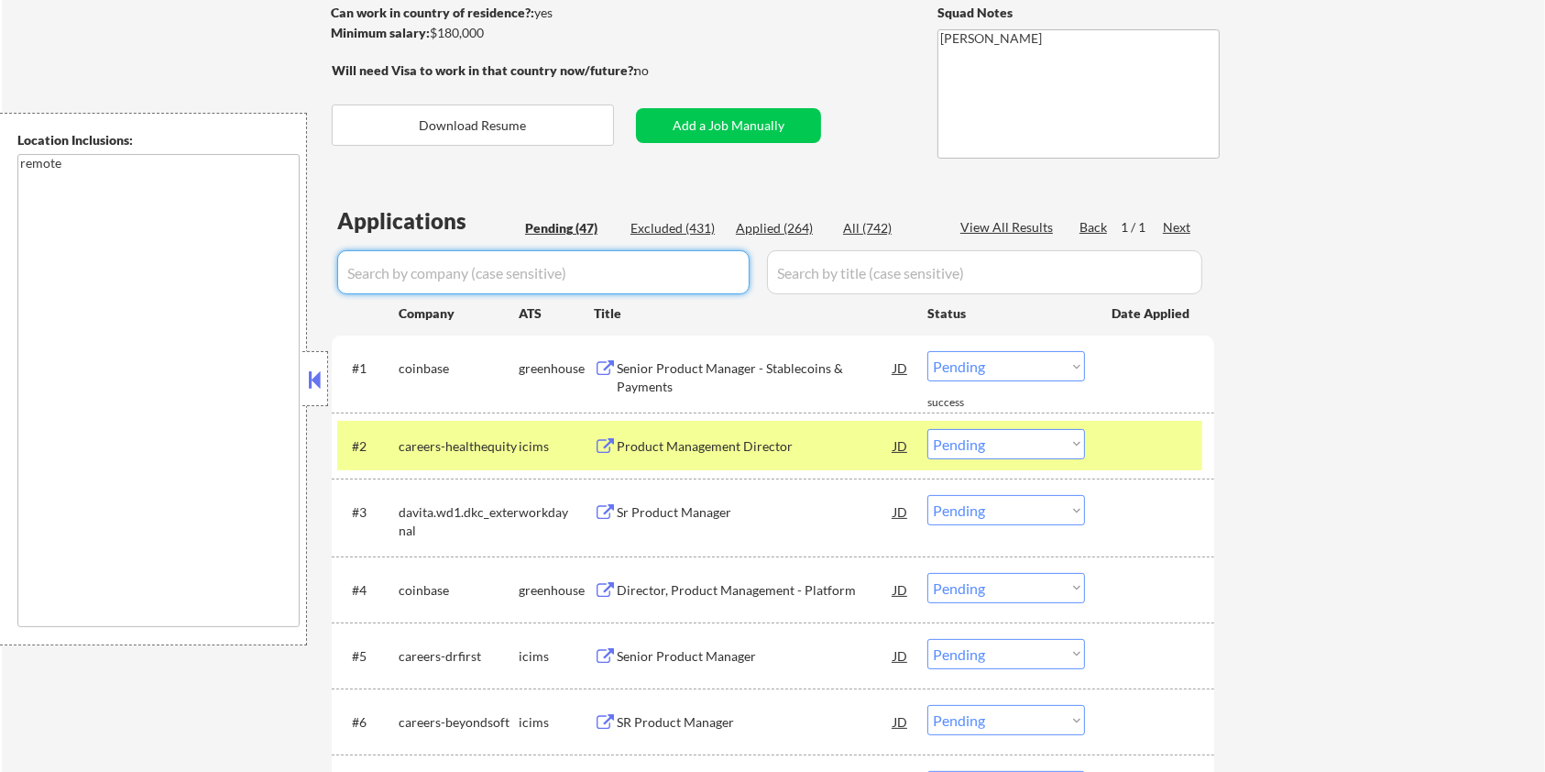
click at [553, 222] on div "Pending (47)" at bounding box center [571, 228] width 92 height 18
click at [549, 266] on input "input" at bounding box center [543, 272] width 412 height 44
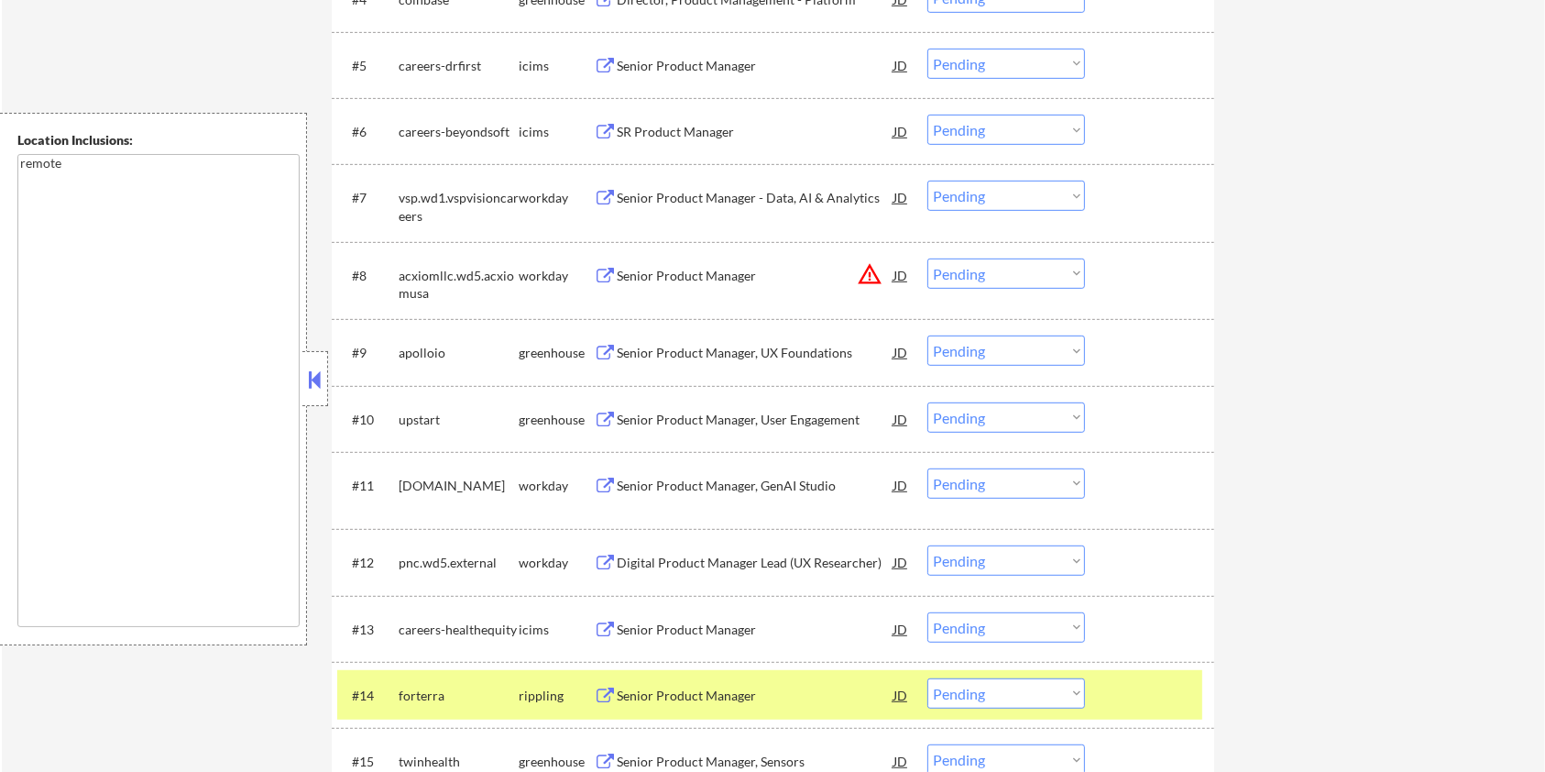
scroll to position [880, 0]
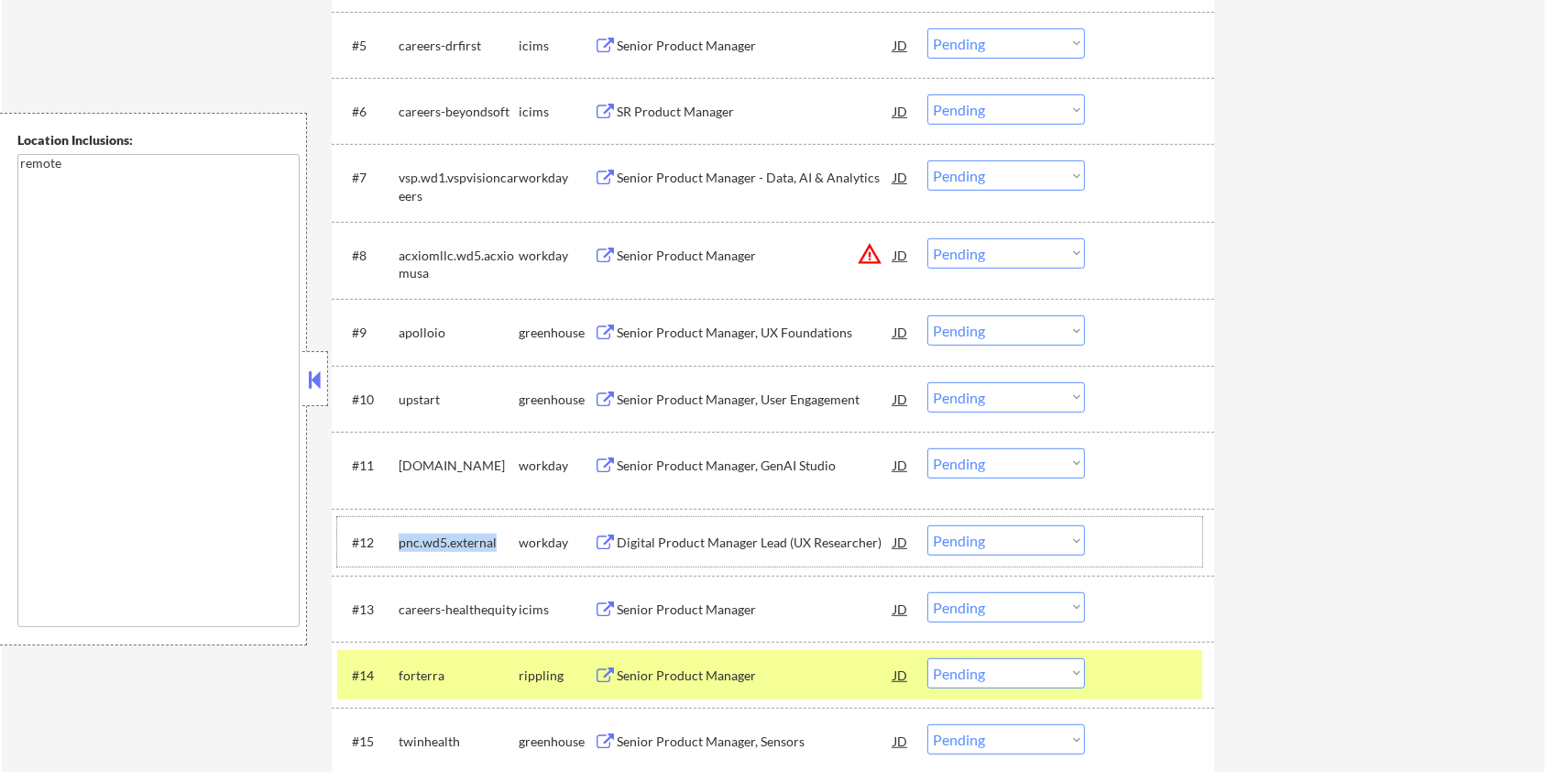
drag, startPoint x: 498, startPoint y: 540, endPoint x: 400, endPoint y: 531, distance: 99.3
click at [400, 533] on div "pnc.wd5.external" at bounding box center [459, 542] width 120 height 18
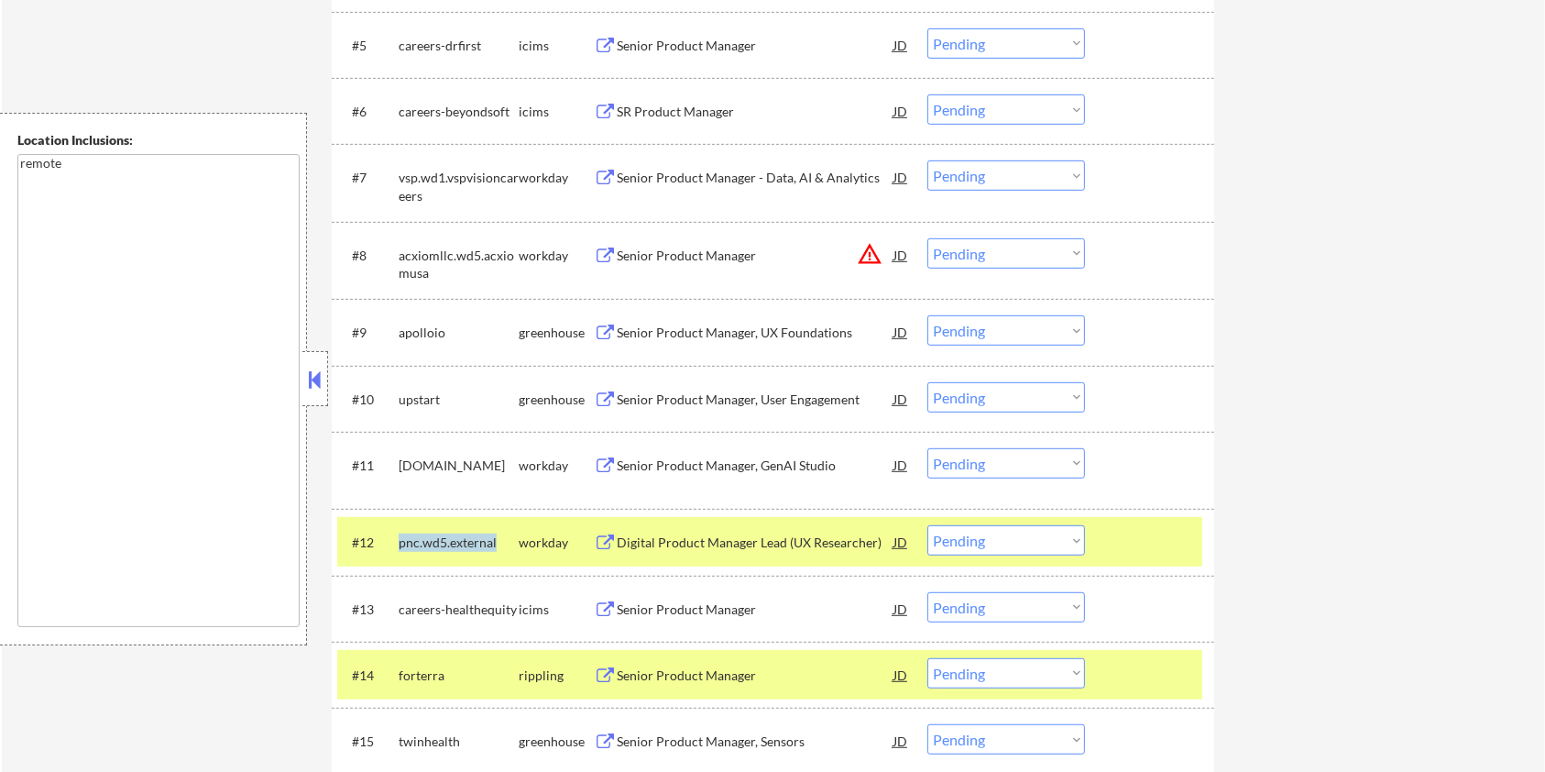
copy div "pnc.wd5.external"
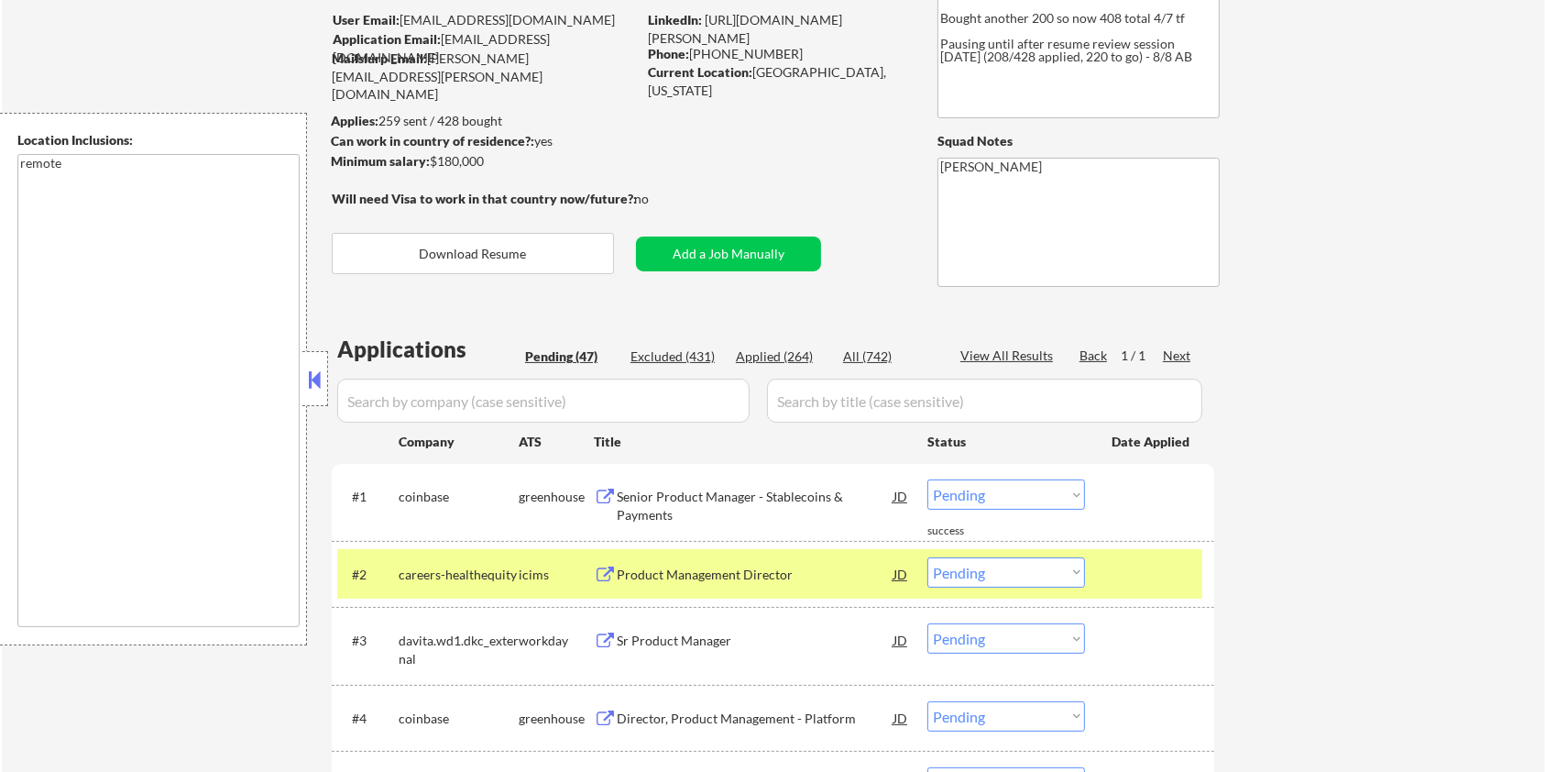
scroll to position [25, 0]
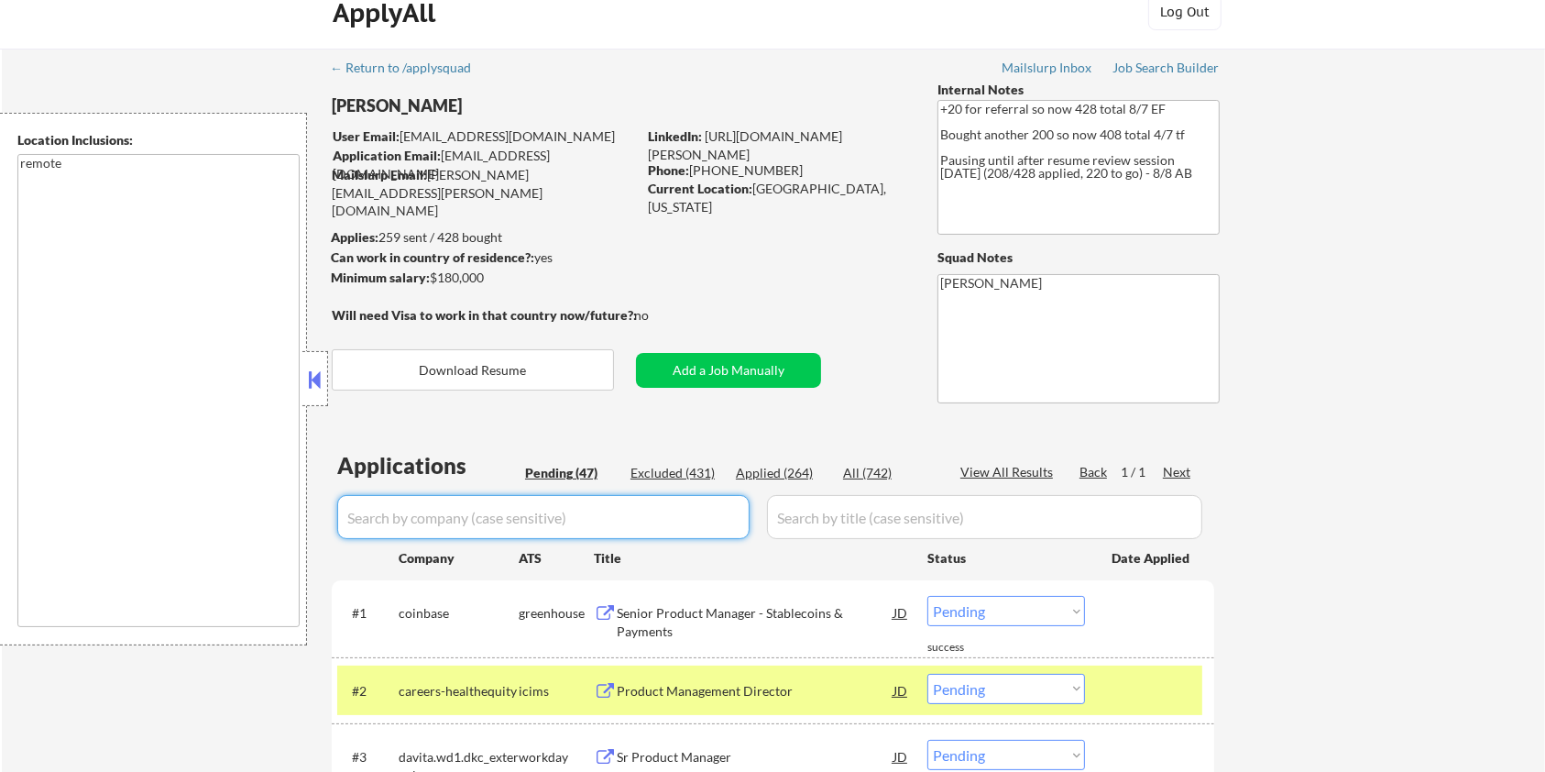
click at [418, 520] on input "input" at bounding box center [543, 517] width 412 height 44
paste input "pnc.wd5.external"
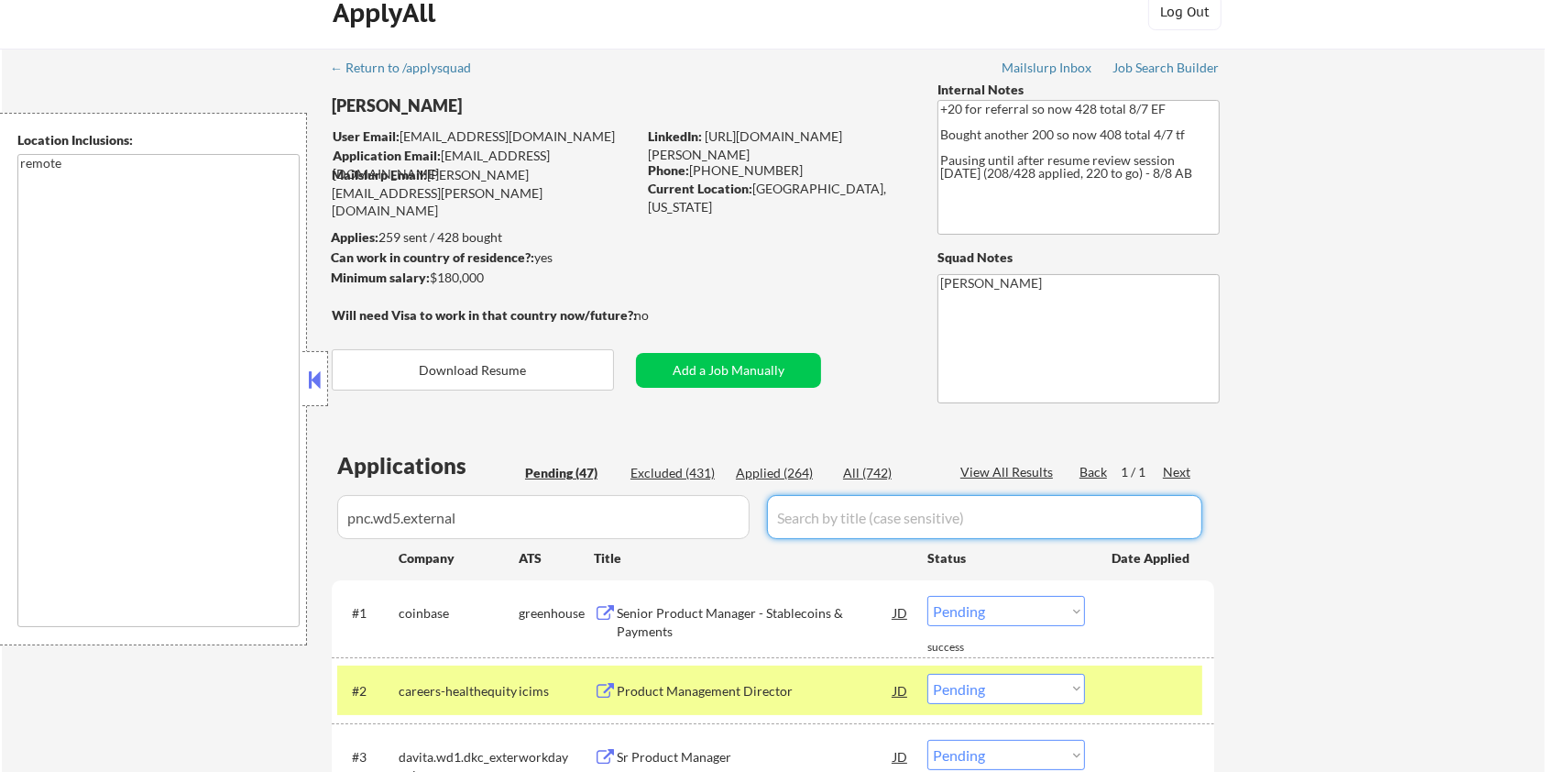
click at [791, 513] on input "input" at bounding box center [984, 517] width 435 height 44
click at [865, 466] on div "All (742)" at bounding box center [889, 473] width 92 height 18
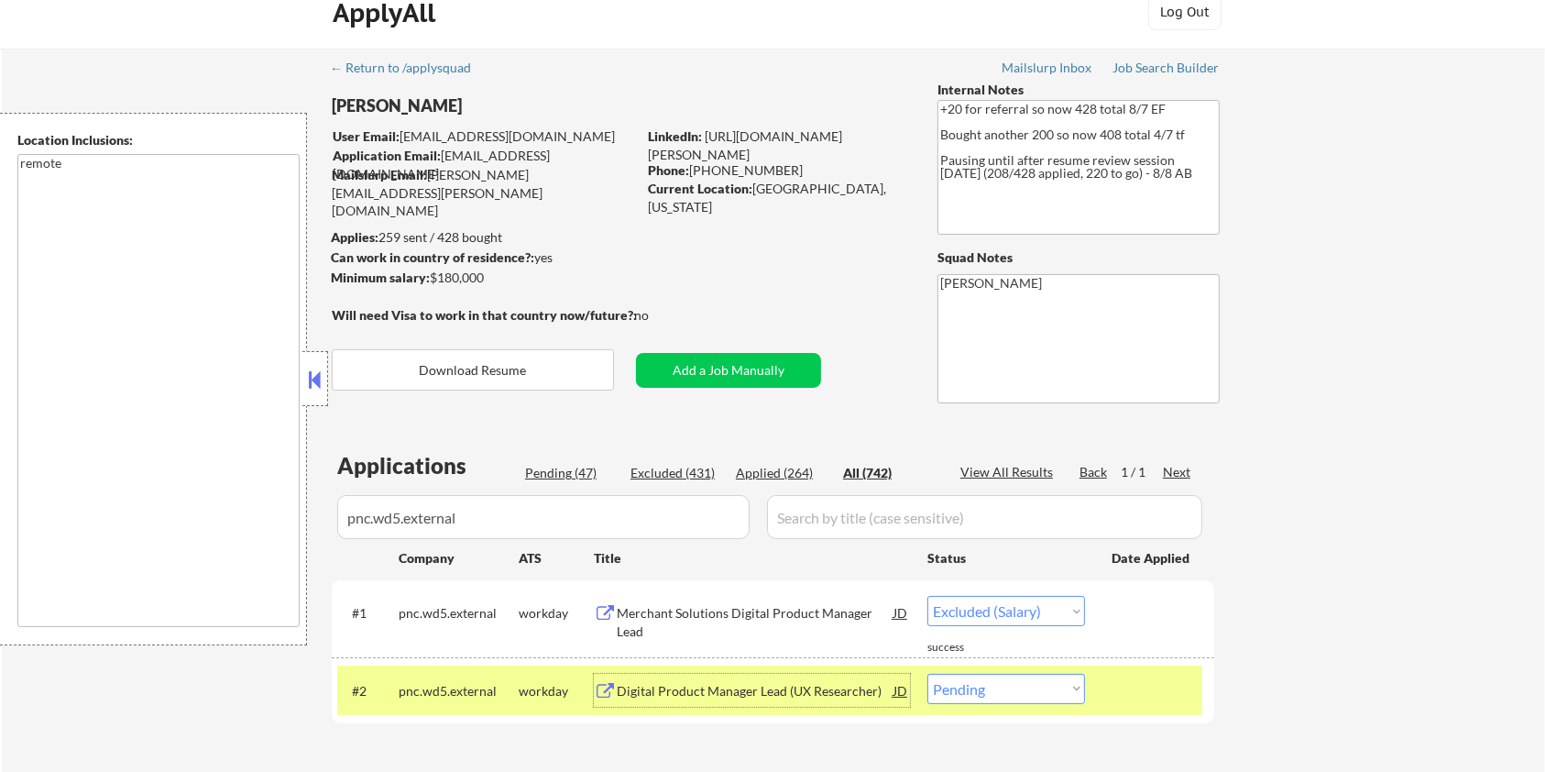
click at [695, 694] on div "Digital Product Manager Lead (UX Researcher)" at bounding box center [755, 691] width 277 height 18
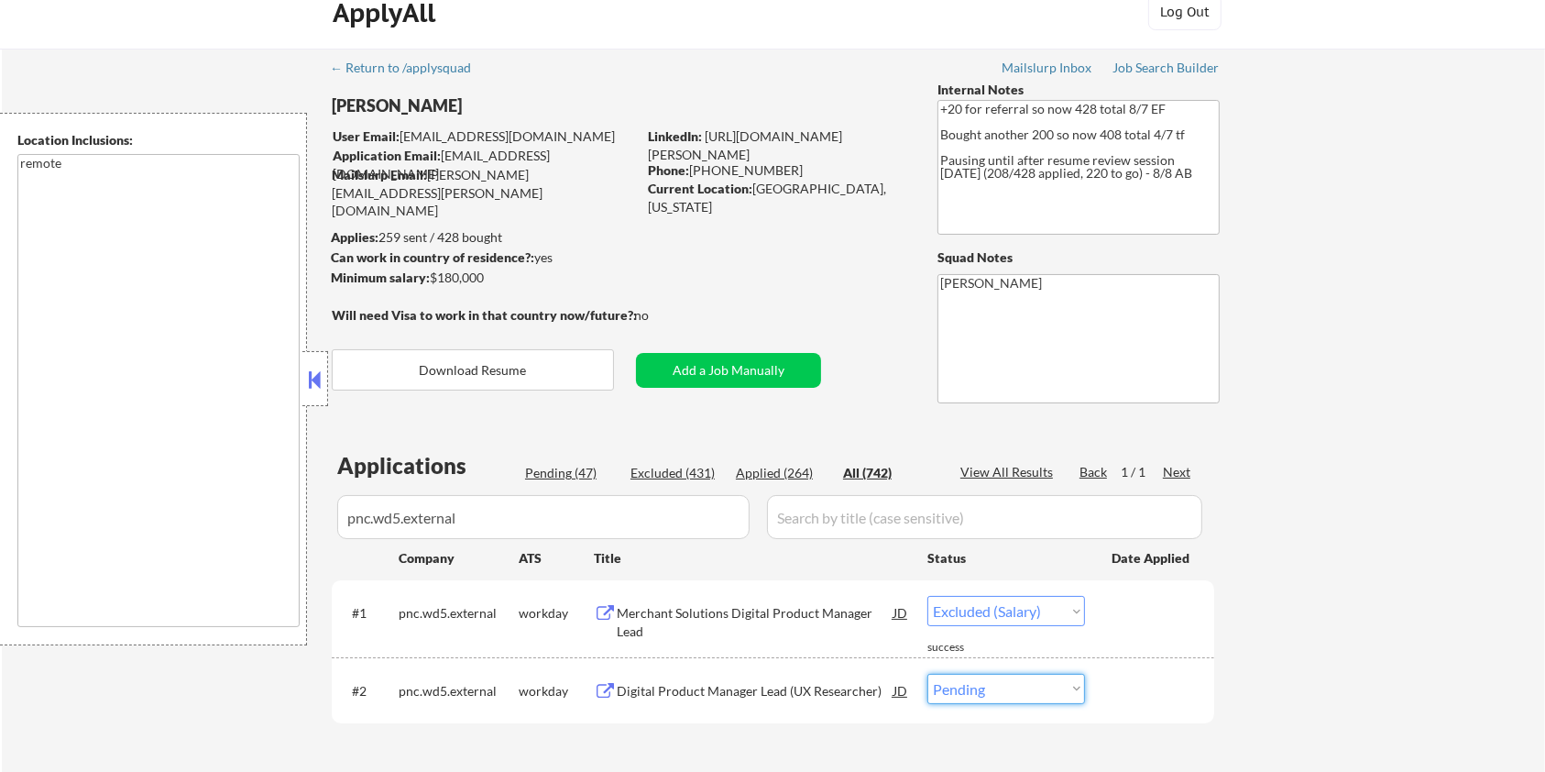
click at [986, 693] on select "Choose an option... Pending Applied Excluded (Questions) Excluded (Expired) Exc…" at bounding box center [1006, 688] width 158 height 30
click at [927, 673] on select "Choose an option... Pending Applied Excluded (Questions) Excluded (Expired) Exc…" at bounding box center [1006, 688] width 158 height 30
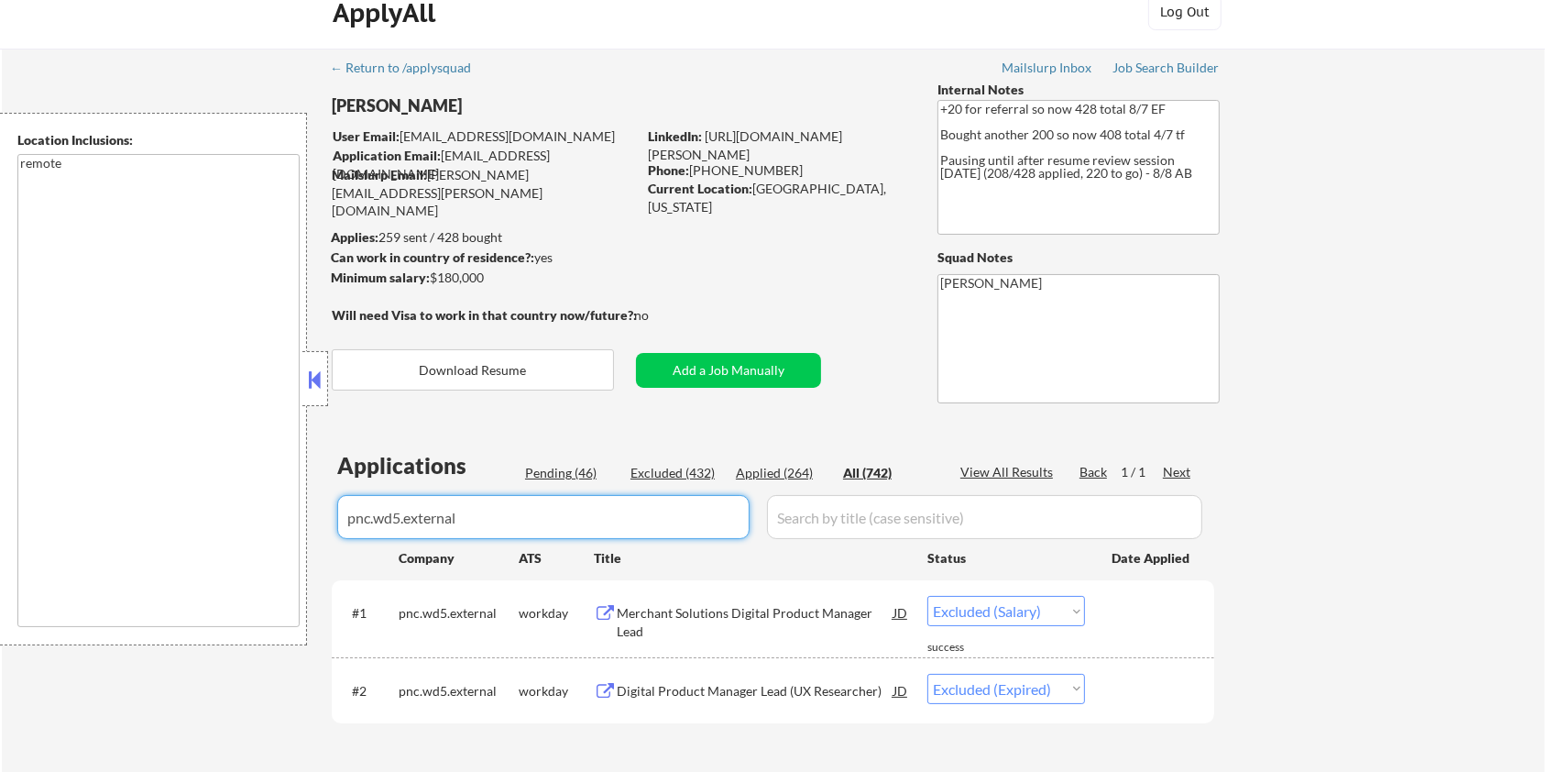
drag, startPoint x: 503, startPoint y: 524, endPoint x: 257, endPoint y: 504, distance: 246.4
click at [257, 504] on body "← Return to /applysquad Mailslurp Inbox Job Search Builder [PERSON_NAME] User E…" at bounding box center [772, 361] width 1545 height 772
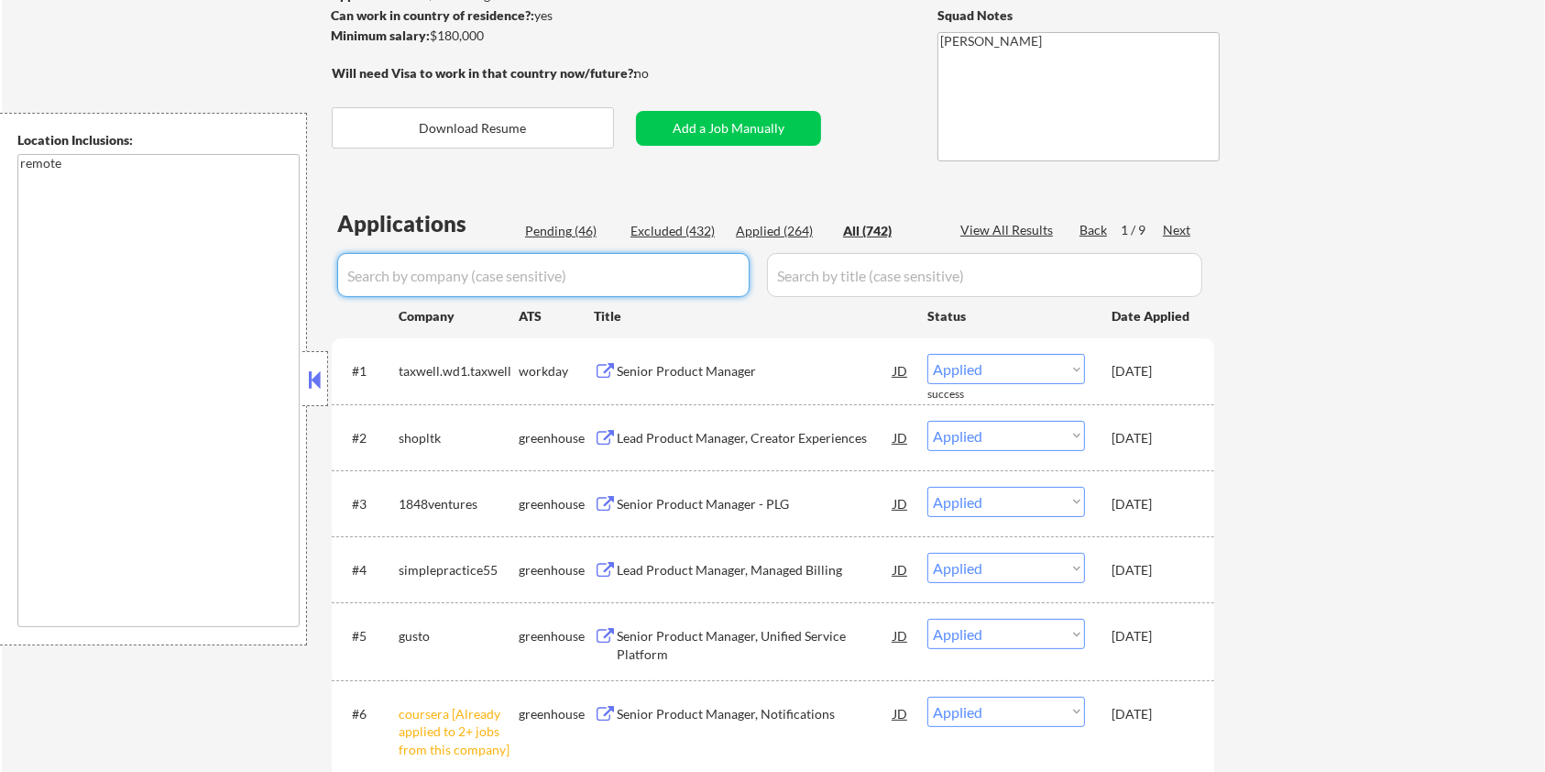
scroll to position [269, 0]
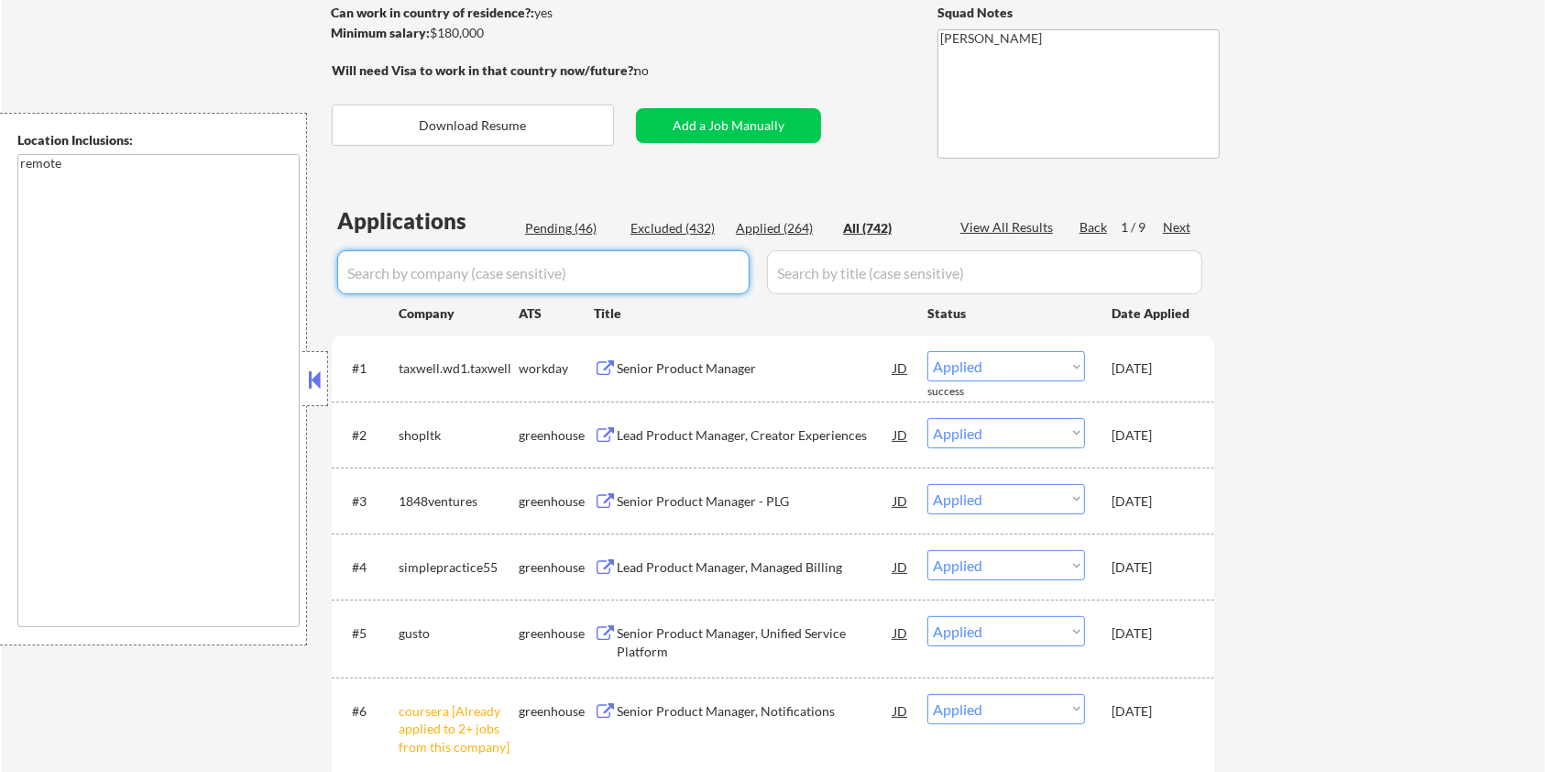
click at [547, 223] on div "Pending (46)" at bounding box center [571, 228] width 92 height 18
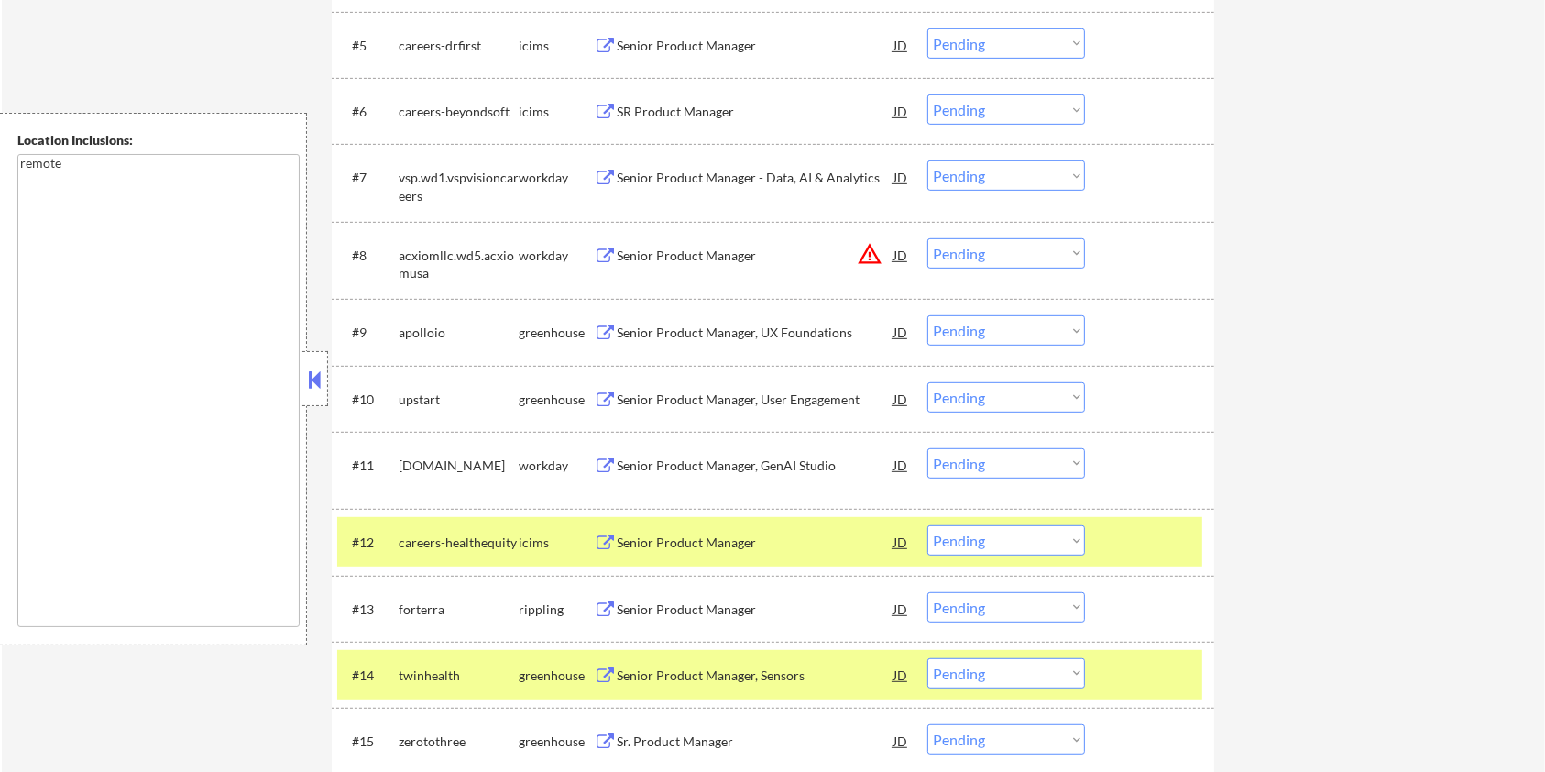
scroll to position [880, 0]
click at [449, 608] on div "forterra" at bounding box center [459, 609] width 120 height 18
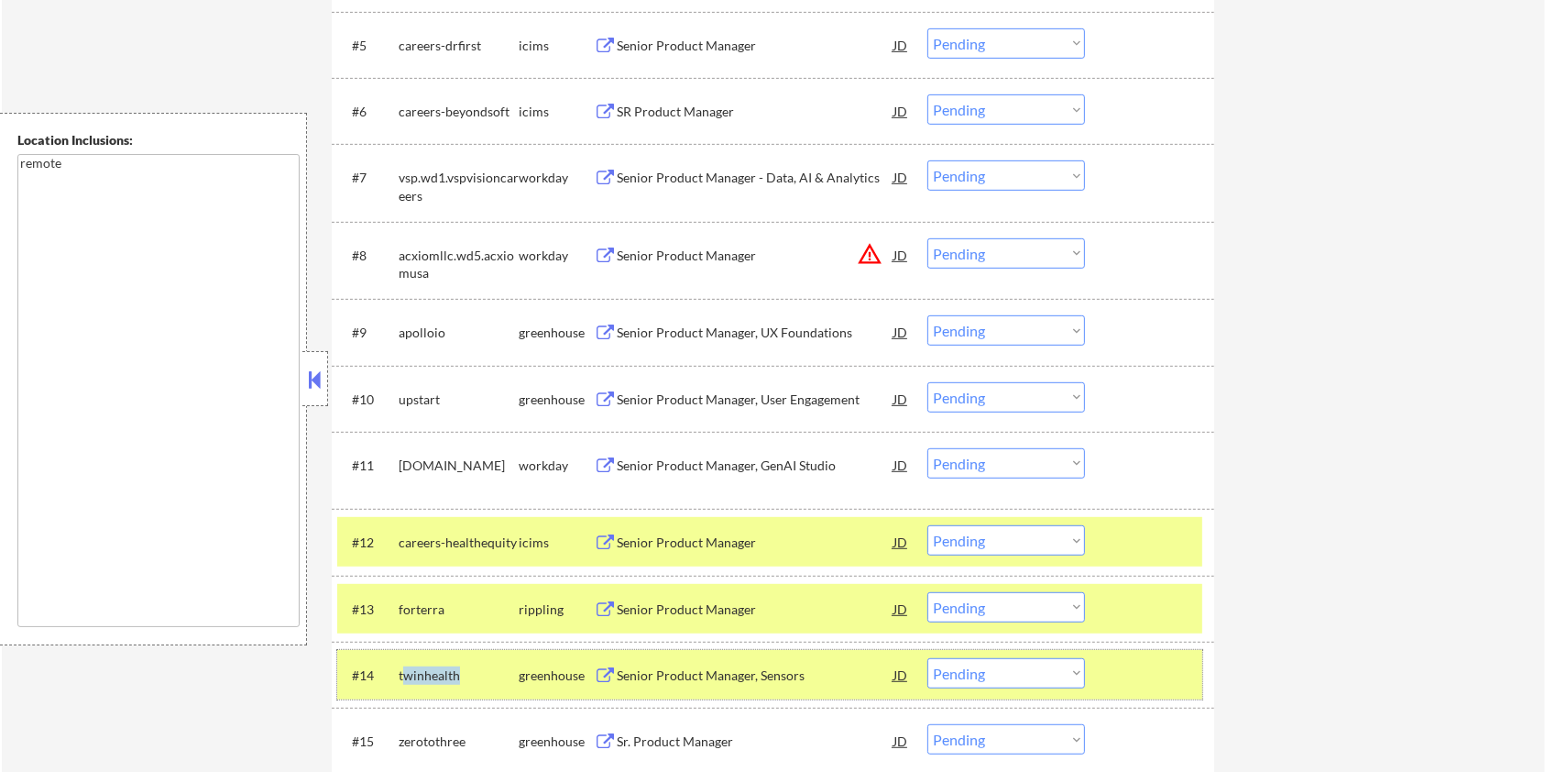
drag, startPoint x: 456, startPoint y: 673, endPoint x: 402, endPoint y: 673, distance: 54.1
click at [402, 673] on div "twinhealth" at bounding box center [459, 675] width 120 height 18
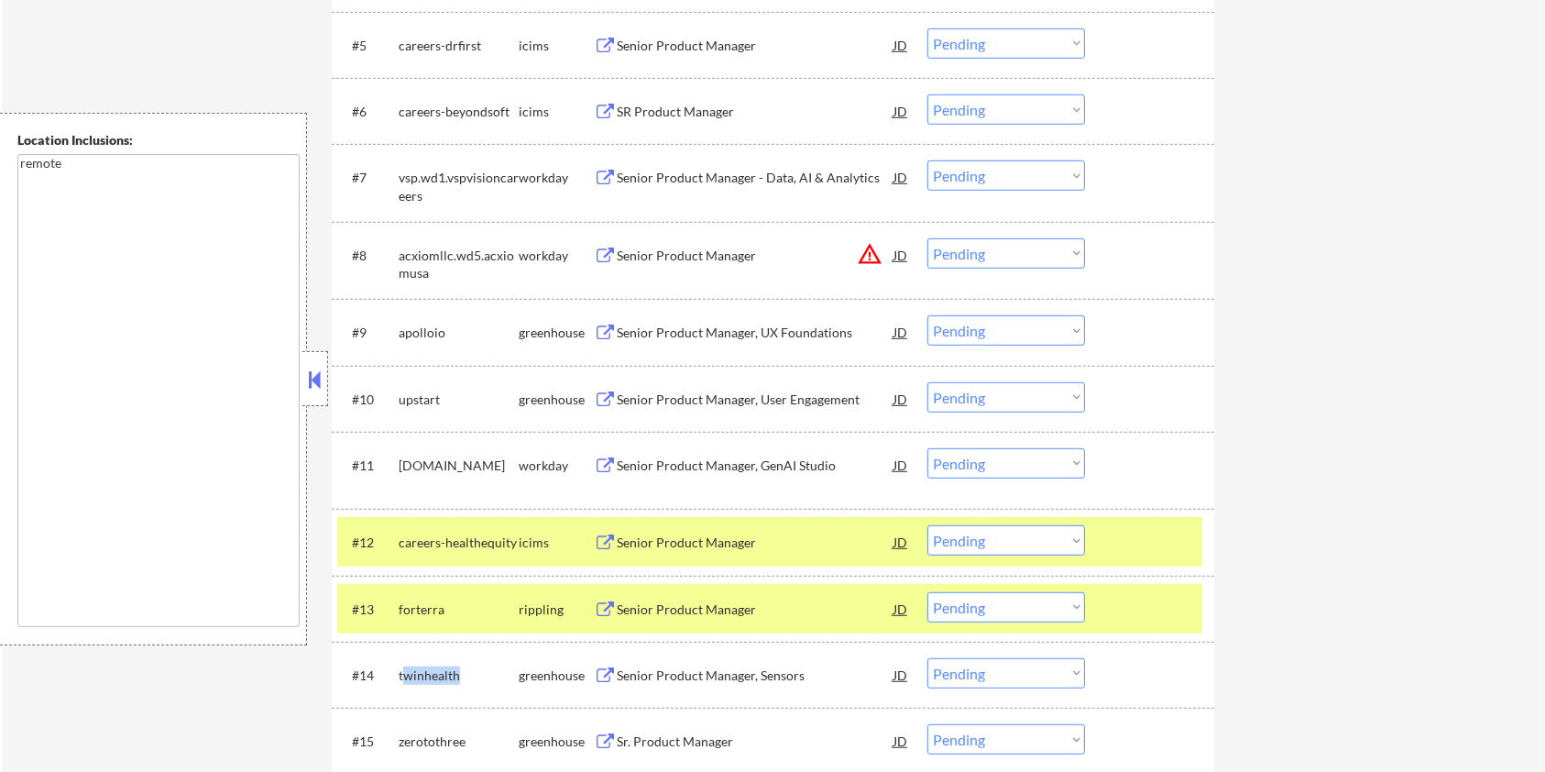
click at [469, 673] on div "twinhealth" at bounding box center [459, 675] width 120 height 18
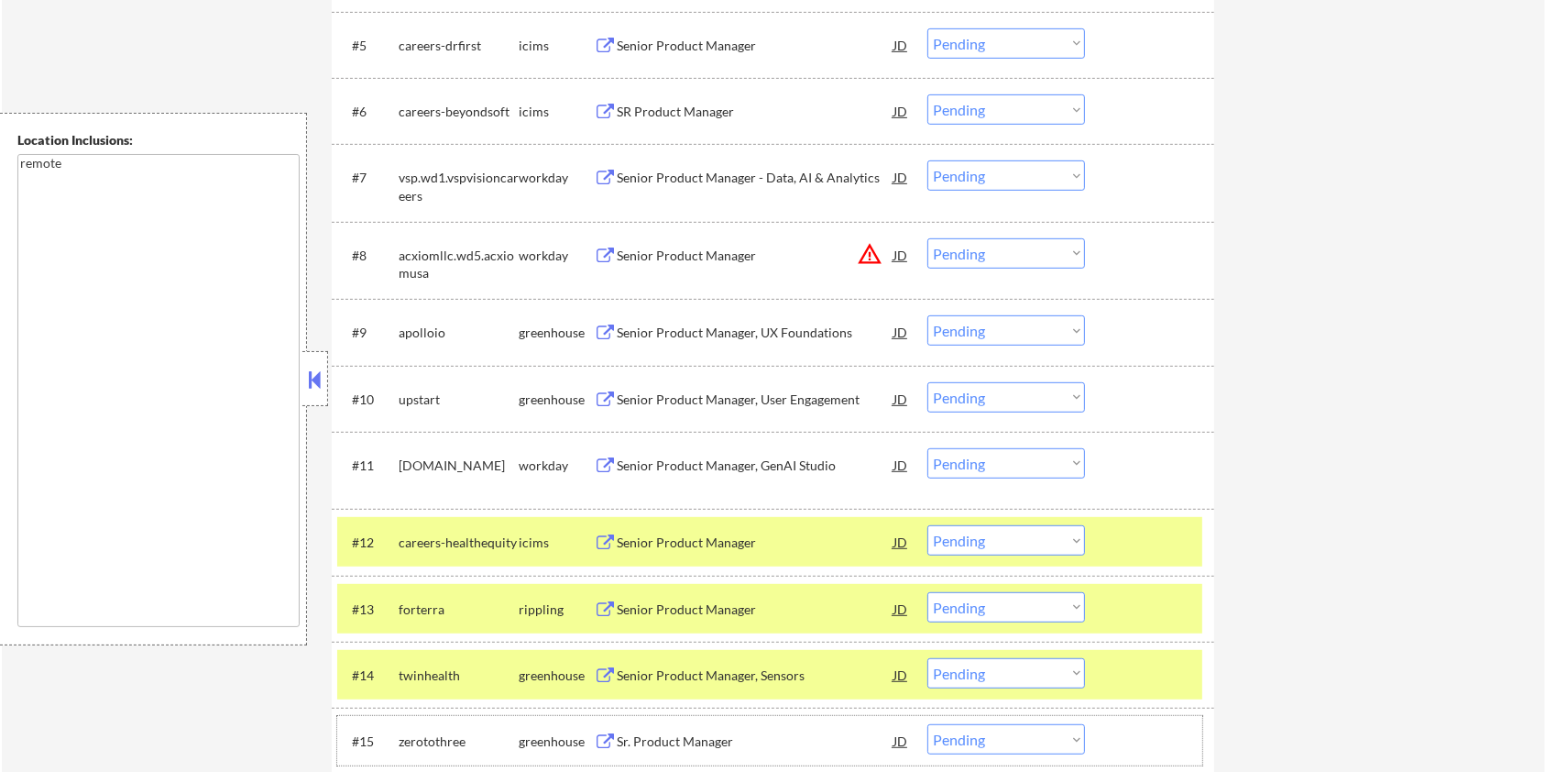
click at [436, 718] on div "#15 zerotothree greenhouse Sr. Product Manager JD Choose an option... Pending A…" at bounding box center [769, 740] width 865 height 49
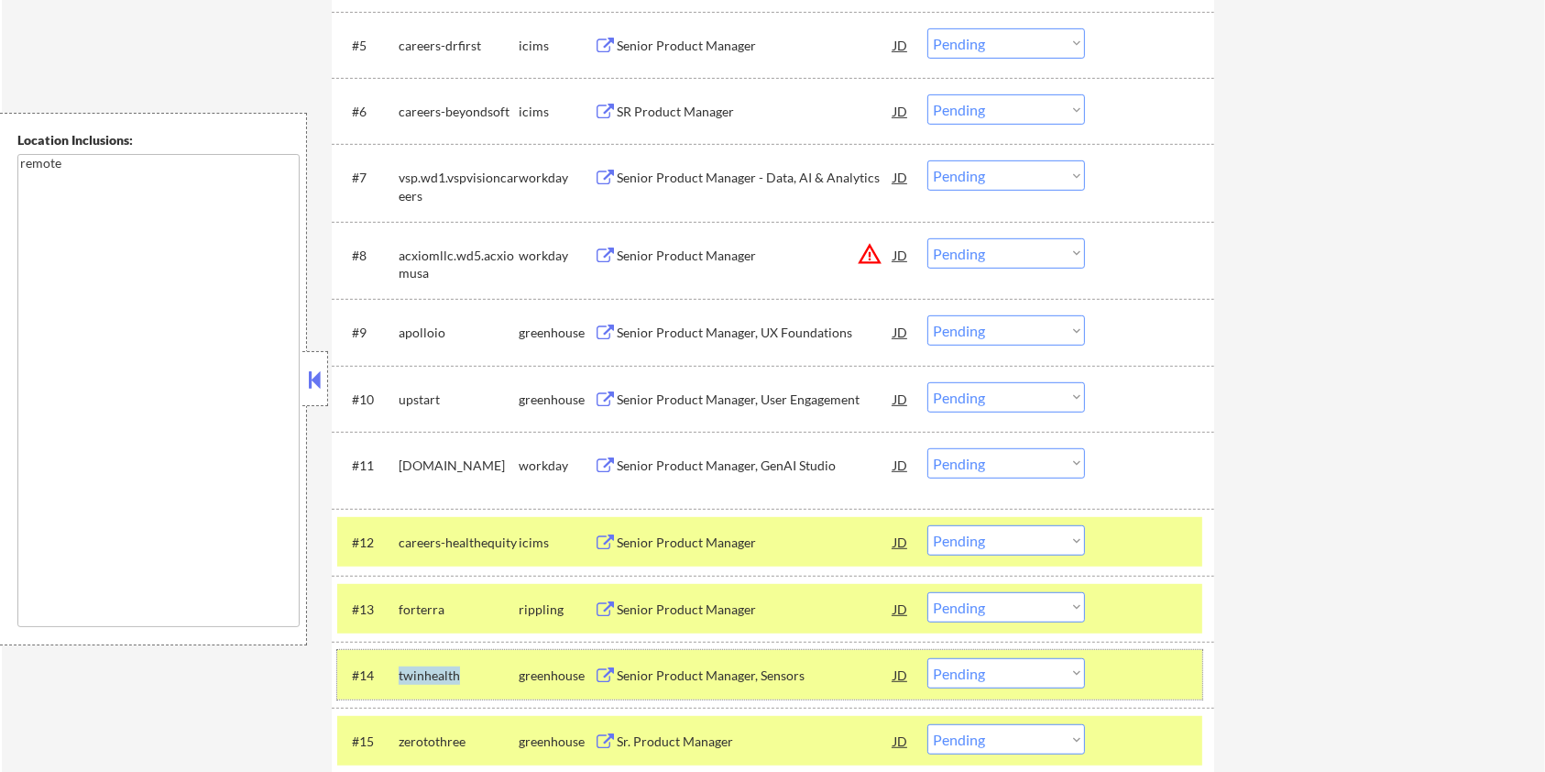
drag, startPoint x: 469, startPoint y: 670, endPoint x: 392, endPoint y: 673, distance: 77.1
click at [392, 673] on div "#14 twinhealth greenhouse Senior Product Manager, Sensors JD Choose an option..…" at bounding box center [769, 674] width 865 height 49
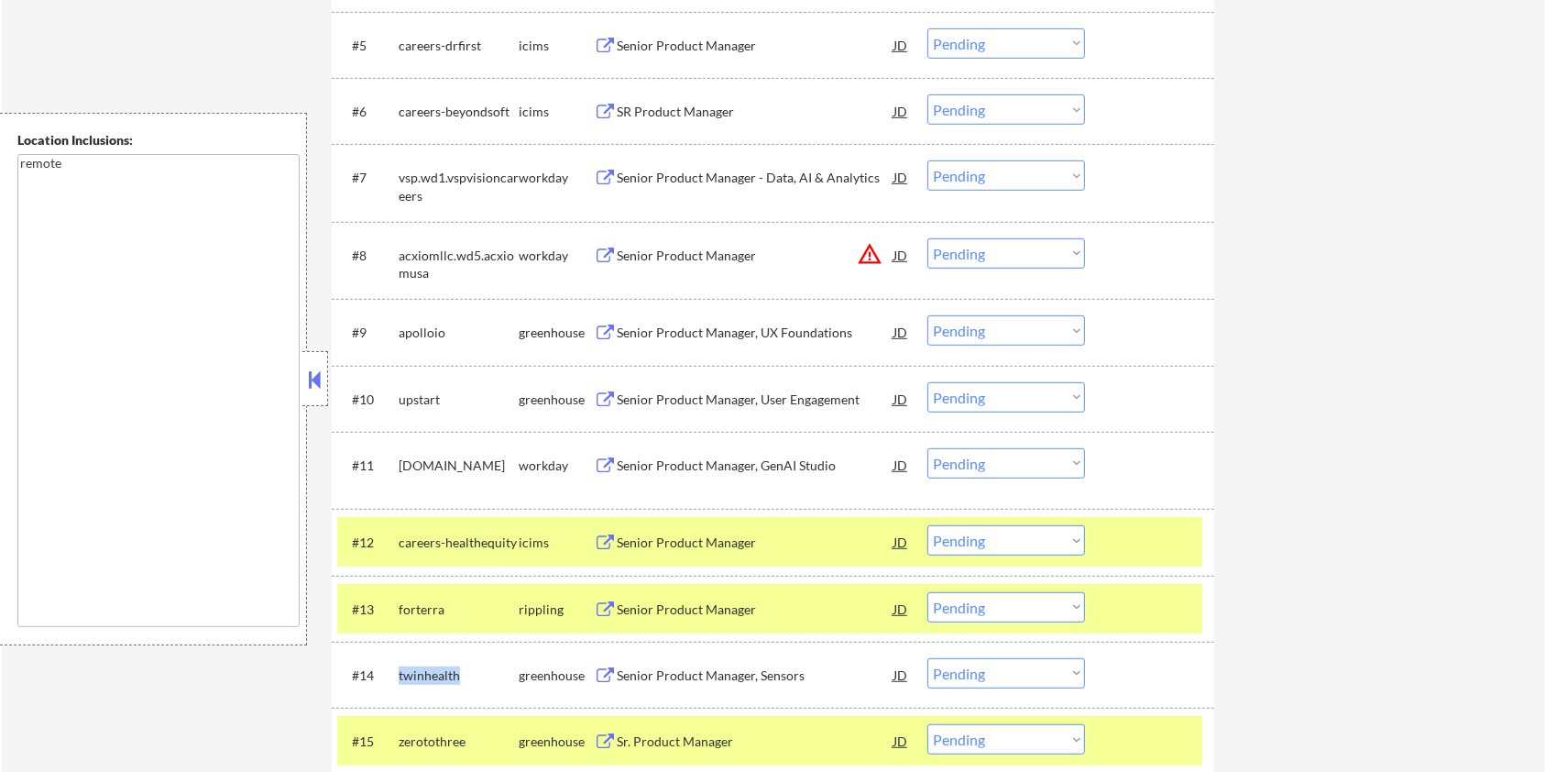
copy div "twinhealth"
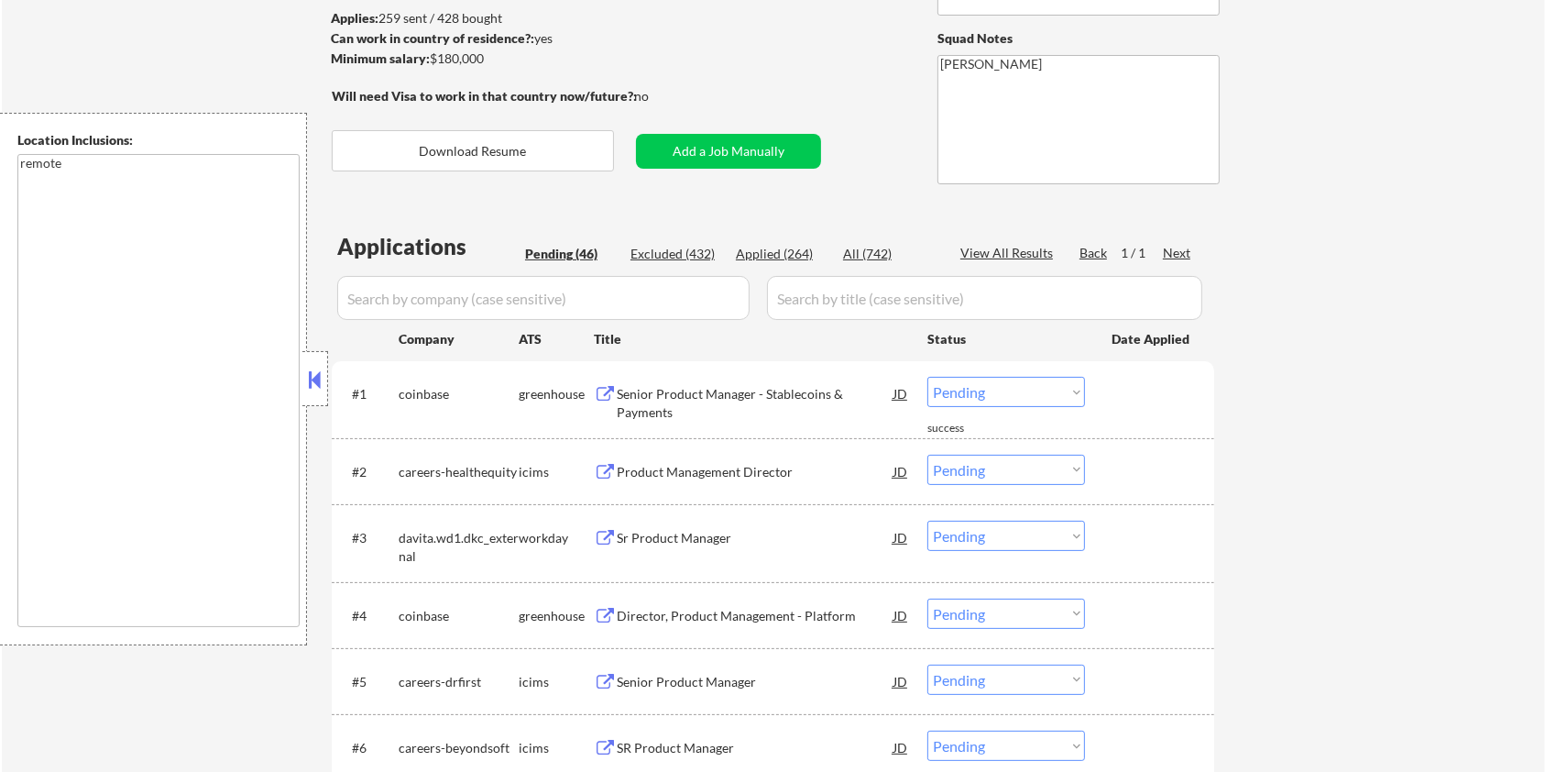
scroll to position [147, 0]
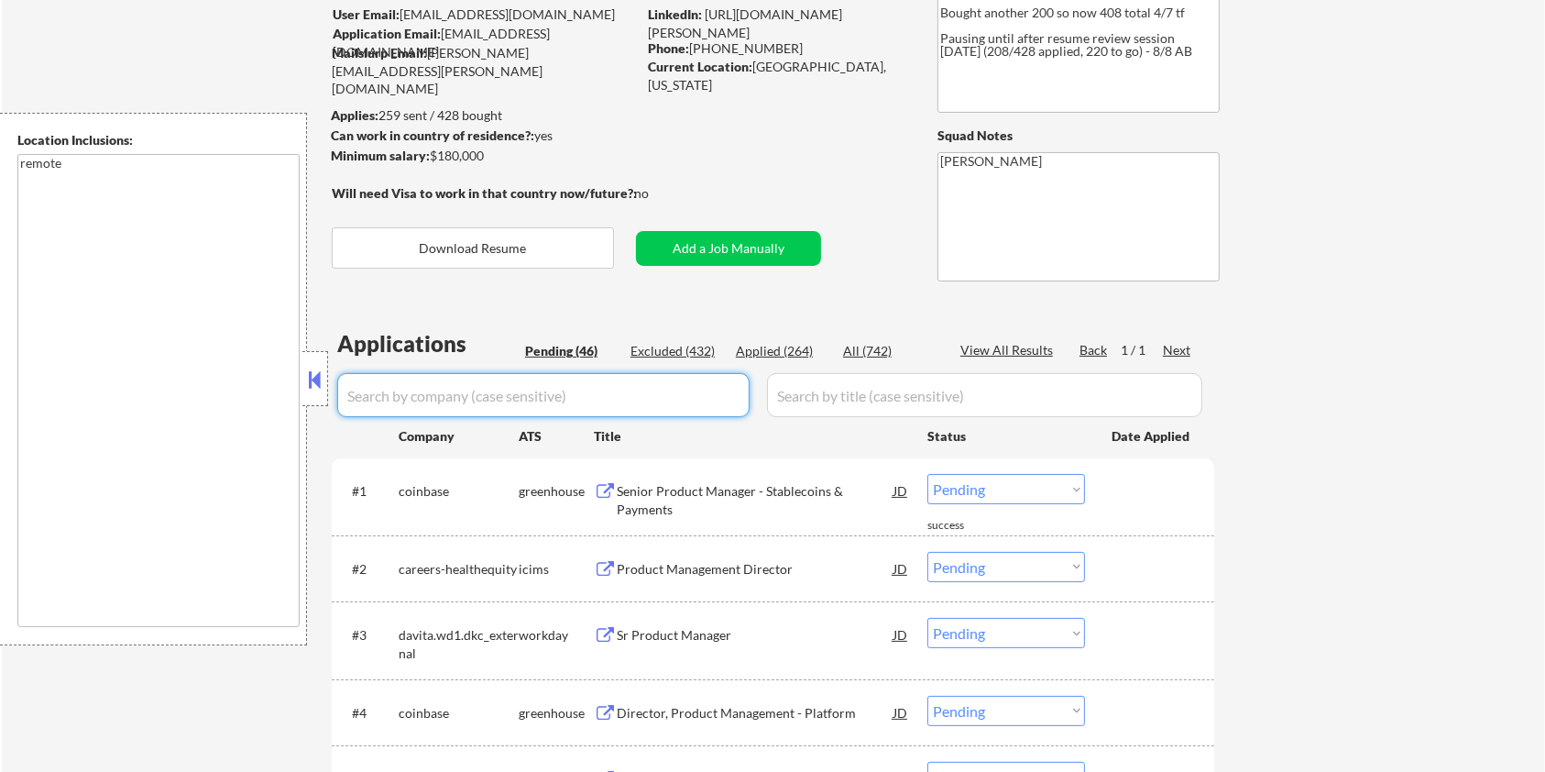
click at [400, 391] on input "input" at bounding box center [543, 395] width 412 height 44
paste input "twinhealth"
click at [817, 390] on input "input" at bounding box center [984, 395] width 435 height 44
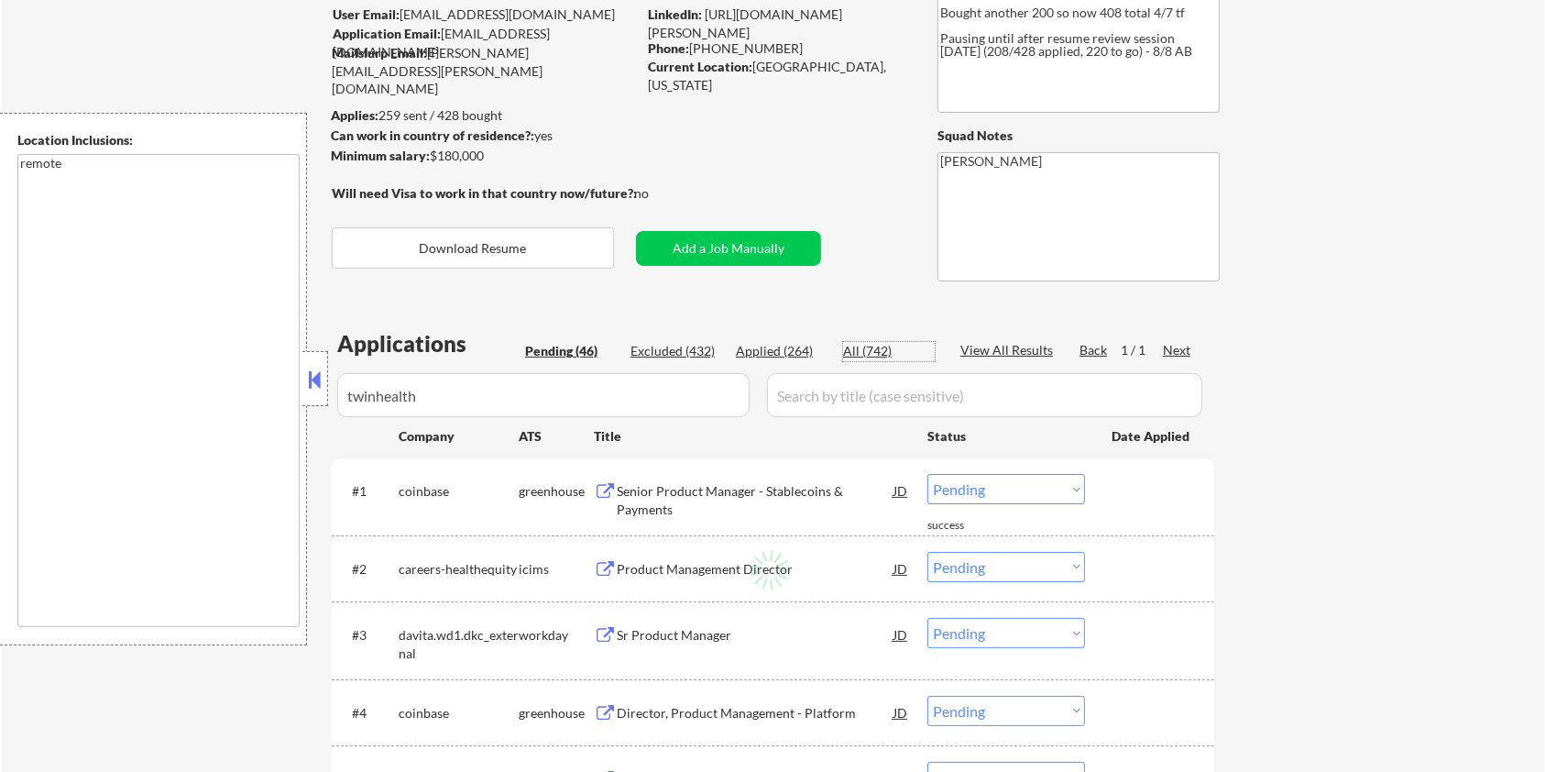
click at [875, 345] on div "All (742)" at bounding box center [889, 351] width 92 height 18
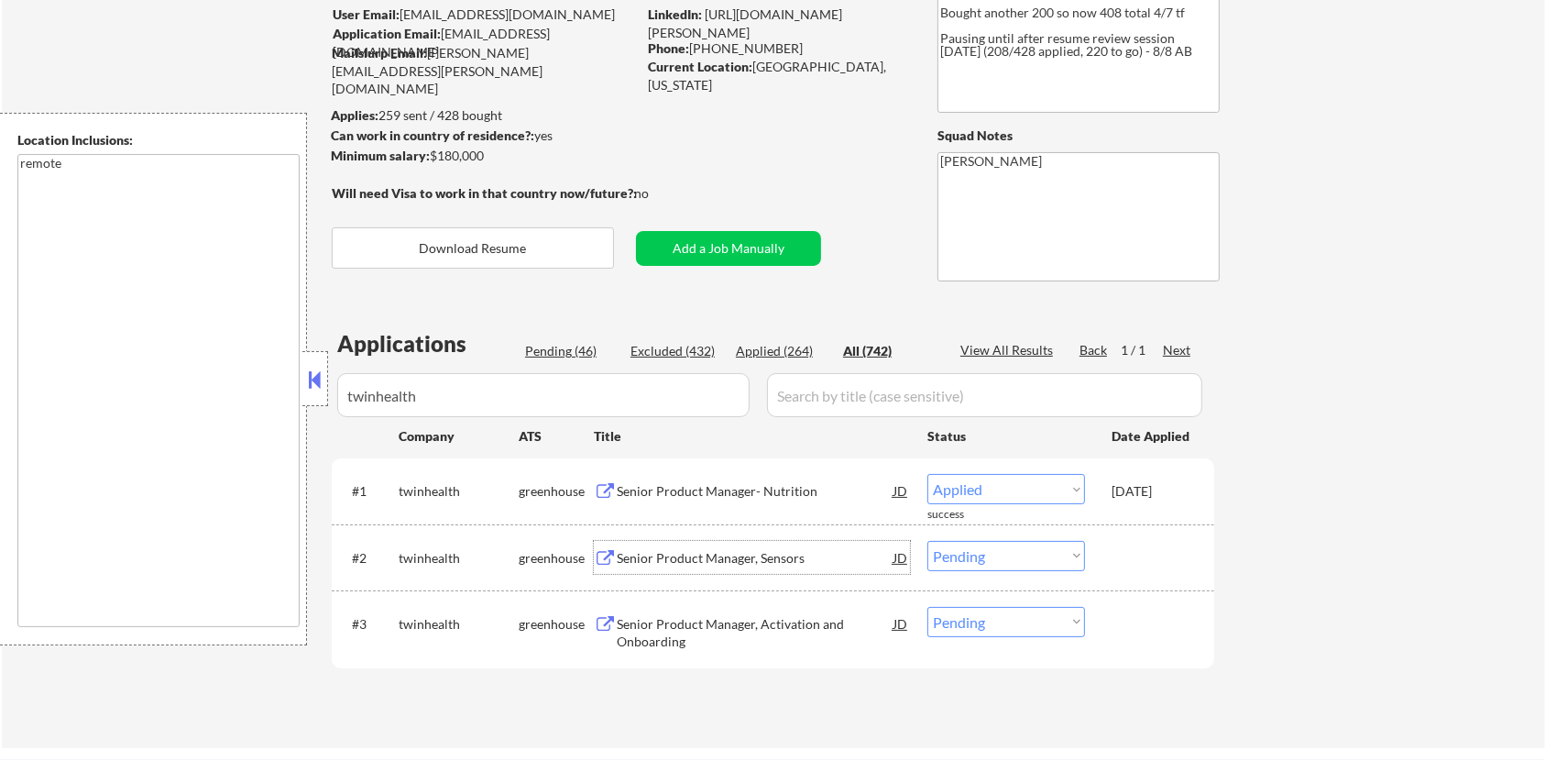
click at [664, 549] on div "Senior Product Manager, Sensors" at bounding box center [755, 558] width 277 height 18
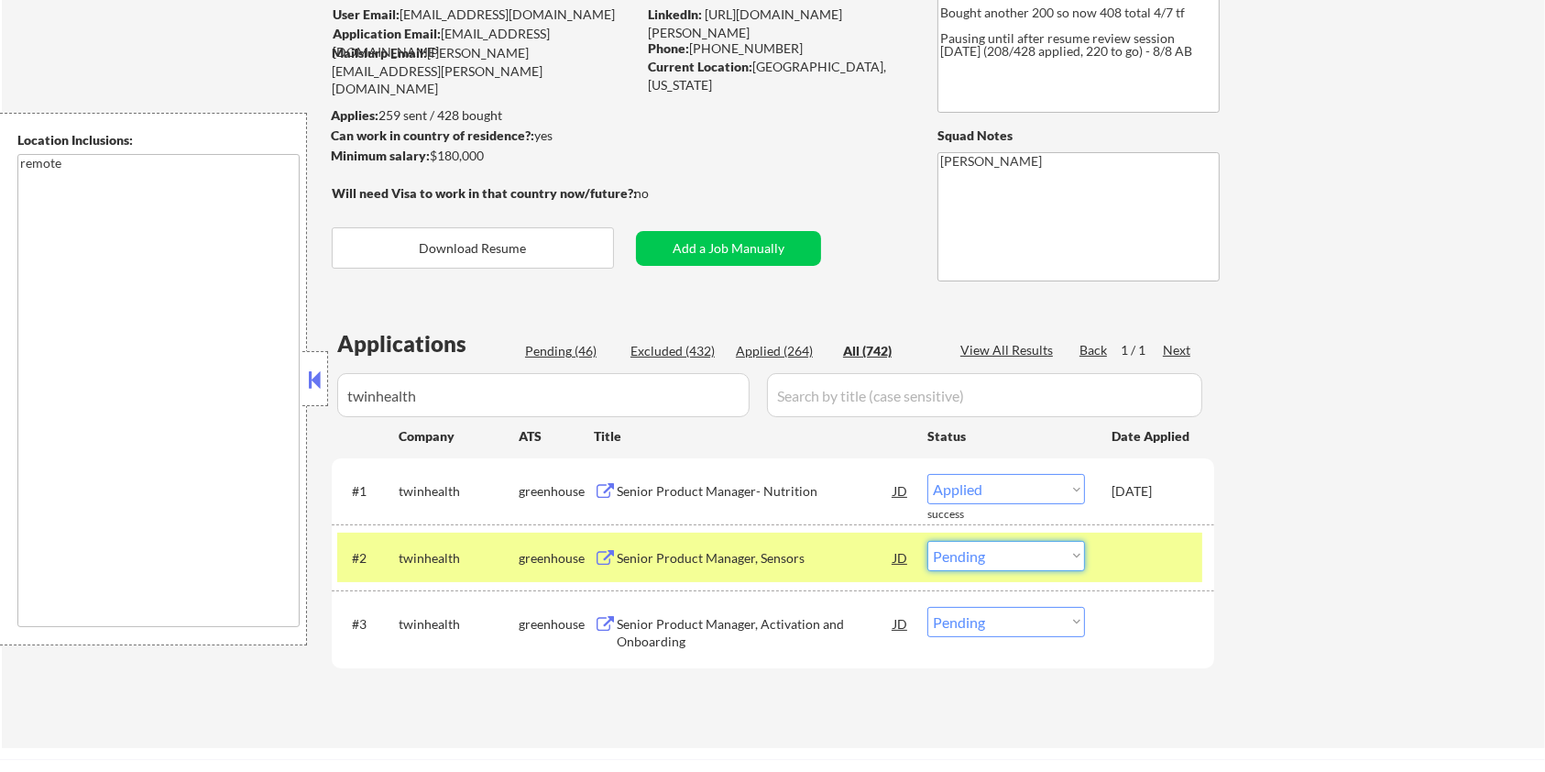
click at [1031, 553] on select "Choose an option... Pending Applied Excluded (Questions) Excluded (Expired) Exc…" at bounding box center [1006, 556] width 158 height 30
click at [927, 541] on select "Choose an option... Pending Applied Excluded (Questions) Excluded (Expired) Exc…" at bounding box center [1006, 556] width 158 height 30
click at [641, 622] on div "Senior Product Manager, Activation and Onboarding" at bounding box center [755, 633] width 277 height 36
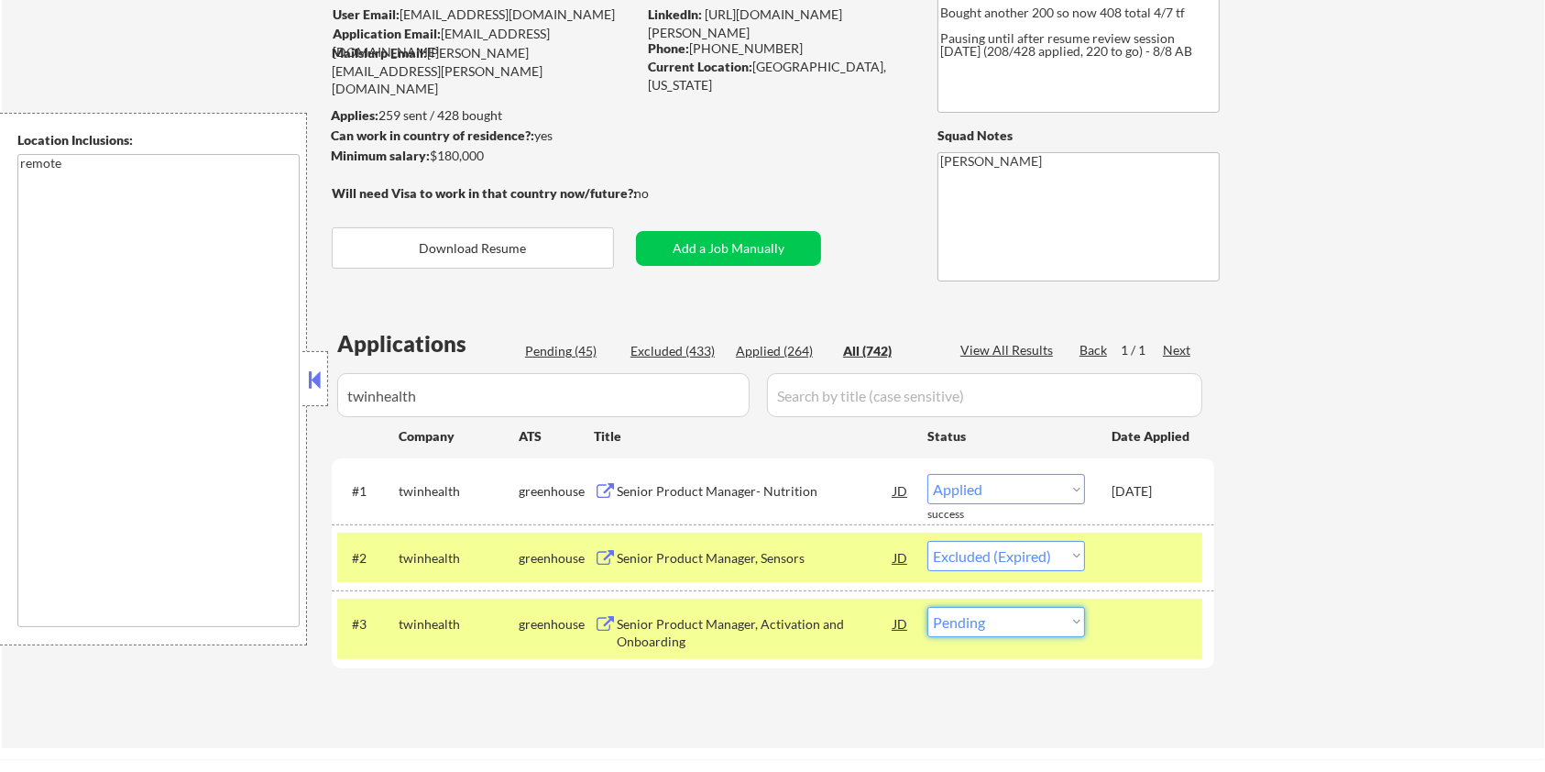
click at [1054, 619] on select "Choose an option... Pending Applied Excluded (Questions) Excluded (Expired) Exc…" at bounding box center [1006, 622] width 158 height 30
click at [927, 607] on select "Choose an option... Pending Applied Excluded (Questions) Excluded (Expired) Exc…" at bounding box center [1006, 622] width 158 height 30
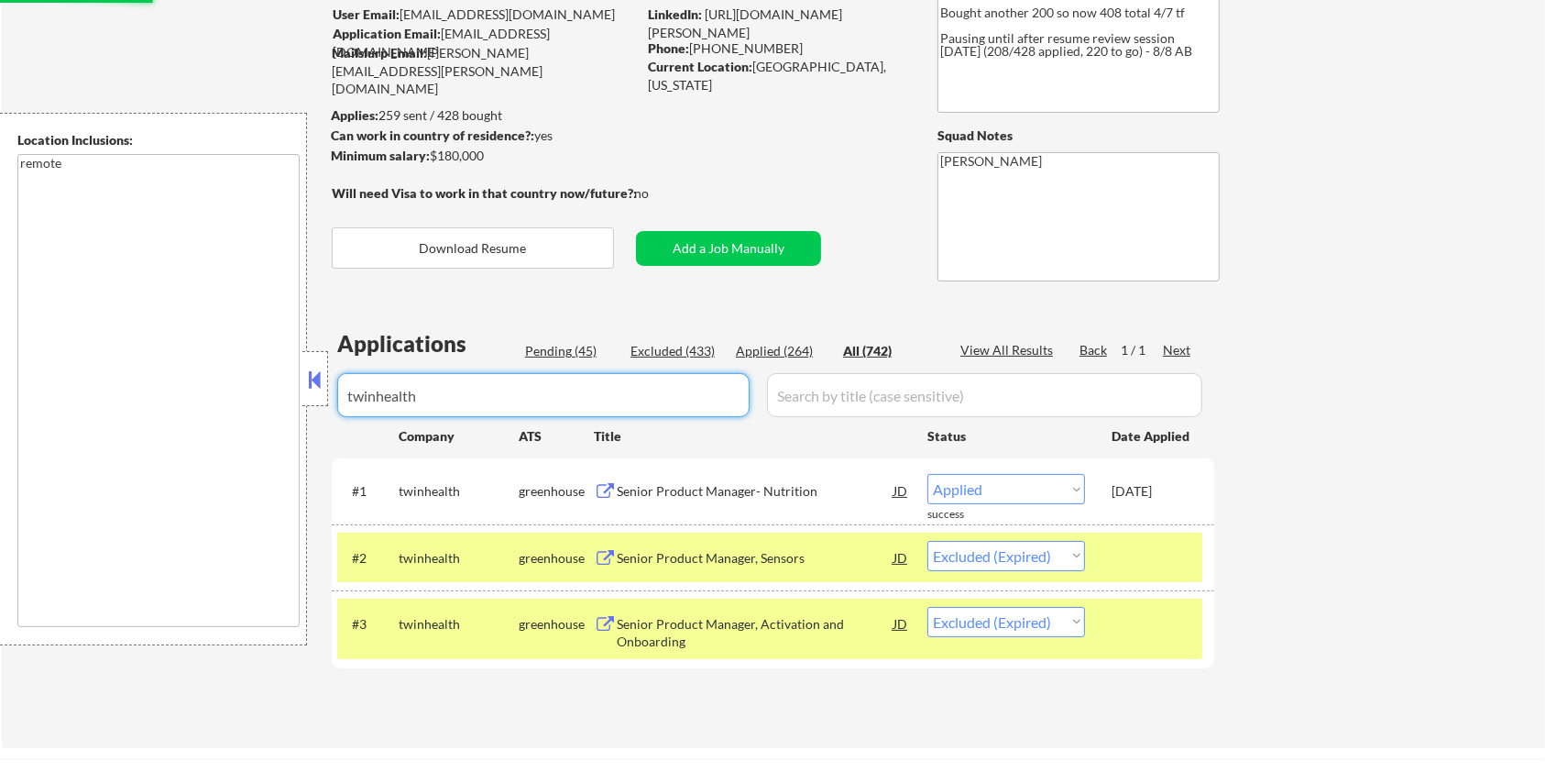
drag, startPoint x: 488, startPoint y: 398, endPoint x: 122, endPoint y: 393, distance: 366.6
click at [122, 393] on body "← Return to /applysquad Mailslurp Inbox Job Search Builder [PERSON_NAME] User E…" at bounding box center [772, 239] width 1545 height 772
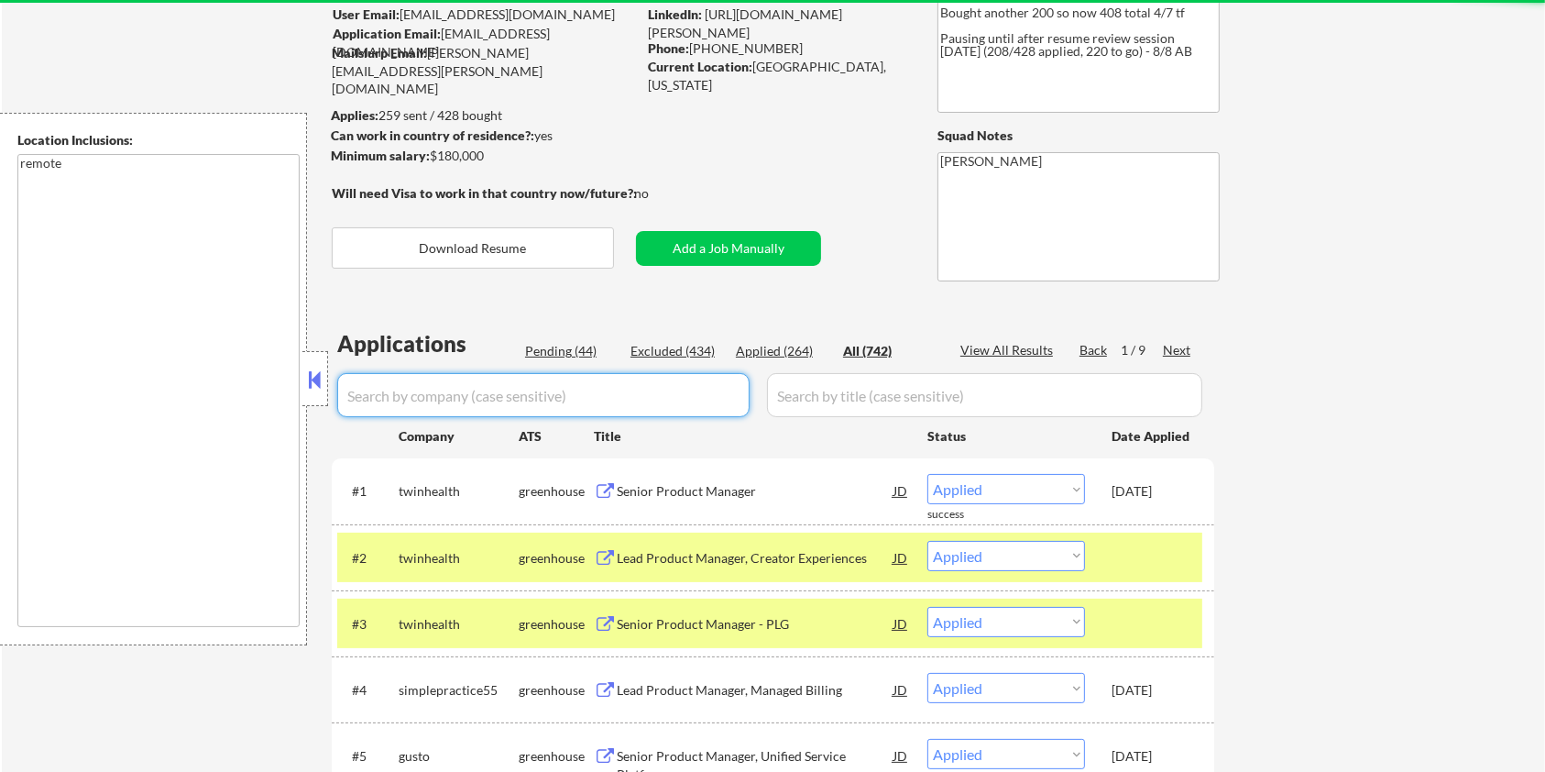
click at [557, 348] on div "Pending (44)" at bounding box center [571, 351] width 92 height 18
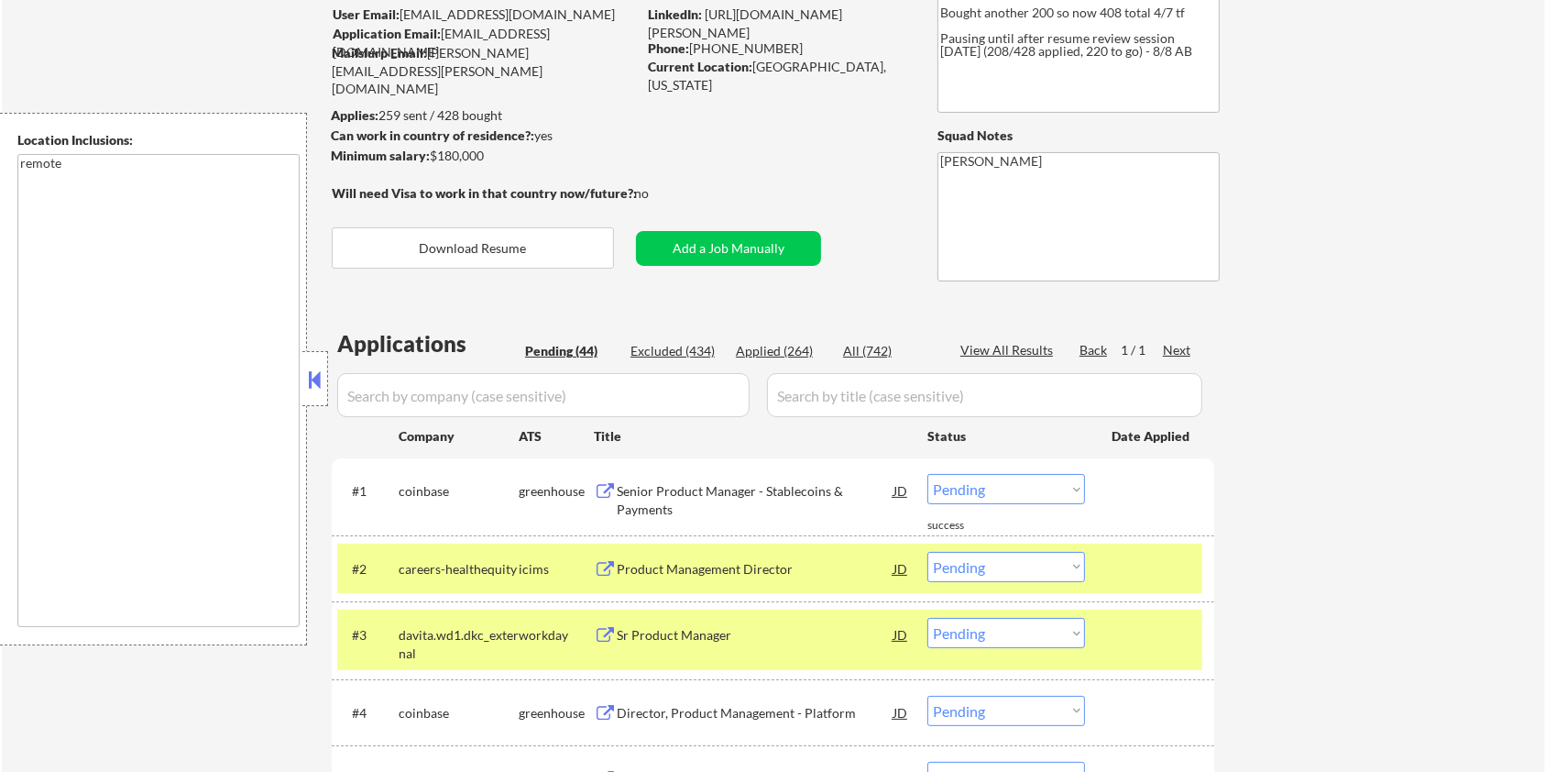
click at [513, 395] on input "input" at bounding box center [543, 395] width 412 height 44
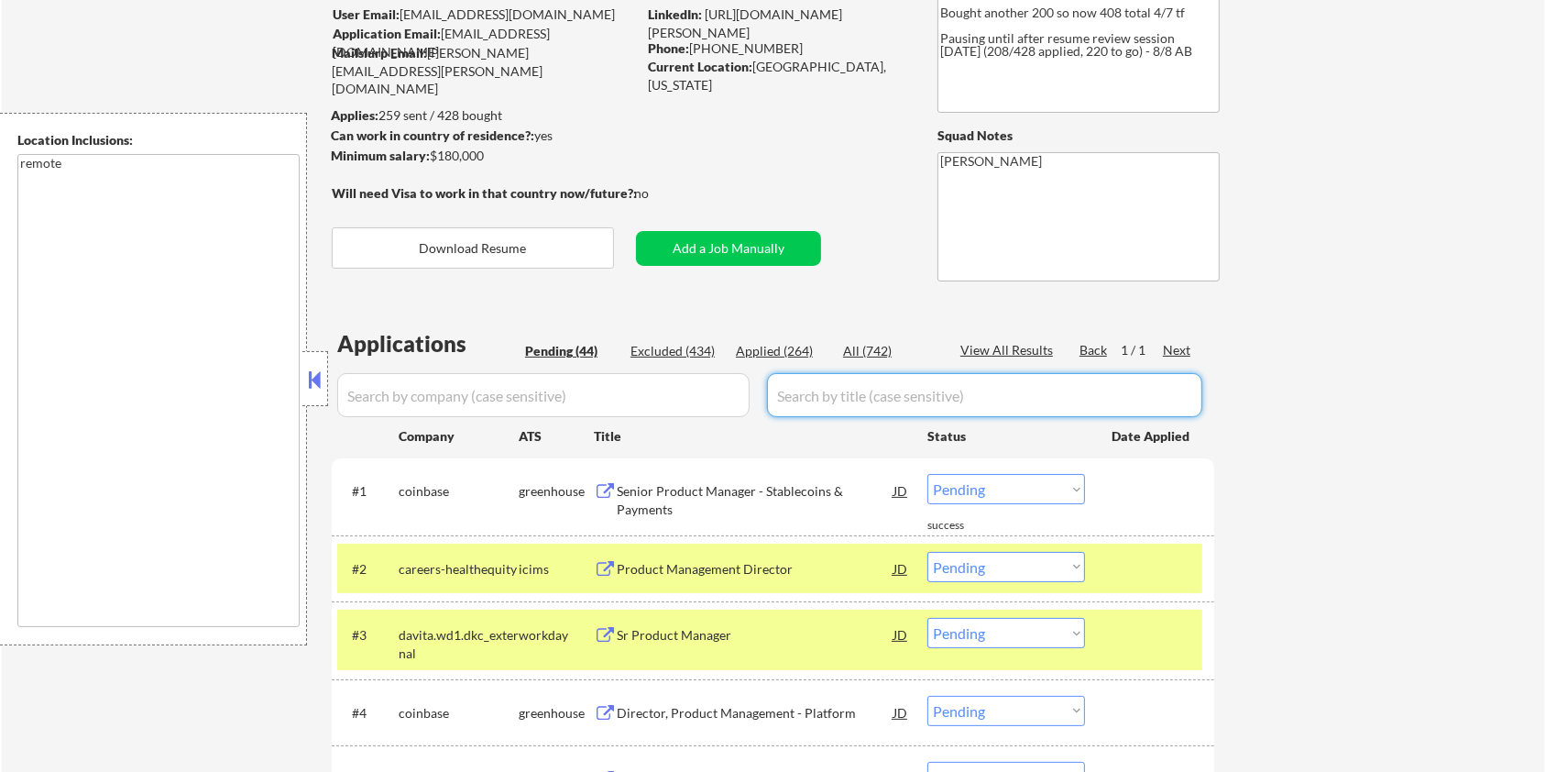
click at [812, 400] on input "input" at bounding box center [984, 395] width 435 height 44
click at [1154, 575] on div at bounding box center [1152, 568] width 81 height 33
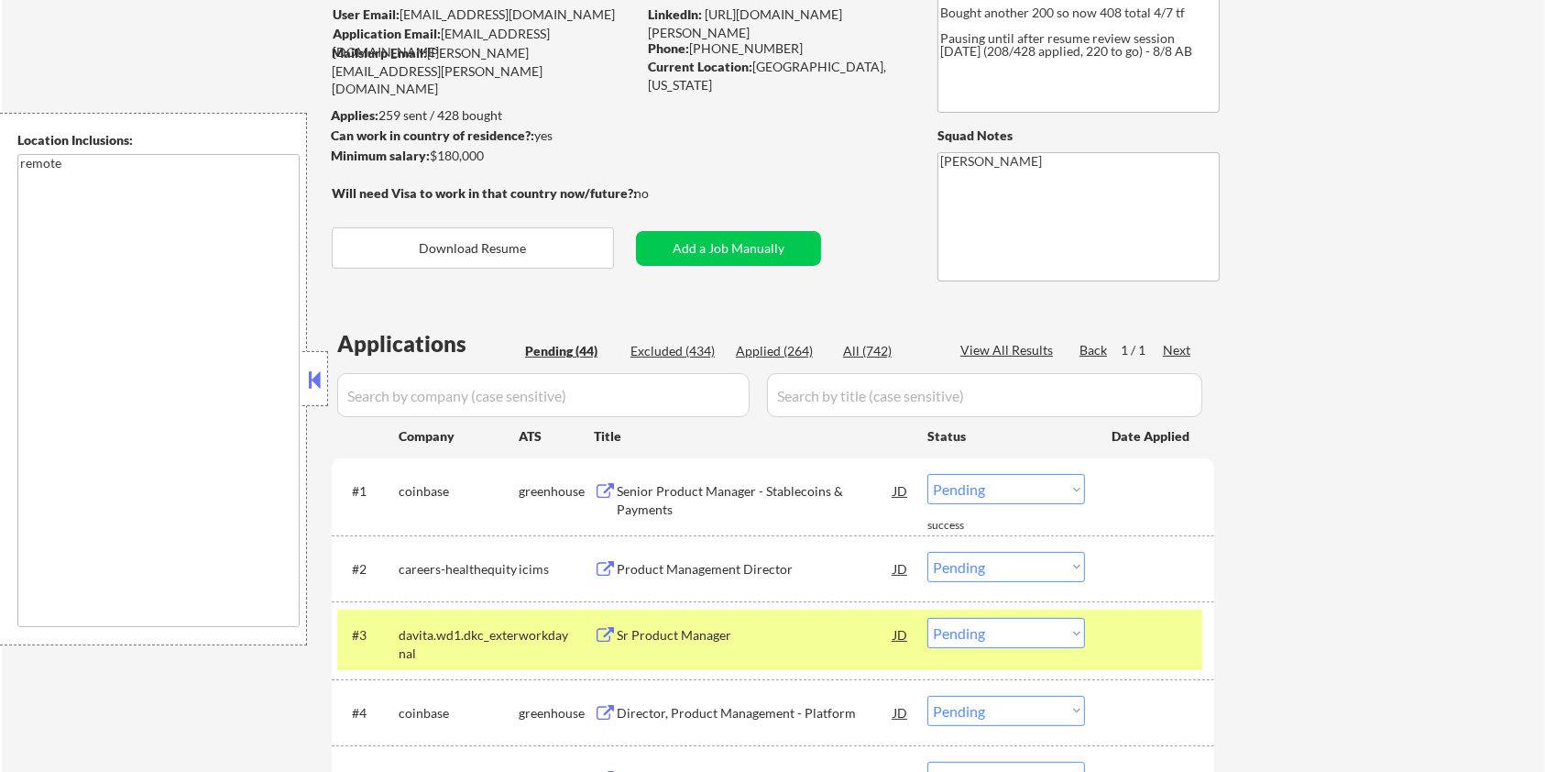
click at [1159, 650] on div "#3 davita.wd1.dkc_external workday Sr Product Manager JD warning_amber Choose a…" at bounding box center [769, 639] width 865 height 60
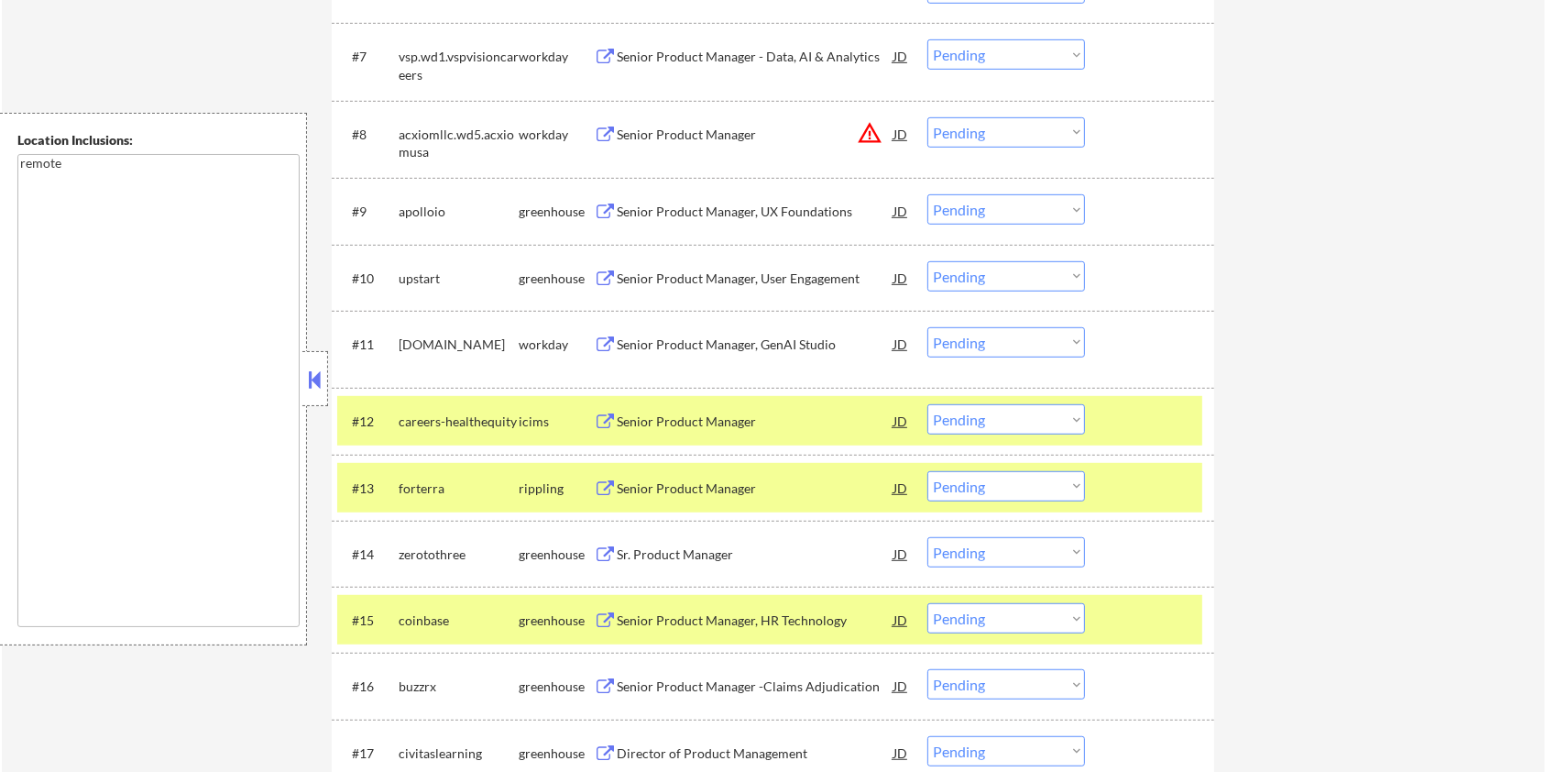
scroll to position [1002, 0]
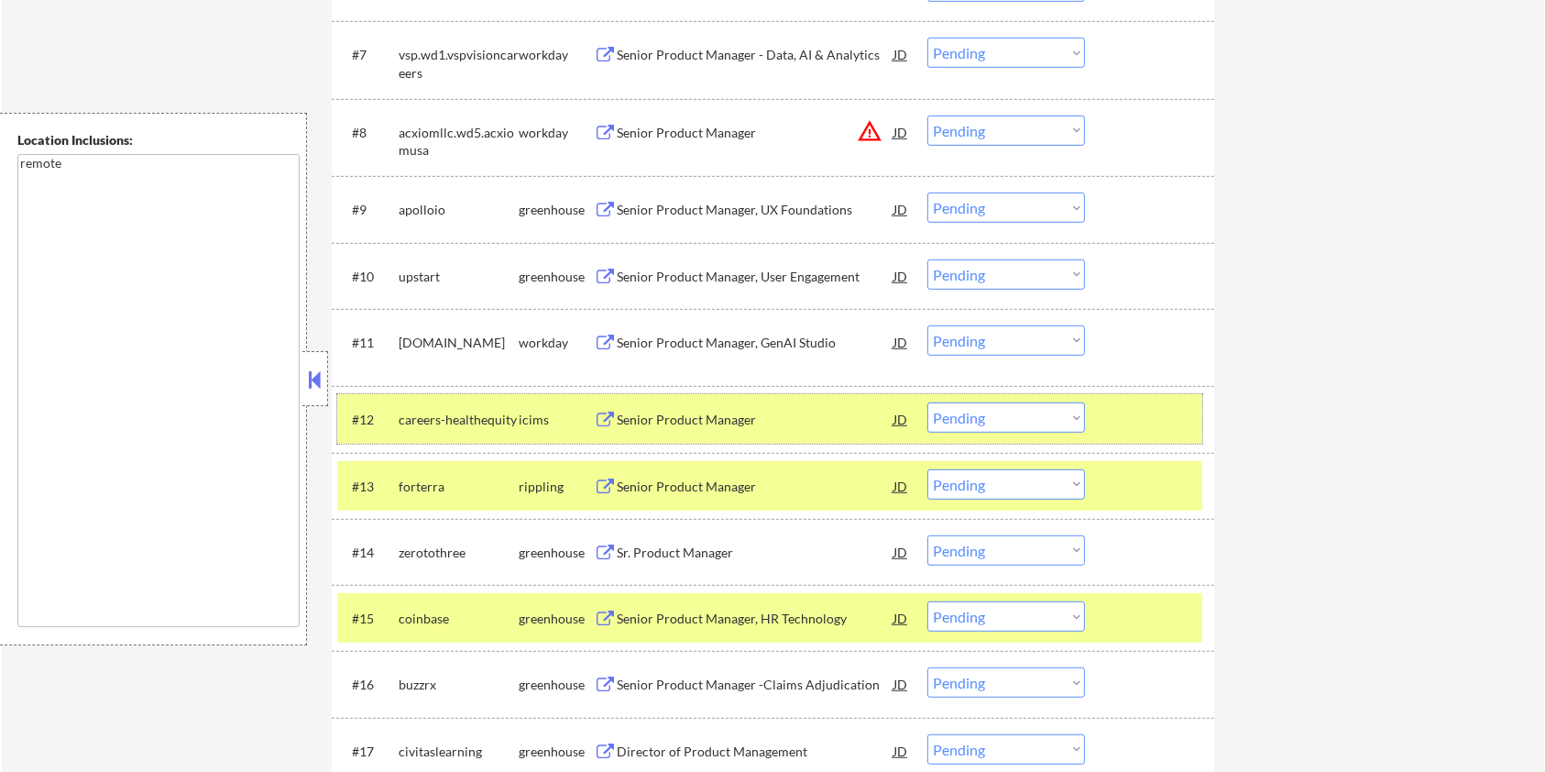
click at [1168, 426] on div at bounding box center [1152, 418] width 81 height 33
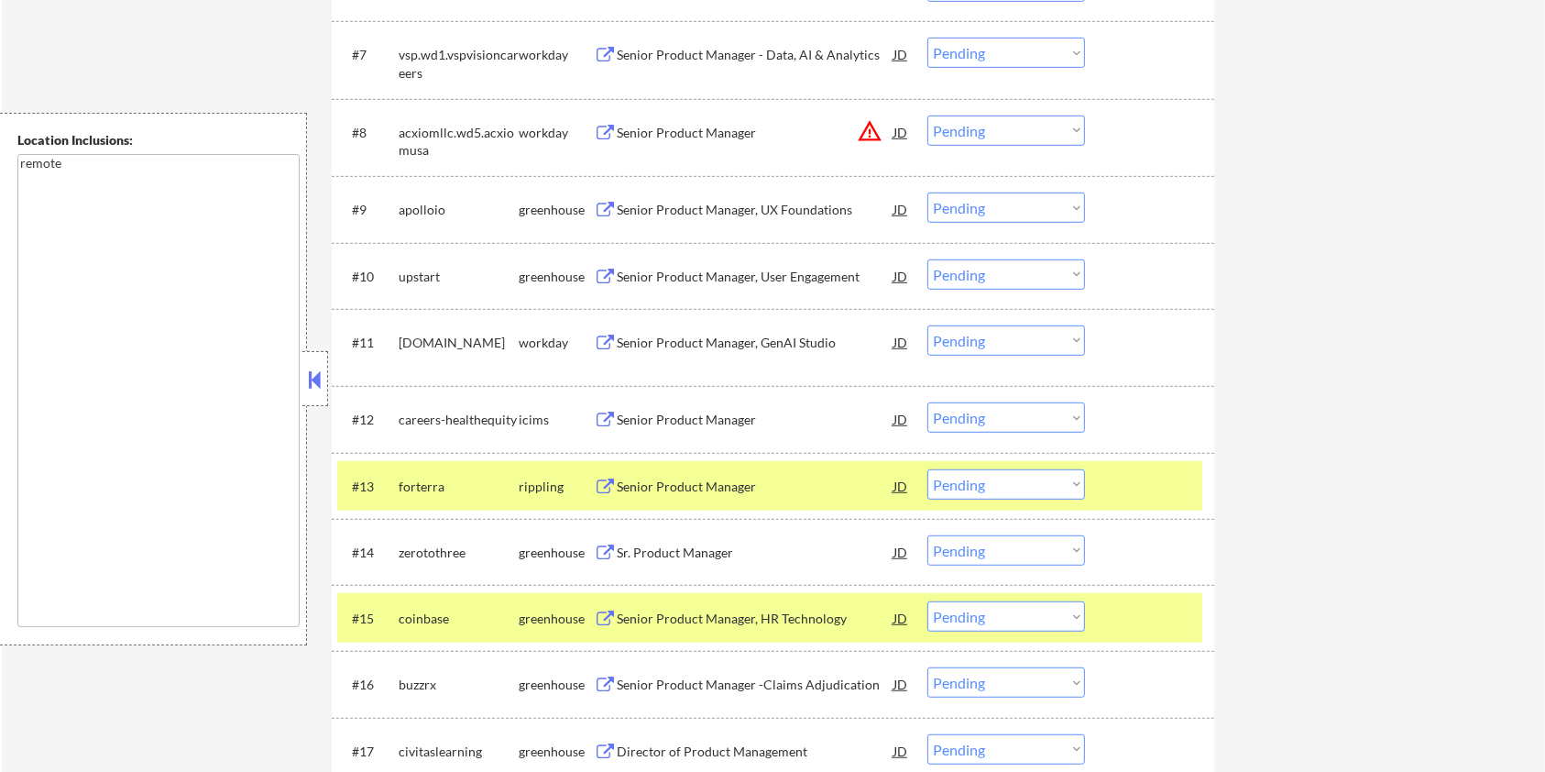
click at [1155, 487] on div at bounding box center [1152, 485] width 81 height 33
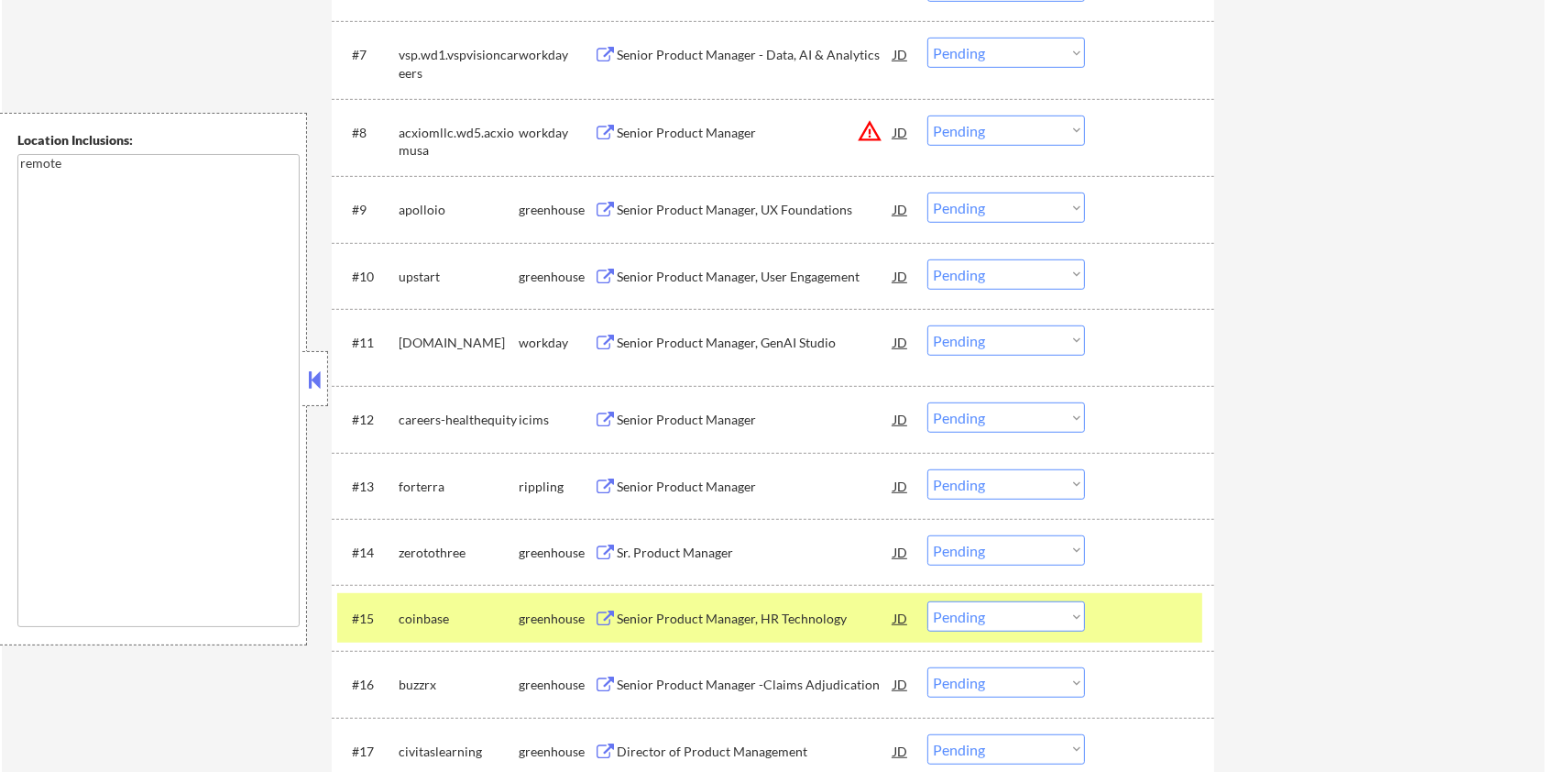
click at [1182, 598] on div "#15 coinbase greenhouse Senior Product Manager, HR Technology JD Choose an opti…" at bounding box center [769, 617] width 865 height 49
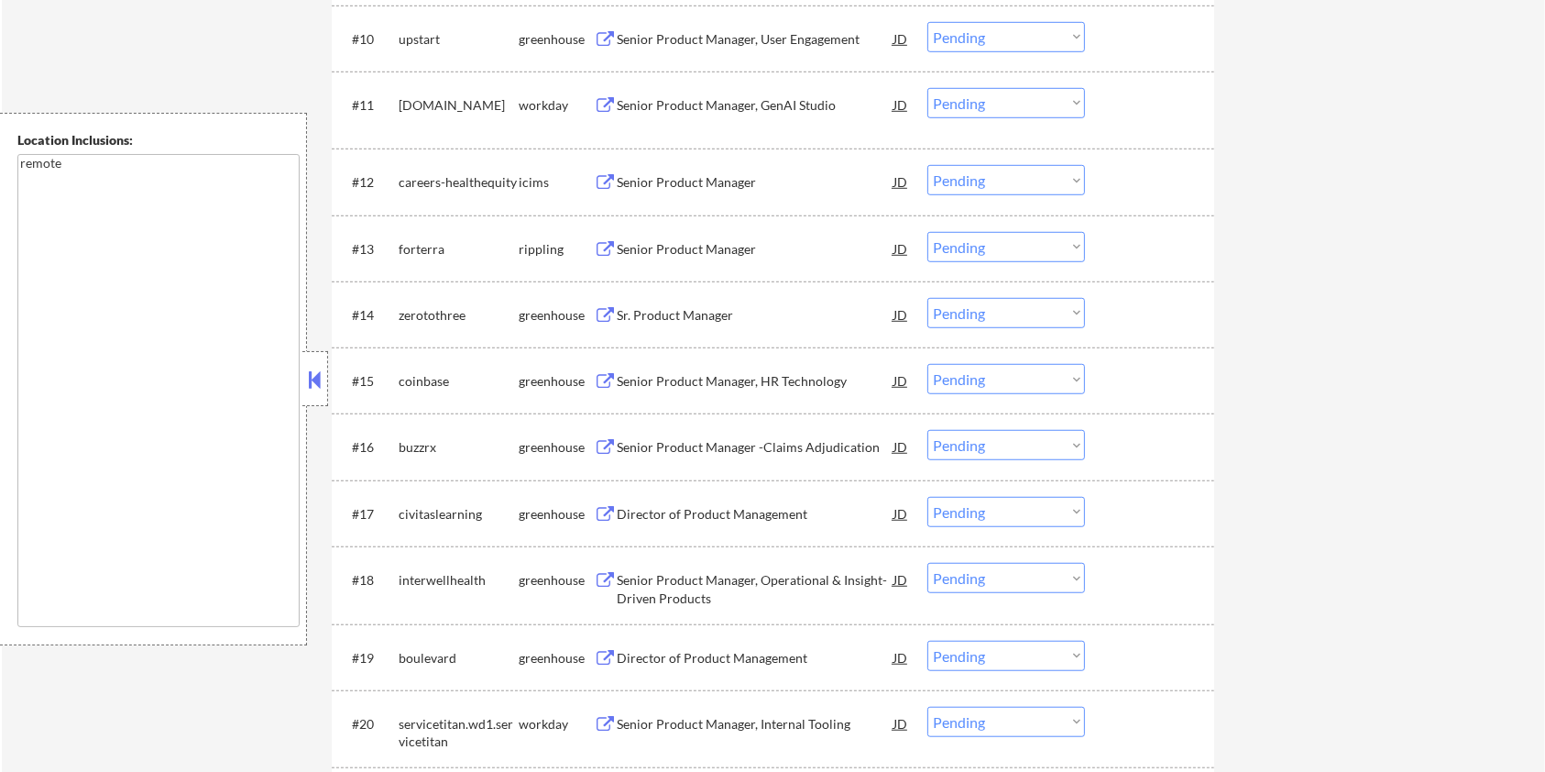
scroll to position [1246, 0]
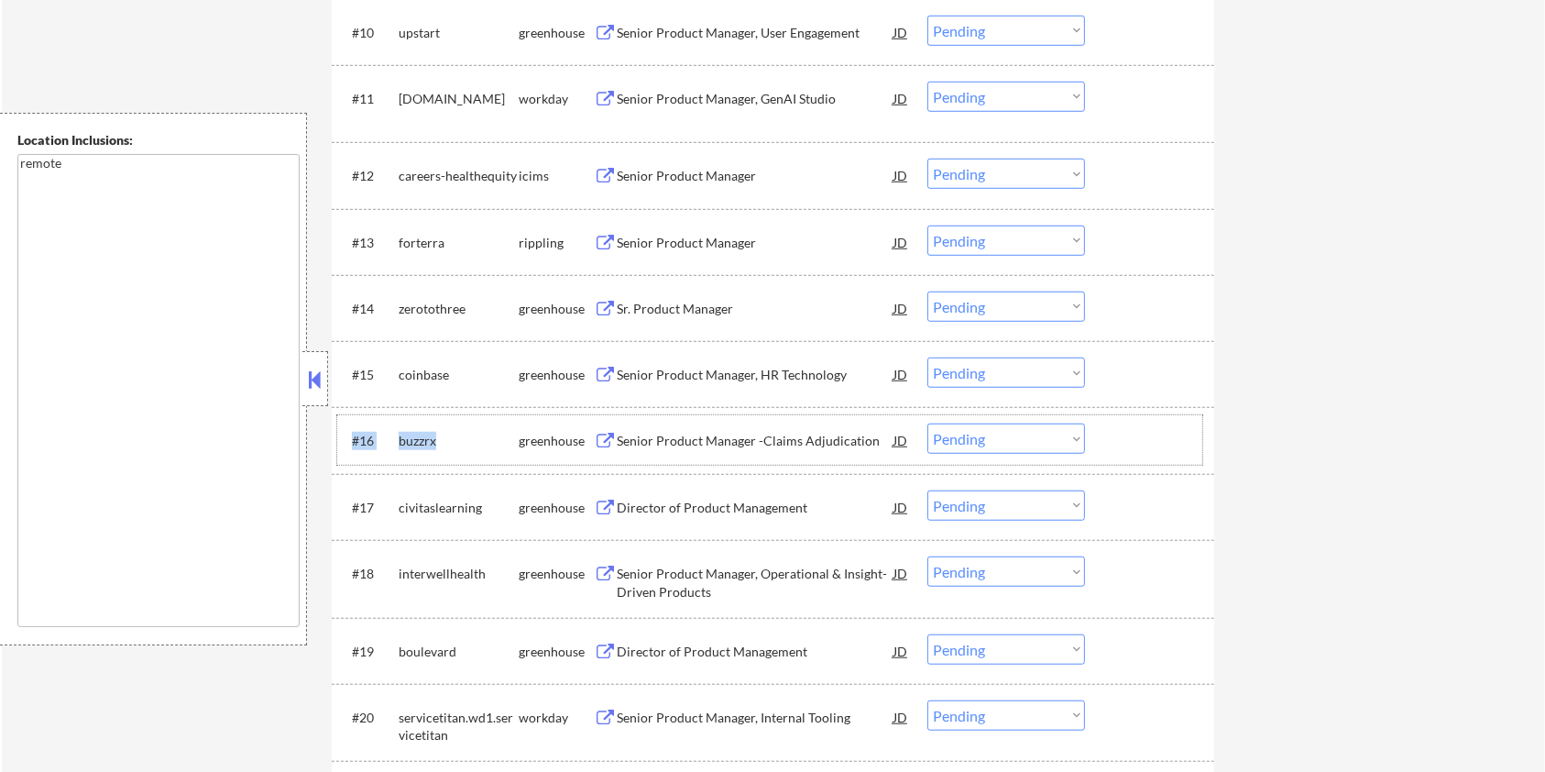
drag, startPoint x: 444, startPoint y: 433, endPoint x: 389, endPoint y: 437, distance: 55.2
click at [389, 437] on div "#16 buzzrx greenhouse Senior Product Manager -Claims Adjudication JD Choose an …" at bounding box center [769, 439] width 865 height 49
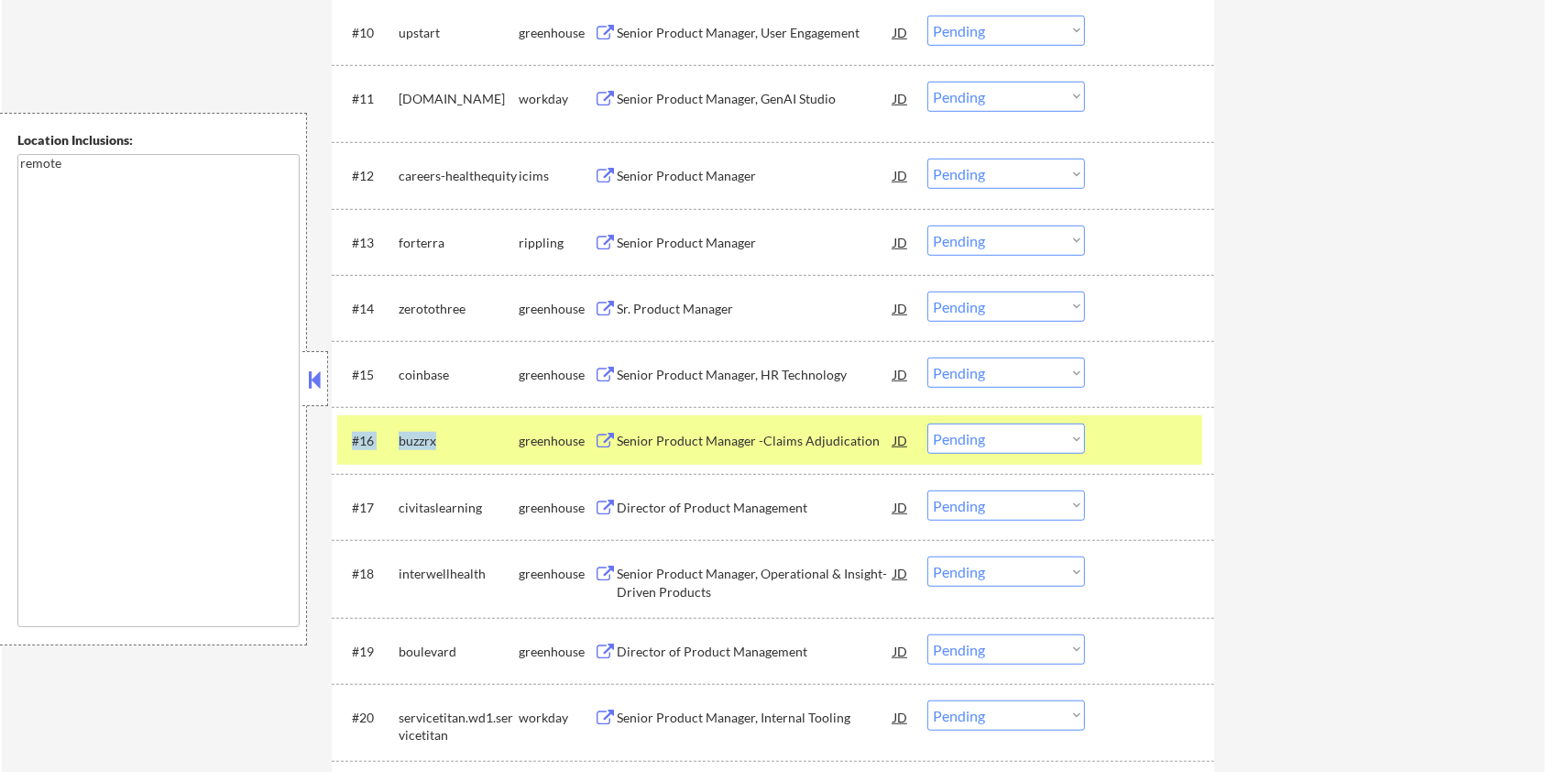
click at [467, 446] on div "buzzrx" at bounding box center [459, 441] width 120 height 18
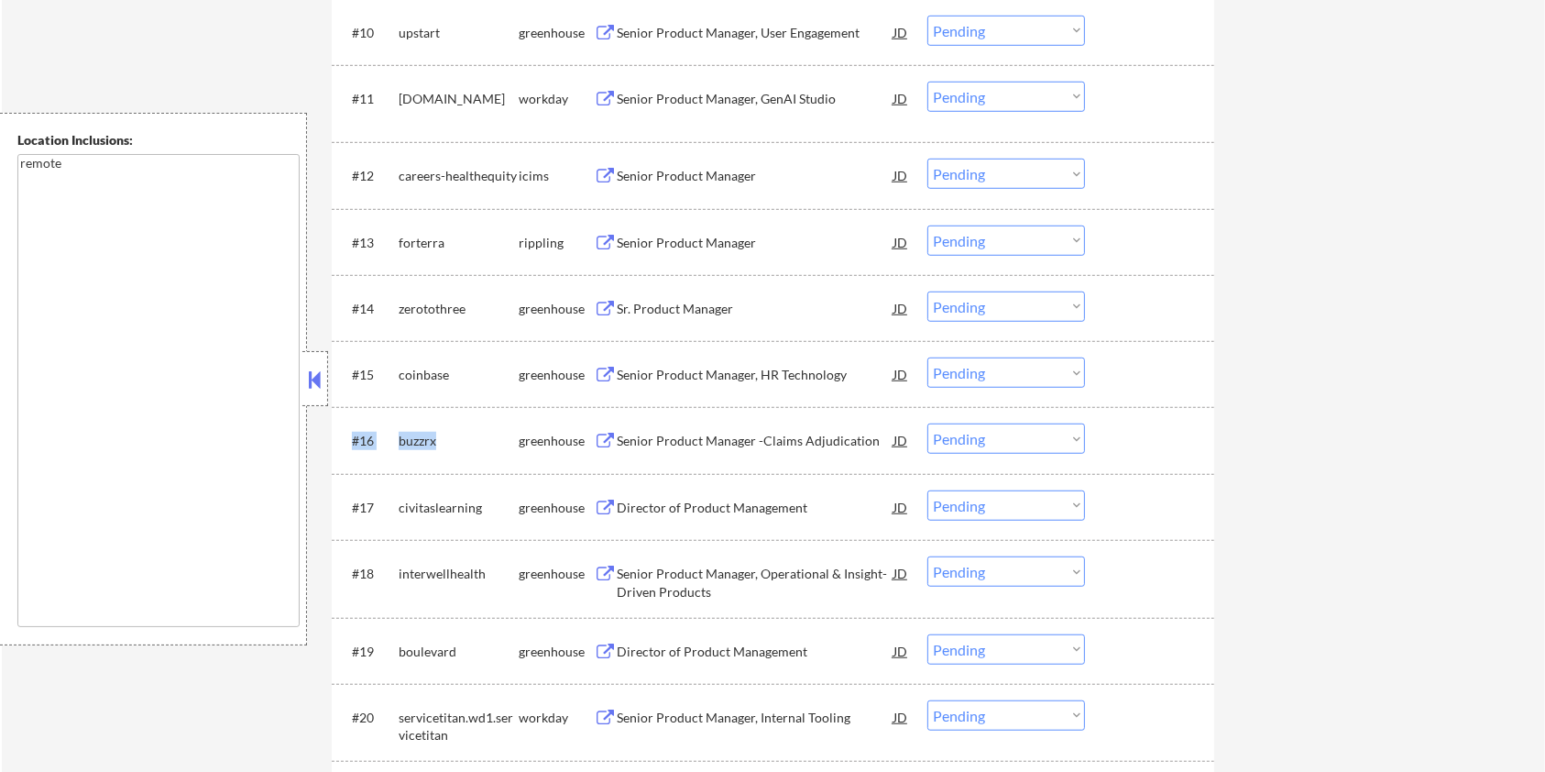
click at [454, 436] on div "buzzrx" at bounding box center [459, 441] width 120 height 18
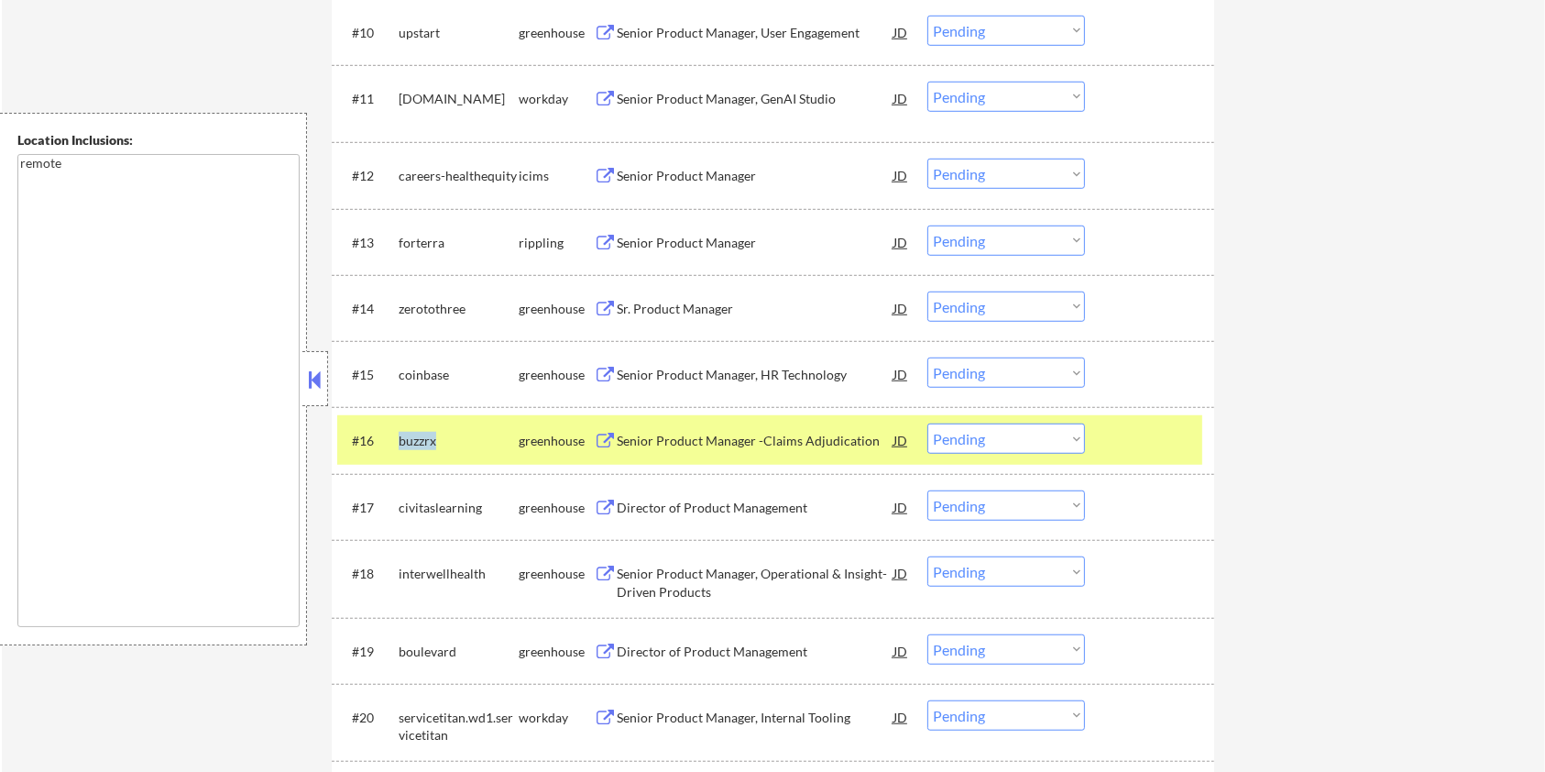
drag, startPoint x: 454, startPoint y: 436, endPoint x: 394, endPoint y: 430, distance: 60.8
click at [394, 430] on div "#16 buzzrx greenhouse Senior Product Manager -Claims Adjudication JD Choose an …" at bounding box center [769, 439] width 865 height 49
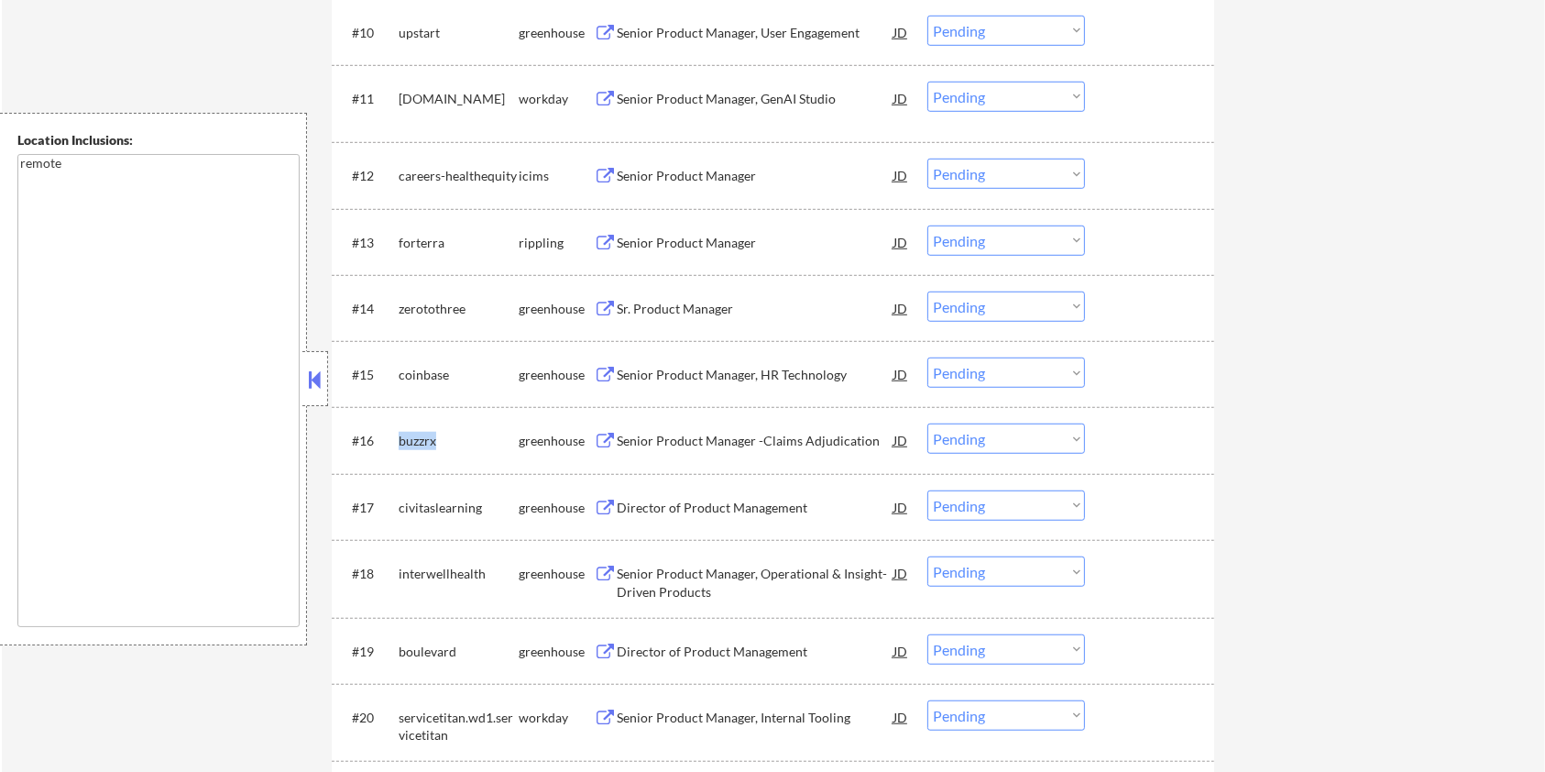
copy div "buzzrx"
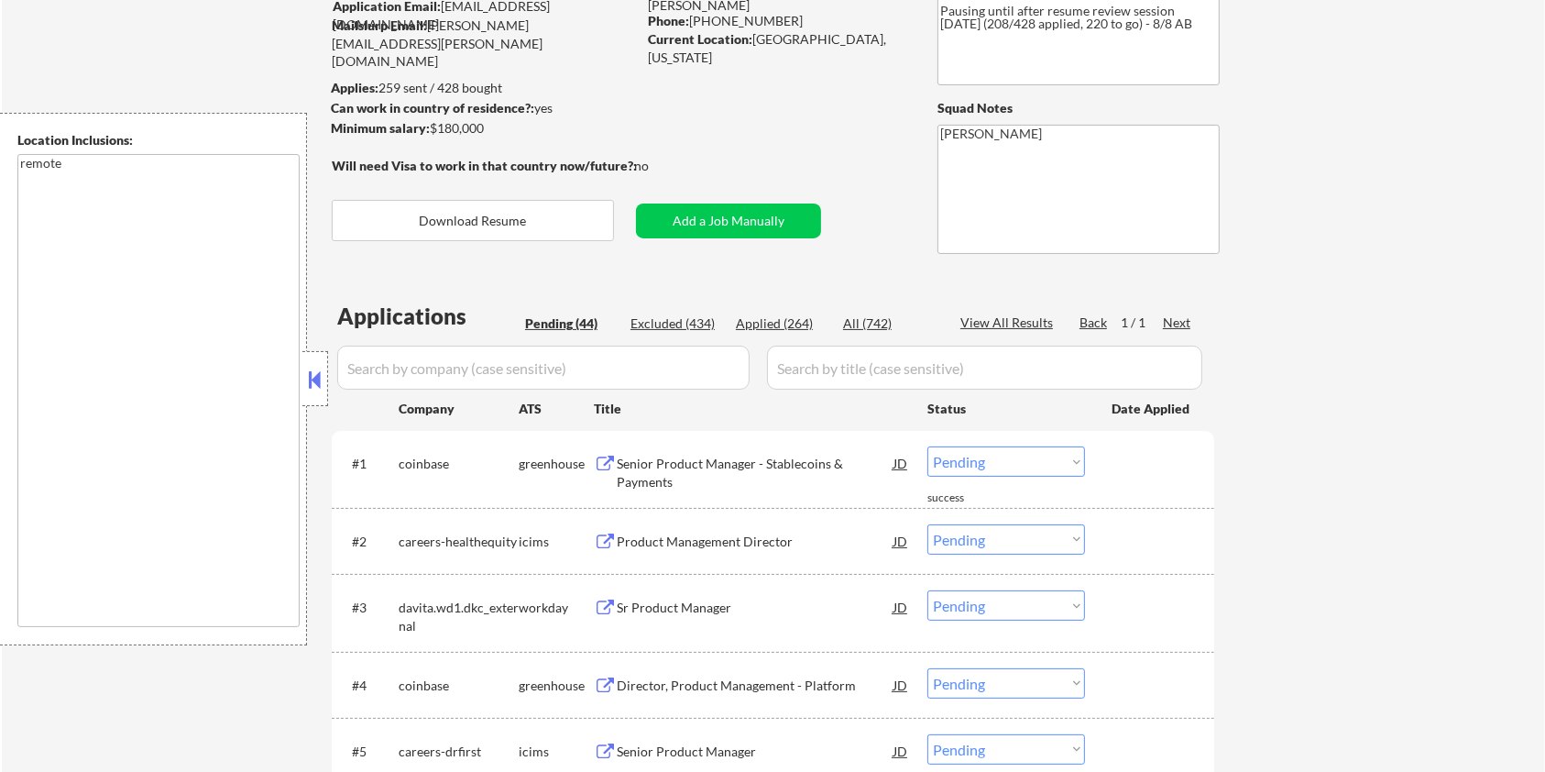
scroll to position [147, 0]
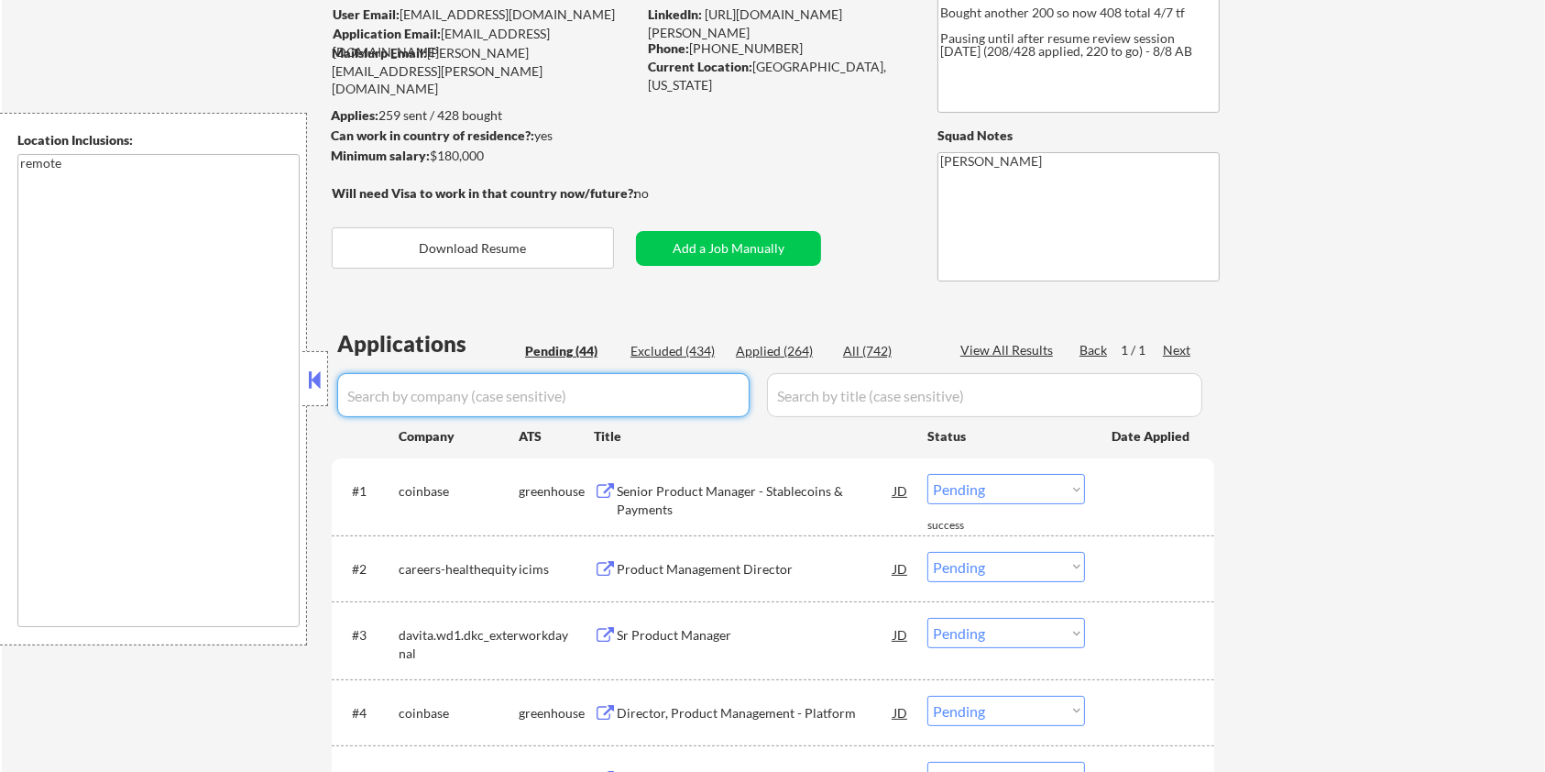
click at [433, 394] on input "input" at bounding box center [543, 395] width 412 height 44
paste input "buzzrx"
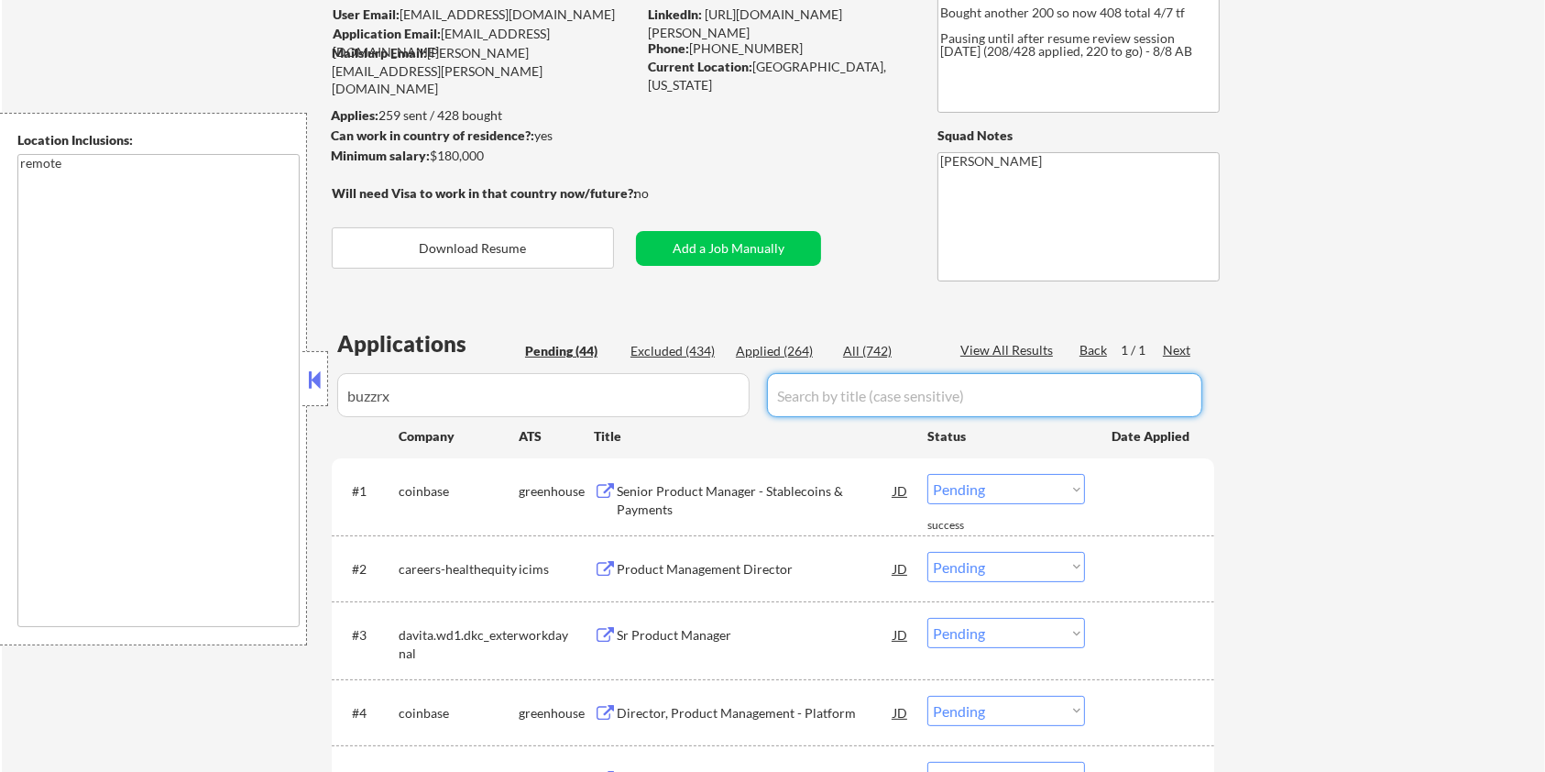
click at [834, 393] on input "input" at bounding box center [984, 395] width 435 height 44
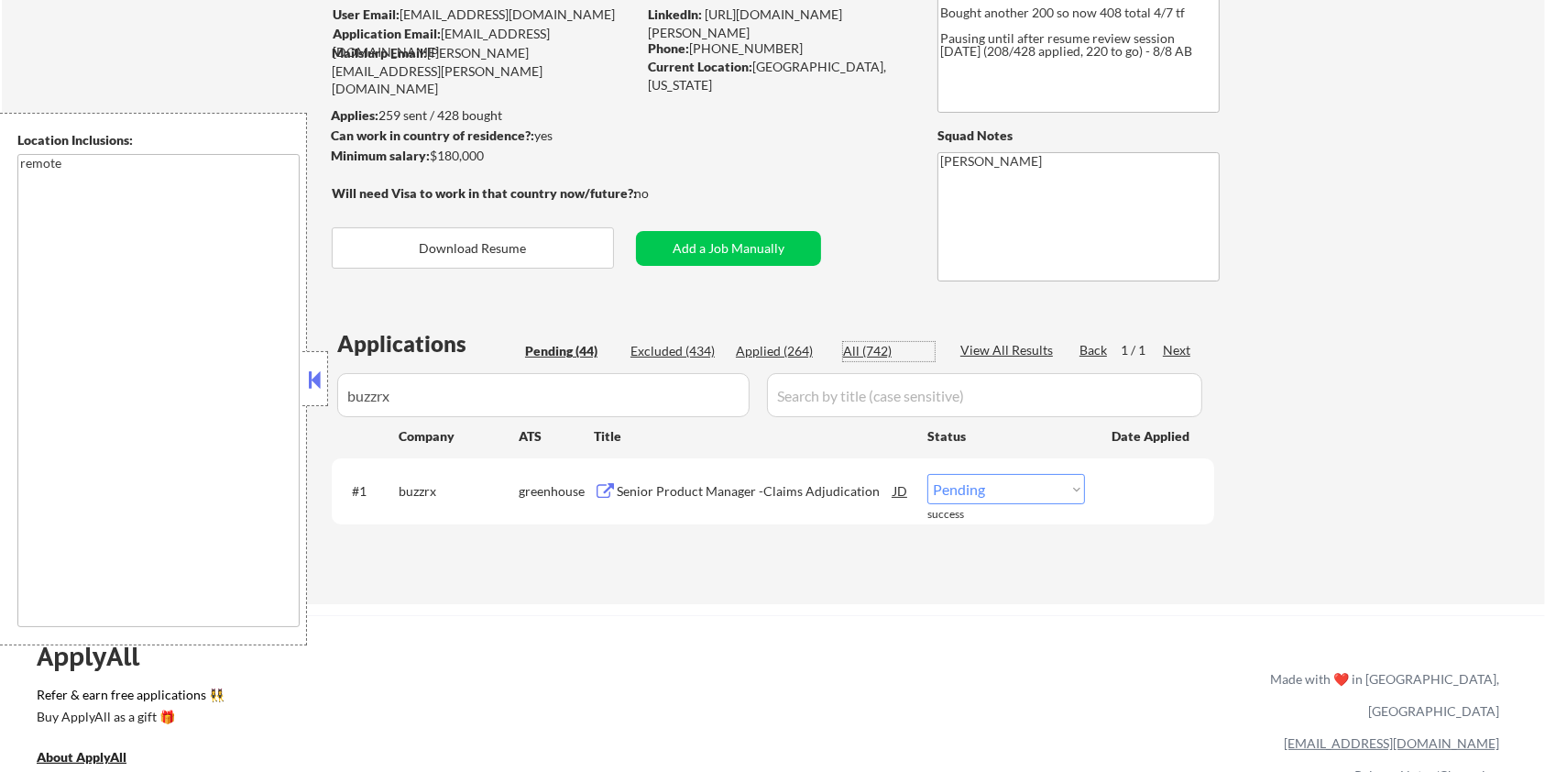
click at [860, 350] on div "All (742)" at bounding box center [889, 351] width 92 height 18
click at [678, 486] on div "Senior Product Manager -Claims Adjudication" at bounding box center [755, 491] width 277 height 18
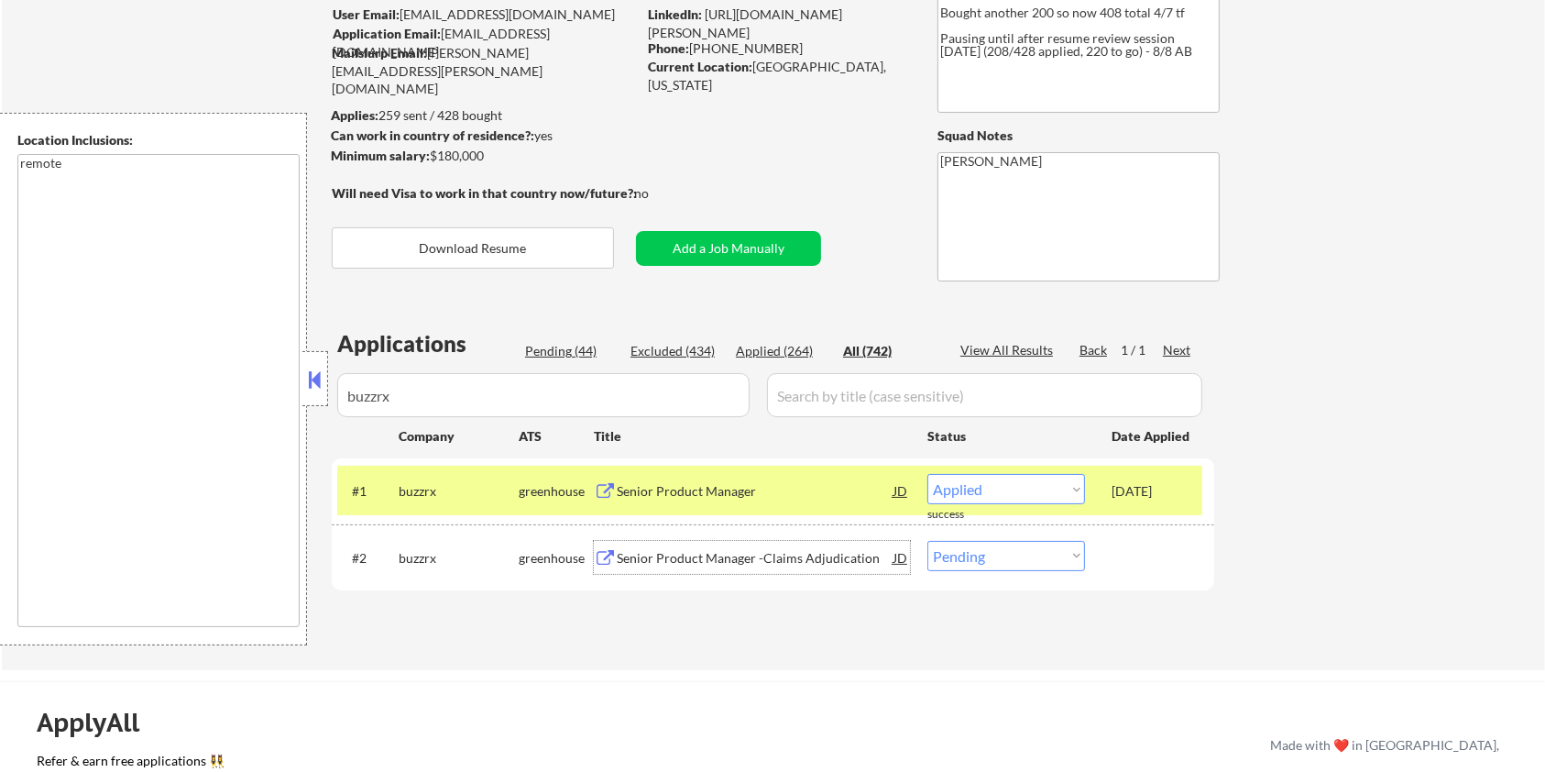
click at [749, 561] on div "Senior Product Manager -Claims Adjudication" at bounding box center [755, 558] width 277 height 18
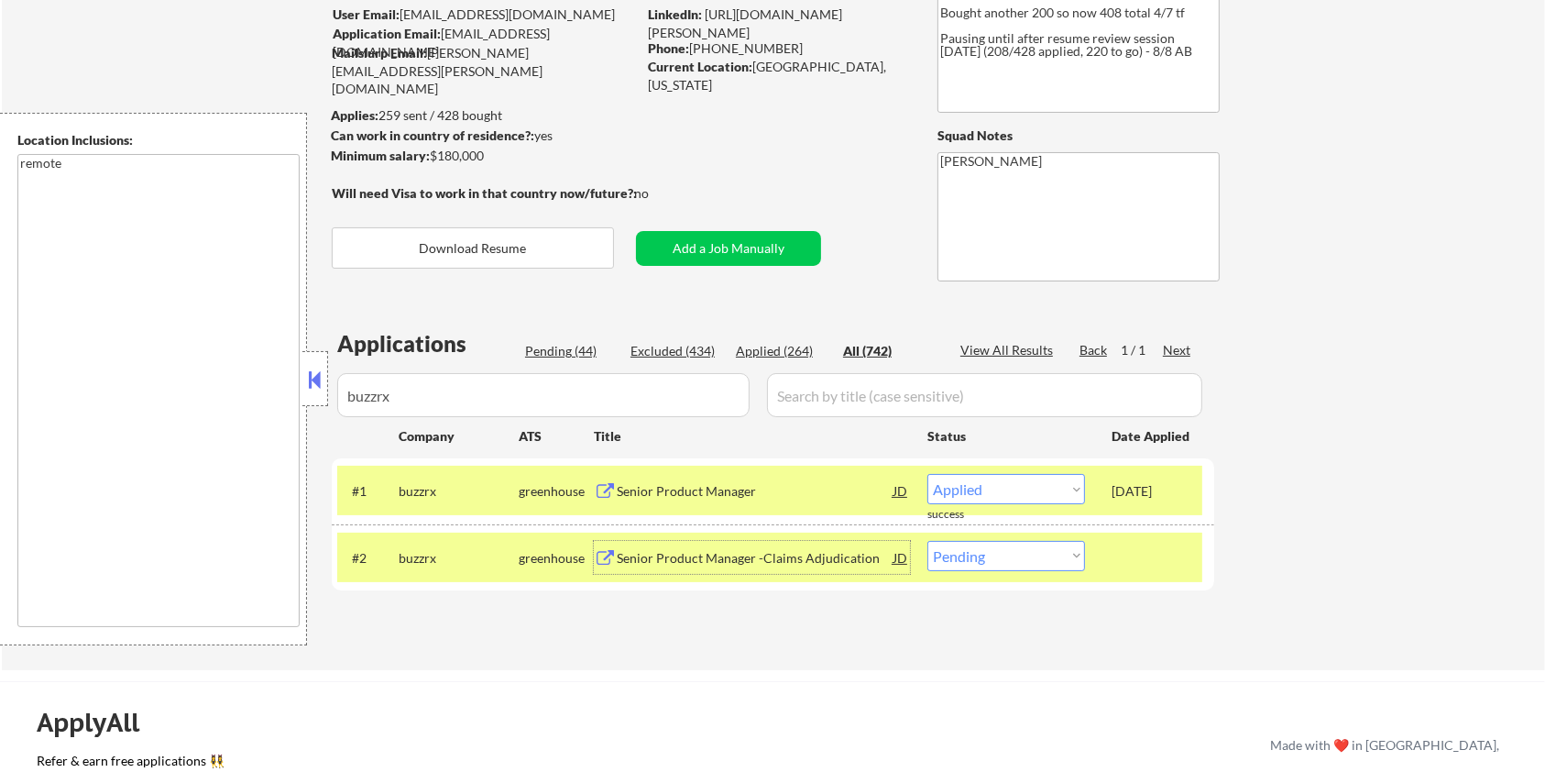
click at [1042, 549] on select "Choose an option... Pending Applied Excluded (Questions) Excluded (Expired) Exc…" at bounding box center [1006, 556] width 158 height 30
click at [927, 541] on select "Choose an option... Pending Applied Excluded (Questions) Excluded (Expired) Exc…" at bounding box center [1006, 556] width 158 height 30
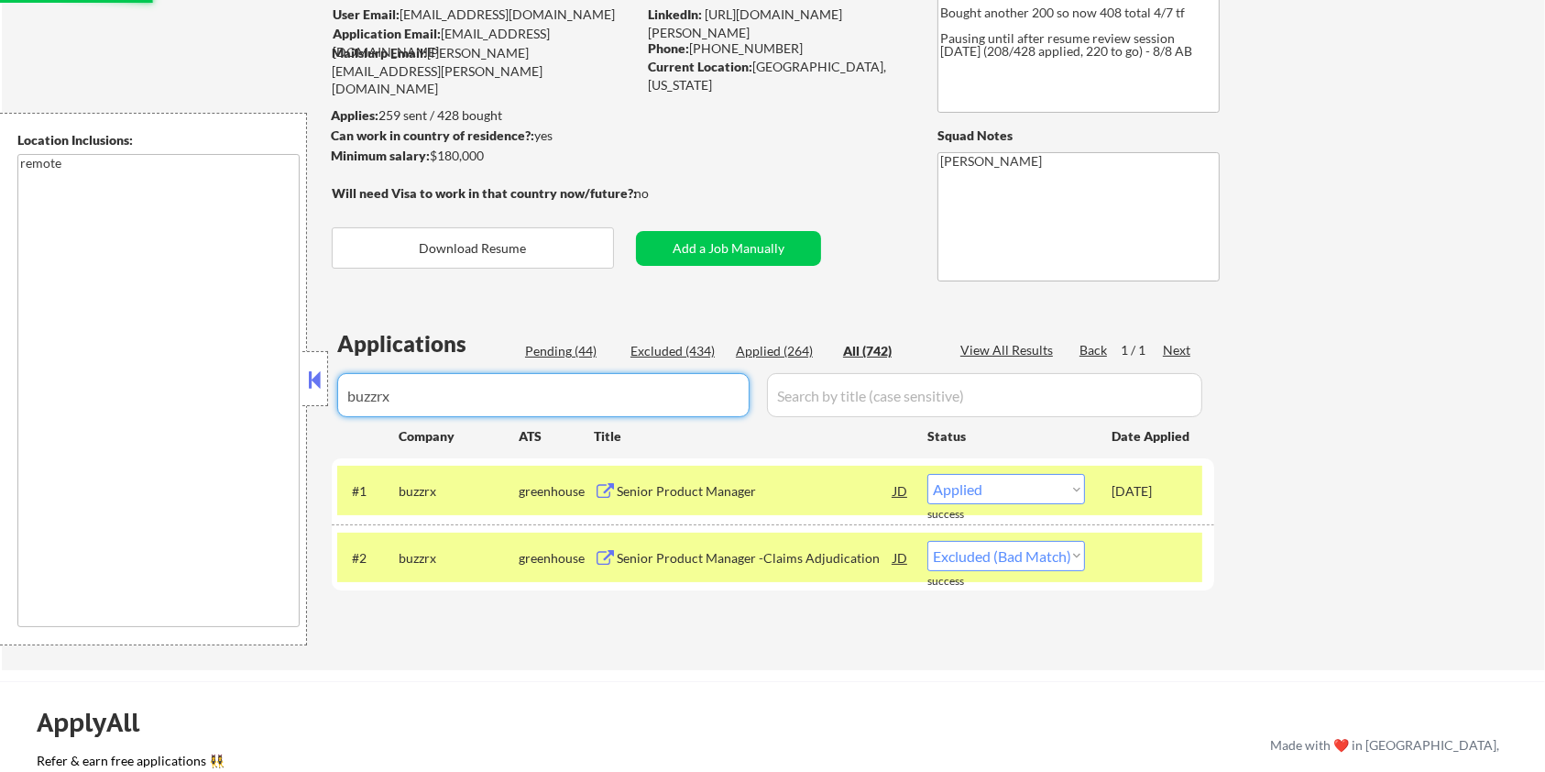
drag, startPoint x: 423, startPoint y: 399, endPoint x: 246, endPoint y: 427, distance: 180.0
click at [246, 427] on body "← Return to /applysquad Mailslurp Inbox Job Search Builder [PERSON_NAME] User E…" at bounding box center [772, 239] width 1545 height 772
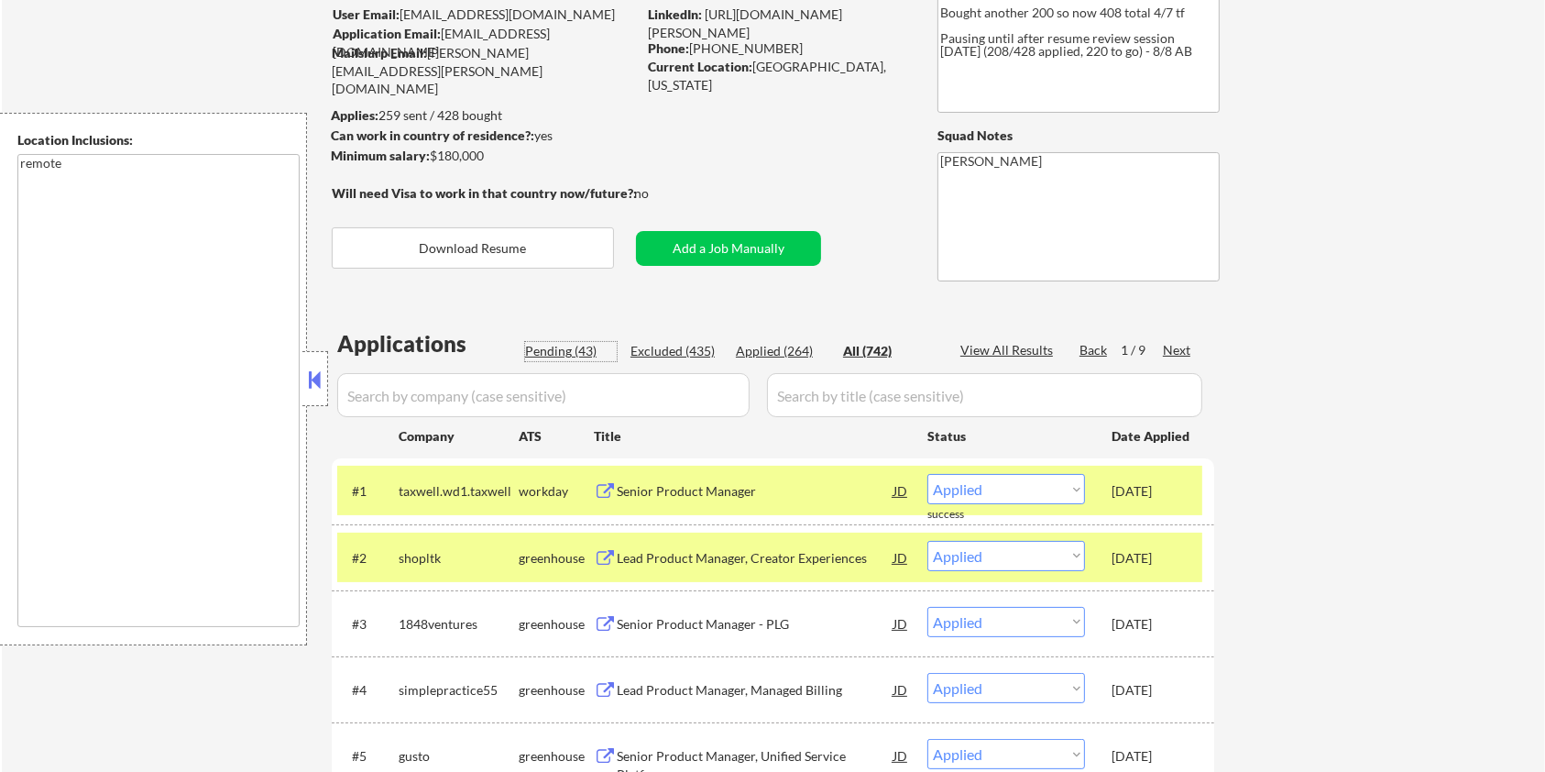
click at [545, 345] on div "Pending (43)" at bounding box center [571, 351] width 92 height 18
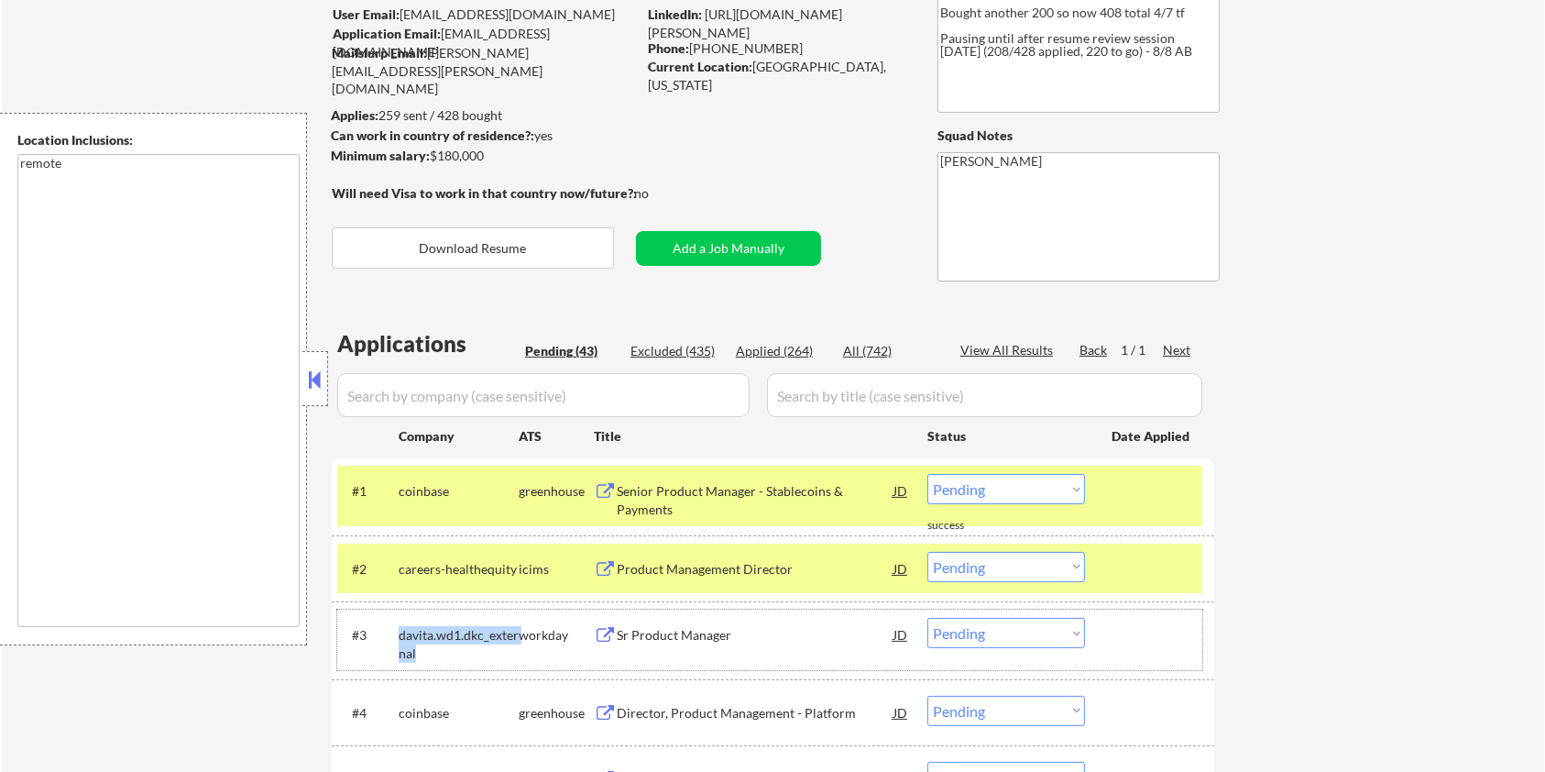
drag, startPoint x: 423, startPoint y: 651, endPoint x: 398, endPoint y: 640, distance: 27.9
click at [399, 640] on div "davita.wd1.dkc_external" at bounding box center [459, 644] width 120 height 36
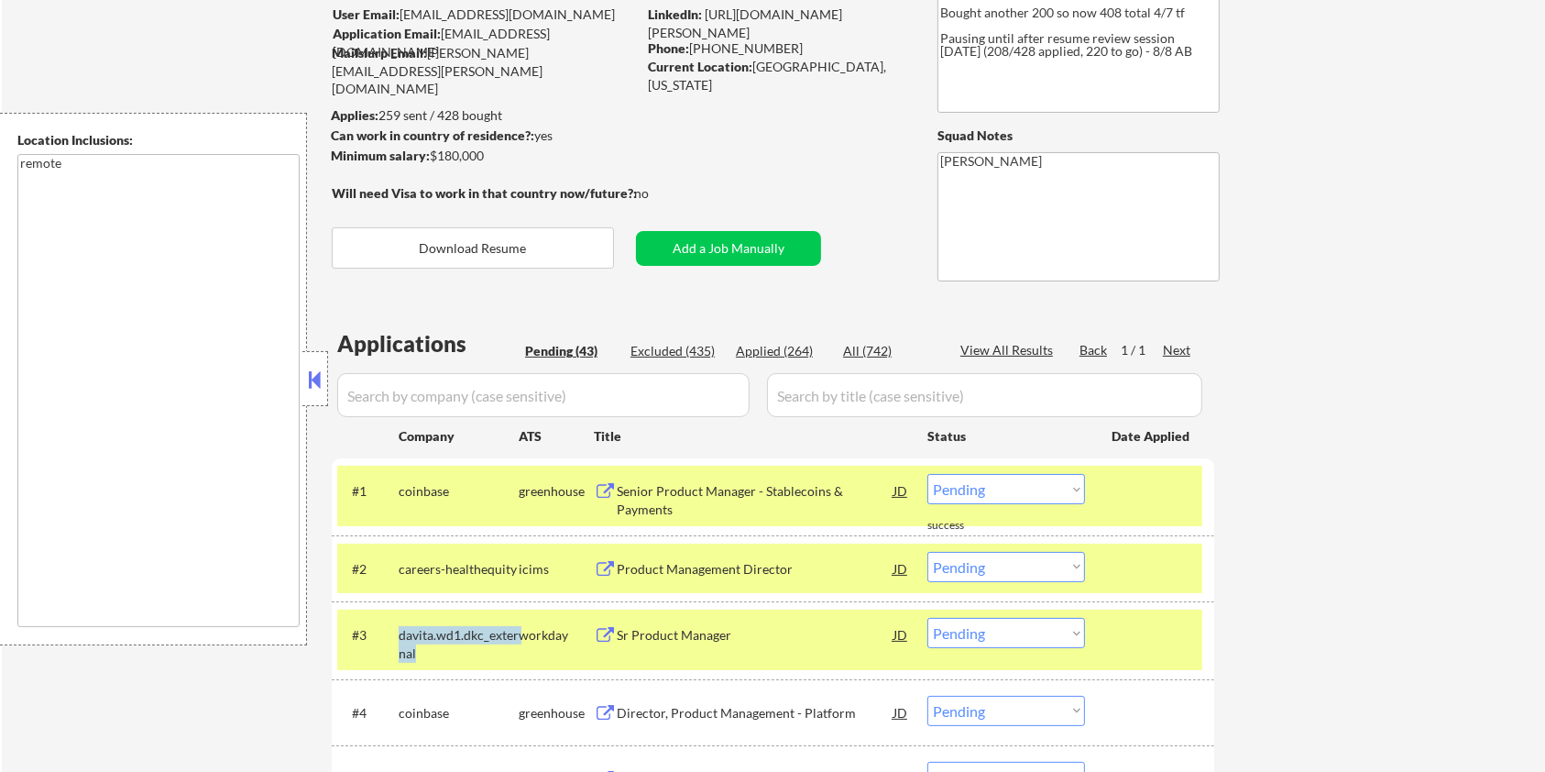
copy div "davita.wd1.dkc_external"
click at [490, 400] on input "input" at bounding box center [543, 395] width 412 height 44
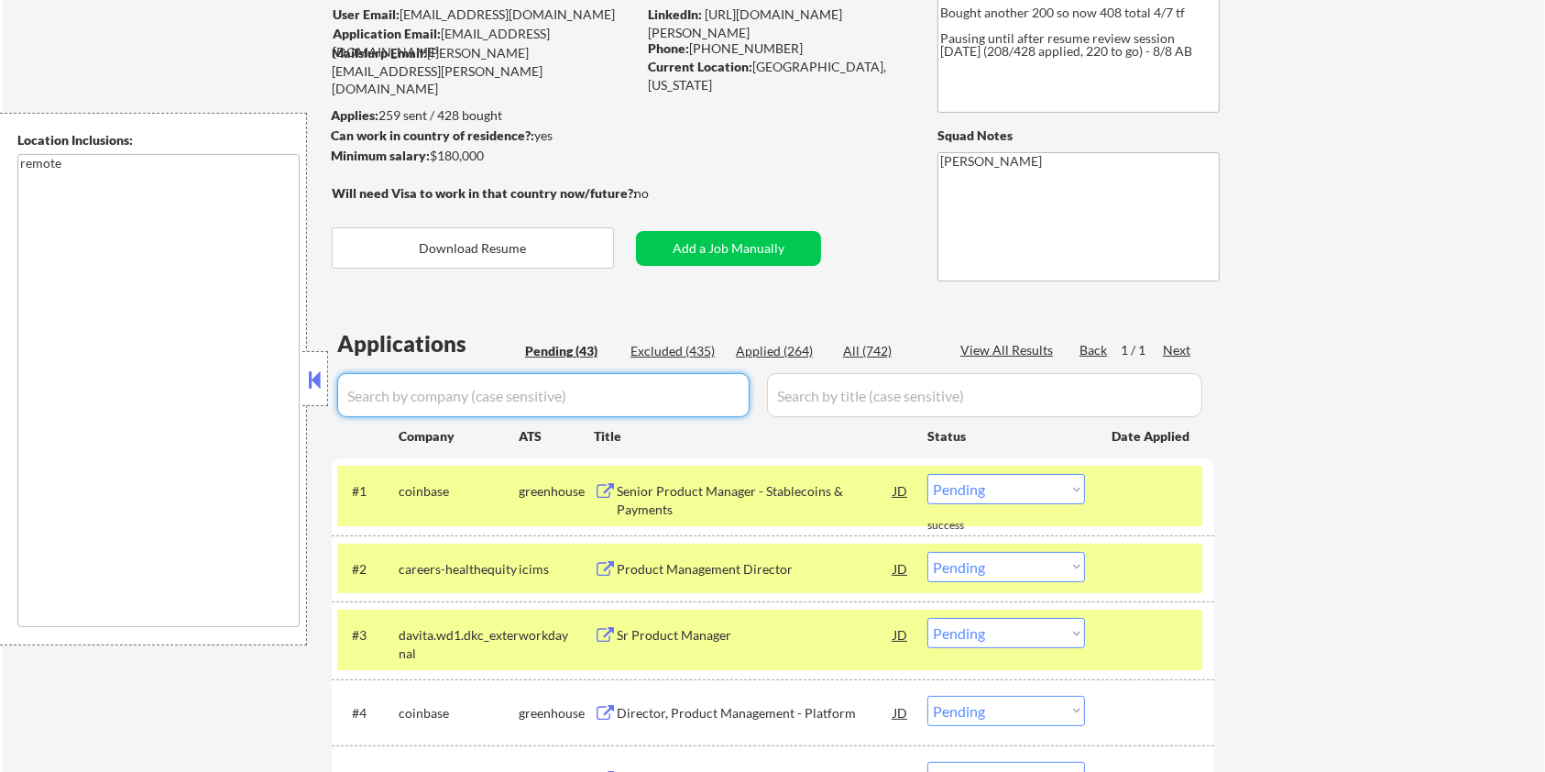
paste input "davita.wd1.dkc_external"
click at [840, 395] on input "input" at bounding box center [984, 395] width 435 height 44
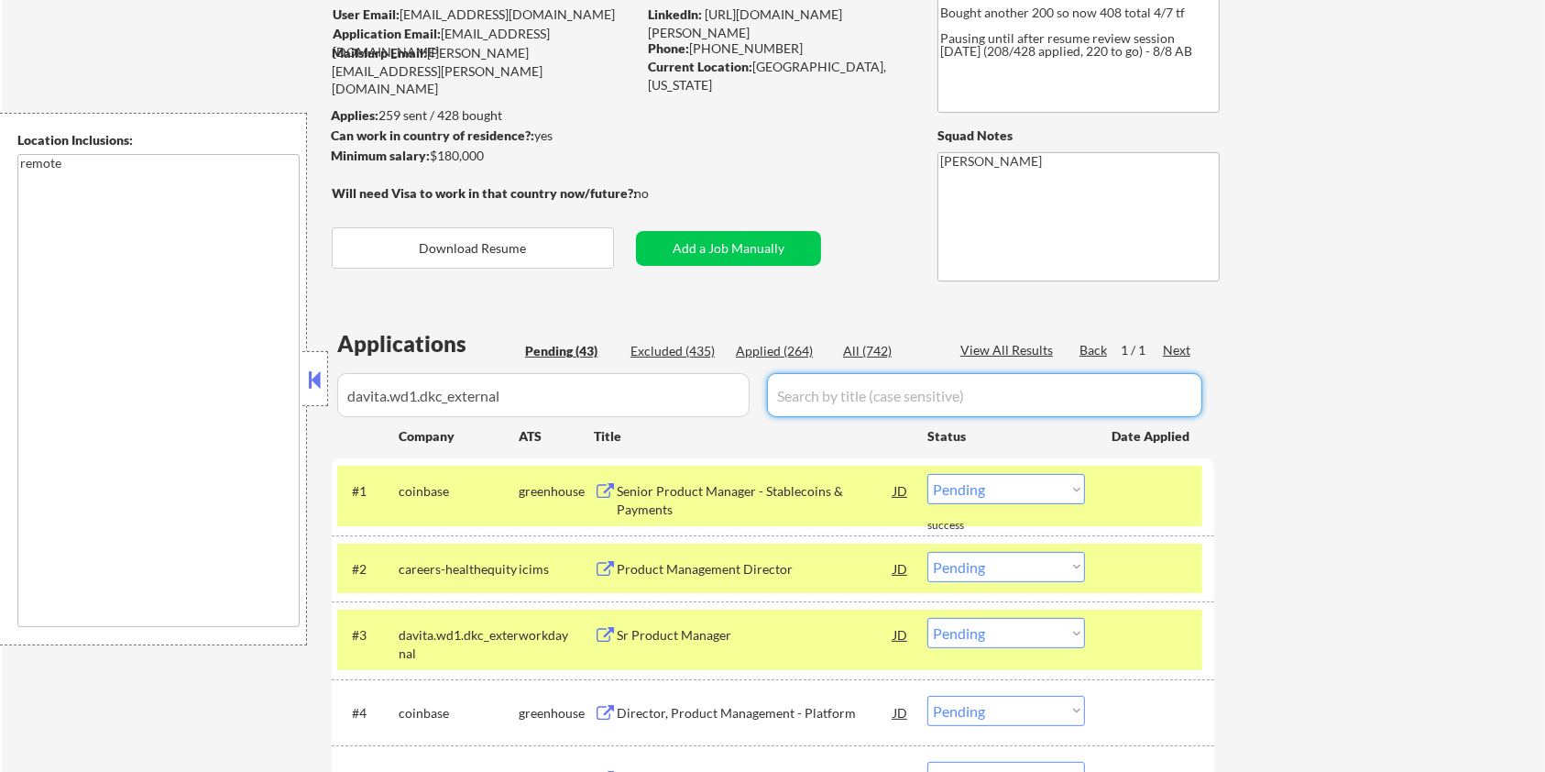
click at [852, 356] on div "All (742)" at bounding box center [889, 351] width 92 height 18
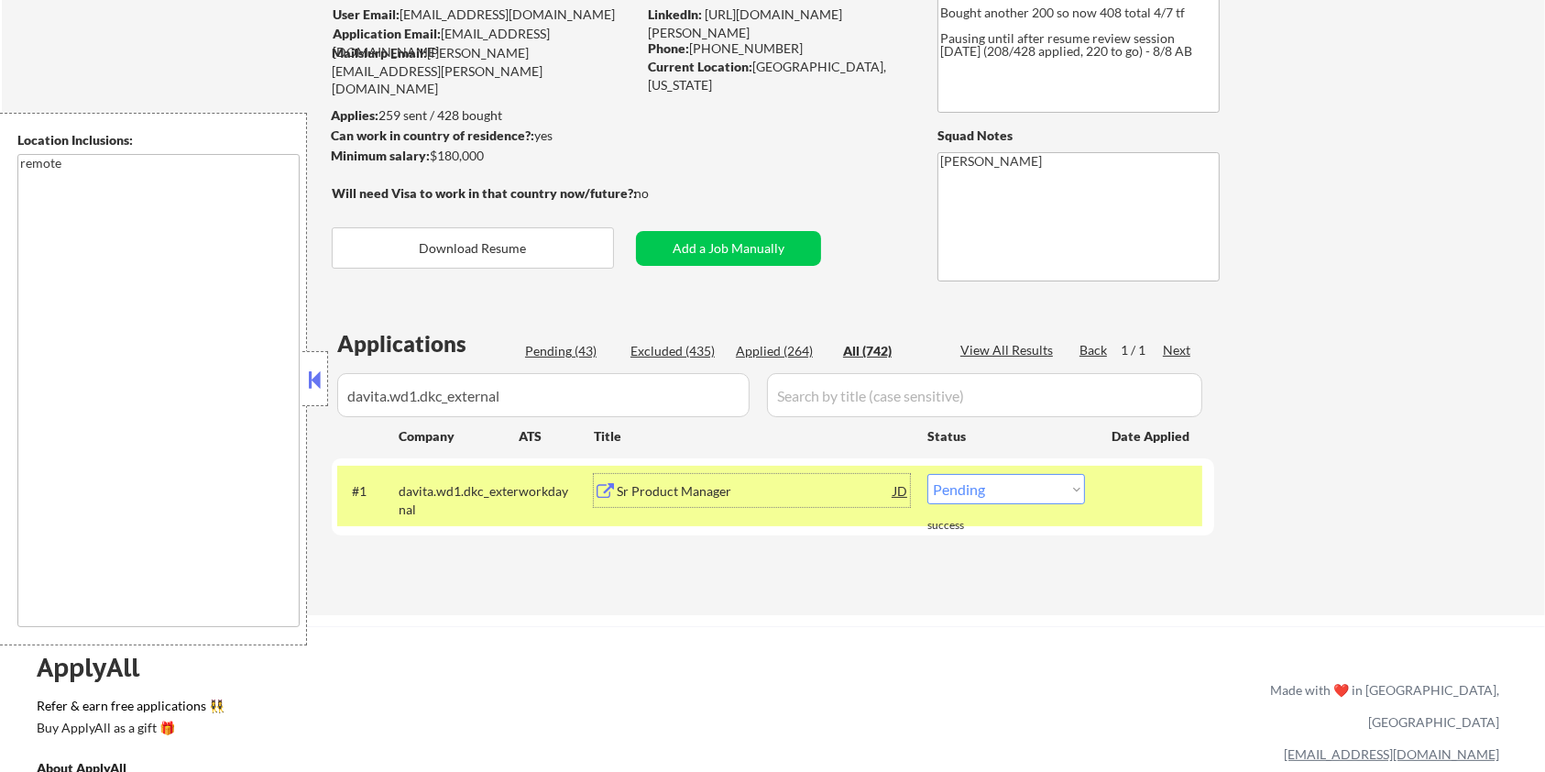
click at [640, 491] on div "Sr Product Manager" at bounding box center [755, 491] width 277 height 18
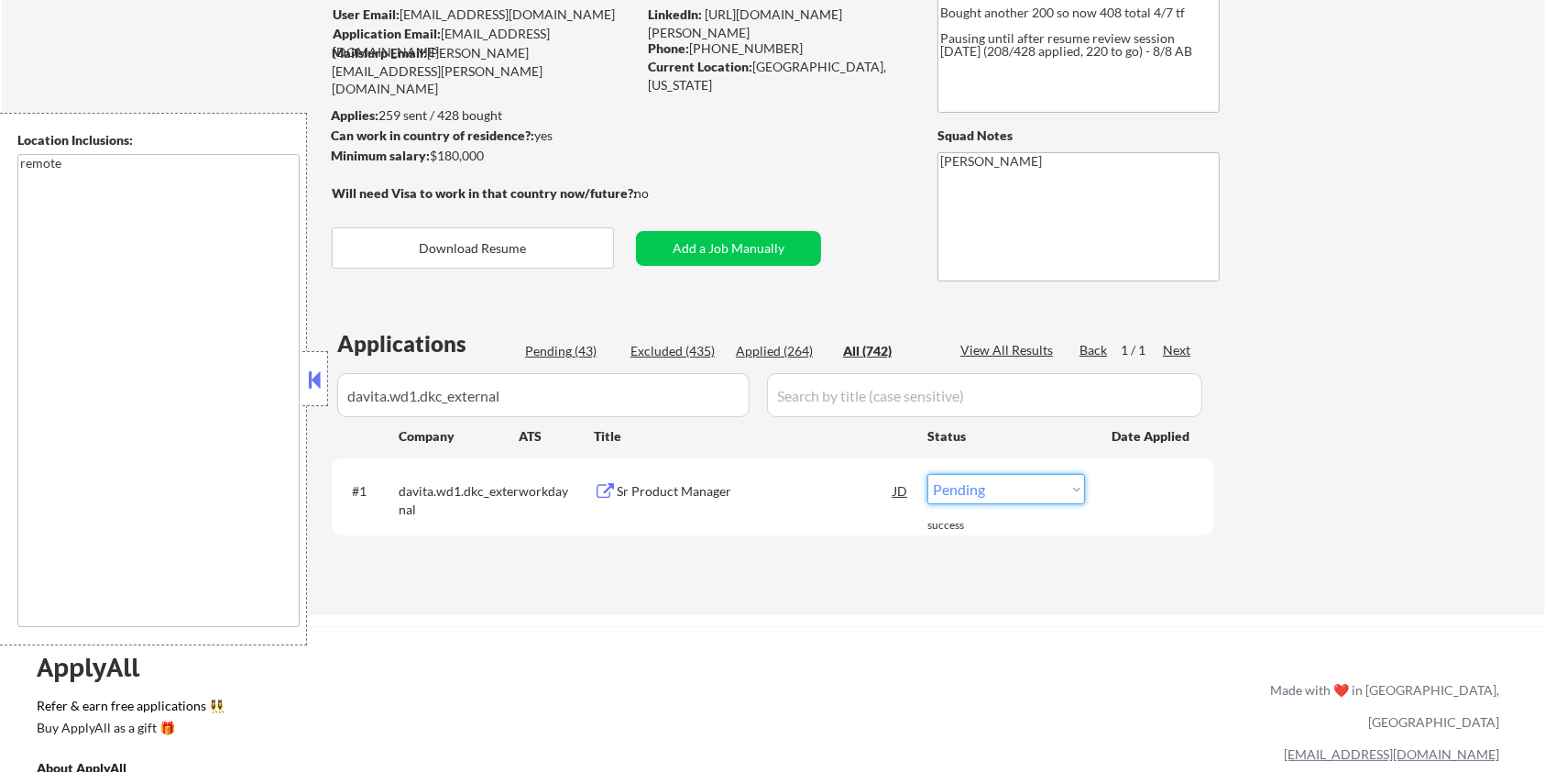
click at [997, 487] on select "Choose an option... Pending Applied Excluded (Questions) Excluded (Expired) Exc…" at bounding box center [1006, 489] width 158 height 30
click at [927, 474] on select "Choose an option... Pending Applied Excluded (Questions) Excluded (Expired) Exc…" at bounding box center [1006, 489] width 158 height 30
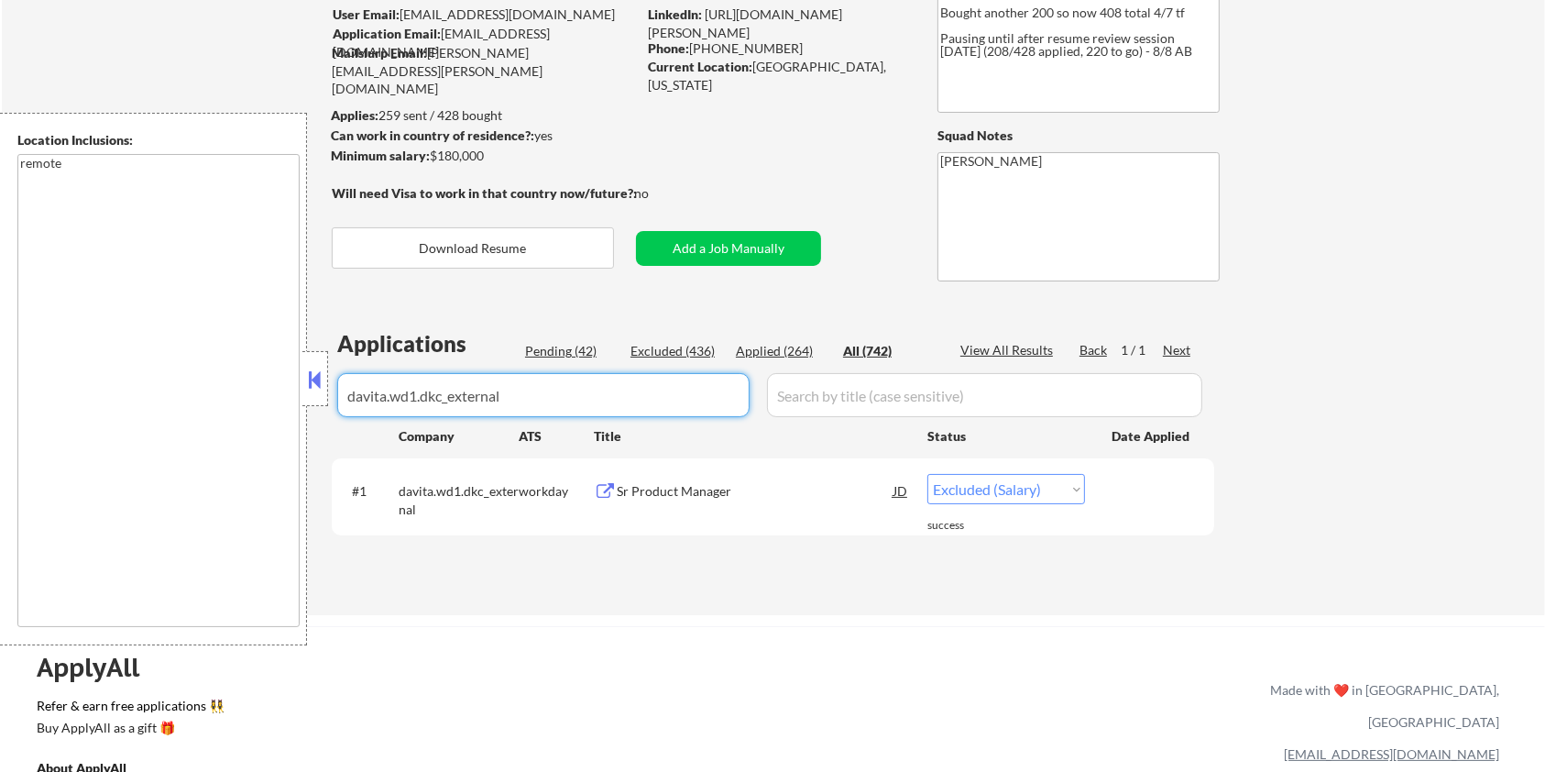
drag, startPoint x: 541, startPoint y: 389, endPoint x: 235, endPoint y: 392, distance: 306.1
click at [235, 392] on body "← Return to /applysquad Mailslurp Inbox Job Search Builder [PERSON_NAME] User E…" at bounding box center [772, 239] width 1545 height 772
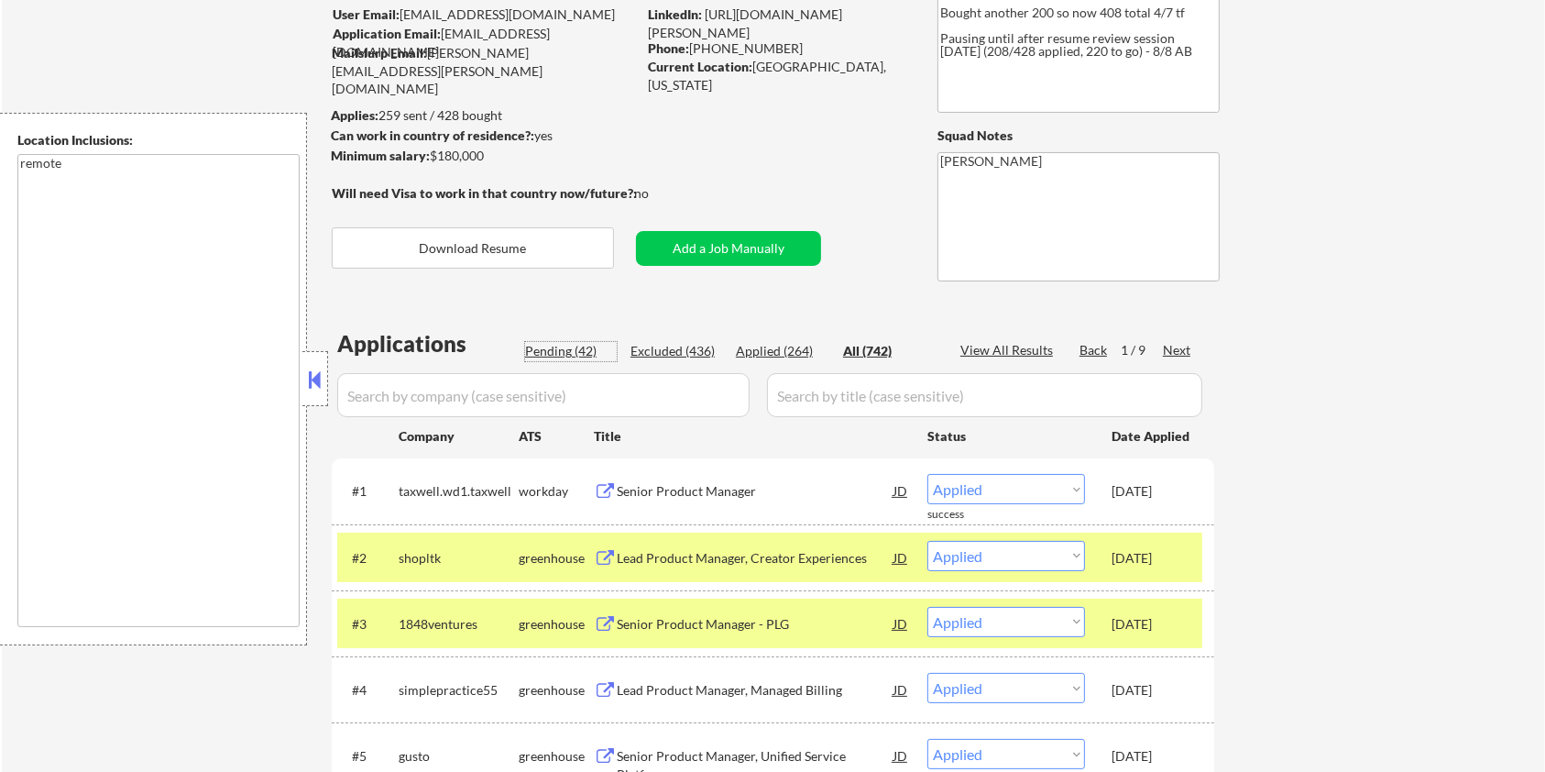
click at [553, 356] on div "Pending (42)" at bounding box center [571, 351] width 92 height 18
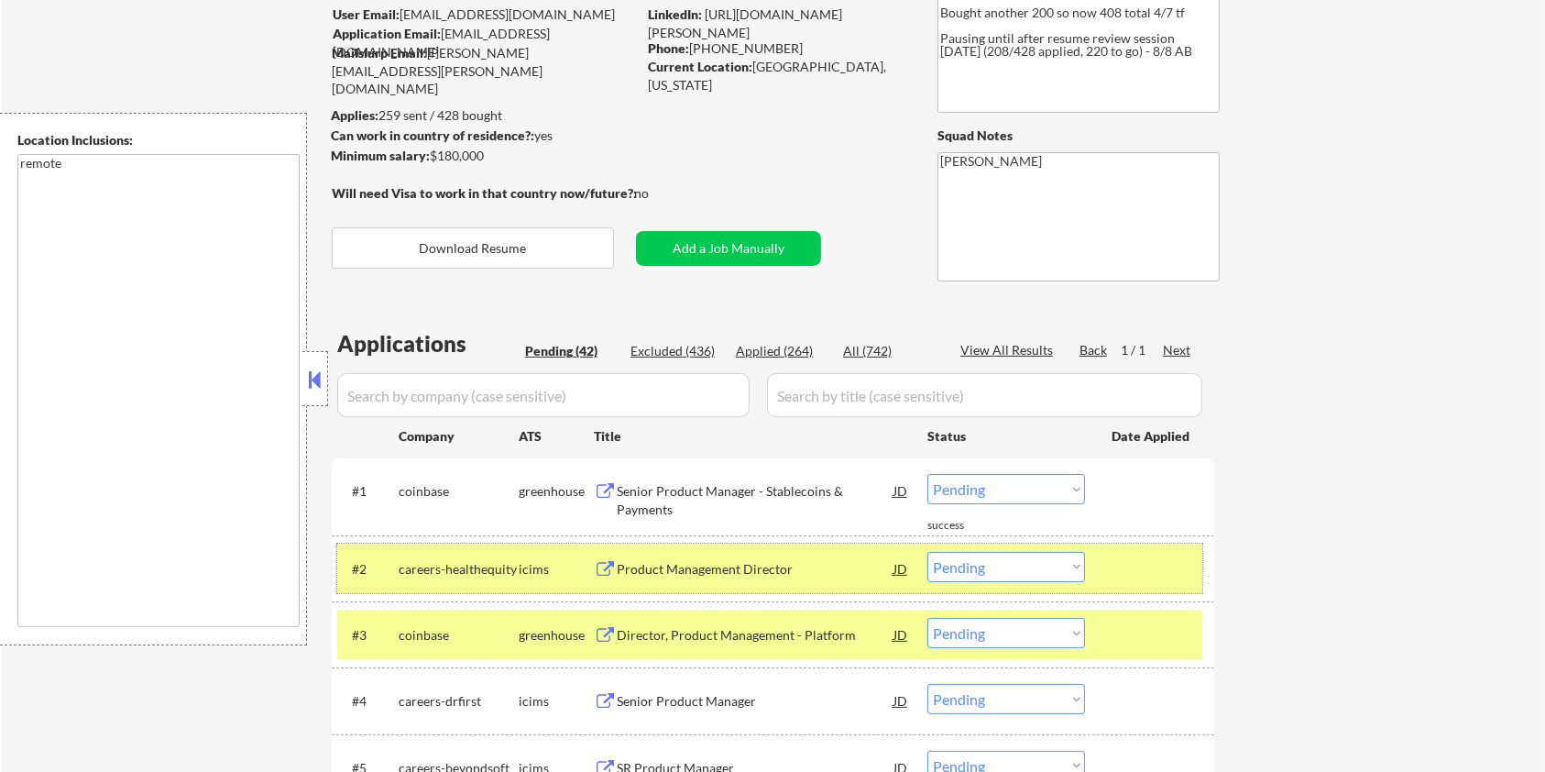
click at [1155, 571] on div at bounding box center [1152, 568] width 81 height 33
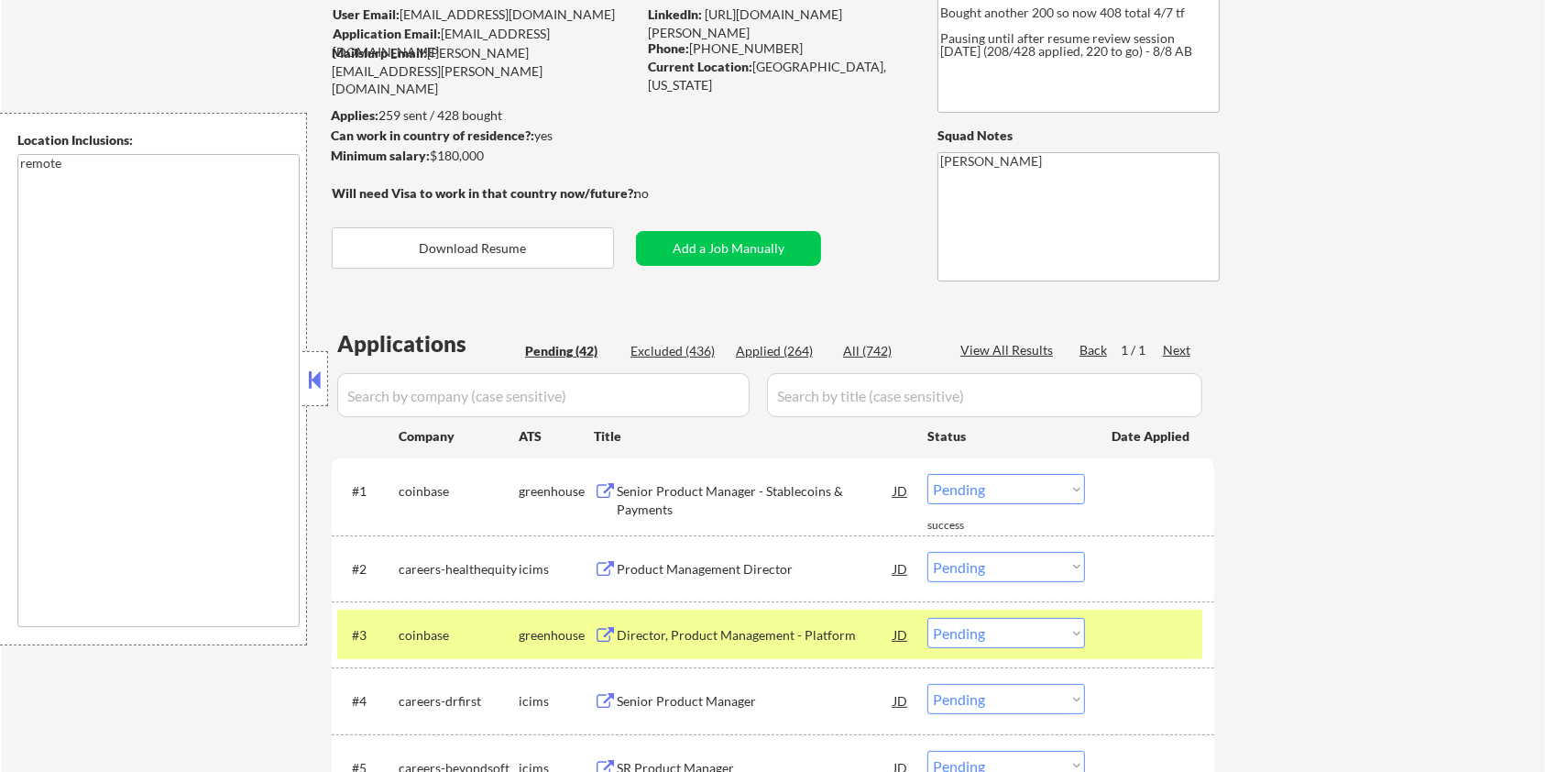
click at [1169, 659] on div "#3 coinbase greenhouse Director, Product Management - Platform JD warning_amber…" at bounding box center [773, 634] width 882 height 66
click at [1158, 638] on div at bounding box center [1152, 634] width 81 height 33
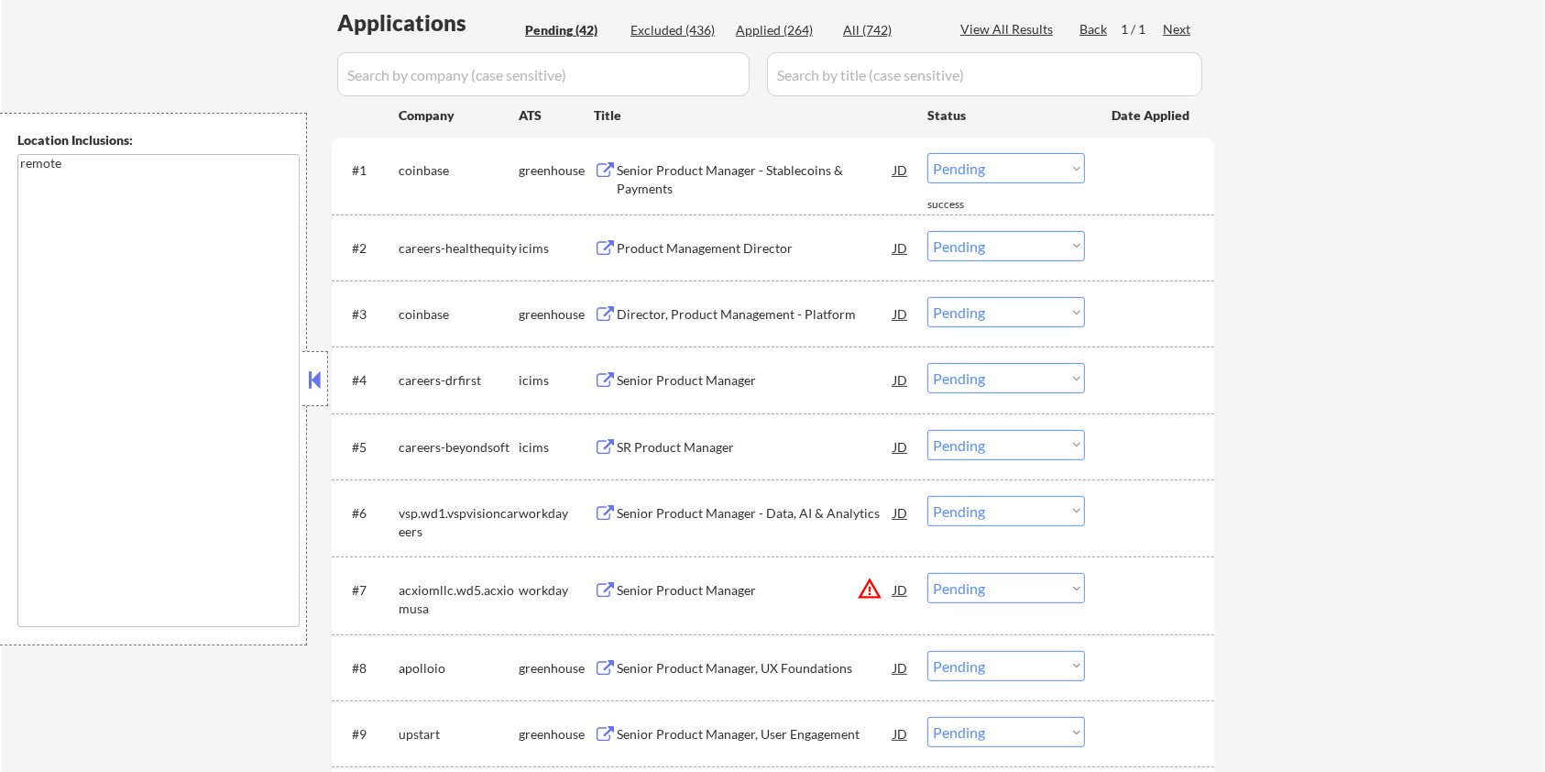
scroll to position [513, 0]
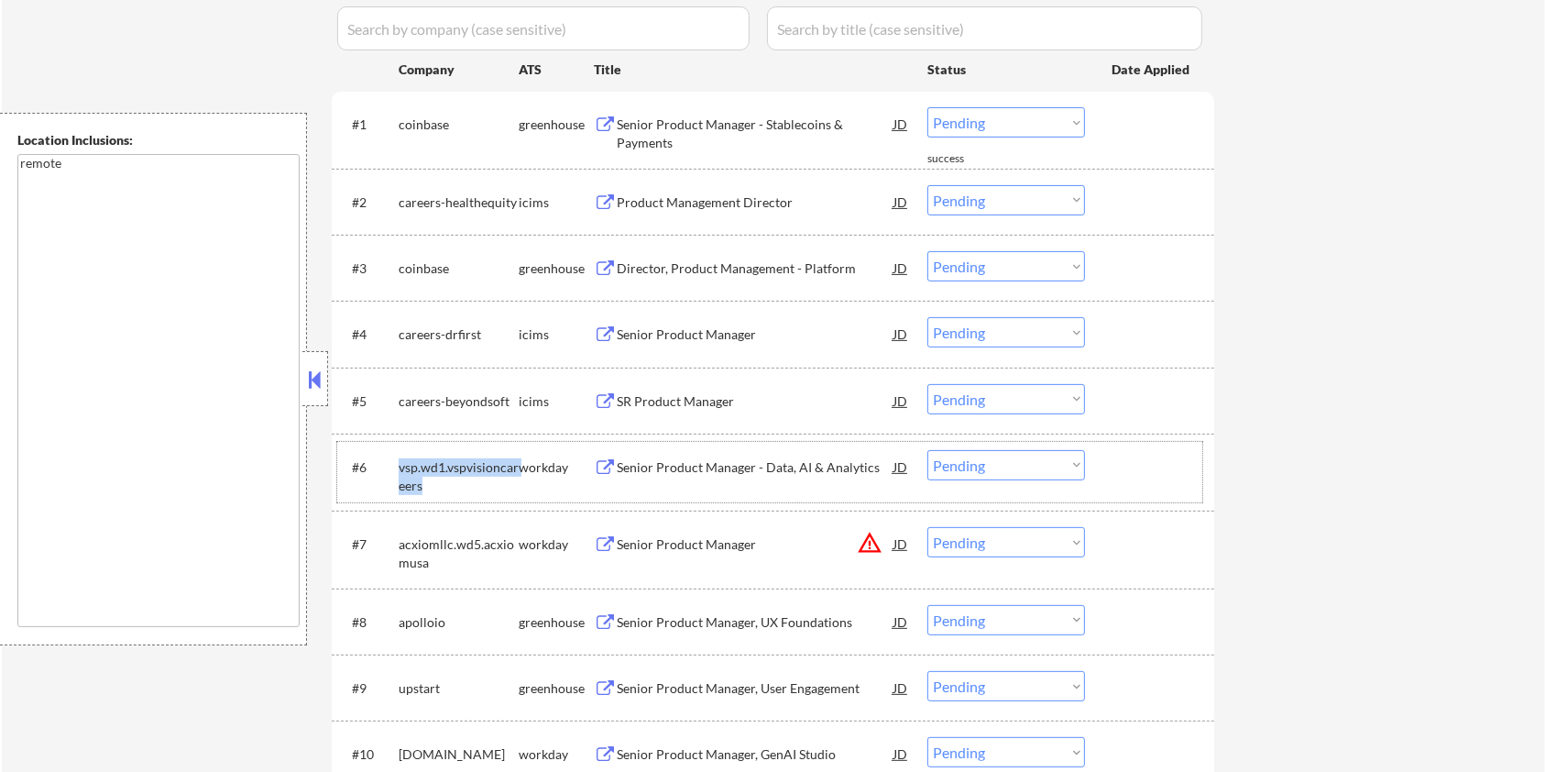
drag, startPoint x: 435, startPoint y: 477, endPoint x: 397, endPoint y: 458, distance: 43.0
click at [397, 458] on div "#6 vsp.wd1.vspvisioncareers workday Senior Product Manager - Data, AI & Analyti…" at bounding box center [769, 472] width 865 height 60
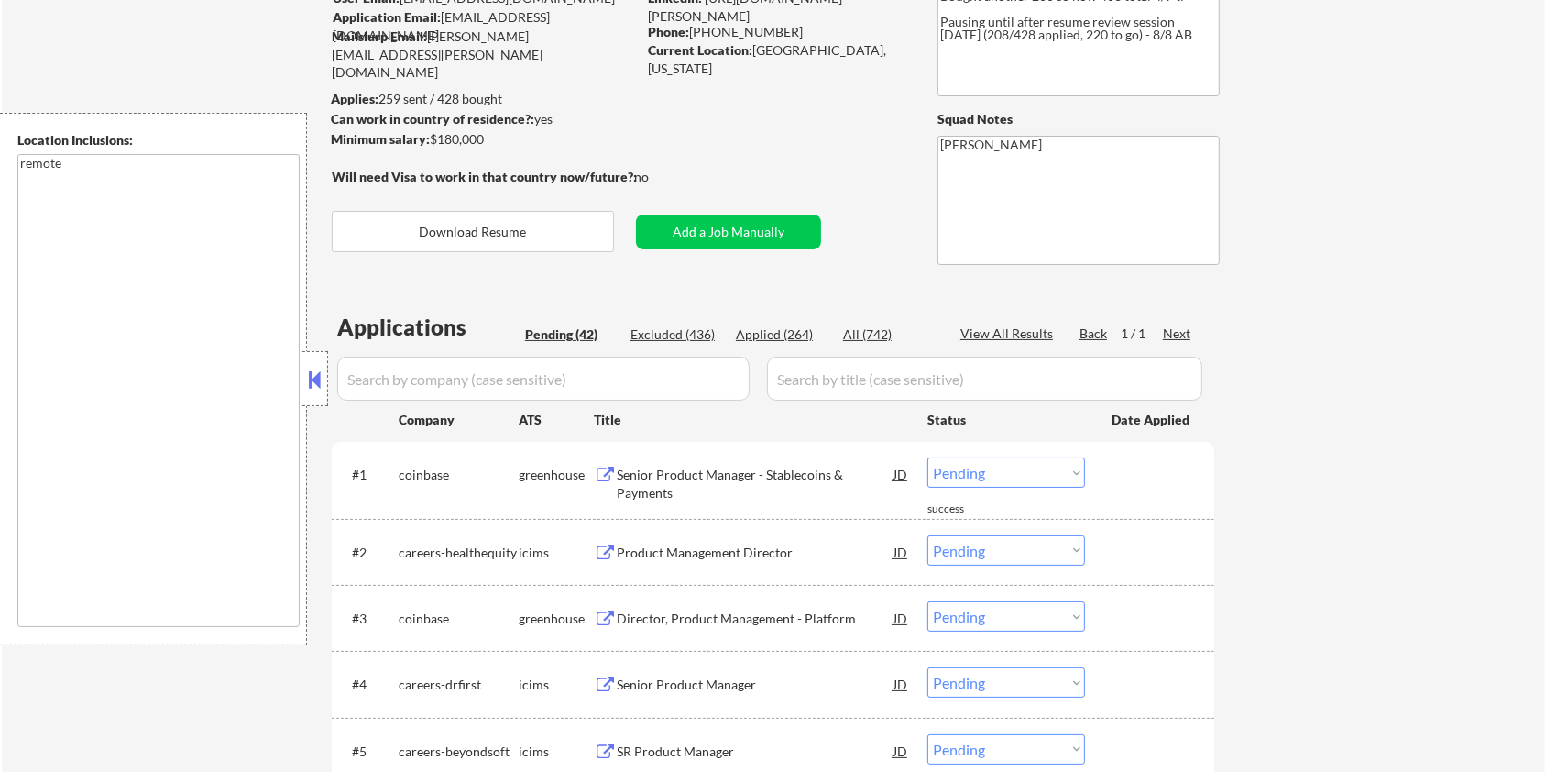
scroll to position [25, 0]
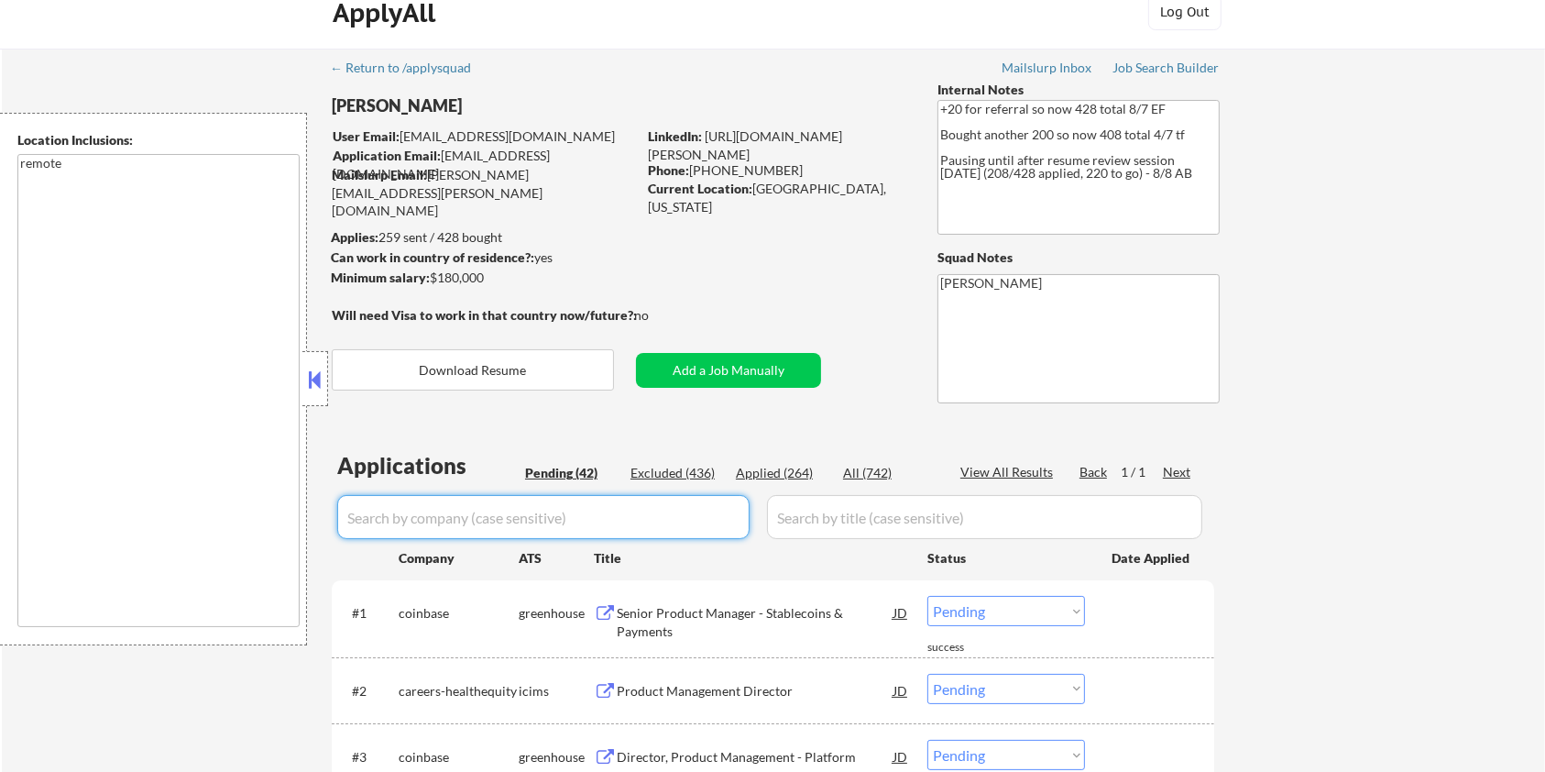
click at [453, 513] on input "input" at bounding box center [543, 517] width 412 height 44
paste input "vsp.wd1.vspvisioncareers"
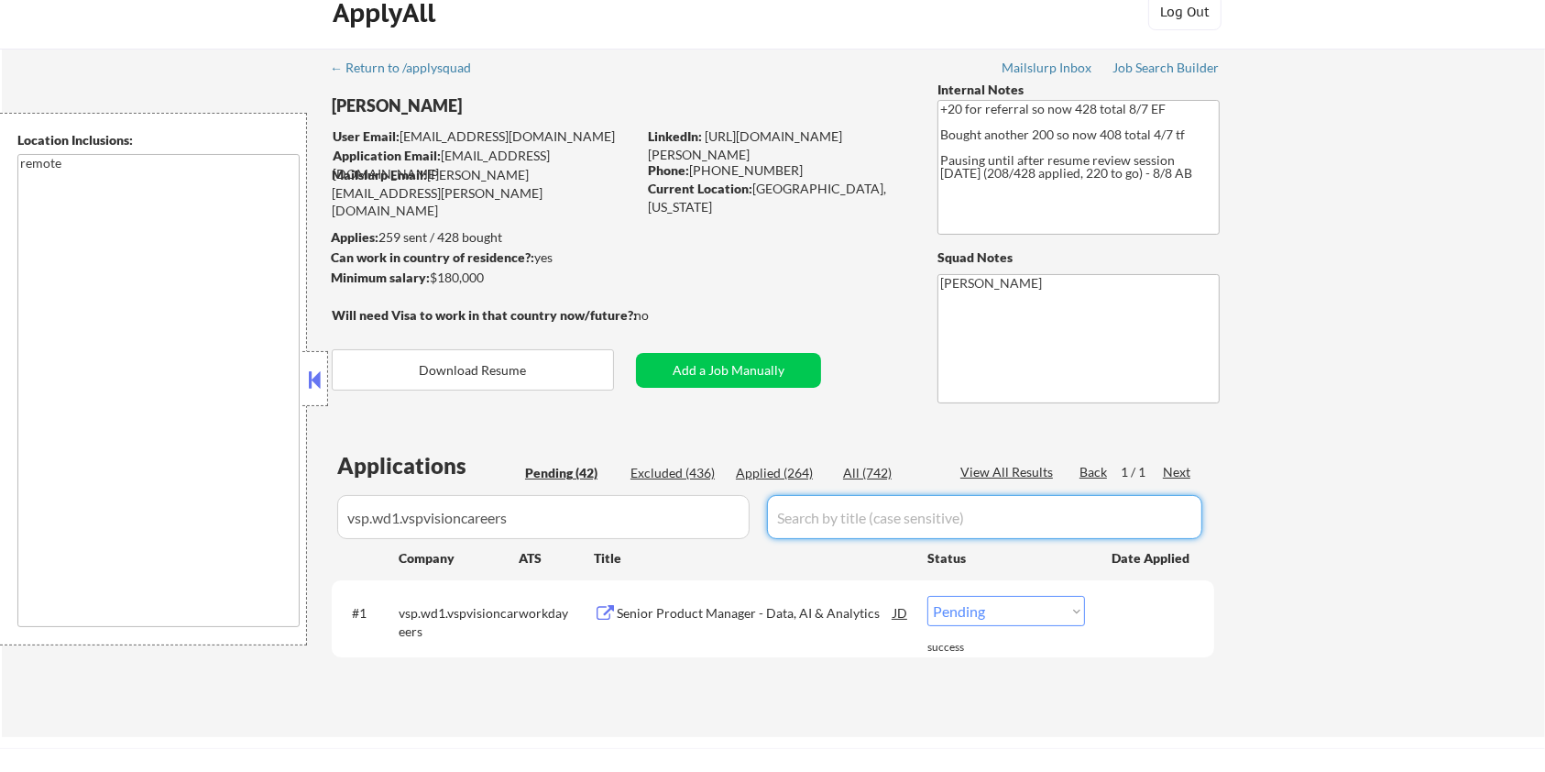
click at [838, 510] on input "input" at bounding box center [984, 517] width 435 height 44
click at [867, 469] on div "All (742)" at bounding box center [889, 473] width 92 height 18
click at [638, 608] on div "Senior Product Manager - Data, AI & Analytics" at bounding box center [755, 613] width 277 height 18
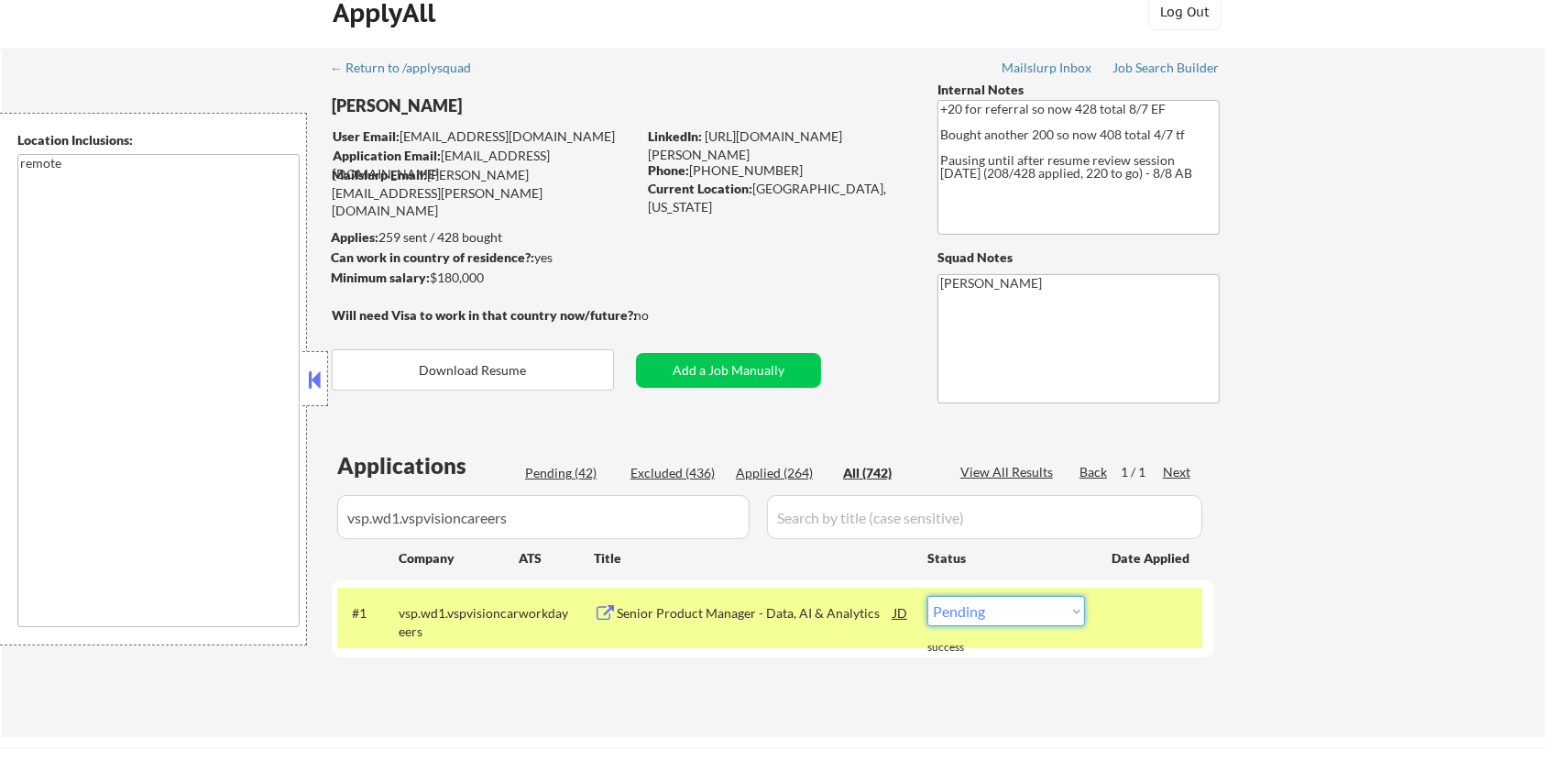
click at [996, 615] on select "Choose an option... Pending Applied Excluded (Questions) Excluded (Expired) Exc…" at bounding box center [1006, 611] width 158 height 30
click at [927, 596] on select "Choose an option... Pending Applied Excluded (Questions) Excluded (Expired) Exc…" at bounding box center [1006, 611] width 158 height 30
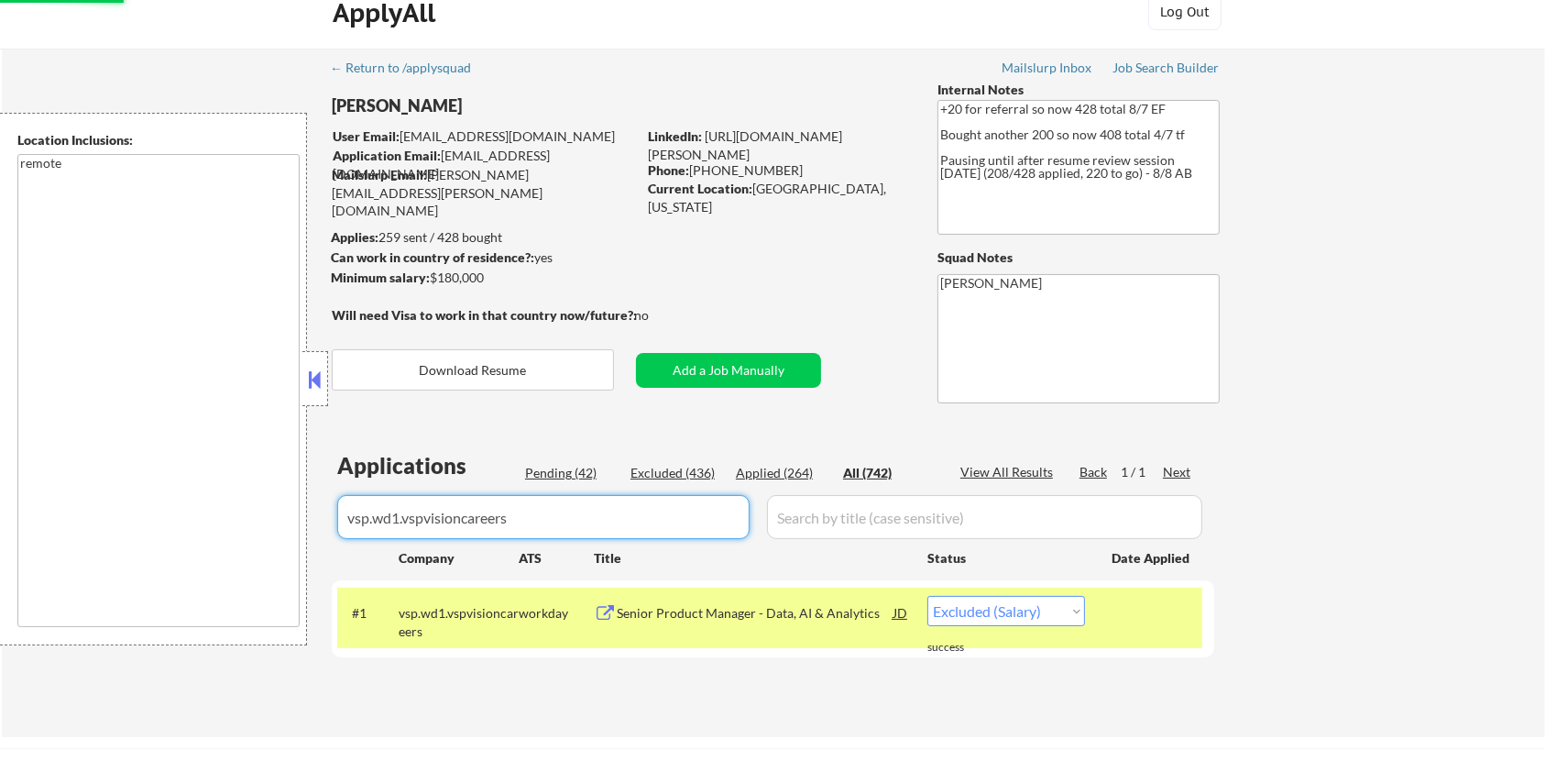
drag, startPoint x: 550, startPoint y: 521, endPoint x: 235, endPoint y: 526, distance: 314.3
click at [235, 526] on body "← Return to /applysquad Mailslurp Inbox Job Search Builder [PERSON_NAME] User E…" at bounding box center [772, 361] width 1545 height 772
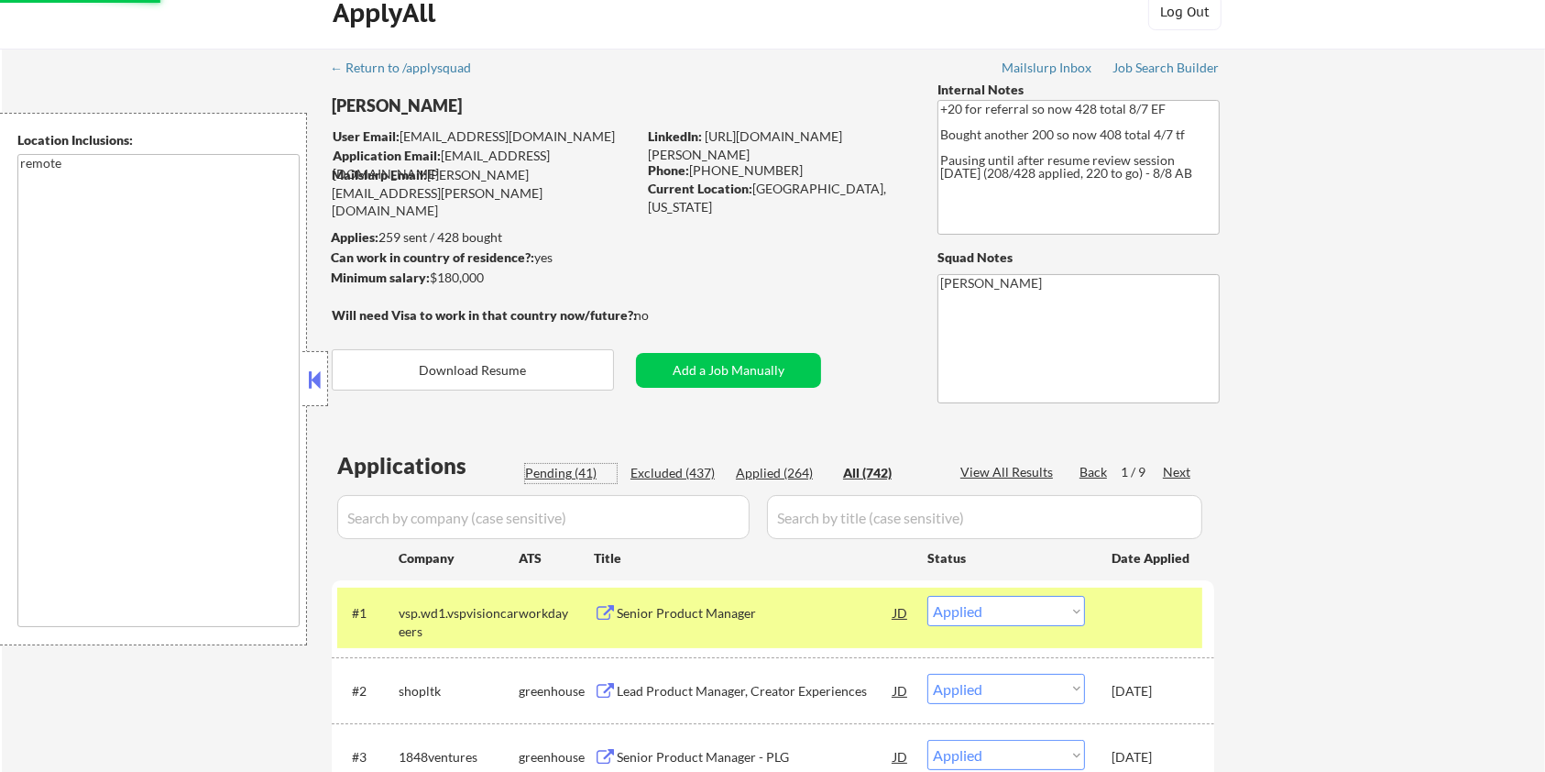
click at [572, 476] on div "Pending (41)" at bounding box center [571, 473] width 92 height 18
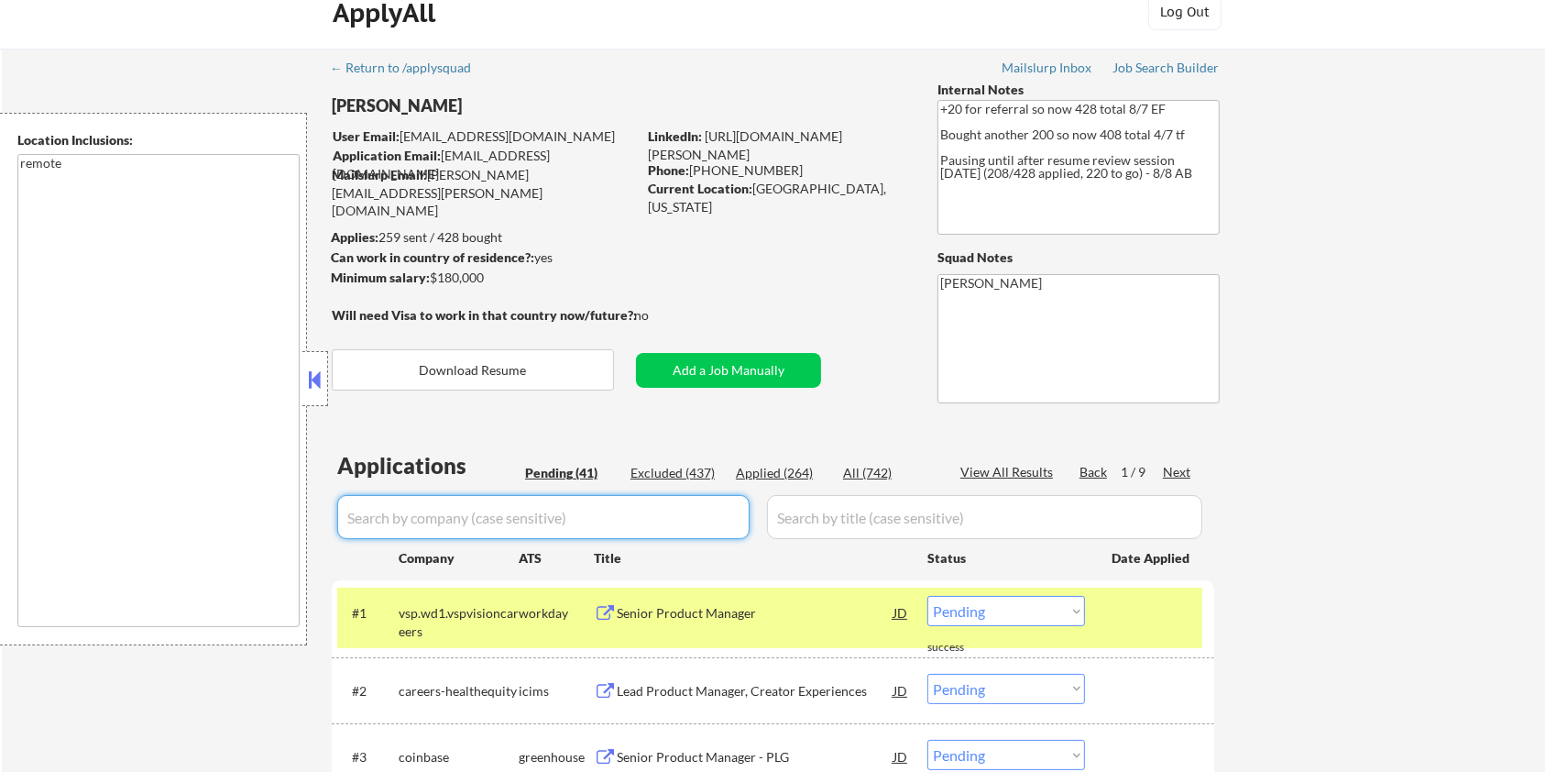
click at [544, 514] on input "input" at bounding box center [543, 517] width 412 height 44
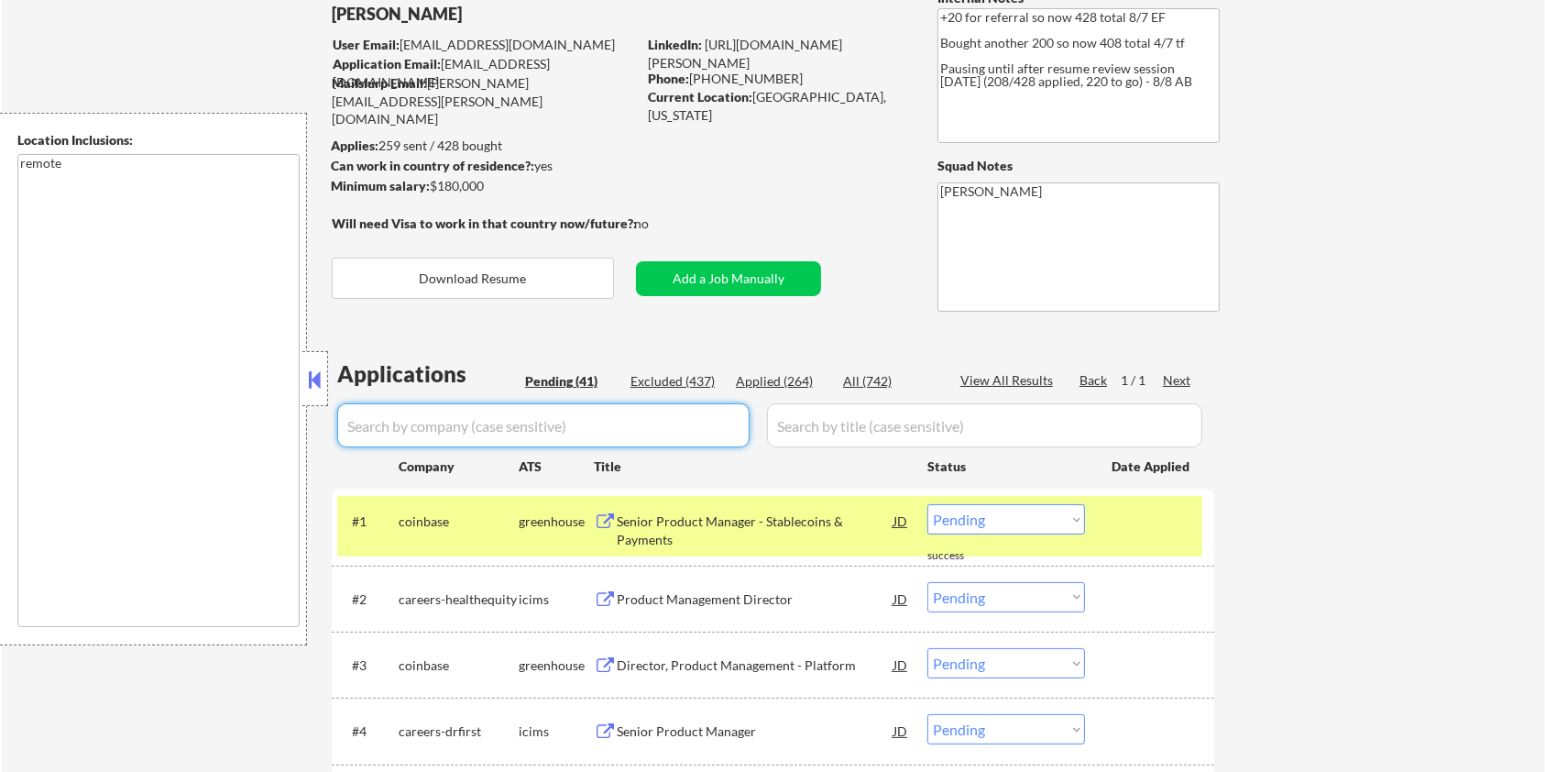
scroll to position [269, 0]
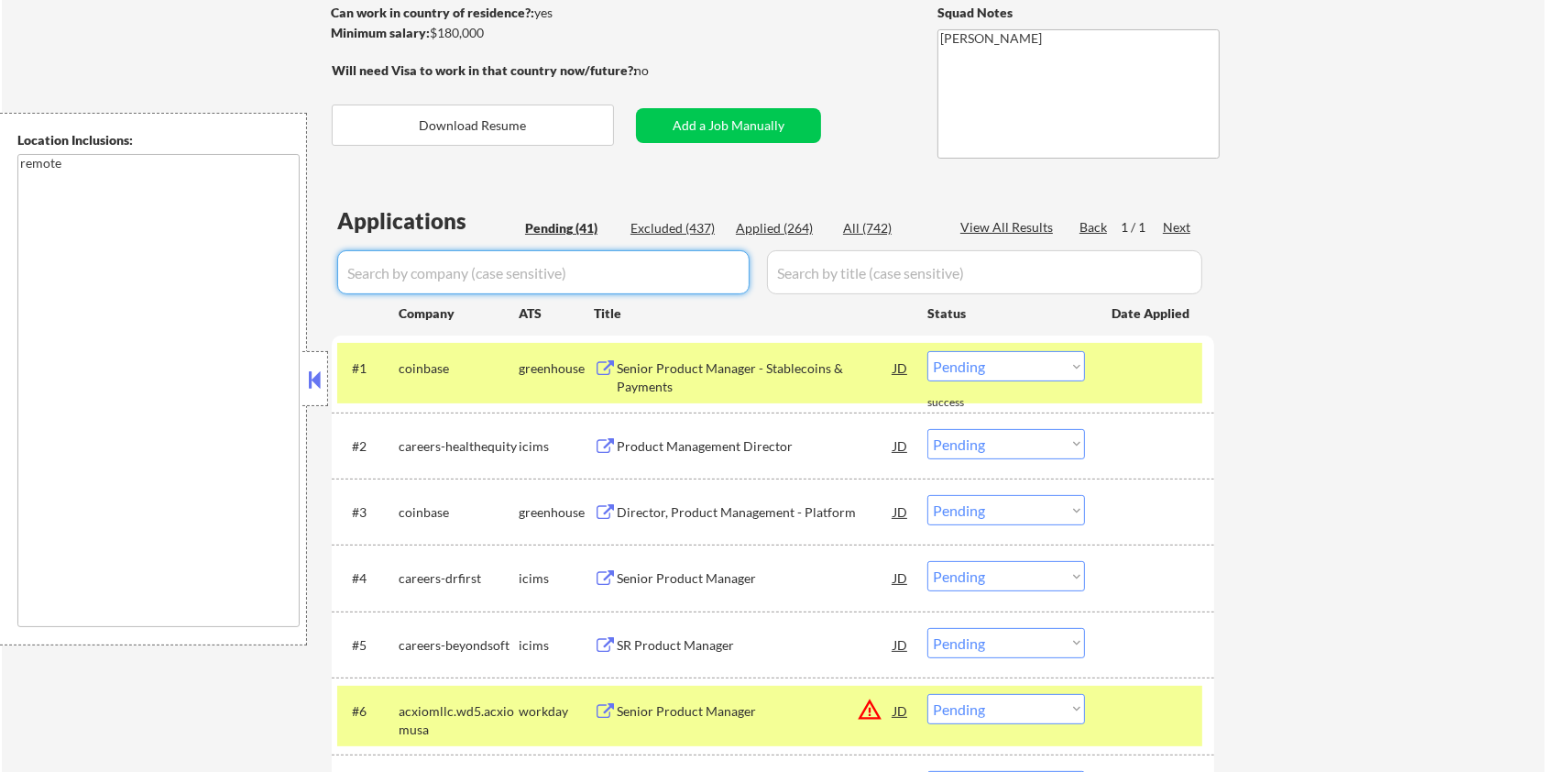
click at [1145, 367] on div at bounding box center [1152, 367] width 81 height 33
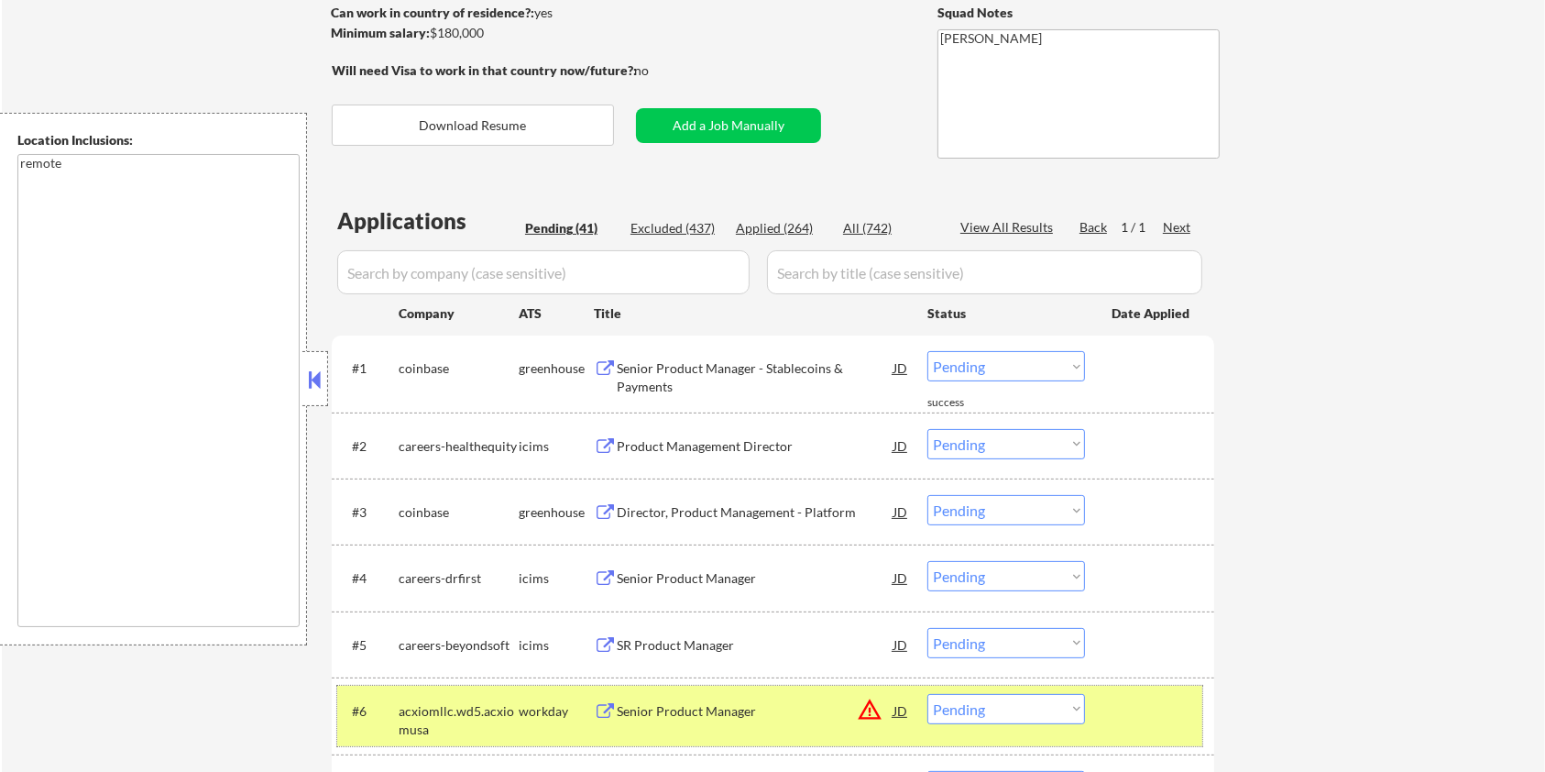
click at [1125, 711] on div at bounding box center [1152, 710] width 81 height 33
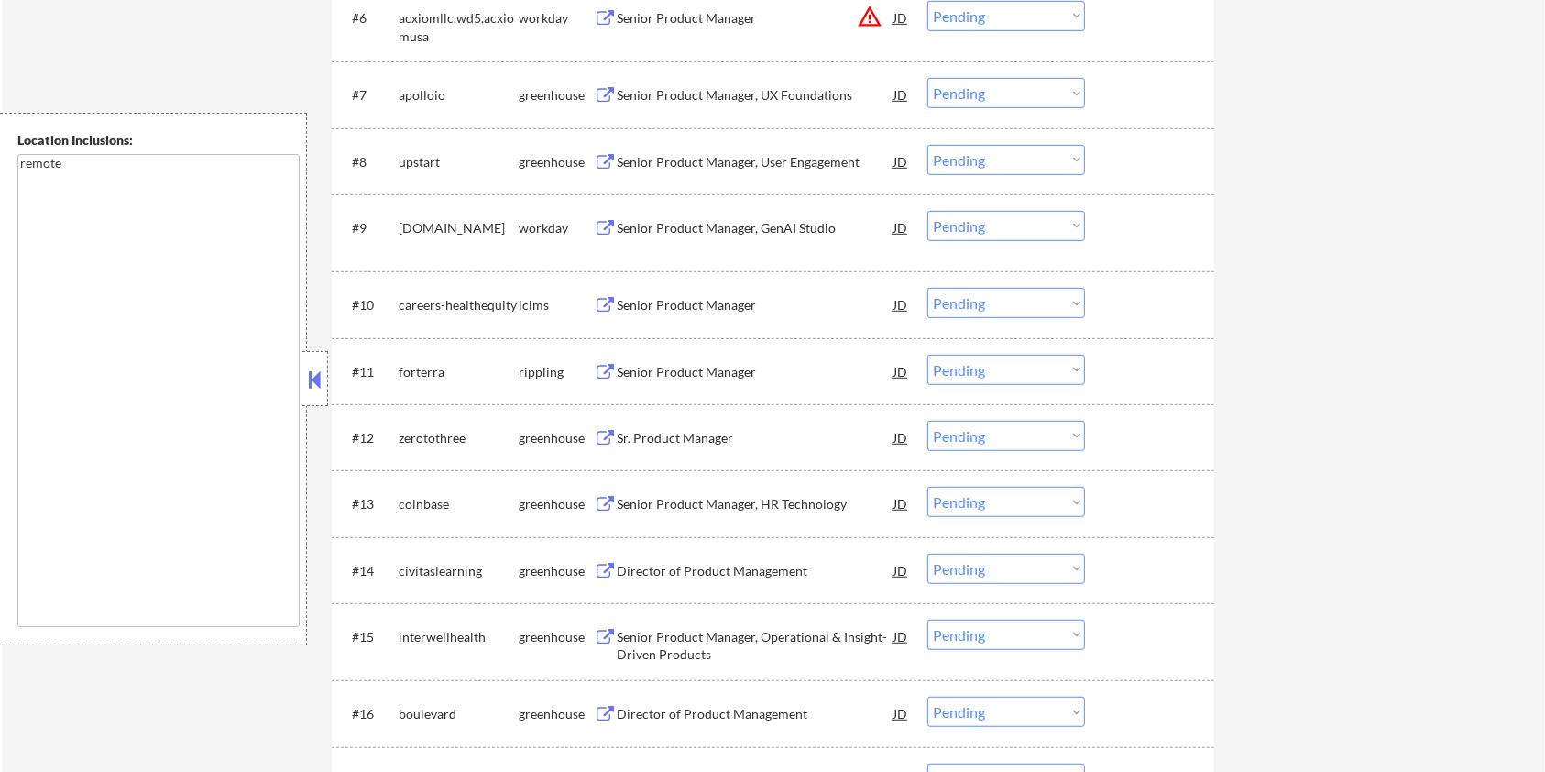
scroll to position [1002, 0]
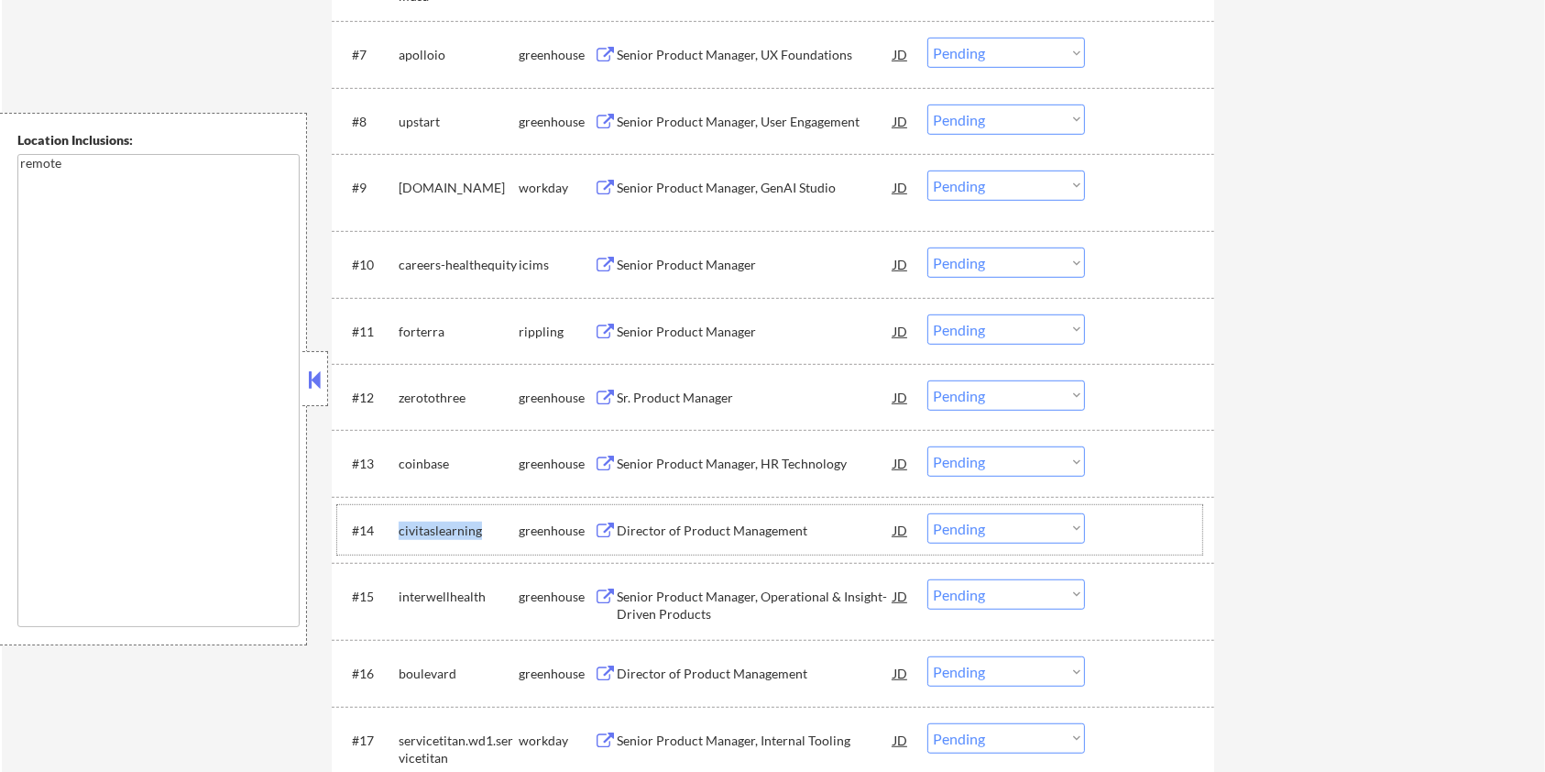
drag, startPoint x: 492, startPoint y: 521, endPoint x: 382, endPoint y: 531, distance: 110.4
click at [393, 526] on div "#14 civitaslearning greenhouse Director of Product Management JD Choose an opti…" at bounding box center [769, 529] width 865 height 49
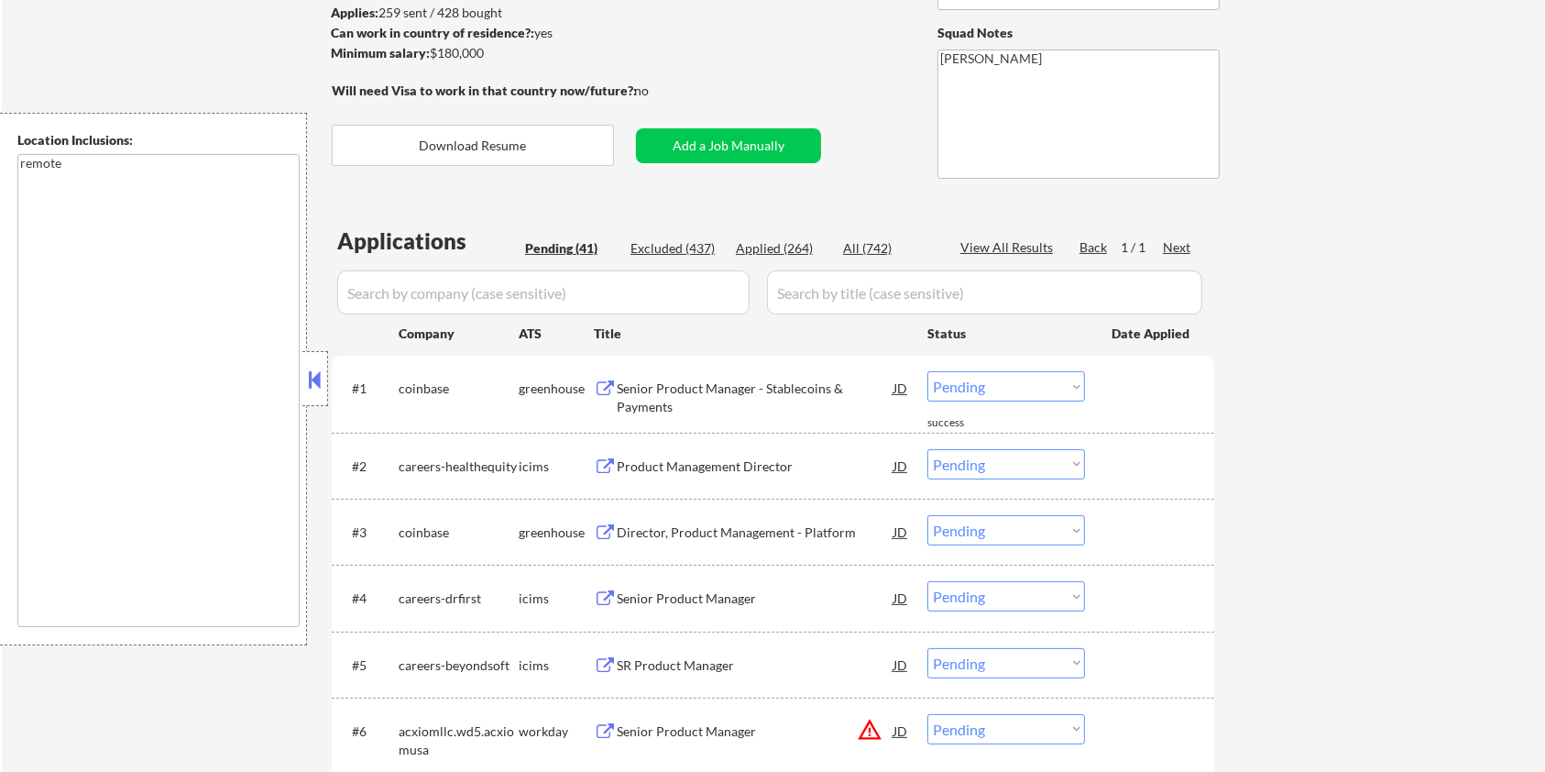
scroll to position [147, 0]
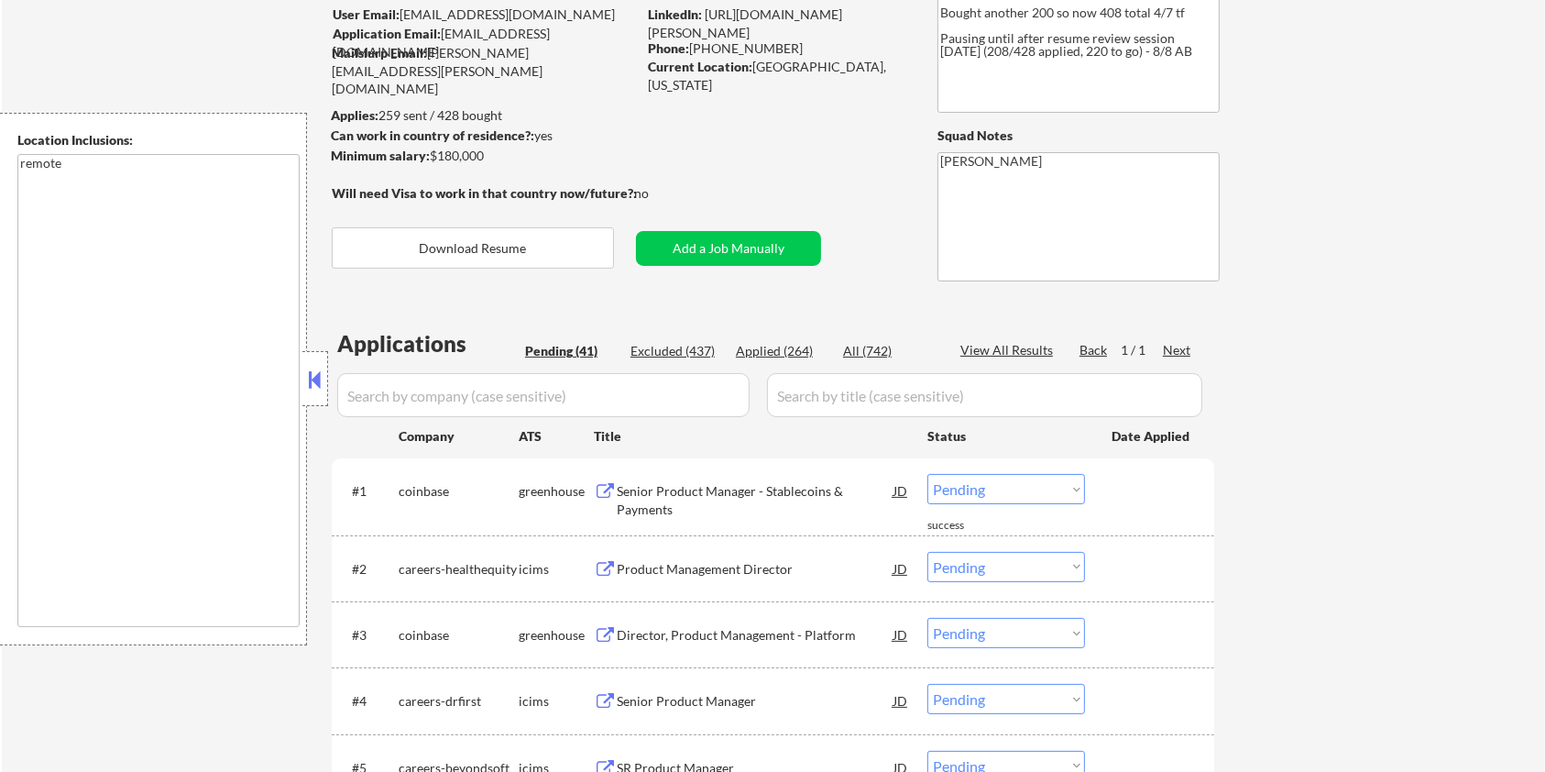
click at [432, 392] on input "input" at bounding box center [543, 395] width 412 height 44
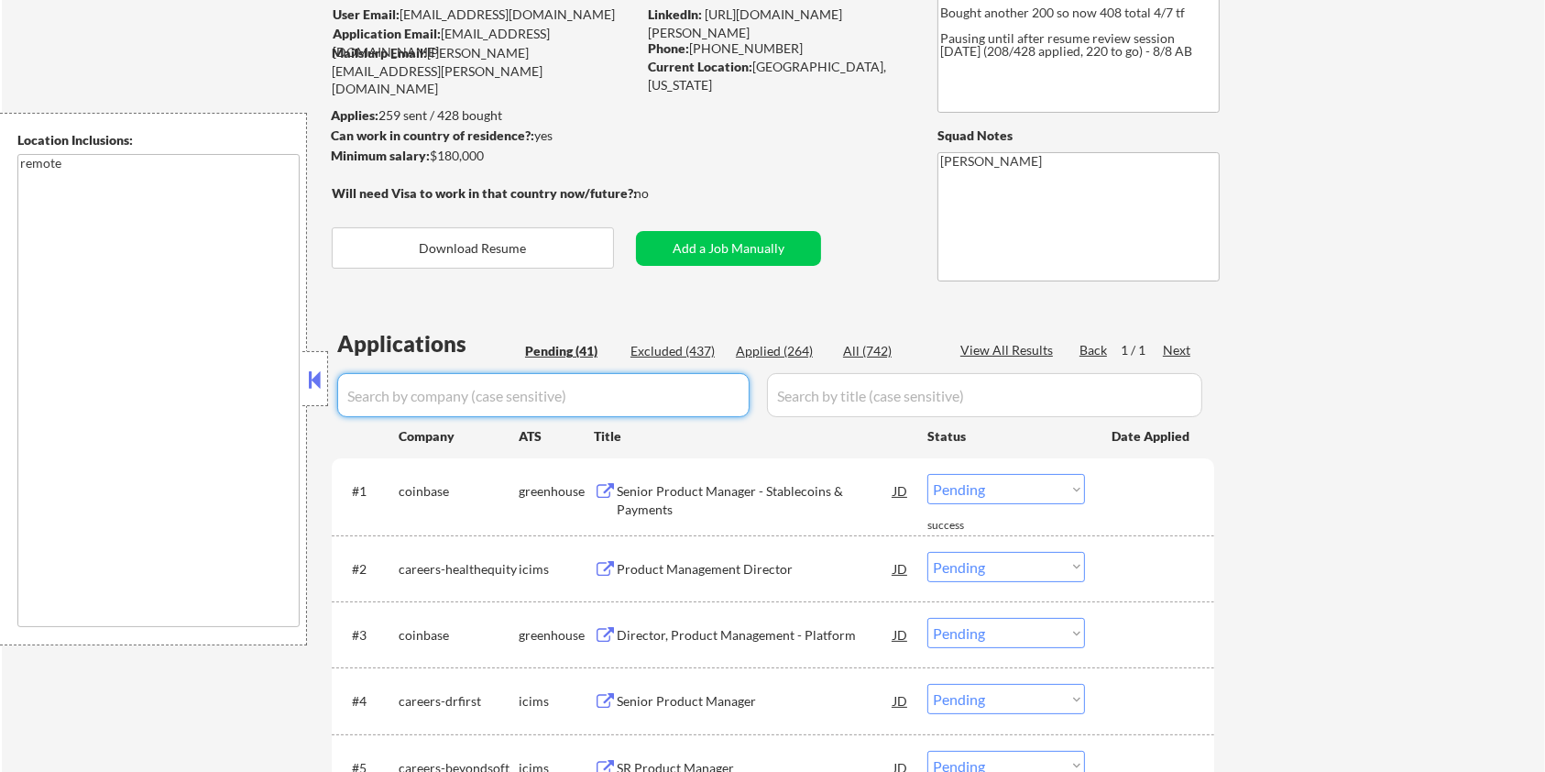
paste input "civitaslearning"
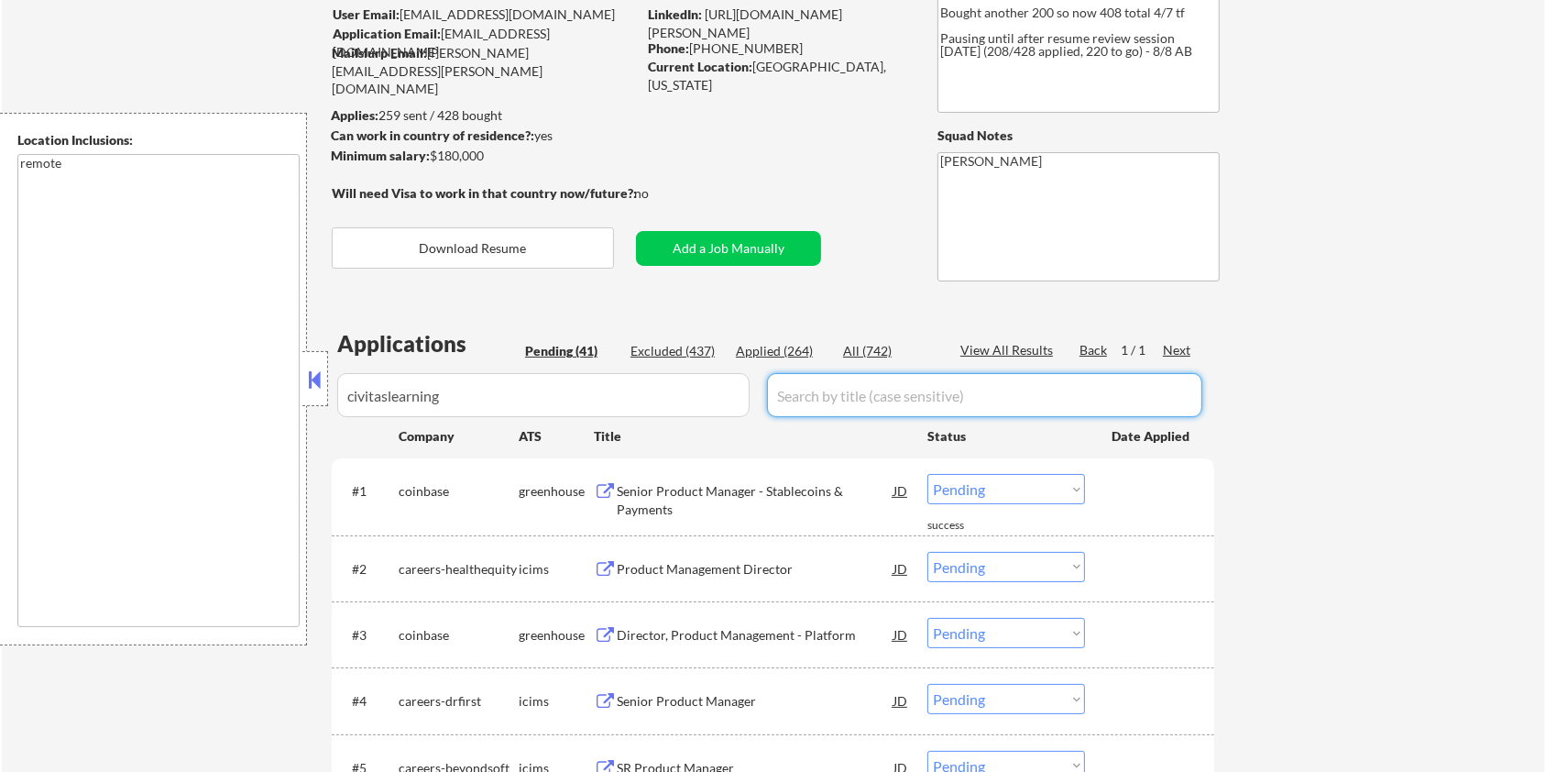
drag, startPoint x: 826, startPoint y: 388, endPoint x: 839, endPoint y: 379, distance: 16.0
click at [826, 388] on input "input" at bounding box center [984, 395] width 435 height 44
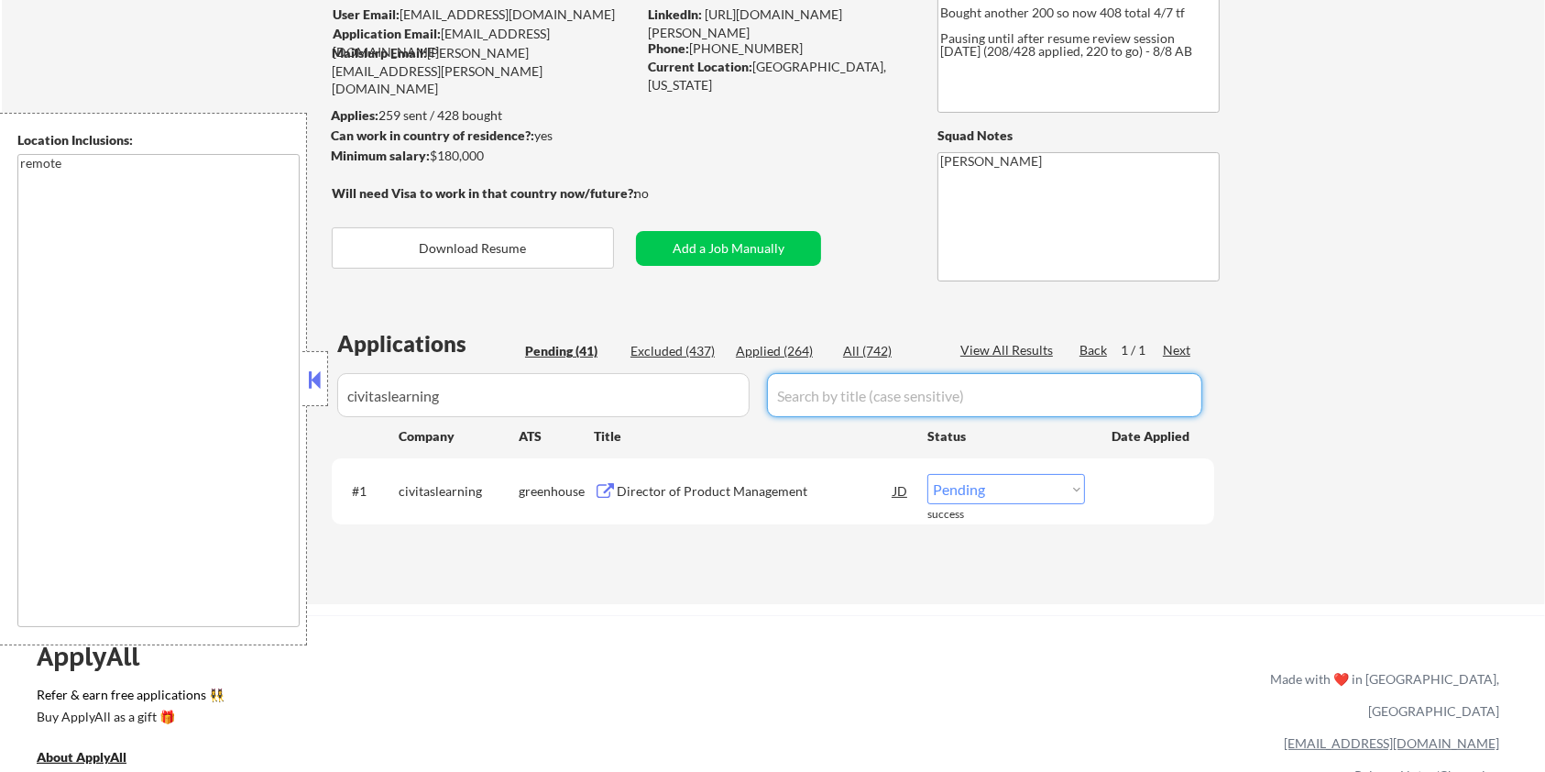
click at [879, 355] on div "All (742)" at bounding box center [889, 351] width 92 height 18
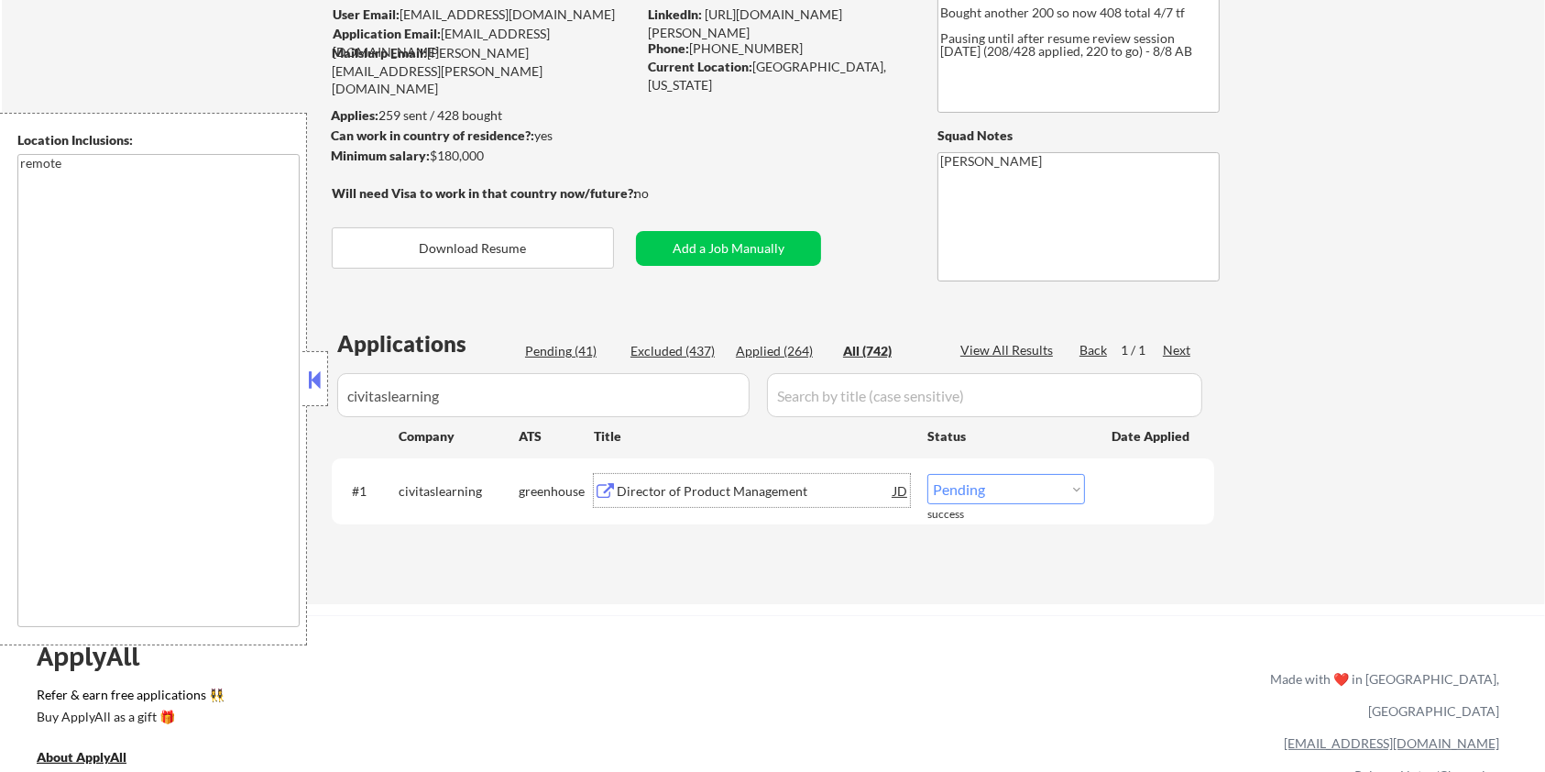
click at [704, 487] on div "Director of Product Management" at bounding box center [755, 491] width 277 height 18
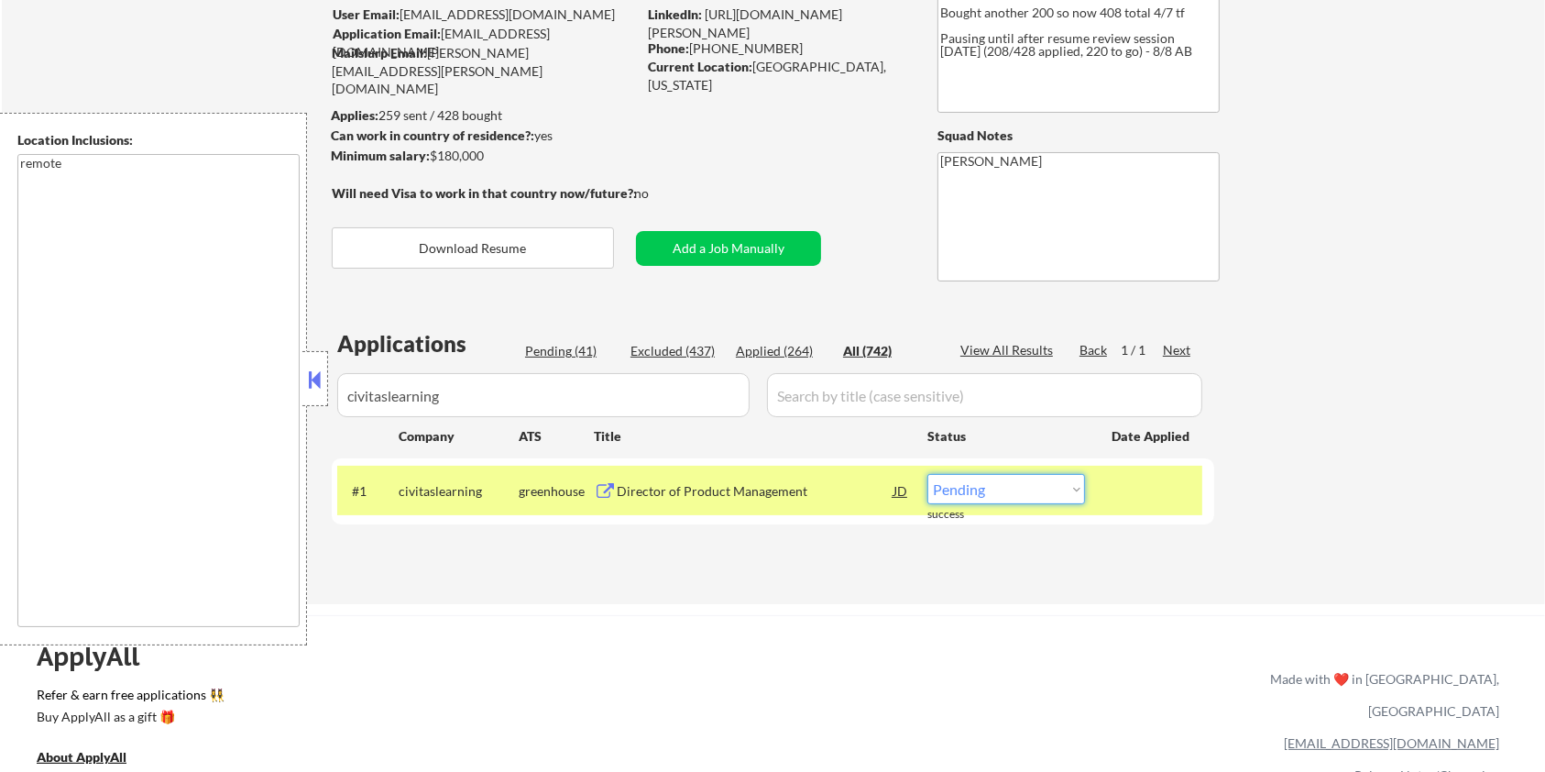
click at [1035, 489] on select "Choose an option... Pending Applied Excluded (Questions) Excluded (Expired) Exc…" at bounding box center [1006, 489] width 158 height 30
click at [927, 474] on select "Choose an option... Pending Applied Excluded (Questions) Excluded (Expired) Exc…" at bounding box center [1006, 489] width 158 height 30
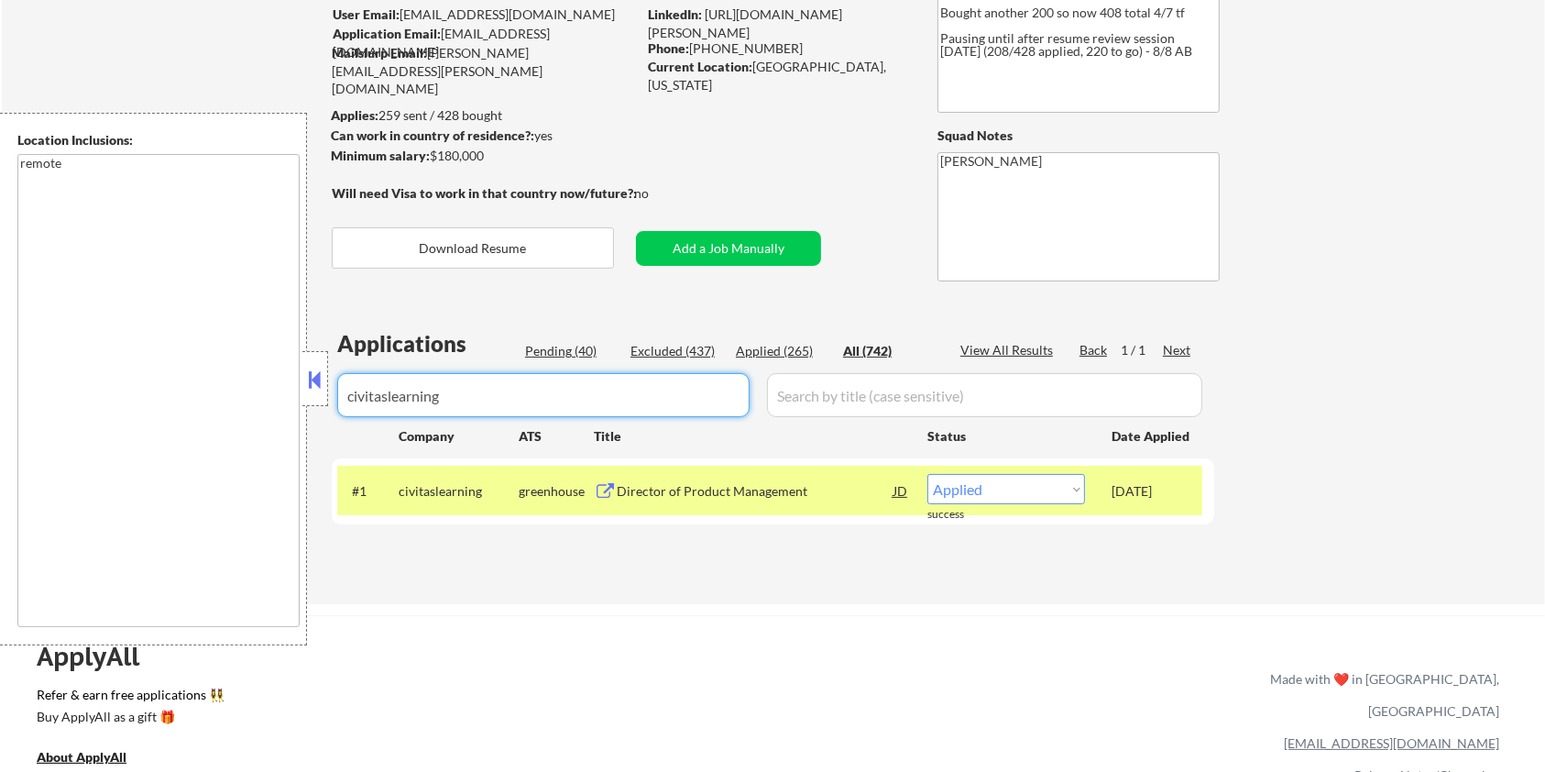
drag, startPoint x: 512, startPoint y: 400, endPoint x: 276, endPoint y: 399, distance: 236.4
click at [276, 399] on body "← Return to /applysquad Mailslurp Inbox Job Search Builder [PERSON_NAME] User E…" at bounding box center [772, 239] width 1545 height 772
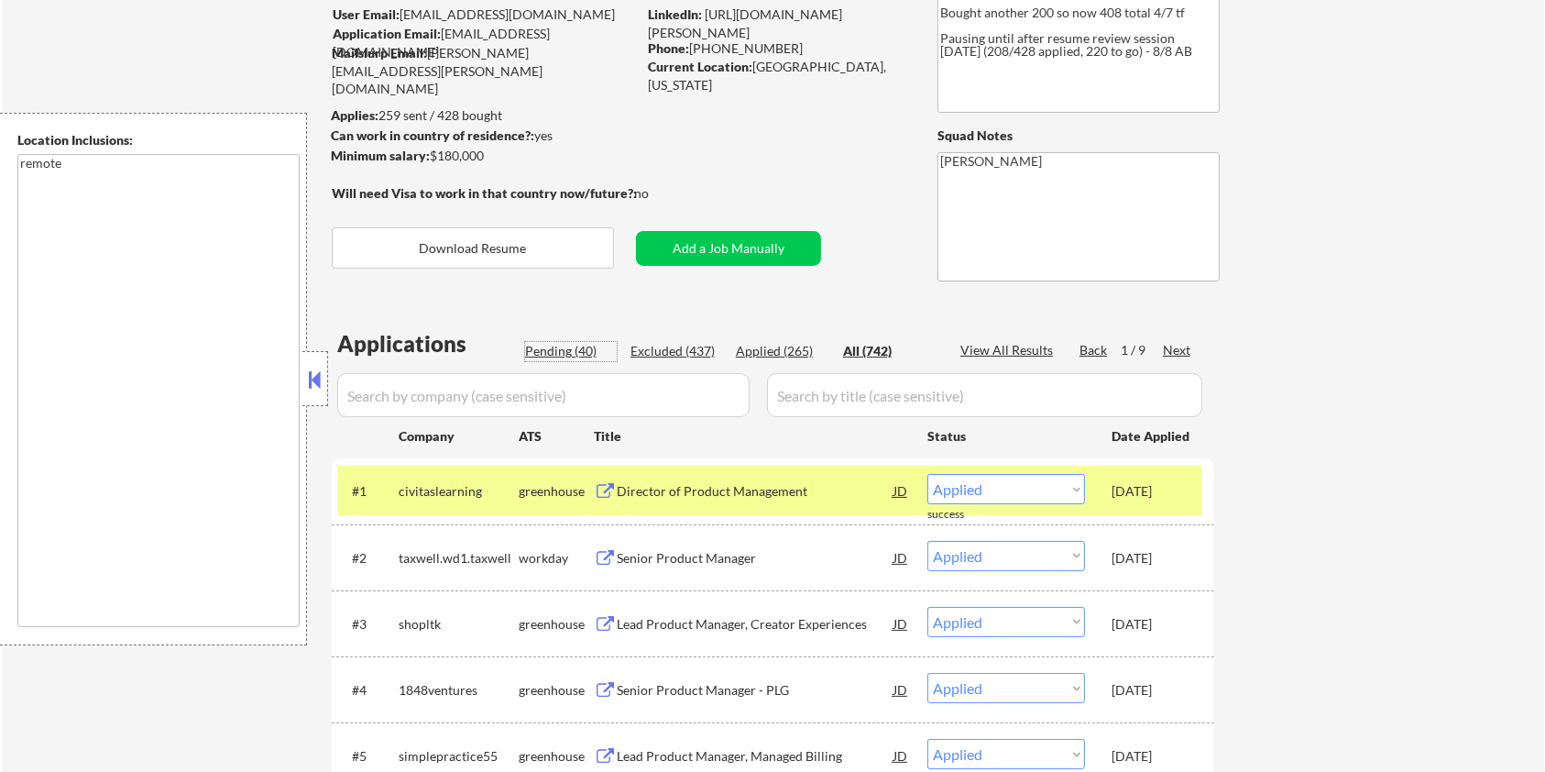
click at [557, 347] on div "Pending (40)" at bounding box center [571, 351] width 92 height 18
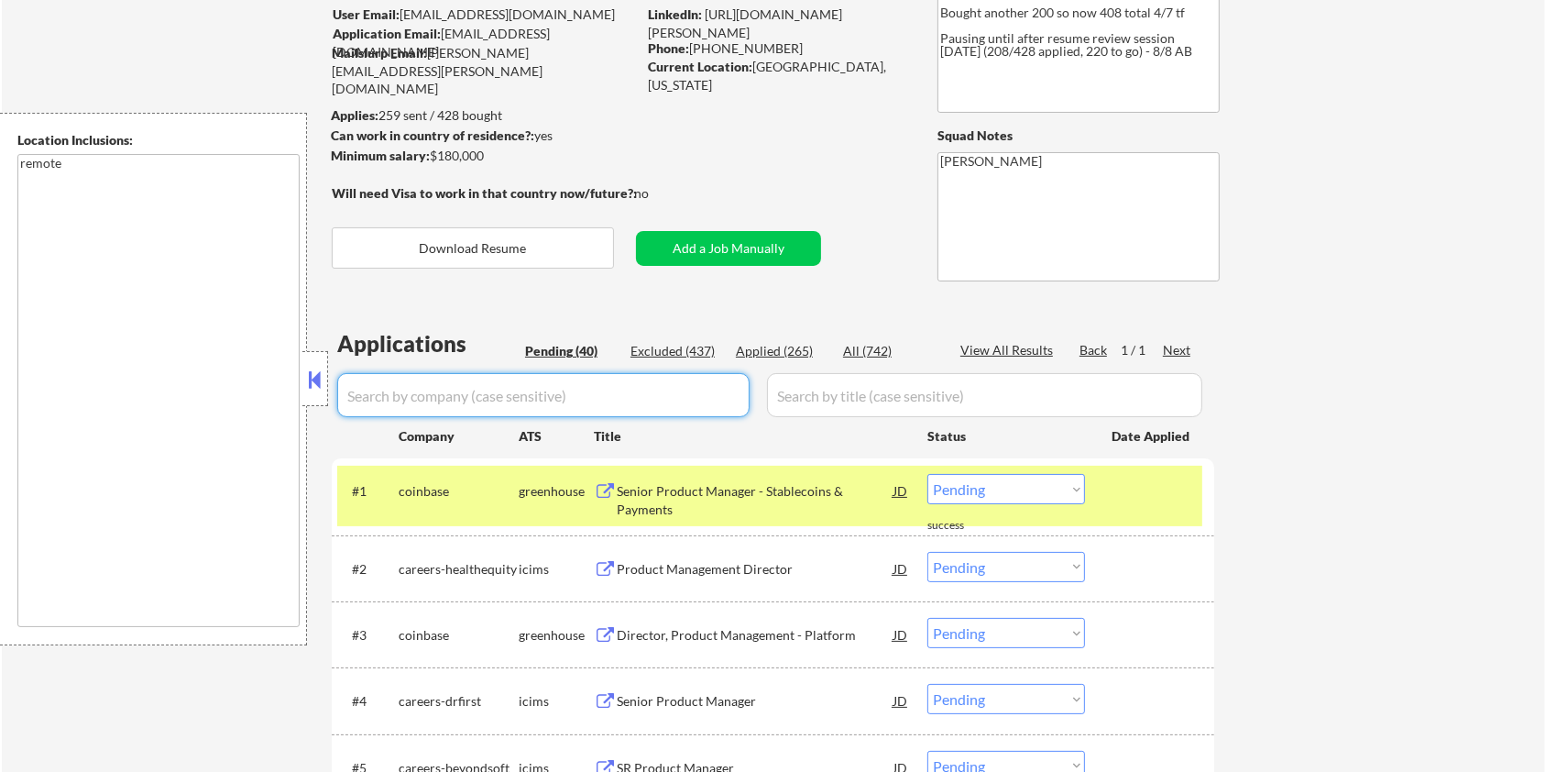
click at [510, 403] on input "input" at bounding box center [543, 395] width 412 height 44
click at [1136, 504] on div at bounding box center [1152, 490] width 81 height 33
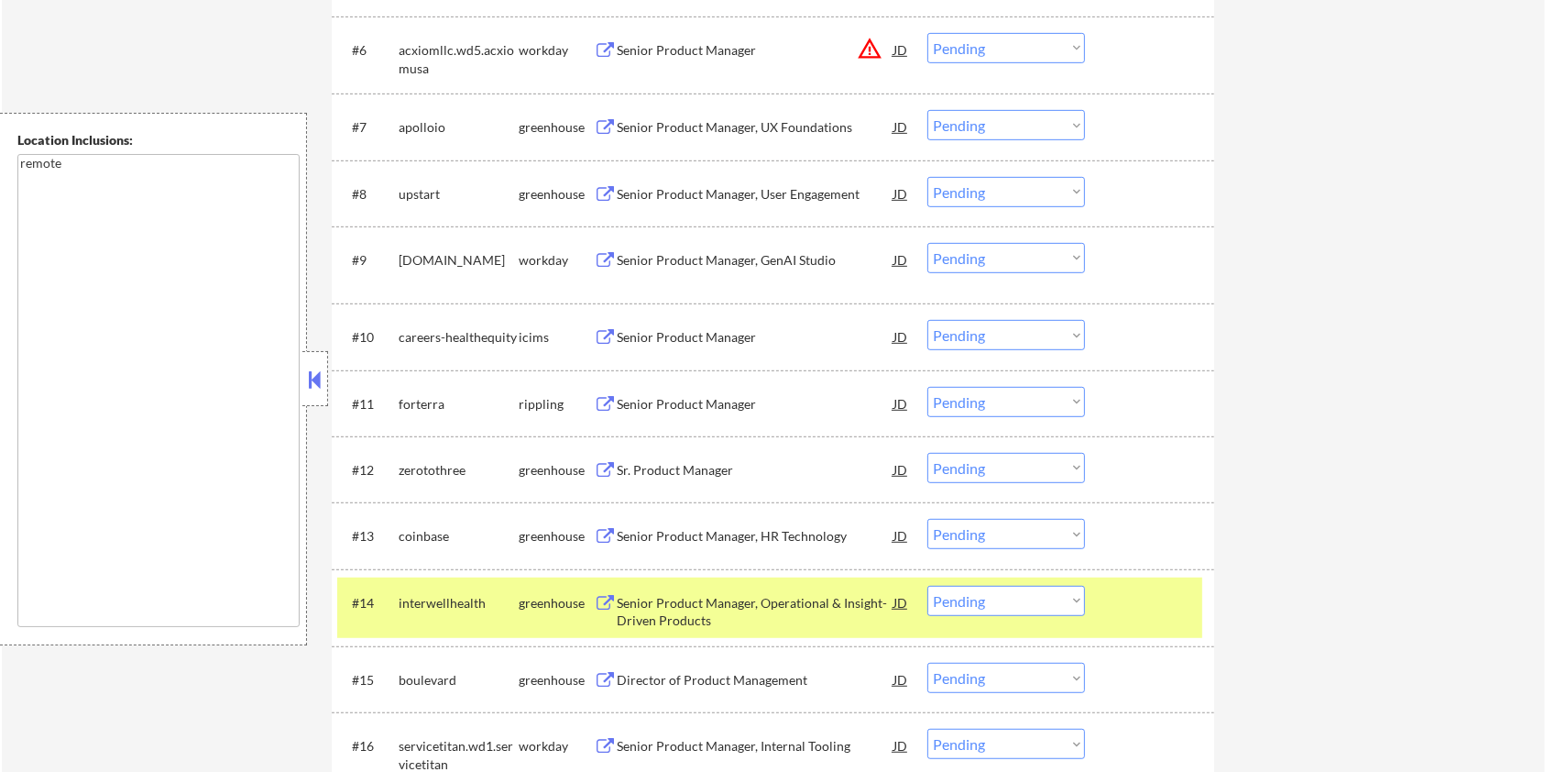
scroll to position [1002, 0]
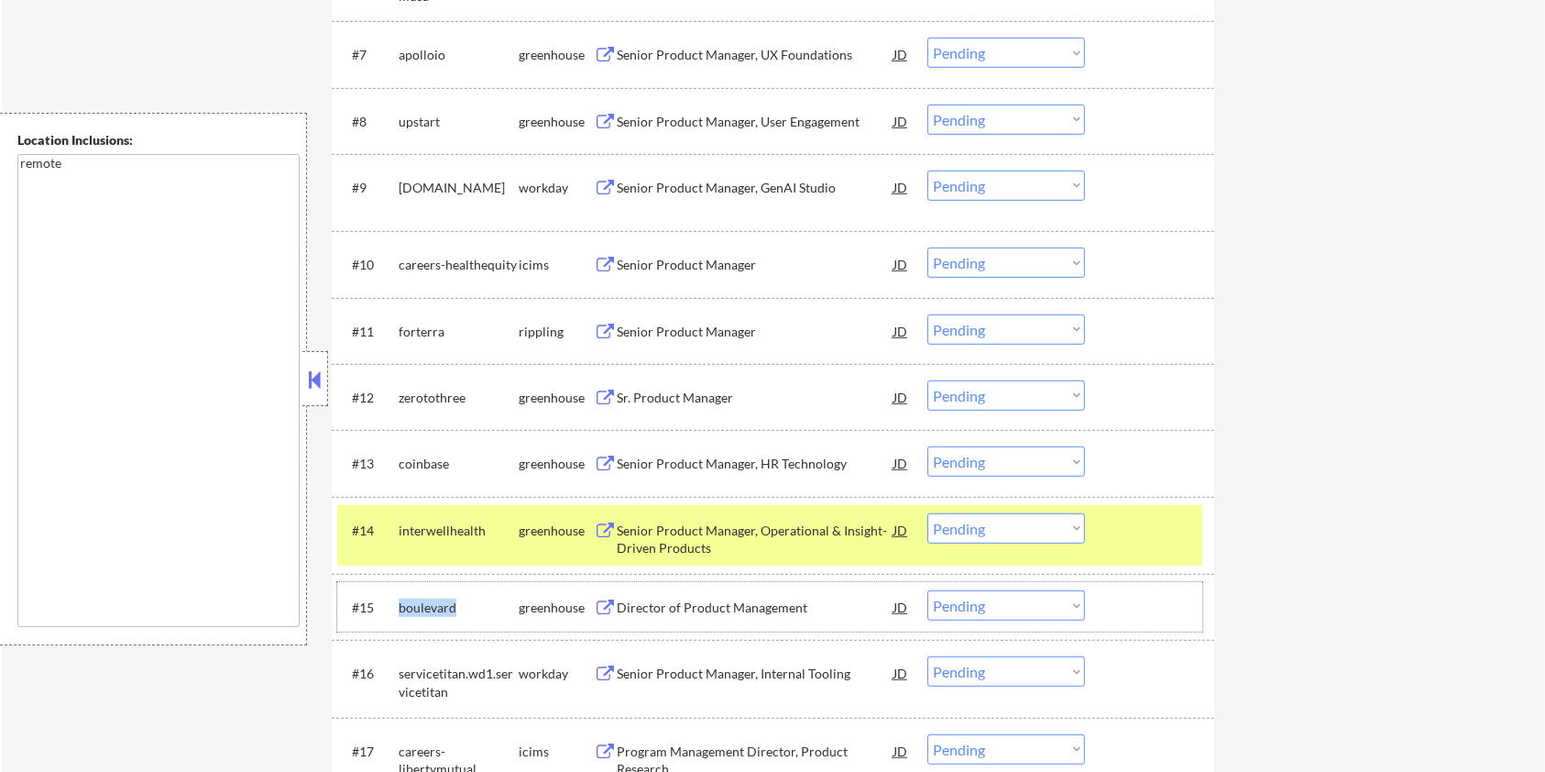
drag, startPoint x: 462, startPoint y: 605, endPoint x: 396, endPoint y: 608, distance: 66.1
click at [396, 608] on div "#15 boulevard greenhouse Director of Product Management JD Choose an option... …" at bounding box center [769, 606] width 865 height 49
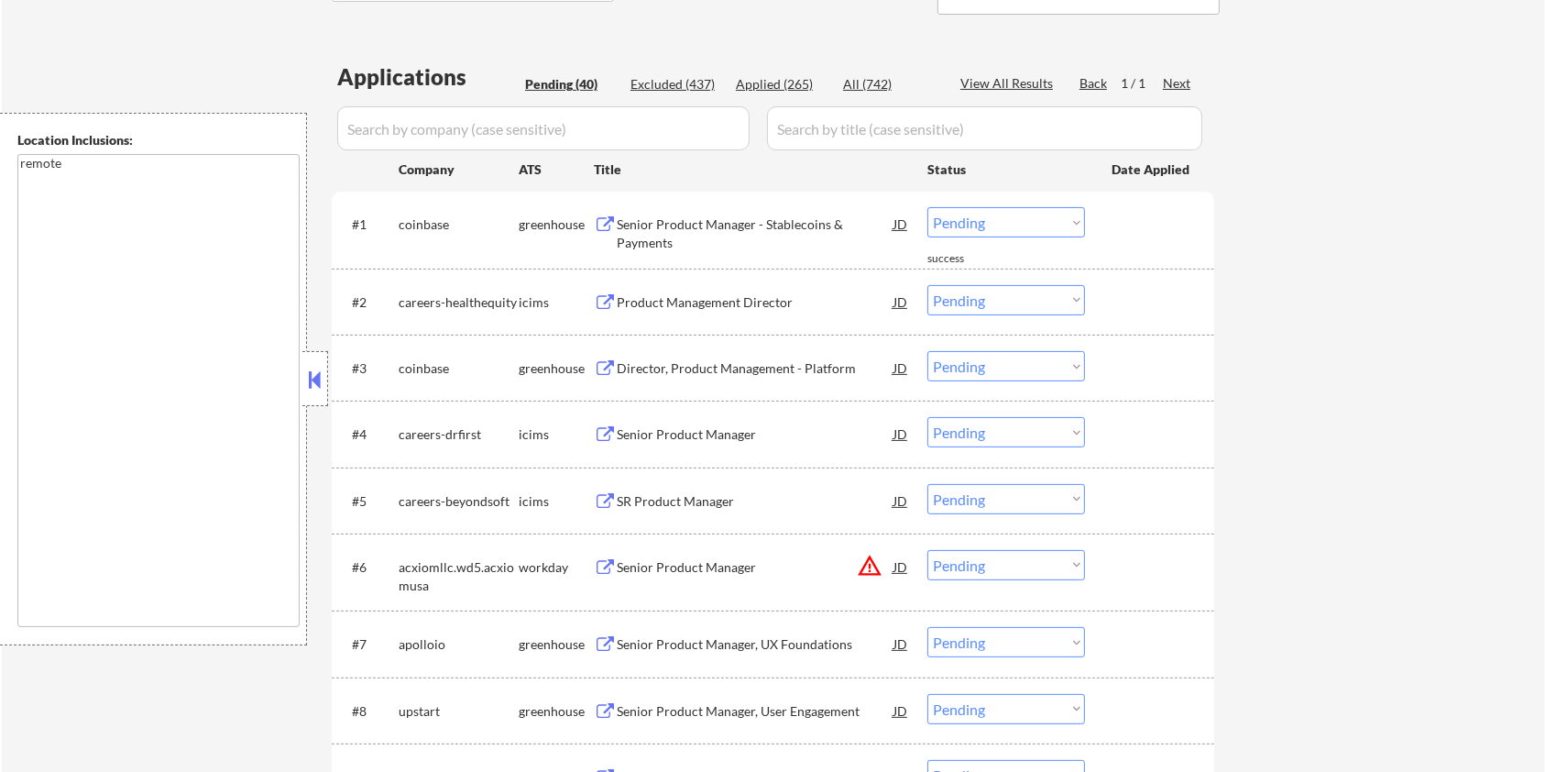
scroll to position [269, 0]
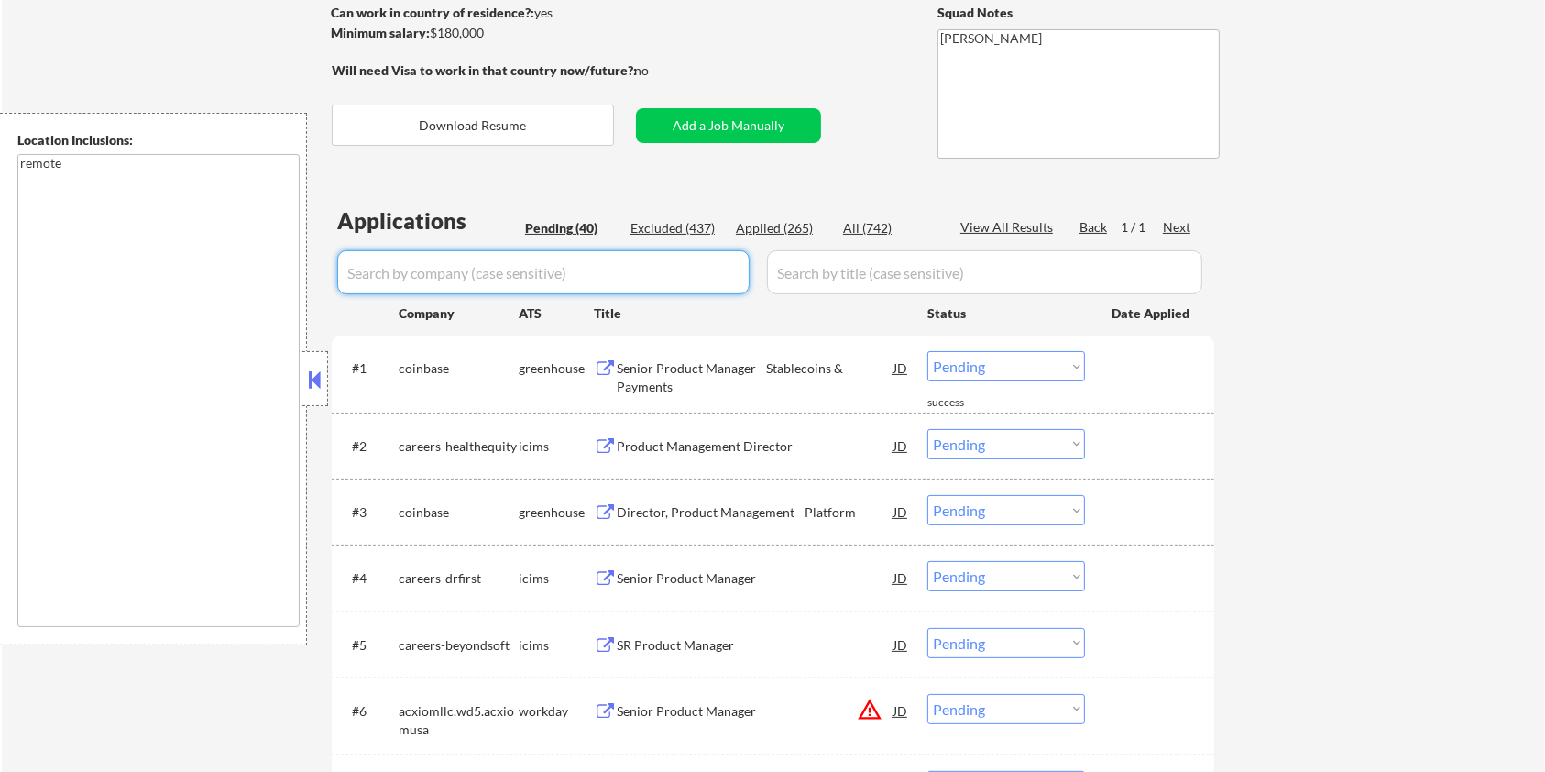
click at [422, 281] on input "input" at bounding box center [543, 272] width 412 height 44
paste input "boulevard"
click at [806, 264] on input "input" at bounding box center [984, 272] width 435 height 44
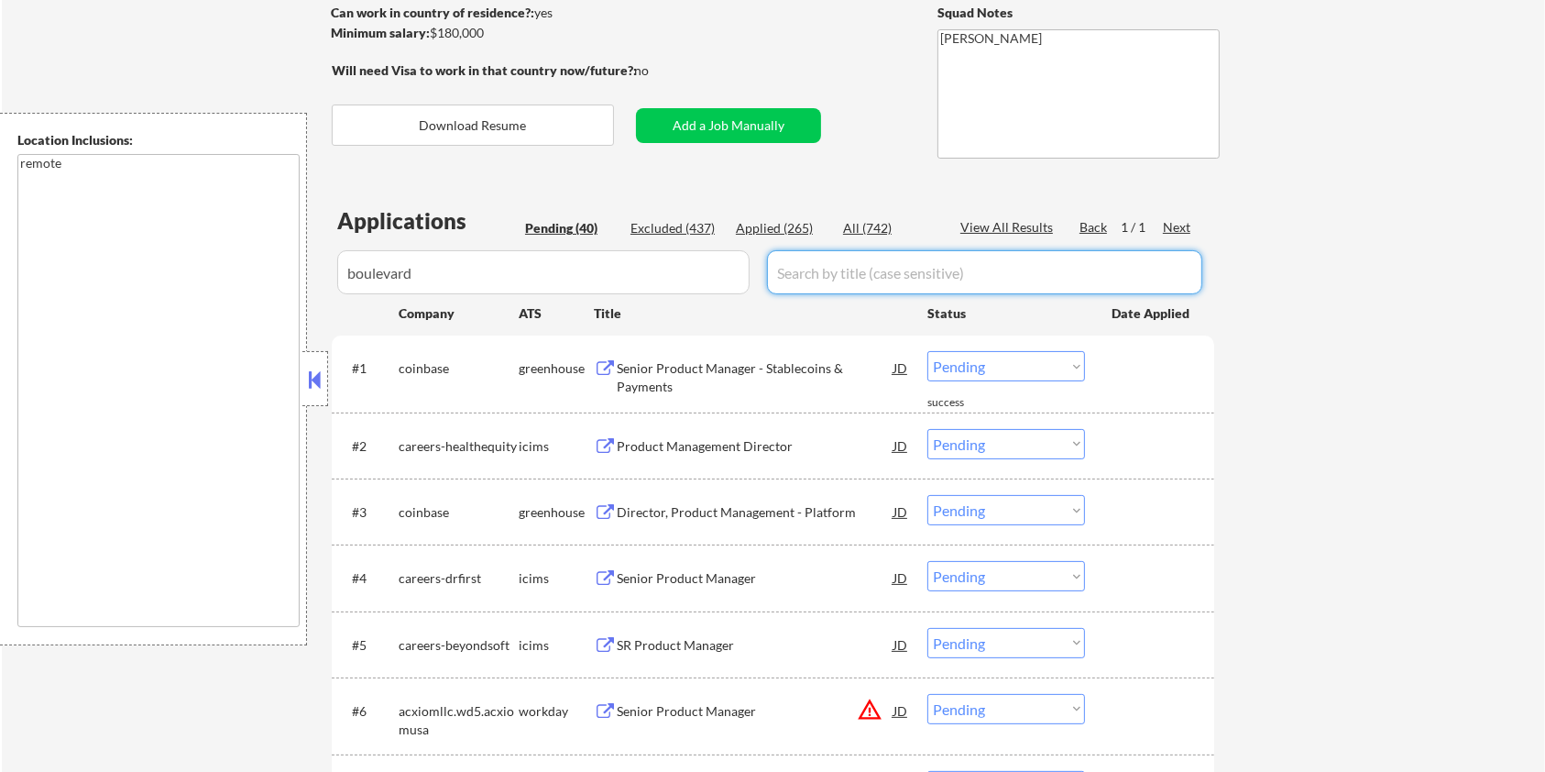
click at [850, 226] on div "All (742)" at bounding box center [889, 228] width 92 height 18
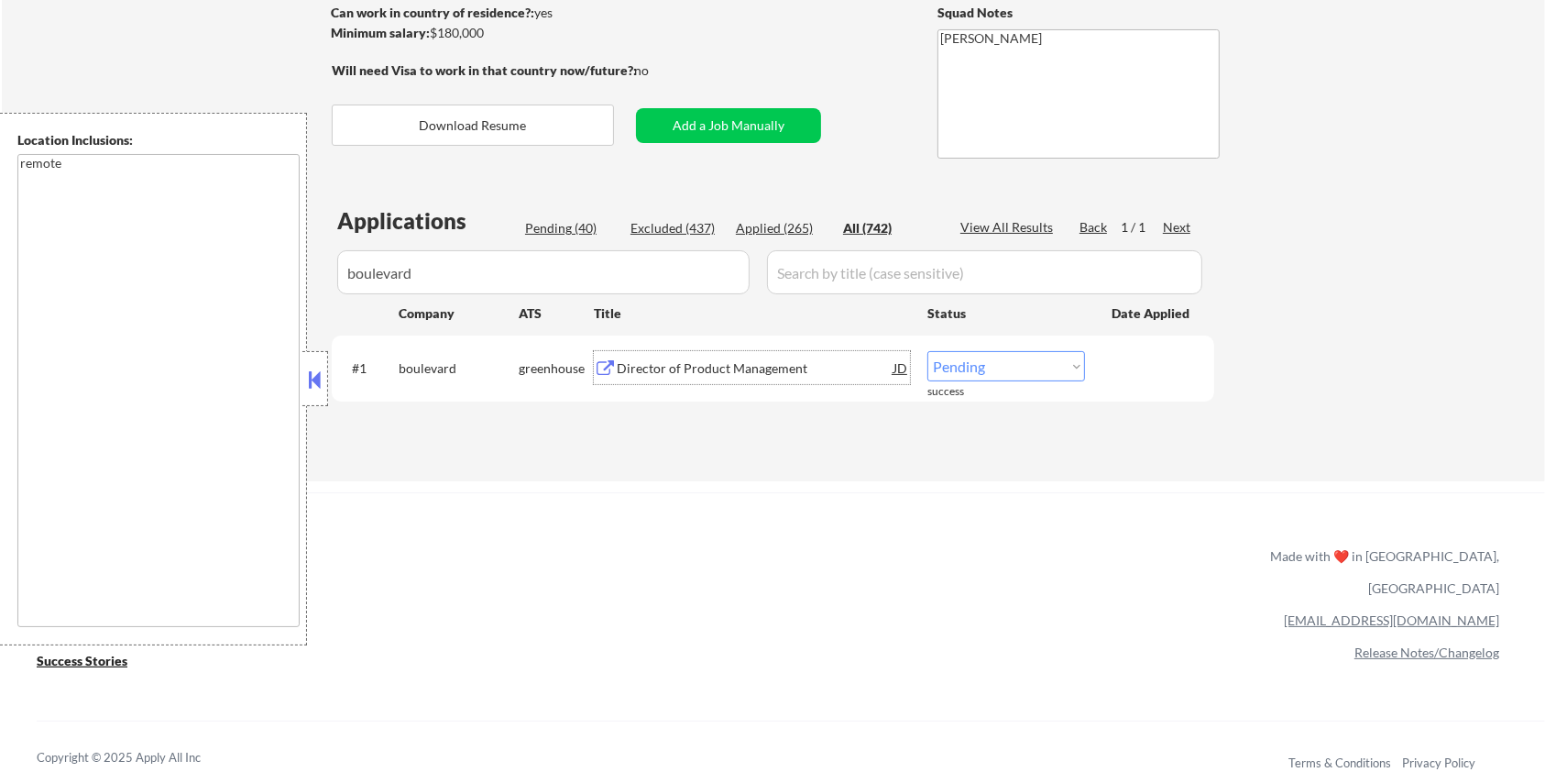
click at [663, 376] on div "Director of Product Management" at bounding box center [755, 368] width 277 height 18
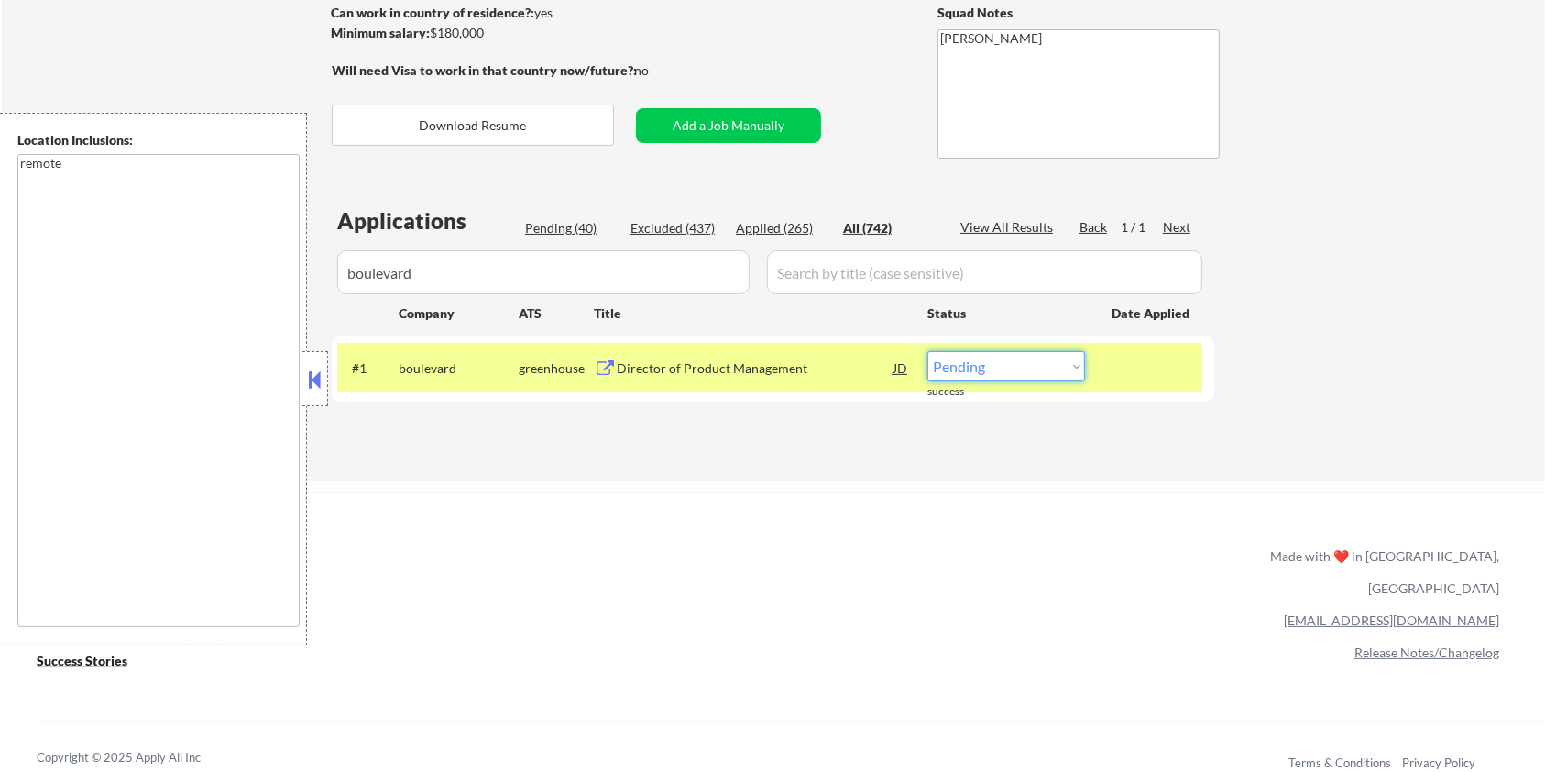
click at [1039, 375] on select "Choose an option... Pending Applied Excluded (Questions) Excluded (Expired) Exc…" at bounding box center [1006, 366] width 158 height 30
click at [927, 351] on select "Choose an option... Pending Applied Excluded (Questions) Excluded (Expired) Exc…" at bounding box center [1006, 366] width 158 height 30
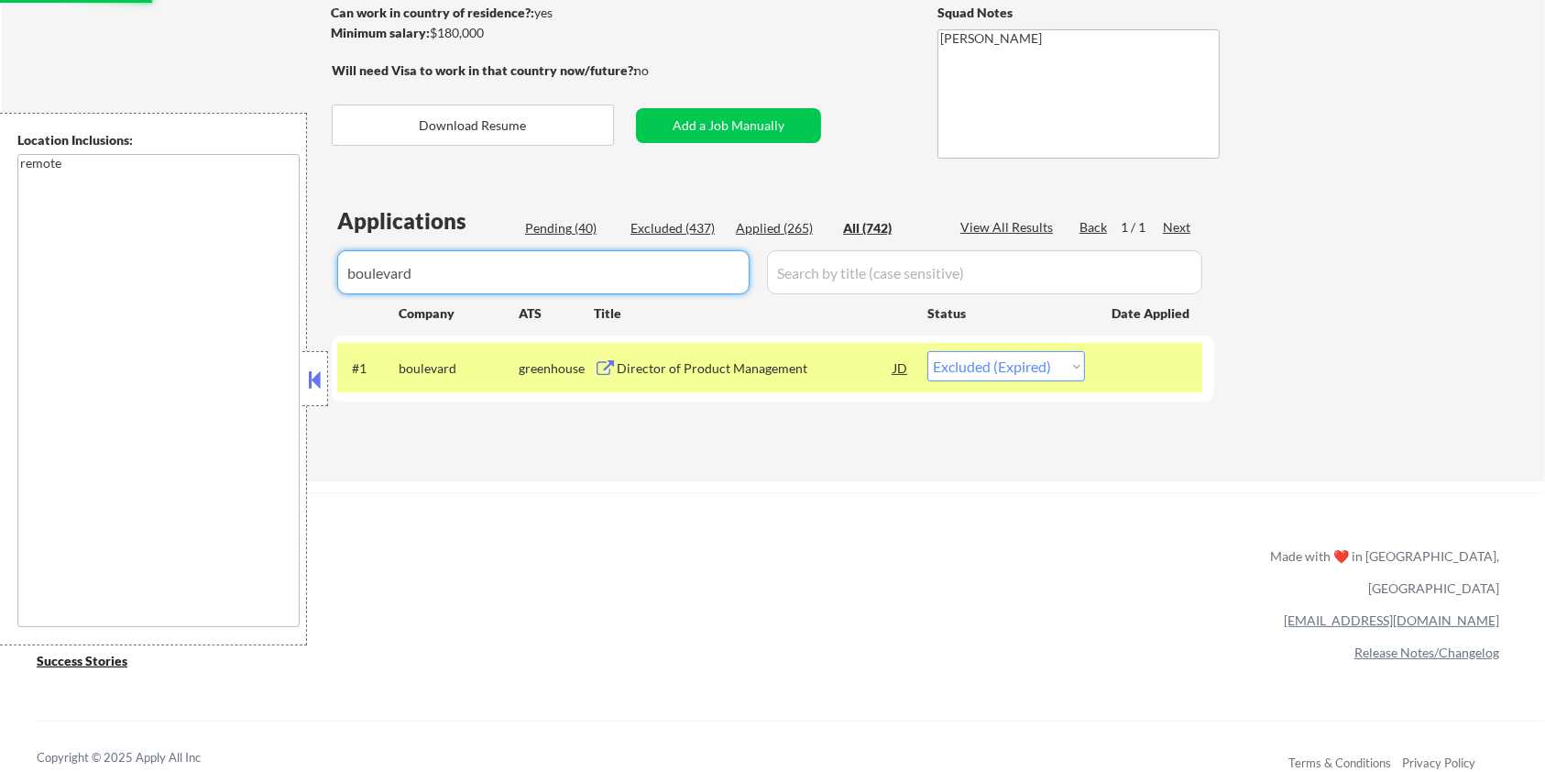
drag, startPoint x: 474, startPoint y: 249, endPoint x: 279, endPoint y: 257, distance: 195.3
click at [279, 257] on body "← Return to /applysquad Mailslurp Inbox Job Search Builder [PERSON_NAME] User E…" at bounding box center [772, 117] width 1545 height 772
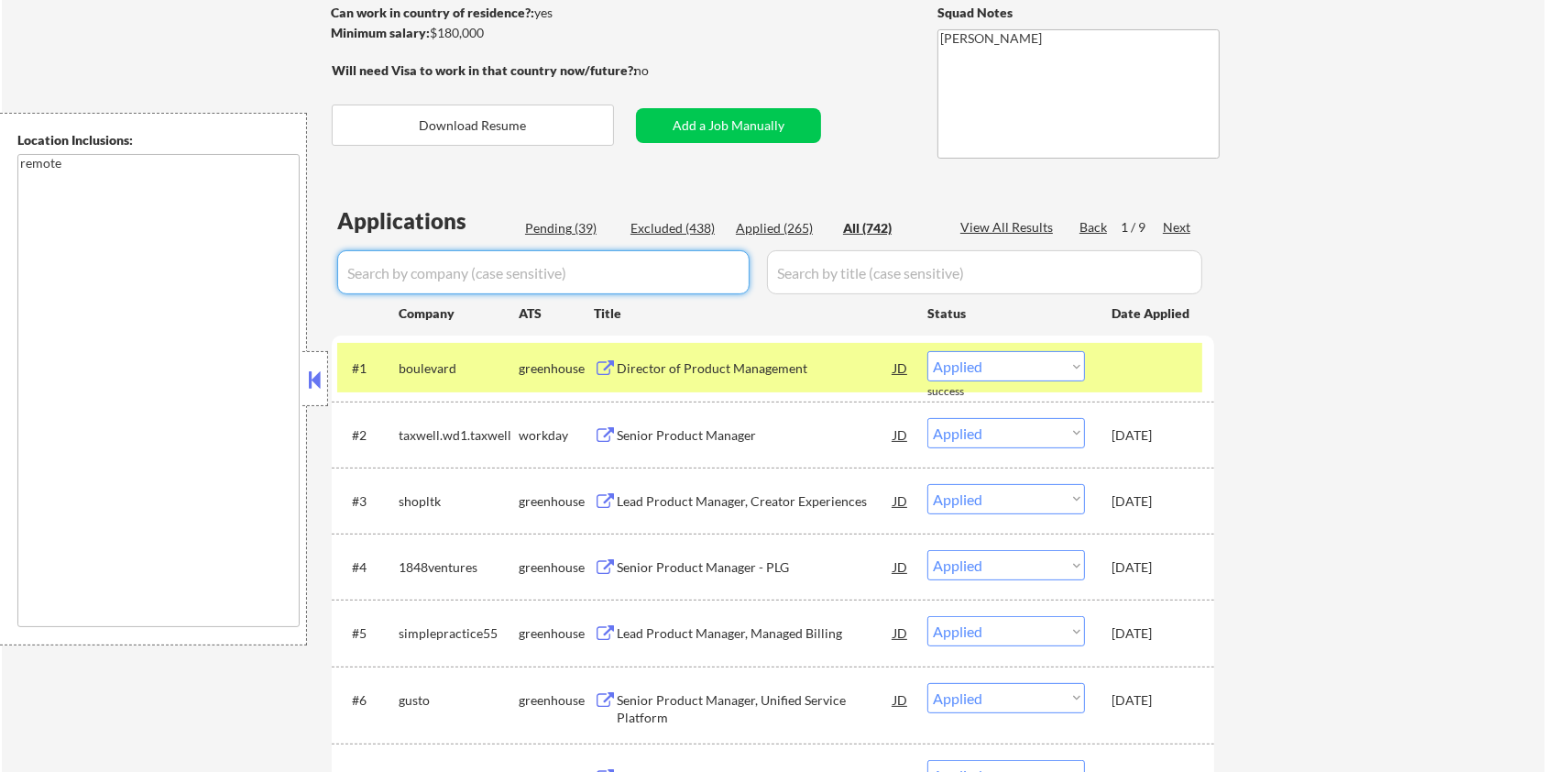
click at [567, 231] on div "Pending (39)" at bounding box center [571, 228] width 92 height 18
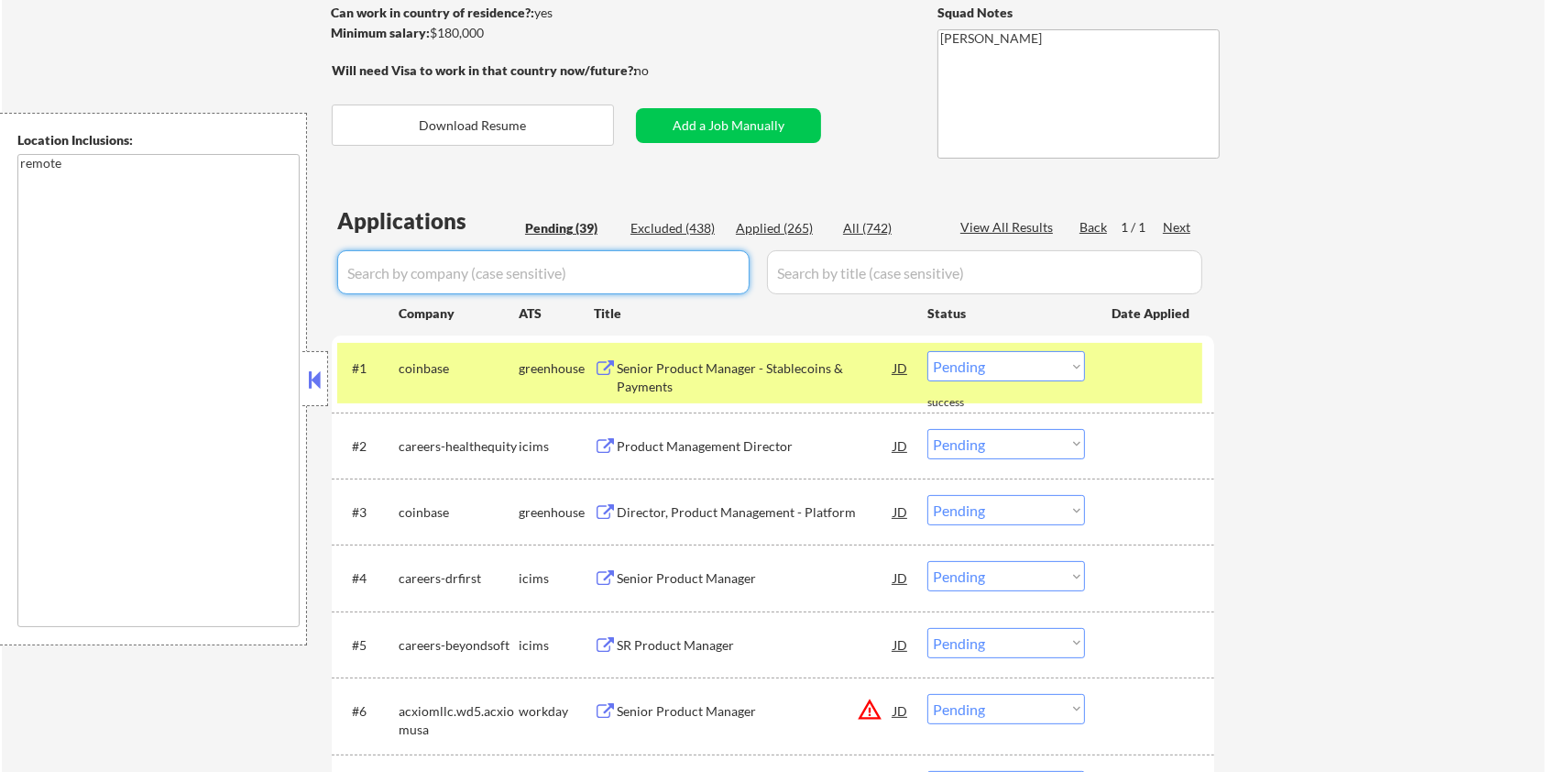
click at [510, 274] on input "input" at bounding box center [543, 272] width 412 height 44
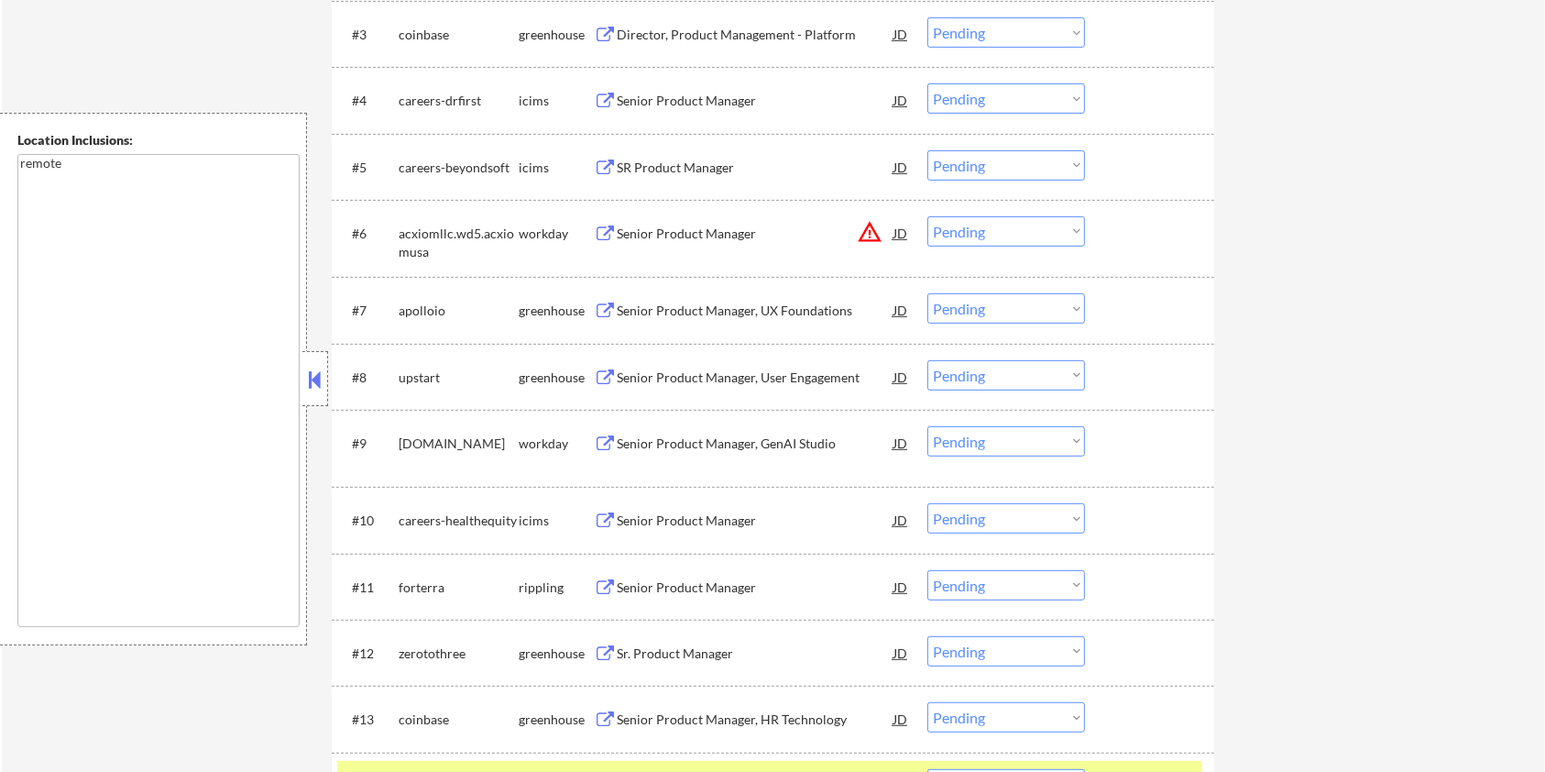
scroll to position [758, 0]
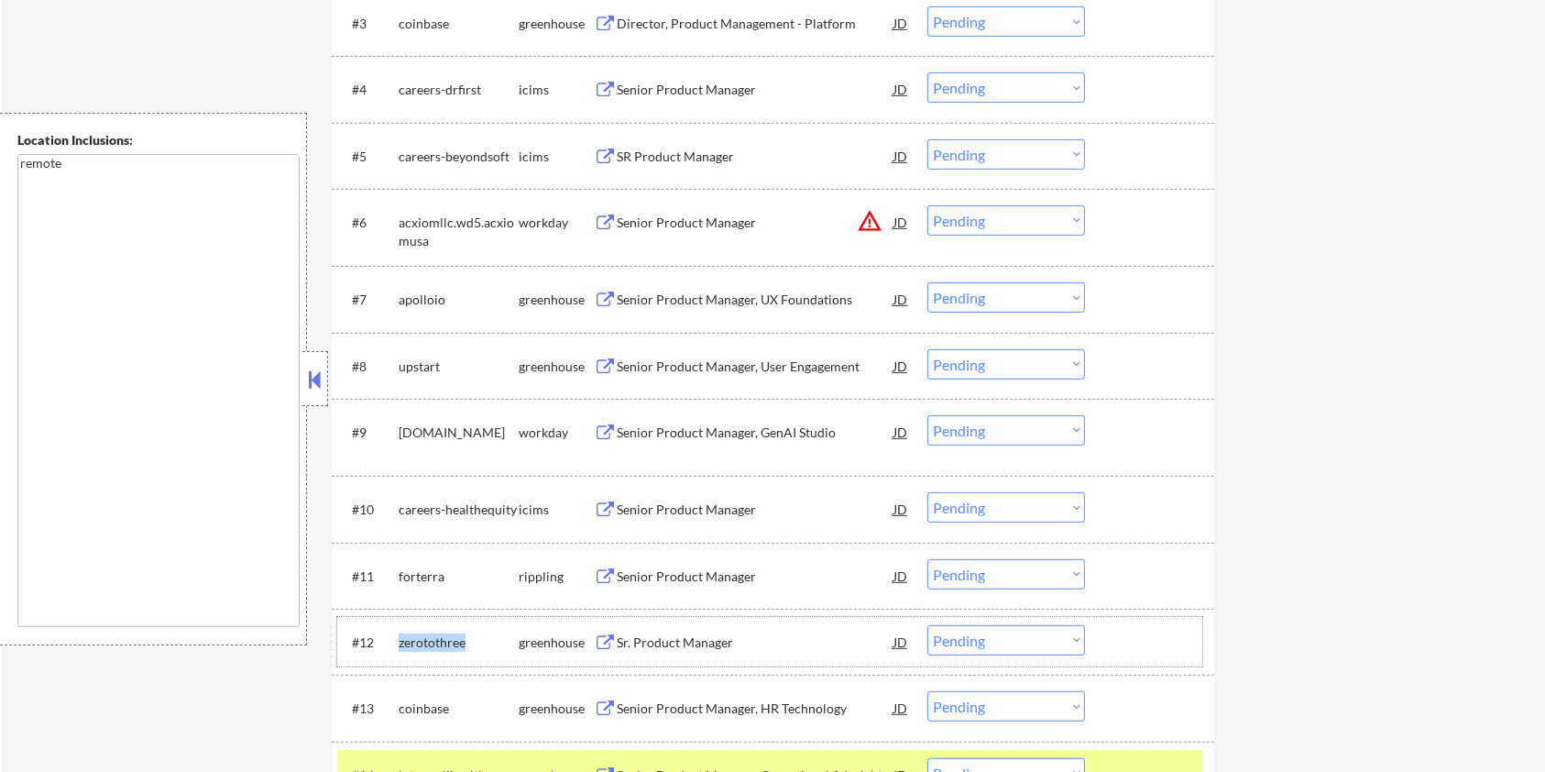
drag, startPoint x: 469, startPoint y: 641, endPoint x: 396, endPoint y: 641, distance: 73.3
click at [396, 641] on div "#12 zerotothree greenhouse Sr. Product Manager JD warning_amber Choose an optio…" at bounding box center [769, 641] width 865 height 49
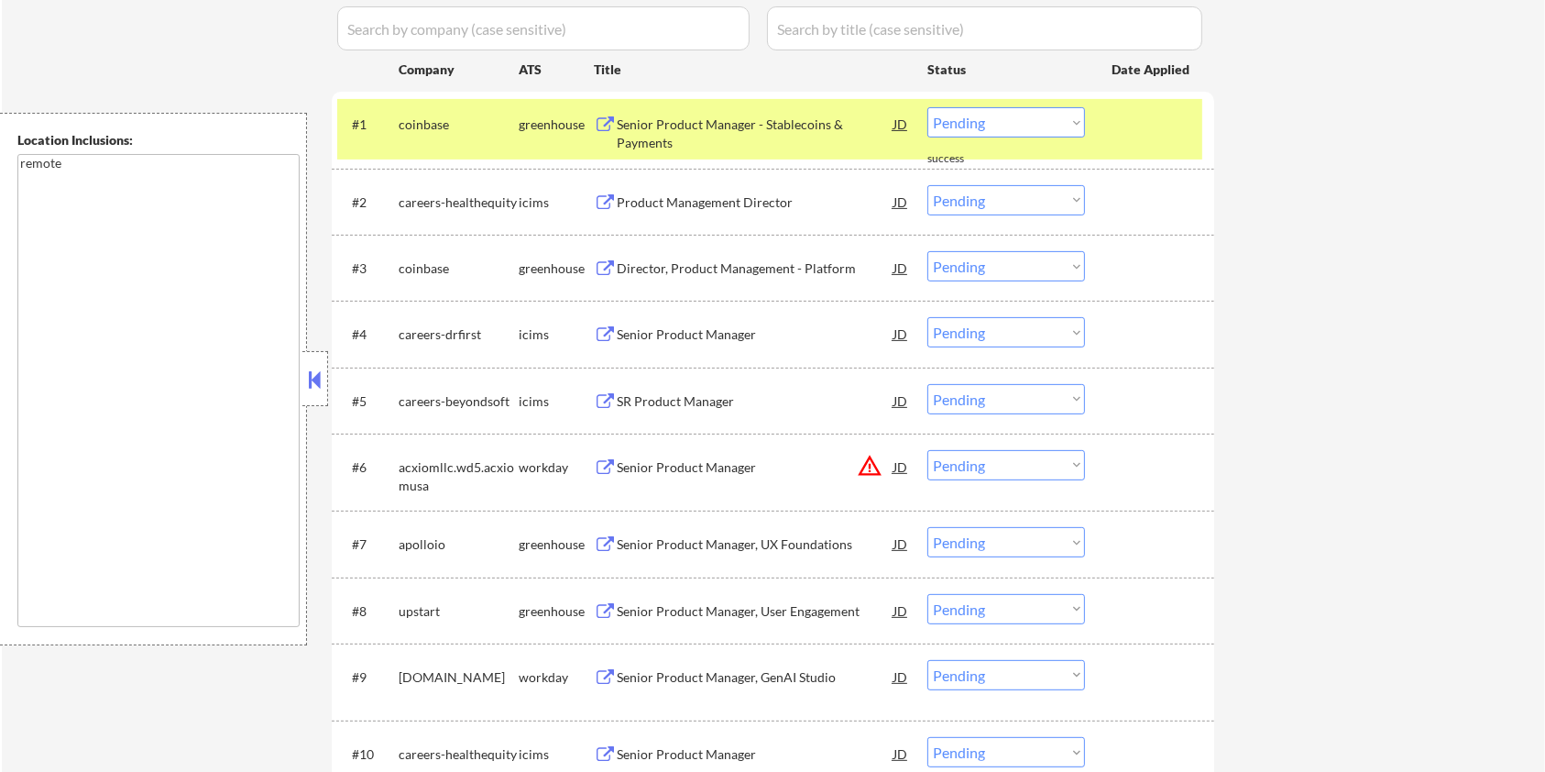
scroll to position [391, 0]
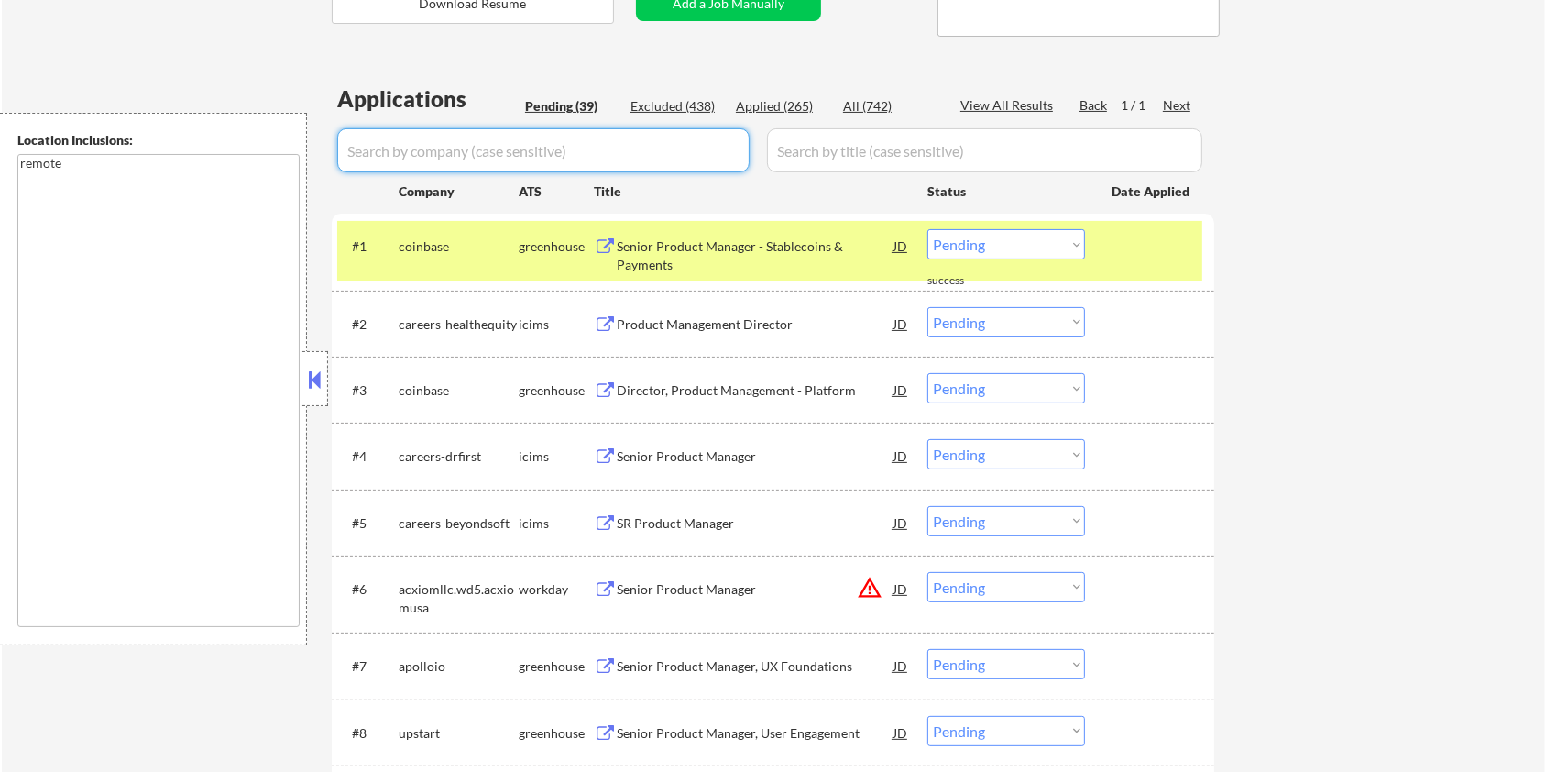
click at [484, 144] on input "input" at bounding box center [543, 150] width 412 height 44
paste input "zerotothree"
drag, startPoint x: 844, startPoint y: 170, endPoint x: 852, endPoint y: 146, distance: 25.2
click at [844, 170] on input "input" at bounding box center [984, 150] width 435 height 44
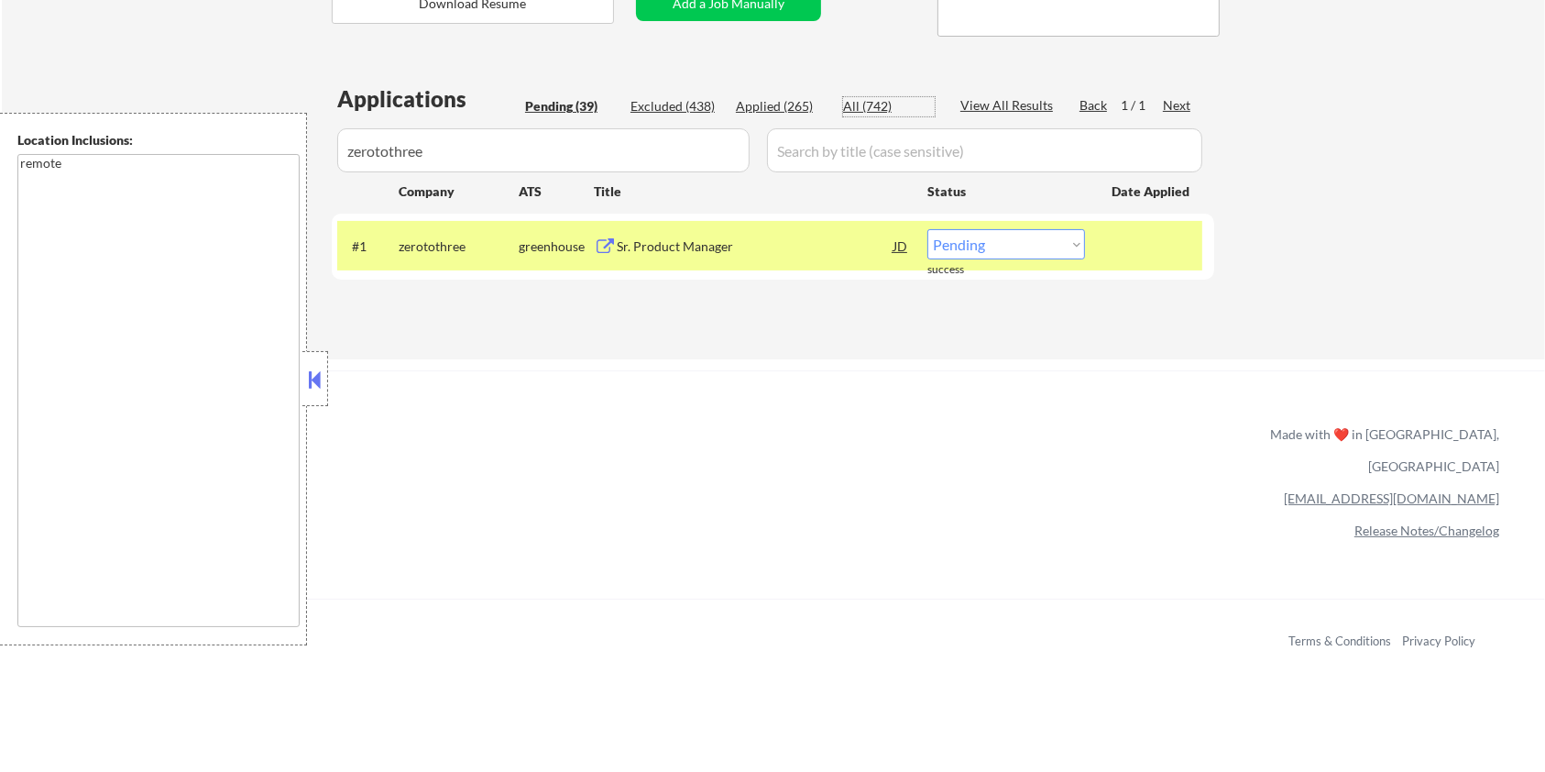
click at [858, 104] on div "All (742)" at bounding box center [889, 106] width 92 height 18
click at [668, 241] on div "Sr. Product Manager" at bounding box center [755, 246] width 277 height 18
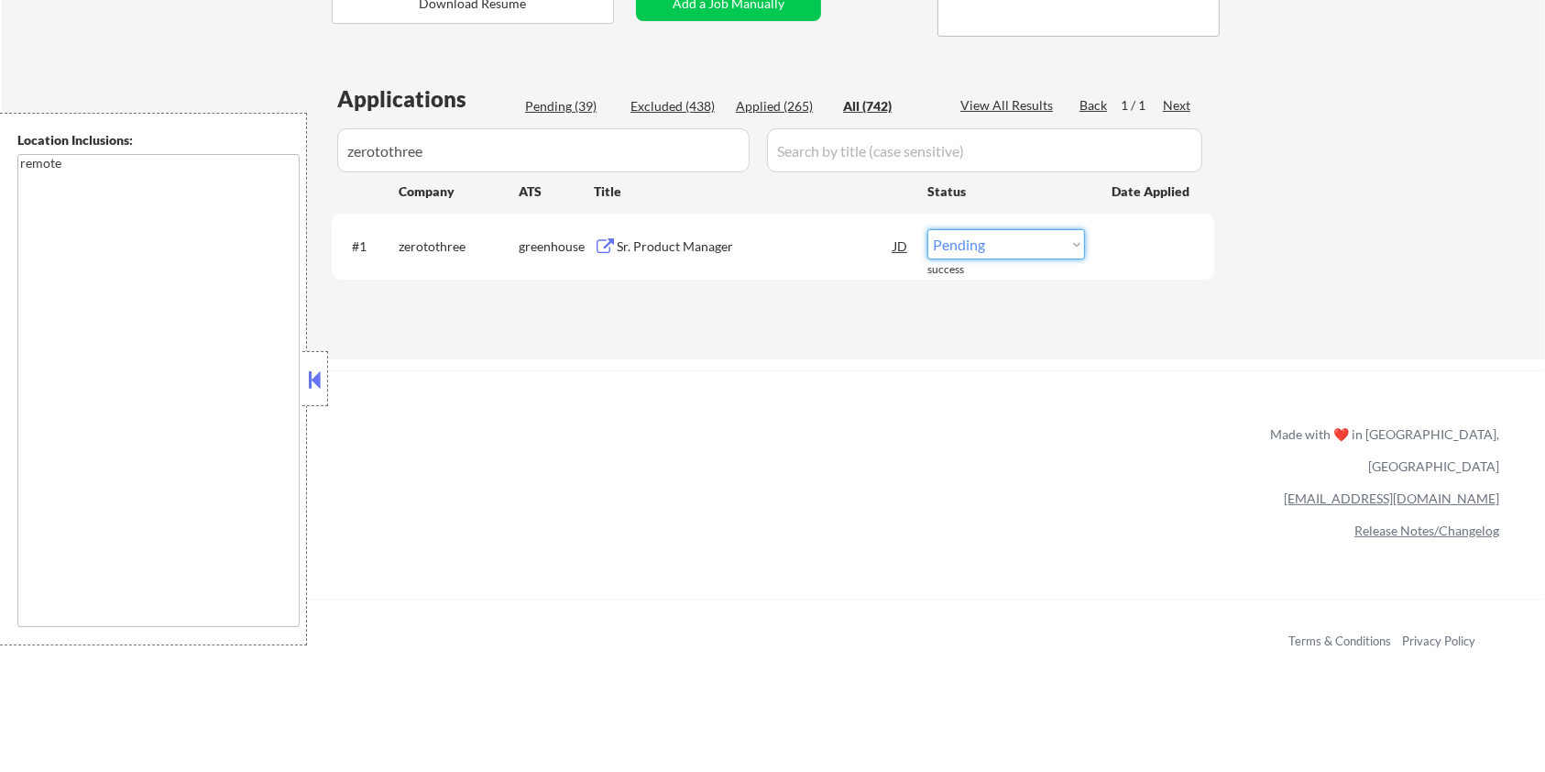
click at [1045, 246] on select "Choose an option... Pending Applied Excluded (Questions) Excluded (Expired) Exc…" at bounding box center [1006, 244] width 158 height 30
click at [927, 229] on select "Choose an option... Pending Applied Excluded (Questions) Excluded (Expired) Exc…" at bounding box center [1006, 244] width 158 height 30
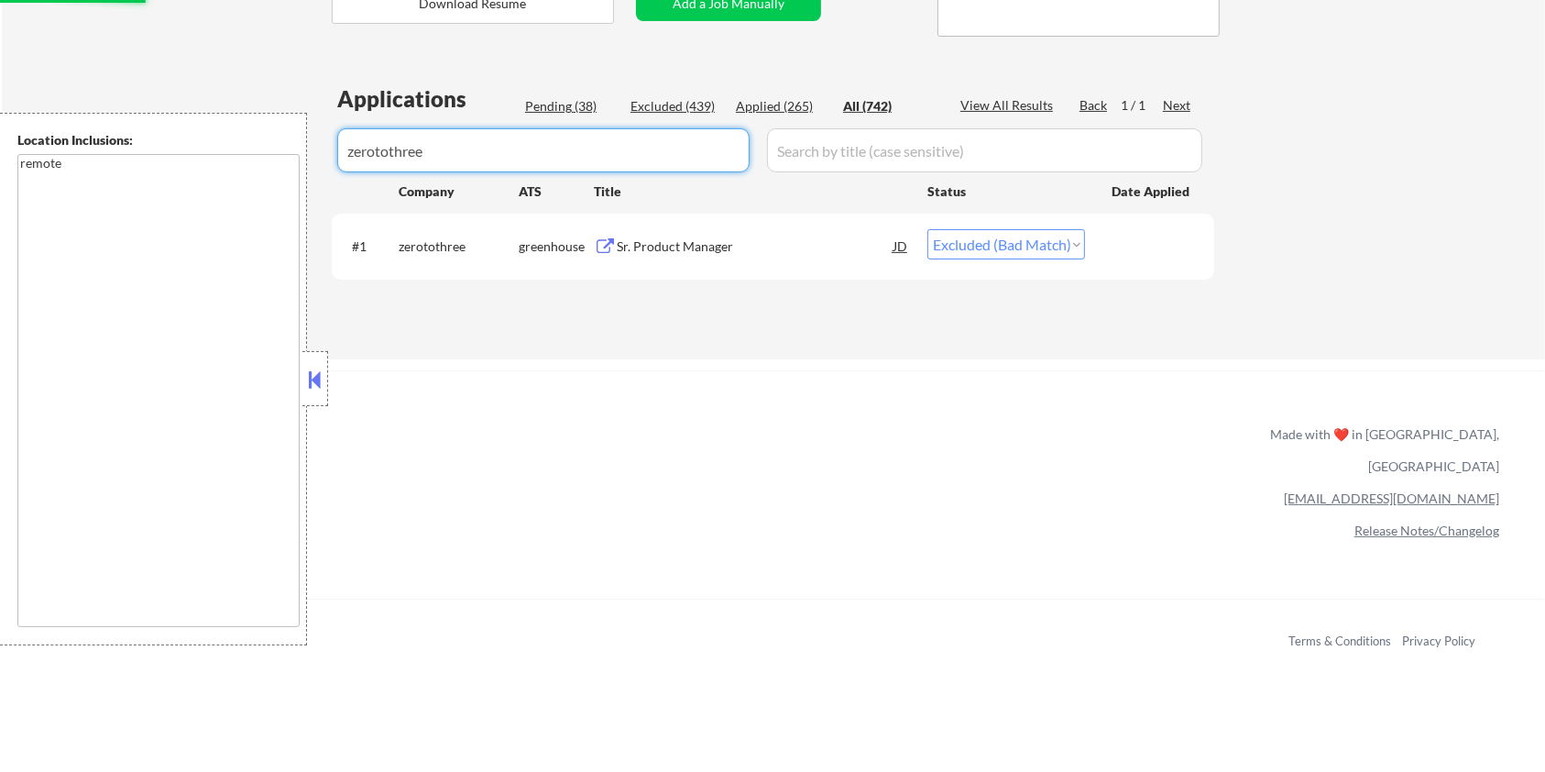
drag, startPoint x: 466, startPoint y: 150, endPoint x: 266, endPoint y: 148, distance: 200.7
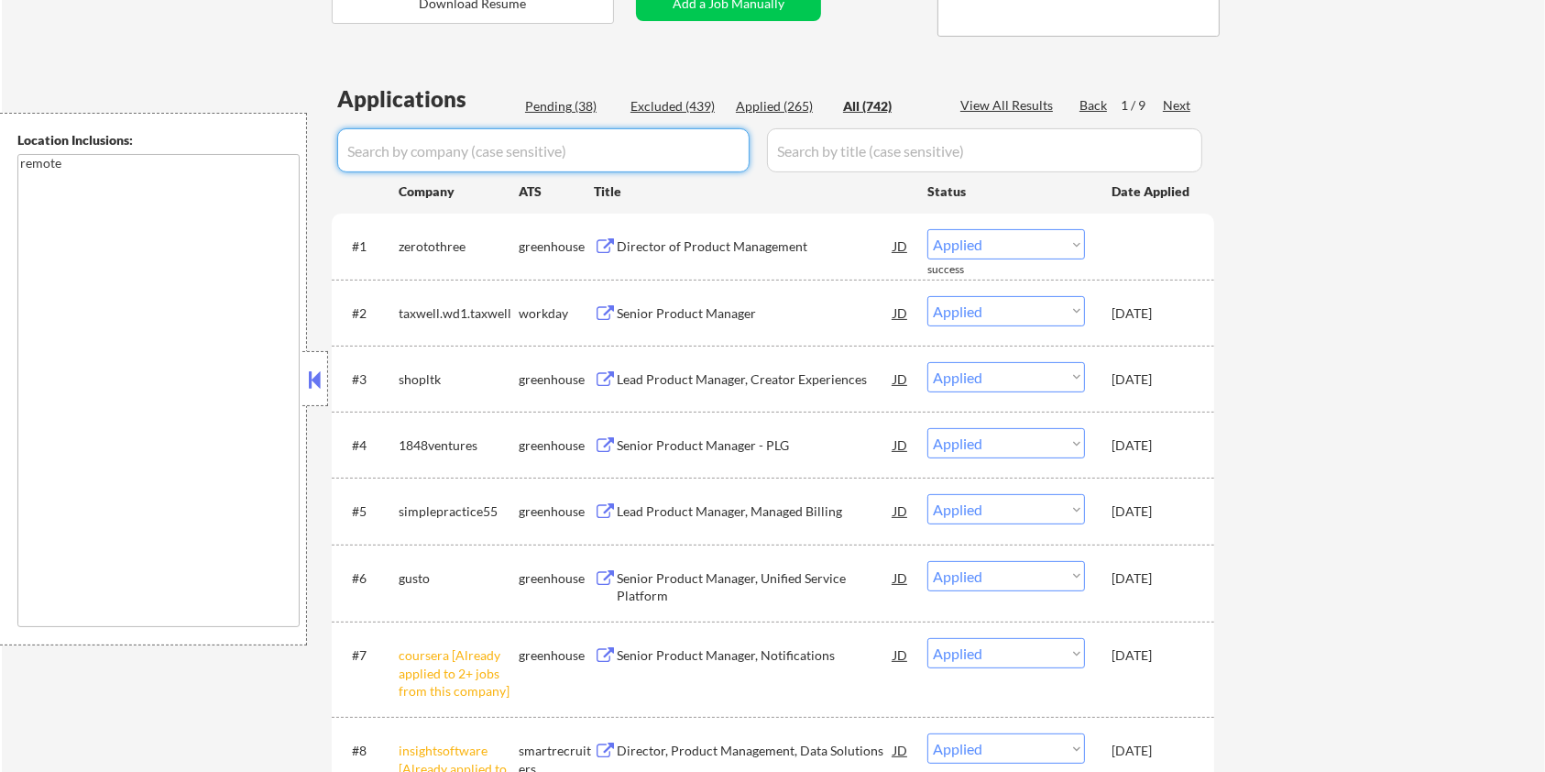
click at [564, 98] on div "Pending (38)" at bounding box center [571, 106] width 92 height 18
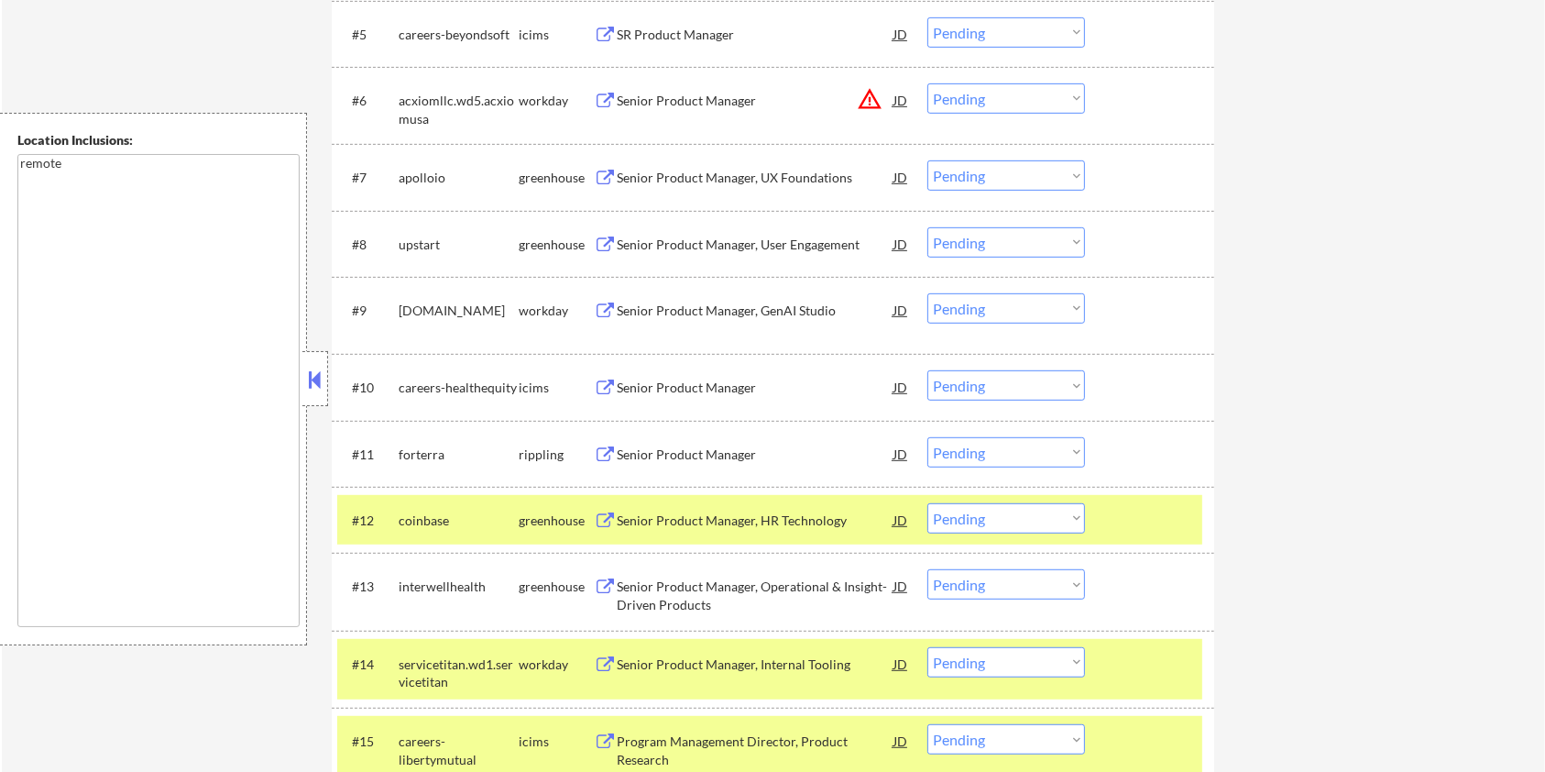
scroll to position [1002, 0]
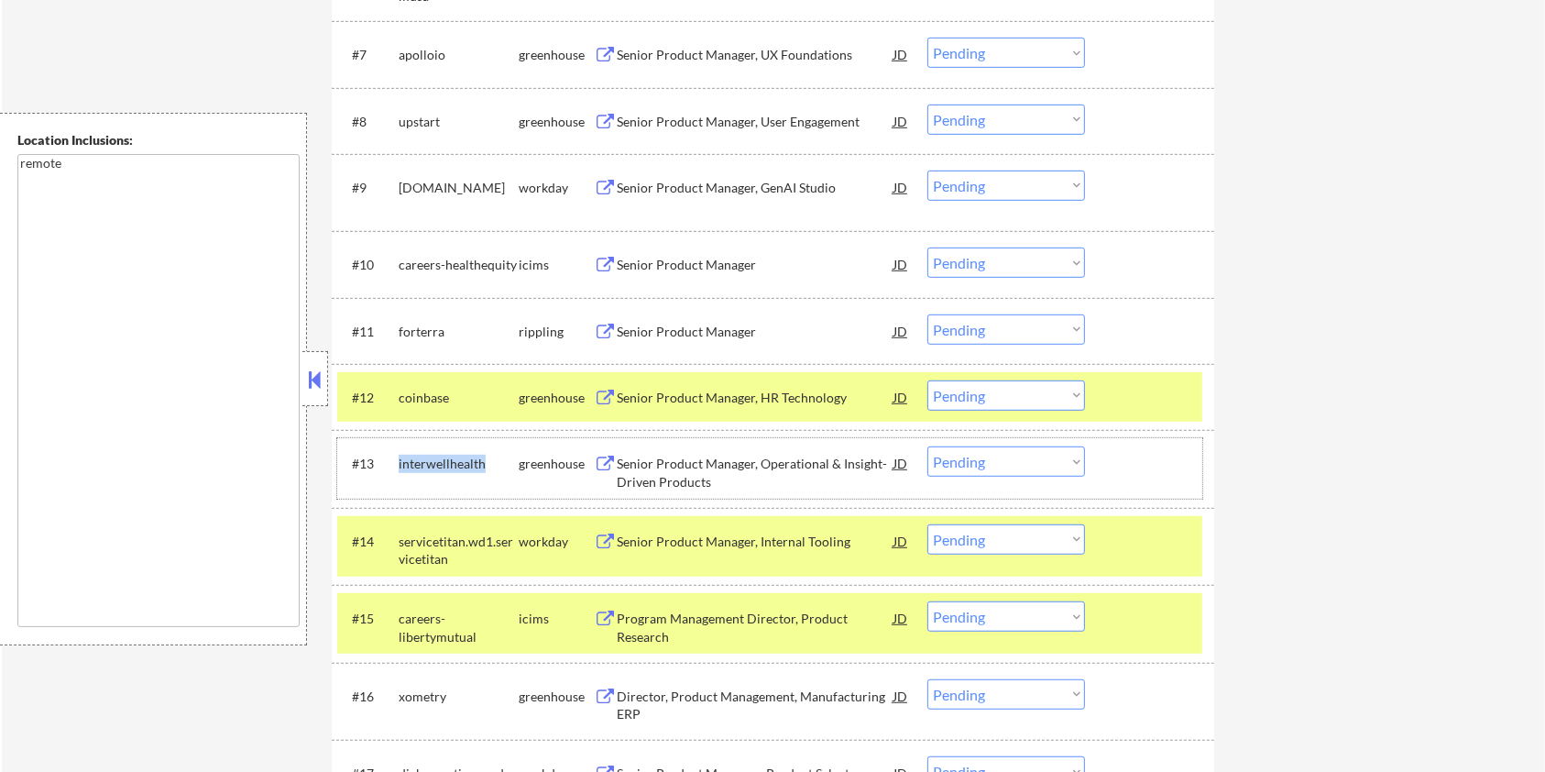
drag, startPoint x: 494, startPoint y: 464, endPoint x: 394, endPoint y: 457, distance: 100.1
click at [394, 457] on div "#13 interwellhealth greenhouse Senior Product Manager, Operational & Insight-Dr…" at bounding box center [769, 468] width 865 height 60
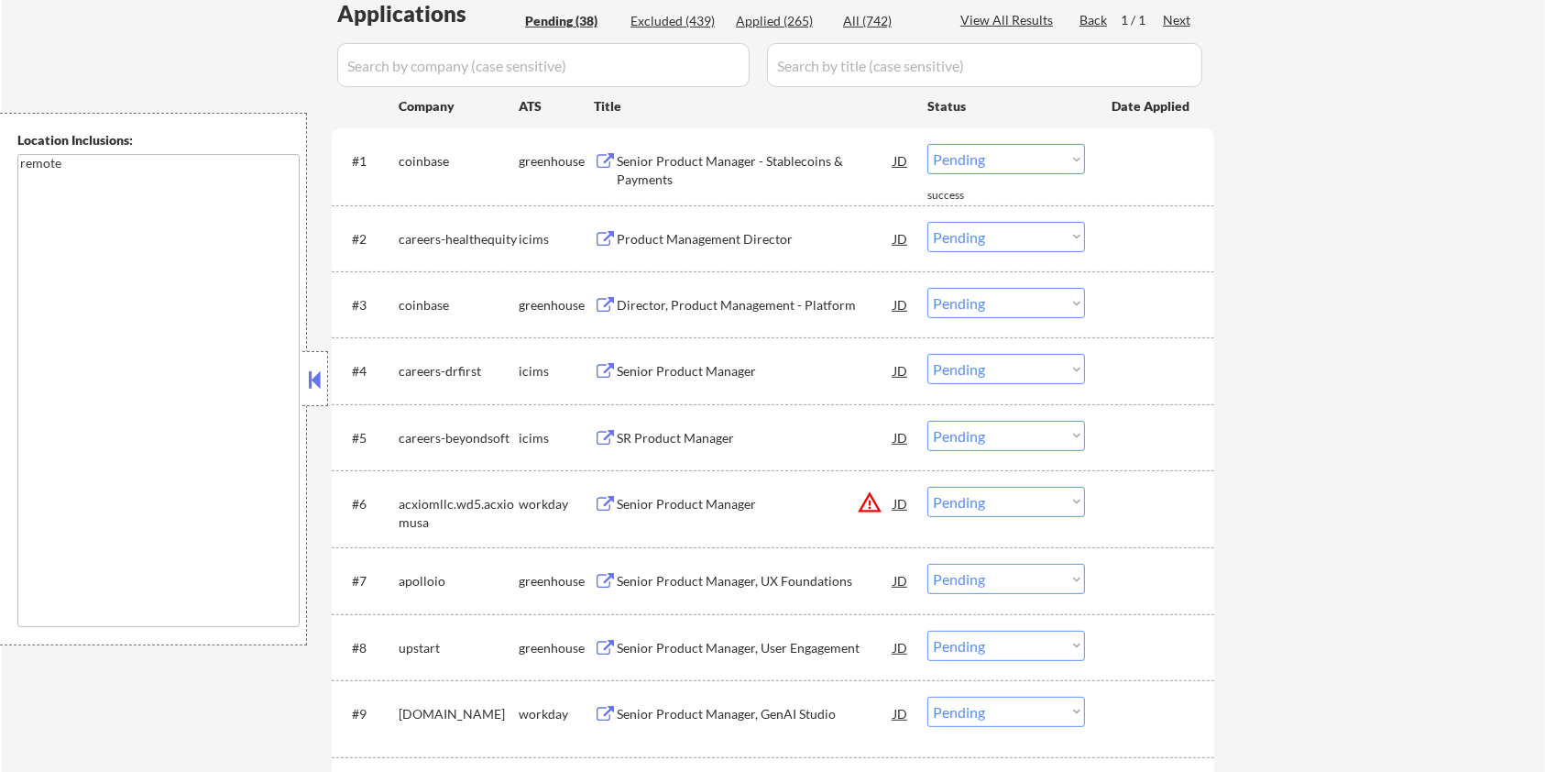
scroll to position [269, 0]
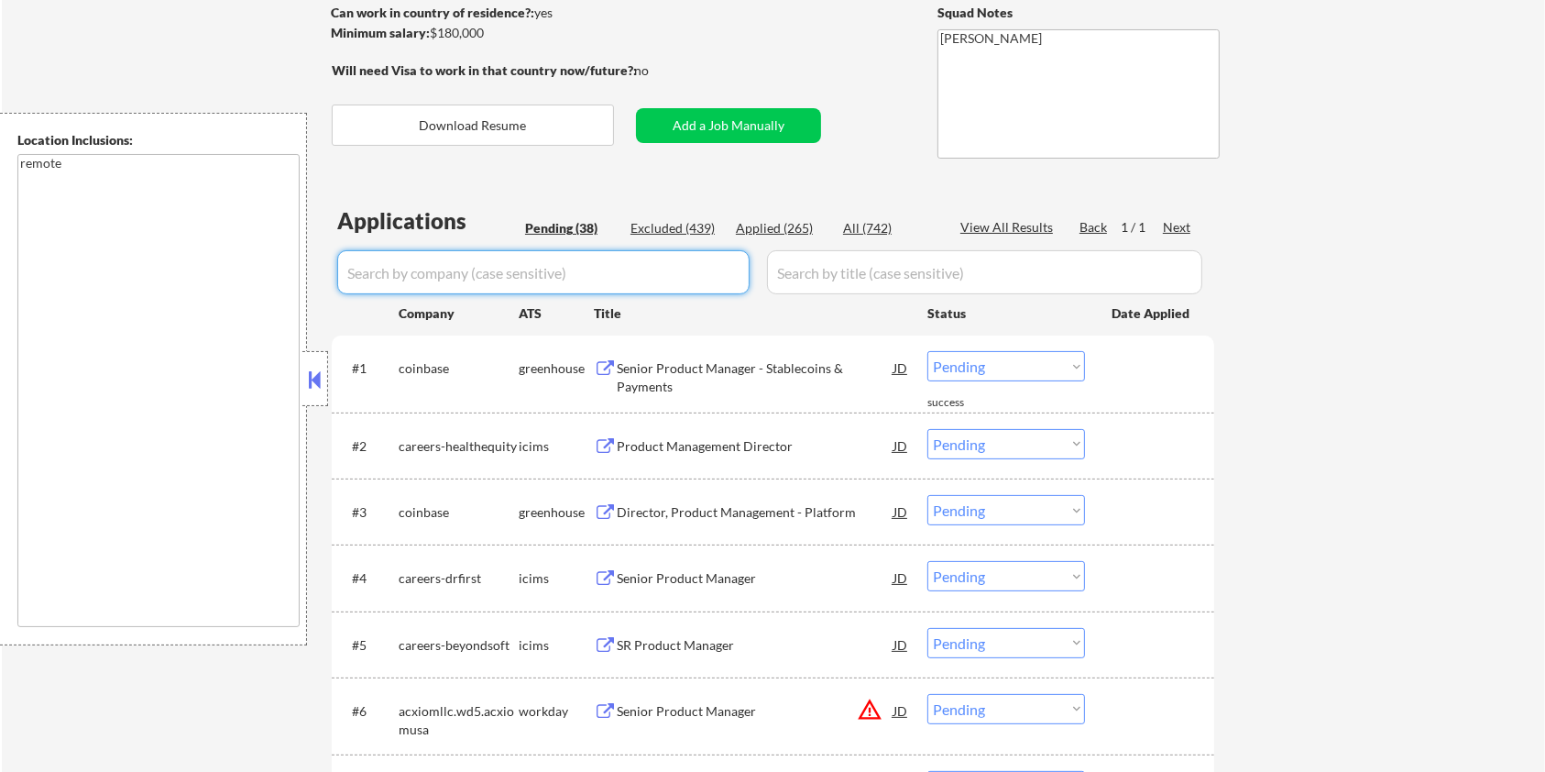
click at [485, 268] on input "input" at bounding box center [543, 272] width 412 height 44
paste input "interwellhealth"
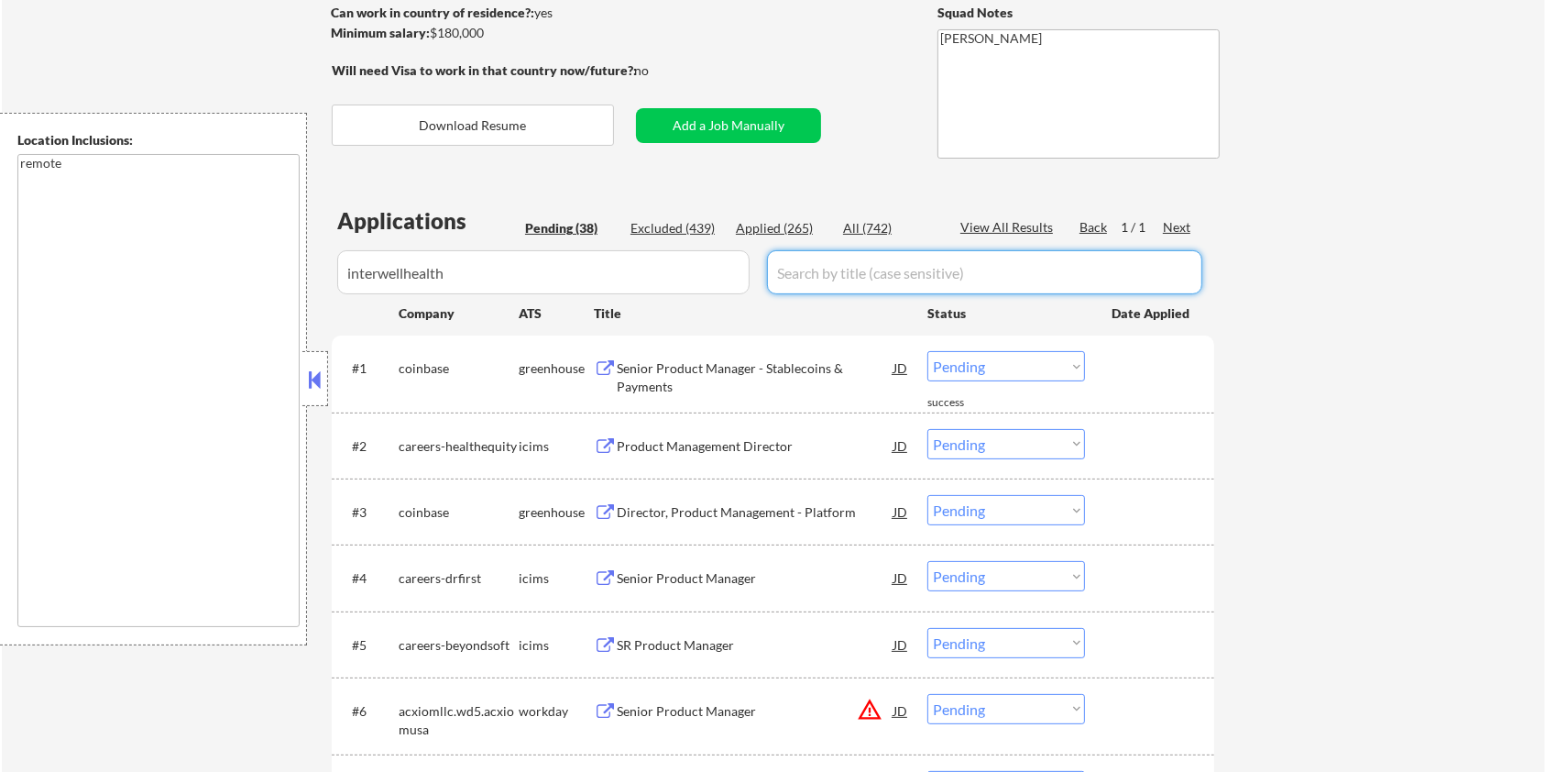
click at [865, 279] on input "input" at bounding box center [984, 272] width 435 height 44
click at [858, 223] on div "All (742)" at bounding box center [889, 228] width 92 height 18
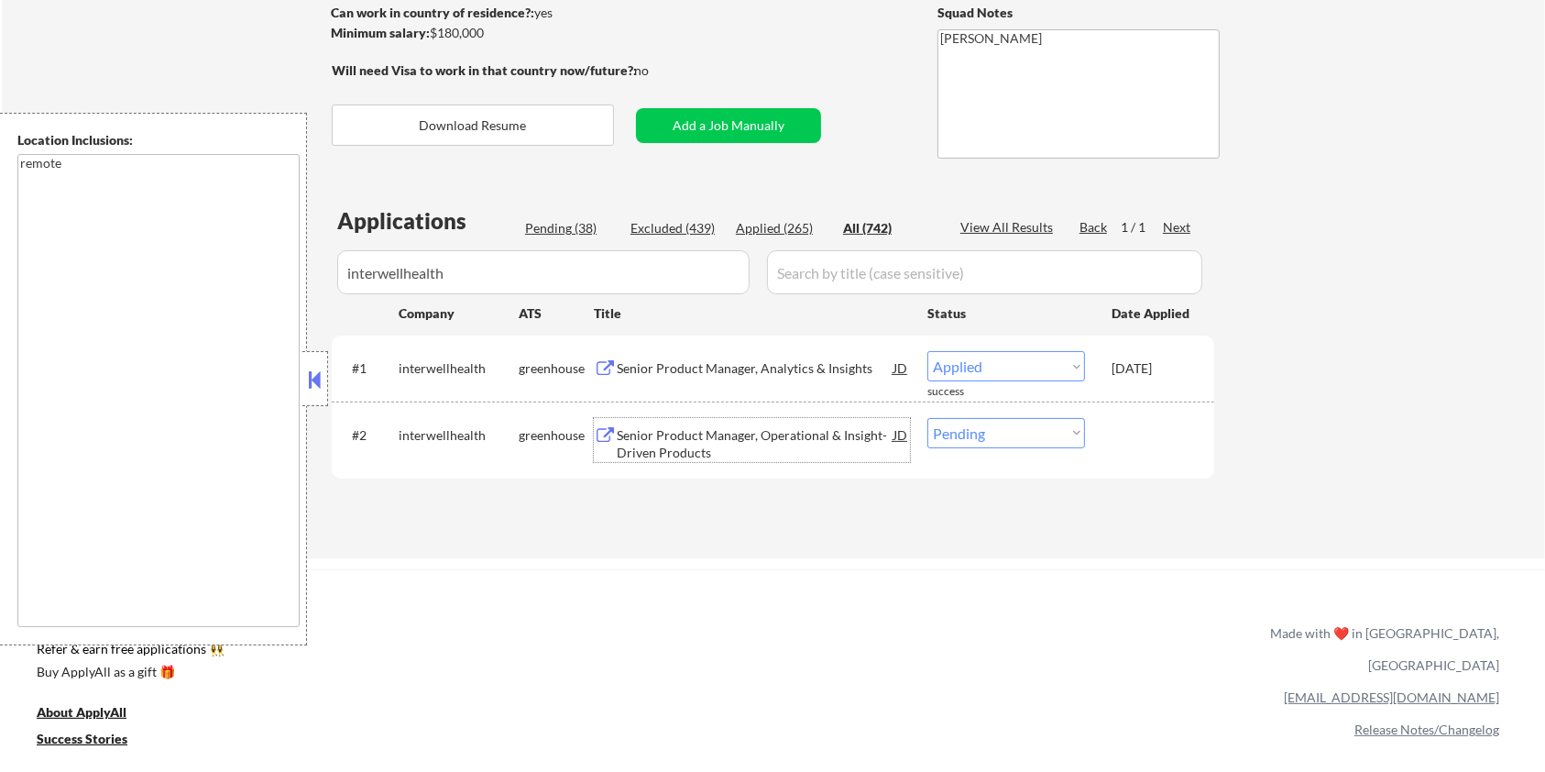
click at [737, 429] on div "Senior Product Manager, Operational & Insight-Driven Products" at bounding box center [755, 444] width 277 height 36
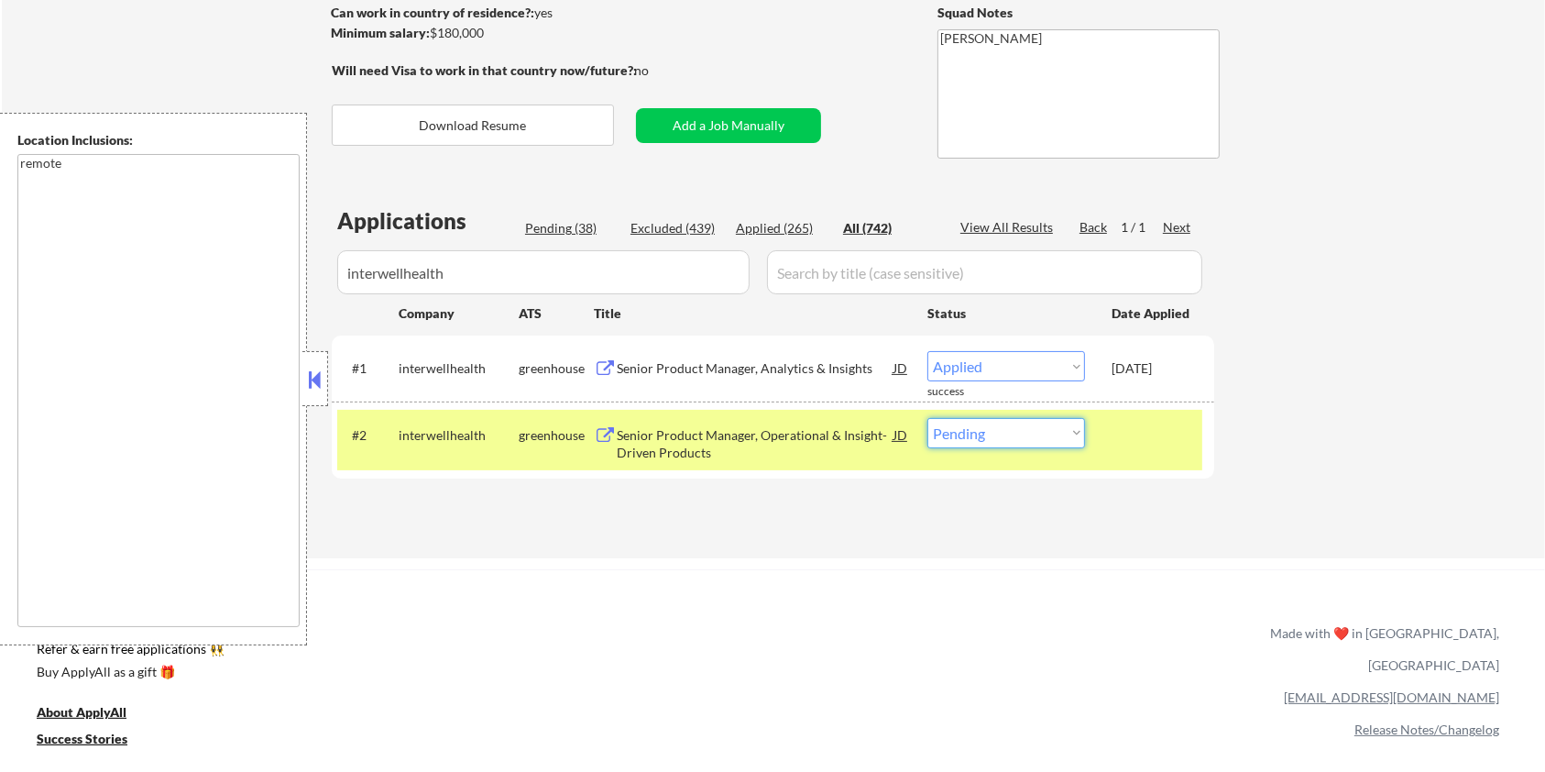
click at [982, 436] on select "Choose an option... Pending Applied Excluded (Questions) Excluded (Expired) Exc…" at bounding box center [1006, 433] width 158 height 30
click at [927, 418] on select "Choose an option... Pending Applied Excluded (Questions) Excluded (Expired) Exc…" at bounding box center [1006, 433] width 158 height 30
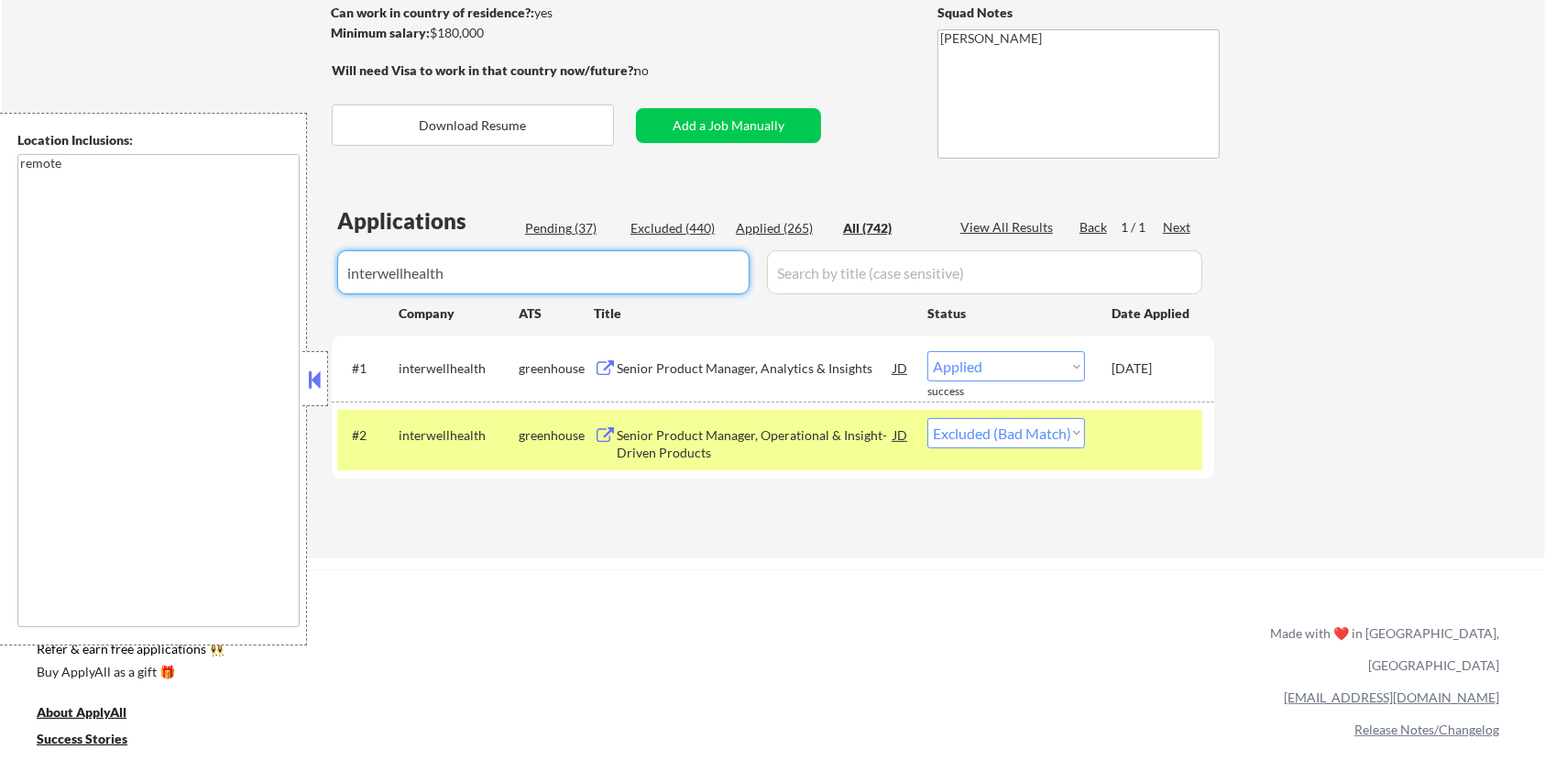
drag, startPoint x: 542, startPoint y: 257, endPoint x: 242, endPoint y: 290, distance: 302.3
click at [242, 290] on body "← Return to /applysquad Mailslurp Inbox Job Search Builder [PERSON_NAME] User E…" at bounding box center [772, 117] width 1545 height 772
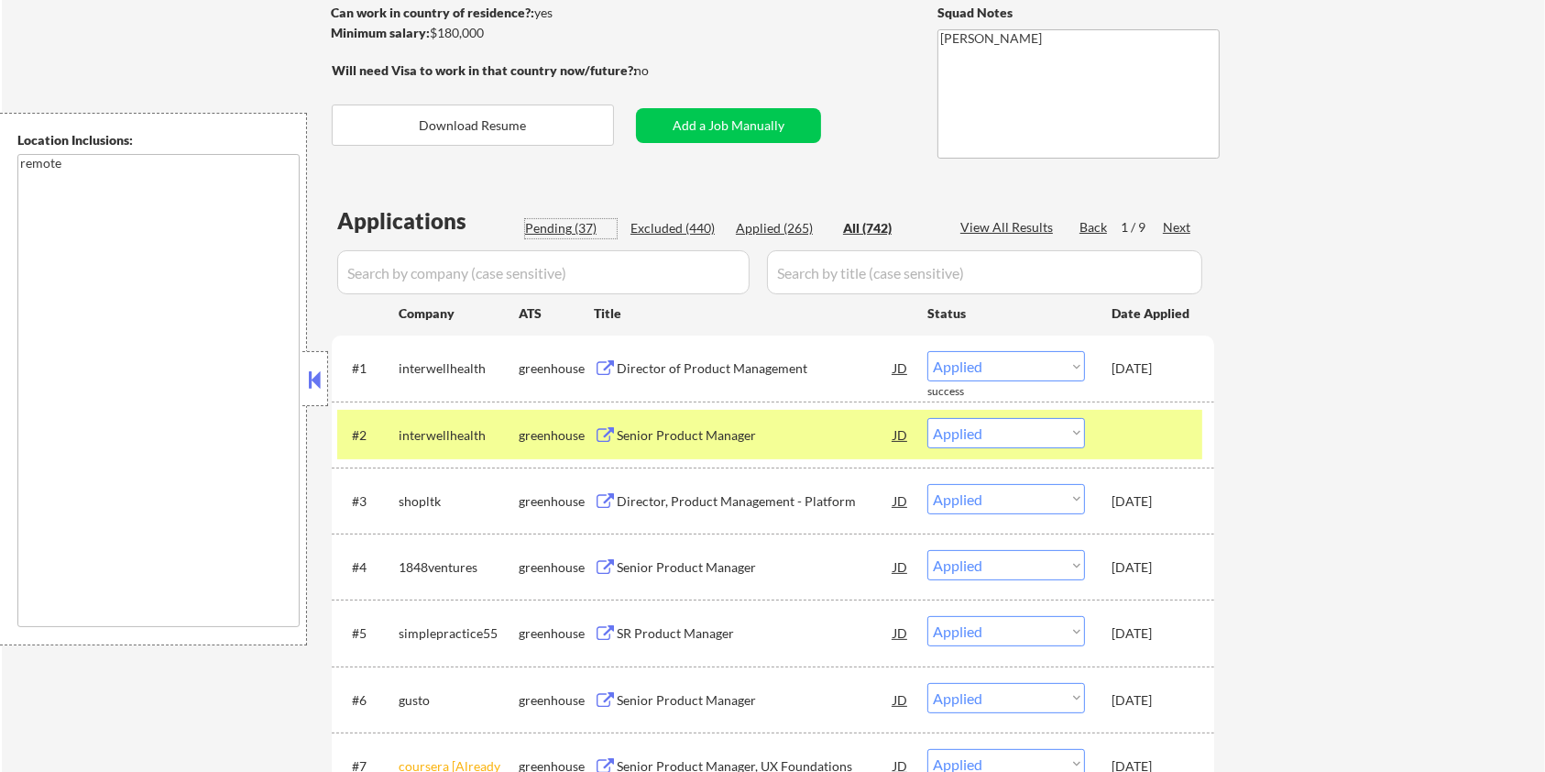
click at [574, 231] on div "Pending (37)" at bounding box center [571, 228] width 92 height 18
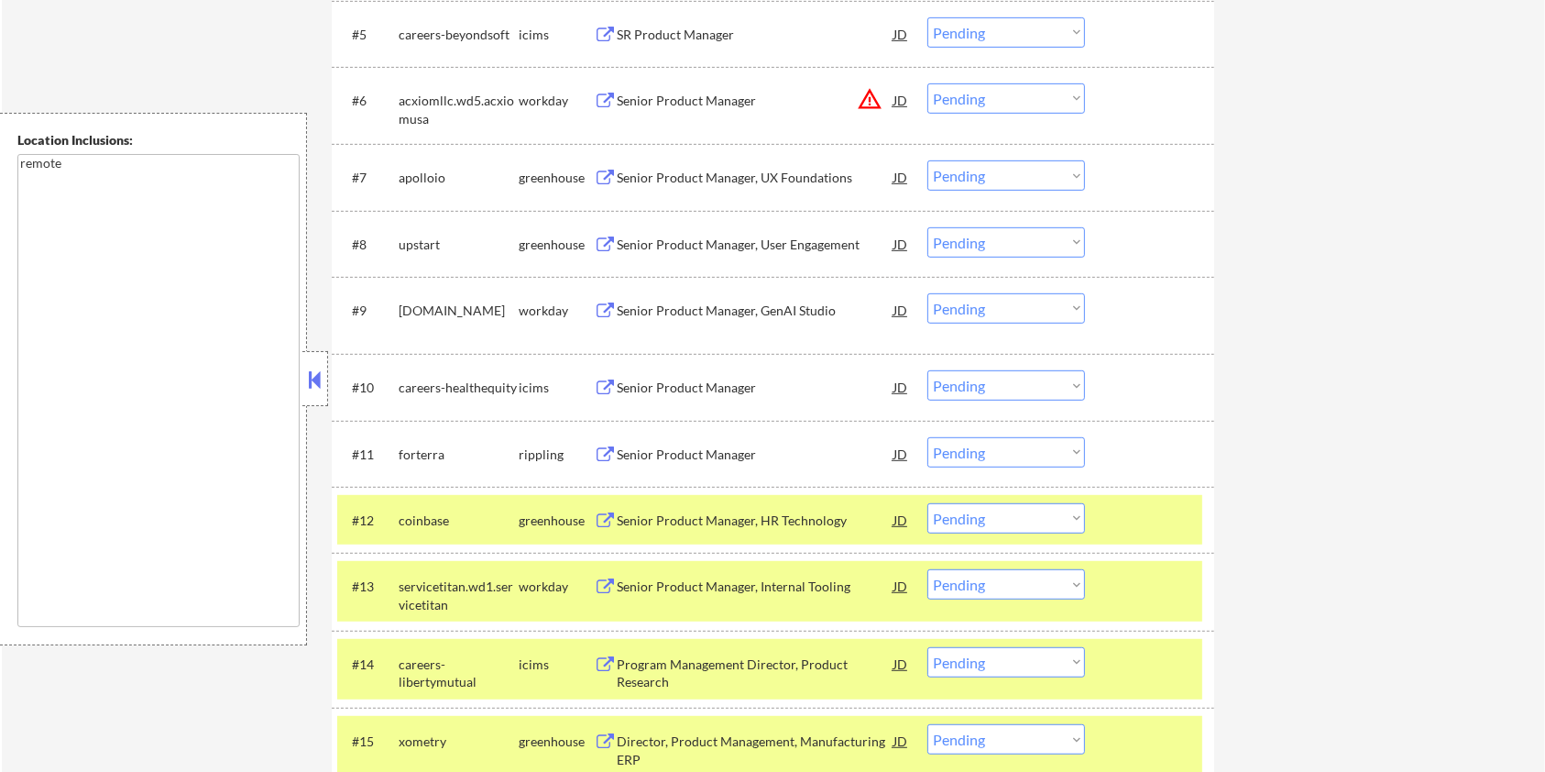
scroll to position [636, 0]
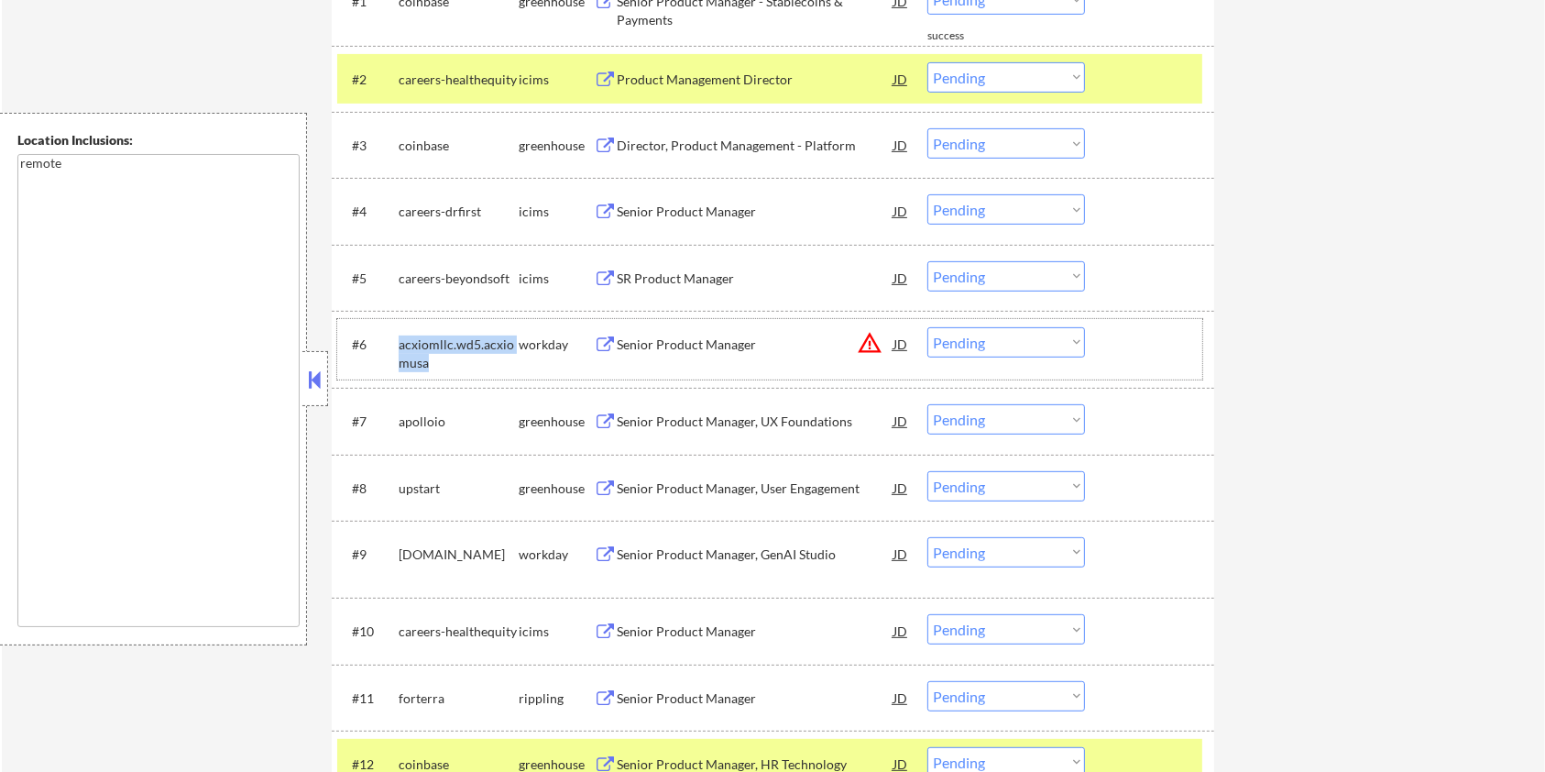
drag, startPoint x: 438, startPoint y: 353, endPoint x: 400, endPoint y: 346, distance: 39.0
click at [400, 346] on div "acxiomllc.wd5.acxiomusa" at bounding box center [459, 353] width 120 height 36
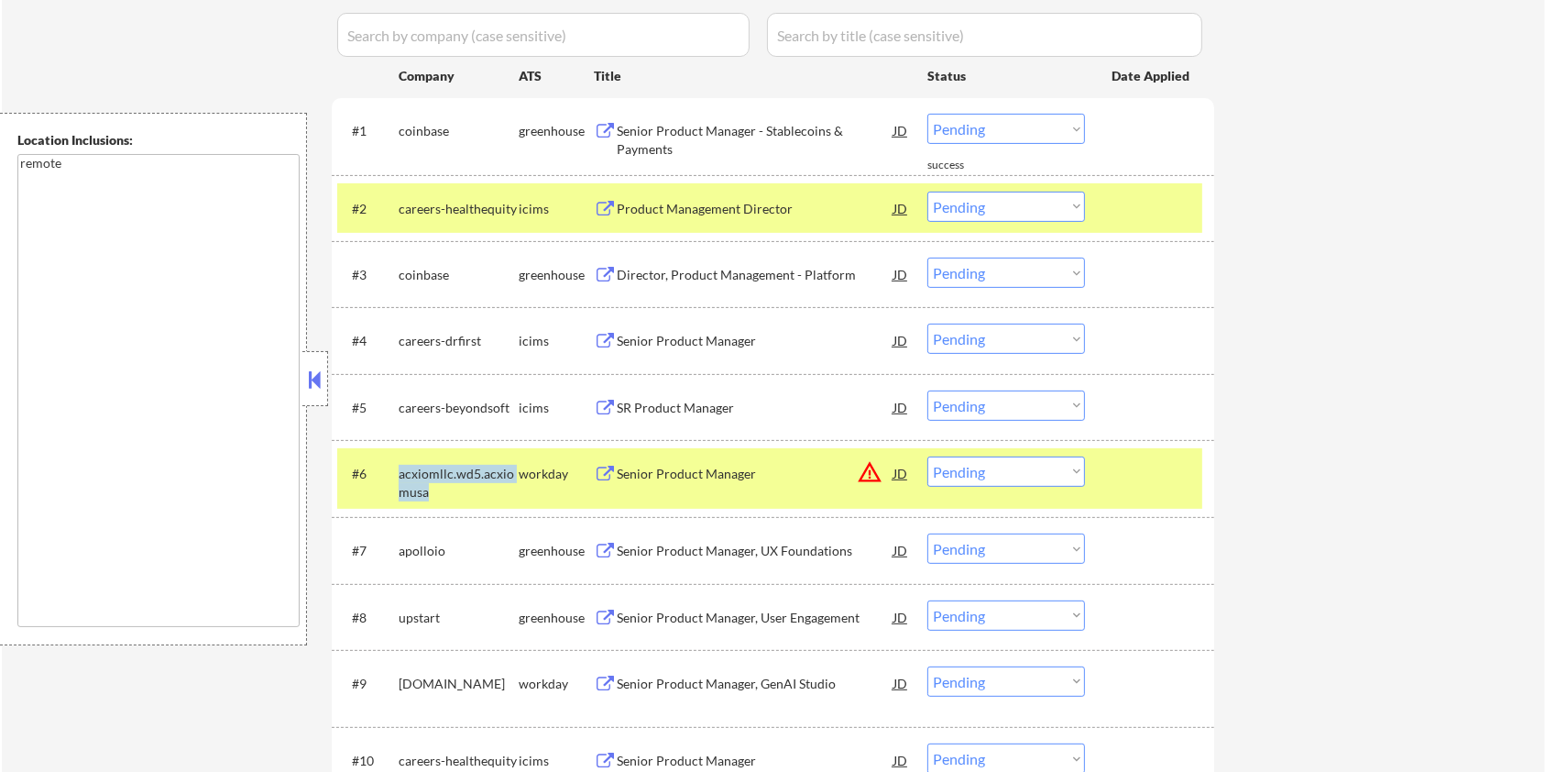
scroll to position [269, 0]
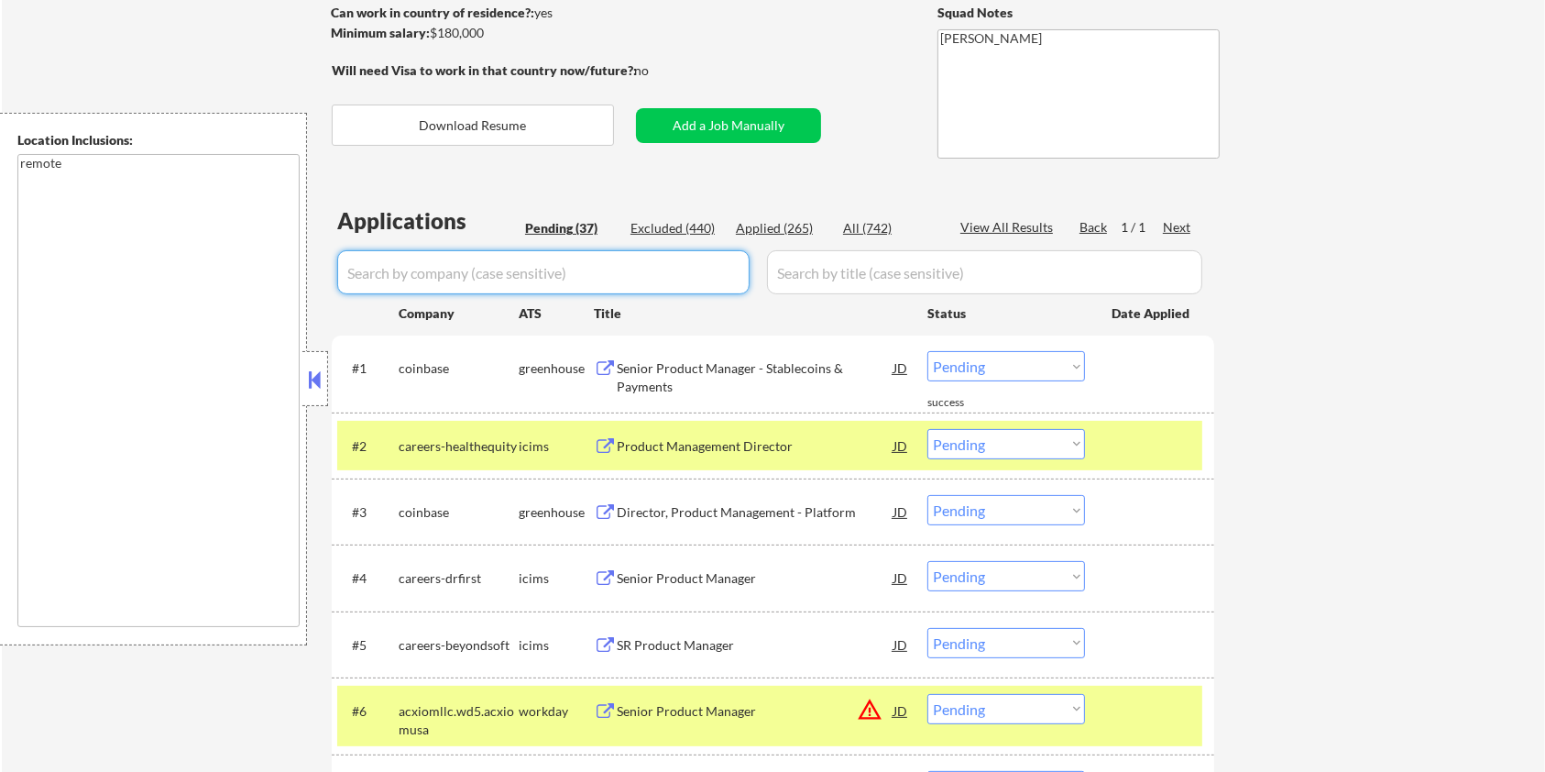
click at [442, 265] on input "input" at bounding box center [543, 272] width 412 height 44
paste input "acxiomllc.wd5.acxiomusa"
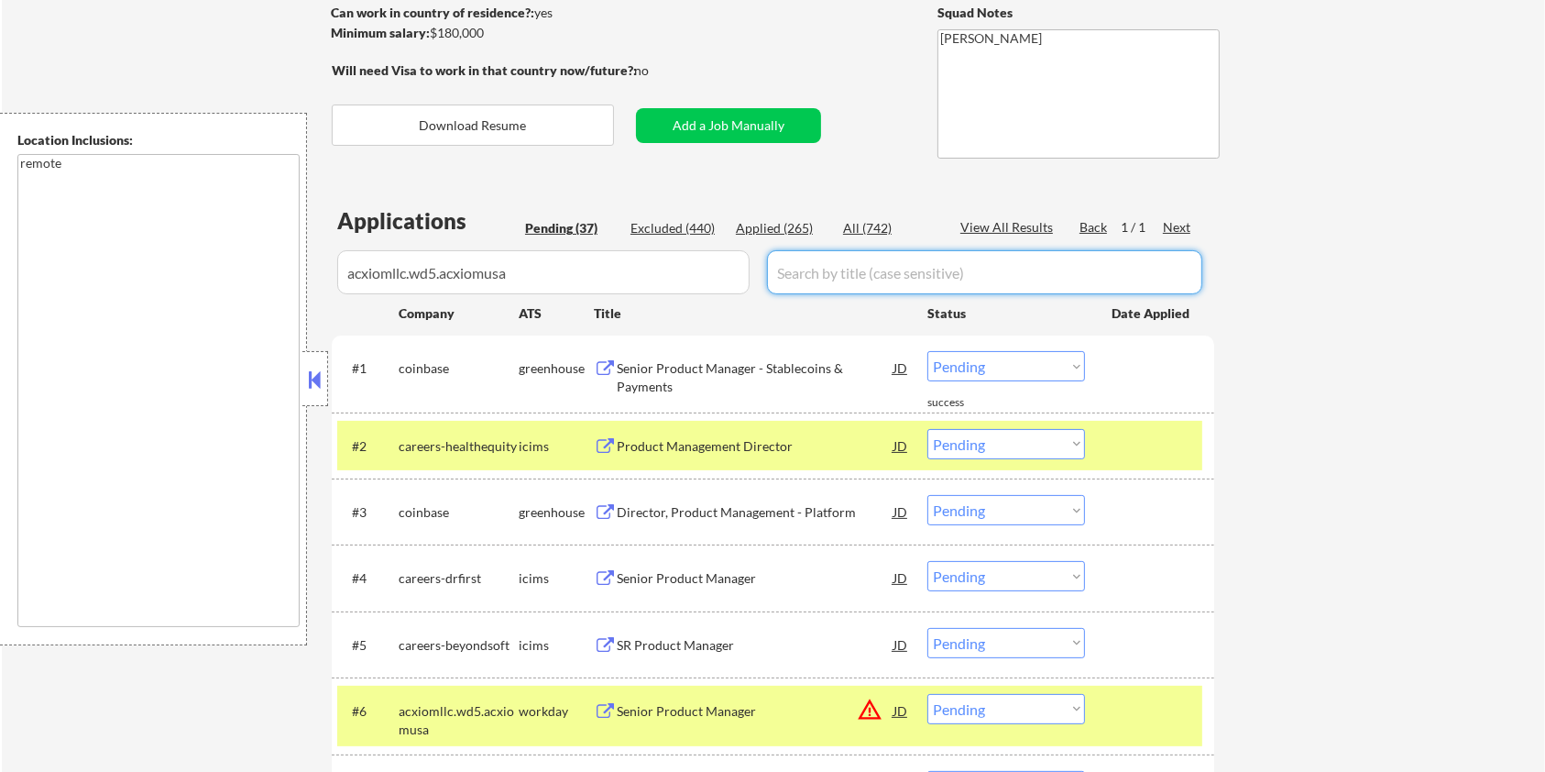
drag, startPoint x: 803, startPoint y: 273, endPoint x: 856, endPoint y: 246, distance: 59.8
click at [803, 273] on input "input" at bounding box center [984, 272] width 435 height 44
click at [860, 232] on div "All (742)" at bounding box center [889, 228] width 92 height 18
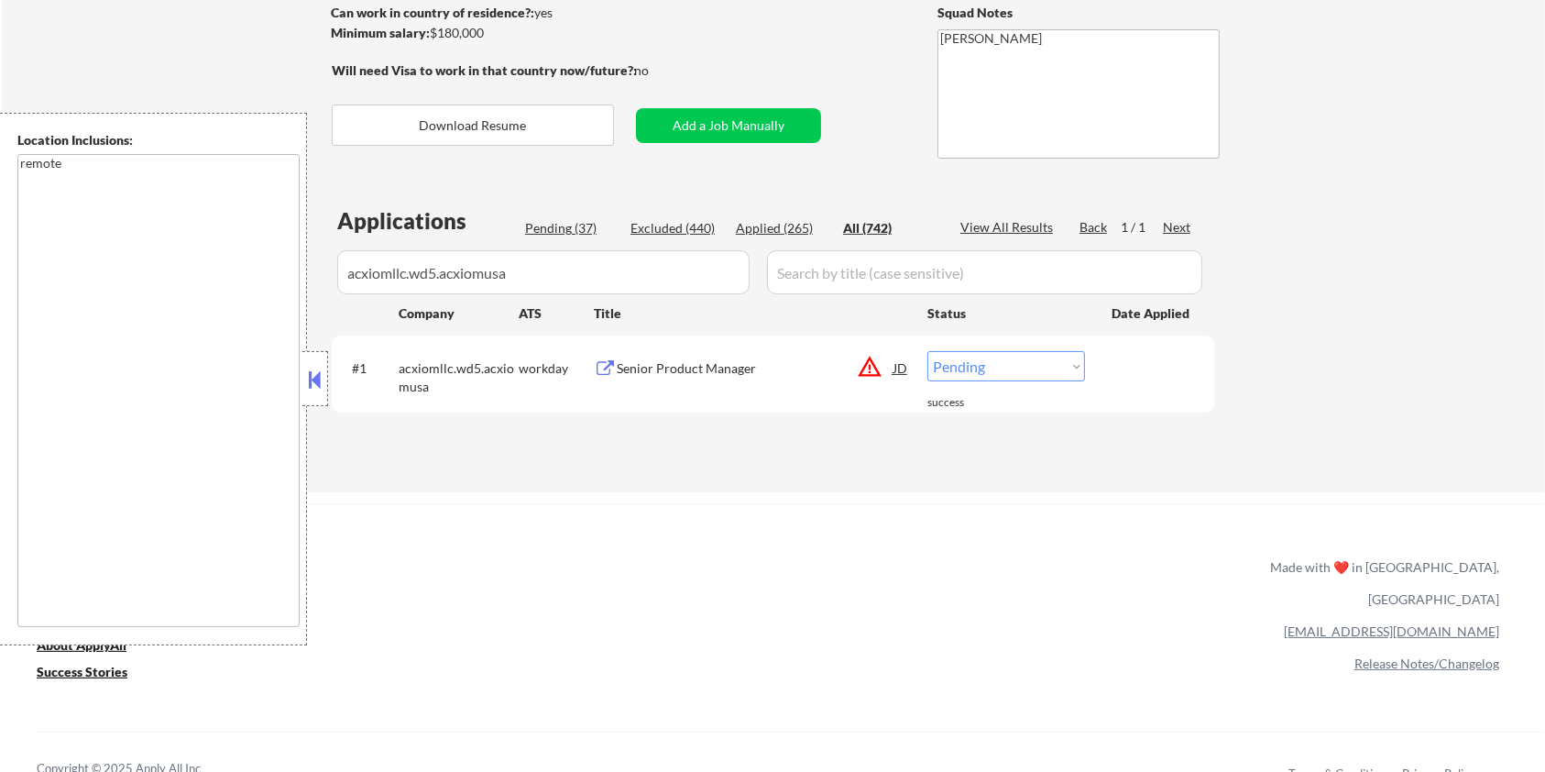
click at [663, 360] on div "Senior Product Manager" at bounding box center [755, 368] width 277 height 18
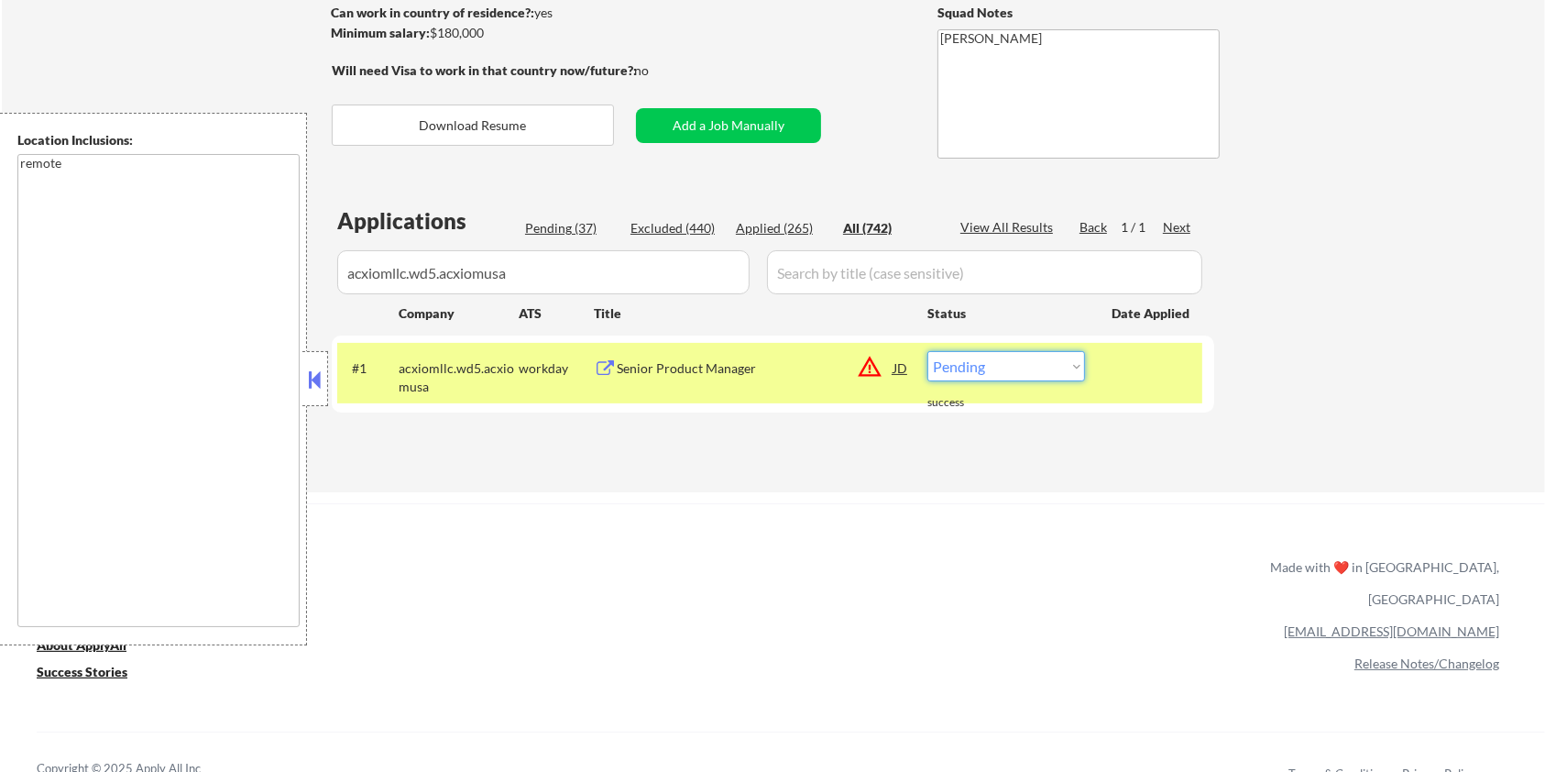
click at [999, 360] on select "Choose an option... Pending Applied Excluded (Questions) Excluded (Expired) Exc…" at bounding box center [1006, 366] width 158 height 30
click at [927, 351] on select "Choose an option... Pending Applied Excluded (Questions) Excluded (Expired) Exc…" at bounding box center [1006, 366] width 158 height 30
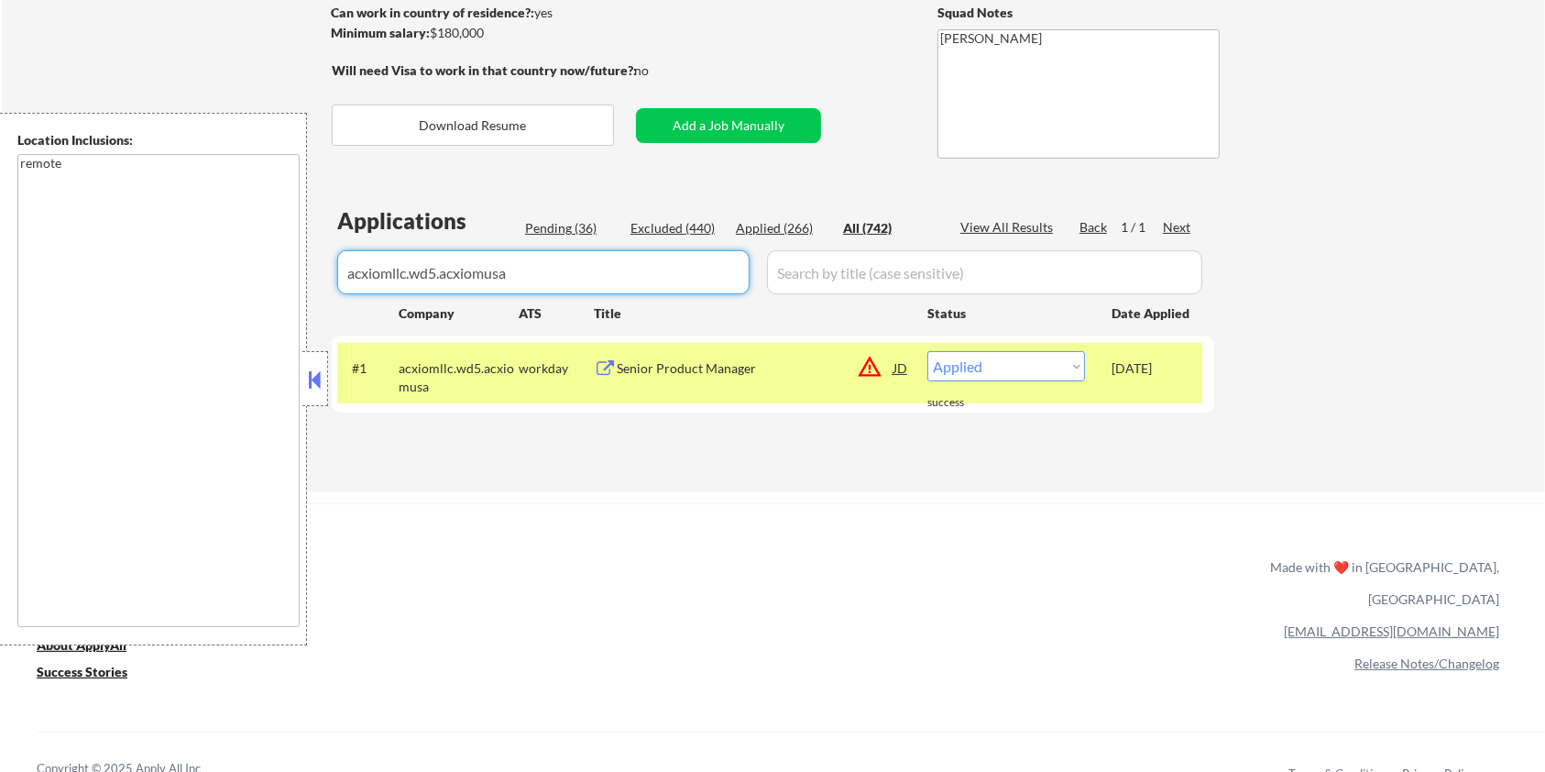
drag, startPoint x: 552, startPoint y: 282, endPoint x: 137, endPoint y: 281, distance: 414.2
click at [137, 281] on body "← Return to /applysquad Mailslurp Inbox Job Search Builder [PERSON_NAME] User E…" at bounding box center [772, 117] width 1545 height 772
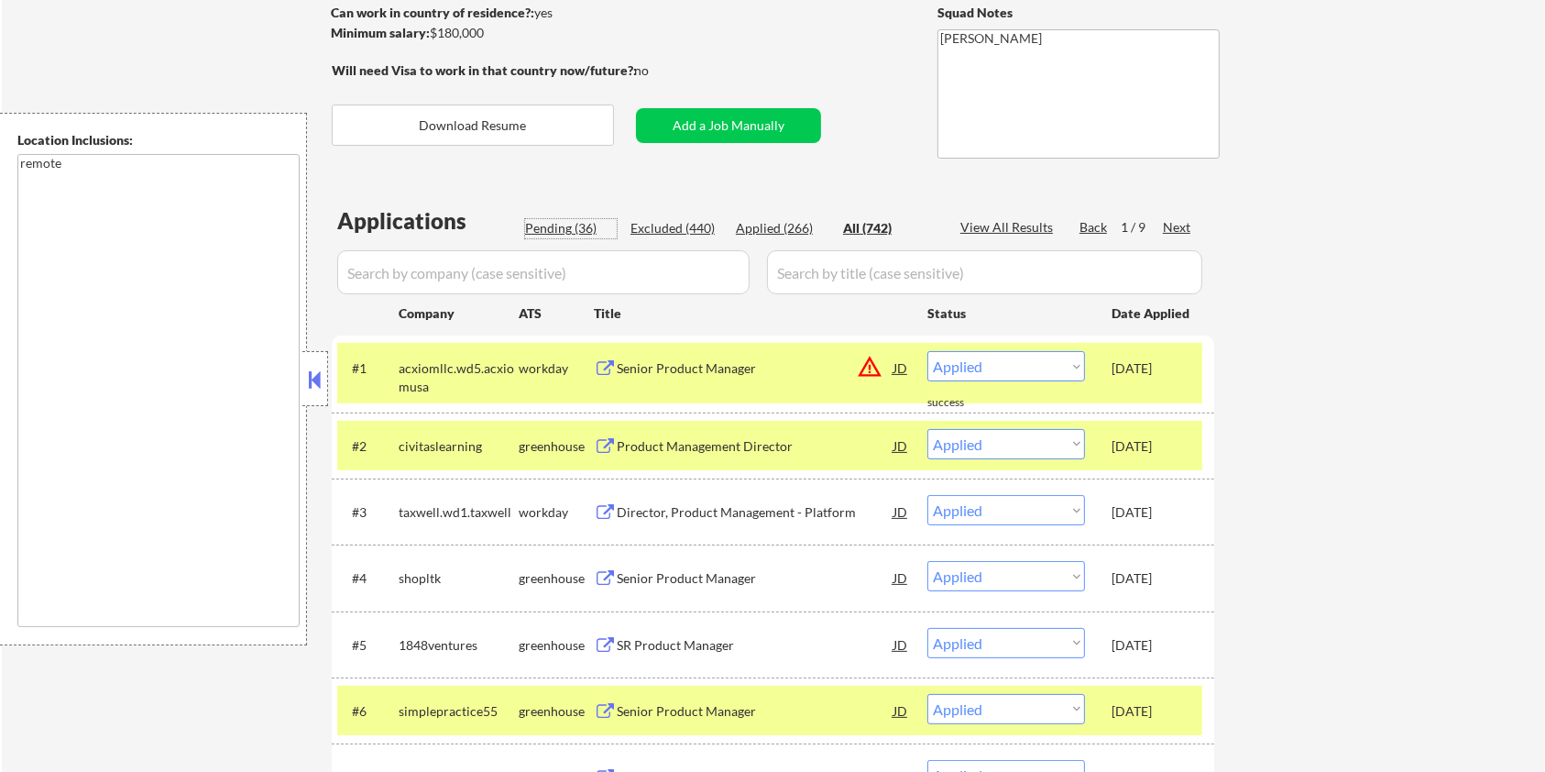
click at [543, 227] on div "Pending (36)" at bounding box center [571, 228] width 92 height 18
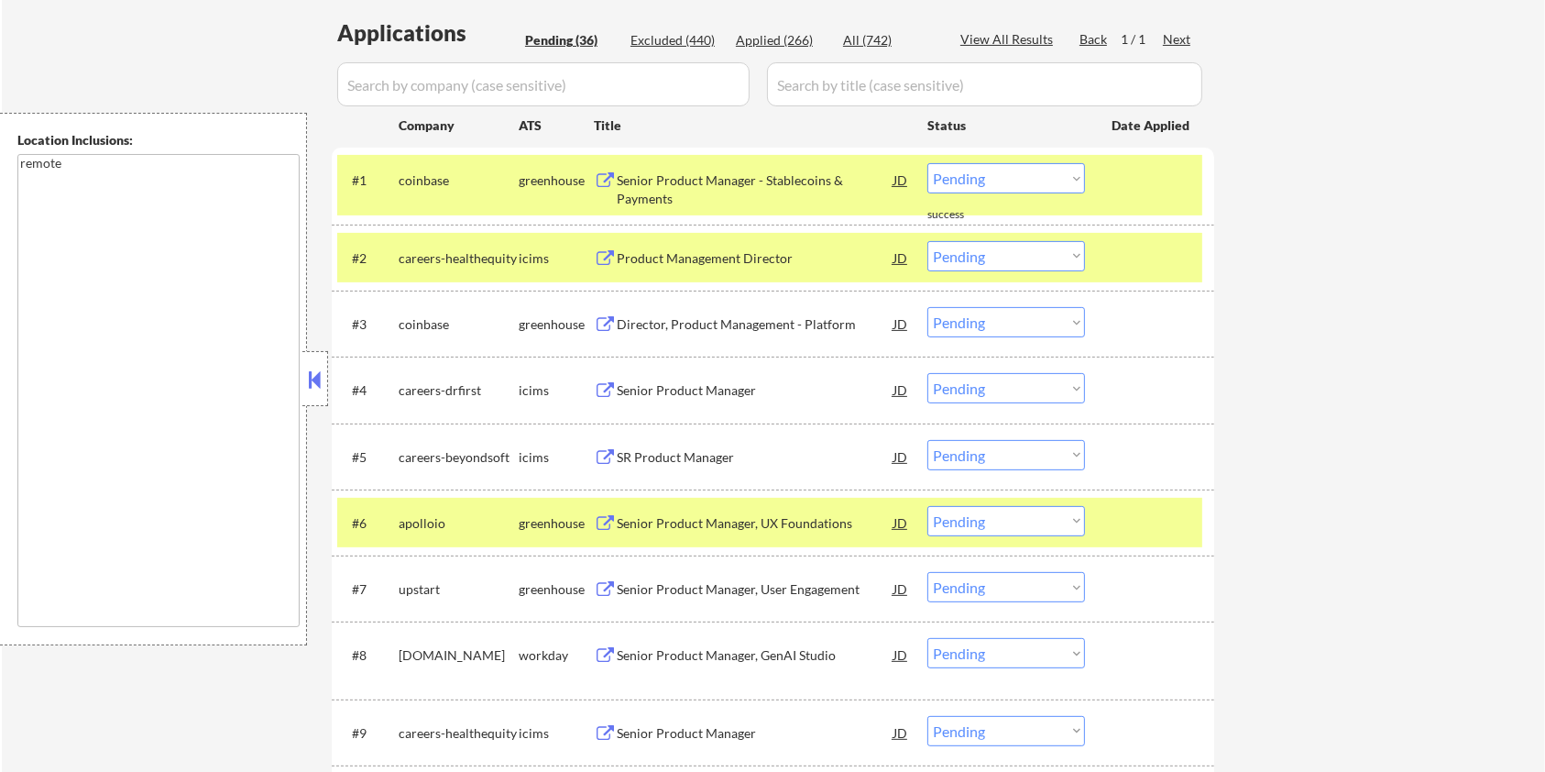
scroll to position [513, 0]
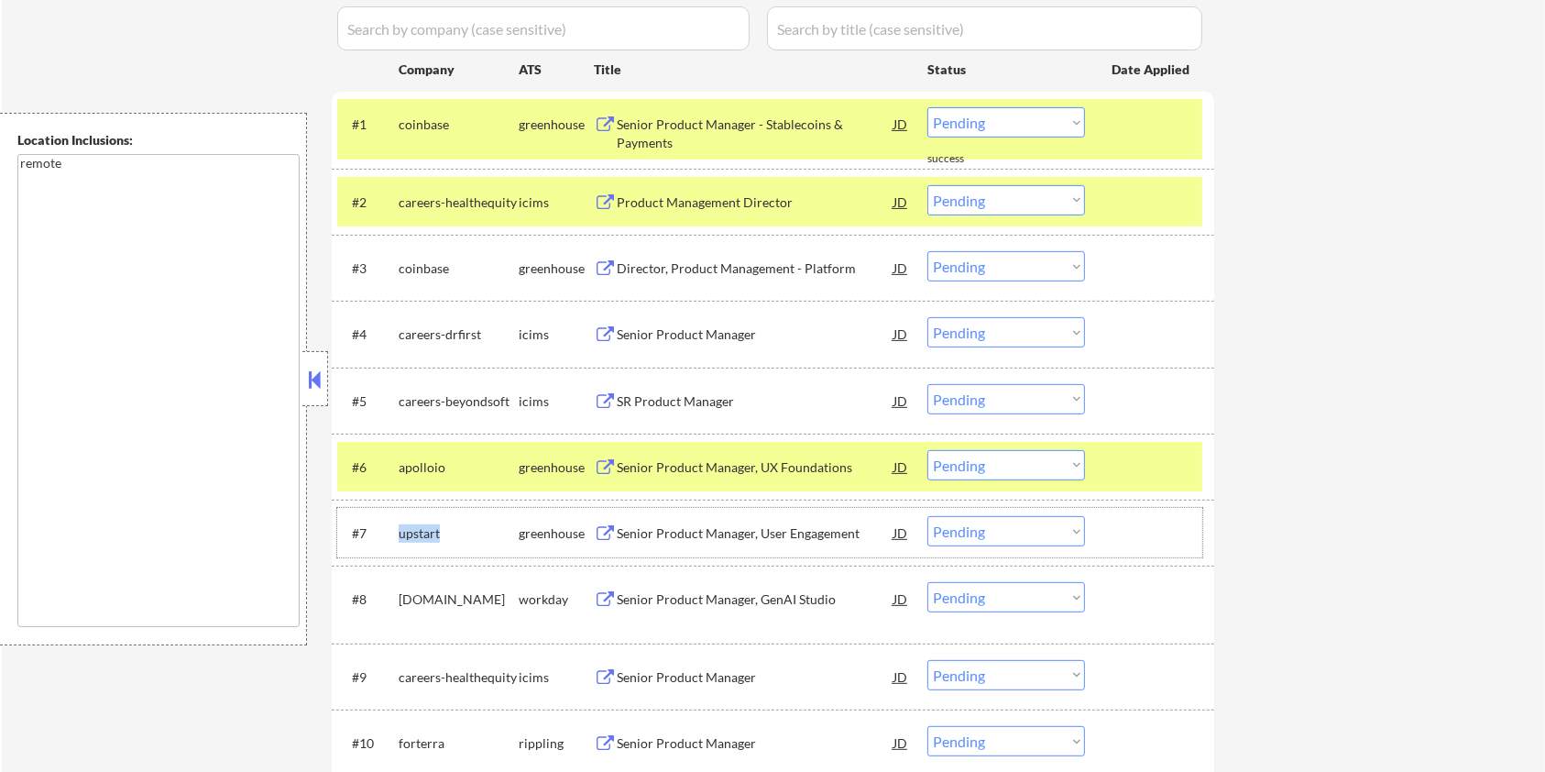
drag, startPoint x: 442, startPoint y: 530, endPoint x: 393, endPoint y: 532, distance: 48.6
click at [393, 532] on div "#7 upstart greenhouse Senior Product Manager, User Engagement JD warning_amber …" at bounding box center [769, 532] width 865 height 49
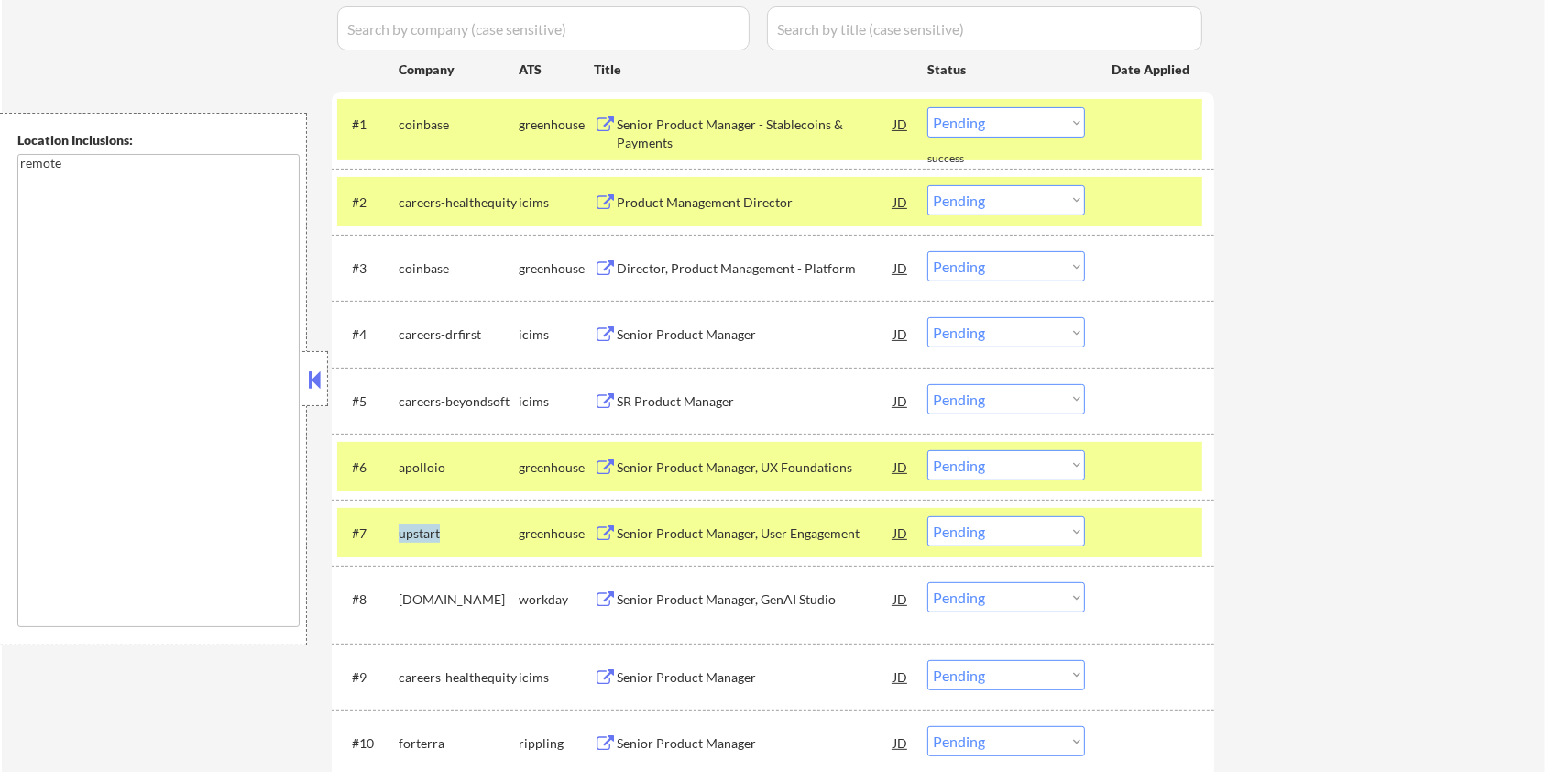
scroll to position [269, 0]
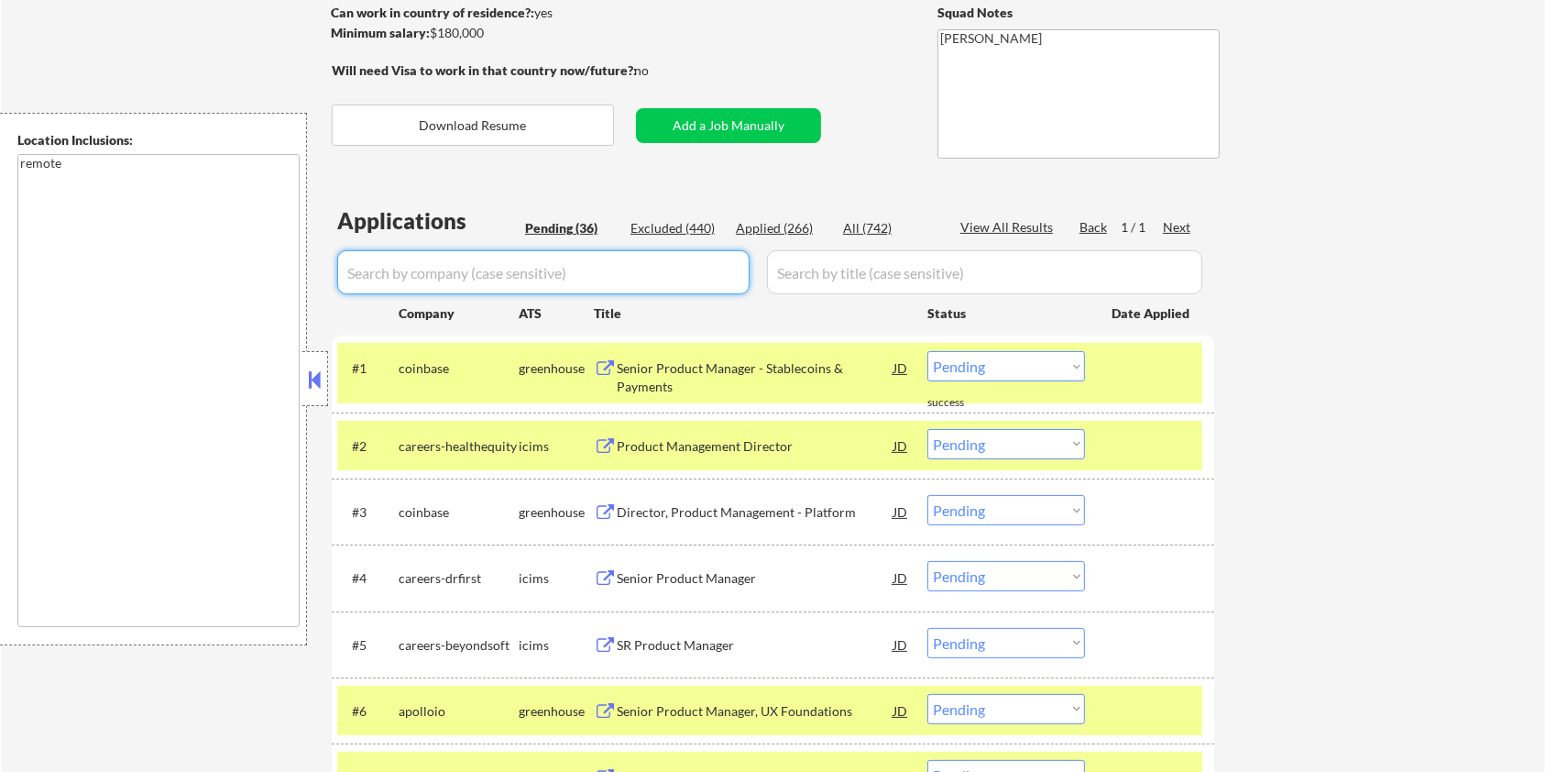
click at [399, 267] on input "input" at bounding box center [543, 272] width 412 height 44
paste input "upstart"
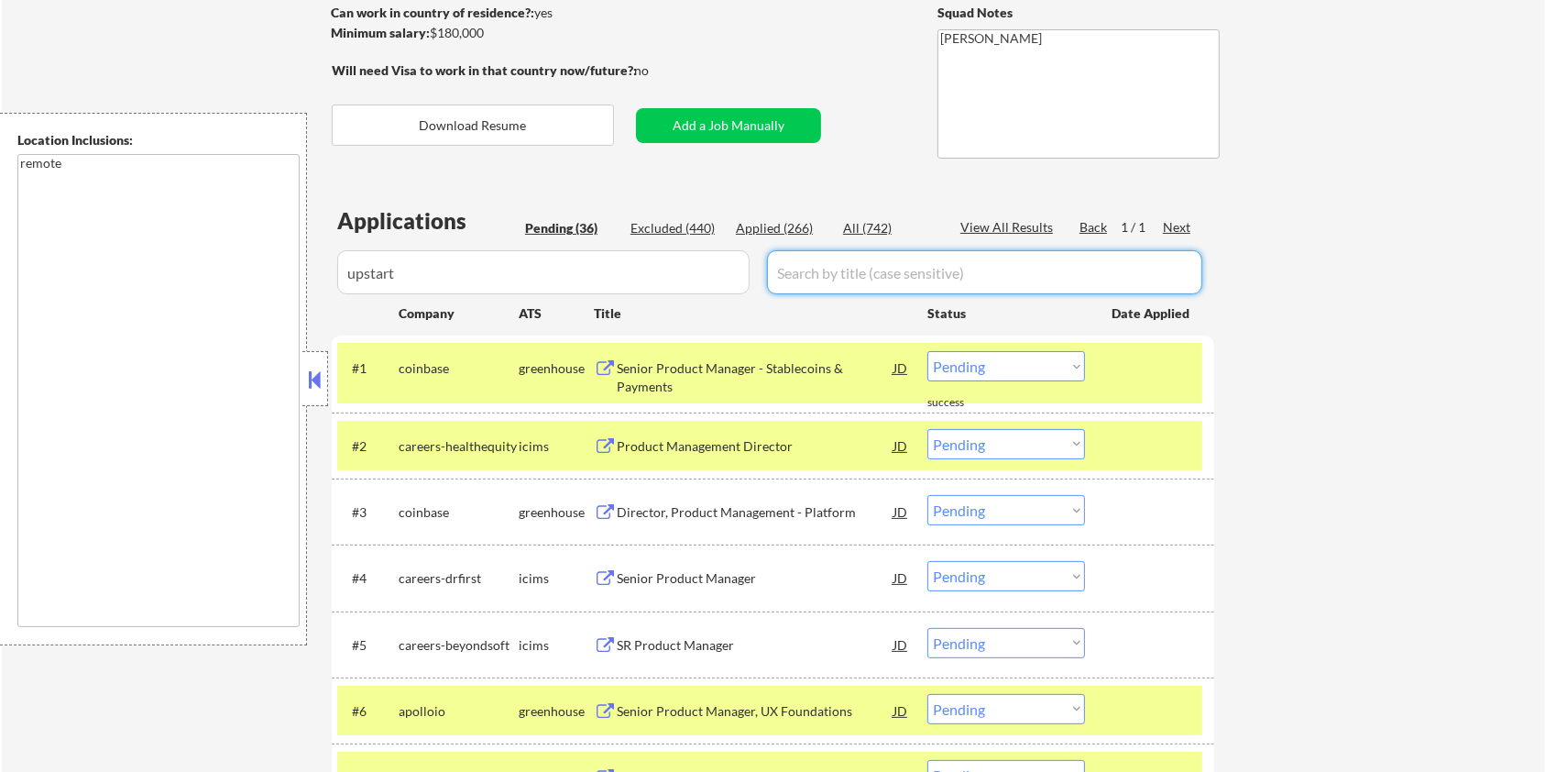
drag, startPoint x: 814, startPoint y: 268, endPoint x: 846, endPoint y: 242, distance: 41.1
click at [814, 268] on input "input" at bounding box center [984, 272] width 435 height 44
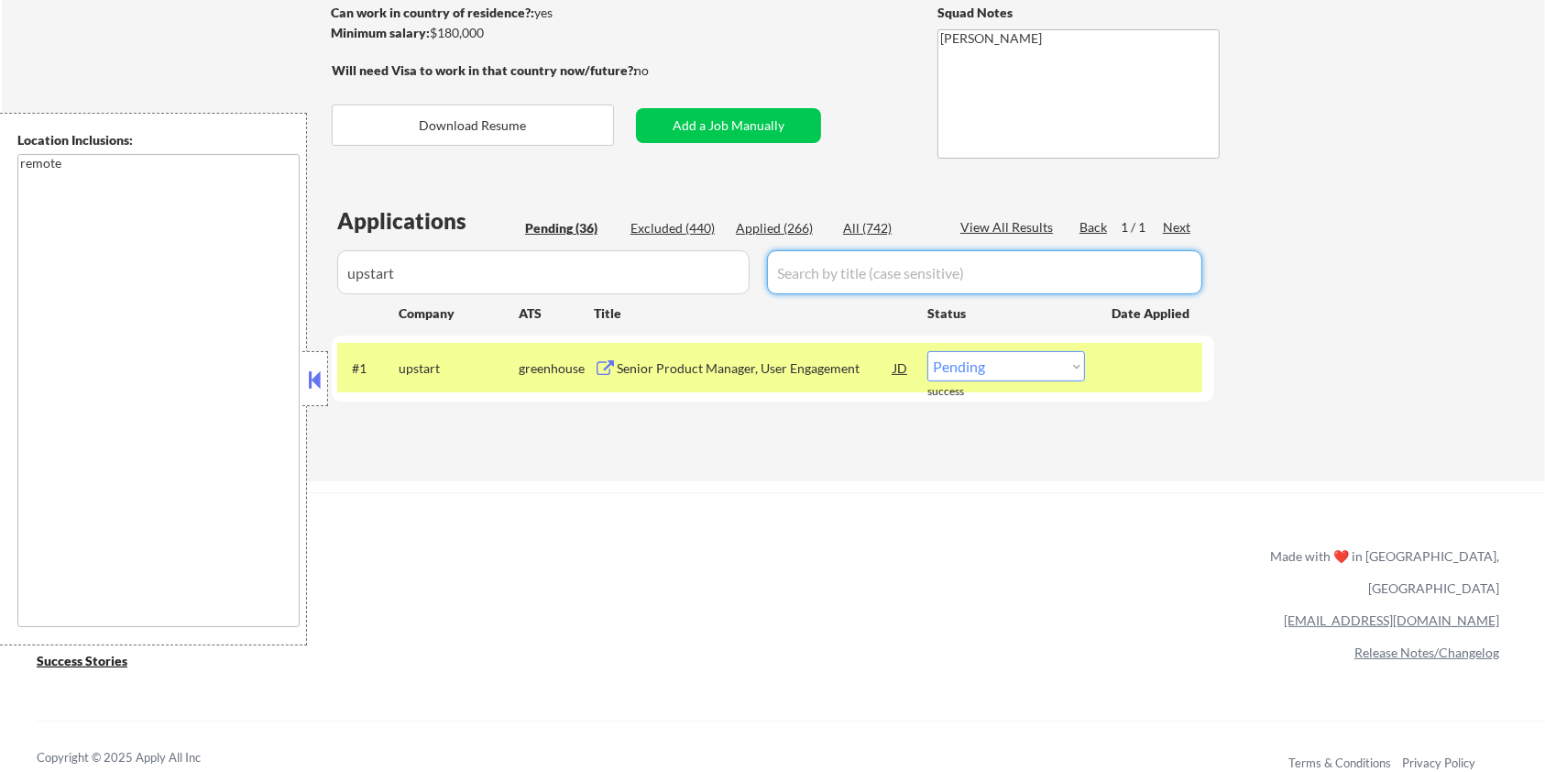
click at [871, 224] on div "All (742)" at bounding box center [889, 228] width 92 height 18
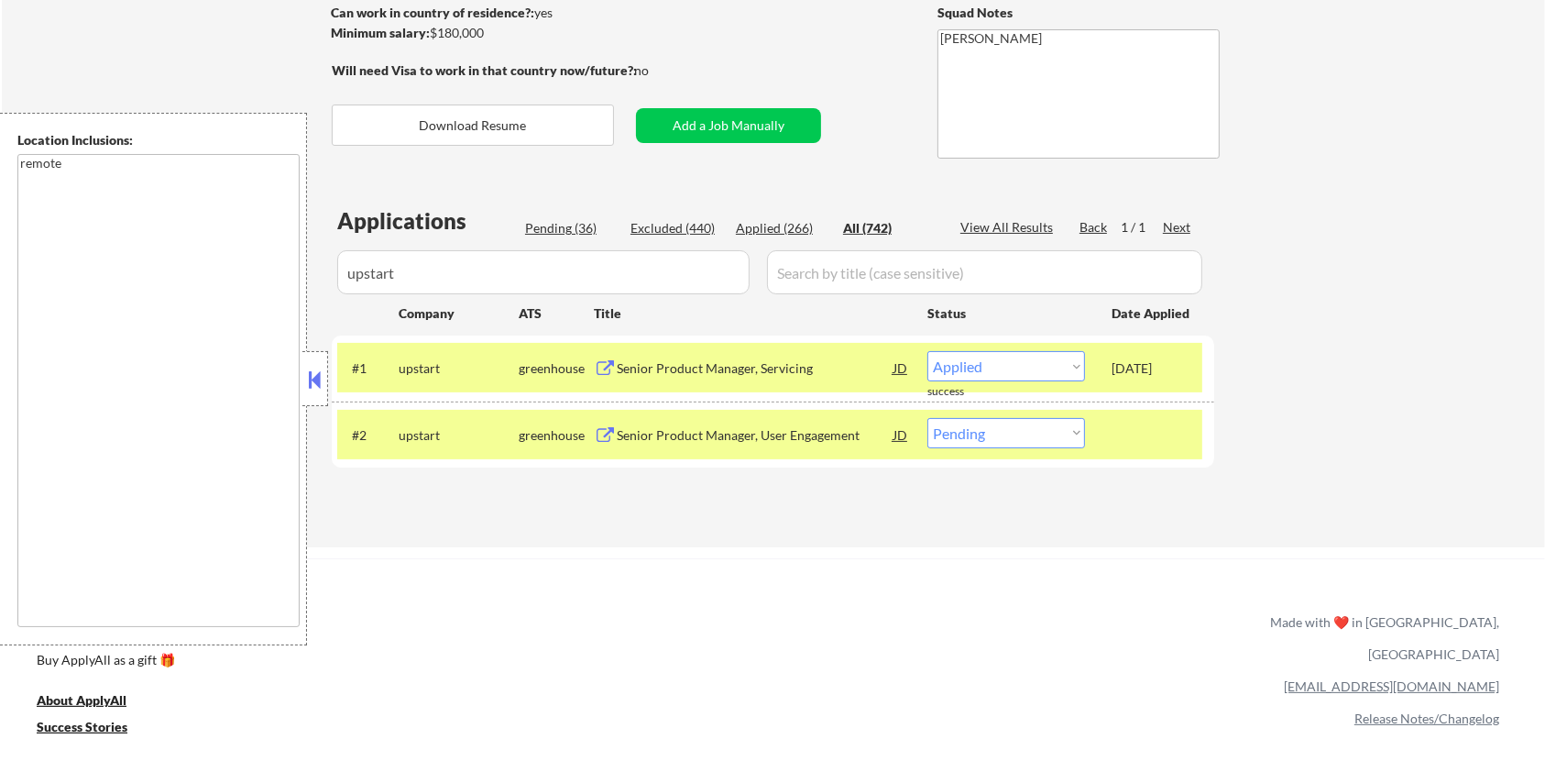
click at [769, 365] on div "Senior Product Manager, Servicing" at bounding box center [755, 368] width 277 height 18
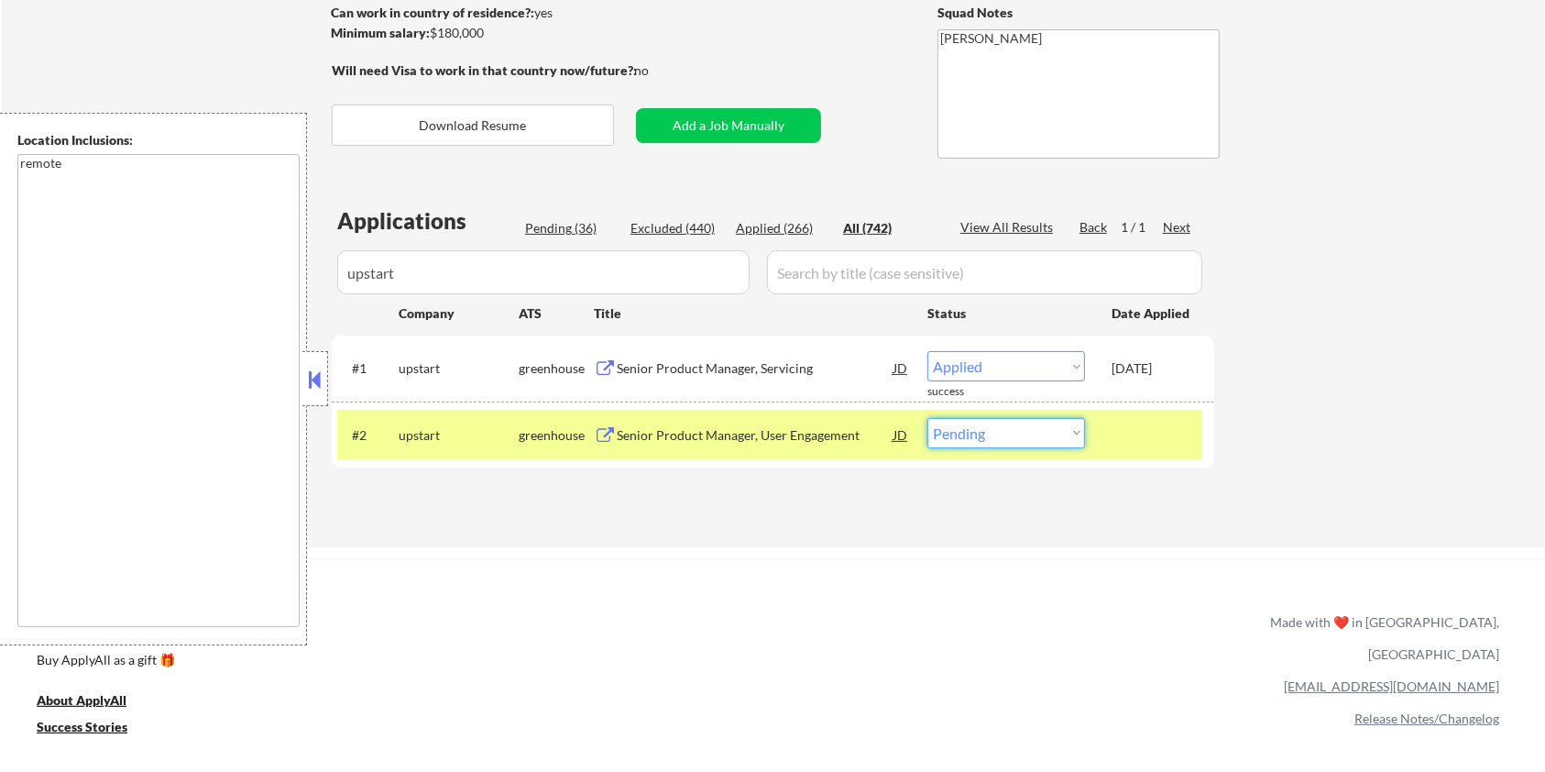
click at [1025, 434] on select "Choose an option... Pending Applied Excluded (Questions) Excluded (Expired) Exc…" at bounding box center [1006, 433] width 158 height 30
click at [927, 418] on select "Choose an option... Pending Applied Excluded (Questions) Excluded (Expired) Exc…" at bounding box center [1006, 433] width 158 height 30
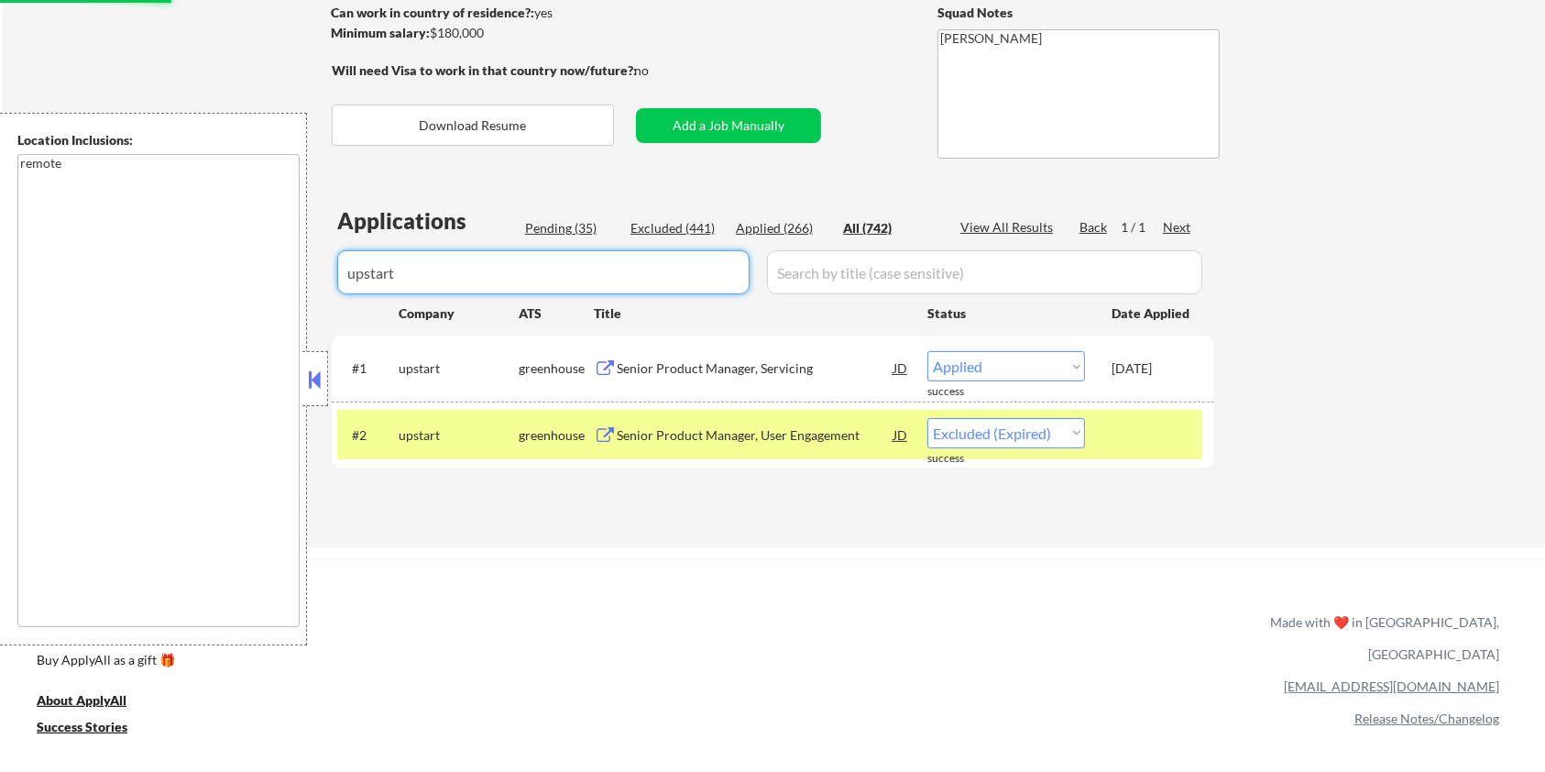
drag, startPoint x: 465, startPoint y: 263, endPoint x: 264, endPoint y: 263, distance: 200.7
click at [264, 263] on body "← Return to /applysquad Mailslurp Inbox Job Search Builder [PERSON_NAME] User E…" at bounding box center [772, 117] width 1545 height 772
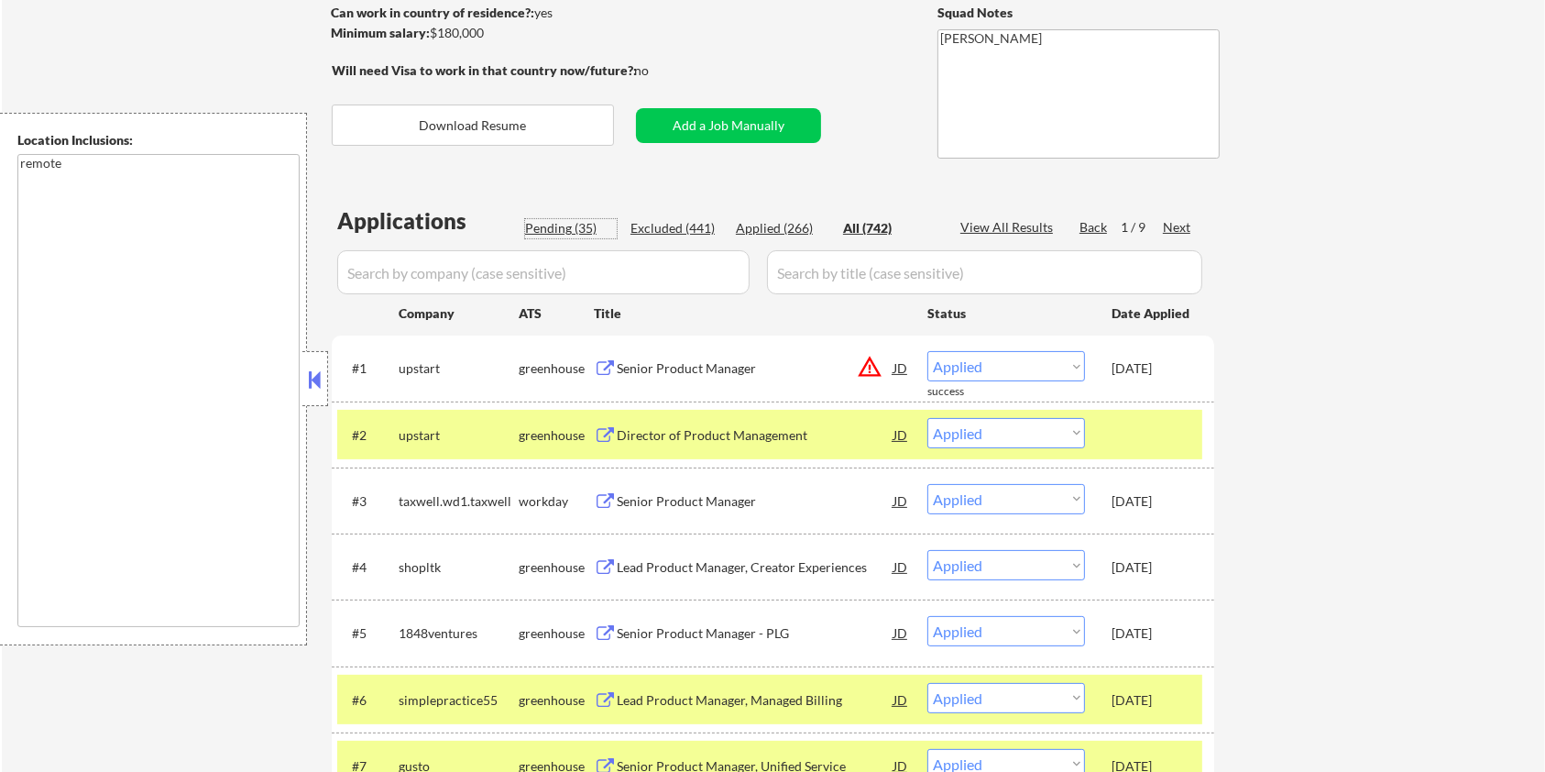
click at [579, 222] on div "Pending (35)" at bounding box center [571, 228] width 92 height 18
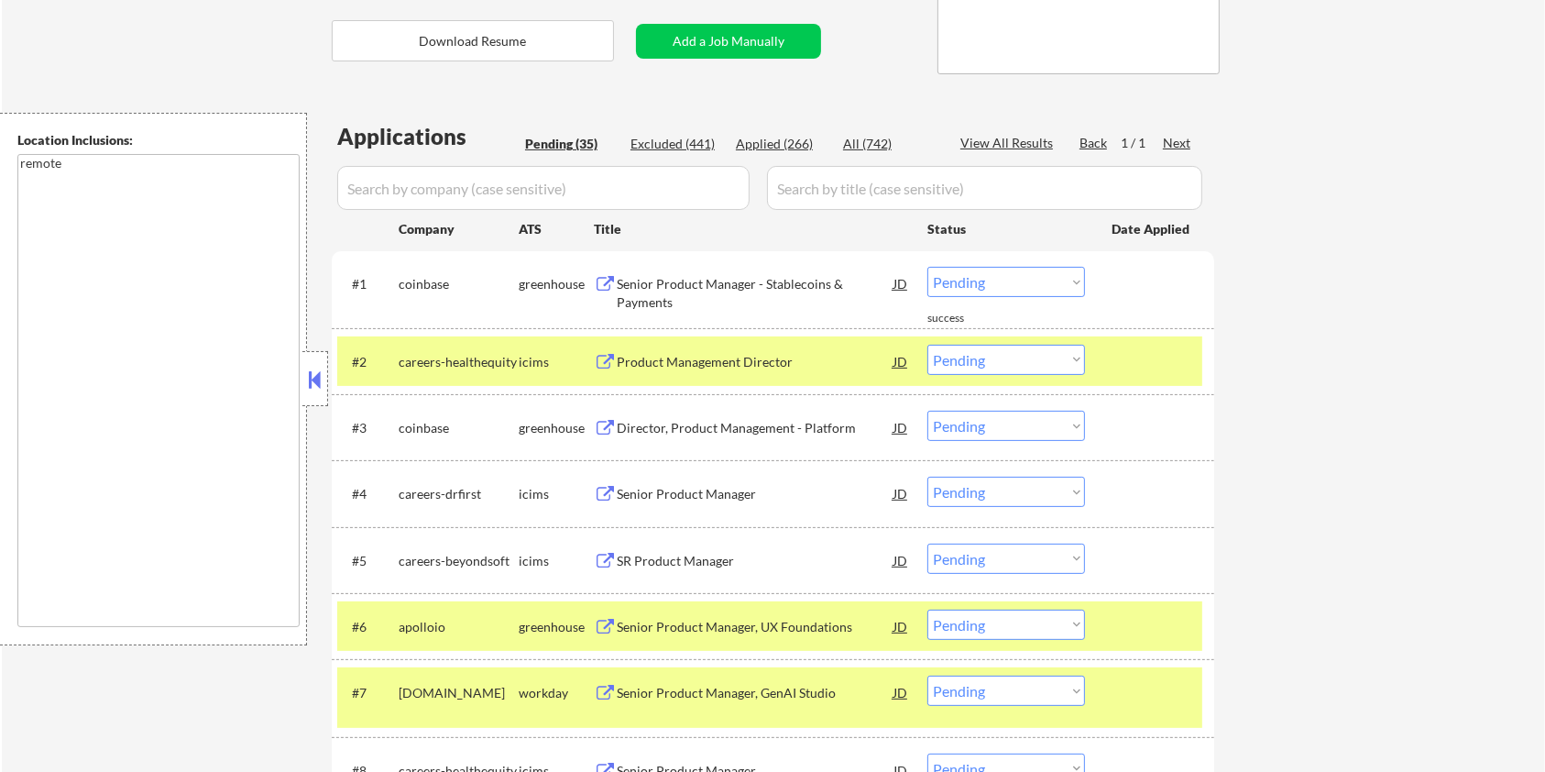
scroll to position [513, 0]
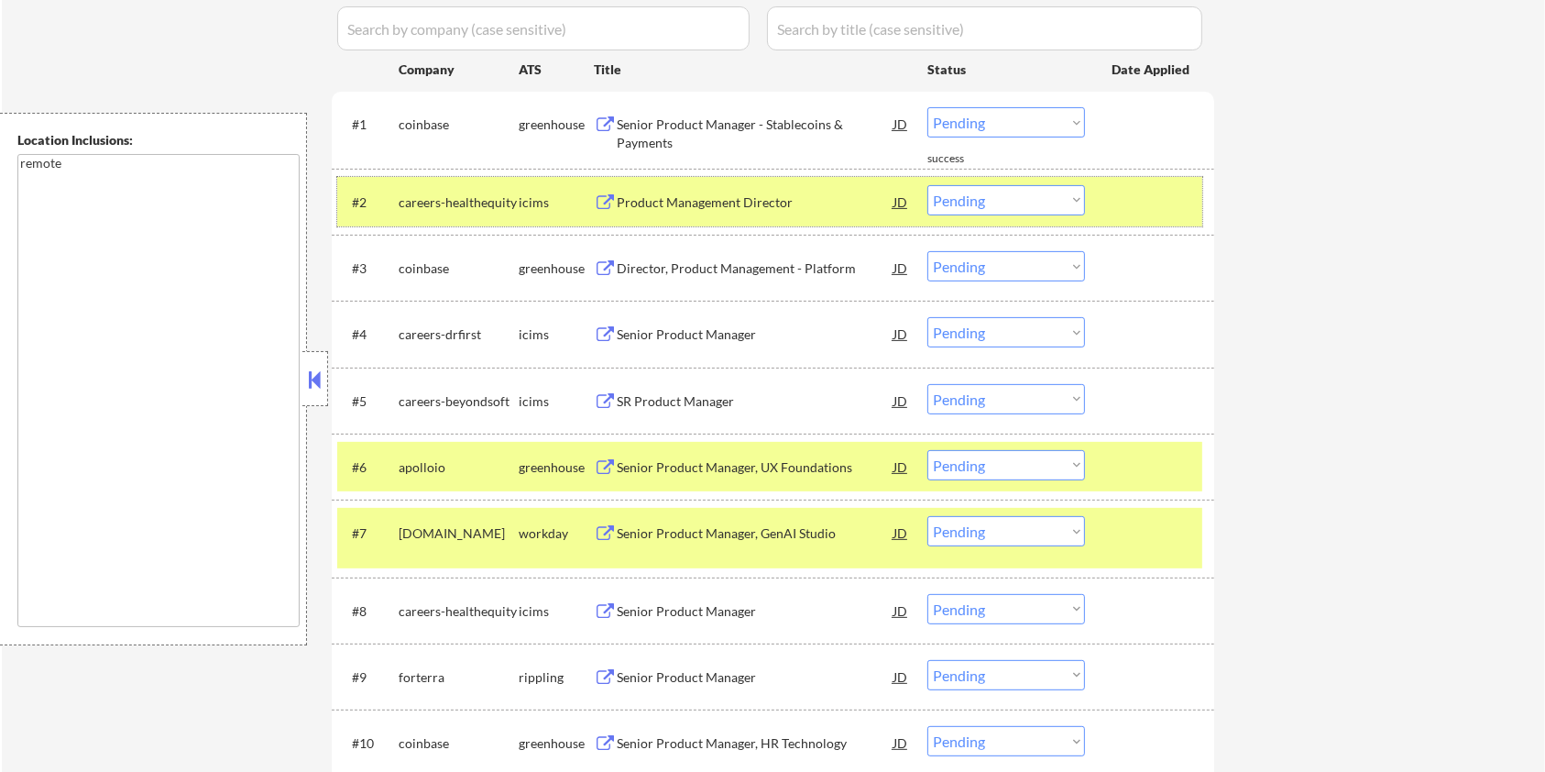
click at [1120, 199] on div at bounding box center [1152, 201] width 81 height 33
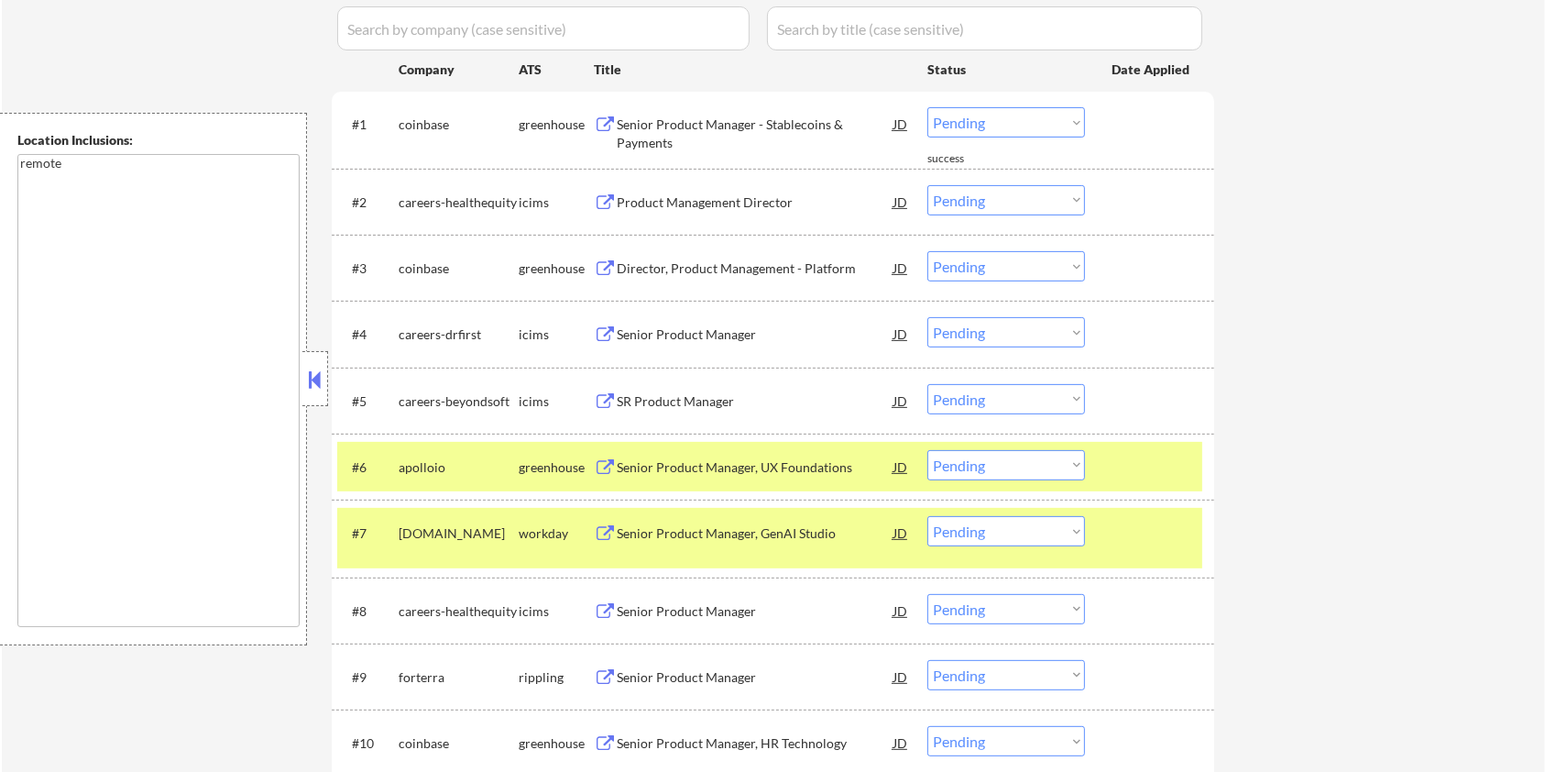
click at [1144, 465] on div at bounding box center [1152, 466] width 81 height 33
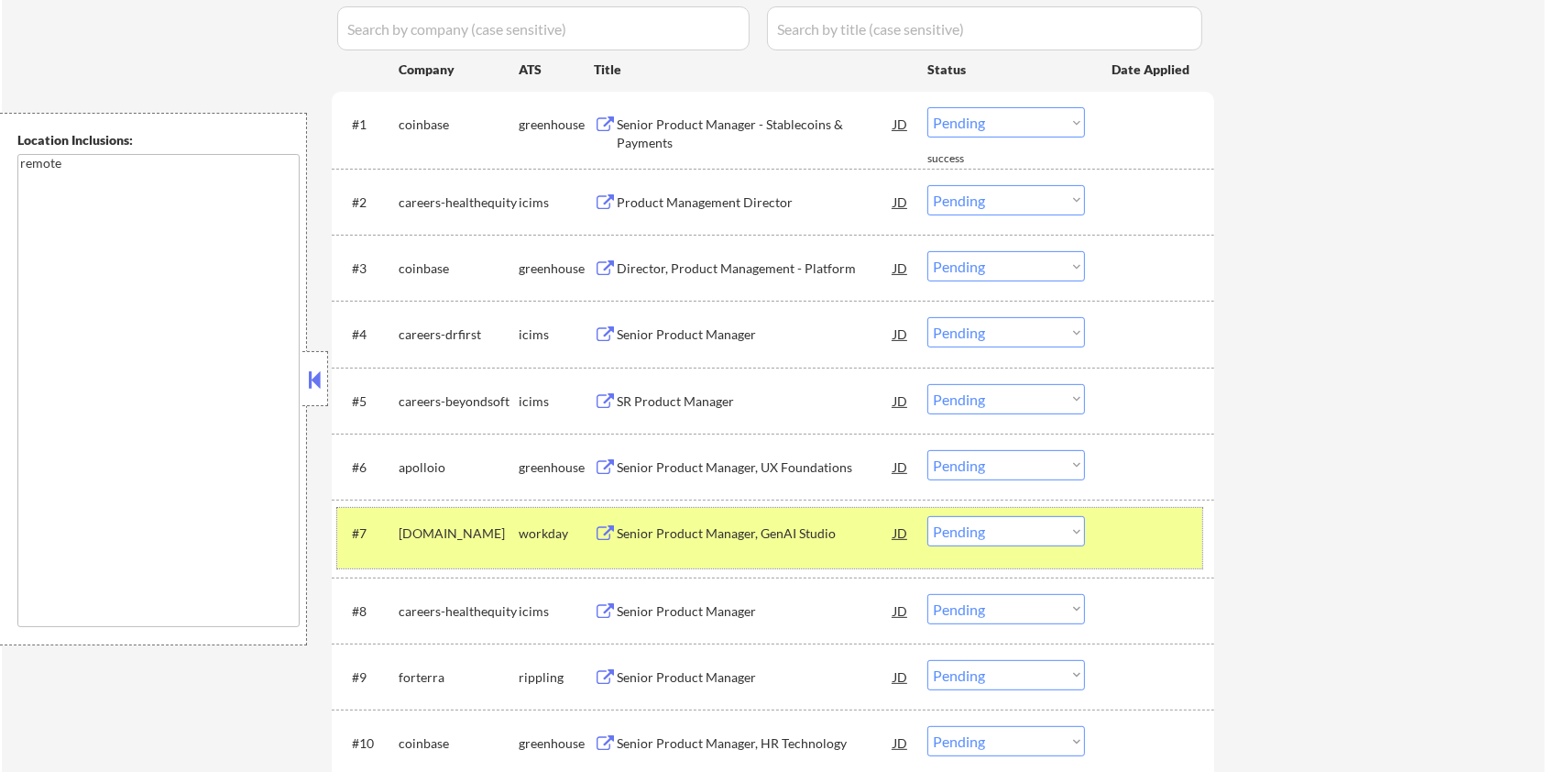
click at [1173, 543] on div at bounding box center [1152, 532] width 81 height 33
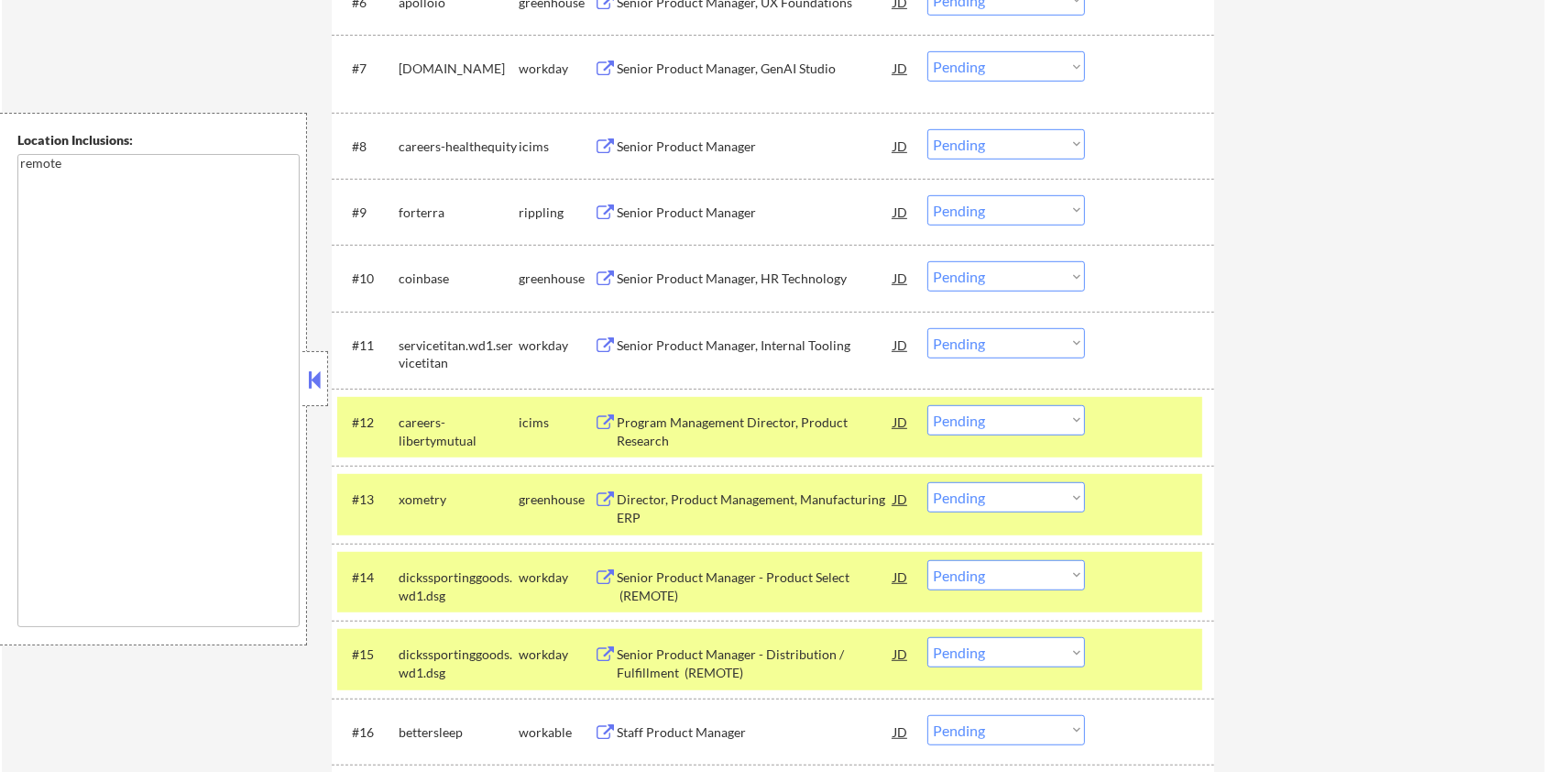
scroll to position [1124, 0]
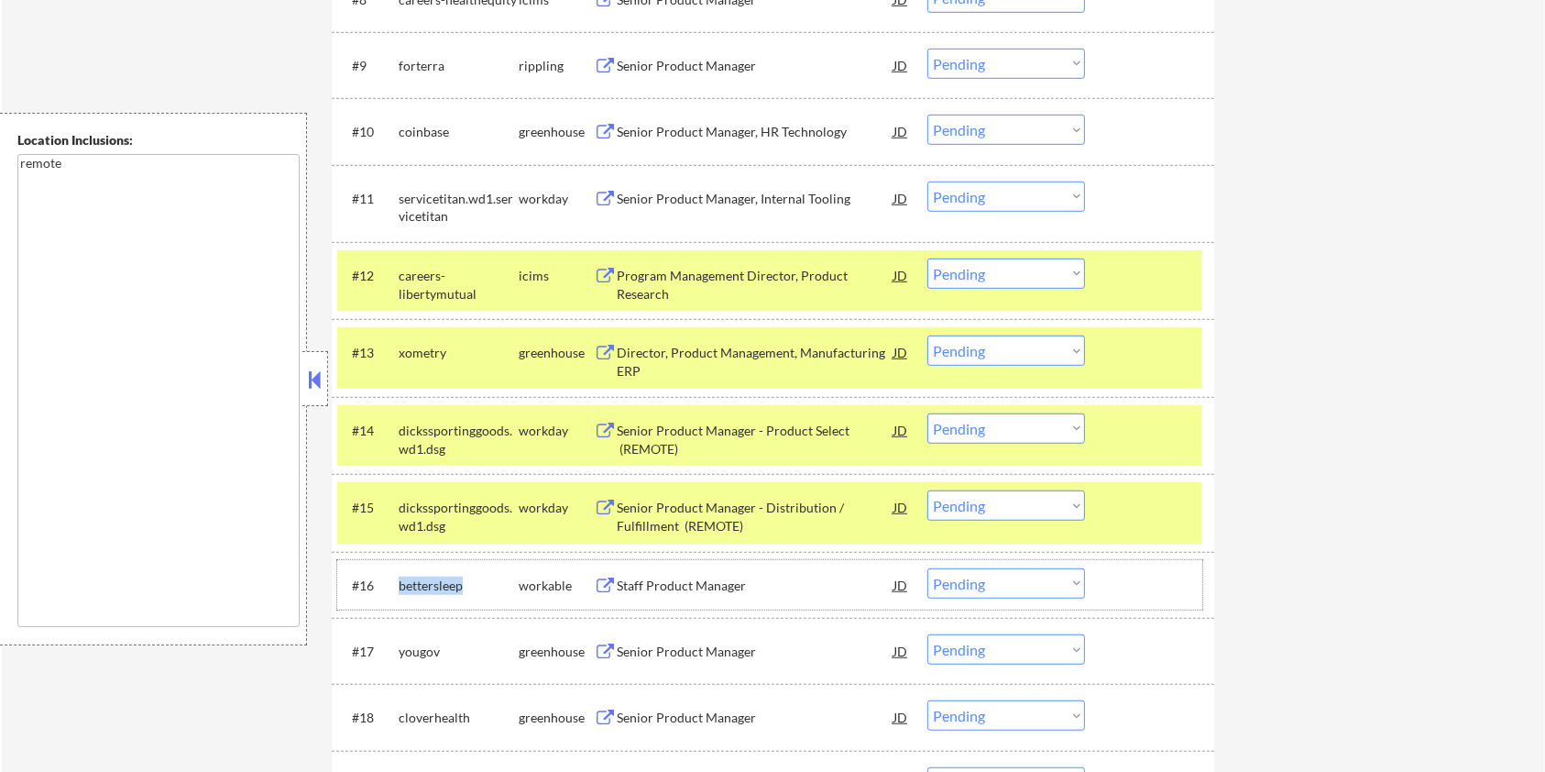
drag, startPoint x: 462, startPoint y: 581, endPoint x: 393, endPoint y: 580, distance: 68.7
click at [393, 580] on div "#16 bettersleep workable Staff Product Manager JD Choose an option... Pending A…" at bounding box center [769, 584] width 865 height 49
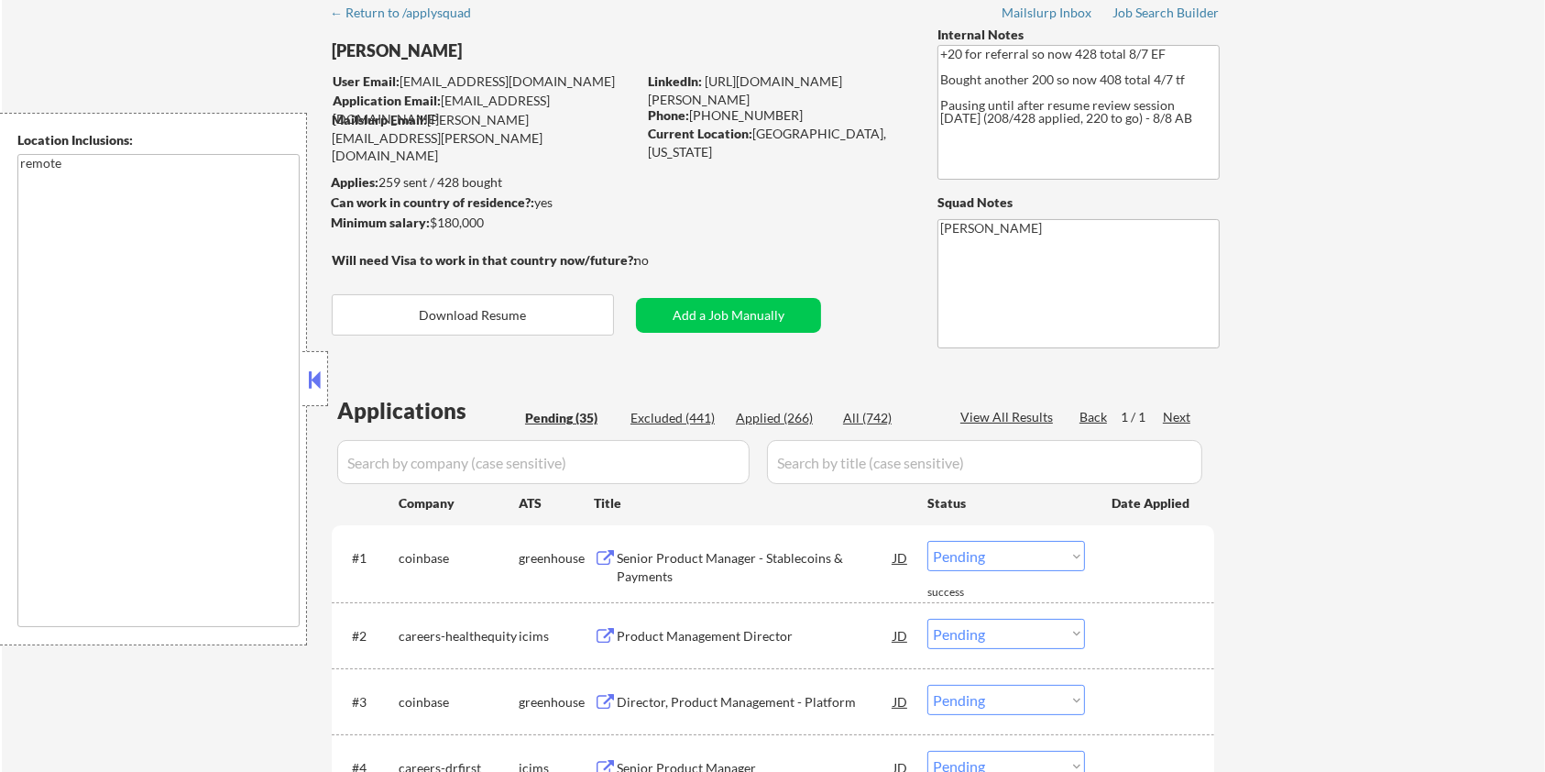
scroll to position [25, 0]
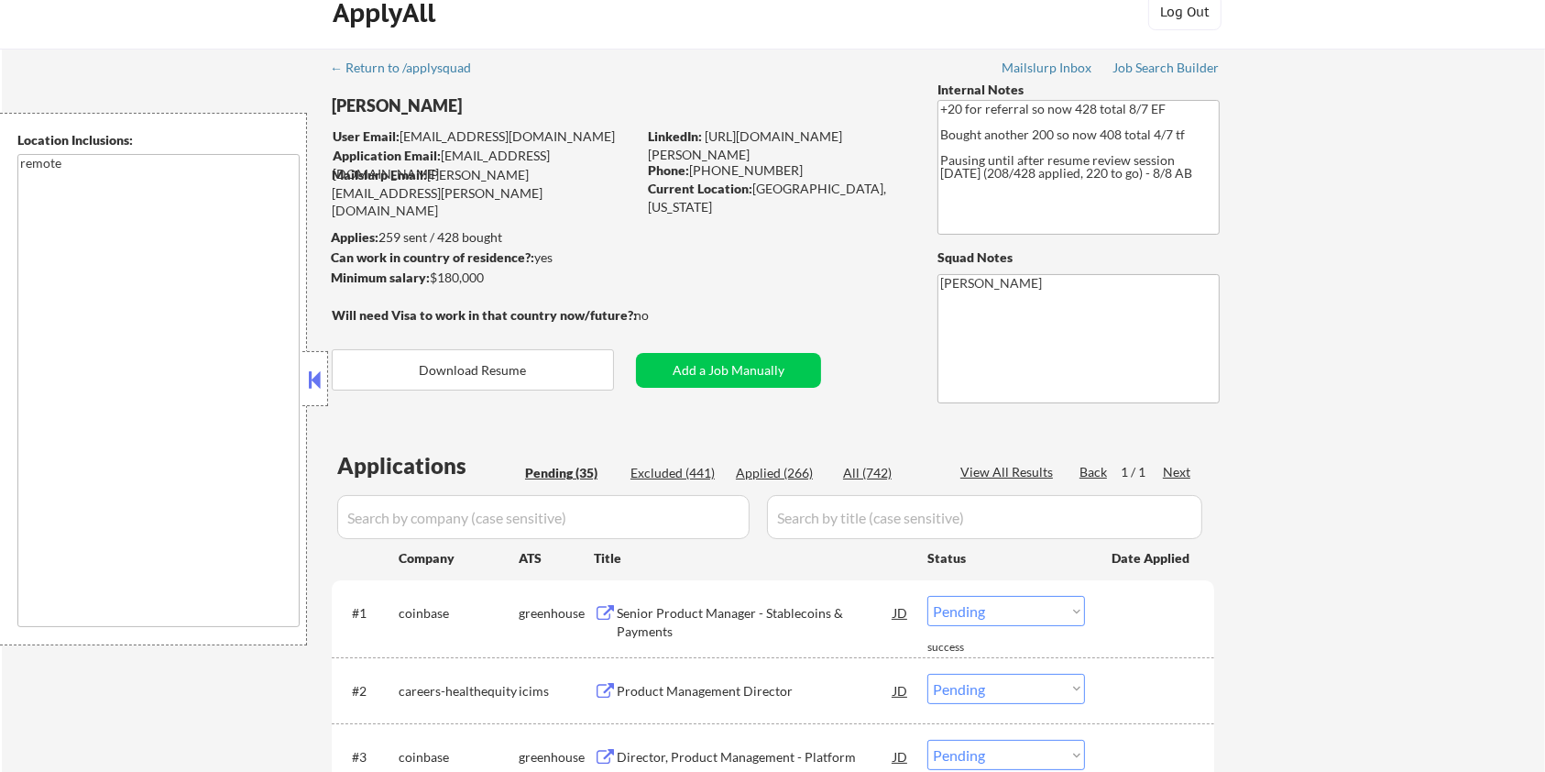
click at [411, 519] on input "input" at bounding box center [543, 517] width 412 height 44
paste input "bettersleep"
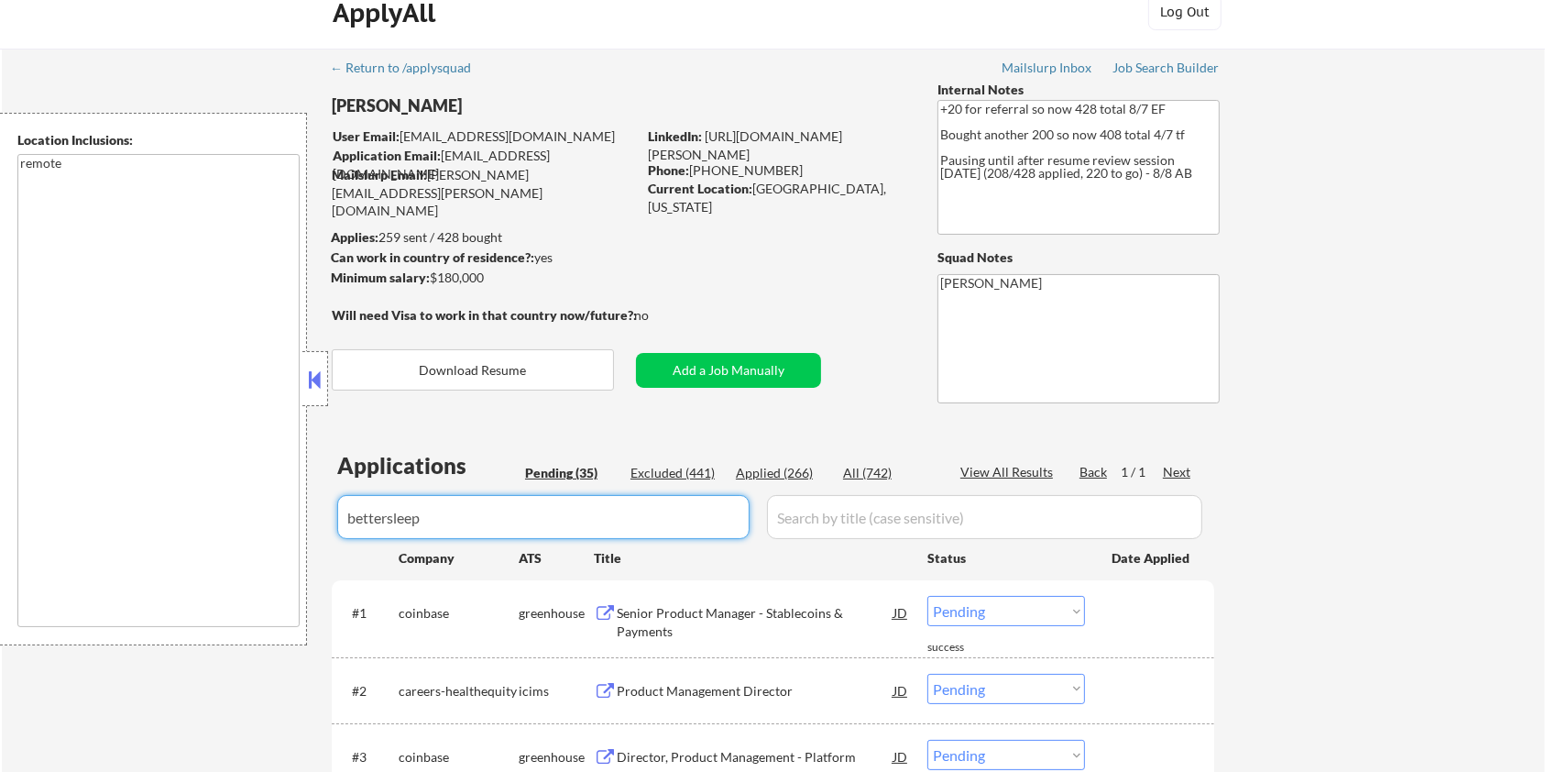
click at [873, 513] on input "input" at bounding box center [984, 517] width 435 height 44
click at [873, 473] on div "All (742)" at bounding box center [889, 473] width 92 height 18
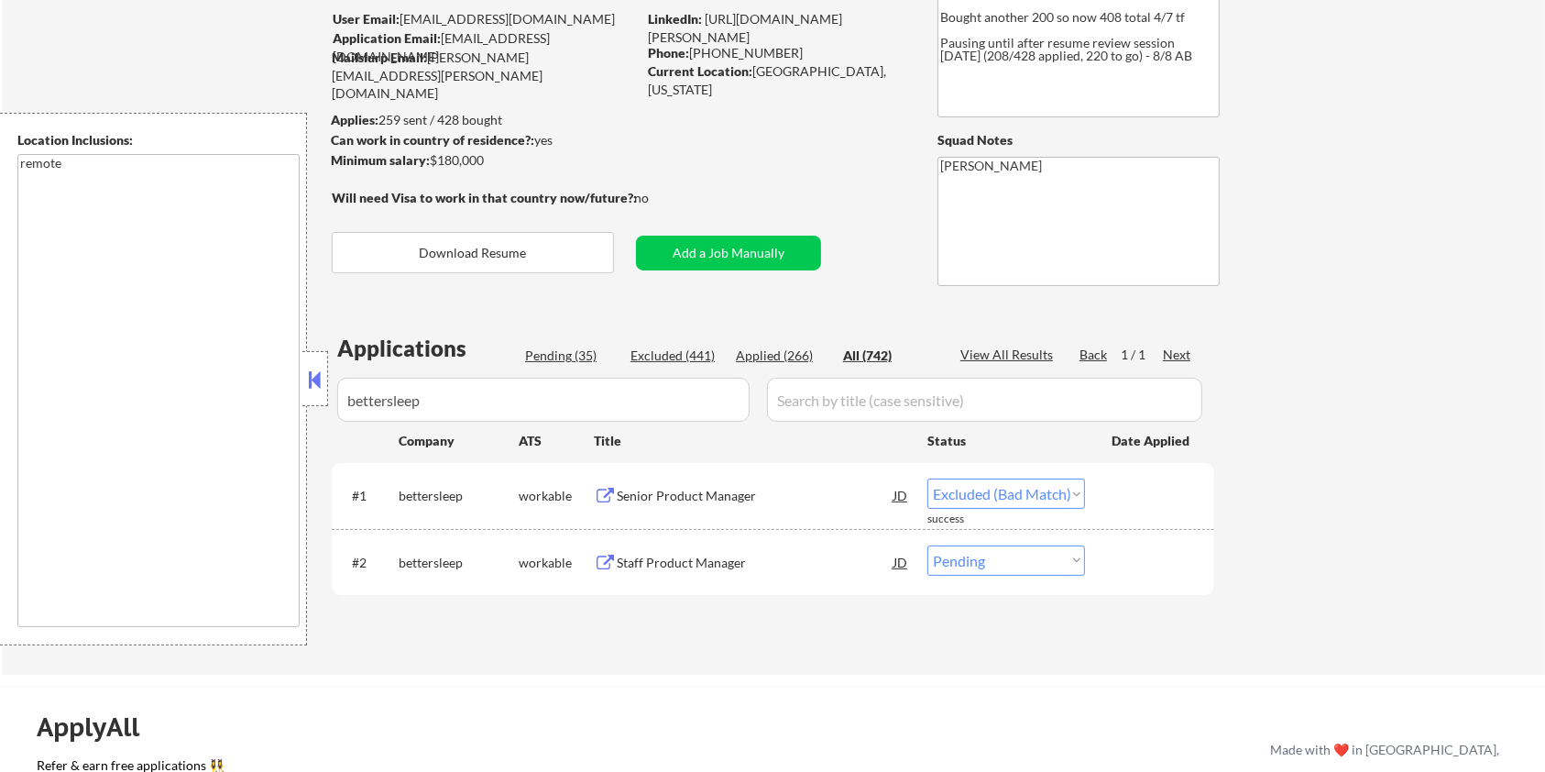
scroll to position [147, 0]
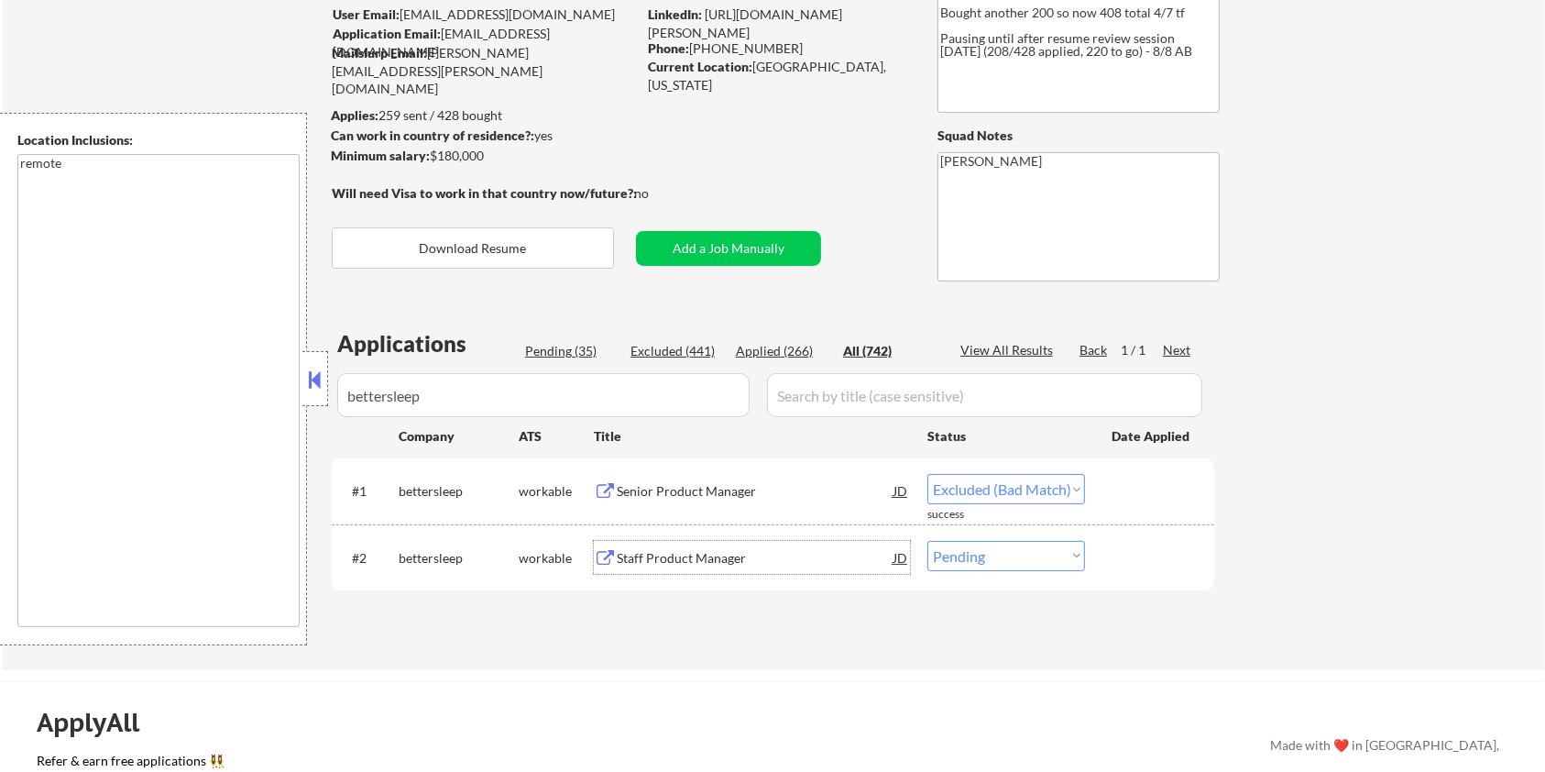
click at [667, 555] on div "Staff Product Manager" at bounding box center [755, 558] width 277 height 18
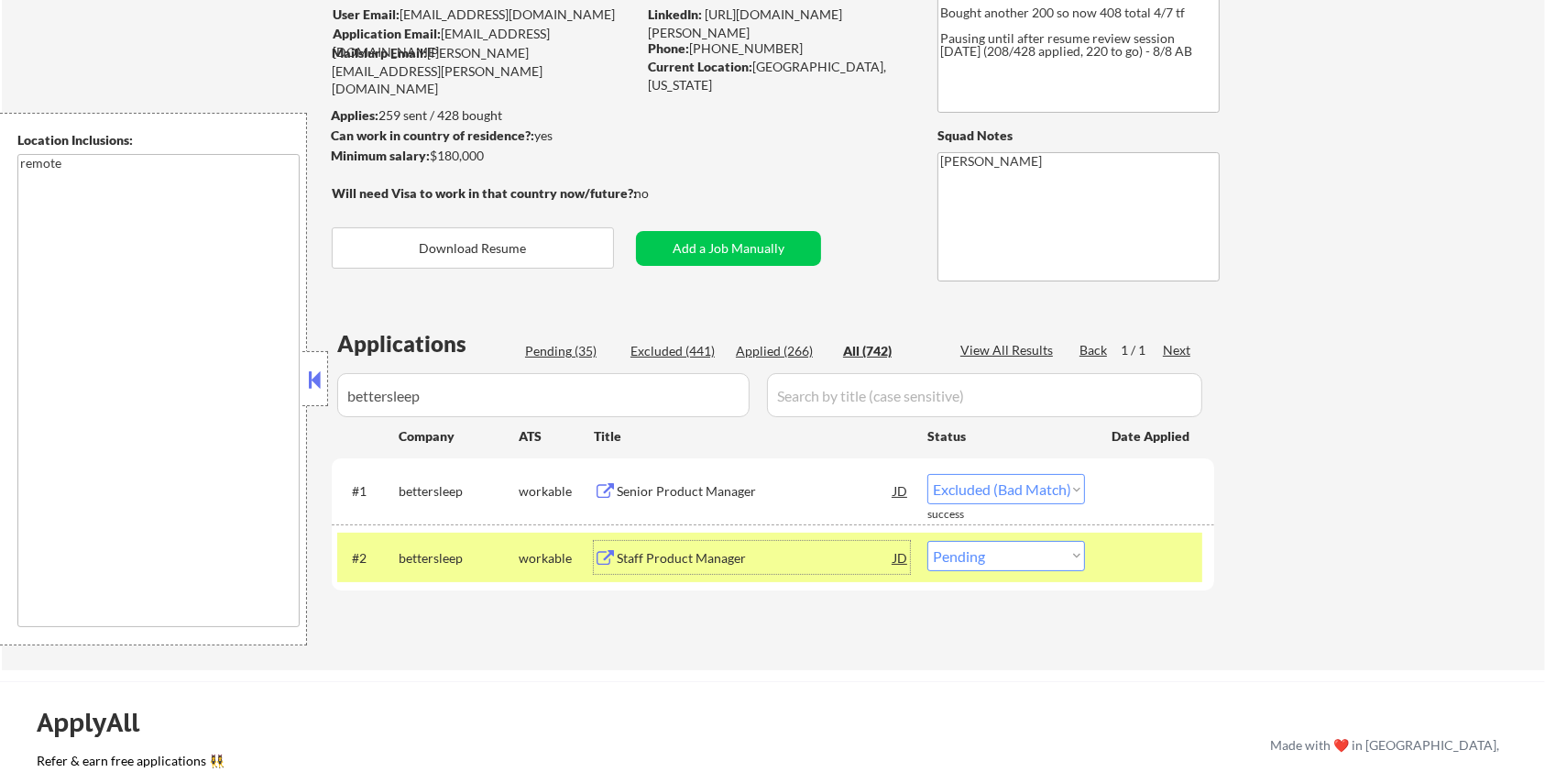
click at [999, 553] on select "Choose an option... Pending Applied Excluded (Questions) Excluded (Expired) Exc…" at bounding box center [1006, 556] width 158 height 30
click at [927, 541] on select "Choose an option... Pending Applied Excluded (Questions) Excluded (Expired) Exc…" at bounding box center [1006, 556] width 158 height 30
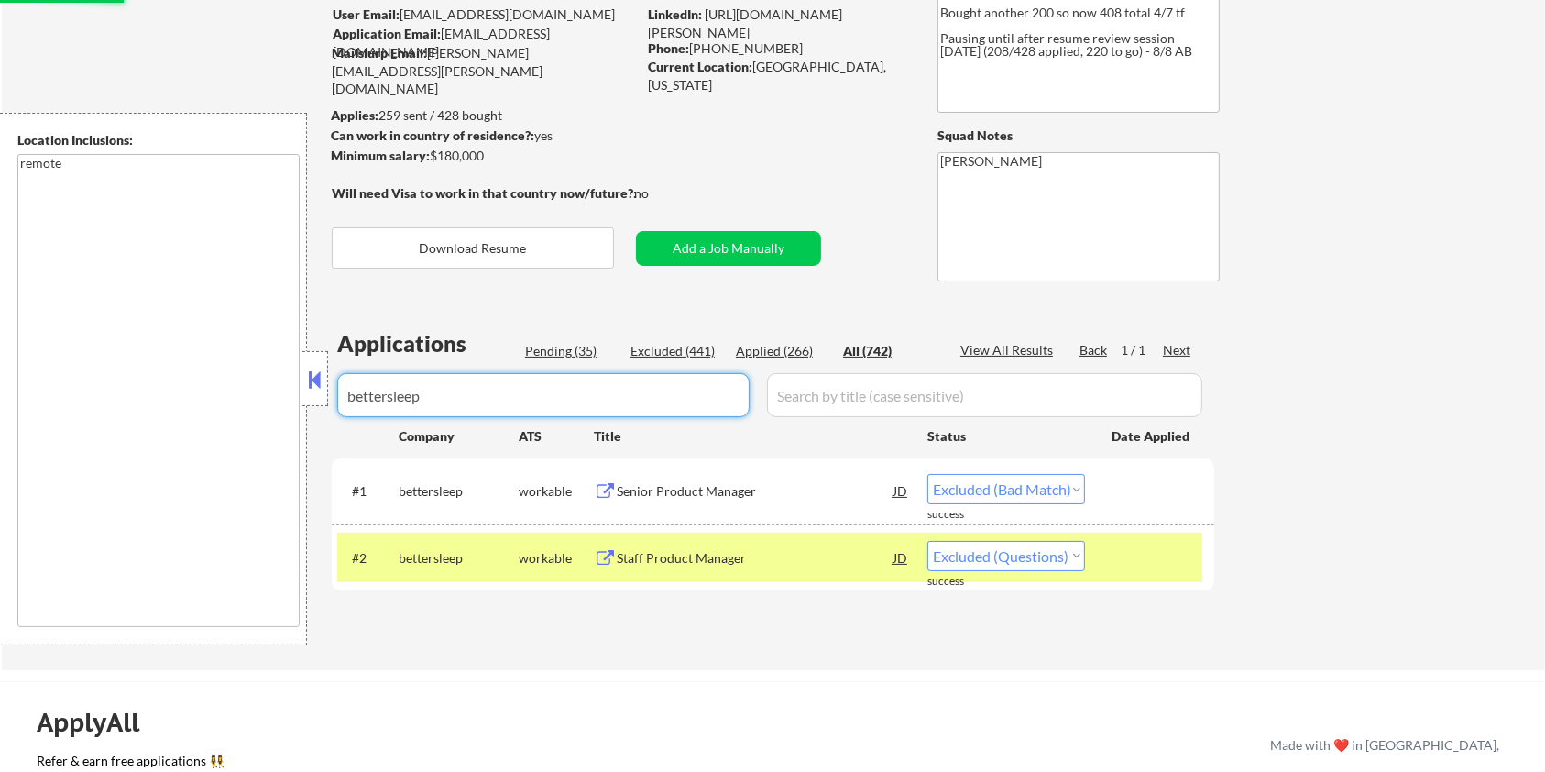
drag, startPoint x: 497, startPoint y: 405, endPoint x: 205, endPoint y: 452, distance: 295.1
click at [205, 452] on body "← Return to /applysquad Mailslurp Inbox Job Search Builder [PERSON_NAME] User E…" at bounding box center [772, 239] width 1545 height 772
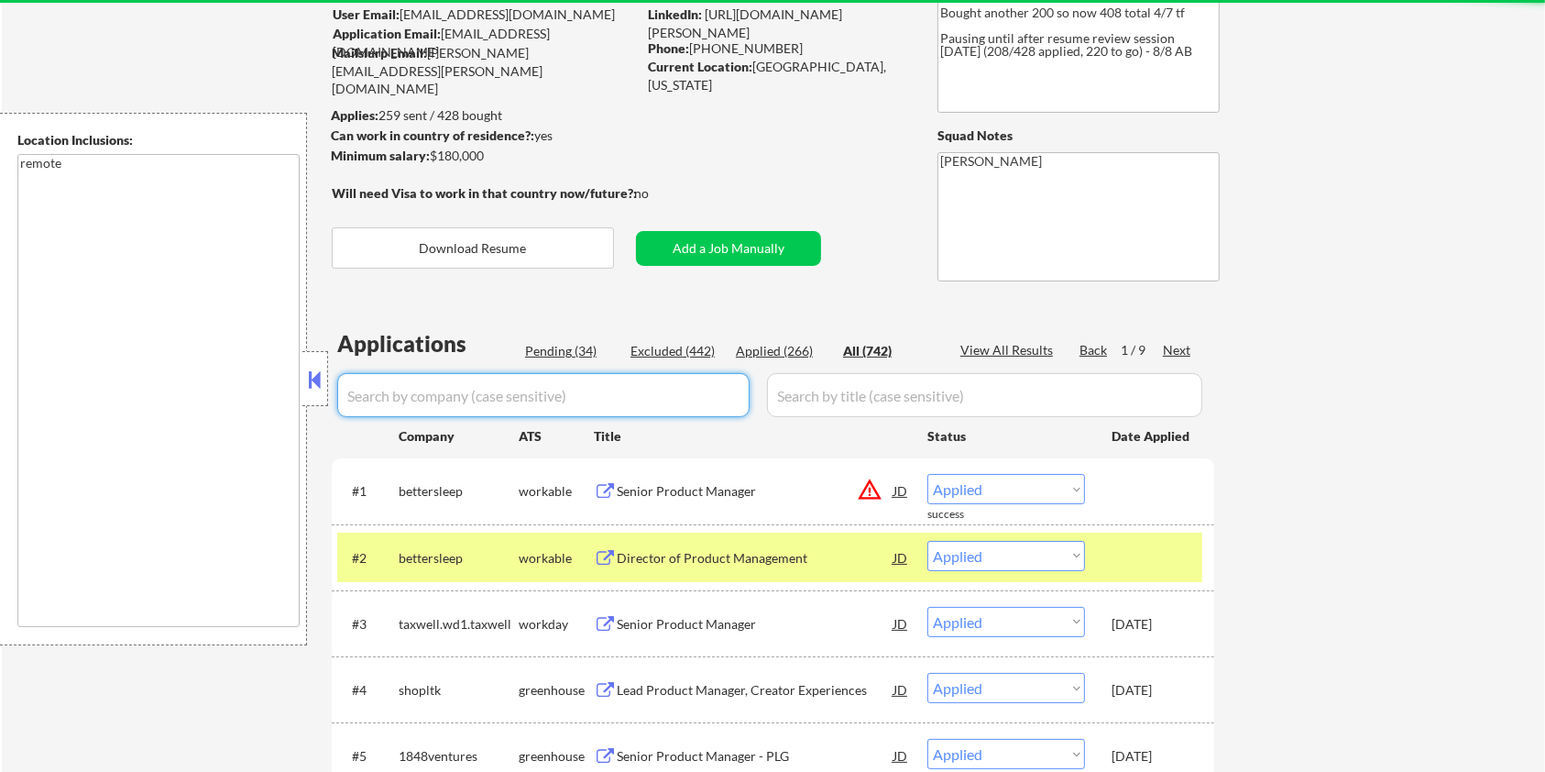
click at [569, 350] on div "Pending (34)" at bounding box center [571, 351] width 92 height 18
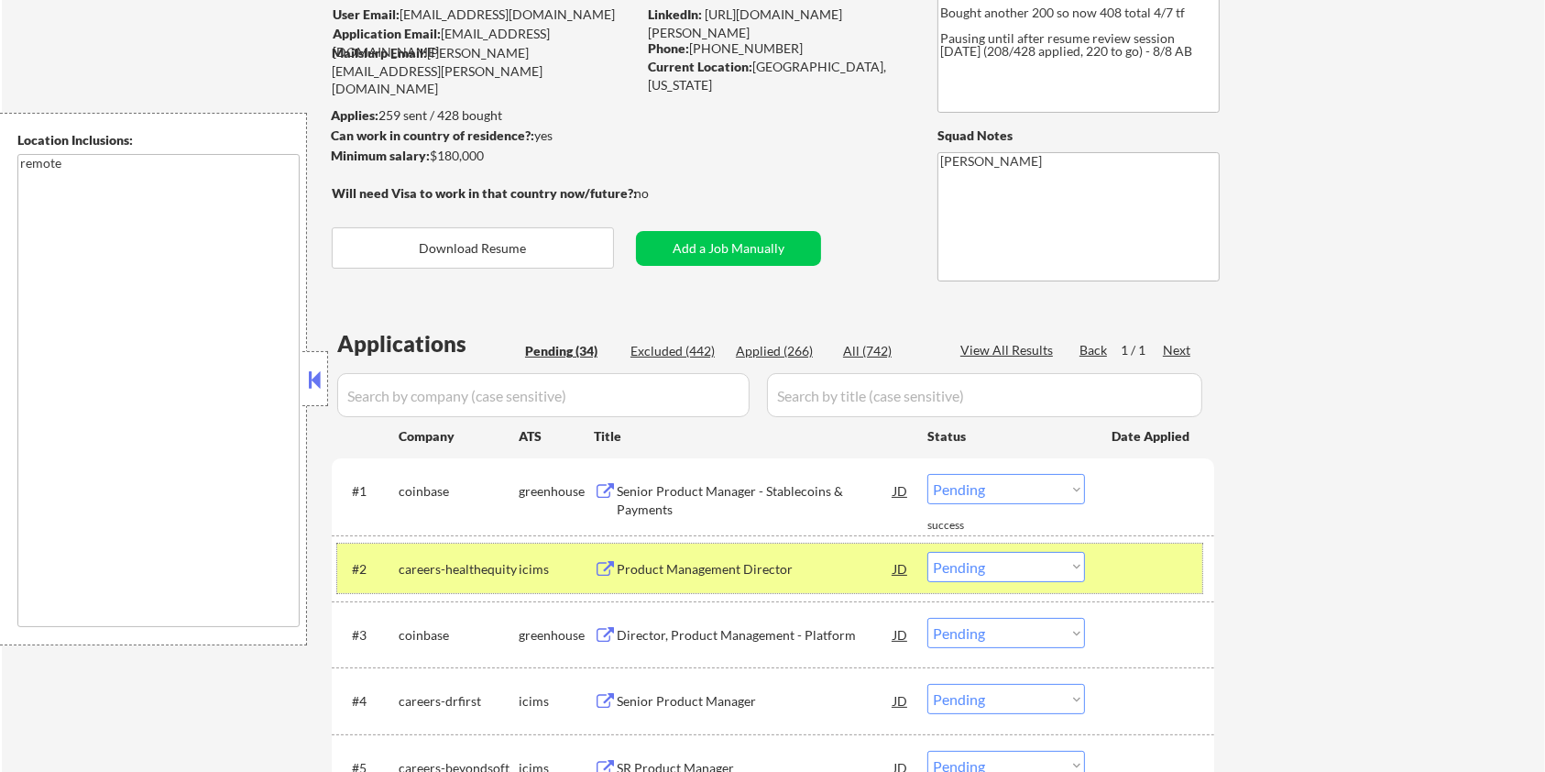
click at [1150, 558] on div at bounding box center [1152, 568] width 81 height 33
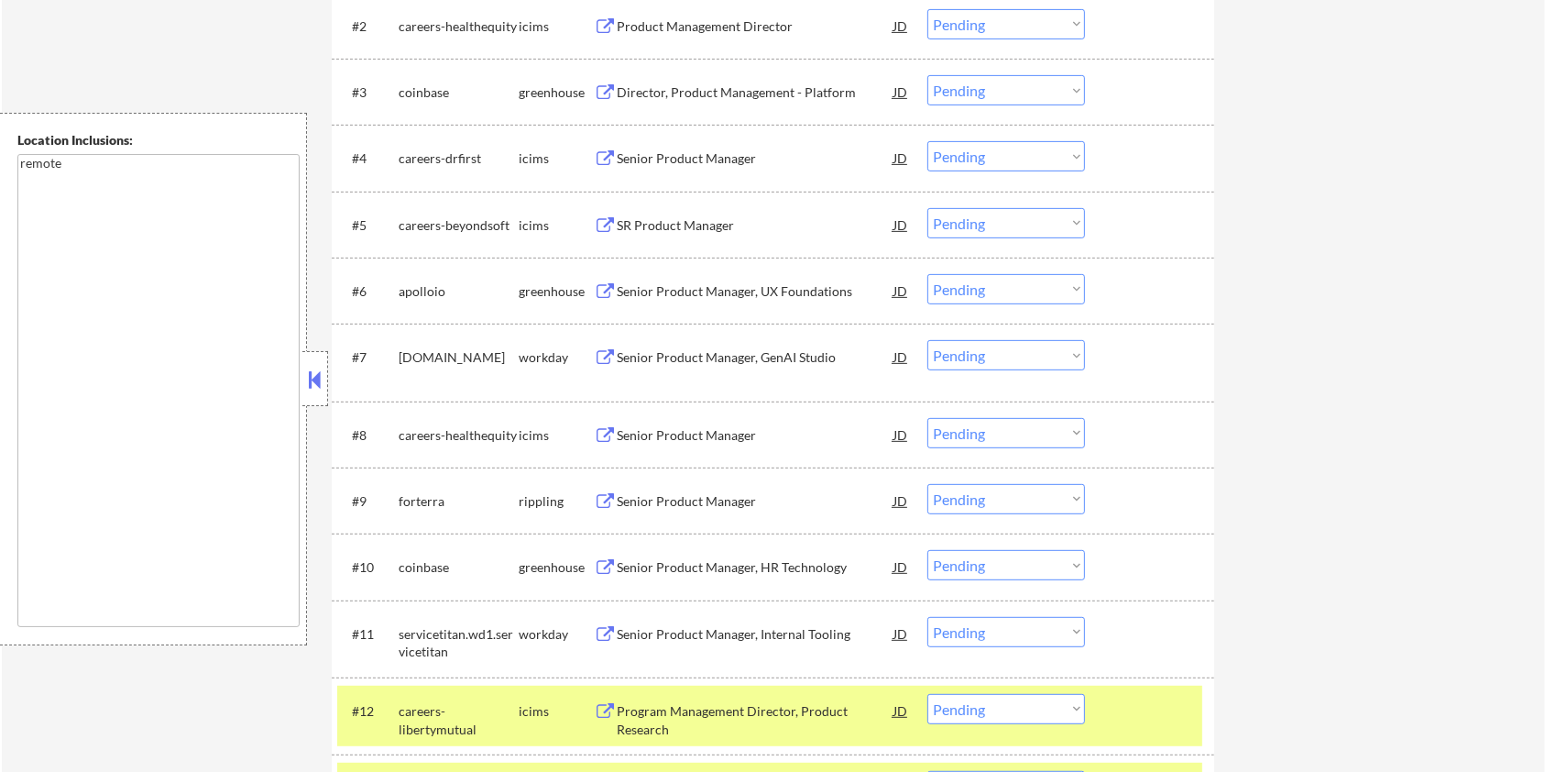
scroll to position [880, 0]
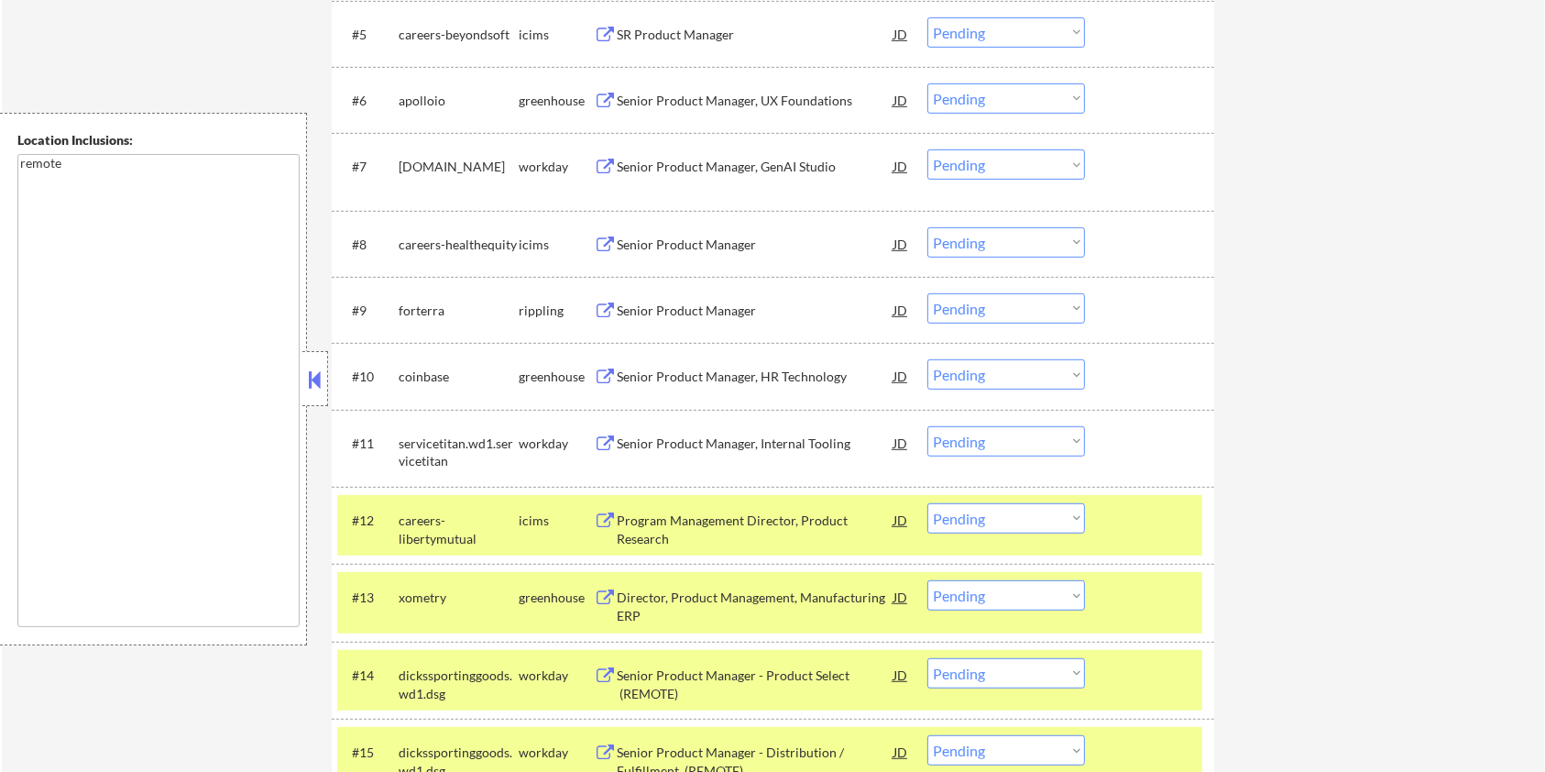
click at [1146, 532] on div at bounding box center [1152, 519] width 81 height 33
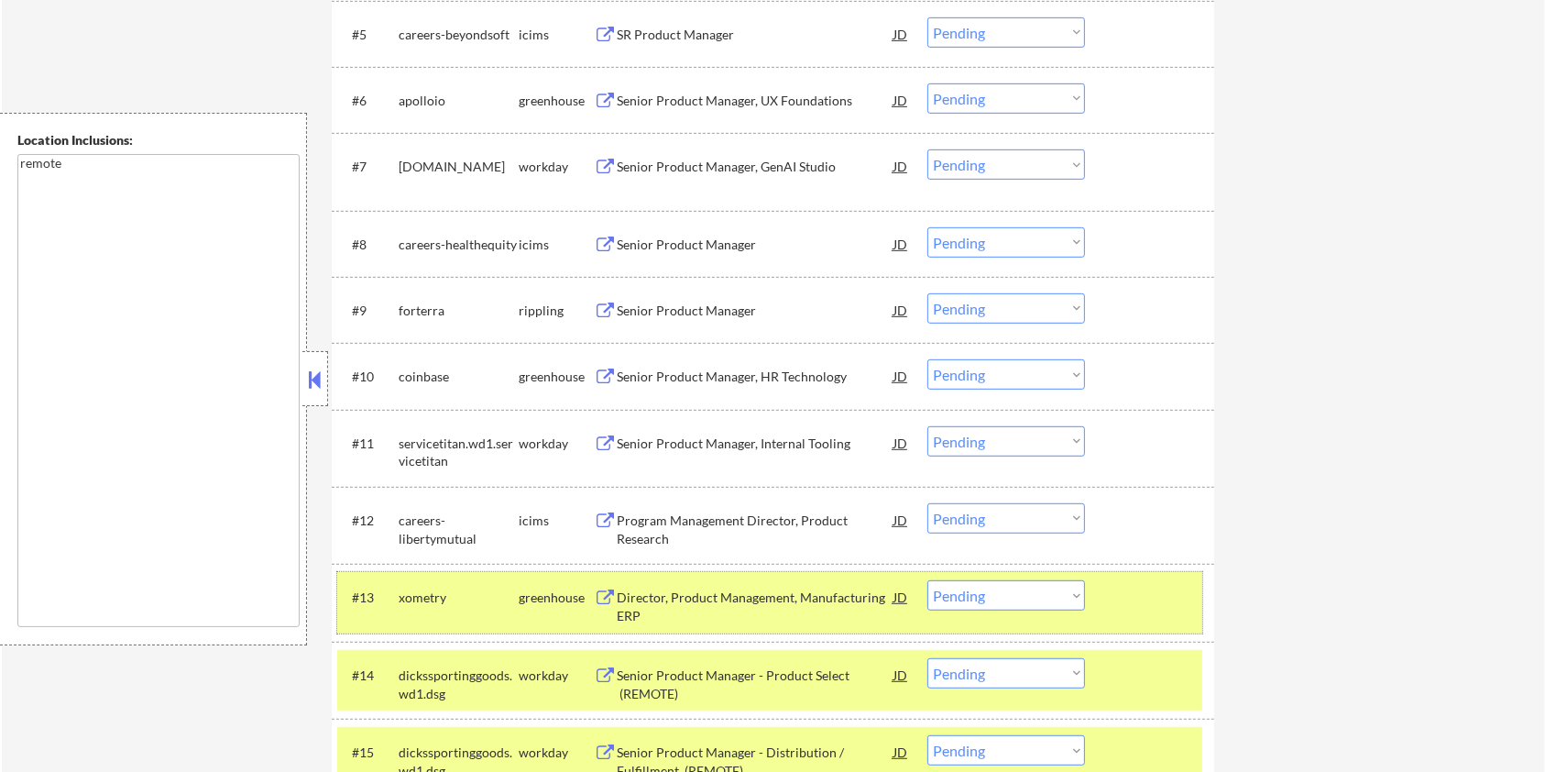
click at [1132, 619] on div "#13 xometry greenhouse Director, Product Management, Manufacturing ERP JD warni…" at bounding box center [769, 602] width 865 height 60
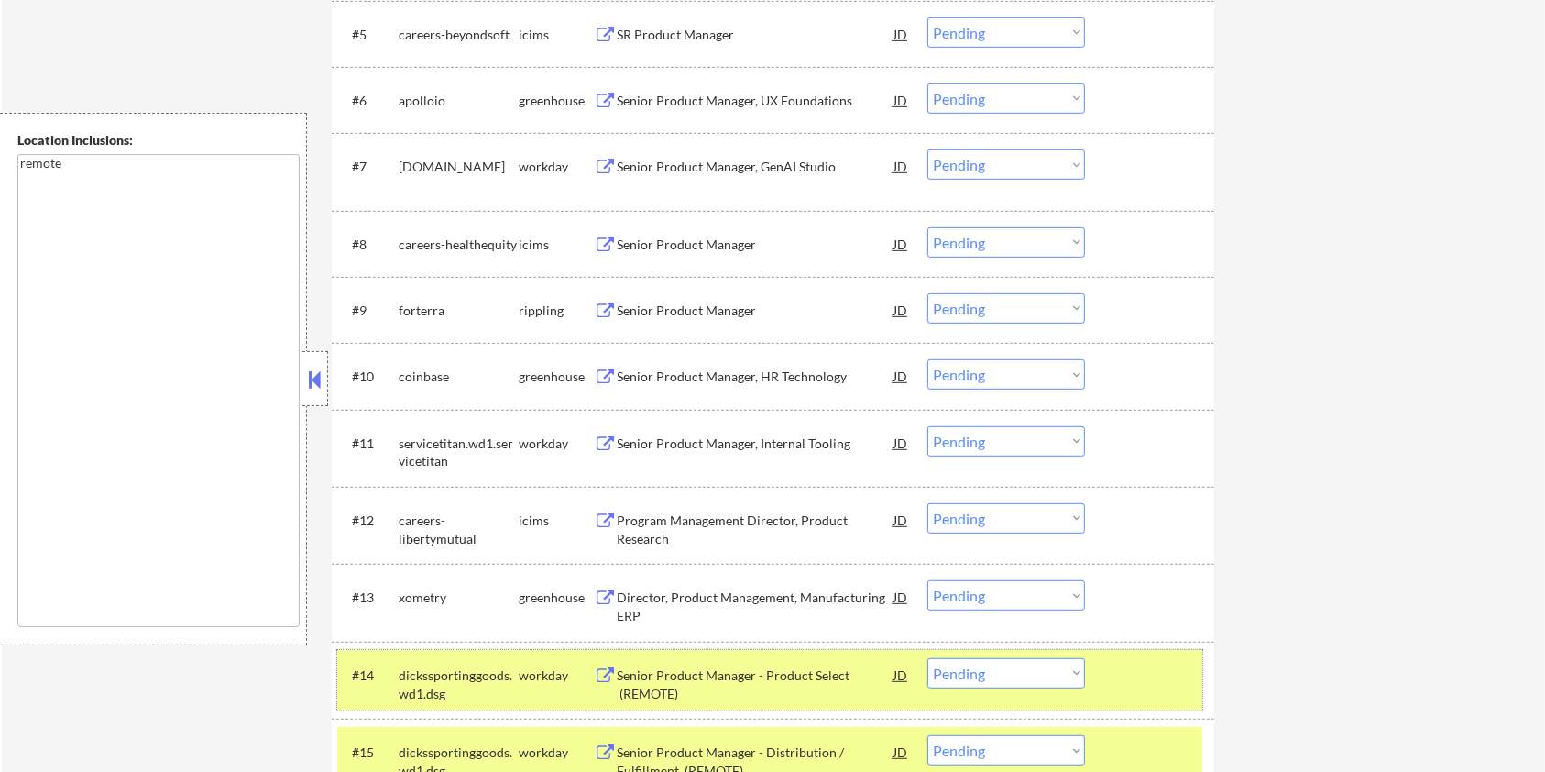
click at [1161, 663] on div at bounding box center [1152, 674] width 81 height 33
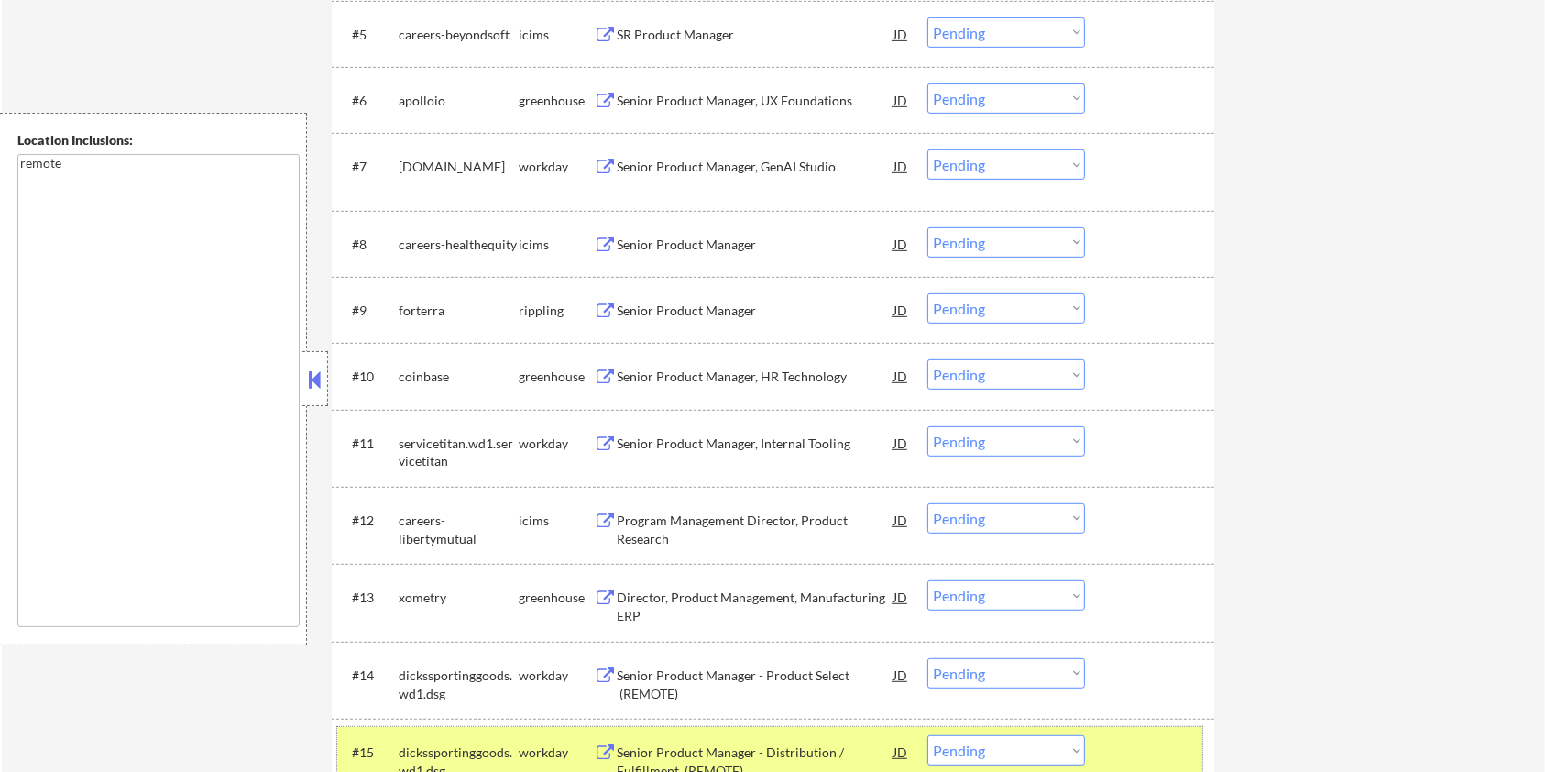
click at [1144, 745] on div at bounding box center [1152, 751] width 81 height 33
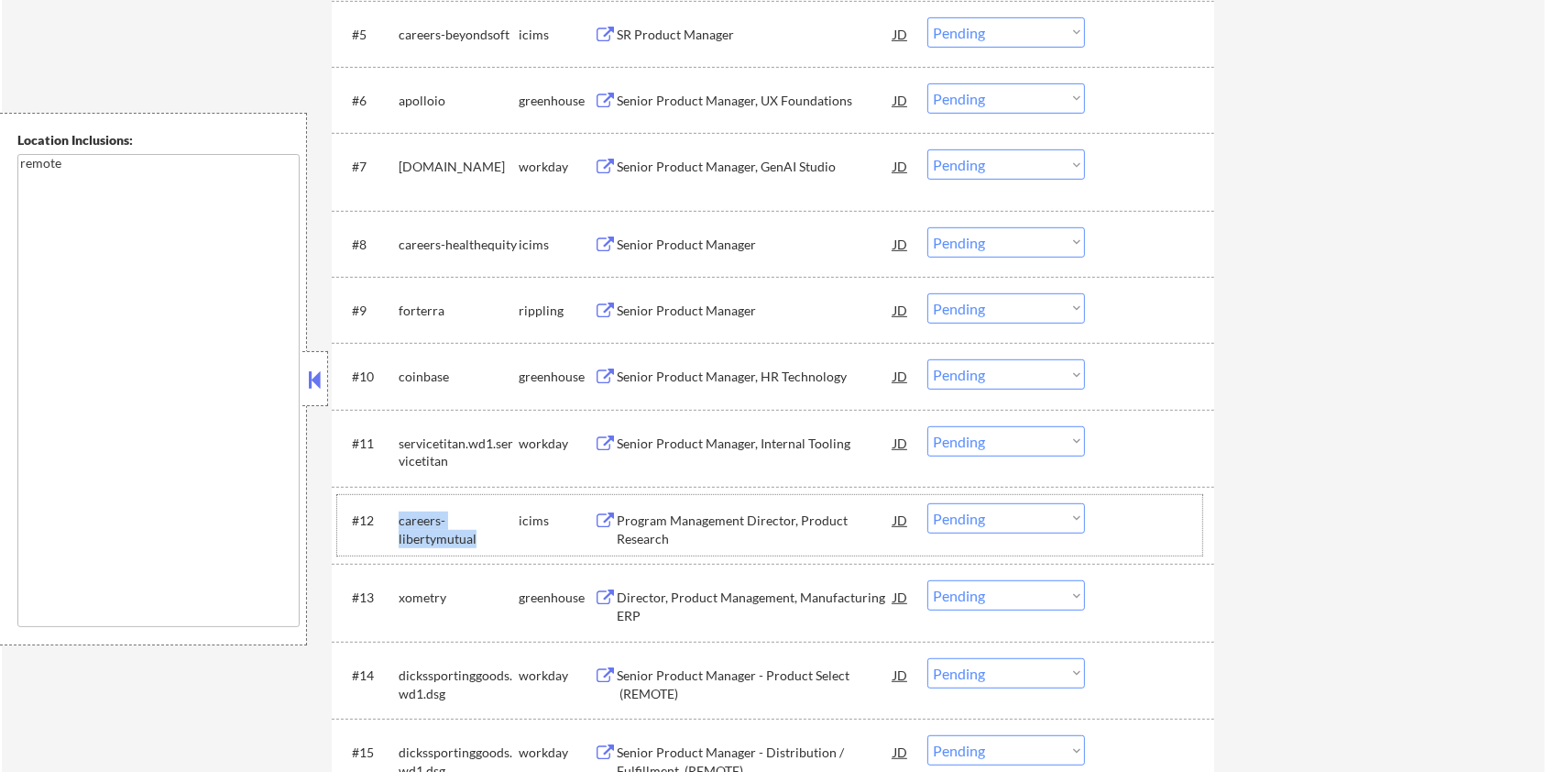
drag, startPoint x: 481, startPoint y: 537, endPoint x: 400, endPoint y: 517, distance: 83.1
click at [400, 517] on div "careers-libertymutual" at bounding box center [459, 529] width 120 height 36
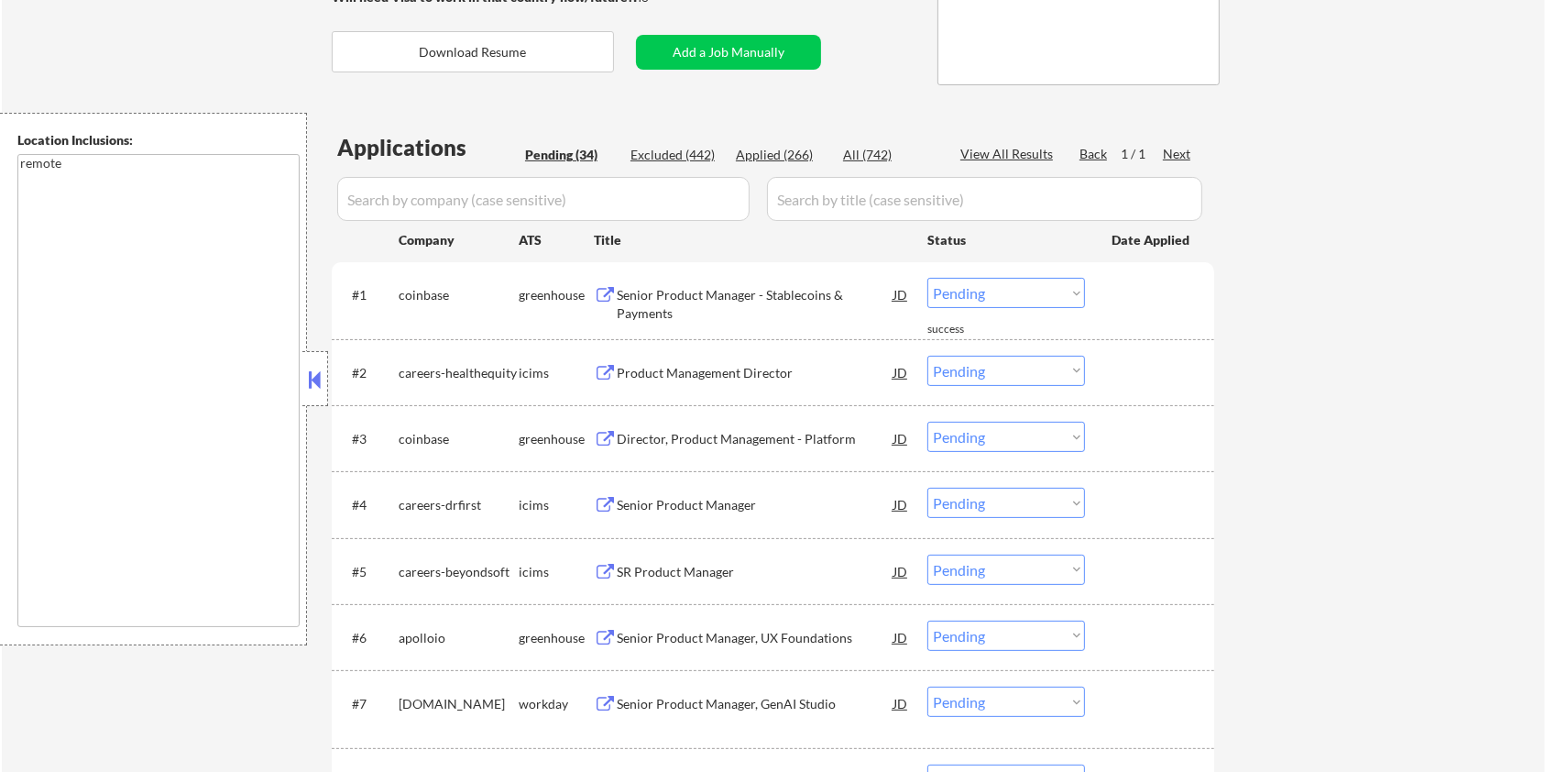
scroll to position [269, 0]
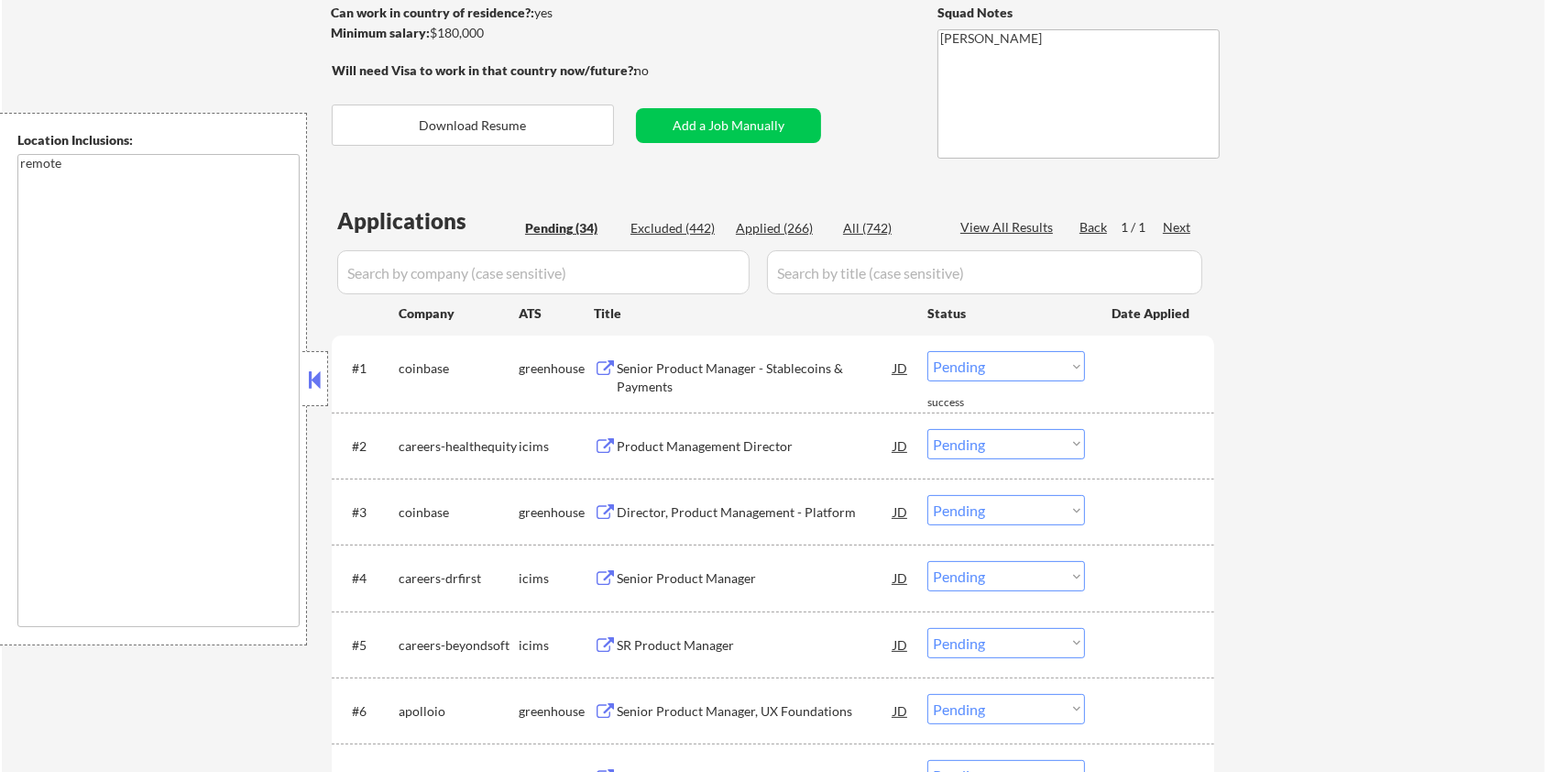
click at [429, 270] on input "input" at bounding box center [543, 272] width 412 height 44
paste input "careers-libertymutual"
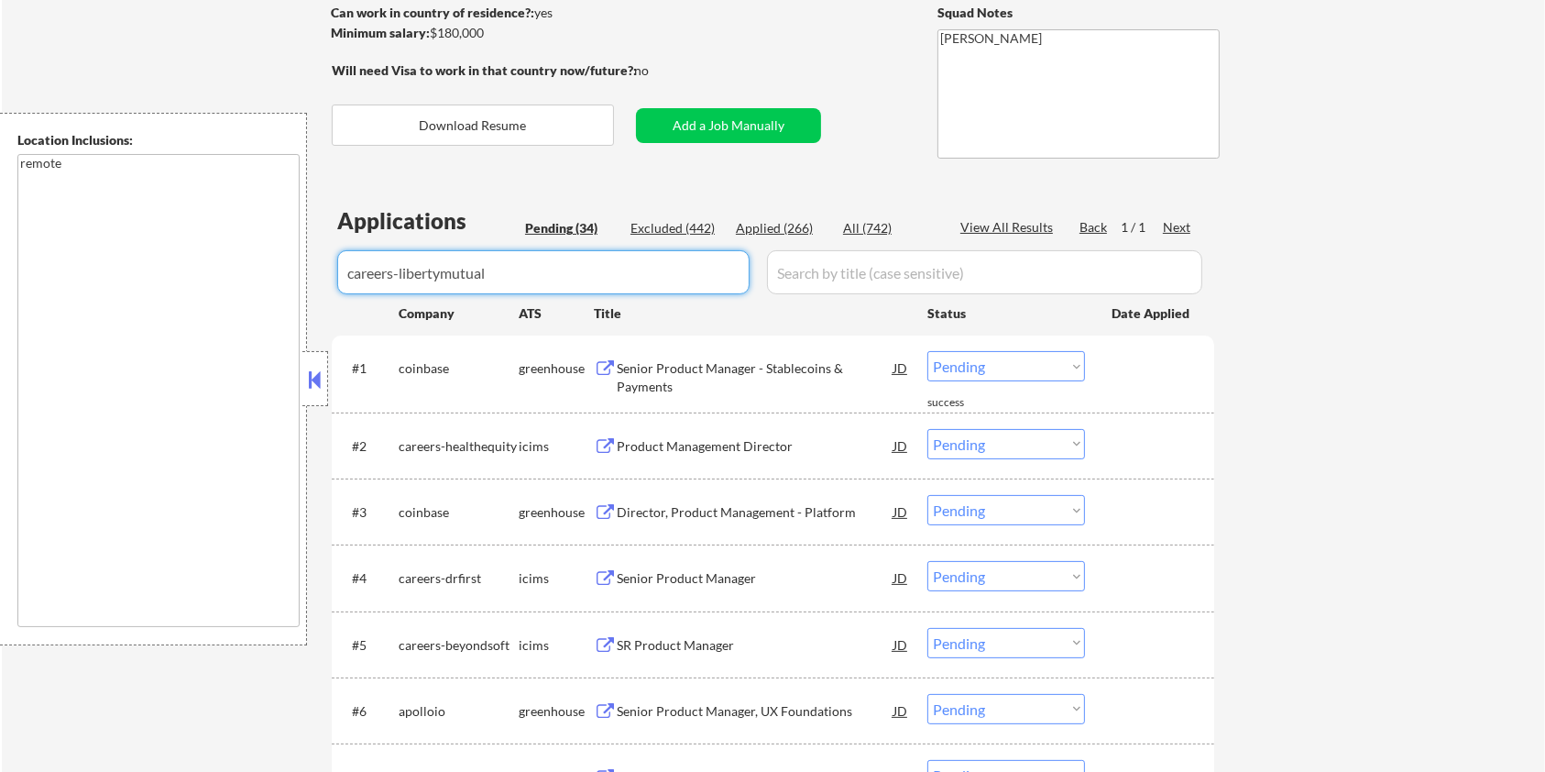
click at [836, 268] on input "input" at bounding box center [984, 272] width 435 height 44
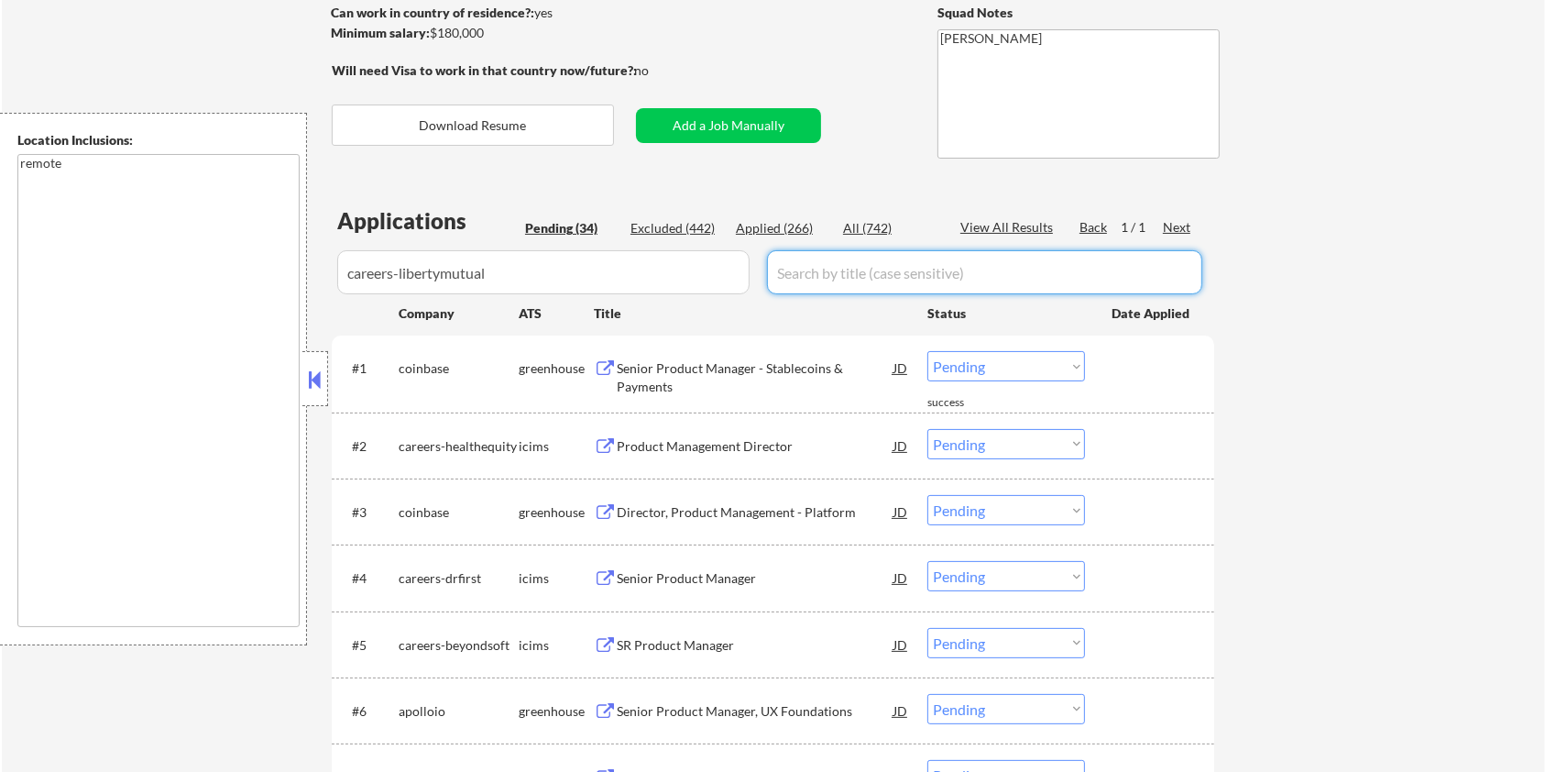
click at [868, 221] on div "All (742)" at bounding box center [889, 228] width 92 height 18
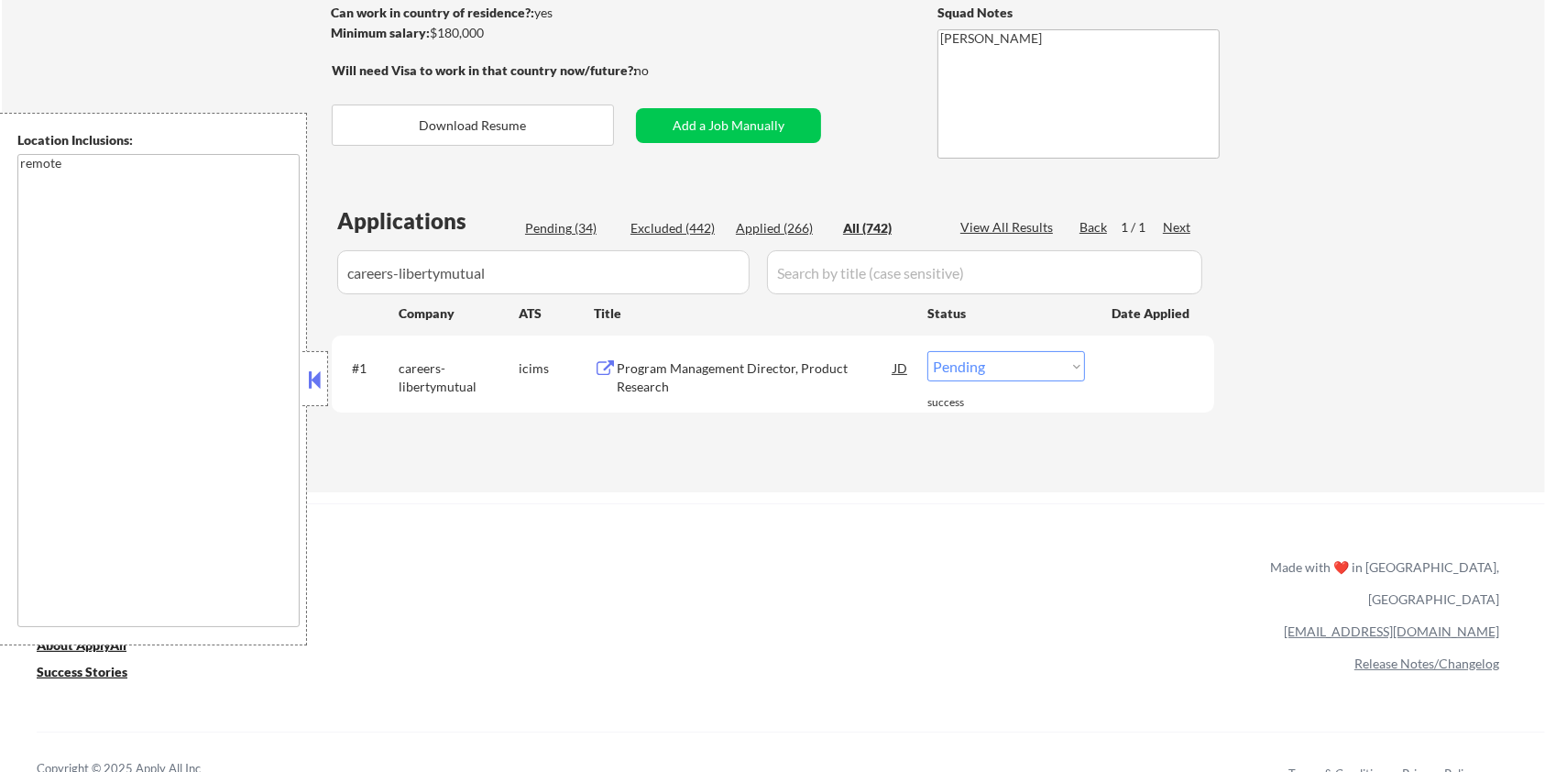
click at [681, 371] on div "Program Management Director, Product Research" at bounding box center [755, 377] width 277 height 36
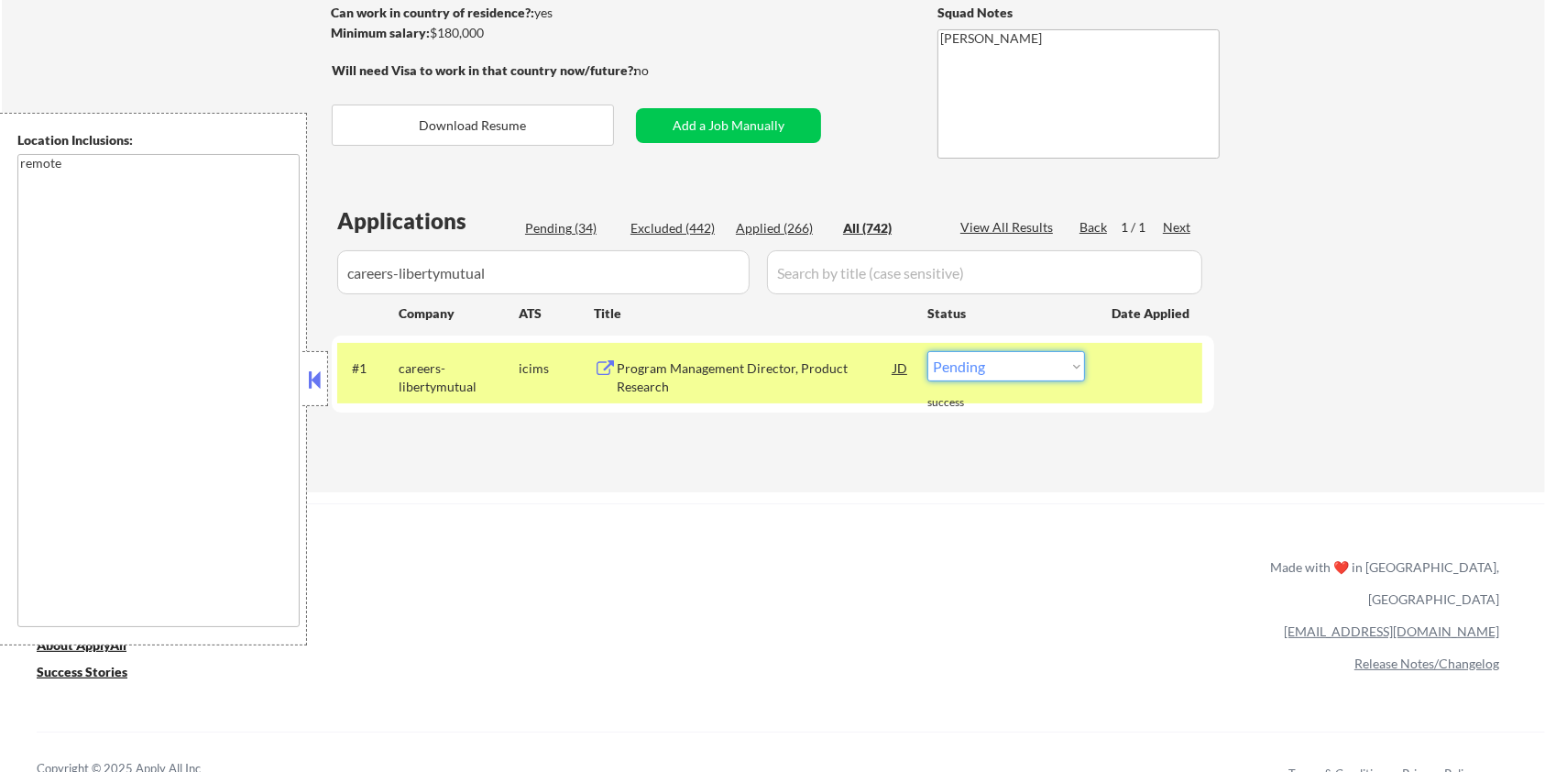
click at [1053, 363] on select "Choose an option... Pending Applied Excluded (Questions) Excluded (Expired) Exc…" at bounding box center [1006, 366] width 158 height 30
click at [927, 351] on select "Choose an option... Pending Applied Excluded (Questions) Excluded (Expired) Exc…" at bounding box center [1006, 366] width 158 height 30
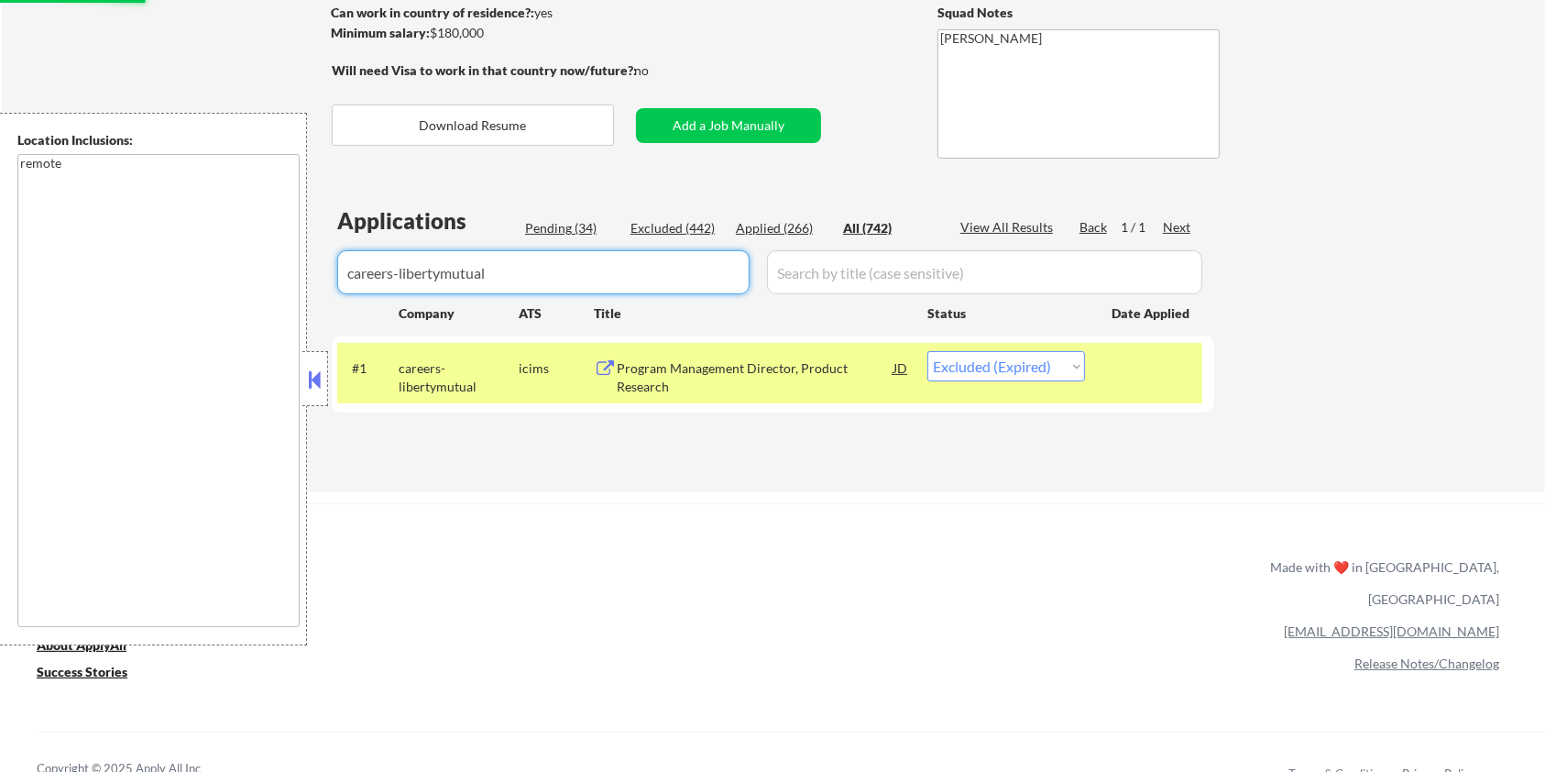
drag, startPoint x: 536, startPoint y: 281, endPoint x: 237, endPoint y: 283, distance: 298.7
click at [237, 283] on body "← Return to /applysquad Mailslurp Inbox Job Search Builder [PERSON_NAME] User E…" at bounding box center [772, 117] width 1545 height 772
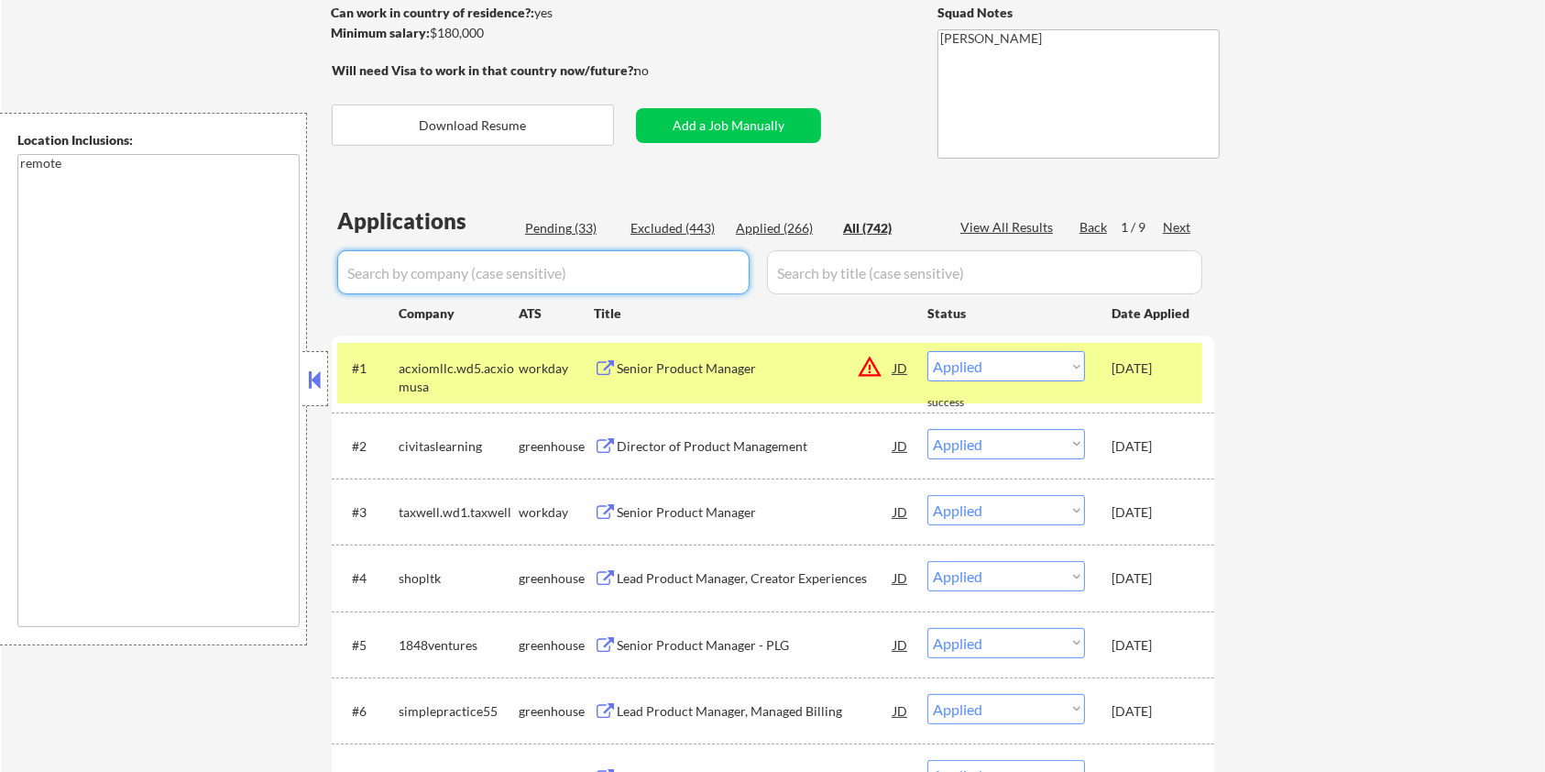
click at [406, 272] on input "input" at bounding box center [543, 272] width 412 height 44
click at [533, 219] on div "Pending (33)" at bounding box center [571, 228] width 92 height 18
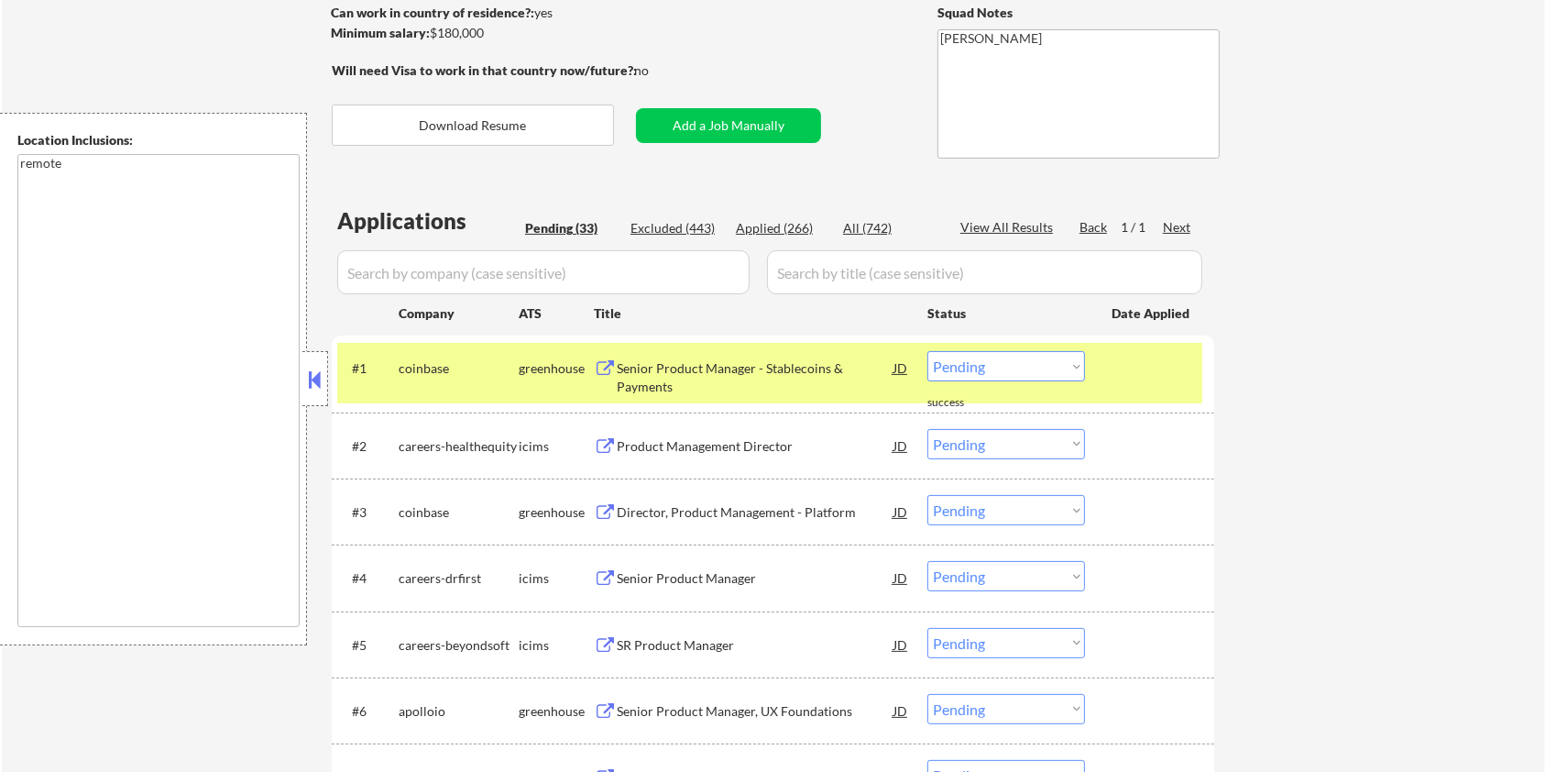
click at [423, 271] on input "input" at bounding box center [543, 272] width 412 height 44
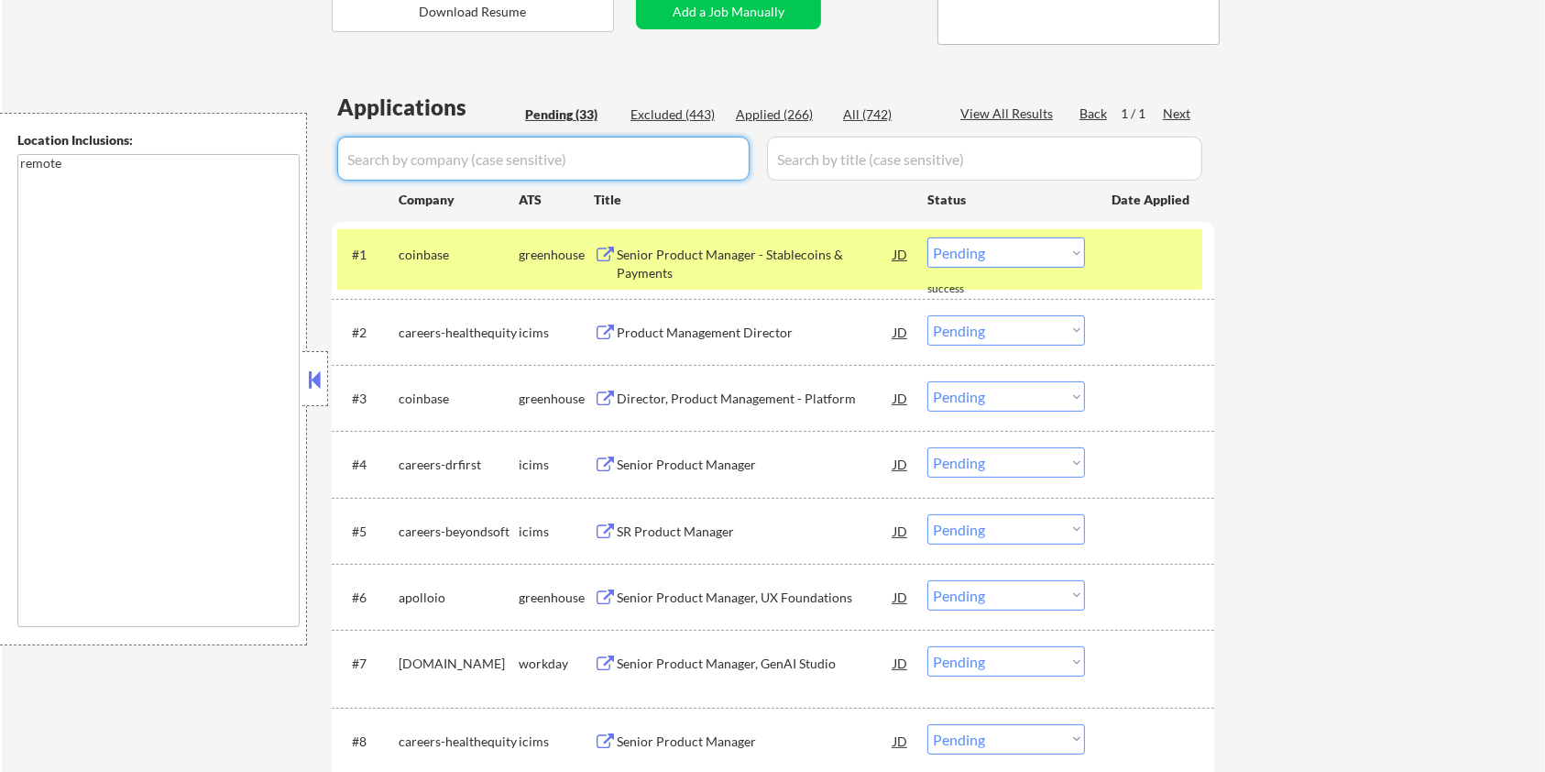
scroll to position [391, 0]
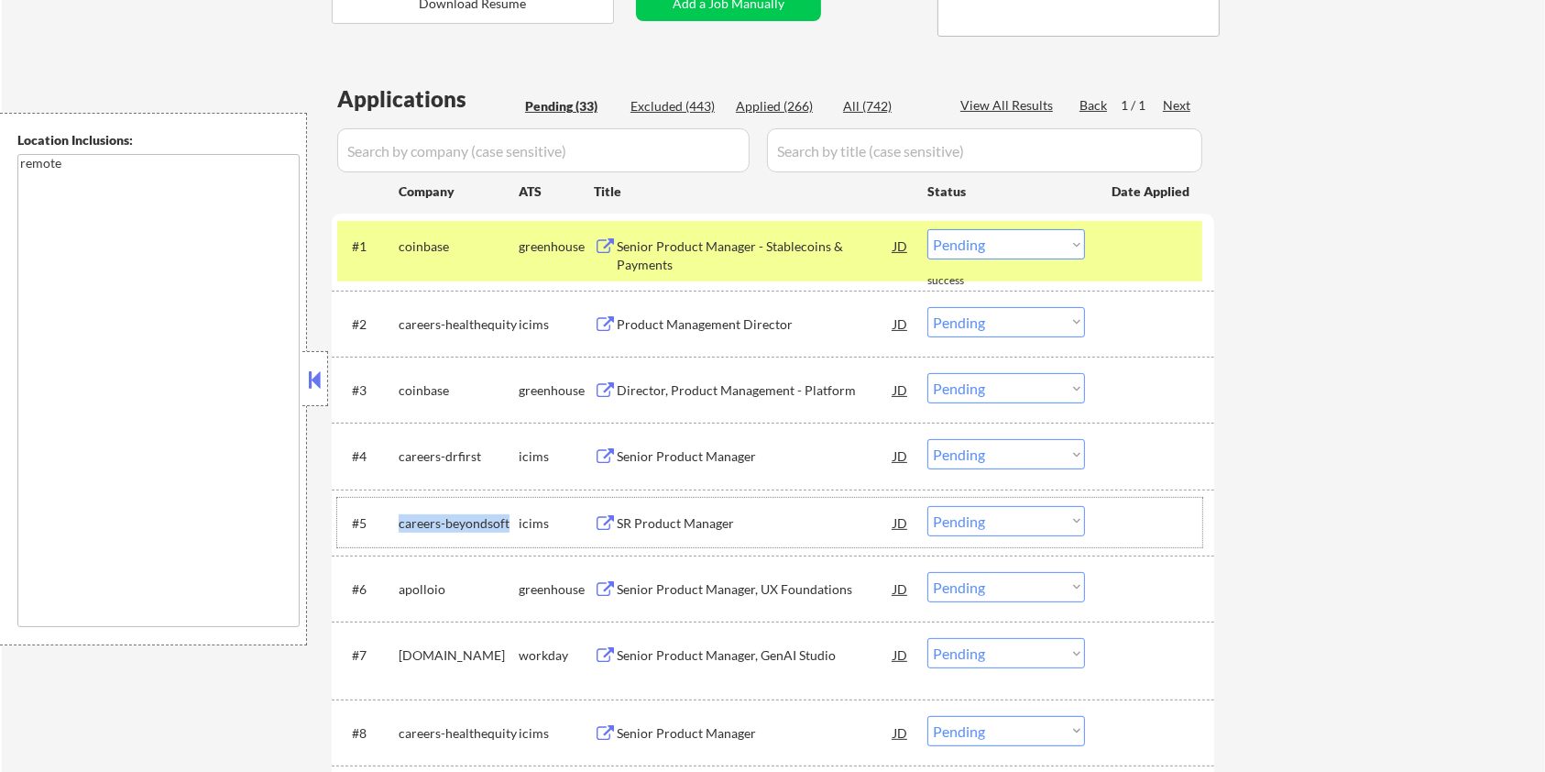
drag, startPoint x: 511, startPoint y: 518, endPoint x: 392, endPoint y: 518, distance: 119.1
click at [392, 518] on div "#5 careers-beyondsoft icims SR Product Manager JD warning_amber Choose an optio…" at bounding box center [769, 522] width 865 height 49
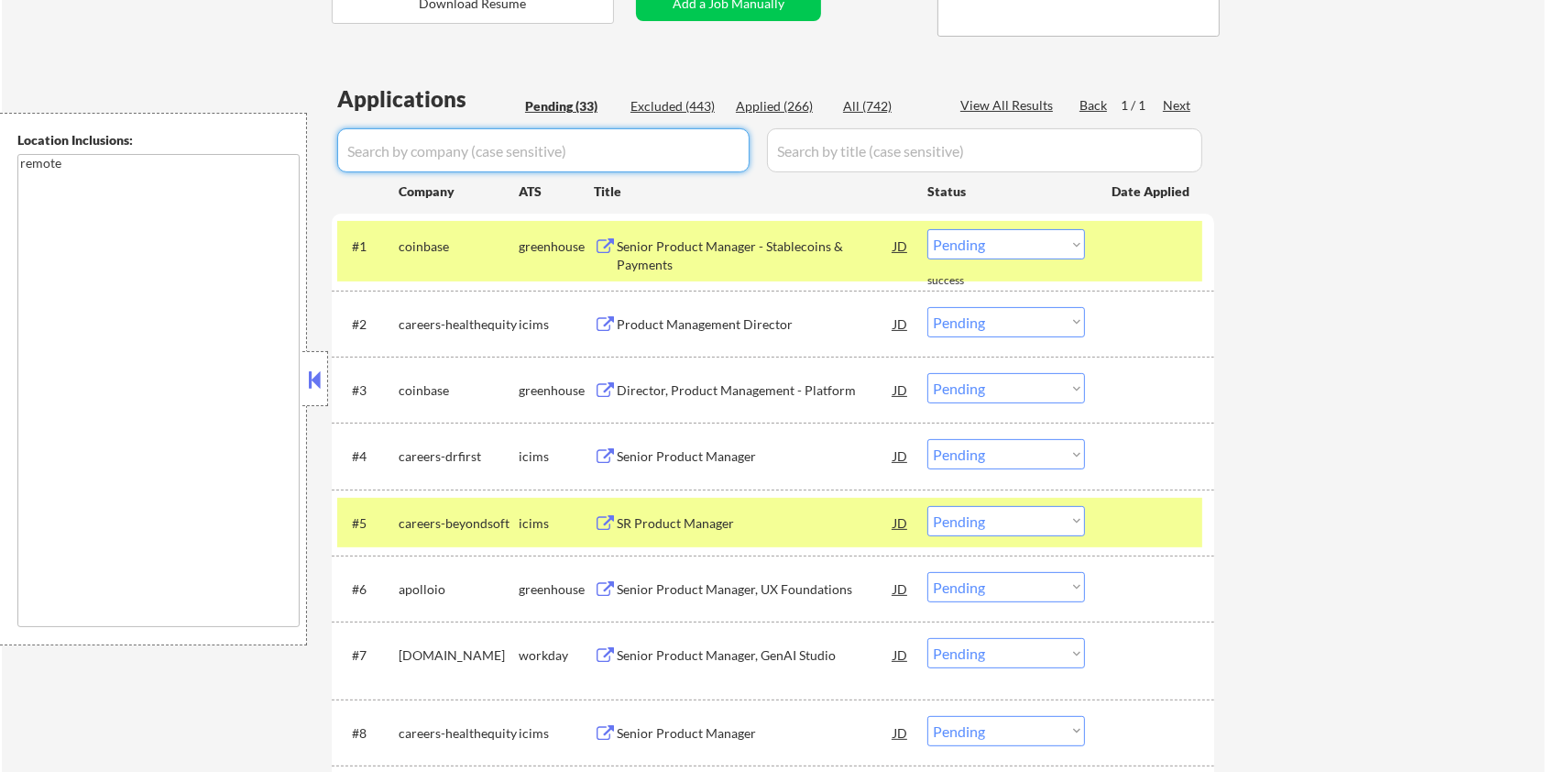
click at [419, 142] on input "input" at bounding box center [543, 150] width 412 height 44
paste input "careers-beyondsoft"
click at [811, 149] on input "input" at bounding box center [984, 150] width 435 height 44
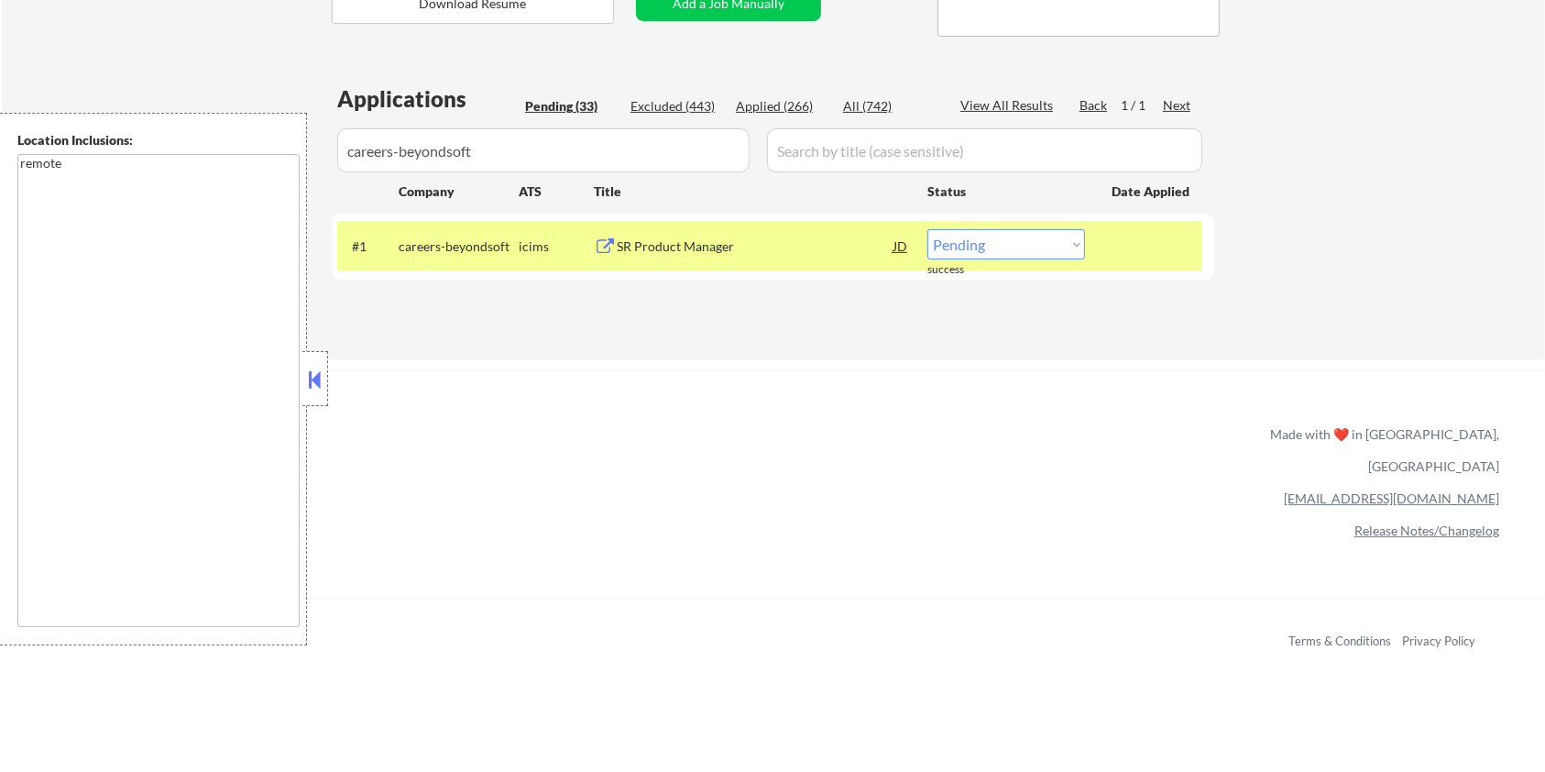
click at [641, 238] on div "SR Product Manager" at bounding box center [755, 246] width 277 height 18
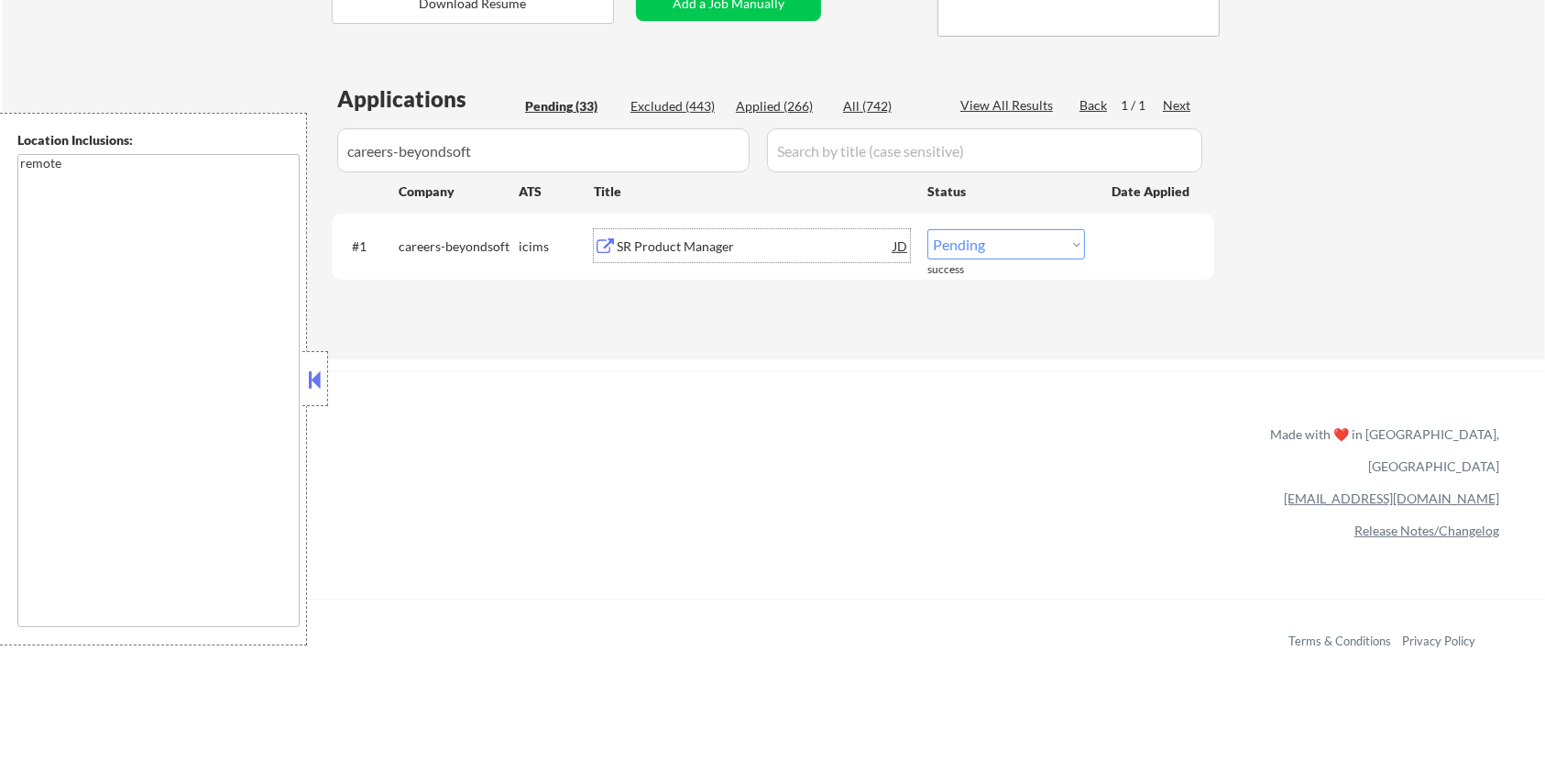
click at [992, 238] on select "Choose an option... Pending Applied Excluded (Questions) Excluded (Expired) Exc…" at bounding box center [1006, 244] width 158 height 30
click at [1002, 246] on select "Choose an option... Pending Applied Excluded (Questions) Excluded (Expired) Exc…" at bounding box center [1006, 244] width 158 height 30
click at [927, 229] on select "Choose an option... Pending Applied Excluded (Questions) Excluded (Expired) Exc…" at bounding box center [1006, 244] width 158 height 30
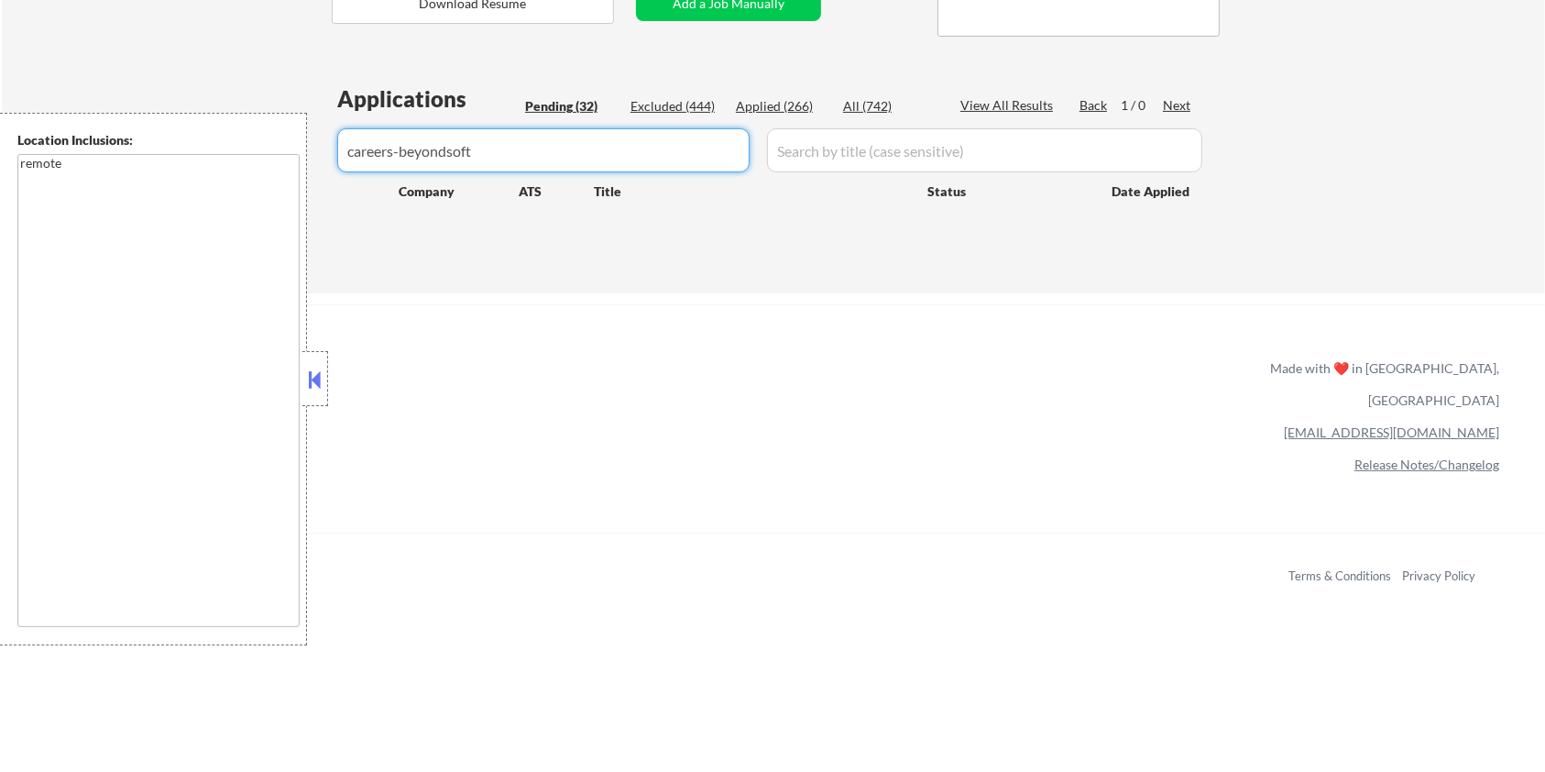
drag, startPoint x: 534, startPoint y: 154, endPoint x: 167, endPoint y: 235, distance: 376.4
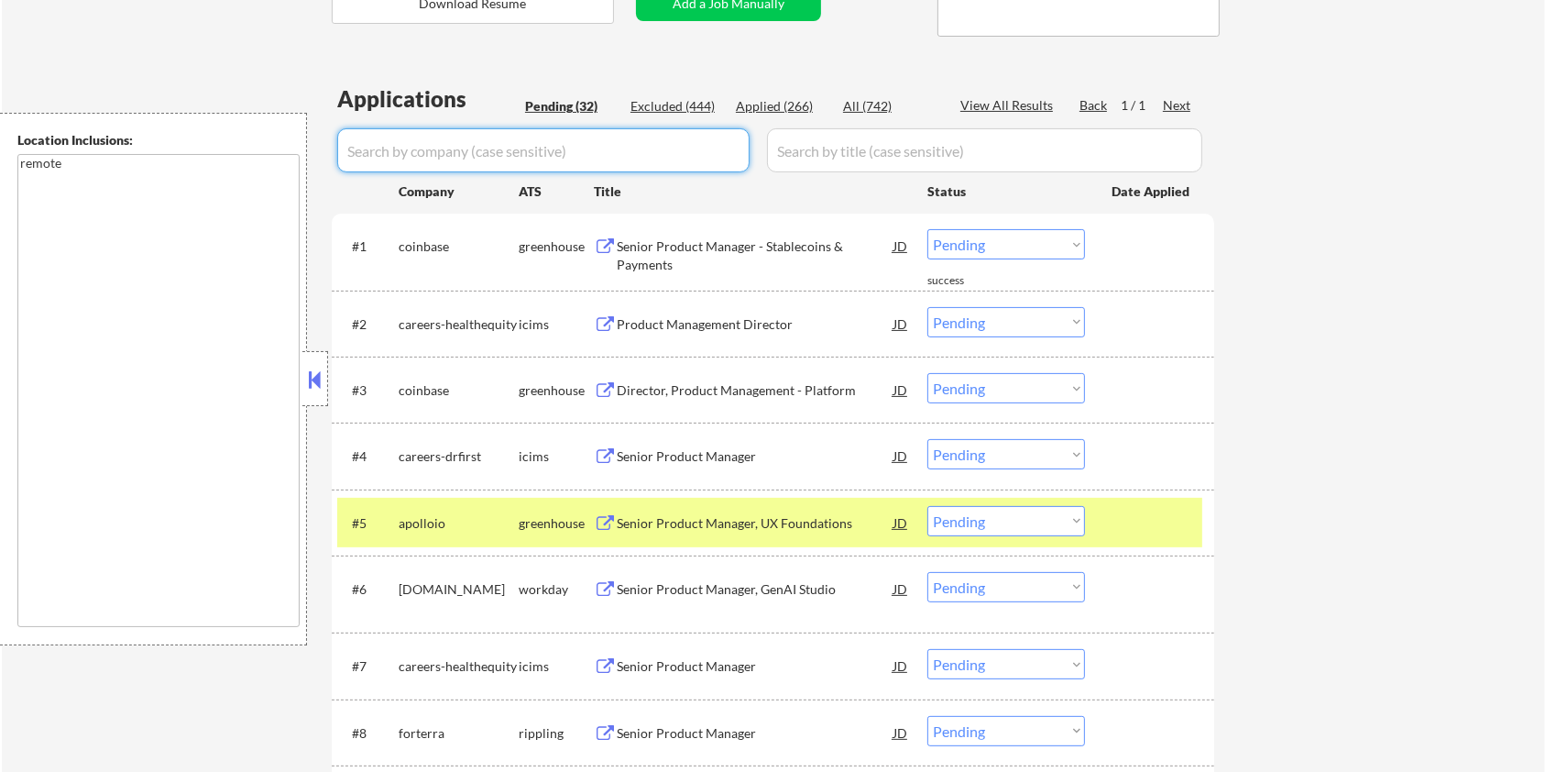
click at [529, 104] on div "Pending (32)" at bounding box center [571, 106] width 92 height 18
click at [487, 136] on input "input" at bounding box center [543, 150] width 412 height 44
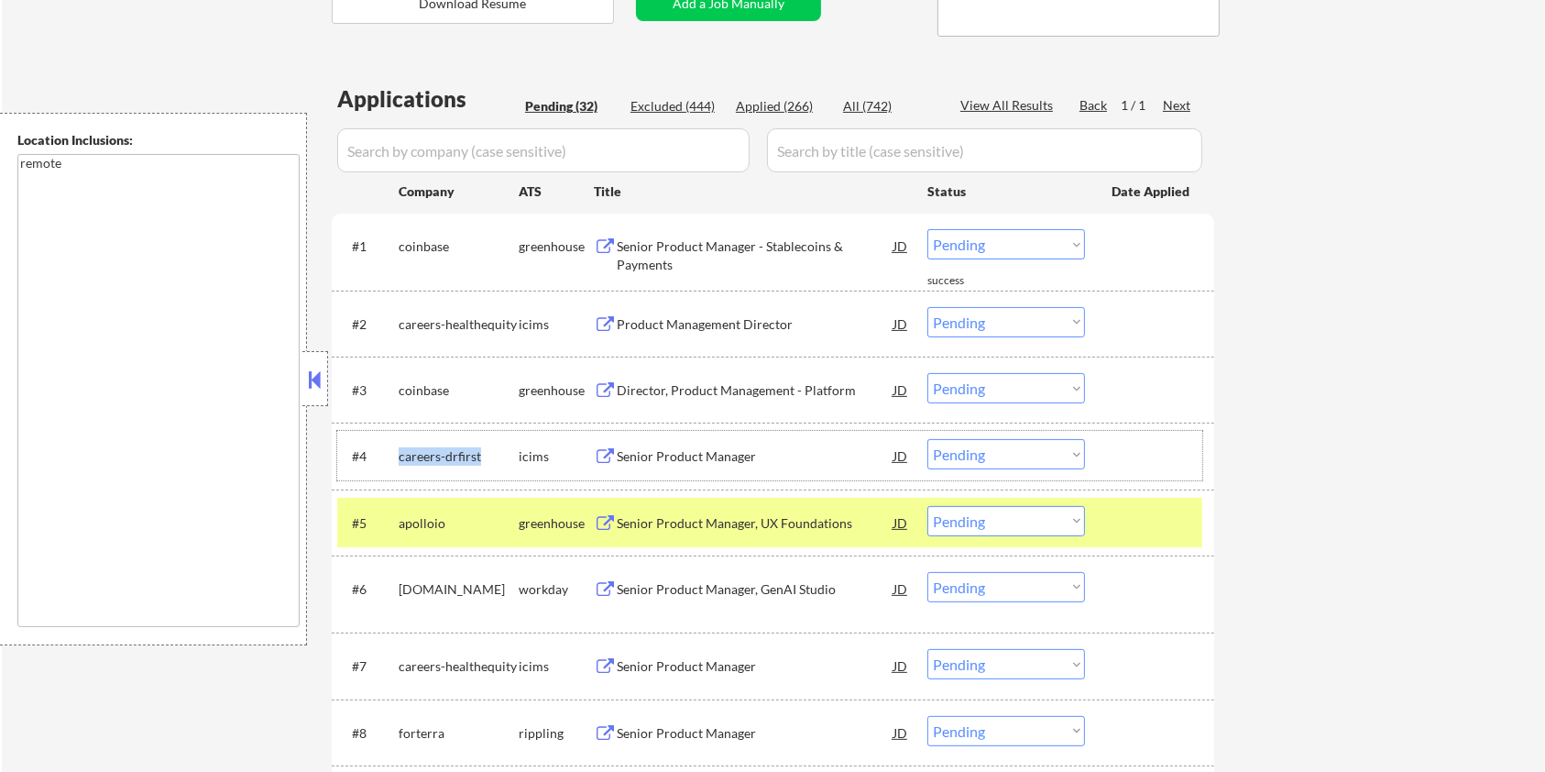
drag, startPoint x: 491, startPoint y: 451, endPoint x: 396, endPoint y: 441, distance: 95.8
click at [396, 441] on div "#4 careers-drfirst icims Senior Product Manager JD warning_amber Choose an opti…" at bounding box center [769, 455] width 865 height 49
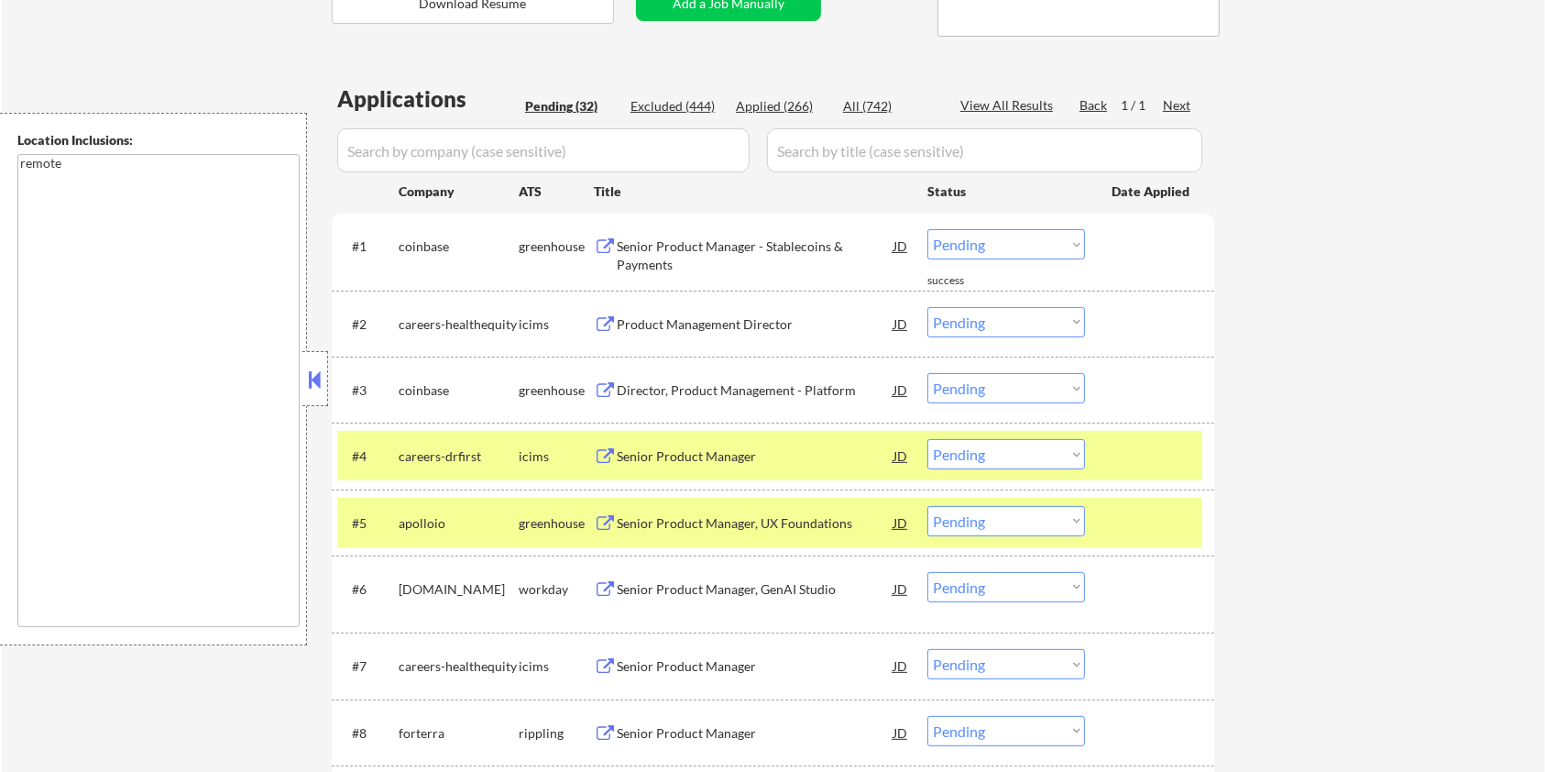
click at [460, 149] on input "input" at bounding box center [543, 150] width 412 height 44
paste input "careers-drfirst"
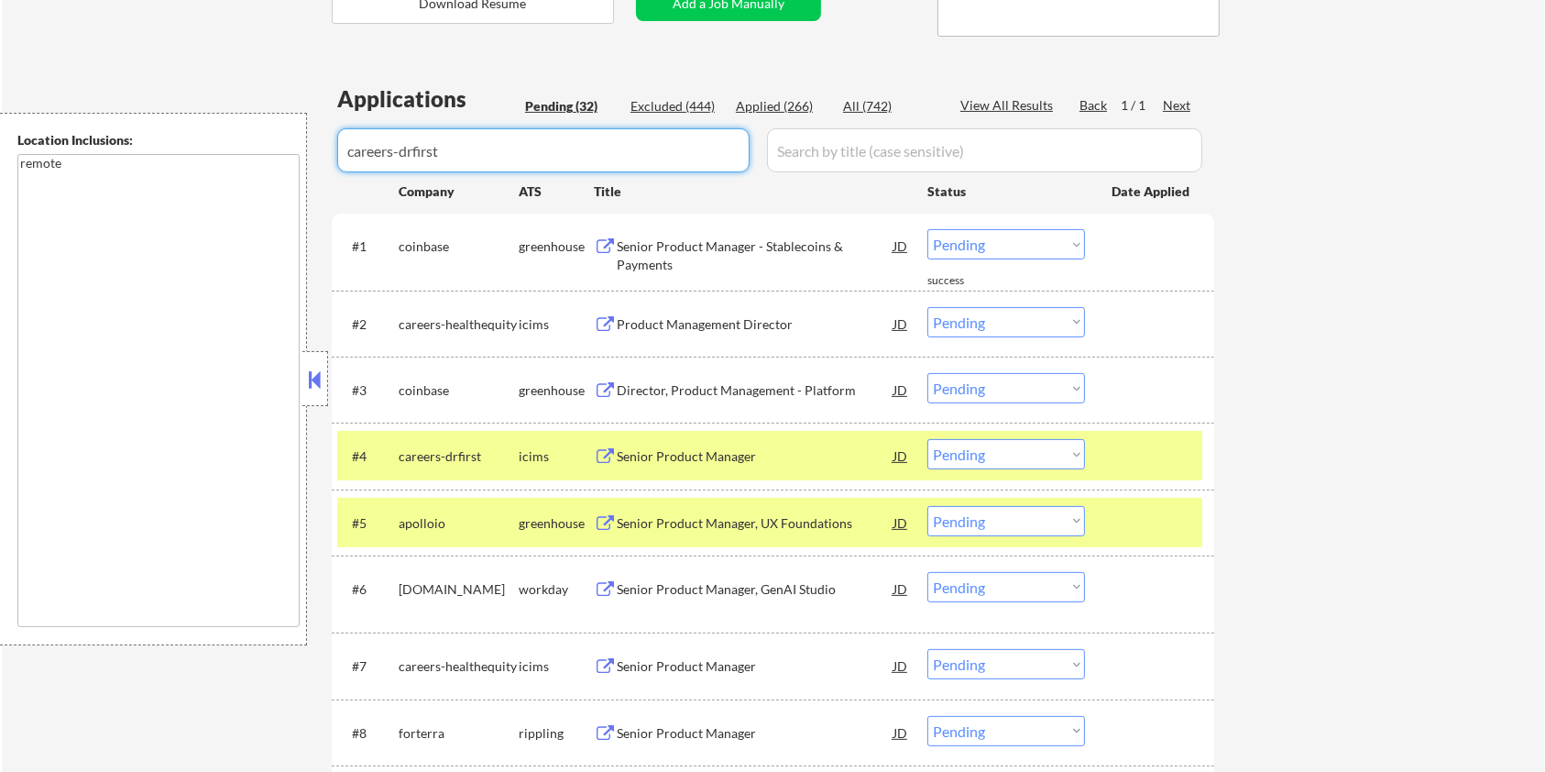
click at [799, 150] on input "input" at bounding box center [984, 150] width 435 height 44
click at [859, 104] on div "All (742)" at bounding box center [889, 106] width 92 height 18
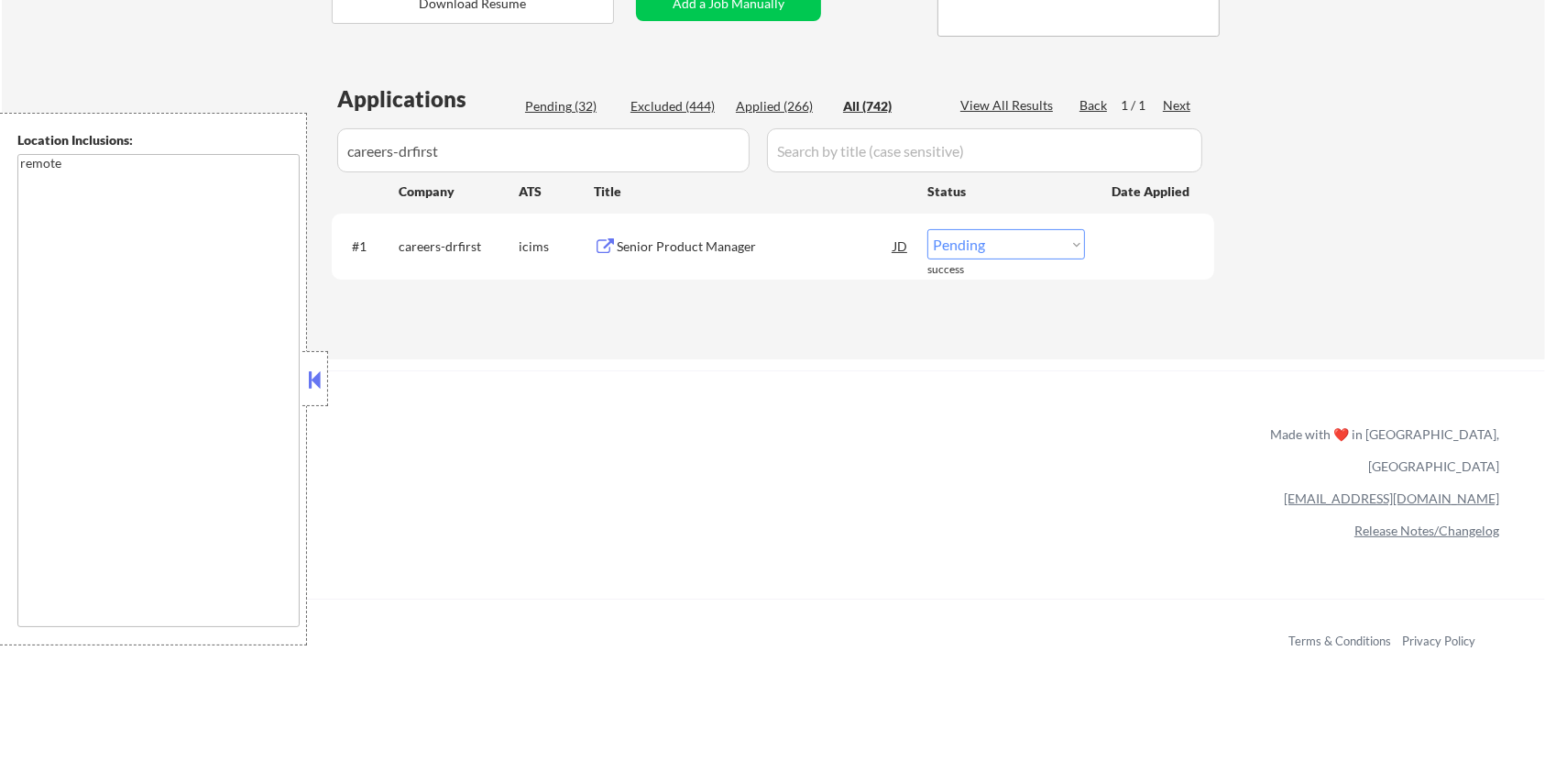
click at [627, 242] on div "Senior Product Manager" at bounding box center [755, 246] width 277 height 18
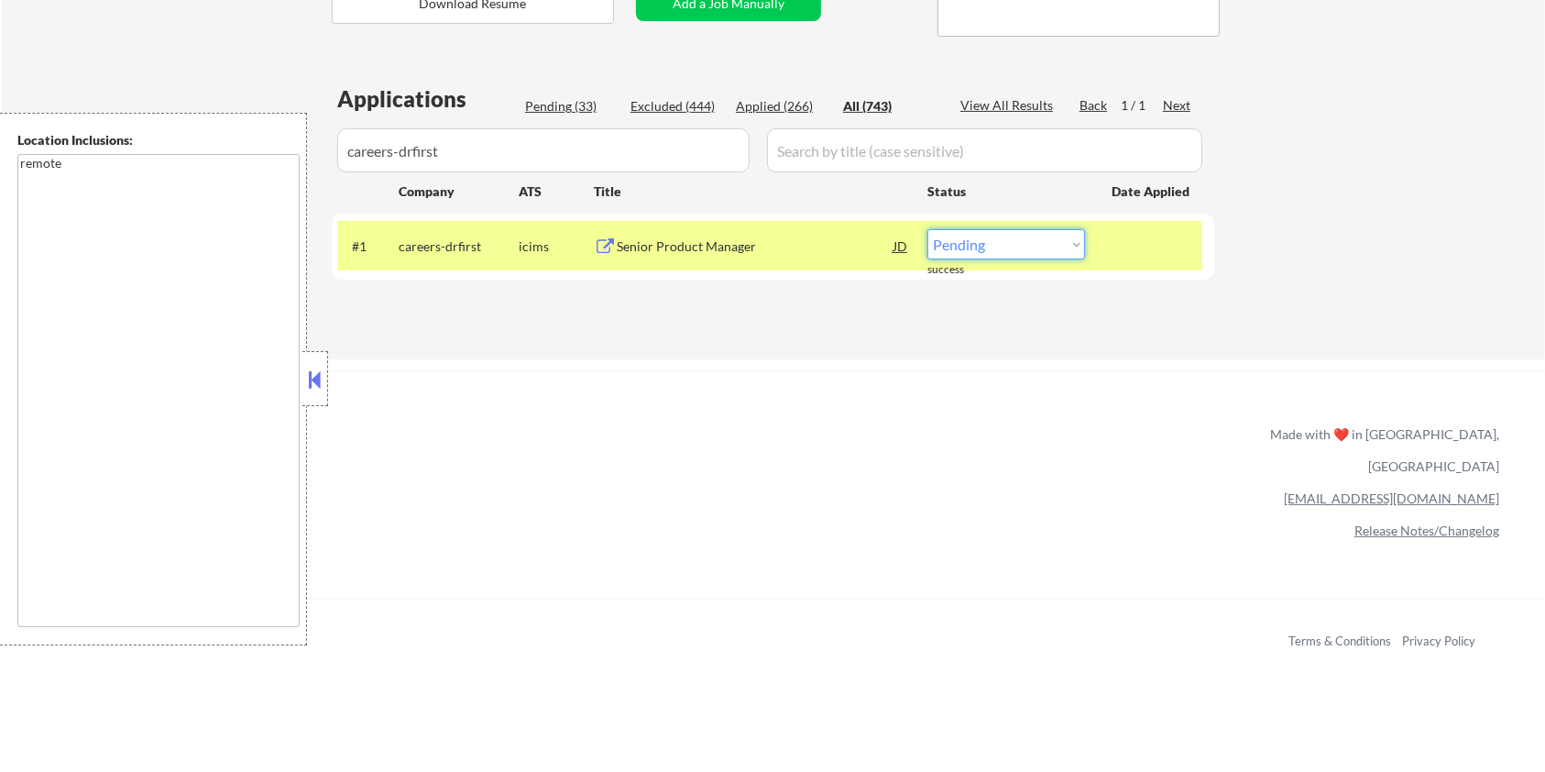
drag, startPoint x: 1032, startPoint y: 246, endPoint x: 1024, endPoint y: 257, distance: 13.2
click at [1032, 246] on select "Choose an option... Pending Applied Excluded (Questions) Excluded (Expired) Exc…" at bounding box center [1006, 244] width 158 height 30
click at [1065, 246] on select "Choose an option... Pending Applied Excluded (Questions) Excluded (Expired) Exc…" at bounding box center [1006, 244] width 158 height 30
click at [927, 229] on select "Choose an option... Pending Applied Excluded (Questions) Excluded (Expired) Exc…" at bounding box center [1006, 244] width 158 height 30
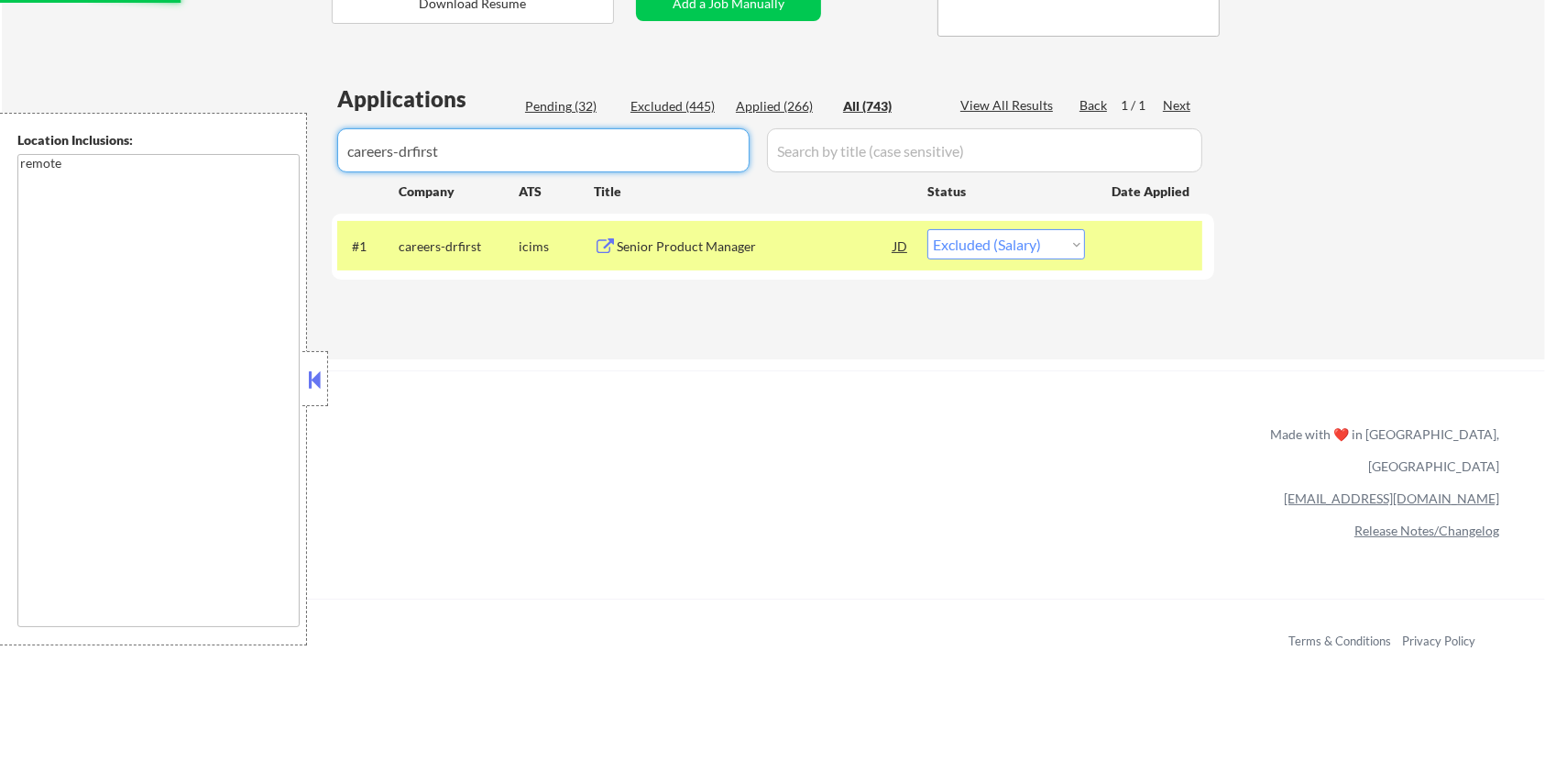
drag, startPoint x: 497, startPoint y: 153, endPoint x: 215, endPoint y: 153, distance: 281.3
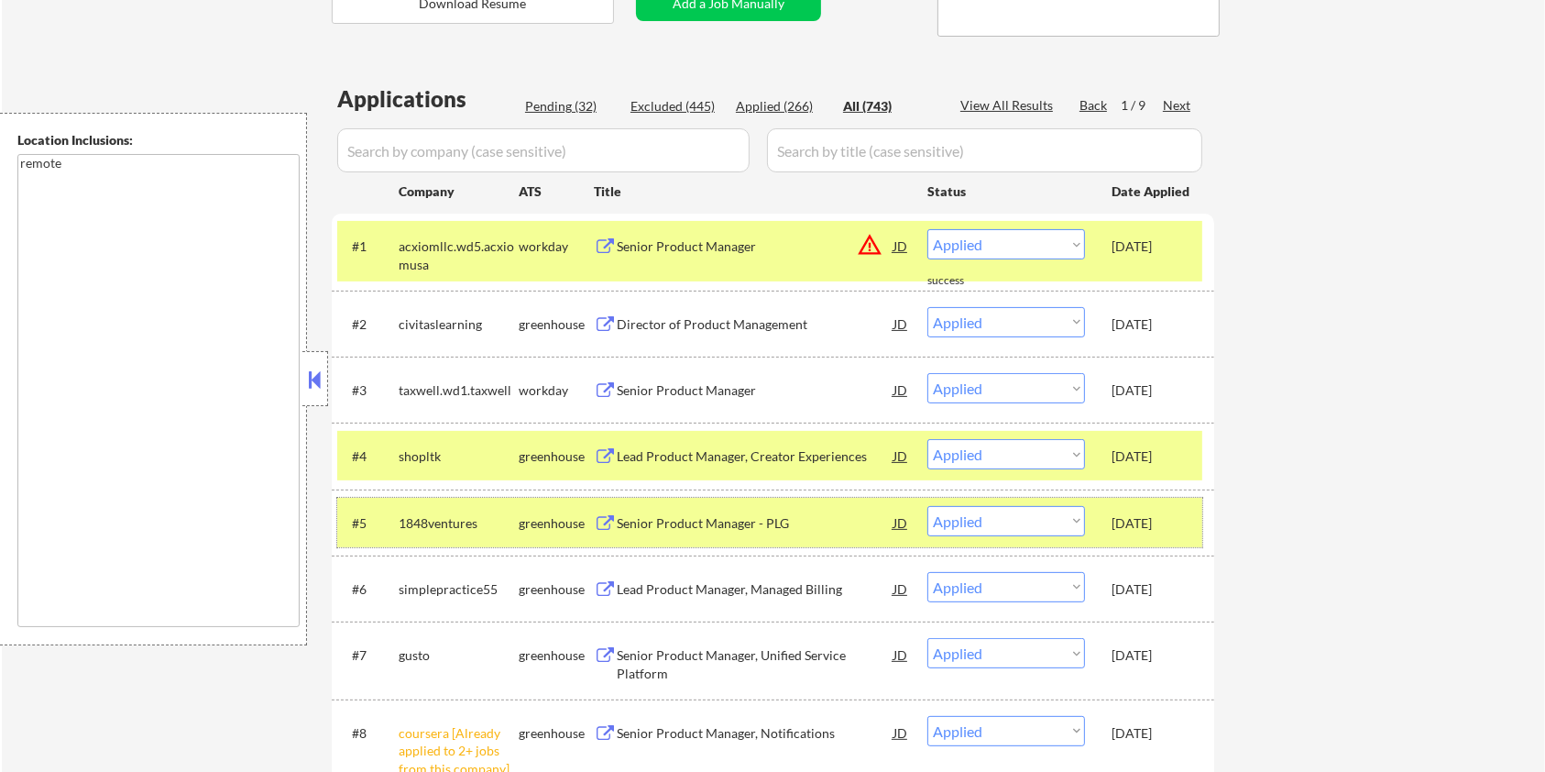
click at [1101, 499] on div "#5 1848ventures greenhouse Senior Product Manager - PLG JD warning_amber Choose…" at bounding box center [769, 522] width 865 height 49
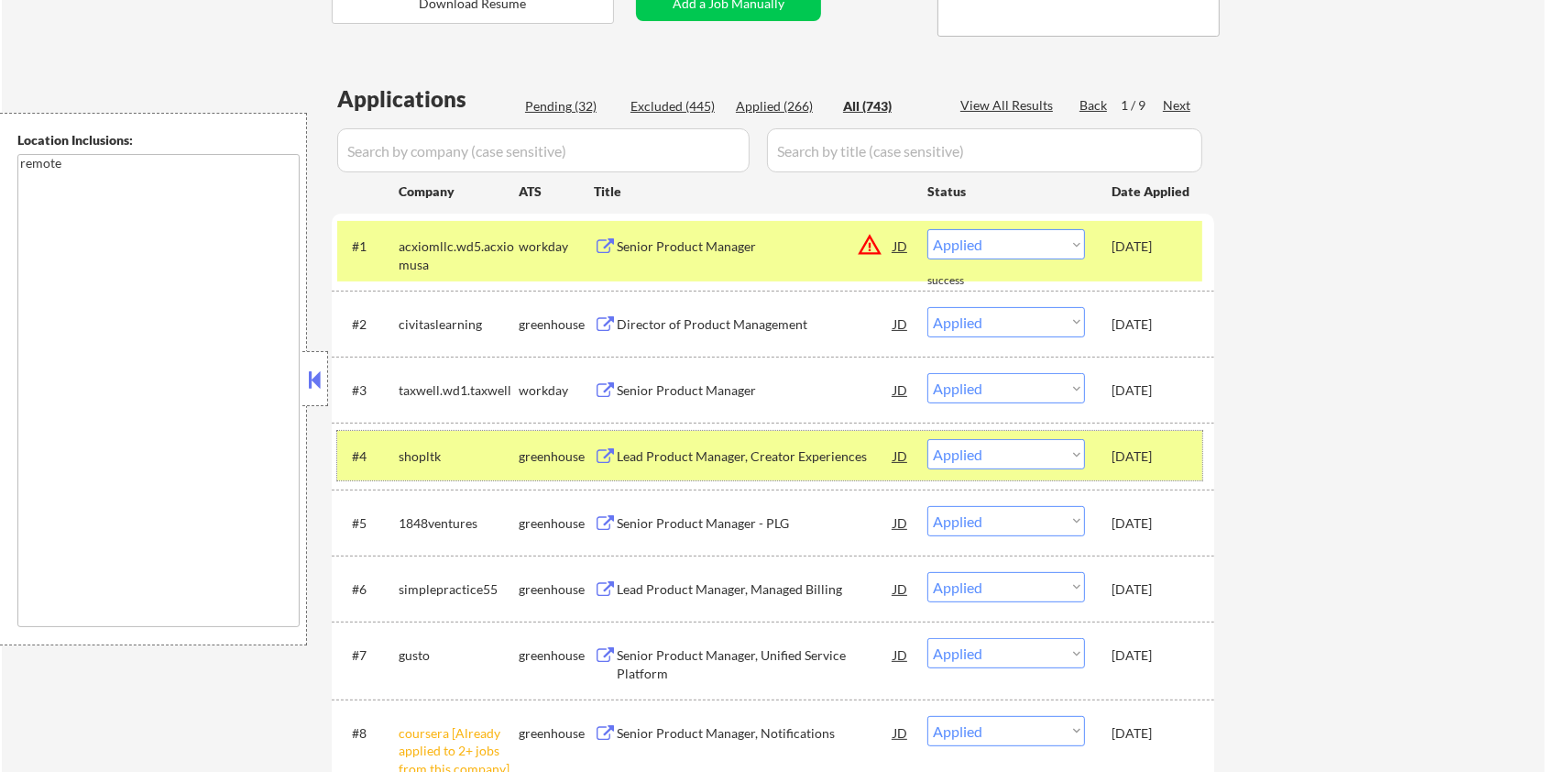
click at [1106, 462] on div "#4 shopltk greenhouse Lead Product Manager, Creator Experiences JD warning_ambe…" at bounding box center [769, 455] width 865 height 49
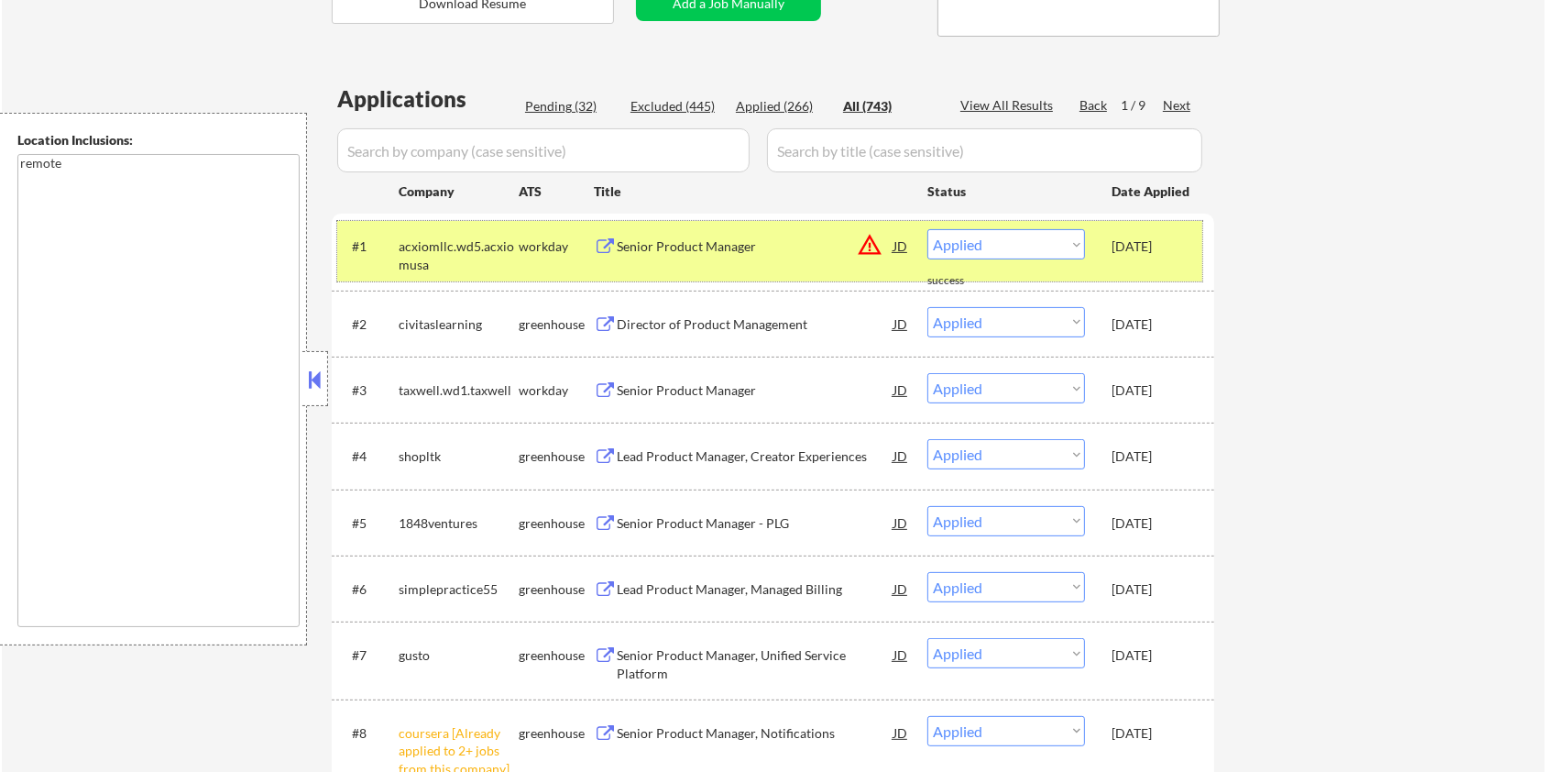
click at [1125, 268] on div "#1 acxiomllc.wd5.acxiomusa workday Senior Product Manager JD warning_amber Choo…" at bounding box center [769, 251] width 865 height 60
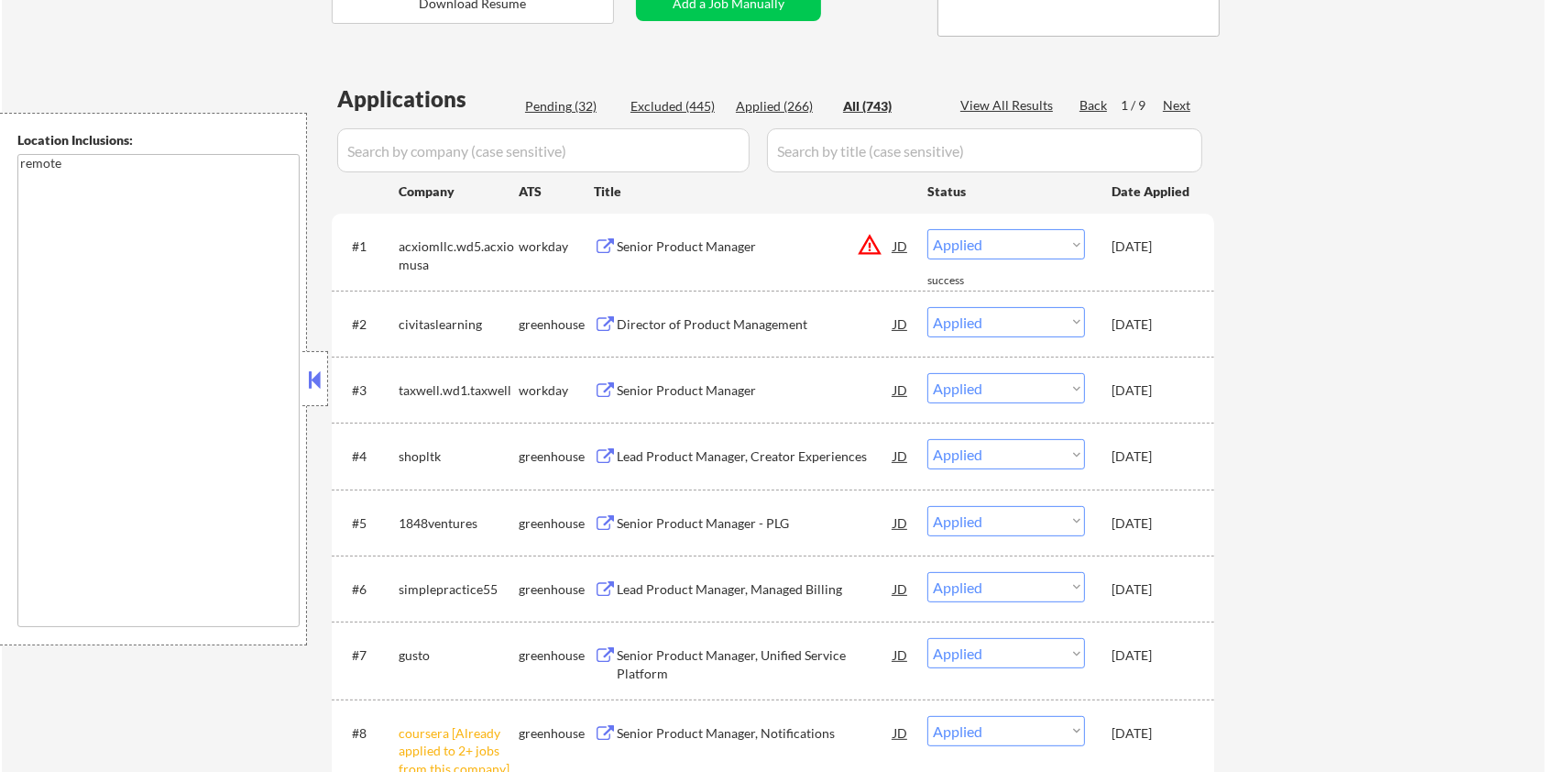
click at [557, 106] on div "Pending (32)" at bounding box center [571, 106] width 92 height 18
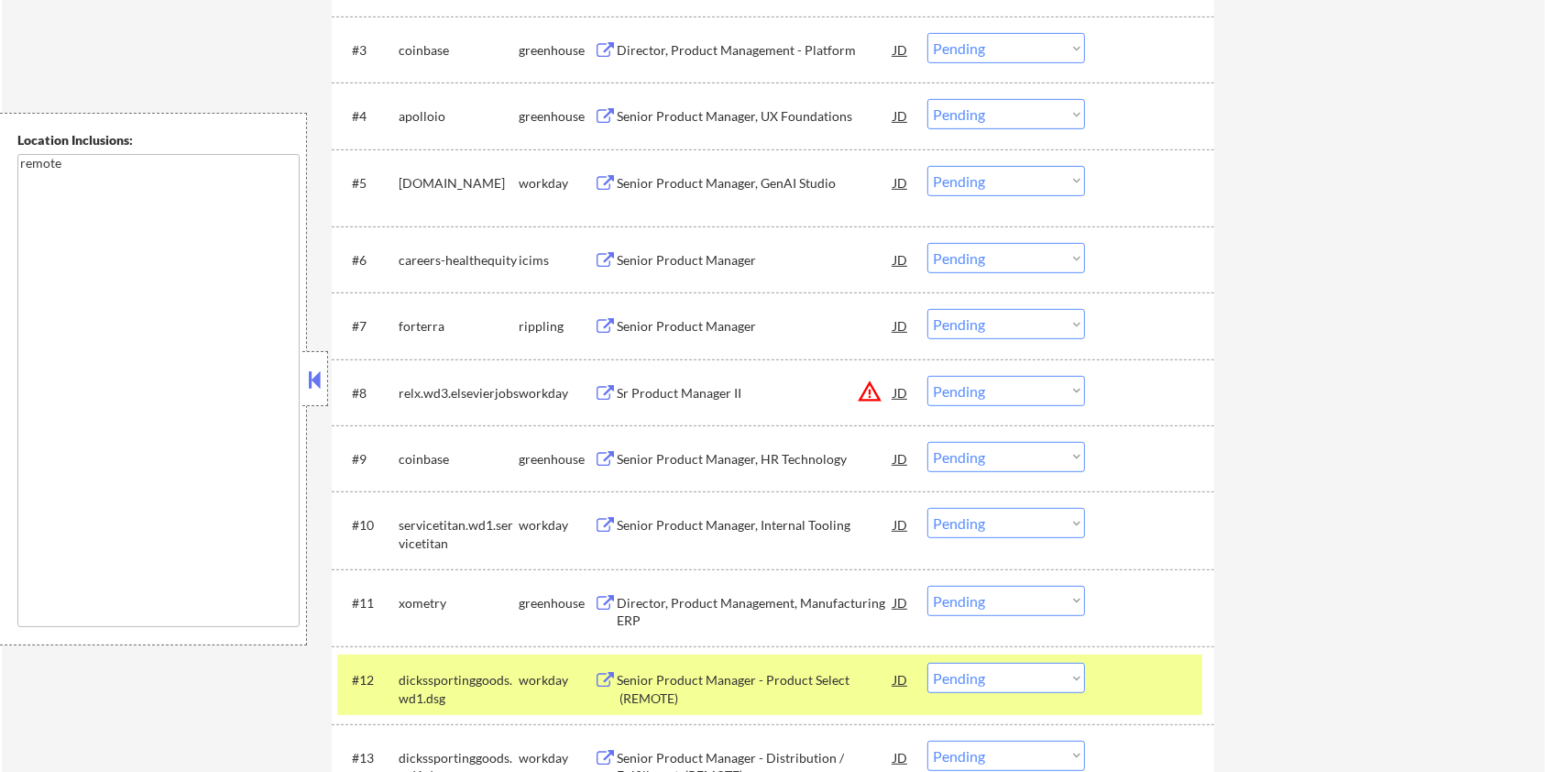
scroll to position [758, 0]
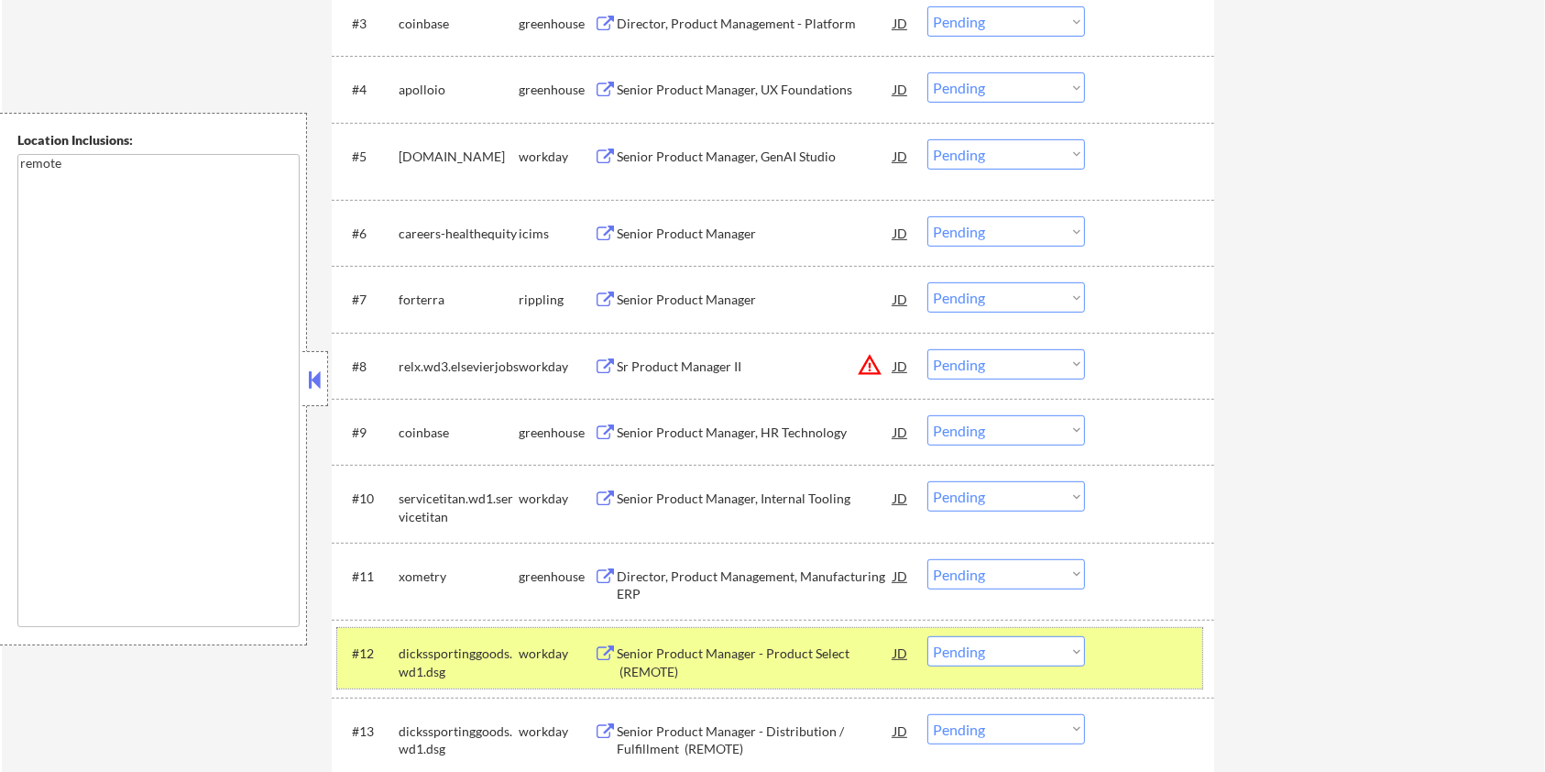
click at [1151, 655] on div at bounding box center [1152, 652] width 81 height 33
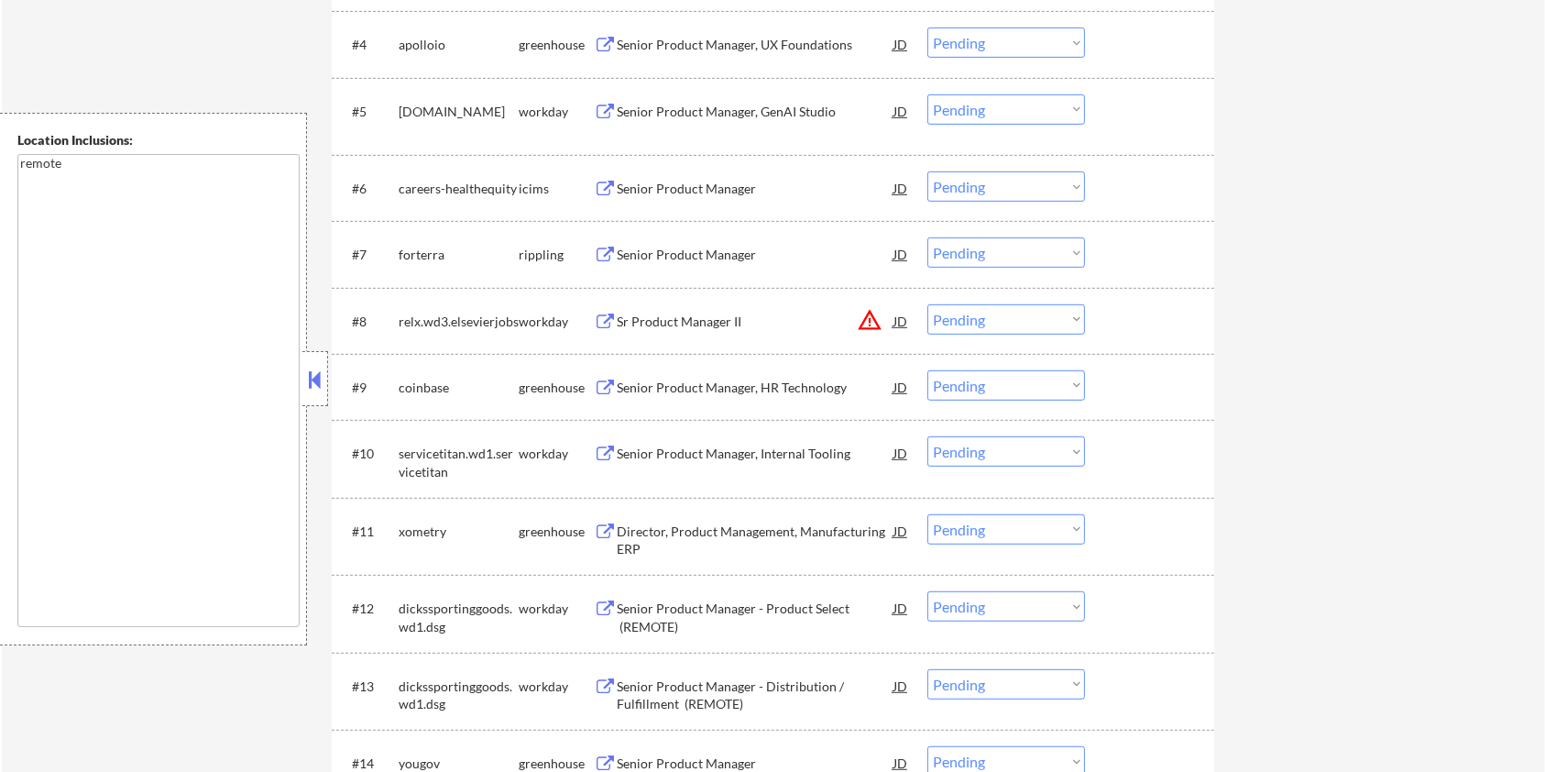
scroll to position [880, 0]
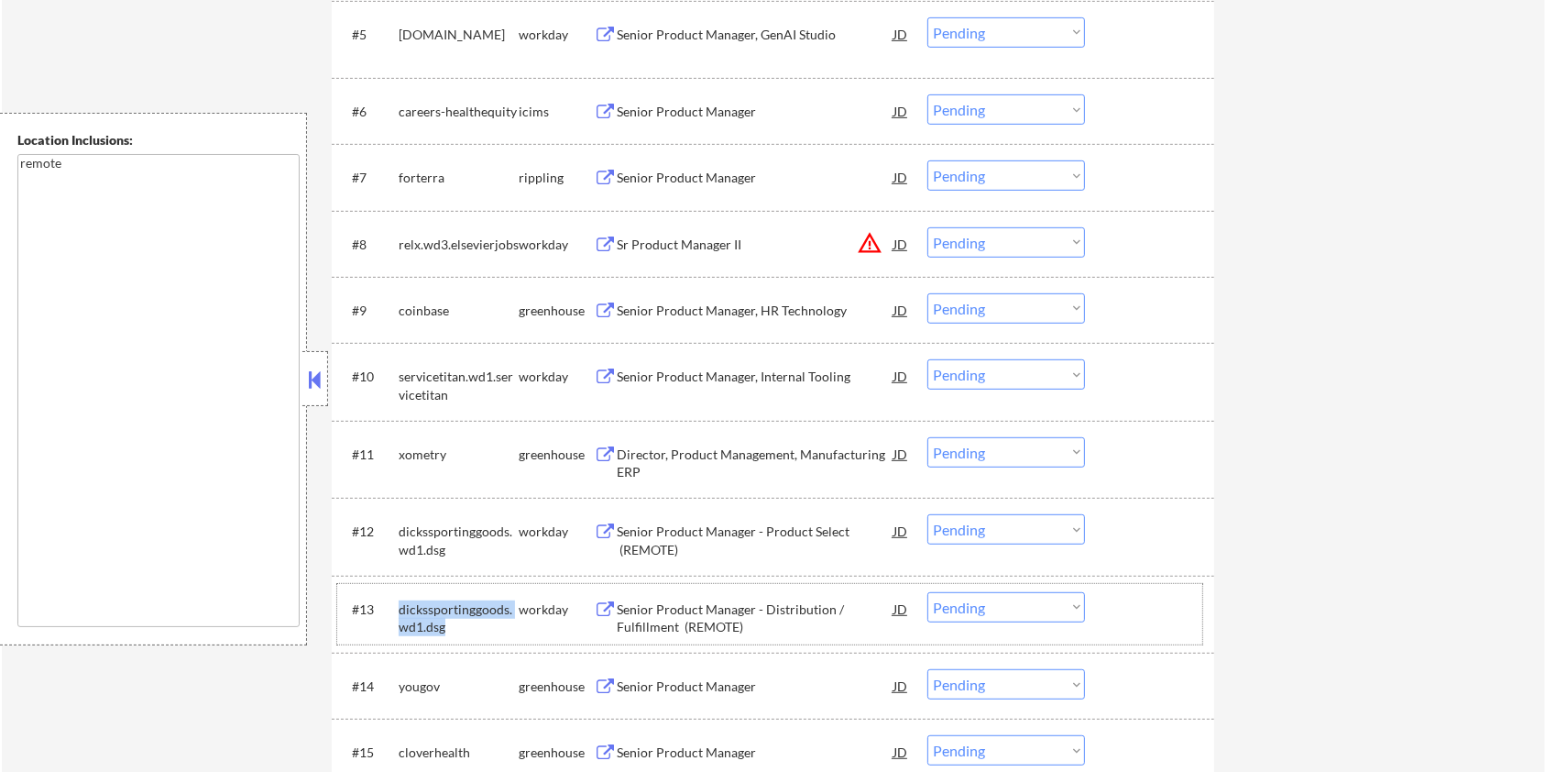
drag, startPoint x: 445, startPoint y: 628, endPoint x: 401, endPoint y: 603, distance: 50.5
click at [401, 603] on div "dickssportinggoods.wd1.dsg" at bounding box center [459, 618] width 120 height 36
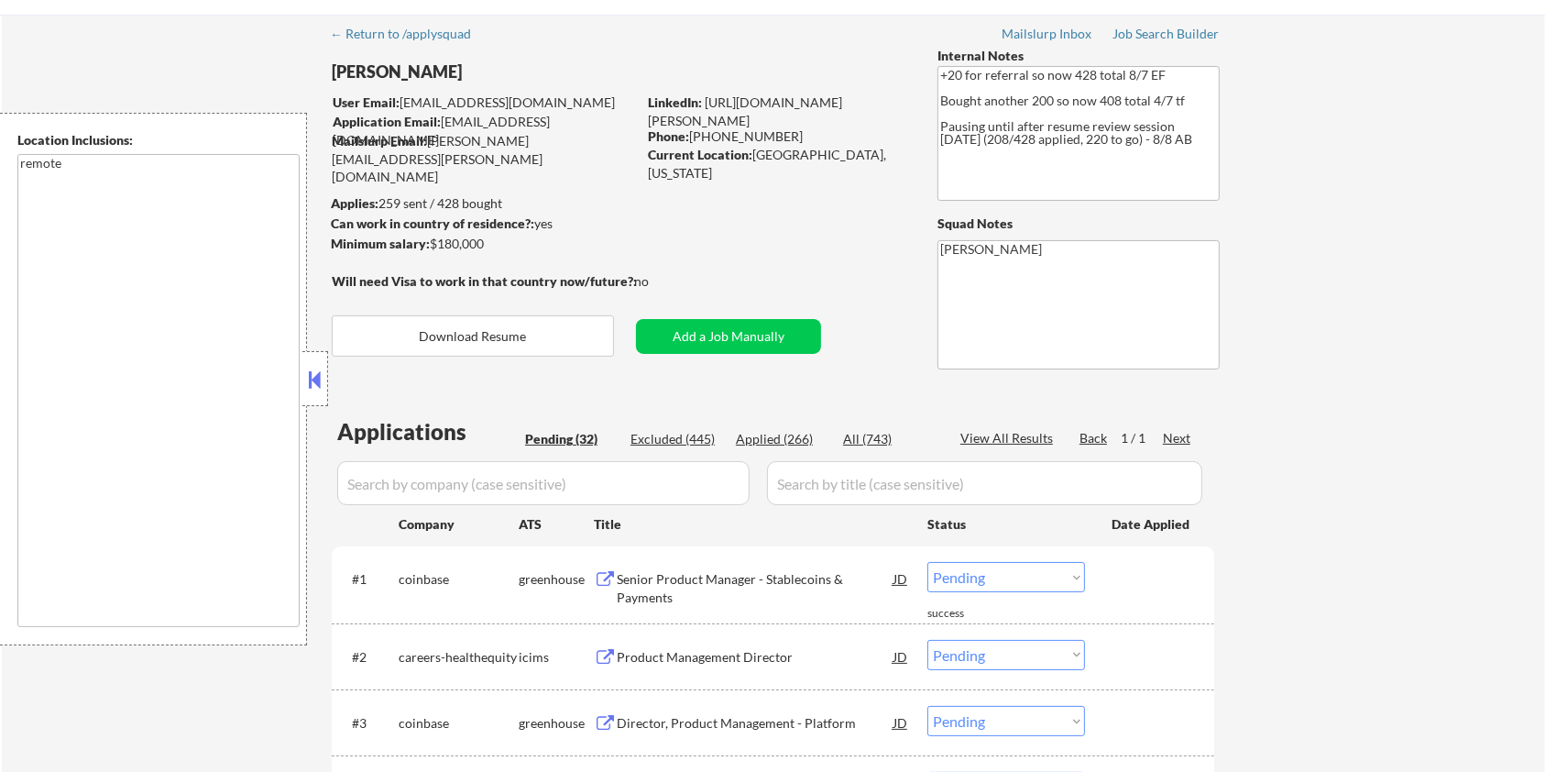
scroll to position [0, 0]
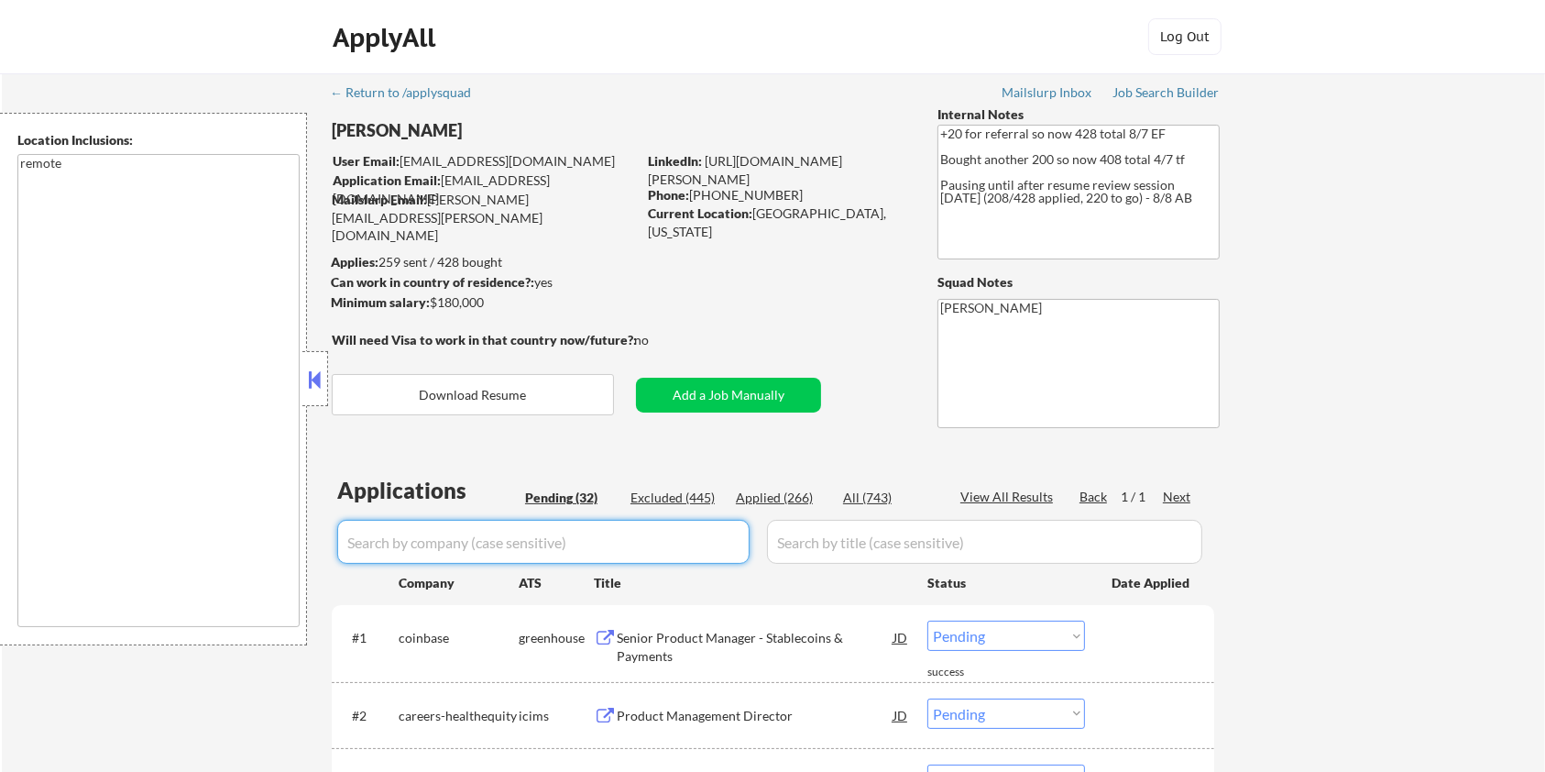
click at [519, 541] on input "input" at bounding box center [543, 542] width 412 height 44
paste input "dickssportinggoods.wd1.dsg"
click at [843, 542] on input "input" at bounding box center [984, 542] width 435 height 44
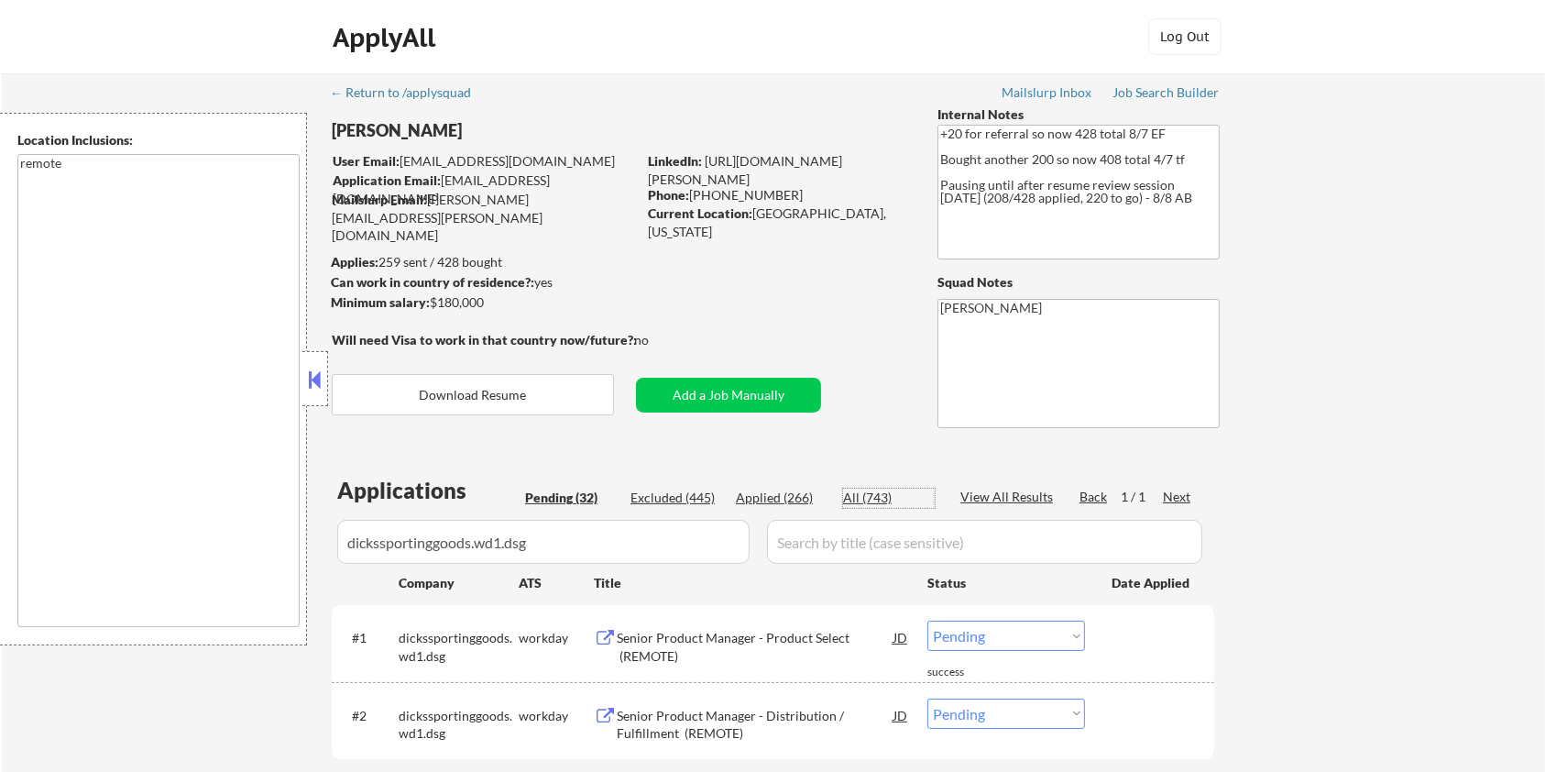
click at [861, 495] on div "All (743)" at bounding box center [889, 497] width 92 height 18
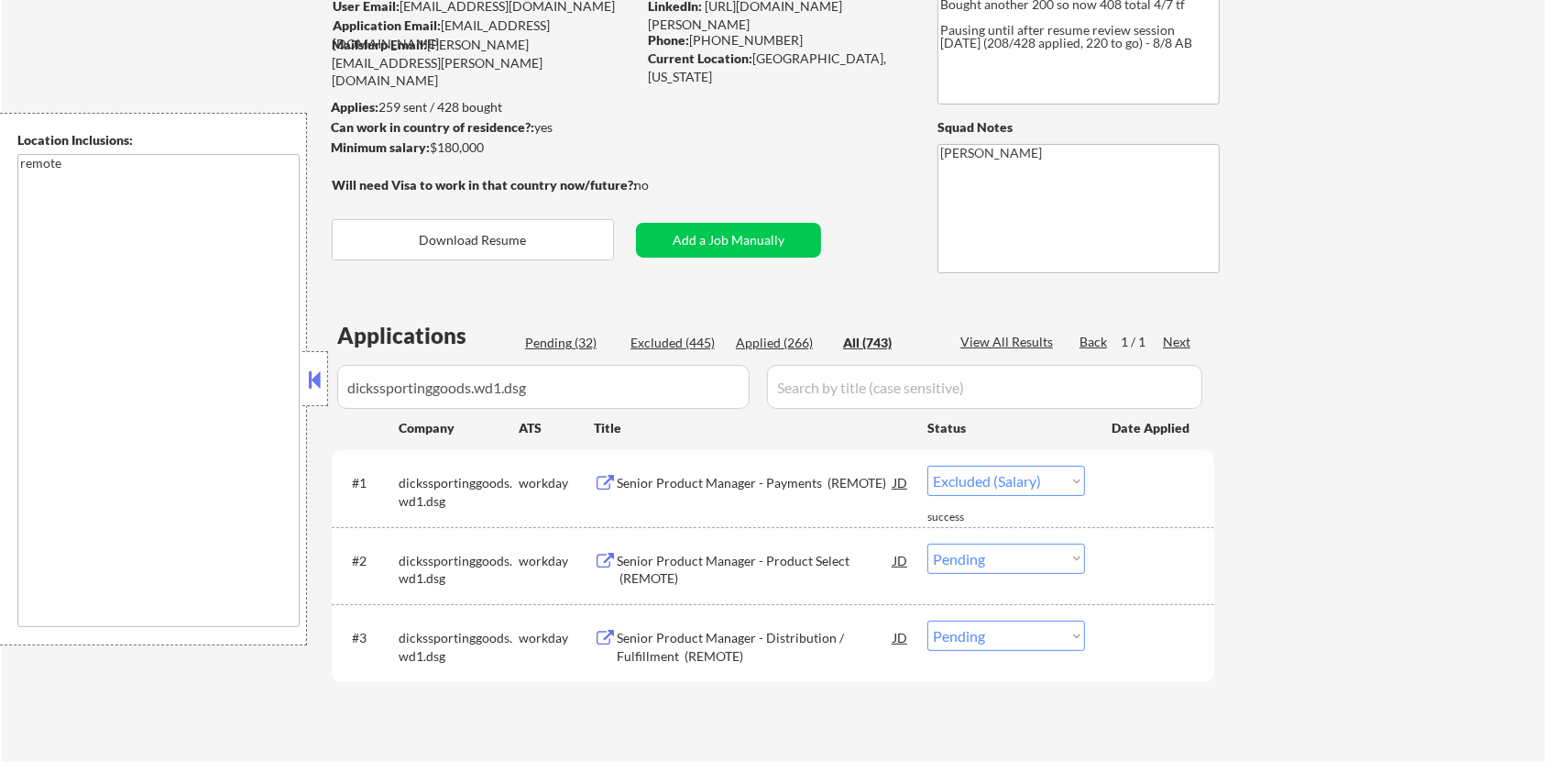
scroll to position [244, 0]
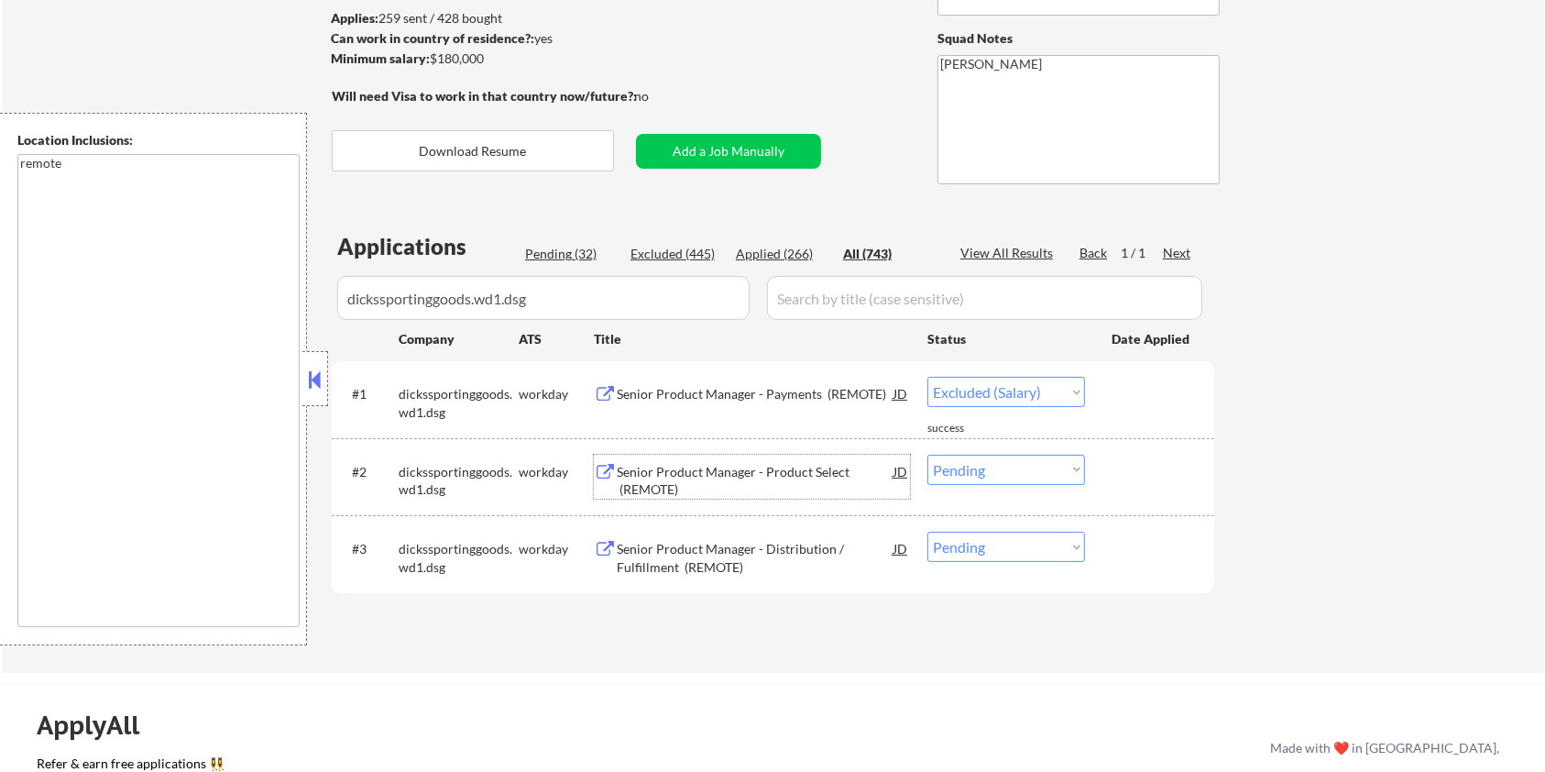
click at [708, 476] on div "Senior Product Manager - Product Select (REMOTE)" at bounding box center [755, 481] width 277 height 36
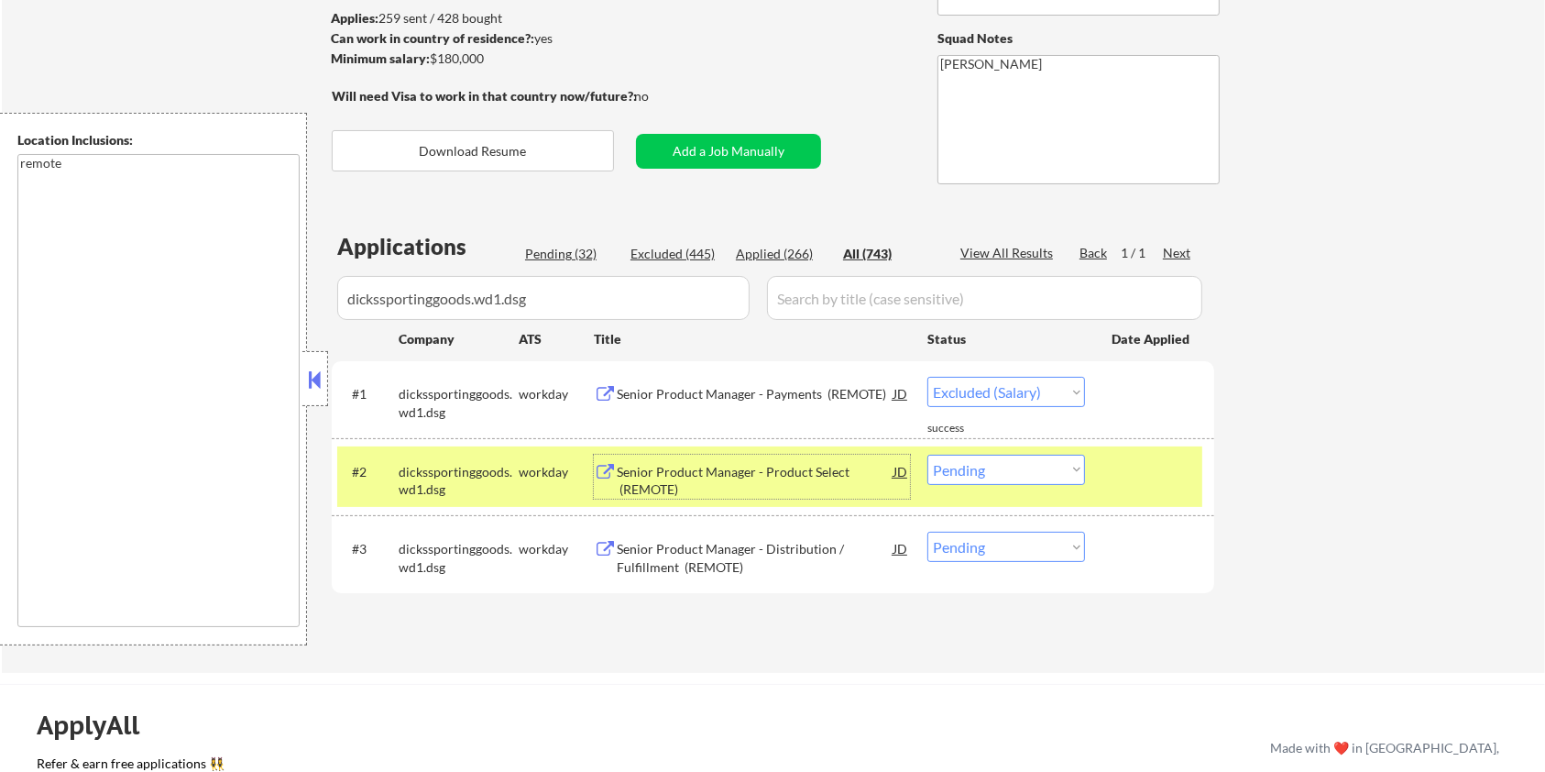
click at [1011, 476] on select "Choose an option... Pending Applied Excluded (Questions) Excluded (Expired) Exc…" at bounding box center [1006, 469] width 158 height 30
click at [927, 454] on select "Choose an option... Pending Applied Excluded (Questions) Excluded (Expired) Exc…" at bounding box center [1006, 469] width 158 height 30
click at [707, 558] on div "Senior Product Manager - Distribution / Fulfillment (REMOTE)" at bounding box center [755, 558] width 277 height 36
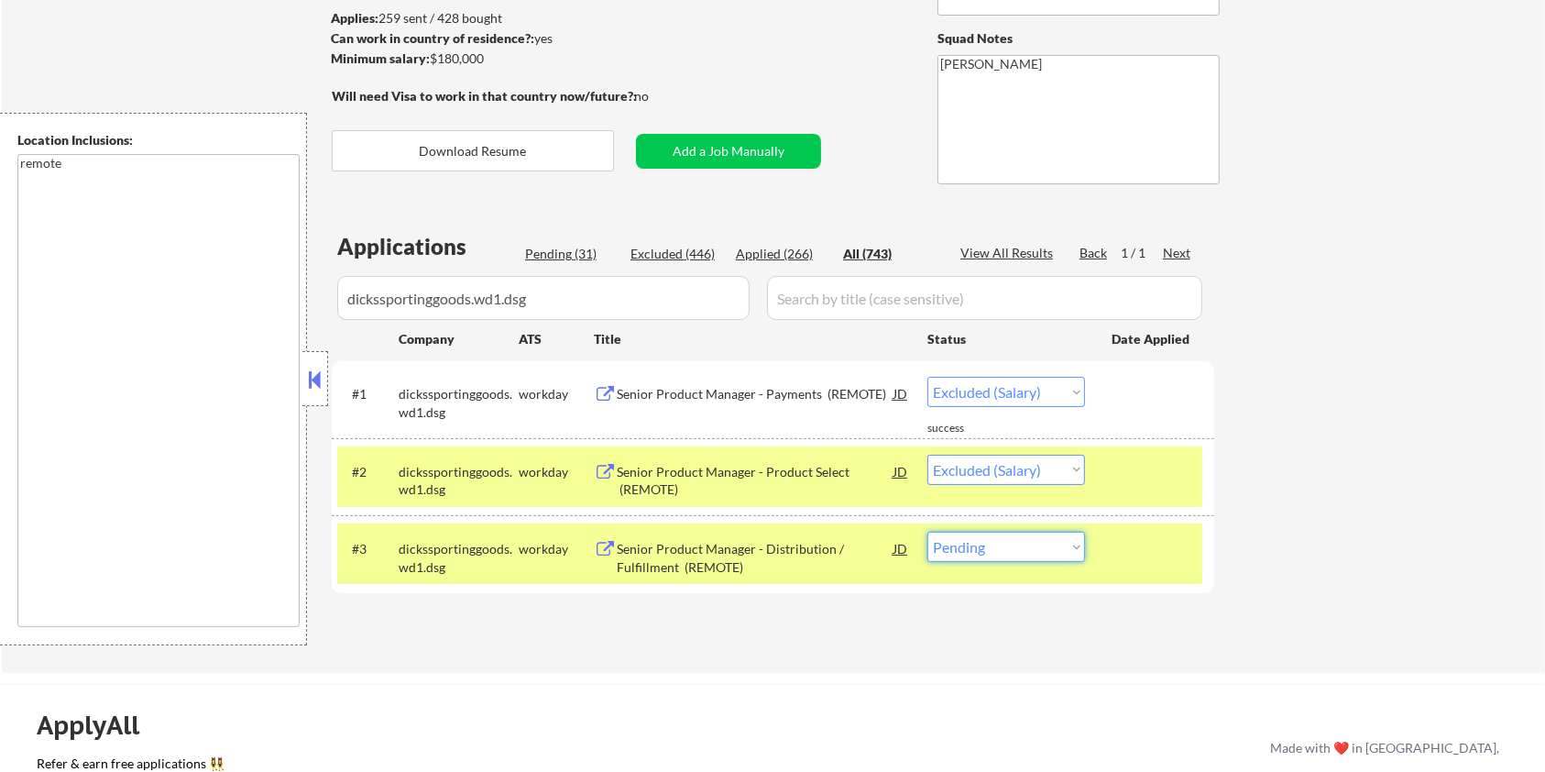
click at [1026, 543] on select "Choose an option... Pending Applied Excluded (Questions) Excluded (Expired) Exc…" at bounding box center [1006, 546] width 158 height 30
click at [927, 531] on select "Choose an option... Pending Applied Excluded (Questions) Excluded (Expired) Exc…" at bounding box center [1006, 546] width 158 height 30
drag, startPoint x: 557, startPoint y: 290, endPoint x: 238, endPoint y: 290, distance: 318.9
click at [238, 290] on body "← Return to /applysquad Mailslurp Inbox Job Search Builder [PERSON_NAME] User E…" at bounding box center [772, 142] width 1545 height 772
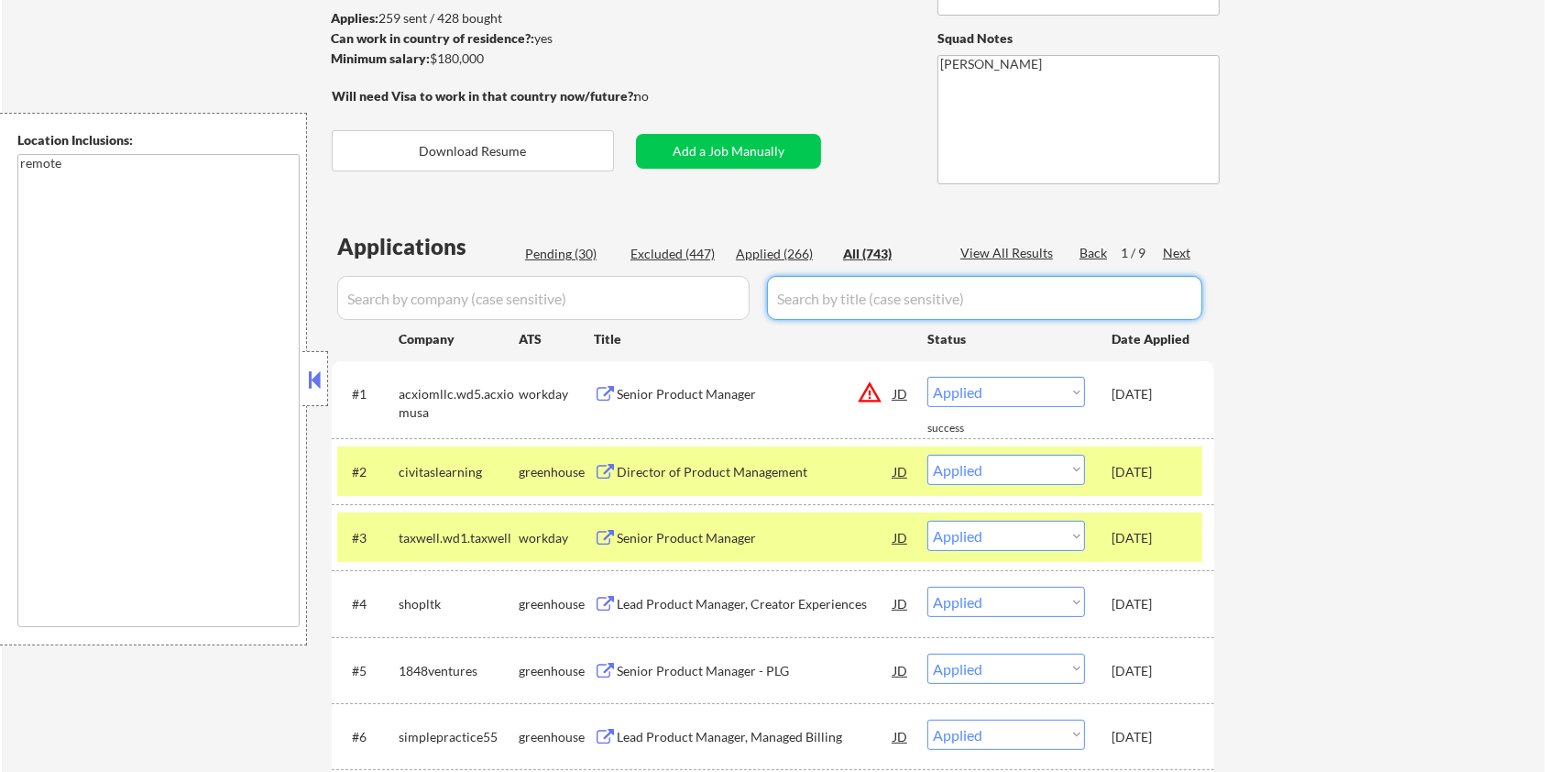
click at [540, 246] on div "Pending (30)" at bounding box center [571, 254] width 92 height 18
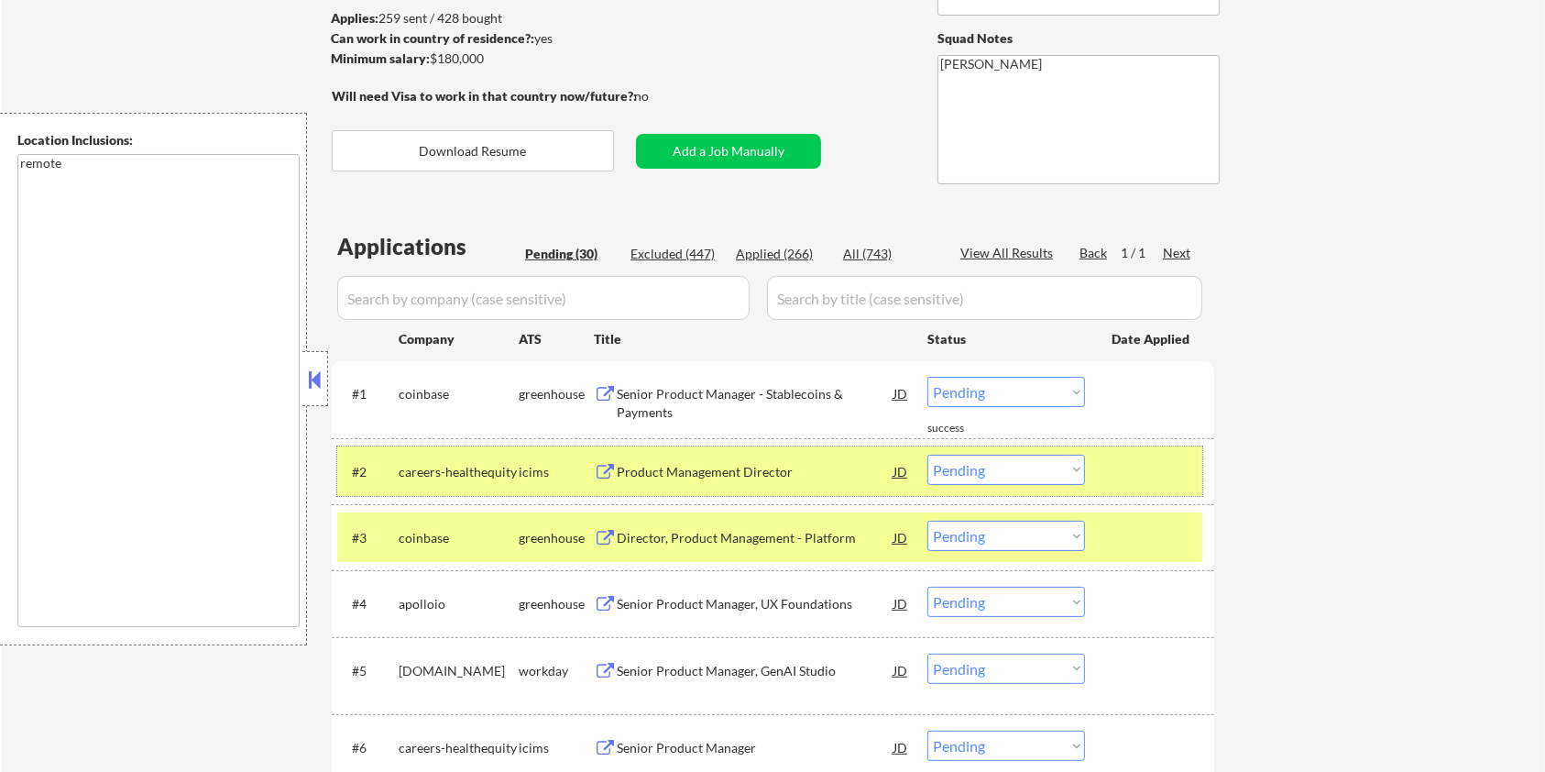
click at [1147, 468] on div at bounding box center [1152, 470] width 81 height 33
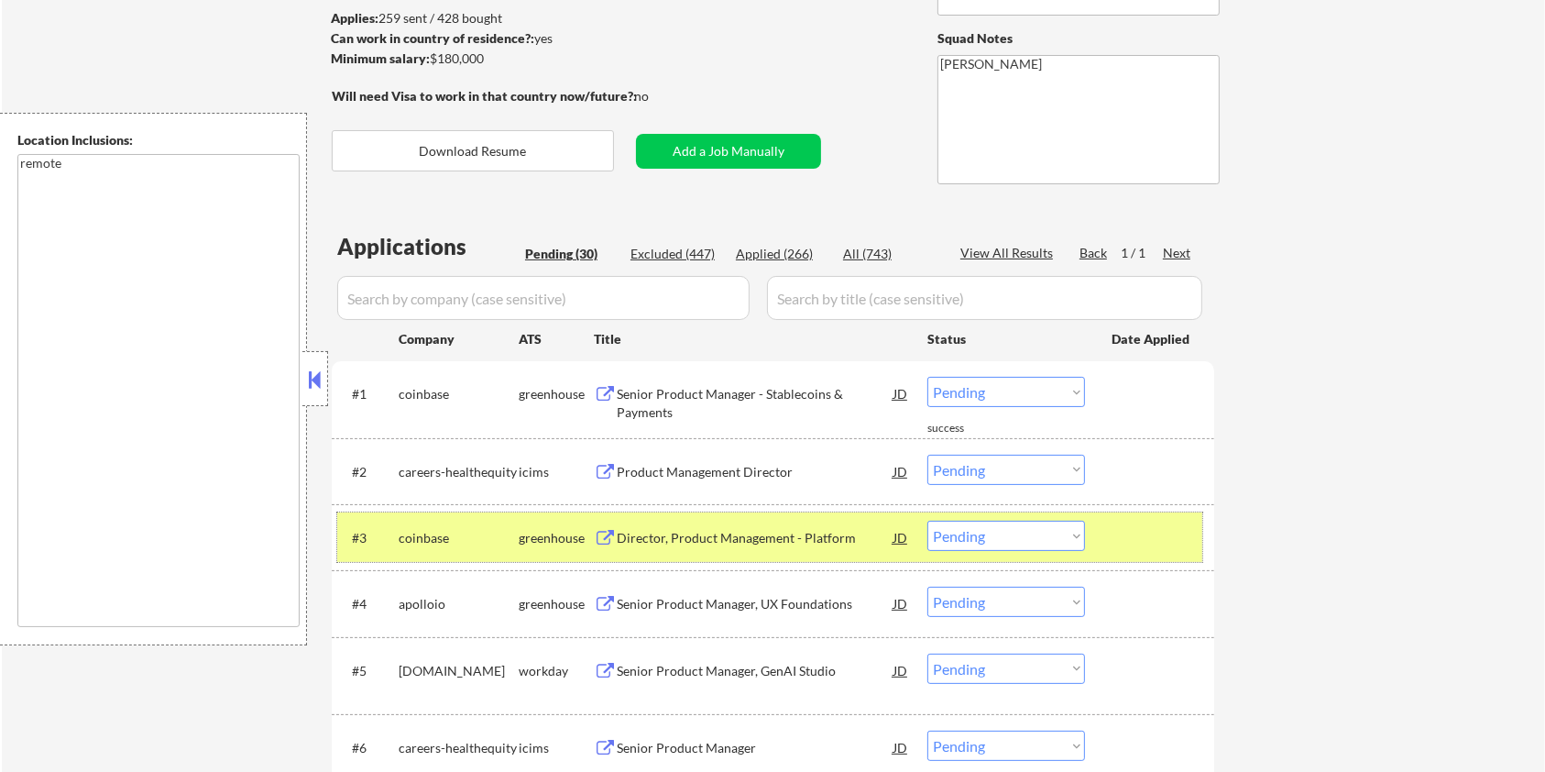
click at [1144, 544] on div at bounding box center [1152, 536] width 81 height 33
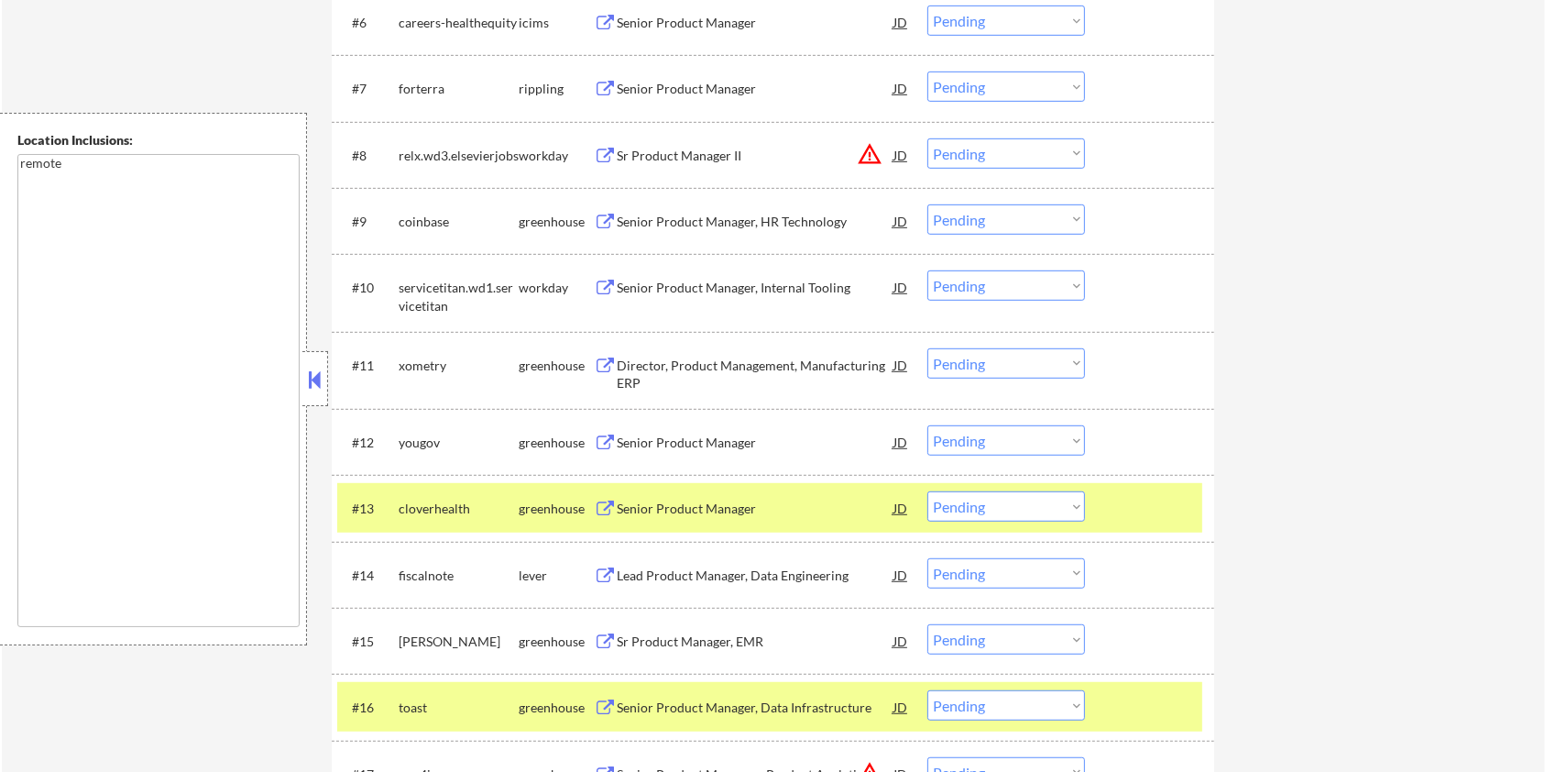
scroll to position [977, 0]
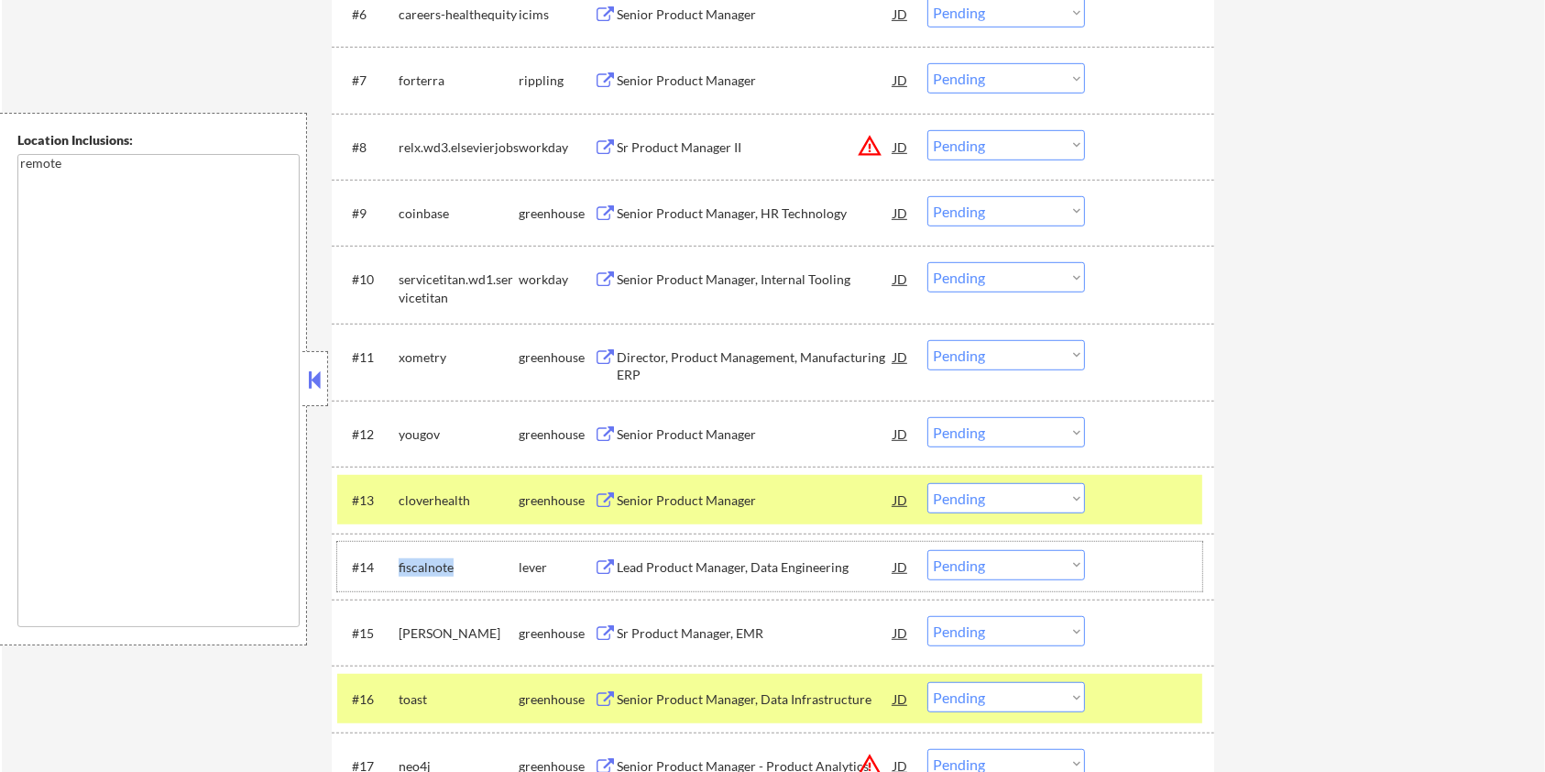
drag, startPoint x: 459, startPoint y: 560, endPoint x: 393, endPoint y: 565, distance: 66.2
click at [393, 565] on div "#14 fiscalnote lever Lead Product Manager, Data Engineering JD Choose an option…" at bounding box center [769, 566] width 865 height 49
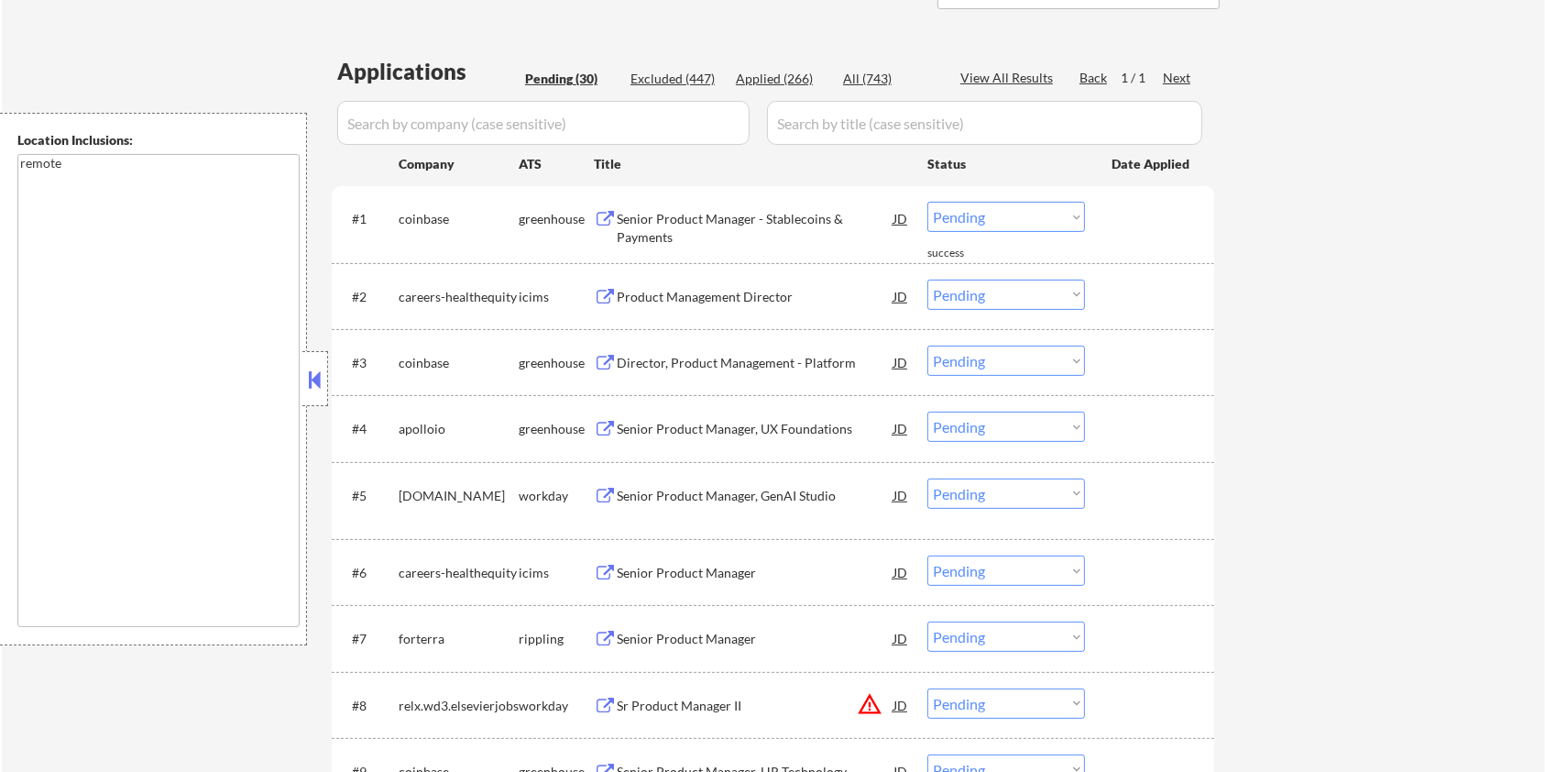
scroll to position [244, 0]
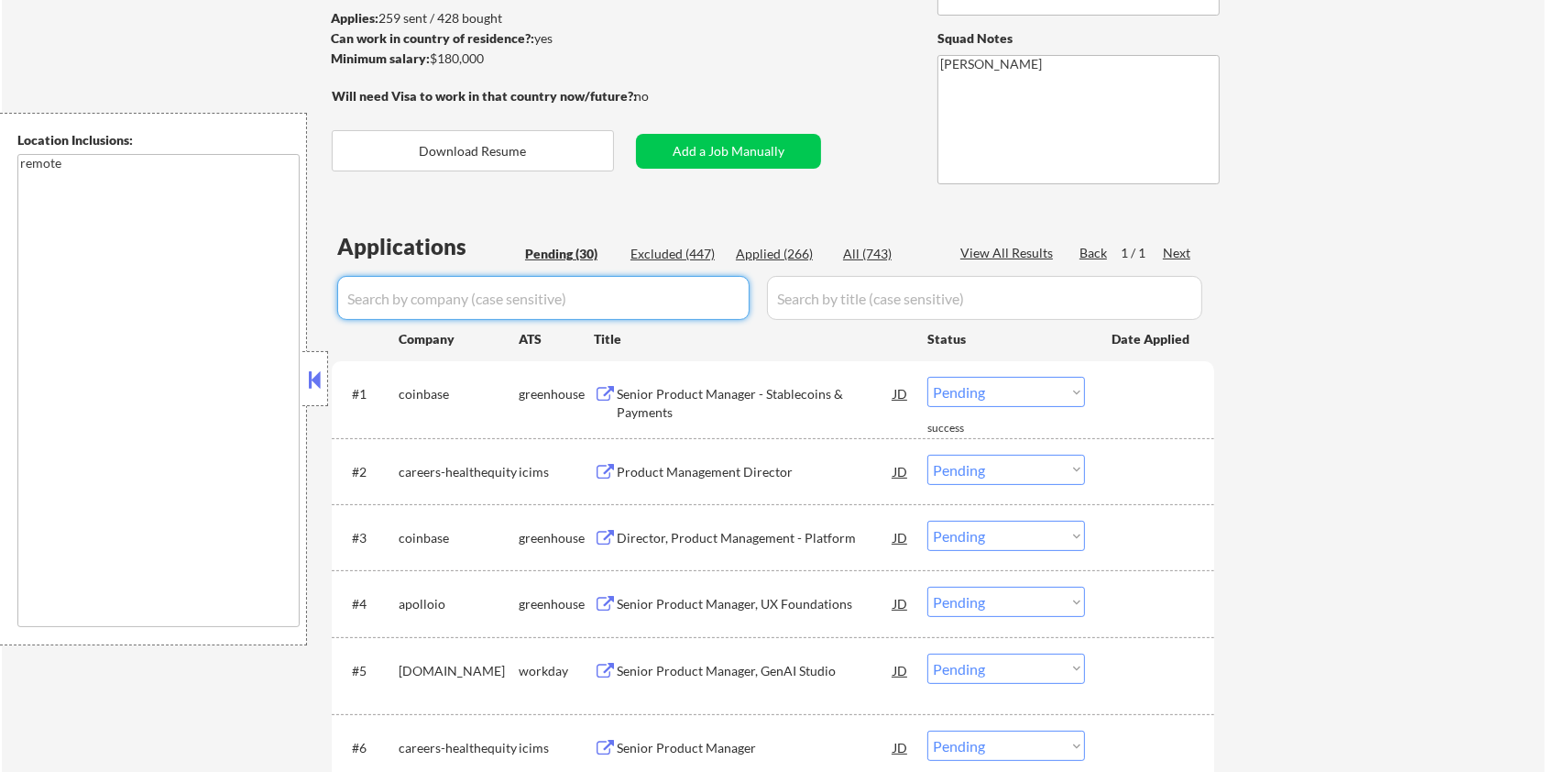
click at [444, 309] on input "input" at bounding box center [543, 298] width 412 height 44
paste input "fiscalnote"
click at [836, 310] on input "input" at bounding box center [984, 298] width 435 height 44
click at [872, 249] on div "All (743)" at bounding box center [889, 254] width 92 height 18
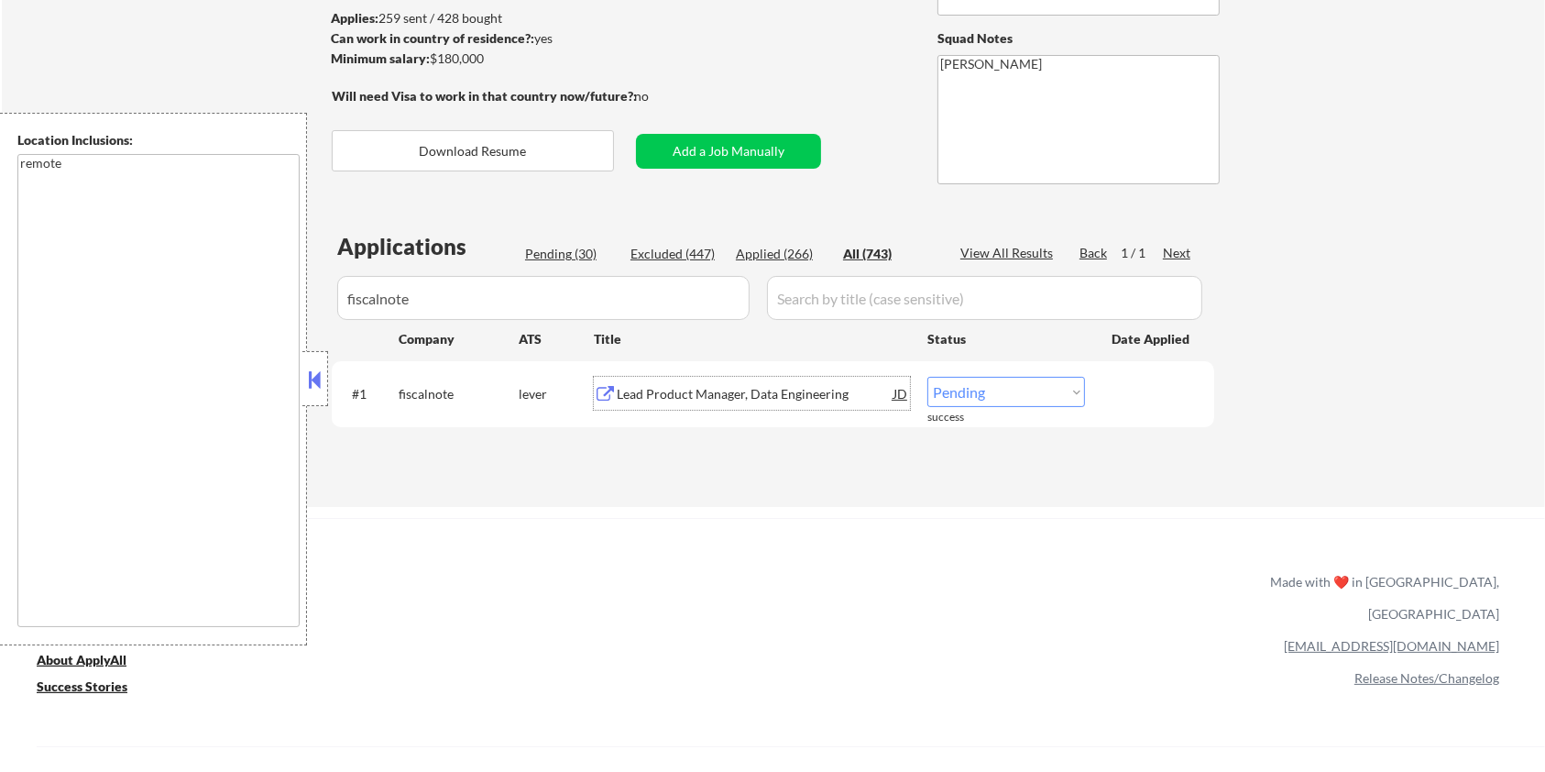
click at [646, 385] on div "Lead Product Manager, Data Engineering" at bounding box center [755, 394] width 277 height 18
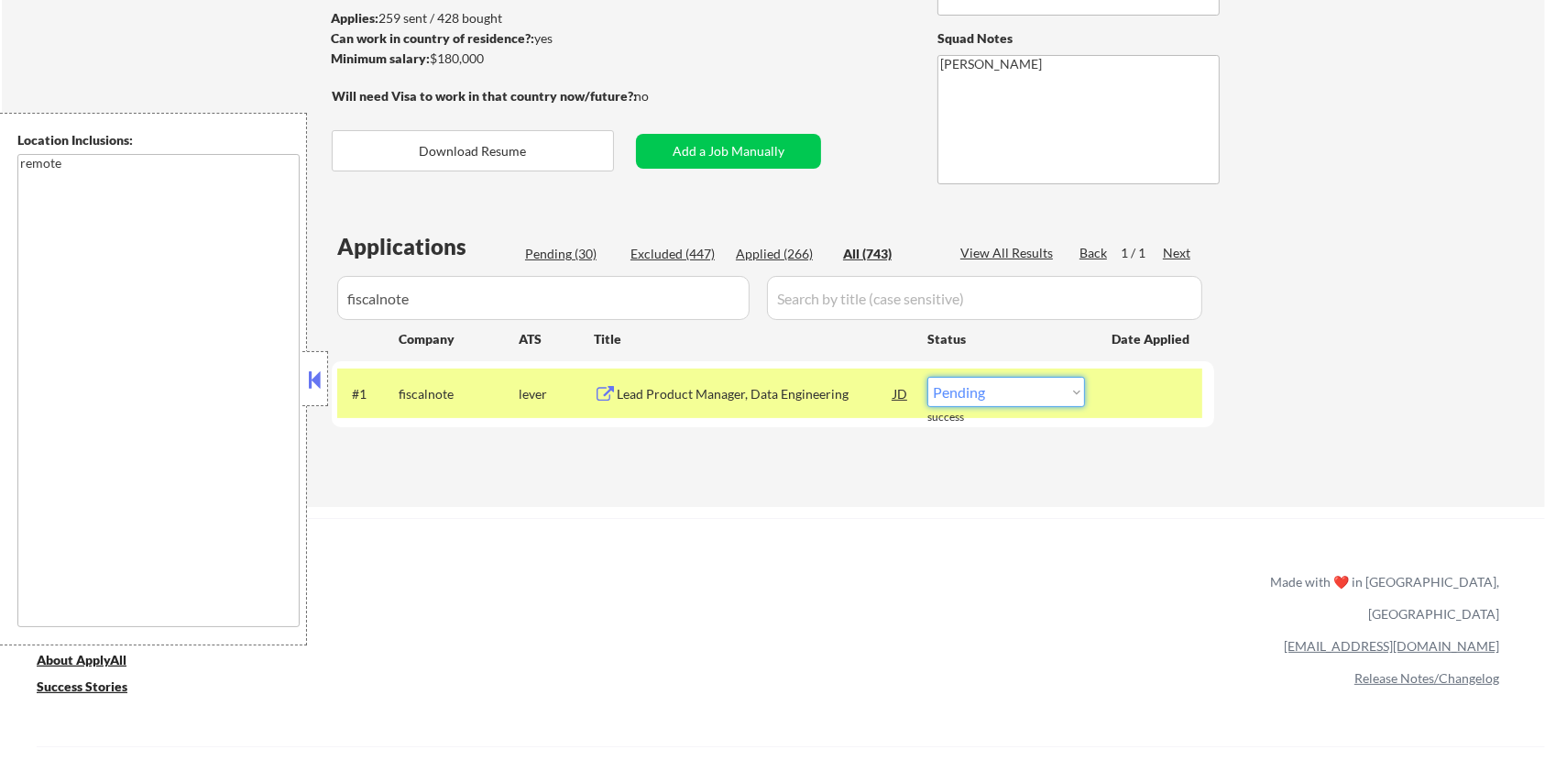
click at [1014, 397] on select "Choose an option... Pending Applied Excluded (Questions) Excluded (Expired) Exc…" at bounding box center [1006, 392] width 158 height 30
click at [927, 377] on select "Choose an option... Pending Applied Excluded (Questions) Excluded (Expired) Exc…" at bounding box center [1006, 392] width 158 height 30
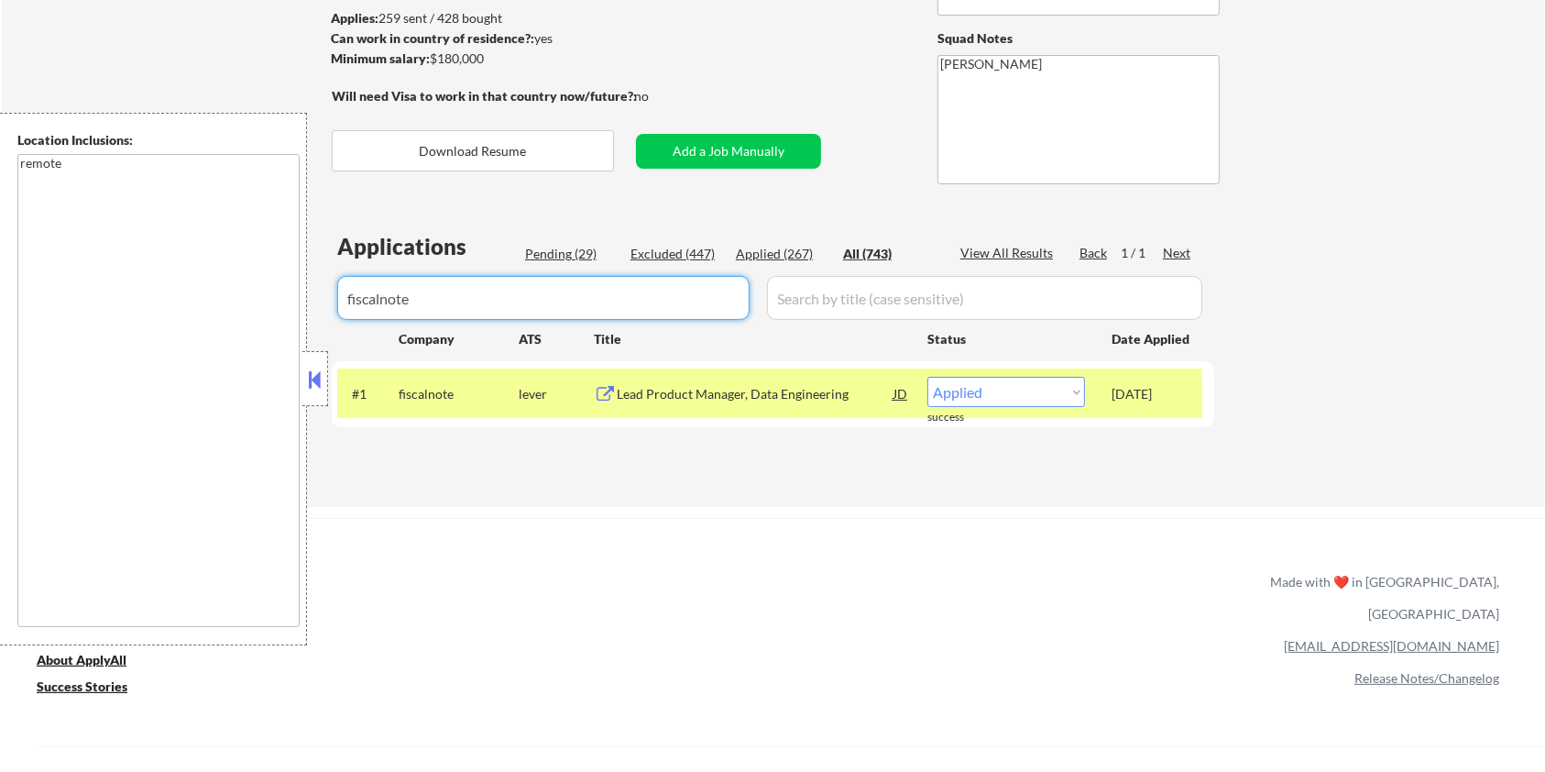
drag, startPoint x: 457, startPoint y: 302, endPoint x: 250, endPoint y: 348, distance: 212.1
click at [250, 348] on body "← Return to /applysquad Mailslurp Inbox Job Search Builder [PERSON_NAME] User E…" at bounding box center [772, 142] width 1545 height 772
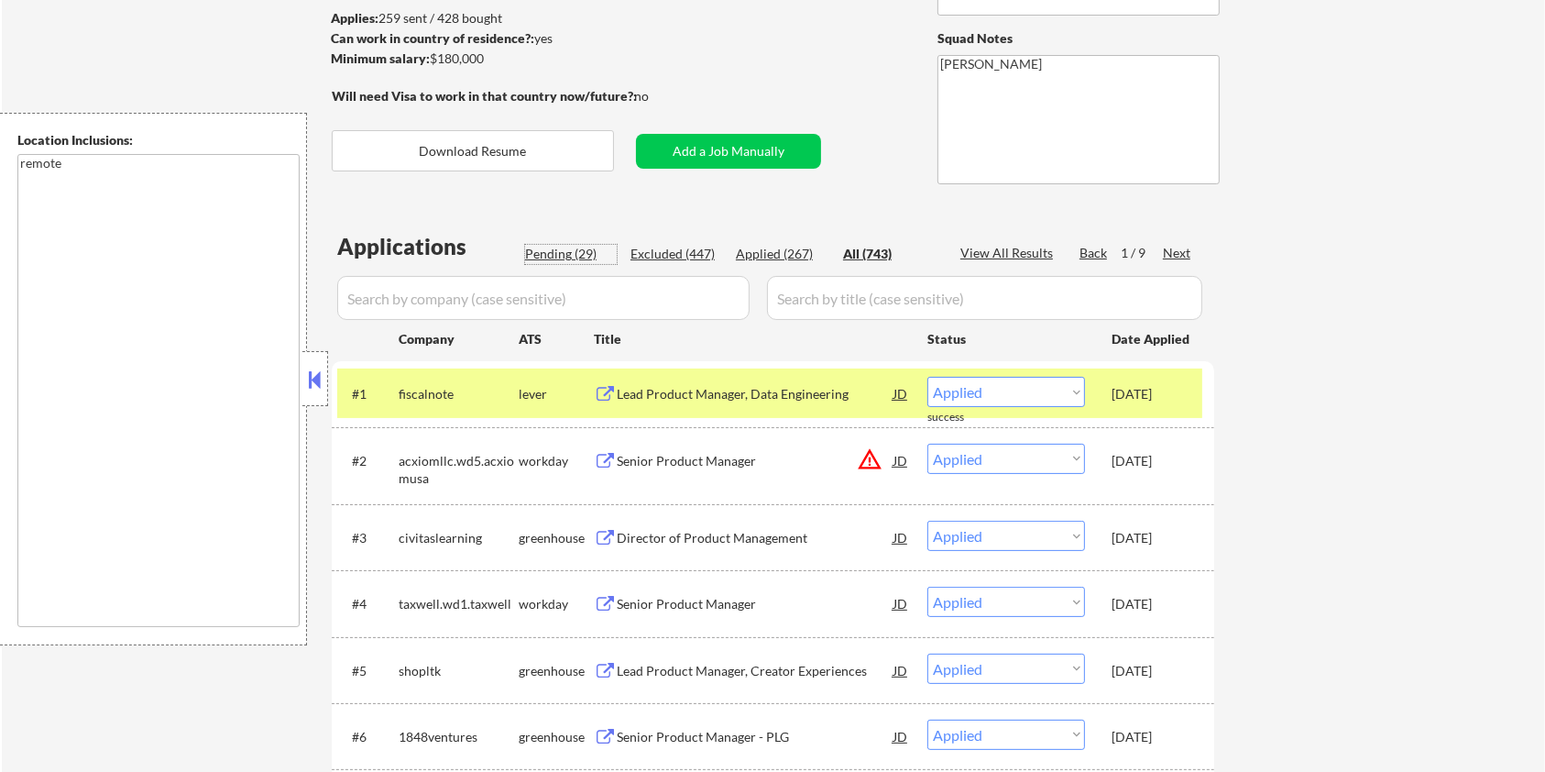
click at [549, 251] on div "Pending (29)" at bounding box center [571, 254] width 92 height 18
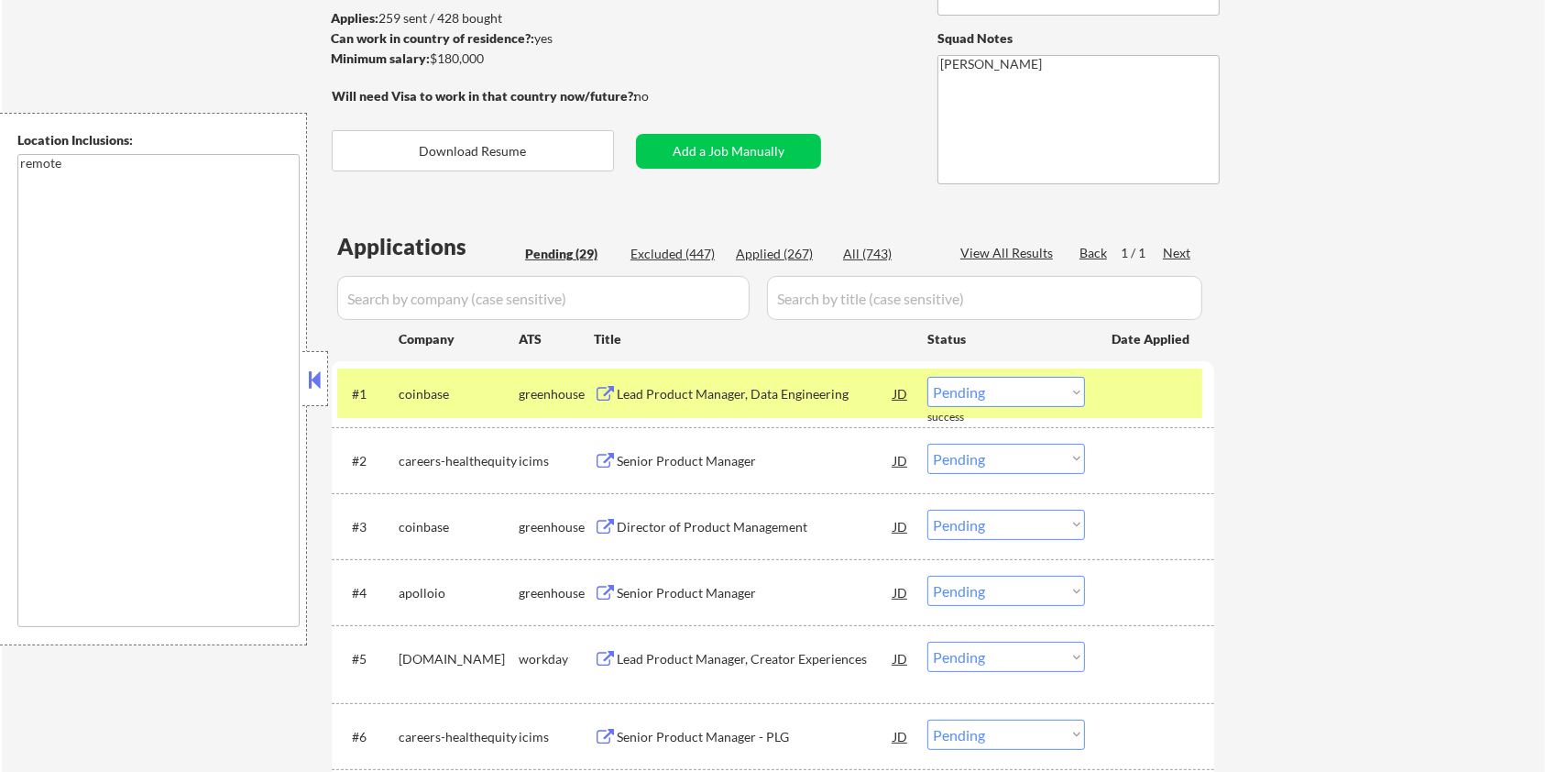
click at [542, 292] on input "input" at bounding box center [543, 298] width 412 height 44
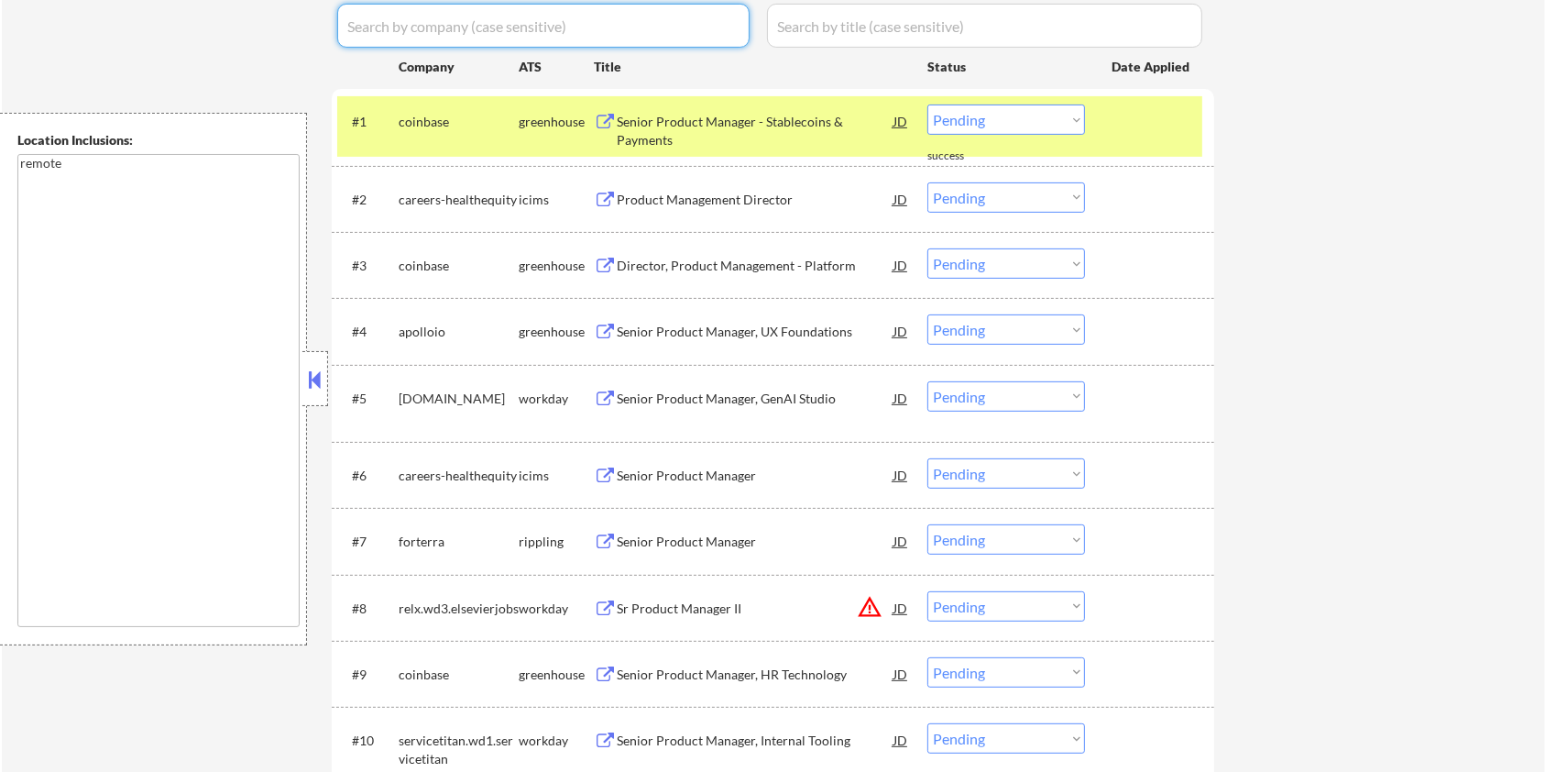
scroll to position [367, 0]
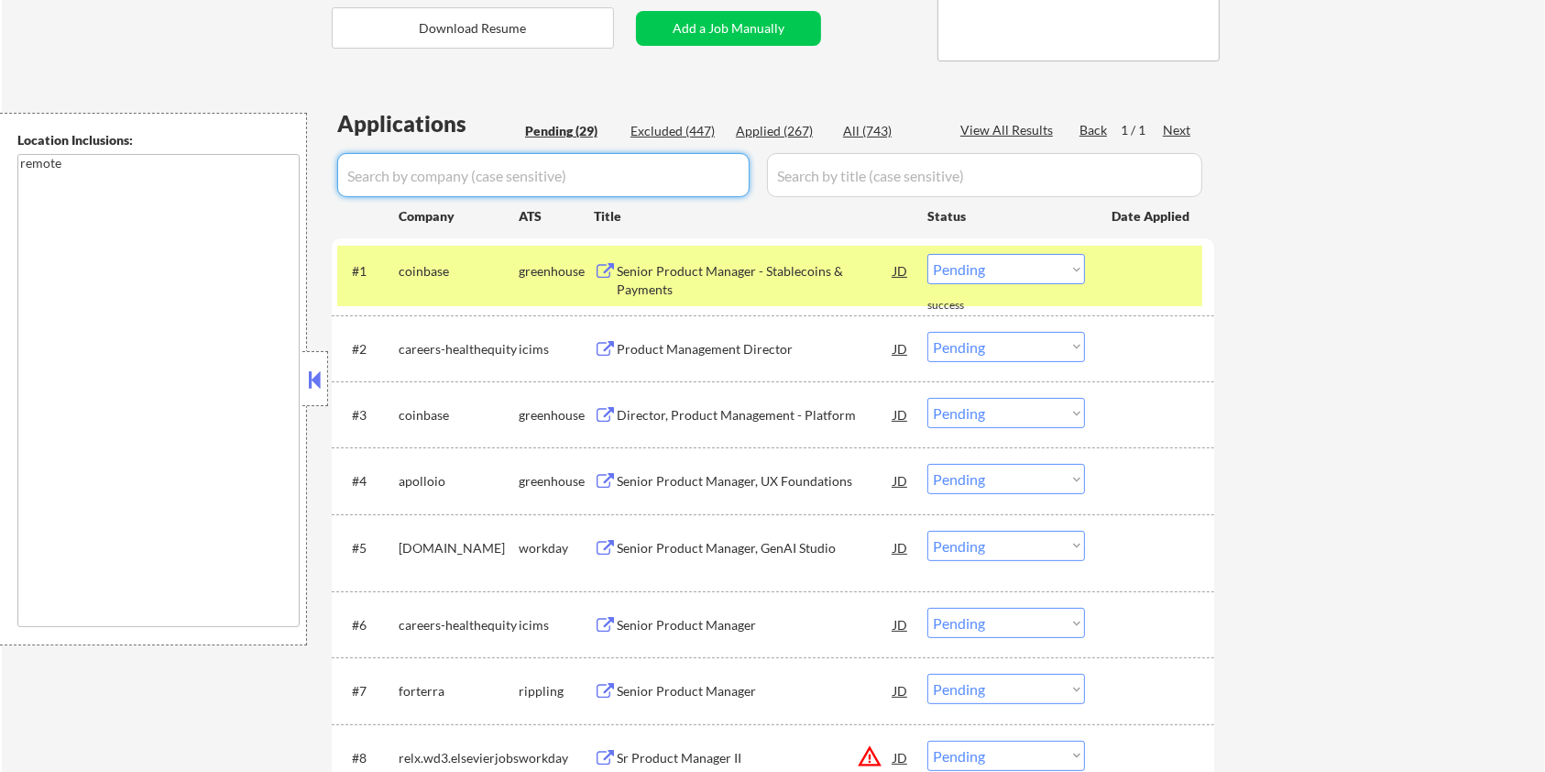
click at [1155, 275] on div at bounding box center [1152, 270] width 81 height 33
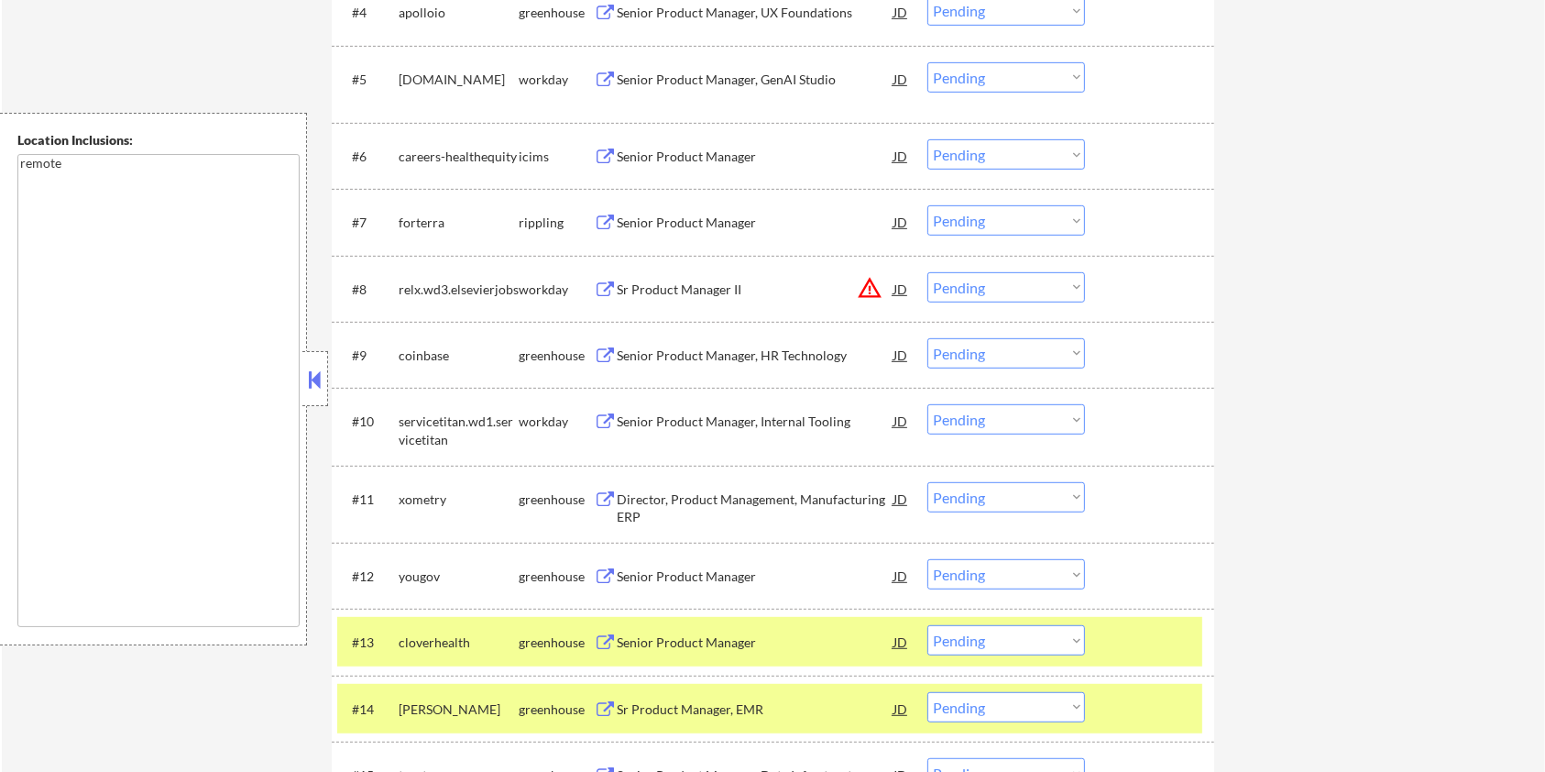
scroll to position [977, 0]
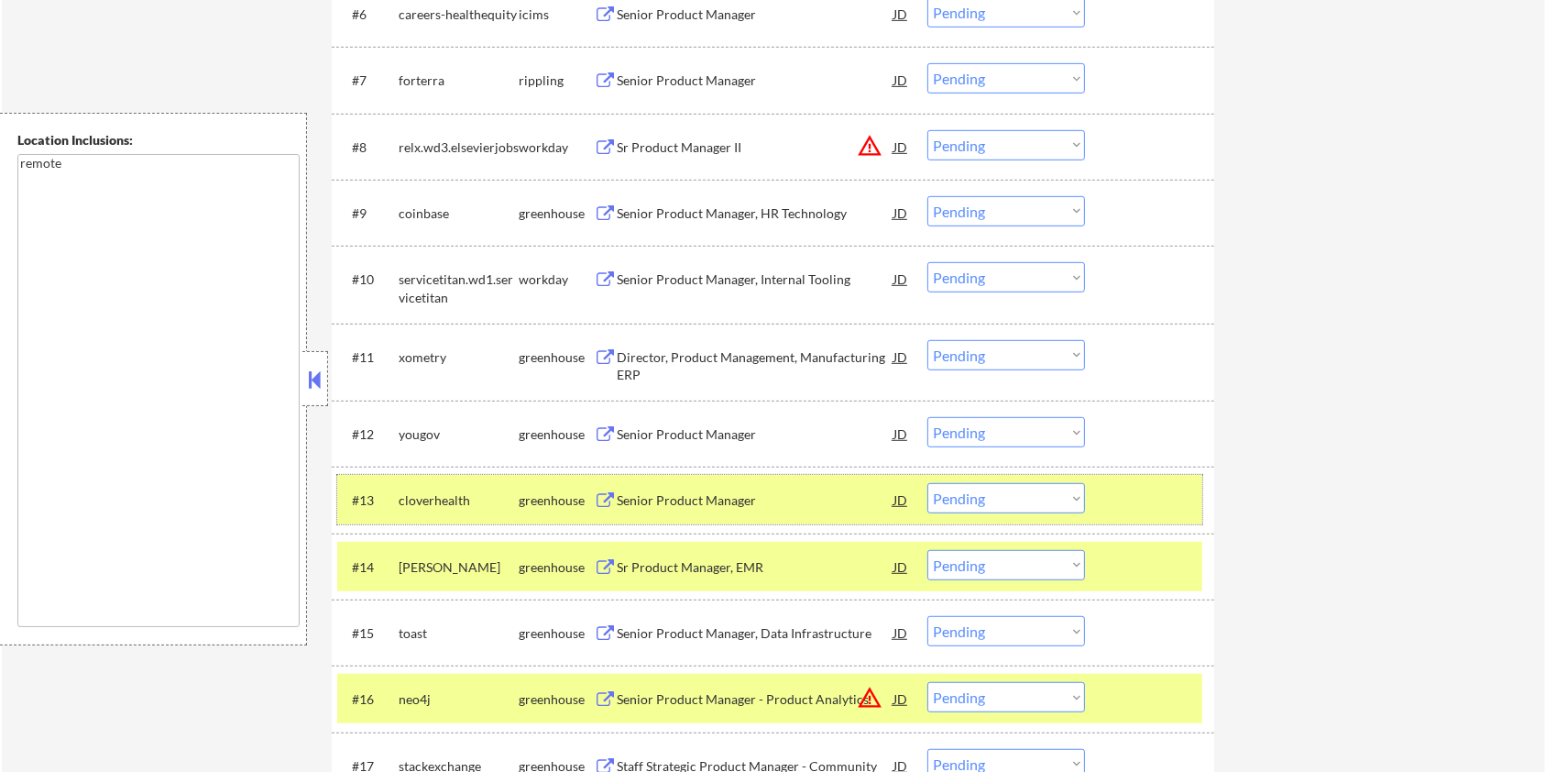
click at [1160, 490] on div at bounding box center [1152, 499] width 81 height 33
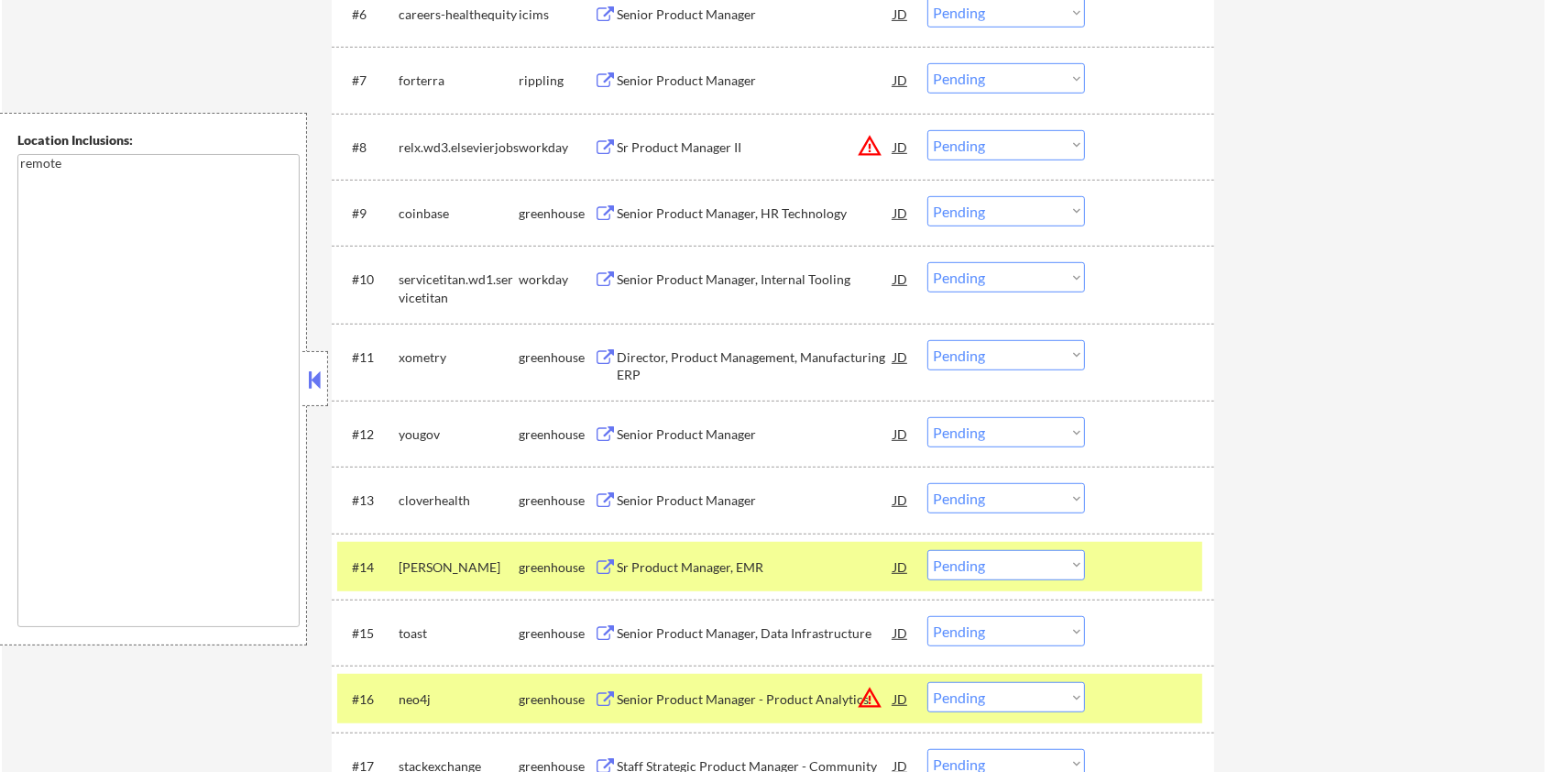
click at [1139, 538] on div "#14 [PERSON_NAME] Sr Product Manager, EMR JD Choose an option... Pending Applie…" at bounding box center [773, 566] width 882 height 66
click at [1122, 566] on div at bounding box center [1152, 566] width 81 height 33
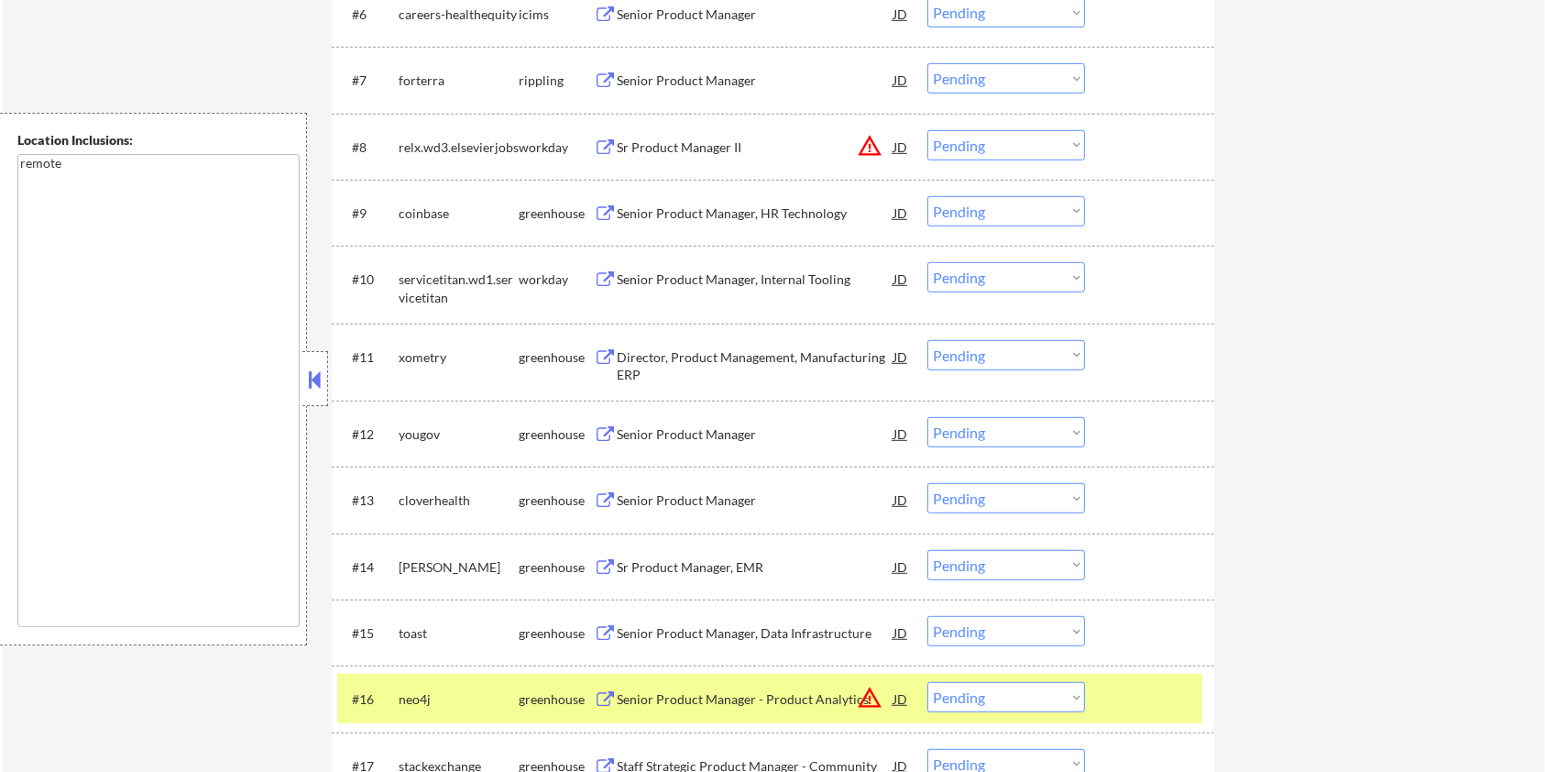
click at [1151, 665] on div "#16 neo4j greenhouse Senior Product Manager - Product Analytics JD warning_ambe…" at bounding box center [773, 698] width 882 height 66
click at [1150, 695] on div at bounding box center [1152, 698] width 81 height 33
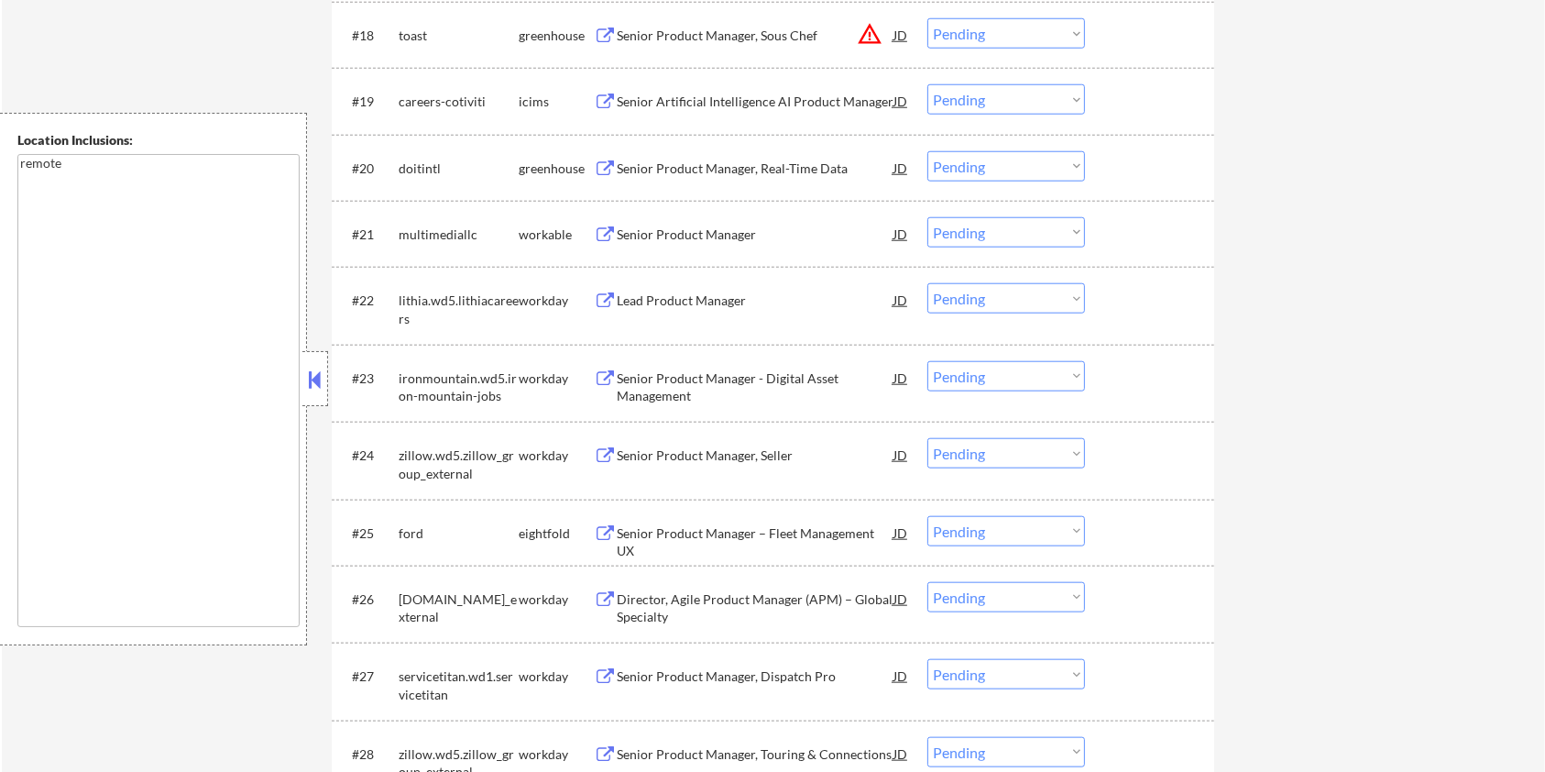
scroll to position [1955, 0]
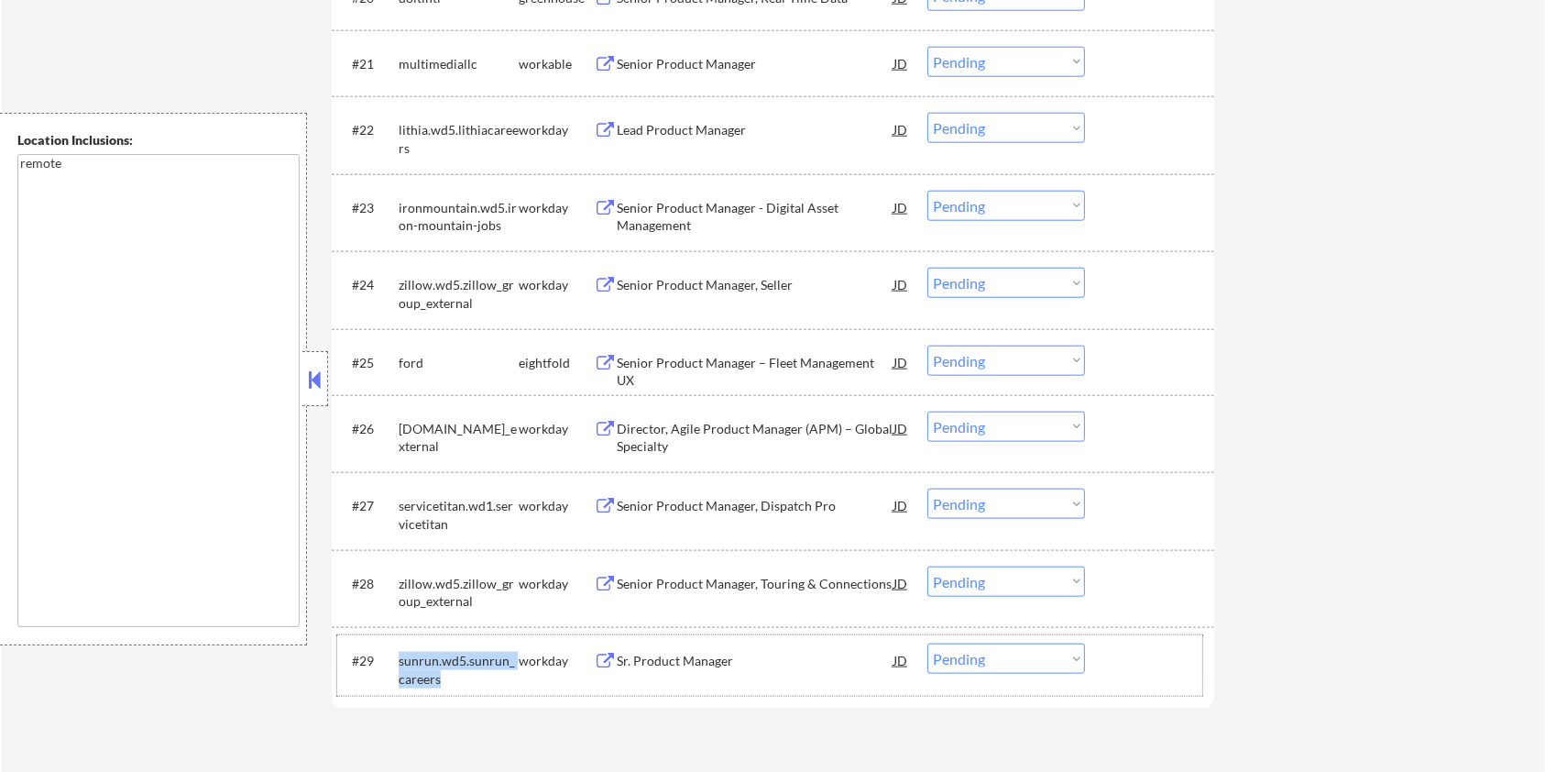
drag, startPoint x: 433, startPoint y: 678, endPoint x: 396, endPoint y: 670, distance: 38.5
click at [396, 670] on div "#29 sunrun.wd5.sunrun_careers workday Sr. Product Manager JD warning_amber Choo…" at bounding box center [769, 665] width 865 height 60
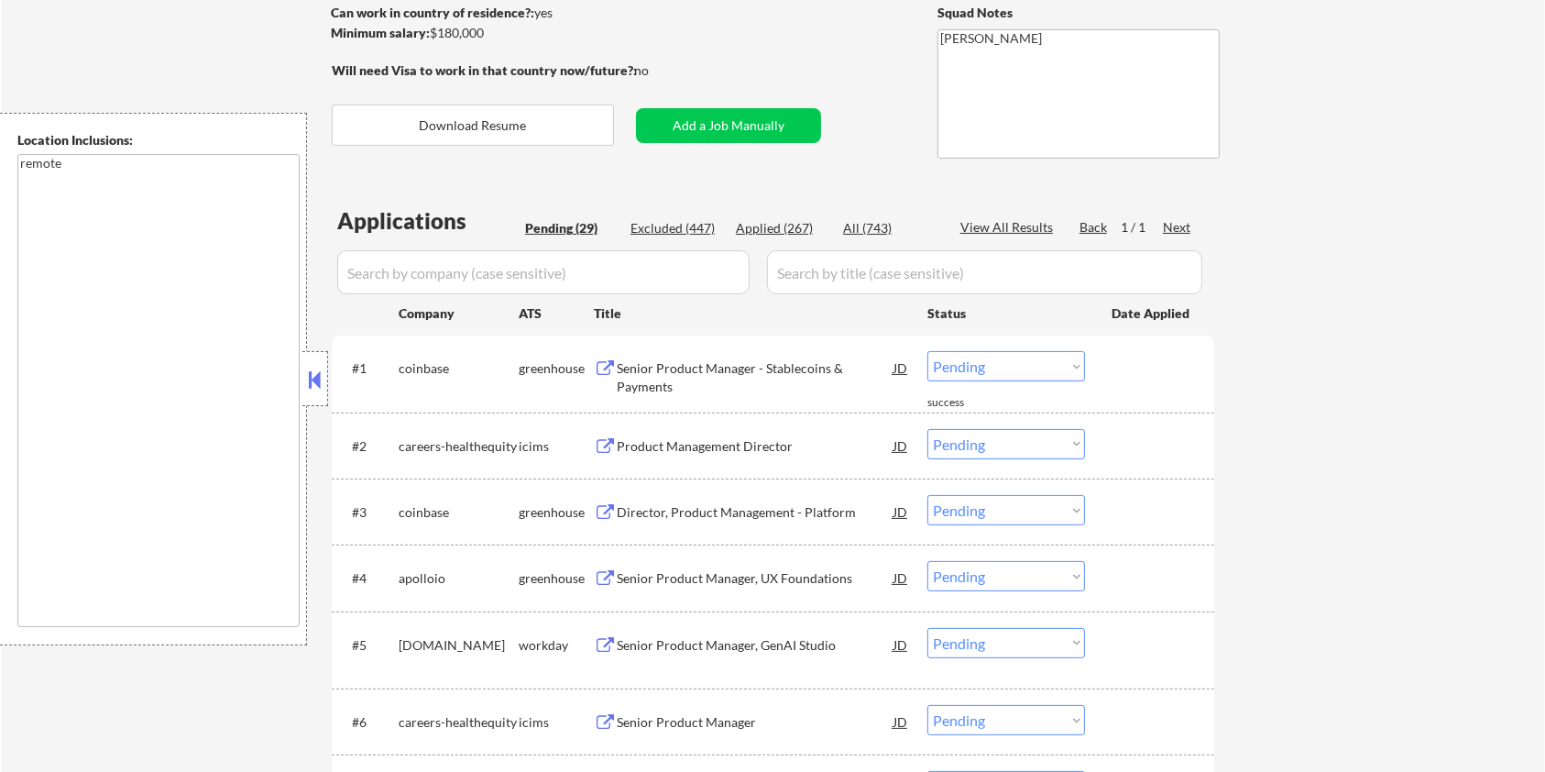
scroll to position [122, 0]
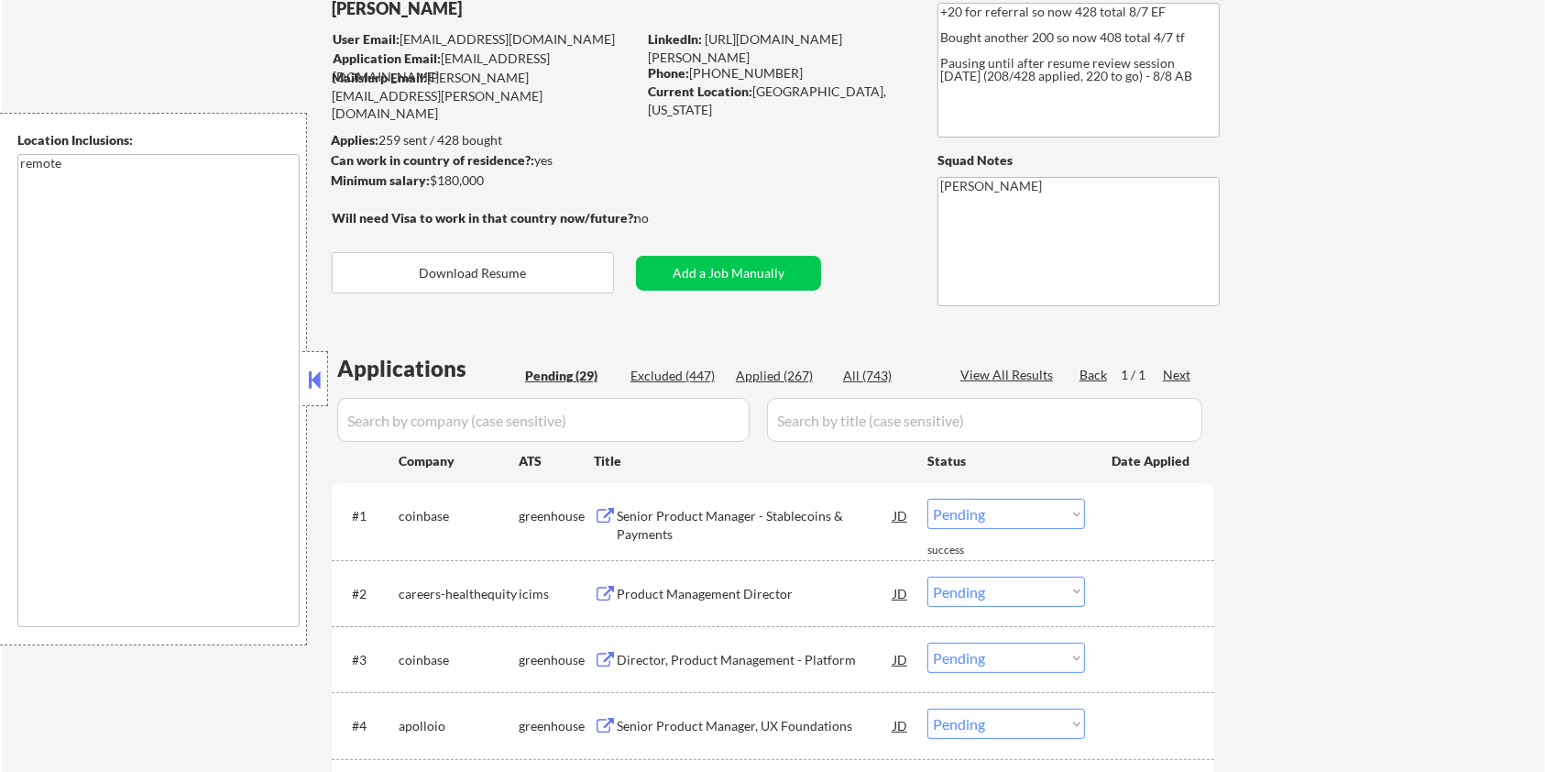
click at [454, 405] on input "input" at bounding box center [543, 420] width 412 height 44
paste input "sunrun.wd5.sunrun_careers"
click at [838, 424] on input "input" at bounding box center [984, 420] width 435 height 44
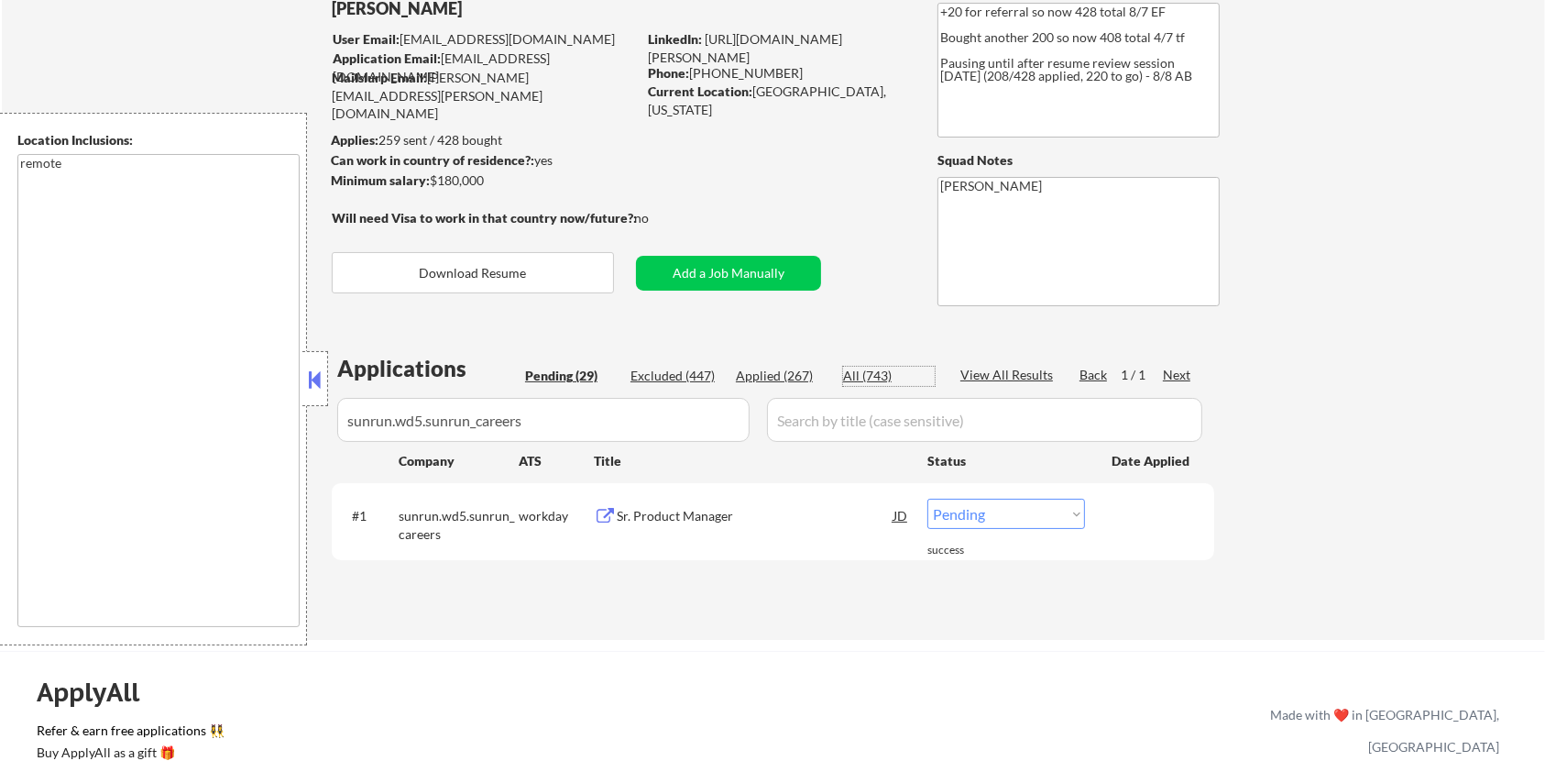
click at [861, 378] on div "All (743)" at bounding box center [889, 376] width 92 height 18
click at [682, 521] on div "Sr. Product Manager" at bounding box center [755, 516] width 277 height 18
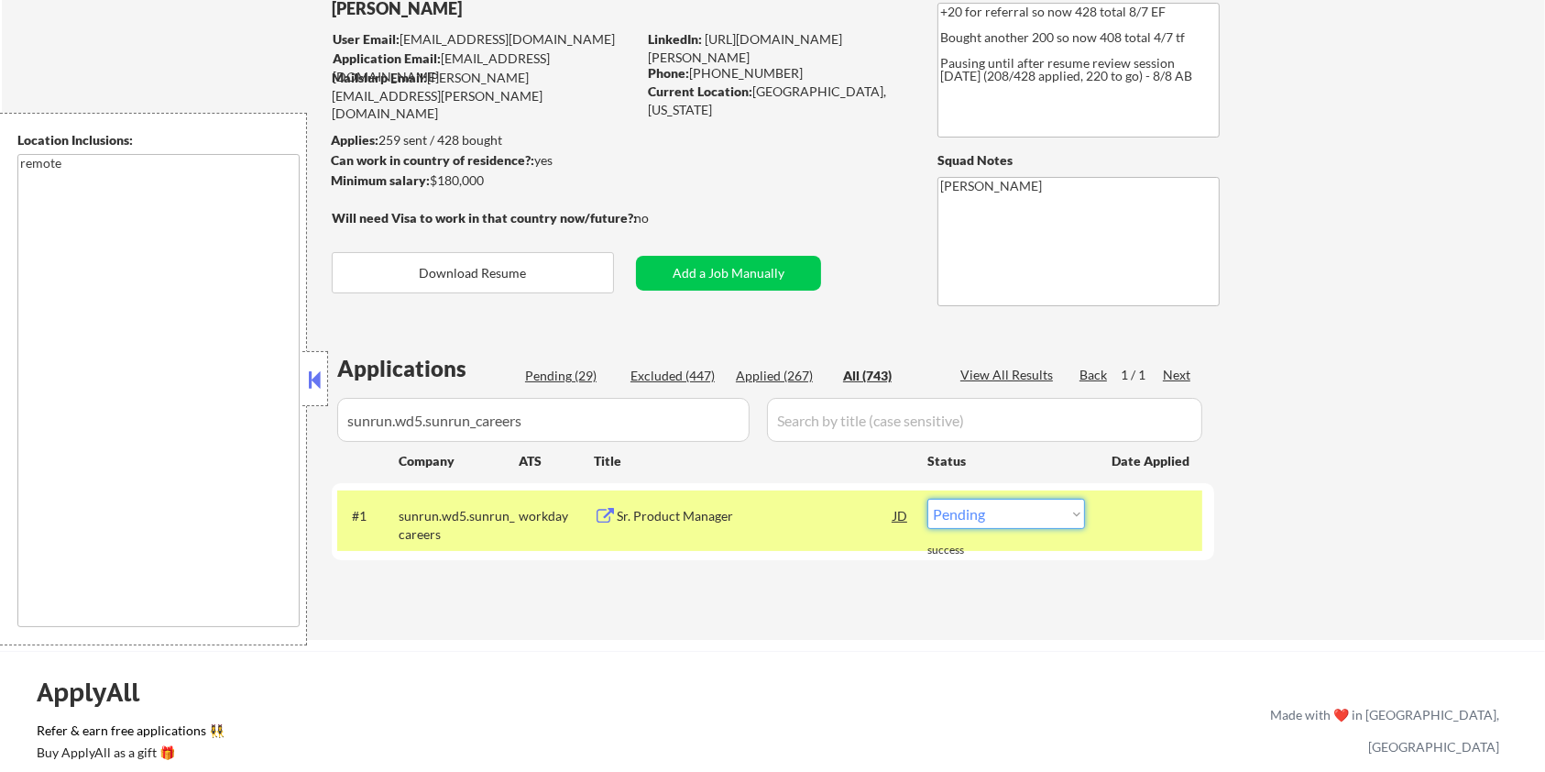
click at [1012, 504] on select "Choose an option... Pending Applied Excluded (Questions) Excluded (Expired) Exc…" at bounding box center [1006, 513] width 158 height 30
click at [927, 498] on select "Choose an option... Pending Applied Excluded (Questions) Excluded (Expired) Exc…" at bounding box center [1006, 513] width 158 height 30
